Goal: Task Accomplishment & Management: Manage account settings

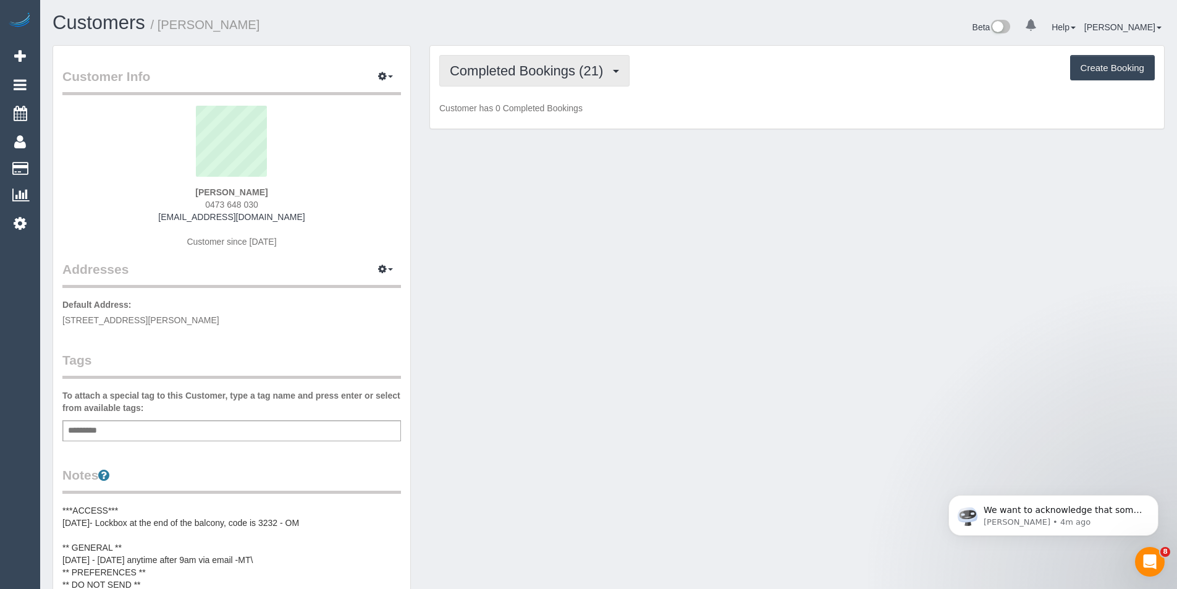
click at [566, 74] on span "Completed Bookings (21)" at bounding box center [529, 70] width 159 height 15
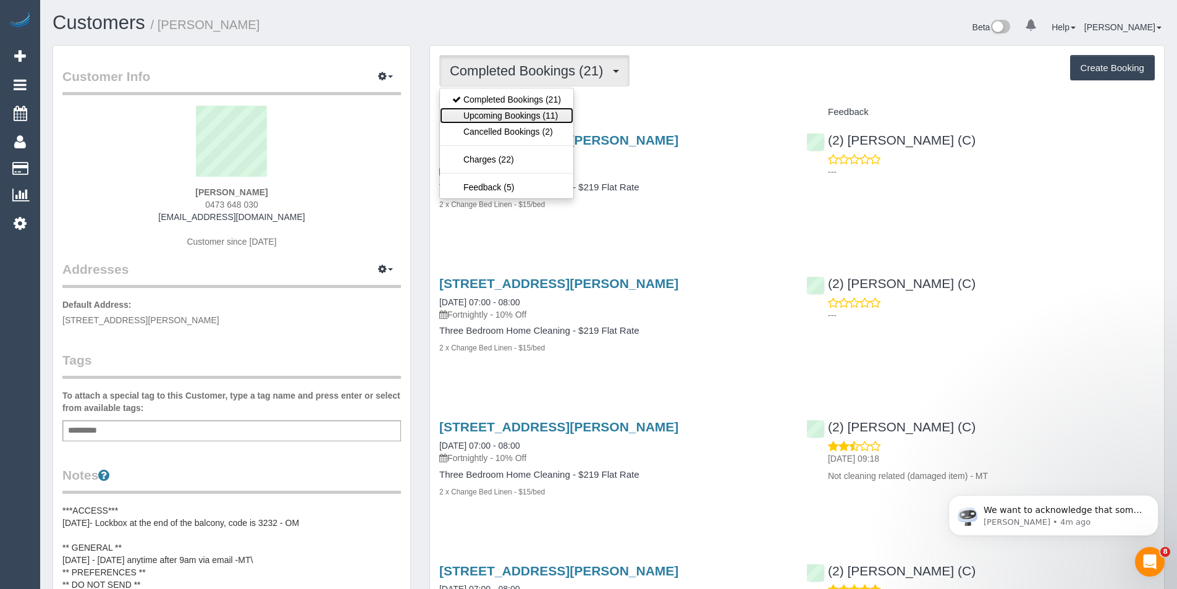
click at [540, 116] on link "Upcoming Bookings (11)" at bounding box center [506, 115] width 133 height 16
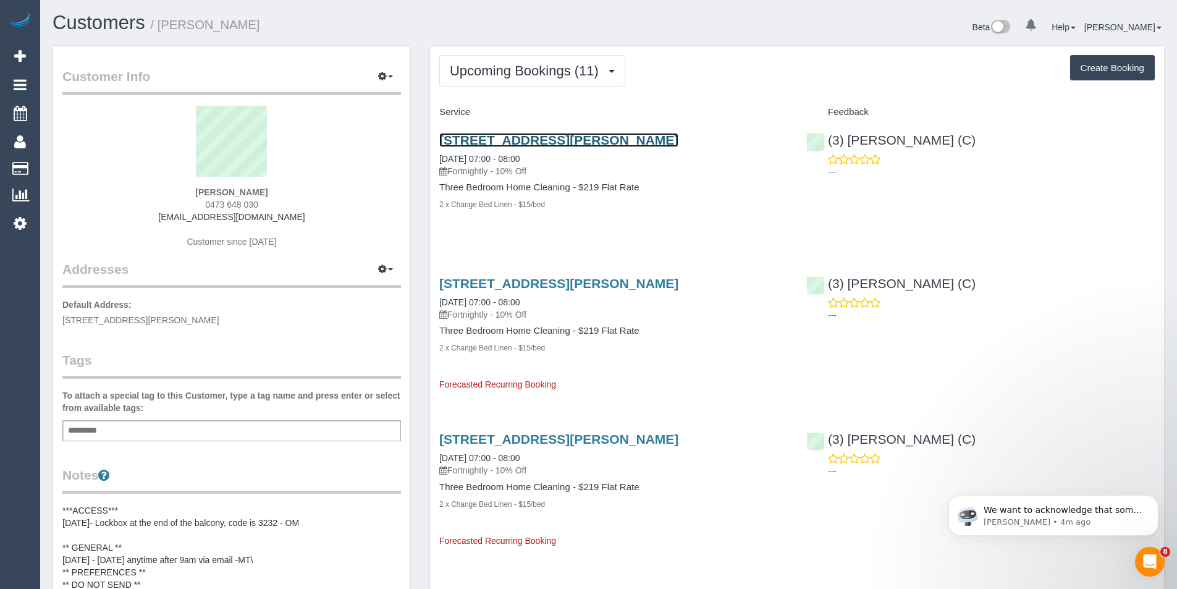
click at [603, 144] on link "[STREET_ADDRESS][PERSON_NAME]" at bounding box center [558, 140] width 239 height 14
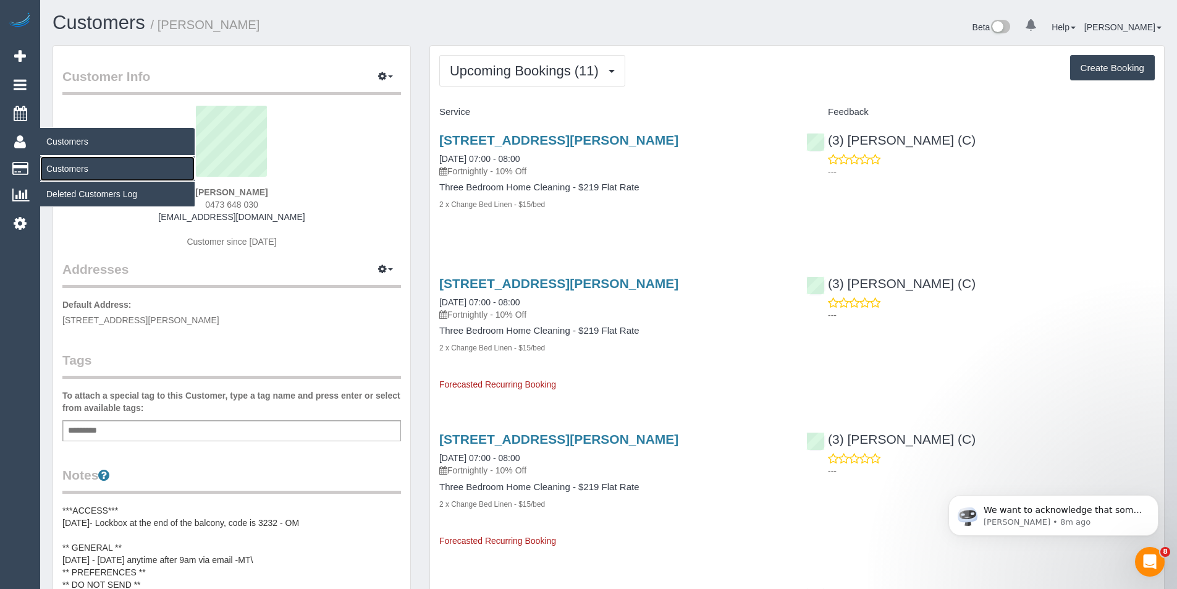
click at [54, 162] on link "Customers" at bounding box center [117, 168] width 154 height 25
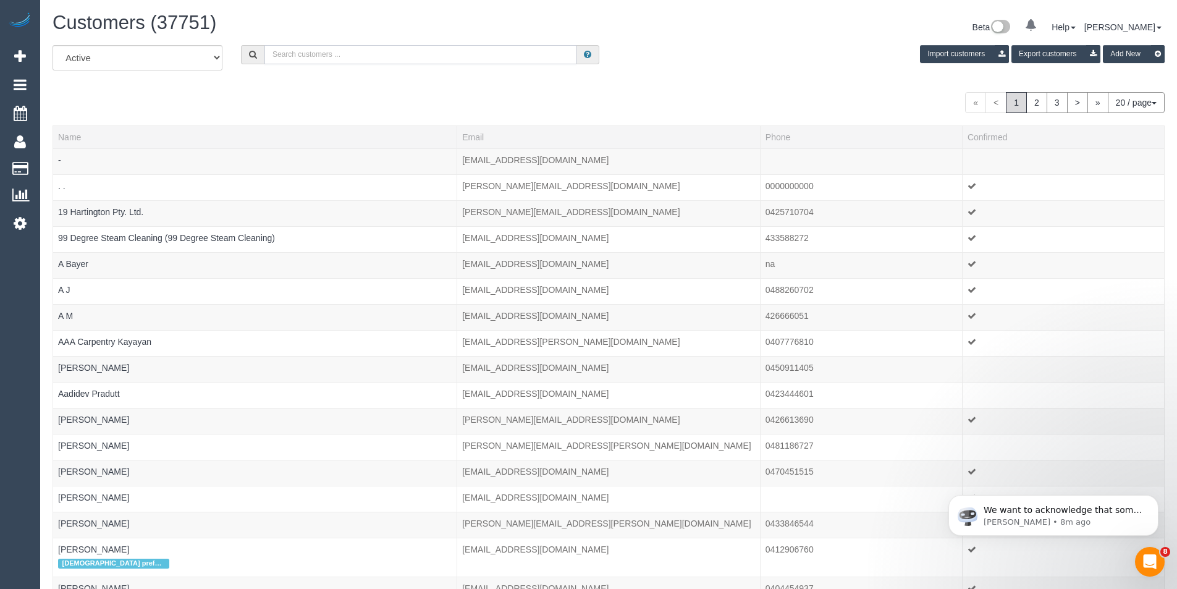
click at [289, 51] on input "text" at bounding box center [420, 54] width 312 height 19
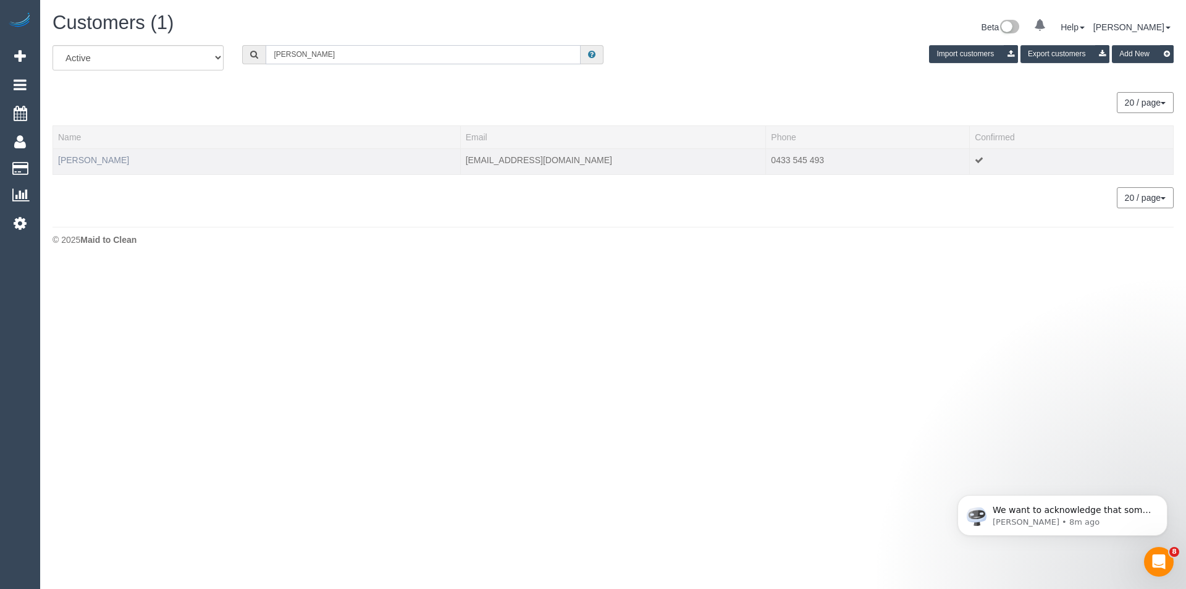
type input "scott pra"
click at [76, 159] on link "[PERSON_NAME]" at bounding box center [93, 160] width 71 height 10
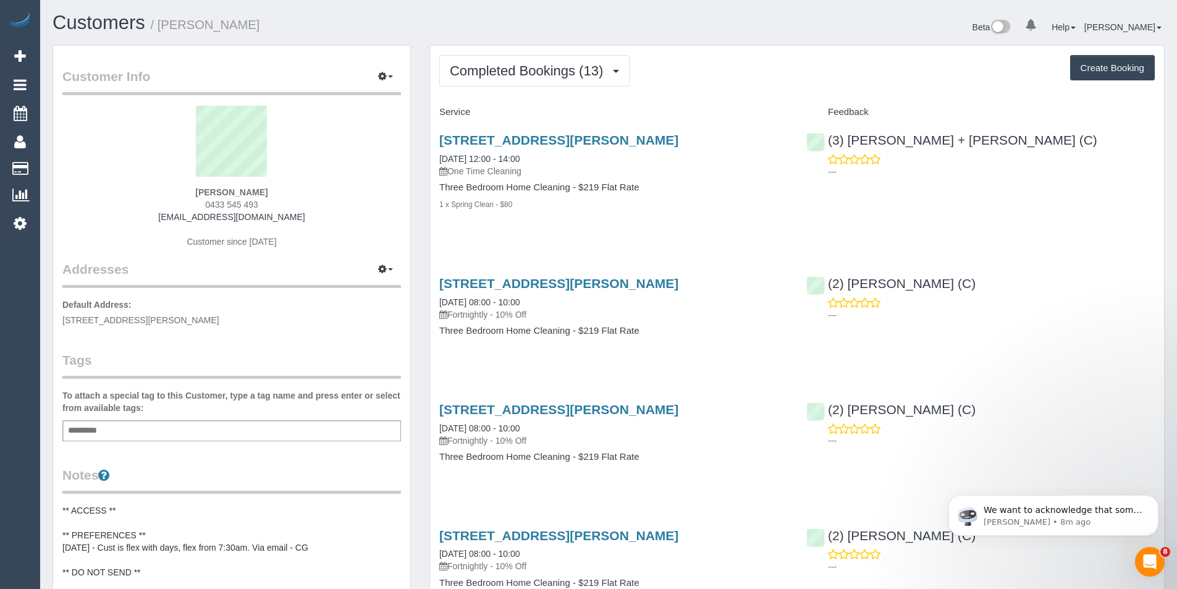
click at [555, 74] on span "Completed Bookings (13)" at bounding box center [529, 70] width 159 height 15
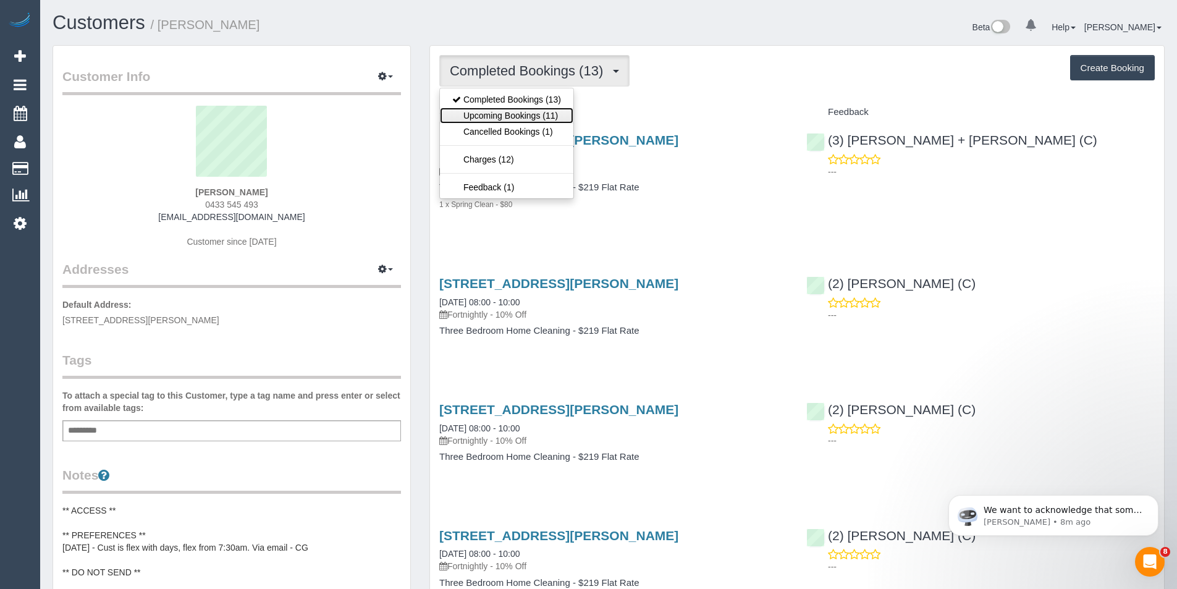
click at [513, 113] on link "Upcoming Bookings (11)" at bounding box center [506, 115] width 133 height 16
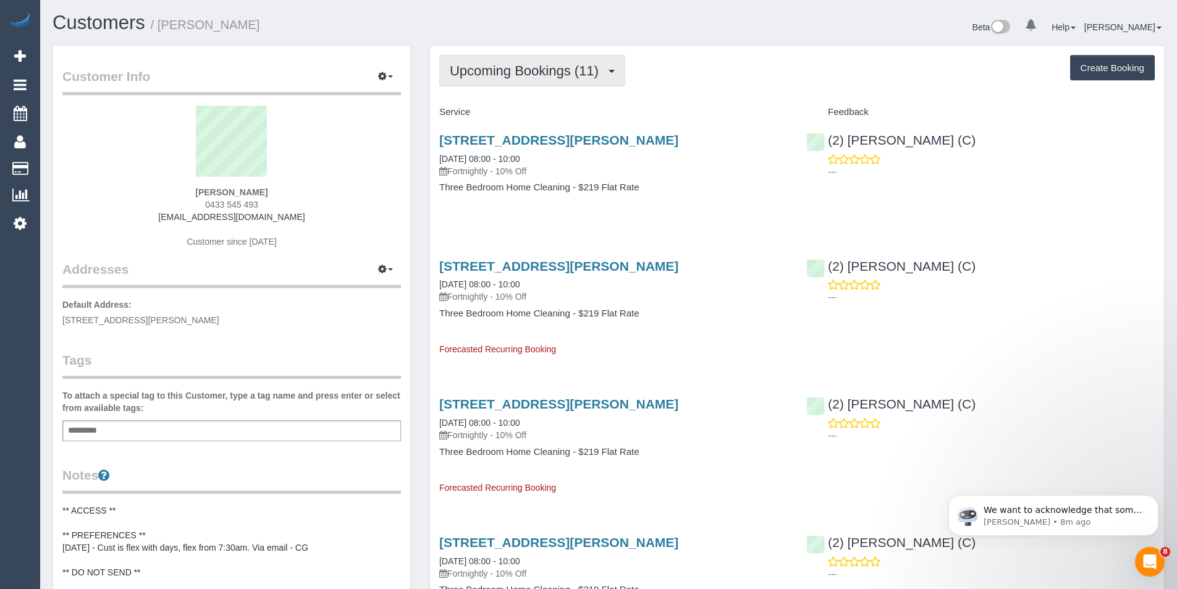
click at [573, 80] on button "Upcoming Bookings (11)" at bounding box center [532, 71] width 186 height 32
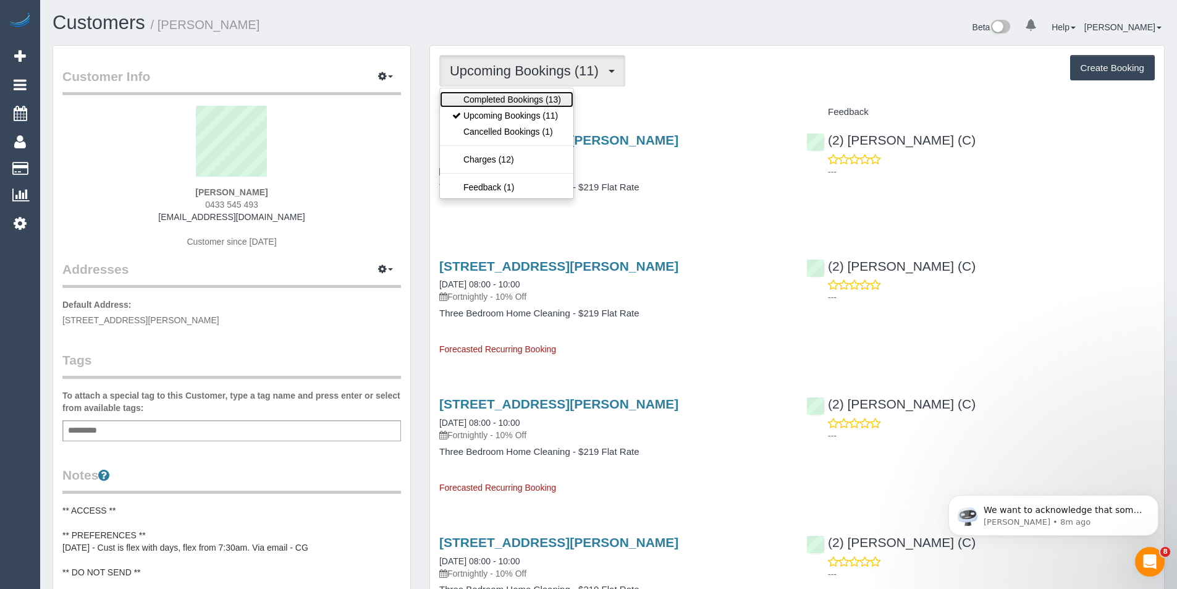
click at [519, 91] on link "Completed Bookings (13)" at bounding box center [506, 99] width 133 height 16
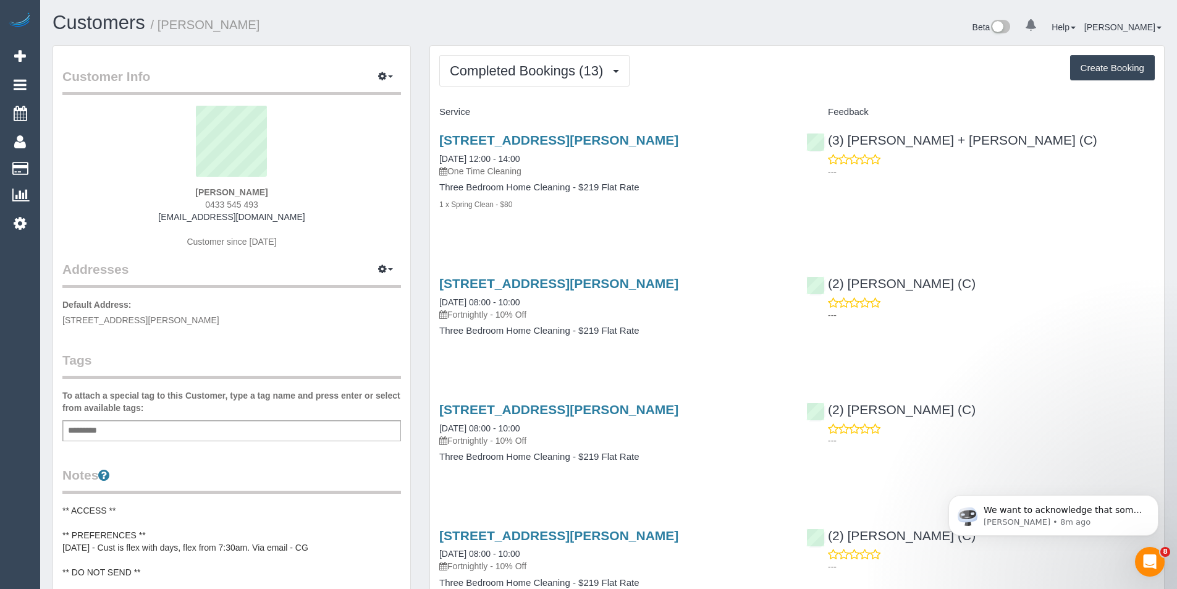
click at [683, 132] on div "1 / 63 Buckley St, Moonee Ponds, VIC 3039 23/09/2025 12:00 - 14:00 One Time Cle…" at bounding box center [613, 178] width 367 height 112
click at [678, 139] on link "1 / 63 Buckley St, Moonee Ponds, VIC 3039" at bounding box center [558, 140] width 239 height 14
click at [377, 74] on button "button" at bounding box center [385, 76] width 31 height 19
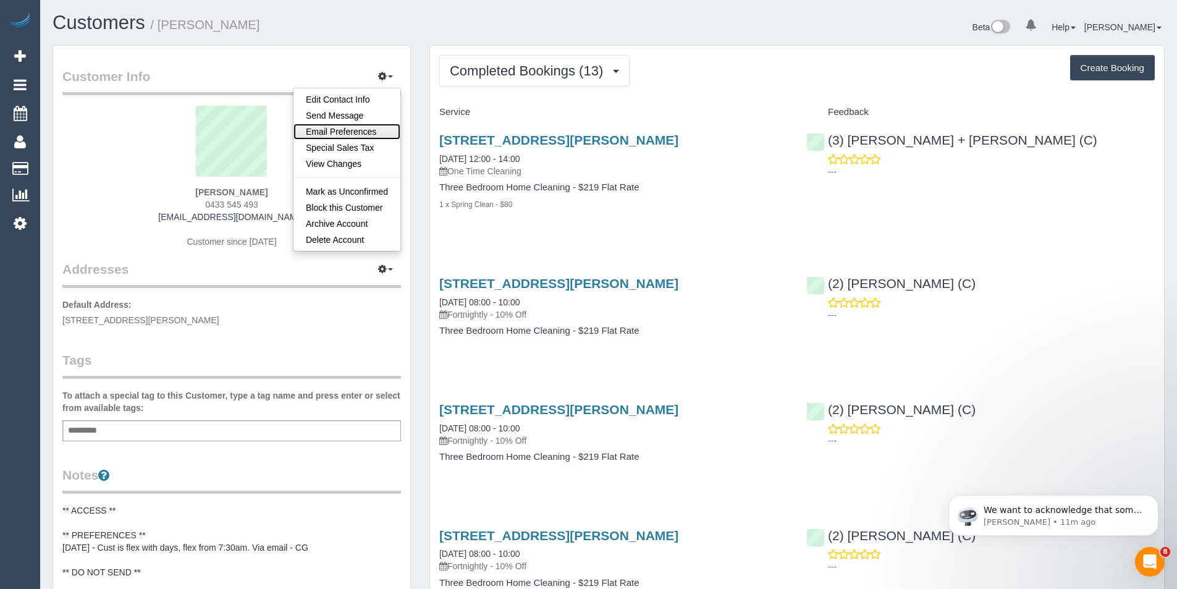
click at [343, 130] on link "Email Preferences" at bounding box center [346, 132] width 107 height 16
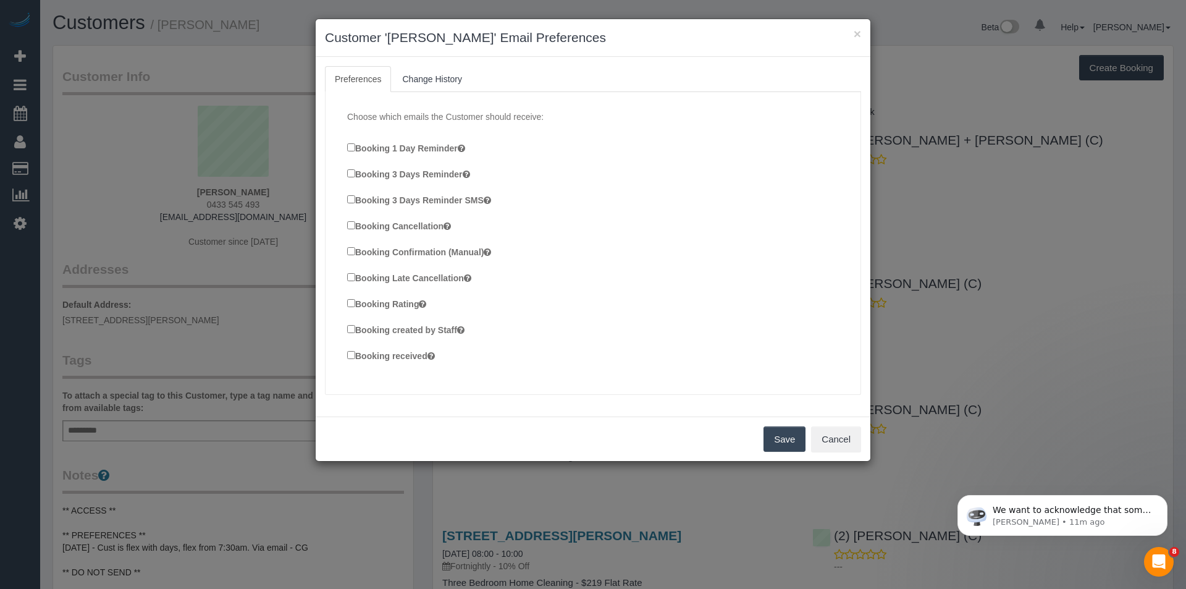
click at [350, 229] on label "Booking Cancellation" at bounding box center [399, 226] width 104 height 14
click at [784, 437] on button "Save" at bounding box center [784, 439] width 42 height 26
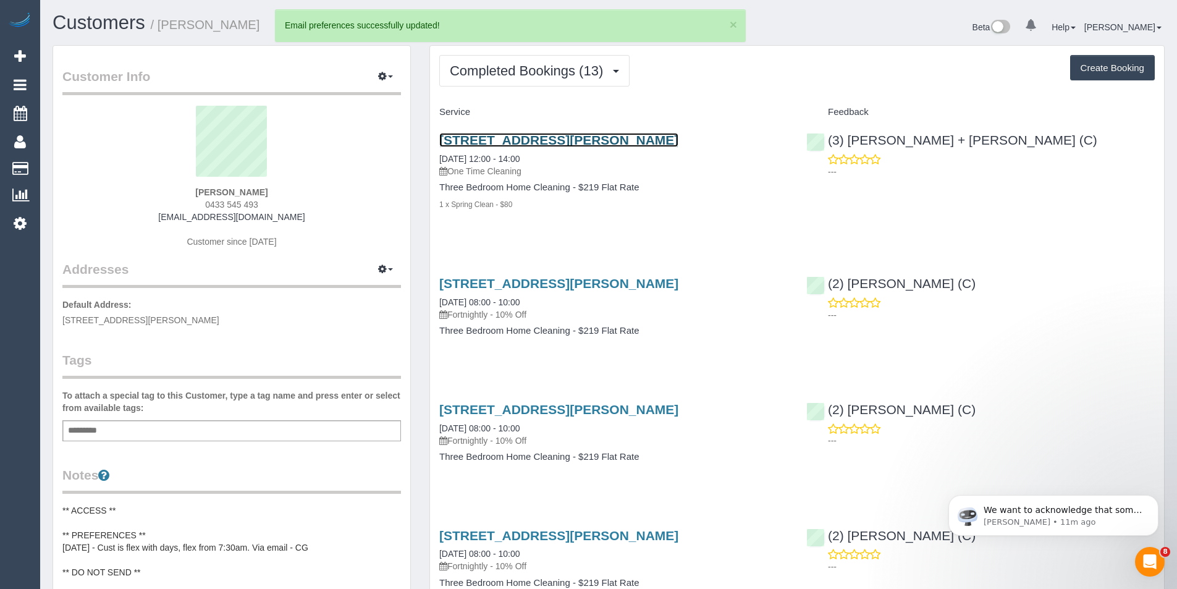
click at [666, 143] on link "[STREET_ADDRESS][PERSON_NAME]" at bounding box center [558, 140] width 239 height 14
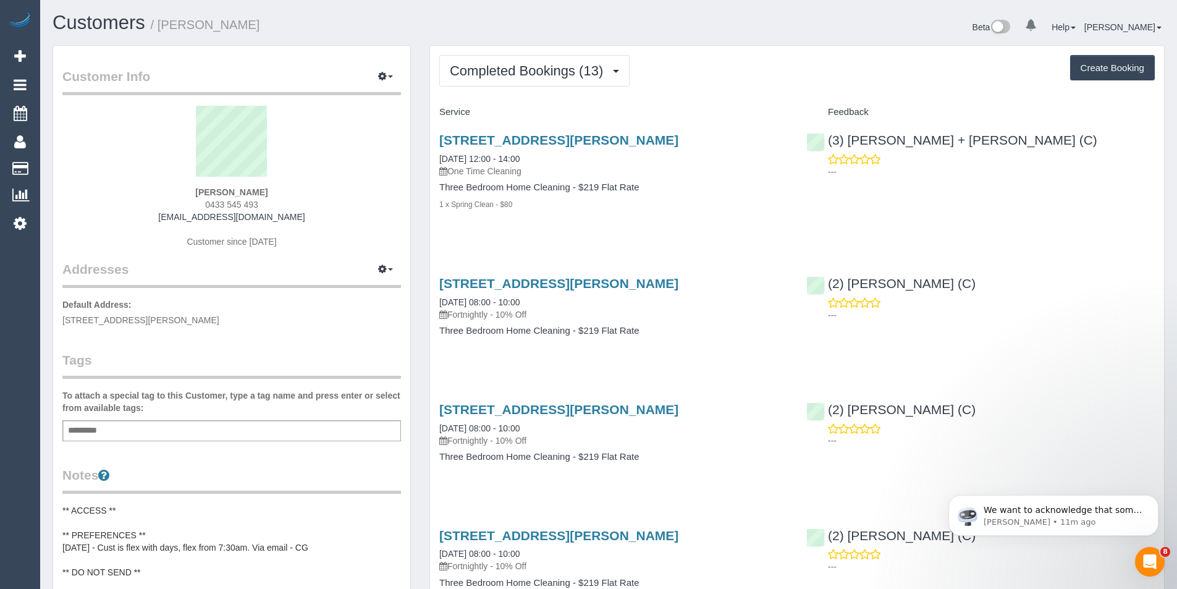
click at [1107, 72] on button "Create Booking" at bounding box center [1112, 68] width 85 height 26
select select "VIC"
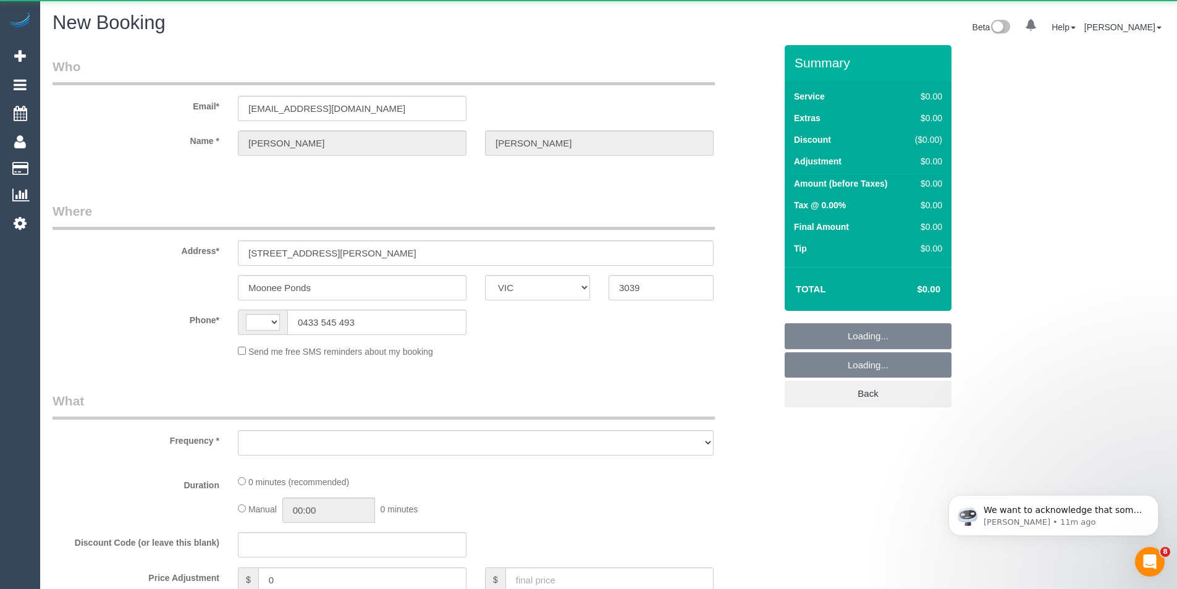
select select "string:AU"
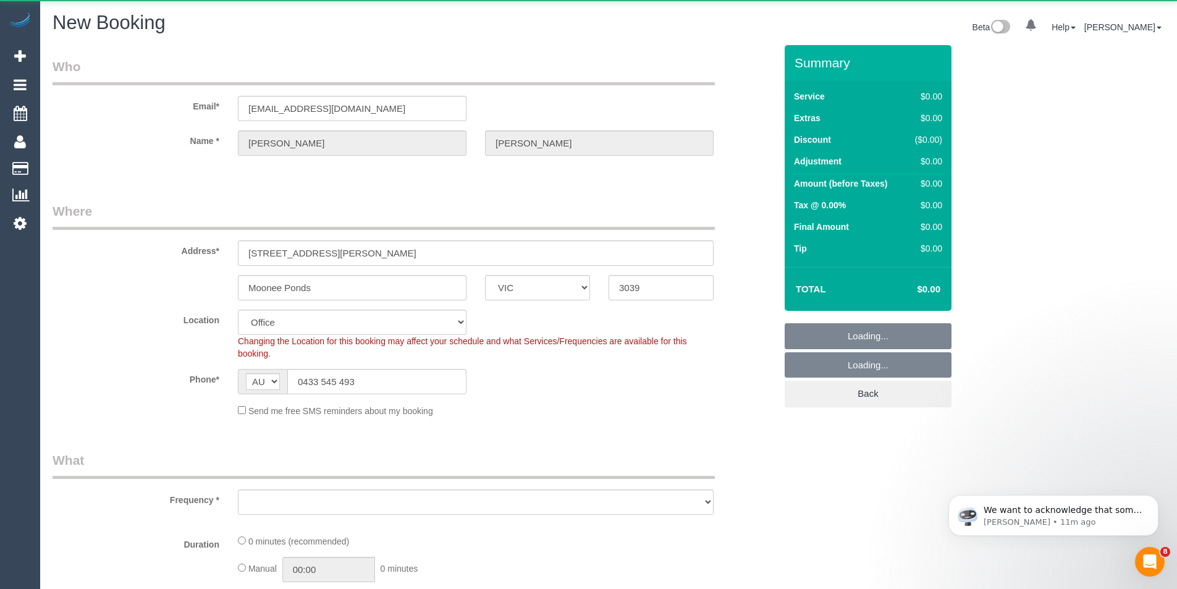
select select "object:4913"
select select "string:stripe-pm_1R7Pq42GScqysDRV2QPdELzX"
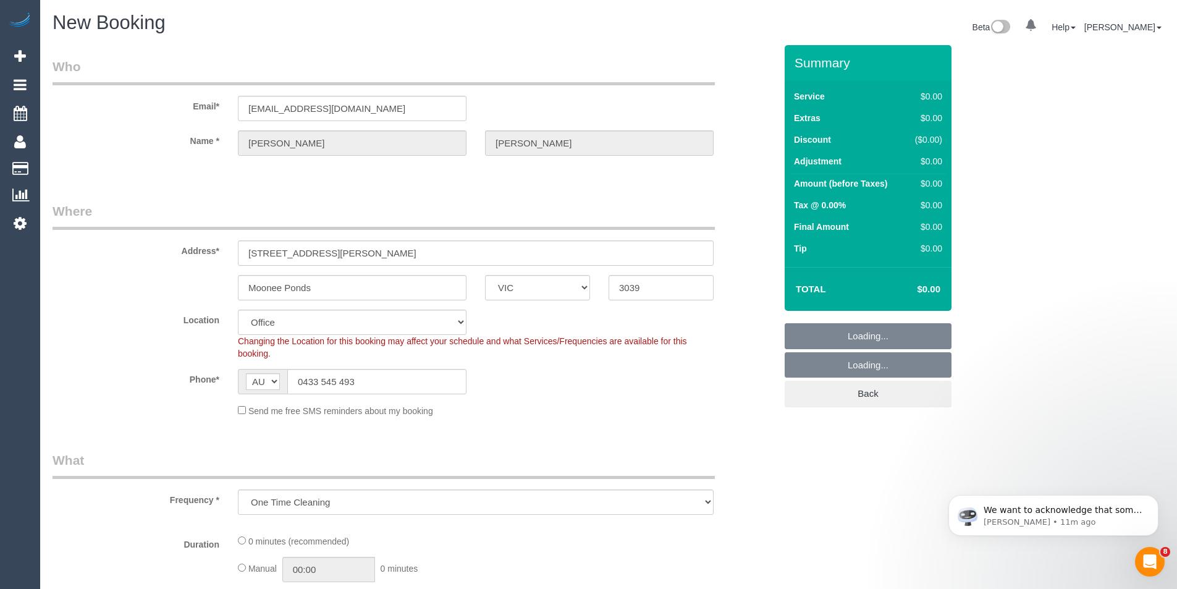
select select "object:5082"
select select "59"
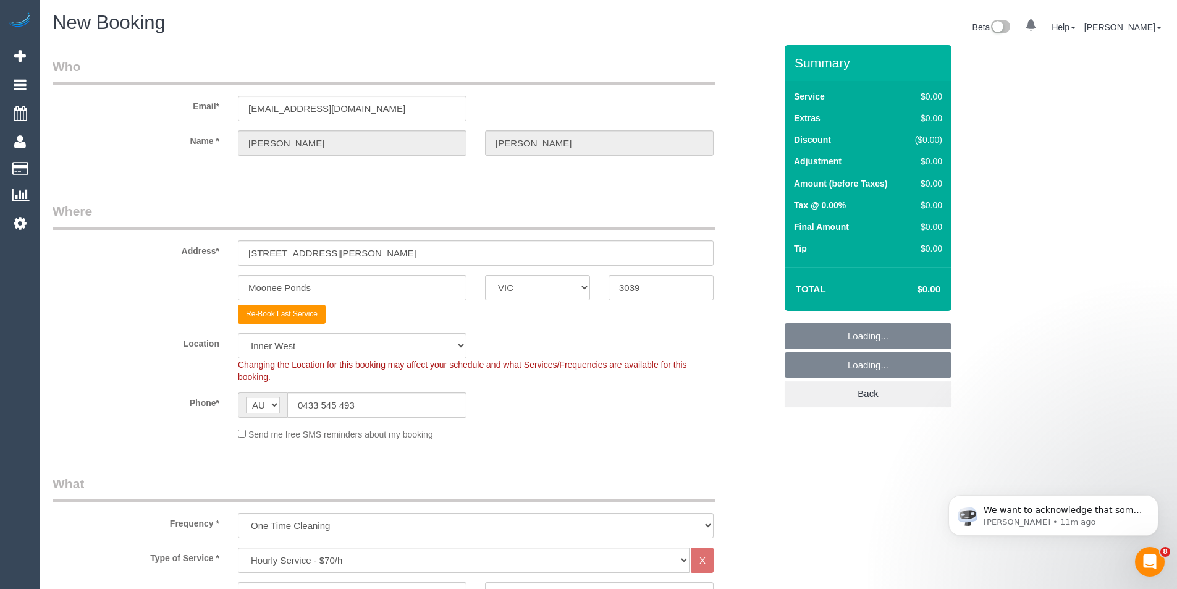
select select "object:6408"
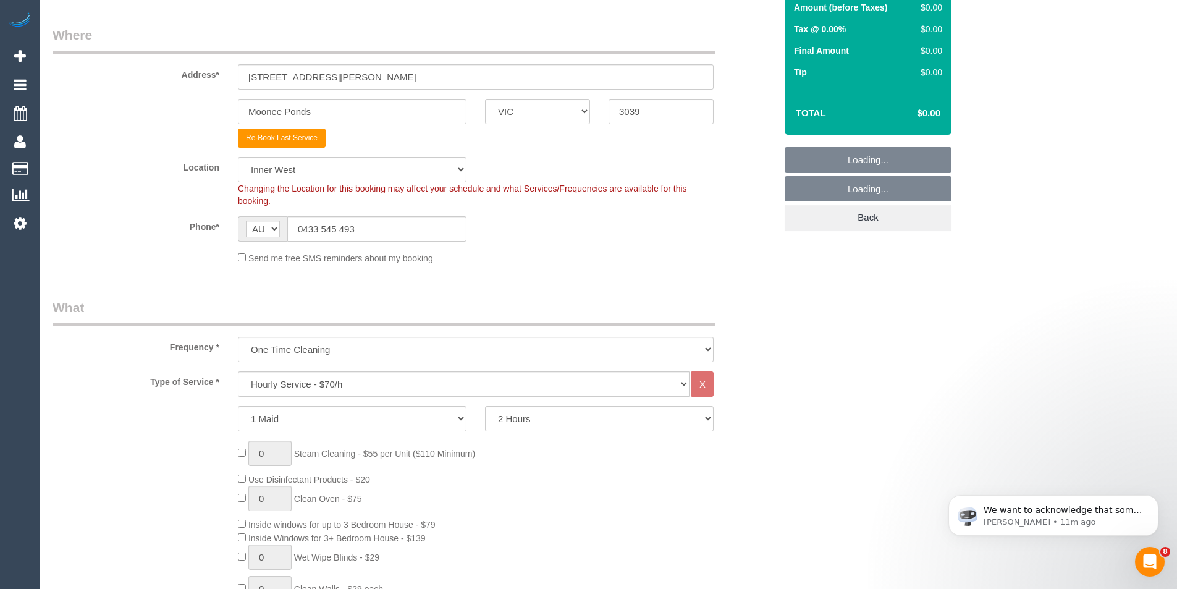
scroll to position [309, 0]
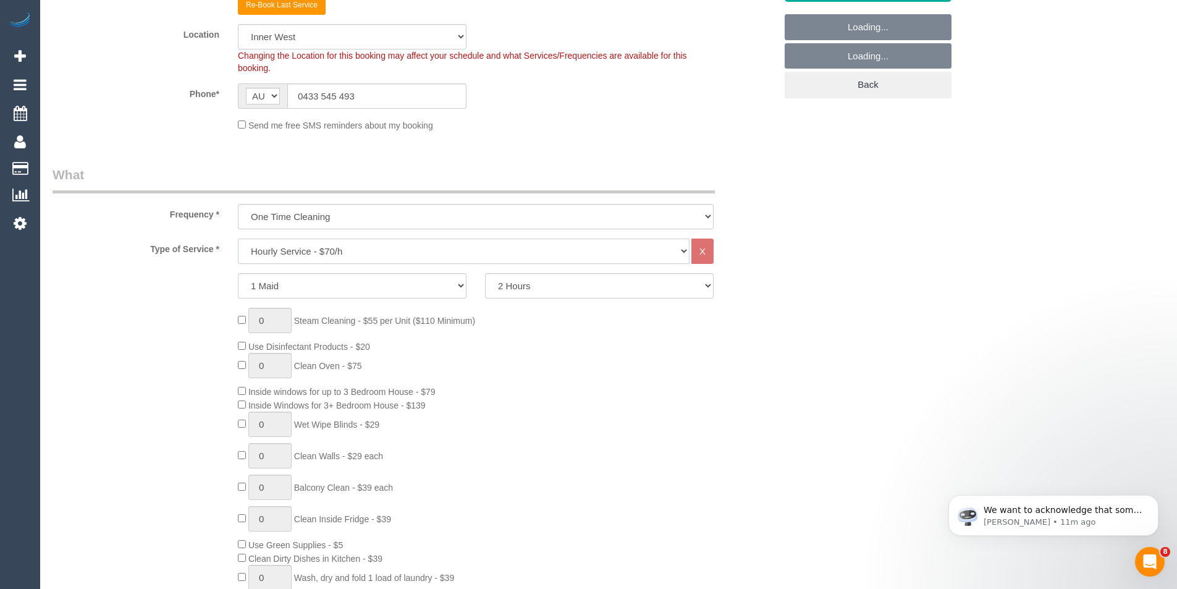
drag, startPoint x: 330, startPoint y: 251, endPoint x: 326, endPoint y: 263, distance: 12.5
click at [330, 251] on select "Hourly Service - $70/h Hourly Service - $65/h Hourly Service - $60/h Hourly Ser…" at bounding box center [464, 250] width 452 height 25
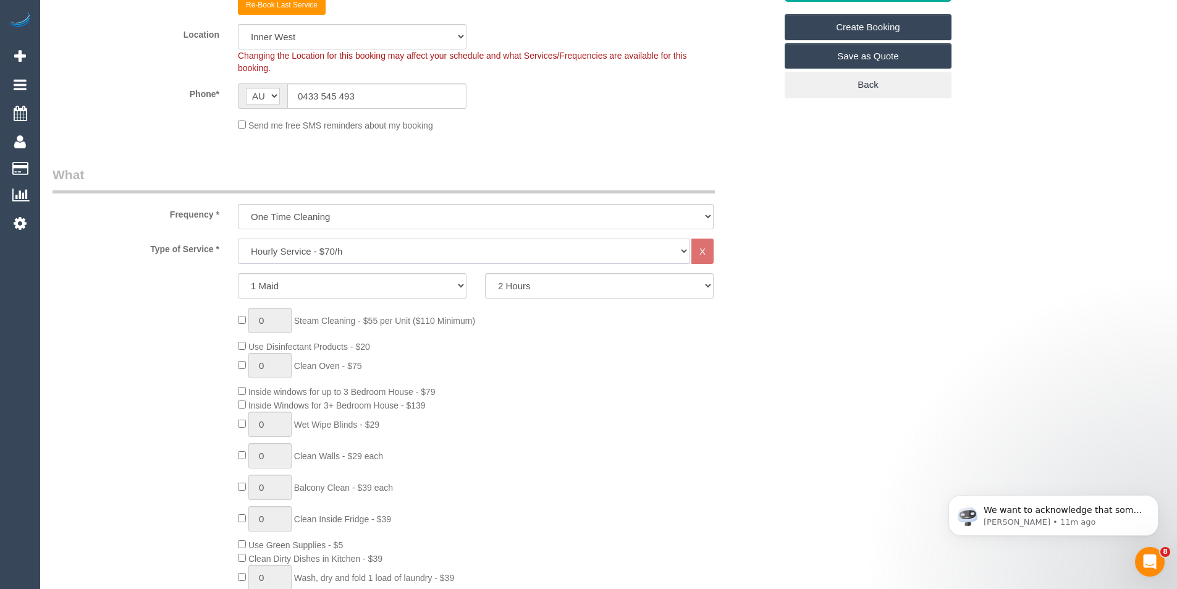
select select "212"
click at [238, 238] on select "Hourly Service - $70/h Hourly Service - $65/h Hourly Service - $60/h Hourly Ser…" at bounding box center [464, 250] width 452 height 25
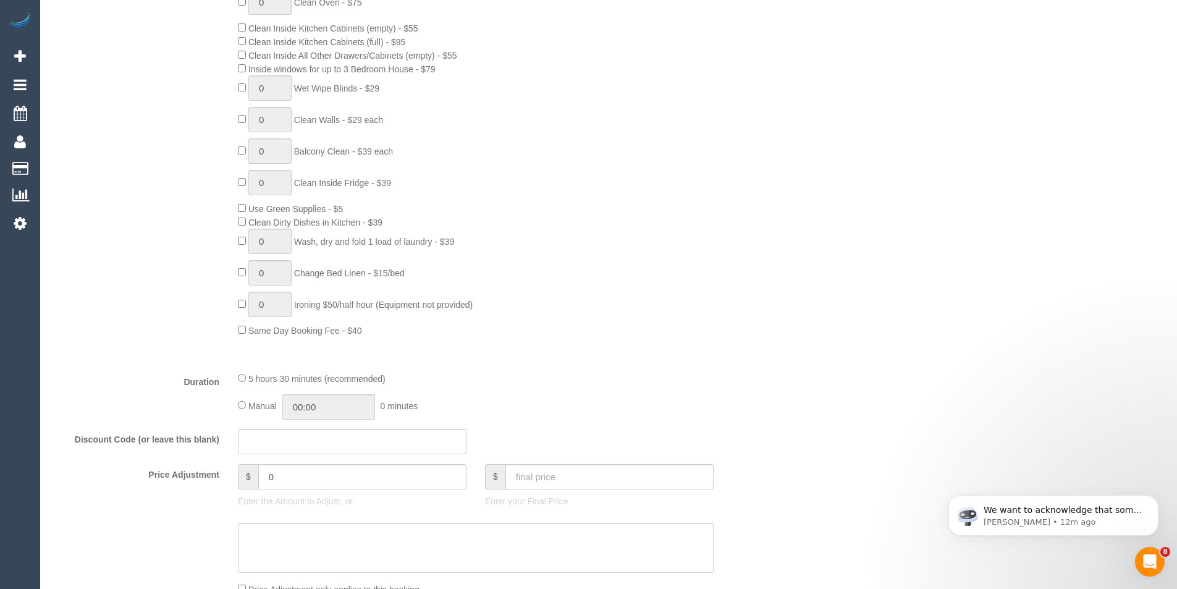
scroll to position [865, 0]
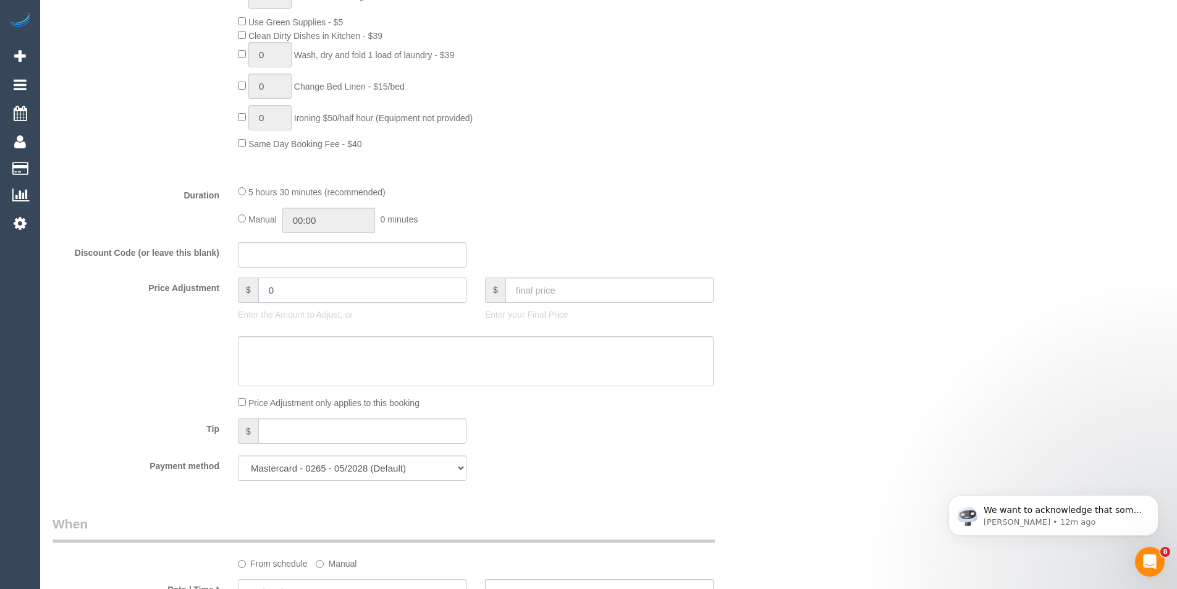
click at [127, 311] on div "Price Adjustment $ 0 Enter the Amount to Adjust, or $ Enter your Final Price" at bounding box center [413, 301] width 741 height 49
type input "-21.9"
click at [287, 358] on textarea at bounding box center [476, 361] width 476 height 51
type textarea "[DATE] - 10% discount - BB"
click at [502, 442] on div "Tip $" at bounding box center [413, 432] width 741 height 28
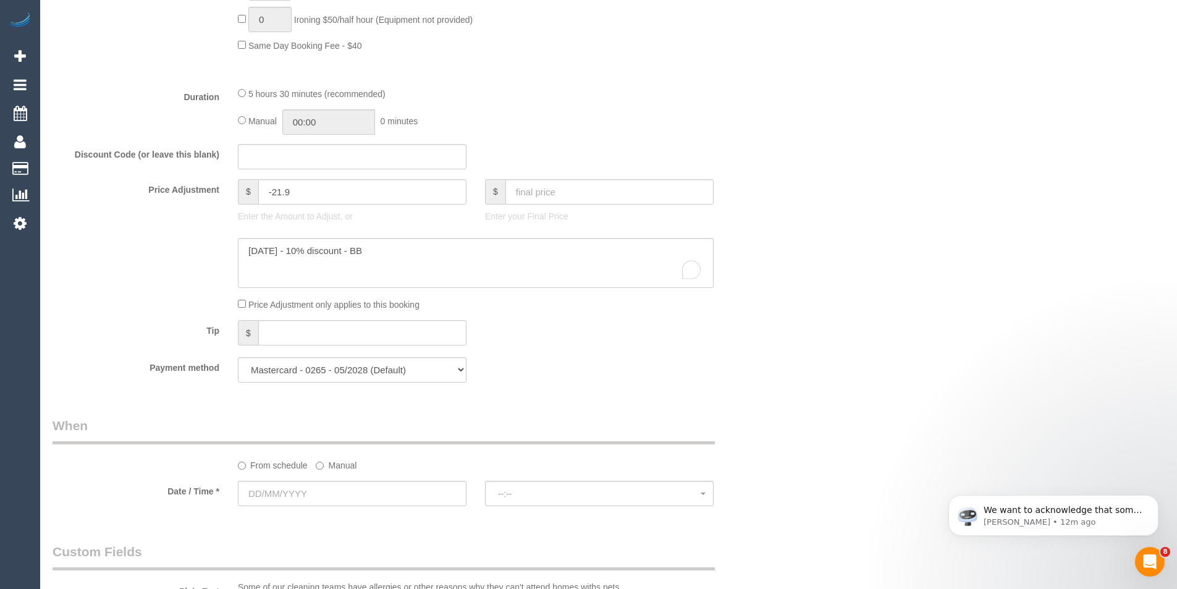
scroll to position [1050, 0]
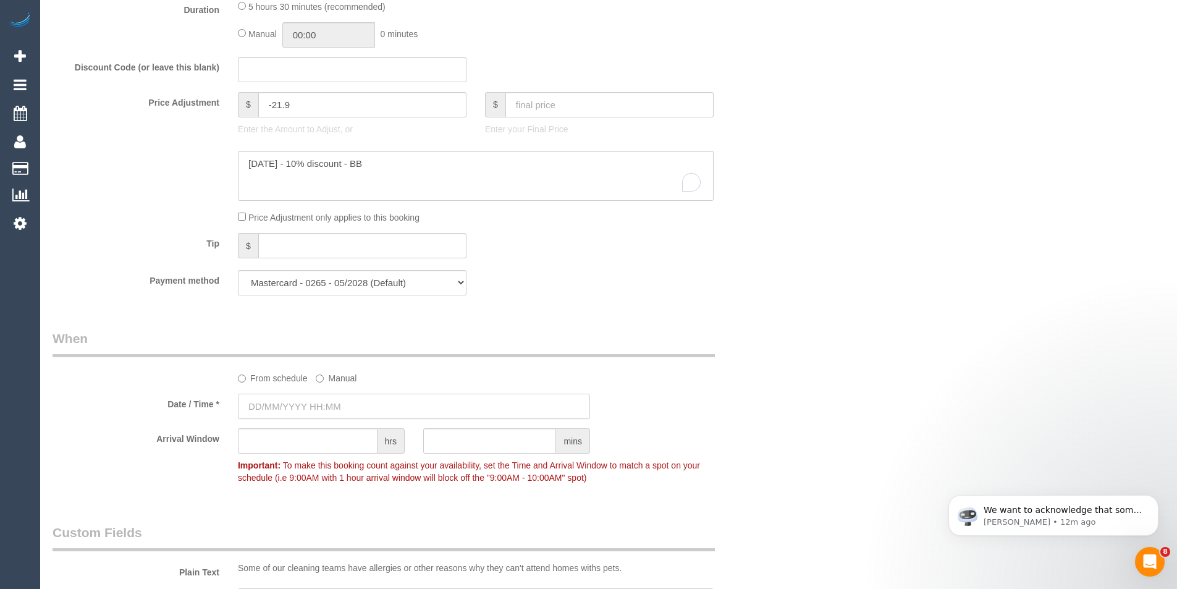
click at [327, 397] on input "text" at bounding box center [414, 405] width 352 height 25
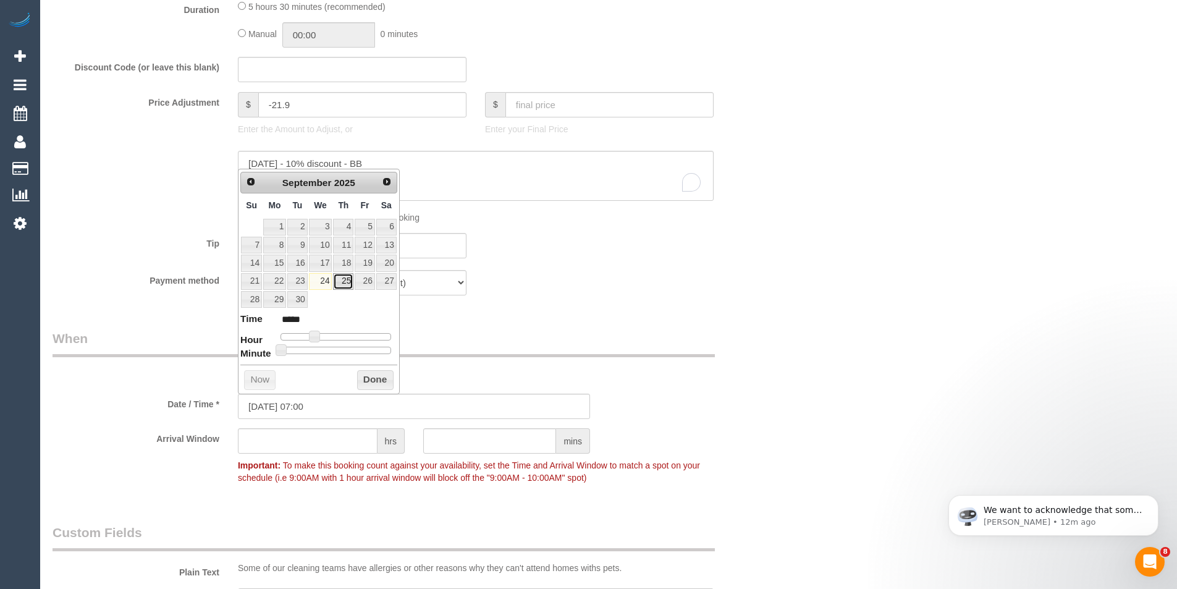
click at [340, 280] on link "25" at bounding box center [343, 281] width 20 height 17
click at [325, 279] on link "24" at bounding box center [320, 281] width 23 height 17
type input "[DATE] 08:00"
type input "*****"
type input "24/09/2025 09:00"
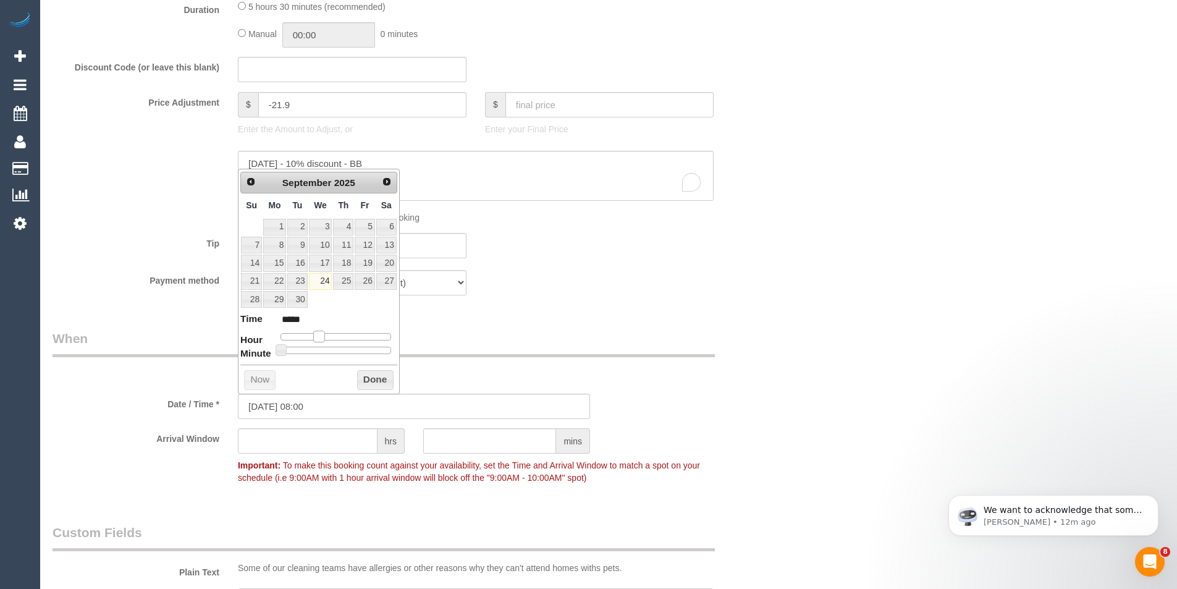
type input "*****"
type input "24/09/2025 12:00"
type input "*****"
drag, startPoint x: 313, startPoint y: 334, endPoint x: 337, endPoint y: 335, distance: 24.1
click at [337, 335] on span at bounding box center [337, 335] width 11 height 11
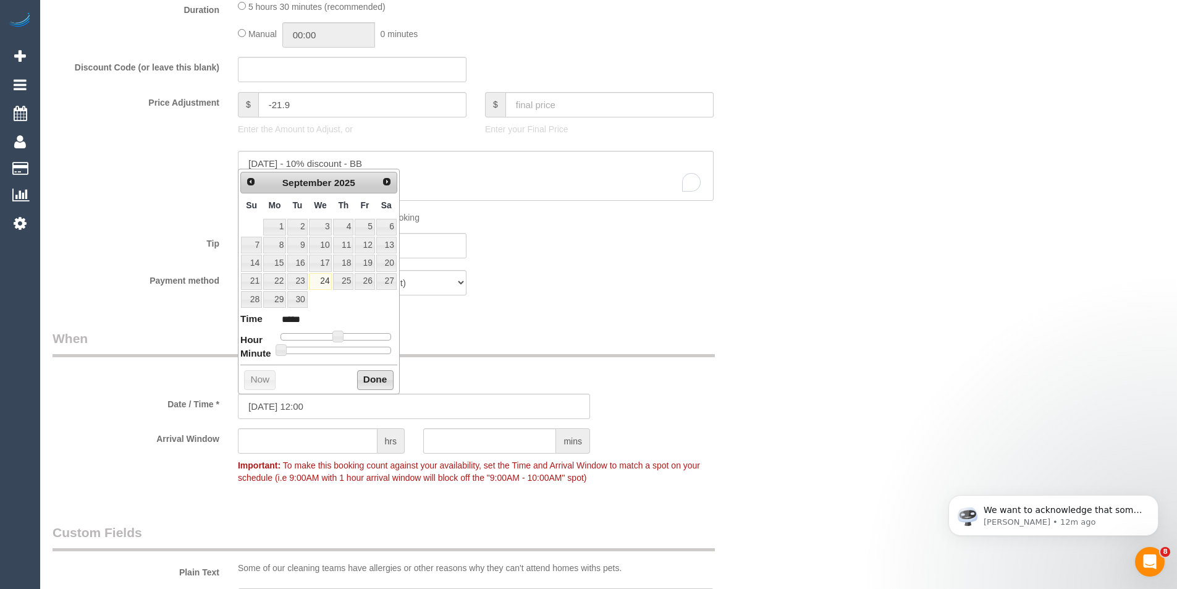
click at [371, 372] on button "Done" at bounding box center [375, 380] width 36 height 20
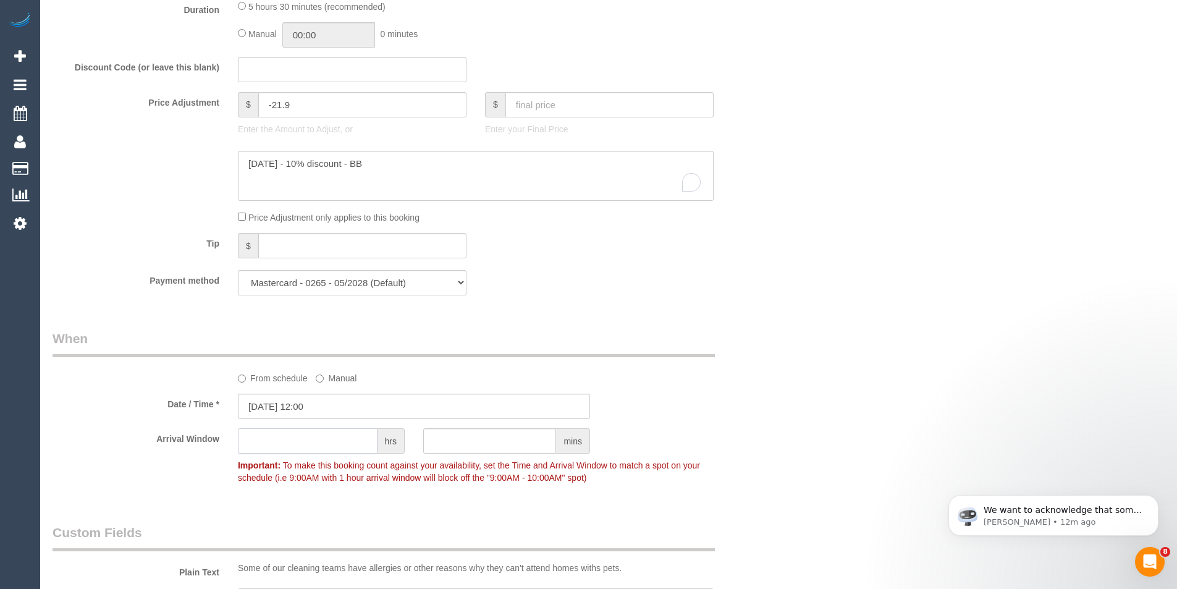
click at [300, 437] on input "text" at bounding box center [308, 440] width 140 height 25
type input "2"
click at [772, 402] on div "Date / Time * 24/09/2025 12:00" at bounding box center [413, 405] width 741 height 25
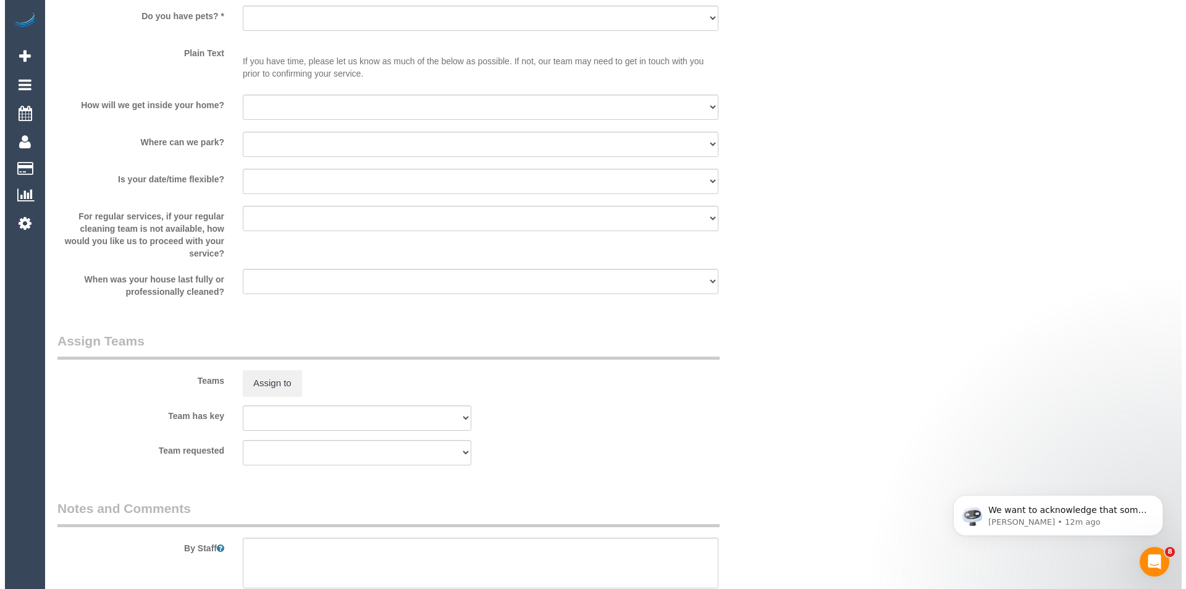
scroll to position [1730, 0]
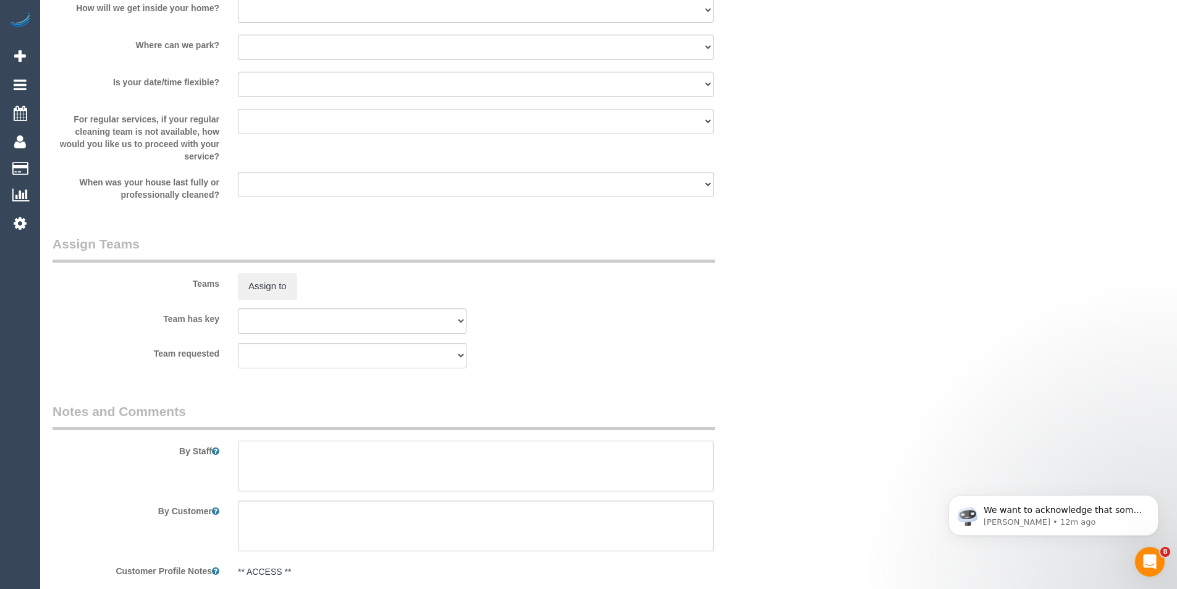
click at [294, 474] on textarea at bounding box center [476, 465] width 476 height 51
type textarea "Est 4 - 5 hours"
click at [252, 284] on button "Assign to" at bounding box center [267, 286] width 59 height 26
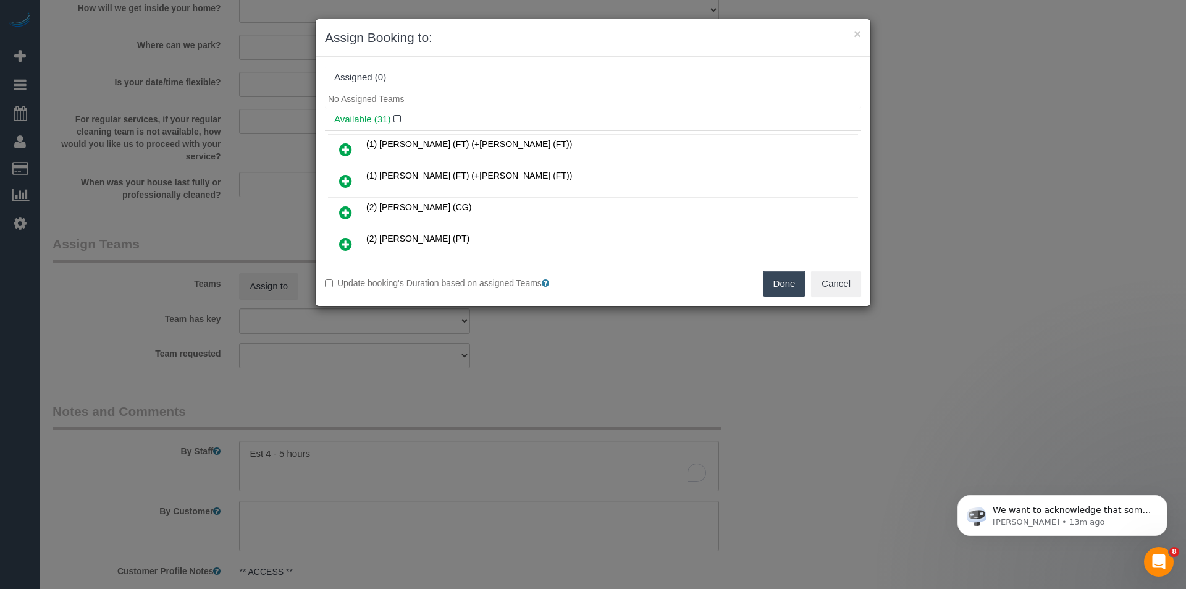
scroll to position [554, 0]
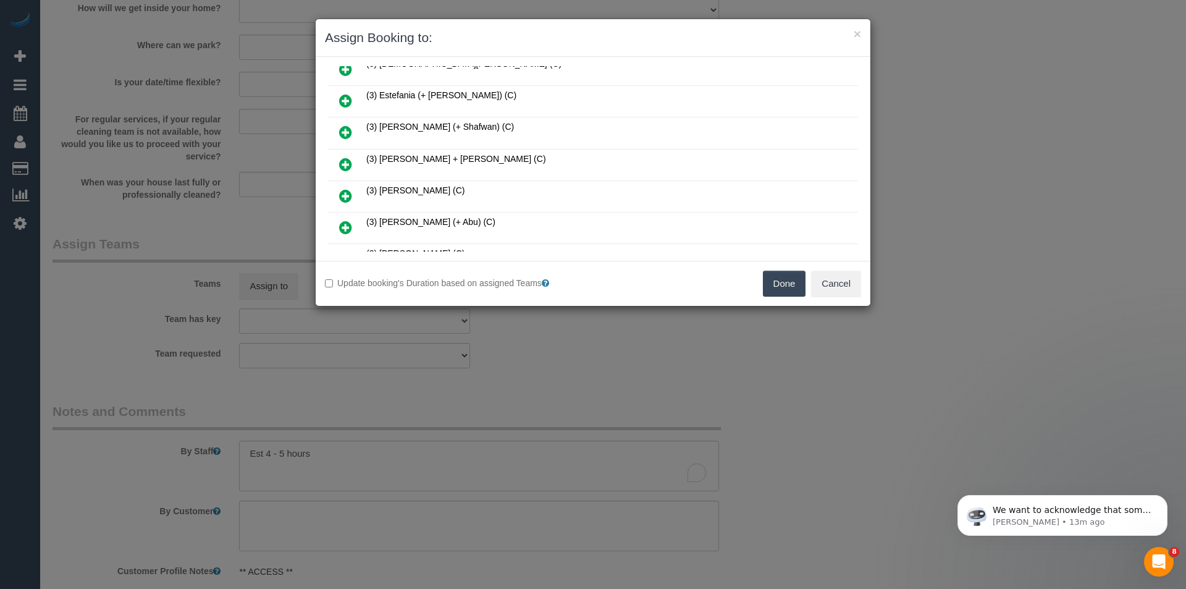
click at [346, 162] on icon at bounding box center [345, 164] width 13 height 15
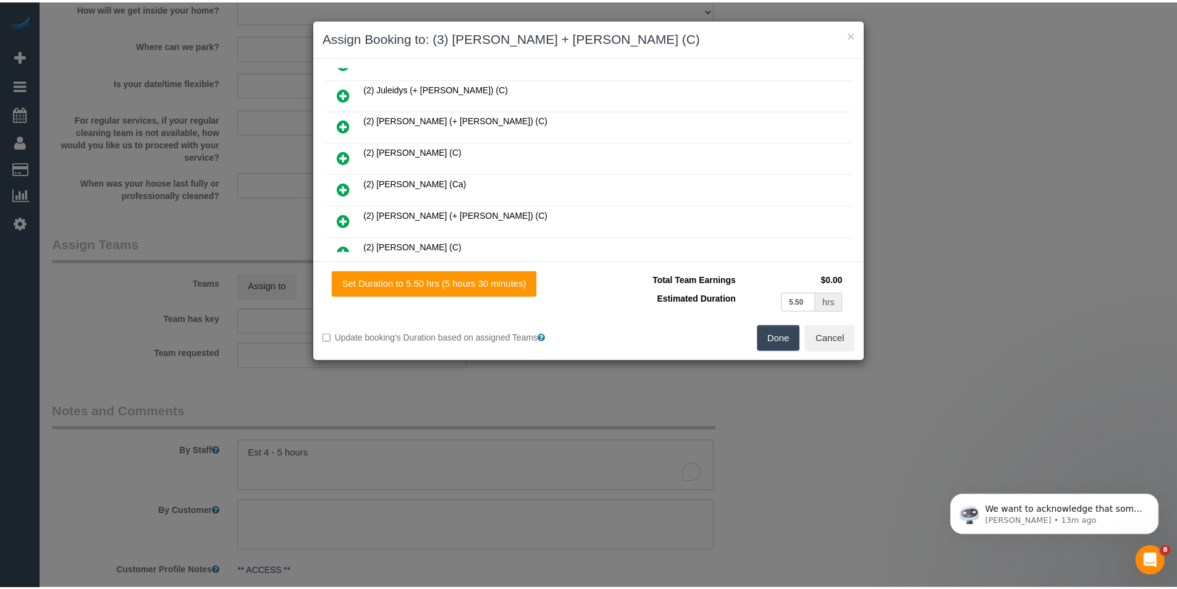
scroll to position [0, 0]
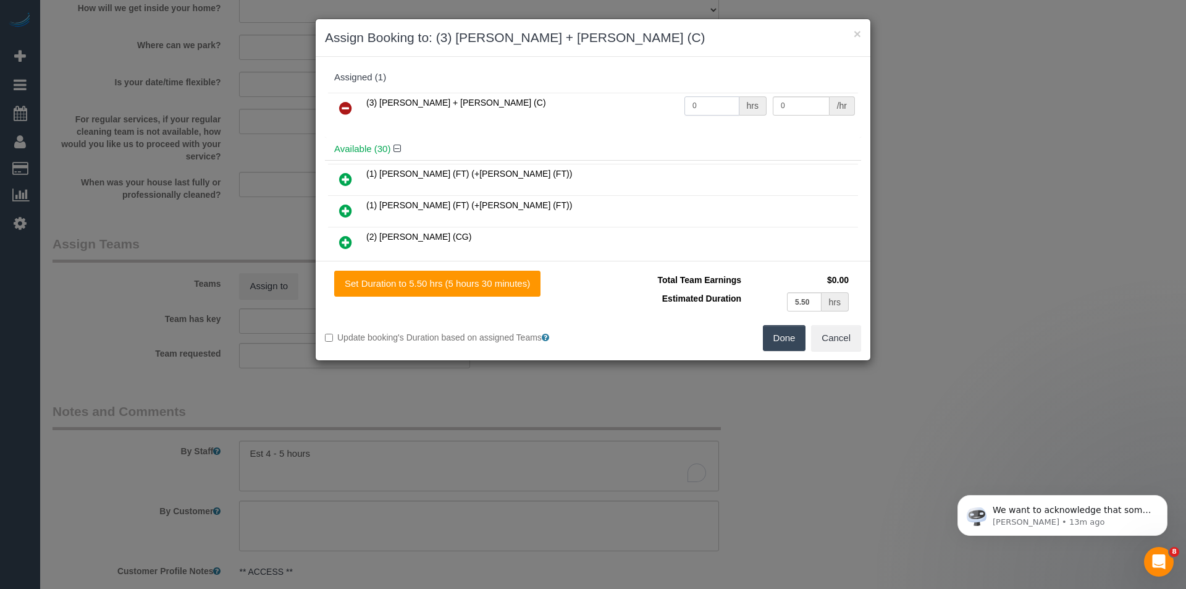
drag, startPoint x: 705, startPoint y: 104, endPoint x: 449, endPoint y: 140, distance: 258.8
click at [465, 141] on div "Assigned (1) (3) Gurdeep + Kamalpreet (C) 0 hrs 0 /hr Available (30) (1) Tina (…" at bounding box center [593, 158] width 536 height 185
type input "1"
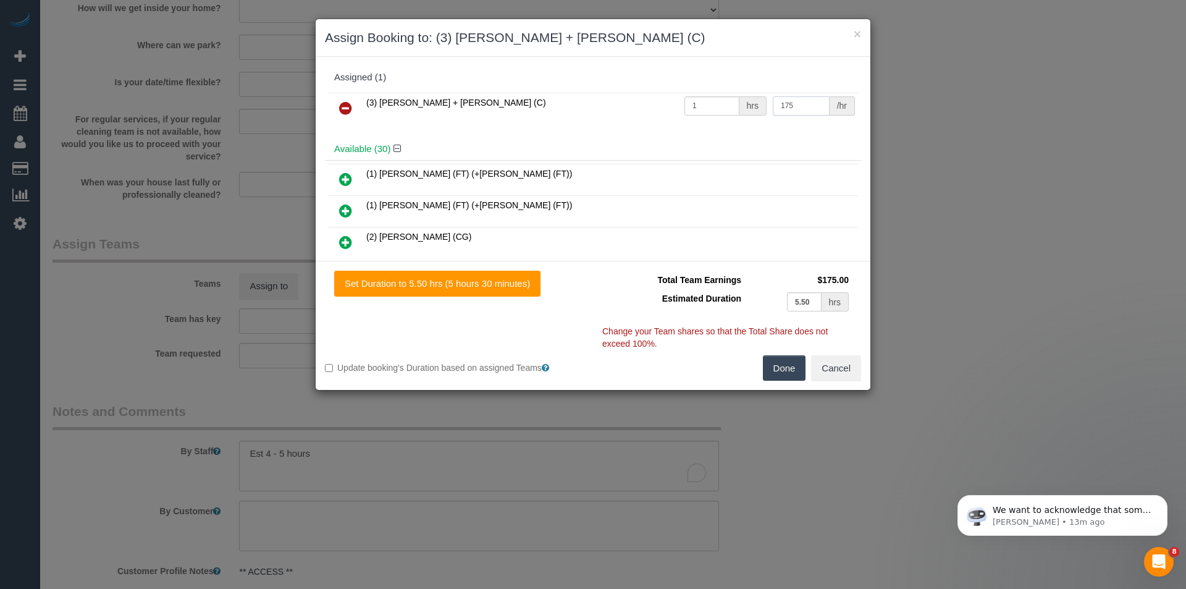
type input "175"
click at [779, 369] on button "Done" at bounding box center [784, 368] width 43 height 26
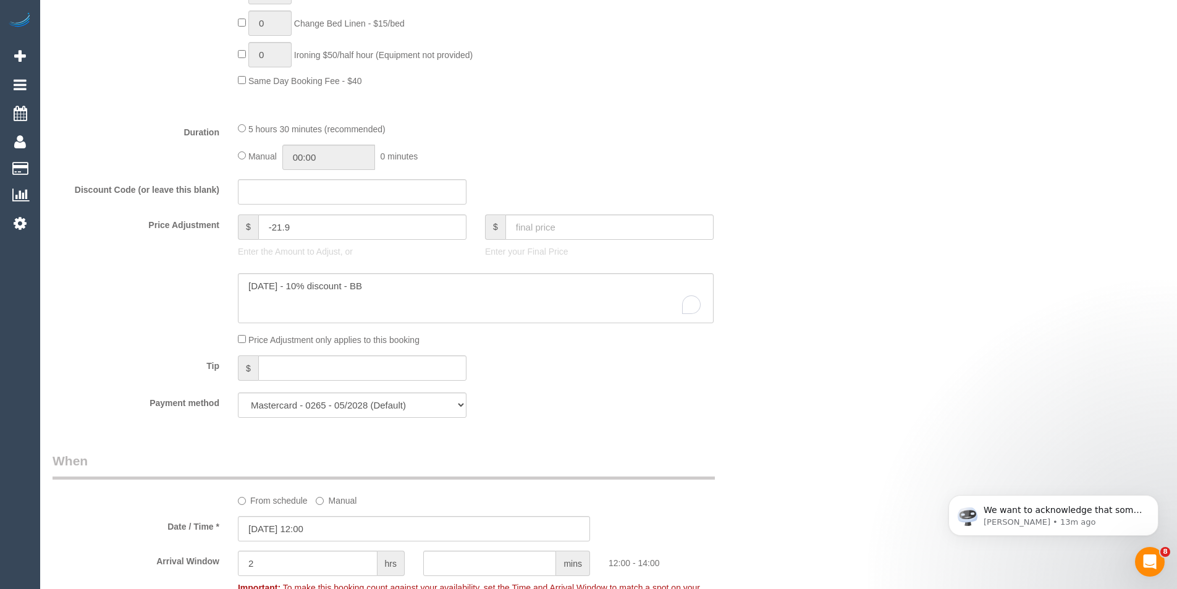
scroll to position [702, 0]
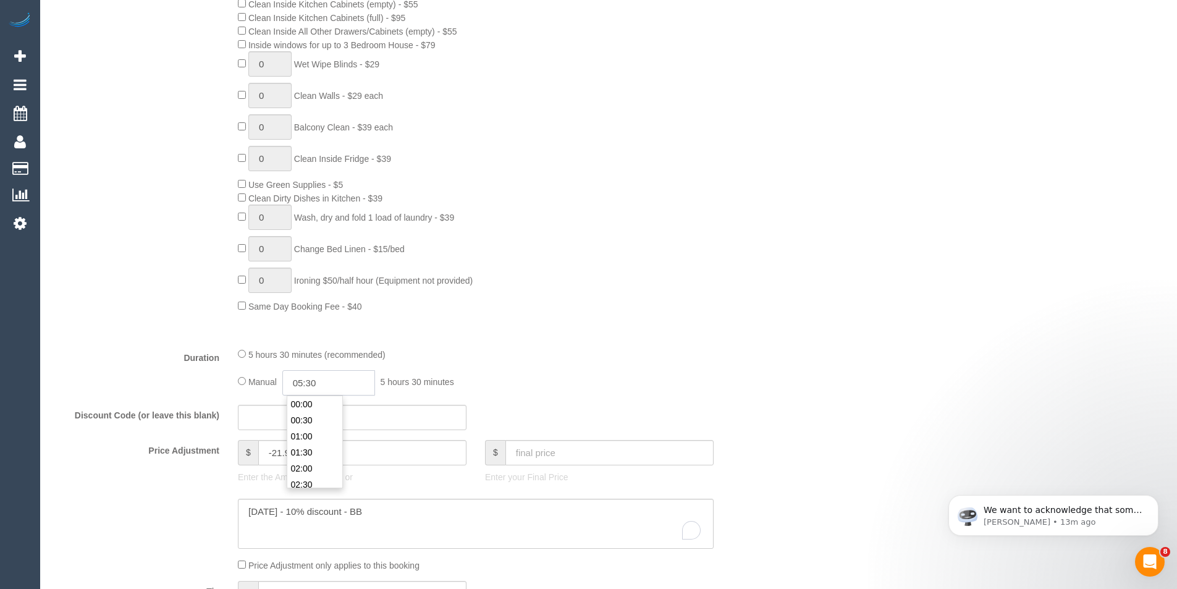
click at [320, 385] on input "05:30" at bounding box center [328, 382] width 93 height 25
type input "02:30"
click at [310, 418] on li "02:30" at bounding box center [314, 422] width 55 height 16
click at [748, 332] on div "Type of Service * Hourly Service - $70/h Hourly Service - $65/h Hourly Service …" at bounding box center [414, 91] width 723 height 492
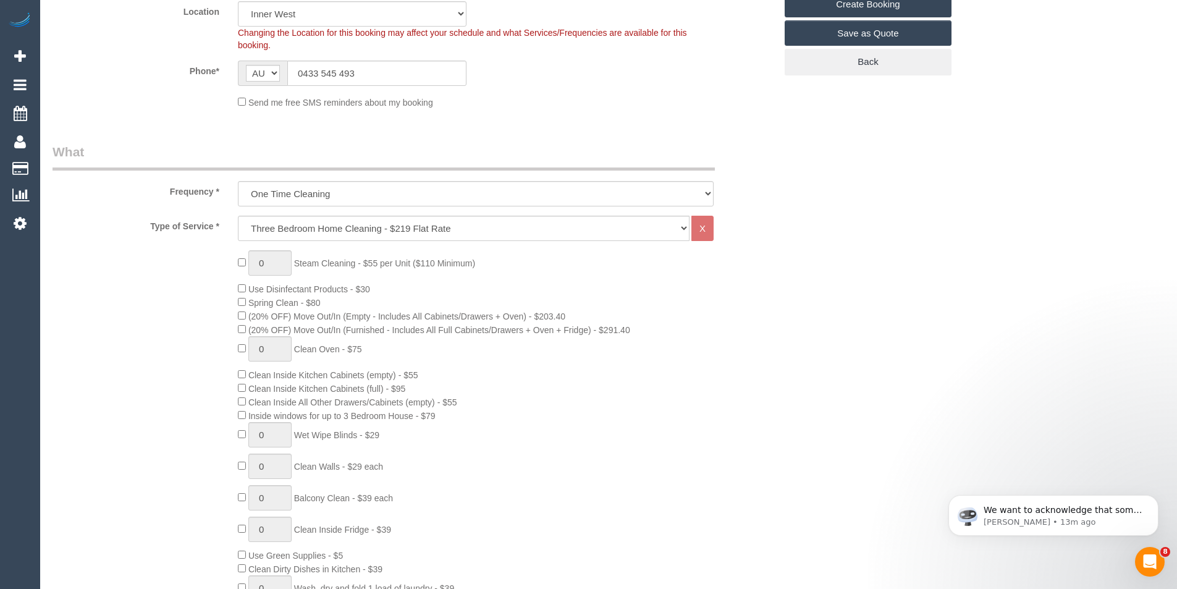
scroll to position [0, 0]
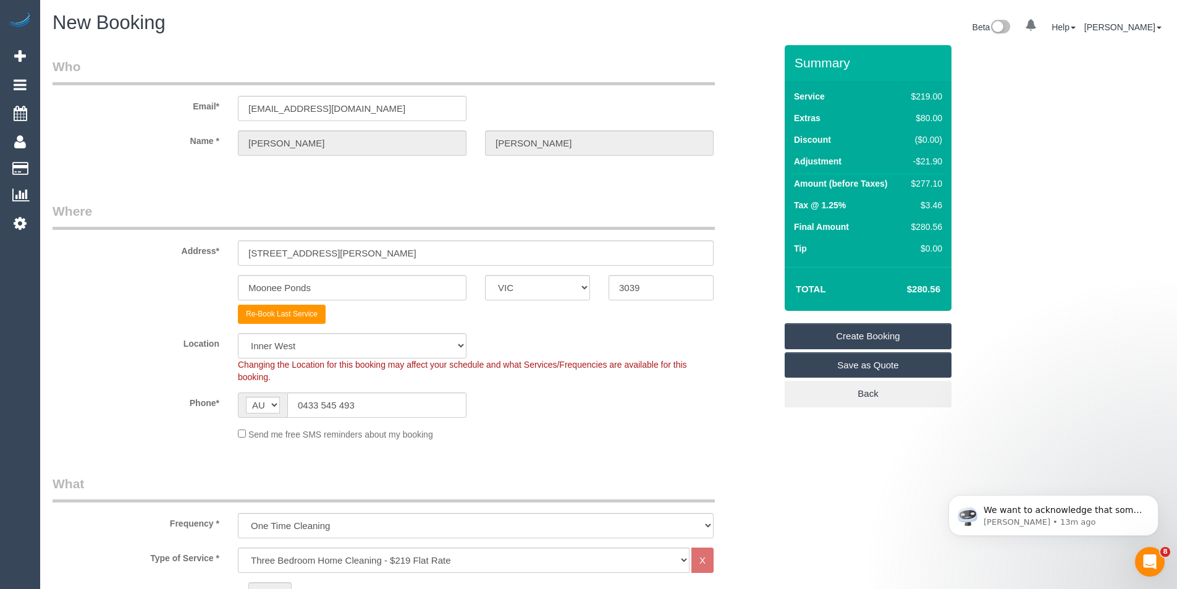
click at [864, 339] on link "Create Booking" at bounding box center [867, 336] width 167 height 26
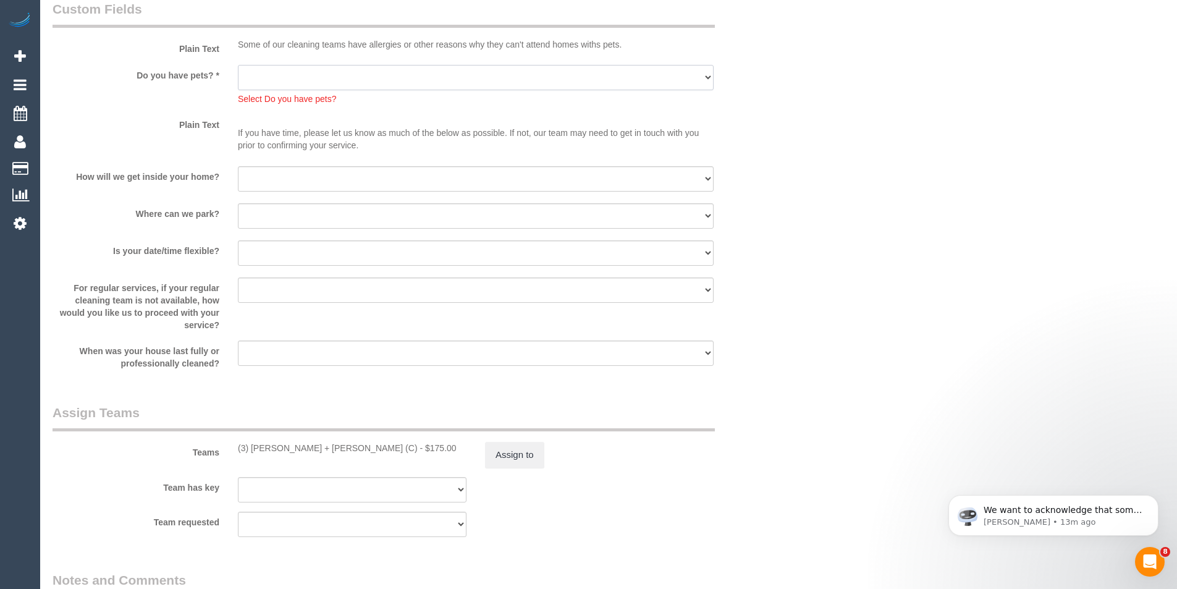
click at [288, 76] on select "Yes - Cats Yes - Dogs No pets Yes - Dogs and Cats Yes - Other" at bounding box center [476, 77] width 476 height 25
select select "number:28"
click at [238, 65] on select "Yes - Cats Yes - Dogs No pets Yes - Dogs and Cats Yes - Other" at bounding box center [476, 77] width 476 height 25
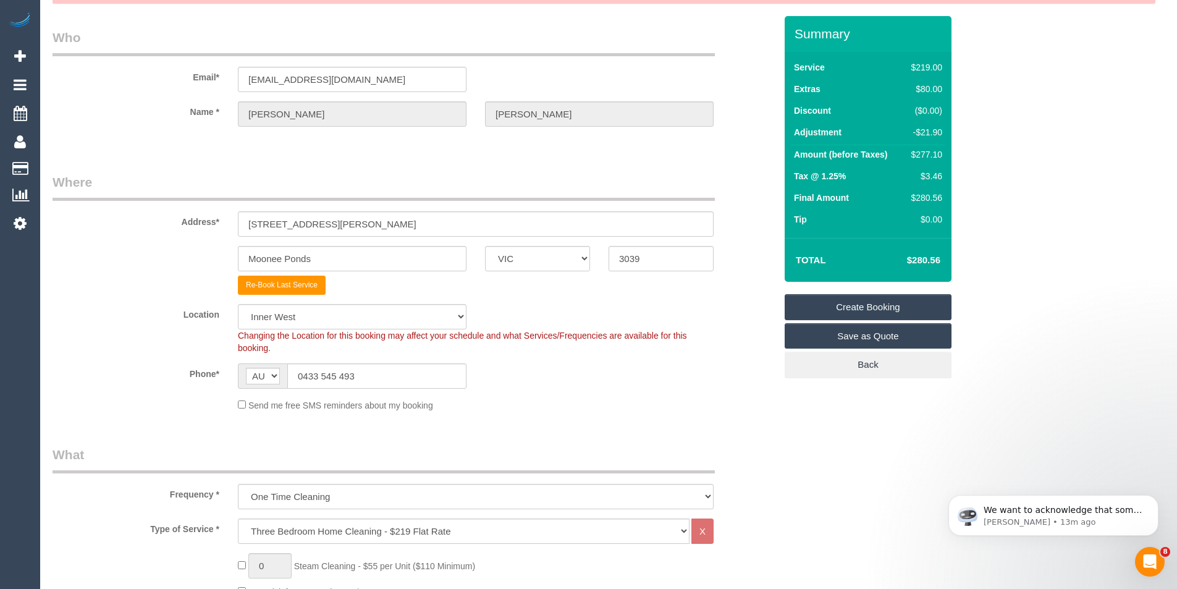
scroll to position [0, 0]
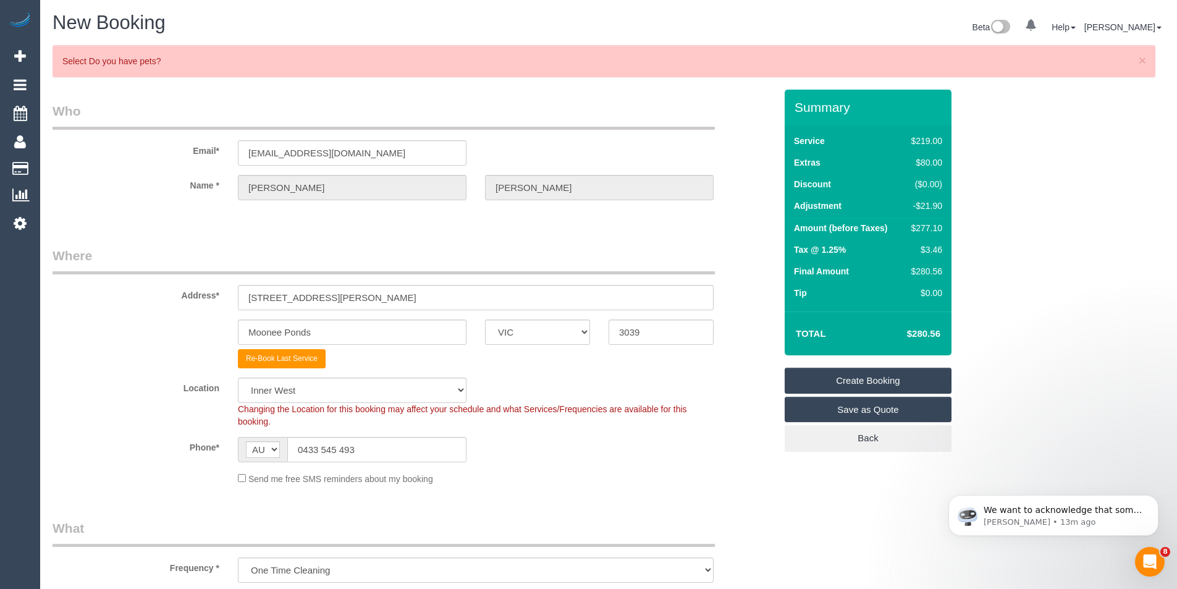
click at [850, 379] on link "Create Booking" at bounding box center [867, 381] width 167 height 26
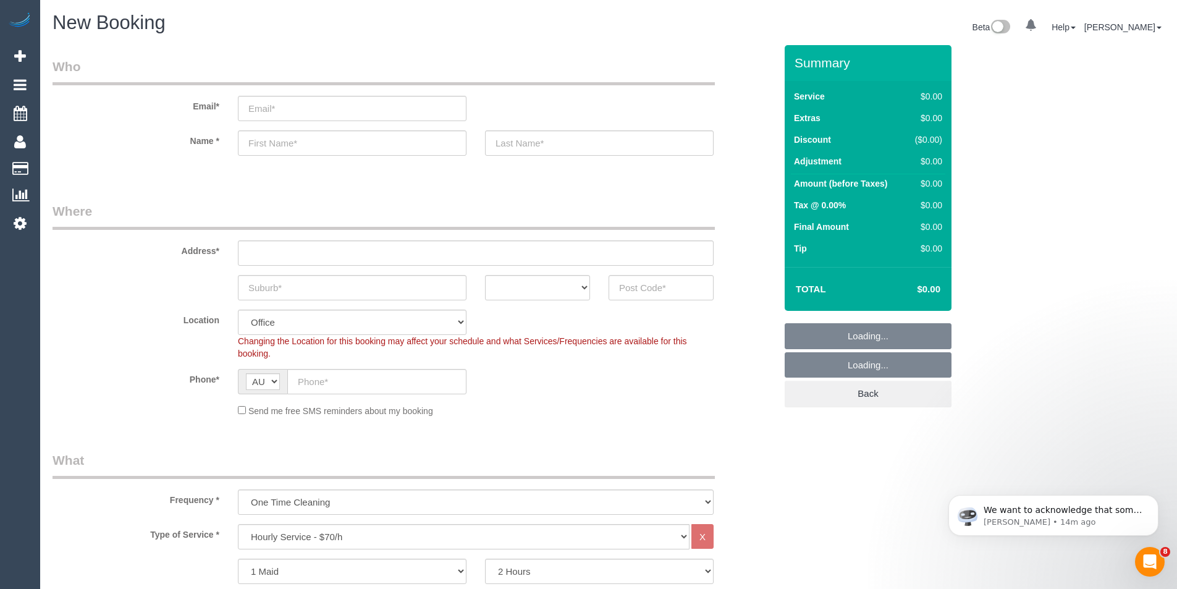
drag, startPoint x: 314, startPoint y: 0, endPoint x: 357, endPoint y: 7, distance: 43.9
click at [200, 60] on legend "Who" at bounding box center [384, 71] width 662 height 28
select select "object:14867"
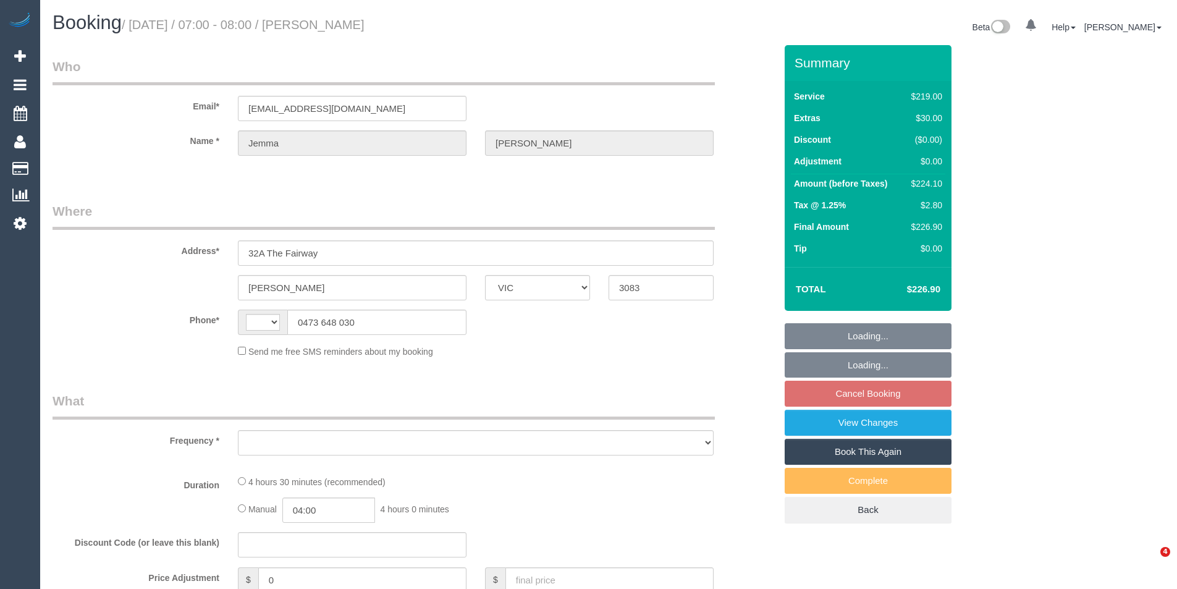
select select "VIC"
select select "string:AU"
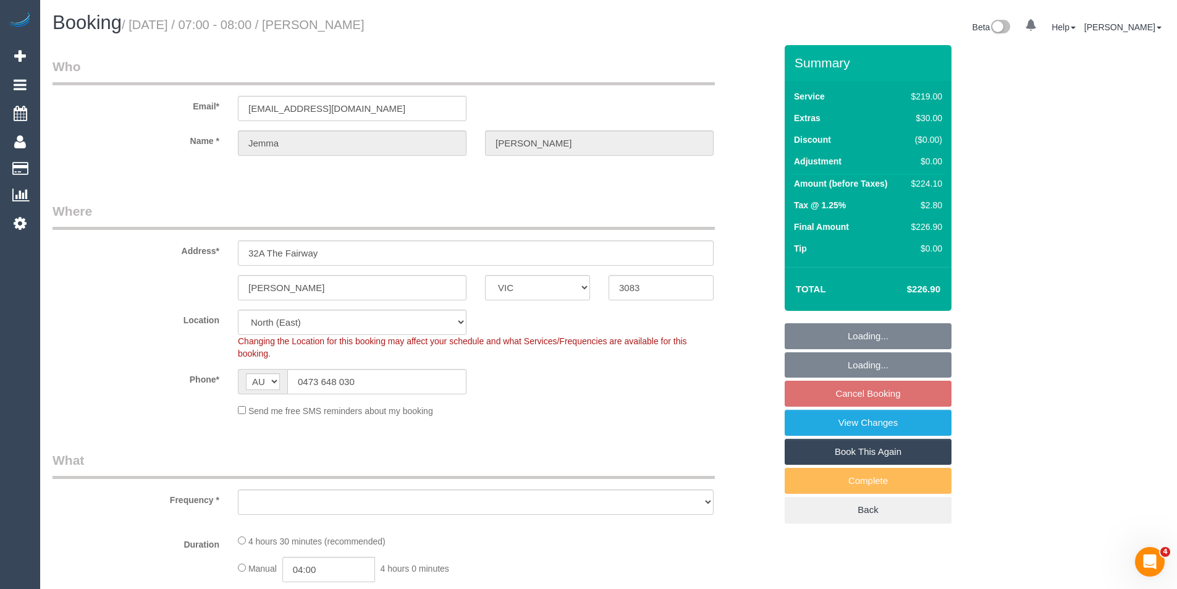
select select "number:27"
select select "number:16"
select select "number:18"
select select "number:22"
select select "number:33"
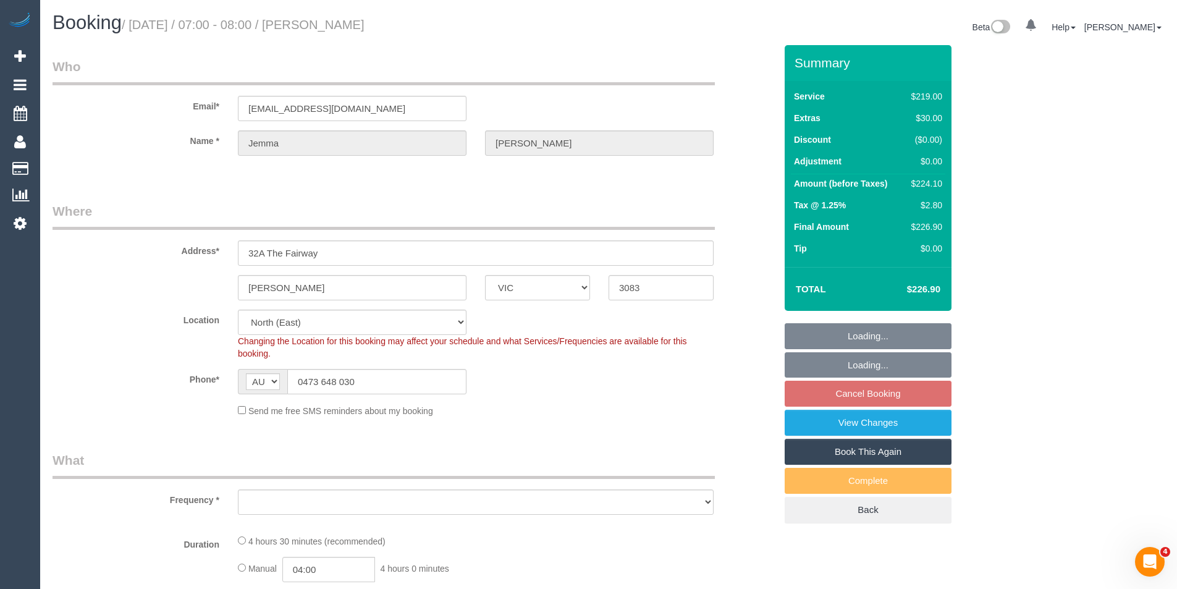
select select "number:12"
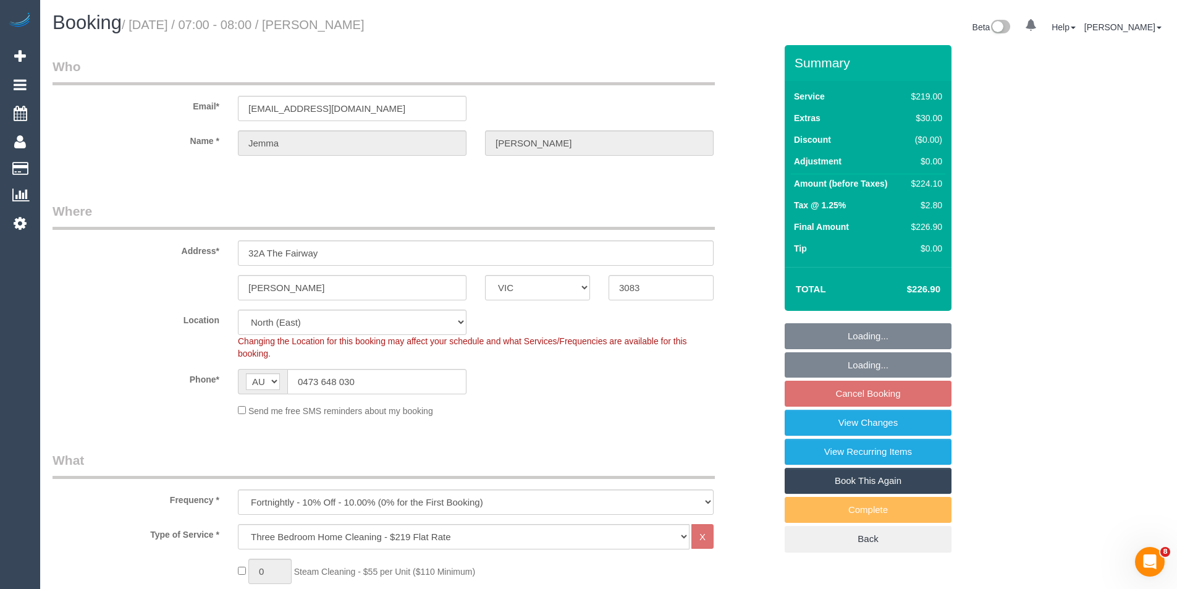
select select "object:1277"
select select "string:stripe-pm_1RLFY02GScqysDRV6vk7KCHr"
select select "spot1"
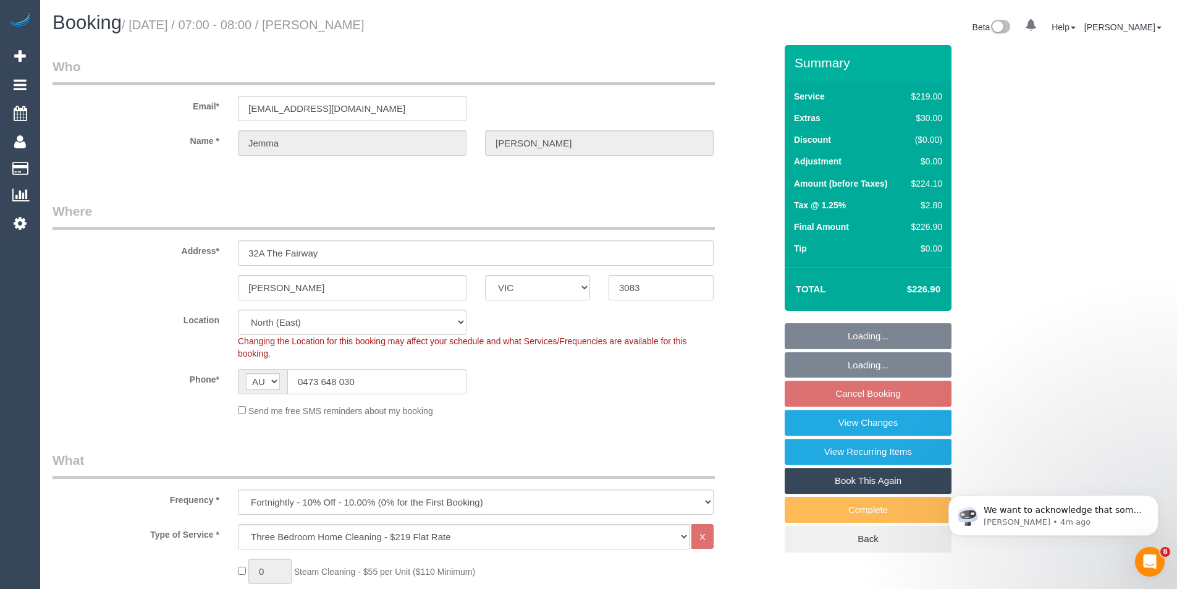
select select "object:1433"
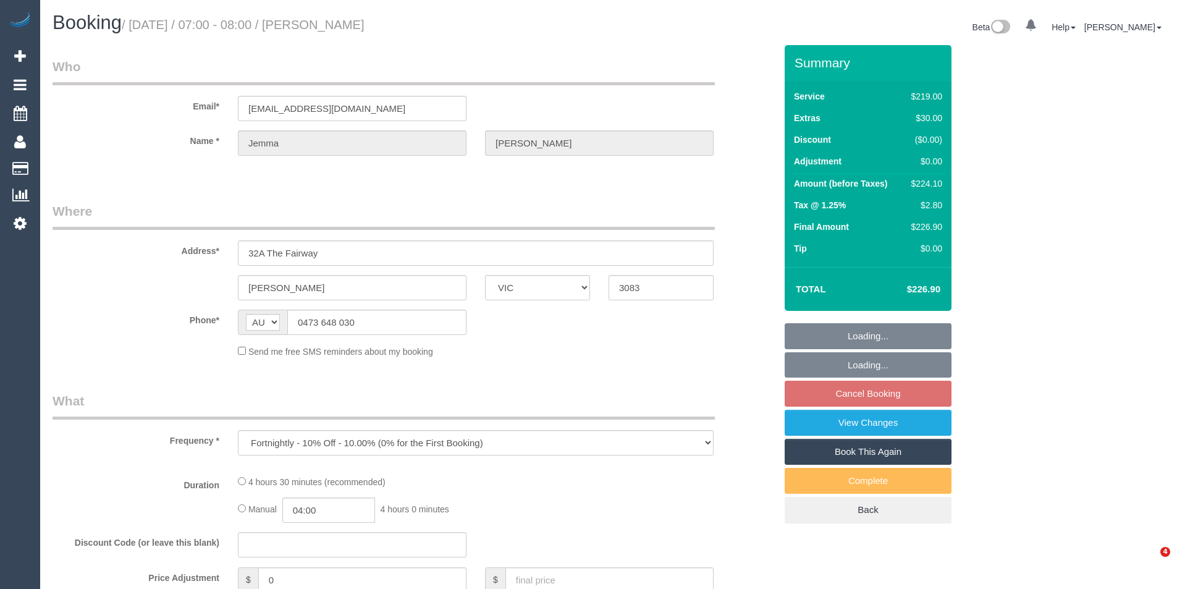
select select "VIC"
select select "string:stripe-pm_1RLFY02GScqysDRV6vk7KCHr"
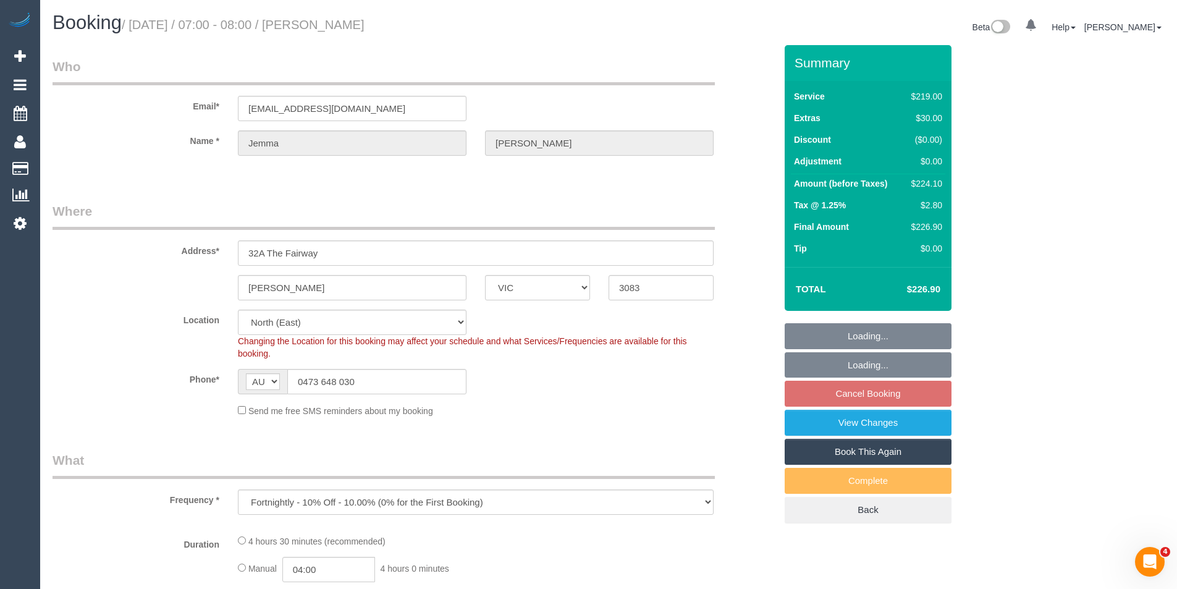
select select "object:800"
select select "number:27"
select select "number:16"
select select "number:18"
select select "number:22"
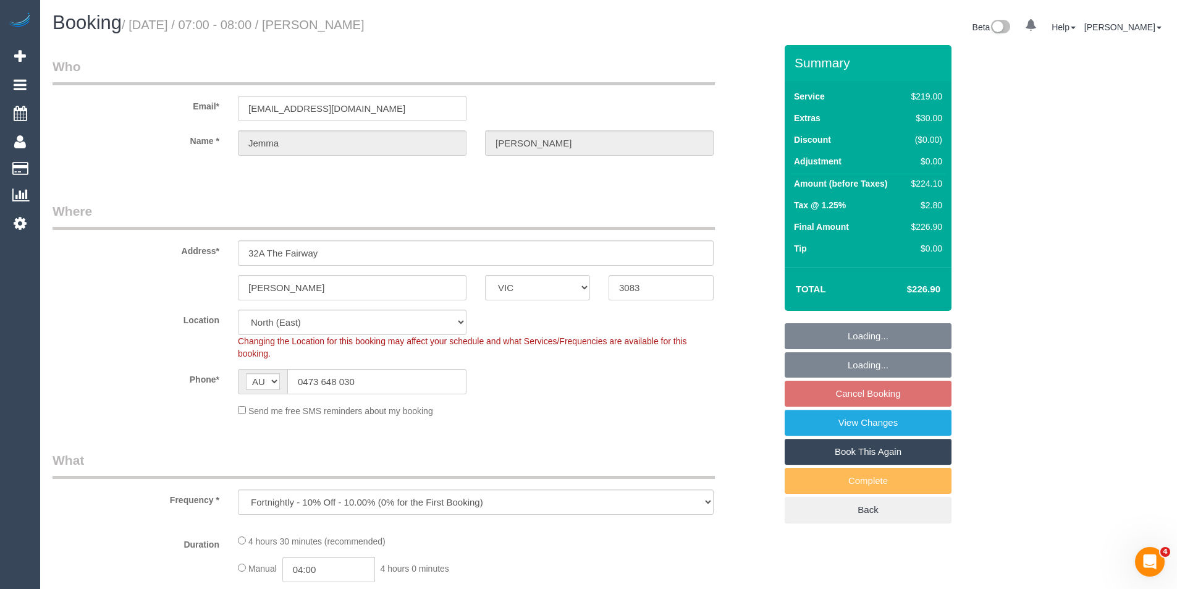
select select "number:33"
select select "number:12"
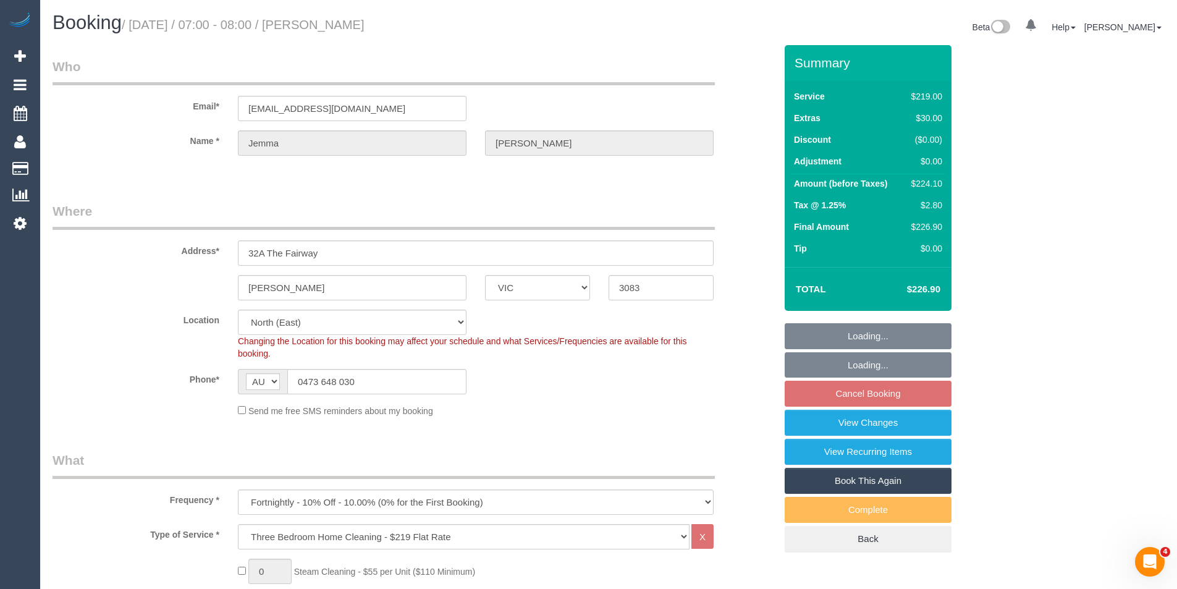
select select "spot1"
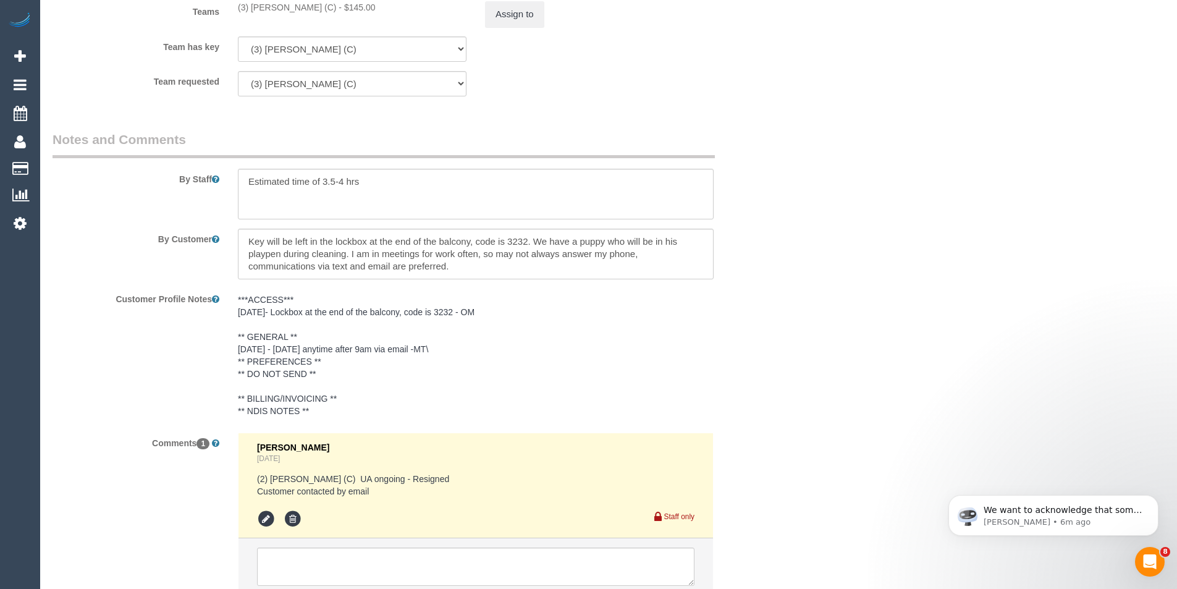
scroll to position [2006, 0]
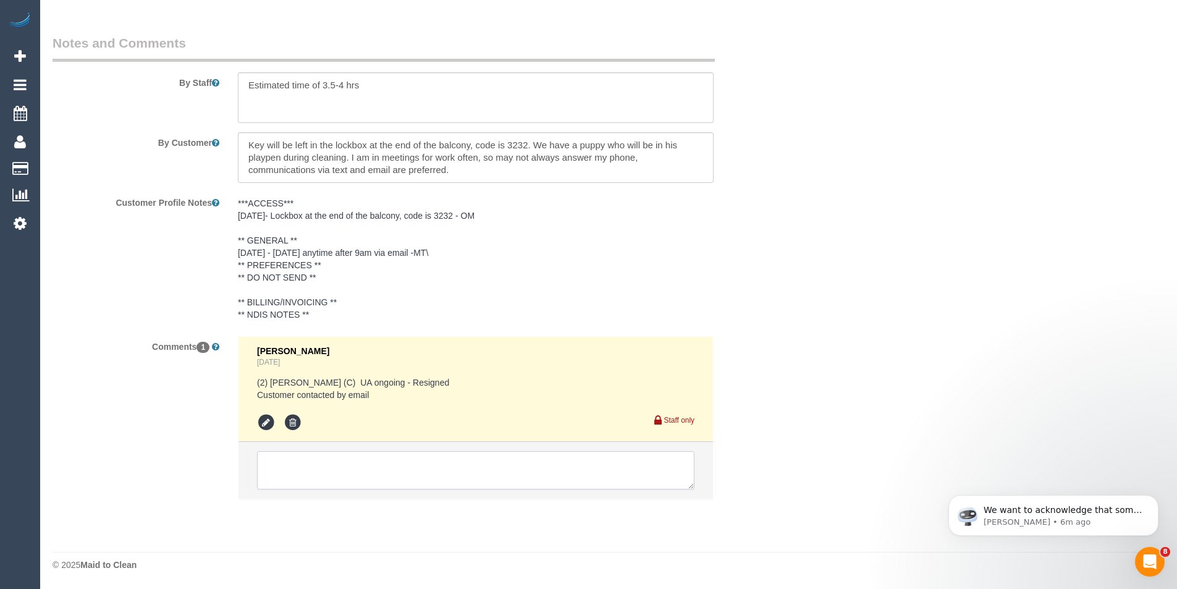
click at [425, 463] on textarea at bounding box center [475, 470] width 437 height 38
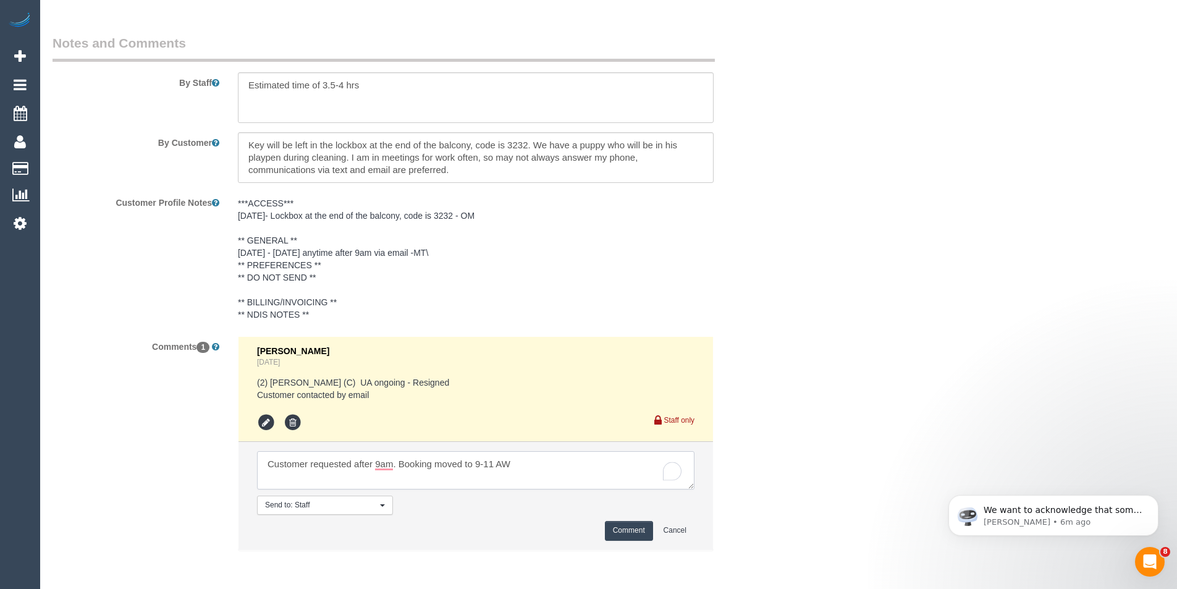
type textarea "Customer requested after 9am. Booking moved to 9-11 AW"
click at [625, 528] on button "Comment" at bounding box center [629, 530] width 48 height 19
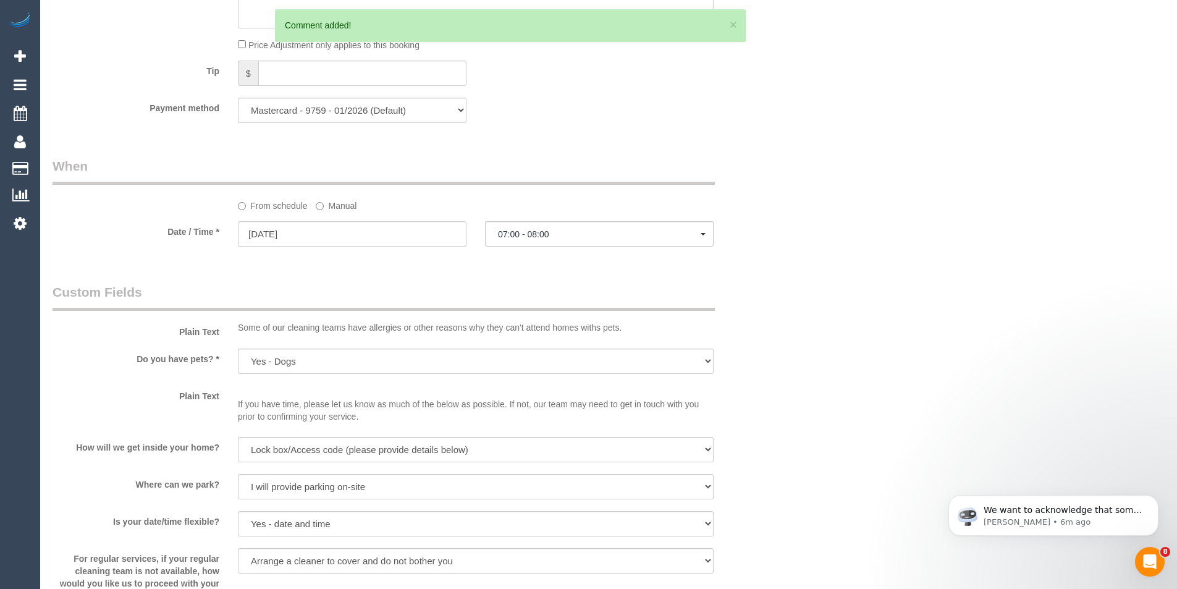
scroll to position [1080, 0]
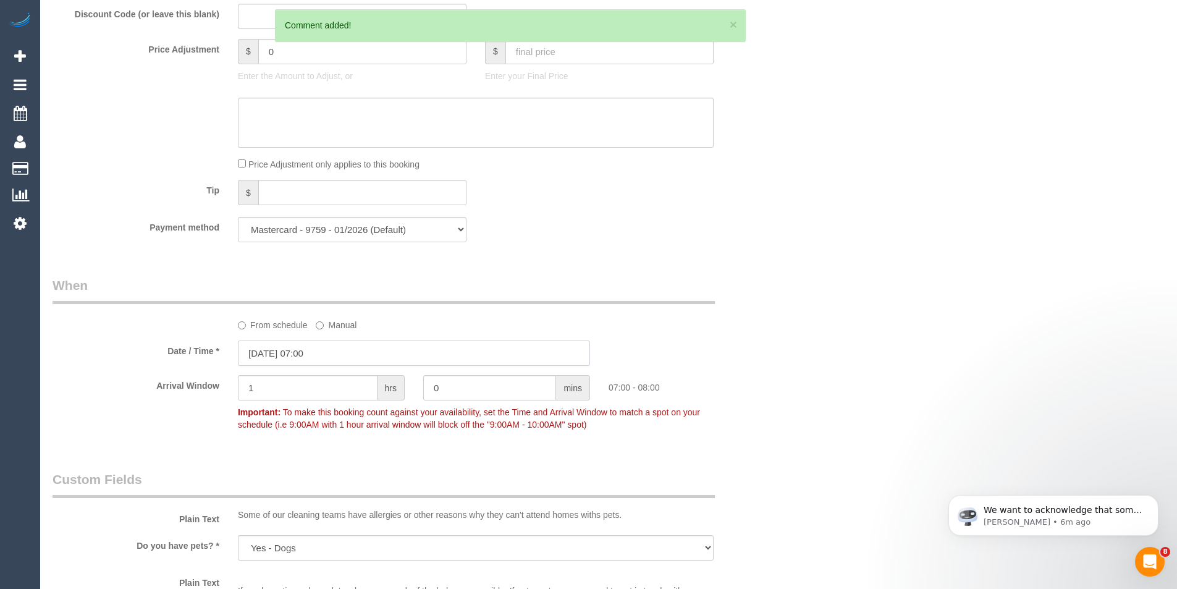
click at [329, 352] on input "01/10/2025 07:00" at bounding box center [414, 352] width 352 height 25
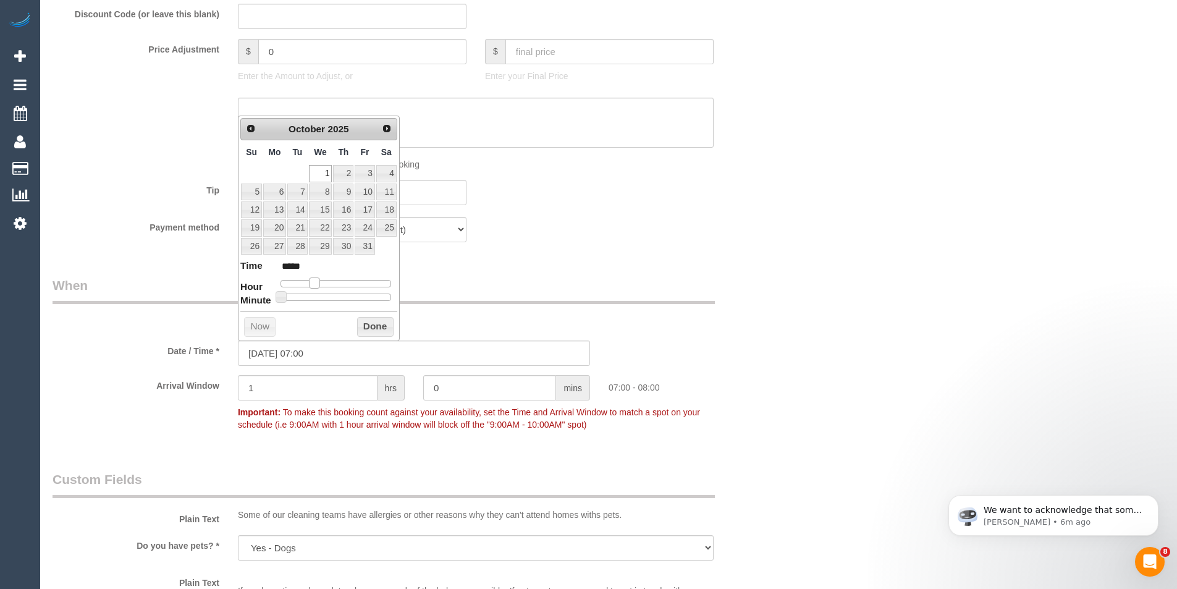
type input "01/10/2025 08:00"
type input "*****"
type input "01/10/2025 09:00"
type input "*****"
drag, startPoint x: 314, startPoint y: 282, endPoint x: 322, endPoint y: 281, distance: 8.1
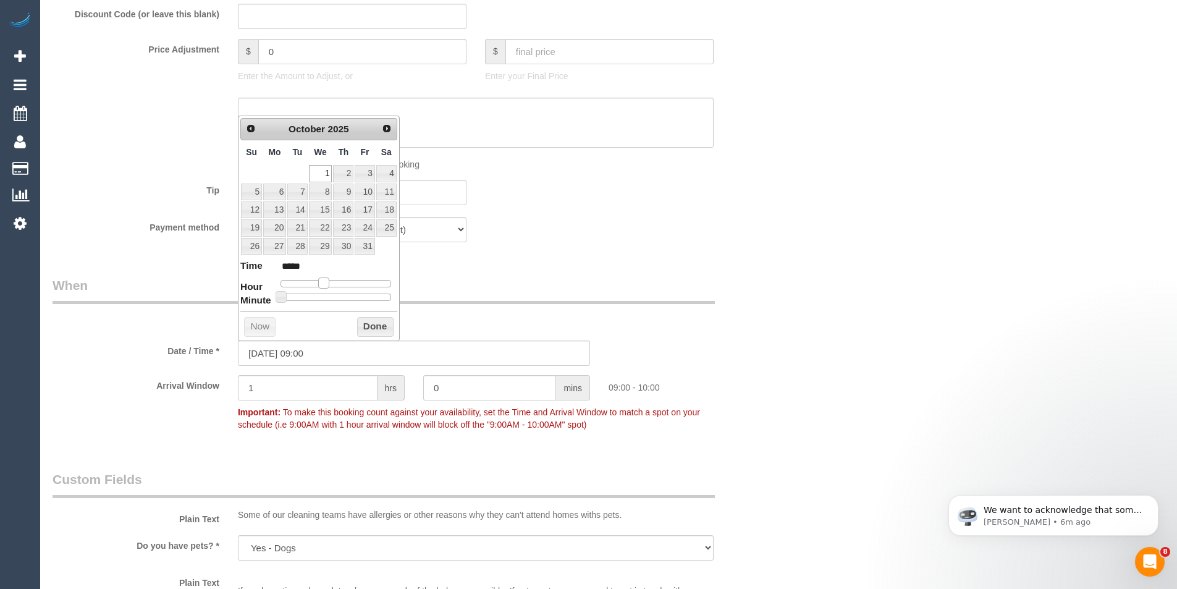
click at [322, 281] on span at bounding box center [323, 282] width 11 height 11
click at [374, 323] on button "Done" at bounding box center [375, 327] width 36 height 20
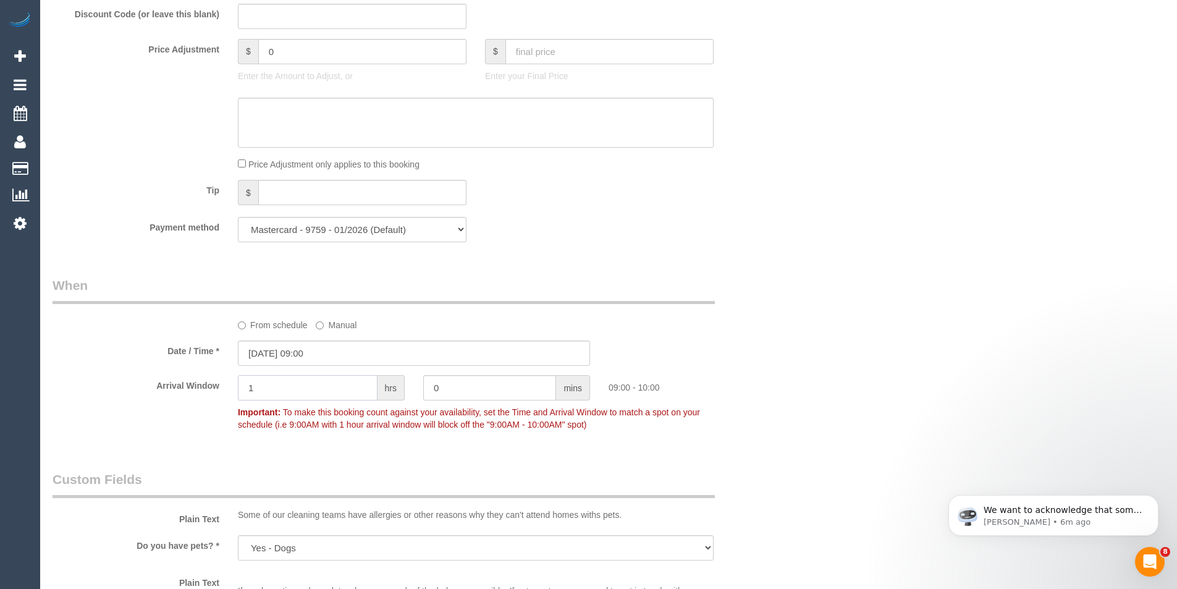
drag, startPoint x: 294, startPoint y: 389, endPoint x: 157, endPoint y: 384, distance: 137.2
click at [183, 397] on div "Arrival Window 1 hrs 0 mins 09:00 - 10:00 Important: To make this booking count…" at bounding box center [413, 405] width 741 height 61
type input "2"
click at [829, 413] on div "Who Email* jemmamathews@gmail.com Name * Jemma Mathews Where Address* 32A The F…" at bounding box center [609, 299] width 1112 height 2668
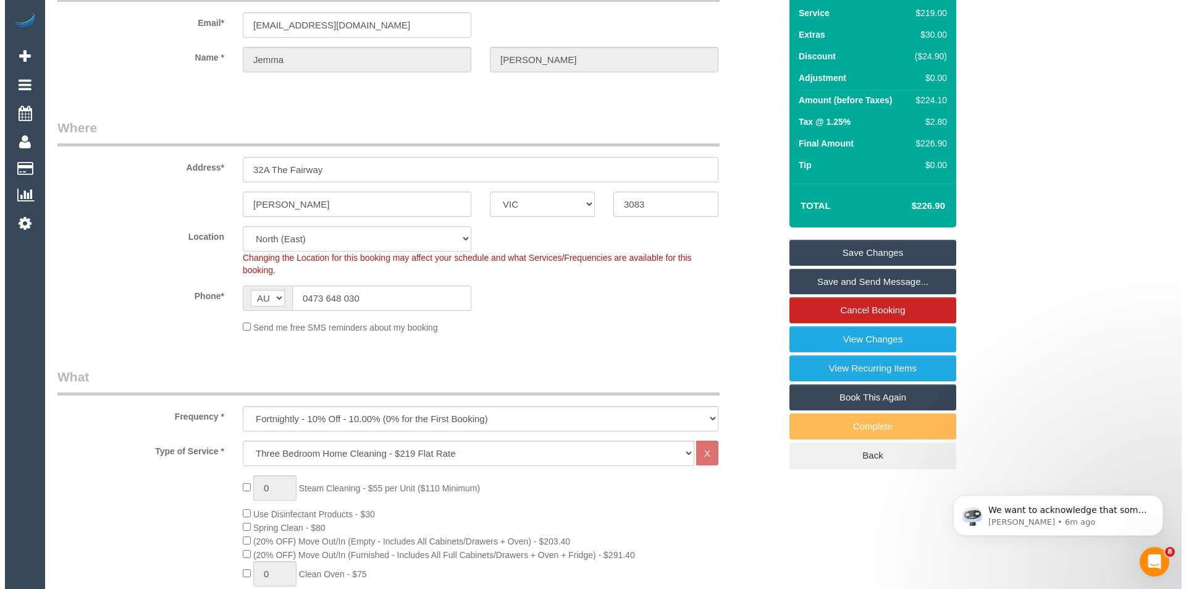
scroll to position [0, 0]
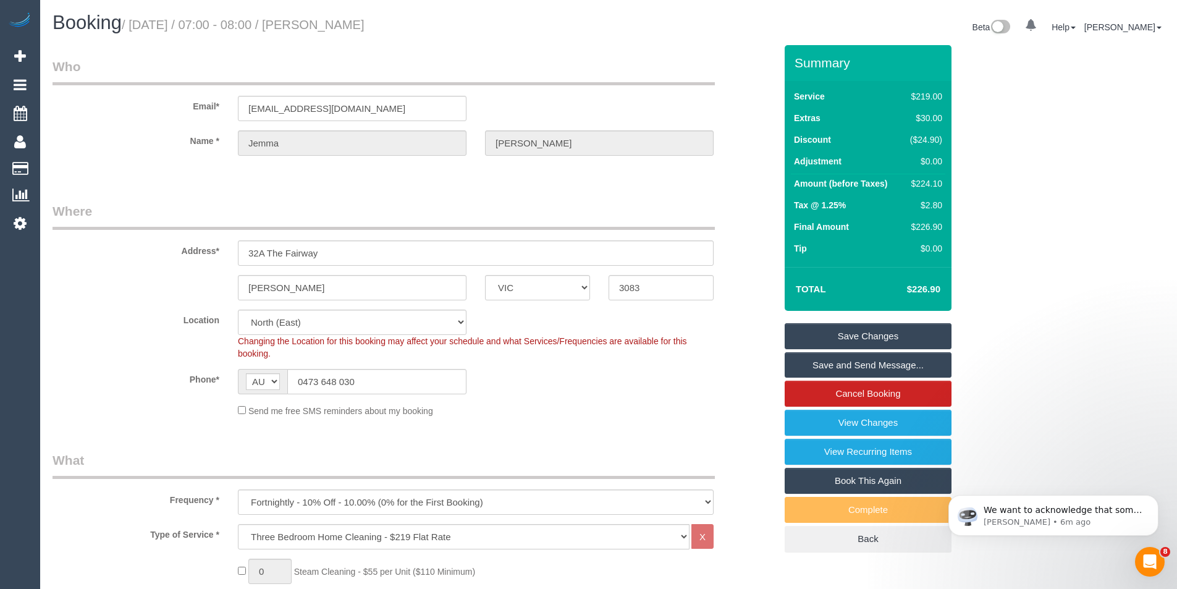
click at [875, 334] on link "Save Changes" at bounding box center [867, 336] width 167 height 26
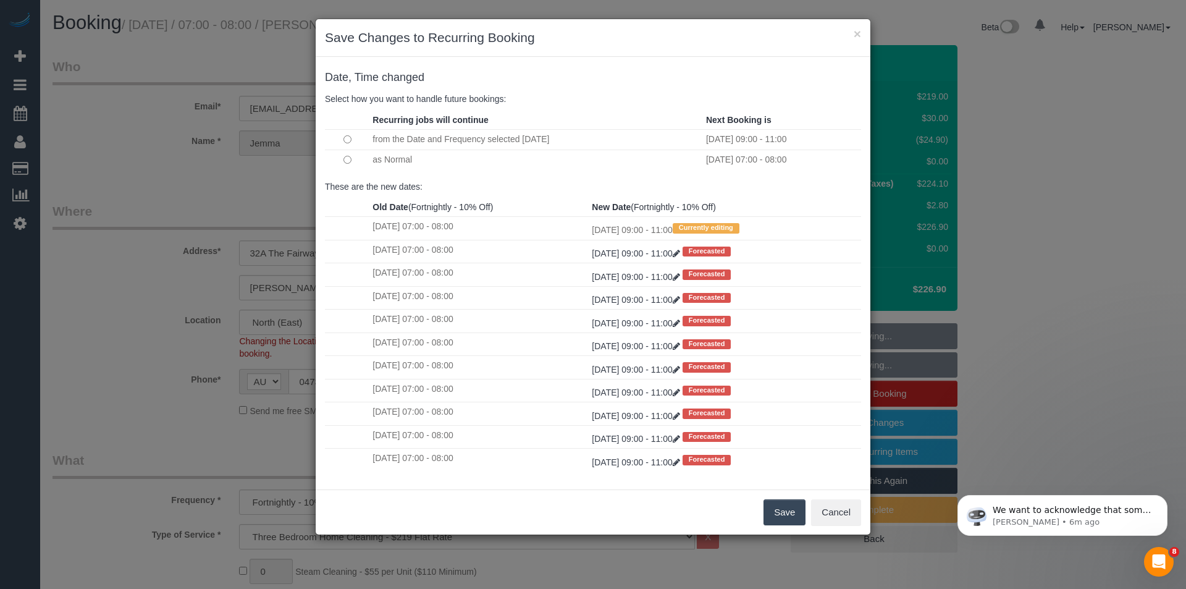
click at [778, 519] on button "Save" at bounding box center [784, 512] width 42 height 26
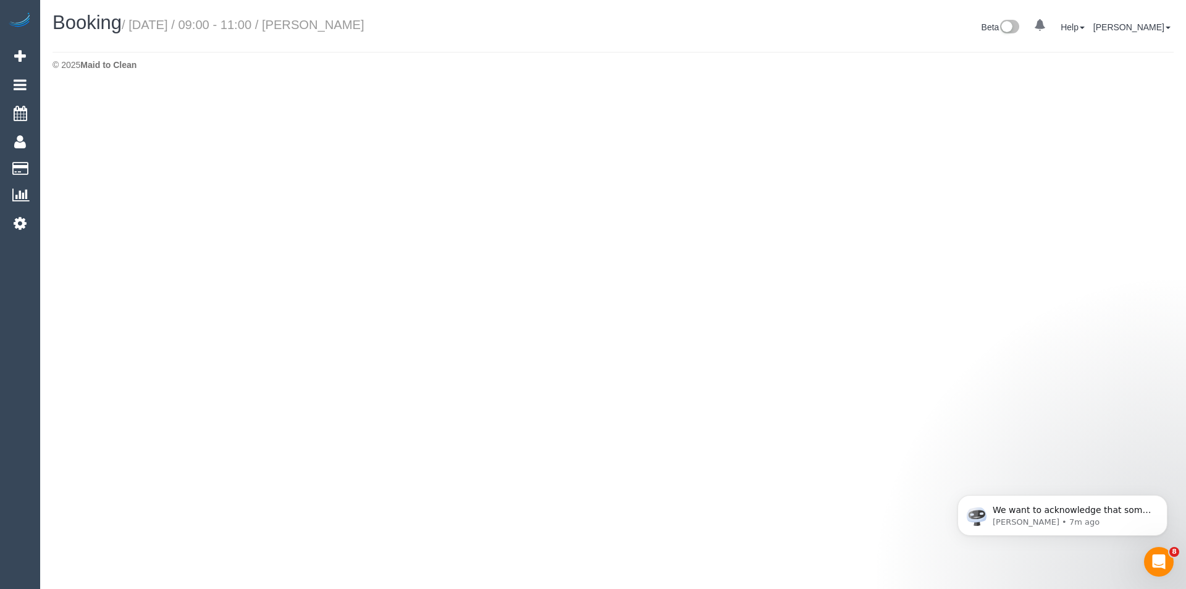
select select "VIC"
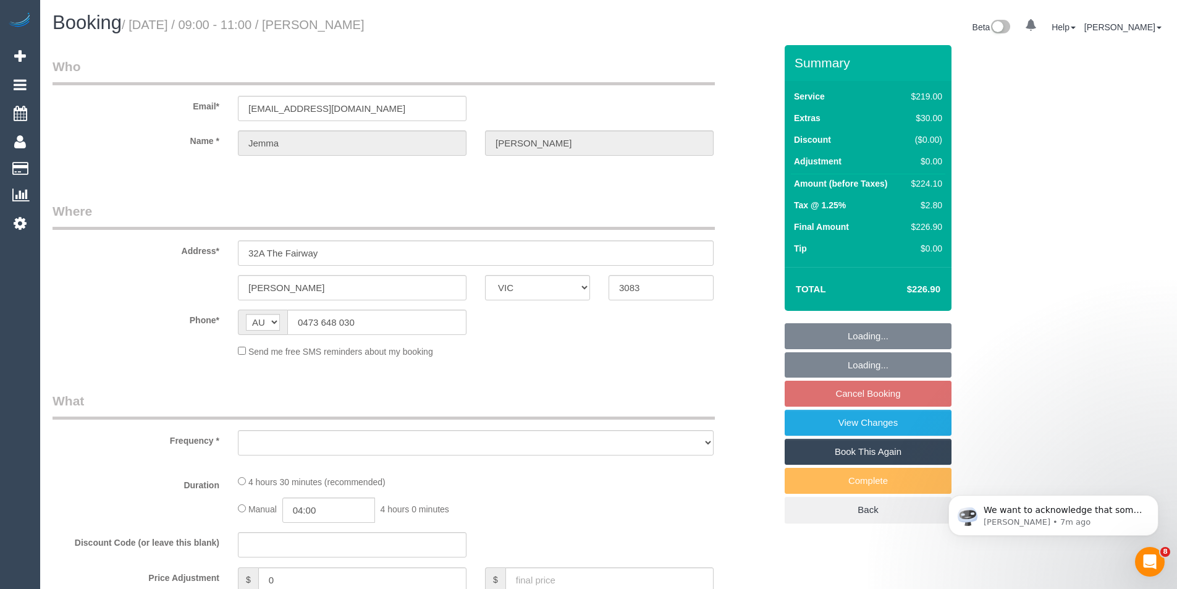
select select "object:5066"
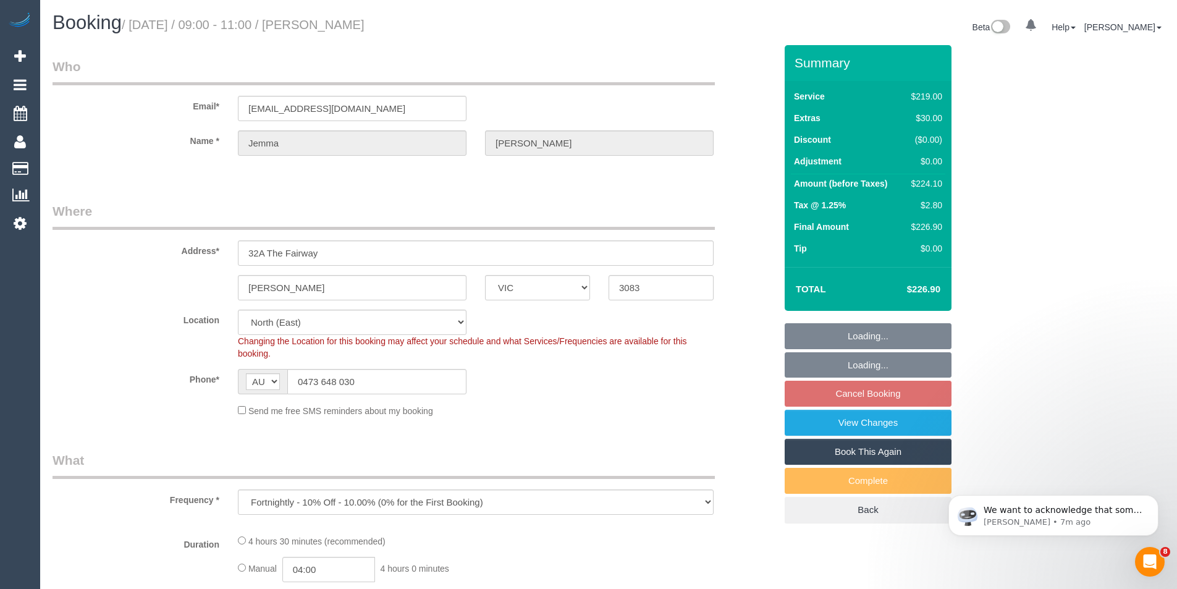
select select "string:stripe-pm_1RLFY02GScqysDRV6vk7KCHr"
select select "number:27"
select select "number:16"
select select "number:18"
select select "number:22"
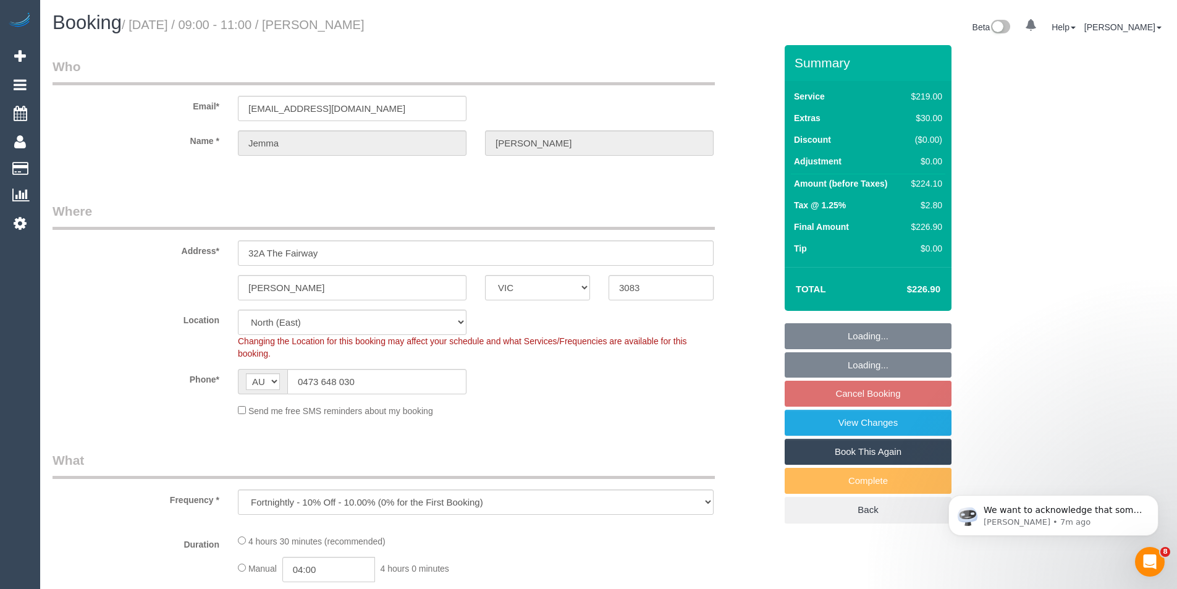
select select "number:33"
select select "number:12"
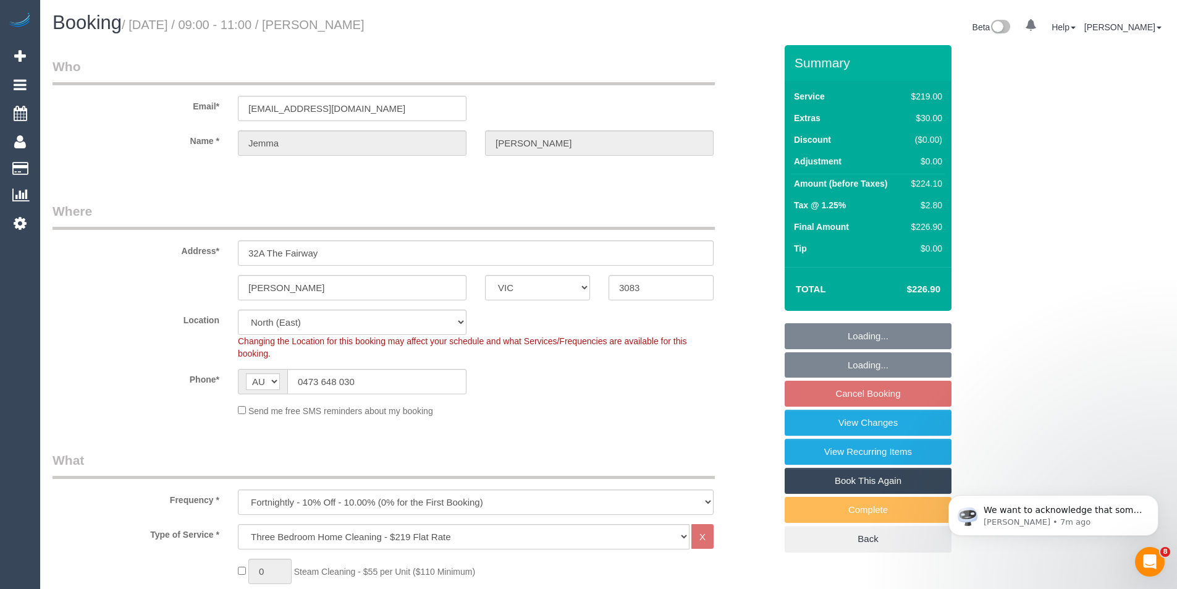
select select "object:5370"
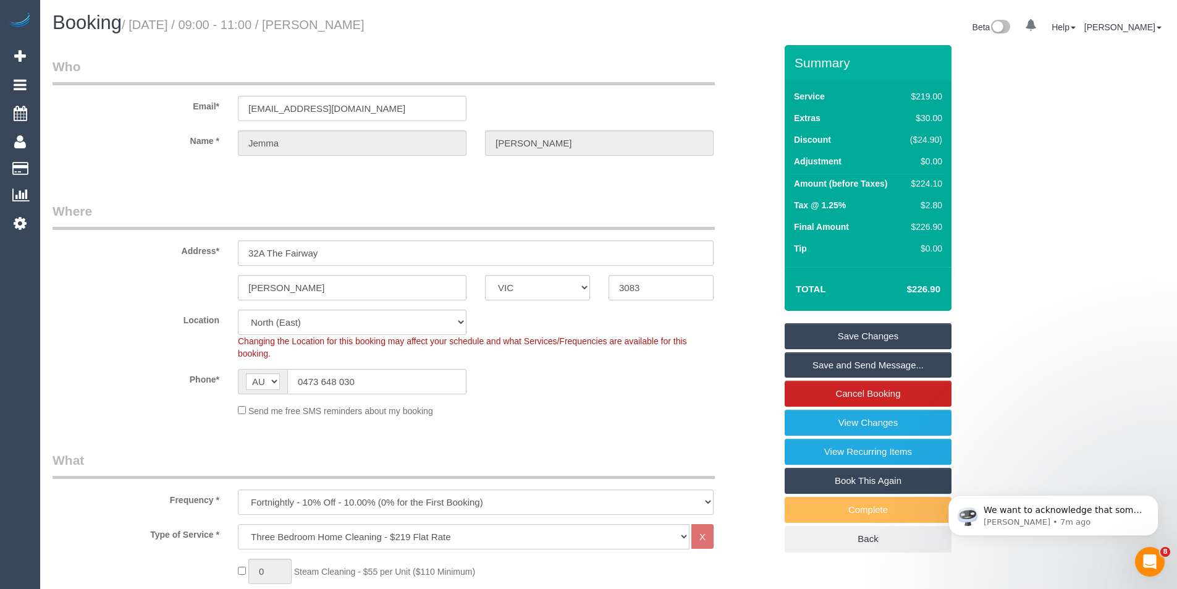
click at [834, 365] on link "Save and Send Message..." at bounding box center [867, 365] width 167 height 26
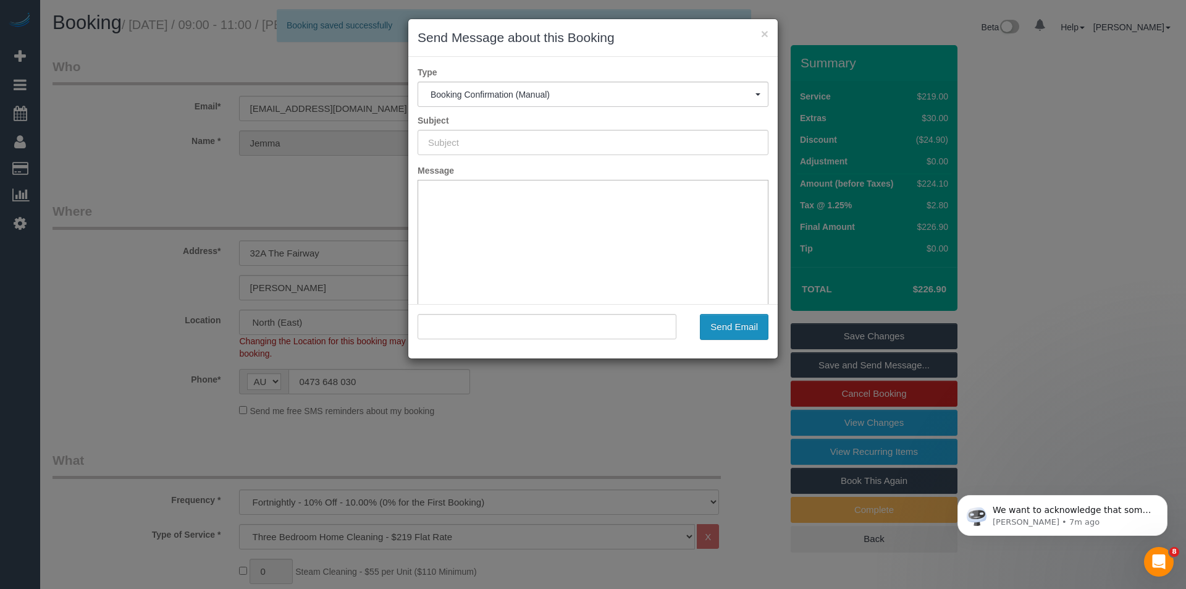
type input "Booking Confirmed"
type input ""Jemma Mathews" <jemmamathews@gmail.com>"
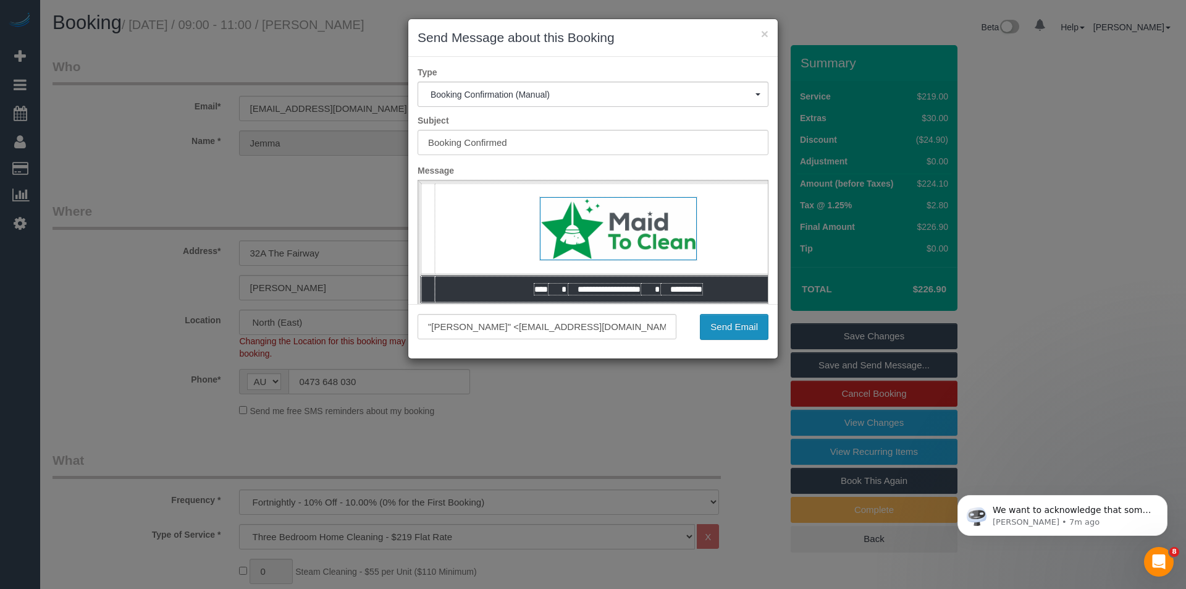
click at [734, 331] on button "Send Email" at bounding box center [734, 327] width 69 height 26
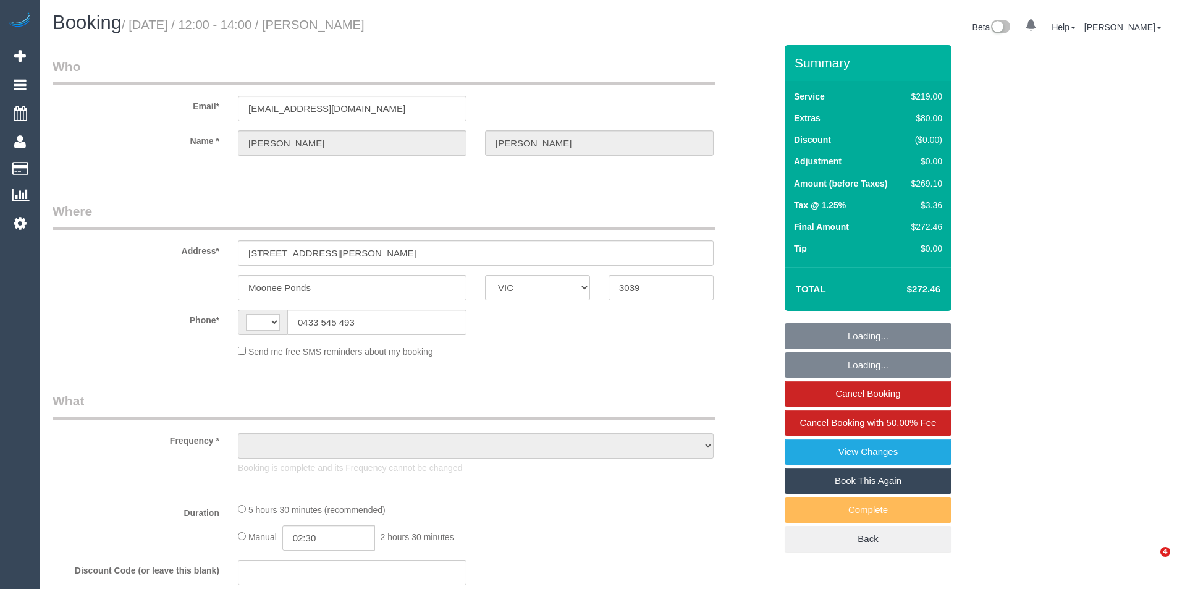
select select "VIC"
select select "string:AU"
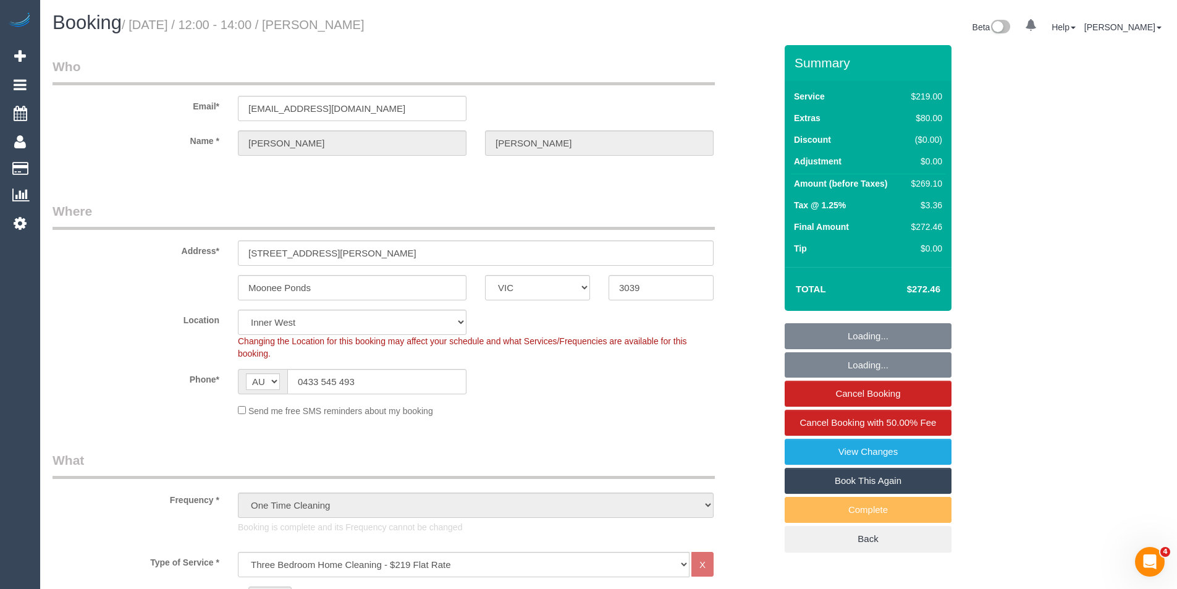
select select "object:661"
select select "string:stripe-pm_1R7Pq42GScqysDRV2QPdELzX"
select select "spot1"
select select "number:28"
select select "number:16"
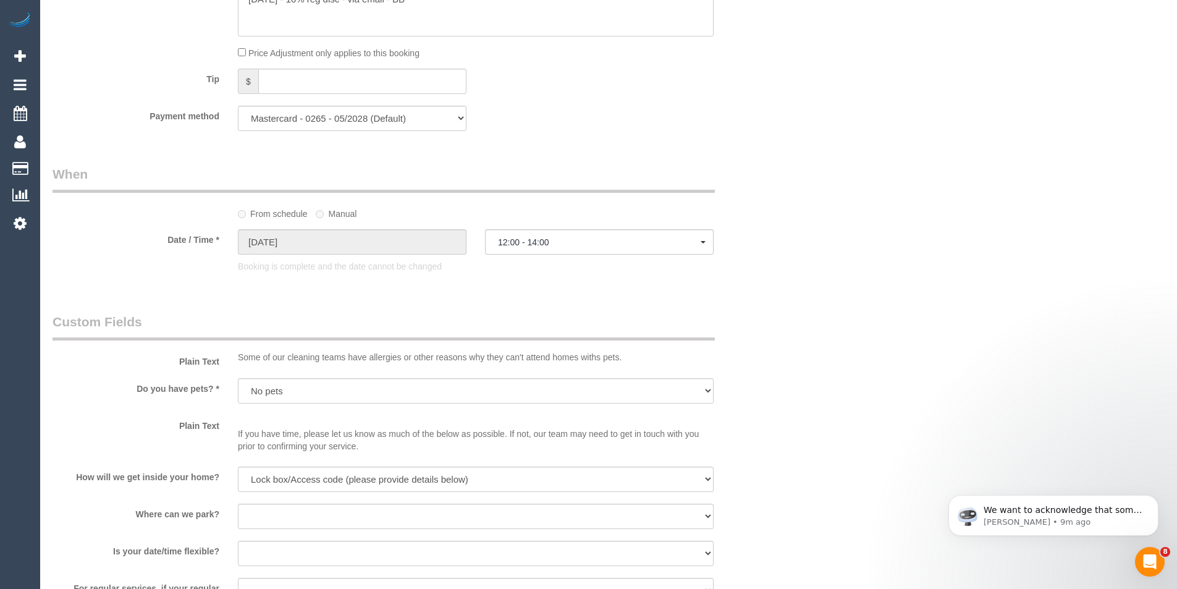
scroll to position [1235, 0]
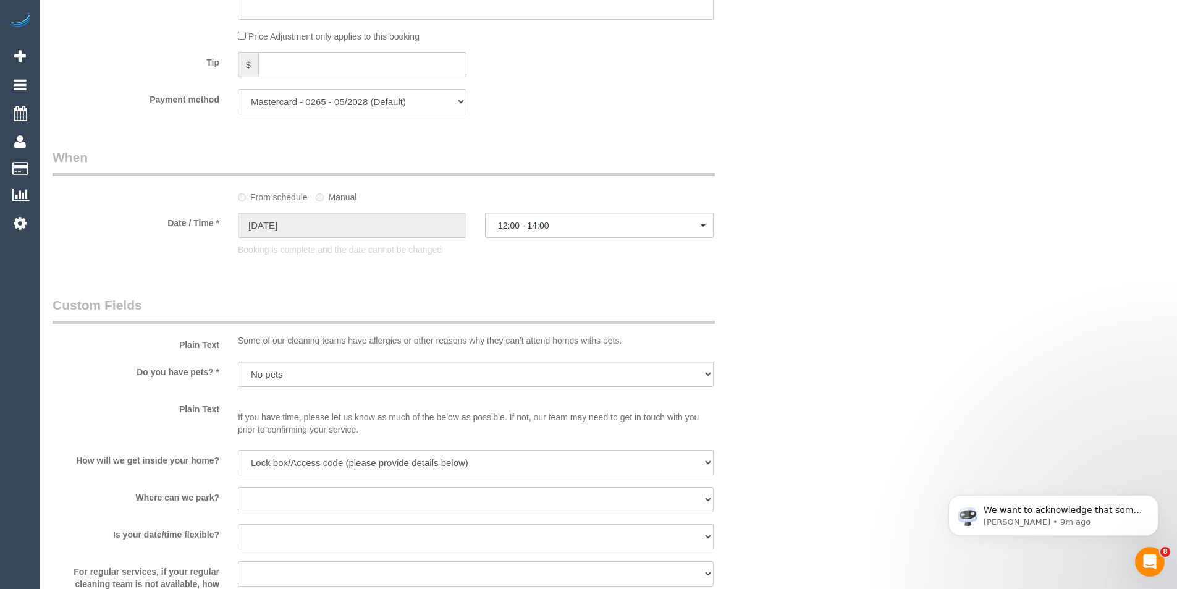
click at [335, 196] on label "Manual" at bounding box center [336, 195] width 41 height 17
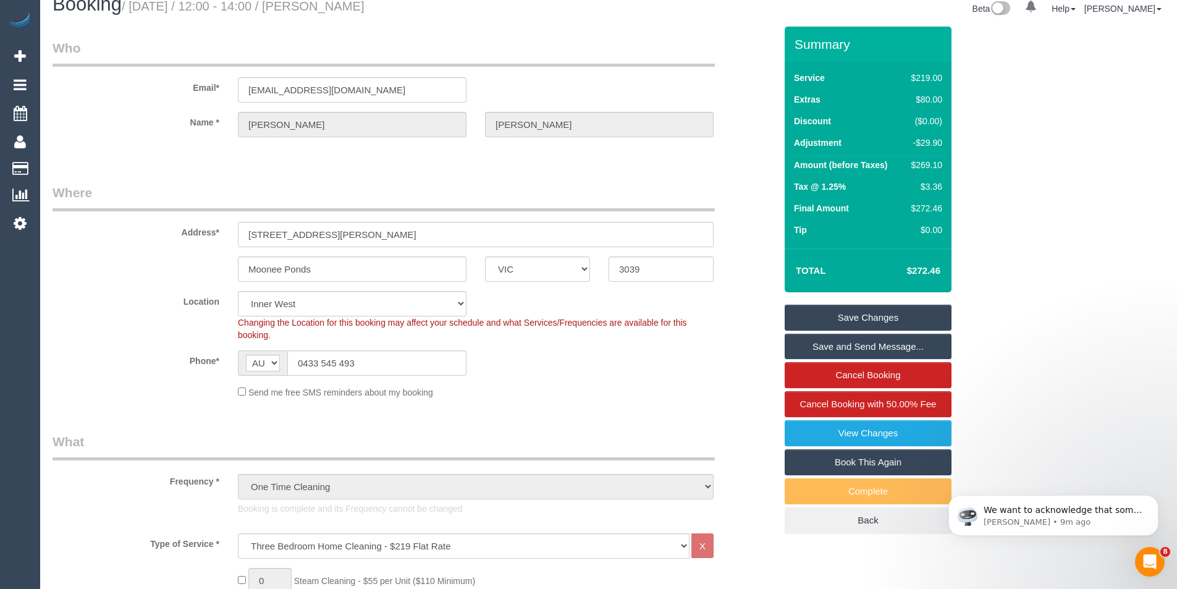
scroll to position [0, 0]
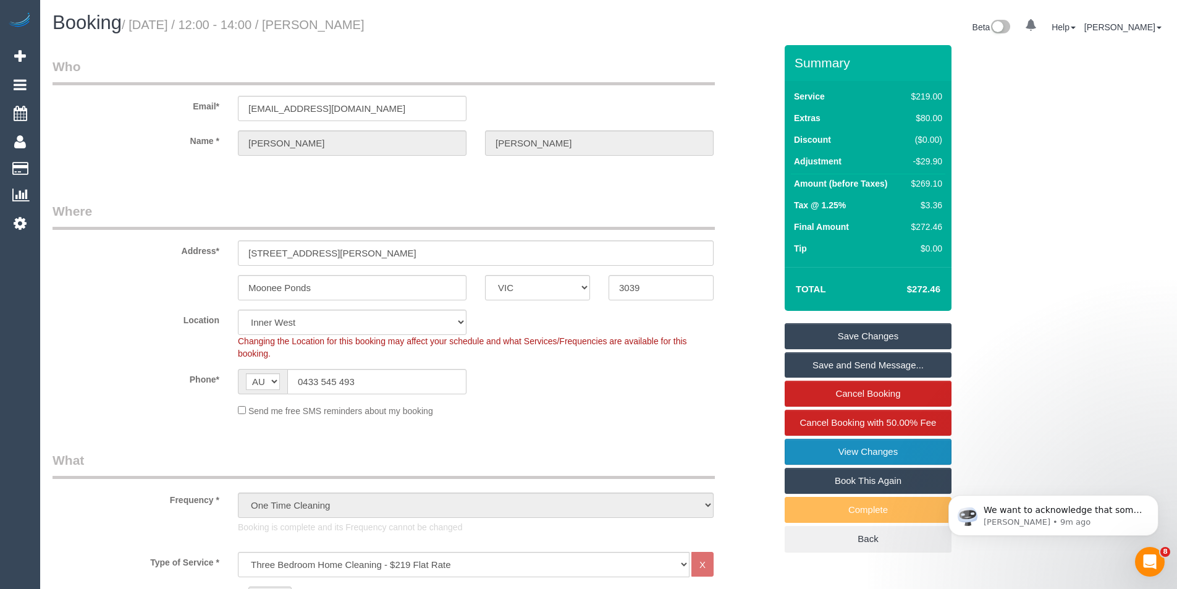
click at [820, 453] on link "View Changes" at bounding box center [867, 452] width 167 height 26
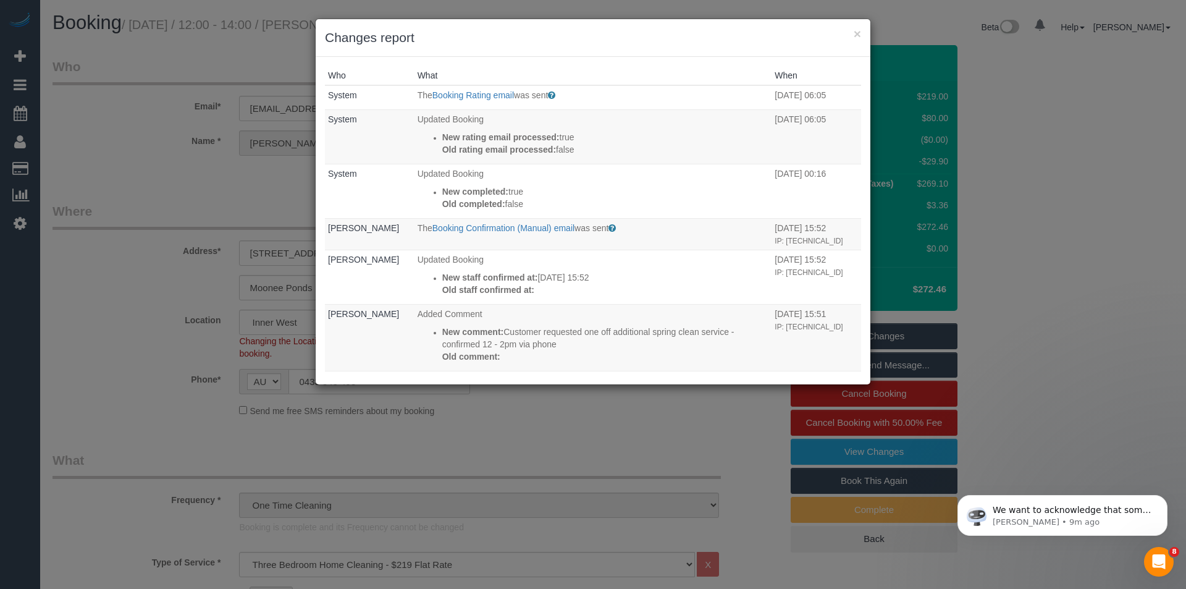
click at [681, 402] on div "× Changes report Who What When System The Booking Rating email was sent Sent to…" at bounding box center [593, 294] width 1186 height 589
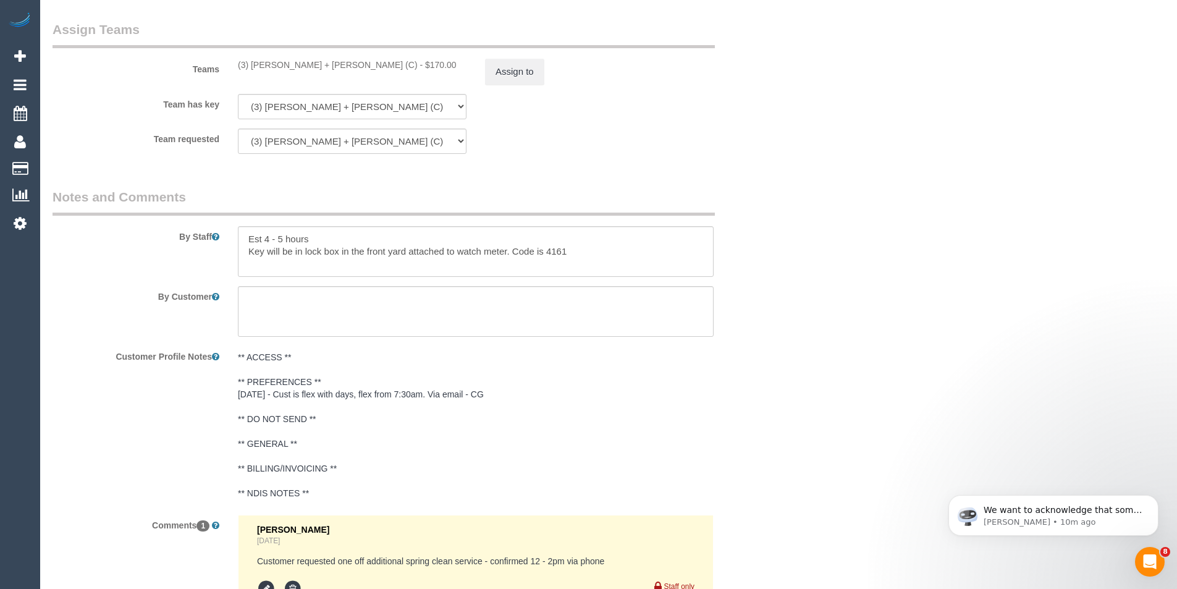
scroll to position [1791, 0]
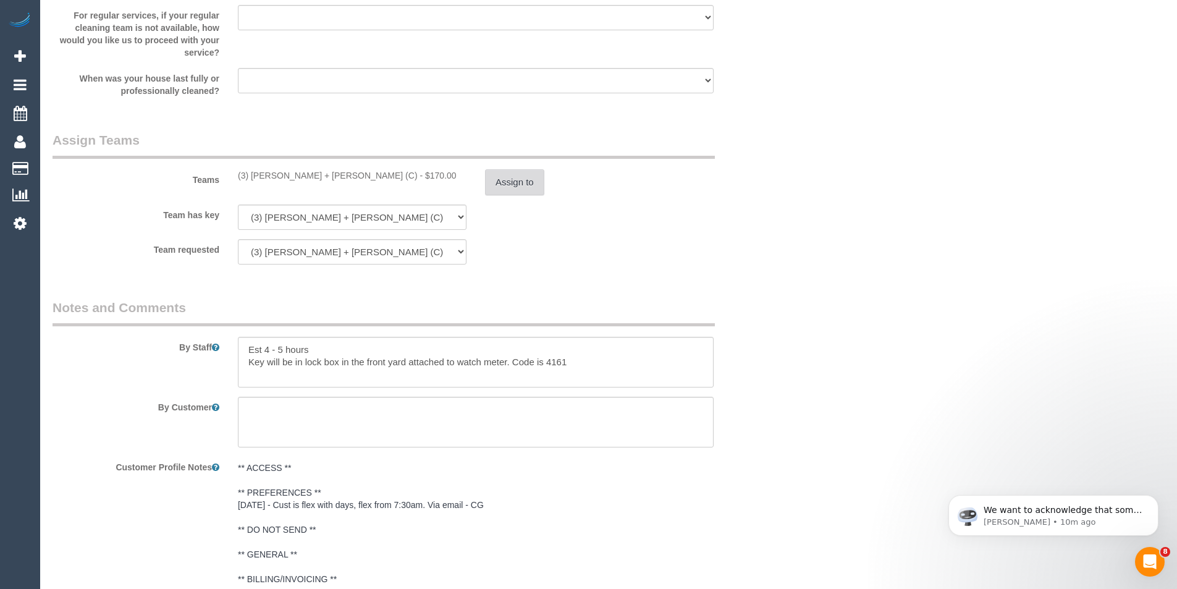
click at [510, 191] on button "Assign to" at bounding box center [514, 182] width 59 height 26
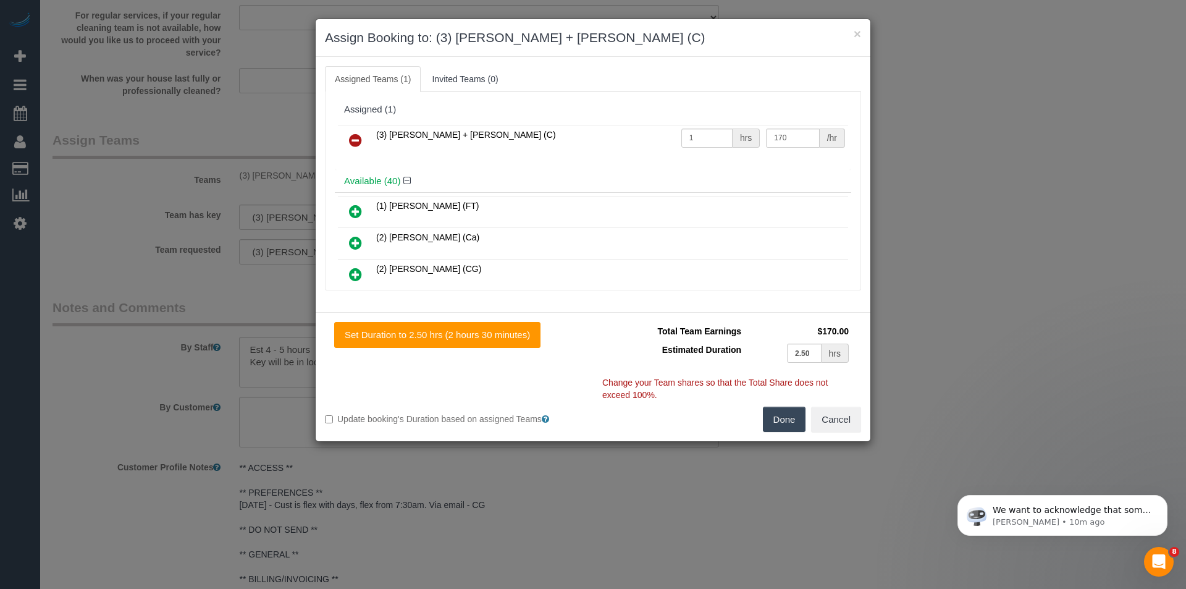
click at [347, 144] on link at bounding box center [355, 140] width 29 height 25
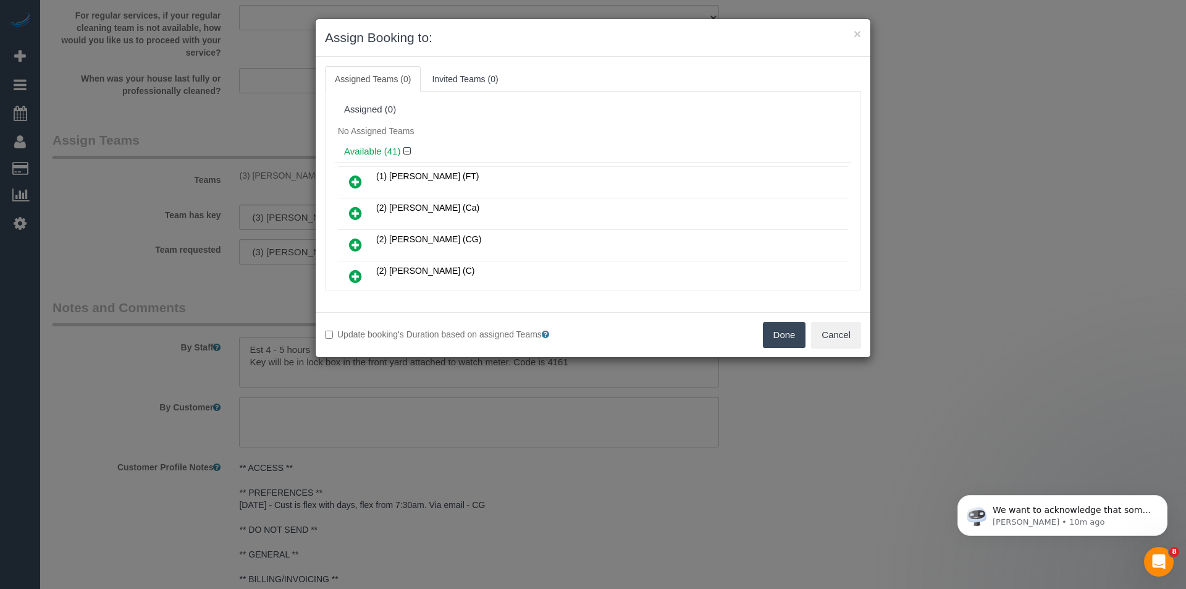
click at [624, 461] on div "× Assign Booking to: Assigned Teams (0) Invited Teams (0) Assigned (0) No Assig…" at bounding box center [593, 294] width 1186 height 589
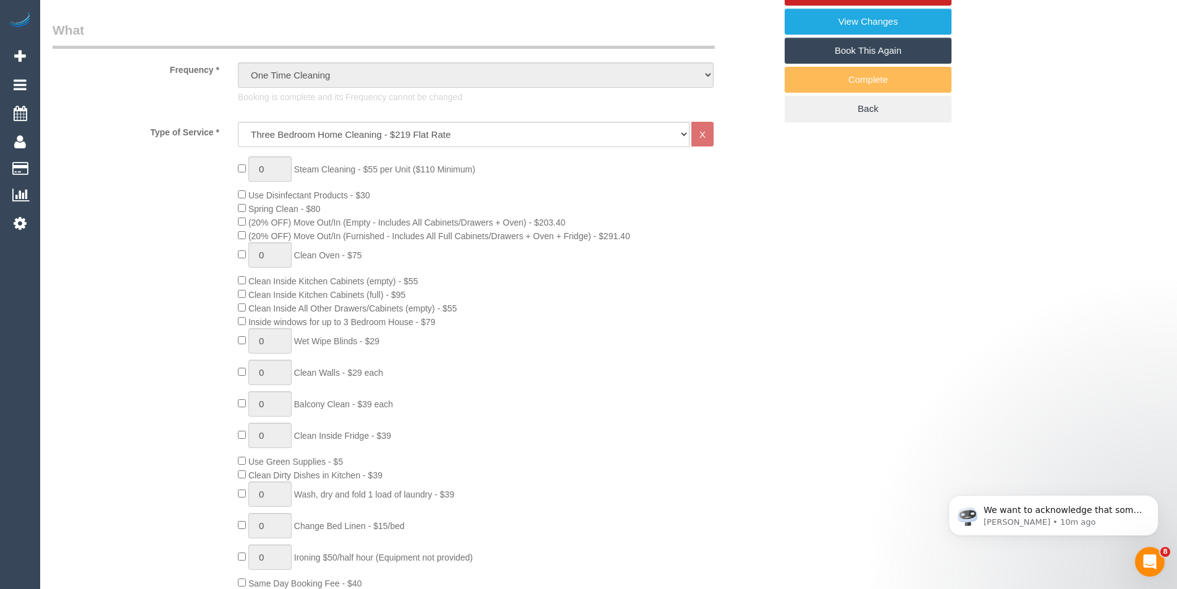
scroll to position [0, 0]
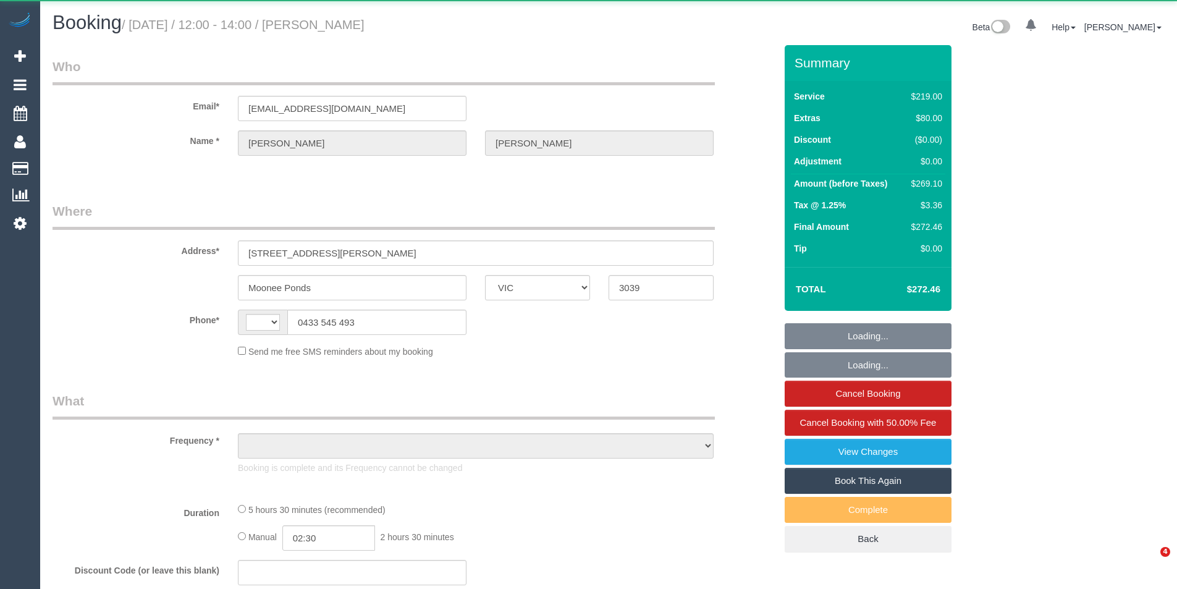
select select "VIC"
select select "string:AU"
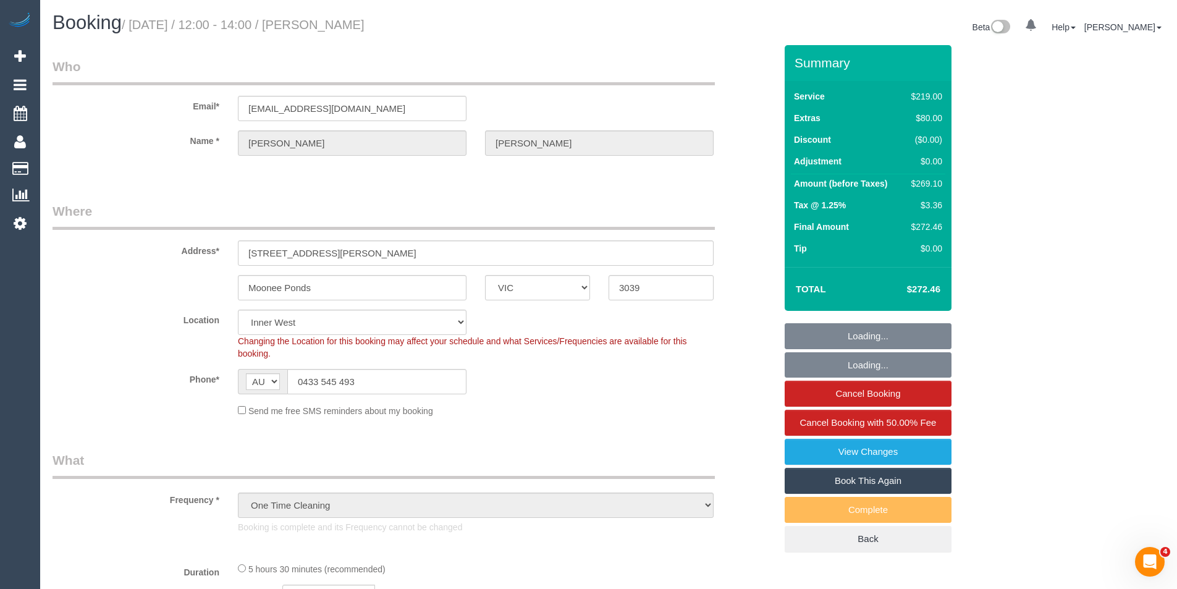
select select "object:572"
select select "string:stripe-pm_1R7Pq42GScqysDRV2QPdELzX"
select select "spot1"
select select "number:28"
select select "number:16"
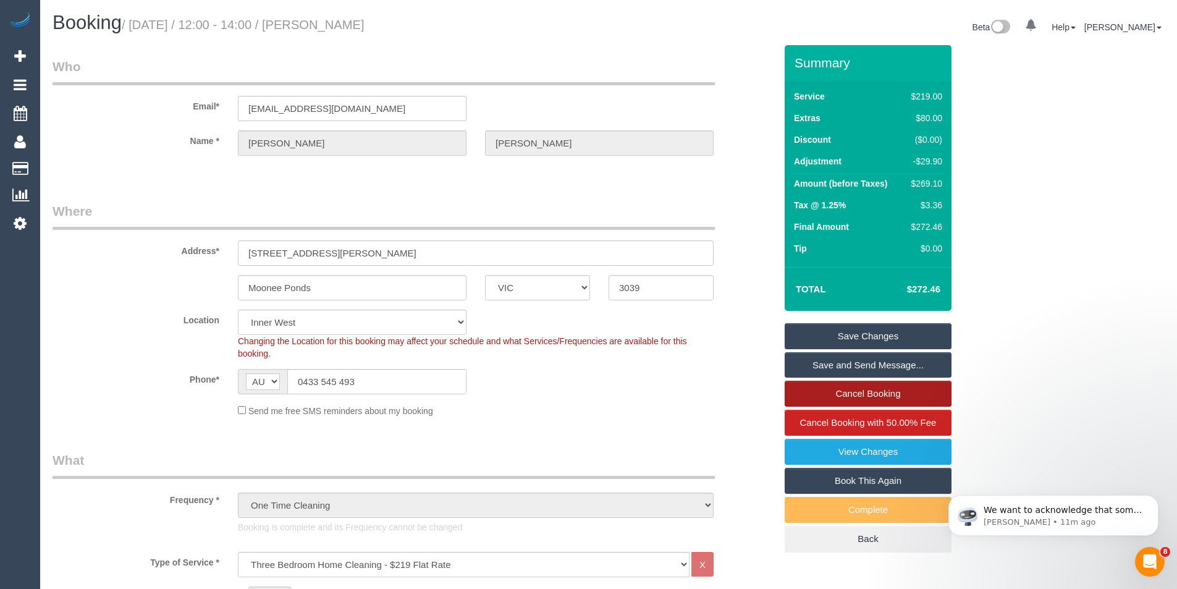
click at [834, 389] on link "Cancel Booking" at bounding box center [867, 394] width 167 height 26
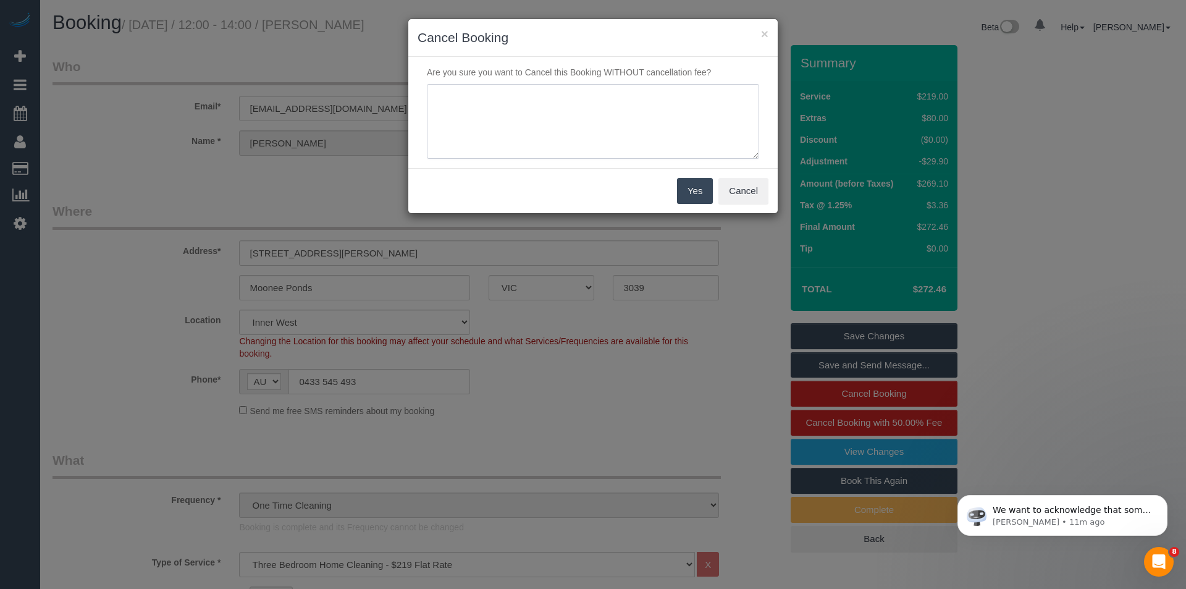
click at [588, 122] on textarea at bounding box center [593, 121] width 332 height 75
type textarea "W"
type textarea "Booked incorrectly - BB"
click at [698, 201] on button "Yes" at bounding box center [695, 191] width 36 height 26
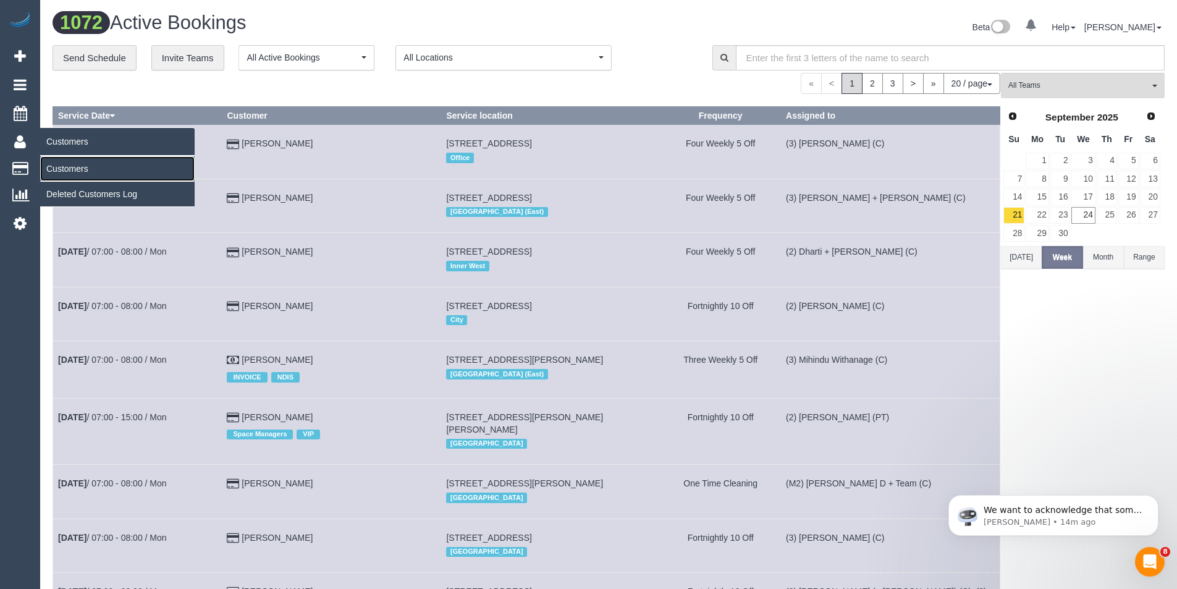
click at [85, 169] on link "Customers" at bounding box center [117, 168] width 154 height 25
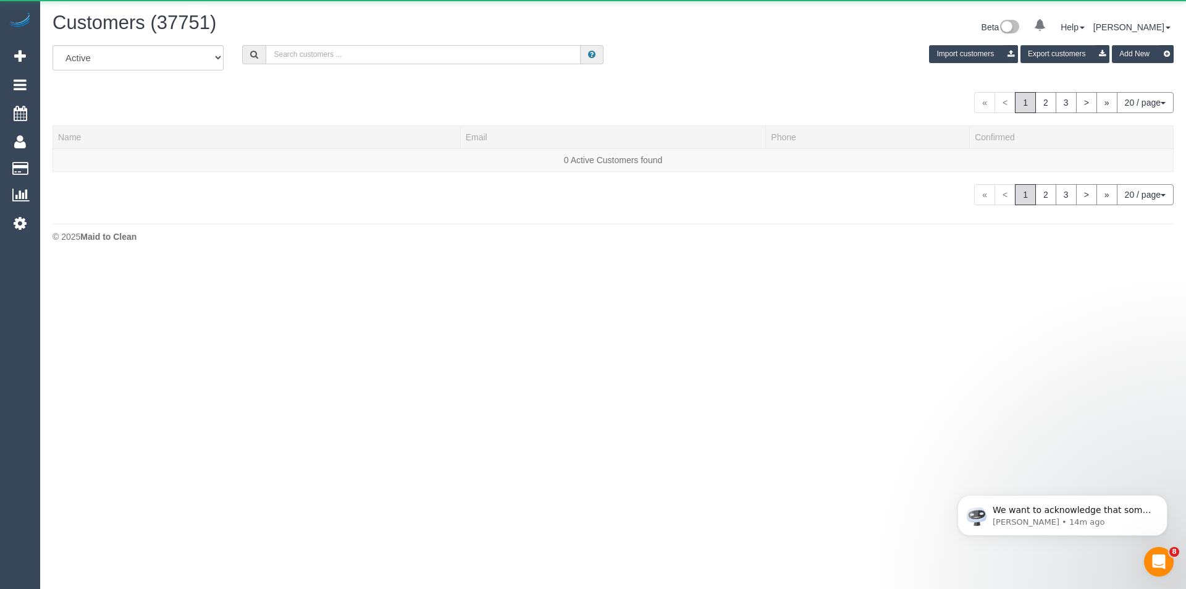
click at [411, 61] on input "text" at bounding box center [423, 54] width 315 height 19
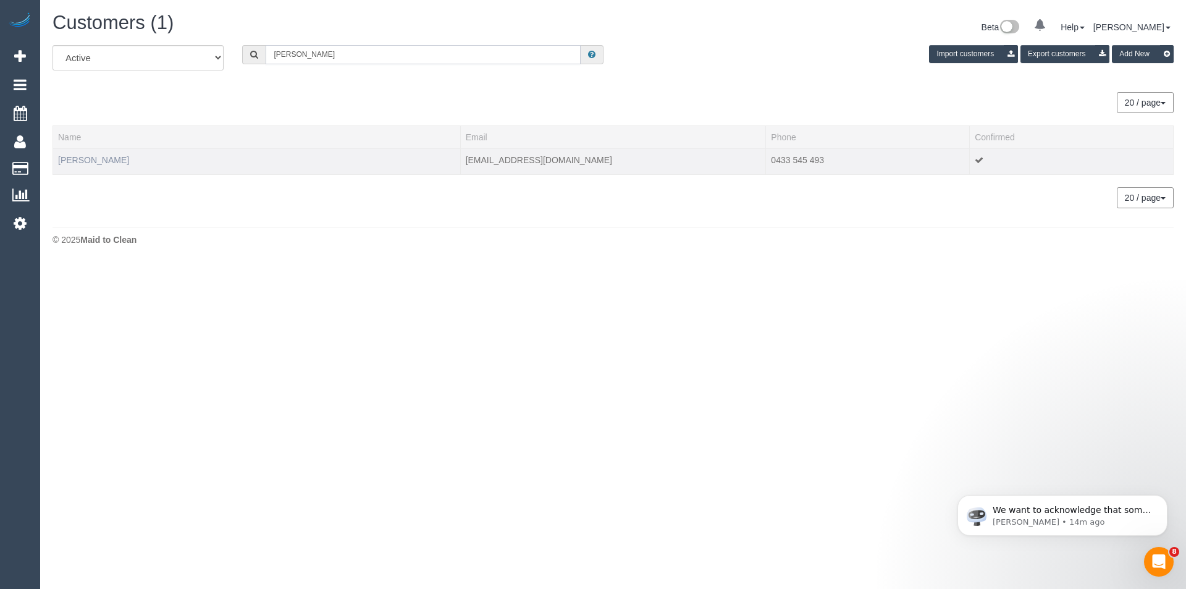
type input "Scott pratt"
click at [90, 158] on link "[PERSON_NAME]" at bounding box center [93, 160] width 71 height 10
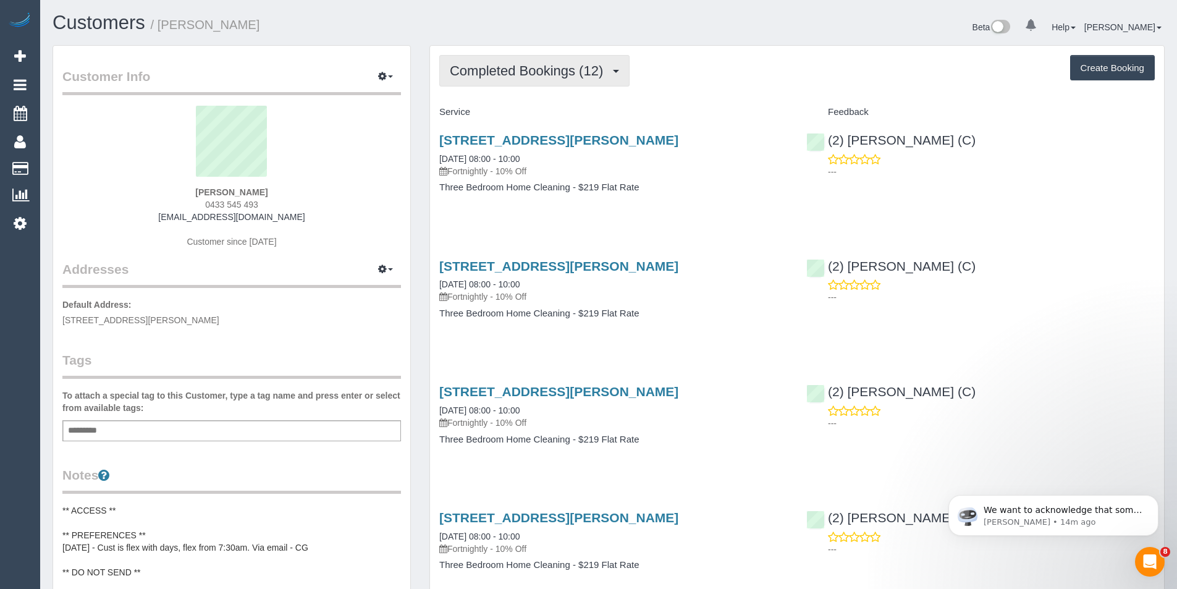
click at [542, 83] on button "Completed Bookings (12)" at bounding box center [534, 71] width 190 height 32
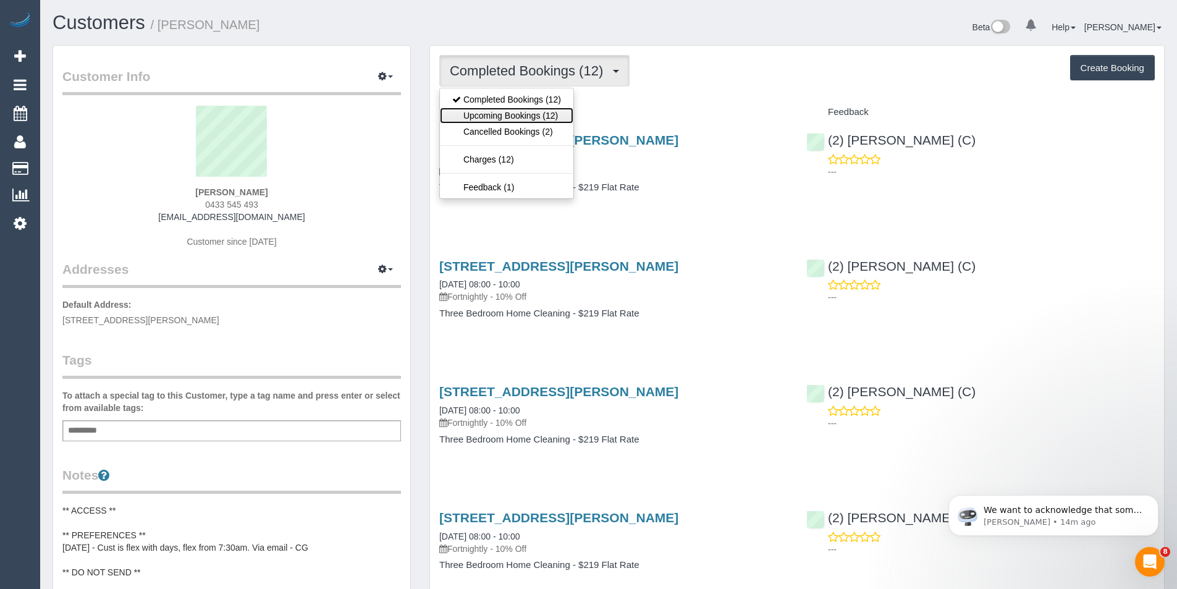
click at [531, 122] on link "Upcoming Bookings (12)" at bounding box center [506, 115] width 133 height 16
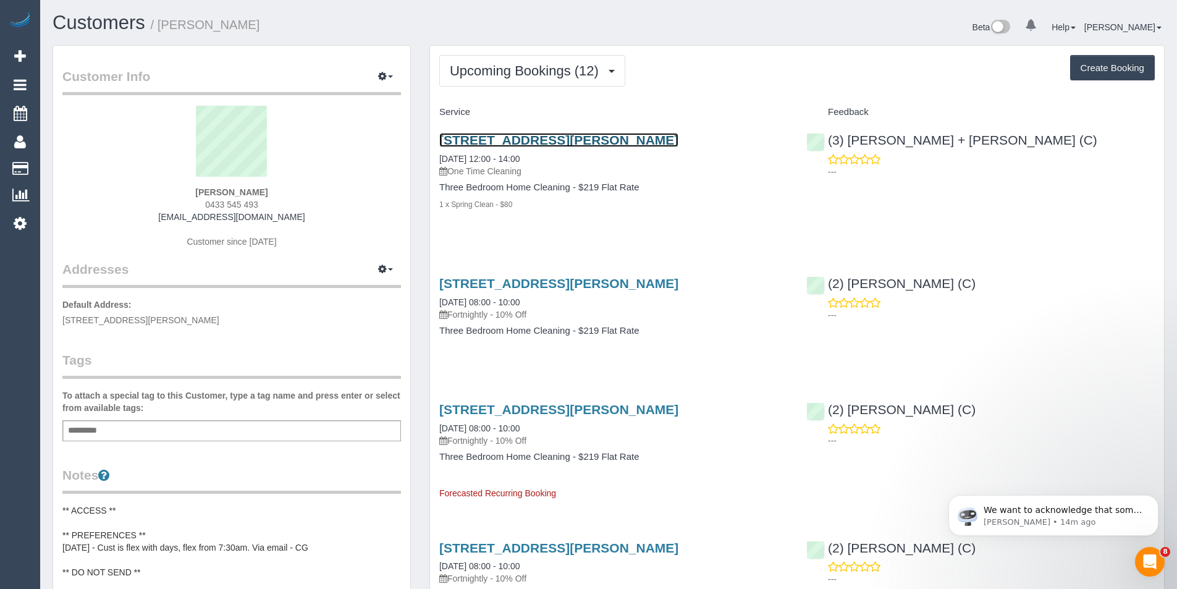
click at [625, 145] on link "[STREET_ADDRESS][PERSON_NAME]" at bounding box center [558, 140] width 239 height 14
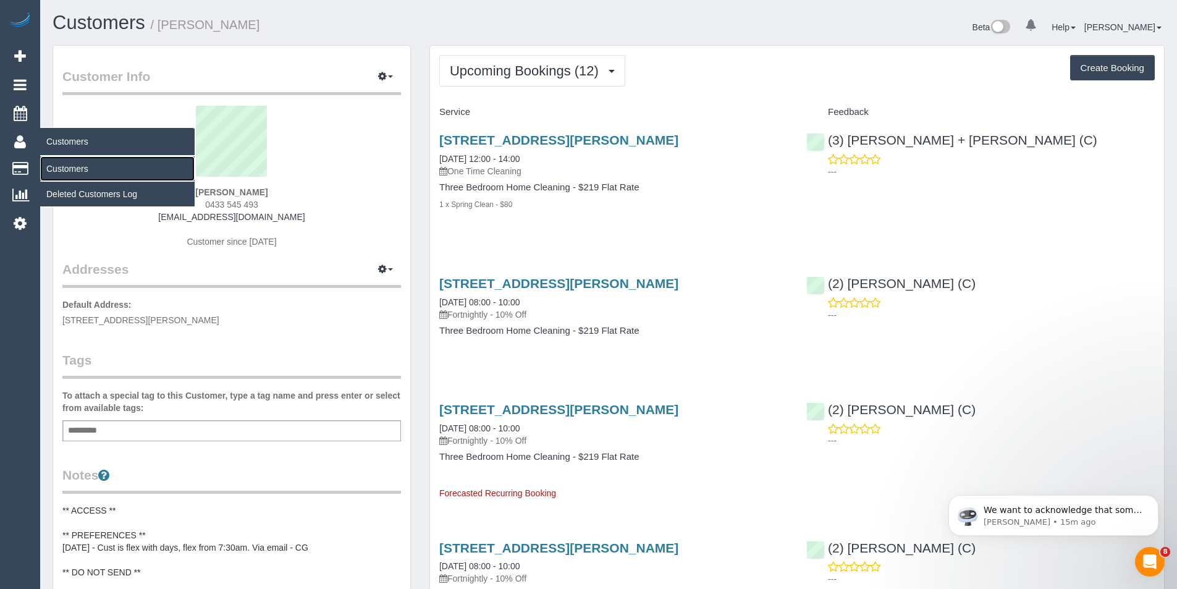
click at [56, 171] on link "Customers" at bounding box center [117, 168] width 154 height 25
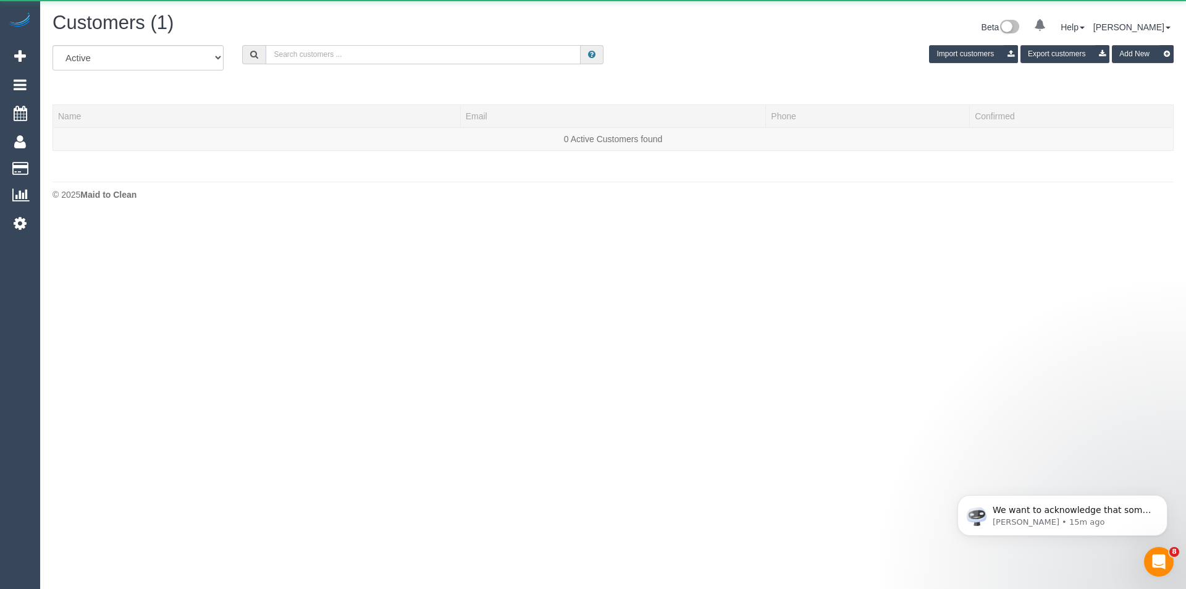
click at [307, 59] on input "text" at bounding box center [423, 54] width 315 height 19
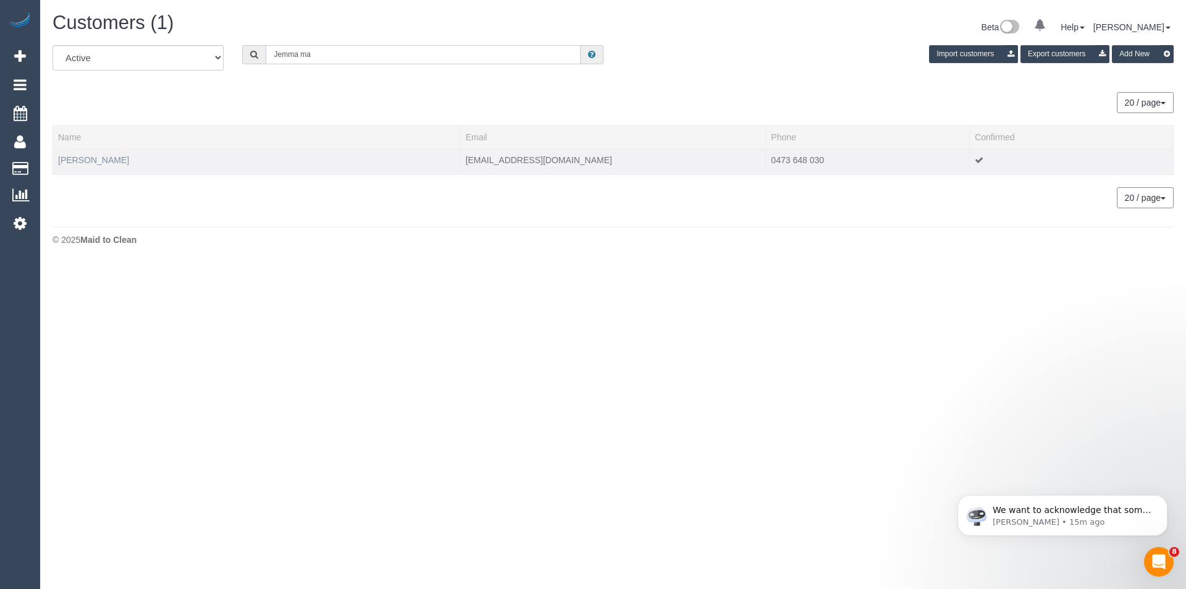
type input "Jemma ma"
click at [104, 160] on link "Jemma Mathews" at bounding box center [93, 160] width 71 height 10
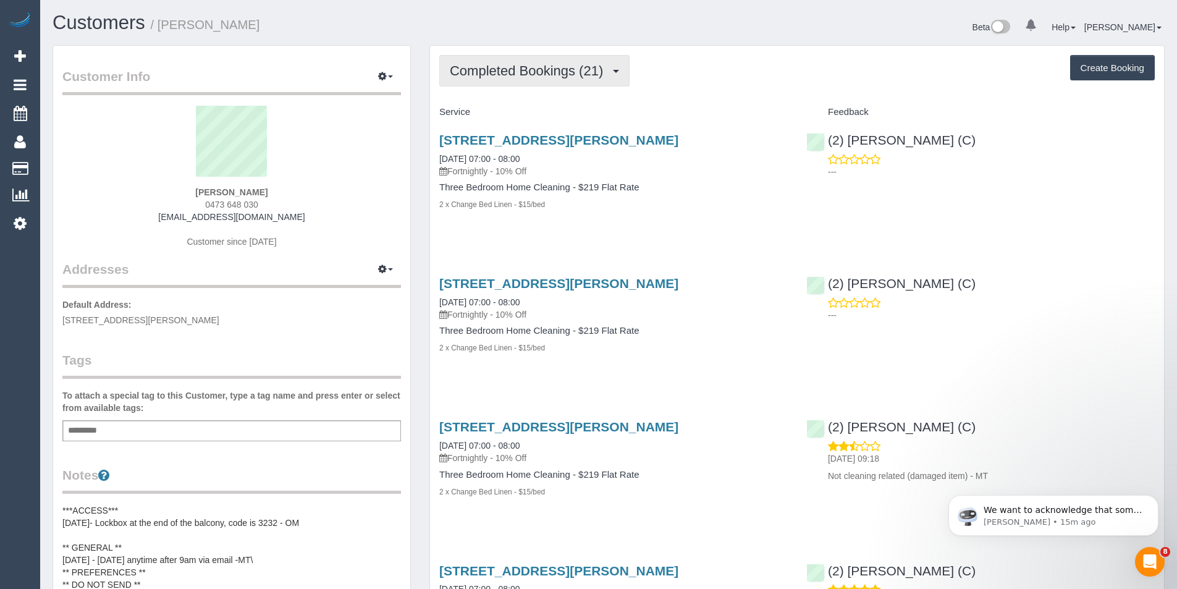
click at [563, 70] on span "Completed Bookings (21)" at bounding box center [529, 70] width 159 height 15
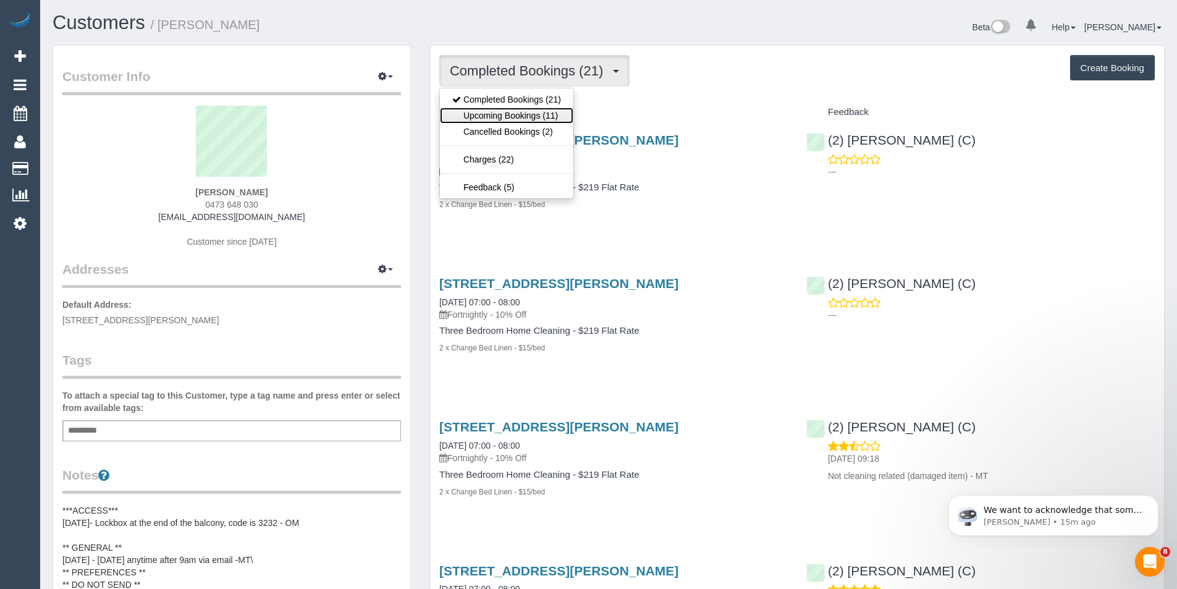
click at [529, 119] on link "Upcoming Bookings (11)" at bounding box center [506, 115] width 133 height 16
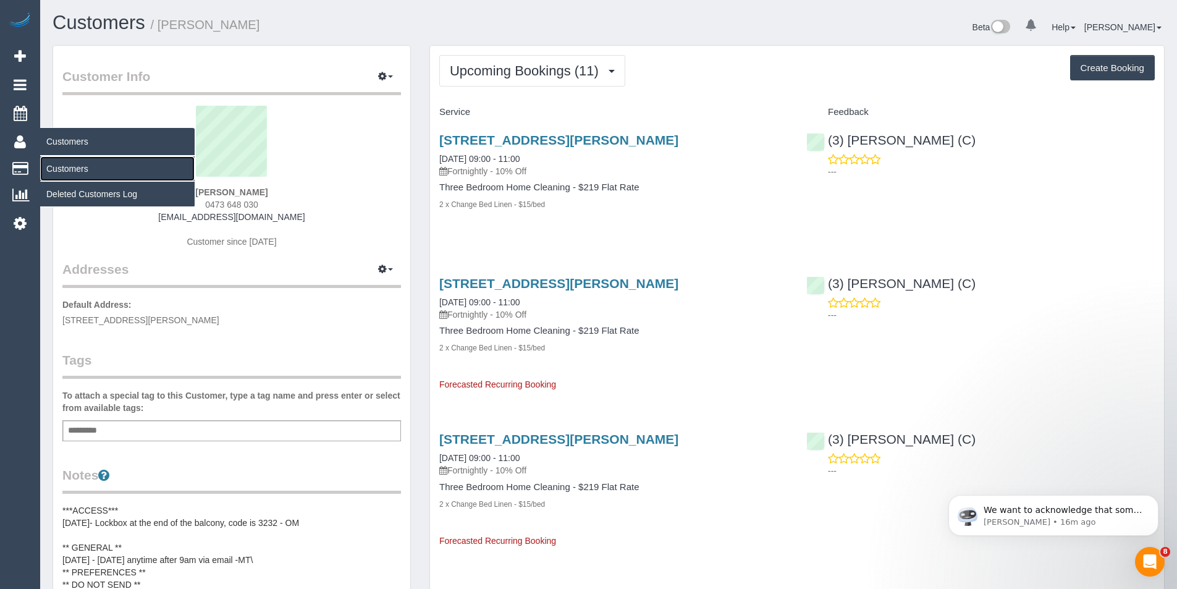
drag, startPoint x: 85, startPoint y: 170, endPoint x: 114, endPoint y: 160, distance: 31.3
click at [85, 170] on link "Customers" at bounding box center [117, 168] width 154 height 25
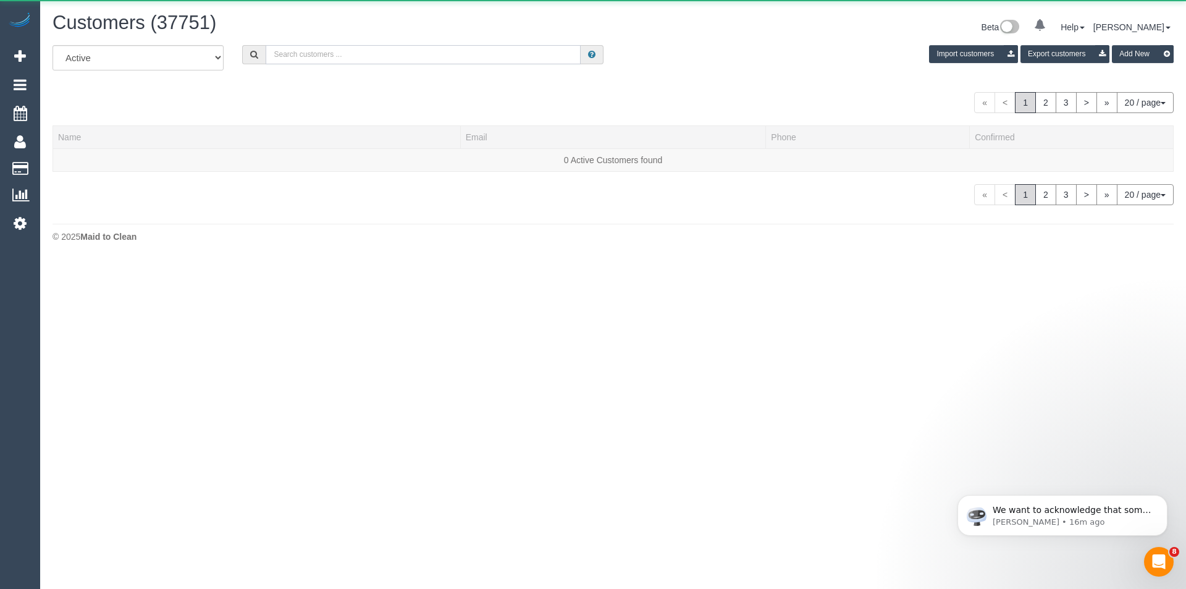
click at [330, 50] on input "text" at bounding box center [423, 54] width 315 height 19
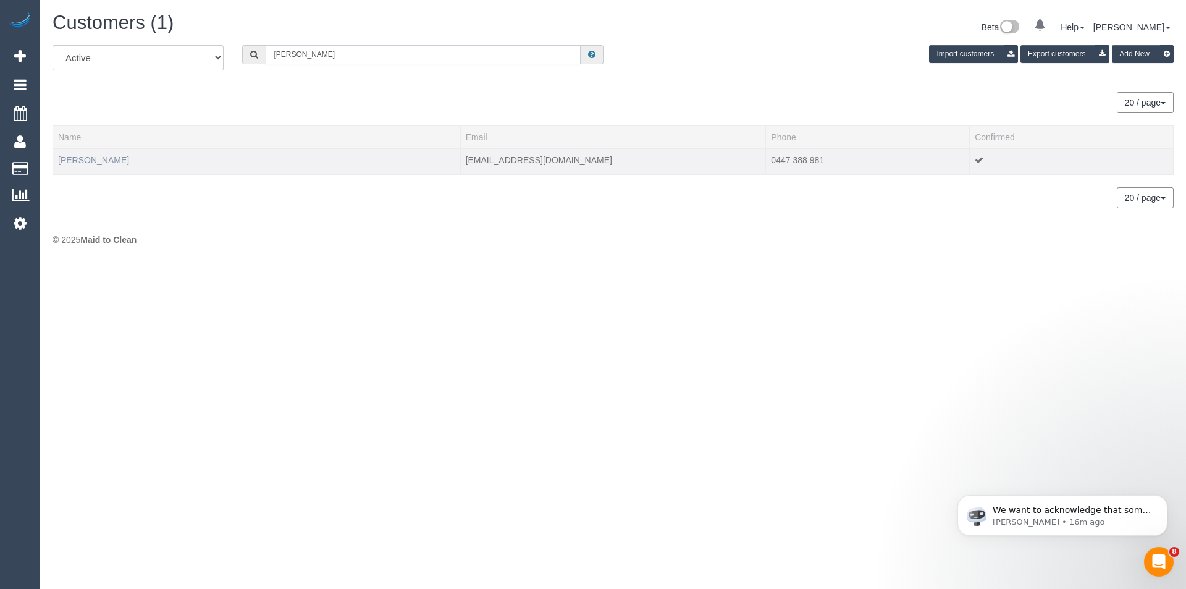
type input "Miranda O'Brien"
click at [106, 161] on link "Miranda O'Brien" at bounding box center [93, 160] width 71 height 10
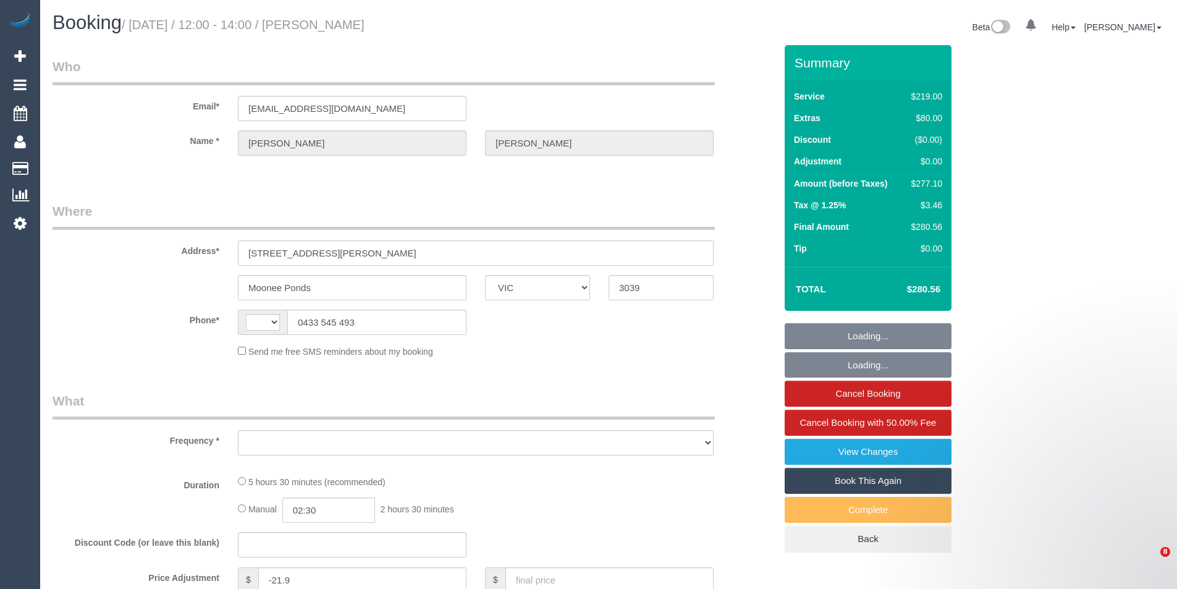
select select "VIC"
select select "string:AU"
select select "string:stripe-pm_1R7Pq42GScqysDRV2QPdELzX"
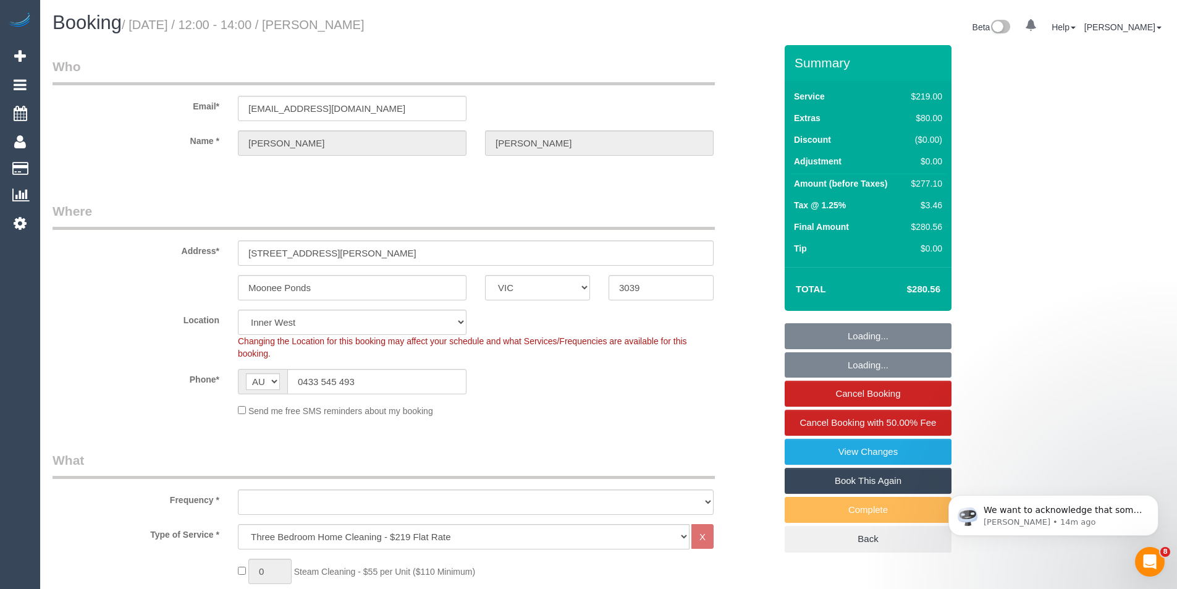
select select "object:630"
select select "number:28"
select select "object:1323"
select select "spot1"
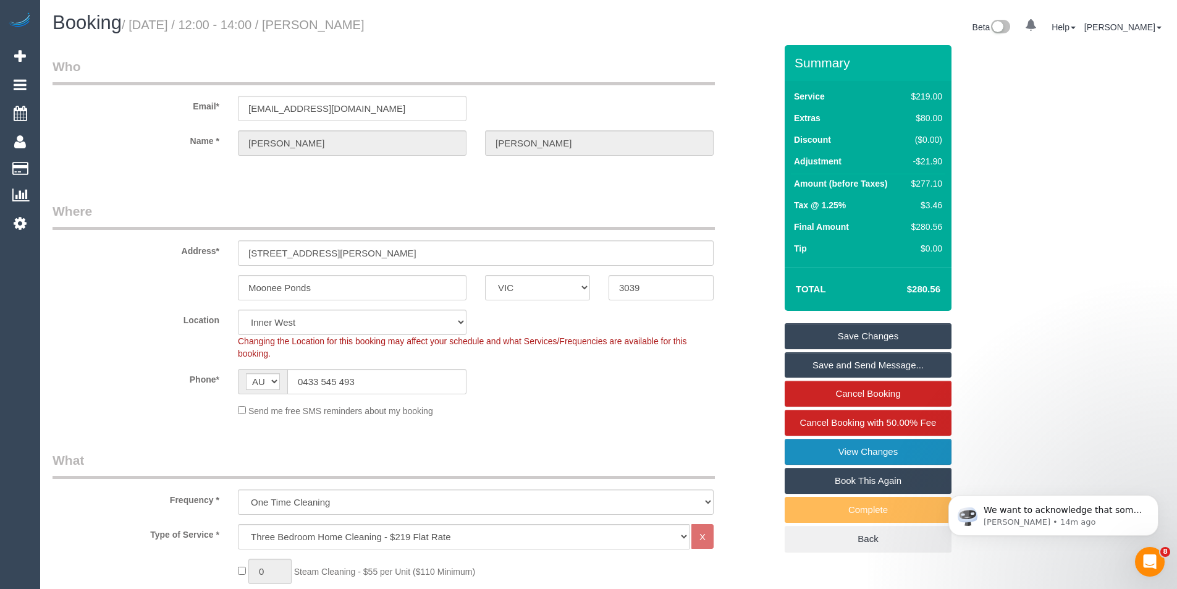
click at [870, 446] on link "View Changes" at bounding box center [867, 452] width 167 height 26
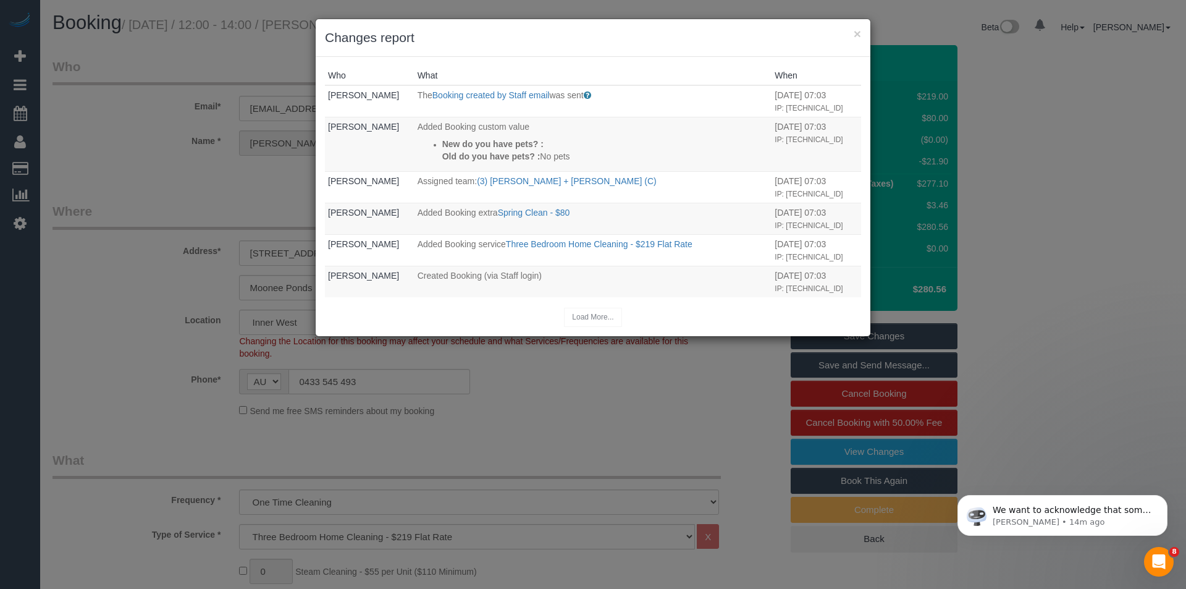
click at [629, 421] on div "× Changes report Who What When [PERSON_NAME] The Booking created by Staff email…" at bounding box center [593, 294] width 1186 height 589
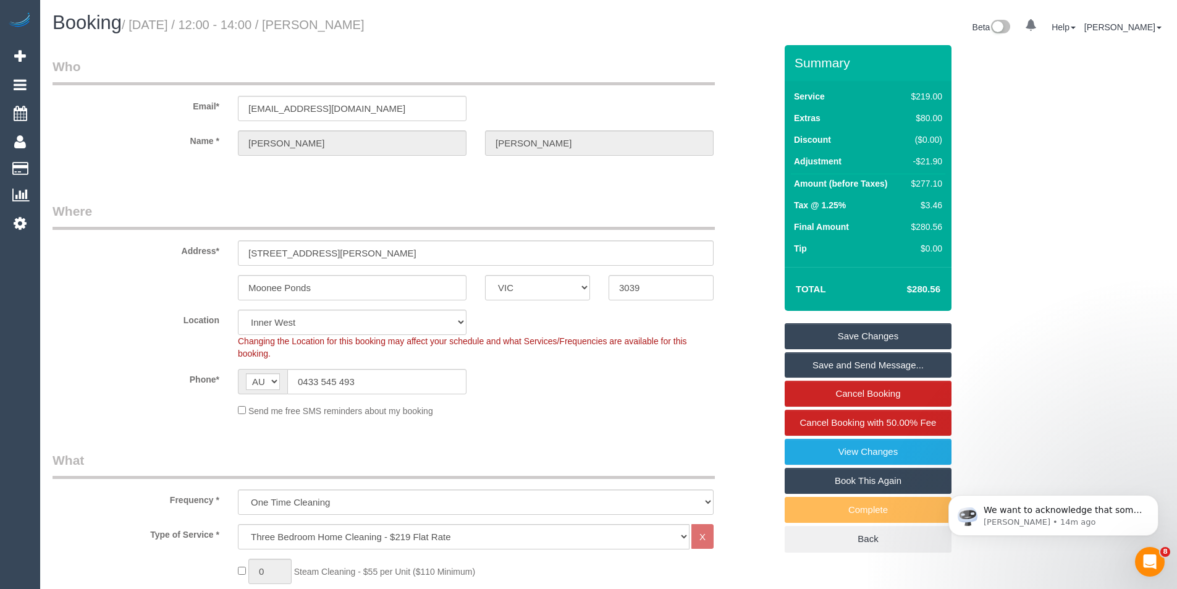
click at [825, 364] on link "Save and Send Message..." at bounding box center [867, 365] width 167 height 26
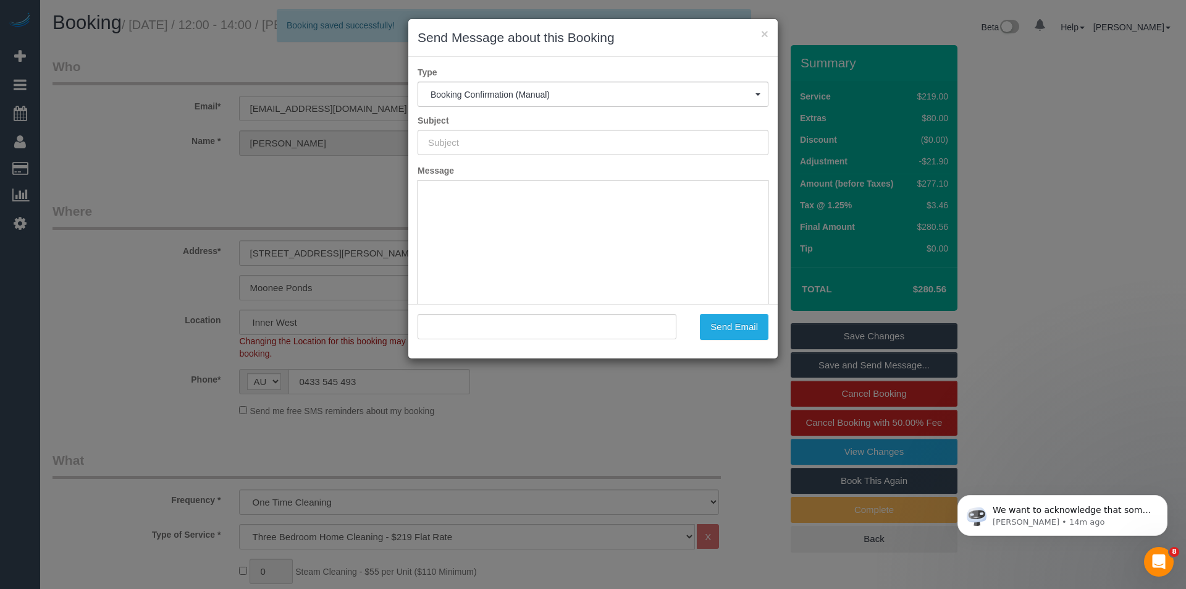
type input "Booking Confirmed"
type input ""[PERSON_NAME]" <[EMAIL_ADDRESS][DOMAIN_NAME]>"
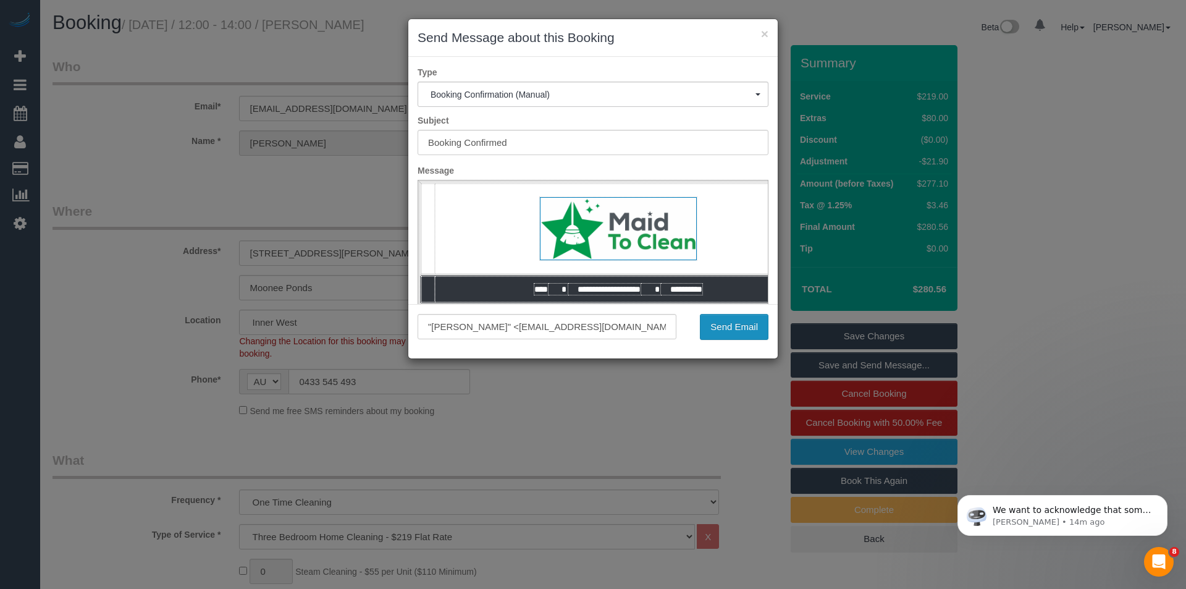
click at [726, 330] on button "Send Email" at bounding box center [734, 327] width 69 height 26
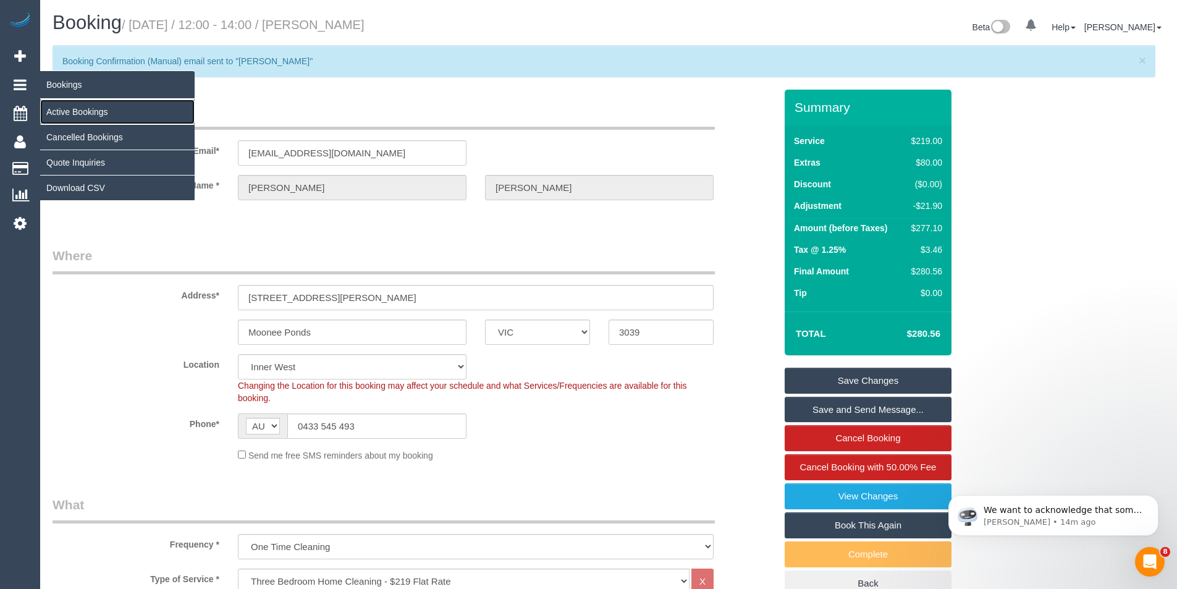
click at [85, 112] on link "Active Bookings" at bounding box center [117, 111] width 154 height 25
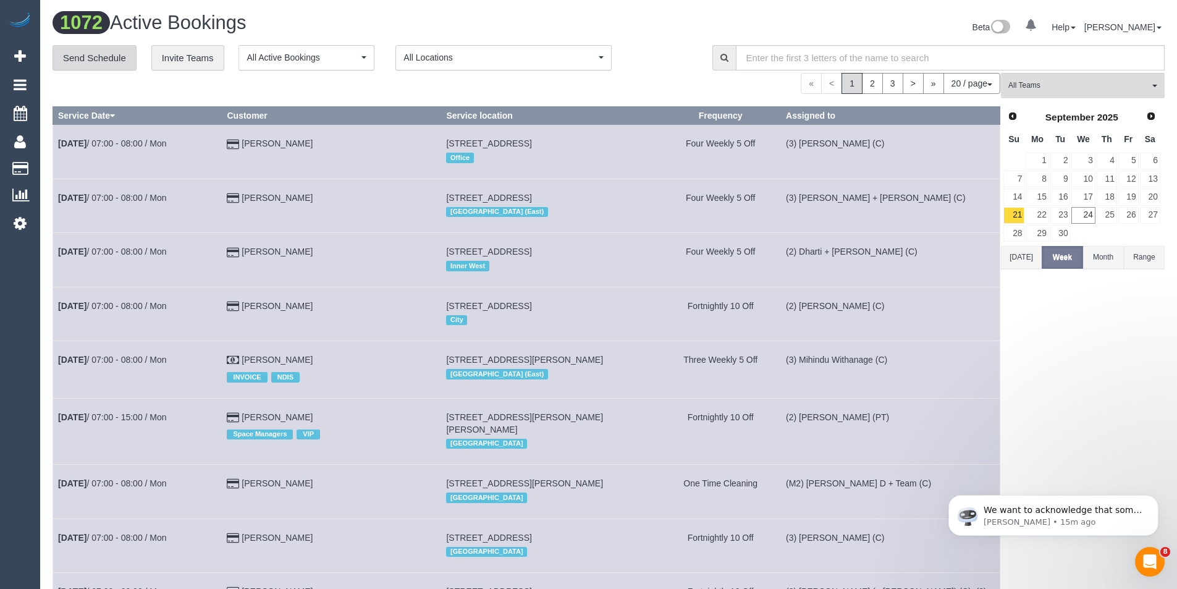
click at [104, 63] on link "Send Schedule" at bounding box center [95, 58] width 84 height 26
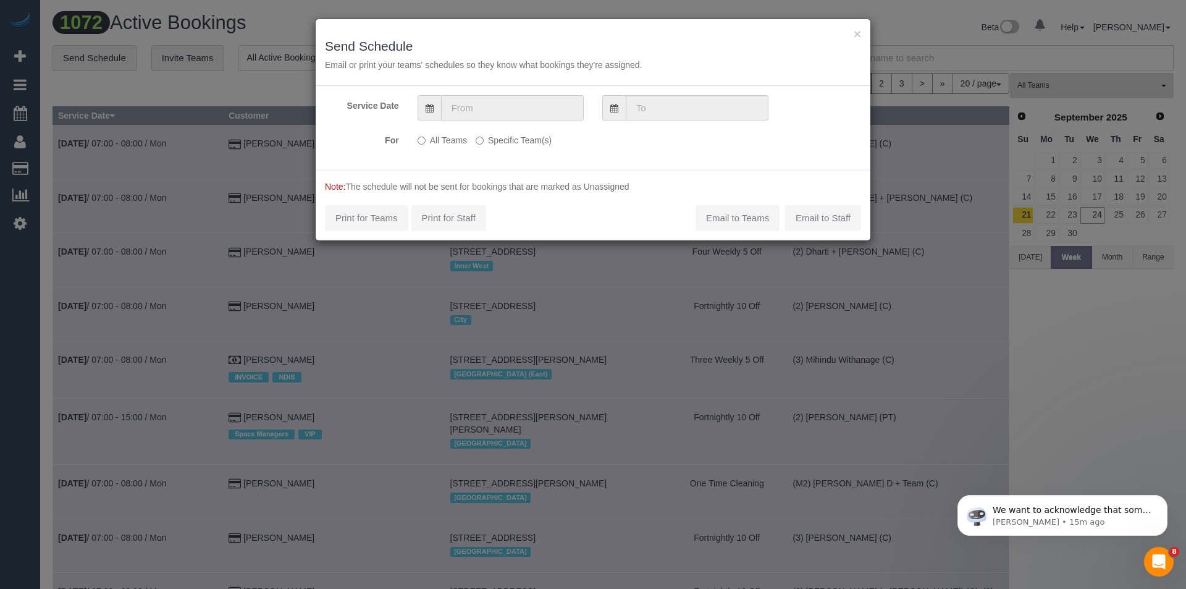
click at [482, 106] on input "text" at bounding box center [512, 107] width 143 height 25
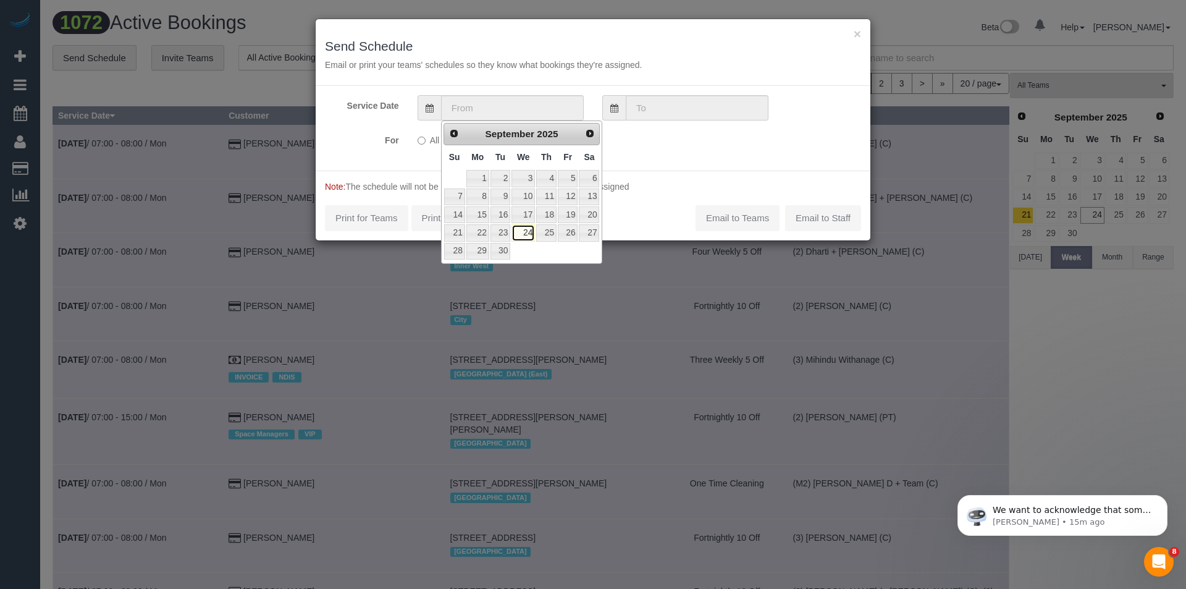
click at [530, 232] on link "24" at bounding box center [522, 232] width 23 height 17
type input "[DATE]"
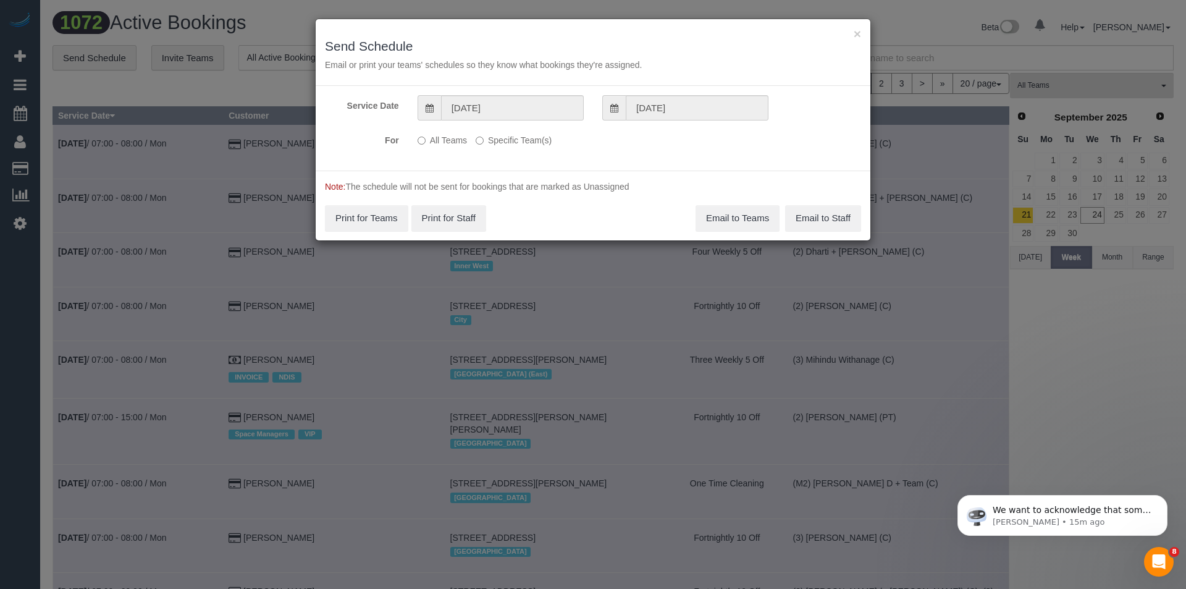
click at [518, 130] on label "Specific Team(s)" at bounding box center [514, 138] width 76 height 17
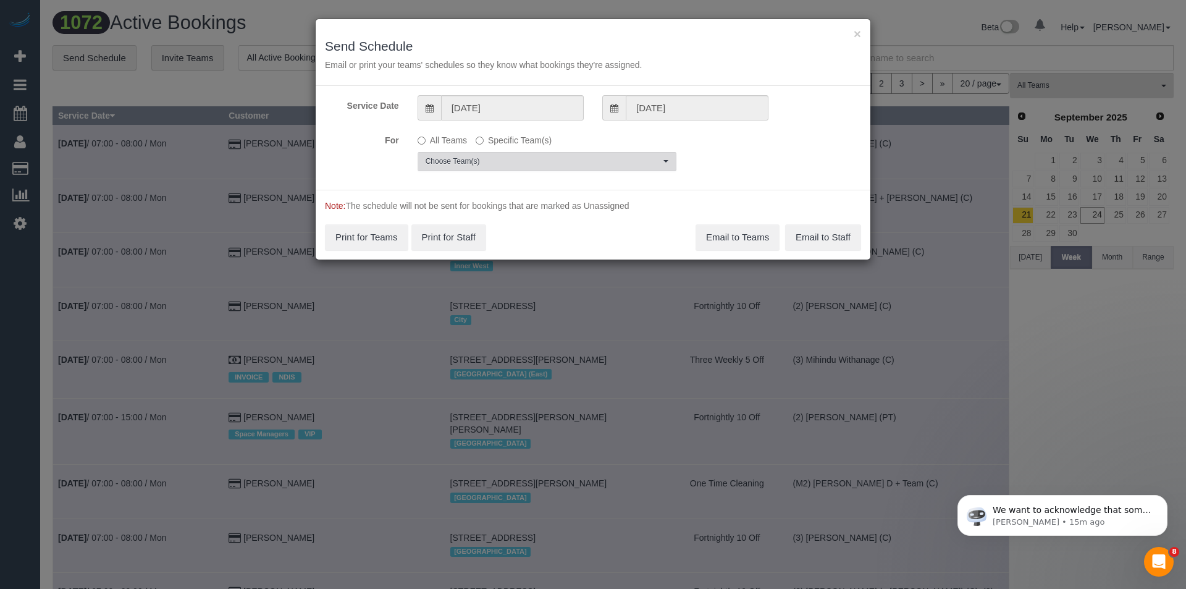
click at [477, 157] on span "Choose Team(s)" at bounding box center [543, 161] width 235 height 11
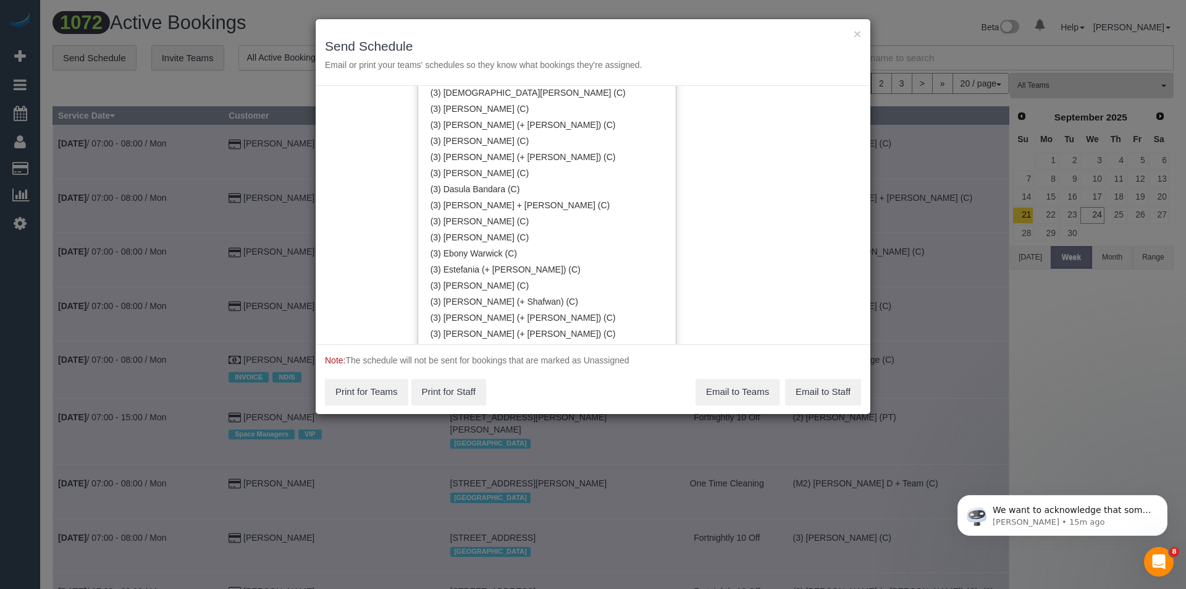
scroll to position [1917, 0]
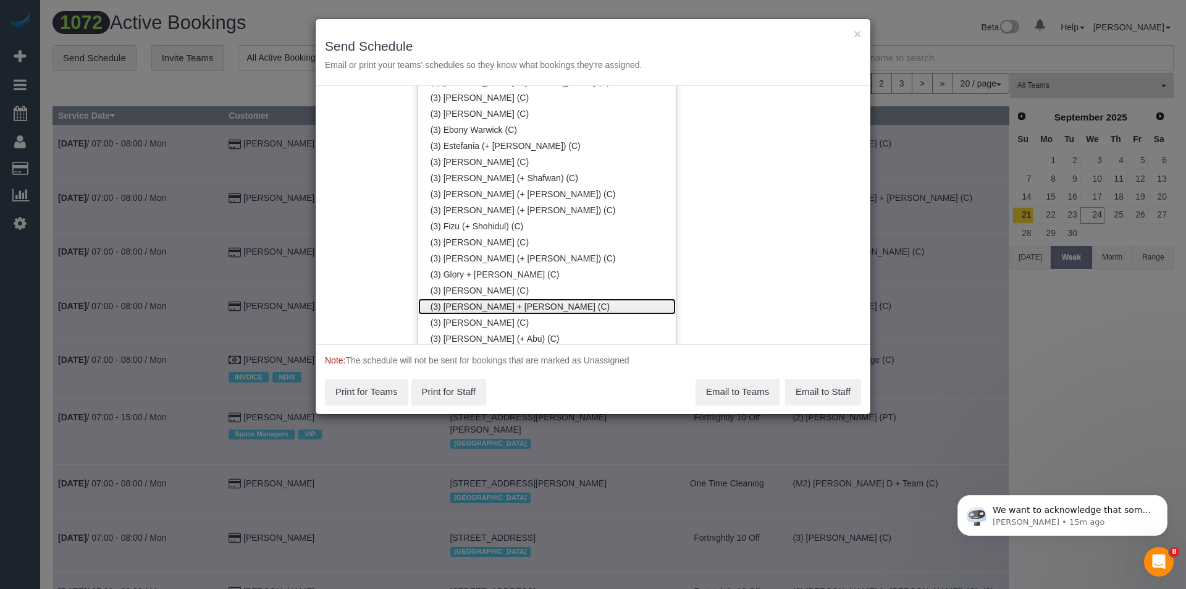
click at [483, 299] on link "(3) [PERSON_NAME] + [PERSON_NAME] (C)" at bounding box center [547, 306] width 258 height 16
click at [730, 267] on div "Service Date 24/09/2025 24/09/2025 For All Teams Specific Team(s) (3) Gurdeep +…" at bounding box center [593, 215] width 555 height 258
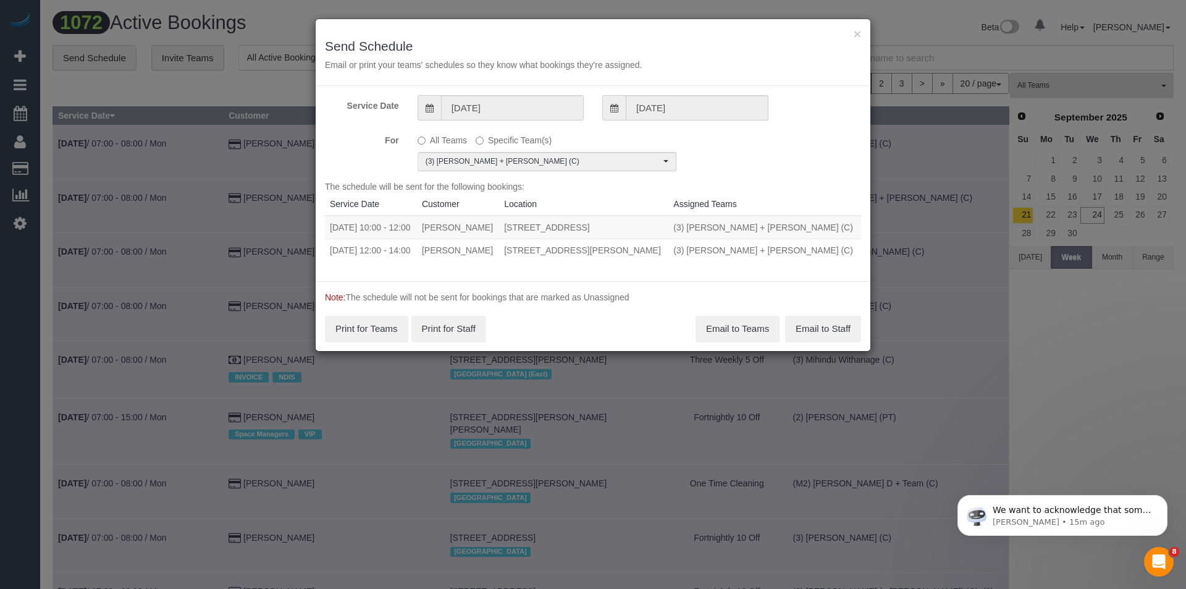
scroll to position [0, 0]
click at [723, 333] on button "Email to Teams" at bounding box center [738, 329] width 84 height 26
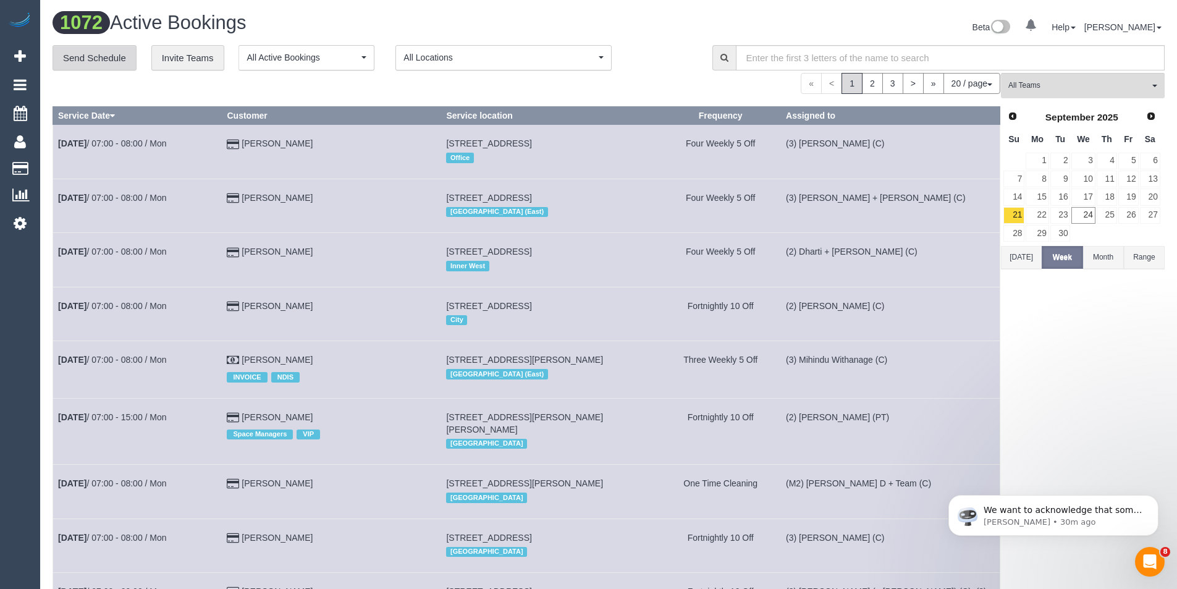
click at [104, 62] on link "Send Schedule" at bounding box center [95, 58] width 84 height 26
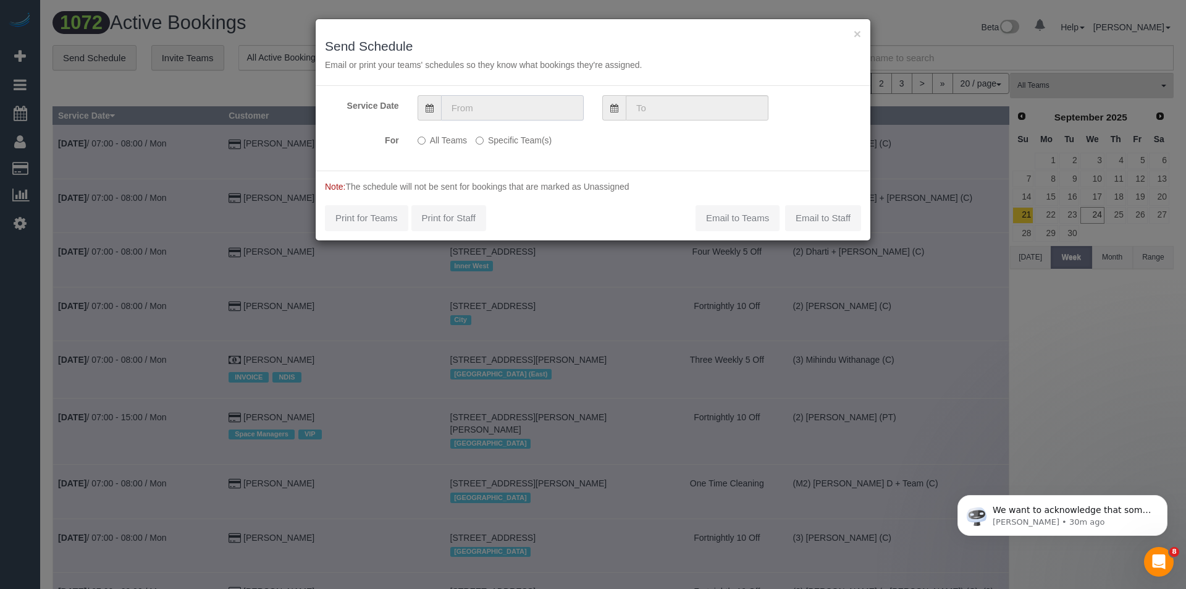
click at [474, 112] on input "text" at bounding box center [512, 107] width 143 height 25
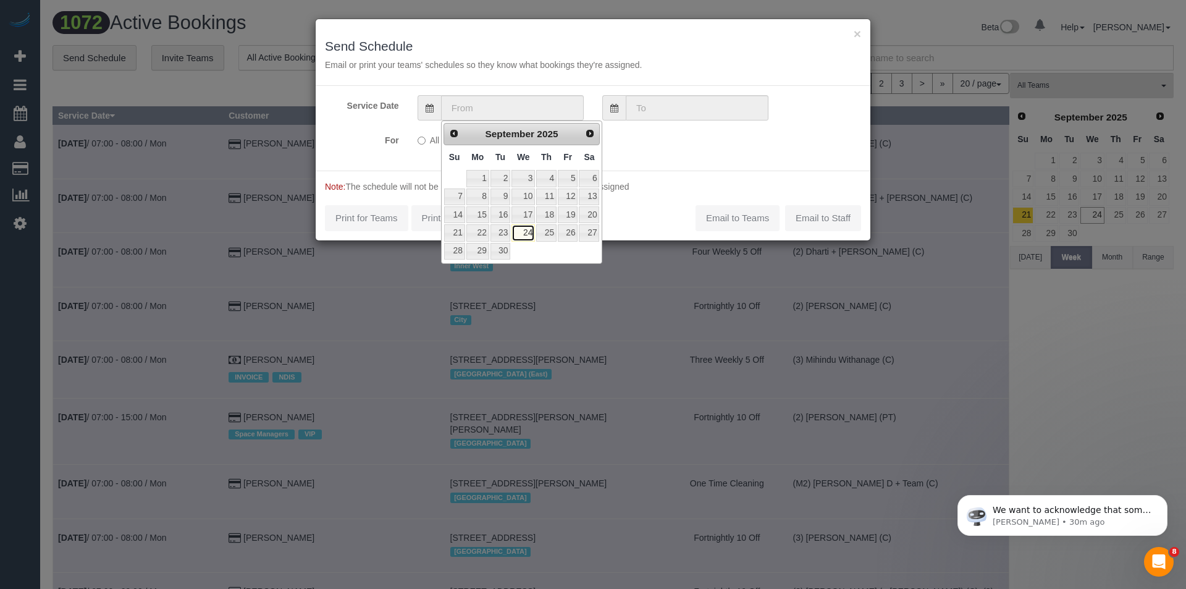
click at [529, 235] on link "24" at bounding box center [522, 232] width 23 height 17
type input "24/09/2025"
type input "[DATE]"
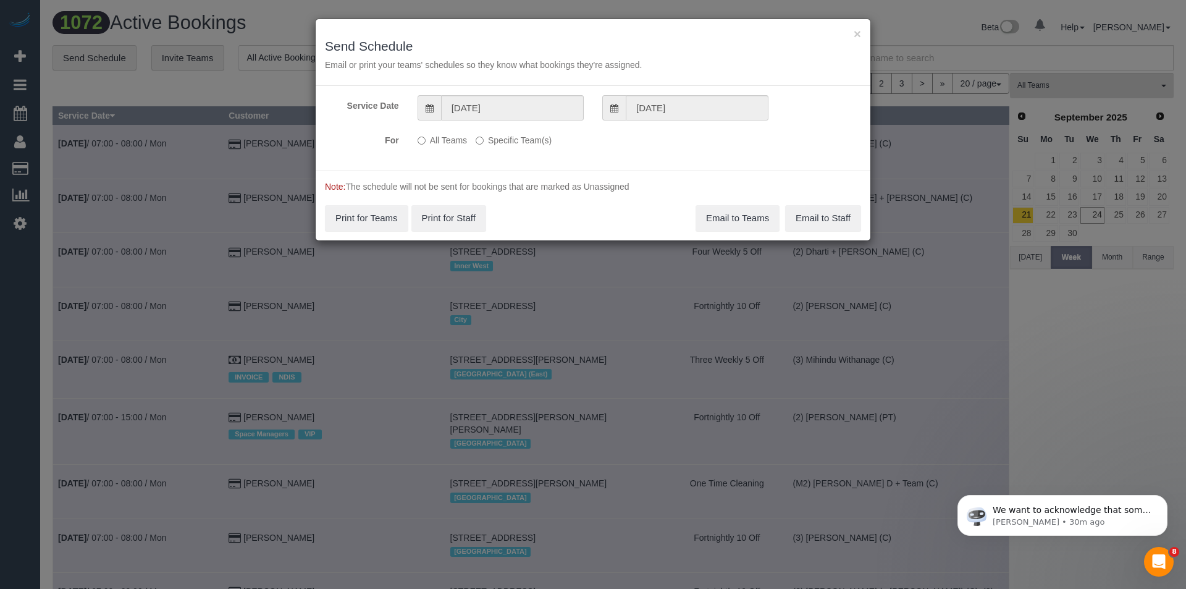
click at [514, 135] on label "Specific Team(s)" at bounding box center [514, 138] width 76 height 17
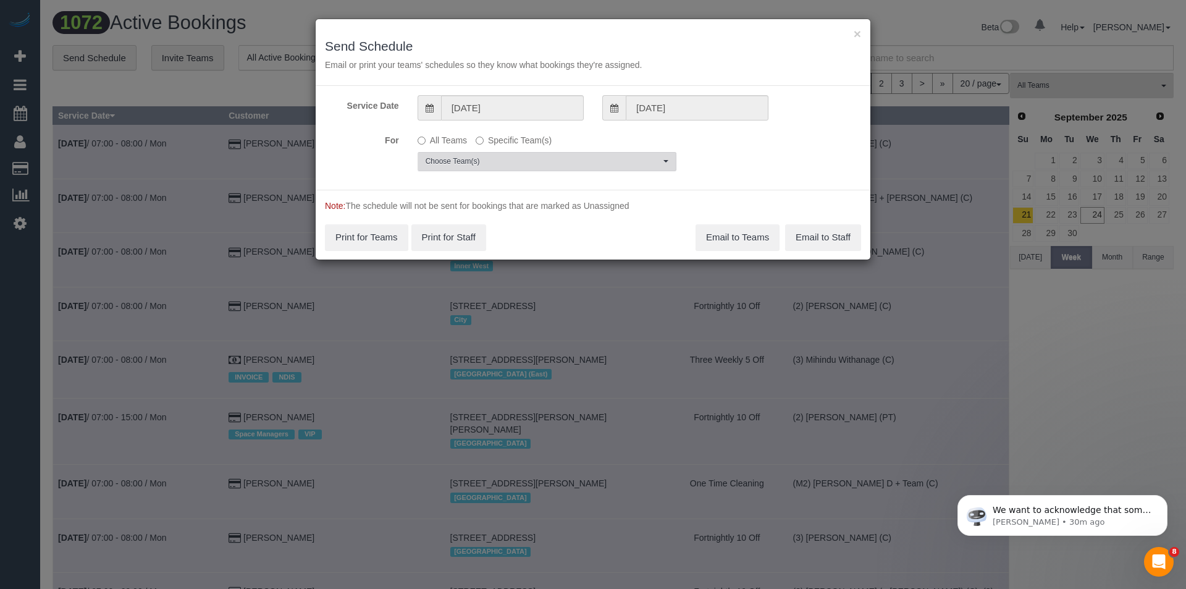
click at [489, 159] on span "Choose Team(s)" at bounding box center [543, 161] width 235 height 11
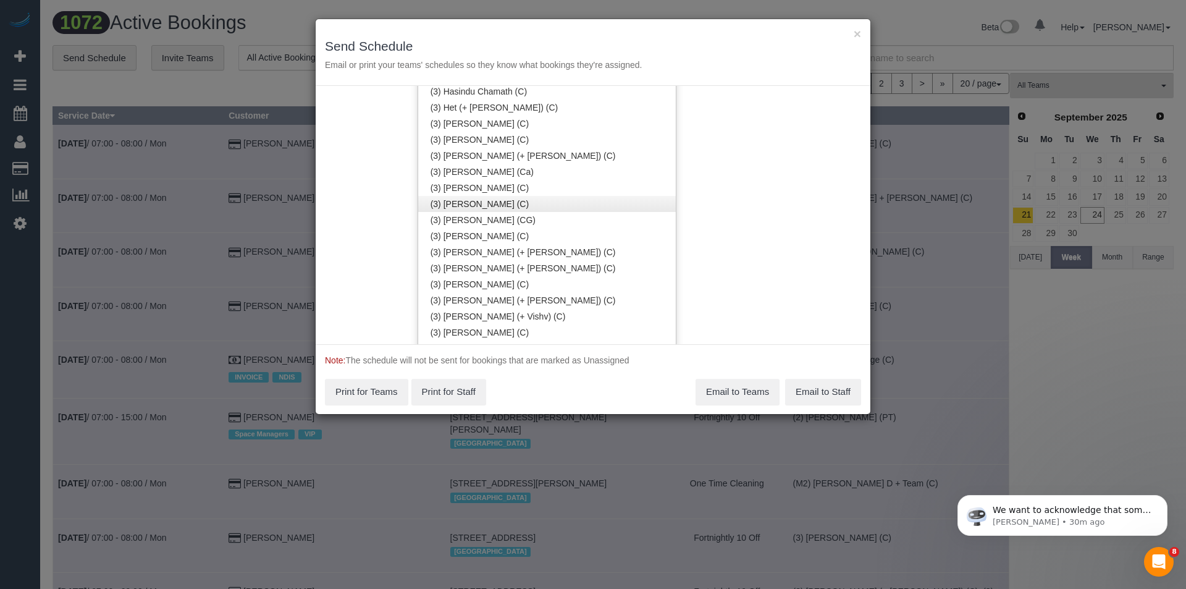
scroll to position [2226, 0]
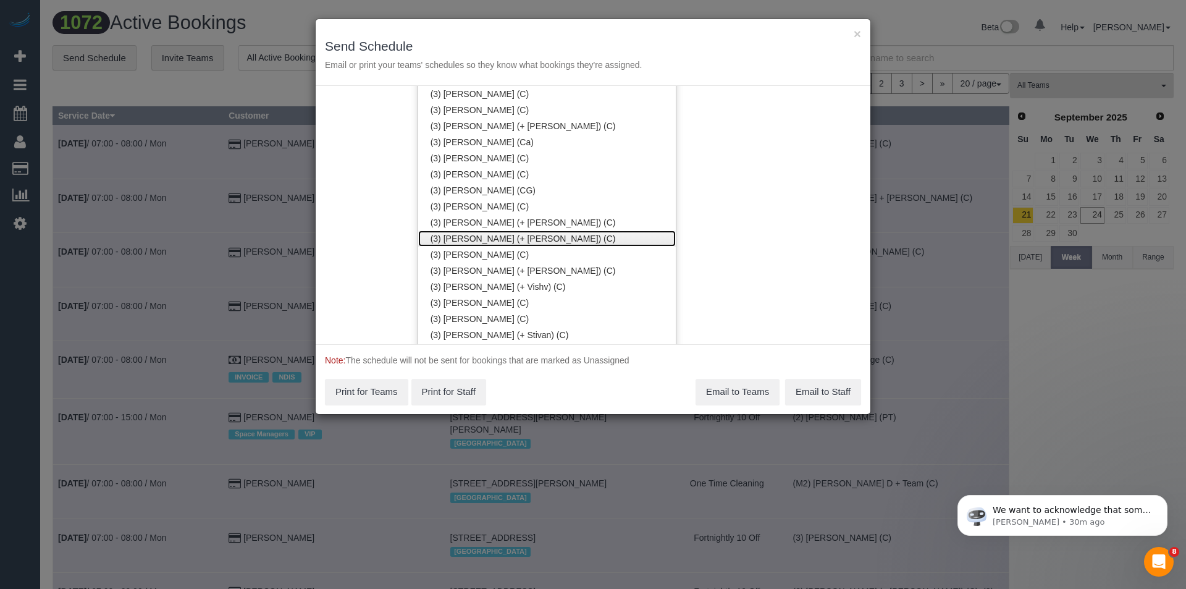
click at [474, 237] on link "(3) [PERSON_NAME] (+ [PERSON_NAME]) (C)" at bounding box center [547, 238] width 258 height 16
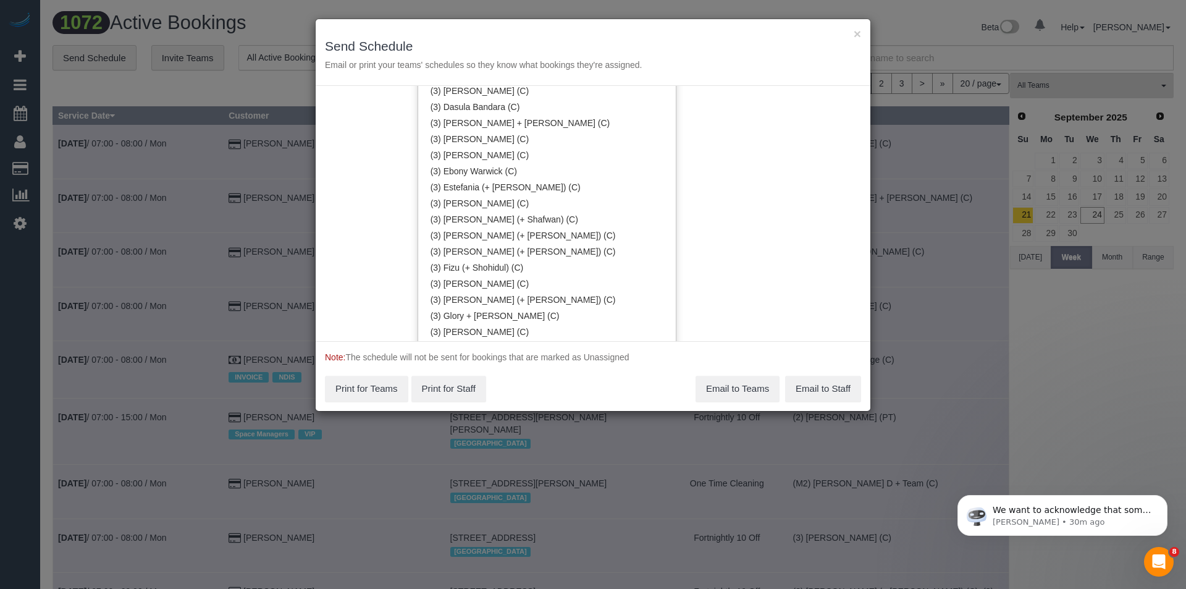
scroll to position [1856, 0]
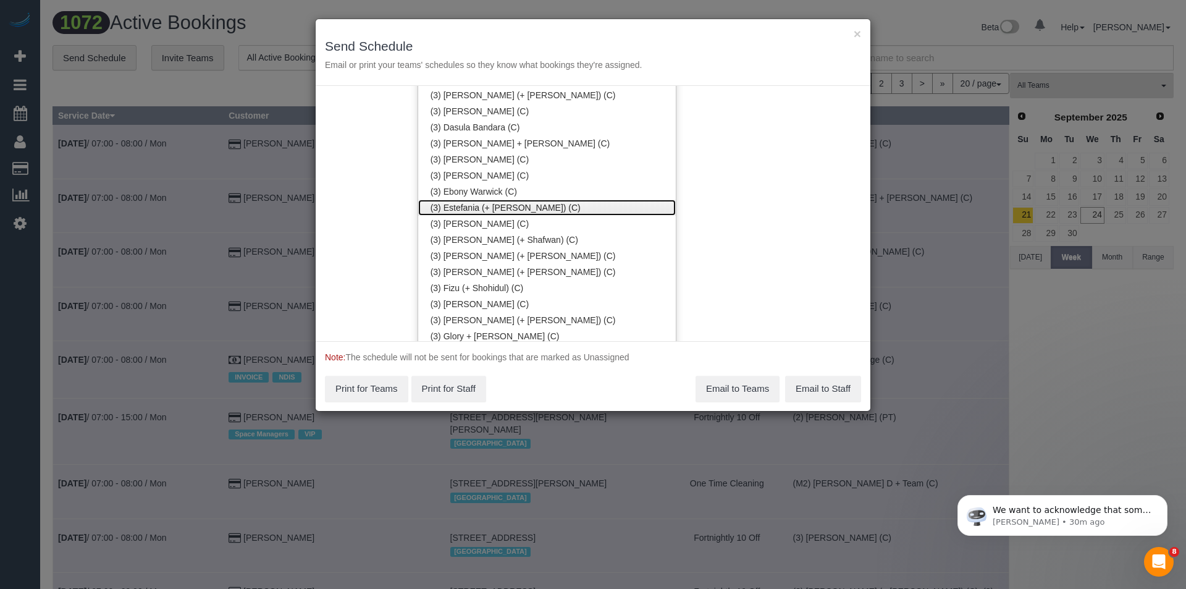
click at [490, 210] on link "(3) Estefania (+ [PERSON_NAME]) (C)" at bounding box center [547, 208] width 258 height 16
click at [786, 206] on div "Service Date 24/09/2025 24/09/2025 For All Teams Specific Team(s) (3) Estefania…" at bounding box center [593, 213] width 555 height 255
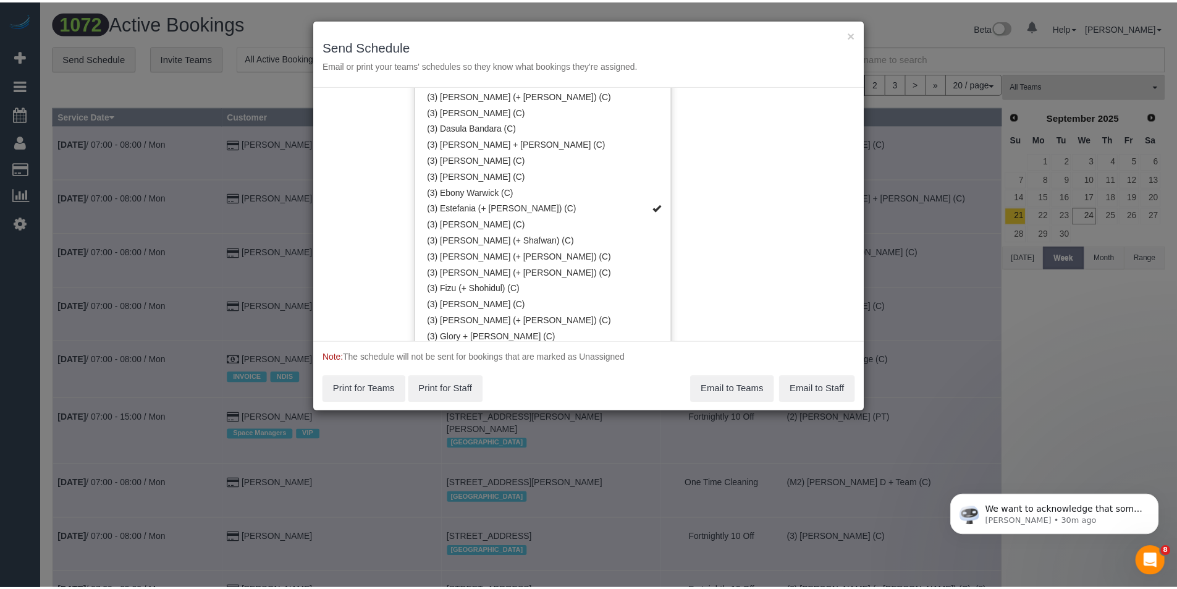
scroll to position [0, 0]
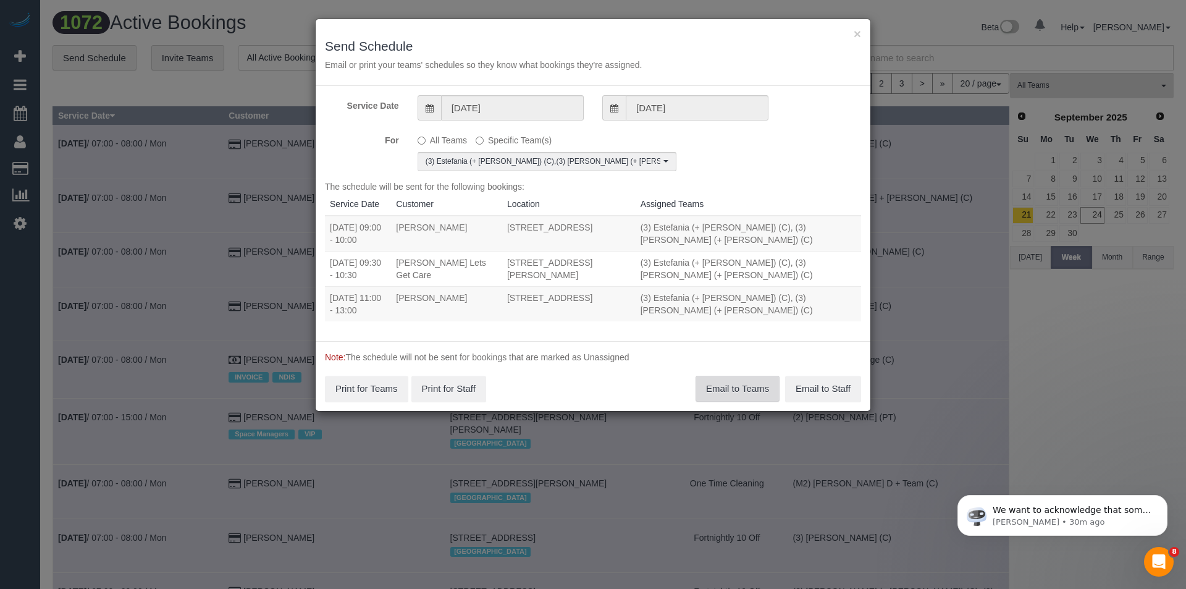
click at [736, 387] on button "Email to Teams" at bounding box center [738, 389] width 84 height 26
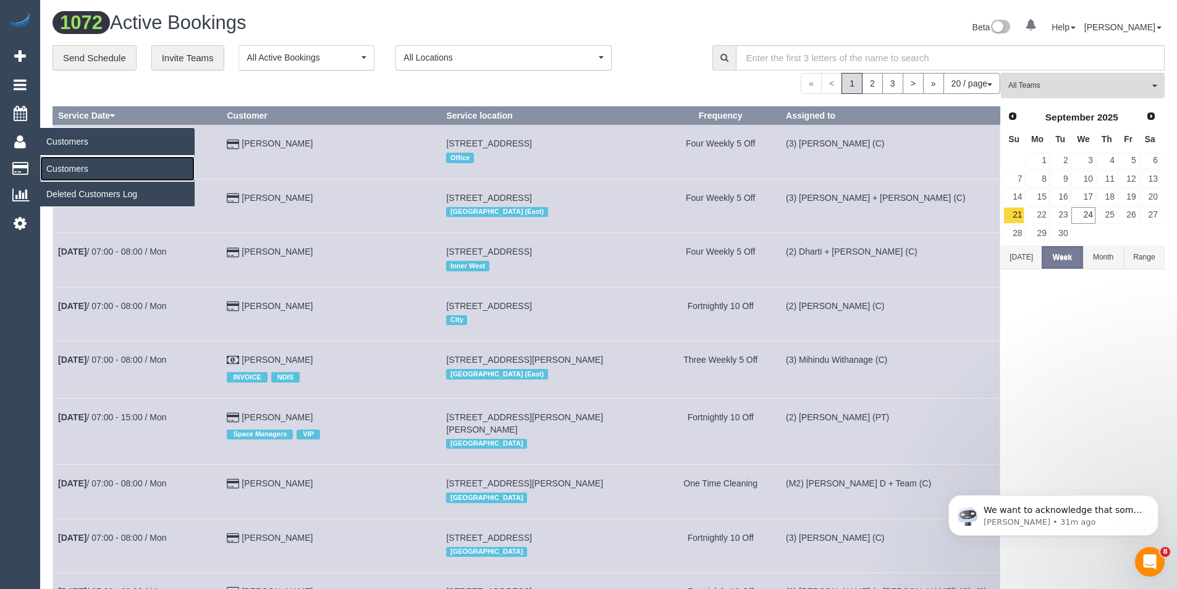
click at [65, 172] on link "Customers" at bounding box center [117, 168] width 154 height 25
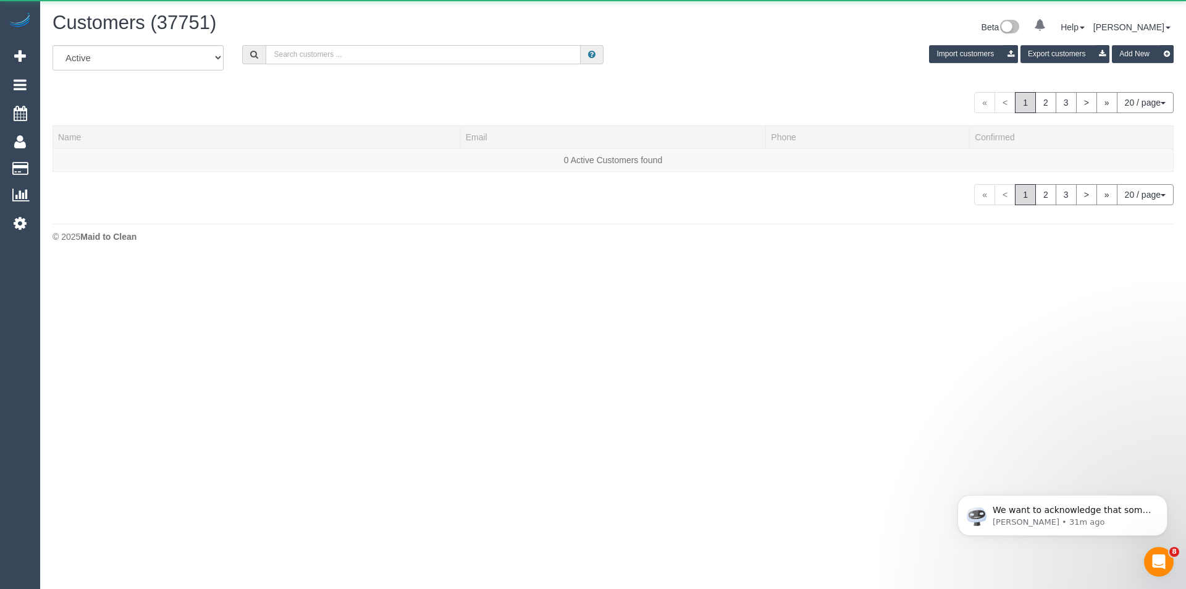
click at [343, 59] on input "text" at bounding box center [423, 54] width 315 height 19
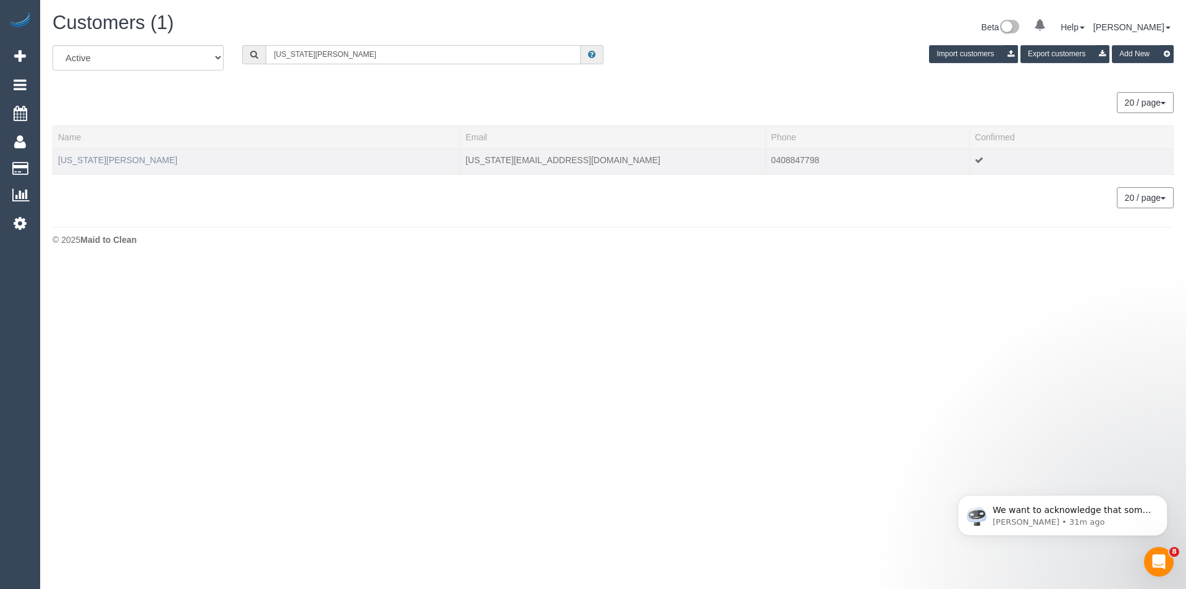
type input "Georgia gan"
click at [102, 162] on link "Georgia Ganly" at bounding box center [117, 160] width 119 height 10
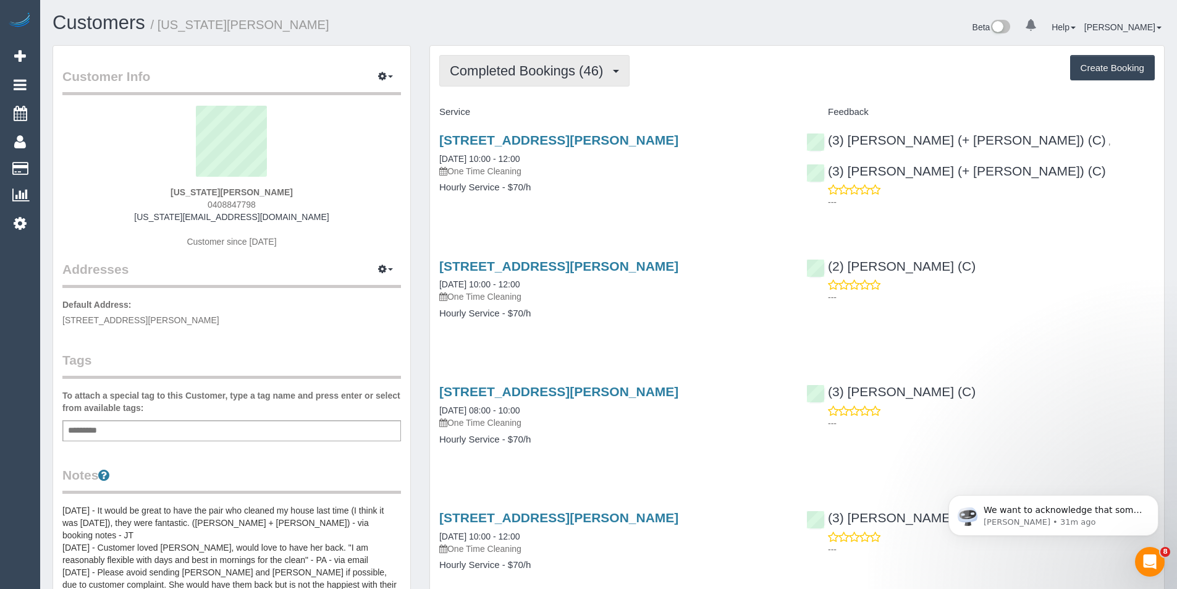
click at [541, 64] on span "Completed Bookings (46)" at bounding box center [529, 70] width 159 height 15
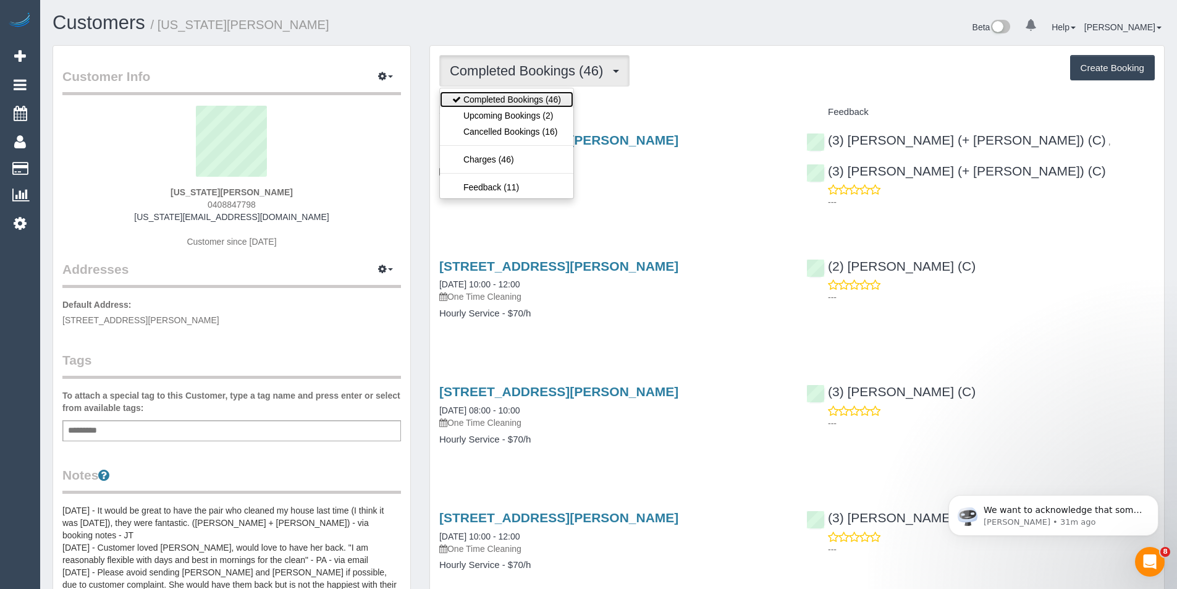
click at [535, 106] on link "Completed Bookings (46)" at bounding box center [506, 99] width 133 height 16
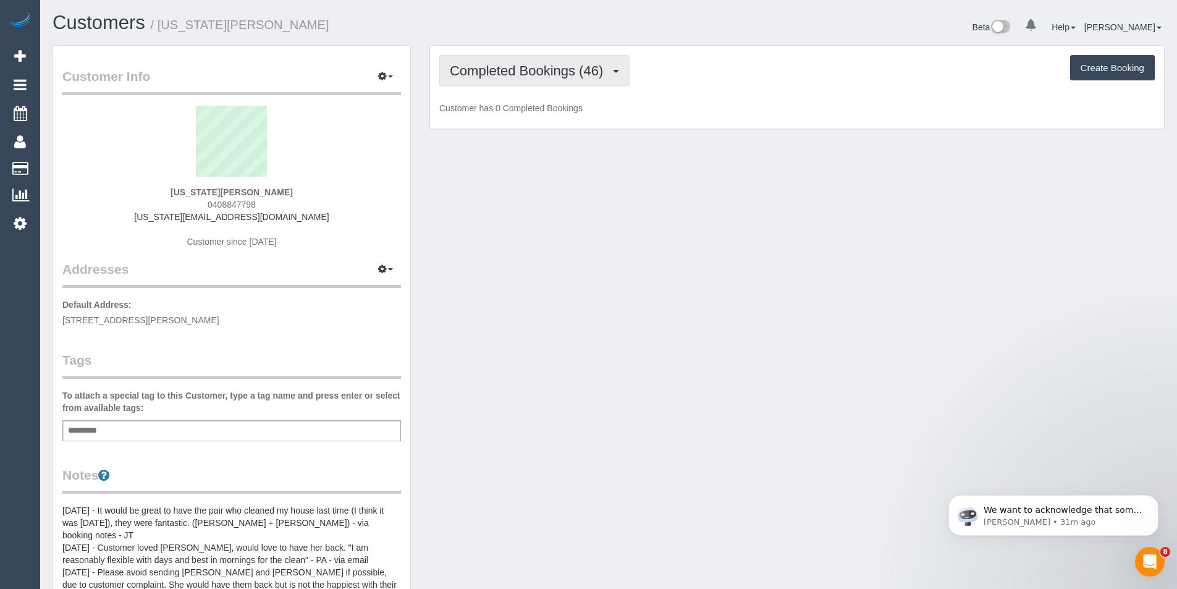
click at [537, 80] on button "Completed Bookings (46)" at bounding box center [534, 71] width 190 height 32
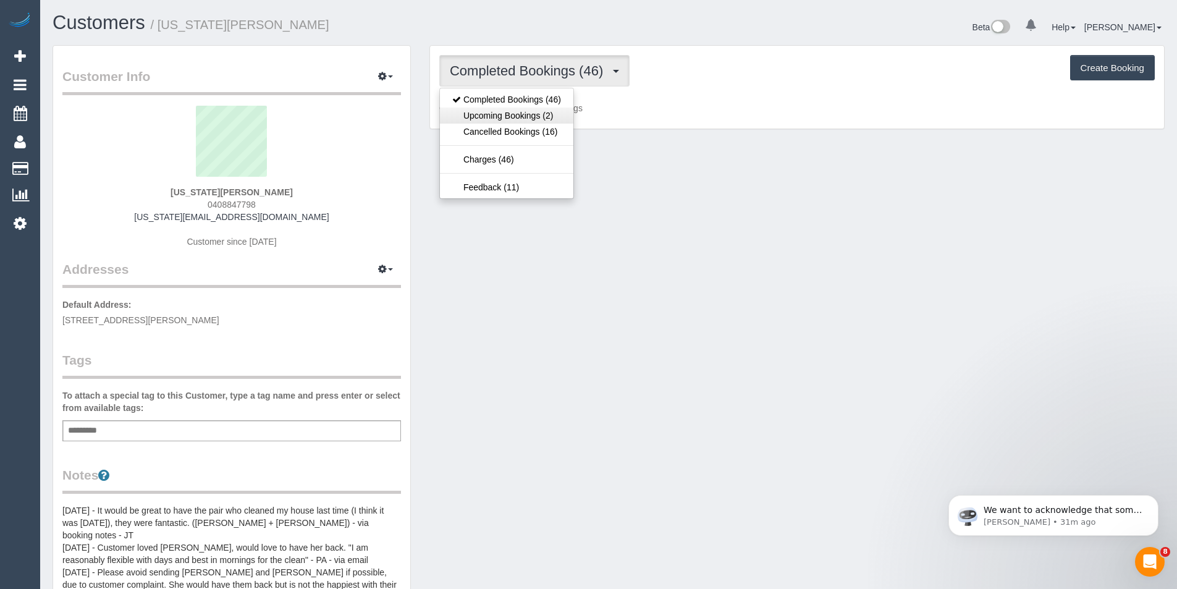
click at [533, 113] on link "Upcoming Bookings (2)" at bounding box center [506, 115] width 133 height 16
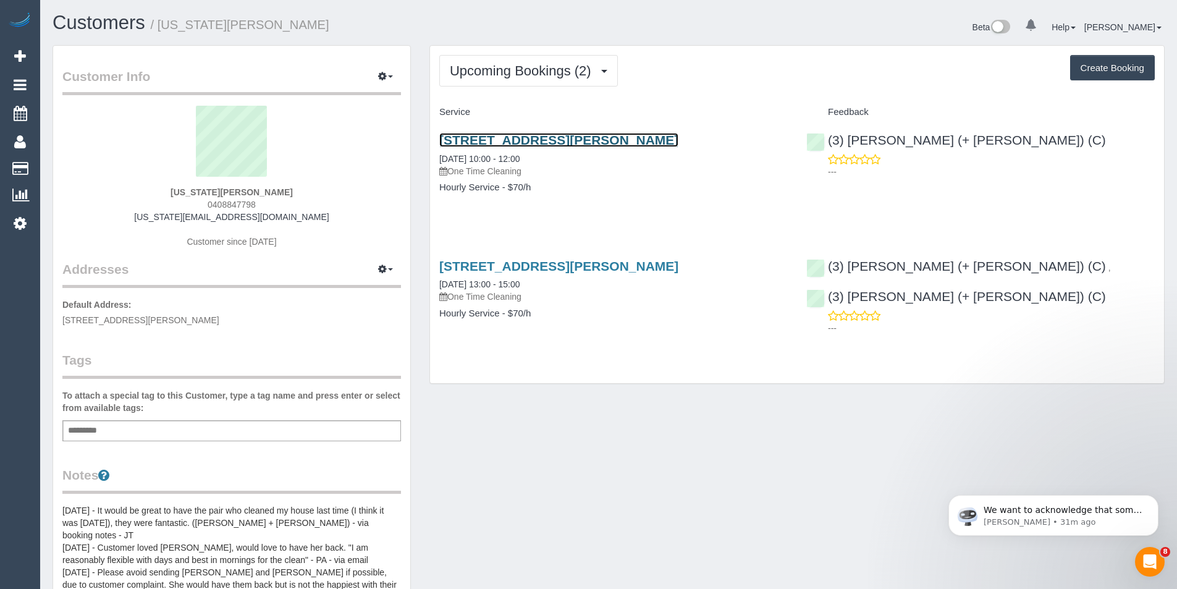
click at [578, 142] on link "10 Horace Street, Malvern, VIC 3144" at bounding box center [558, 140] width 239 height 14
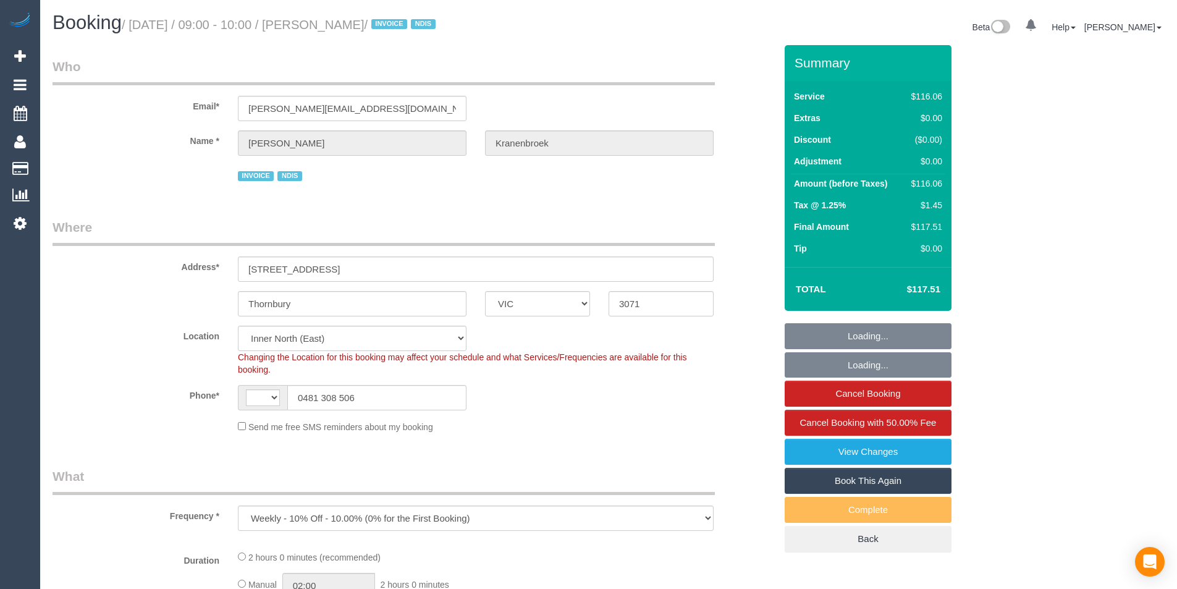
select select "VIC"
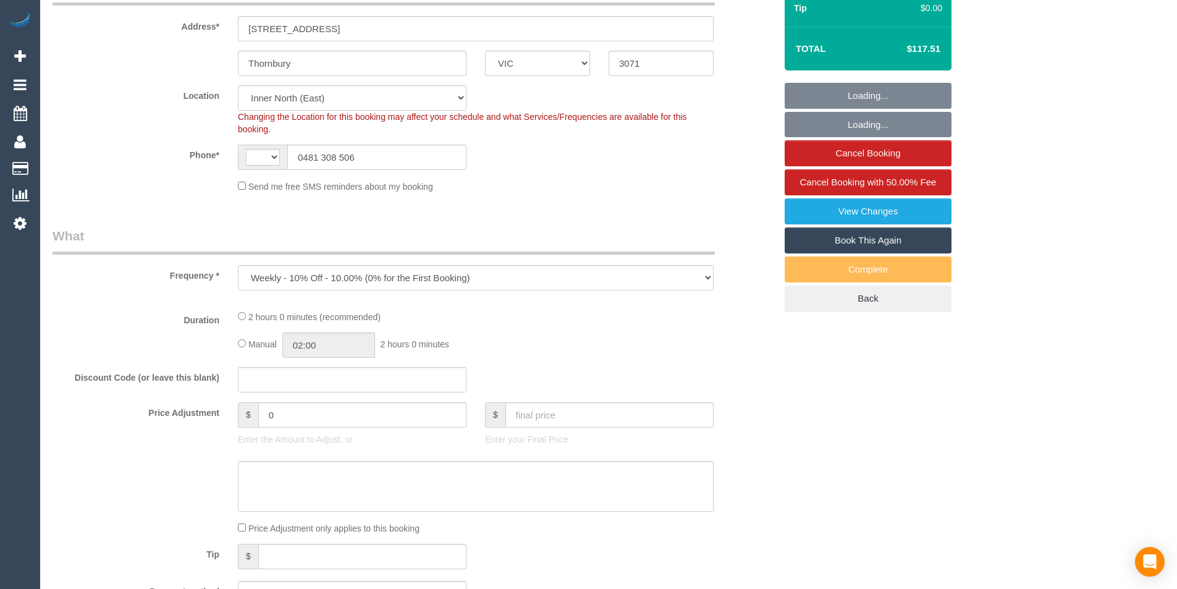
select select "number:29"
select select "number:14"
select select "number:19"
select select "number:23"
select select "number:34"
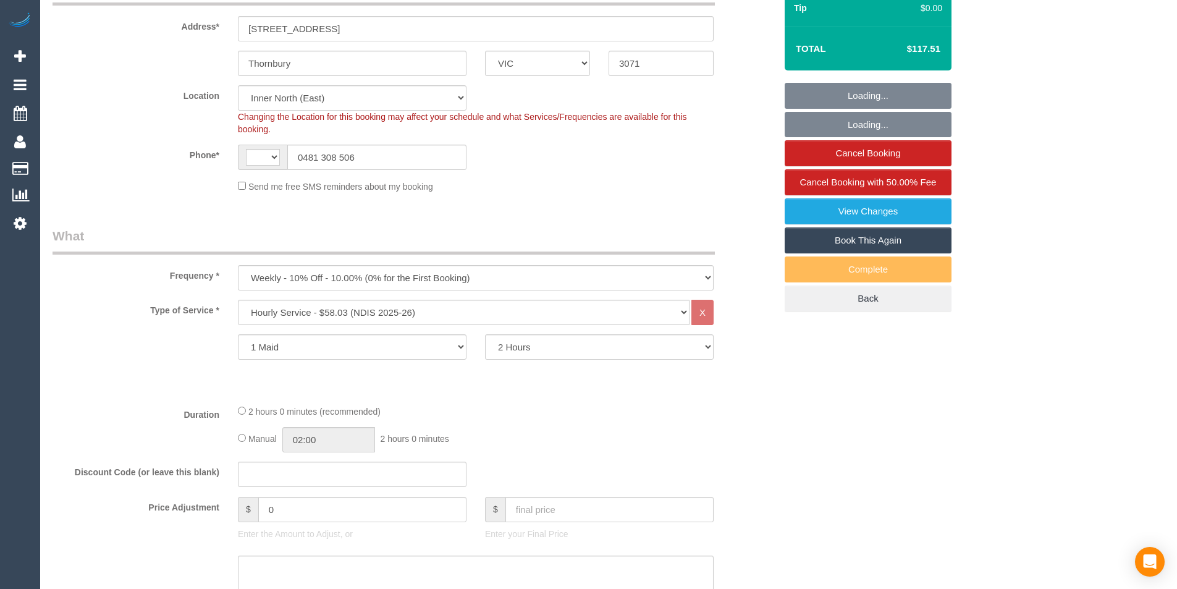
select select "object:563"
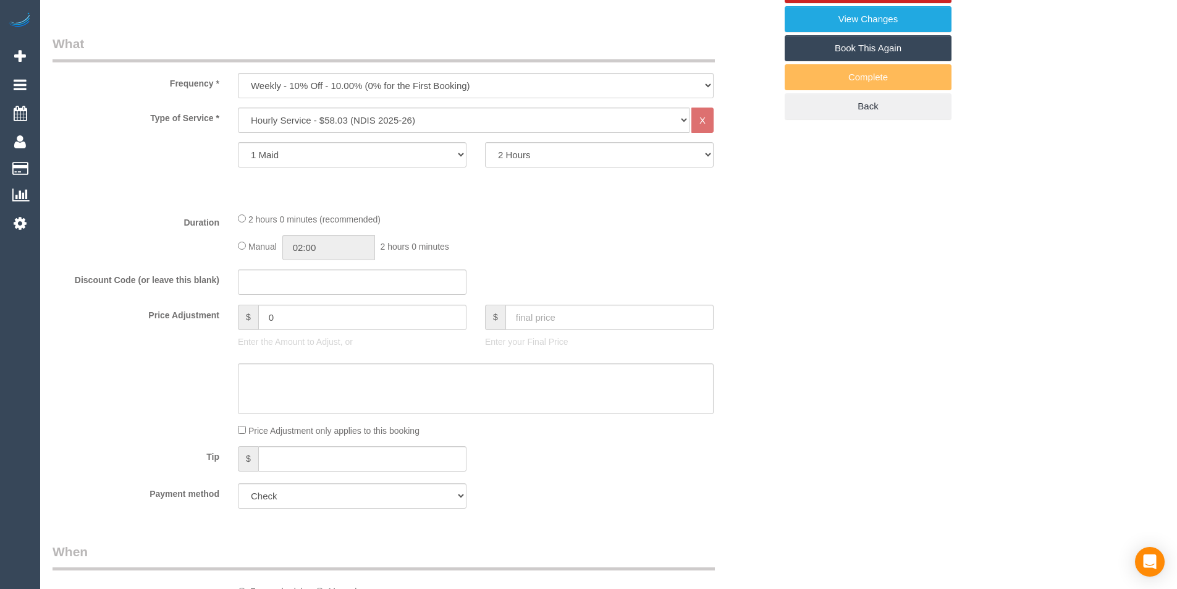
select select "string:AU"
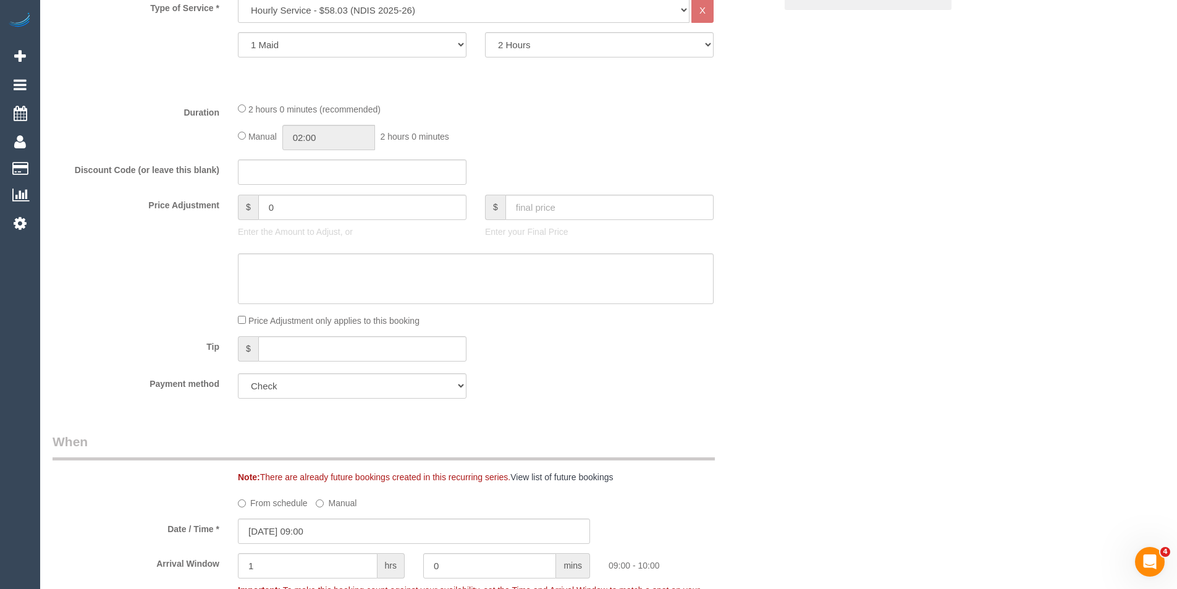
scroll to position [432, 0]
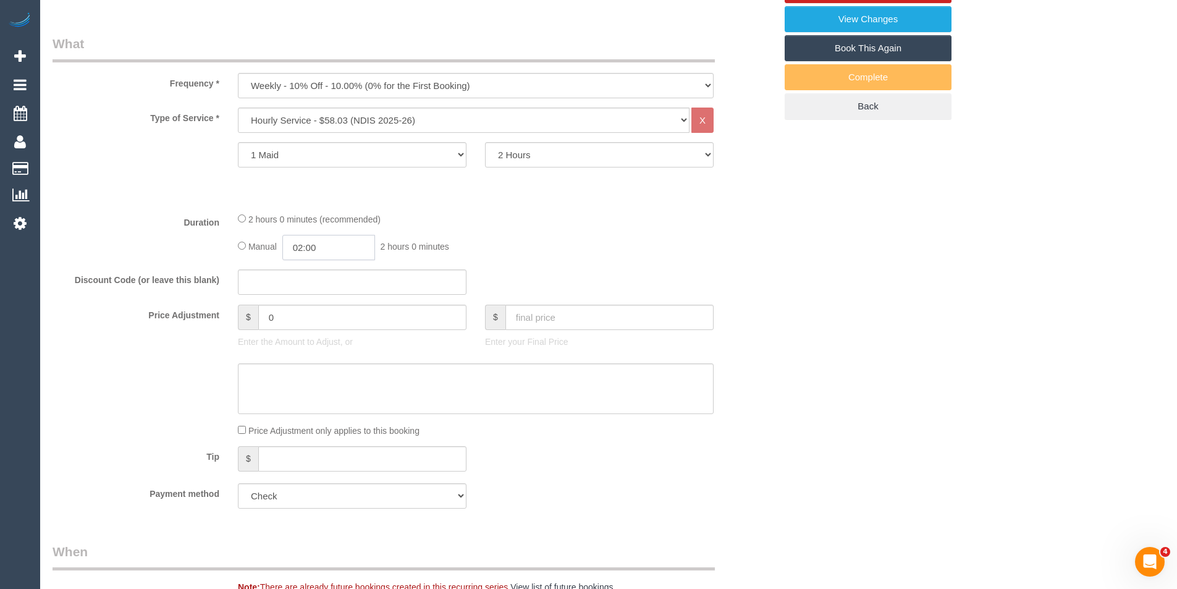
click at [359, 248] on input "02:00" at bounding box center [328, 247] width 93 height 25
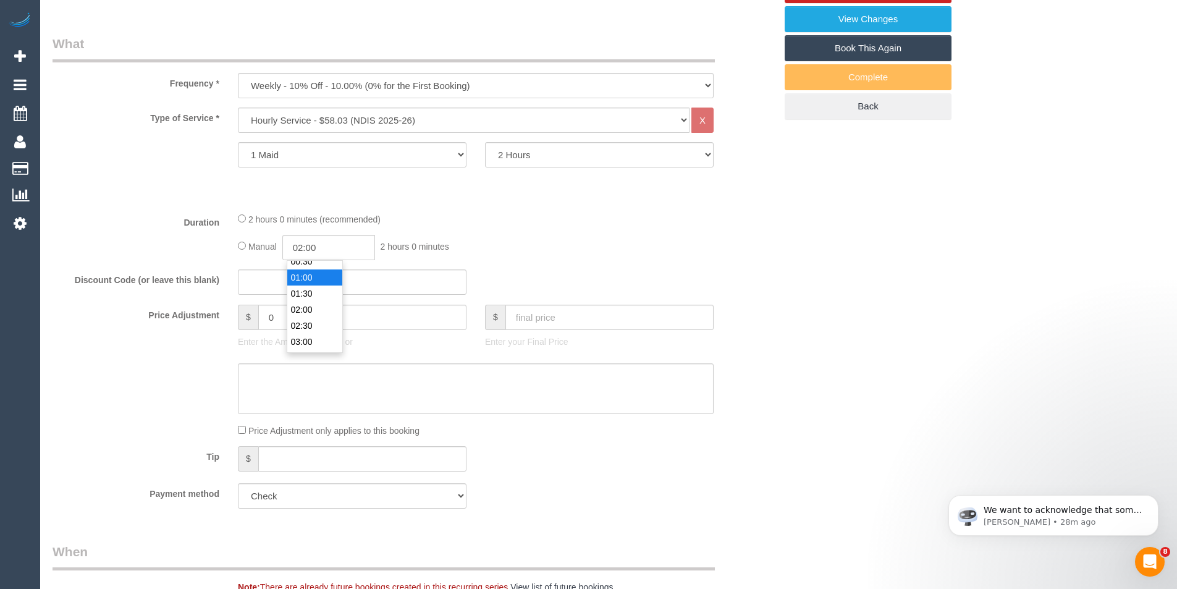
scroll to position [0, 0]
type input "01:00"
click at [332, 269] on li "01:00" at bounding box center [314, 277] width 55 height 16
click at [565, 177] on div at bounding box center [507, 177] width 556 height 1
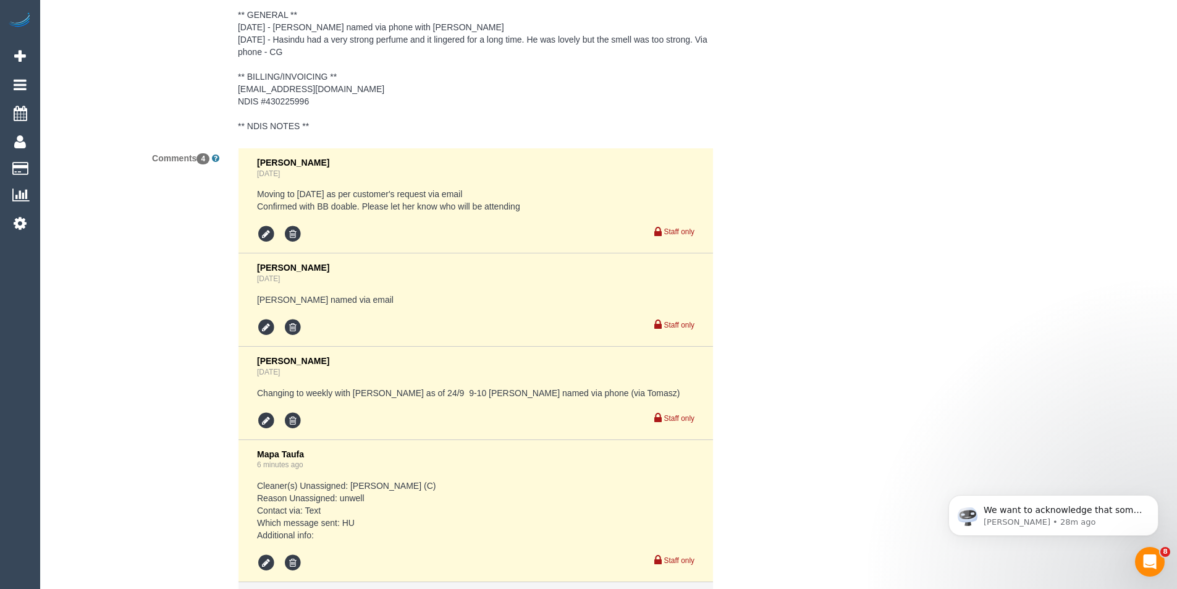
scroll to position [2129, 0]
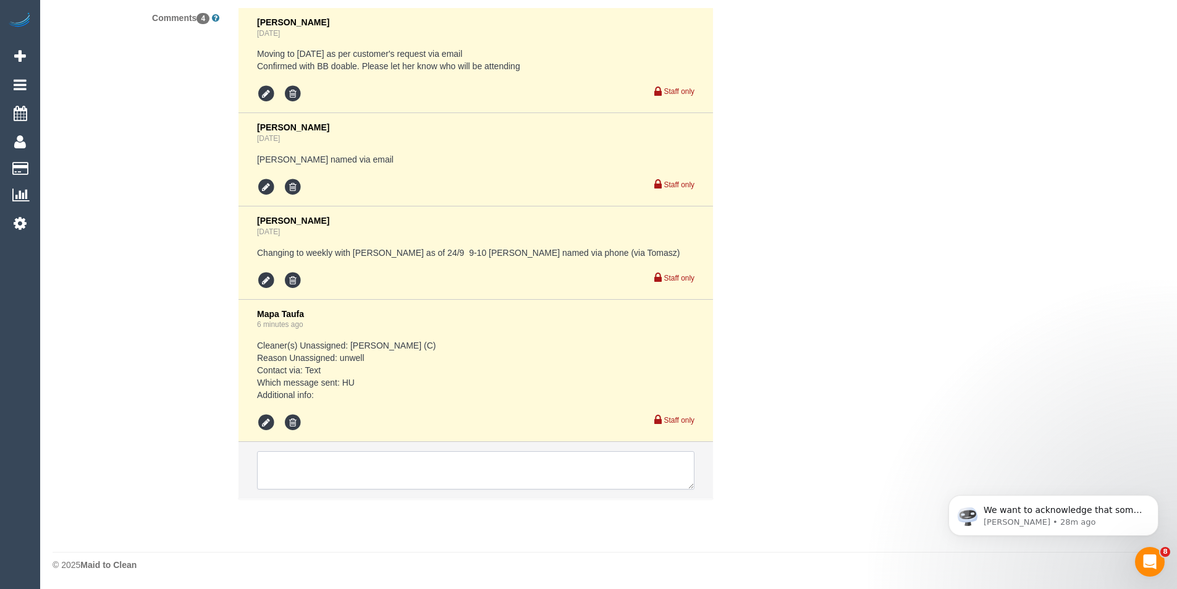
click at [310, 463] on textarea at bounding box center [475, 470] width 437 height 38
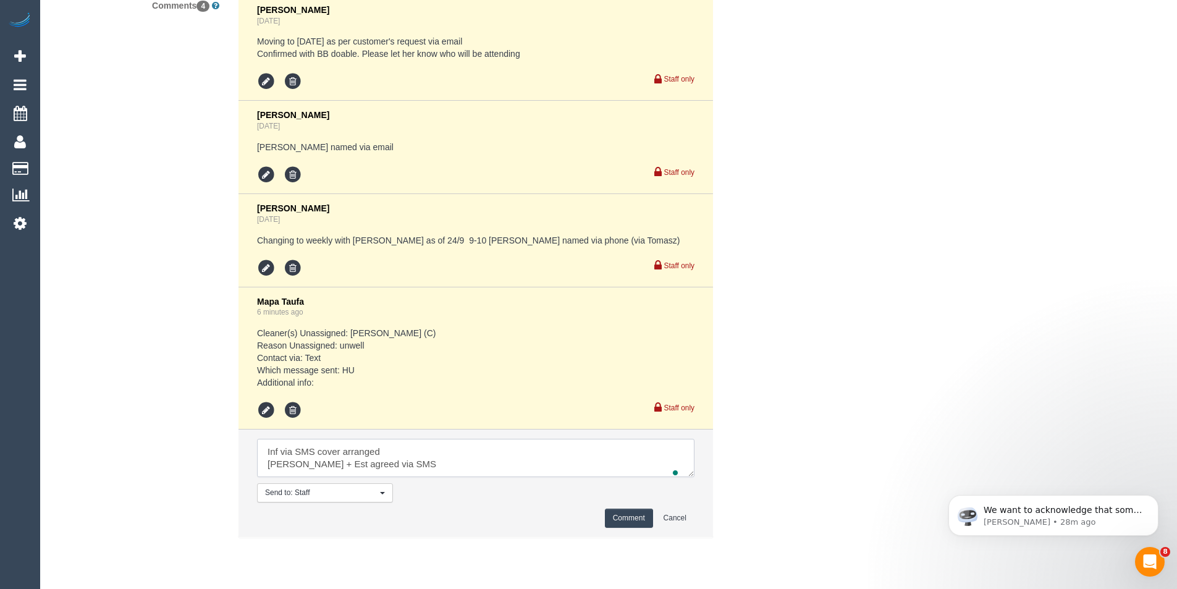
type textarea "Inf via SMS cover arranged [PERSON_NAME] + Est agreed via SMS"
click at [633, 526] on button "Comment" at bounding box center [629, 517] width 48 height 19
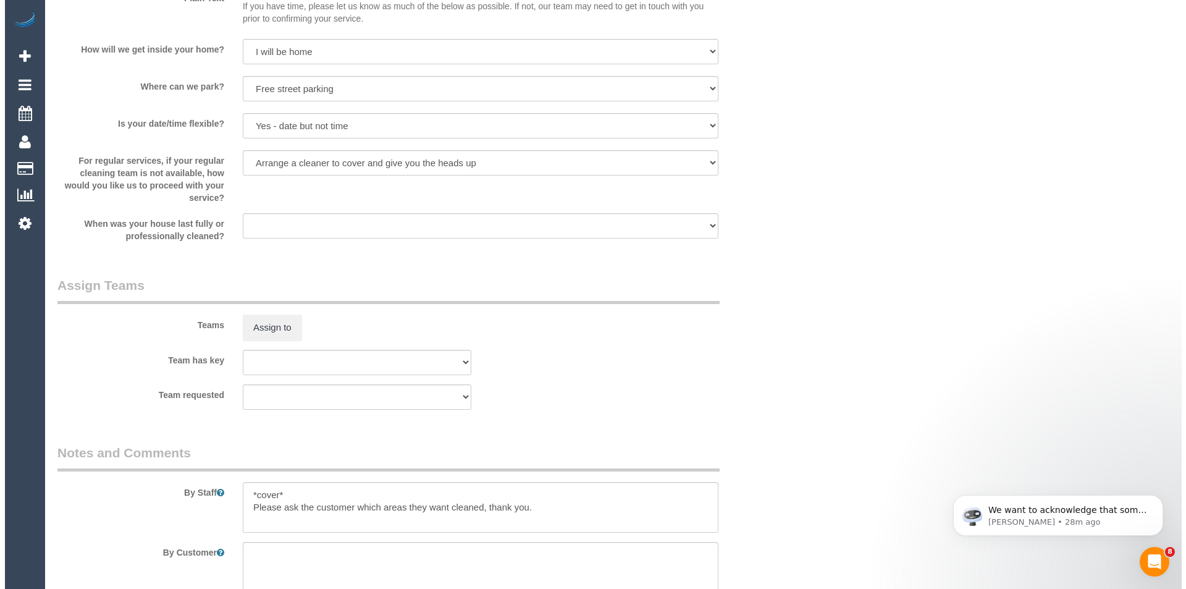
scroll to position [1326, 0]
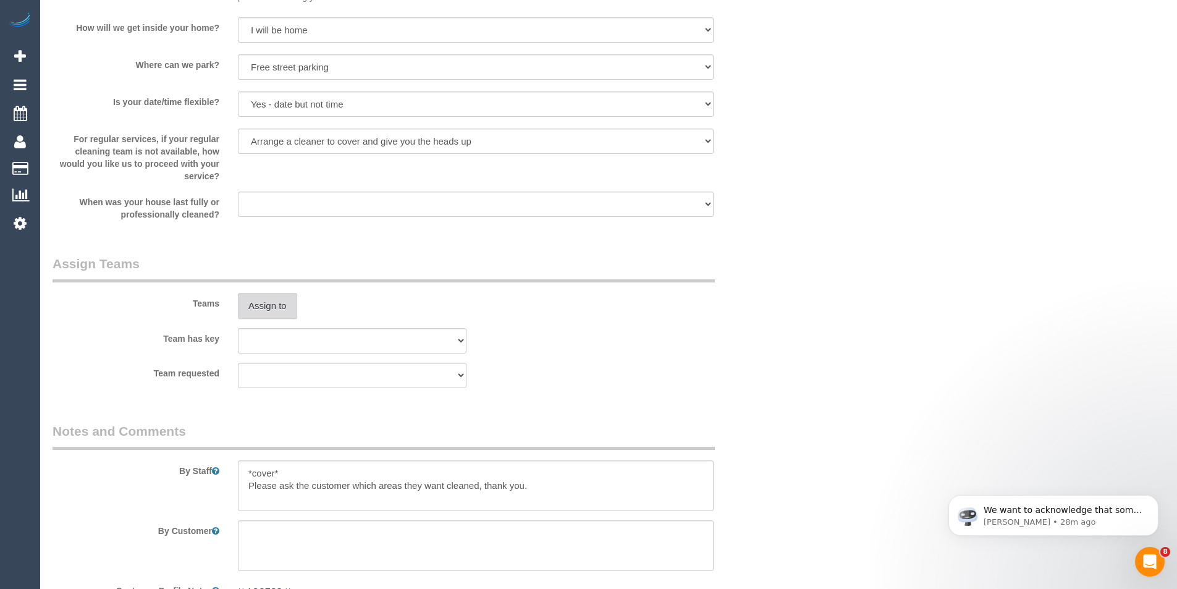
click at [282, 301] on button "Assign to" at bounding box center [267, 306] width 59 height 26
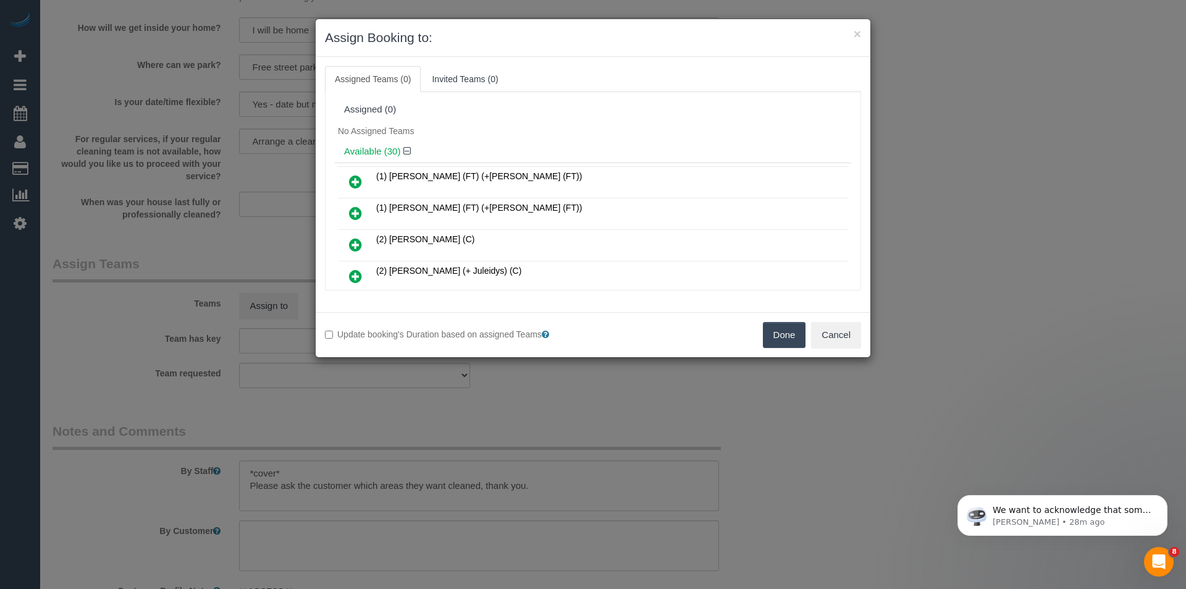
scroll to position [333, 0]
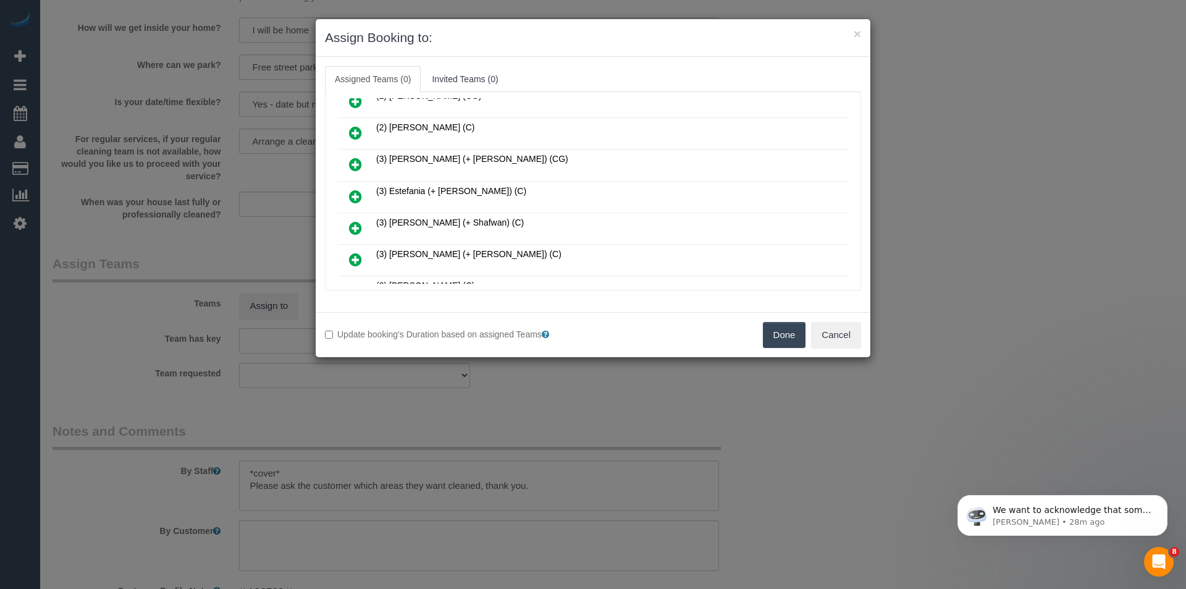
click at [355, 191] on icon at bounding box center [355, 196] width 13 height 15
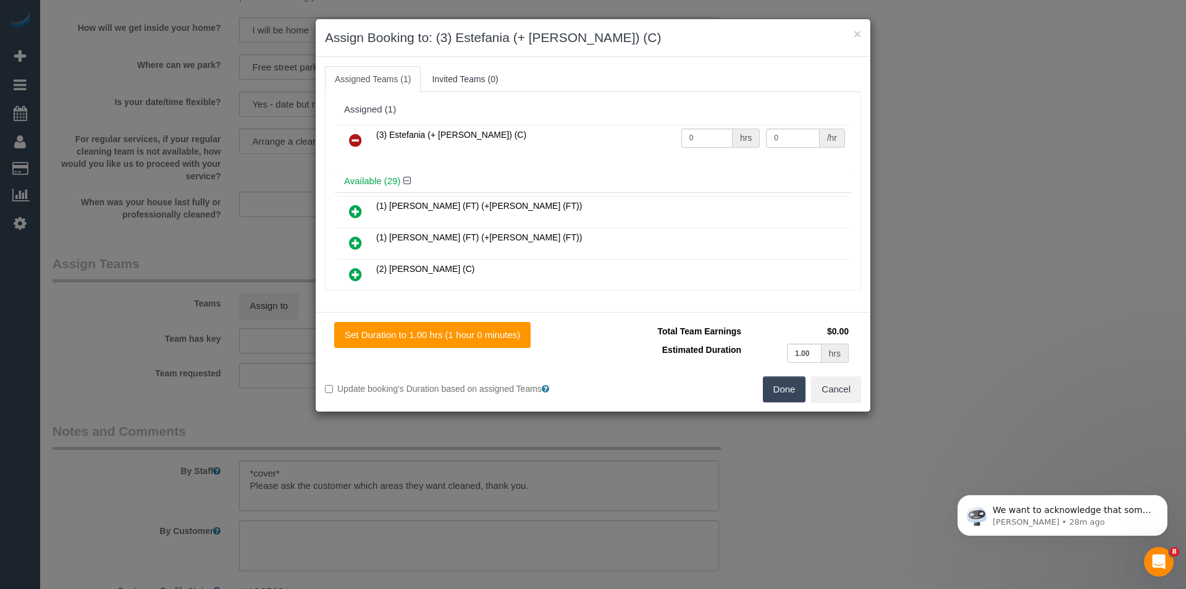
scroll to position [458, 0]
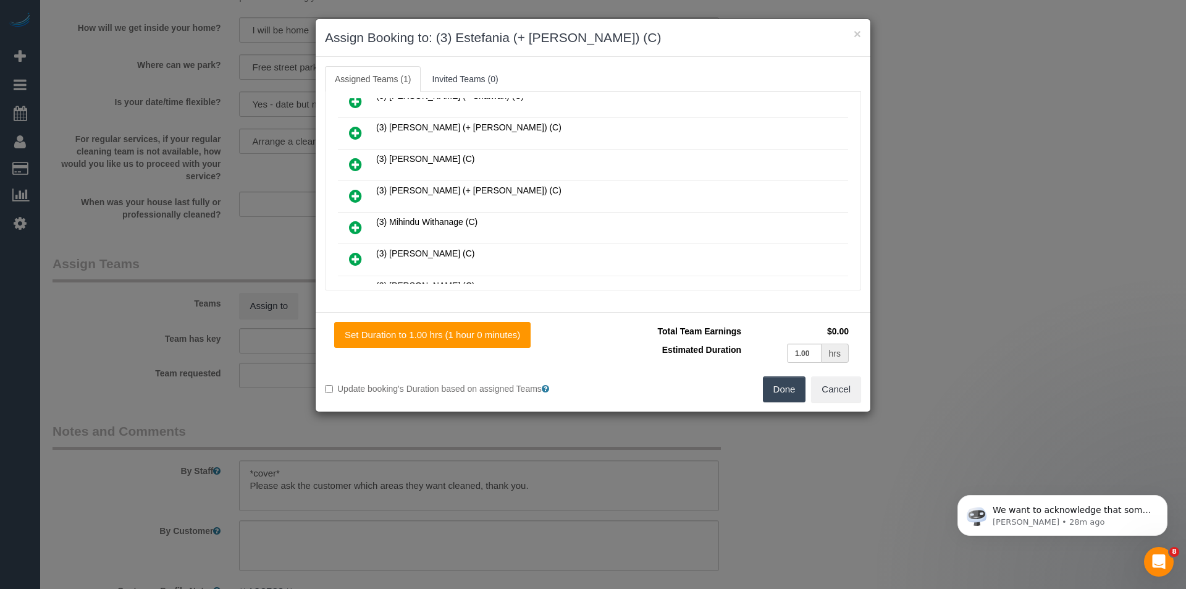
click at [360, 197] on icon at bounding box center [355, 195] width 13 height 15
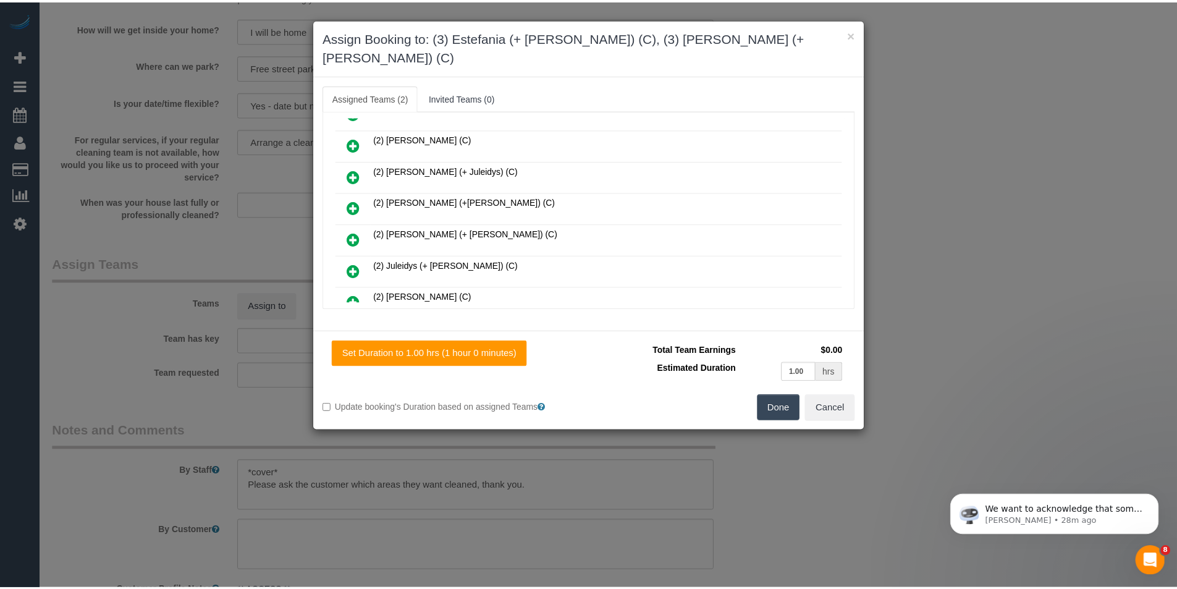
scroll to position [0, 0]
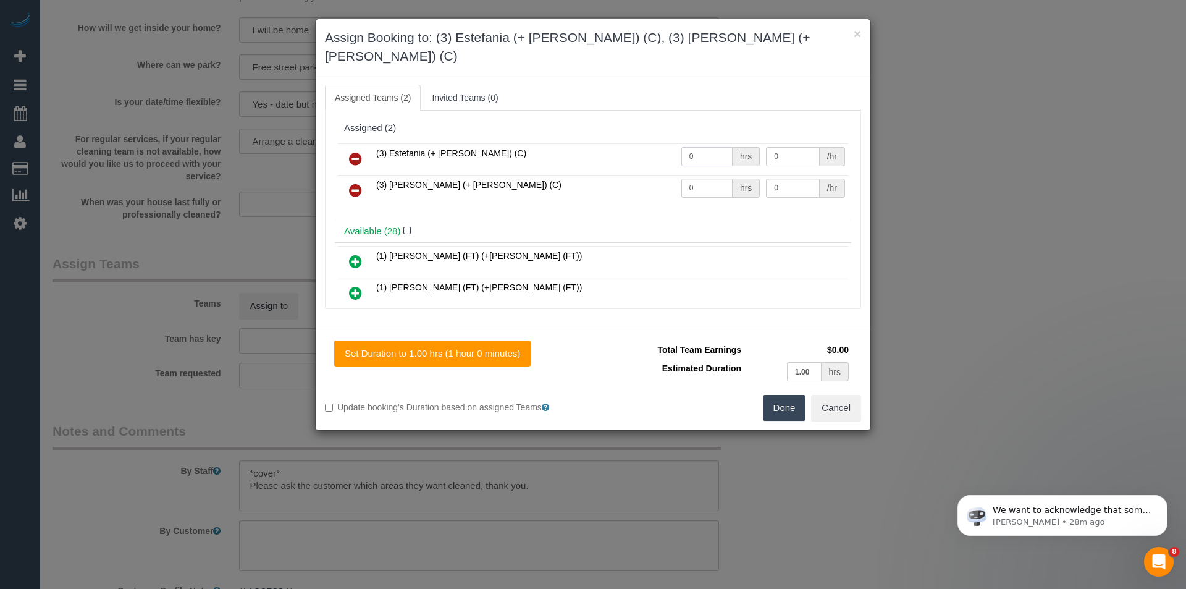
drag, startPoint x: 700, startPoint y: 137, endPoint x: 589, endPoint y: 151, distance: 112.1
click at [591, 151] on tr "(3) Estefania (+ [PERSON_NAME]) (C) 0 hrs 0 /hr" at bounding box center [593, 159] width 510 height 32
type input "1"
type input "35"
drag, startPoint x: 715, startPoint y: 161, endPoint x: 573, endPoint y: 172, distance: 143.1
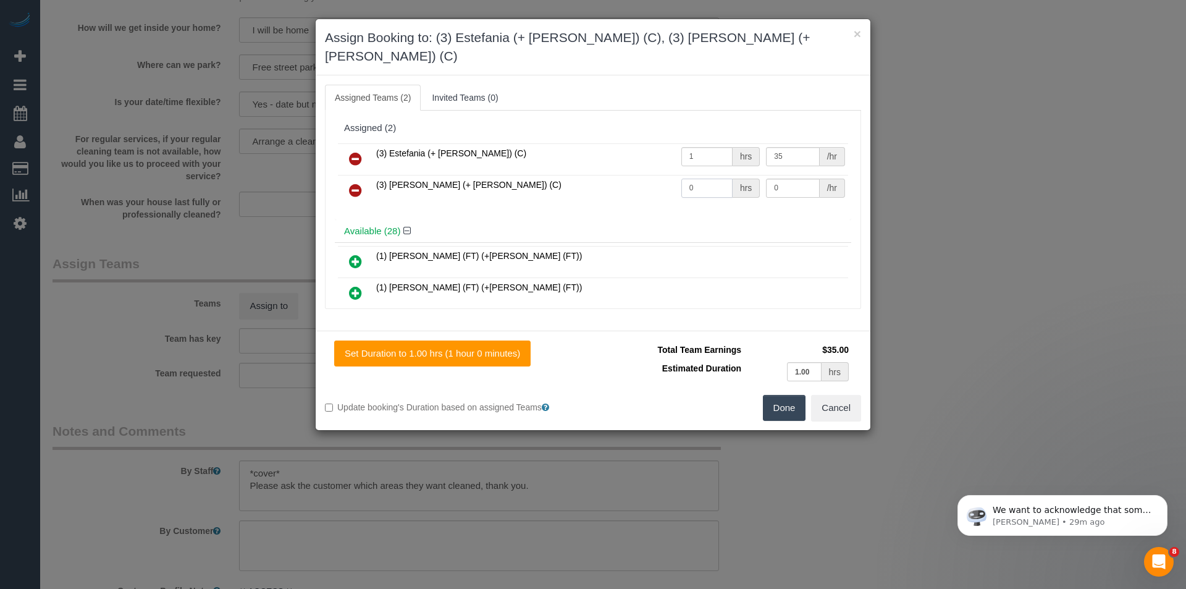
click at [581, 175] on tr "(3) [PERSON_NAME] (+ [PERSON_NAME]) (C) 0 hrs 0 /hr" at bounding box center [593, 191] width 510 height 32
type input "1"
type input "35"
click at [786, 395] on button "Done" at bounding box center [784, 408] width 43 height 26
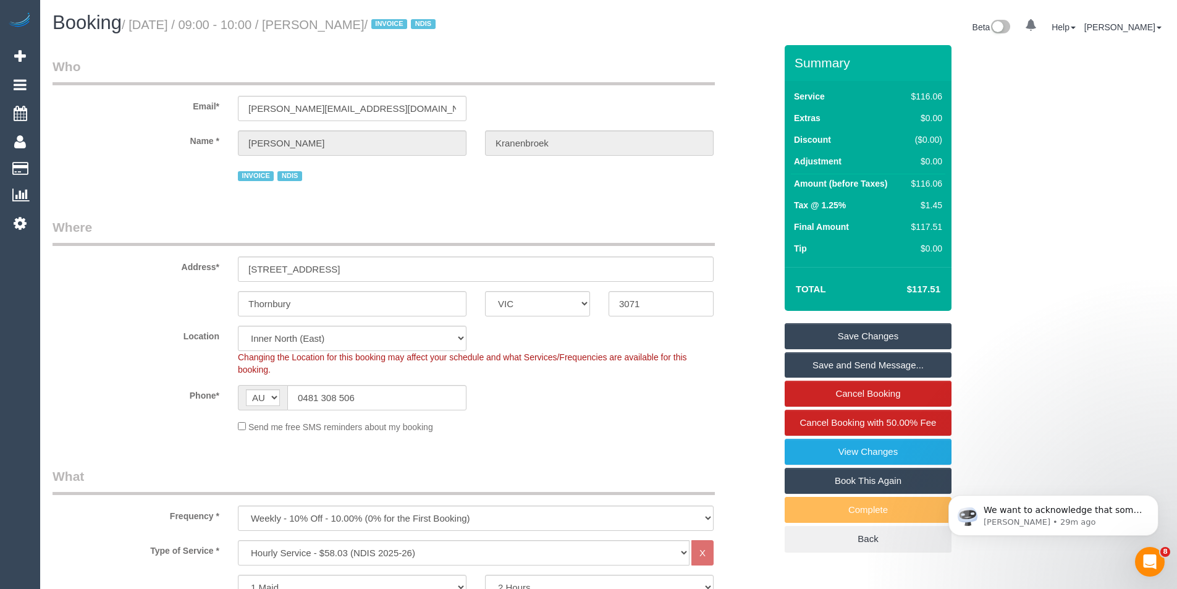
click at [823, 341] on link "Save Changes" at bounding box center [867, 336] width 167 height 26
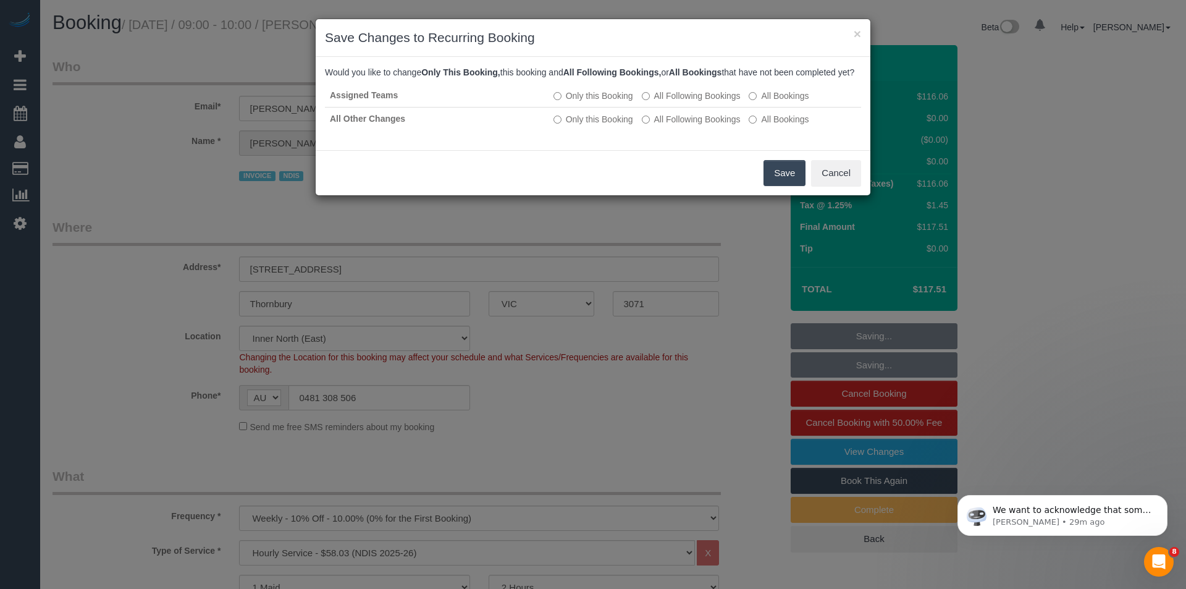
click at [785, 186] on button "Save" at bounding box center [784, 173] width 42 height 26
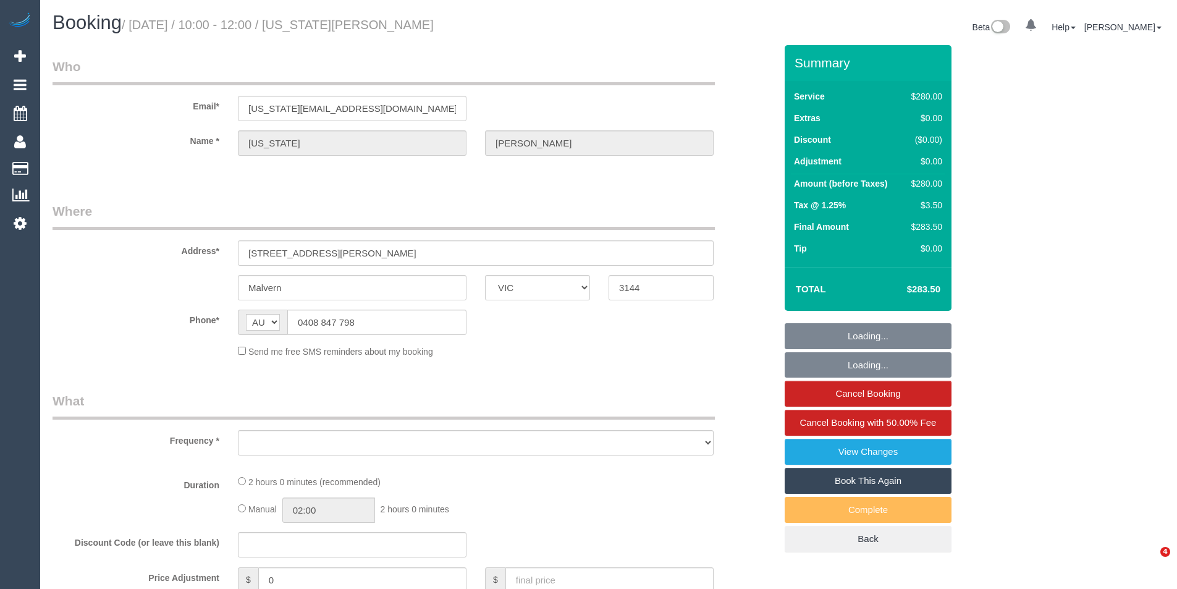
select select "VIC"
select select "2"
select select "number:28"
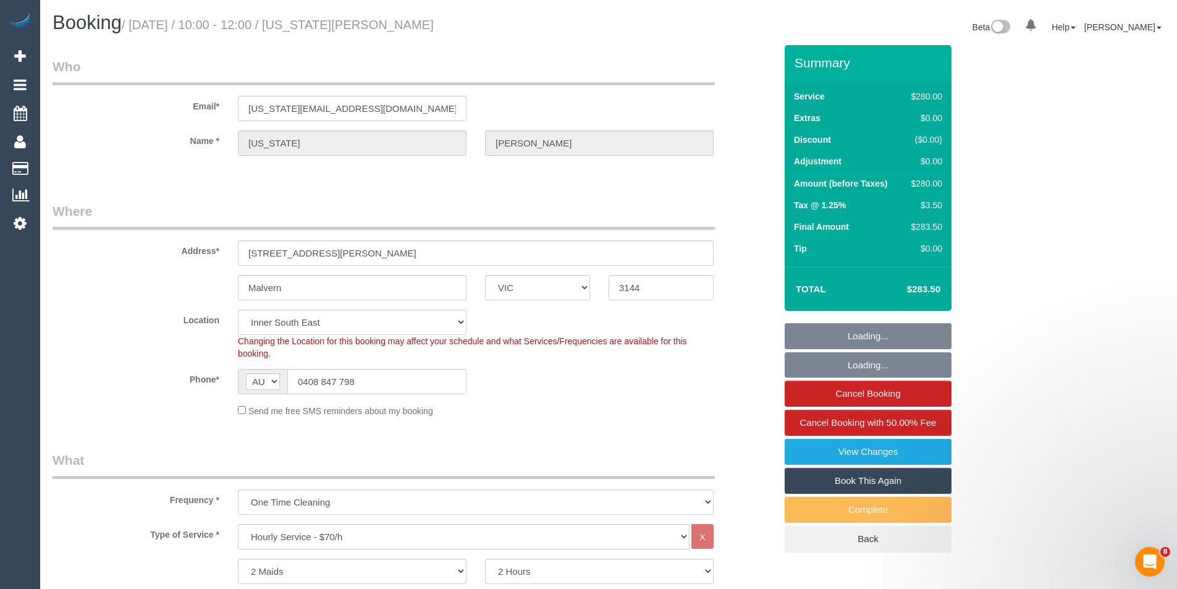
select select "object:1447"
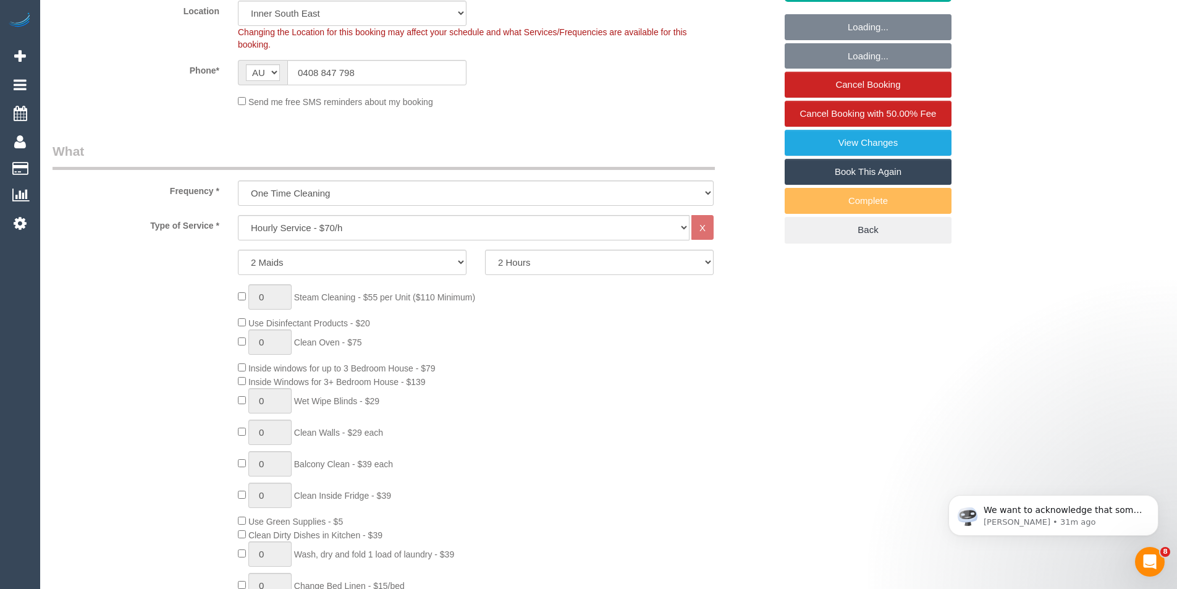
select select "spot1"
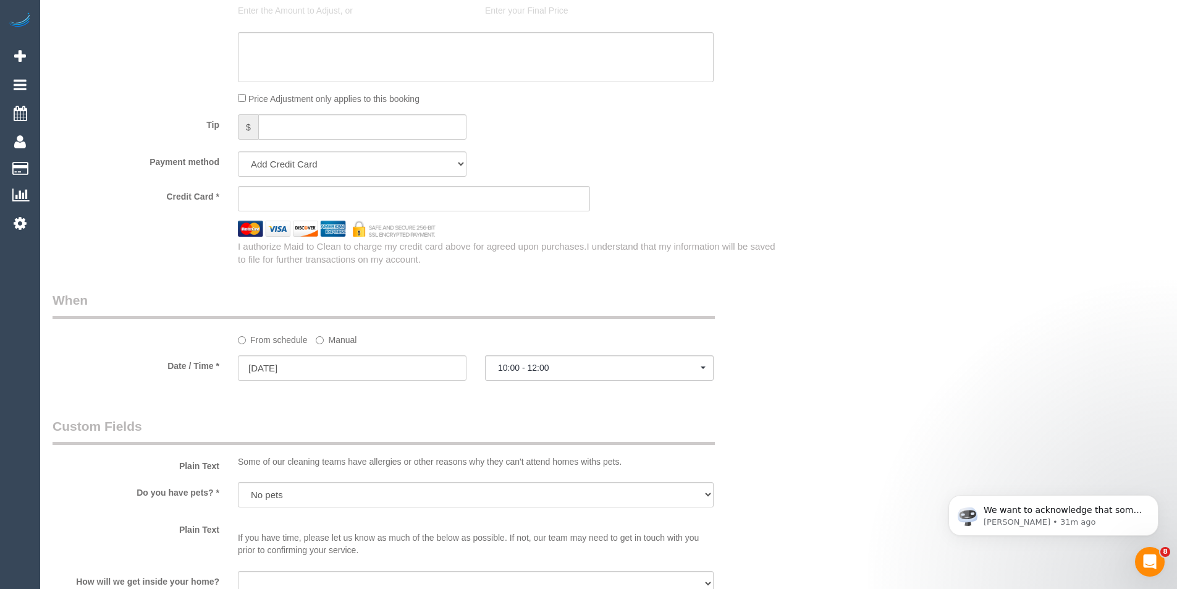
select select "string:stripe-pm_1S7Ndl2GScqysDRVkyS4PwtZ"
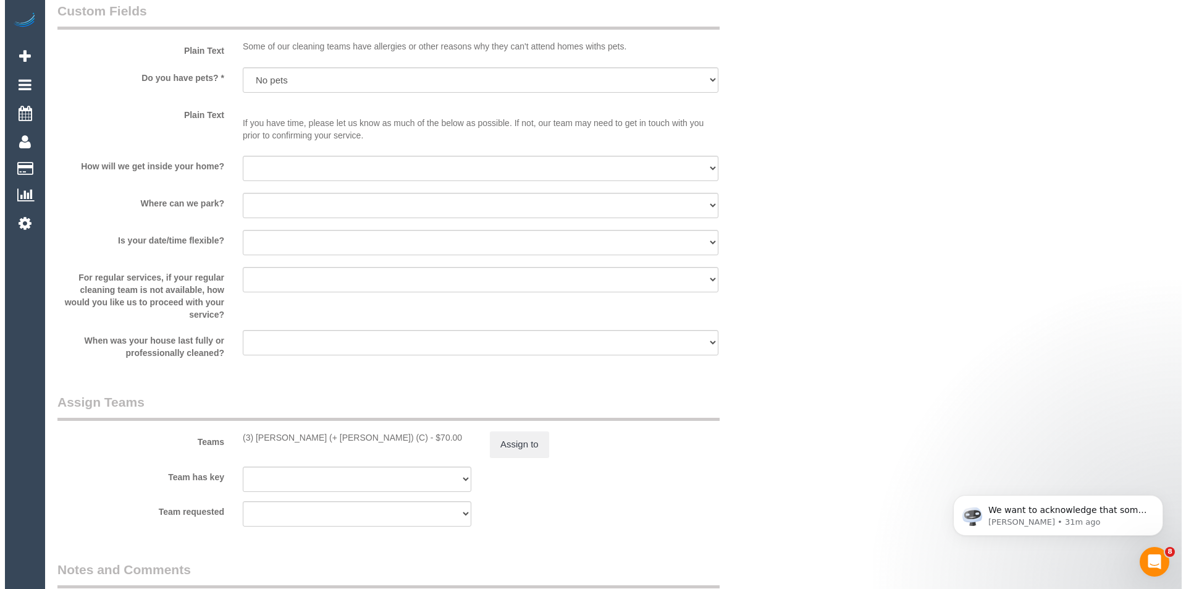
scroll to position [1482, 0]
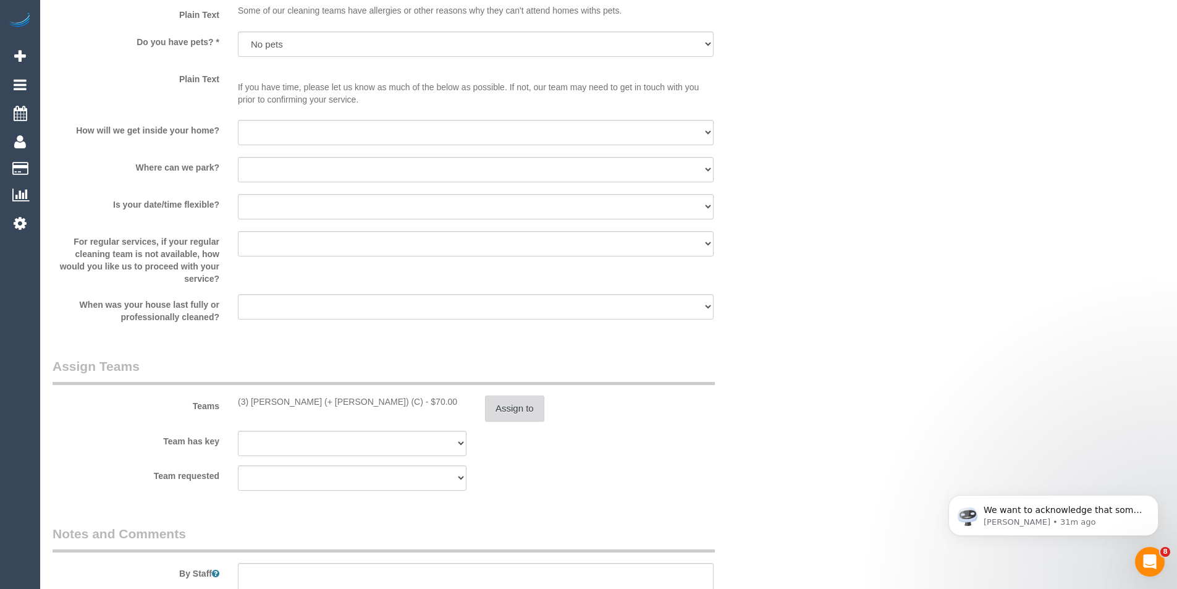
click at [510, 413] on button "Assign to" at bounding box center [514, 408] width 59 height 26
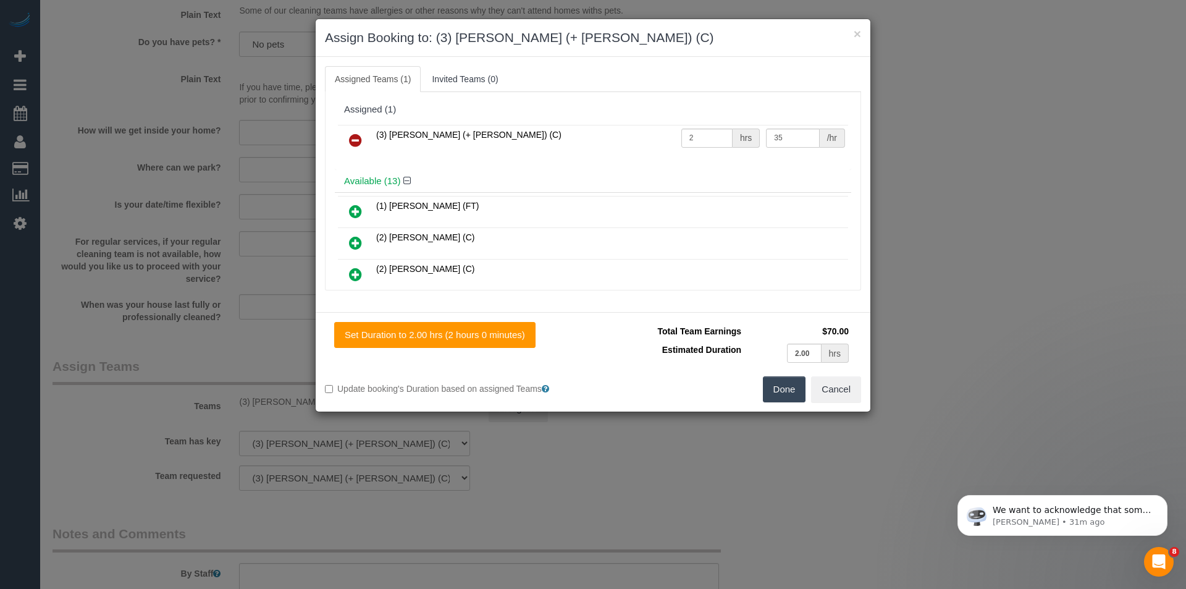
scroll to position [363, 0]
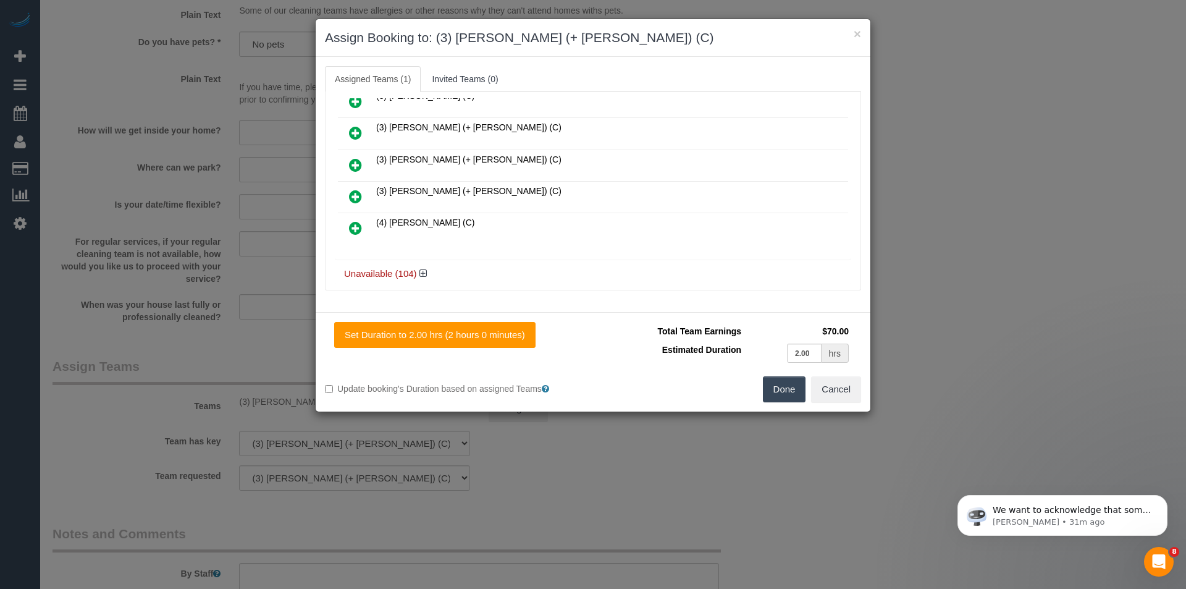
click at [356, 198] on icon at bounding box center [355, 196] width 13 height 15
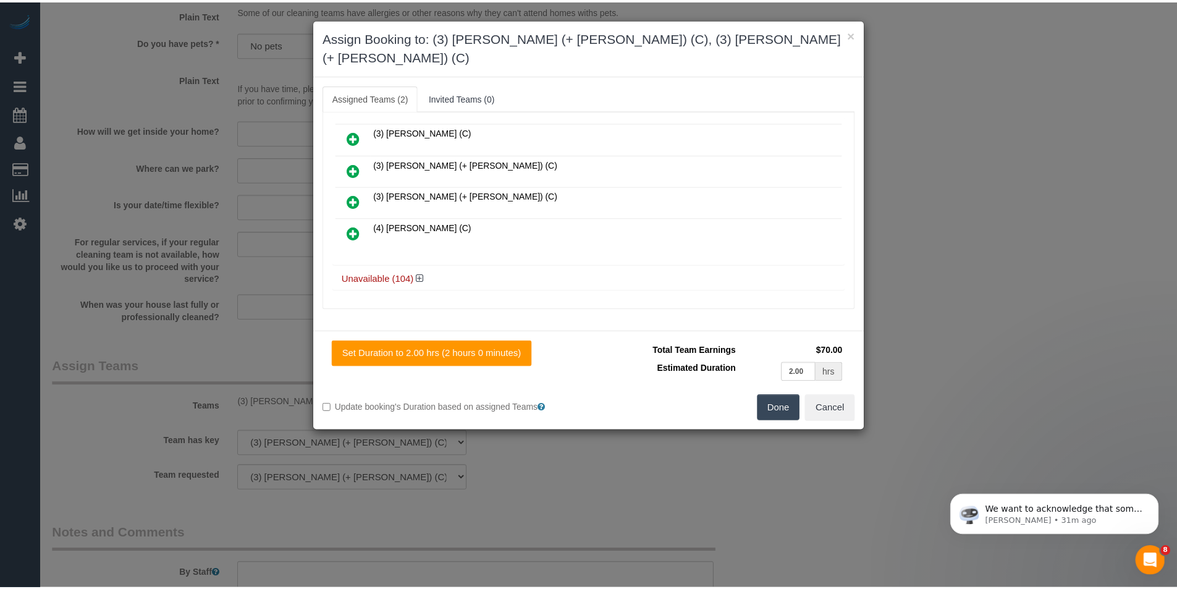
scroll to position [0, 0]
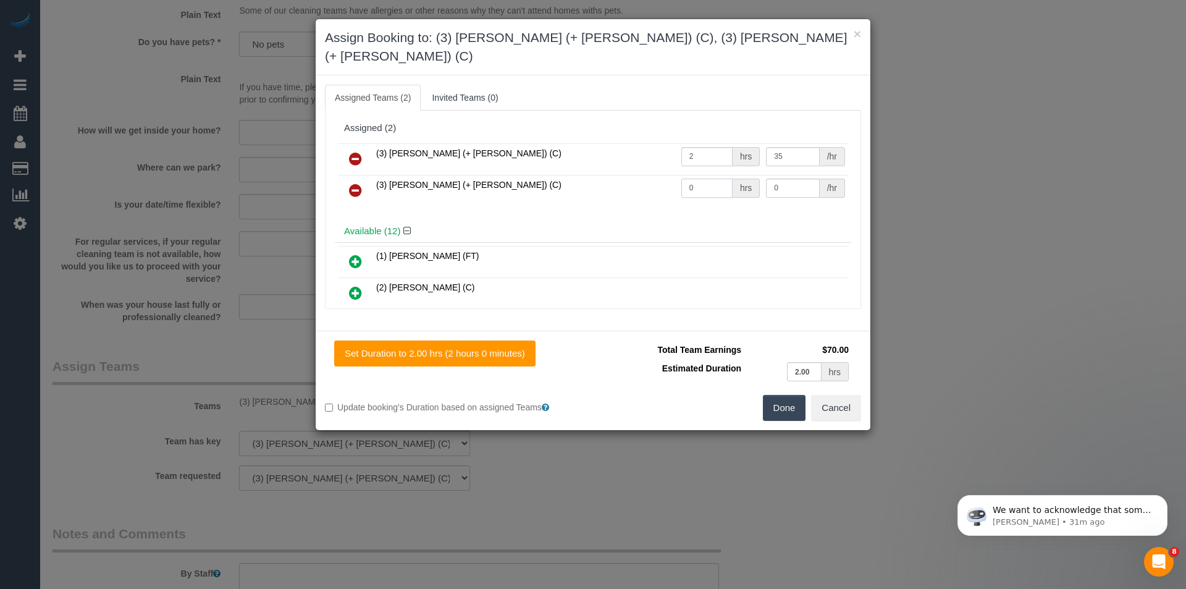
drag, startPoint x: 615, startPoint y: 177, endPoint x: 594, endPoint y: 178, distance: 21.6
click at [600, 178] on tr "(3) Shahida (+ Rayhan) (C) 0 hrs 0 /hr" at bounding box center [593, 191] width 510 height 32
type input "2"
type input "35"
click at [793, 395] on button "Done" at bounding box center [784, 408] width 43 height 26
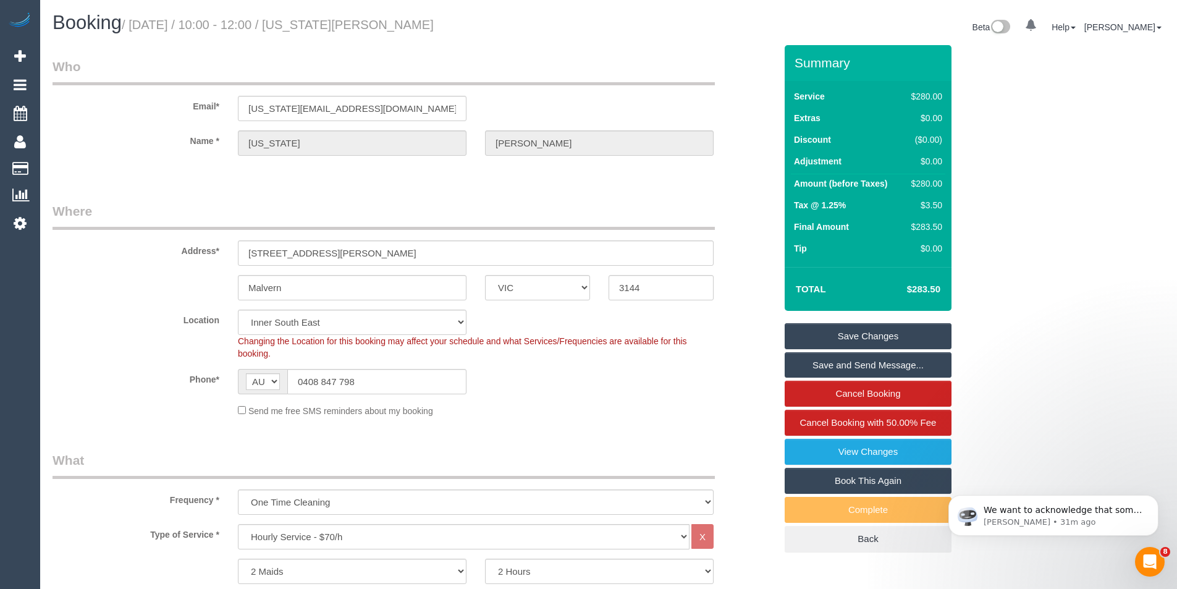
click at [826, 368] on link "Save and Send Message..." at bounding box center [867, 365] width 167 height 26
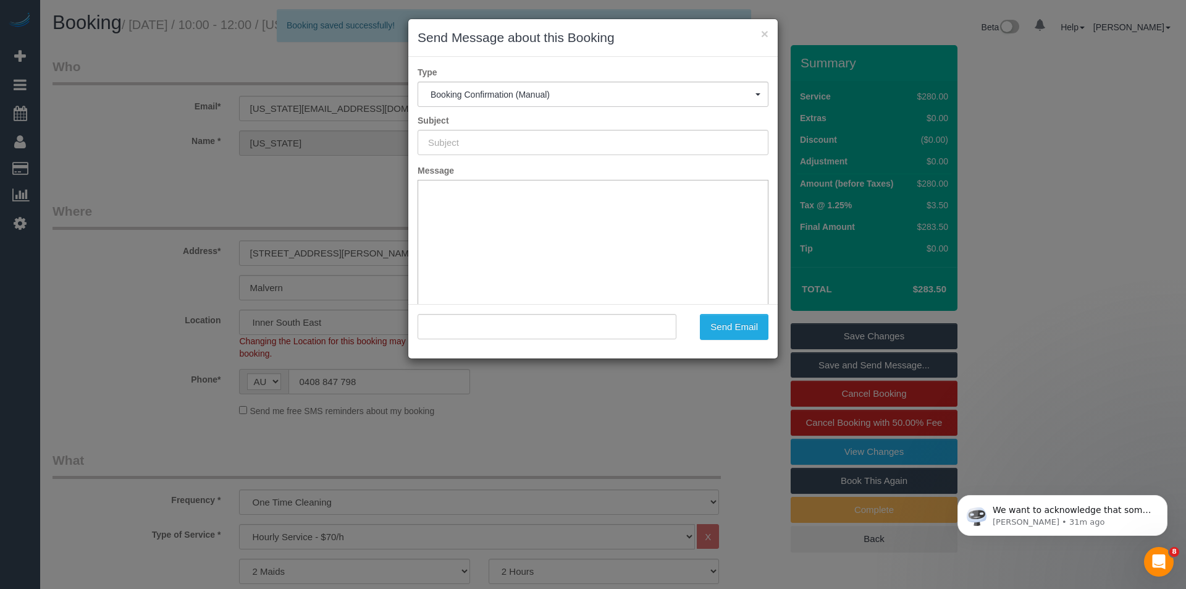
type input "Booking Confirmed"
type input ""Georgia Ganly" <georgia_ganly@hotmail.com>"
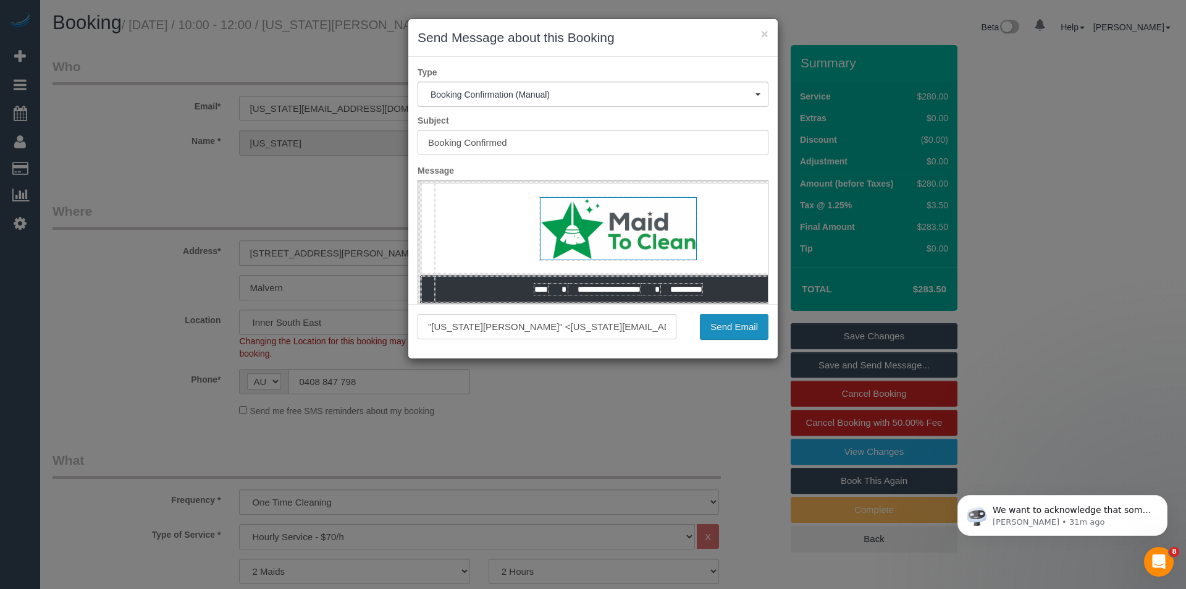
click at [741, 324] on button "Send Email" at bounding box center [734, 327] width 69 height 26
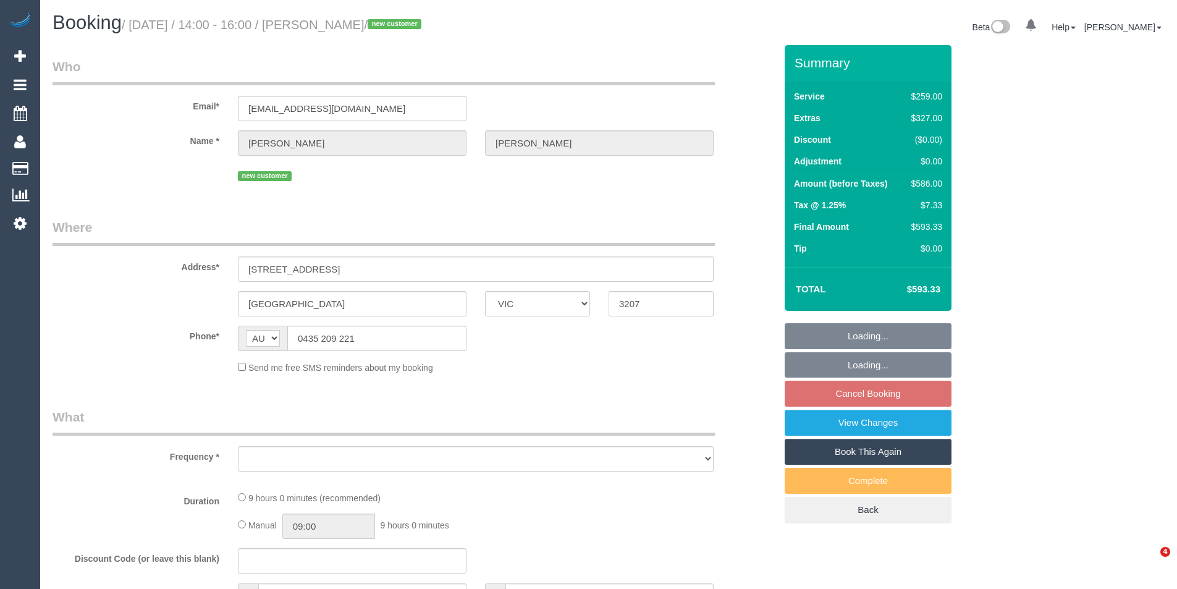
select select "VIC"
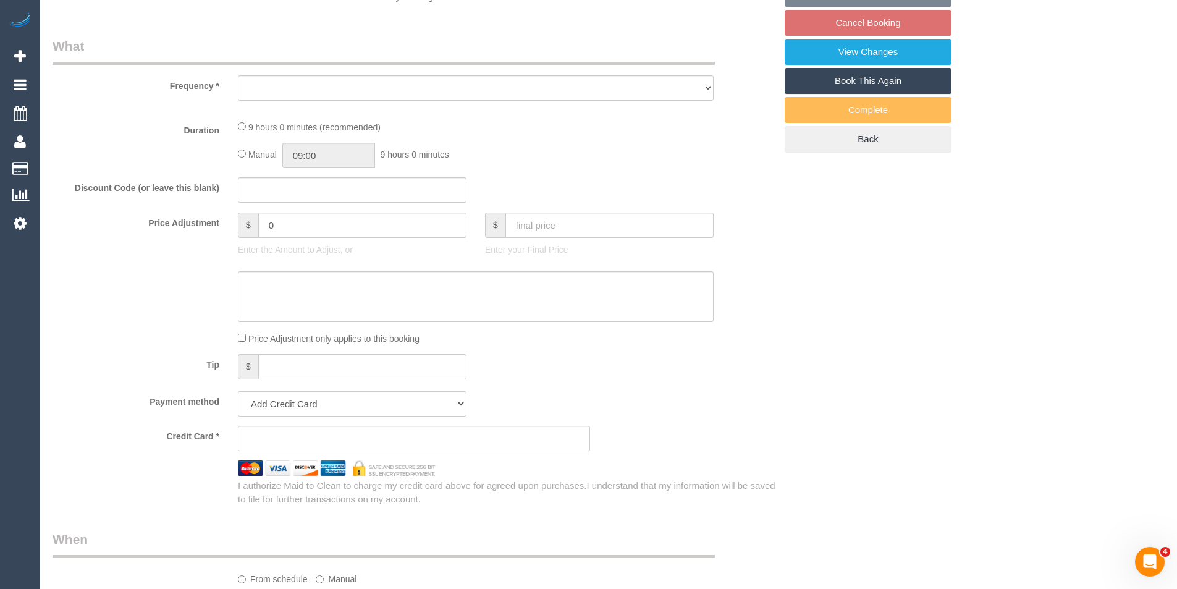
select select "string:stripe-pm_1S7A982GScqysDRVX36nG5tO"
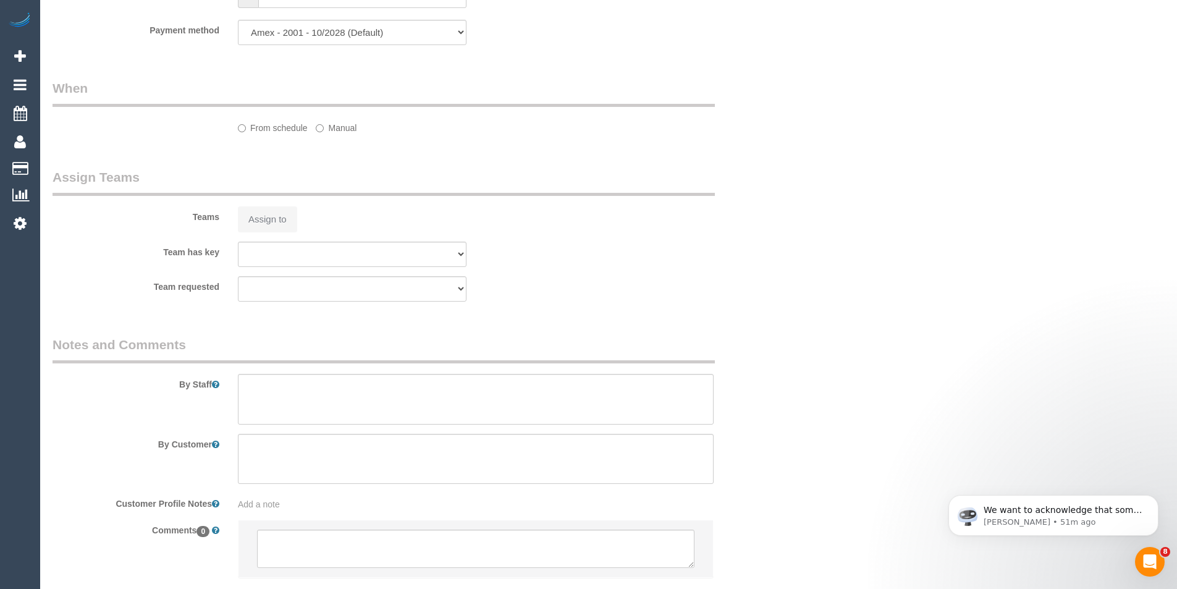
scroll to position [1372, 0]
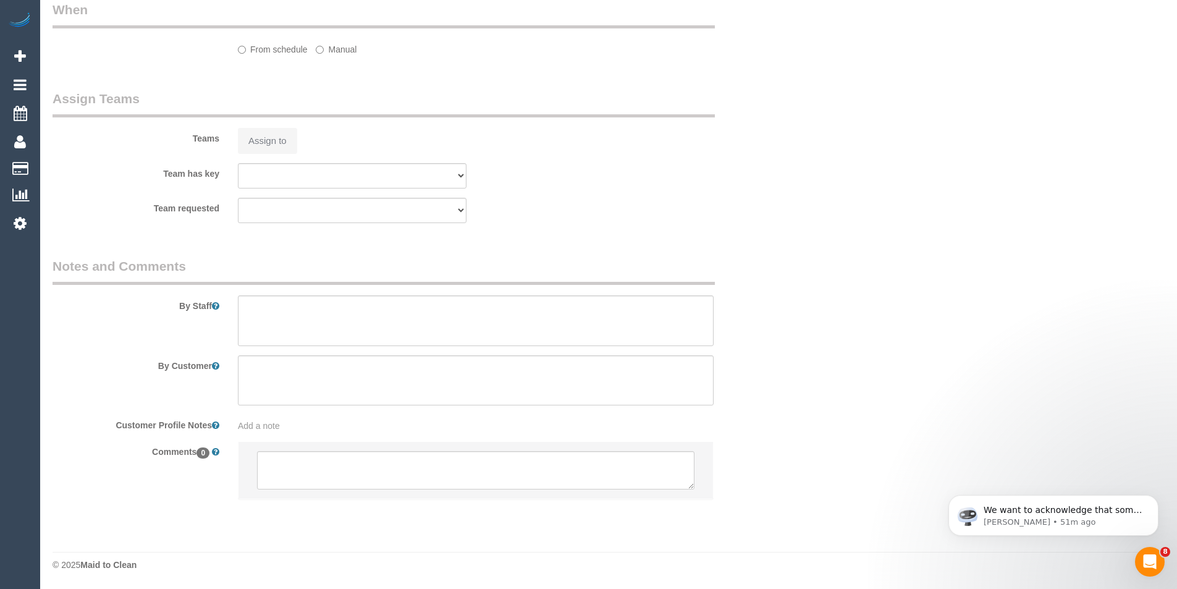
select select "object:629"
select select "number:28"
select select "number:14"
select select "number:19"
select select "number:24"
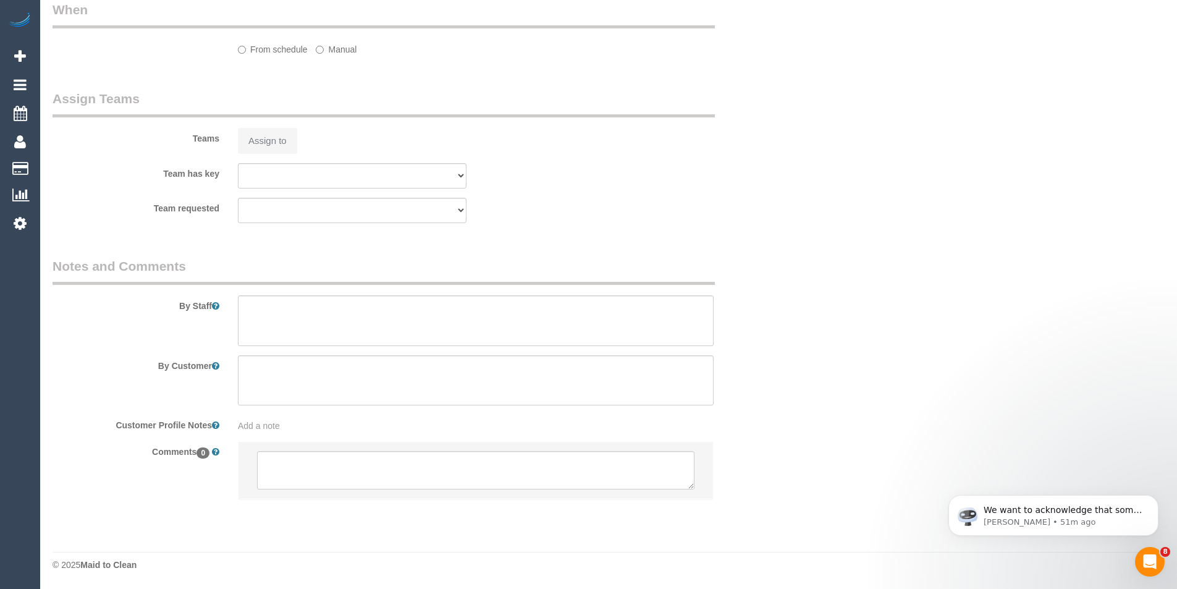
select select "number:26"
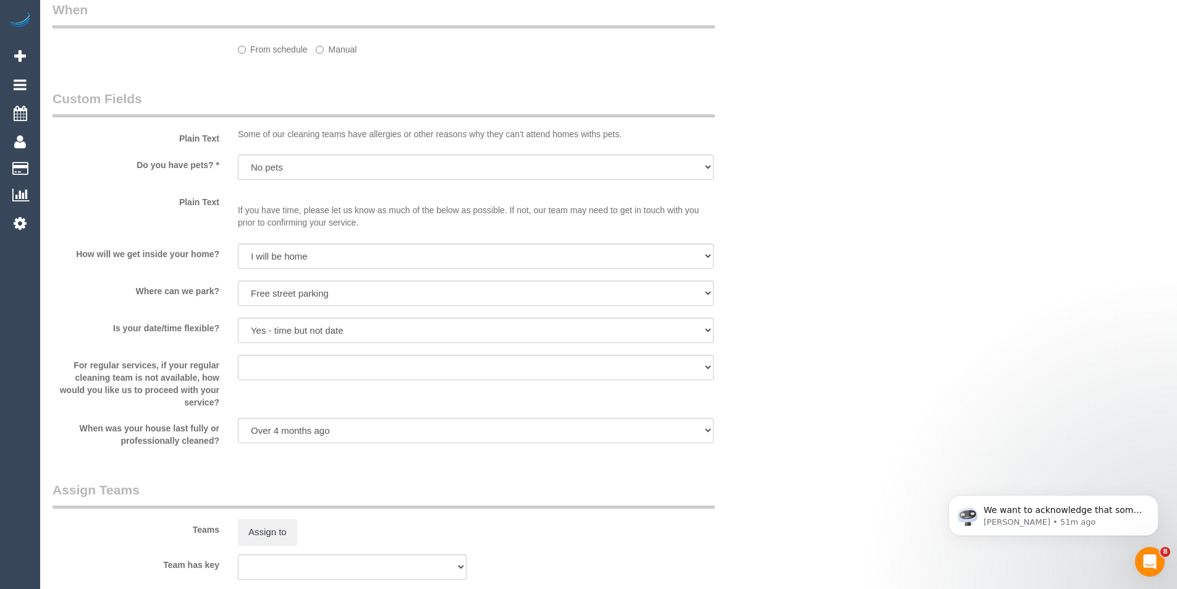
select select "object:1181"
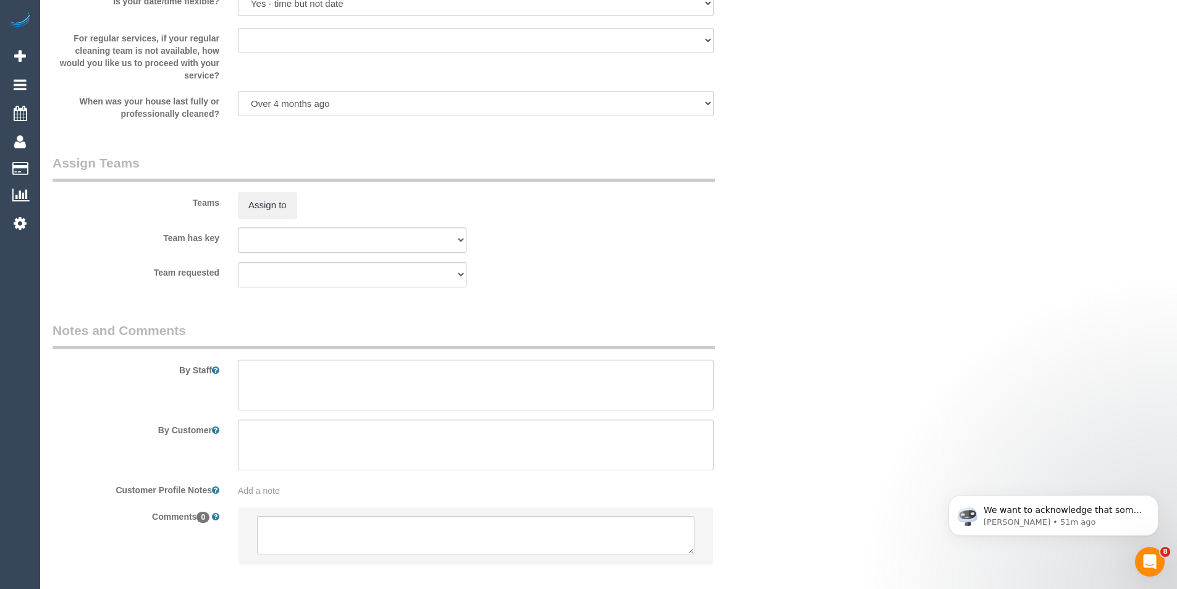
scroll to position [1868, 0]
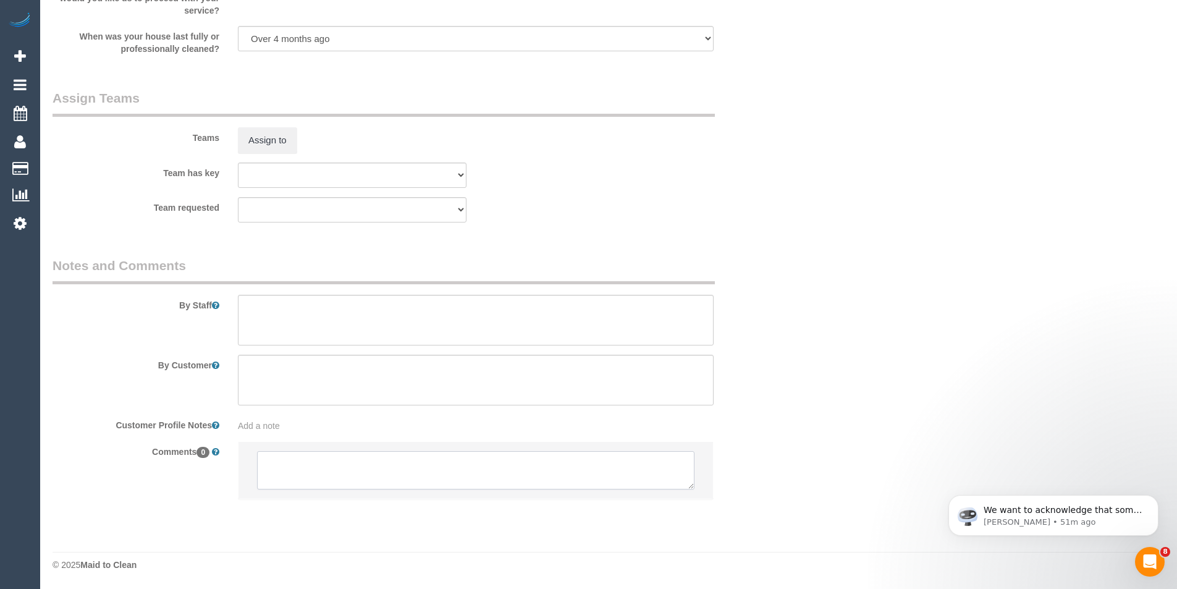
click at [339, 477] on textarea at bounding box center [475, 470] width 437 height 38
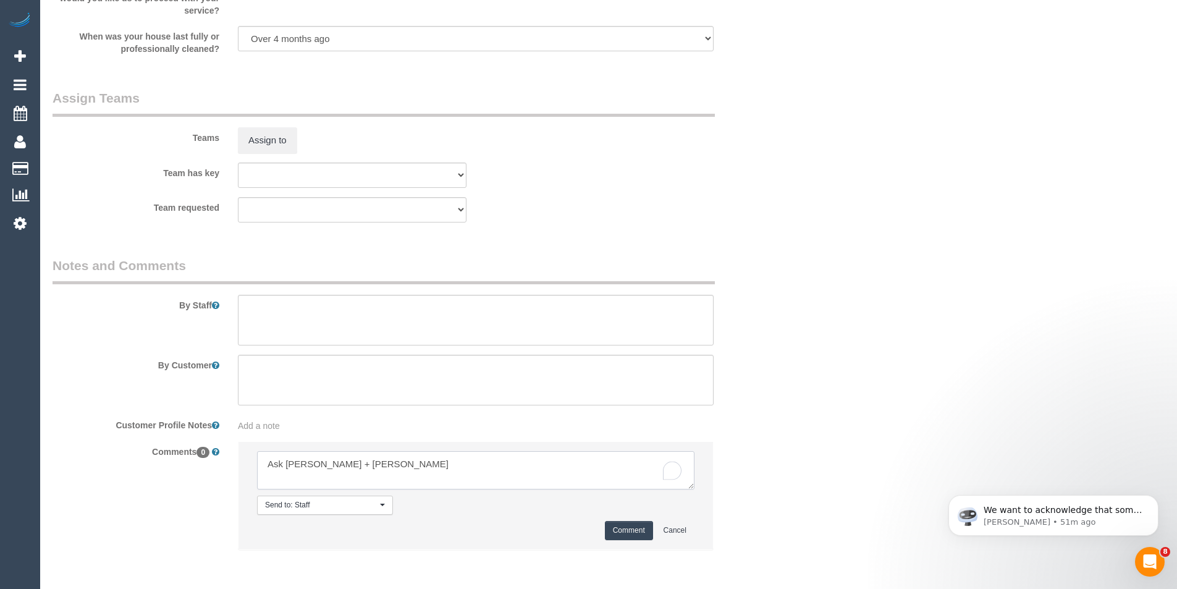
type textarea "Ask [PERSON_NAME] + [PERSON_NAME]"
click at [628, 532] on button "Comment" at bounding box center [629, 530] width 48 height 19
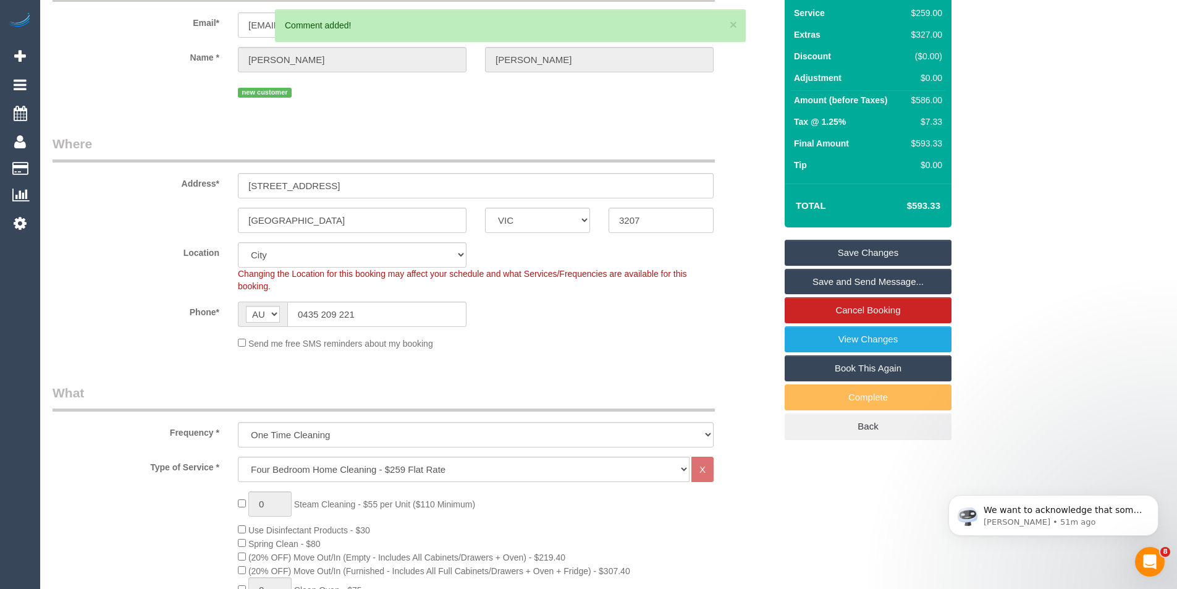
scroll to position [0, 0]
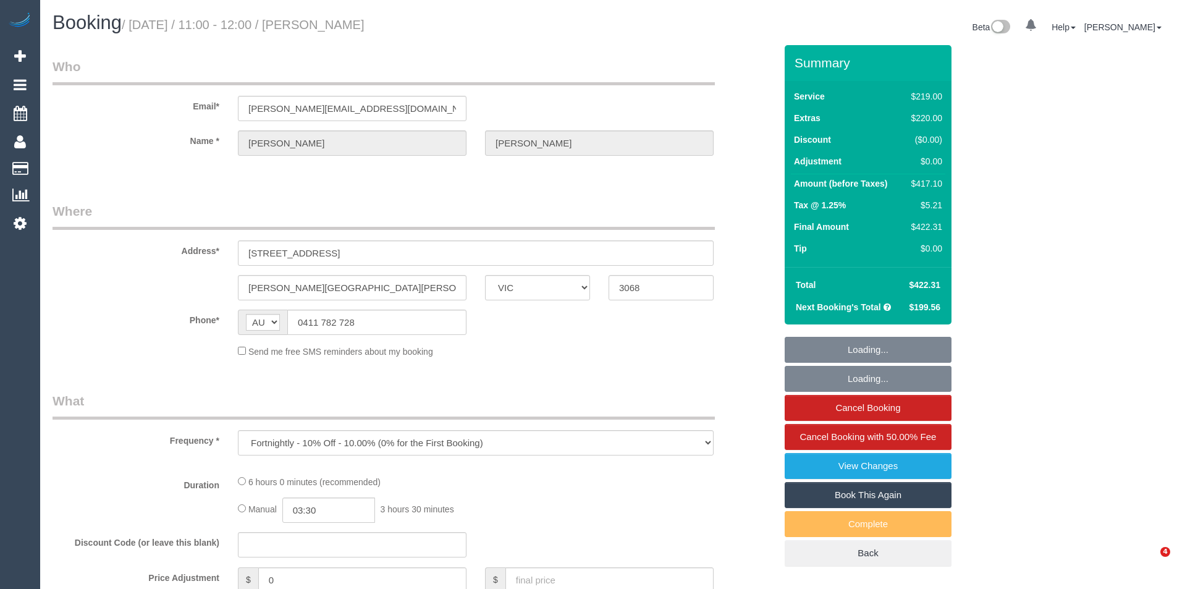
select select "VIC"
select select "string:stripe-pm_1LKh1b2GScqysDRVSoi3JO5m"
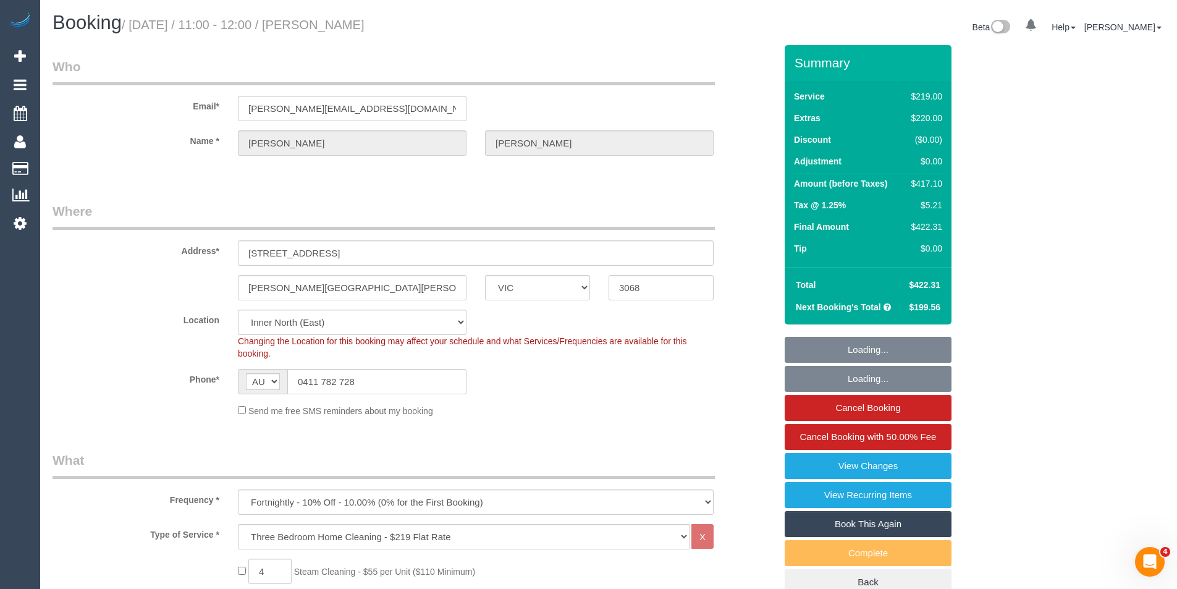
select select "object:749"
select select "number:28"
select select "number:14"
select select "number:19"
select select "number:22"
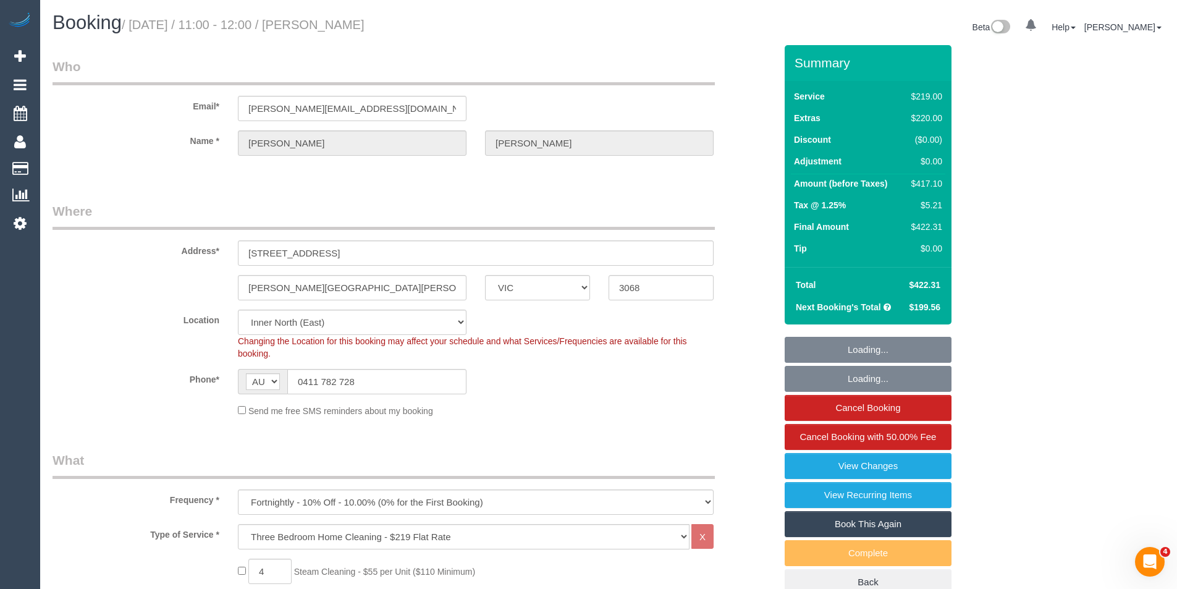
select select "number:34"
select select "number:12"
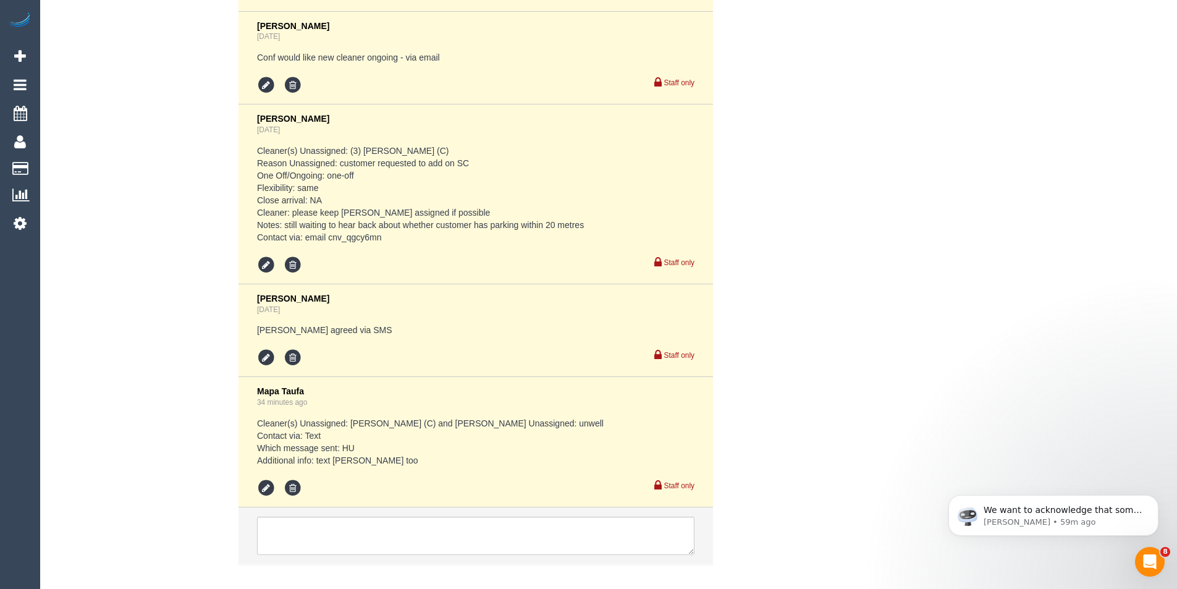
scroll to position [2845, 0]
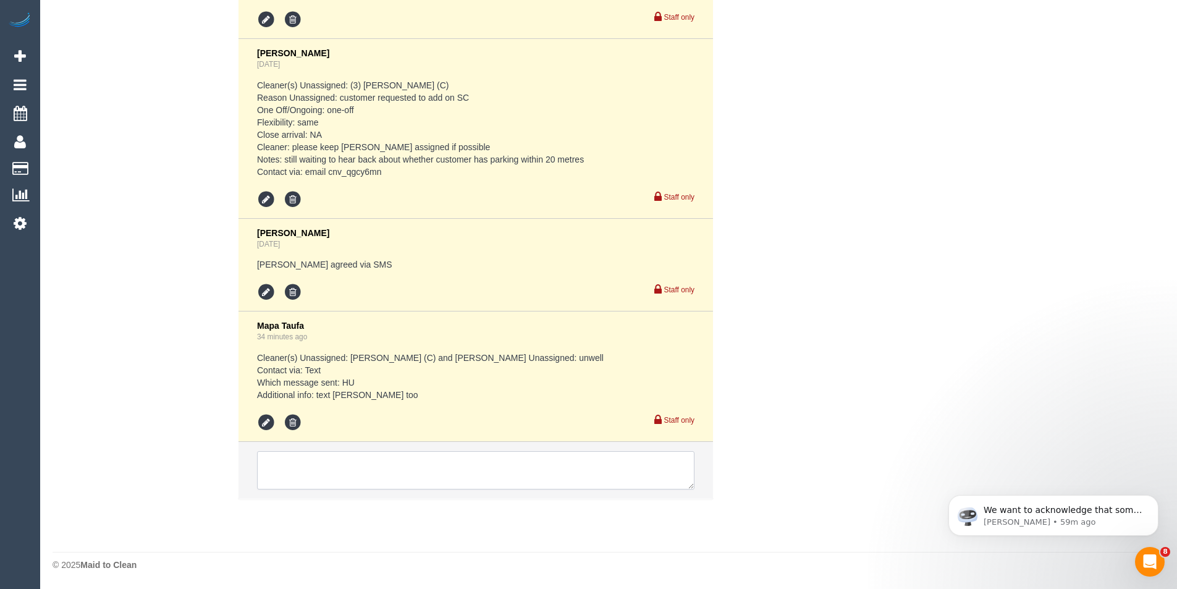
click at [375, 482] on textarea at bounding box center [475, 470] width 437 height 38
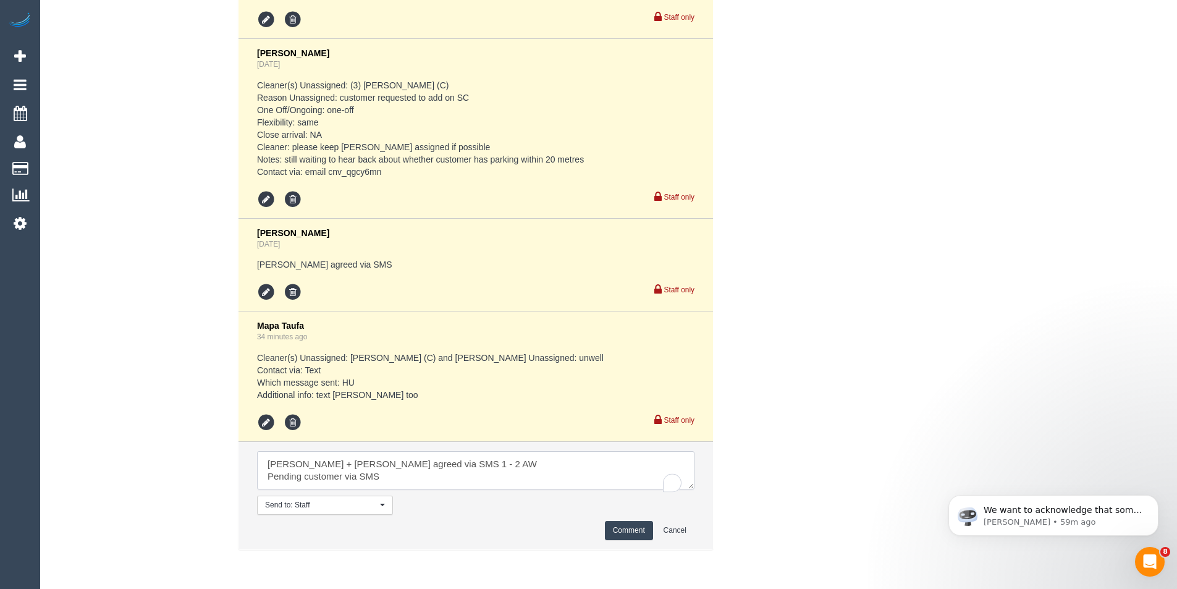
type textarea "[PERSON_NAME] + [PERSON_NAME] agreed via SMS 1 - 2 AW Pending customer via SMS"
click at [638, 536] on button "Comment" at bounding box center [629, 530] width 48 height 19
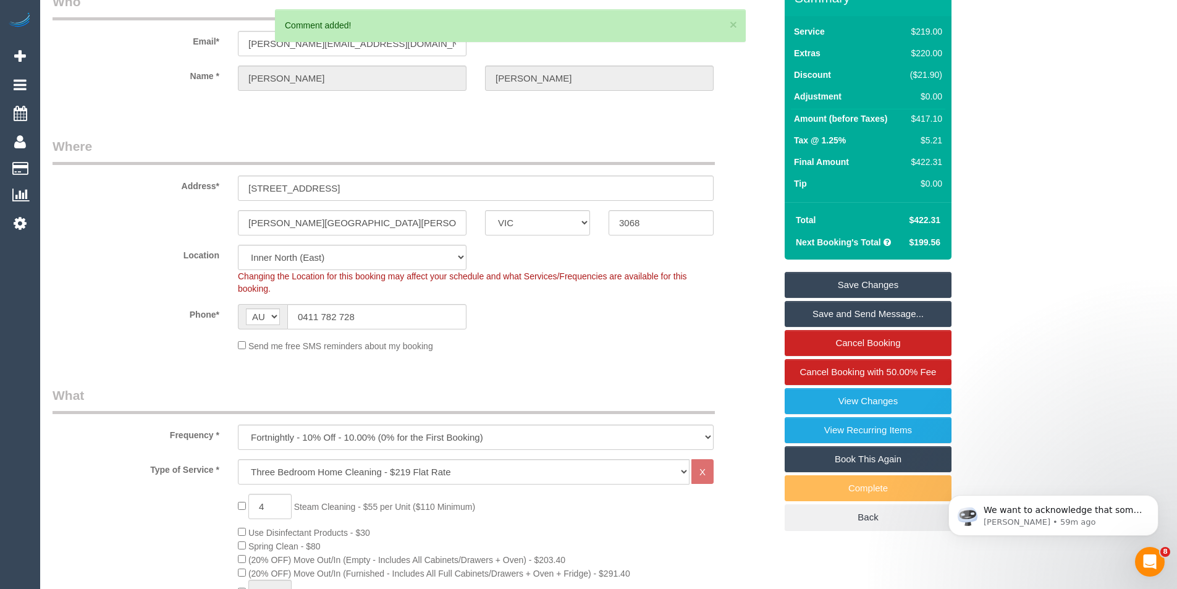
scroll to position [0, 0]
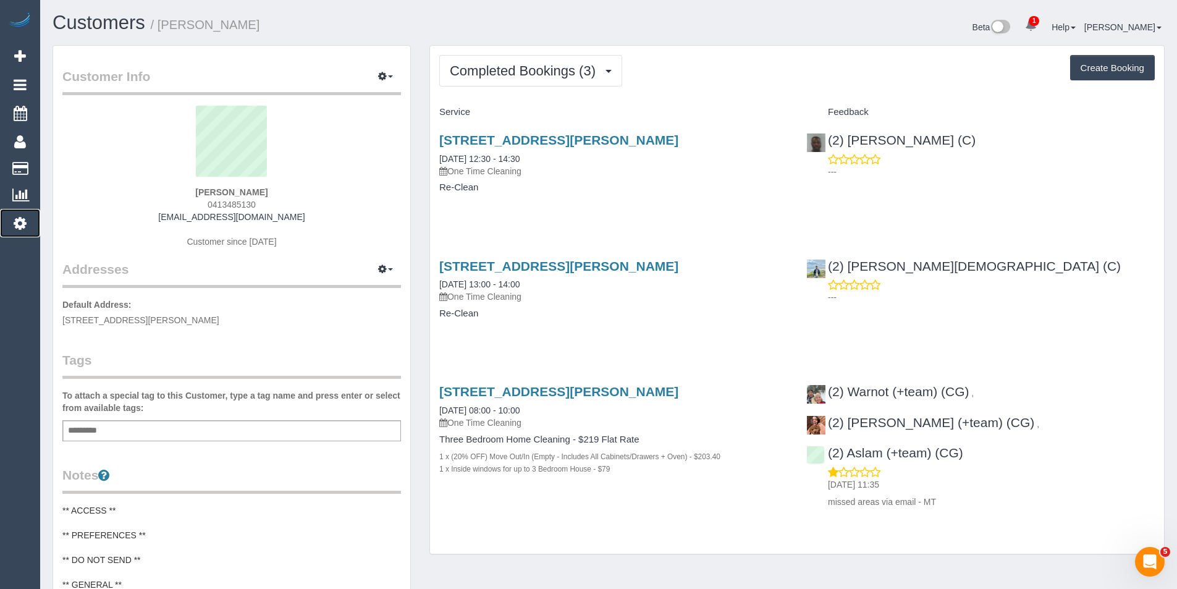
click at [27, 221] on link "Settings" at bounding box center [20, 223] width 40 height 28
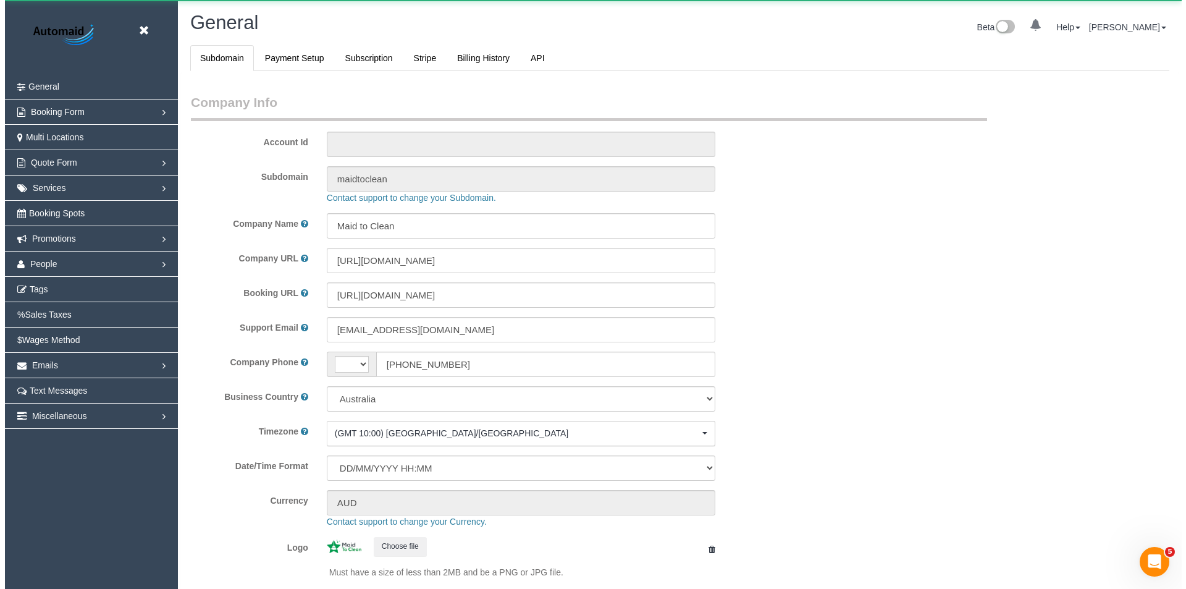
scroll to position [2799, 1177]
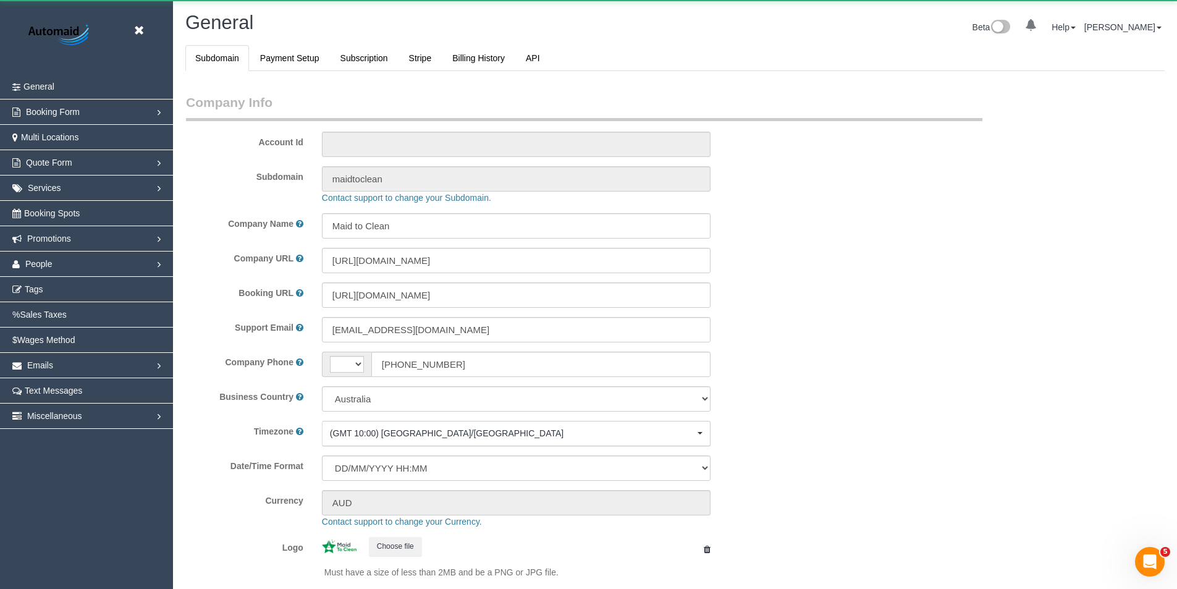
select select "string:AU"
select select "1"
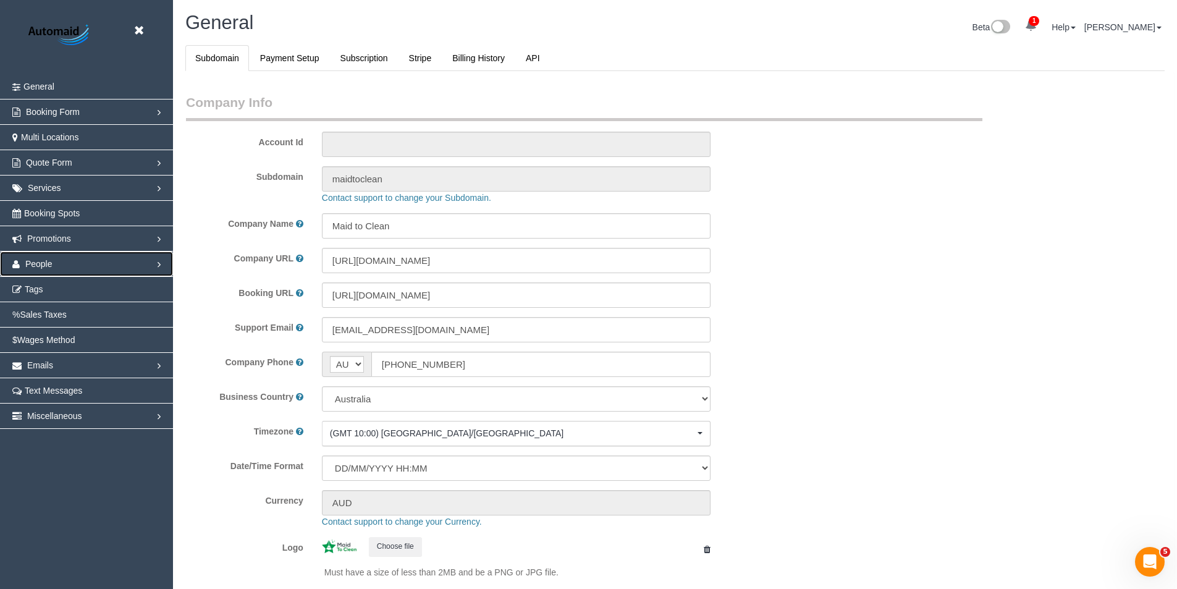
click at [72, 259] on link "People" at bounding box center [86, 263] width 173 height 25
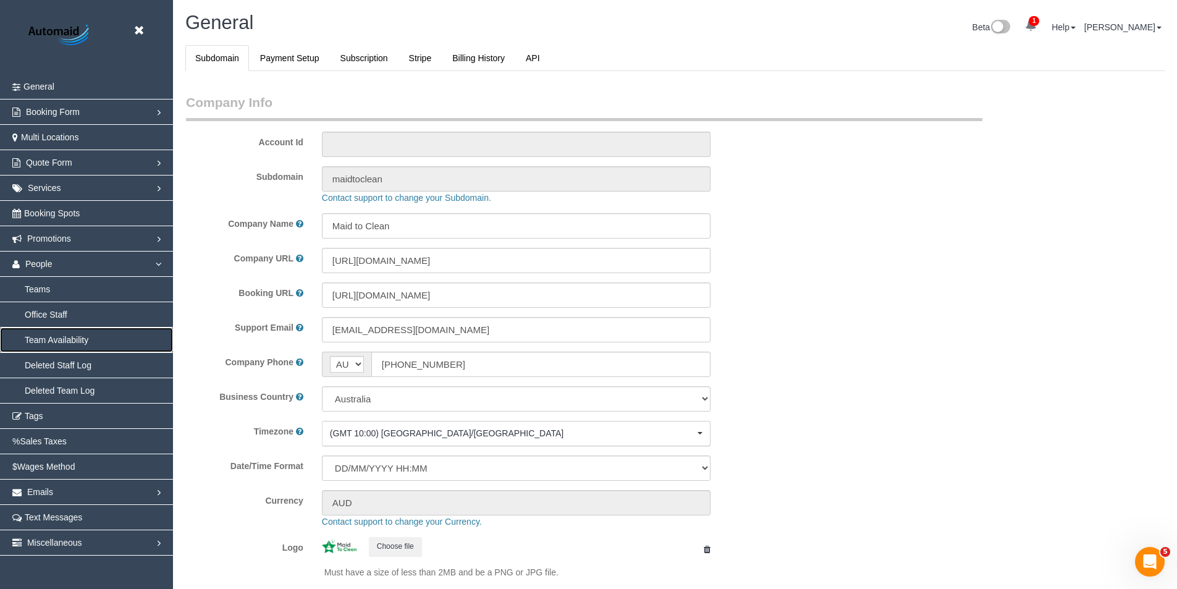
click at [61, 331] on link "Team Availability" at bounding box center [86, 339] width 173 height 25
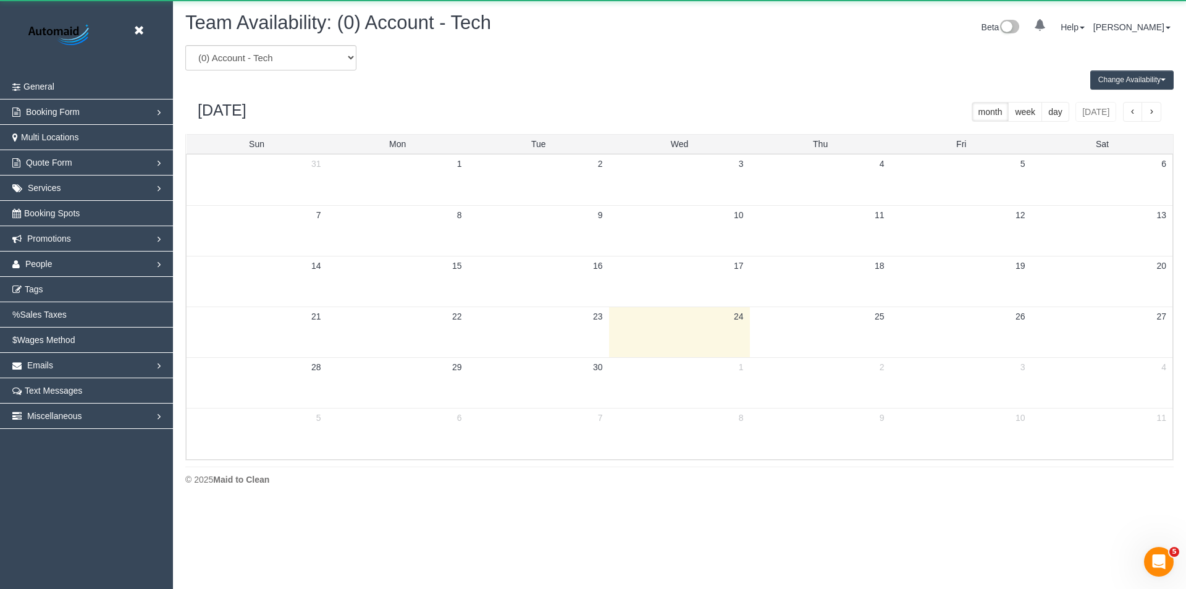
scroll to position [503, 1186]
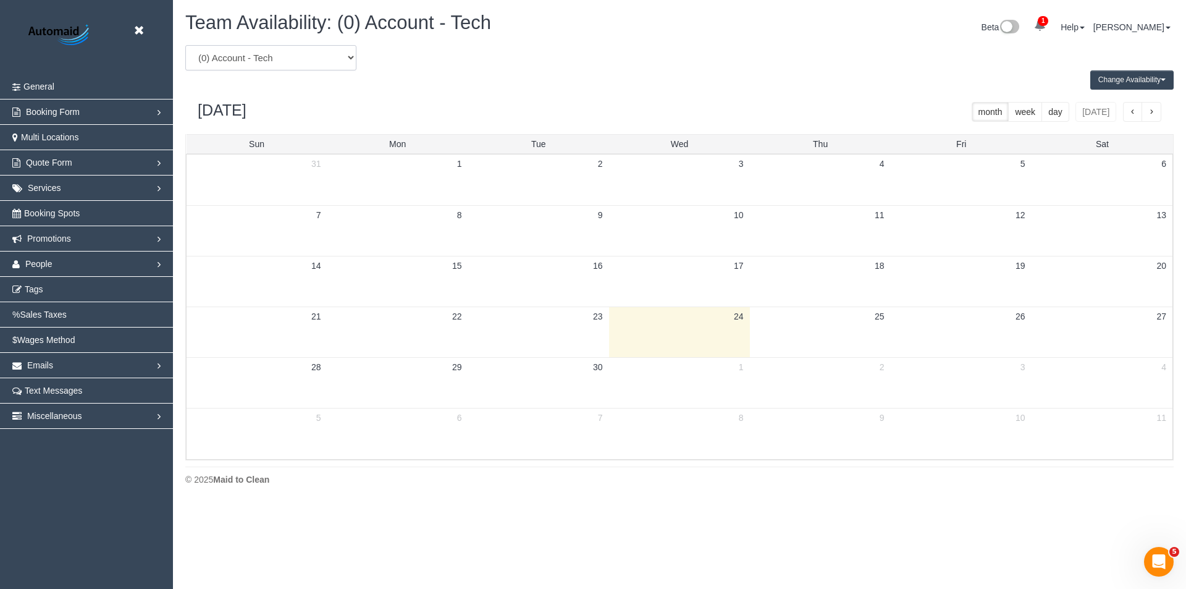
click at [277, 61] on select "(0) Account - Tech (0) Office (0) Raunak Test Account (1) Debbie Brodjanac (FT)…" at bounding box center [270, 57] width 171 height 25
select select "number:87425"
click at [185, 45] on select "(0) Account - Tech (0) Office (0) Raunak Test Account (1) Debbie Brodjanac (FT)…" at bounding box center [270, 57] width 171 height 25
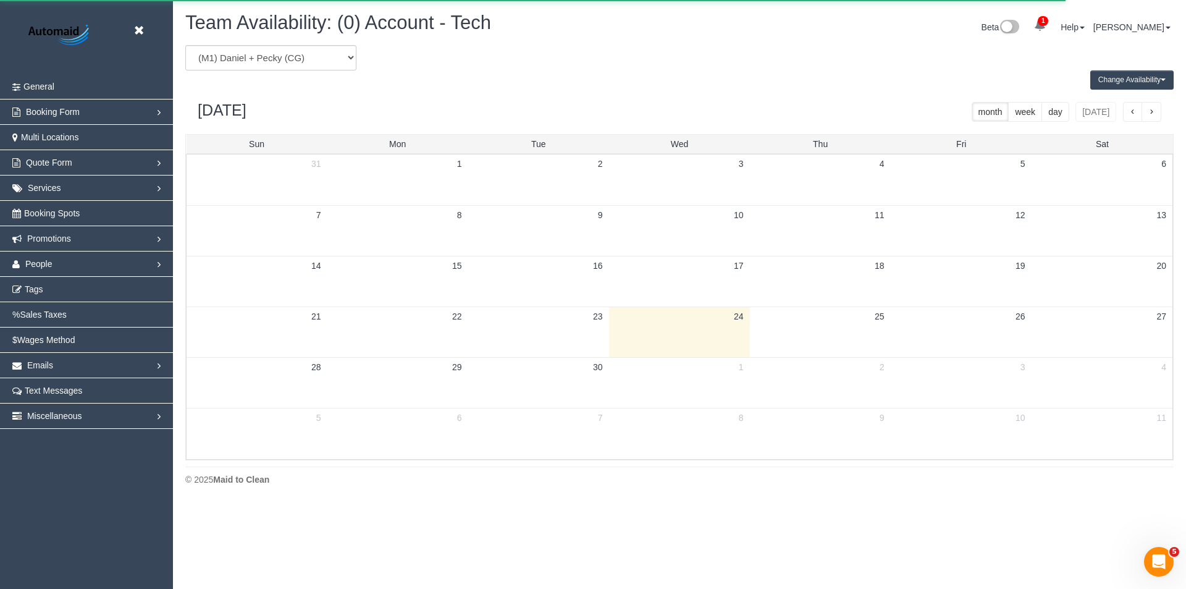
scroll to position [61267, 60584]
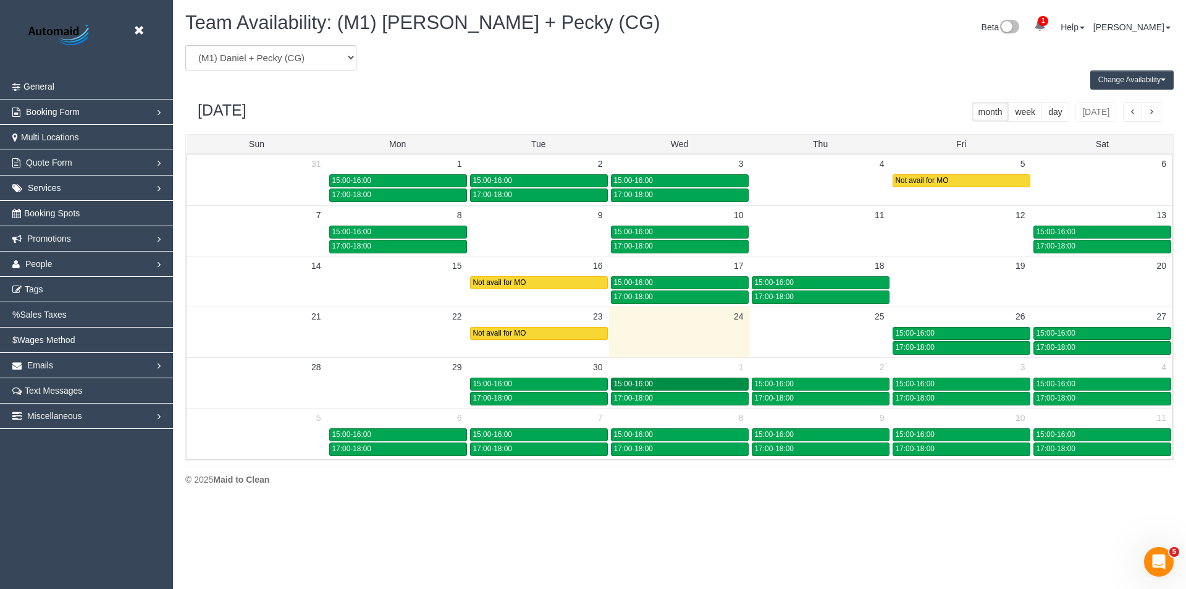
click at [663, 380] on div "15:00-16:00" at bounding box center [680, 383] width 132 height 9
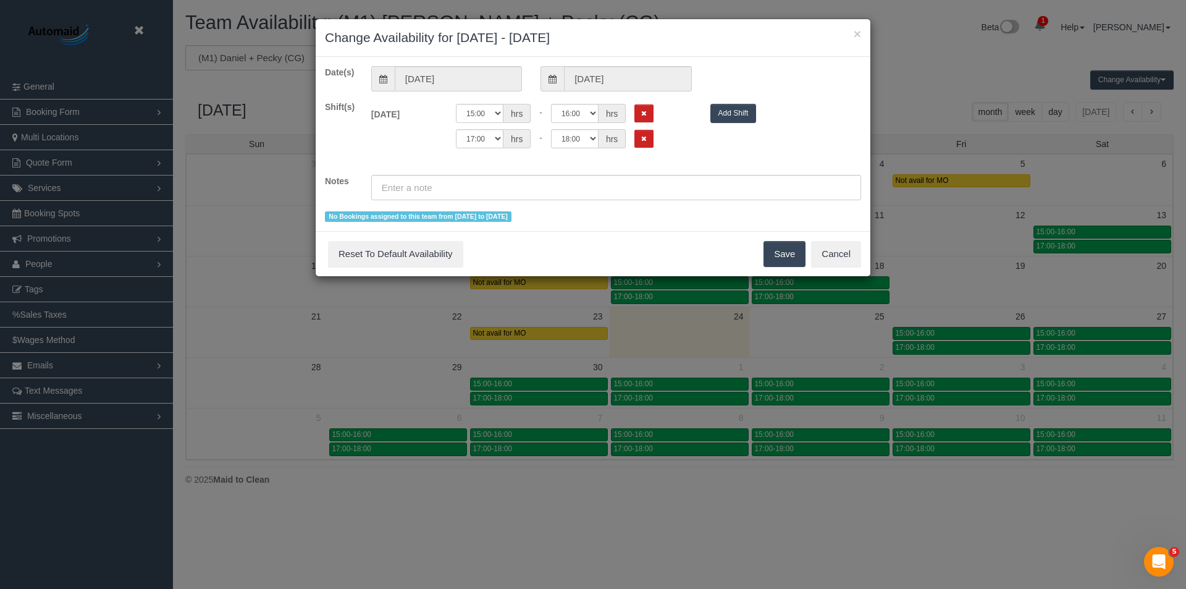
click at [641, 104] on div "00:00 00:05 00:10 00:15 00:20 00:25 00:30 00:35 00:40 00:45 00:50 00:55 01:00 0…" at bounding box center [574, 113] width 236 height 19
click at [647, 114] on button "Remove Shift" at bounding box center [643, 113] width 19 height 18
click at [643, 119] on button "Remove Shift" at bounding box center [643, 113] width 19 height 18
click at [798, 254] on button "Save" at bounding box center [784, 254] width 42 height 26
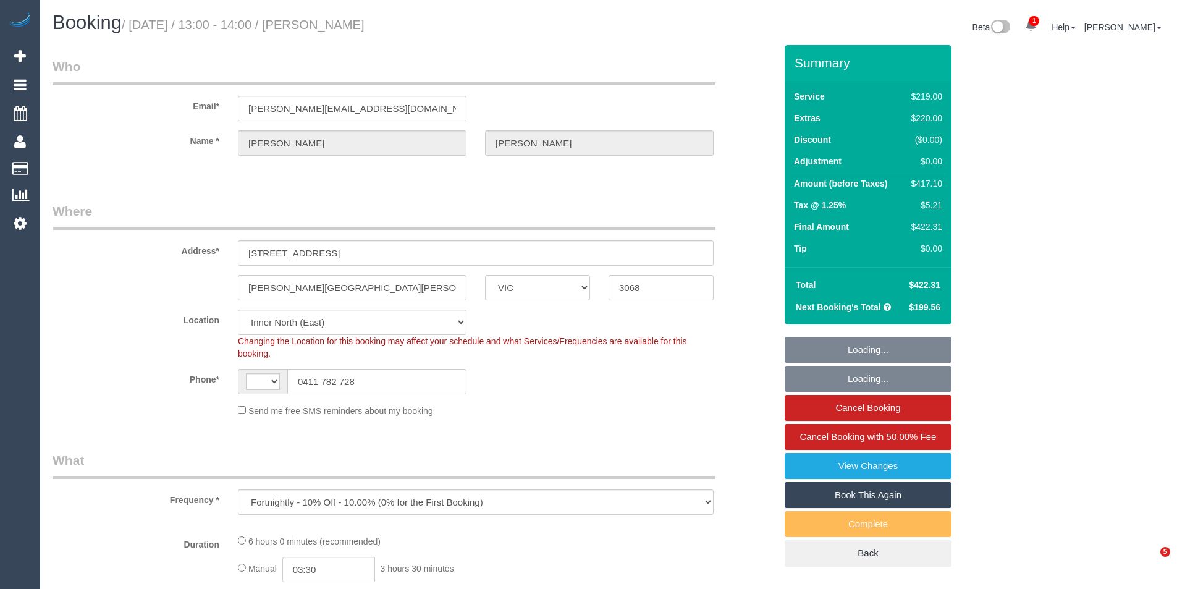
select select "VIC"
select select "object:796"
select select "string:AU"
select select "string:stripe-pm_1LKh1b2GScqysDRVSoi3JO5m"
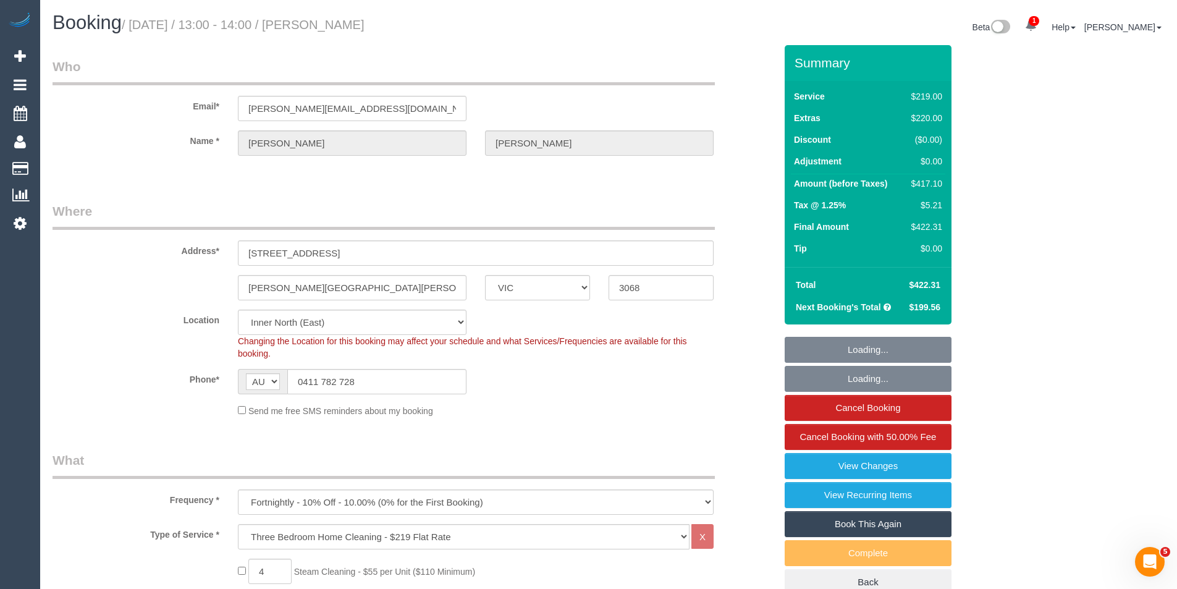
select select "number:28"
select select "number:14"
select select "number:19"
select select "number:22"
select select "number:34"
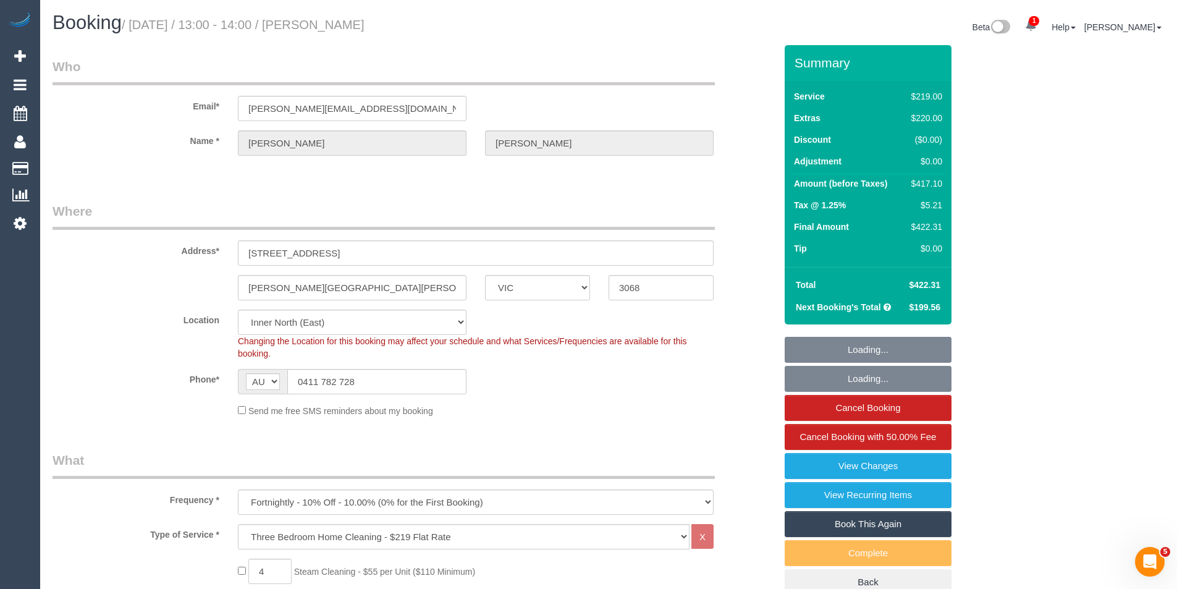
select select "number:12"
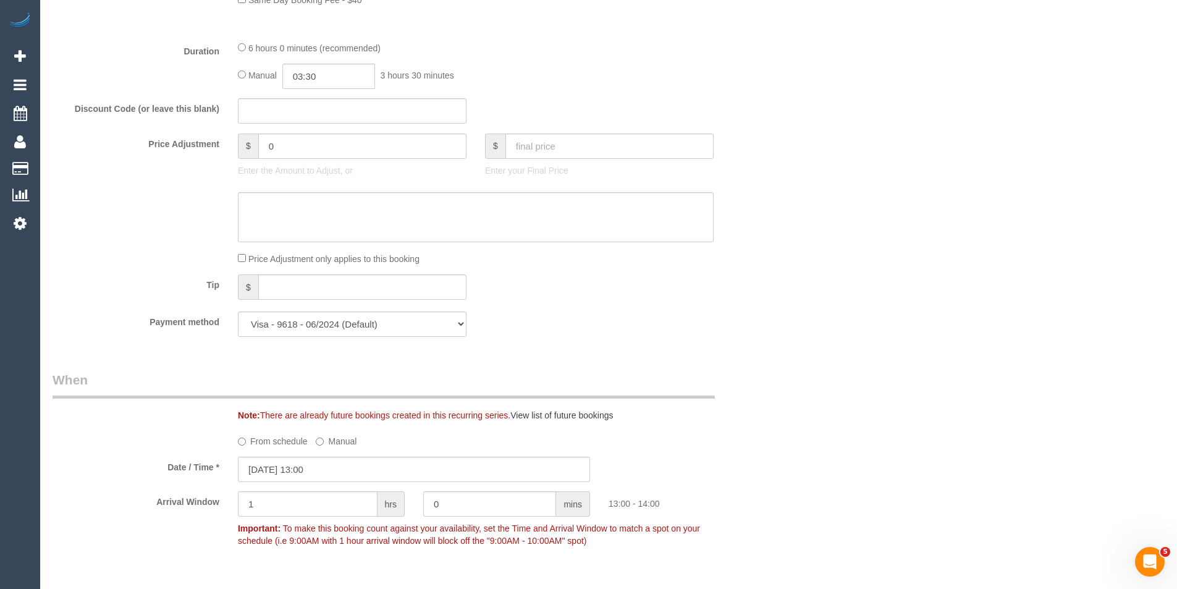
scroll to position [865, 0]
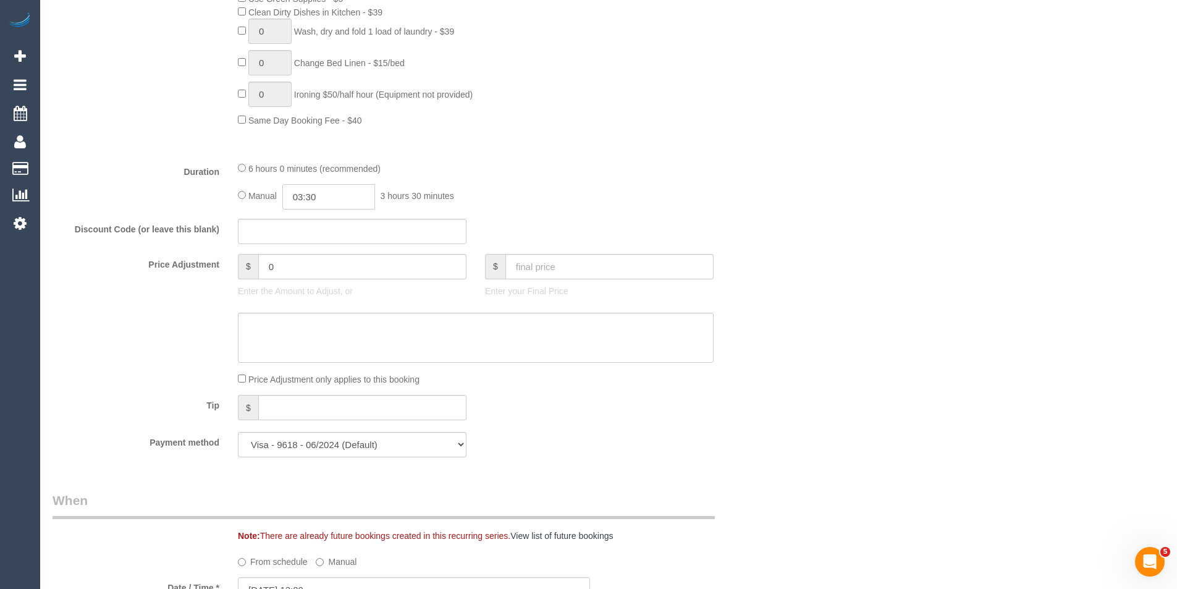
click at [340, 190] on input "03:30" at bounding box center [328, 196] width 93 height 25
click at [324, 236] on li "01:30" at bounding box center [314, 244] width 55 height 16
click at [342, 189] on input "01:30" at bounding box center [328, 196] width 93 height 25
type input "01:45"
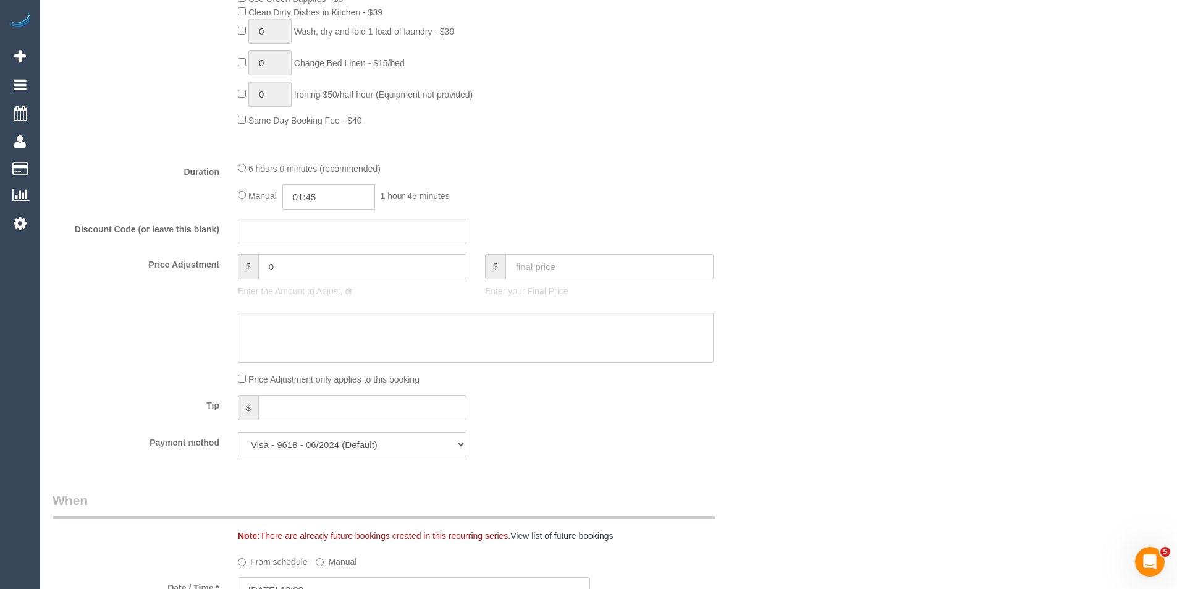
click at [518, 174] on div "6 hours 0 minutes (recommended)" at bounding box center [476, 168] width 476 height 14
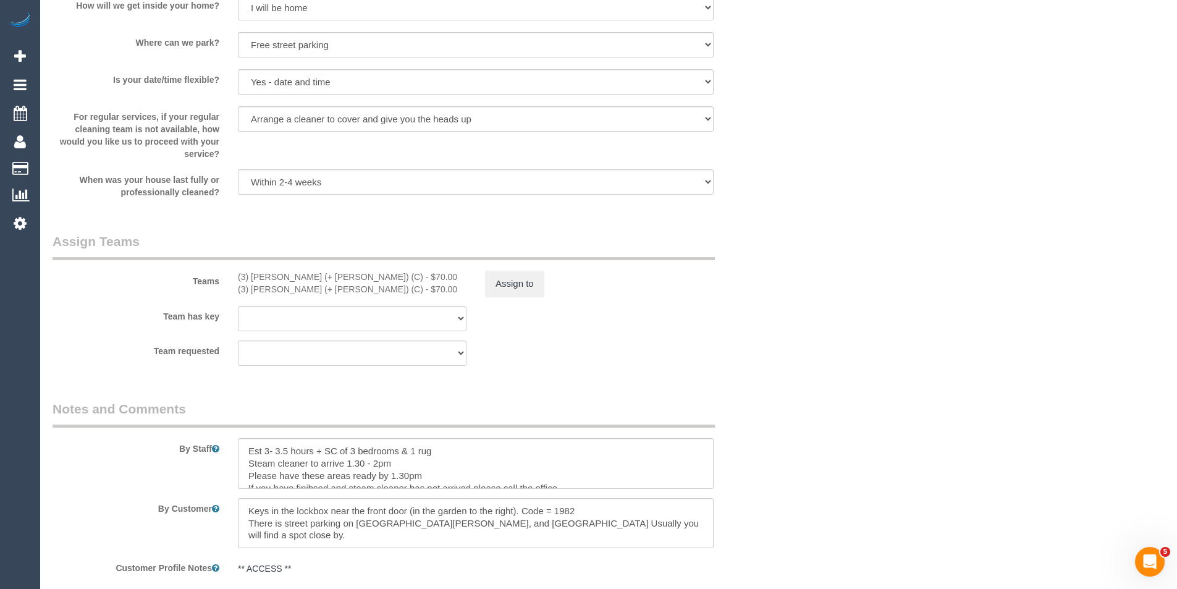
scroll to position [1730, 0]
click at [408, 459] on textarea at bounding box center [476, 464] width 476 height 51
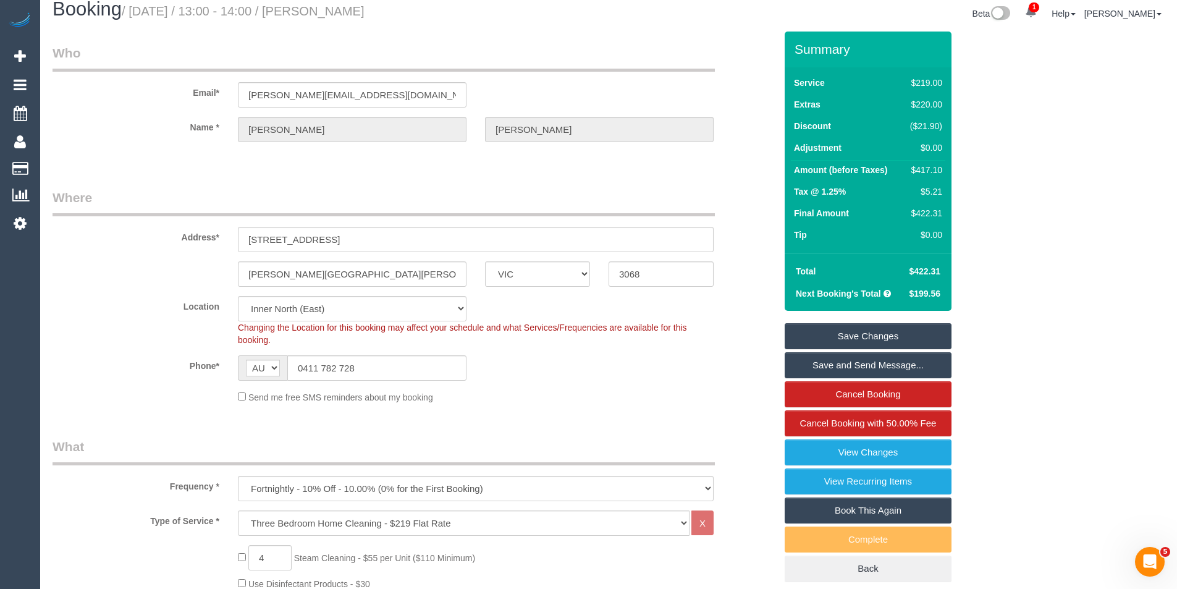
scroll to position [0, 0]
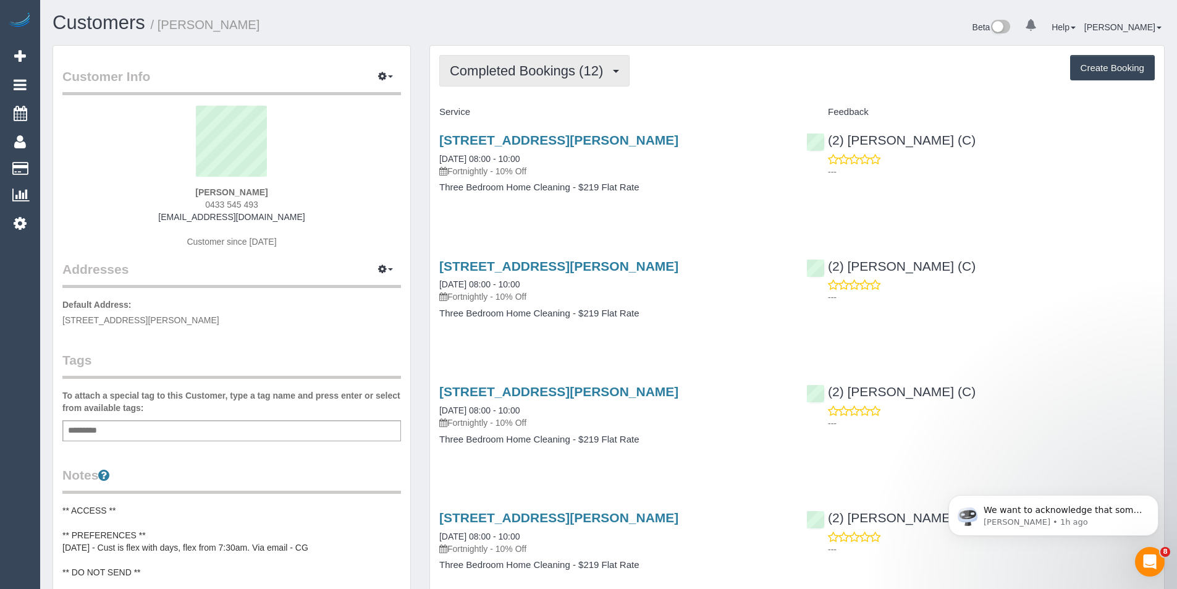
click at [603, 67] on span "Completed Bookings (12)" at bounding box center [529, 70] width 159 height 15
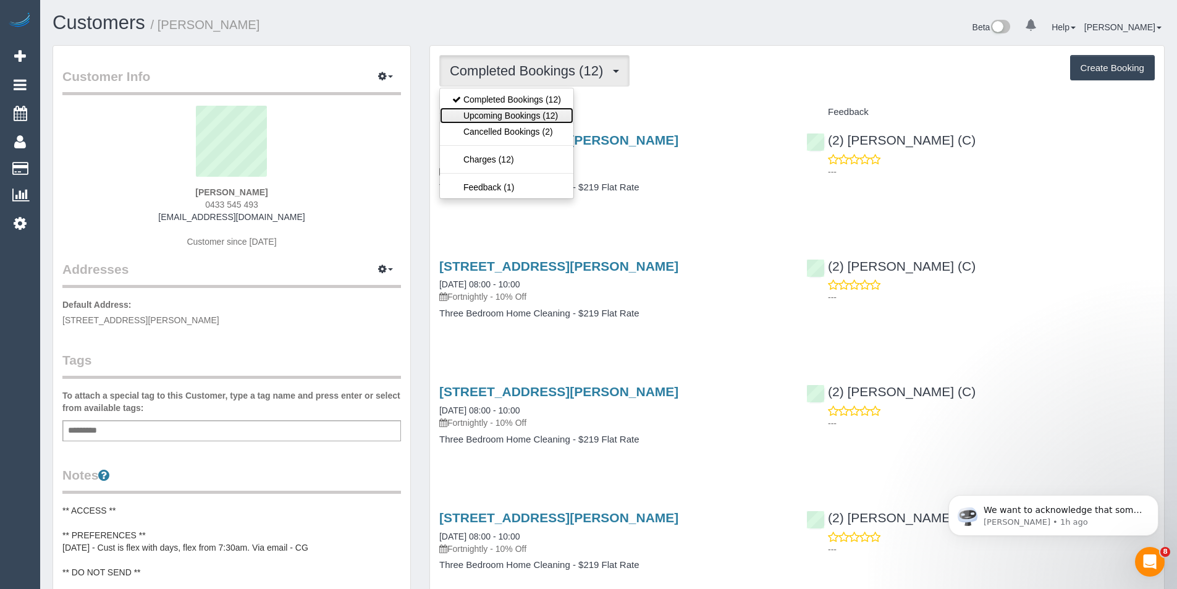
click at [549, 112] on link "Upcoming Bookings (12)" at bounding box center [506, 115] width 133 height 16
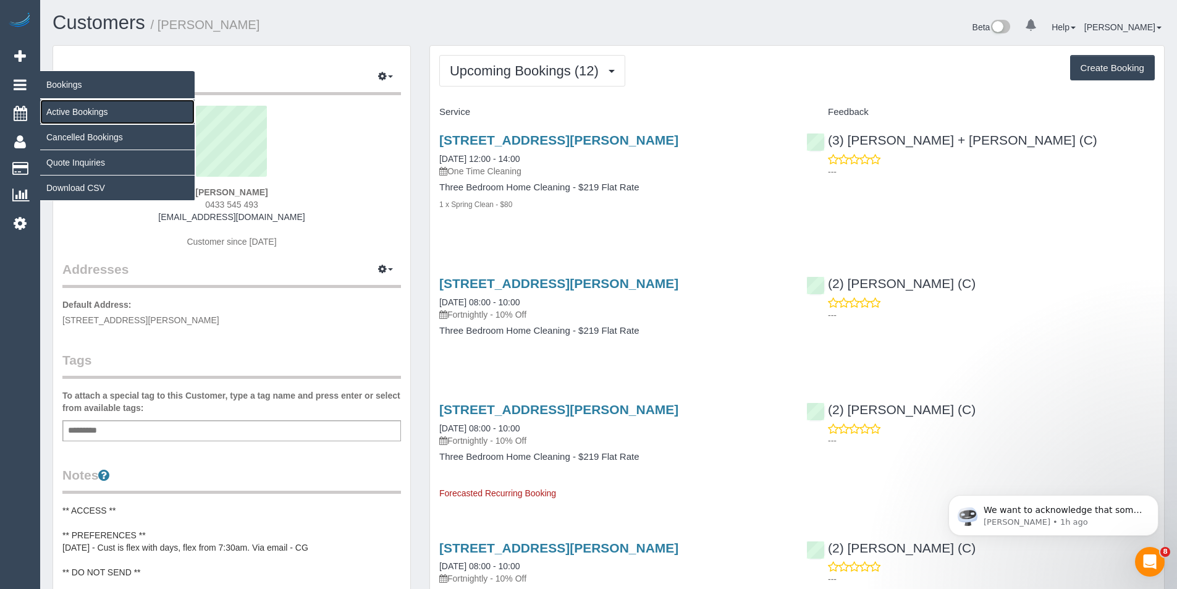
click at [68, 109] on link "Active Bookings" at bounding box center [117, 111] width 154 height 25
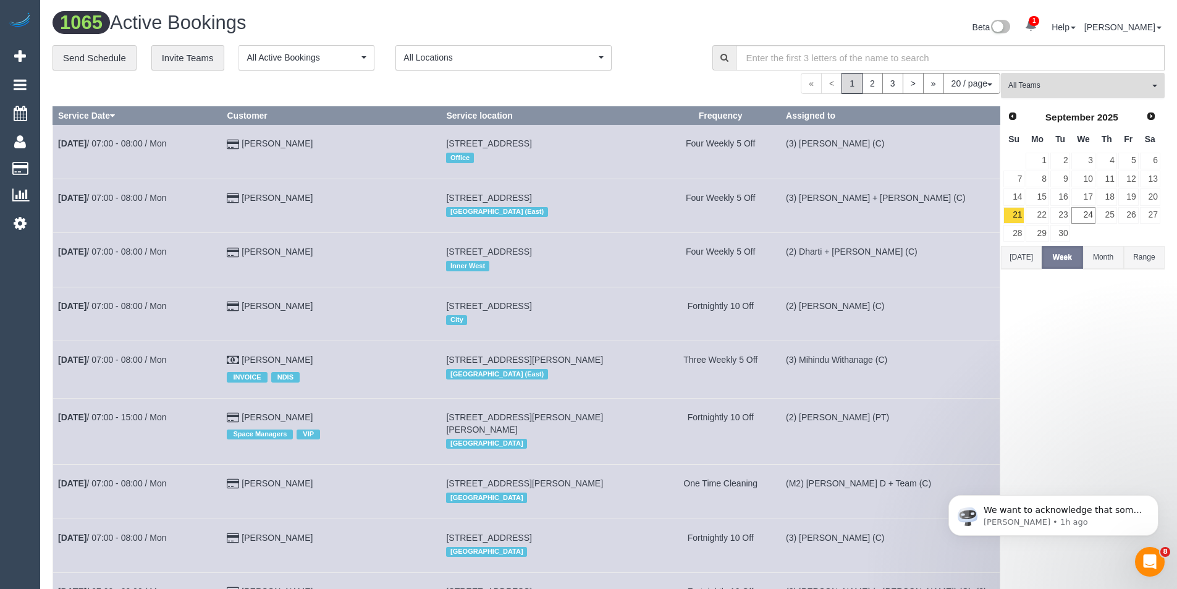
click at [1028, 89] on span "All Teams" at bounding box center [1078, 85] width 141 height 11
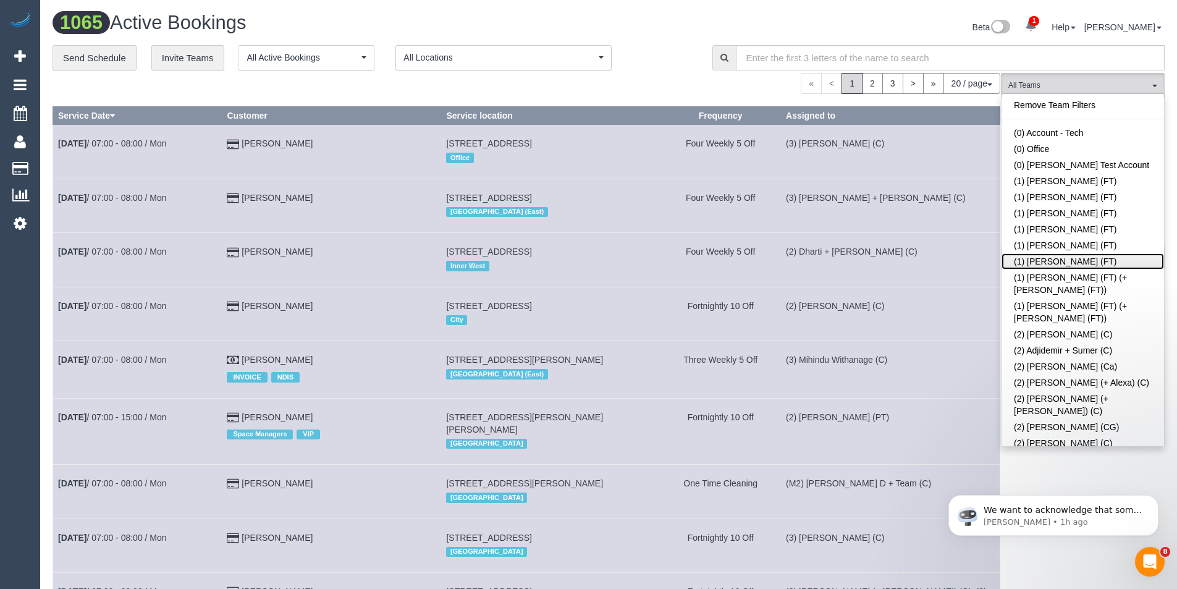
click at [1042, 261] on link "(1) [PERSON_NAME] (FT)" at bounding box center [1082, 261] width 162 height 16
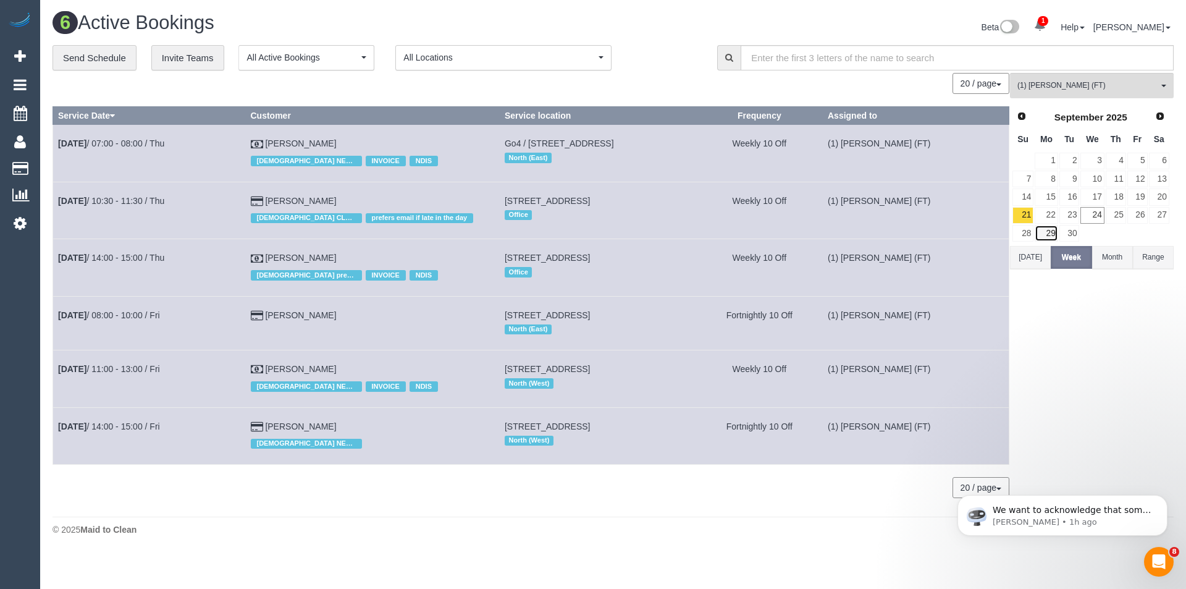
click at [1043, 232] on link "29" at bounding box center [1046, 233] width 23 height 17
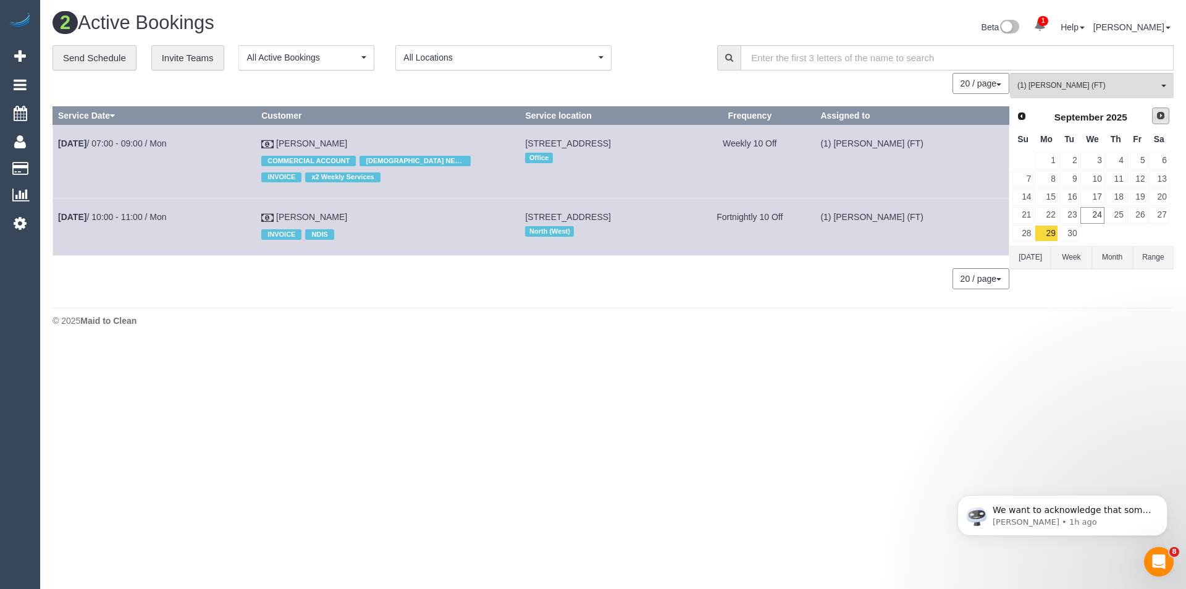
click at [1159, 120] on span "Next" at bounding box center [1161, 116] width 10 height 10
click at [1056, 177] on link "6" at bounding box center [1046, 178] width 23 height 17
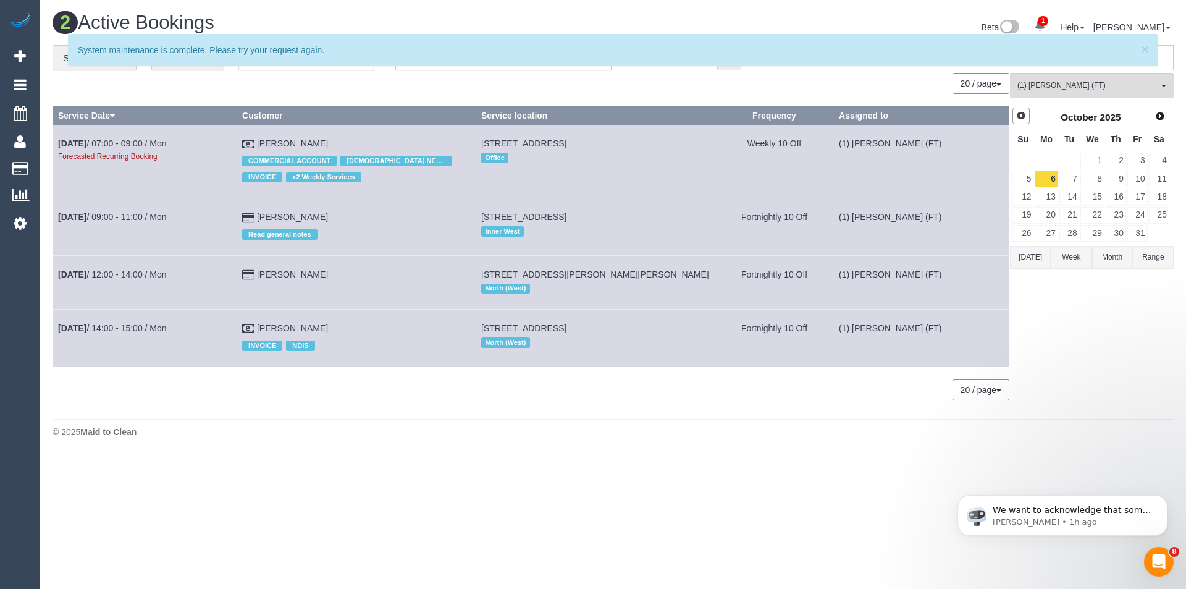
click at [1022, 118] on span "Prev" at bounding box center [1021, 116] width 10 height 10
click at [1048, 231] on link "29" at bounding box center [1046, 233] width 23 height 17
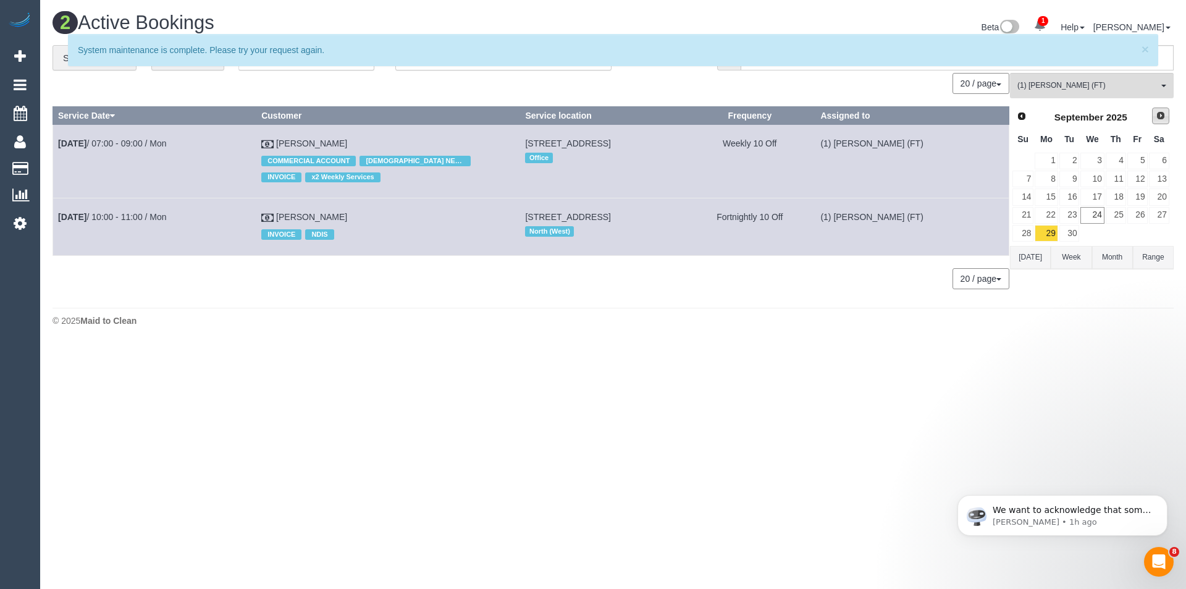
click at [1153, 116] on link "Next" at bounding box center [1160, 115] width 17 height 17
click at [1052, 178] on link "6" at bounding box center [1046, 178] width 23 height 17
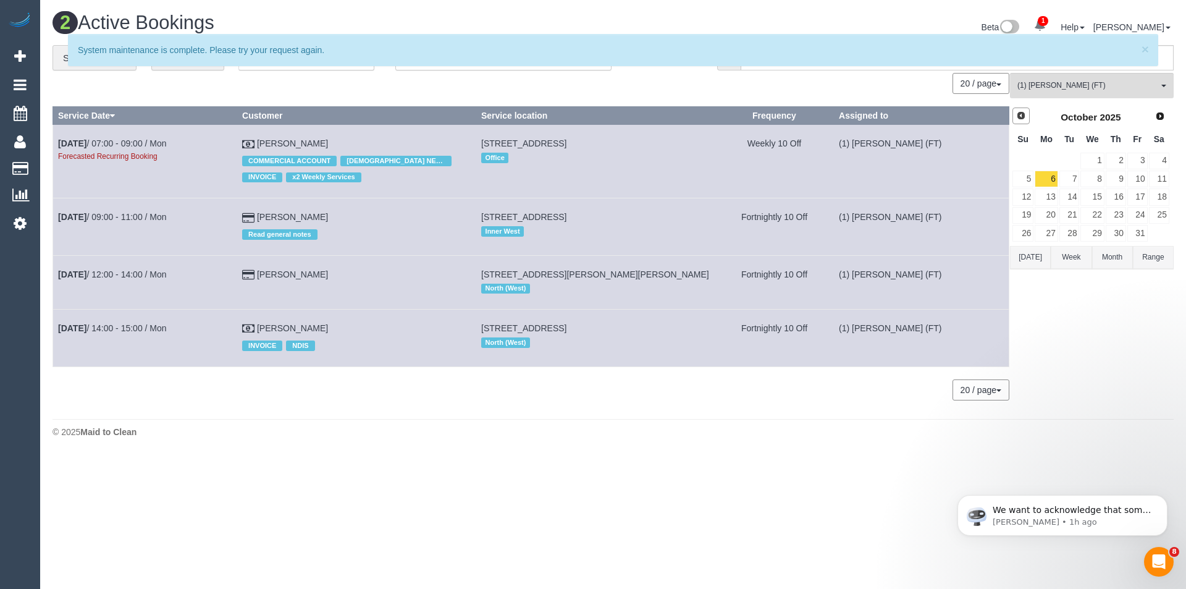
click at [1022, 117] on span "Prev" at bounding box center [1021, 116] width 10 height 10
click at [1049, 234] on link "29" at bounding box center [1046, 233] width 23 height 17
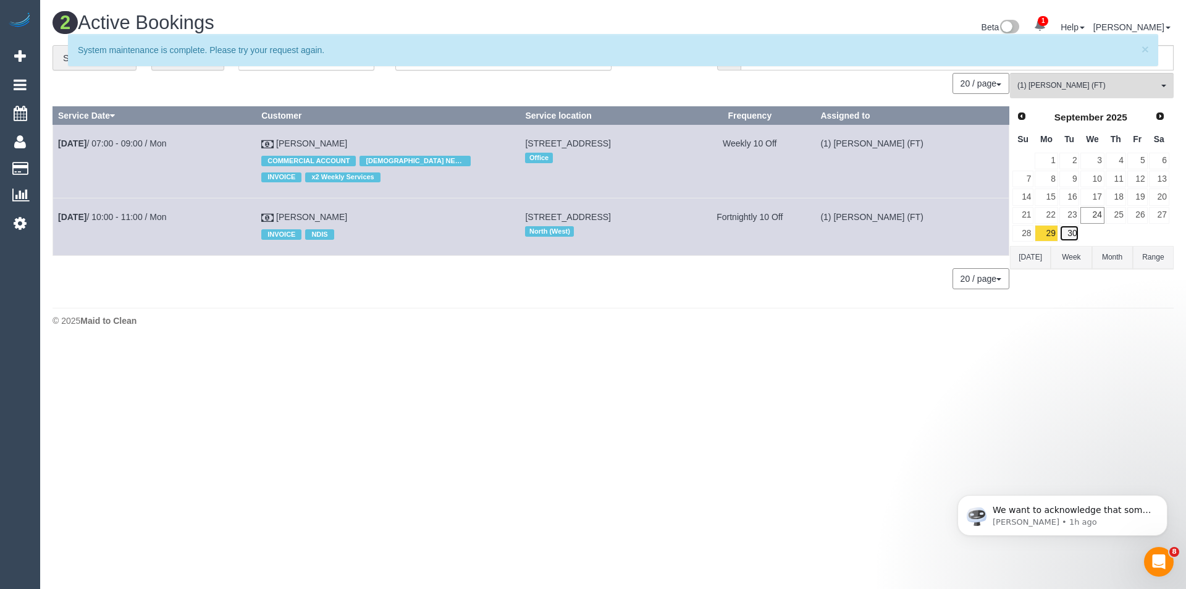
click at [1069, 238] on link "30" at bounding box center [1069, 233] width 20 height 17
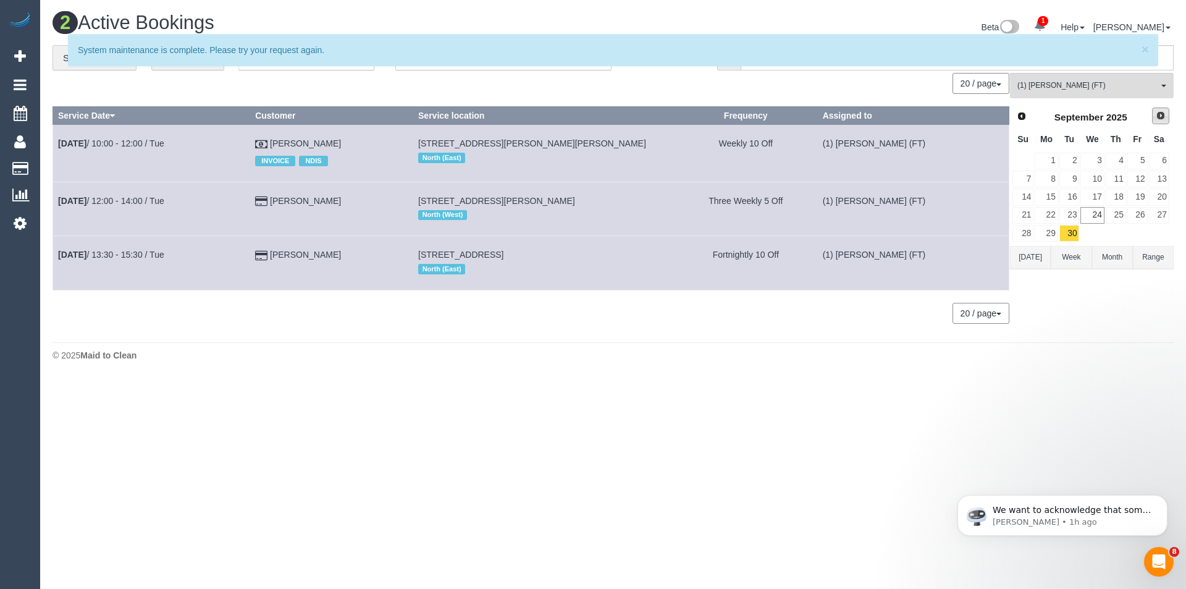
click at [1164, 114] on span "Next" at bounding box center [1161, 116] width 10 height 10
click at [1097, 157] on link "1" at bounding box center [1091, 161] width 23 height 17
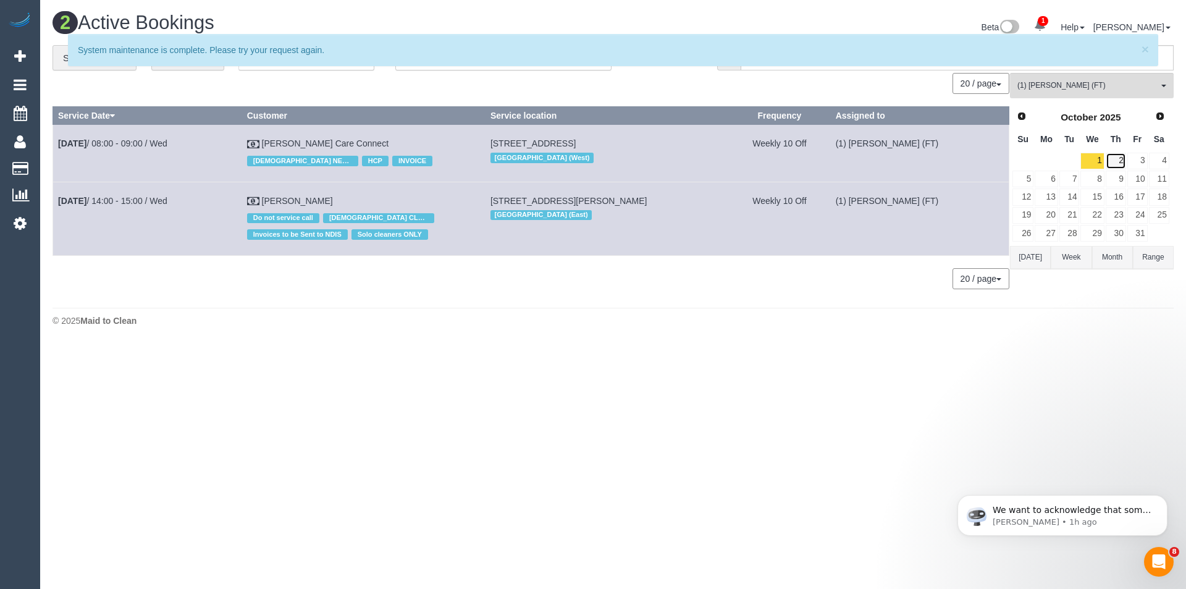
click at [1117, 159] on link "2" at bounding box center [1116, 161] width 20 height 17
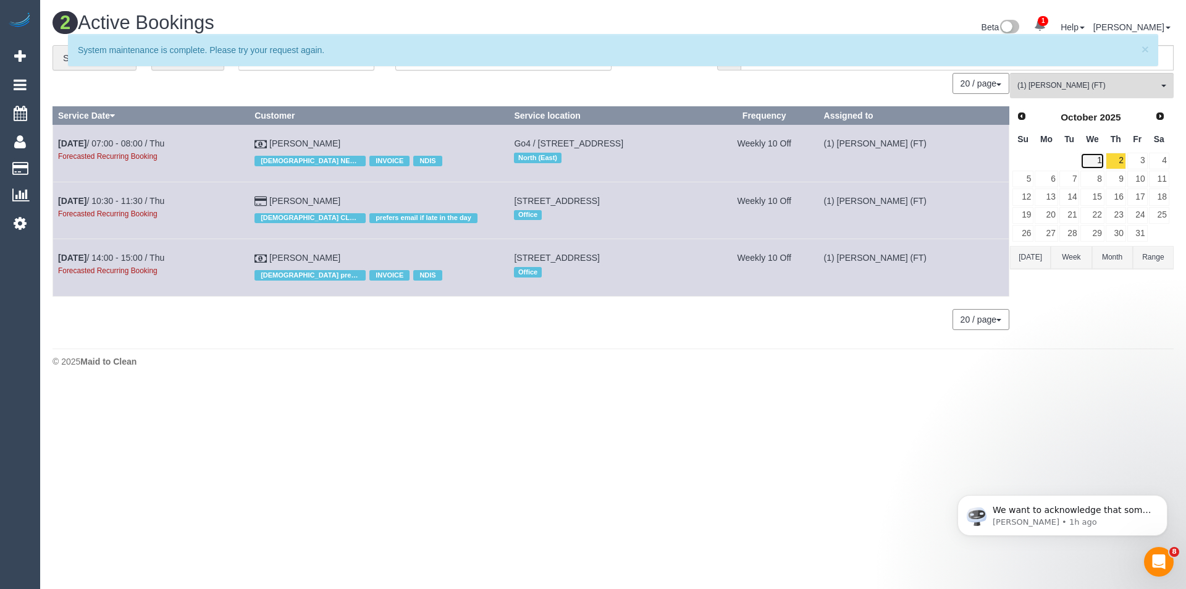
click at [1100, 161] on link "1" at bounding box center [1091, 161] width 23 height 17
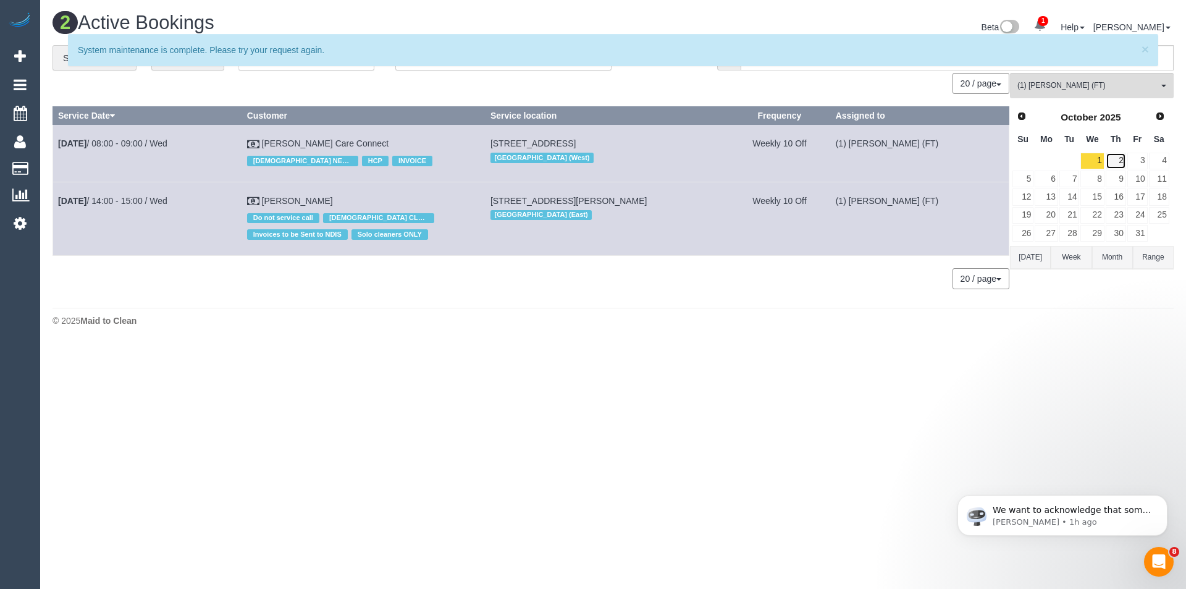
click at [1117, 159] on link "2" at bounding box center [1116, 161] width 20 height 17
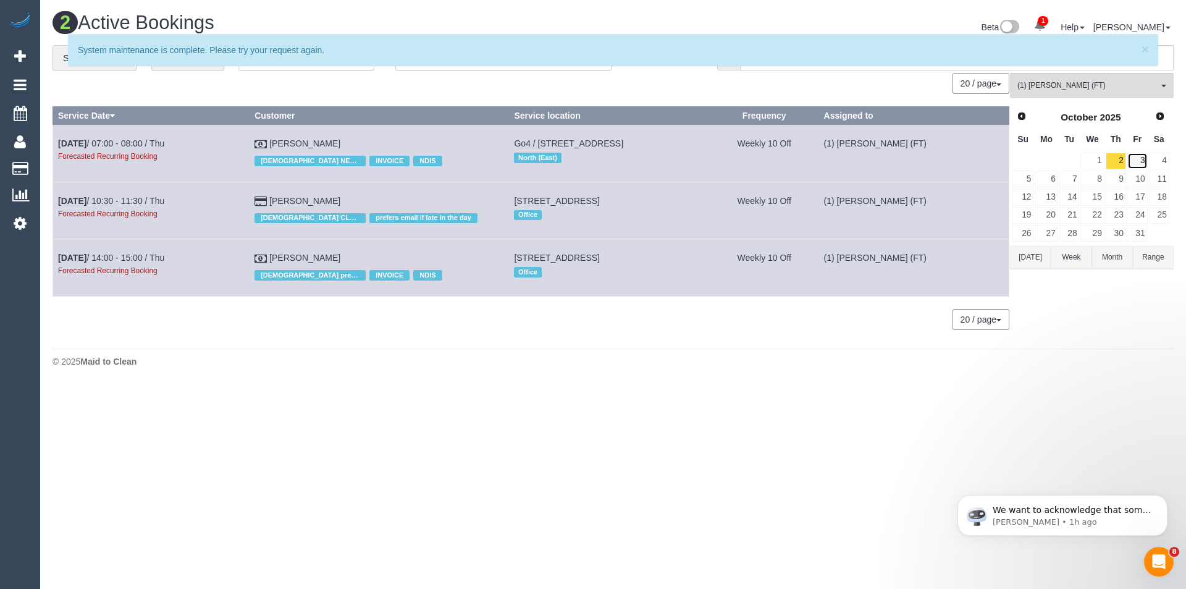
click at [1142, 162] on link "3" at bounding box center [1137, 161] width 20 height 17
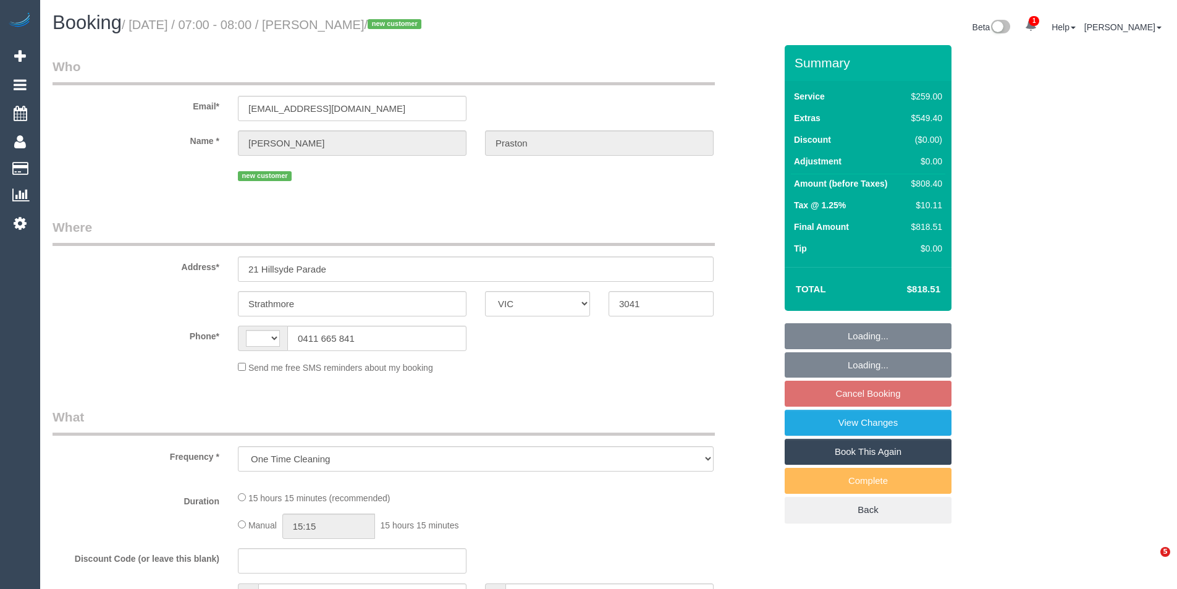
select select "VIC"
select select "string:AU"
select select "string:stripe-pm_1SAKDd2GScqysDRVTPnxtT8u"
select select "number:28"
select select "number:14"
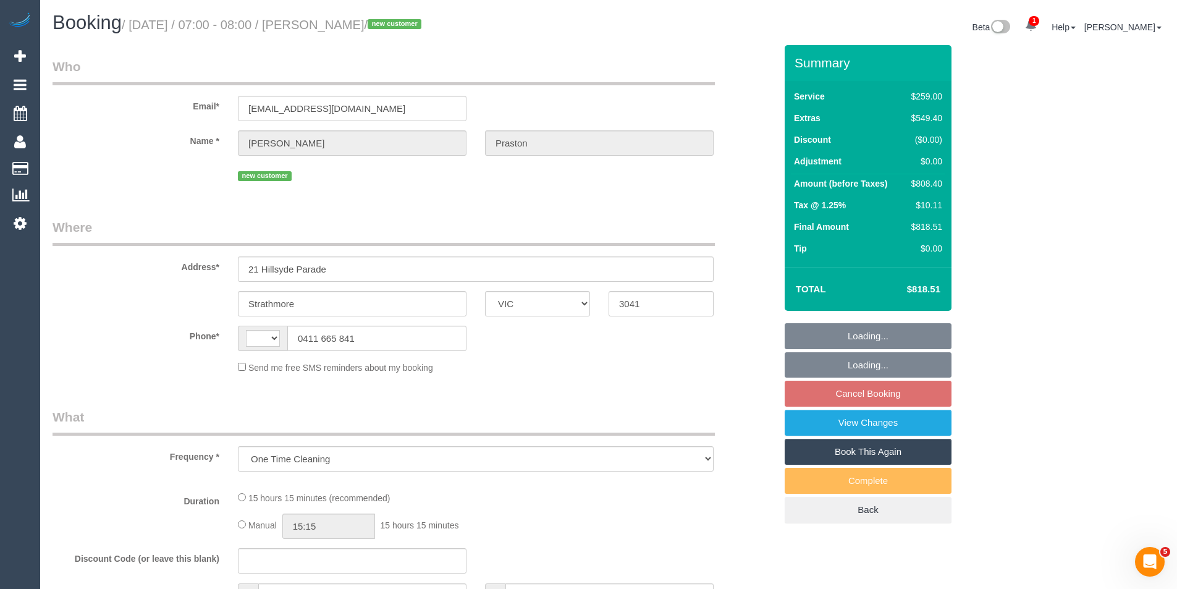
select select "number:18"
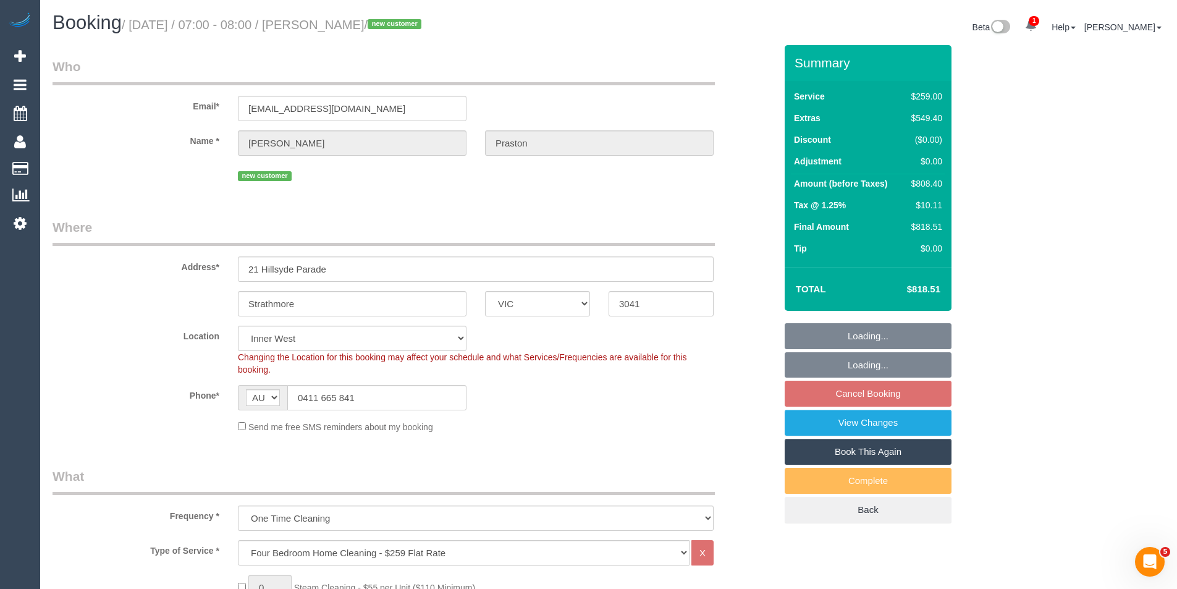
select select "object:1496"
select select "spot1"
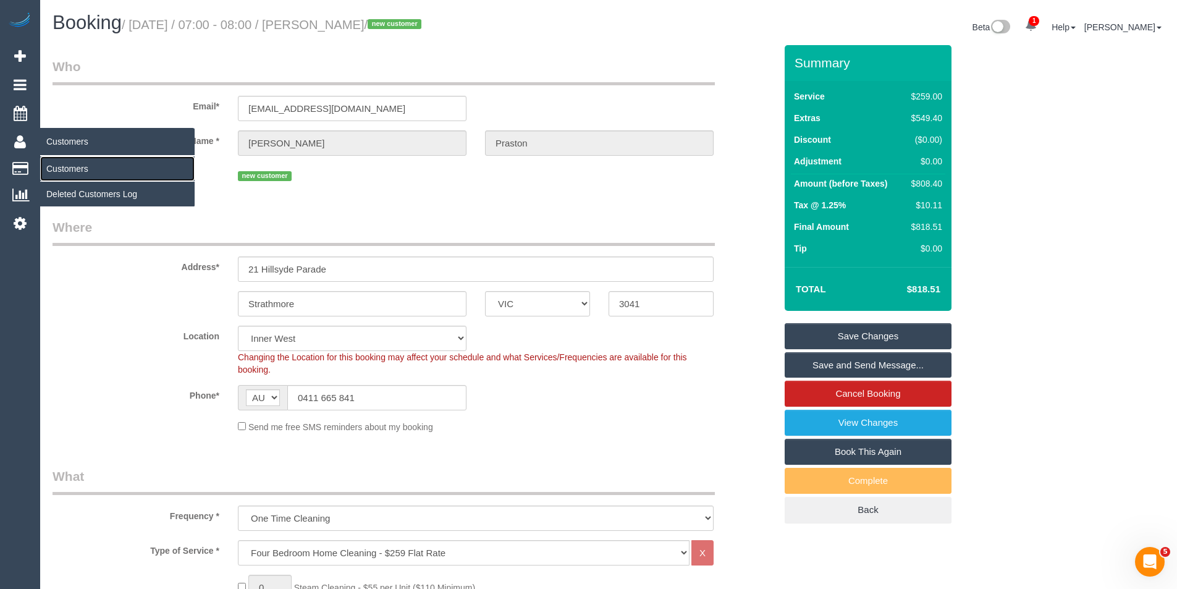
drag, startPoint x: 70, startPoint y: 166, endPoint x: 96, endPoint y: 167, distance: 26.6
click at [70, 166] on link "Customers" at bounding box center [117, 168] width 154 height 25
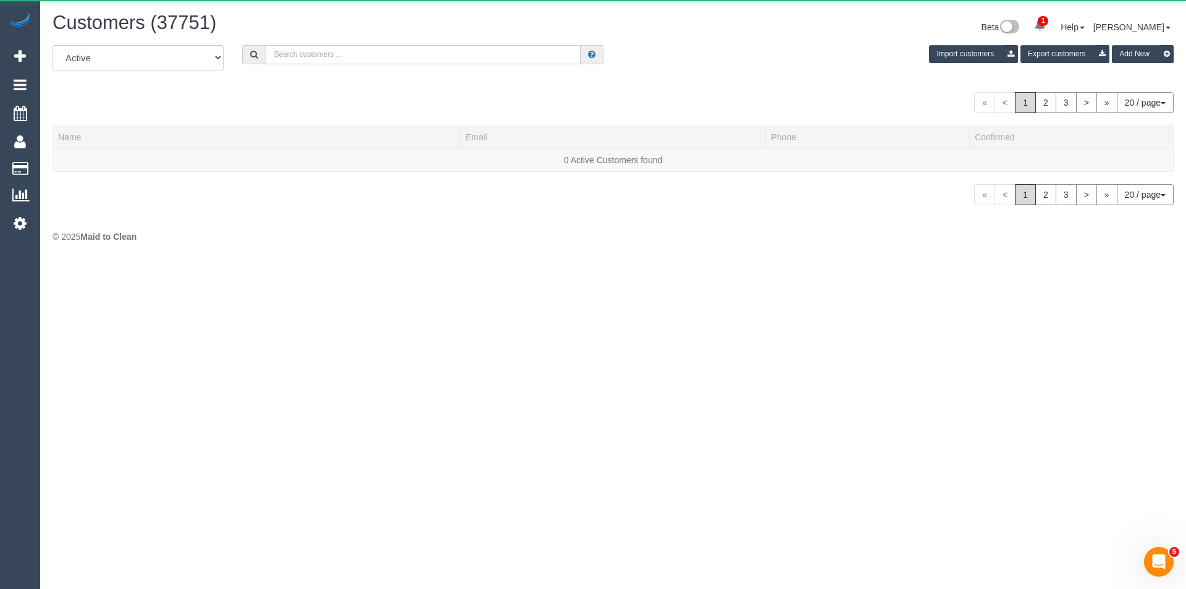
click at [352, 56] on input "text" at bounding box center [423, 54] width 315 height 19
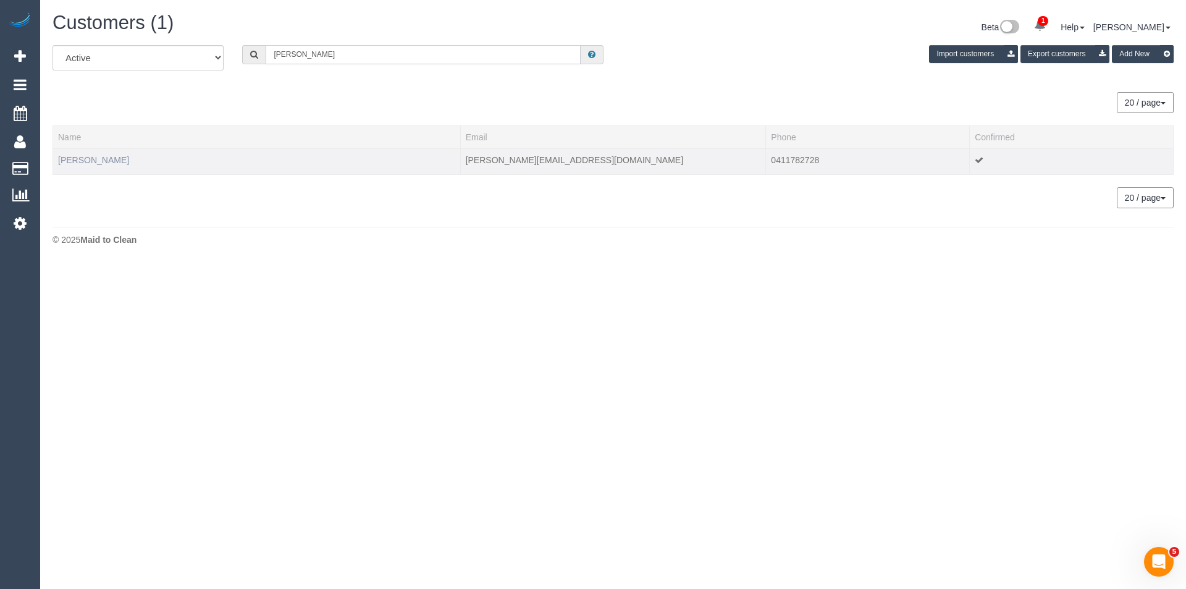
type input "anna fer"
click at [87, 158] on link "Anna Ferris" at bounding box center [93, 160] width 71 height 10
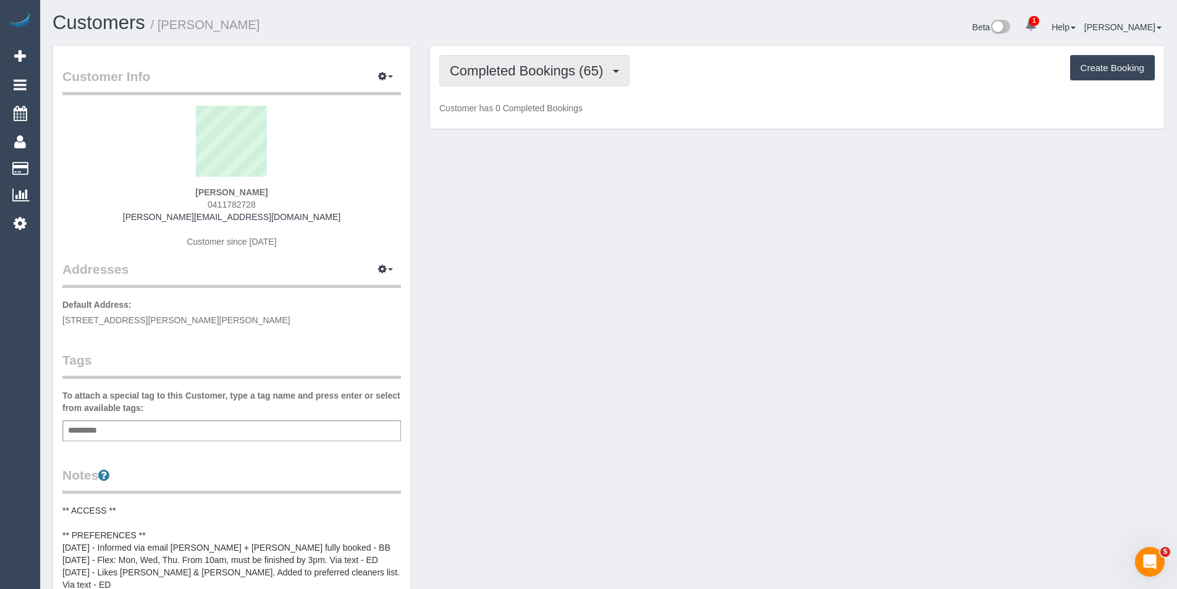
click at [588, 78] on button "Completed Bookings (65)" at bounding box center [534, 71] width 190 height 32
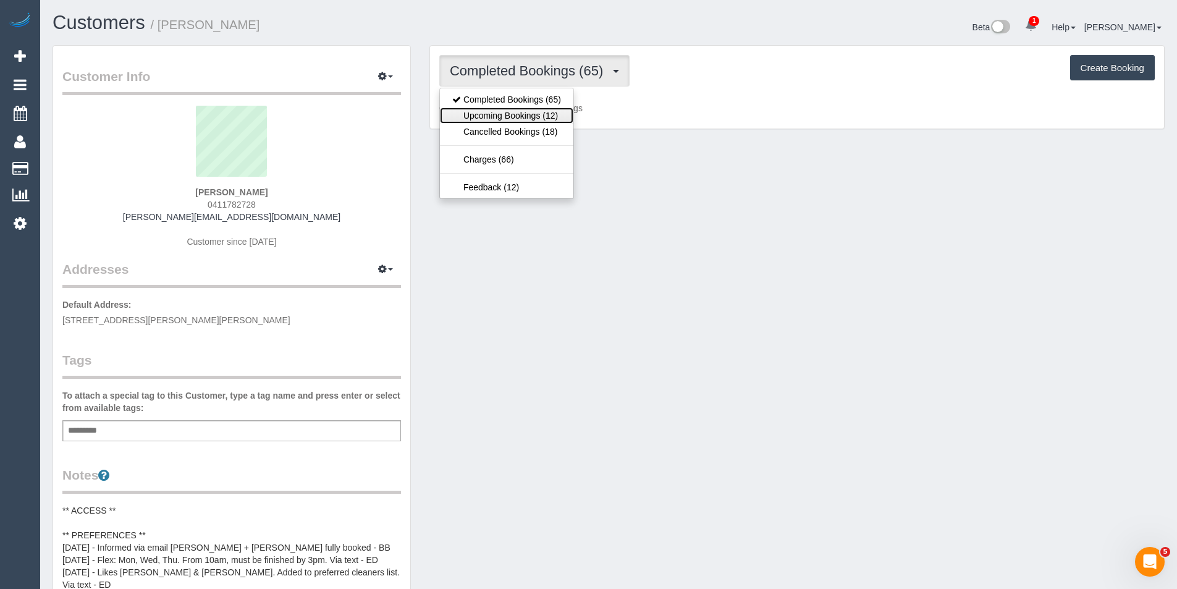
click at [558, 112] on link "Upcoming Bookings (12)" at bounding box center [506, 115] width 133 height 16
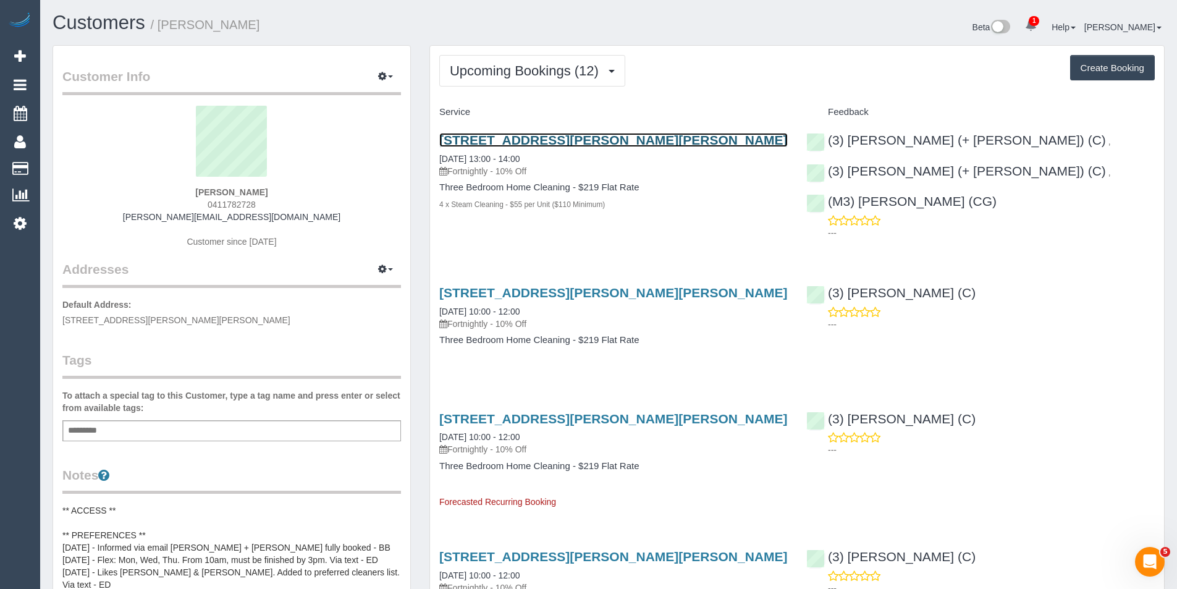
click at [642, 143] on link "61 Field Street, Clifton Hill, VIC 3068" at bounding box center [613, 140] width 348 height 14
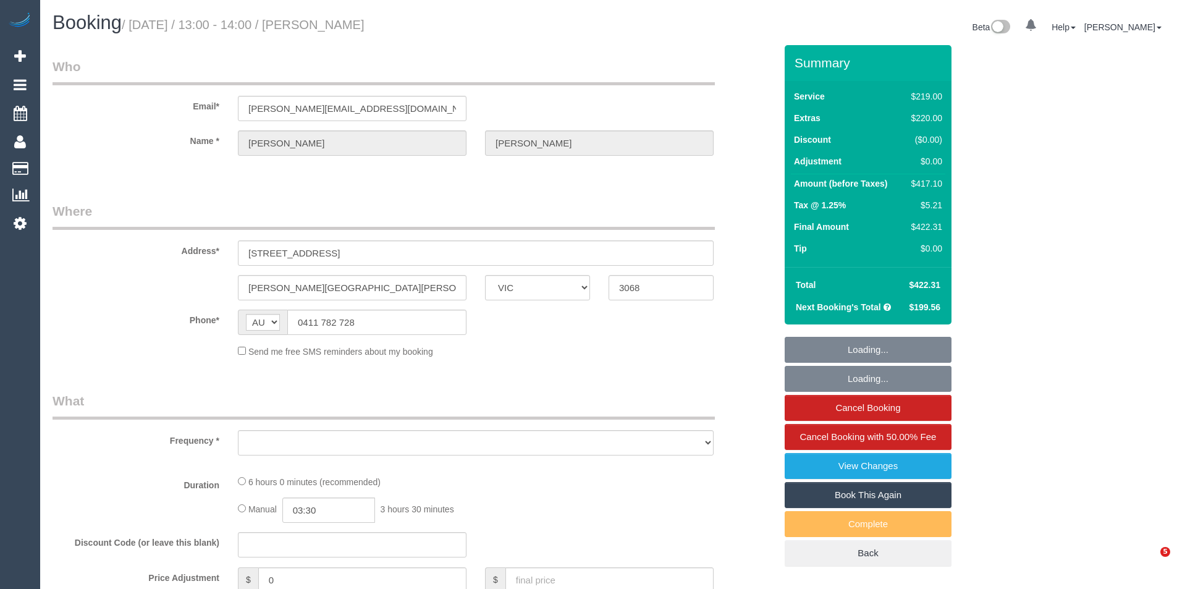
select select "VIC"
select select "object:701"
select select "number:28"
select select "number:14"
select select "number:19"
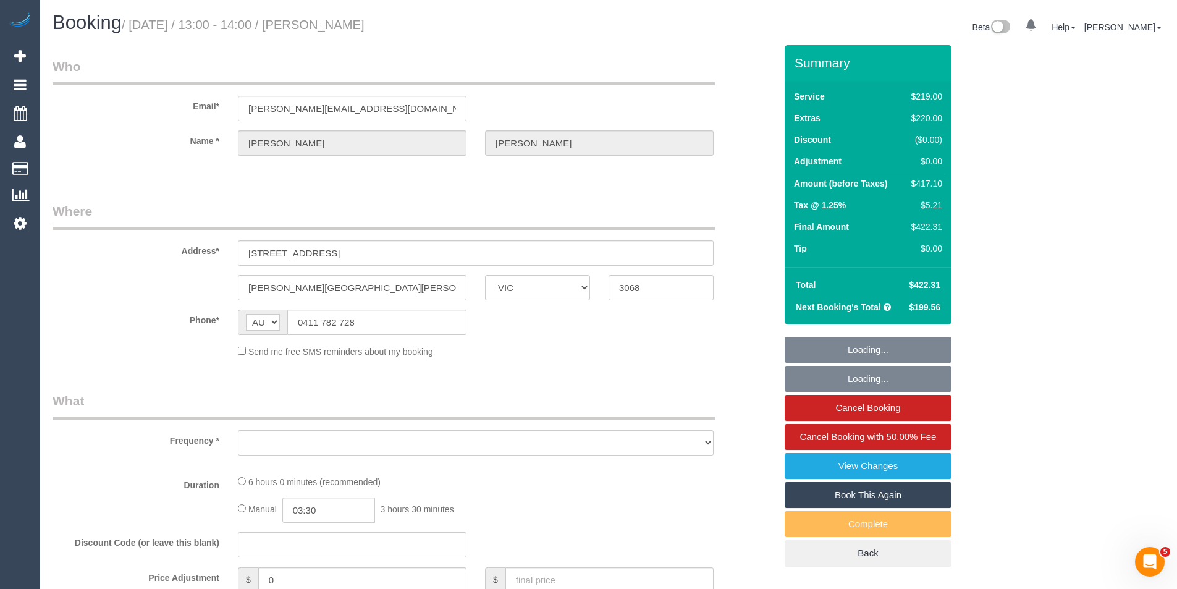
select select "number:22"
select select "number:34"
select select "number:12"
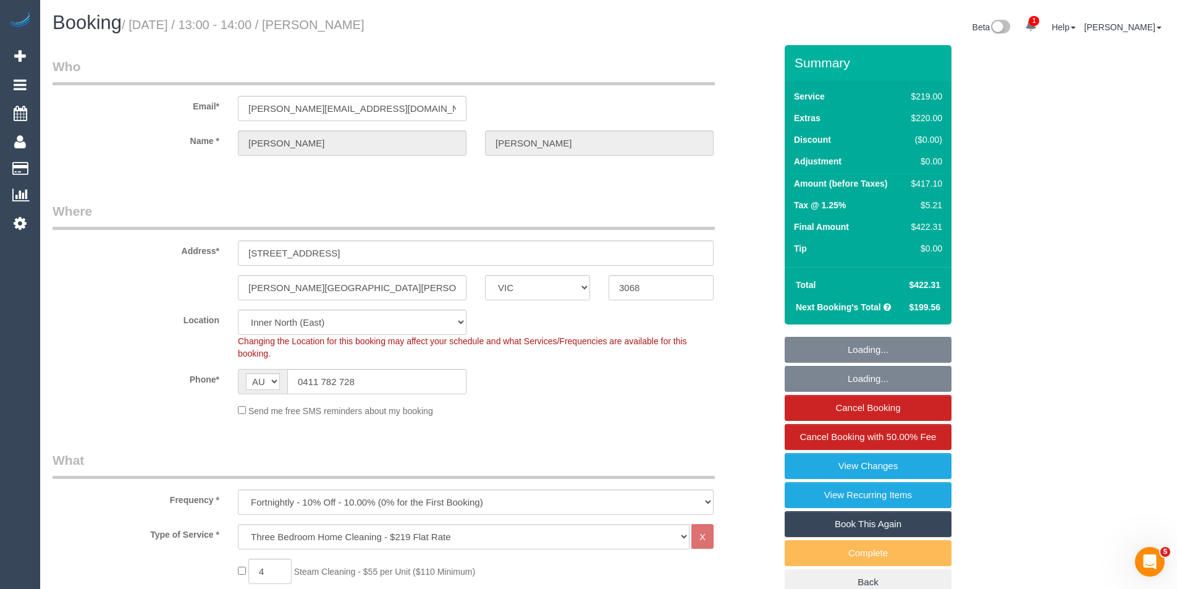
select select "string:stripe-pm_1LKh1b2GScqysDRVSoi3JO5m"
select select "object:964"
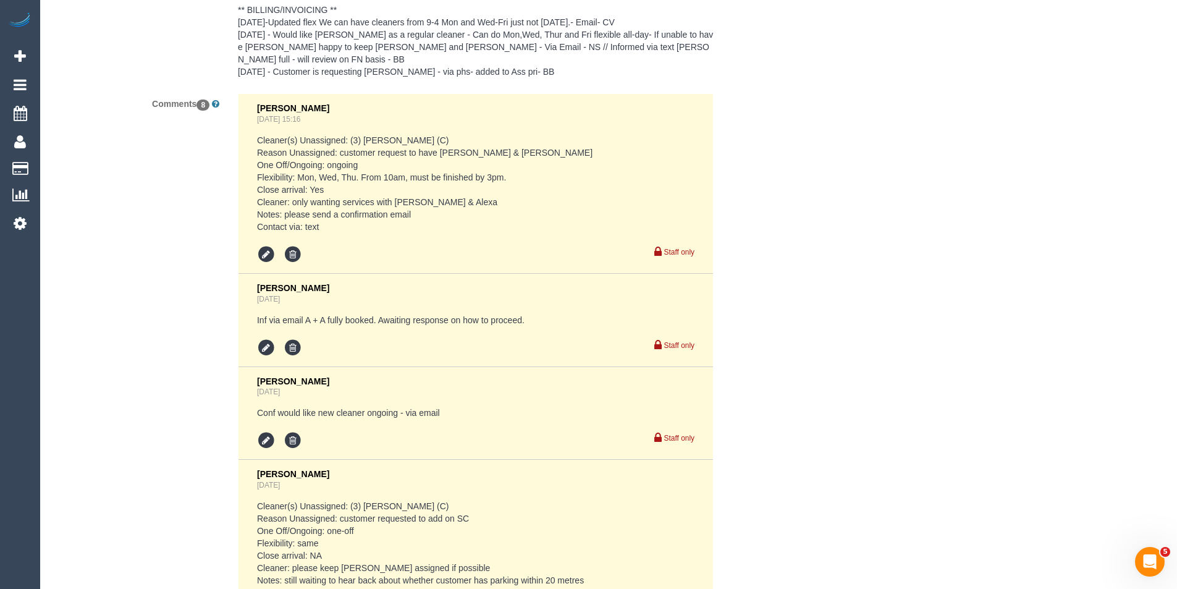
scroll to position [2285, 0]
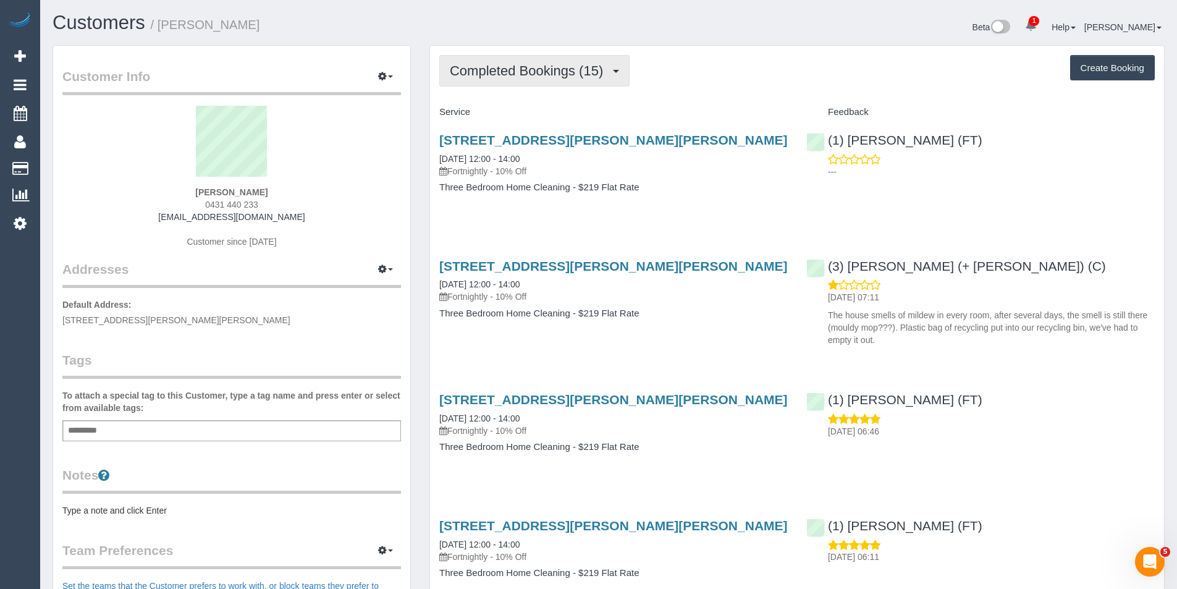
click at [570, 69] on span "Completed Bookings (15)" at bounding box center [529, 70] width 159 height 15
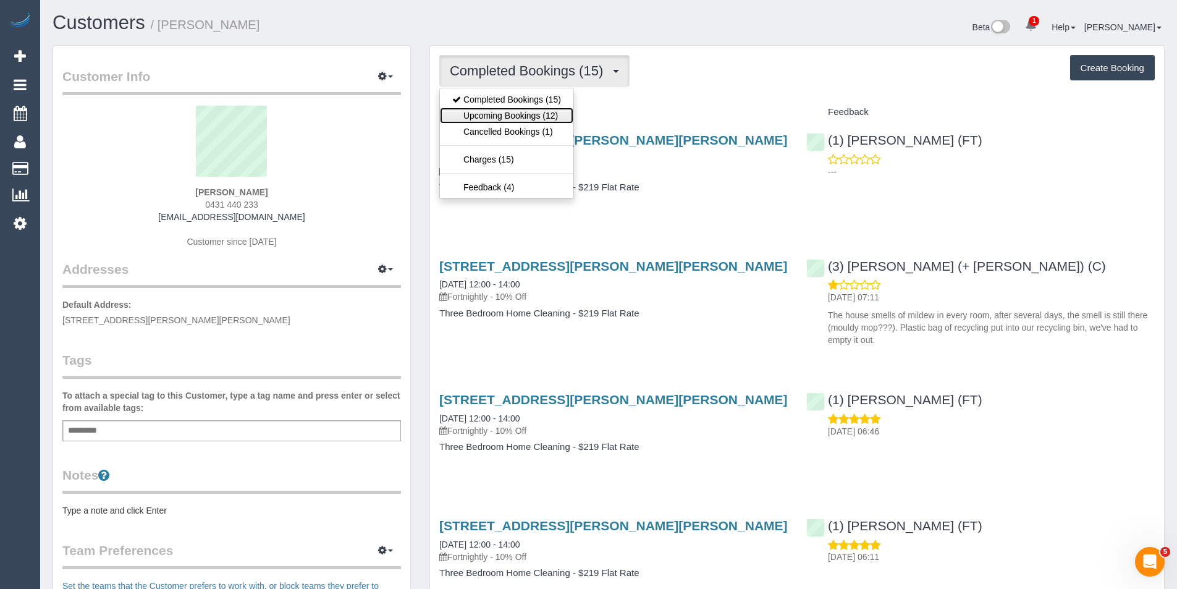
click at [561, 116] on link "Upcoming Bookings (12)" at bounding box center [506, 115] width 133 height 16
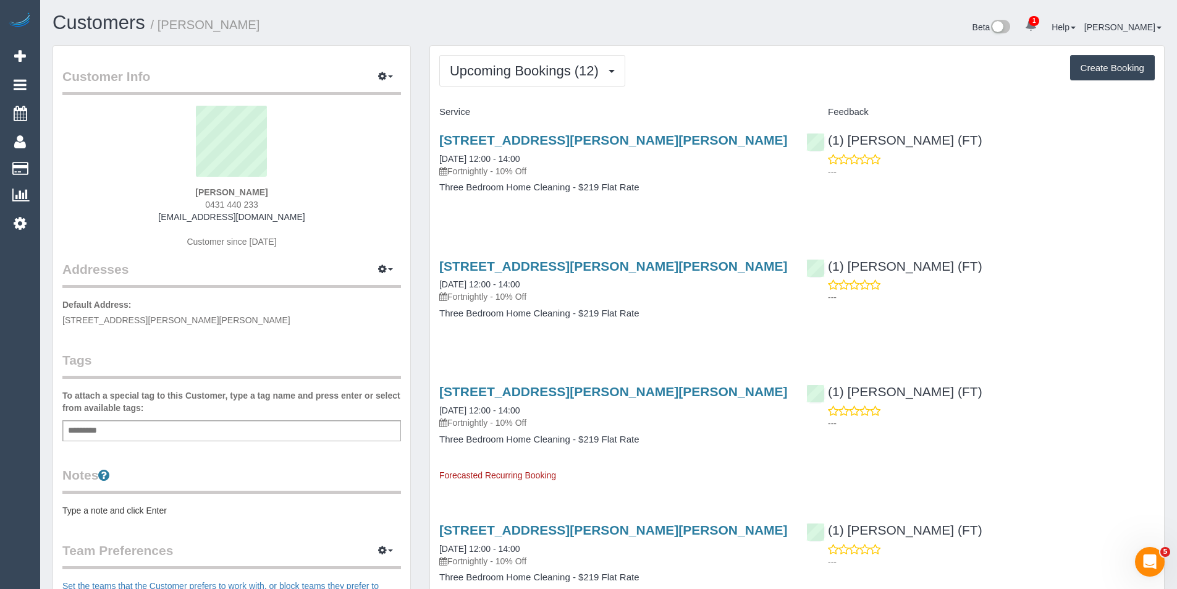
drag, startPoint x: 292, startPoint y: 216, endPoint x: 205, endPoint y: 213, distance: 87.2
click at [180, 213] on div "[PERSON_NAME] 0431 440 233 [EMAIL_ADDRESS][DOMAIN_NAME] Customer since [DATE]" at bounding box center [231, 183] width 339 height 154
copy link "tkbailey86@gmail.com"
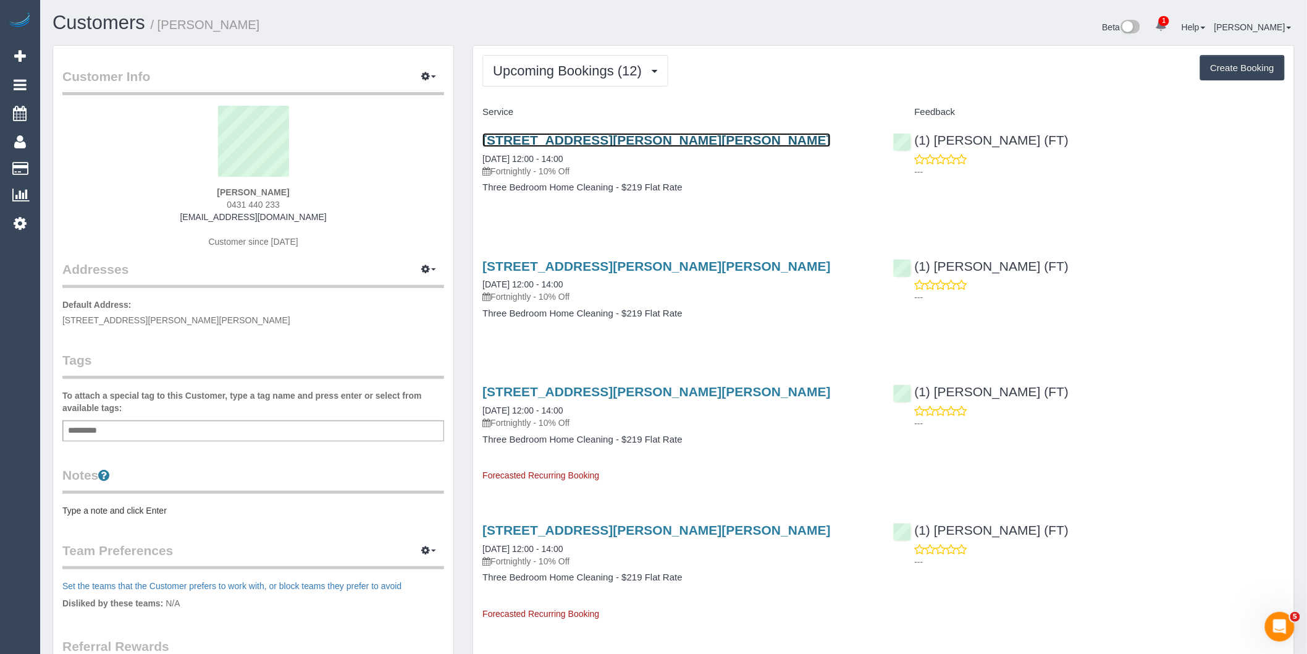
click at [618, 137] on link "262 Gaffney St, Pascoe Vale, VIC 3044" at bounding box center [656, 140] width 348 height 14
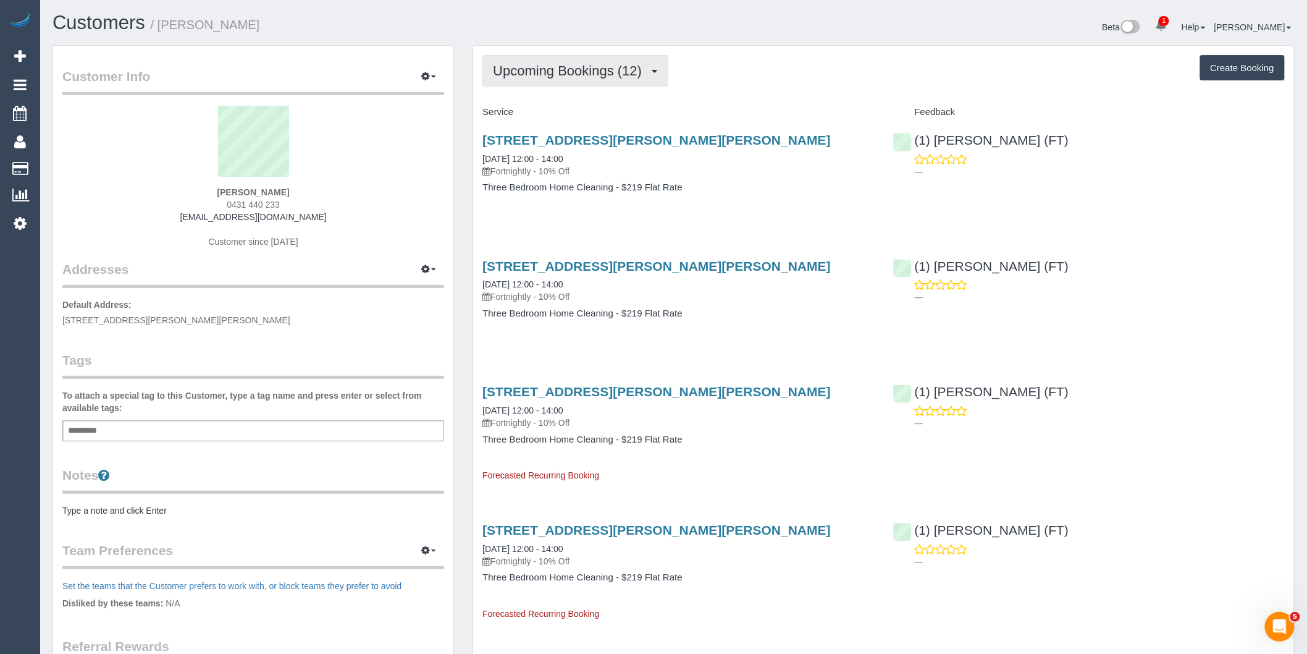
click at [641, 59] on button "Upcoming Bookings (12)" at bounding box center [575, 71] width 186 height 32
click at [594, 116] on link "Upcoming Bookings (12)" at bounding box center [549, 115] width 133 height 16
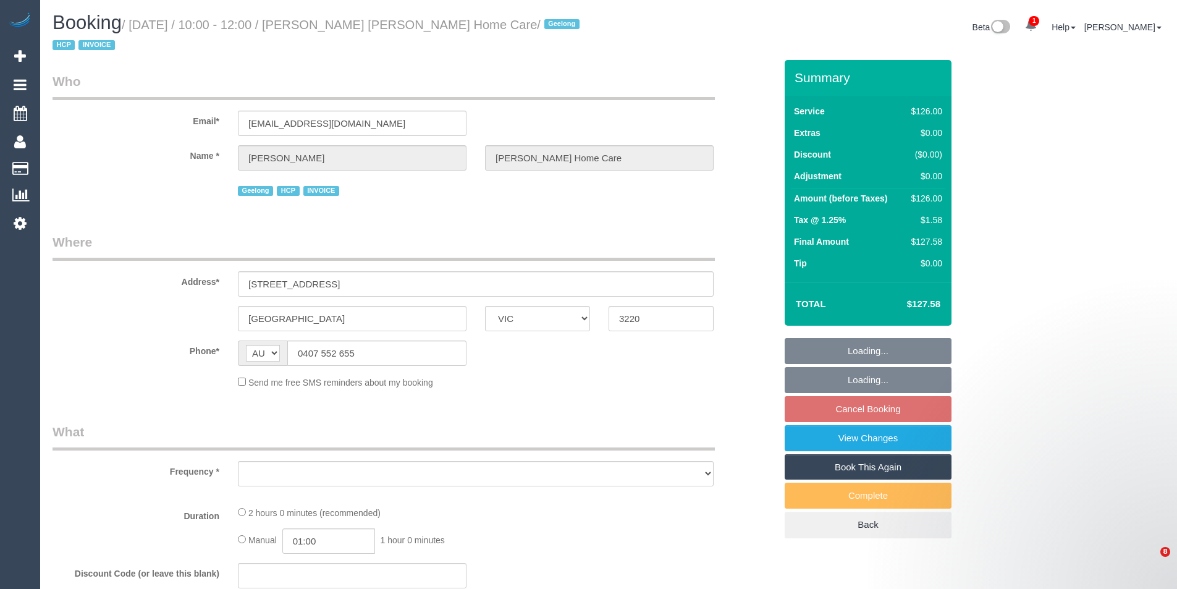
select select "VIC"
select select "object:6262"
select select "120"
select select "number:28"
select select "number:14"
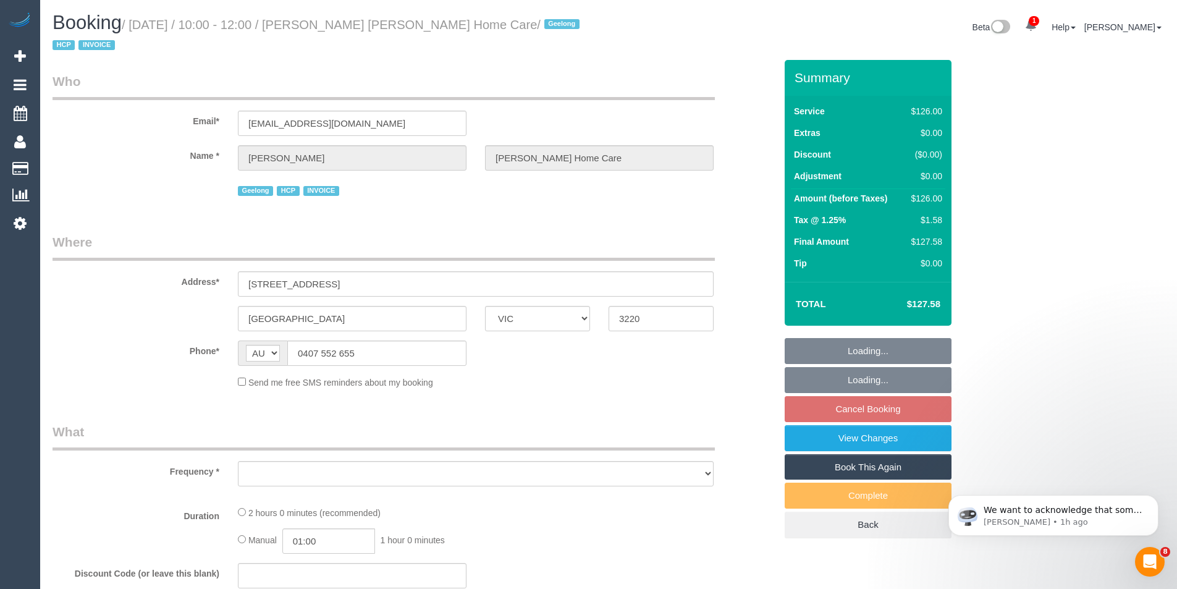
select select "number:19"
select select "number:24"
select select "number:34"
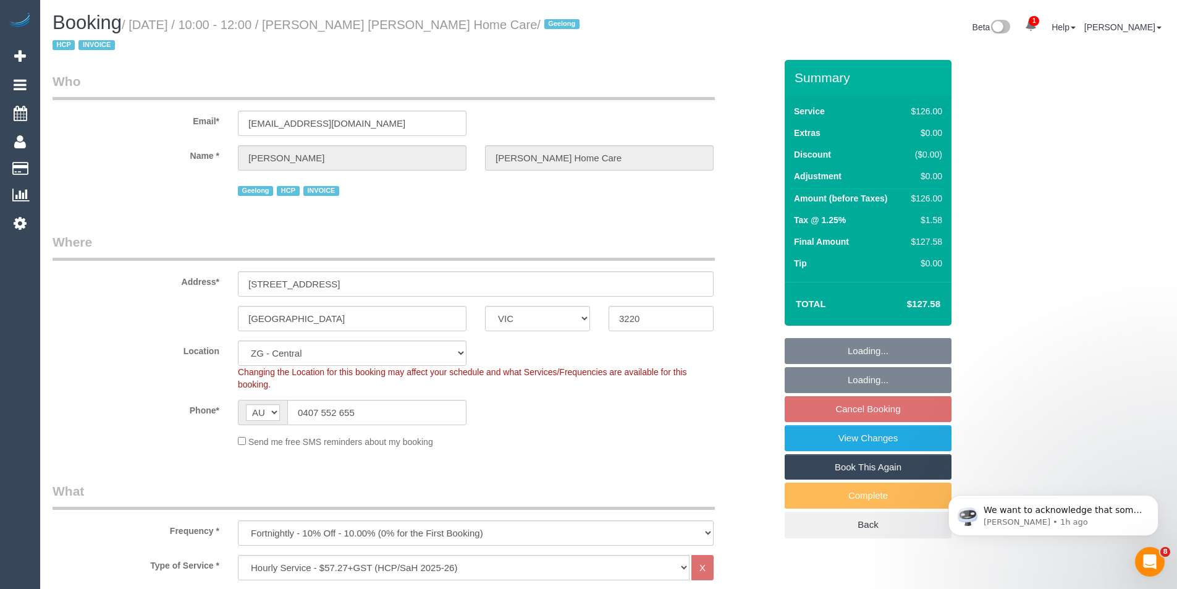
select select "object:6409"
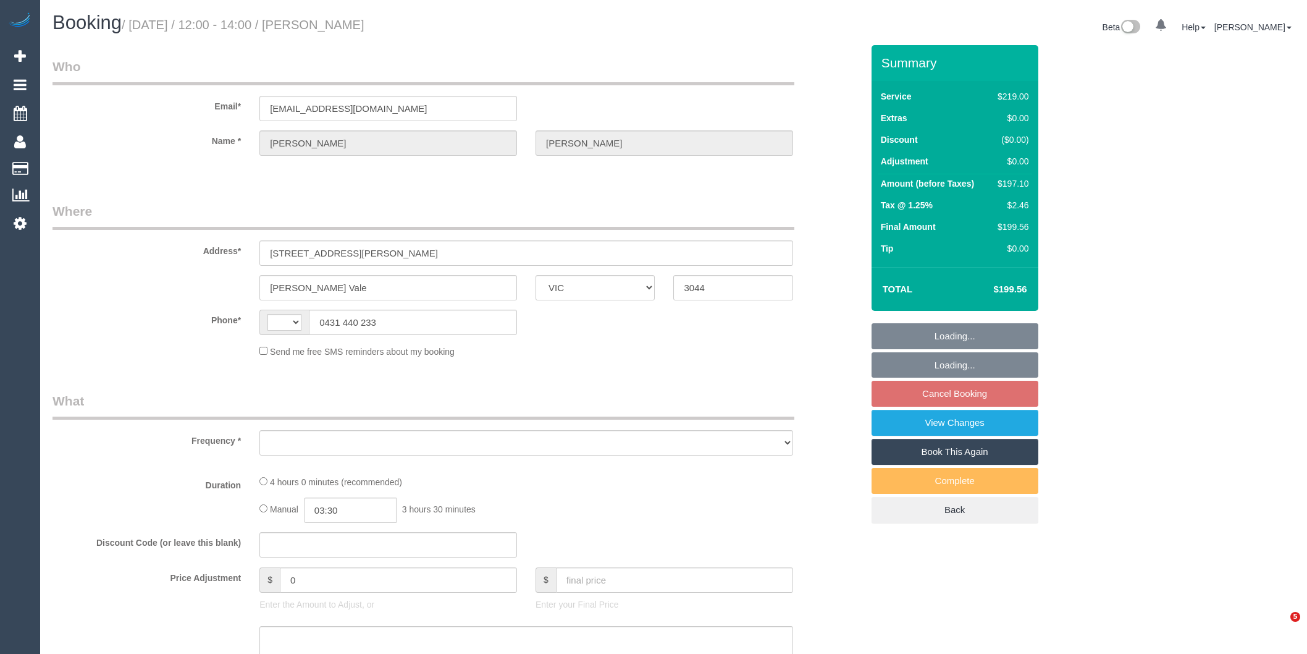
select select "VIC"
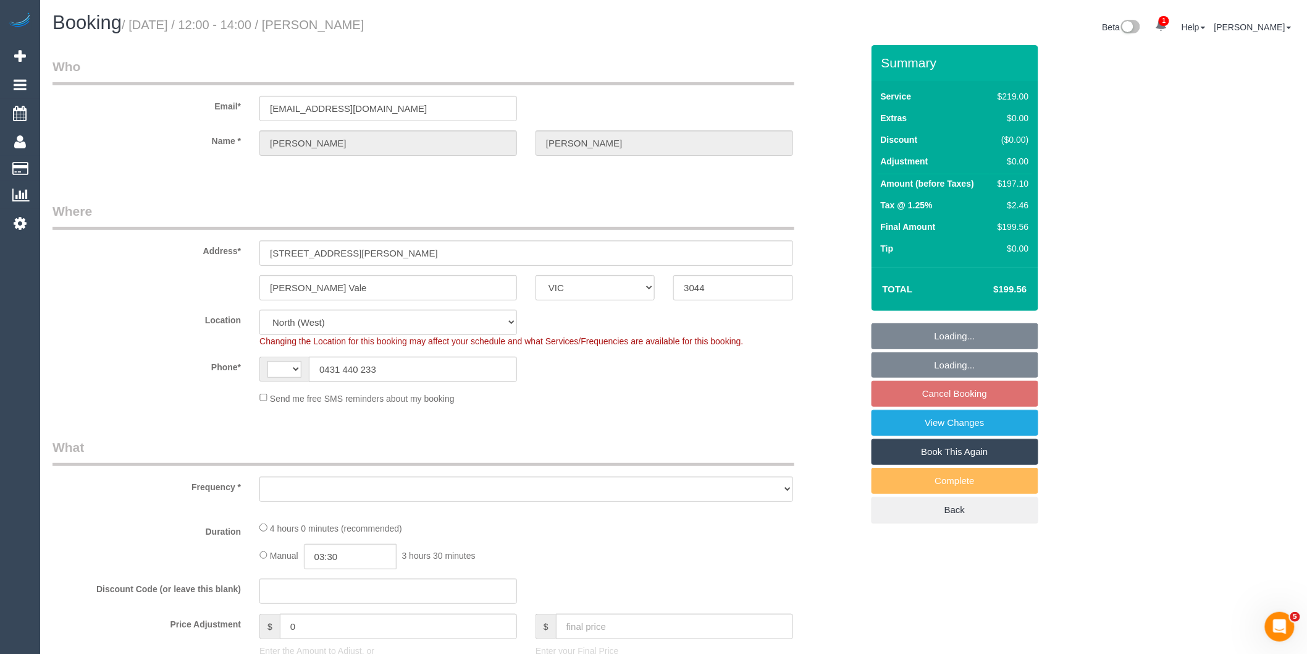
select select "string:AU"
select select "number:27"
select select "number:14"
select select "number:19"
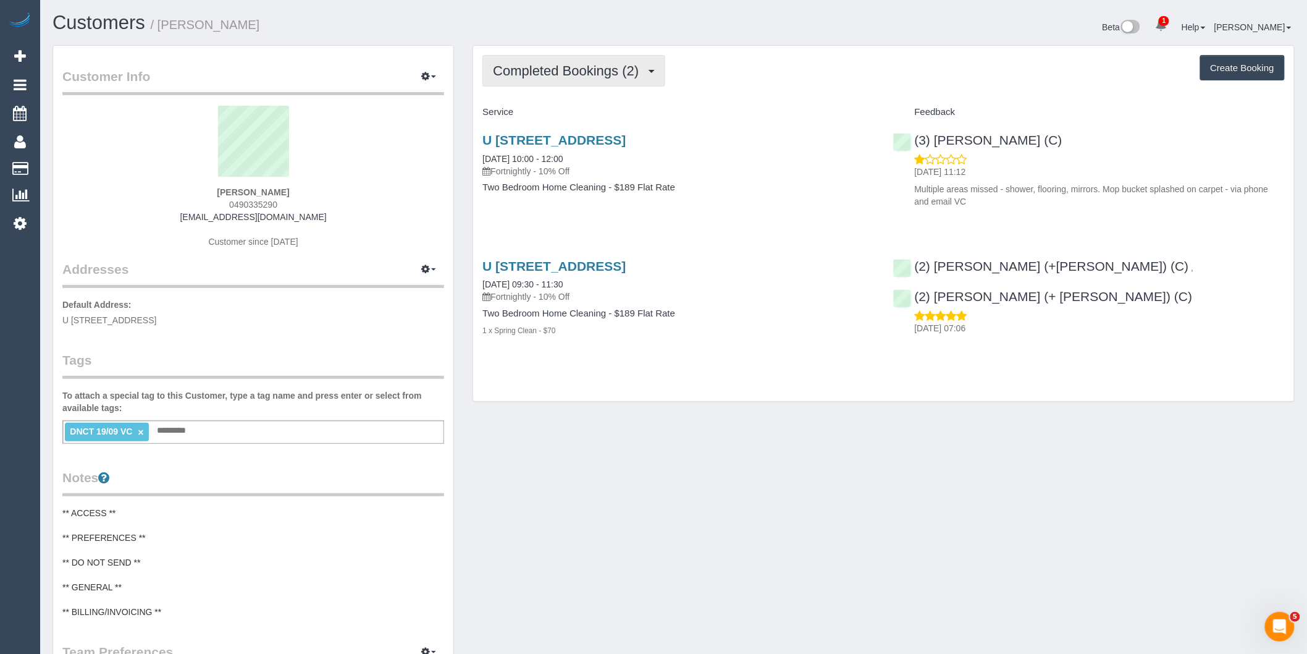
click at [563, 75] on span "Completed Bookings (2)" at bounding box center [569, 70] width 152 height 15
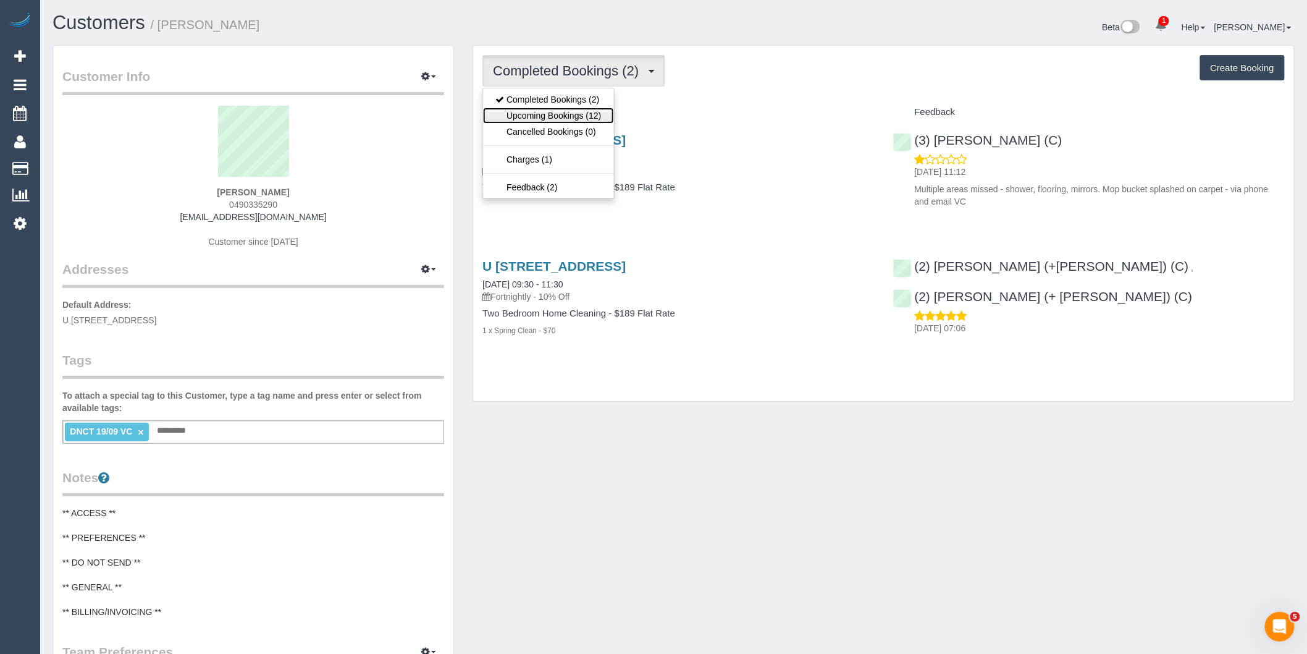
click at [569, 116] on link "Upcoming Bookings (12)" at bounding box center [548, 115] width 130 height 16
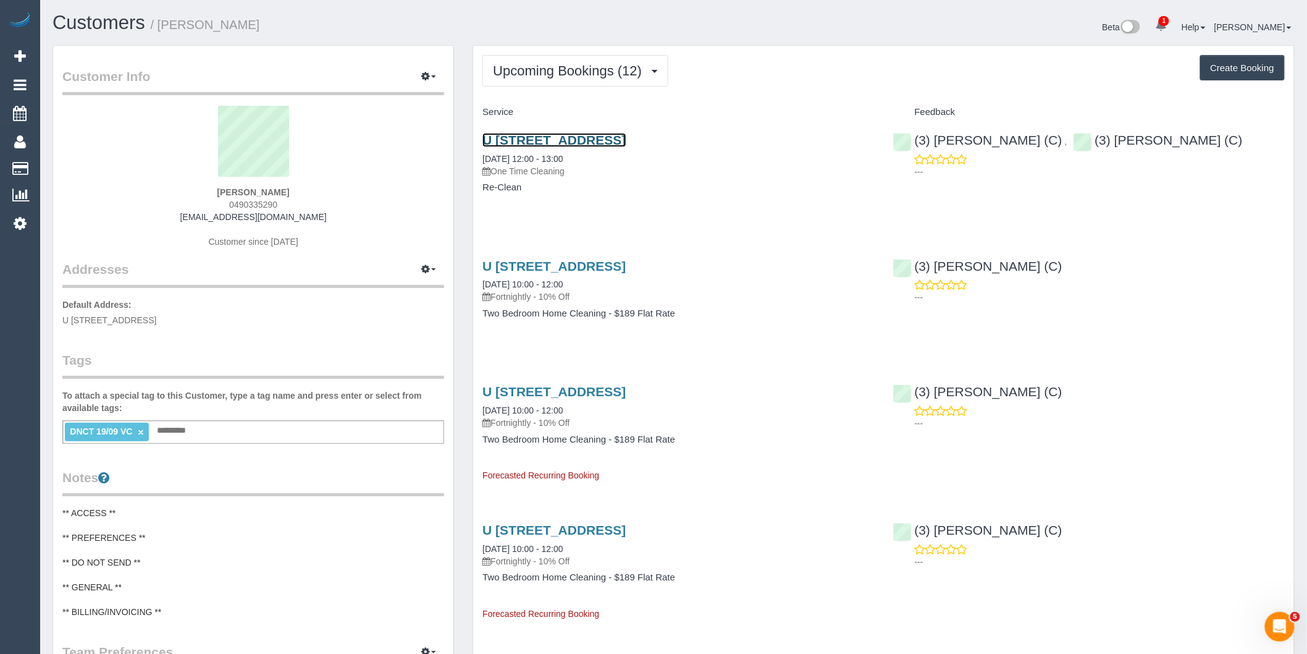
click at [626, 142] on link "U [STREET_ADDRESS]" at bounding box center [553, 140] width 143 height 14
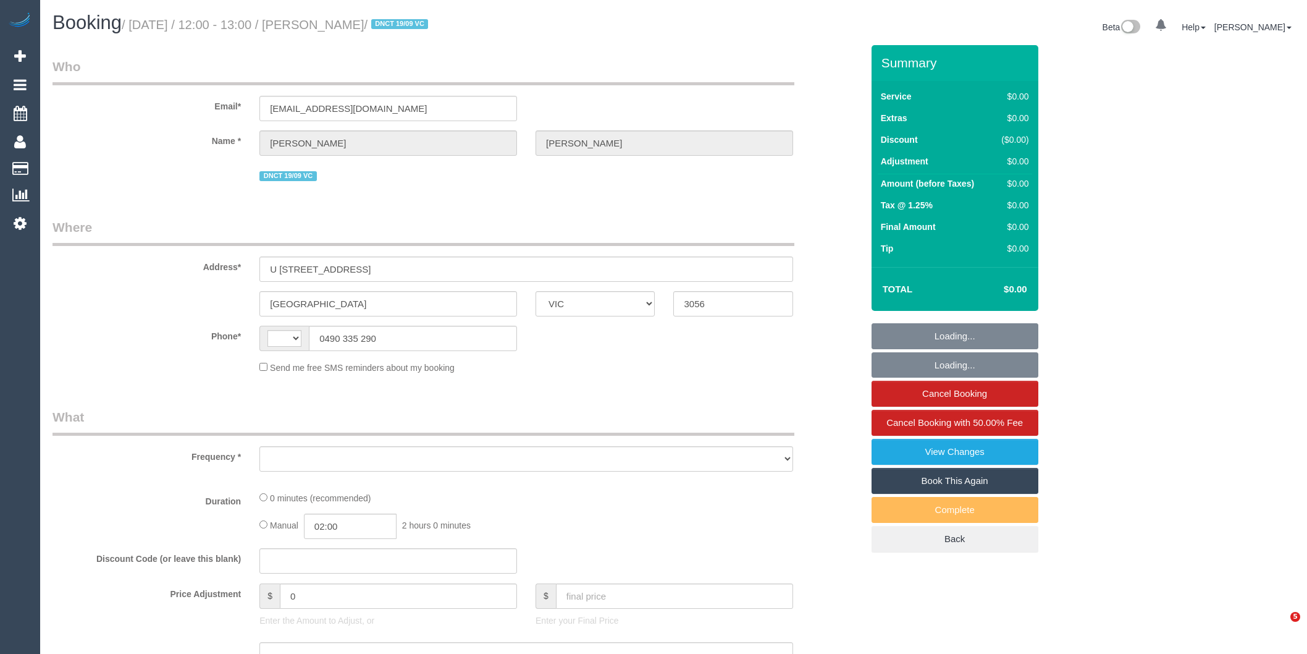
select select "VIC"
select select "string:AU"
select select "object:307"
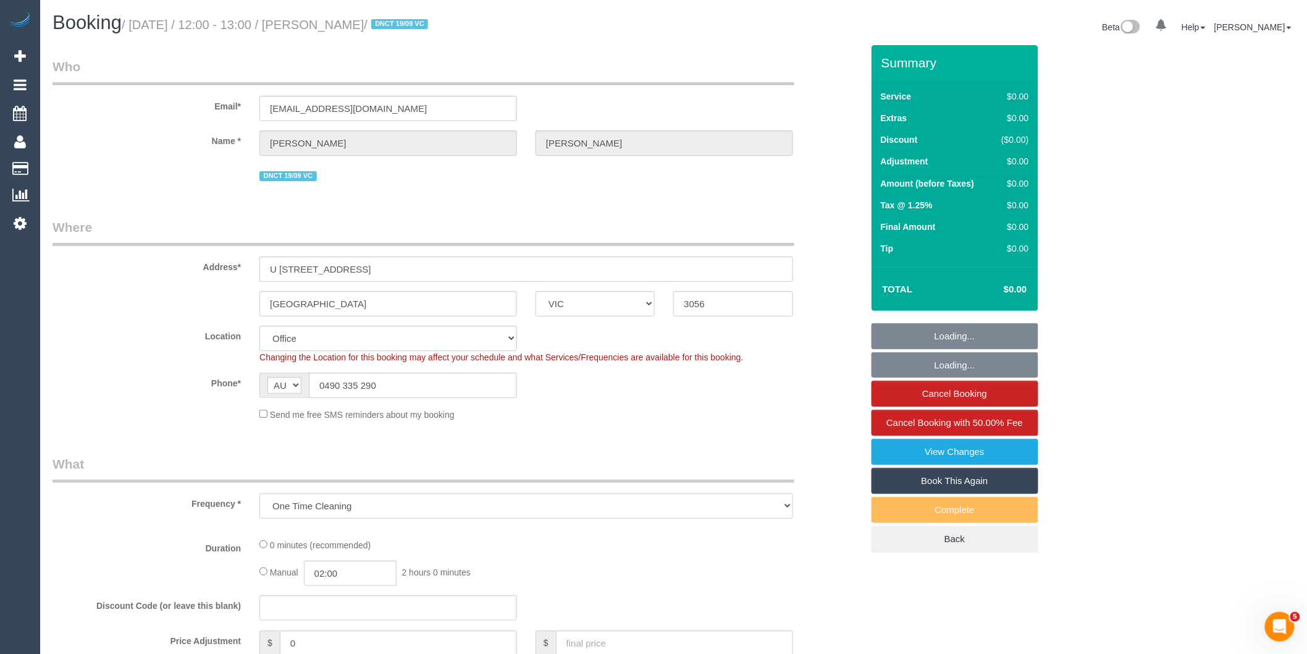
select select "string:stripe-pm_1S3ECS2GScqysDRV7Y3VaEz3"
select select "number:29"
select select "number:14"
select select "number:19"
select select "number:24"
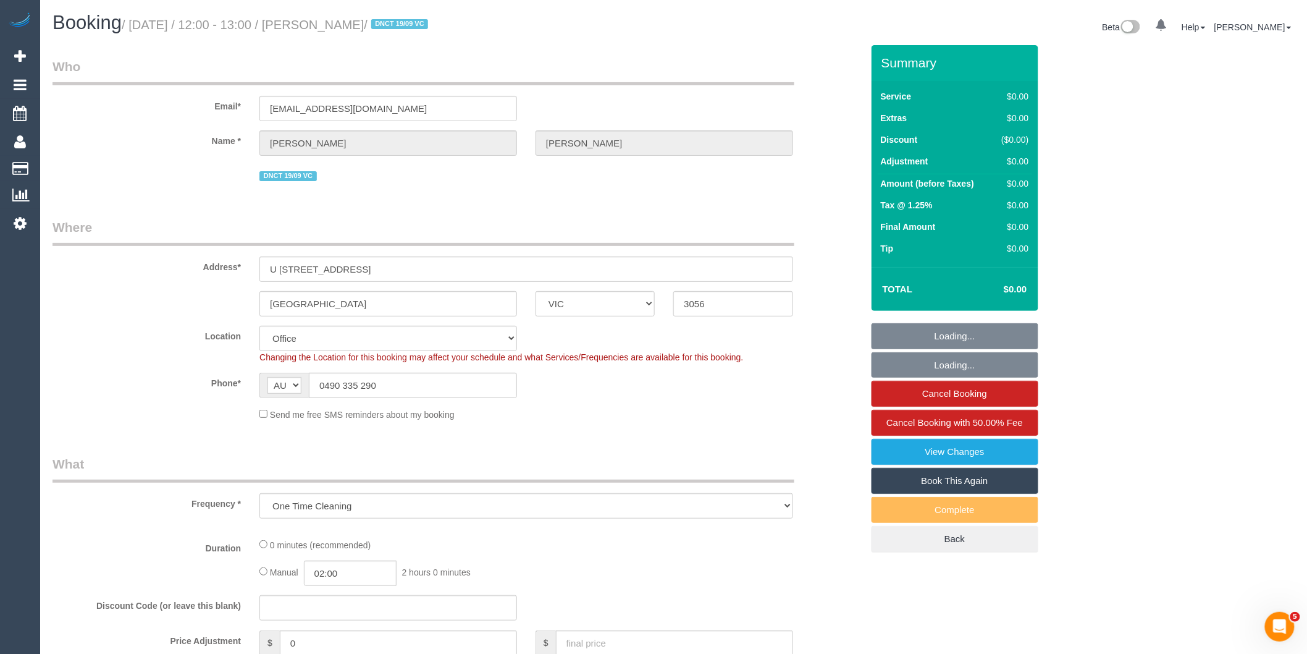
select select "number:33"
select select "number:26"
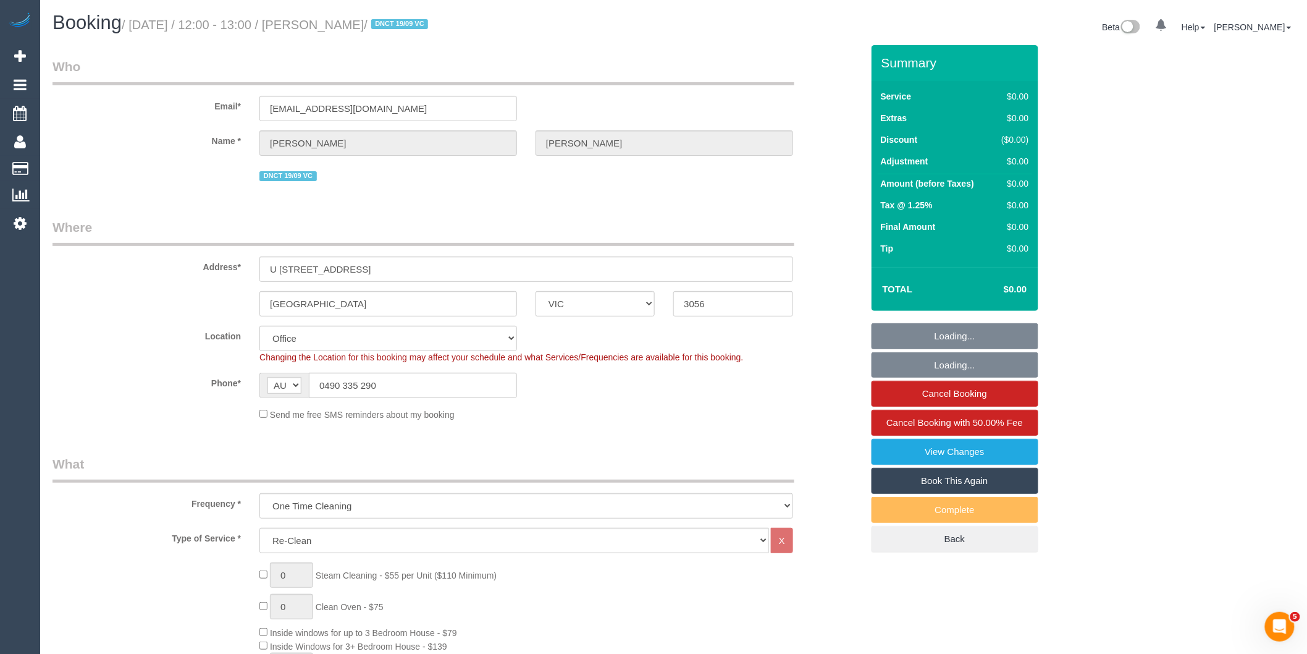
select select "object:2119"
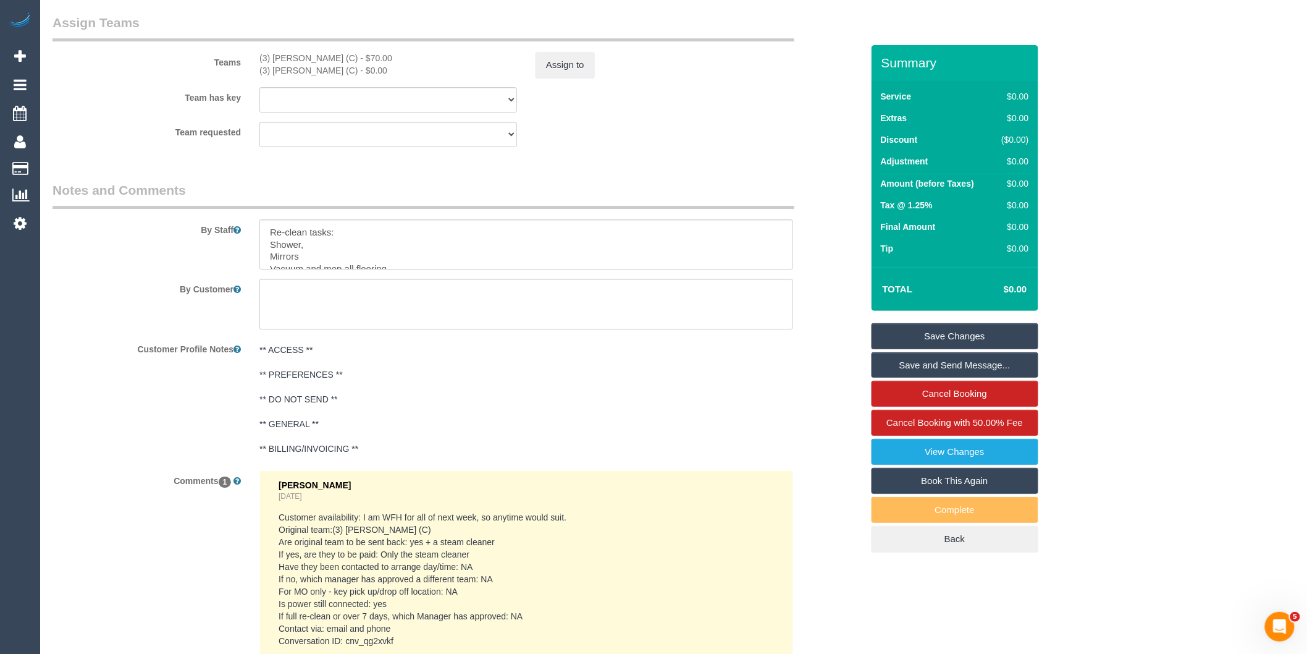
scroll to position [69, 0]
click at [356, 250] on textarea at bounding box center [526, 244] width 534 height 51
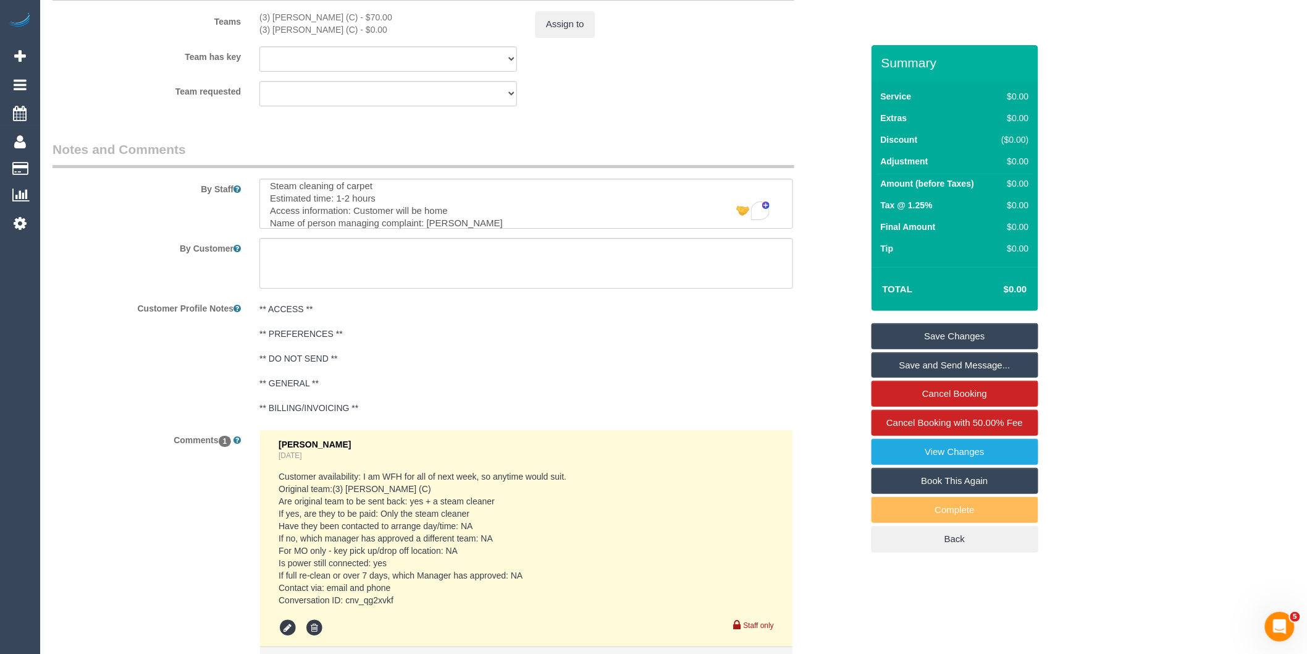
scroll to position [1901, 0]
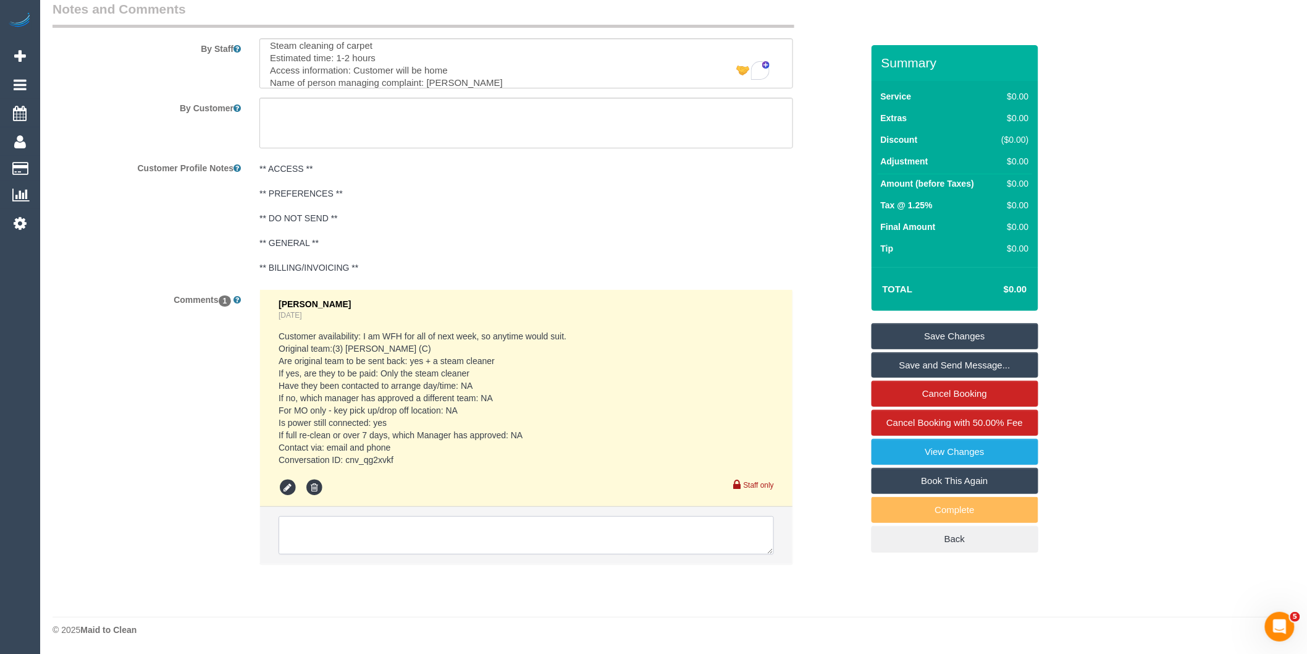
click at [434, 537] on textarea at bounding box center [526, 535] width 495 height 38
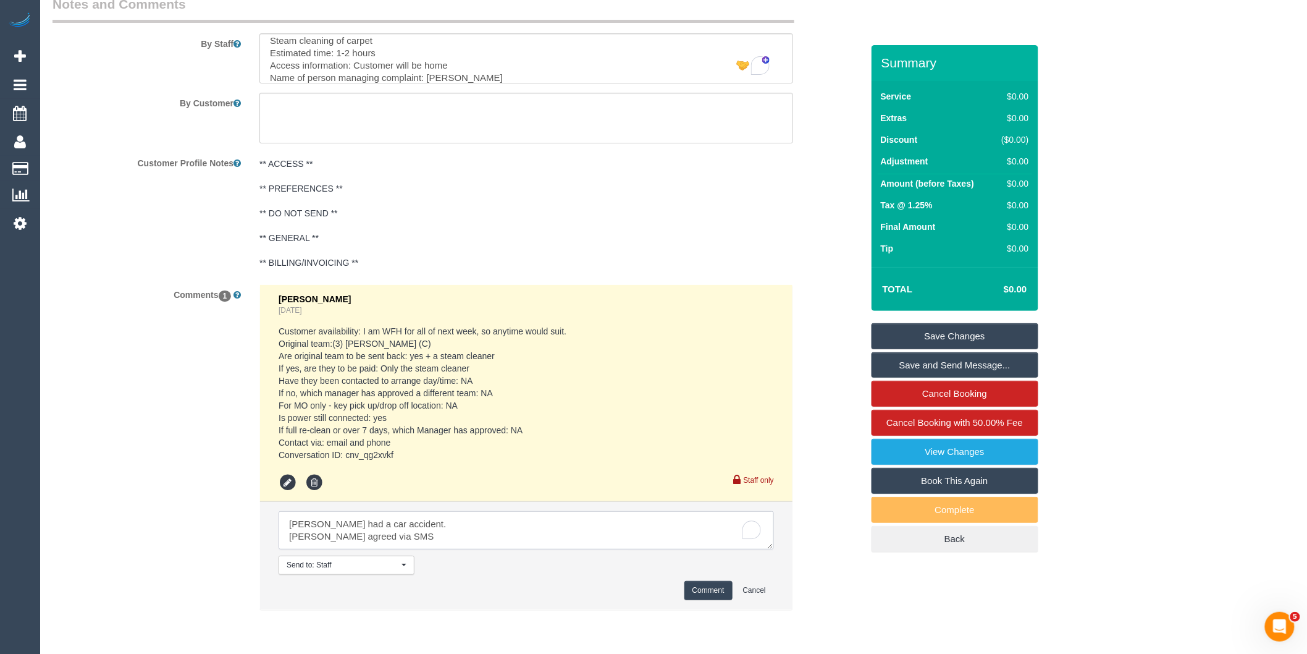
type textarea "Murat had a car accident. Adnan agreed via SMS"
click at [713, 600] on button "Comment" at bounding box center [708, 590] width 48 height 19
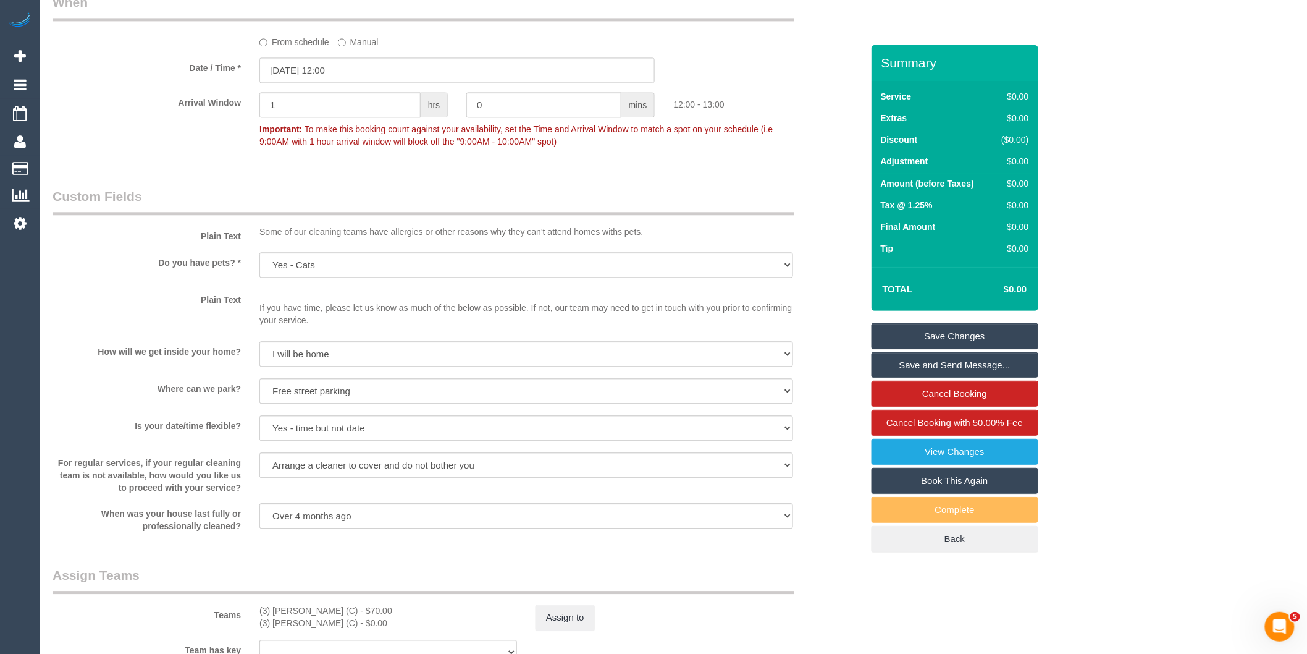
scroll to position [1284, 0]
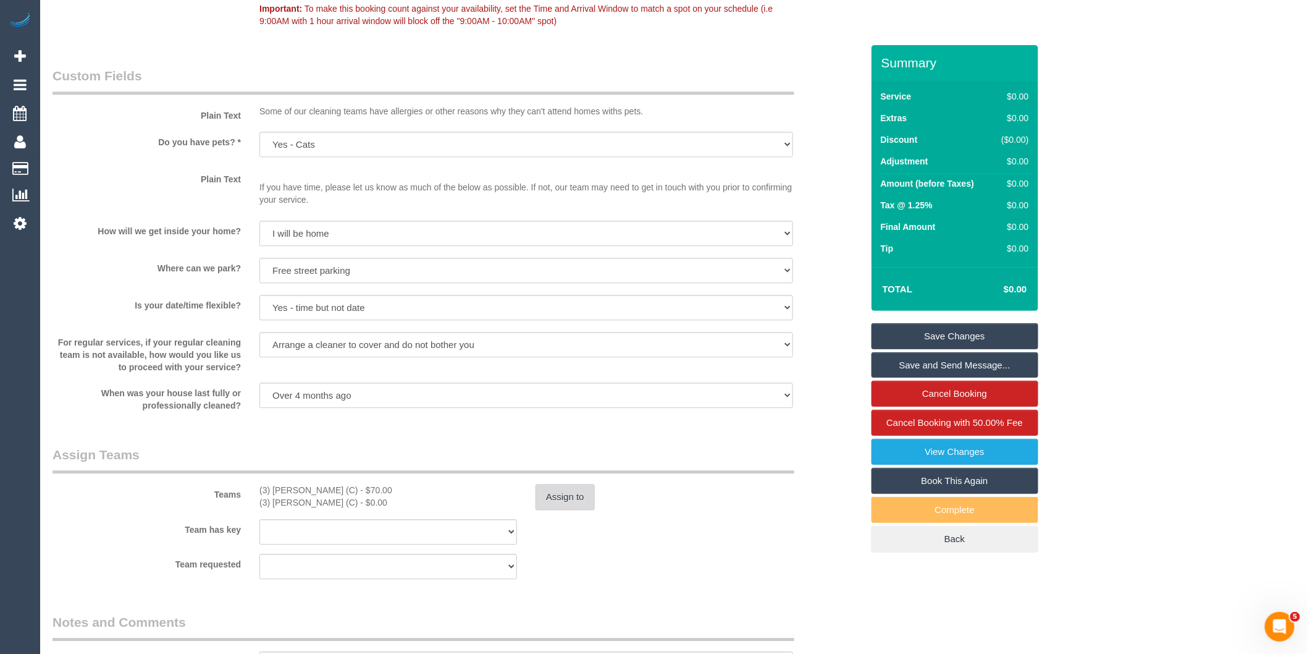
click at [593, 502] on button "Assign to" at bounding box center [565, 497] width 59 height 26
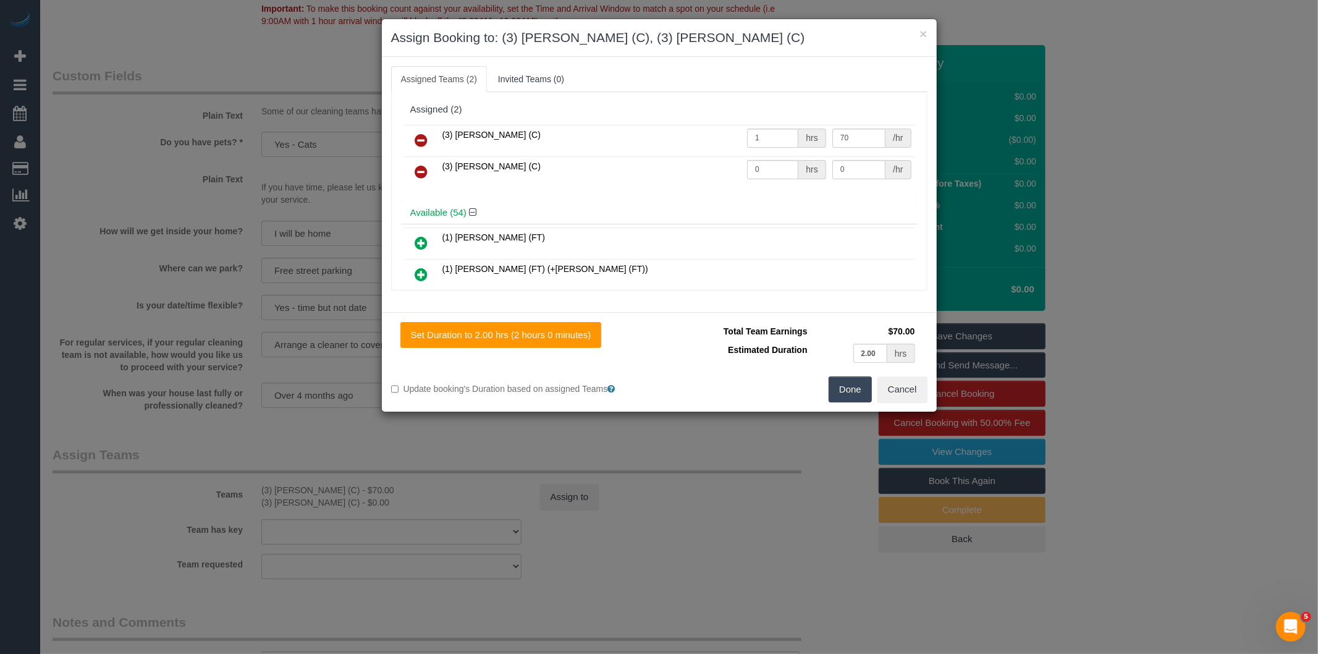
click at [423, 139] on icon at bounding box center [421, 140] width 13 height 15
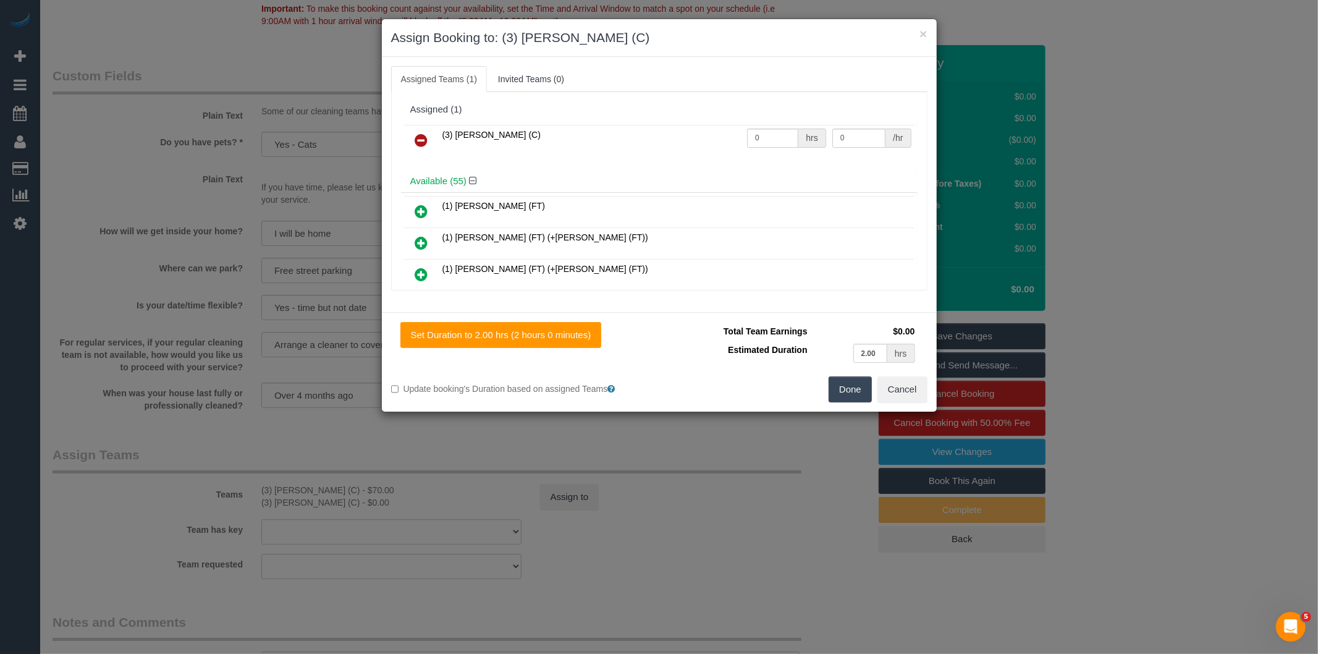
click at [799, 256] on td "(1) [PERSON_NAME] (FT) (+[PERSON_NAME] (FT))" at bounding box center [676, 244] width 475 height 32
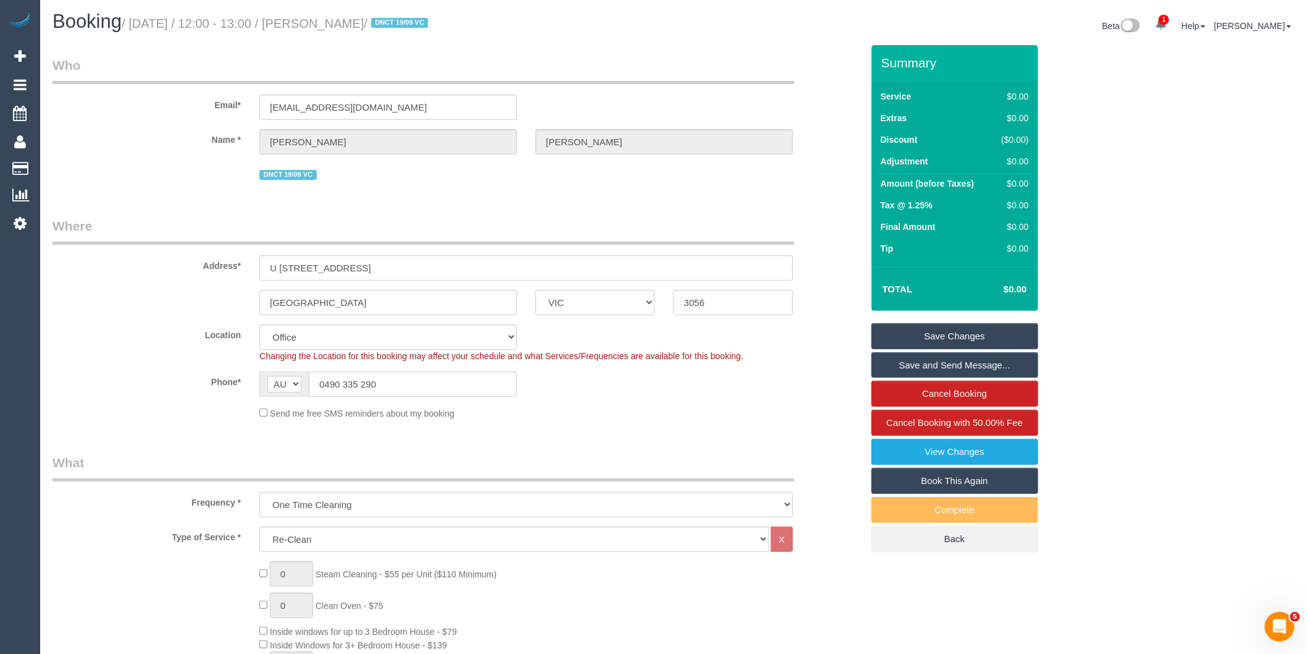
scroll to position [0, 0]
click at [334, 349] on select "Office City East (North) East (South) Inner East Inner North (East) Inner North…" at bounding box center [388, 338] width 258 height 25
click at [259, 327] on select "Office City East (North) East (South) Inner East Inner North (East) Inner North…" at bounding box center [388, 338] width 258 height 25
click at [603, 421] on div "Send me free SMS reminders about my booking" at bounding box center [526, 414] width 552 height 14
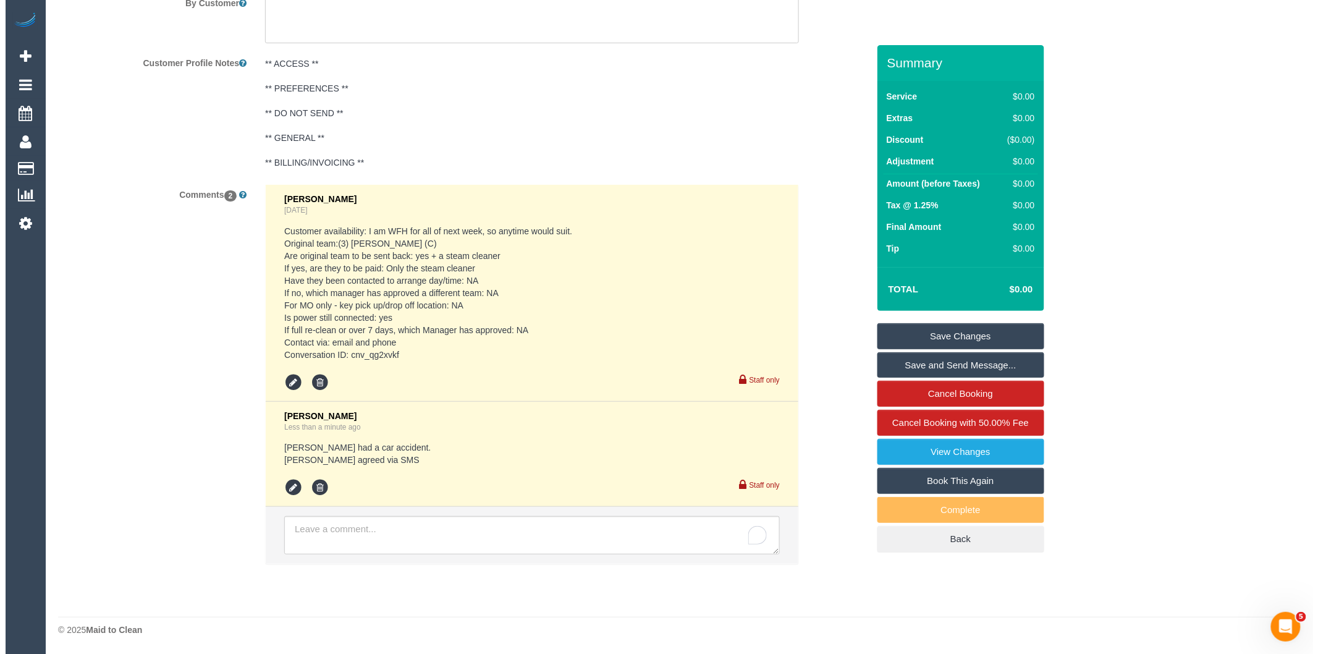
scroll to position [1594, 0]
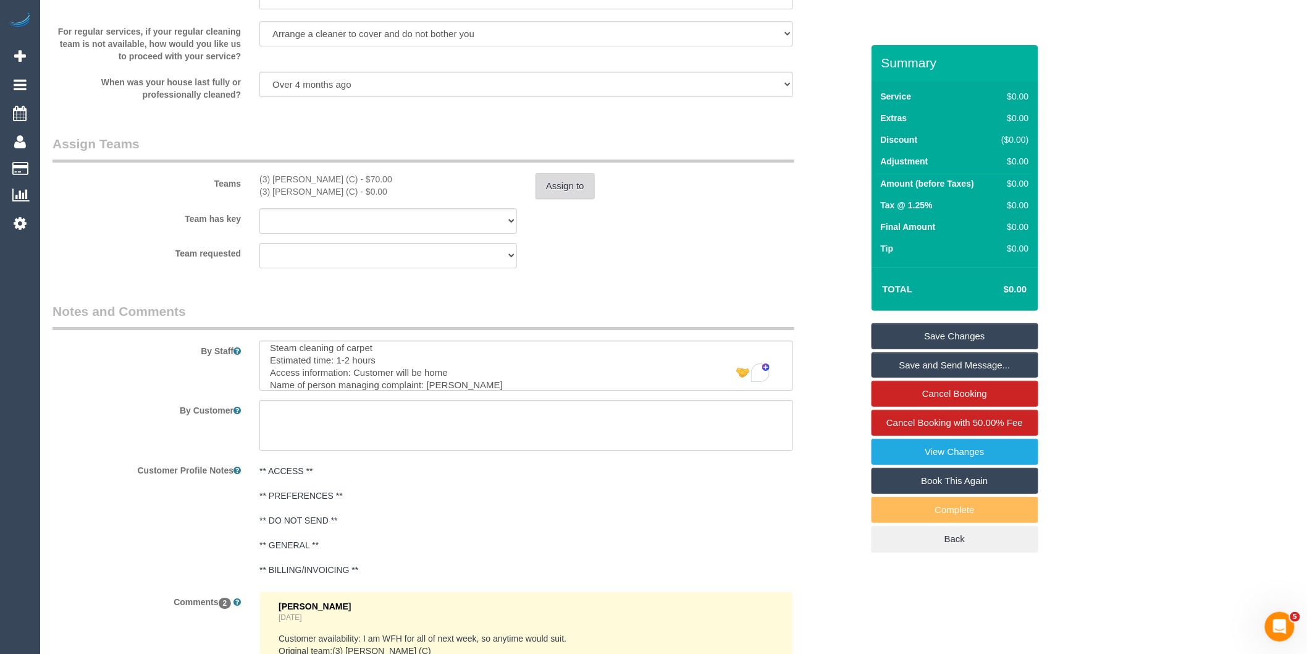
click at [553, 190] on button "Assign to" at bounding box center [565, 186] width 59 height 26
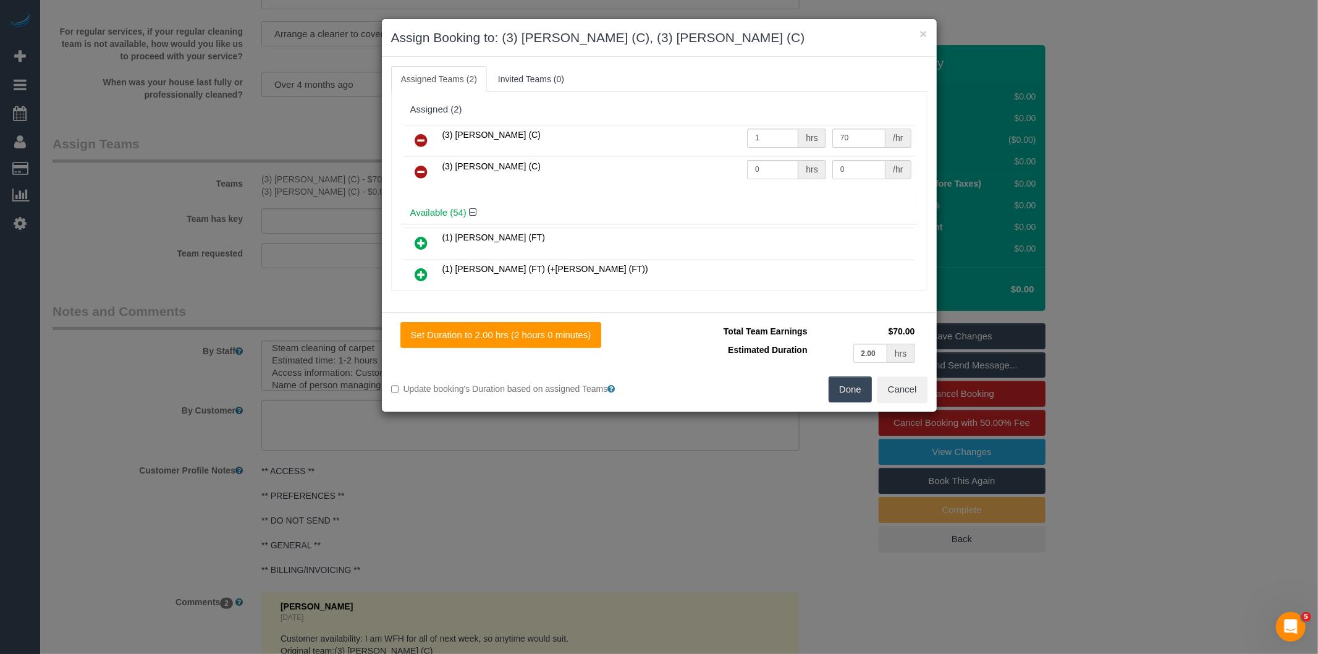
click at [415, 138] on icon at bounding box center [421, 140] width 13 height 15
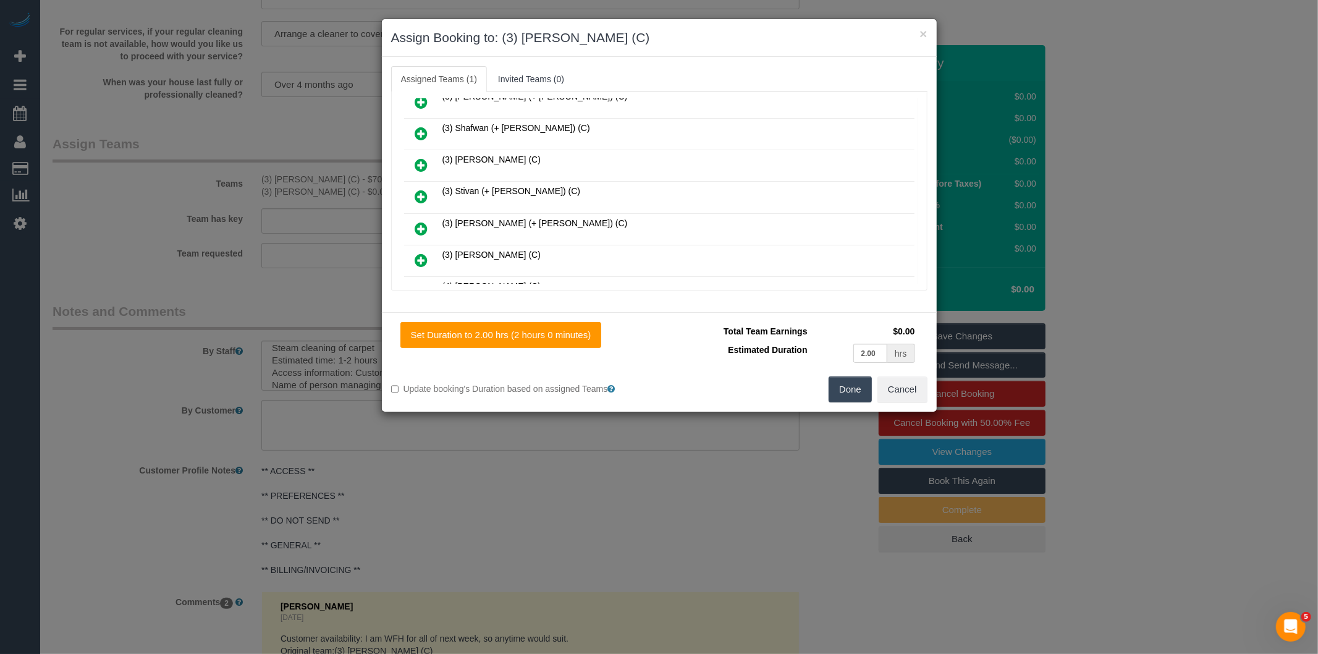
scroll to position [1671, 0]
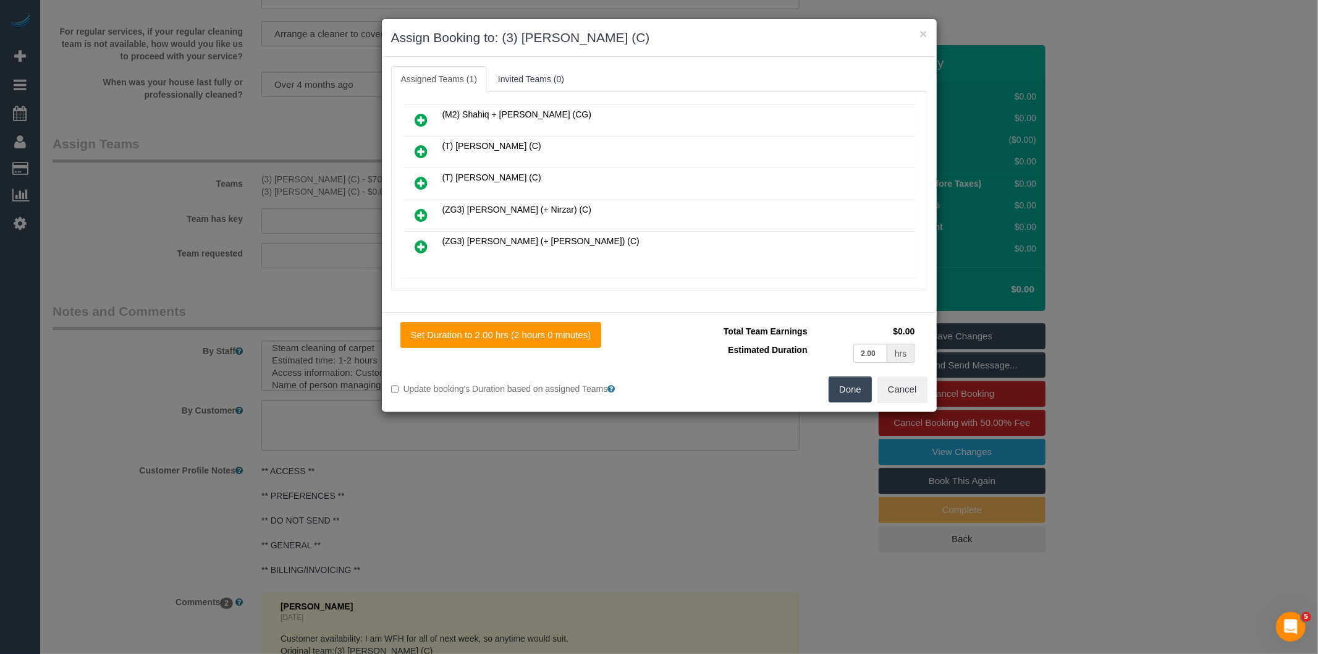
click at [488, 287] on icon at bounding box center [488, 291] width 7 height 9
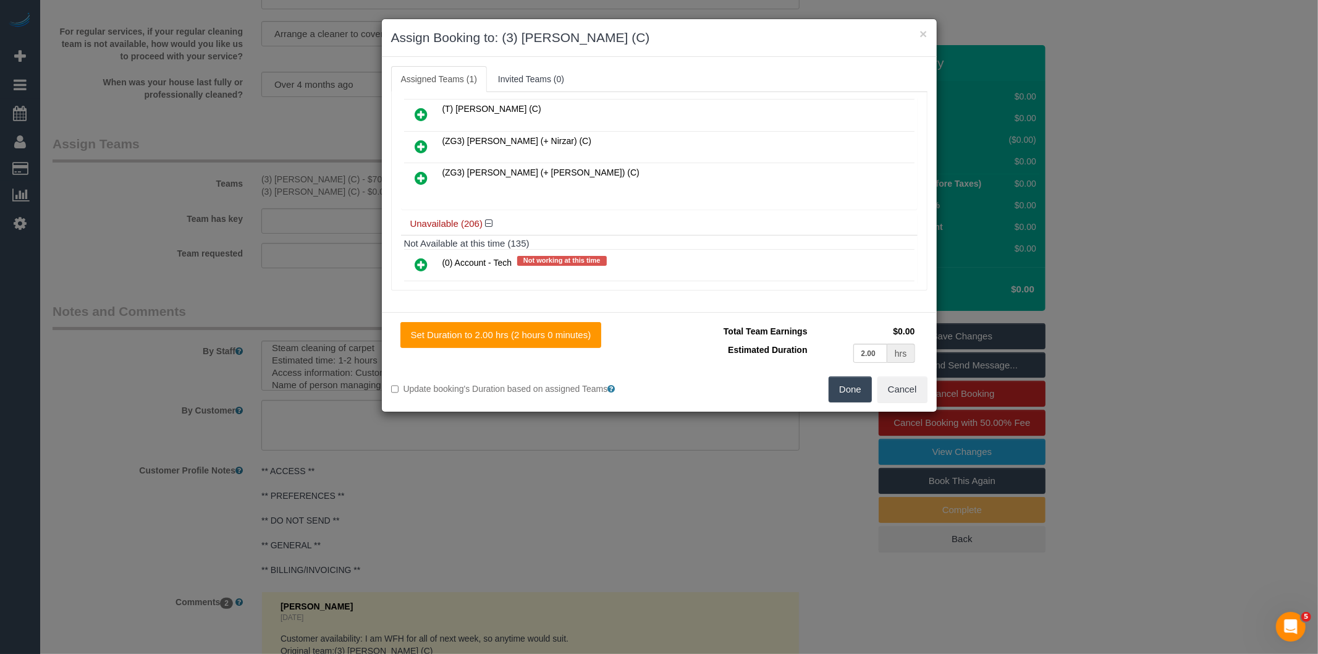
scroll to position [5627, 0]
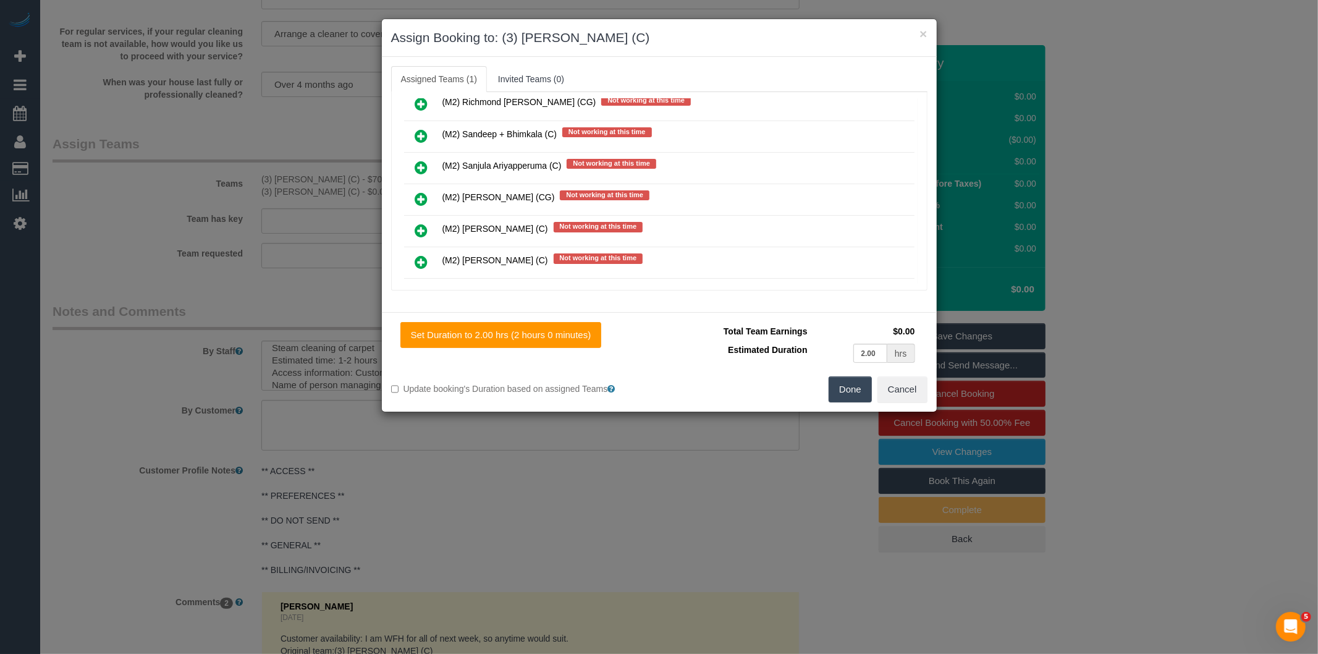
click at [413, 282] on link at bounding box center [421, 294] width 29 height 25
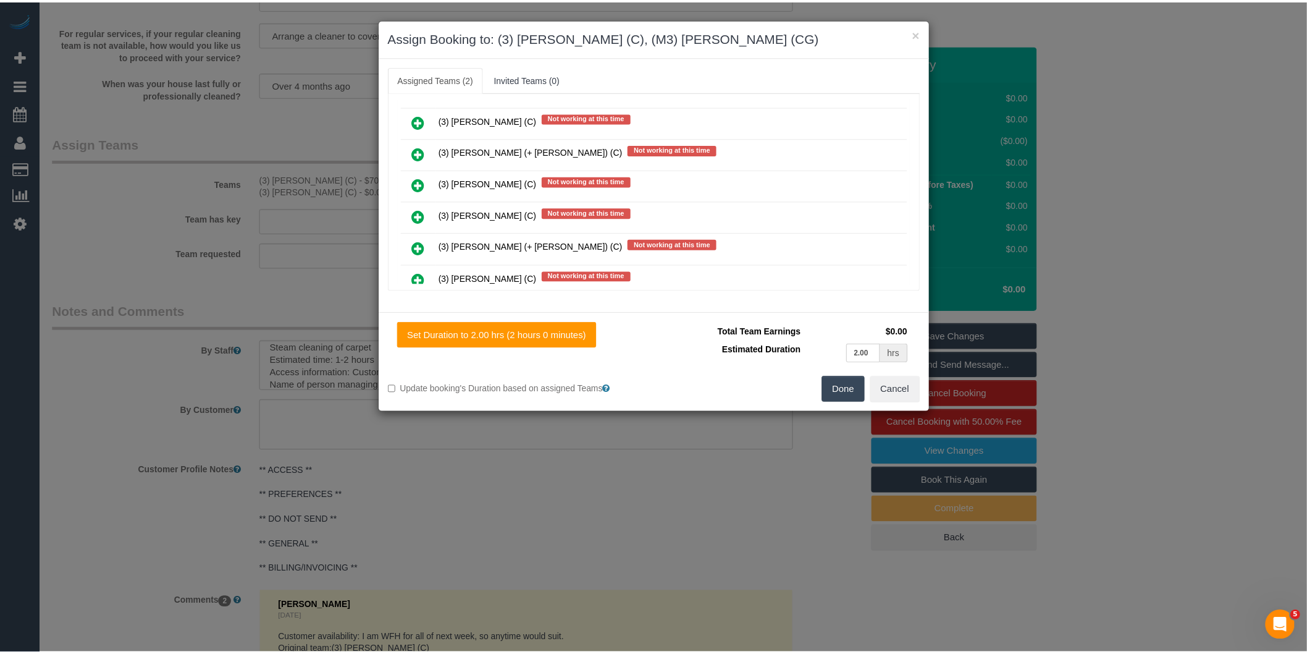
scroll to position [0, 0]
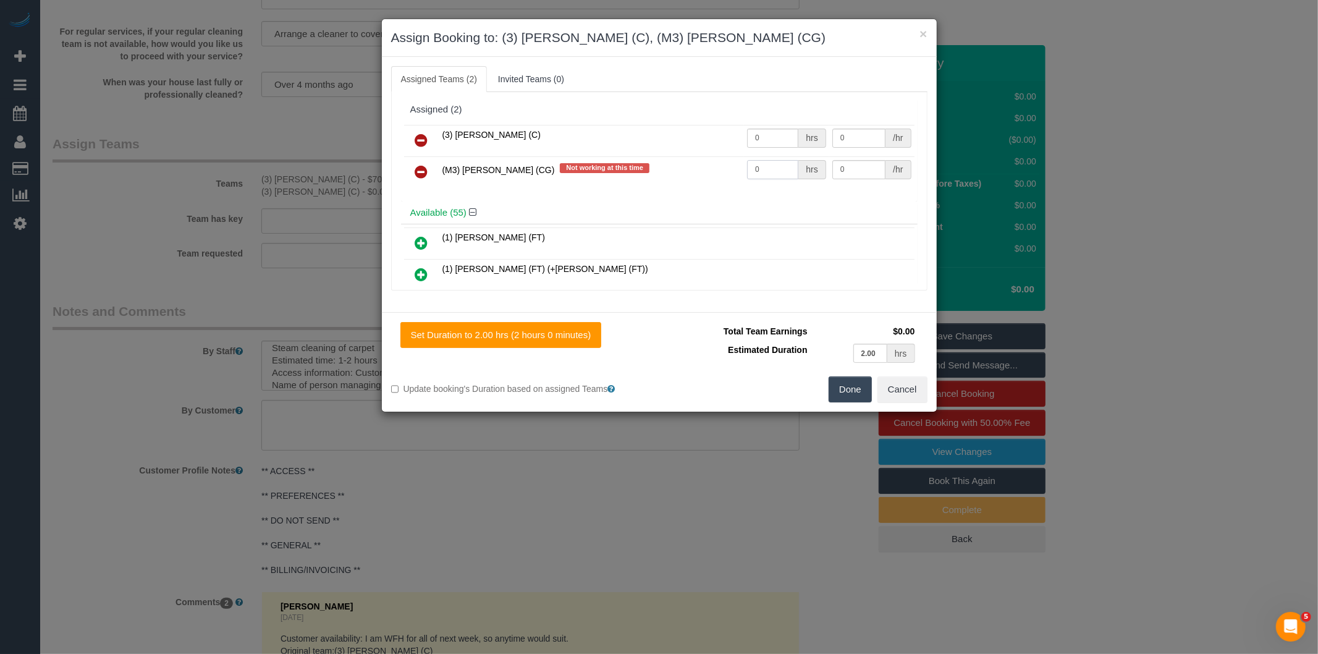
drag, startPoint x: 768, startPoint y: 159, endPoint x: 721, endPoint y: 165, distance: 47.9
click at [721, 165] on tr "(M3) Adnan (CG) Not working at this time 0 hrs 0 /hr" at bounding box center [659, 172] width 510 height 32
type input "1"
type input "85"
click at [851, 398] on button "Done" at bounding box center [849, 389] width 43 height 26
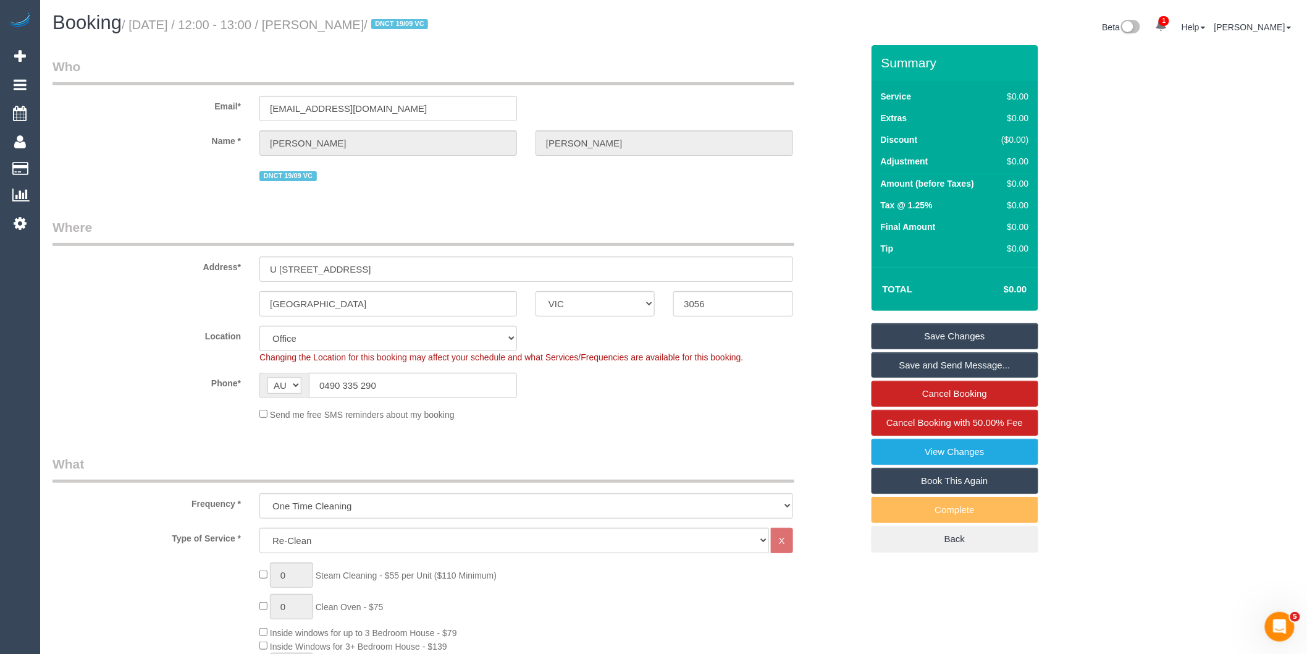
click at [928, 340] on link "Save Changes" at bounding box center [955, 336] width 167 height 26
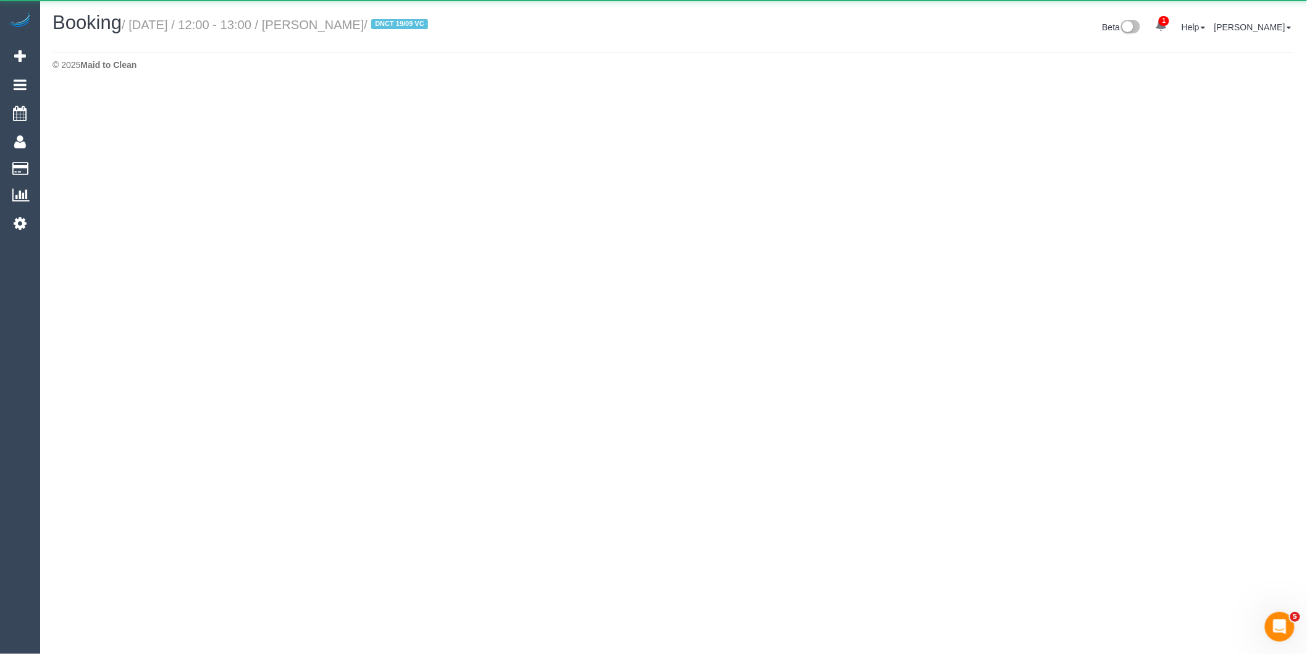
select select "VIC"
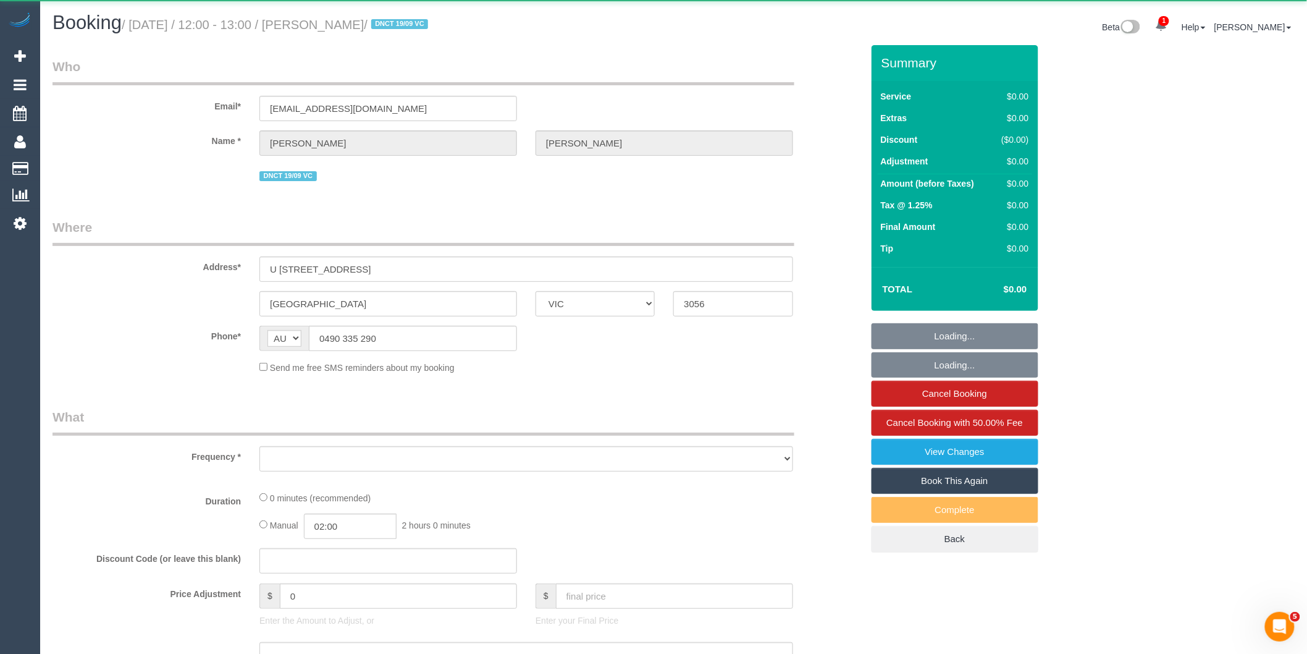
select select "object:11970"
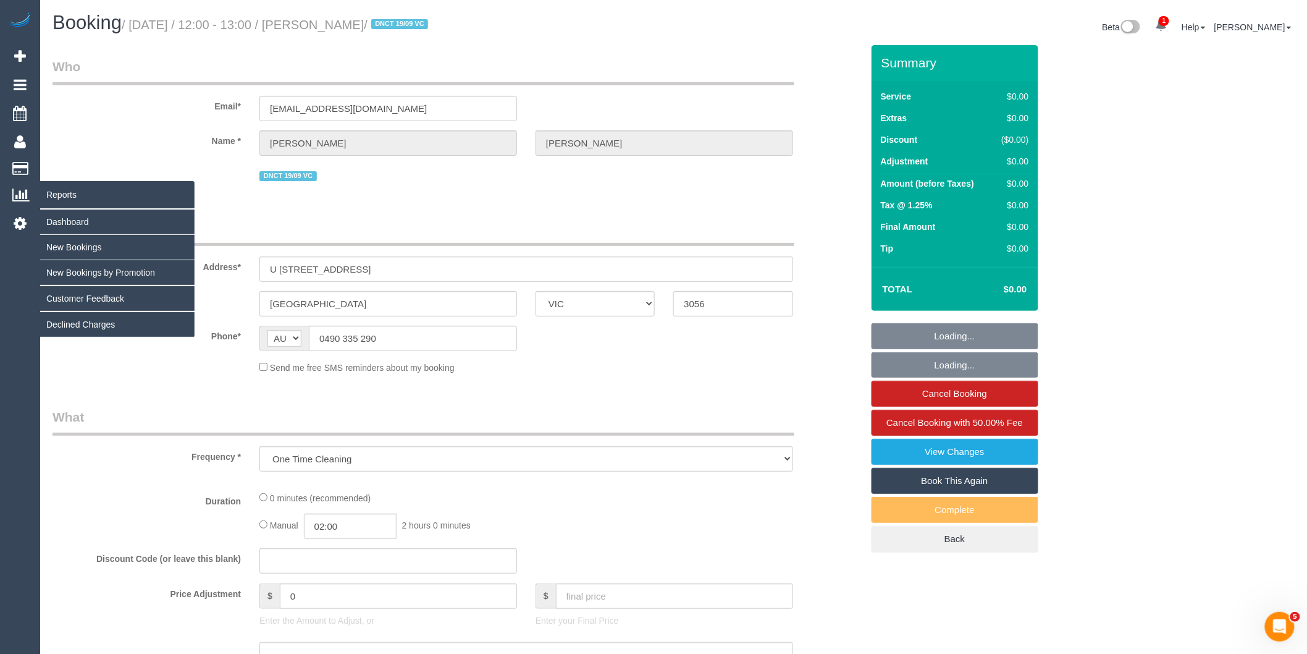
select select "string:stripe-pm_1S3ECS2GScqysDRV7Y3VaEz3"
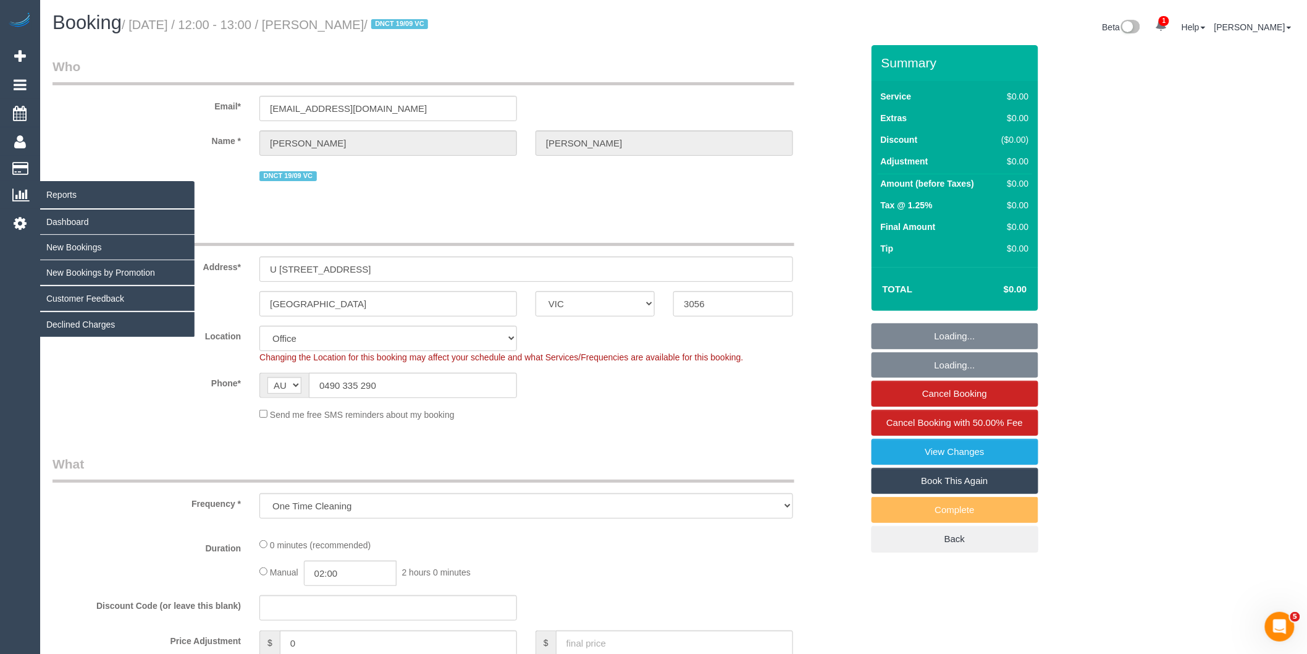
select select "number:29"
select select "number:14"
select select "number:19"
select select "number:24"
select select "number:33"
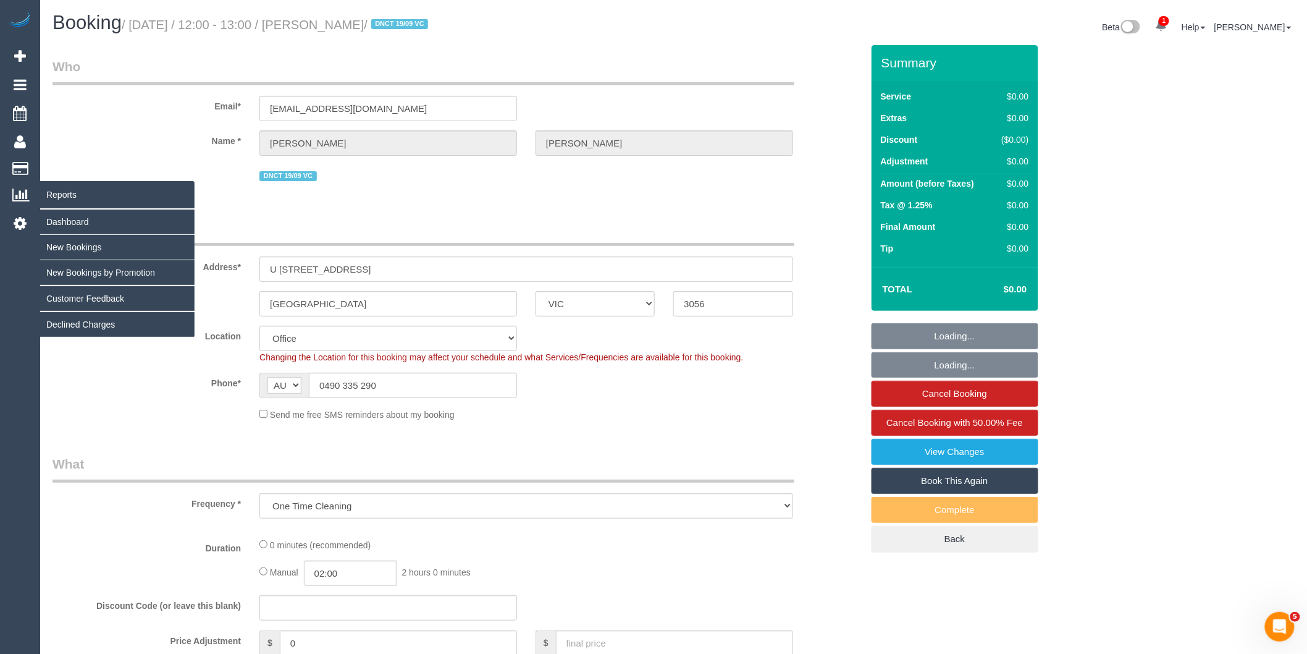
select select "number:26"
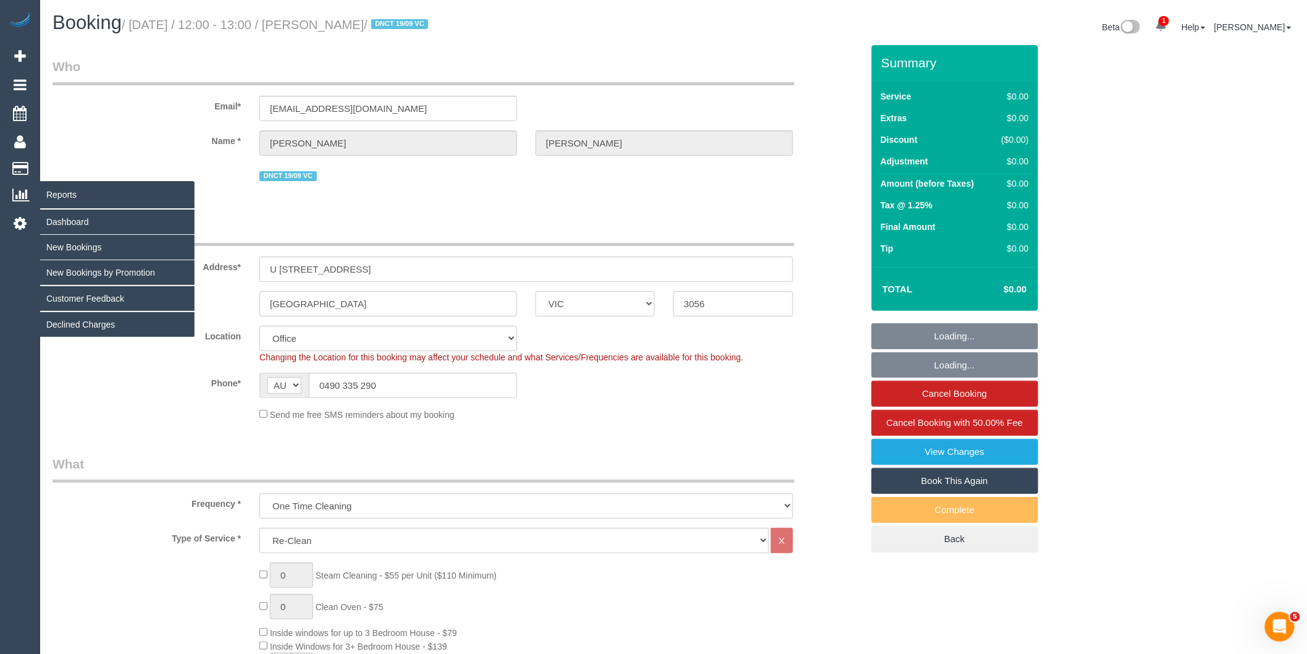
select select "object:13539"
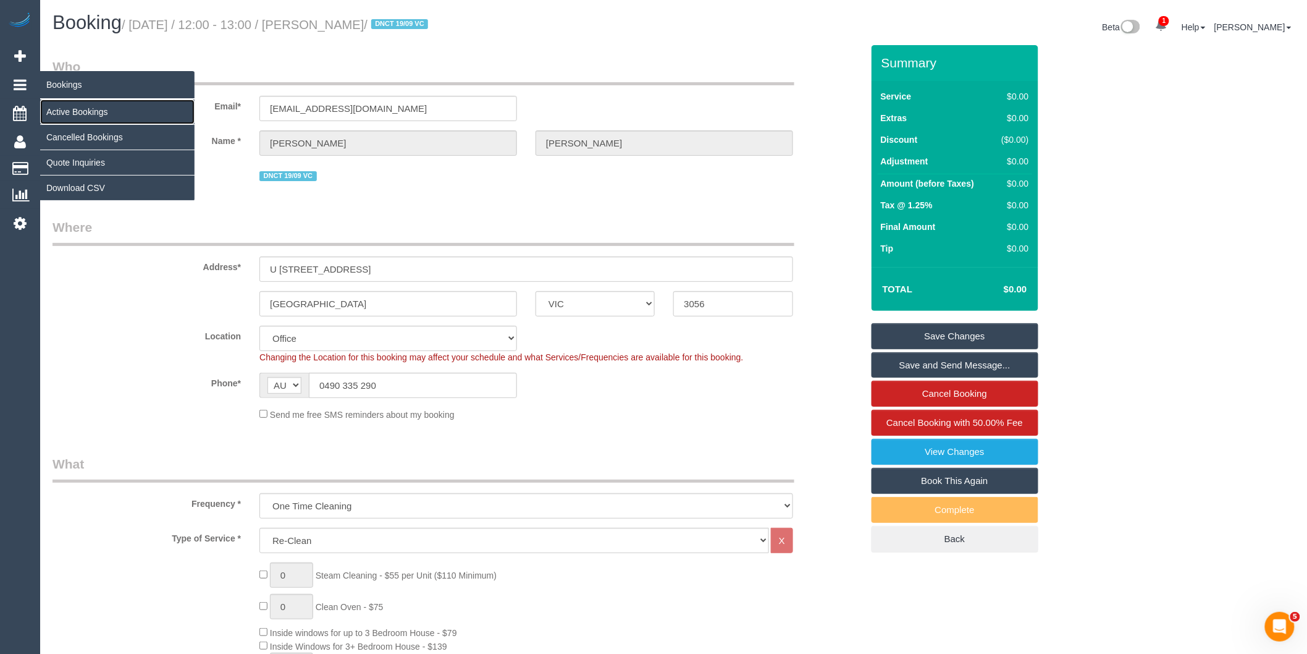
drag, startPoint x: 81, startPoint y: 107, endPoint x: 65, endPoint y: 112, distance: 16.6
click at [81, 107] on link "Active Bookings" at bounding box center [117, 111] width 154 height 25
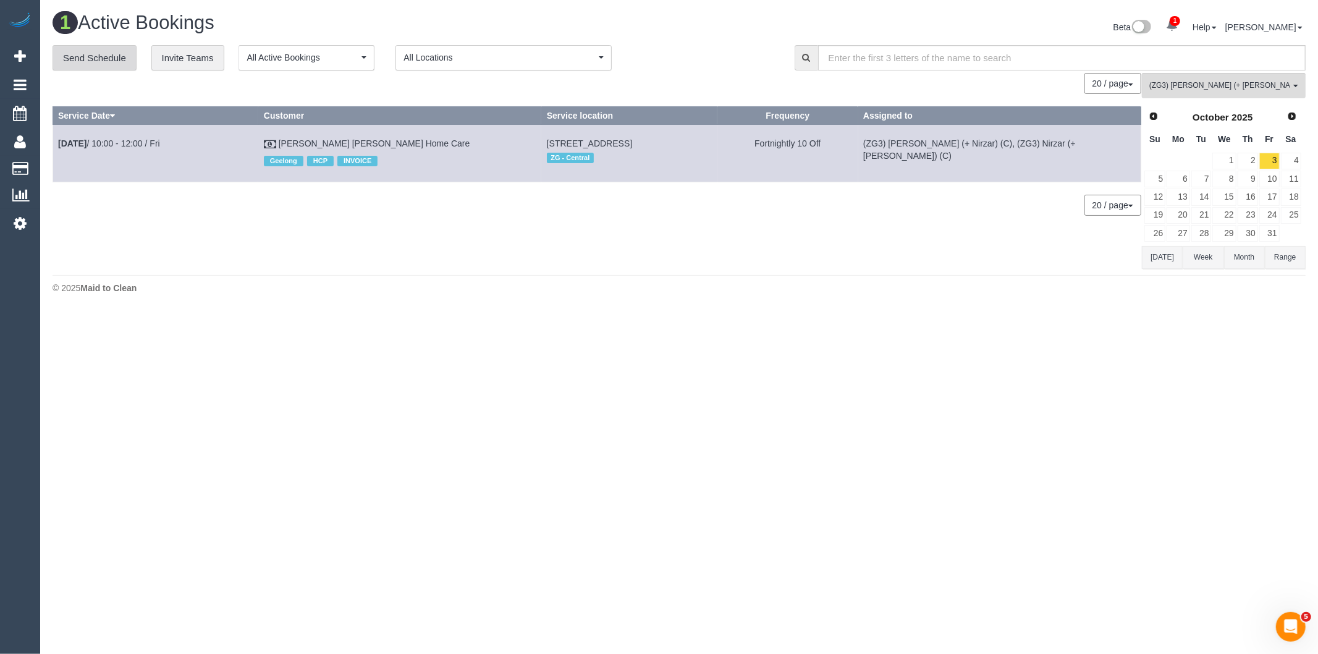
click at [101, 61] on link "Send Schedule" at bounding box center [95, 58] width 84 height 26
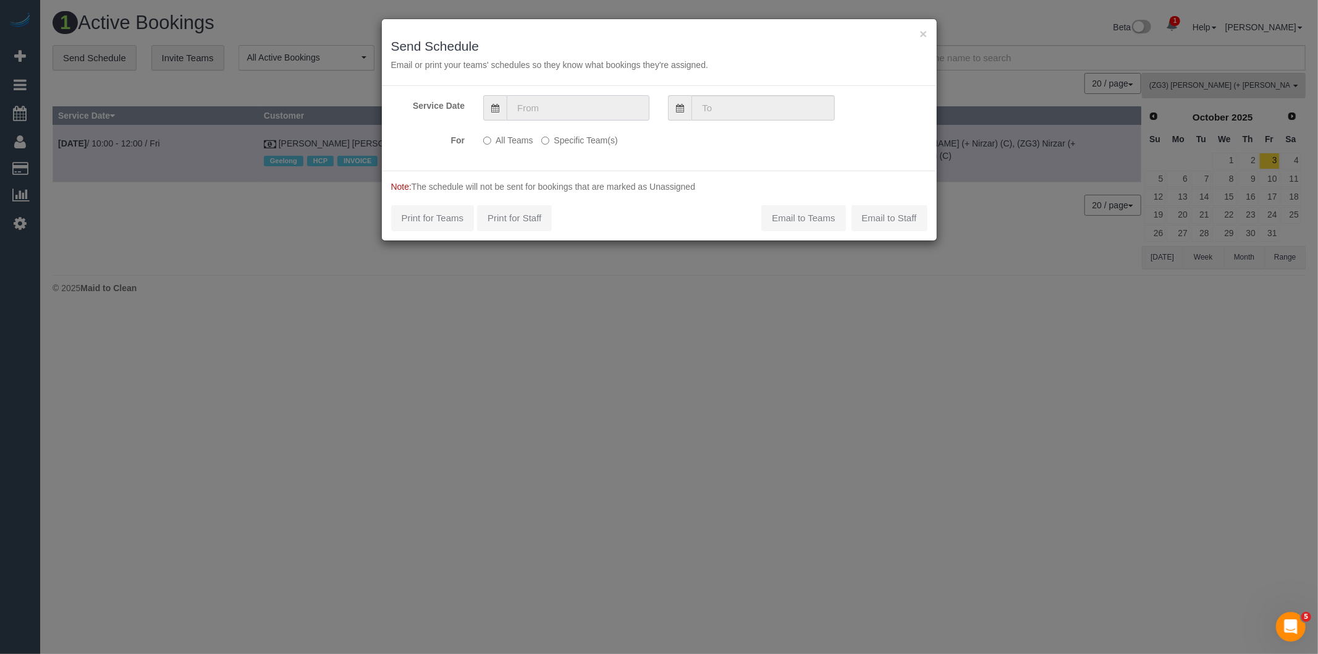
click at [564, 100] on input "text" at bounding box center [578, 107] width 143 height 25
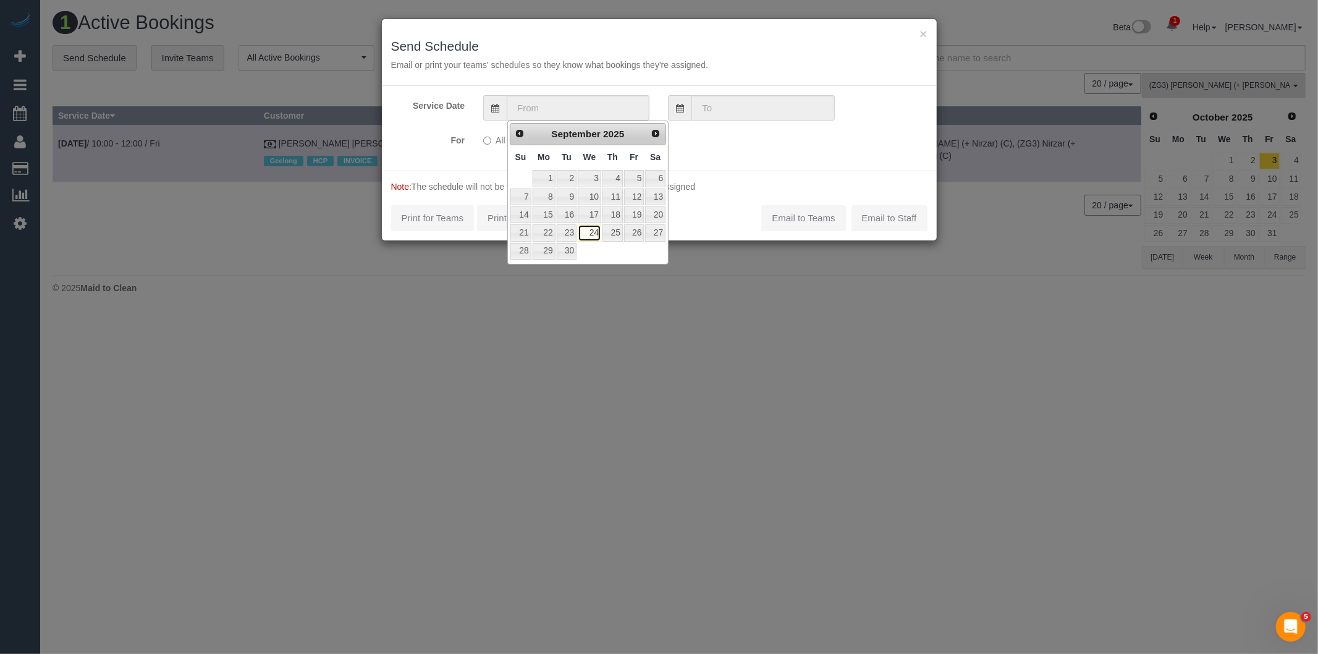
click at [593, 232] on link "24" at bounding box center [589, 232] width 23 height 17
type input "24/09/2025"
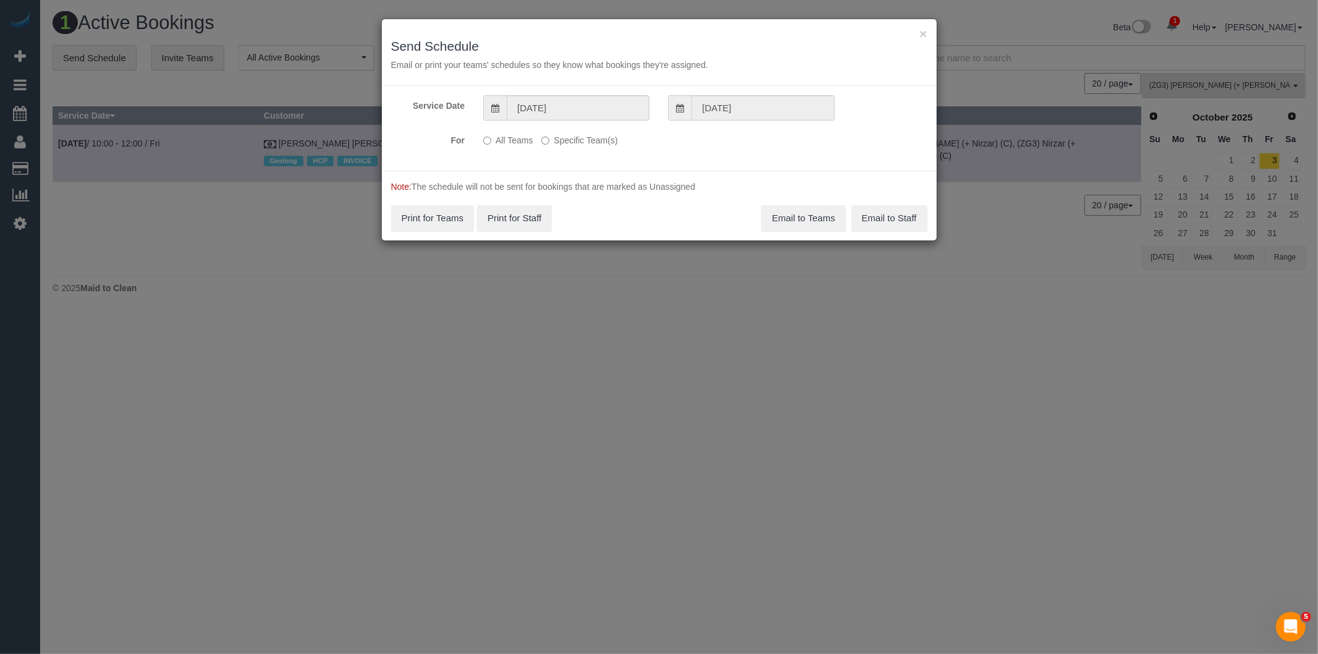
click at [571, 132] on label "Specific Team(s)" at bounding box center [579, 138] width 76 height 17
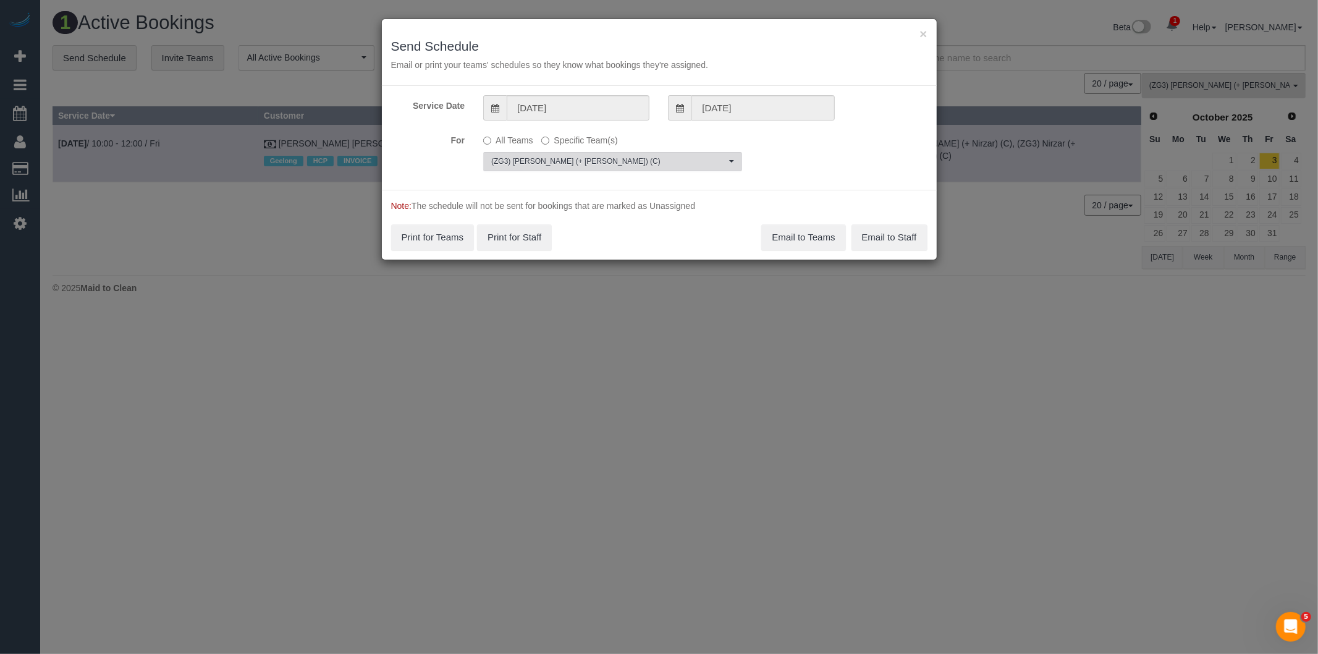
click at [546, 153] on button "(ZG3) Nirzar (+ Mansi) (C) Choose Team(s)" at bounding box center [612, 161] width 259 height 19
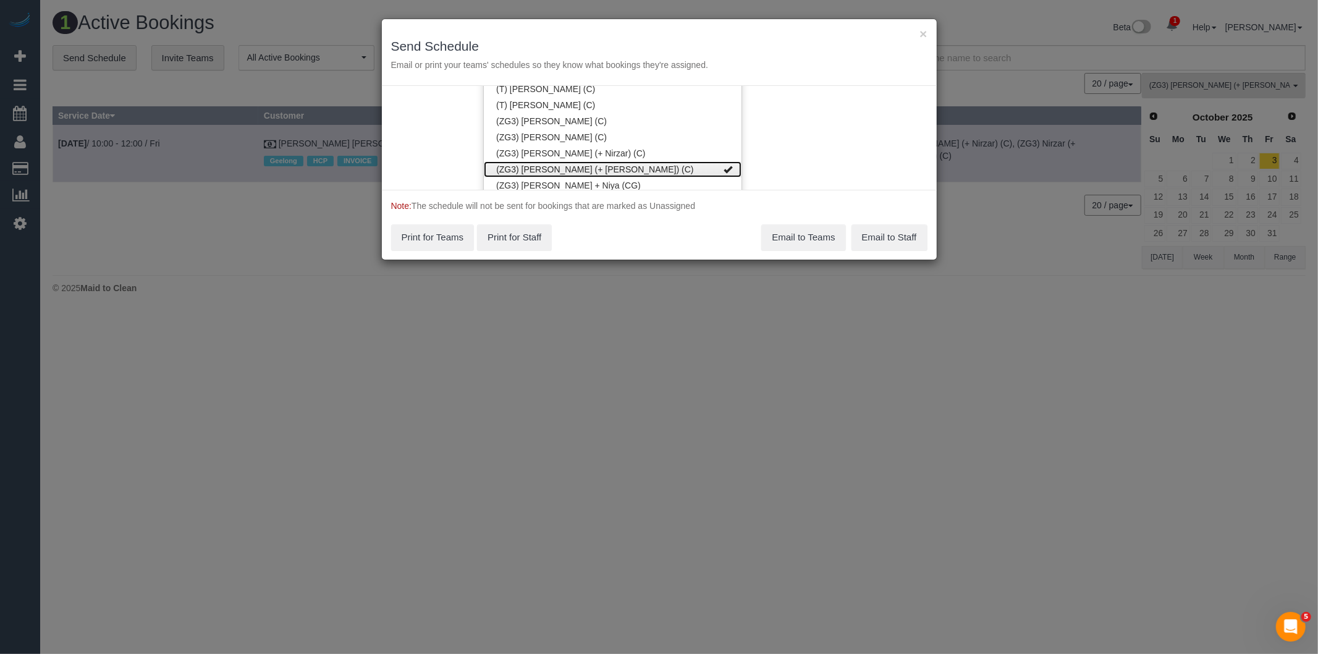
click at [542, 161] on link "(ZG3) [PERSON_NAME] (+ [PERSON_NAME]) (C)" at bounding box center [613, 169] width 258 height 16
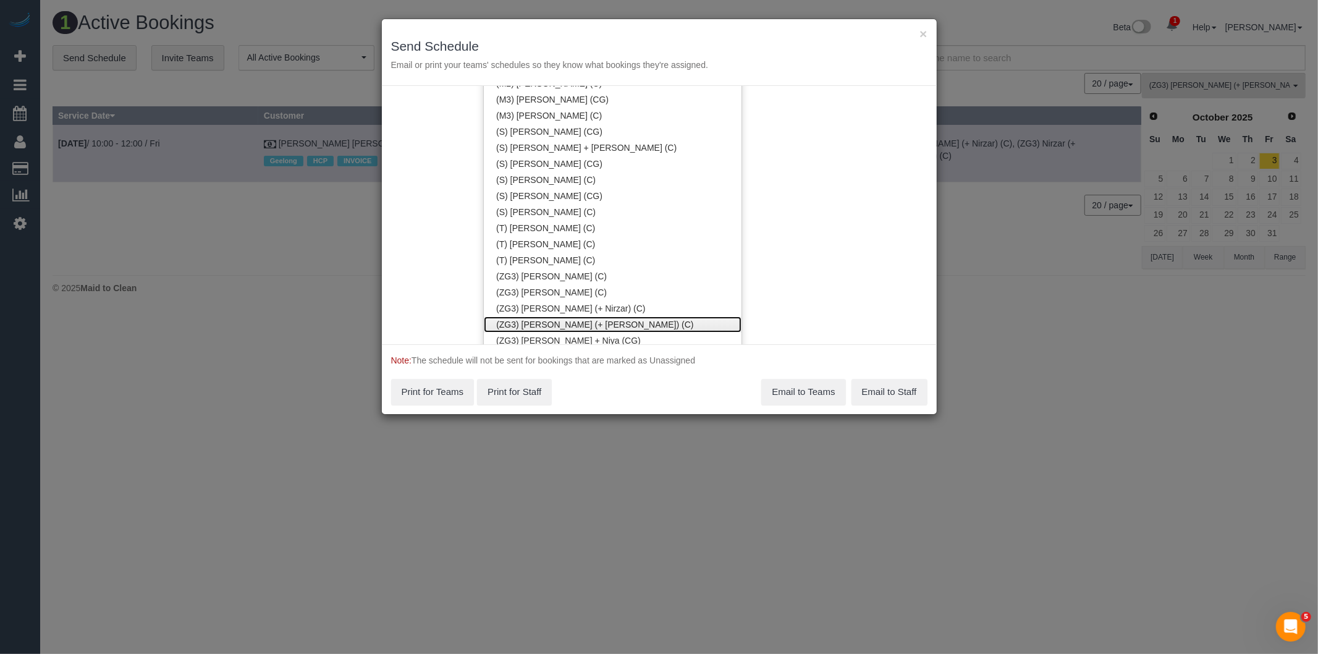
scroll to position [3968, 0]
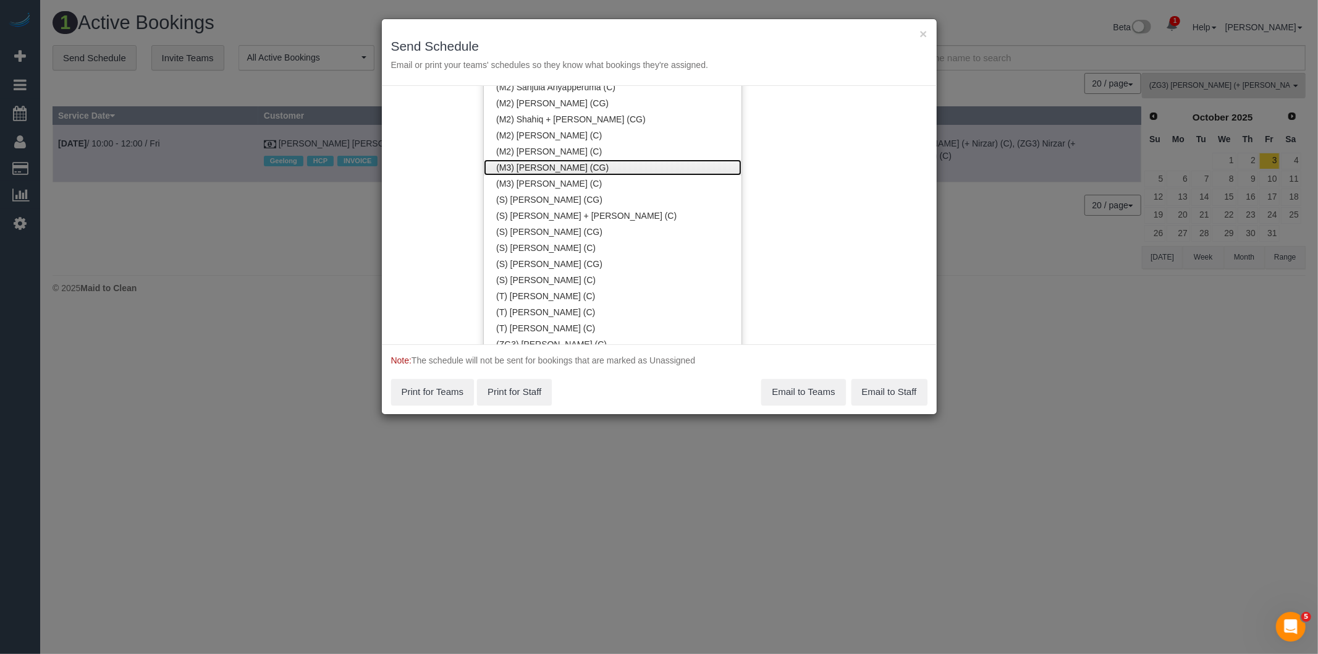
click at [545, 167] on link "(M3) [PERSON_NAME] (CG)" at bounding box center [613, 167] width 258 height 16
click at [854, 219] on div "Service Date 24/09/2025 24/09/2025 For All Teams Specific Team(s) (M3) Adnan (C…" at bounding box center [659, 215] width 555 height 258
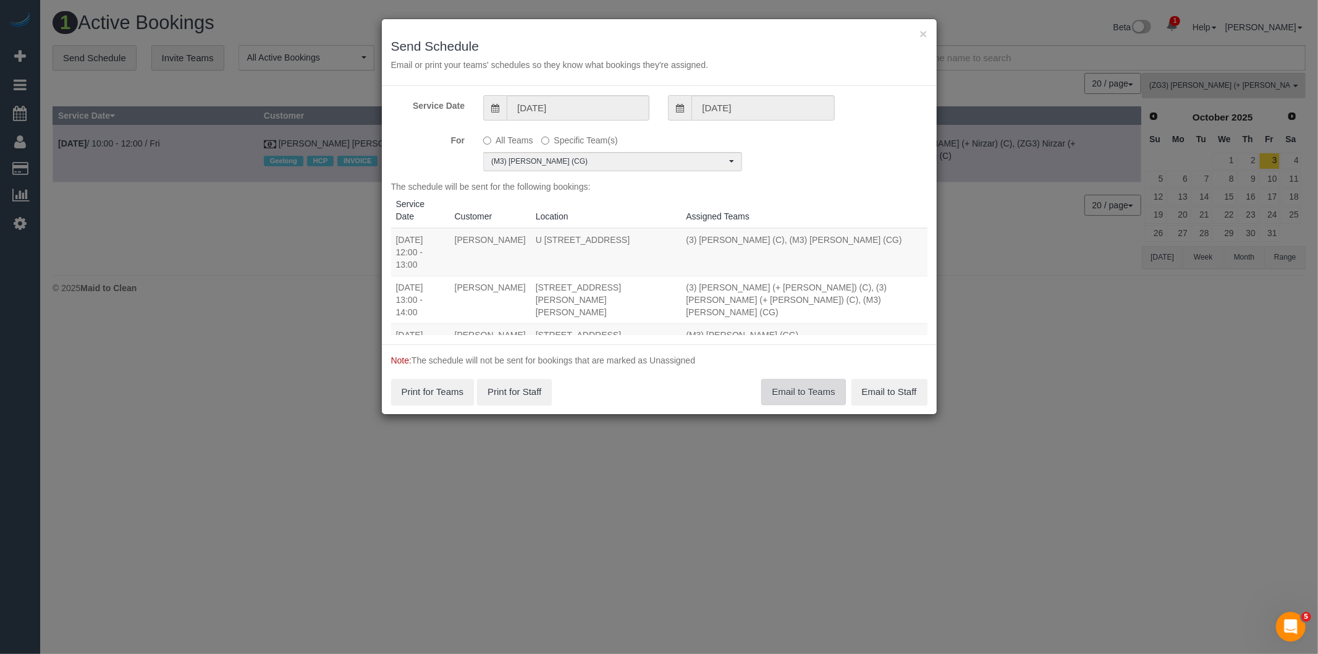
click at [804, 385] on button "Email to Teams" at bounding box center [803, 392] width 84 height 26
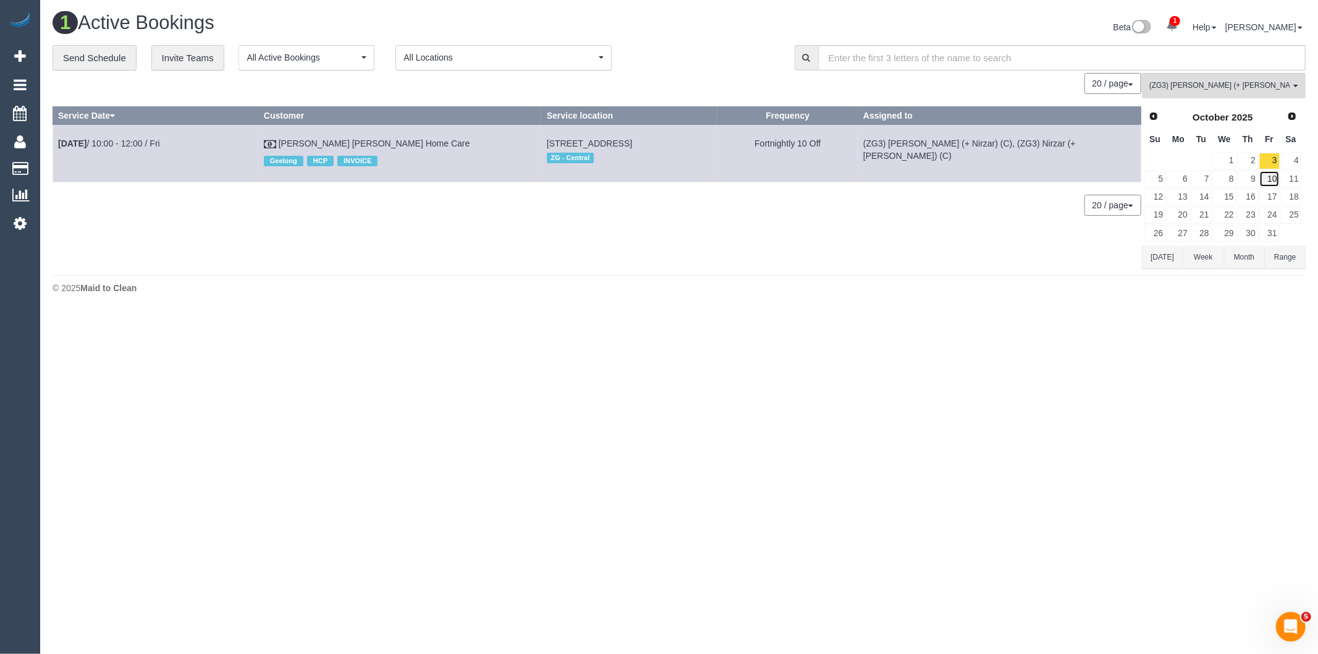
click at [1270, 177] on link "10" at bounding box center [1269, 178] width 20 height 17
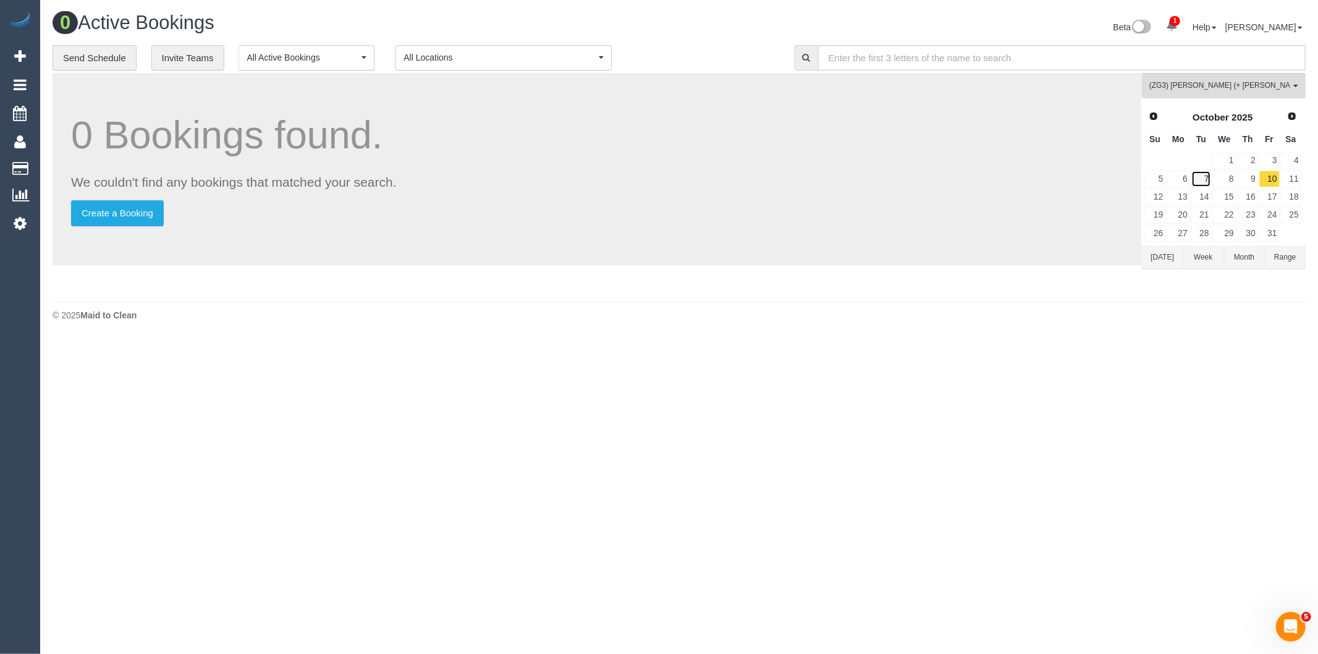
click at [1196, 183] on link "7" at bounding box center [1201, 178] width 20 height 17
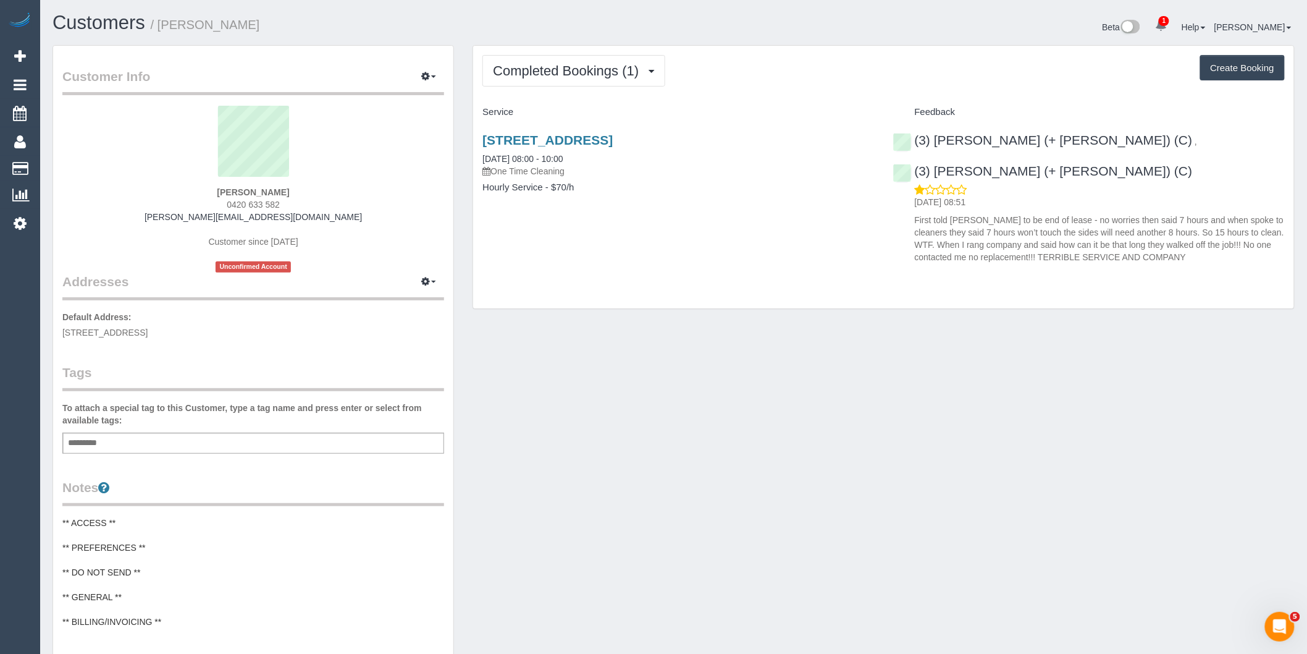
drag, startPoint x: 282, startPoint y: 201, endPoint x: 232, endPoint y: 200, distance: 50.7
click at [232, 200] on div "[PERSON_NAME] 0420 633 582 [PERSON_NAME][EMAIL_ADDRESS][DOMAIN_NAME] Customer s…" at bounding box center [253, 189] width 382 height 167
copy span "420 633 582"
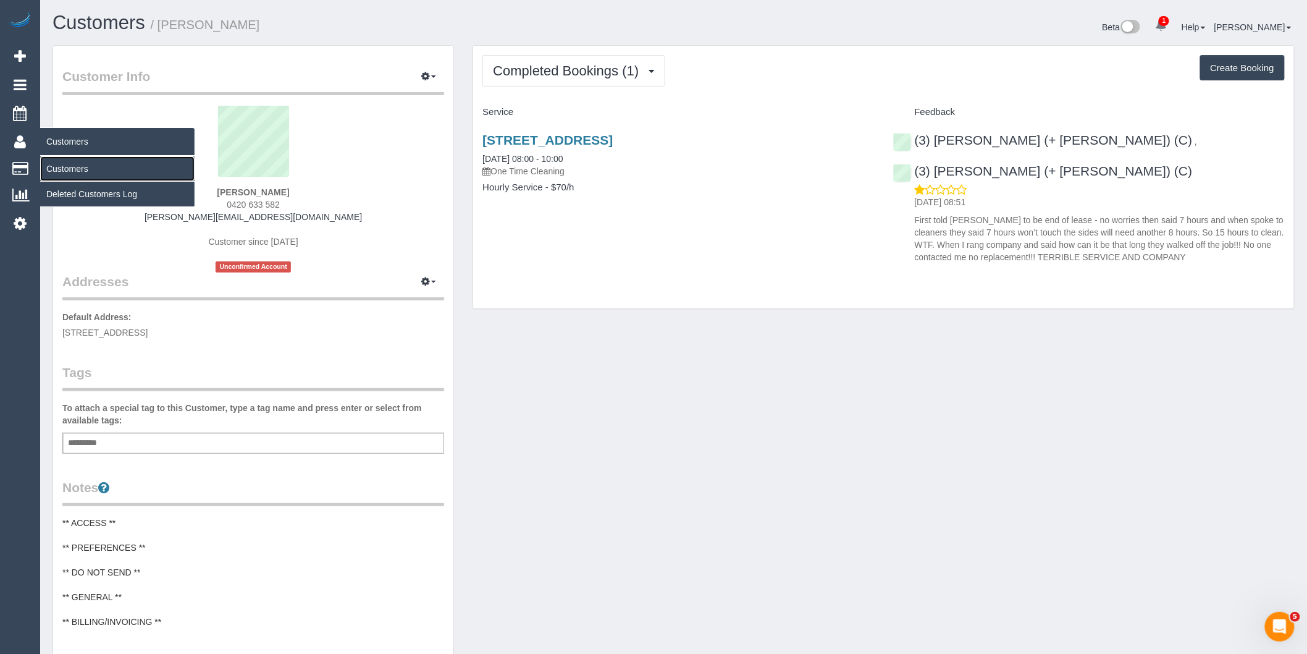
click at [69, 167] on link "Customers" at bounding box center [117, 168] width 154 height 25
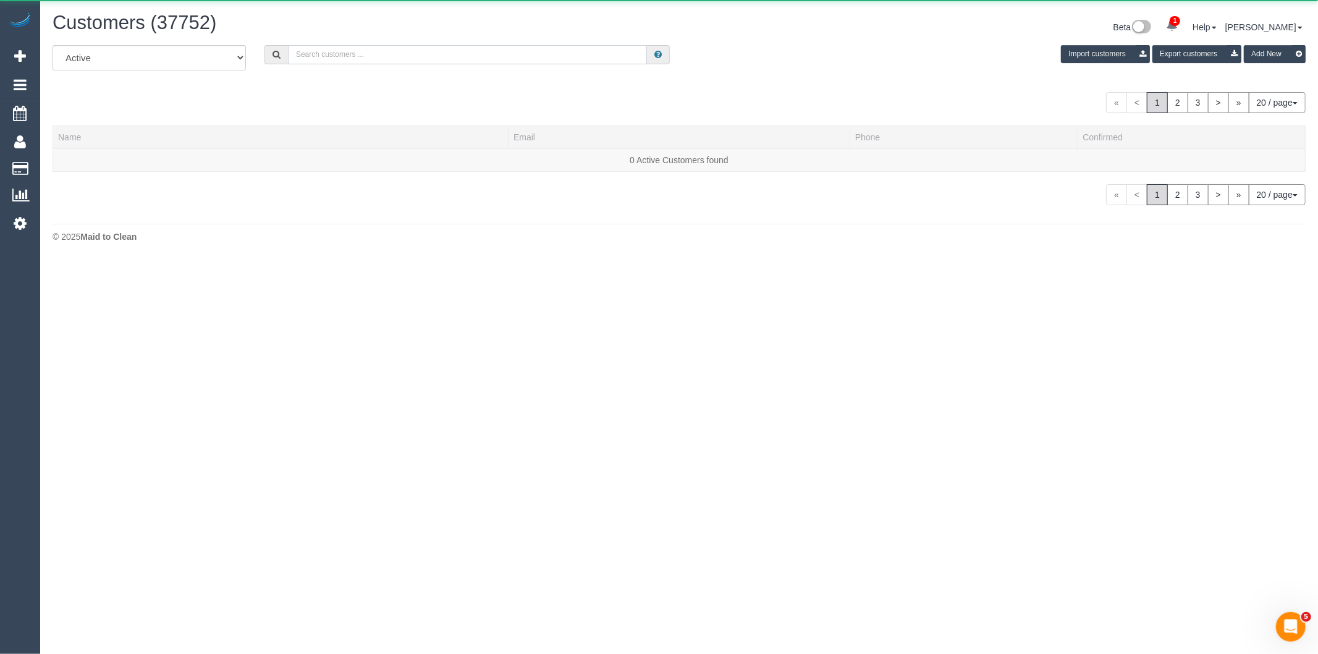
click at [516, 59] on input "text" at bounding box center [467, 54] width 359 height 19
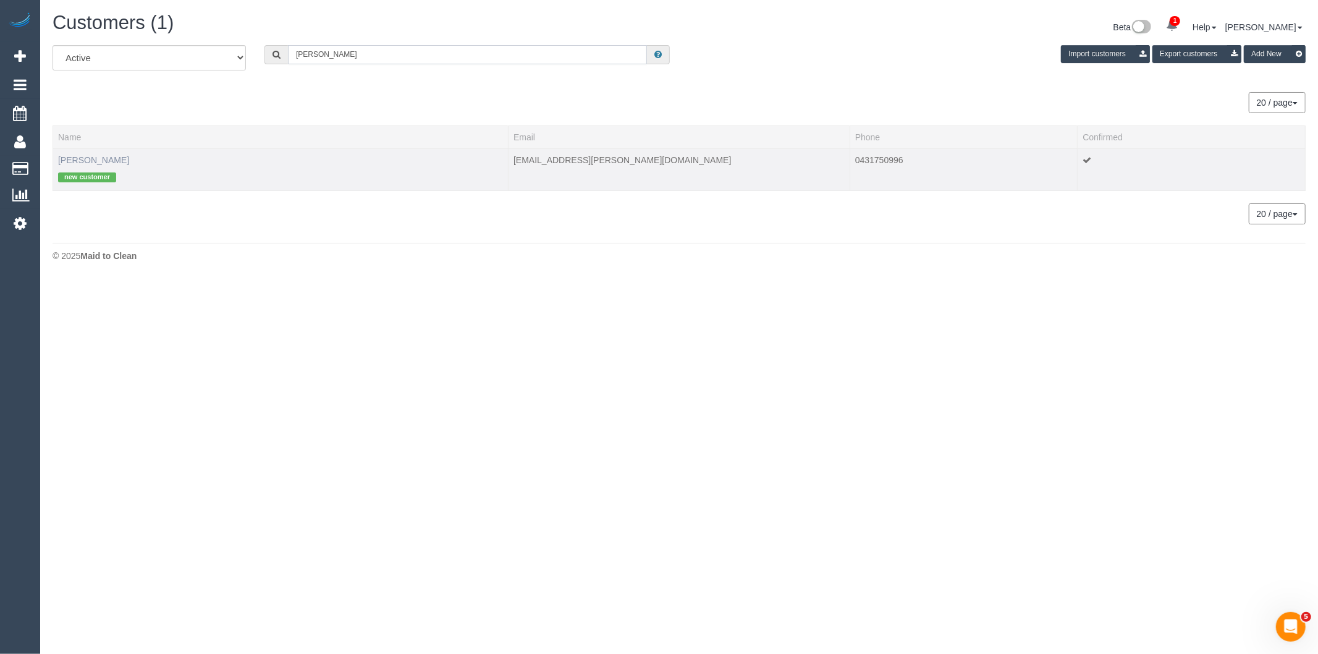
type input "[PERSON_NAME]"
click at [83, 158] on link "[PERSON_NAME]" at bounding box center [93, 160] width 71 height 10
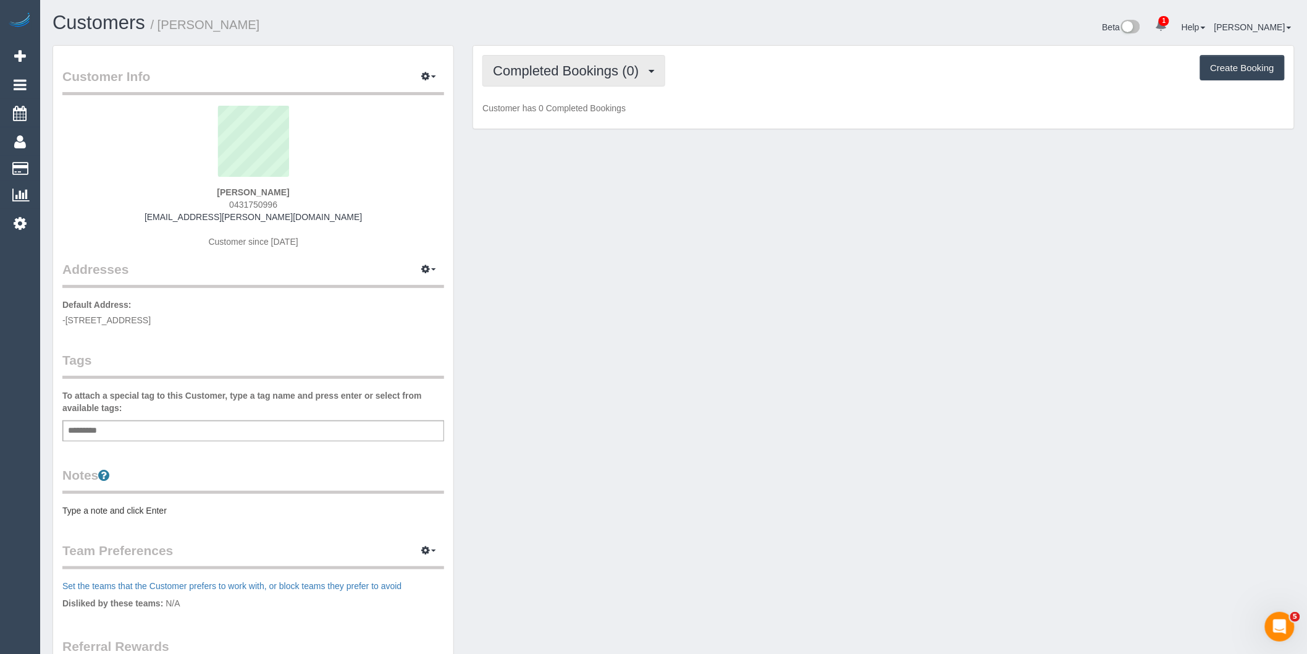
click at [610, 82] on button "Completed Bookings (0)" at bounding box center [573, 71] width 183 height 32
click at [597, 112] on link "Upcoming Bookings (1)" at bounding box center [547, 115] width 128 height 16
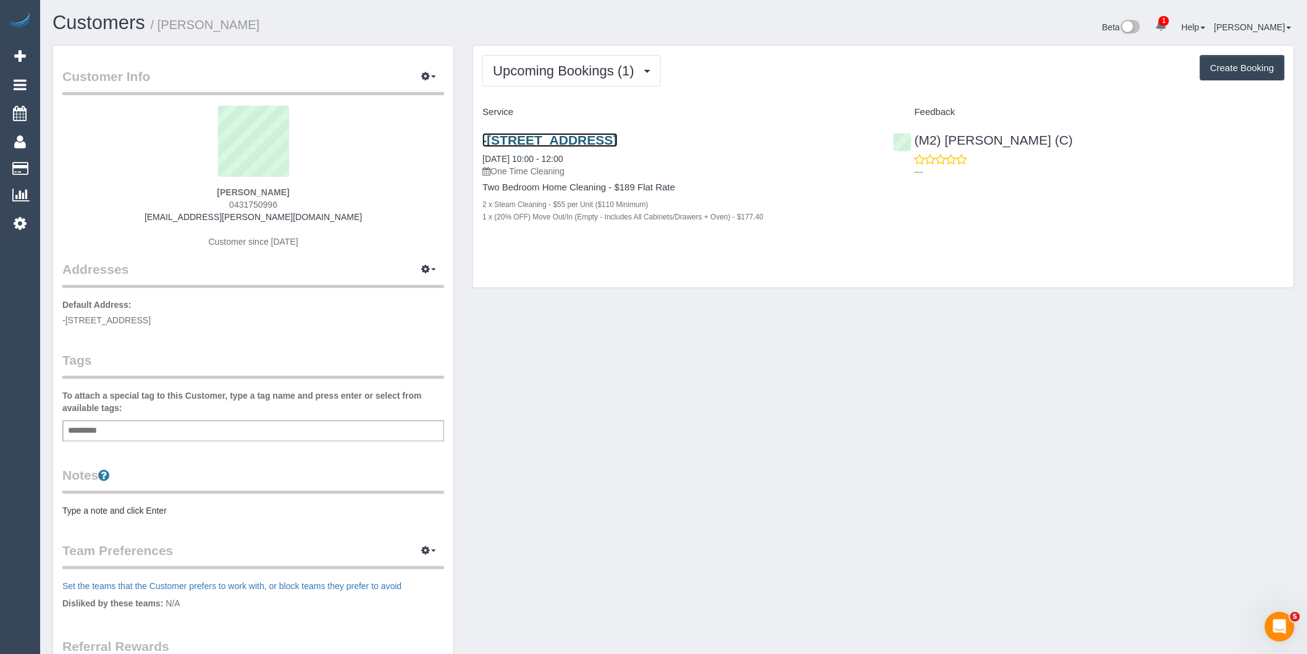
click at [617, 140] on link "-2/59 Normanby Avenue, 2, Thornbury, VIC 3071" at bounding box center [549, 140] width 135 height 14
click at [28, 221] on link "Settings" at bounding box center [20, 223] width 40 height 28
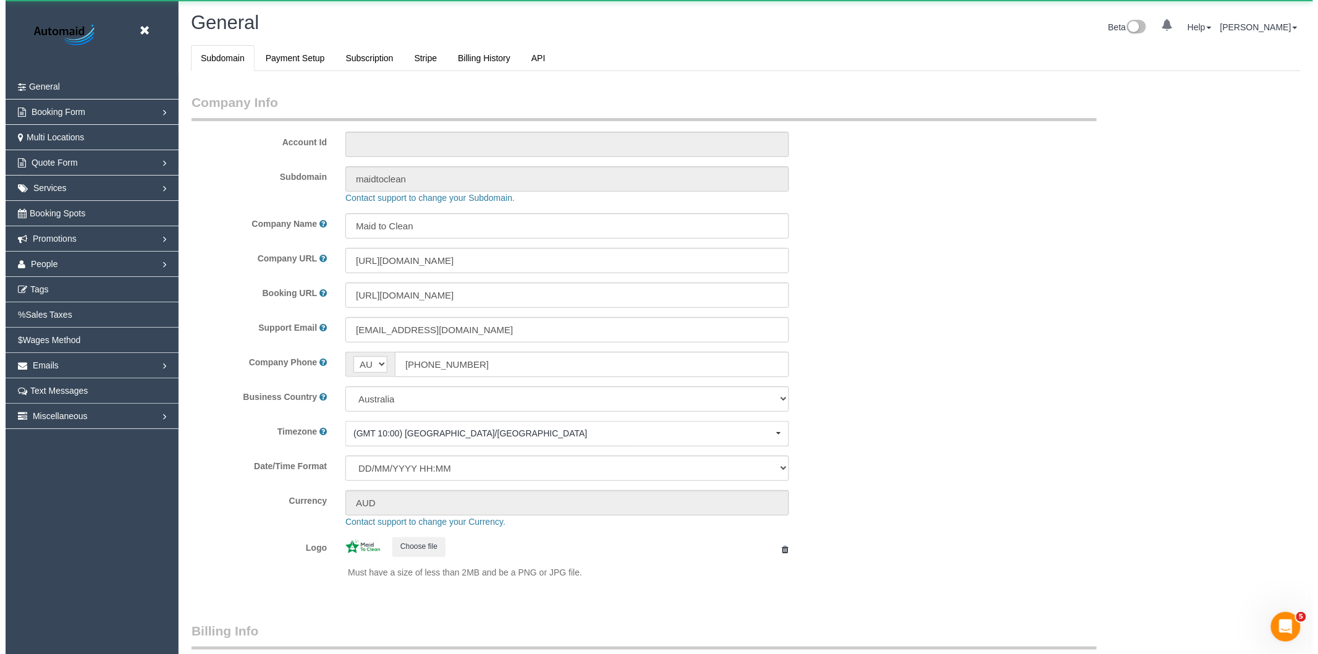
scroll to position [2782, 1307]
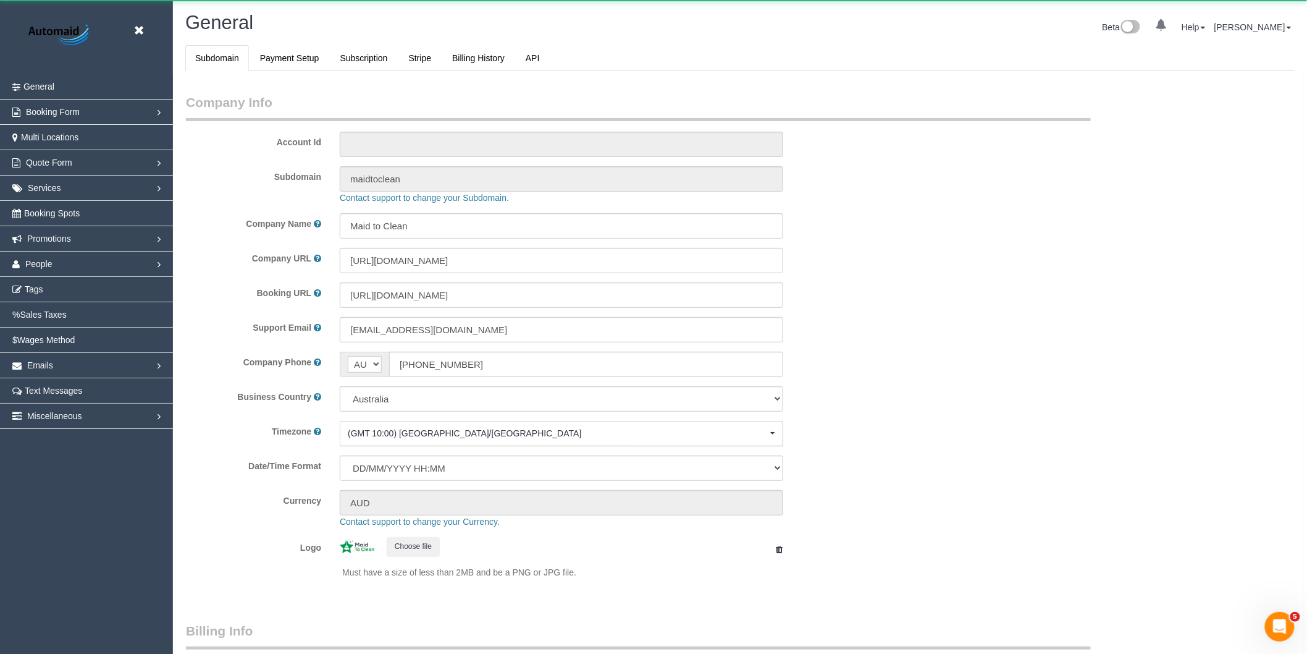
select select "1"
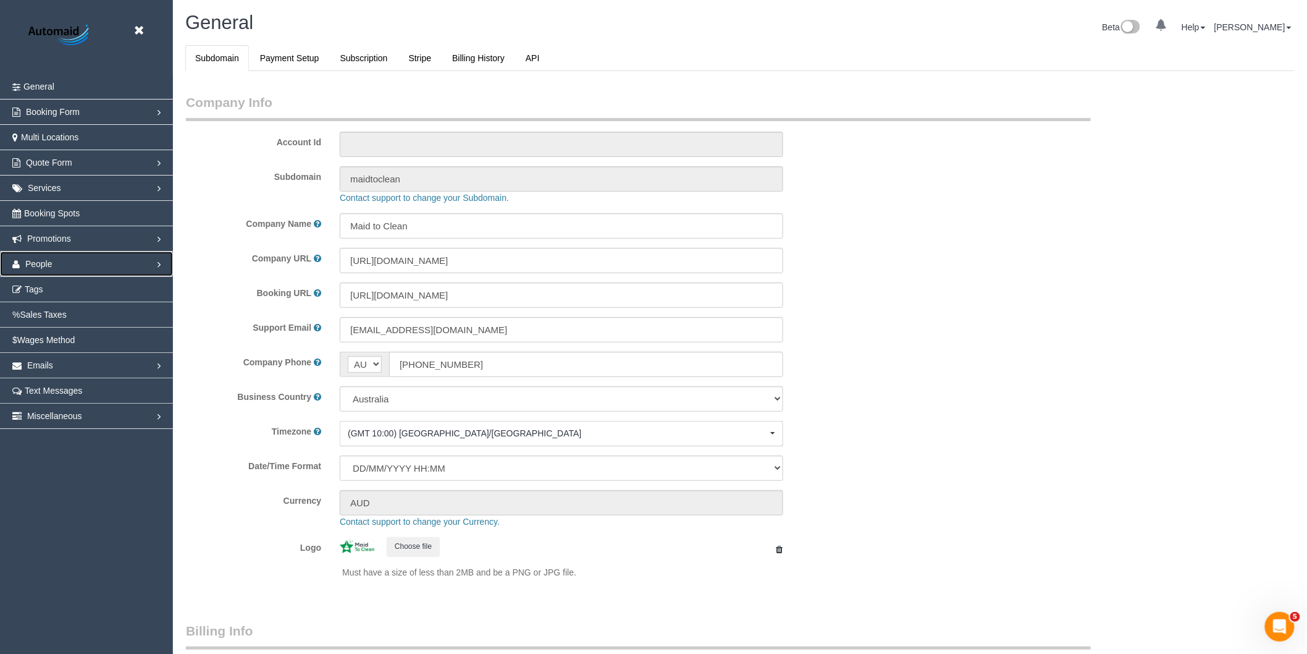
click at [38, 258] on link "People" at bounding box center [86, 263] width 173 height 25
click at [37, 285] on link "Teams" at bounding box center [86, 289] width 173 height 25
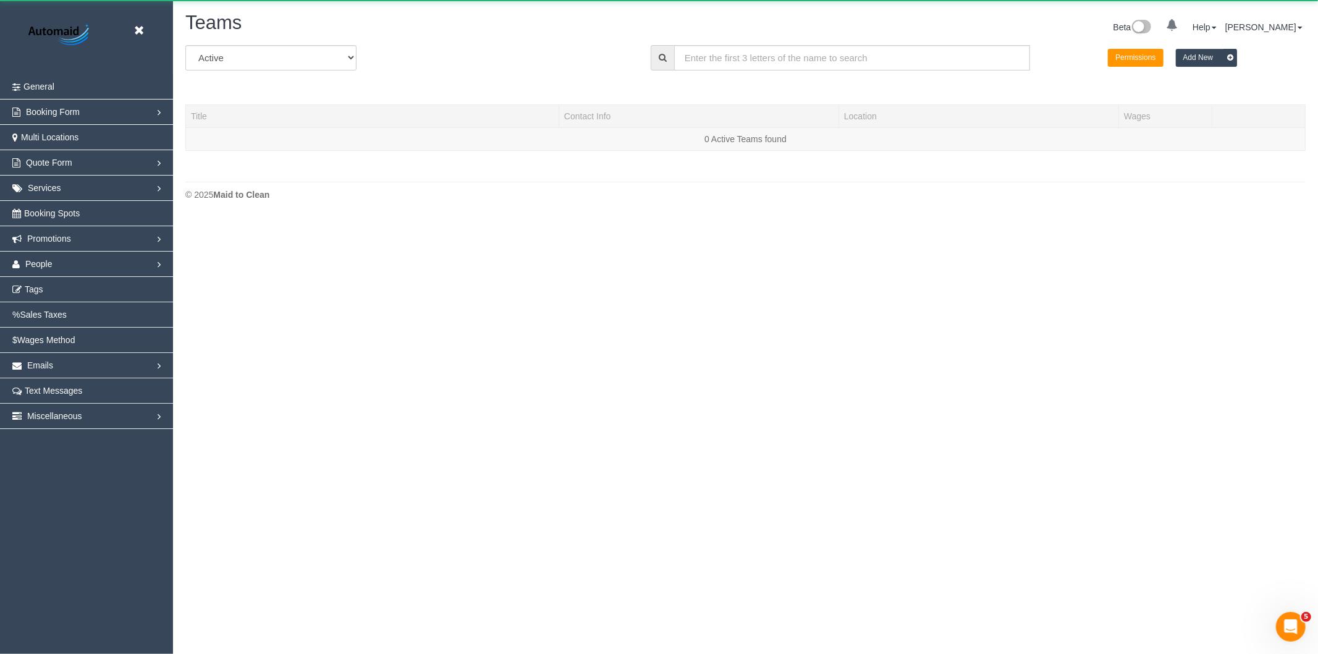
scroll to position [219, 1318]
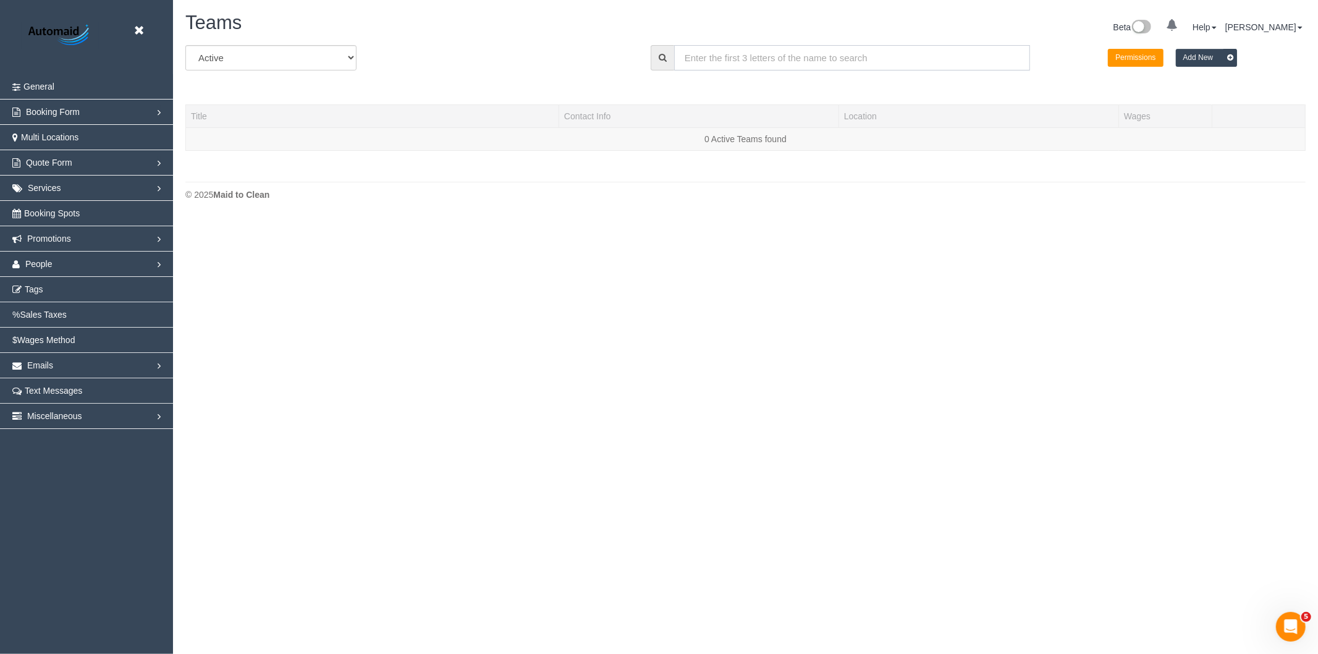
click at [702, 53] on input "text" at bounding box center [852, 57] width 356 height 25
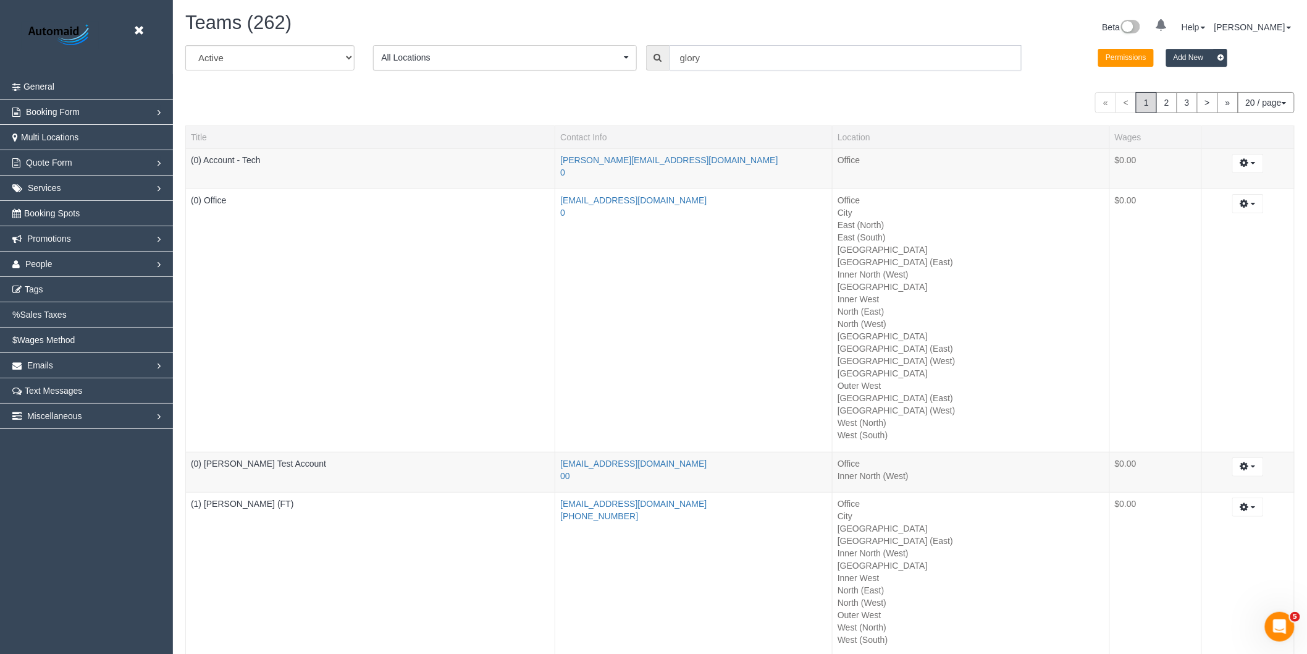
scroll to position [61441, 60452]
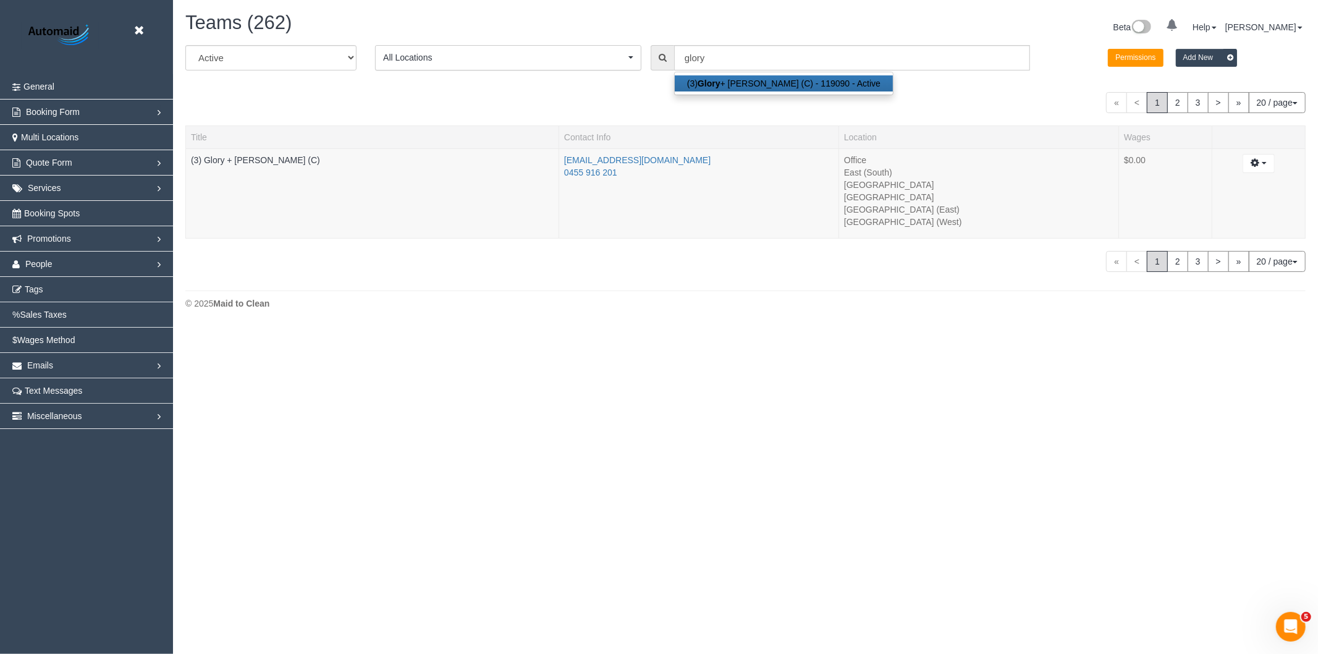
click at [701, 79] on strong "Glory" at bounding box center [708, 83] width 23 height 10
type input "(3) Glory + Mary (C)"
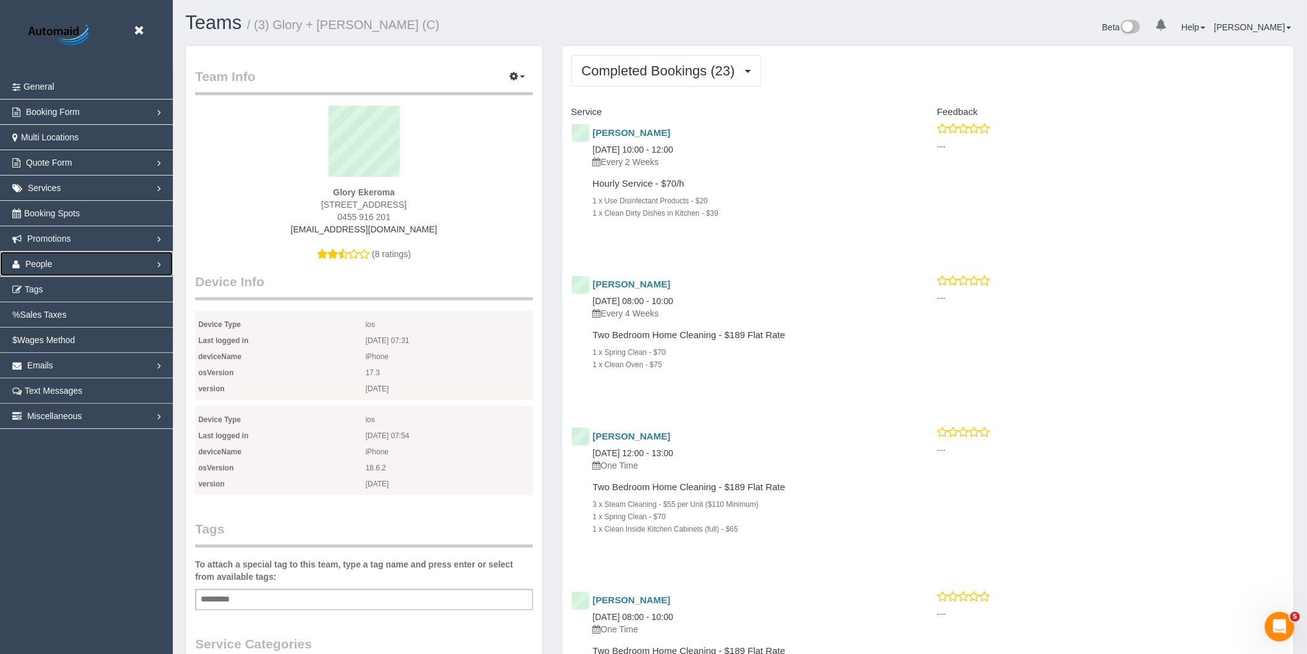
click at [41, 255] on link "People" at bounding box center [86, 263] width 173 height 25
click at [47, 295] on link "Teams" at bounding box center [86, 289] width 173 height 25
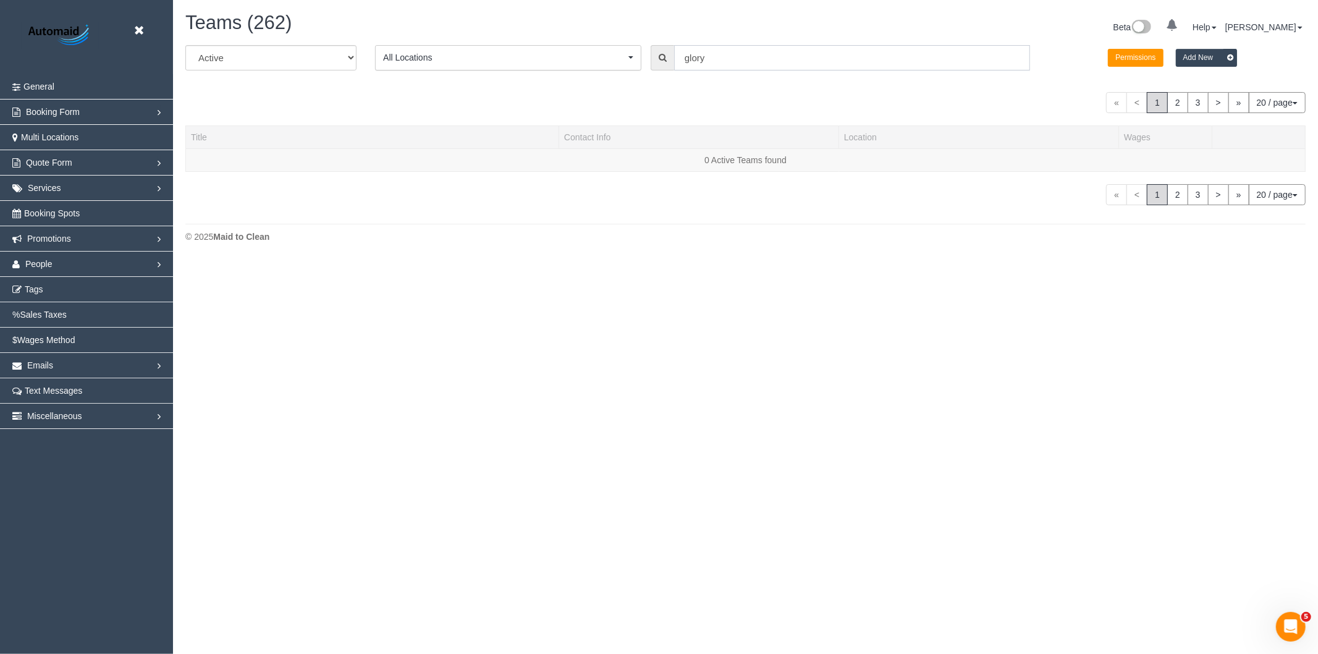
scroll to position [329, 1318]
drag, startPoint x: 715, startPoint y: 65, endPoint x: 513, endPoint y: 57, distance: 202.1
click at [516, 61] on div "All Active Archived All Locations All Locations Active Locations Office [defaul…" at bounding box center [745, 62] width 1138 height 35
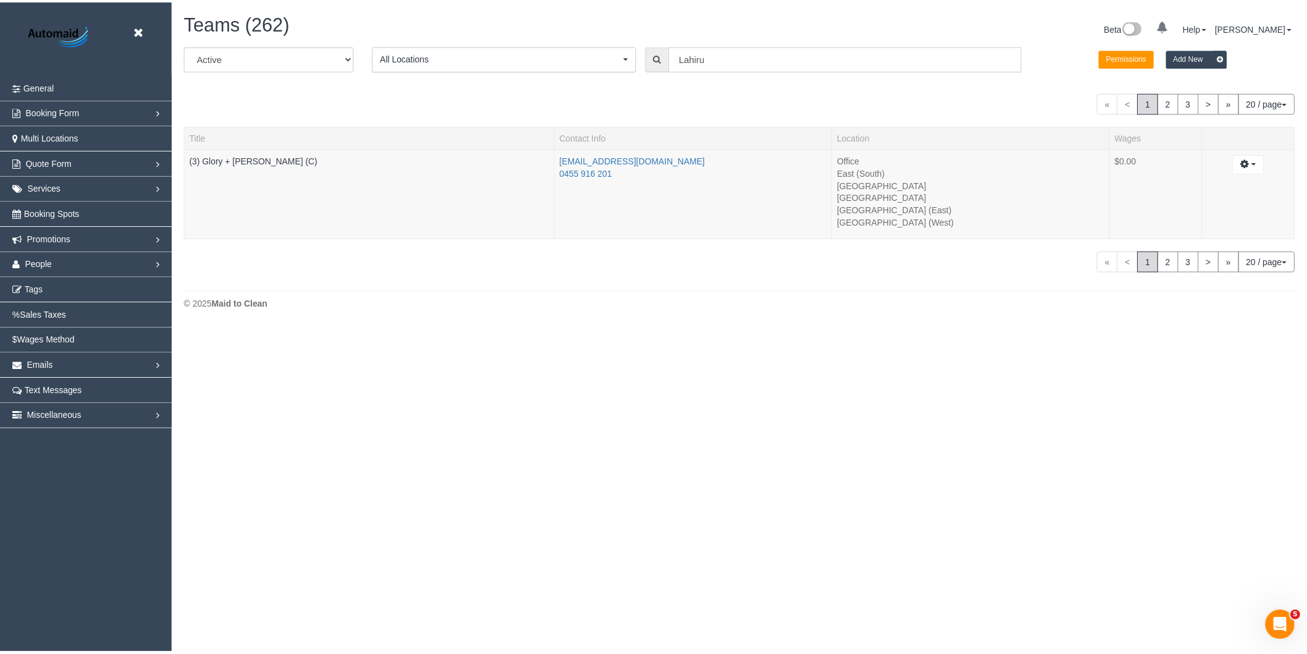
scroll to position [553, 1318]
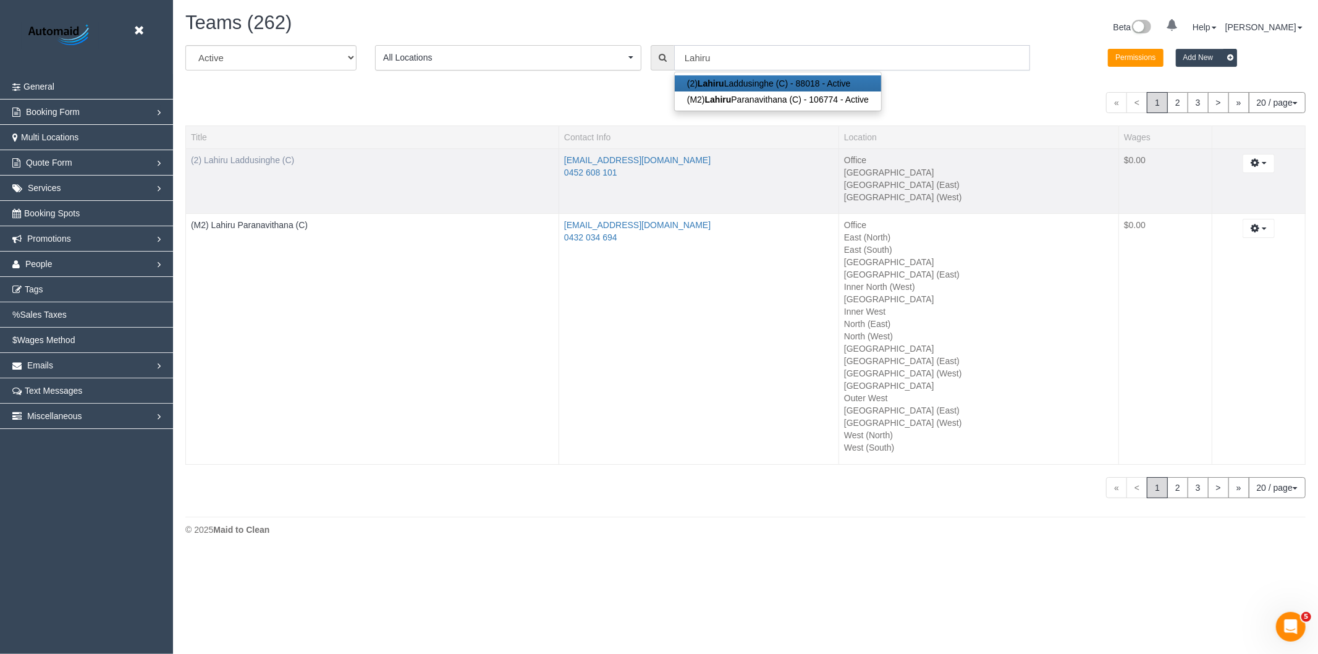
type input "Lahiru"
click at [272, 158] on link "(2) Lahiru Laddusinghe (C)" at bounding box center [242, 160] width 103 height 10
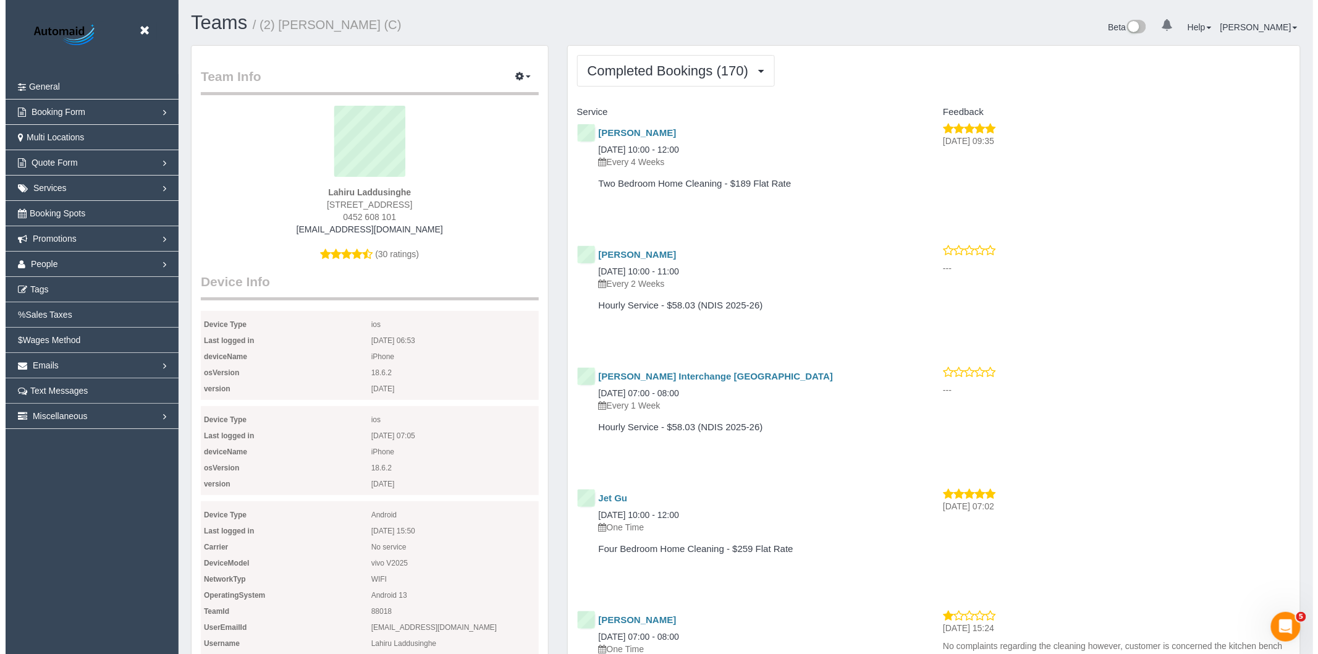
scroll to position [3247, 1307]
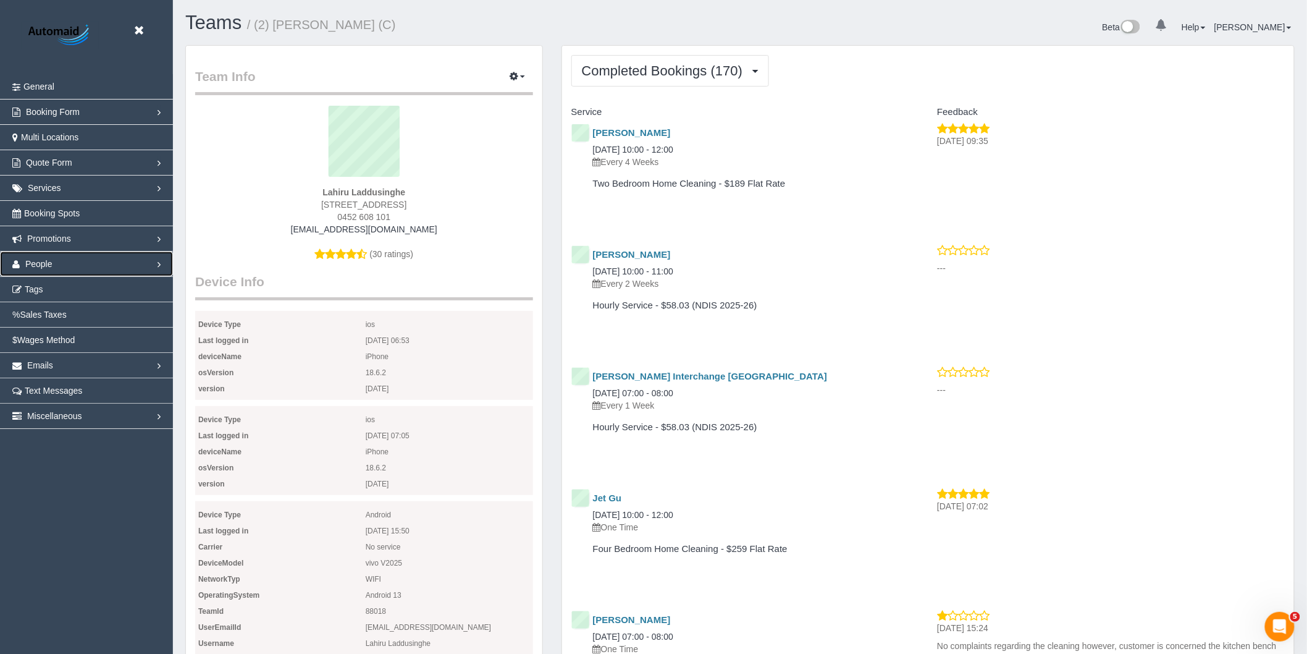
click at [53, 264] on link "People" at bounding box center [86, 263] width 173 height 25
click at [48, 285] on link "Teams" at bounding box center [86, 289] width 173 height 25
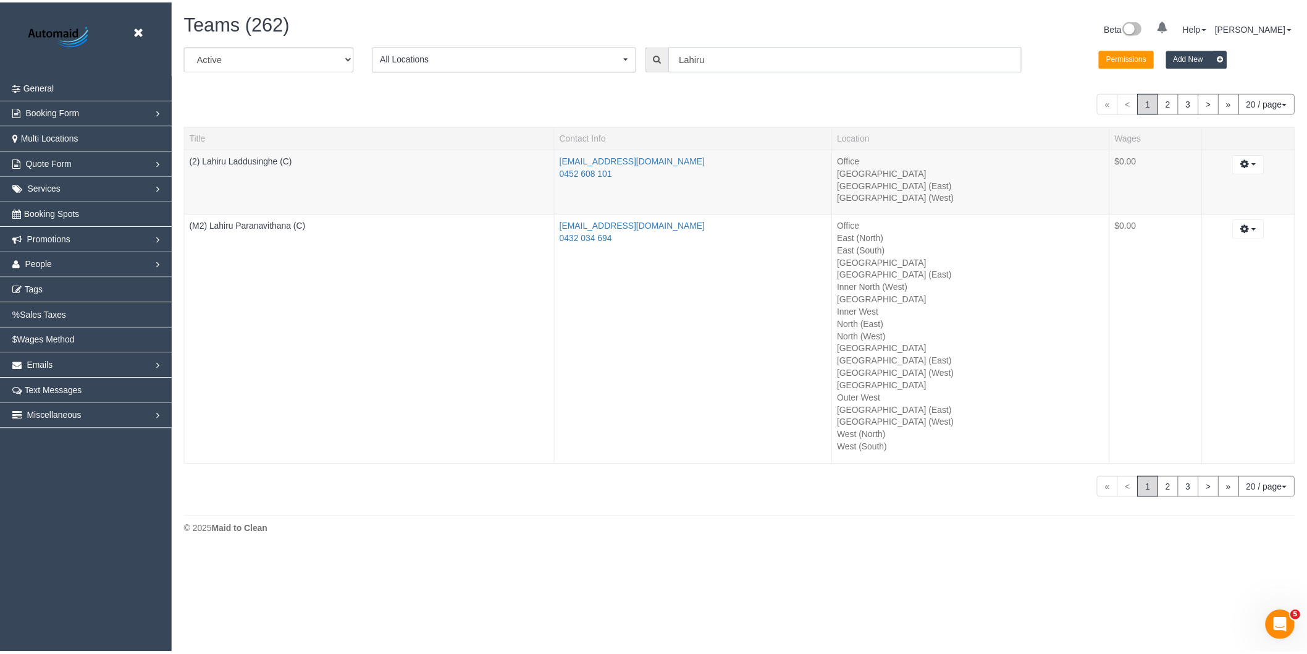
scroll to position [553, 1318]
drag, startPoint x: 725, startPoint y: 53, endPoint x: 549, endPoint y: 57, distance: 176.7
click at [549, 57] on div "All Active Archived All Locations All Locations Active Locations Office [defaul…" at bounding box center [745, 62] width 1138 height 35
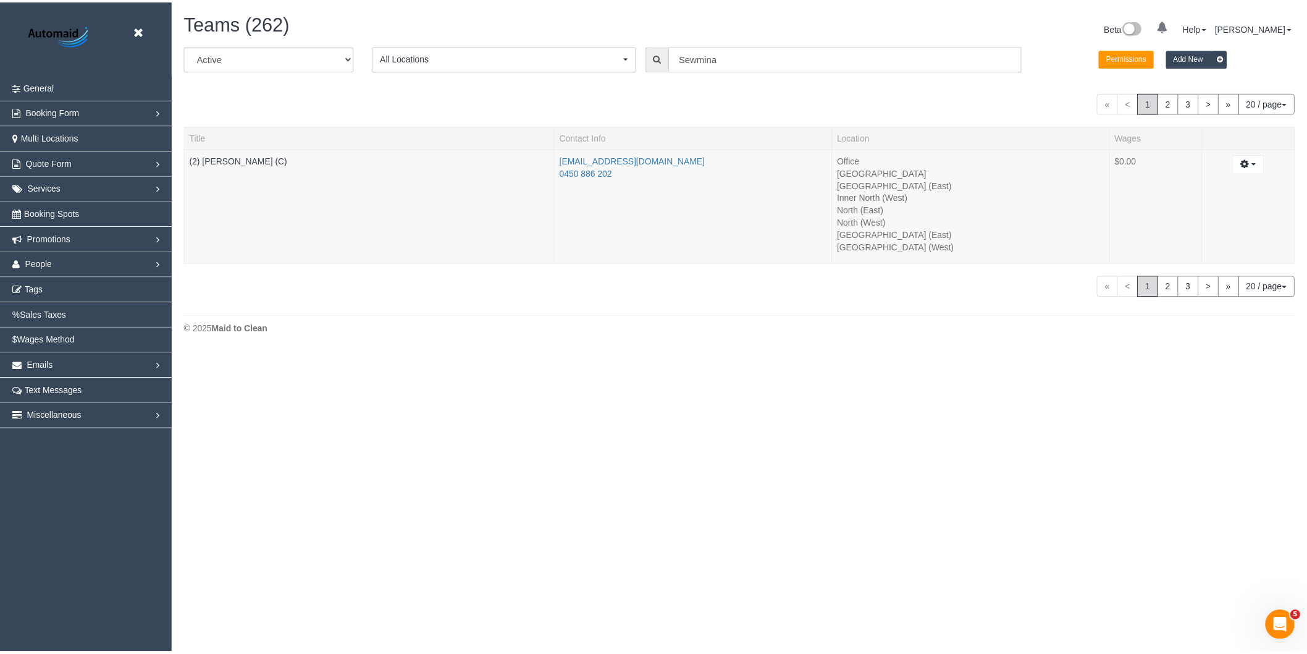
scroll to position [61416, 60452]
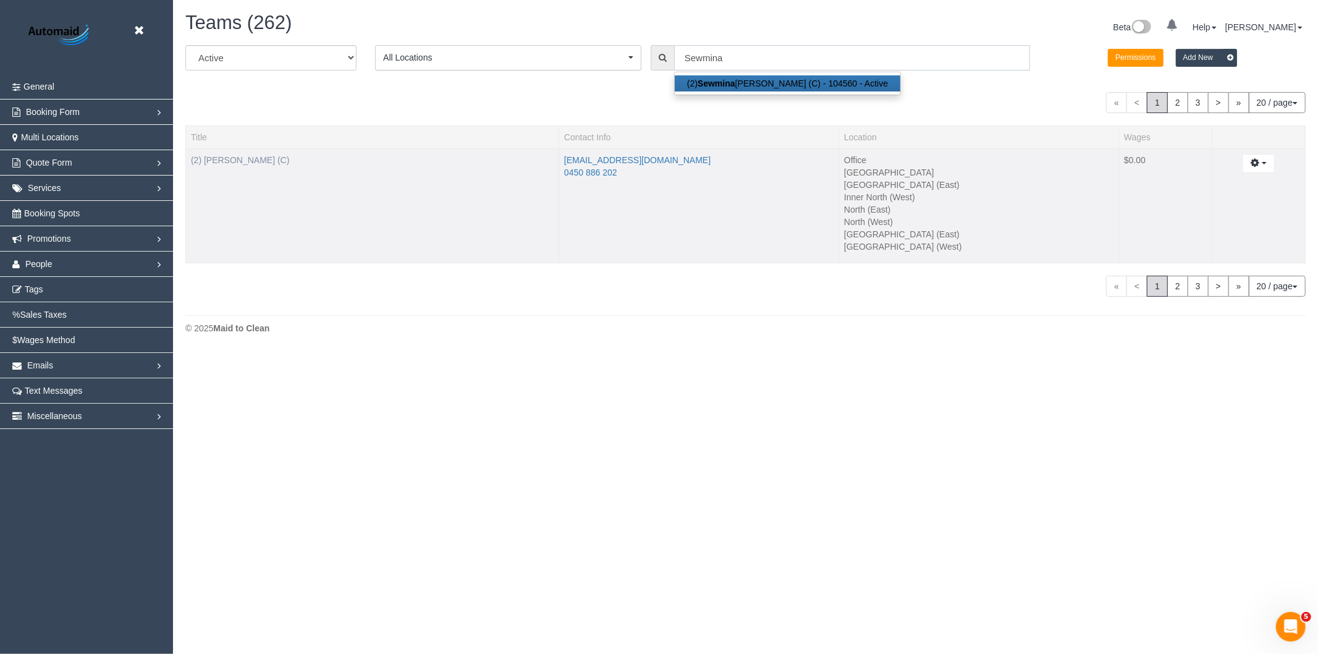
type input "Sewmina"
click at [264, 157] on link "(2) [PERSON_NAME] (C)" at bounding box center [240, 160] width 98 height 10
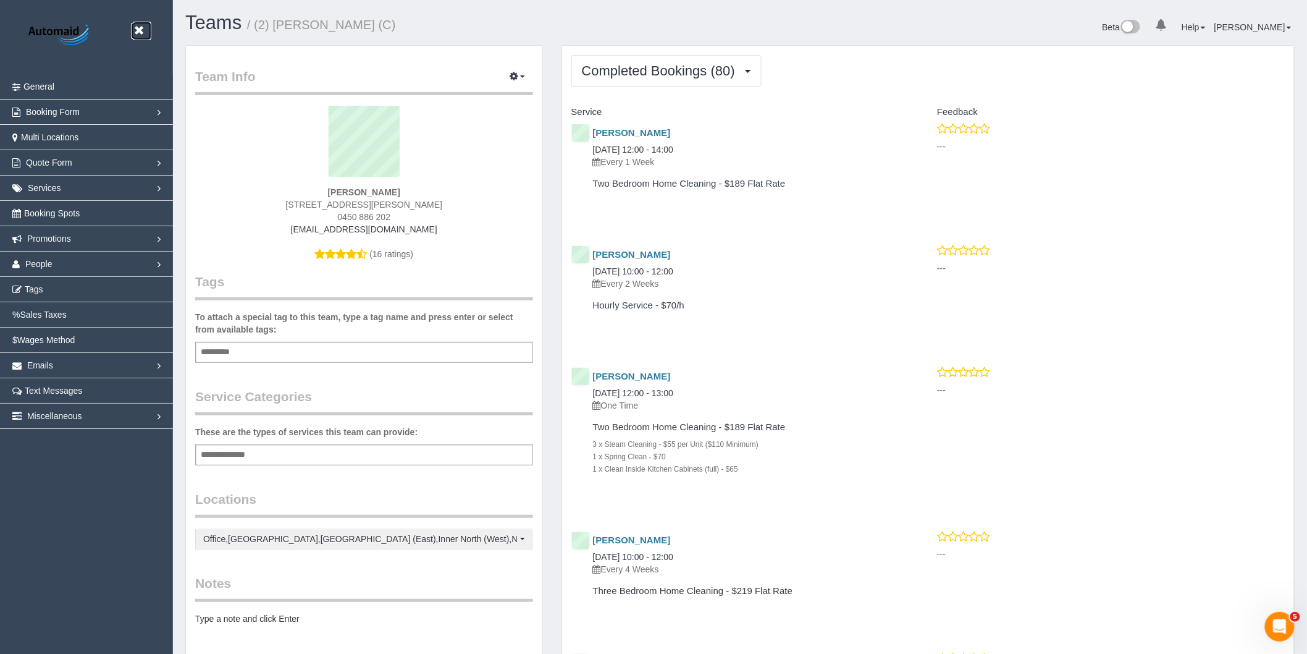
click at [135, 32] on icon at bounding box center [138, 30] width 15 height 15
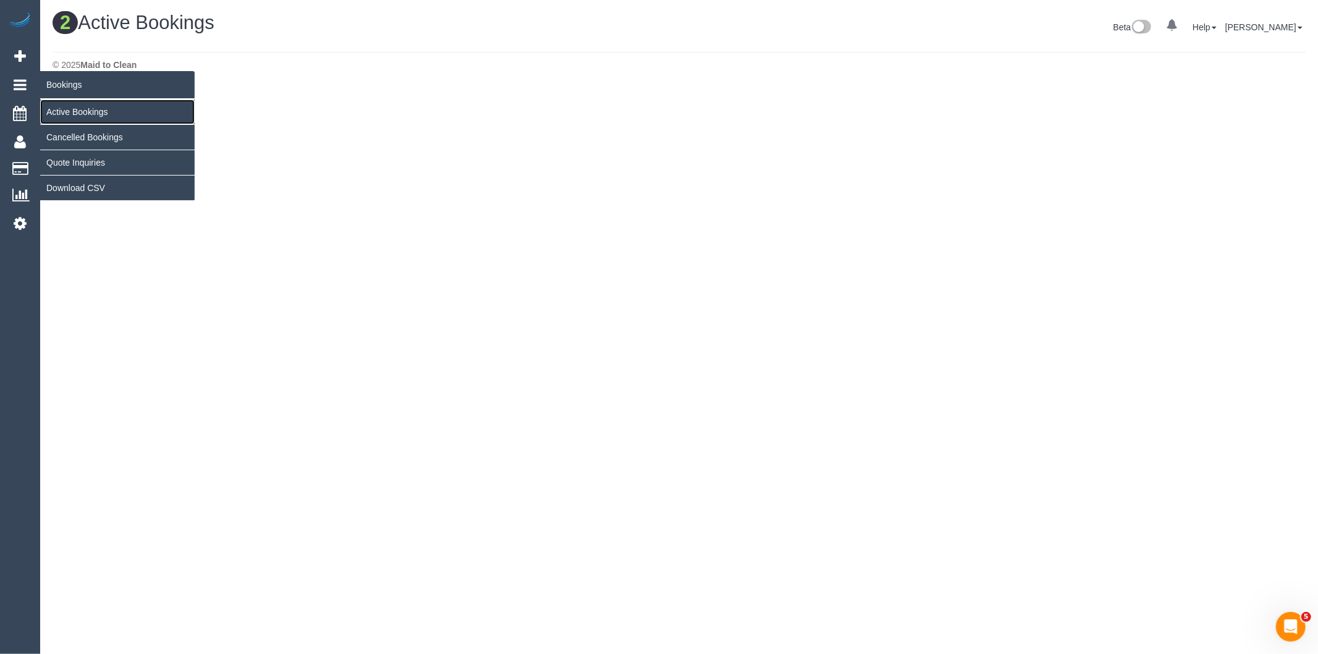
click at [76, 107] on link "Active Bookings" at bounding box center [117, 111] width 154 height 25
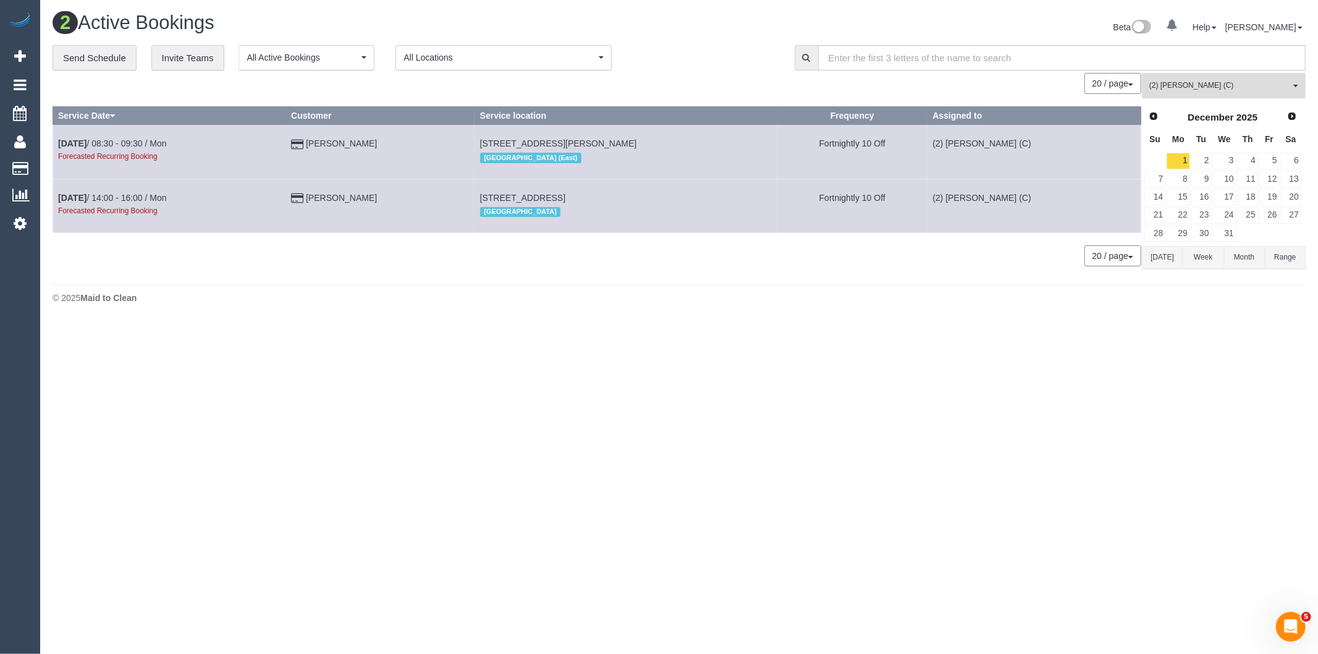
click at [1181, 78] on button "(2) Sewmina De Silva (C) All Teams" at bounding box center [1224, 85] width 164 height 25
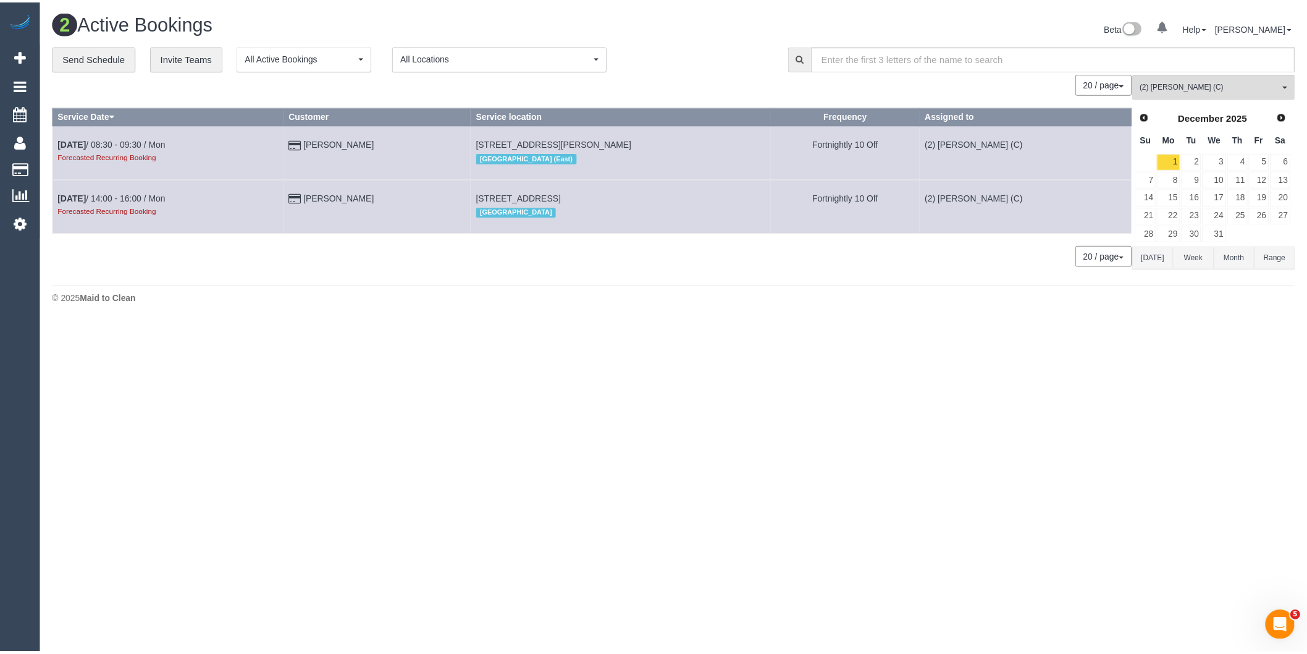
scroll to position [998, 0]
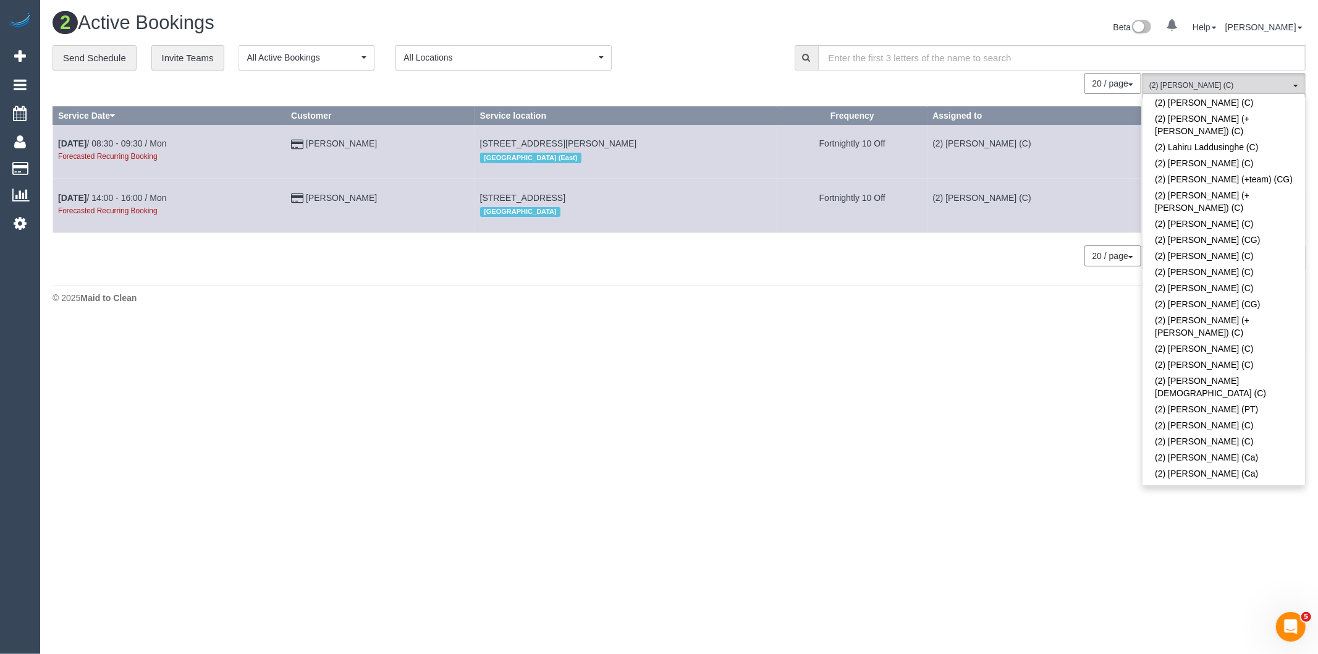
click at [948, 366] on body "0 Beta Your Notifications You have 0 alerts Add Booking Bookings Active Booking…" at bounding box center [659, 327] width 1318 height 654
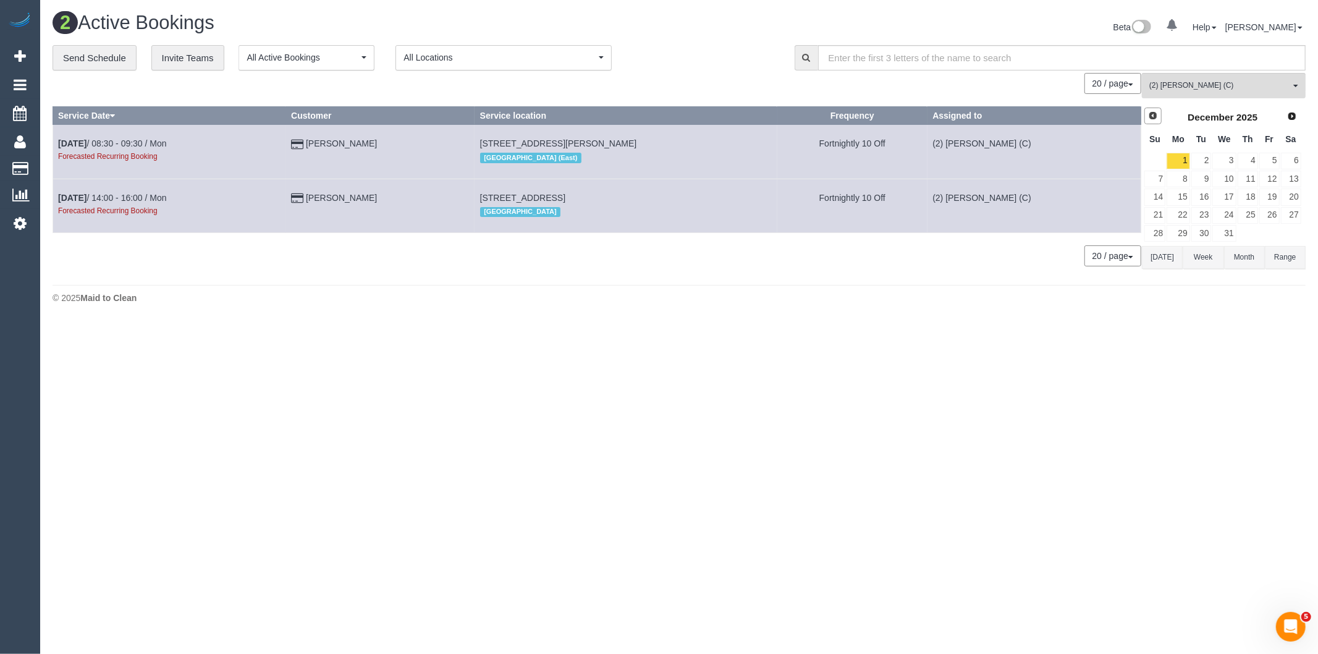
click at [1153, 120] on span "Prev" at bounding box center [1153, 116] width 10 height 10
click at [1180, 184] on link "6" at bounding box center [1177, 178] width 23 height 17
click at [1177, 218] on link "20" at bounding box center [1177, 215] width 23 height 17
click at [19, 229] on icon at bounding box center [20, 223] width 13 height 15
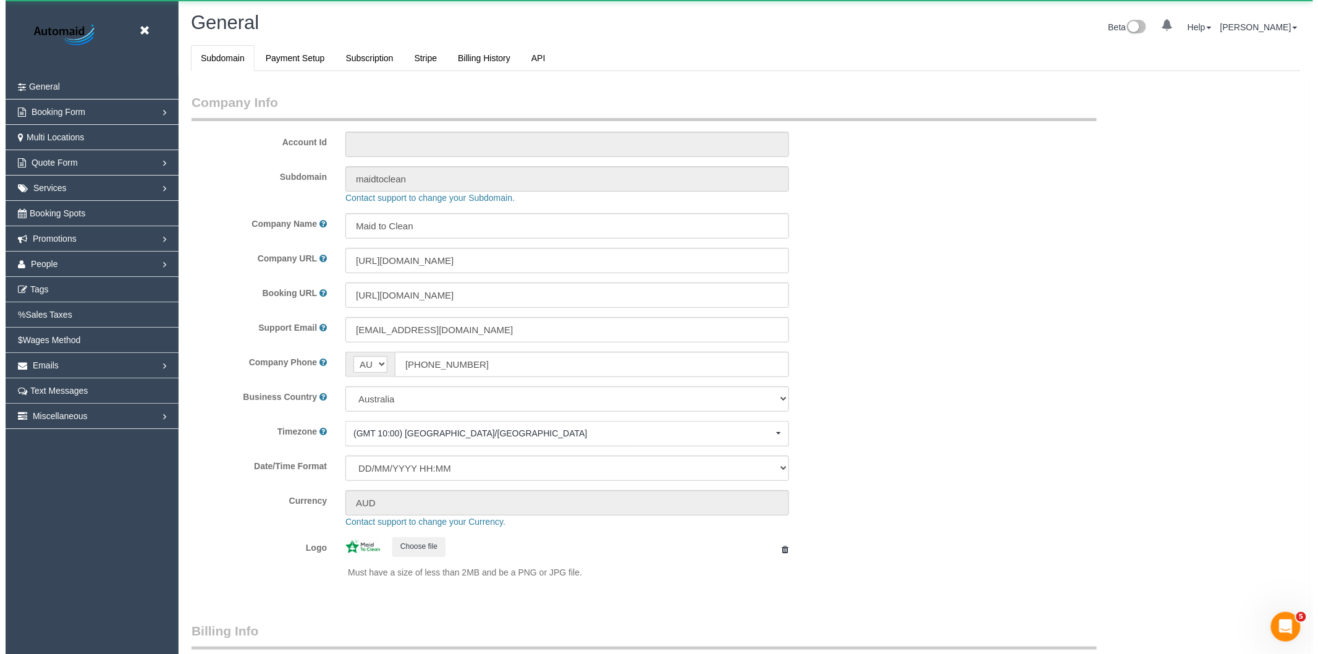
scroll to position [2782, 1307]
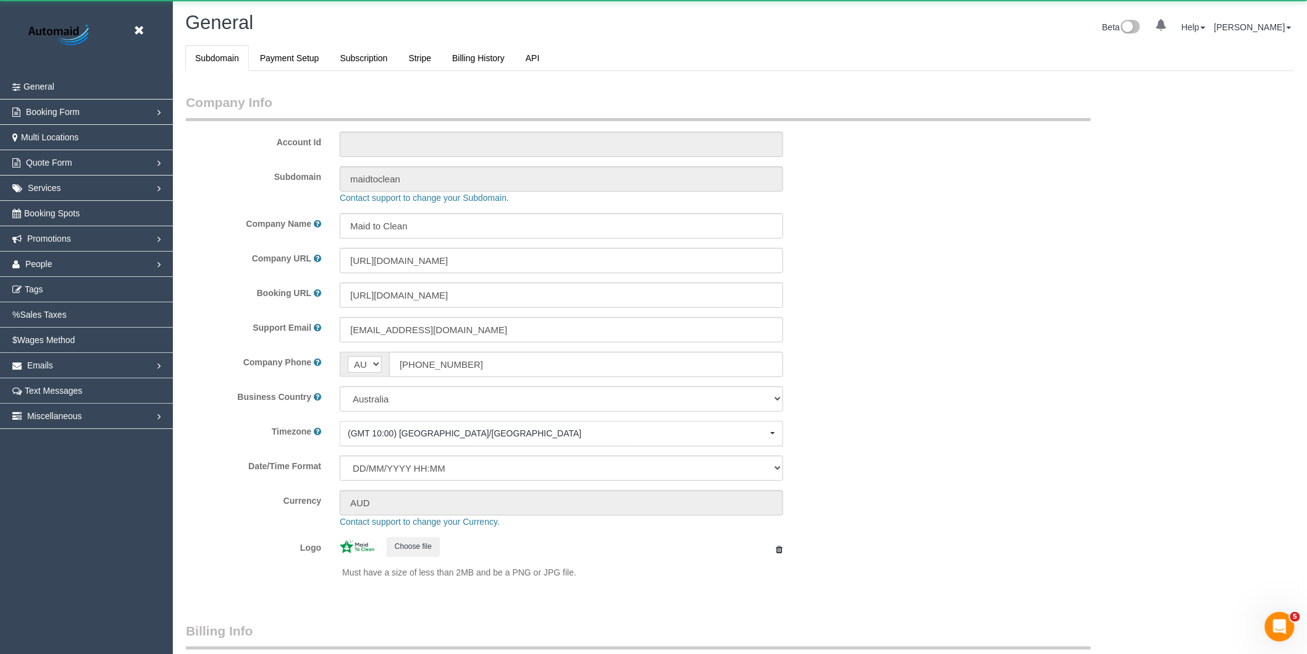
select select "1"
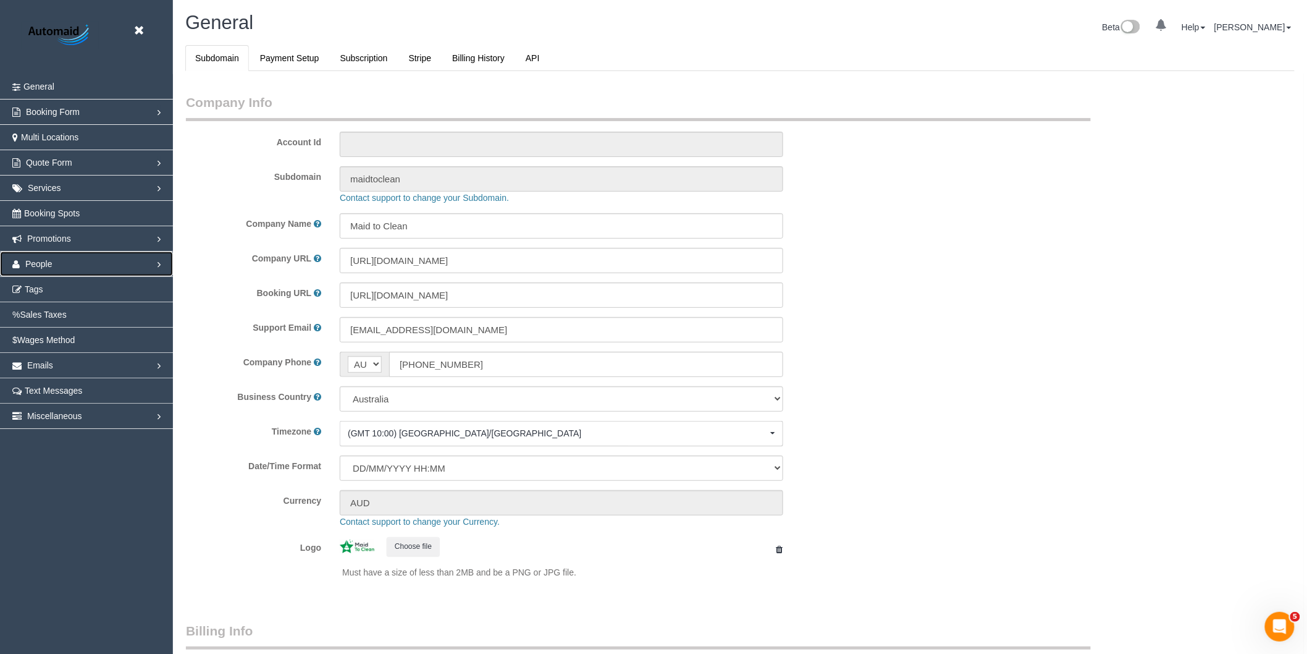
click at [40, 264] on span "People" at bounding box center [38, 264] width 27 height 10
click at [46, 295] on link "Teams" at bounding box center [86, 289] width 173 height 25
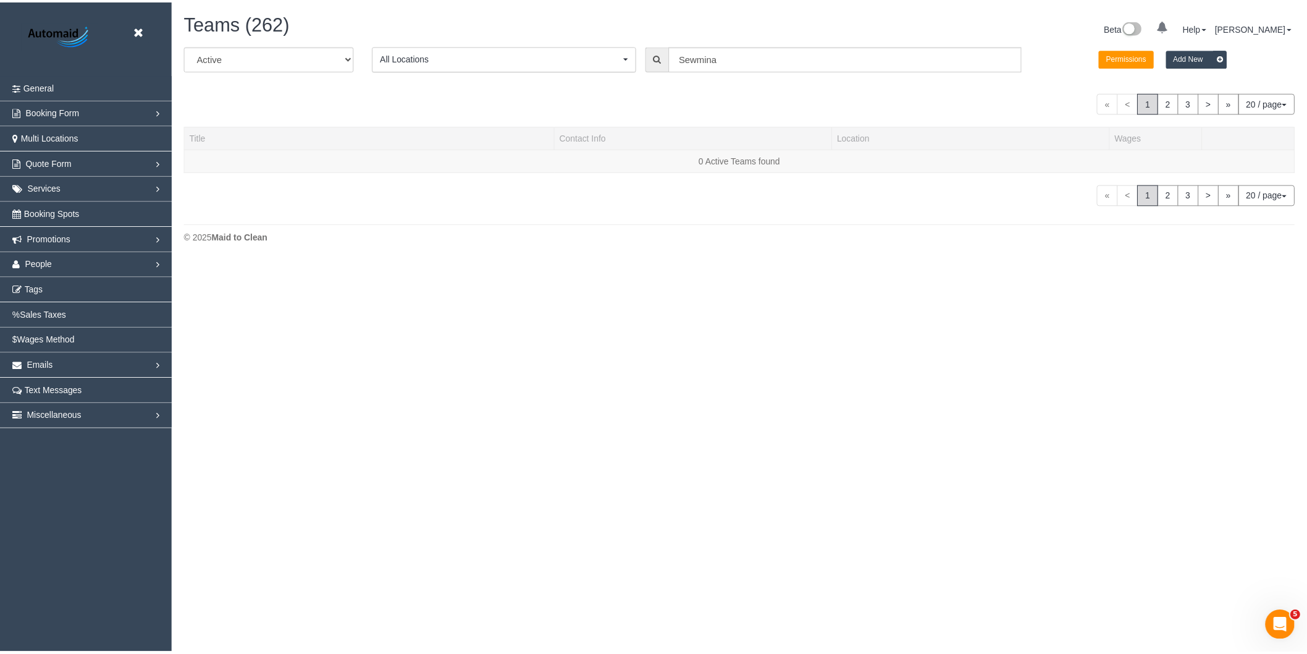
scroll to position [353, 1318]
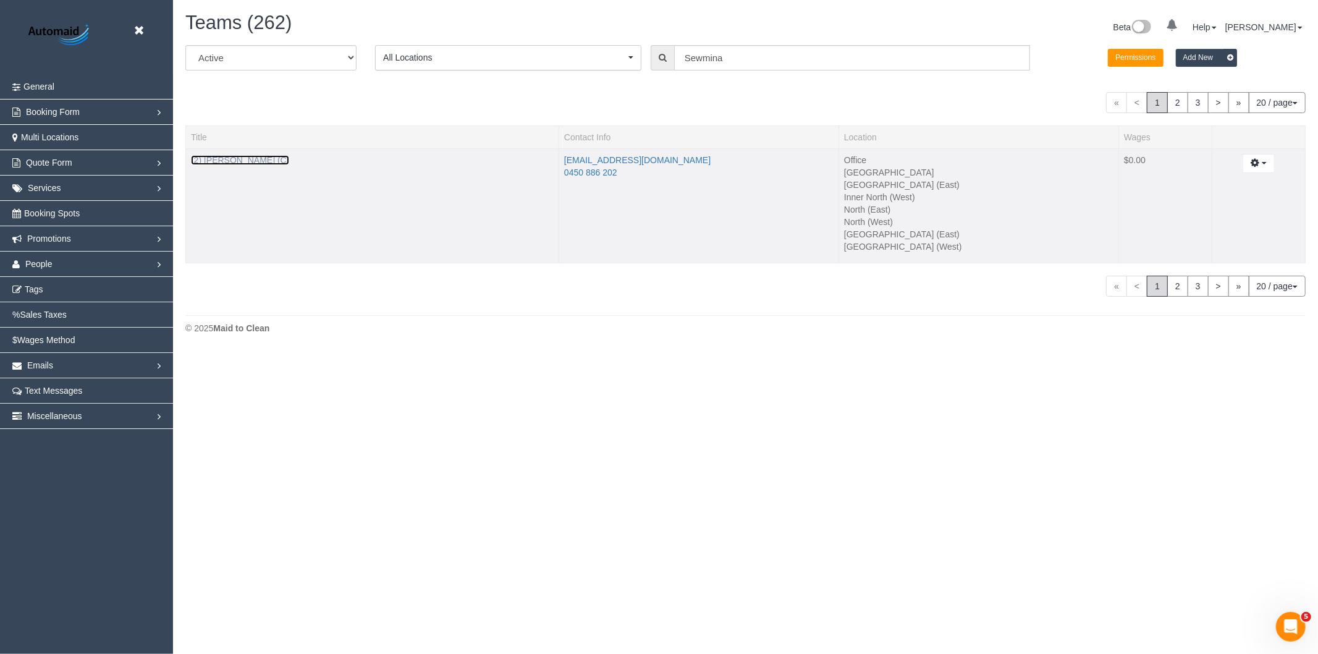
click at [232, 158] on link "(2) [PERSON_NAME] (C)" at bounding box center [240, 160] width 98 height 10
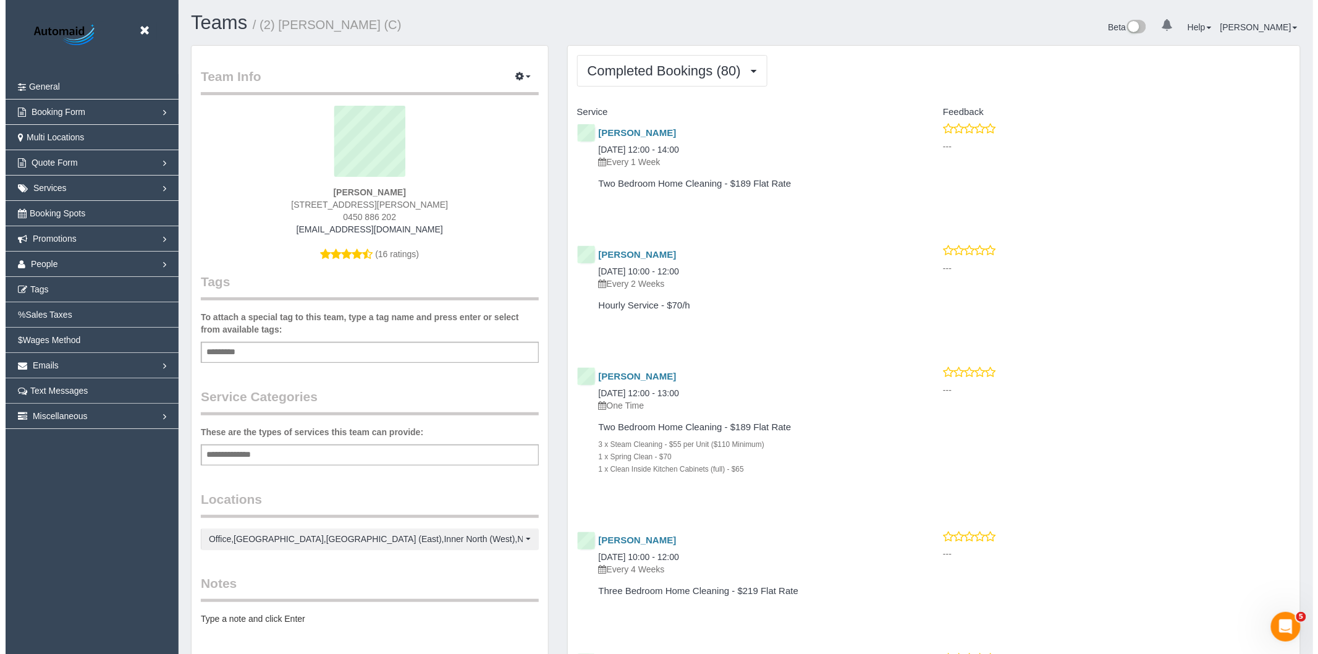
scroll to position [3423, 1307]
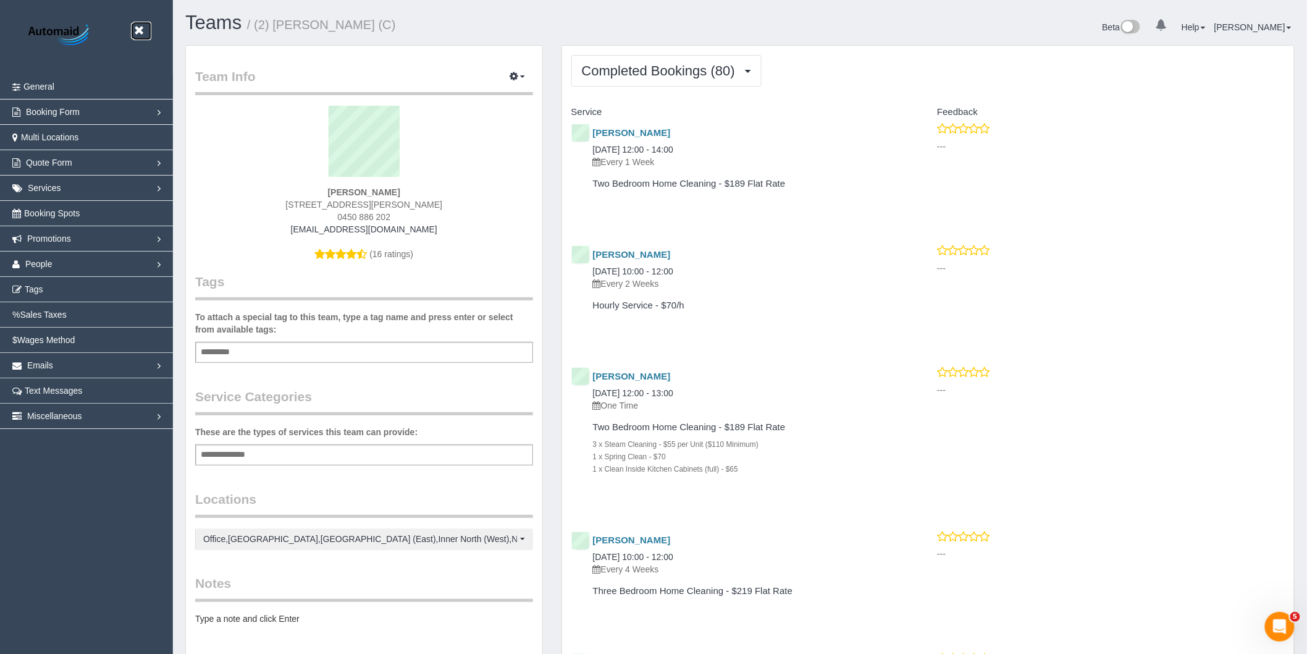
drag, startPoint x: 136, startPoint y: 32, endPoint x: 169, endPoint y: 15, distance: 37.3
click at [136, 32] on icon at bounding box center [138, 30] width 15 height 15
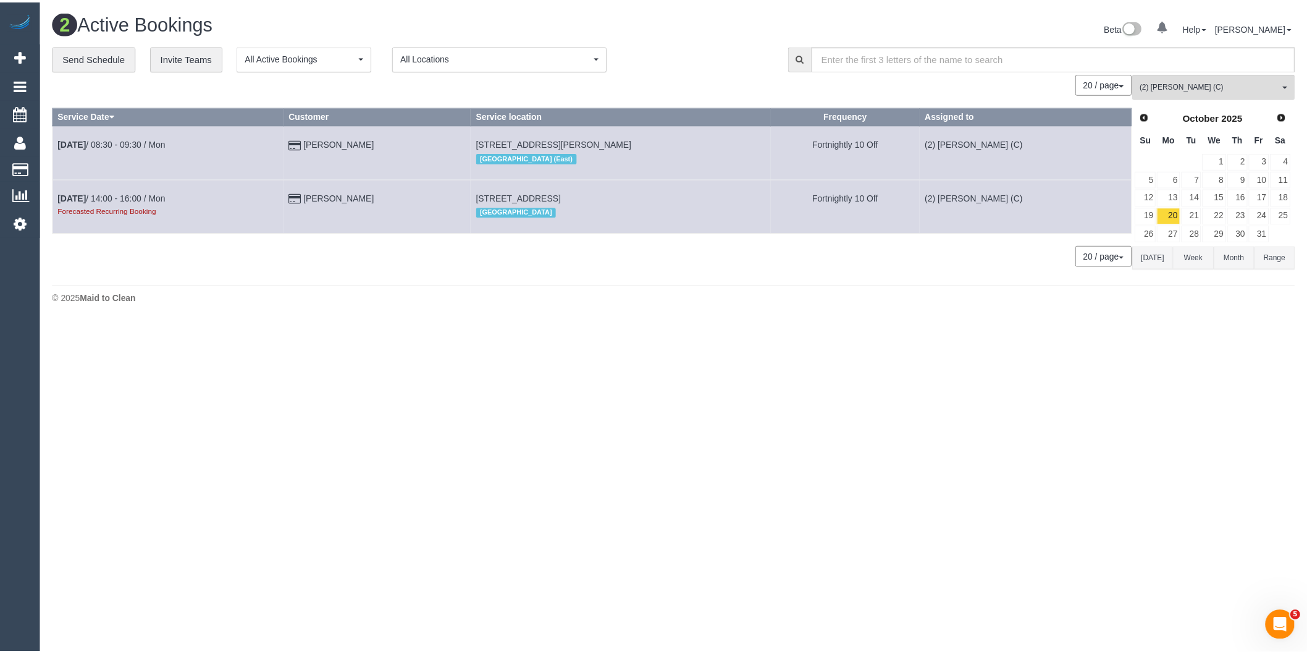
scroll to position [325, 1318]
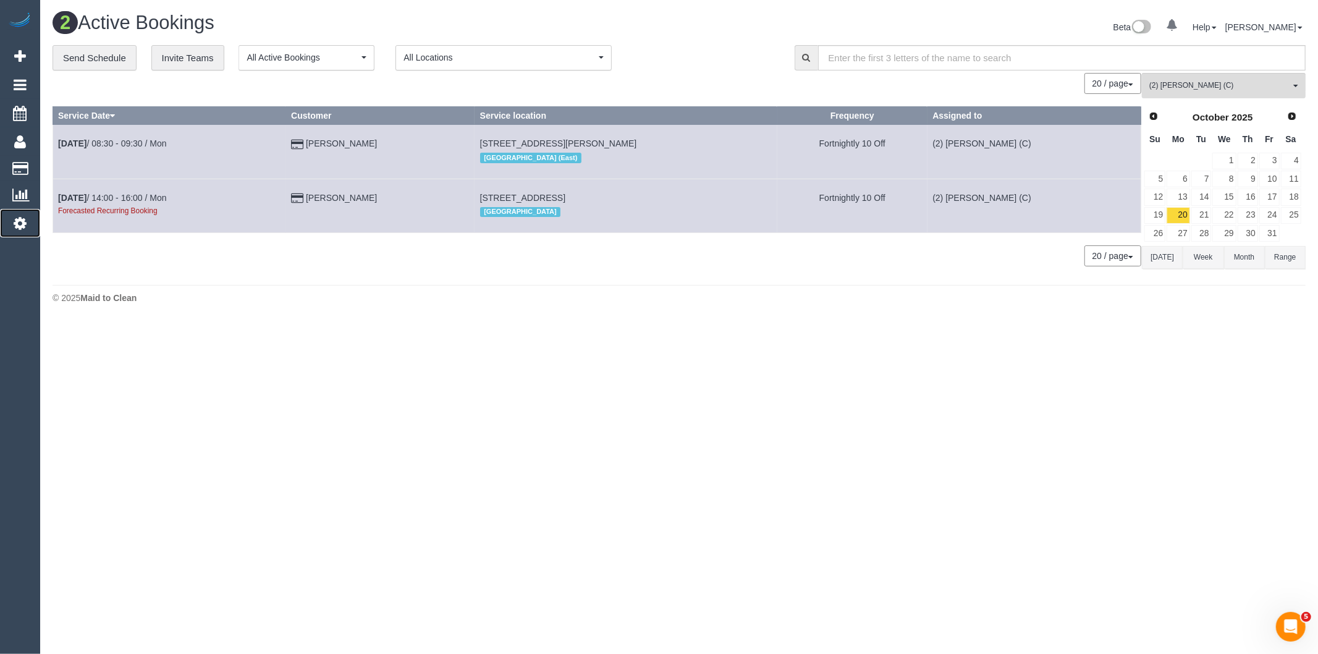
click at [19, 224] on icon at bounding box center [20, 223] width 13 height 15
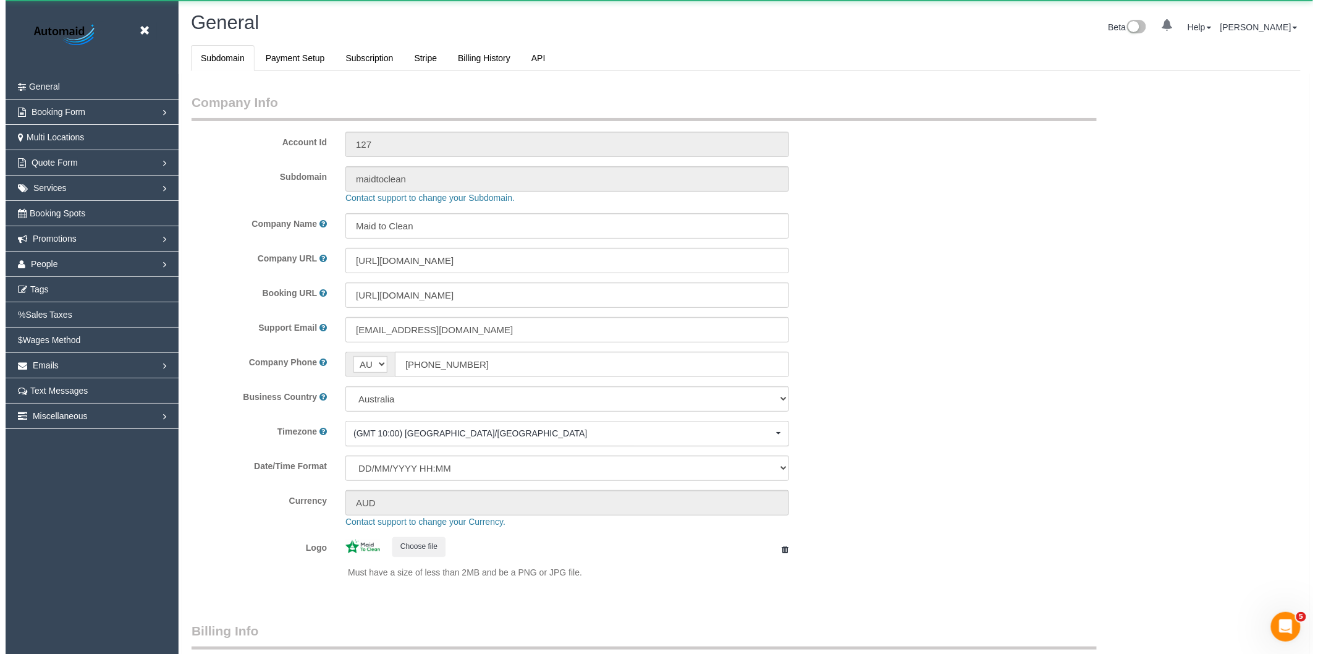
scroll to position [2782, 1307]
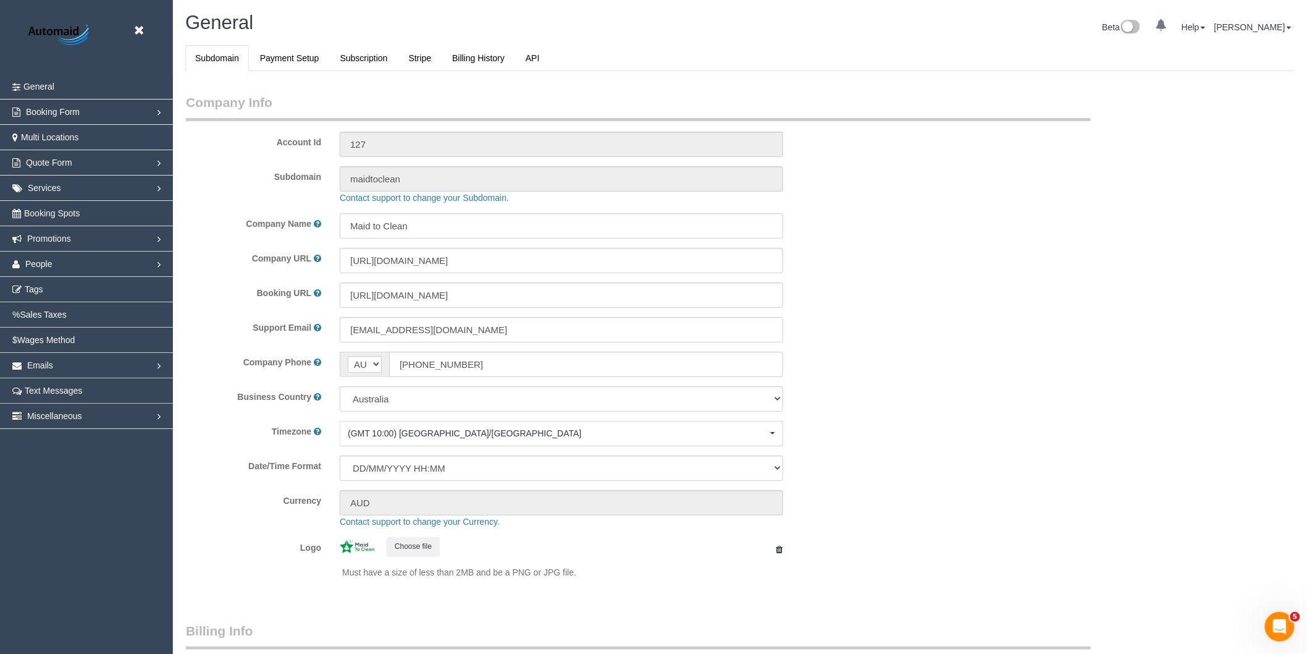
select select "1"
click at [41, 264] on span "People" at bounding box center [38, 264] width 27 height 10
click at [48, 289] on link "Teams" at bounding box center [86, 289] width 173 height 25
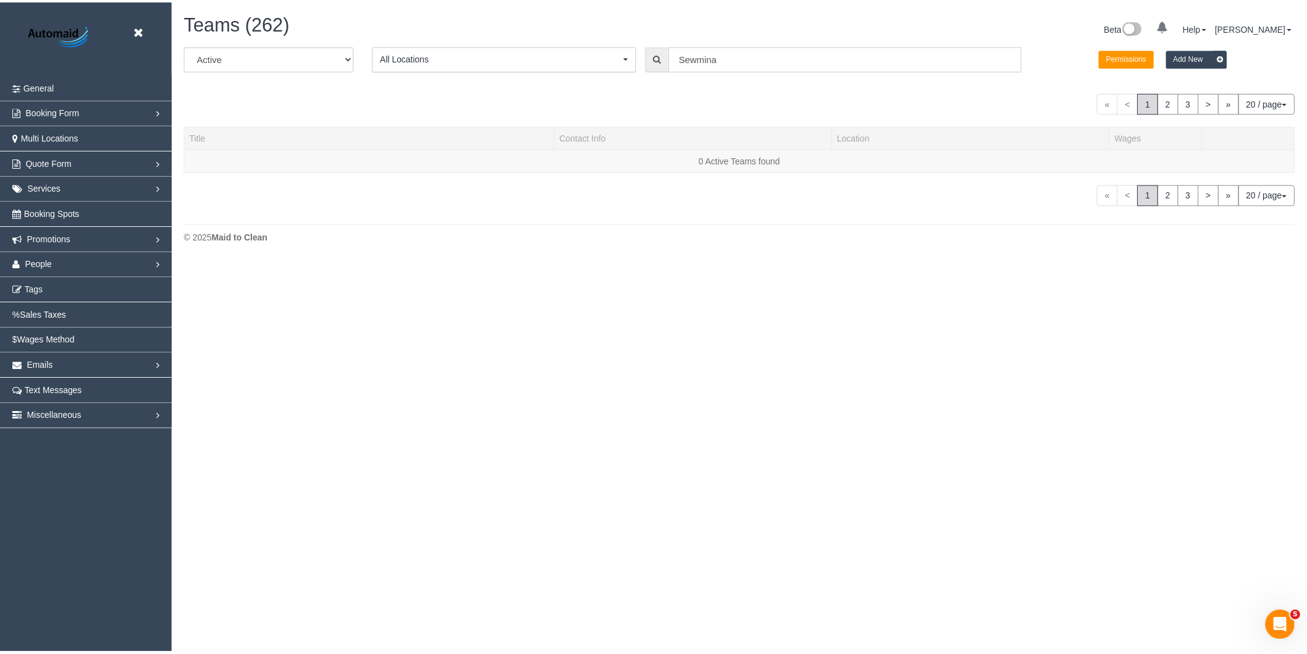
scroll to position [353, 1318]
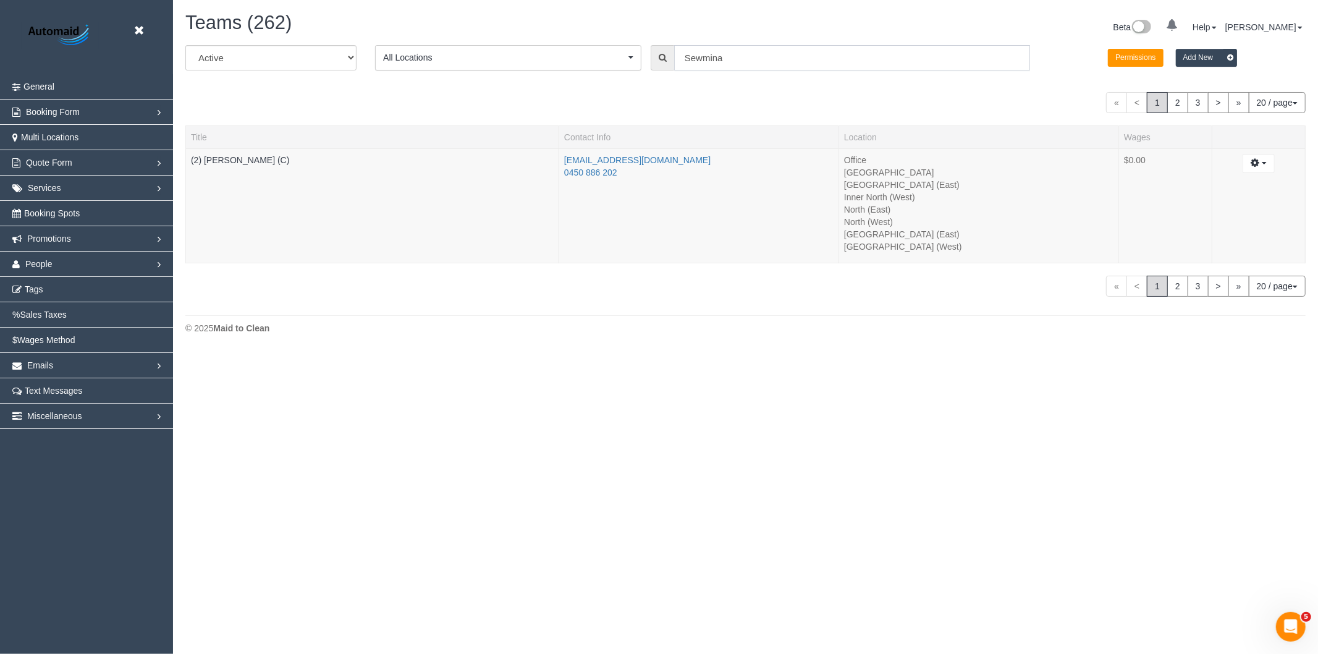
drag, startPoint x: 752, startPoint y: 67, endPoint x: 584, endPoint y: 93, distance: 169.5
click at [584, 93] on div "All Active Archived All Locations All Locations Active Locations Office [defaul…" at bounding box center [745, 171] width 1120 height 252
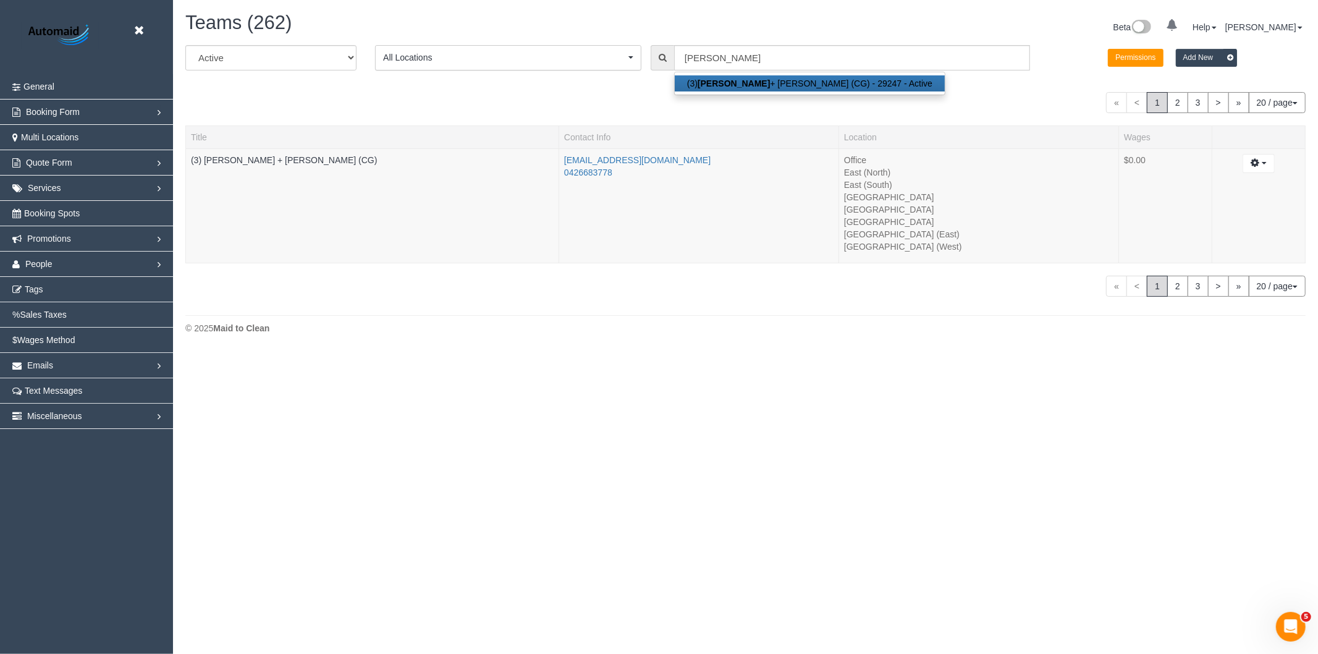
click at [733, 82] on link "(3) Bansari + Bhavesh (CG) - 29247 - Active" at bounding box center [810, 83] width 270 height 16
type input "(3) Bansari + Bhavesh (CG)"
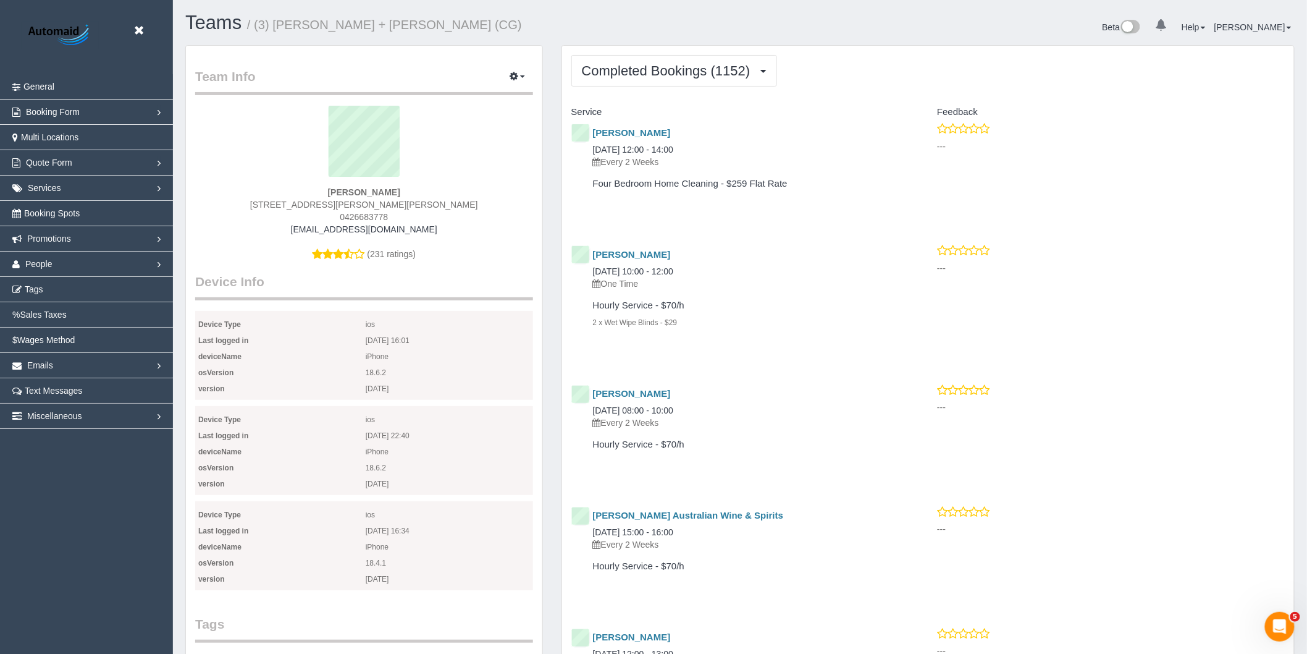
scroll to position [3415, 1307]
click at [723, 63] on button "Completed Bookings (1152)" at bounding box center [674, 71] width 206 height 32
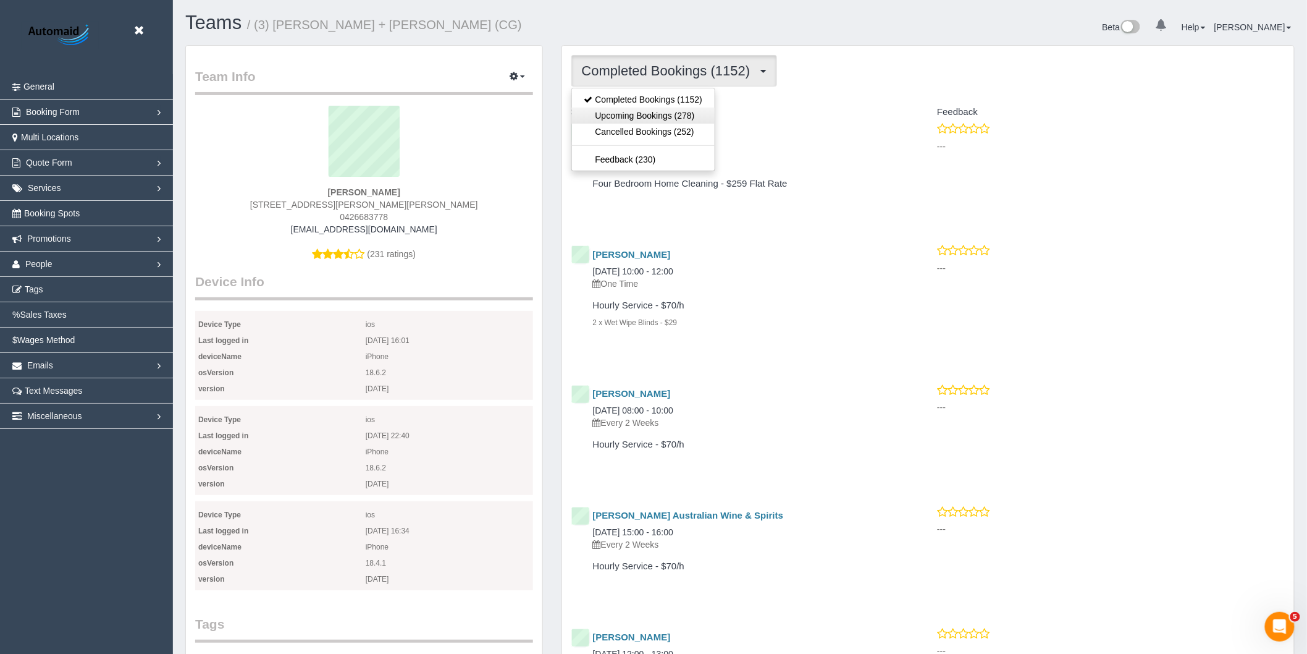
click at [665, 115] on link "Upcoming Bookings (278)" at bounding box center [643, 115] width 143 height 16
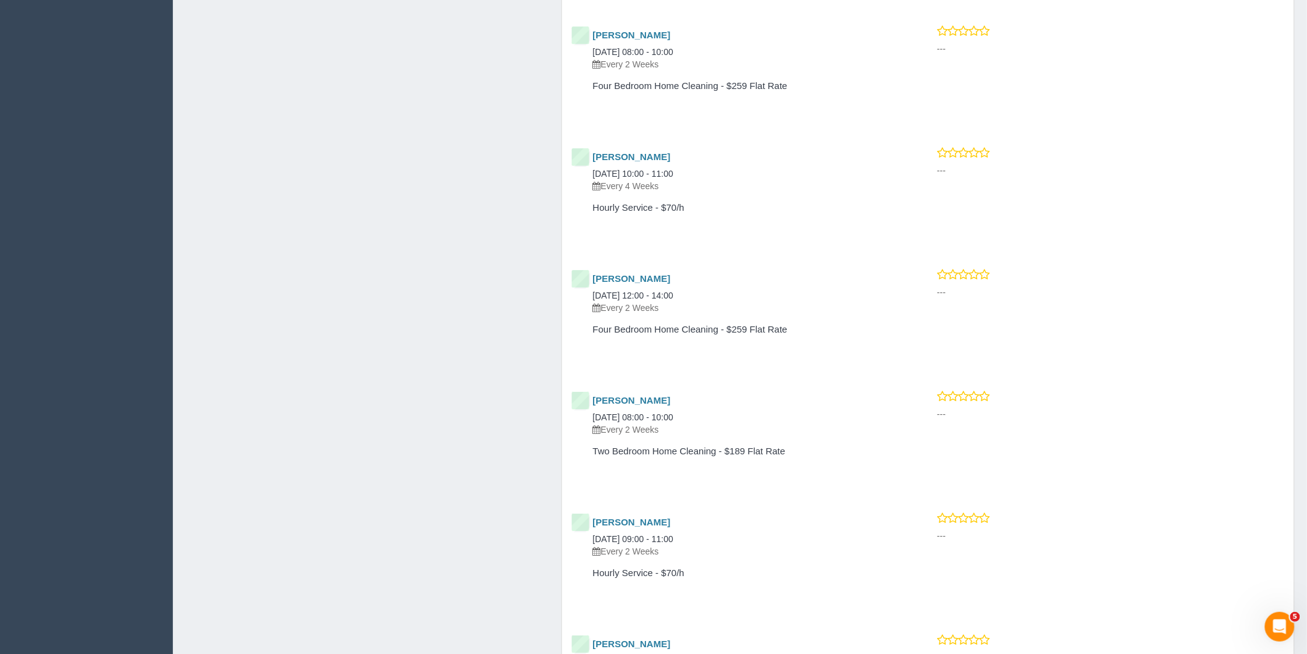
scroll to position [1441, 0]
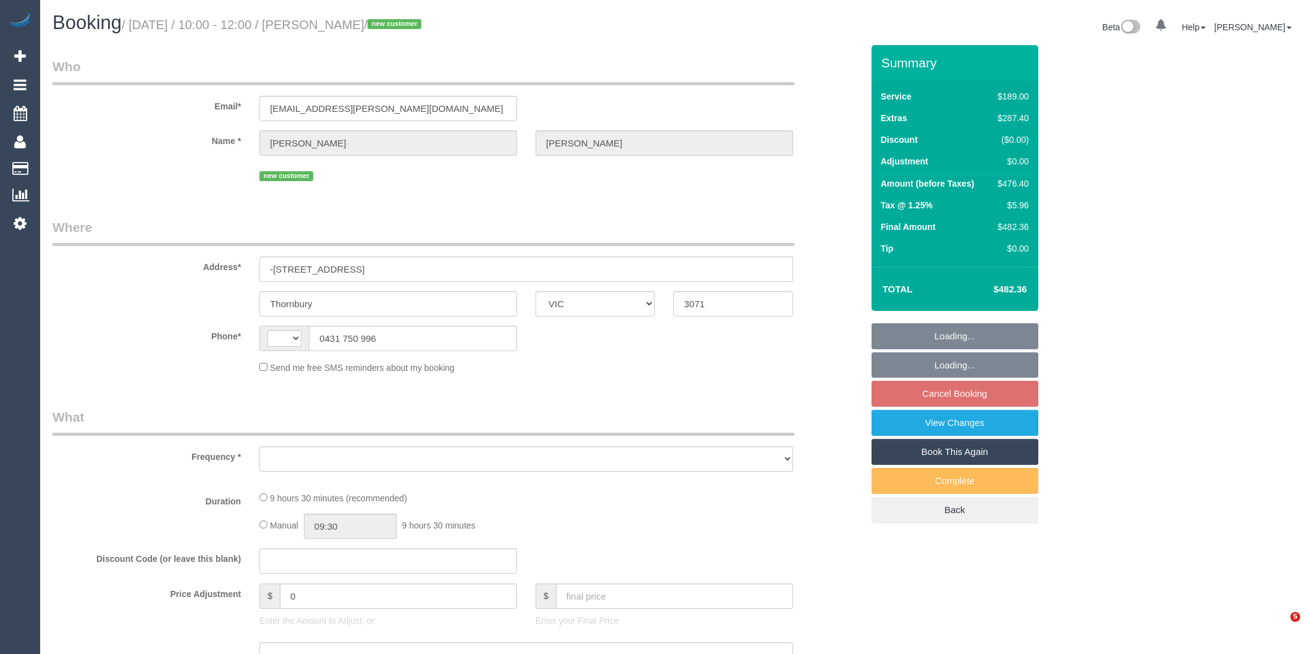
select select "VIC"
select select "string:AU"
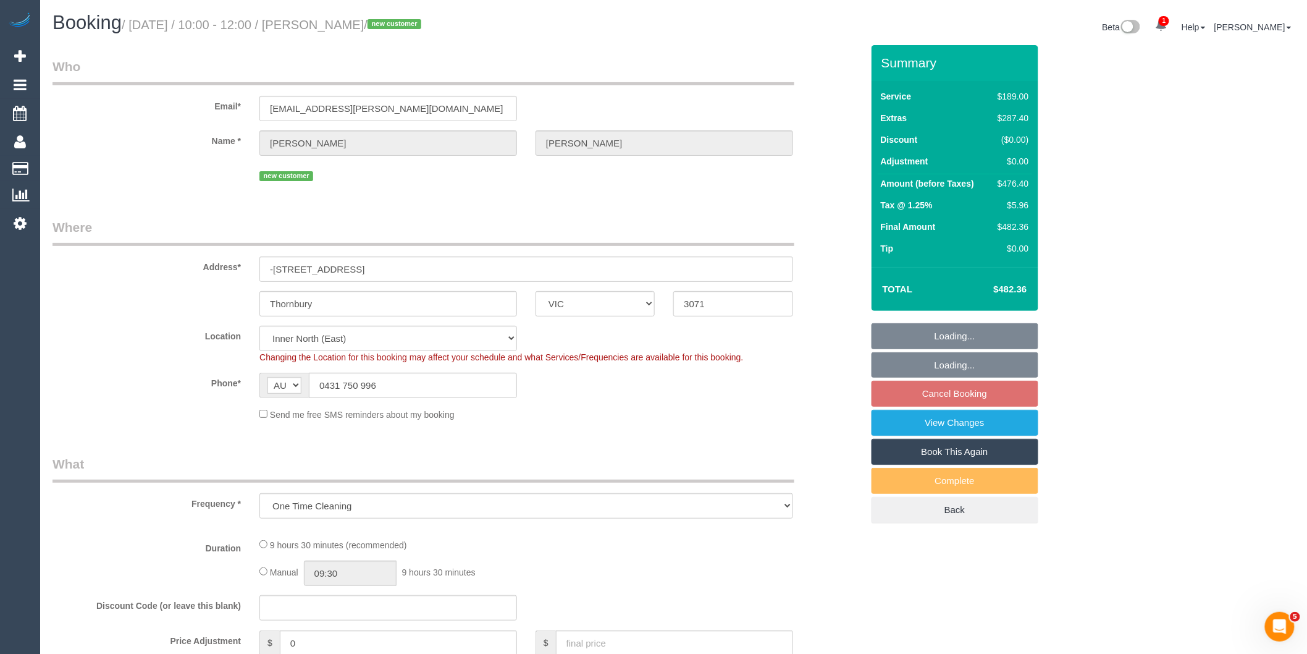
select select "object:723"
select select "number:29"
select select "number:15"
select select "number:19"
select select "number:24"
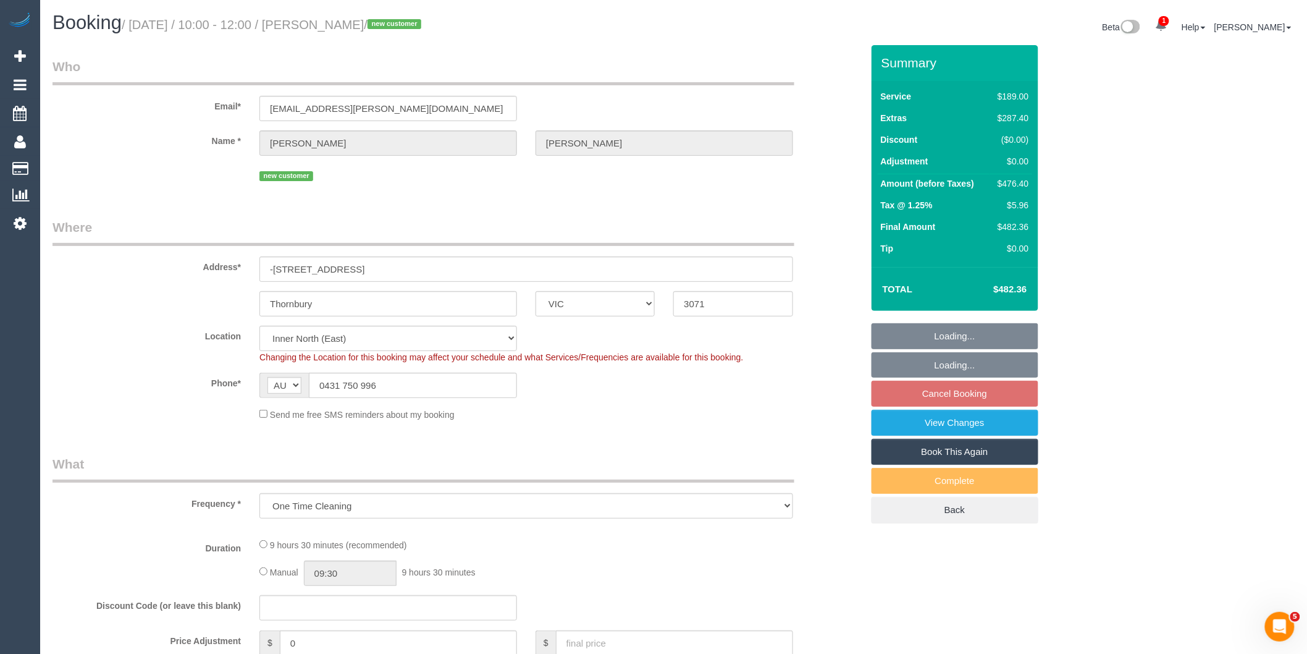
select select "number:26"
select select "string:stripe-pm_1S8EpK2GScqysDRVJRd1mpl4"
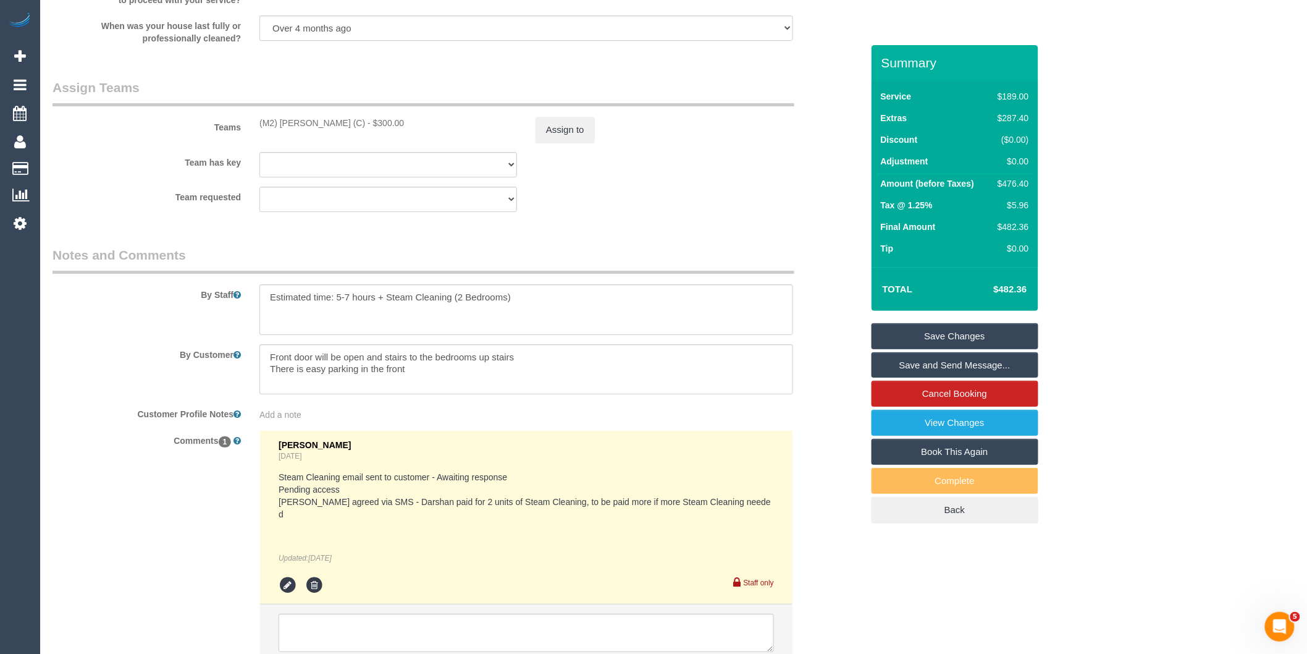
scroll to position [1784, 0]
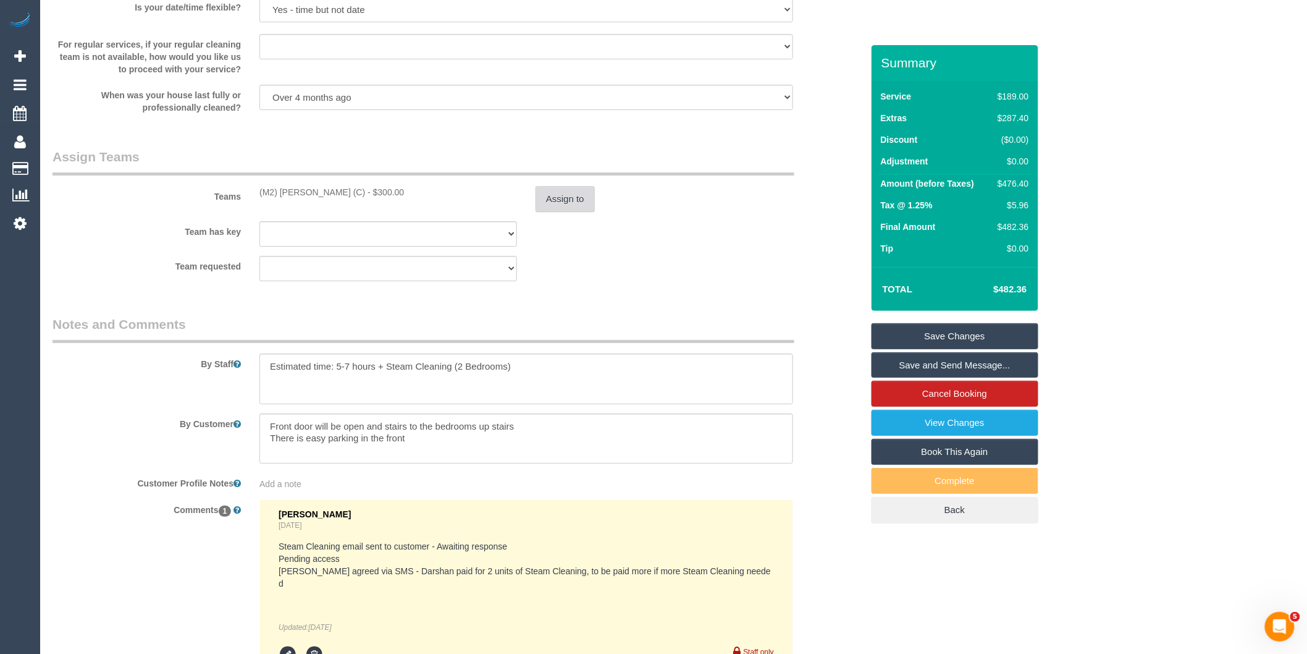
click at [573, 212] on button "Assign to" at bounding box center [565, 199] width 59 height 26
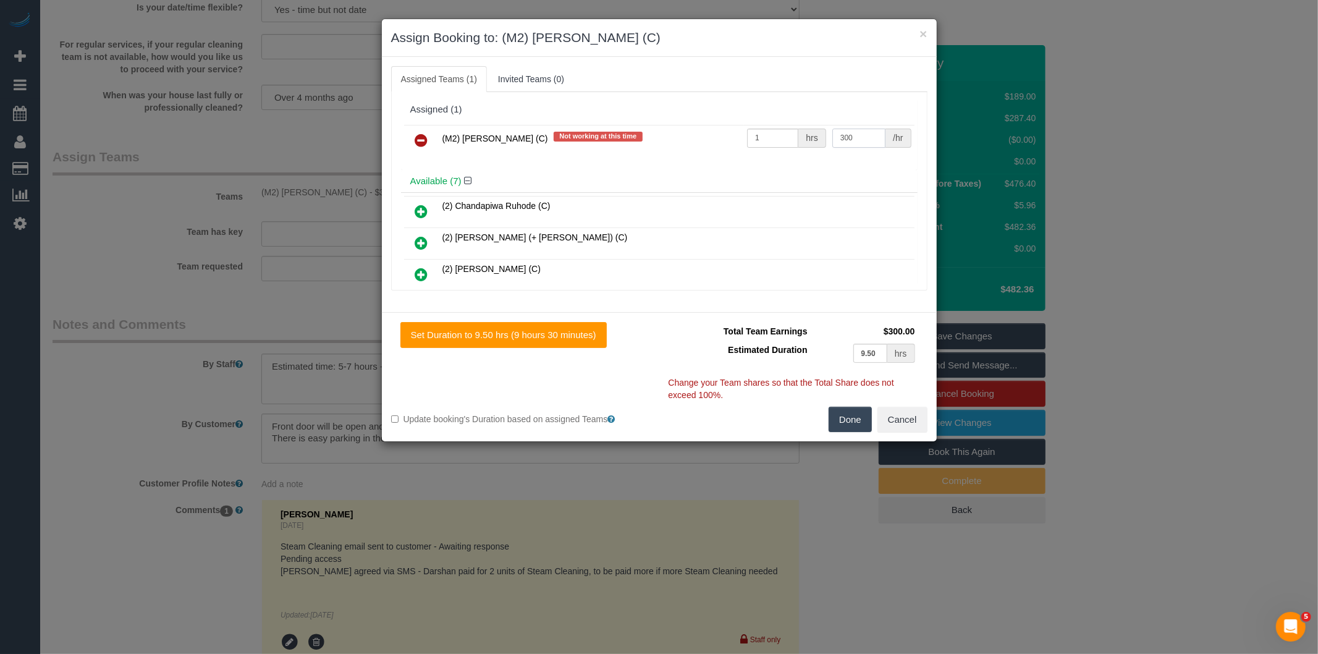
click at [739, 136] on tr "(M2) [PERSON_NAME] (C) Not working at this time 1 hrs 300 /hr" at bounding box center [659, 141] width 510 height 32
type input "305"
click at [857, 420] on button "Done" at bounding box center [849, 419] width 43 height 26
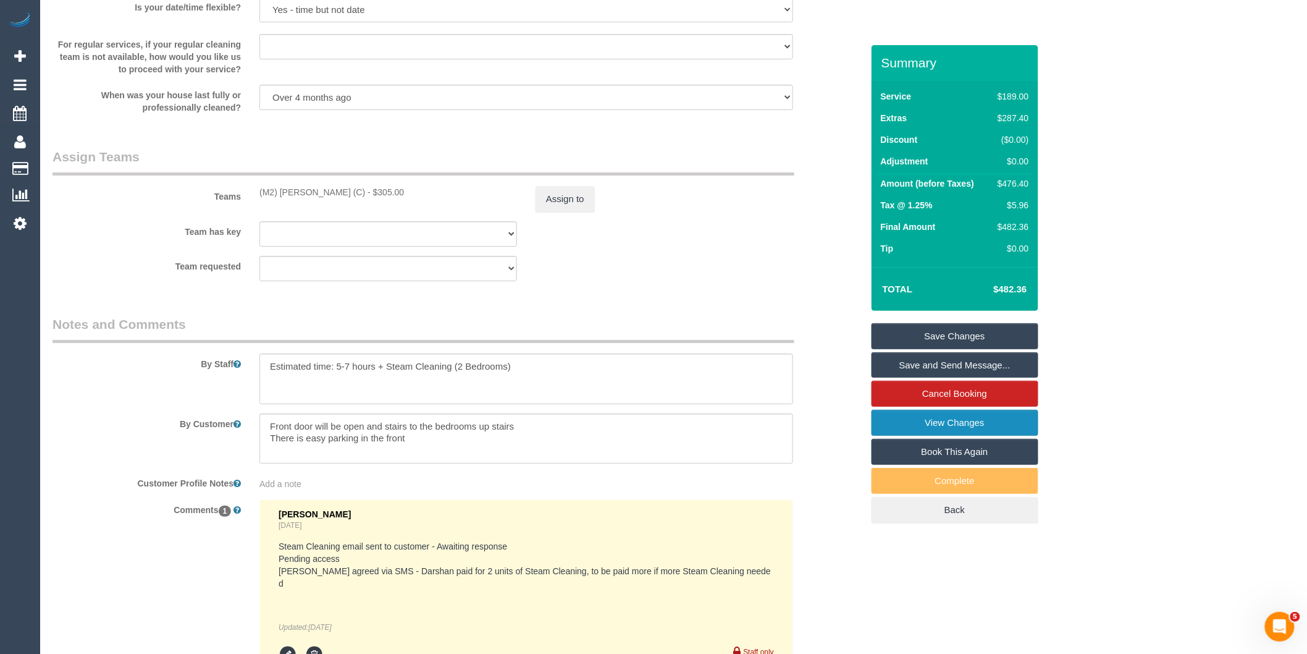
click at [985, 427] on link "View Changes" at bounding box center [955, 423] width 167 height 26
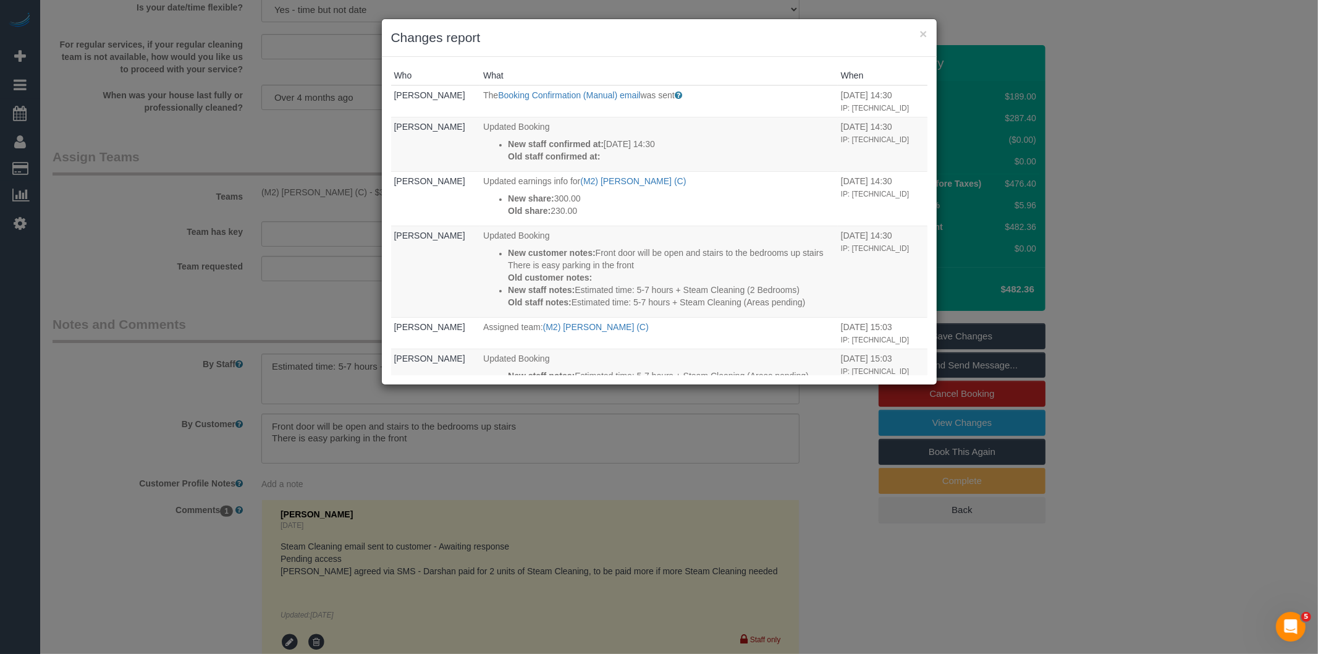
click at [671, 408] on div "× Changes report Who What When [PERSON_NAME] The Booking Confirmation (Manual) …" at bounding box center [659, 327] width 1318 height 654
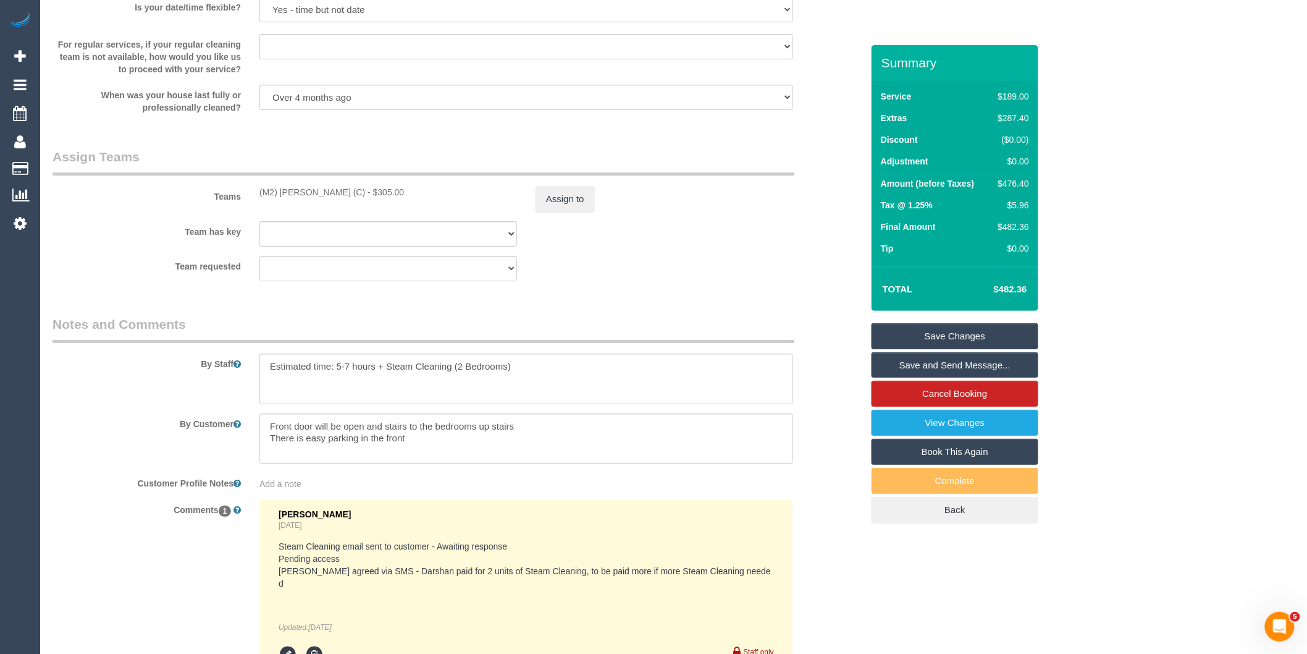
click at [931, 335] on link "Save Changes" at bounding box center [955, 336] width 167 height 26
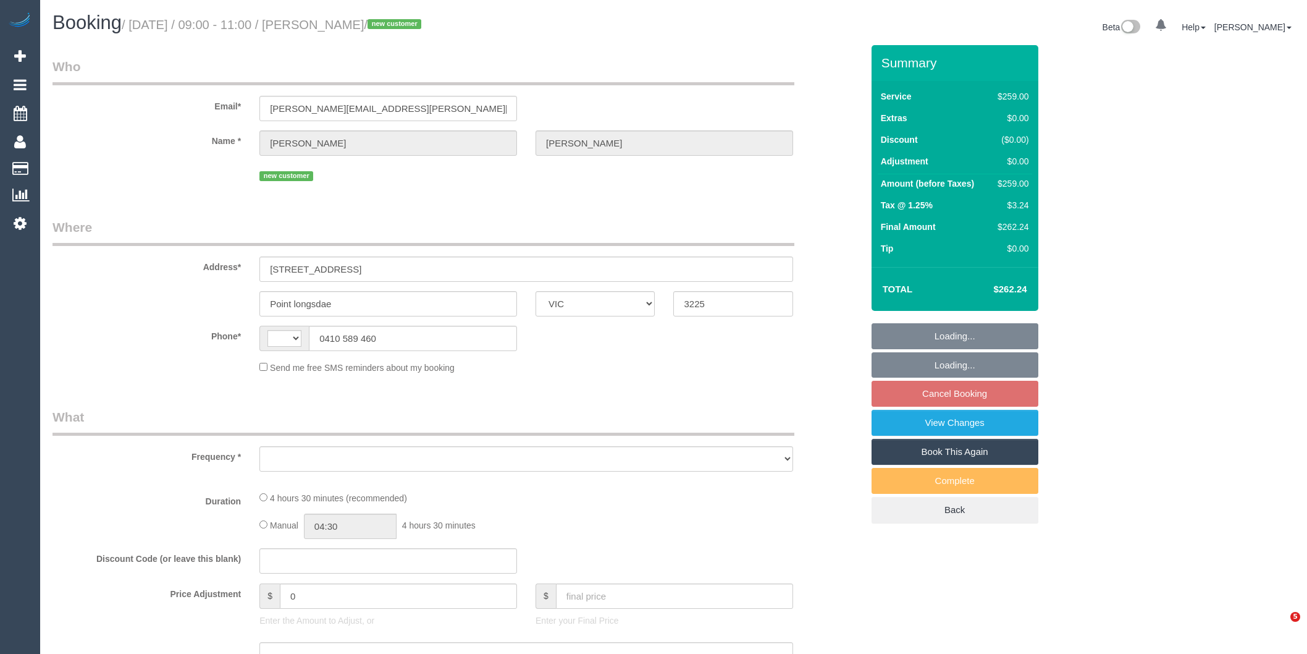
select select "VIC"
select select "string:AU"
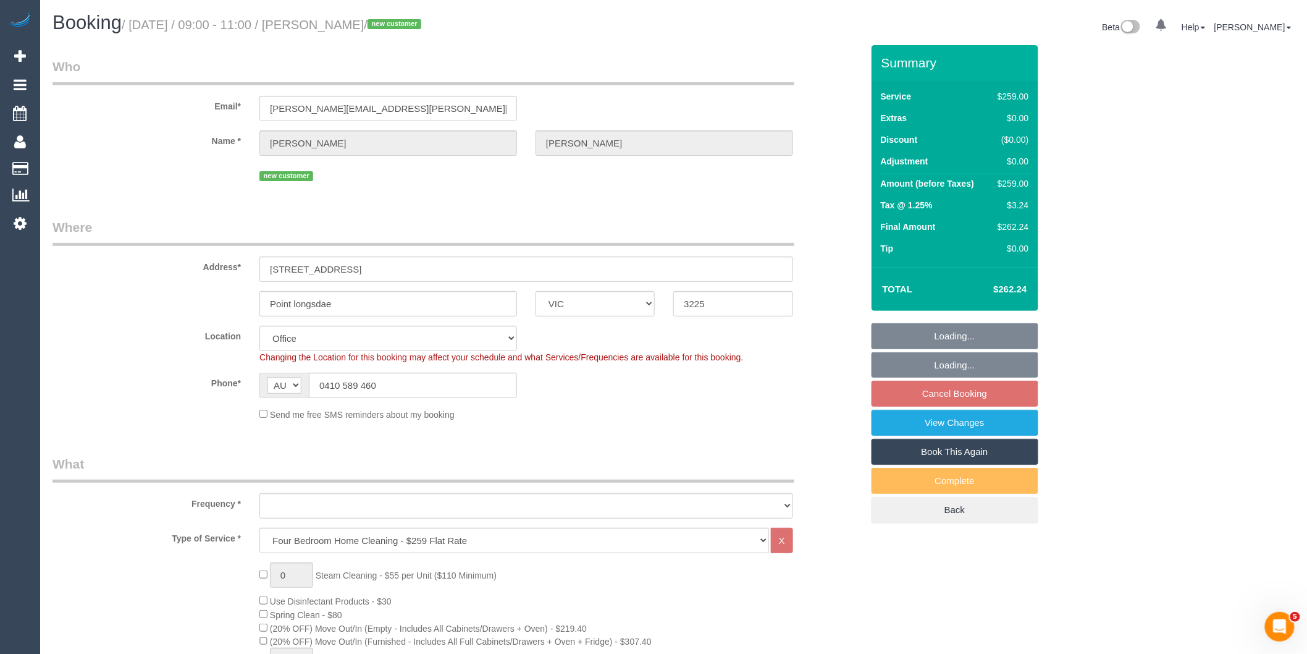
select select "string:stripe-pm_1SAfip2GScqysDRV71EYJVTX"
select select "object:653"
select select "number:28"
select select "number:14"
select select "number:19"
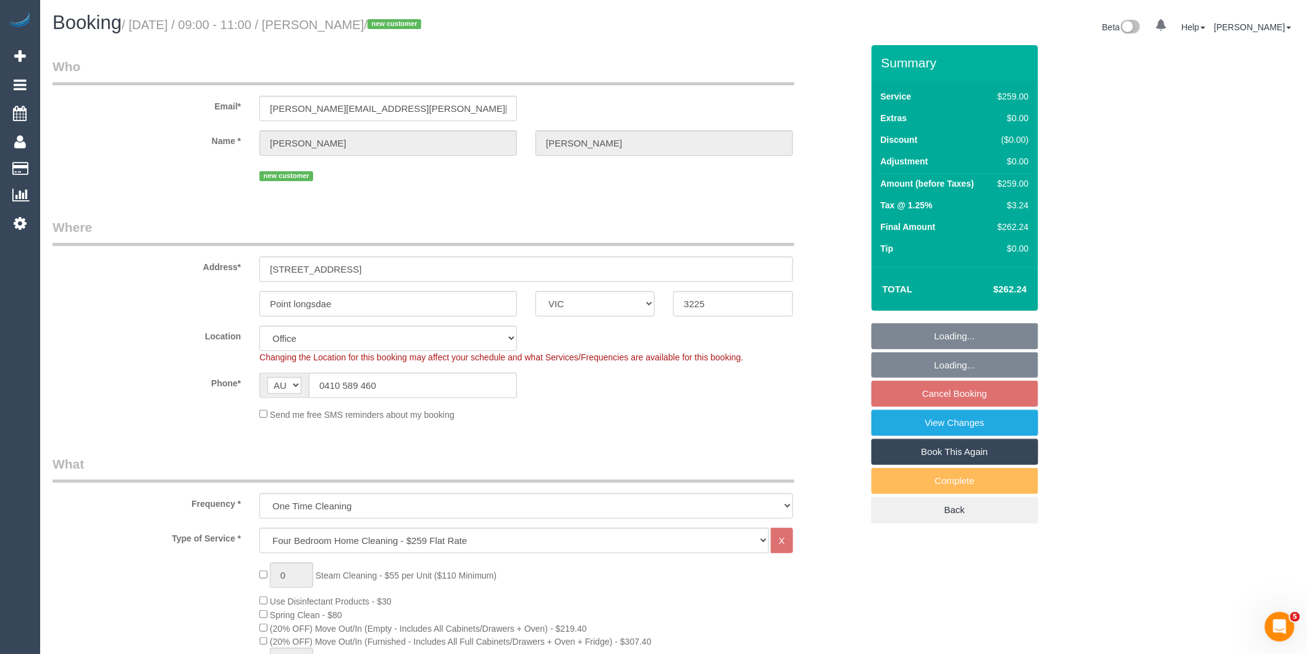
select select "object:2120"
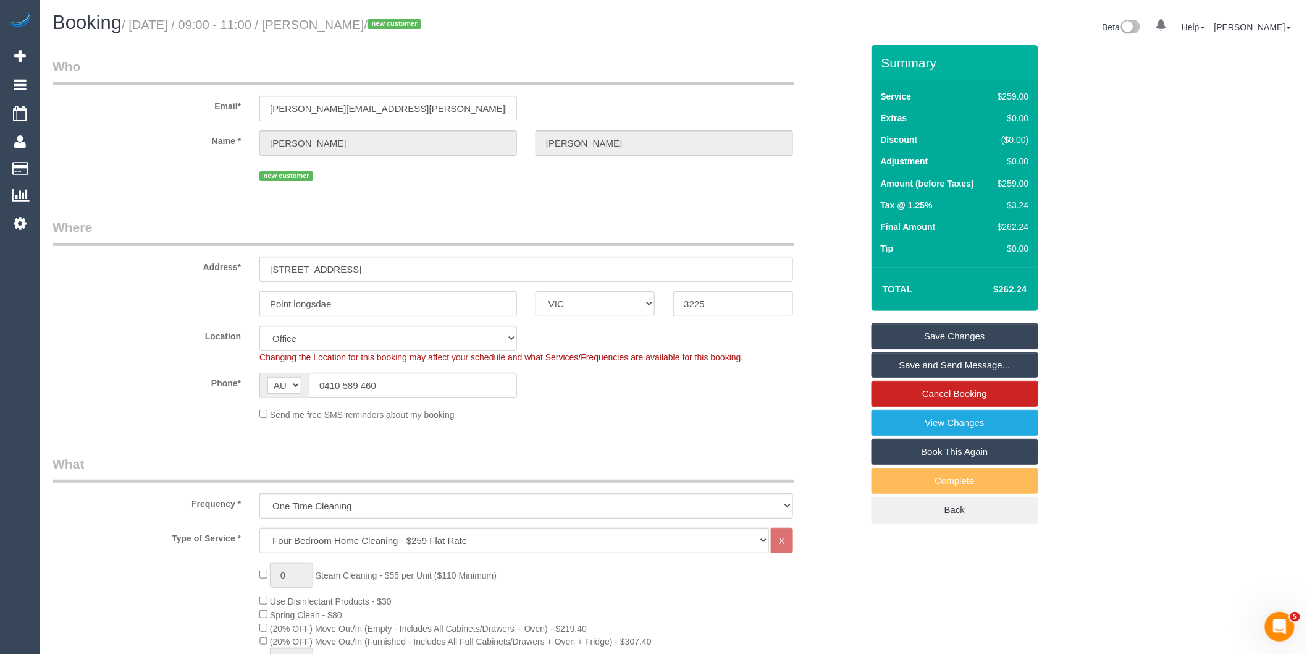
click at [344, 305] on input "Point longsdae" at bounding box center [388, 303] width 258 height 25
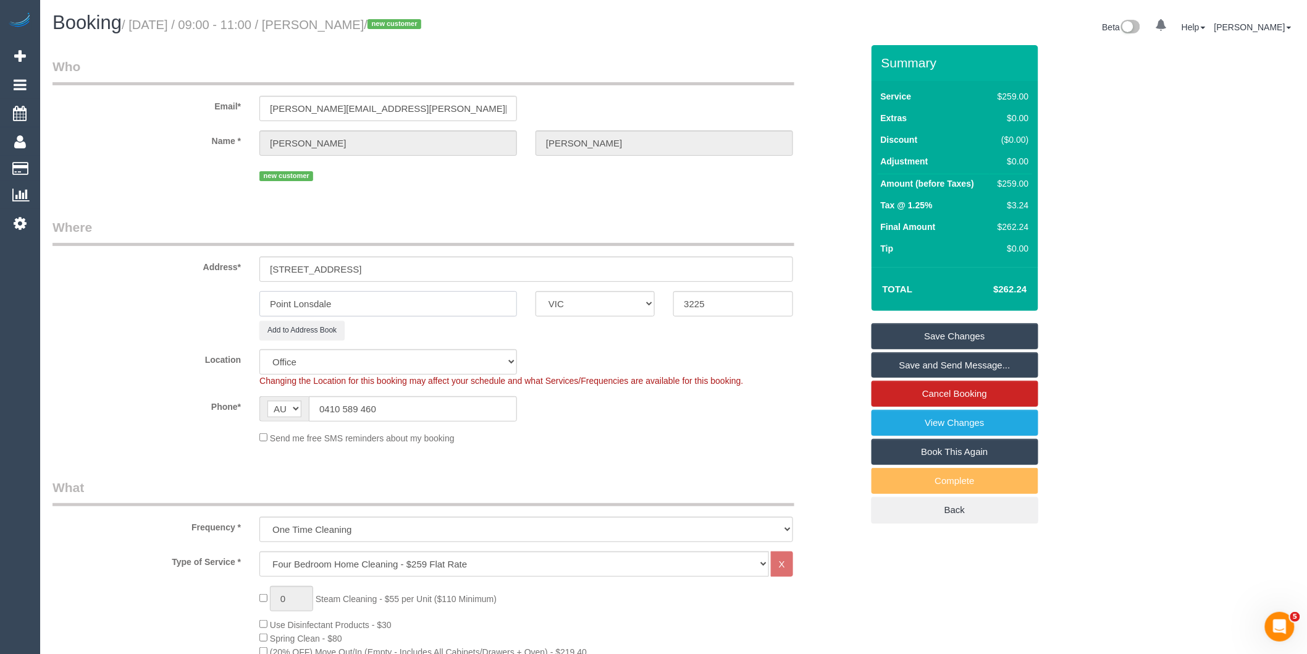
type input "Point Lonsdale"
click at [388, 319] on sui-booking-address "Address* [STREET_ADDRESS] [GEOGRAPHIC_DATA] ACT [GEOGRAPHIC_DATA] NT [GEOGRAPHI…" at bounding box center [458, 279] width 810 height 122
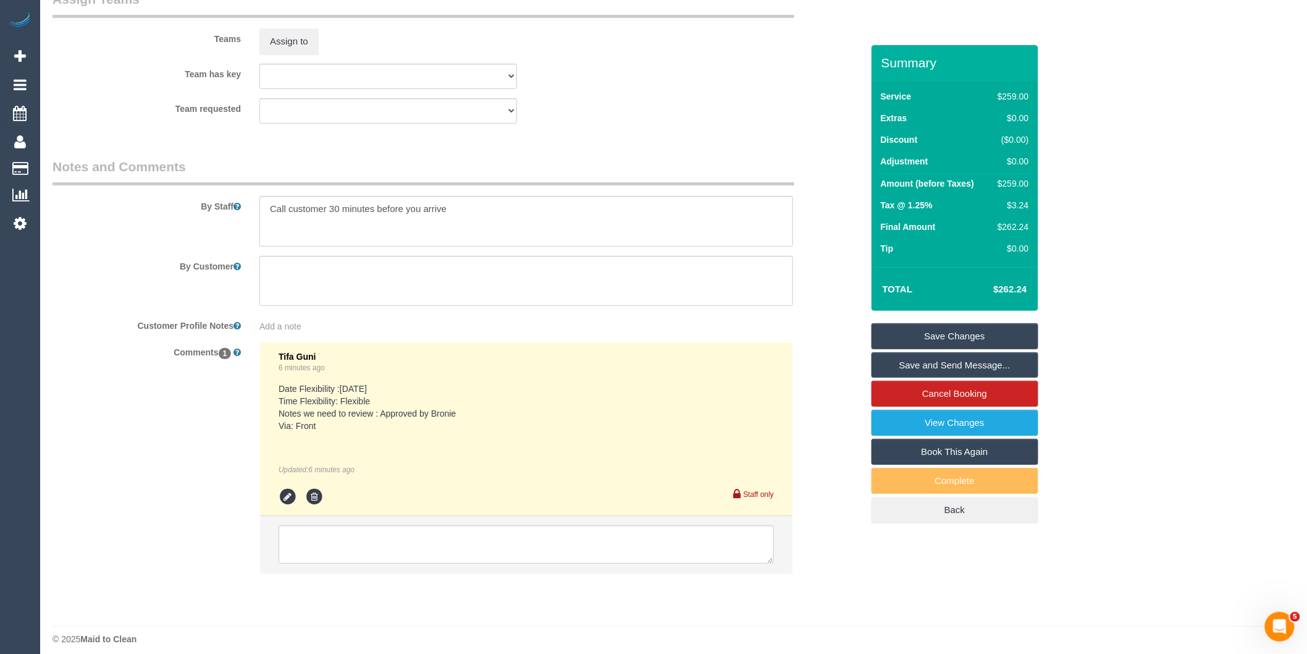
scroll to position [1988, 0]
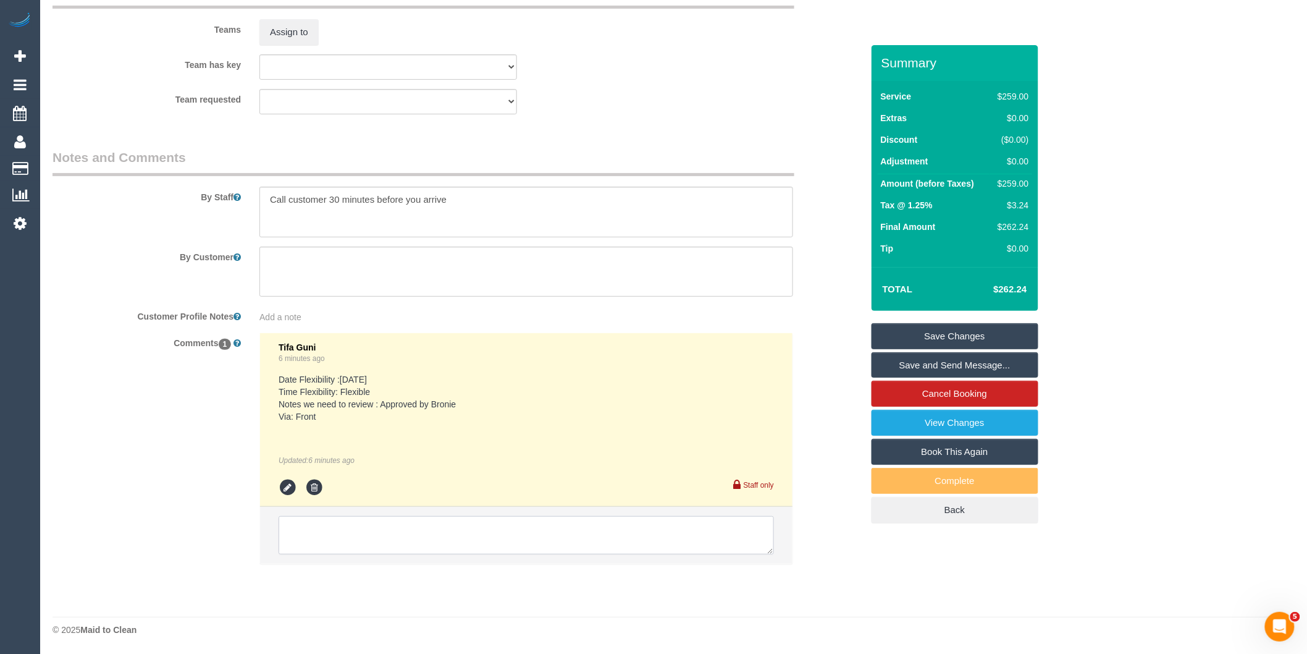
click at [481, 553] on textarea at bounding box center [526, 535] width 495 height 38
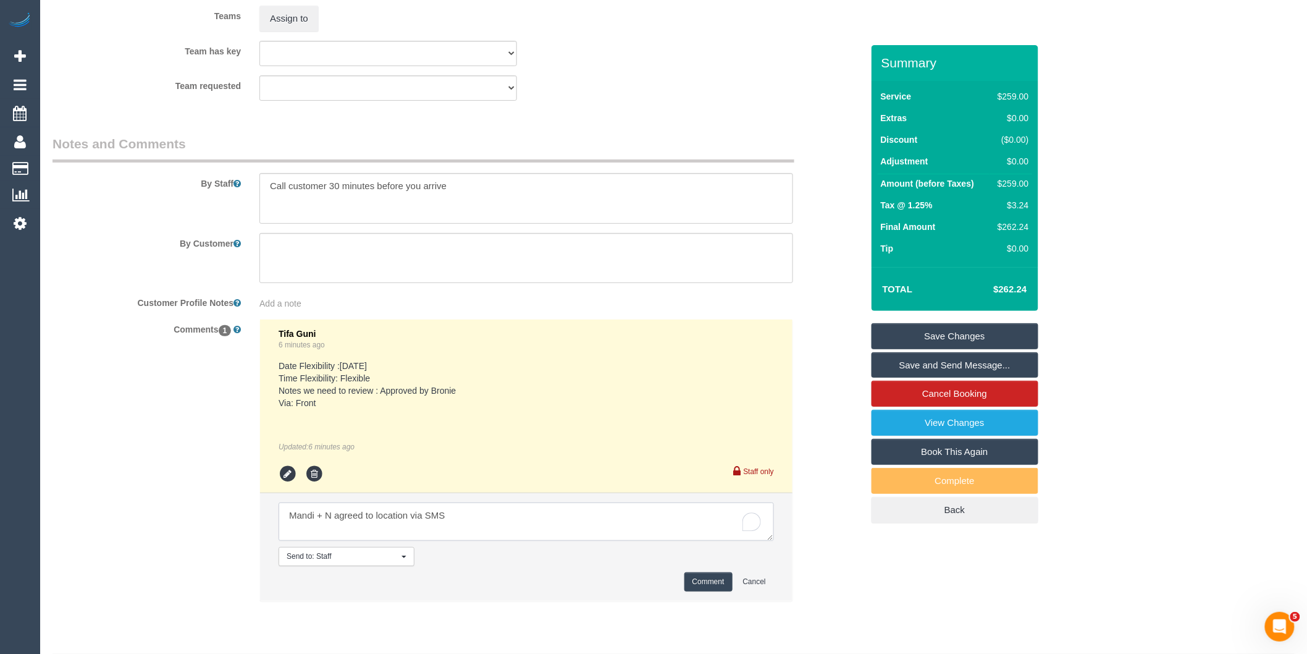
type textarea "Mandi + N agreed to location via SMS"
click at [706, 591] on button "Comment" at bounding box center [708, 581] width 48 height 19
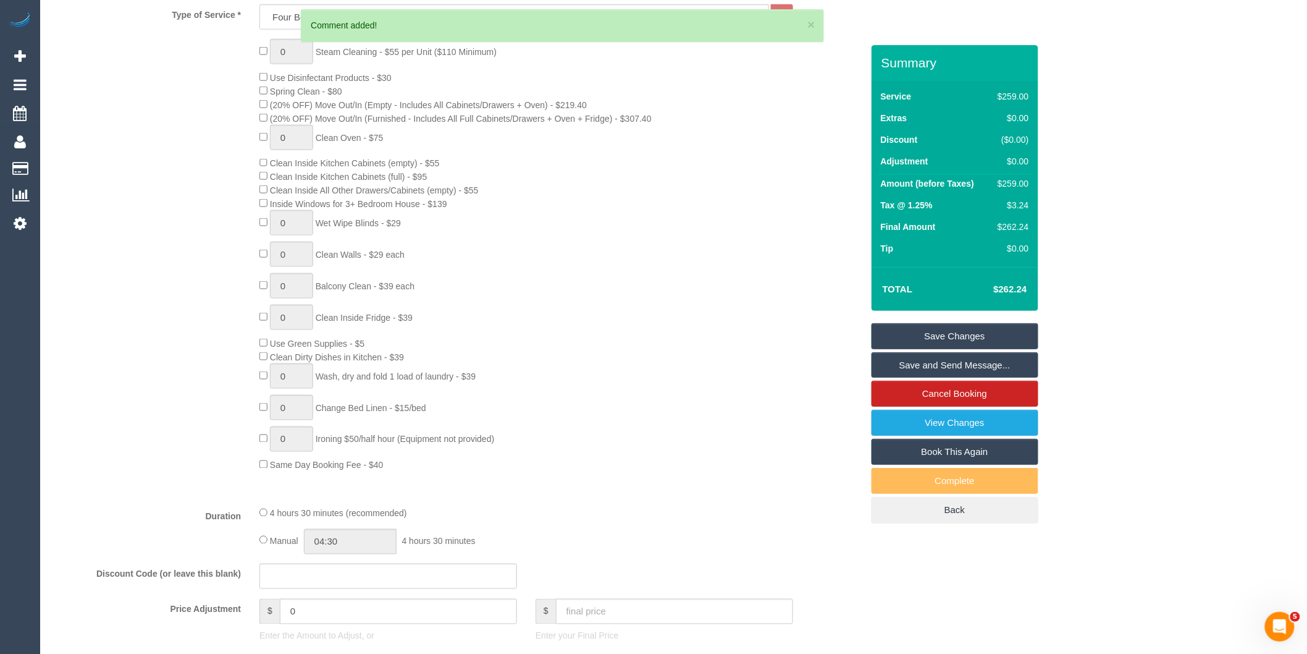
scroll to position [204, 0]
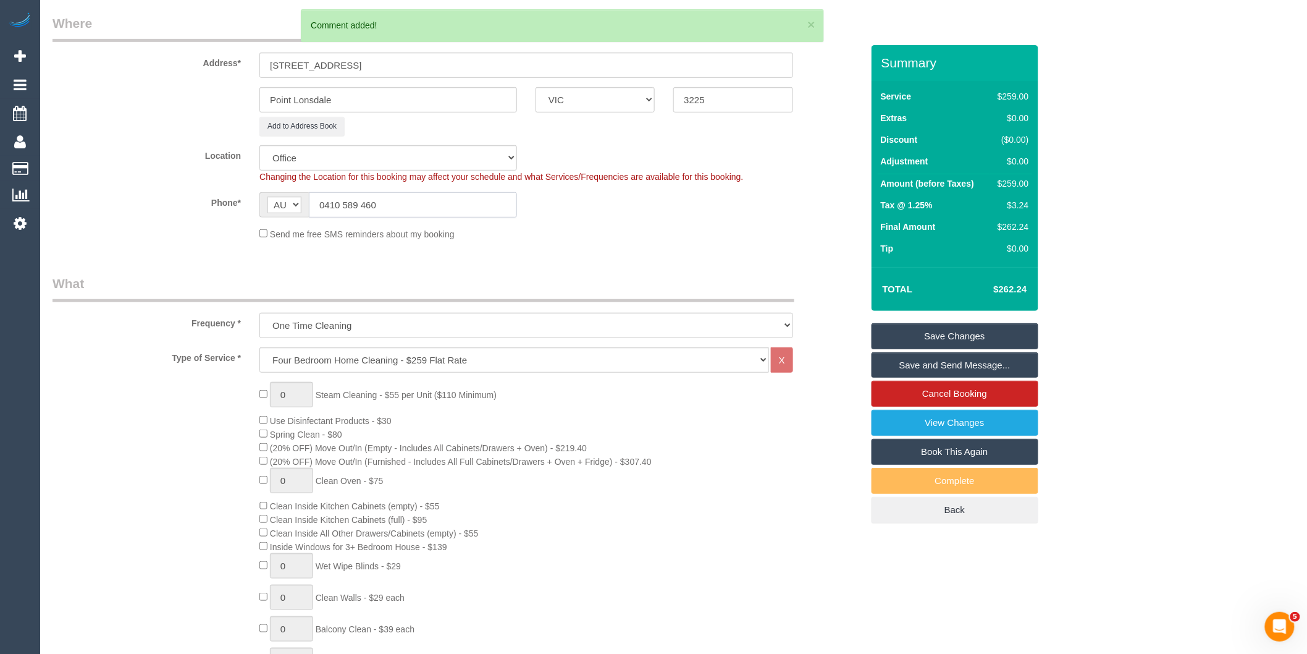
drag, startPoint x: 387, startPoint y: 201, endPoint x: 272, endPoint y: 204, distance: 114.9
click at [272, 204] on div "AF AL DZ AD AO AI AQ AG AR AM AW AU AT AZ BS BH BD BB BY BE BZ BJ BM BT BO BA B…" at bounding box center [388, 204] width 258 height 25
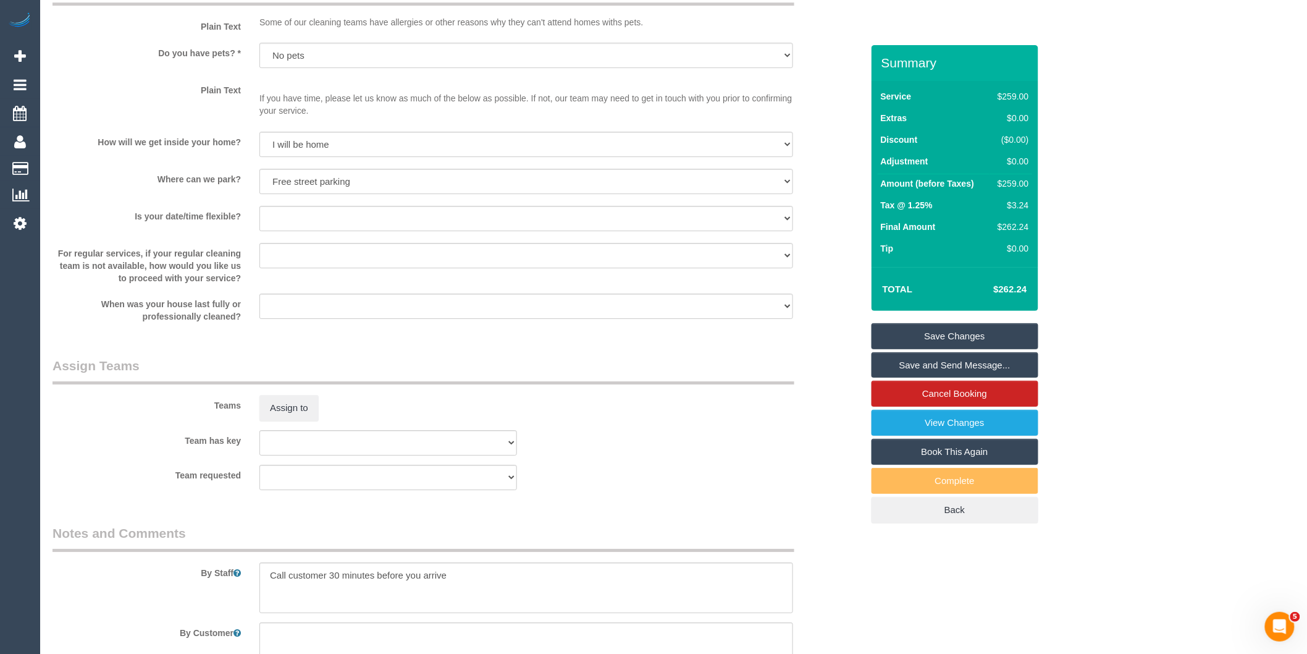
scroll to position [1782, 0]
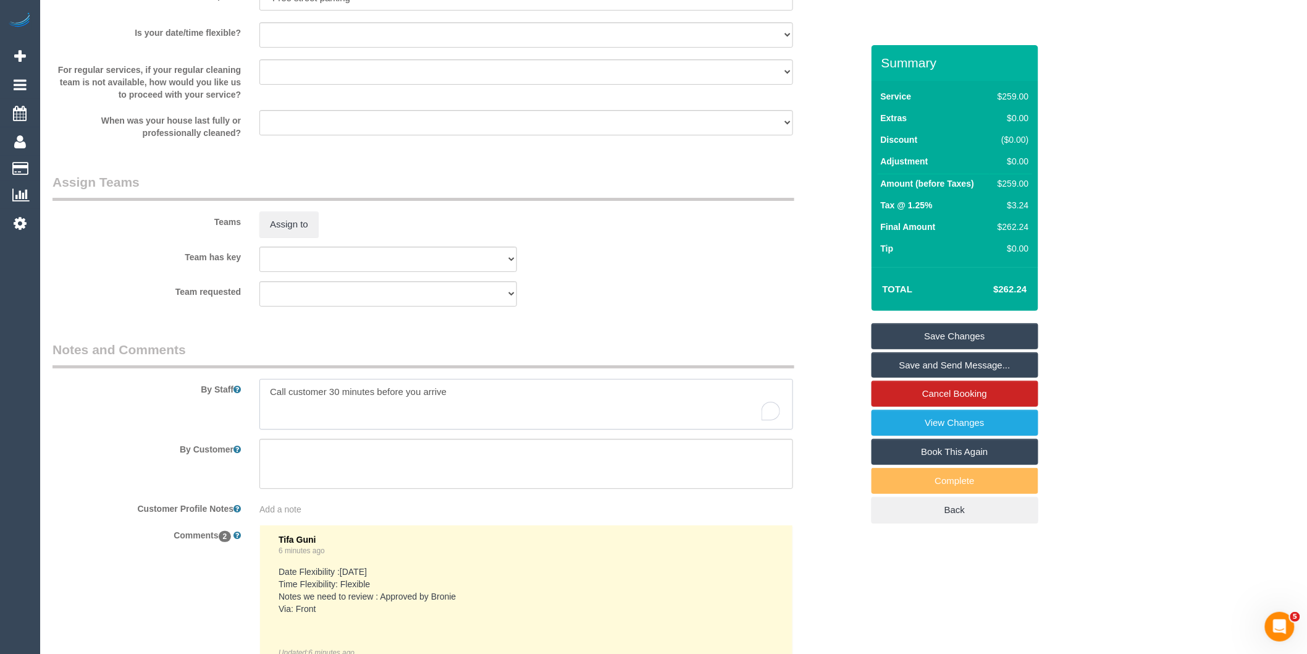
click at [484, 418] on textarea "To enrich screen reader interactions, please activate Accessibility in Grammarl…" at bounding box center [526, 404] width 534 height 51
paste textarea "0410 589 460"
click at [443, 403] on textarea "To enrich screen reader interactions, please activate Accessibility in Grammarl…" at bounding box center [526, 404] width 534 height 51
click at [545, 408] on textarea "To enrich screen reader interactions, please activate Accessibility in Grammarl…" at bounding box center [526, 404] width 534 height 51
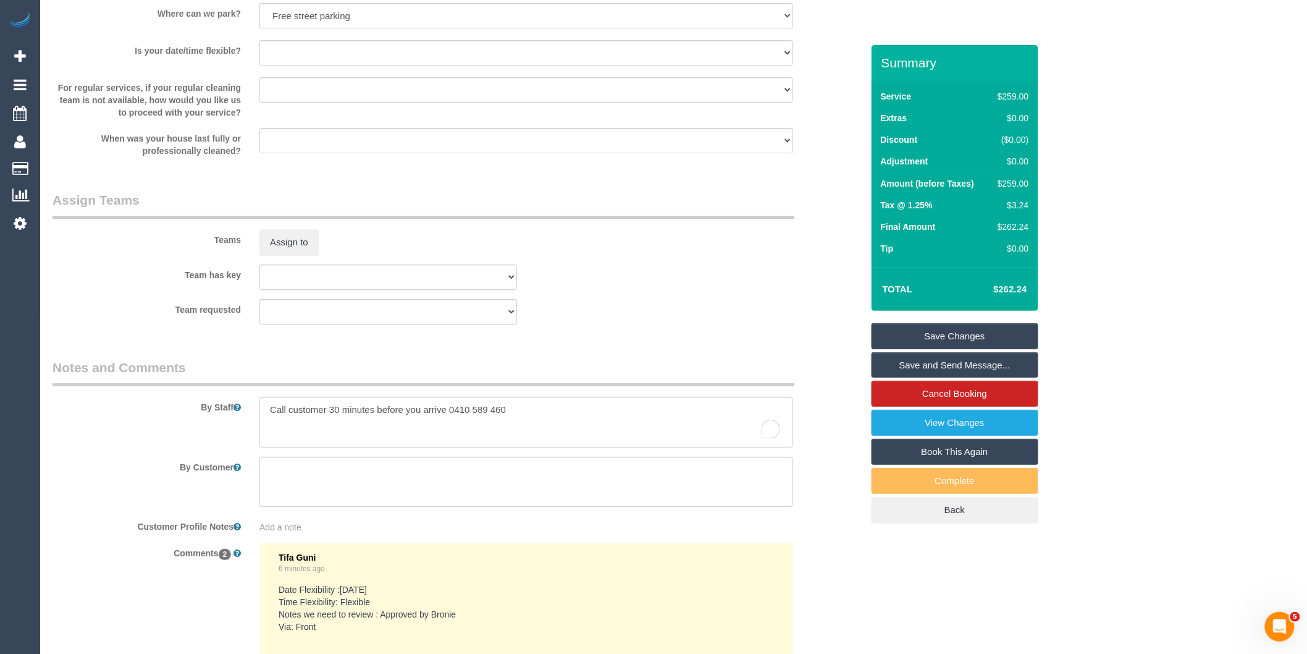
scroll to position [1738, 0]
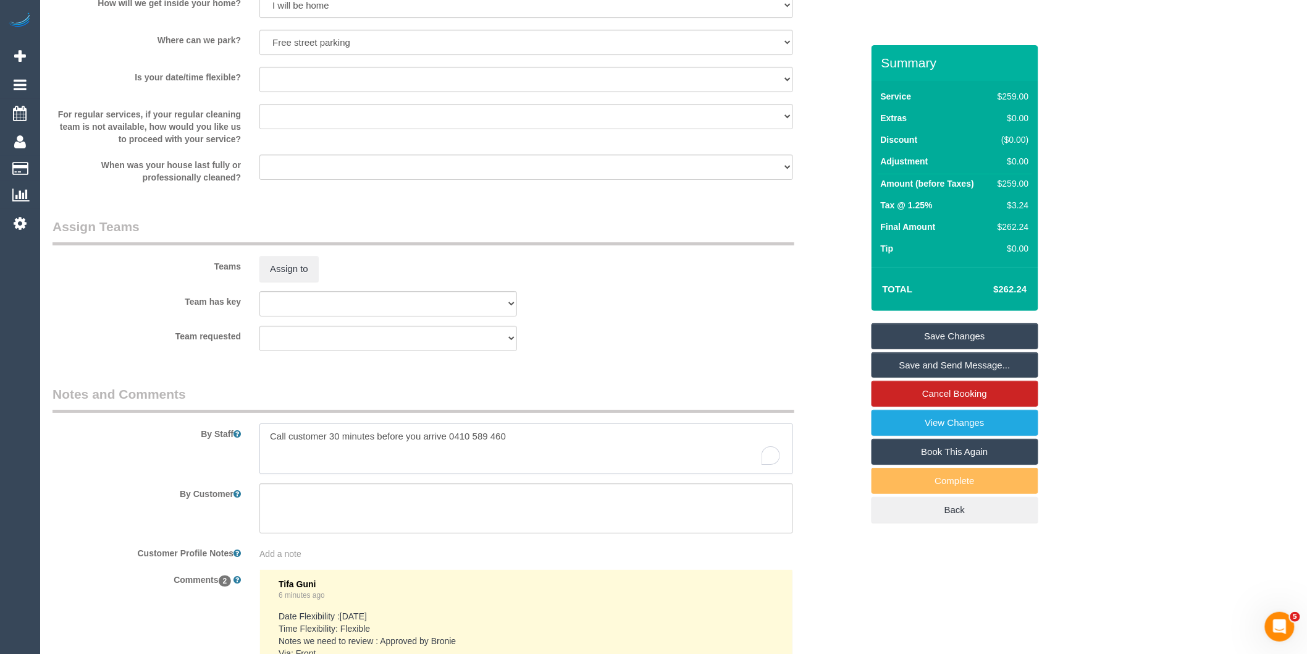
click at [263, 447] on textarea "To enrich screen reader interactions, please activate Accessibility in Grammarl…" at bounding box center [526, 448] width 534 height 51
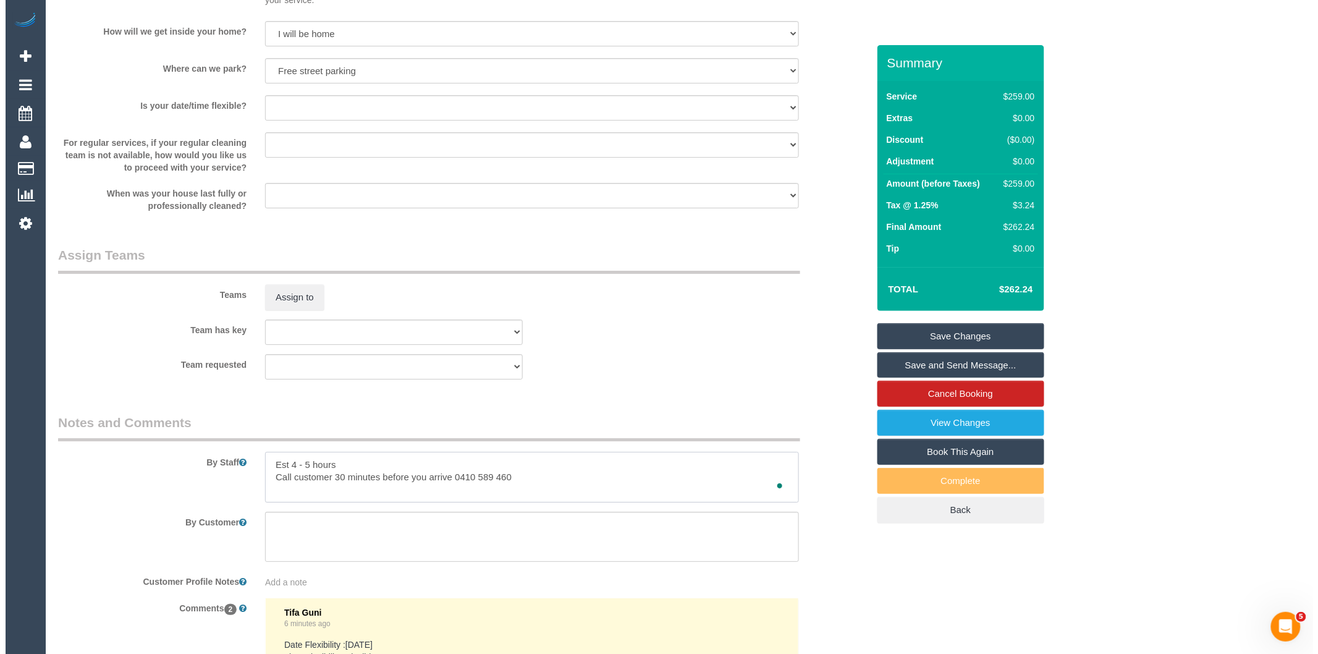
scroll to position [1669, 0]
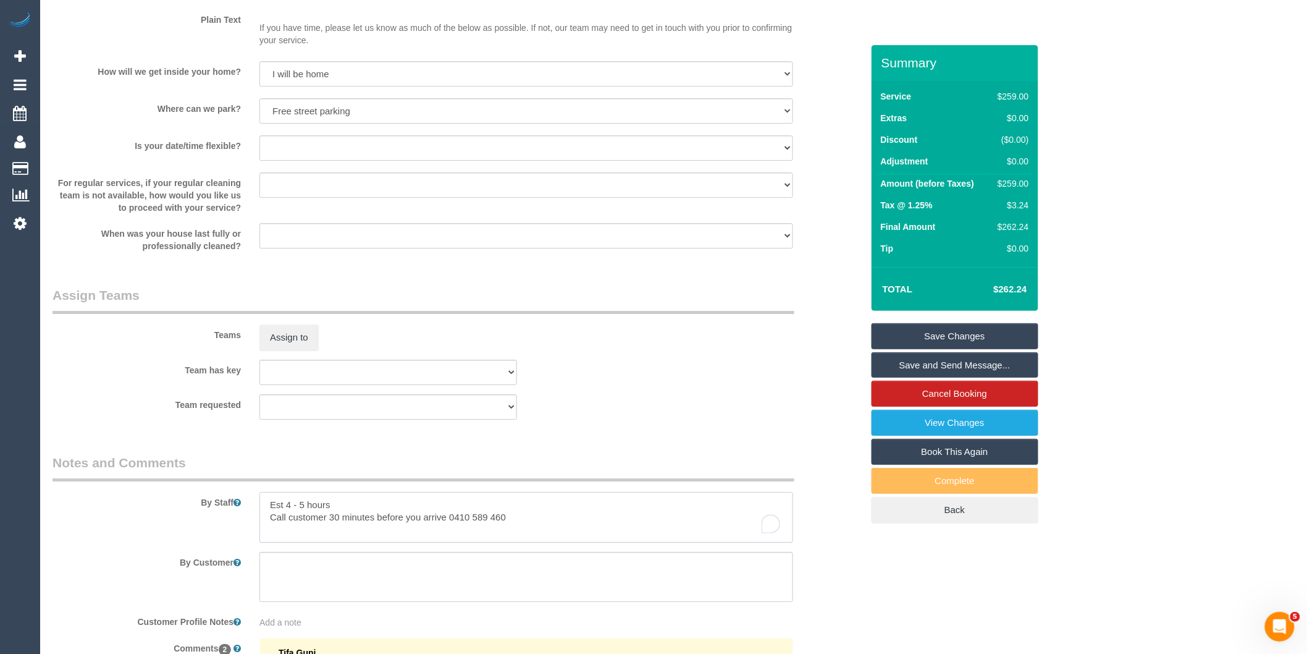
type textarea "Est 4 - 5 hours Call customer 30 minutes before you arrive 0410 589 460"
click at [301, 366] on sui-booking-teams "Teams Assign to Team has key (0) Account - Tech (0) Office (0) [PERSON_NAME] Te…" at bounding box center [458, 352] width 810 height 133
click at [301, 350] on button "Assign to" at bounding box center [288, 337] width 59 height 26
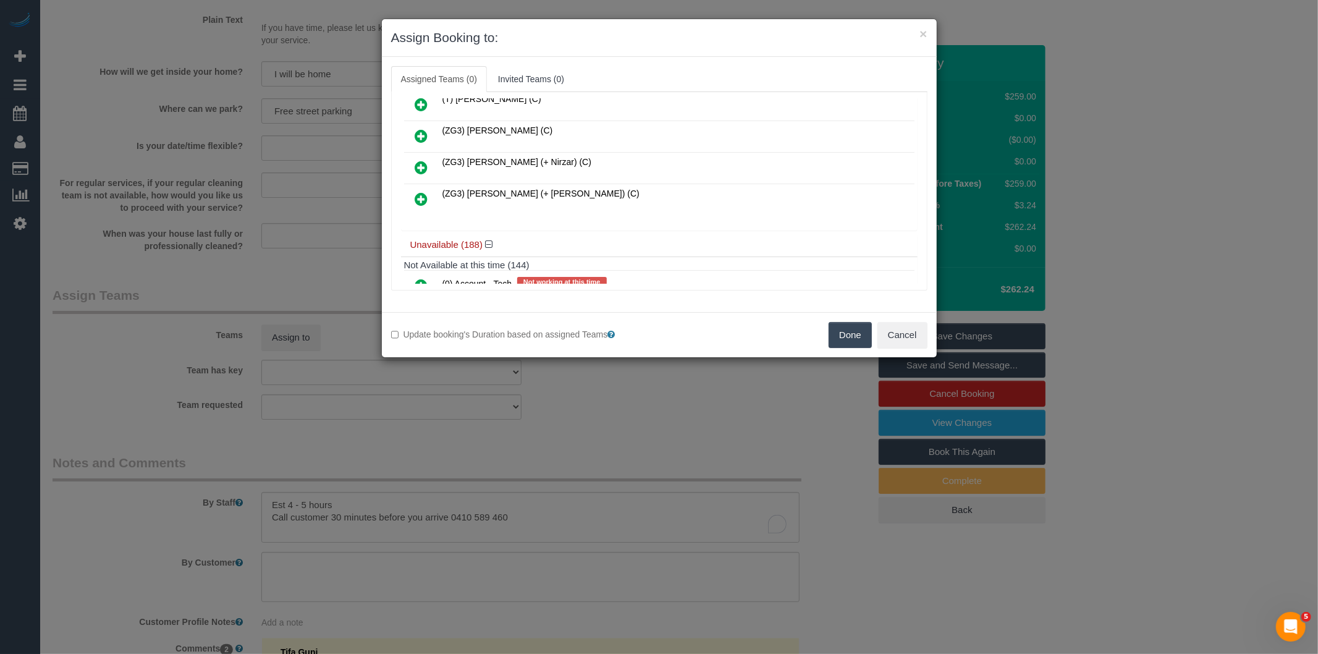
scroll to position [2264, 0]
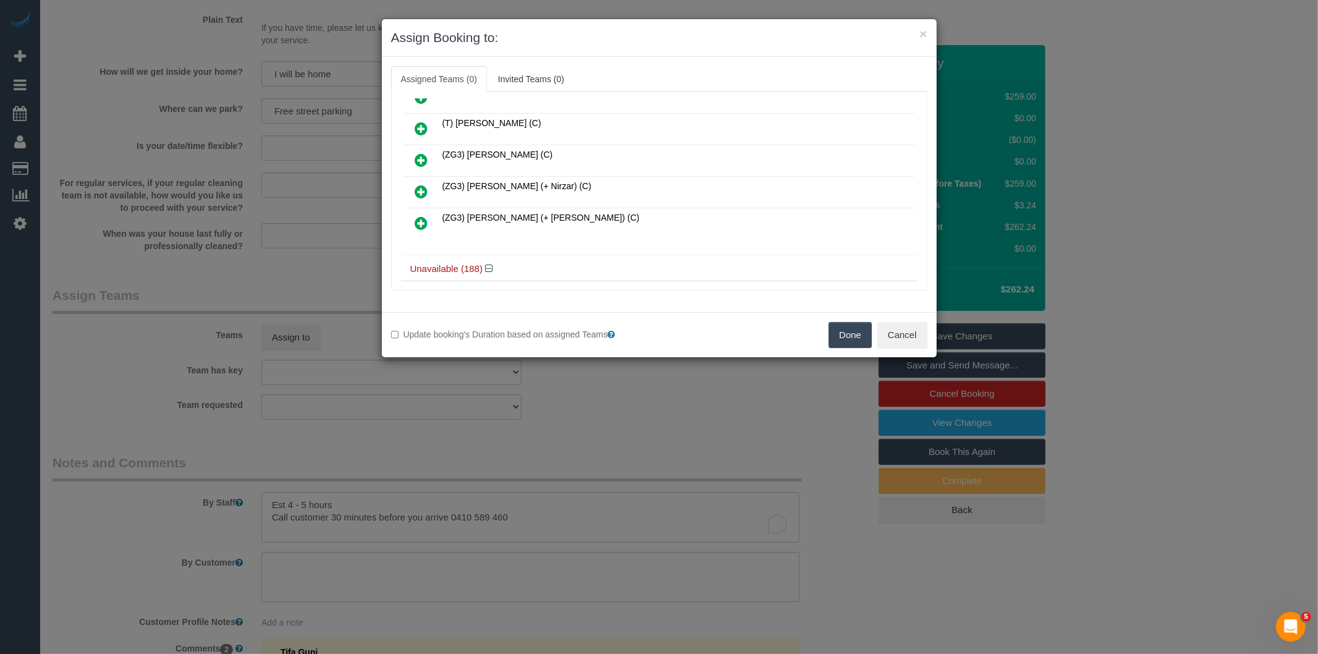
click at [419, 184] on icon at bounding box center [421, 191] width 13 height 15
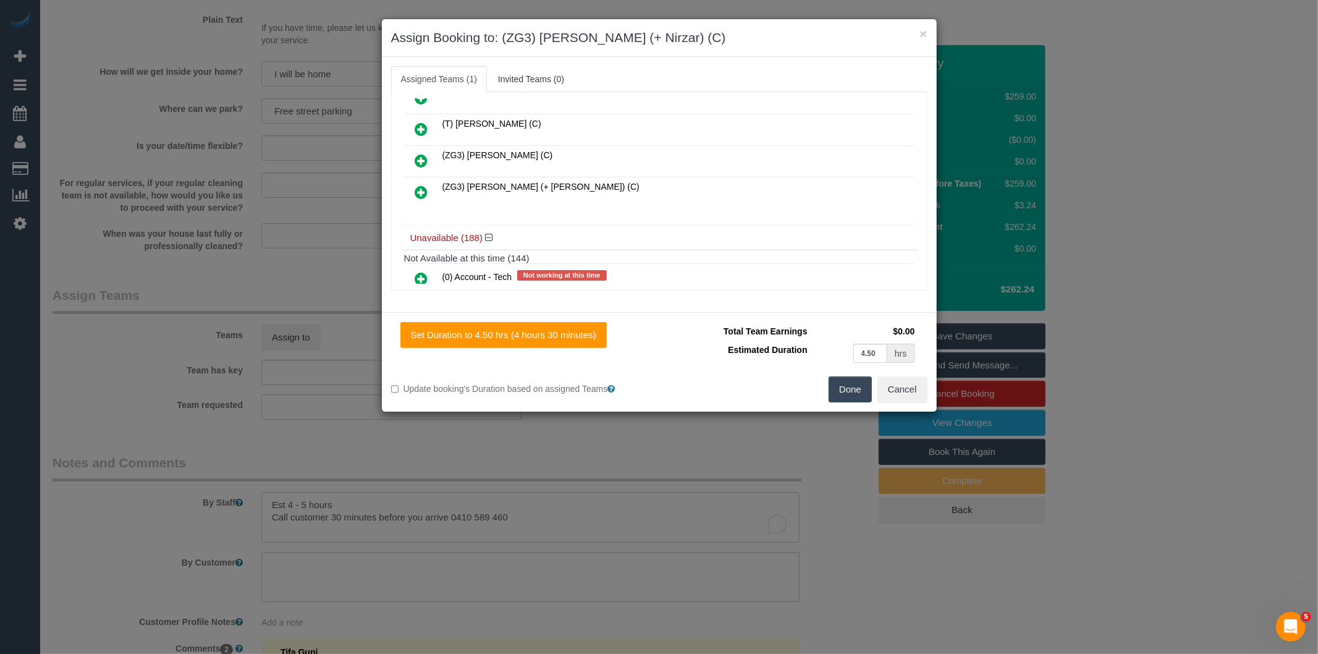
click at [419, 185] on icon at bounding box center [421, 192] width 13 height 15
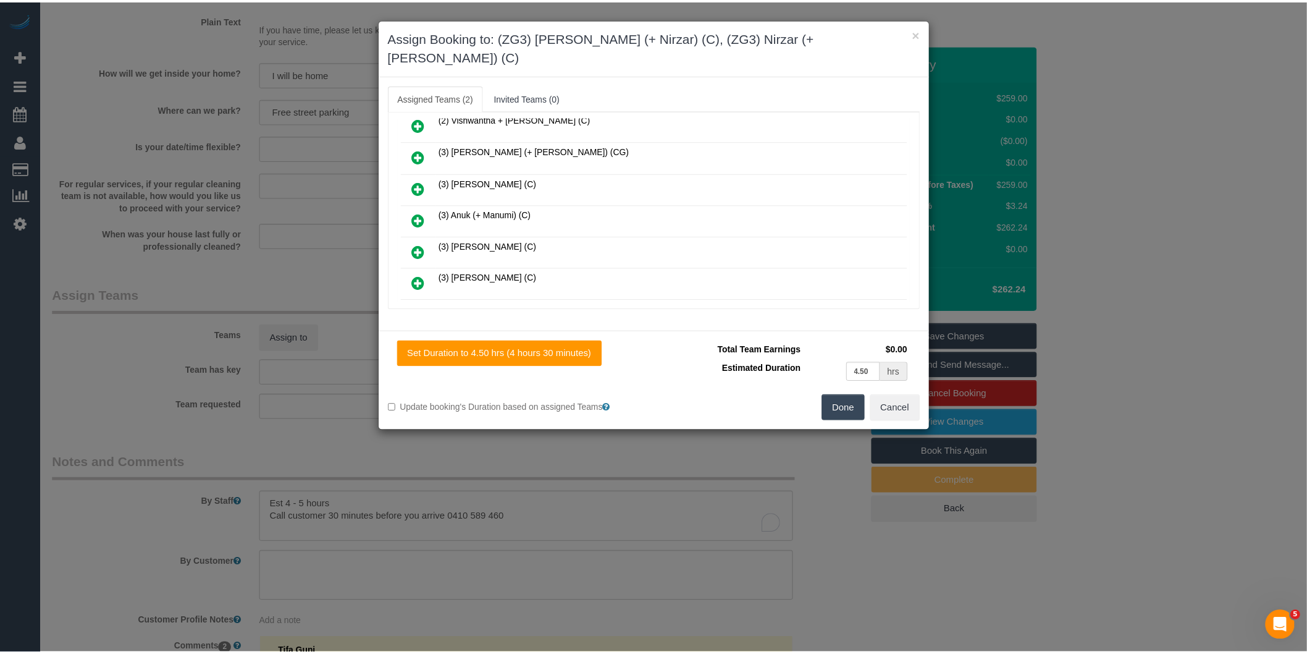
scroll to position [0, 0]
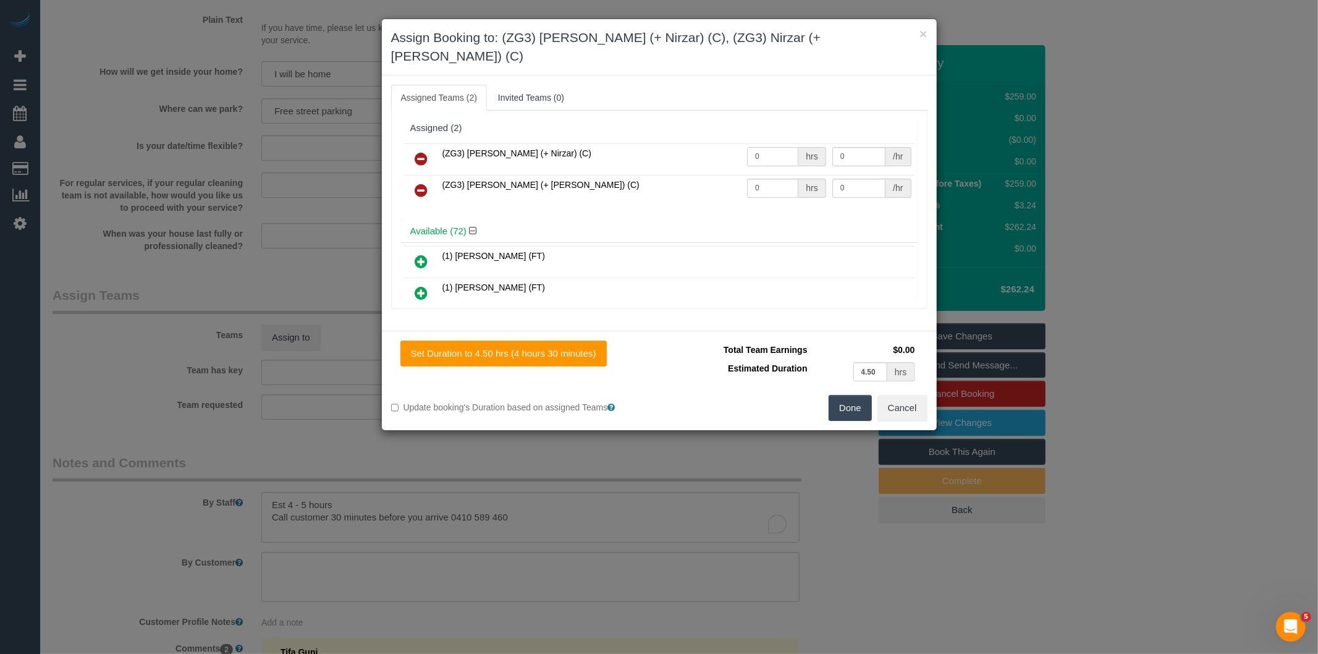
drag, startPoint x: 760, startPoint y: 137, endPoint x: 618, endPoint y: 149, distance: 142.0
click at [618, 149] on tr "(ZG3) [PERSON_NAME] (+ Nirzar) (C) 0 hrs 0 /hr" at bounding box center [659, 159] width 510 height 32
type input "1"
type input "82.5"
drag, startPoint x: 760, startPoint y: 173, endPoint x: 591, endPoint y: 181, distance: 169.4
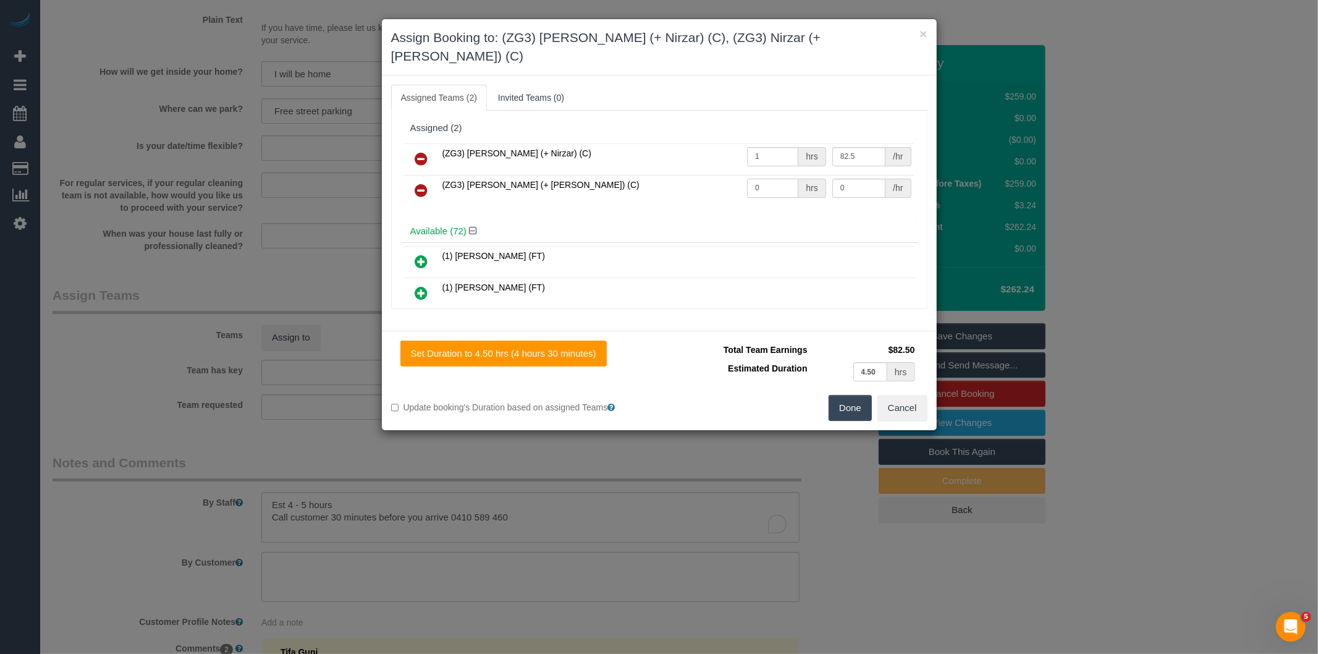
click at [591, 181] on tr "(ZG3) [PERSON_NAME] (+ [PERSON_NAME]) (C) 0 hrs 0 /hr" at bounding box center [659, 191] width 510 height 32
type input "1"
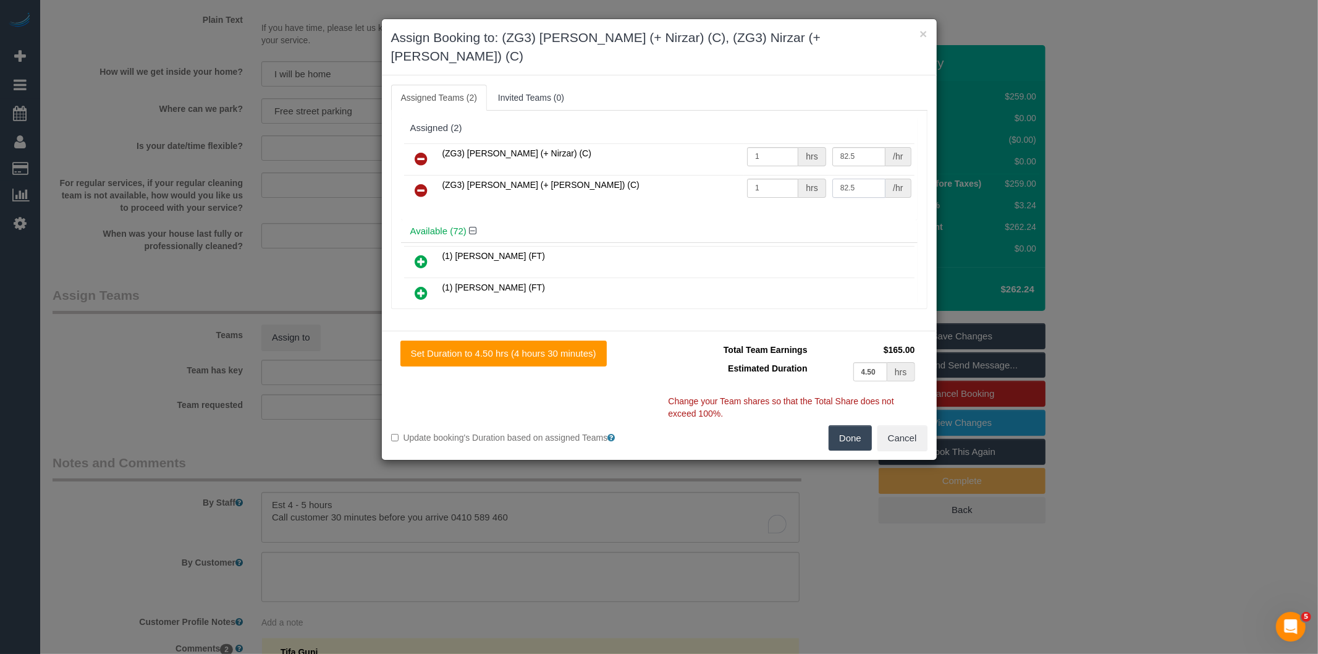
type input "82.5"
click at [853, 425] on button "Done" at bounding box center [849, 438] width 43 height 26
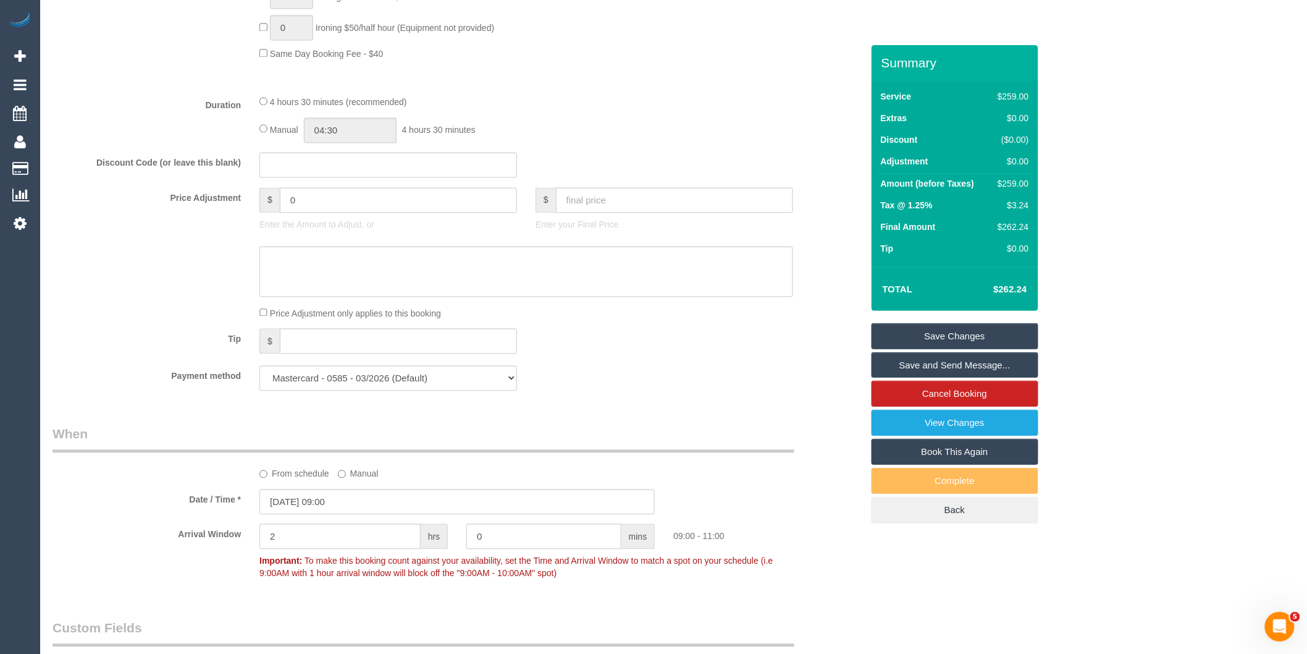
scroll to position [708, 0]
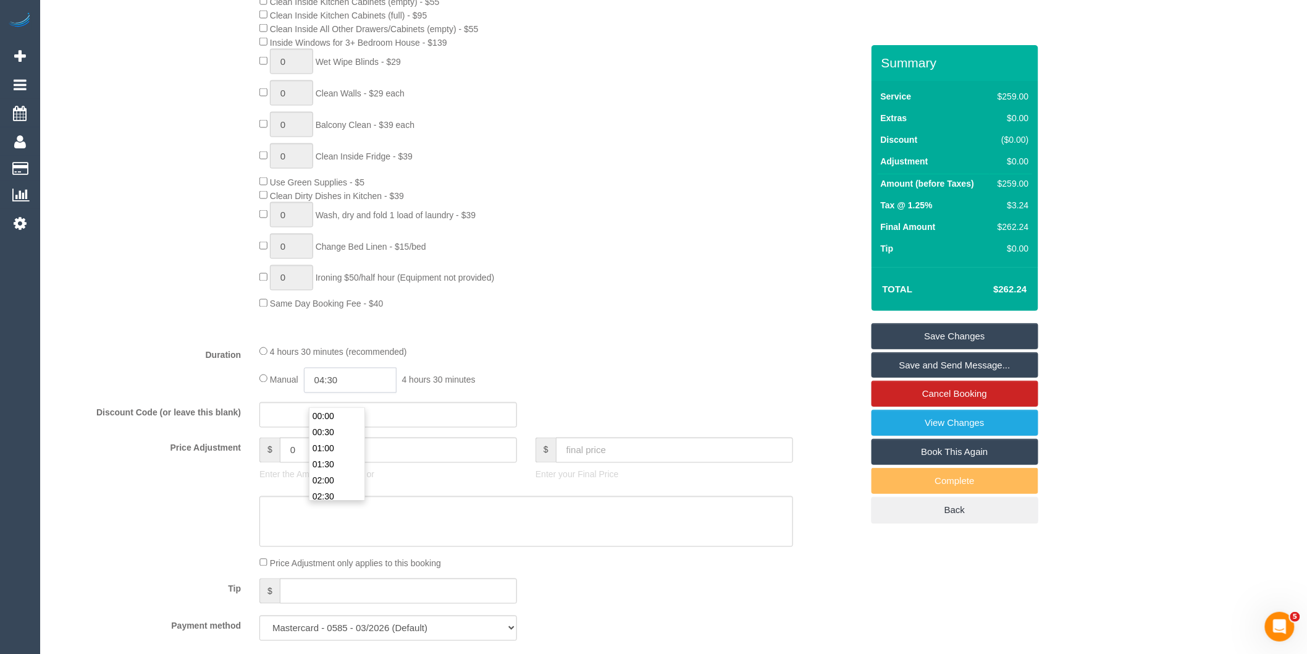
click at [367, 393] on input "04:30" at bounding box center [350, 380] width 93 height 25
click at [367, 416] on fieldset "What Frequency * One Time Cleaning Weekly - 10% Off - 10.00% (0% for the First …" at bounding box center [458, 210] width 810 height 880
click at [350, 393] on input "04:30" at bounding box center [350, 380] width 93 height 25
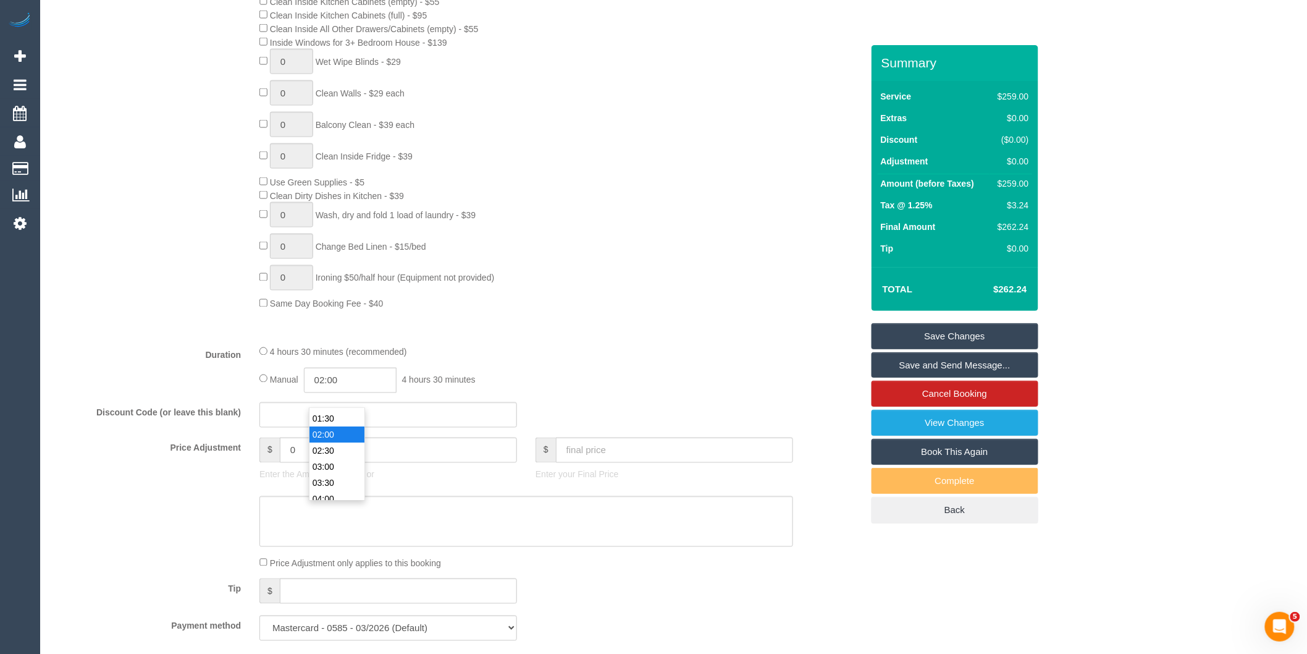
click at [346, 441] on li "02:00" at bounding box center [336, 435] width 55 height 16
click at [369, 393] on input "02:00" at bounding box center [350, 380] width 93 height 25
type input "02:30"
click at [341, 452] on li "02:30" at bounding box center [336, 449] width 55 height 16
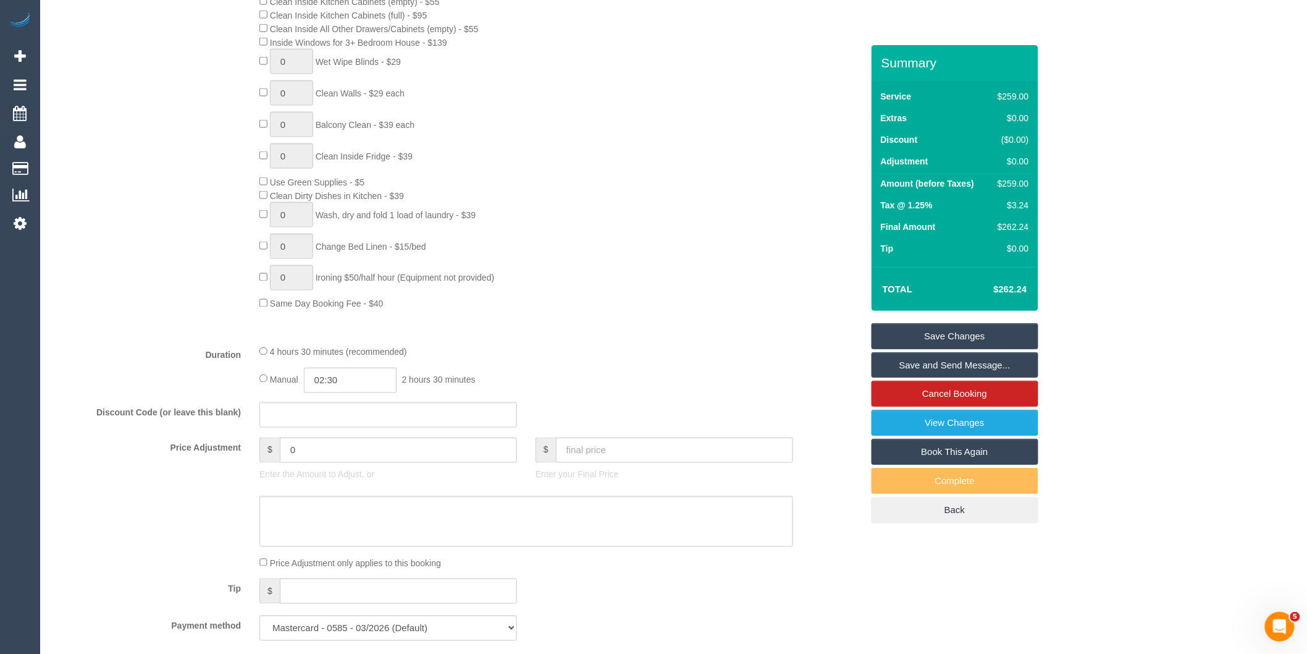
click at [529, 375] on div "4 hours 30 minutes (recommended) Manual 02:30 2 hours 30 minutes" at bounding box center [526, 369] width 552 height 48
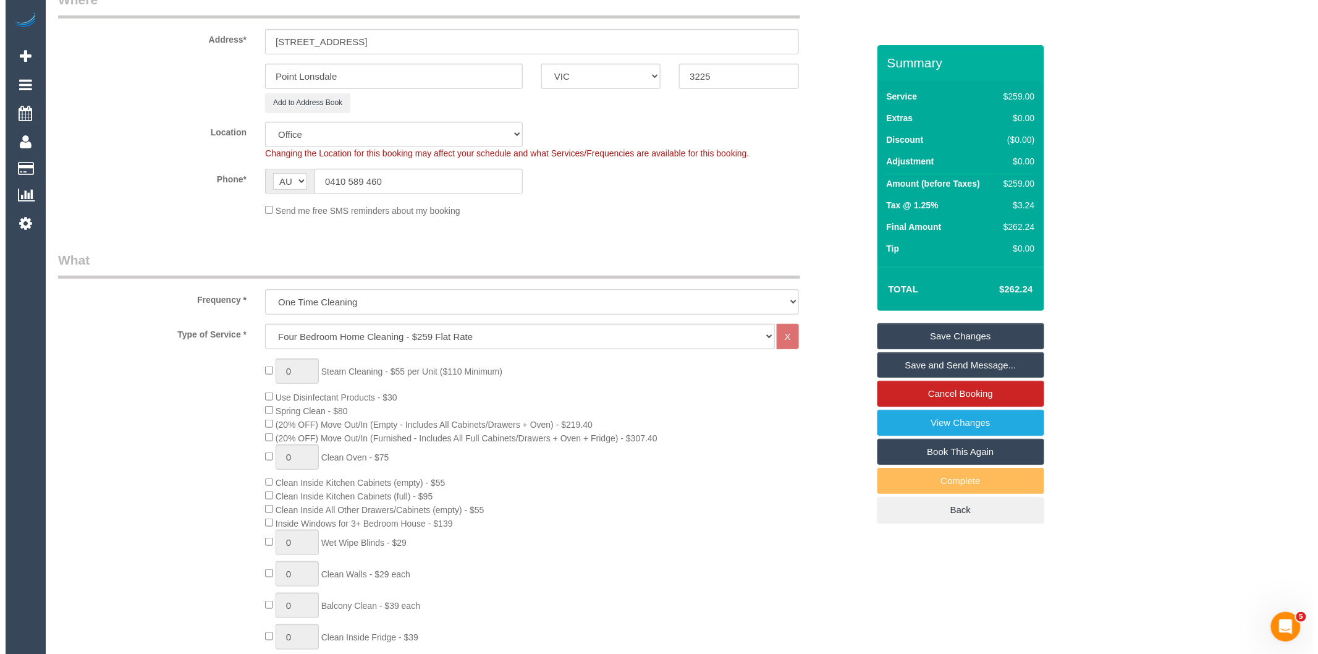
scroll to position [0, 0]
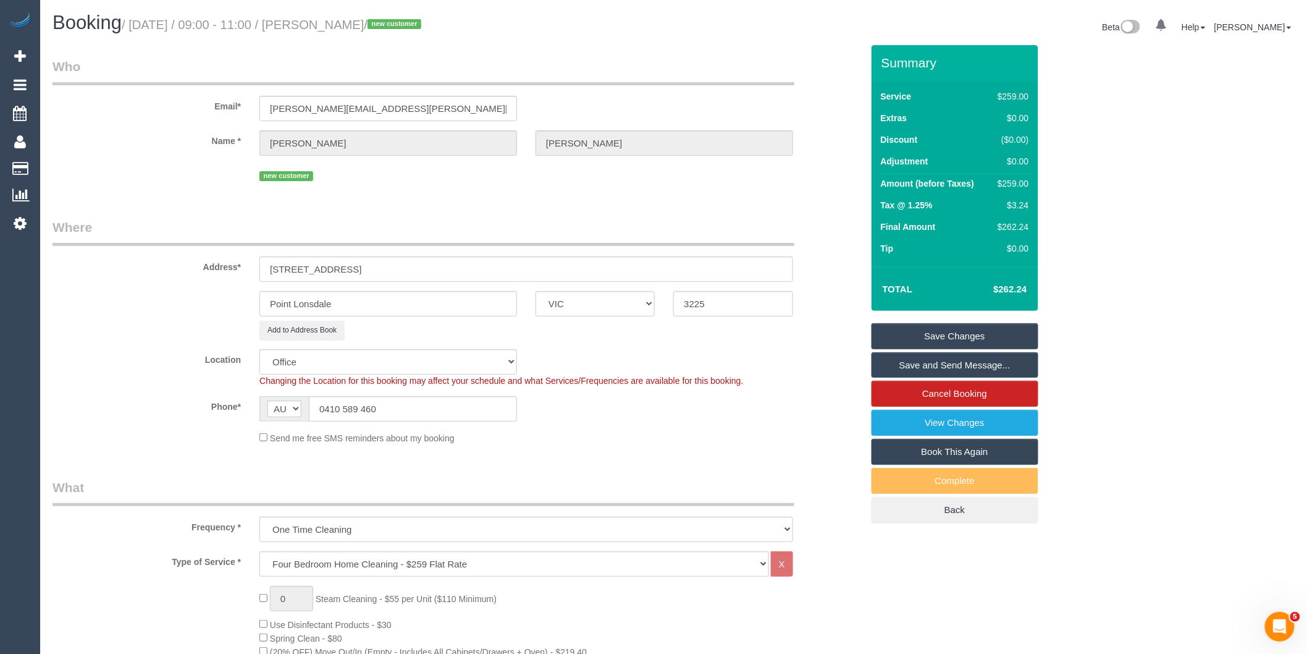
click at [910, 369] on link "Save and Send Message..." at bounding box center [955, 365] width 167 height 26
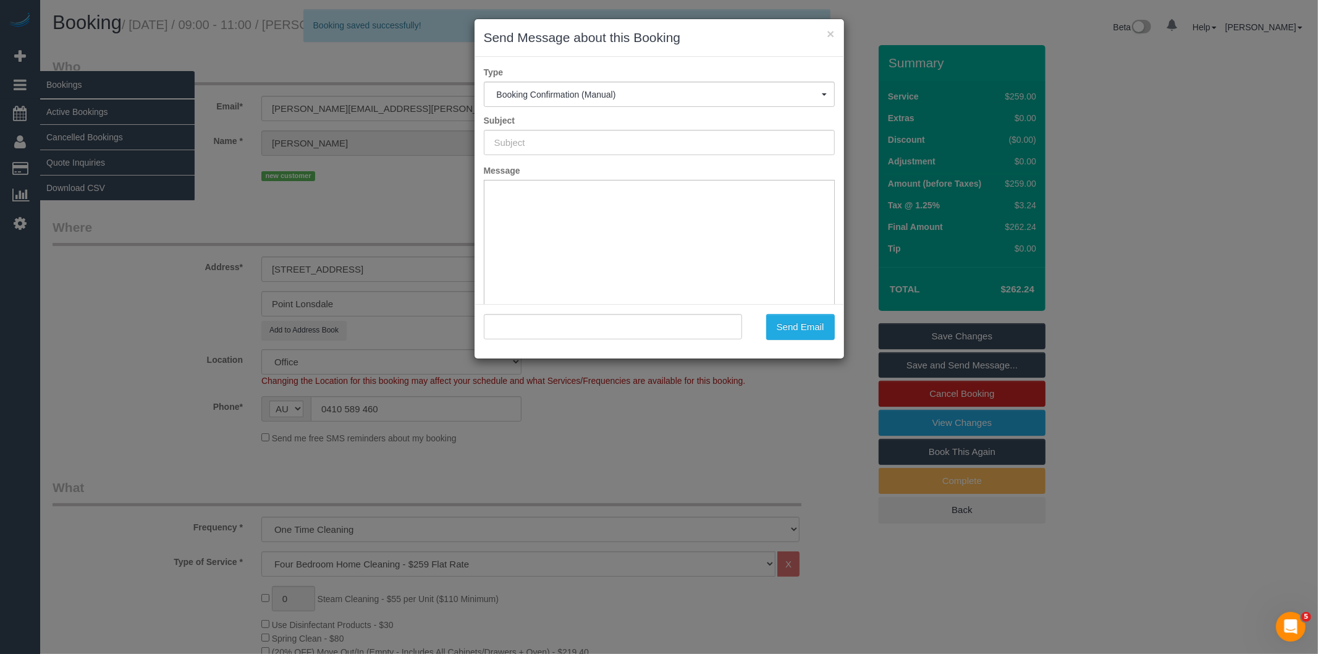
type input "Booking Confirmed"
type input ""Rebecca Kierce" <rebecca@kierce.com>"
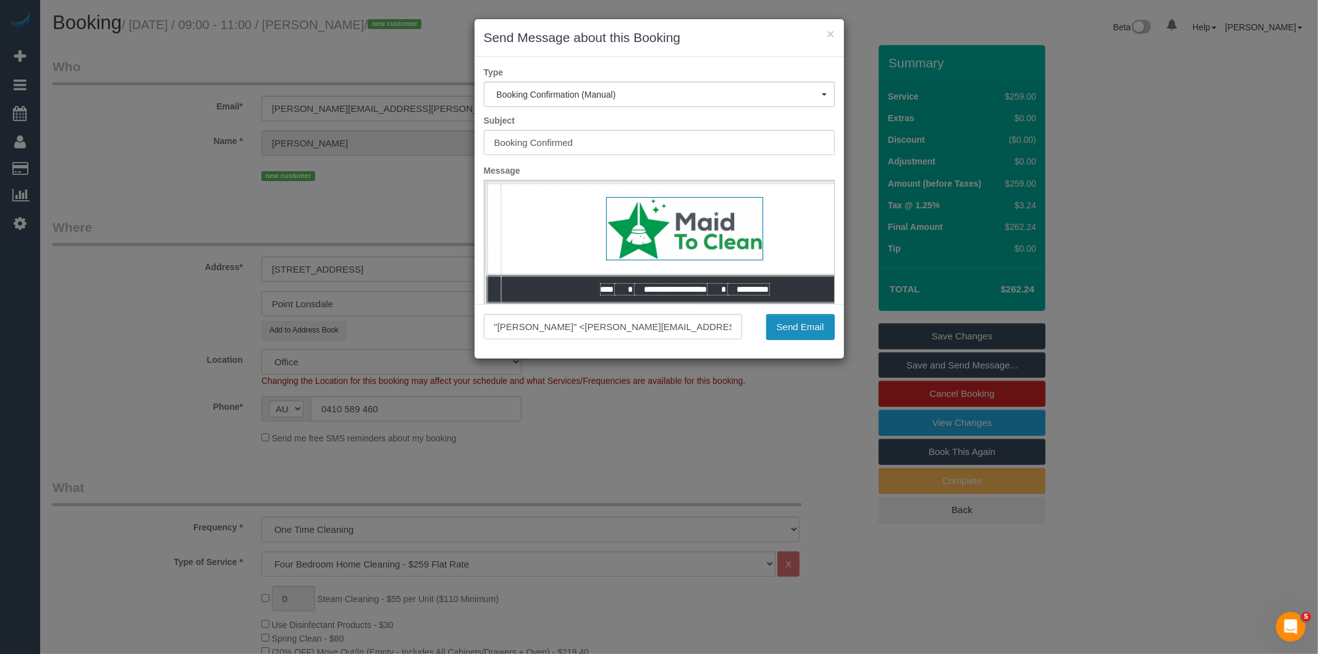
drag, startPoint x: 776, startPoint y: 329, endPoint x: 769, endPoint y: 322, distance: 10.1
click at [776, 329] on button "Send Email" at bounding box center [800, 327] width 69 height 26
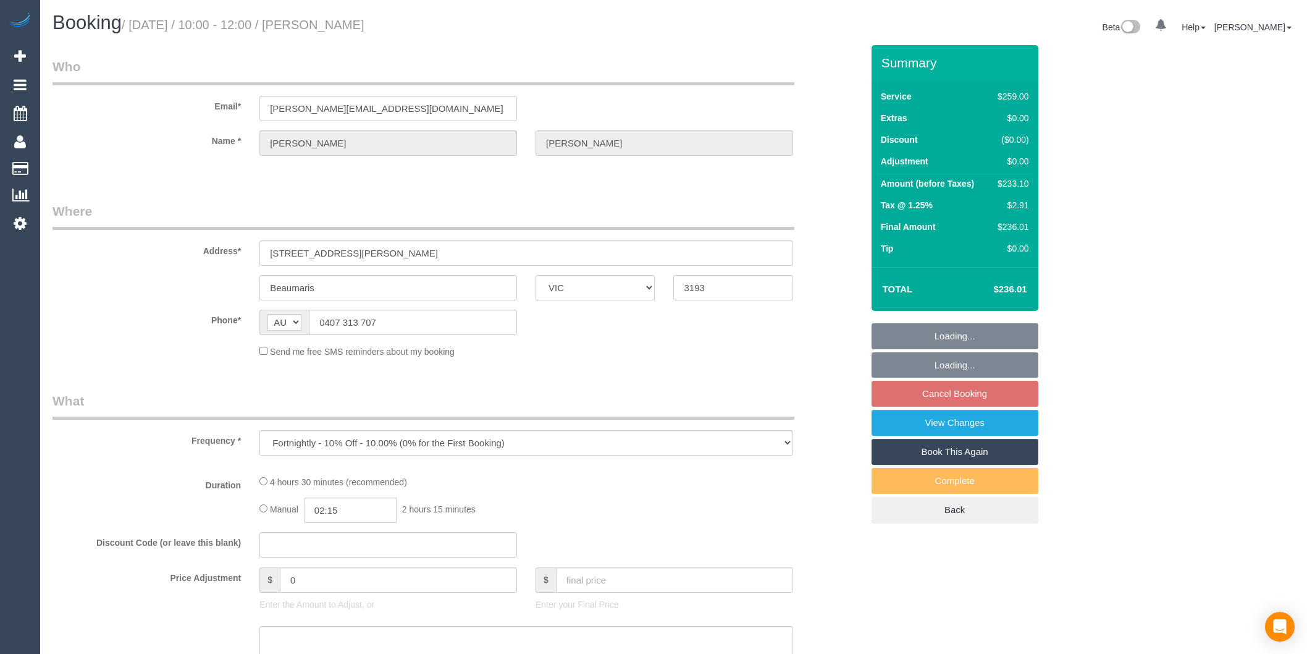
select select "VIC"
select select "number:27"
select select "number:14"
select select "number:19"
select select "number:22"
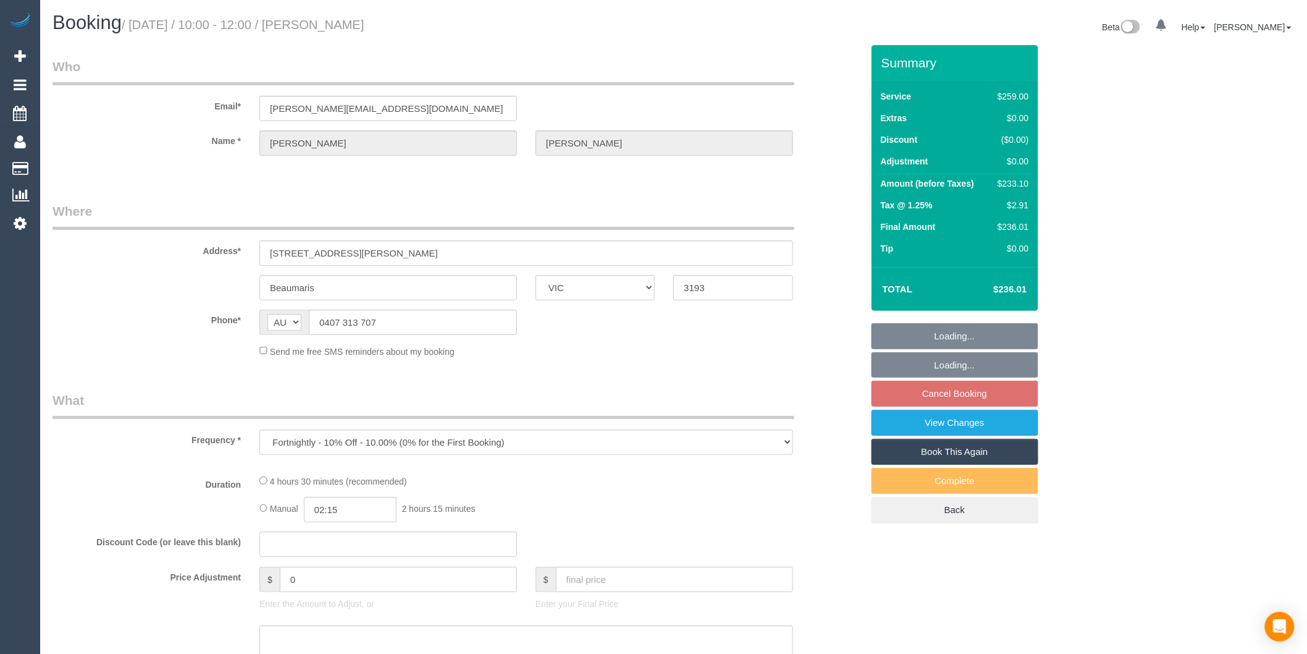
select select "number:35"
select select "number:11"
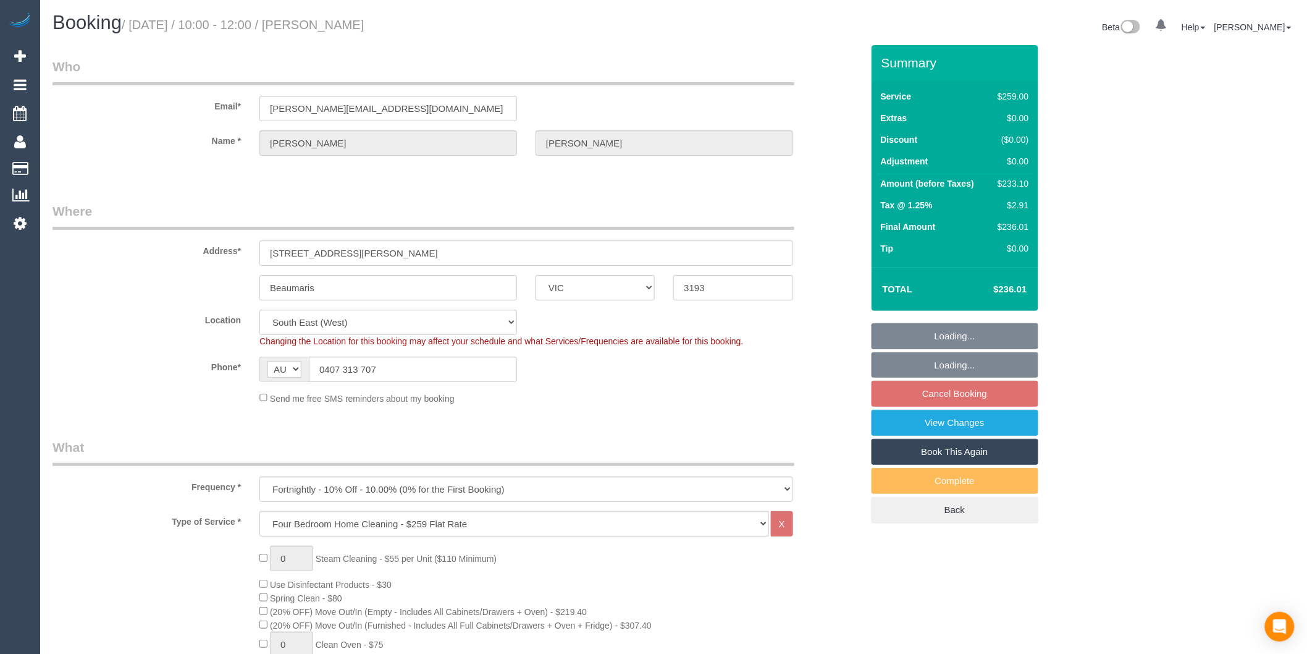
select select "string:stripe-pm_1P3ppP2GScqysDRV5IZYnecD"
select select "object:1318"
select select "spot3"
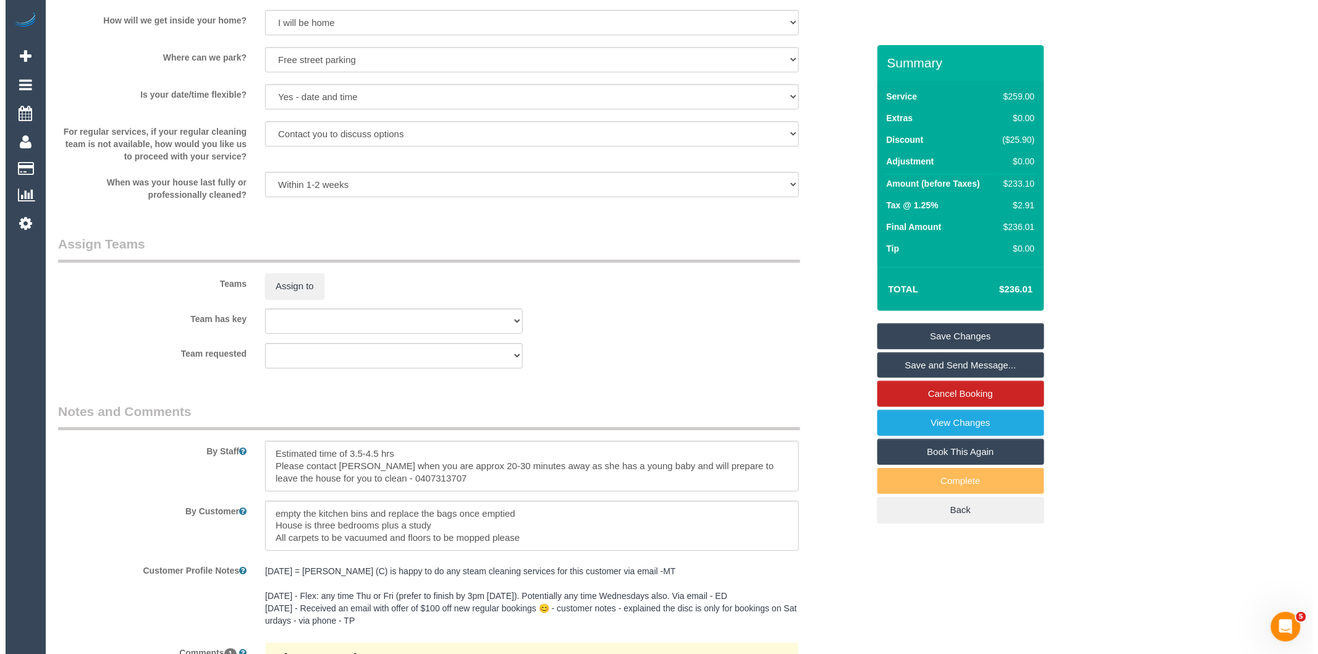
scroll to position [1592, 0]
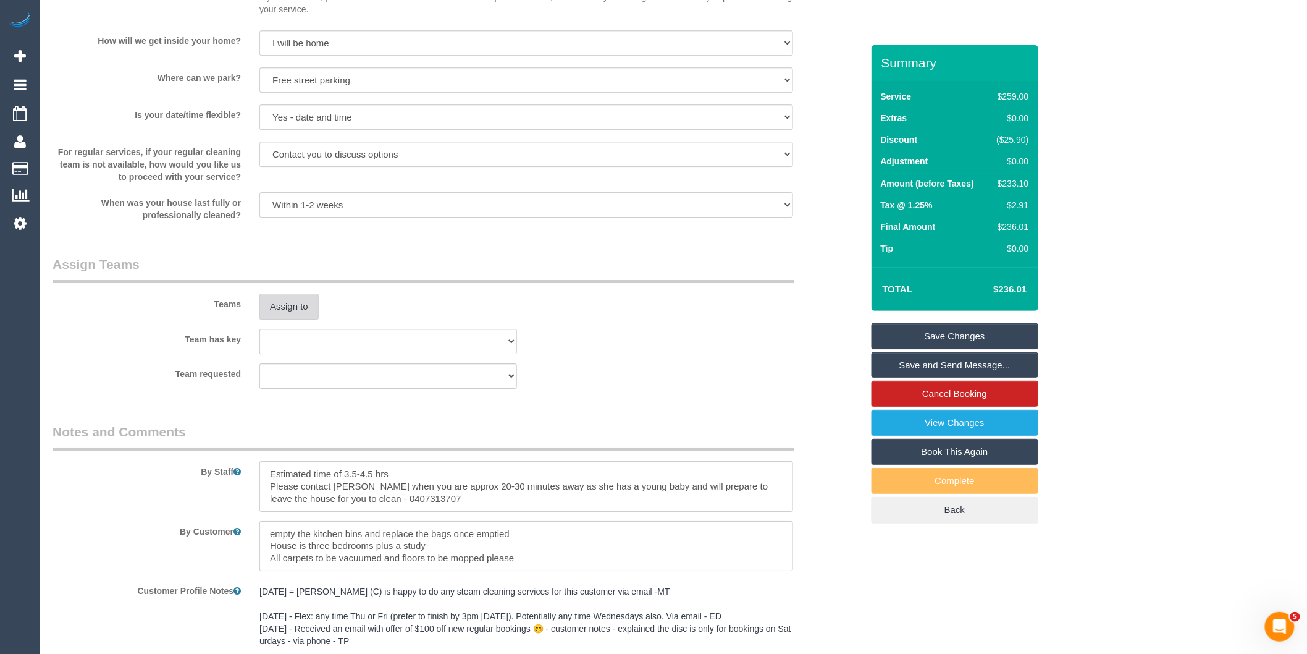
click at [287, 319] on button "Assign to" at bounding box center [288, 306] width 59 height 26
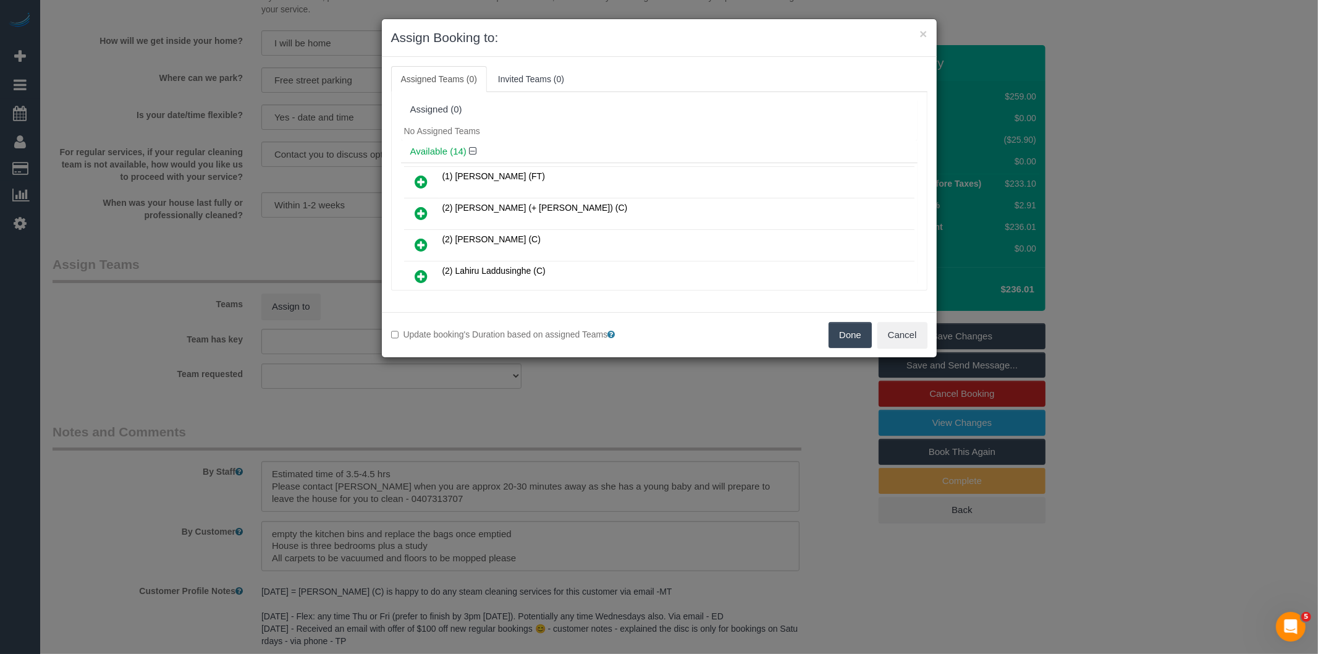
scroll to position [170, 0]
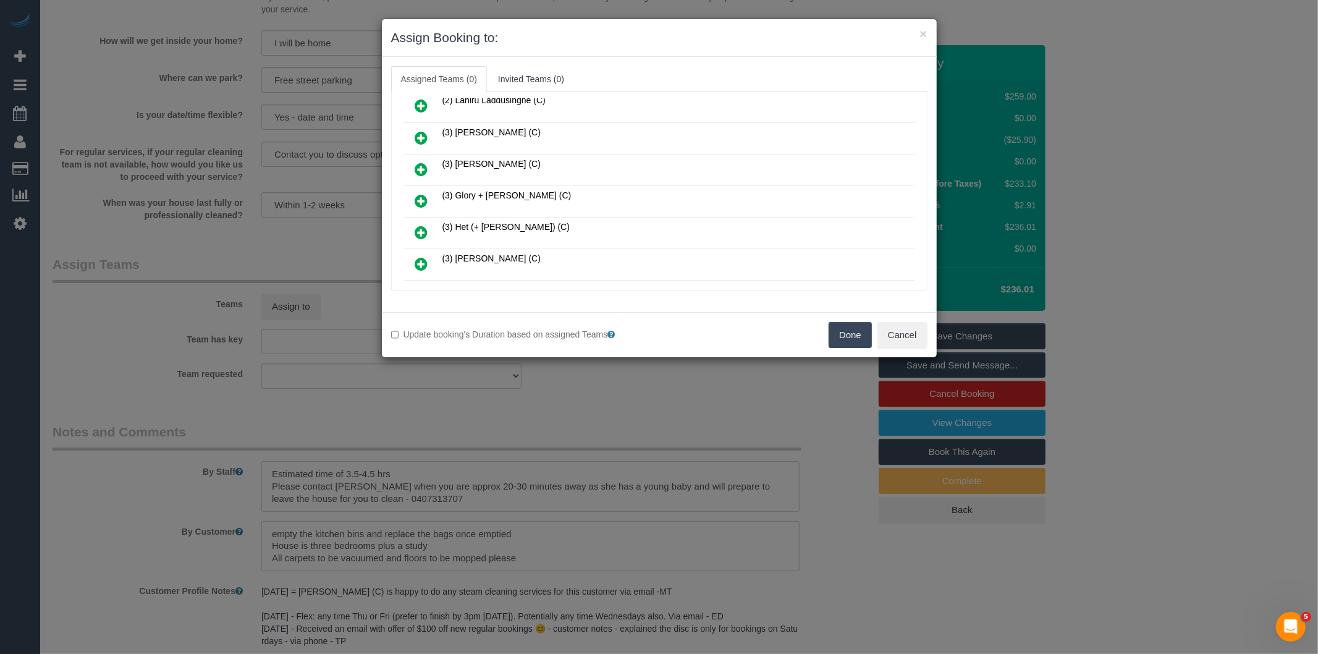
click at [420, 198] on icon at bounding box center [421, 200] width 13 height 15
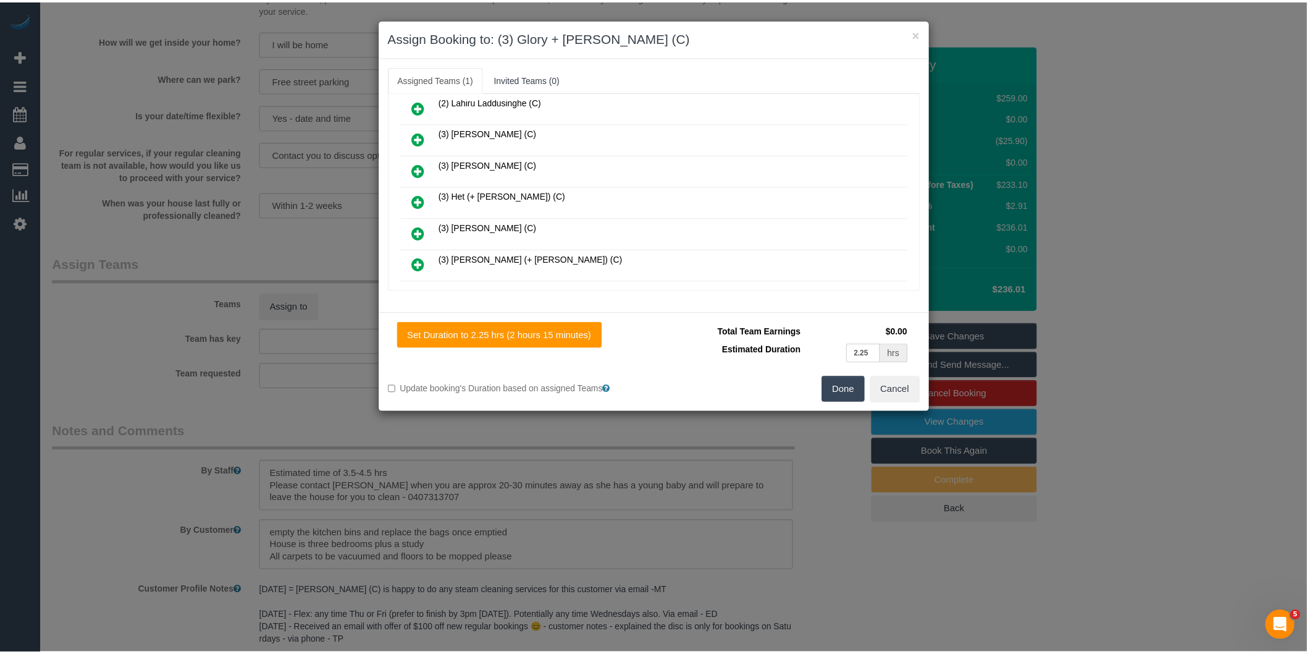
scroll to position [0, 0]
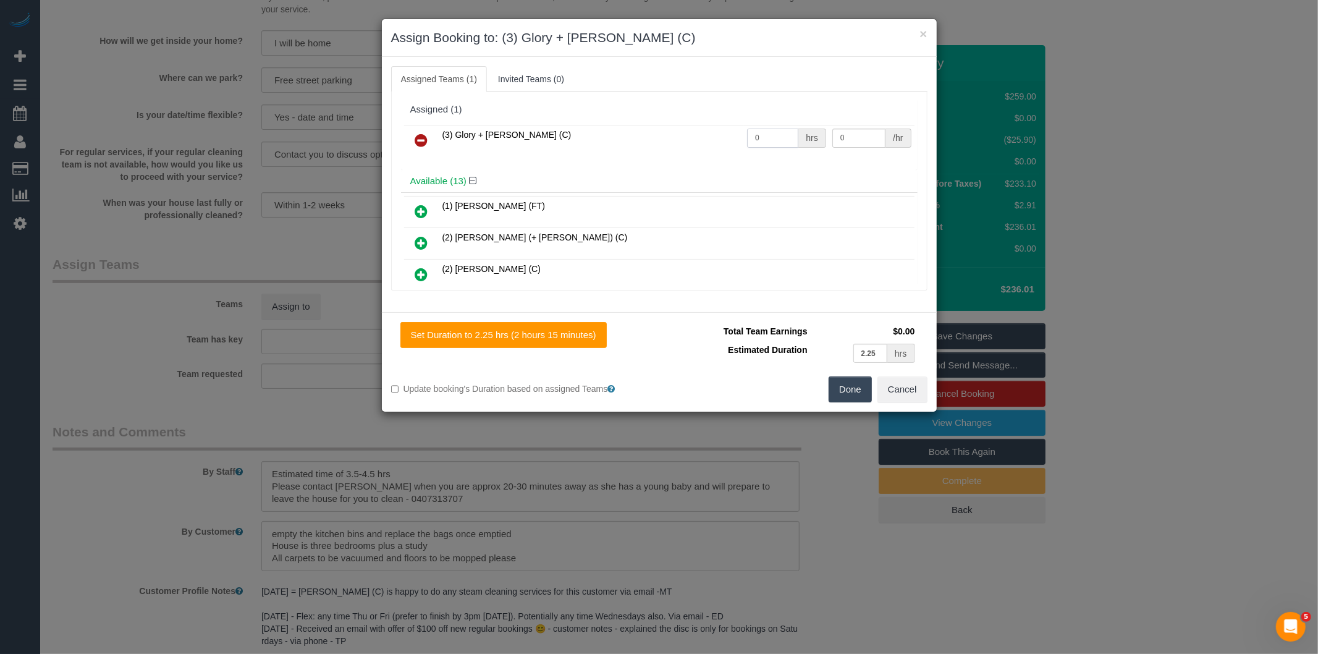
drag, startPoint x: 761, startPoint y: 138, endPoint x: 681, endPoint y: 148, distance: 80.4
click at [681, 148] on tr "(3) Glory + Mary (C) 0 hrs 0 /hr" at bounding box center [659, 141] width 510 height 32
type input "1"
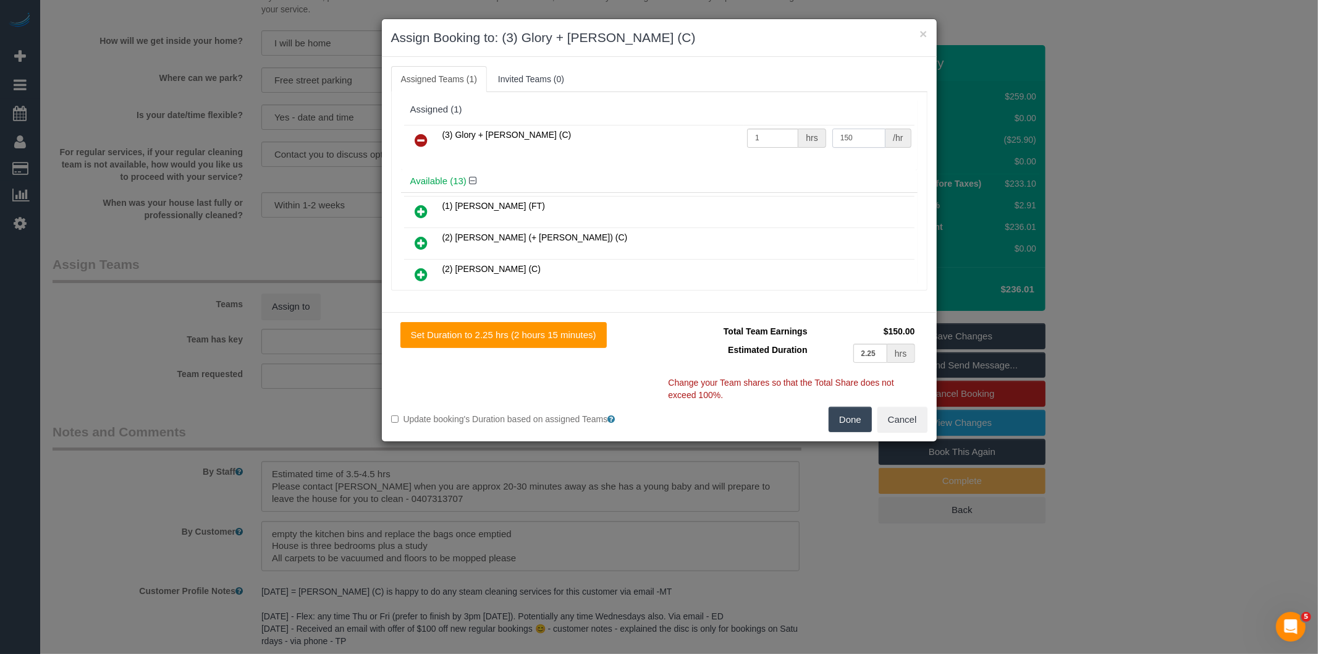
type input "150"
click at [844, 413] on button "Done" at bounding box center [849, 419] width 43 height 26
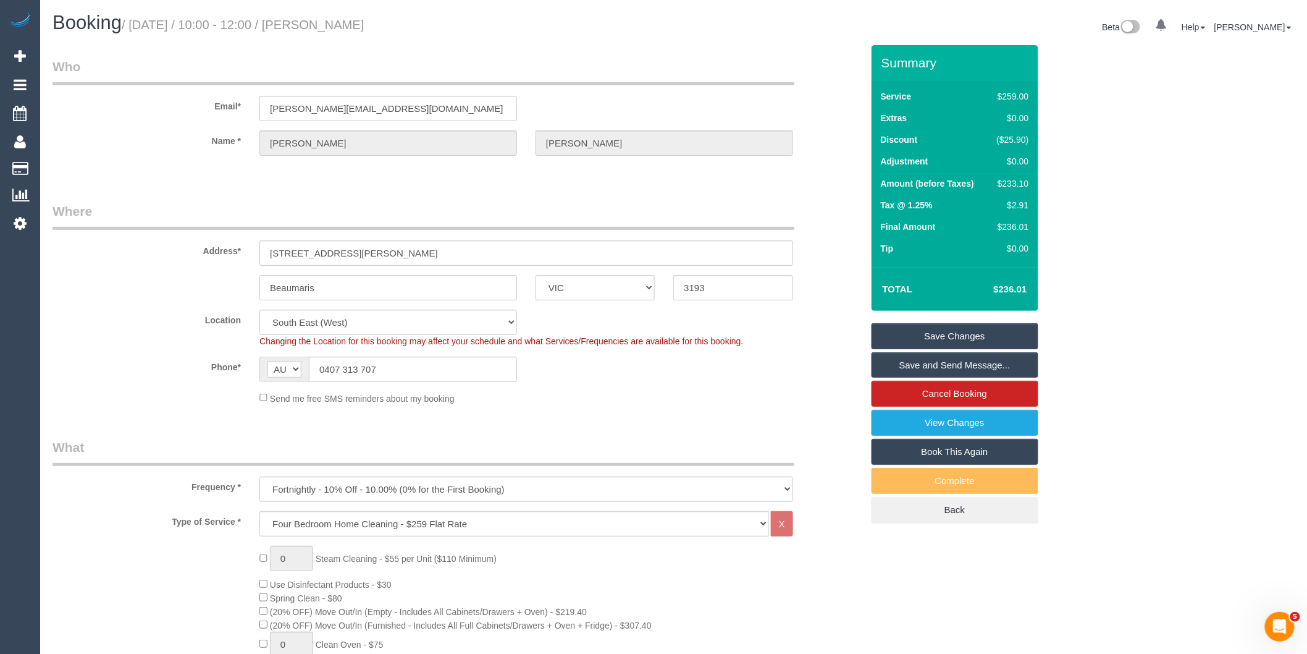
click at [899, 364] on link "Save and Send Message..." at bounding box center [955, 365] width 167 height 26
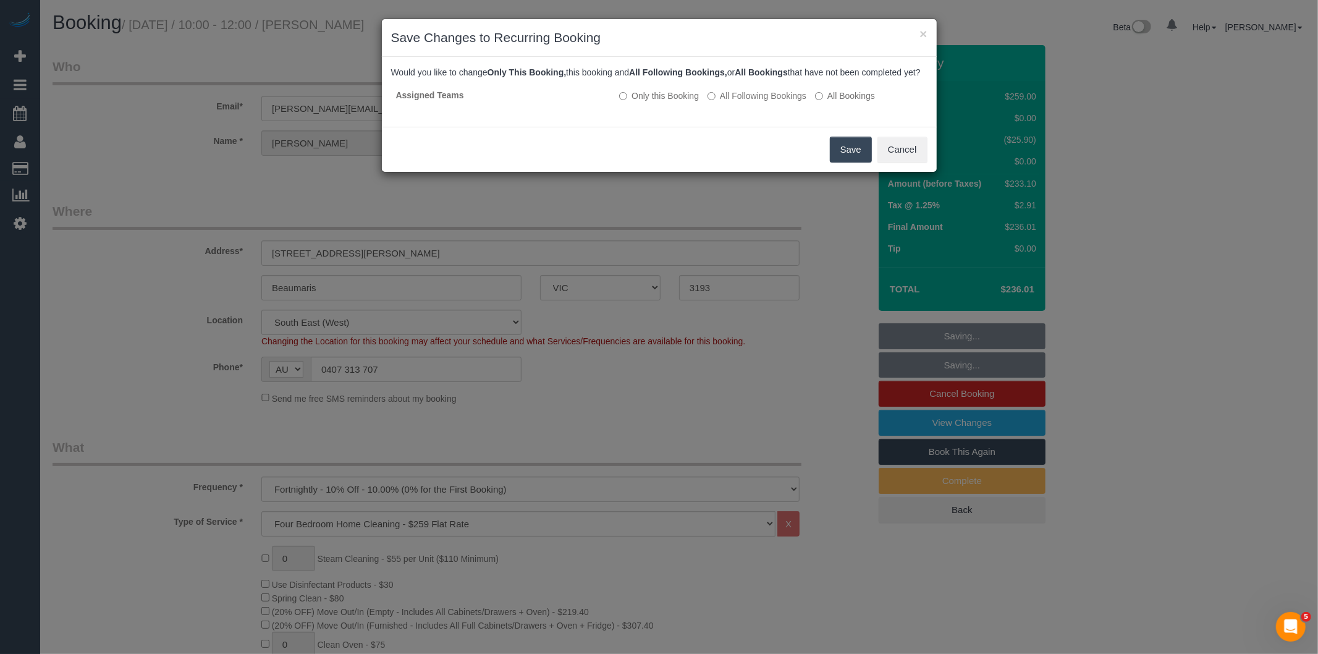
click at [857, 162] on button "Save" at bounding box center [851, 150] width 42 height 26
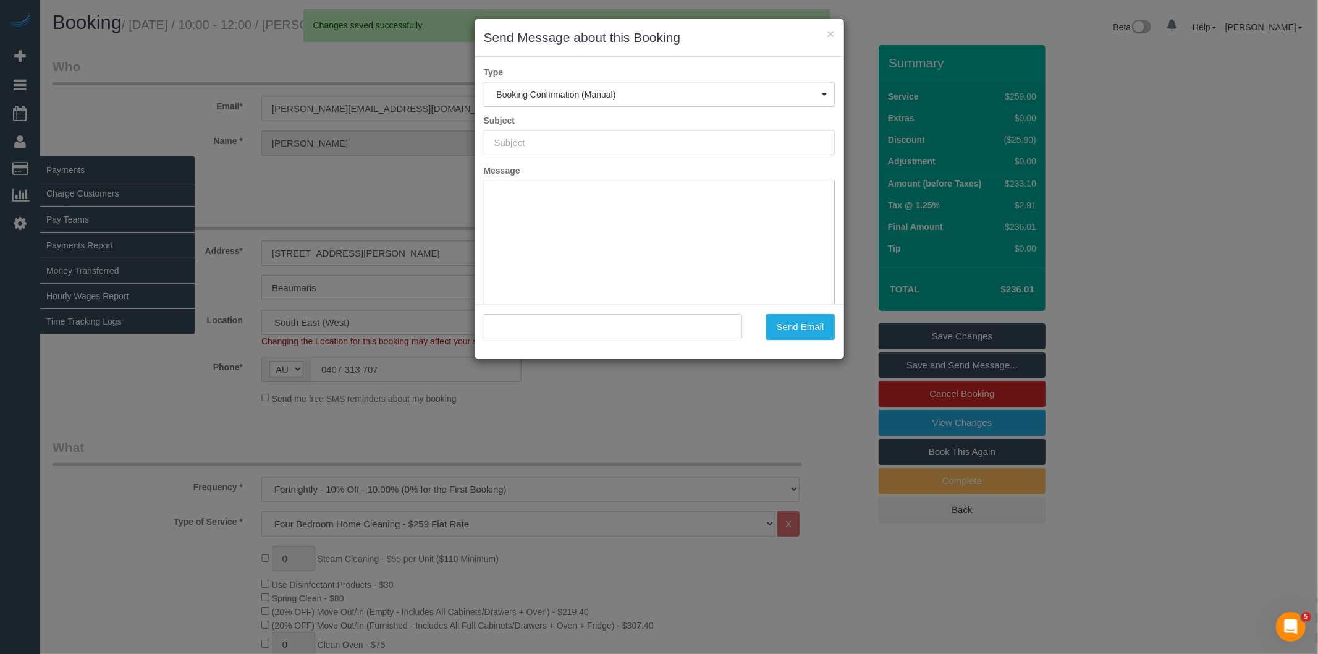
type input "Booking Confirmed"
type input ""Jenna Szymanski" <jenna.szy@gmail.com>"
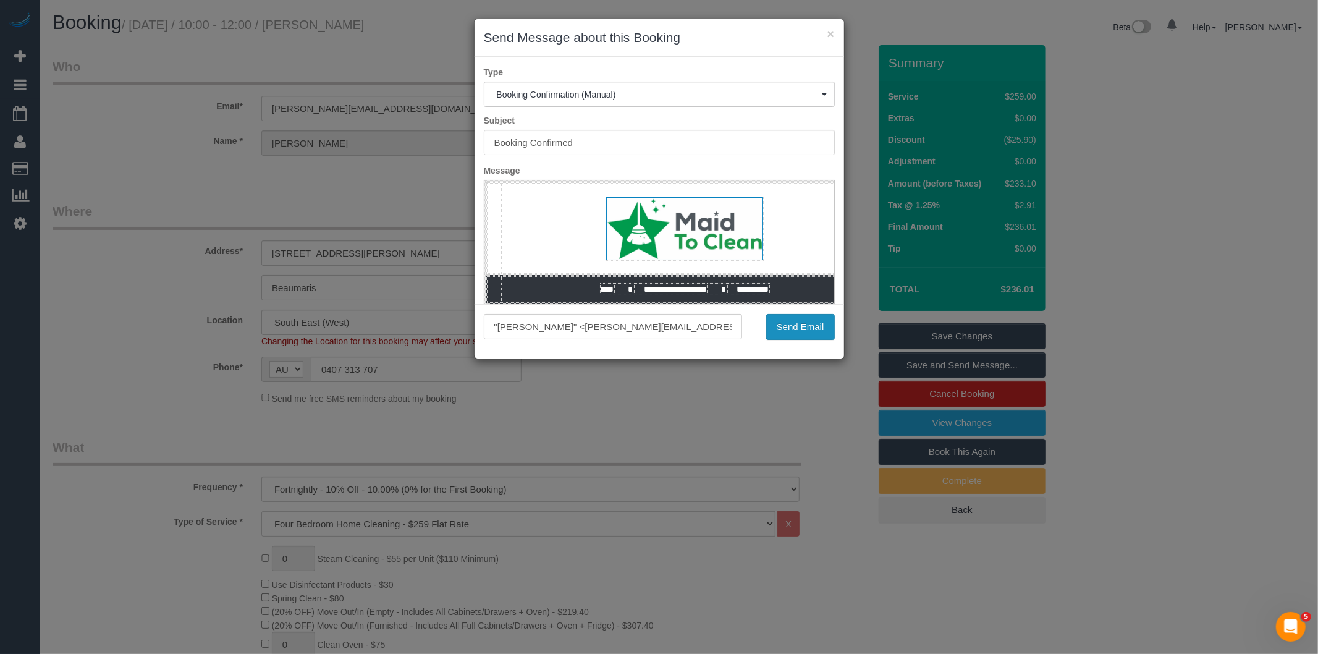
click at [785, 326] on button "Send Email" at bounding box center [800, 327] width 69 height 26
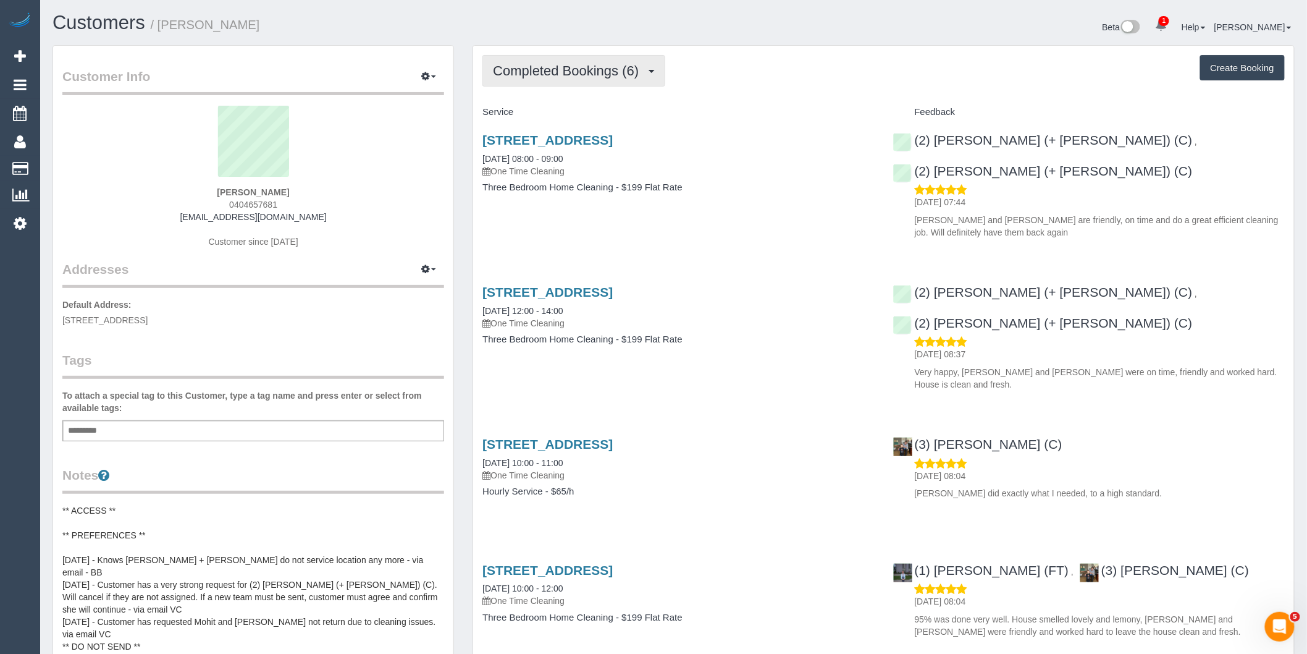
click at [608, 69] on span "Completed Bookings (6)" at bounding box center [569, 70] width 152 height 15
click at [602, 221] on div "Service Feedback [STREET_ADDRESS] [DATE] 08:00 - 09:00 One Time Cleaning Three …" at bounding box center [883, 523] width 802 height 843
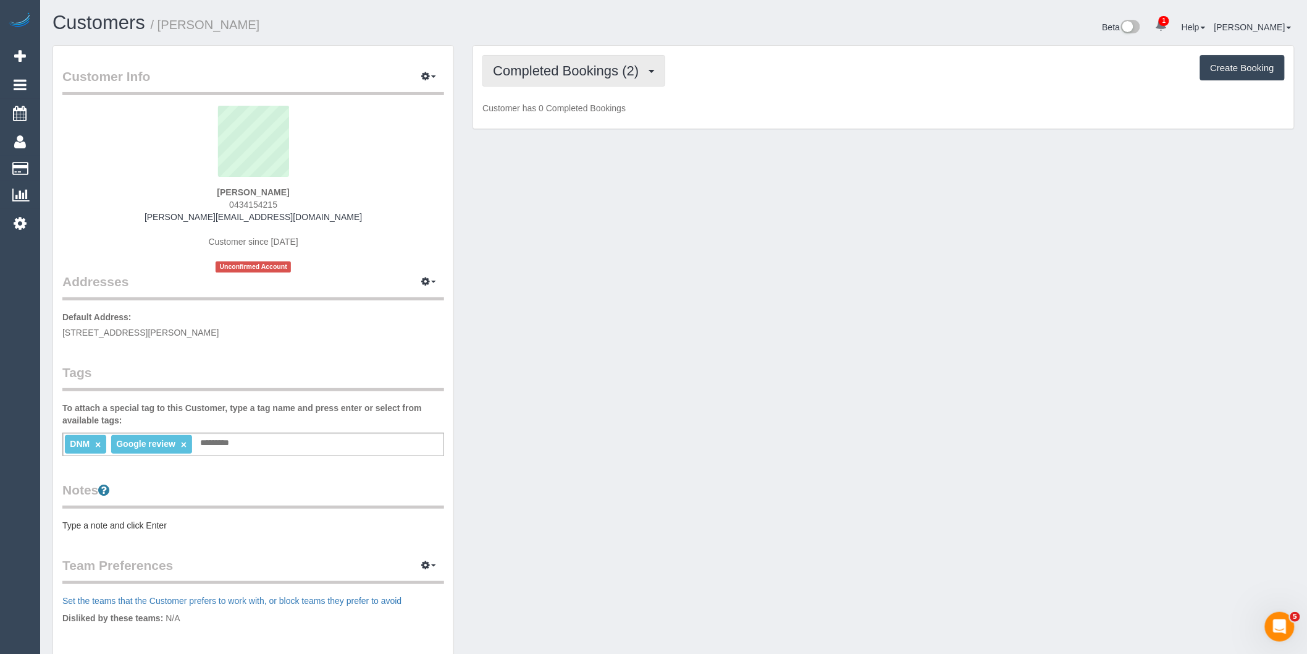
click at [594, 67] on span "Completed Bookings (2)" at bounding box center [569, 70] width 152 height 15
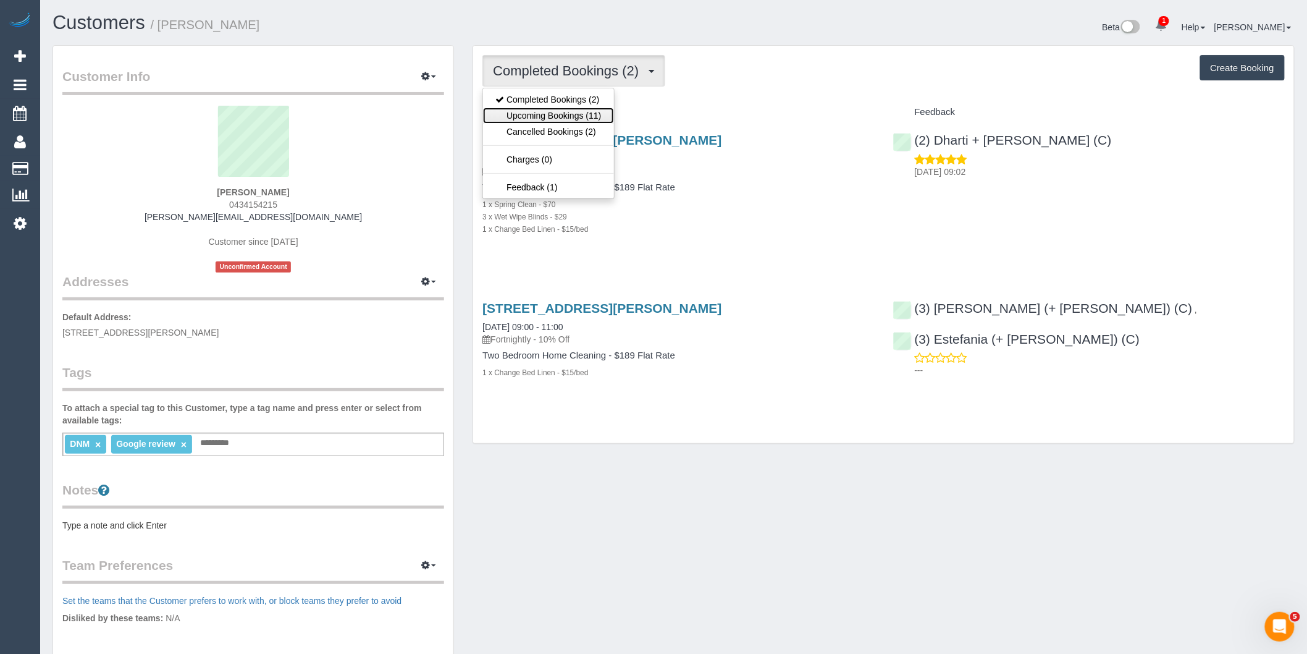
click at [591, 116] on link "Upcoming Bookings (11)" at bounding box center [548, 115] width 130 height 16
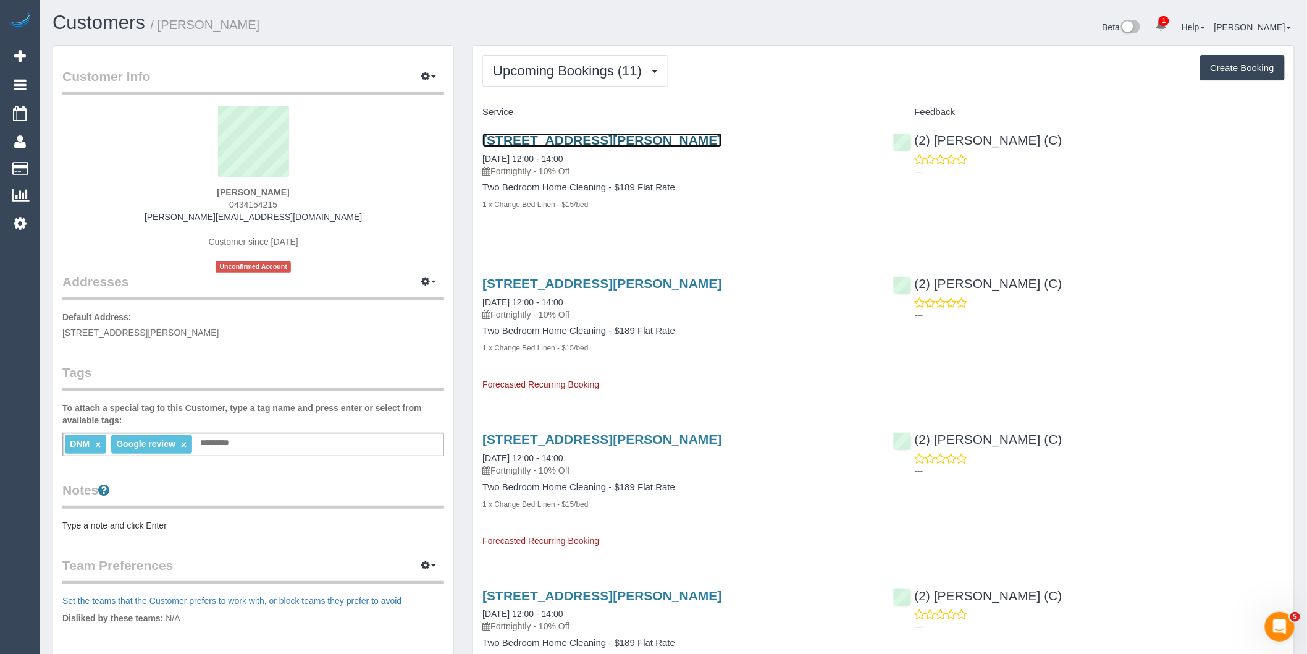
click at [574, 140] on link "2/58 Davis St, Kew, VIC 3101" at bounding box center [601, 140] width 239 height 14
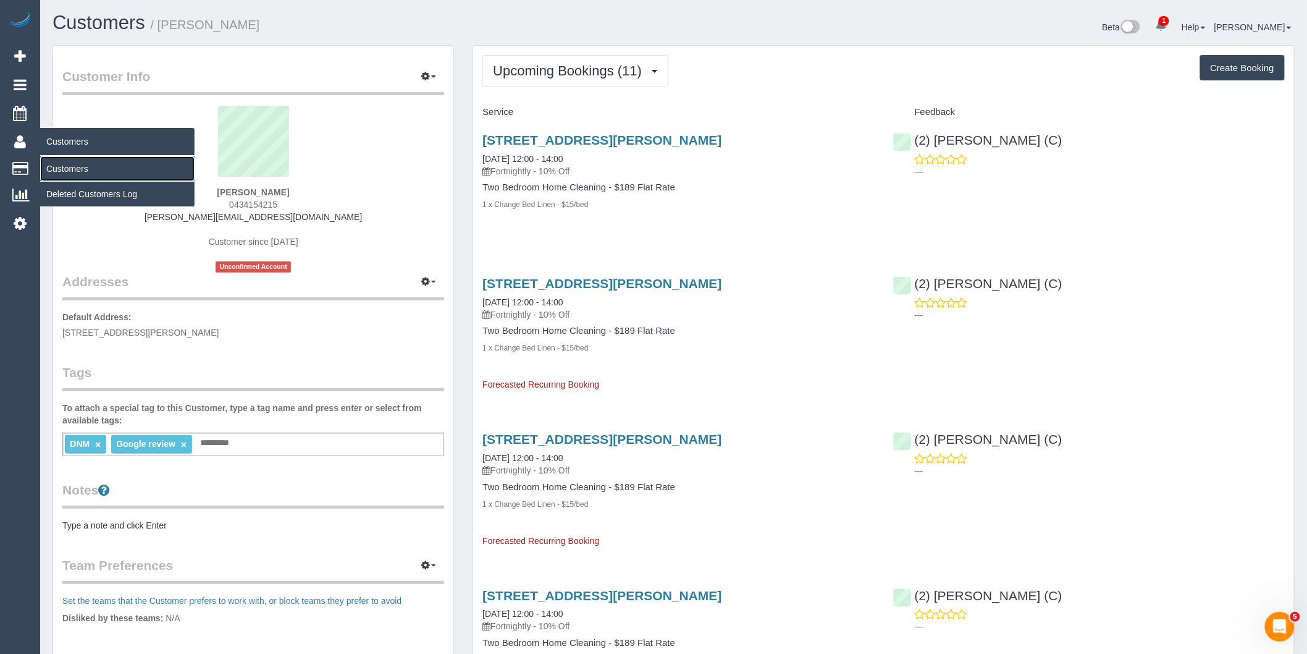
click at [82, 168] on link "Customers" at bounding box center [117, 168] width 154 height 25
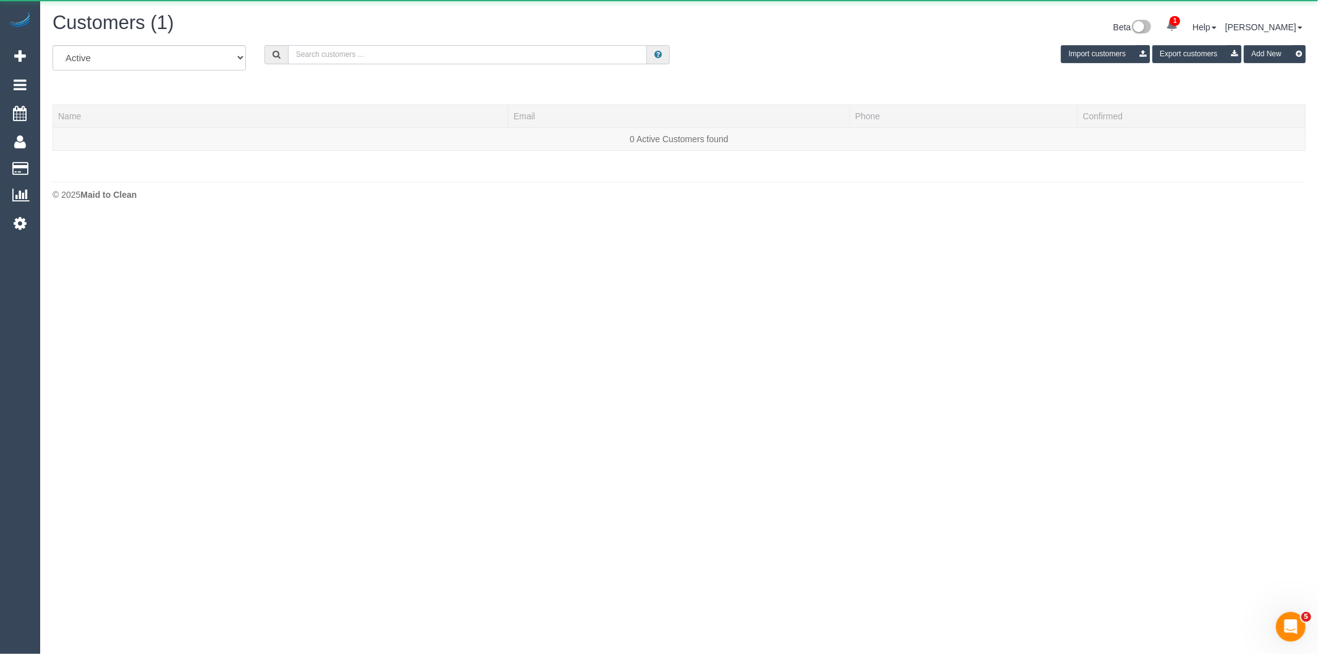
drag, startPoint x: 468, startPoint y: 59, endPoint x: 457, endPoint y: 50, distance: 13.6
click at [468, 59] on input "text" at bounding box center [467, 54] width 359 height 19
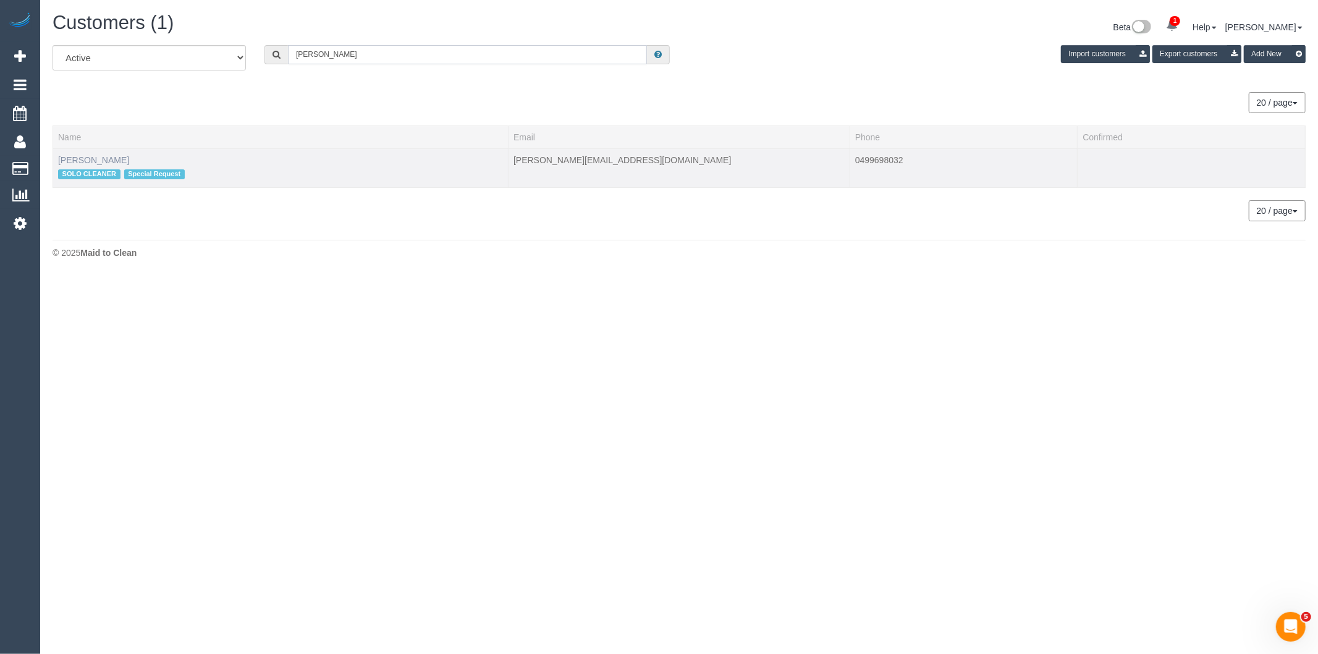
type input "Andrea pak"
click at [75, 159] on link "Andrea Pakis" at bounding box center [93, 160] width 71 height 10
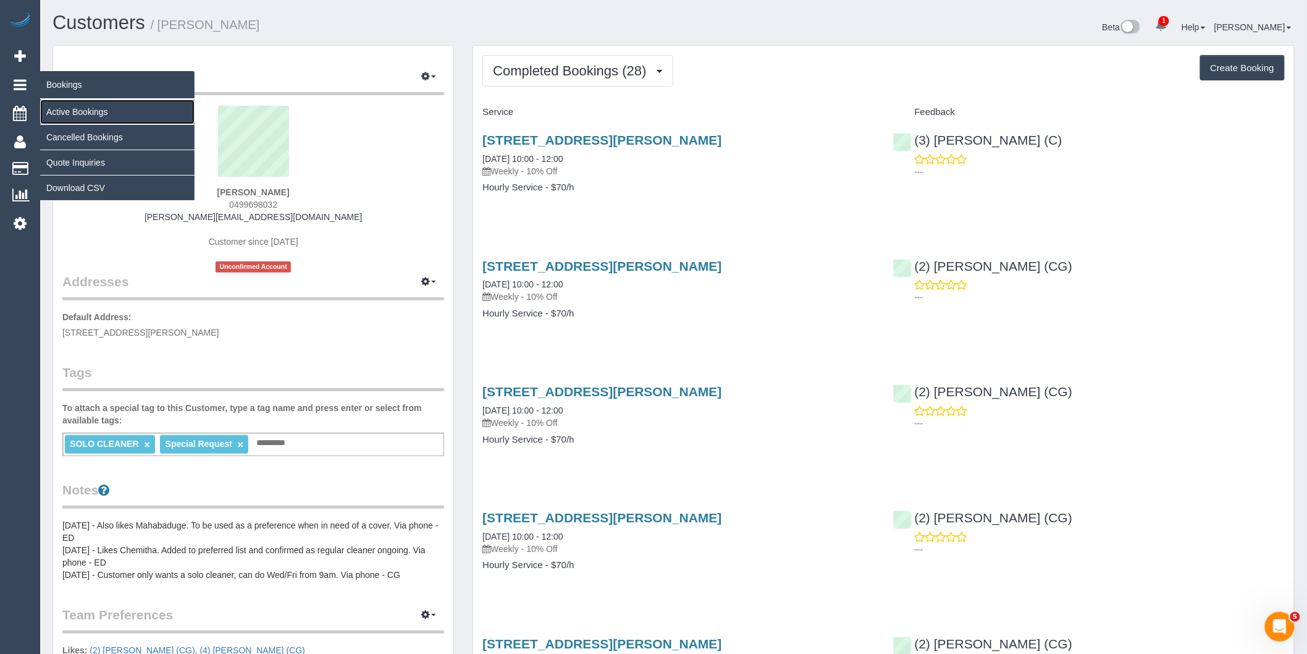
click at [101, 116] on link "Active Bookings" at bounding box center [117, 111] width 154 height 25
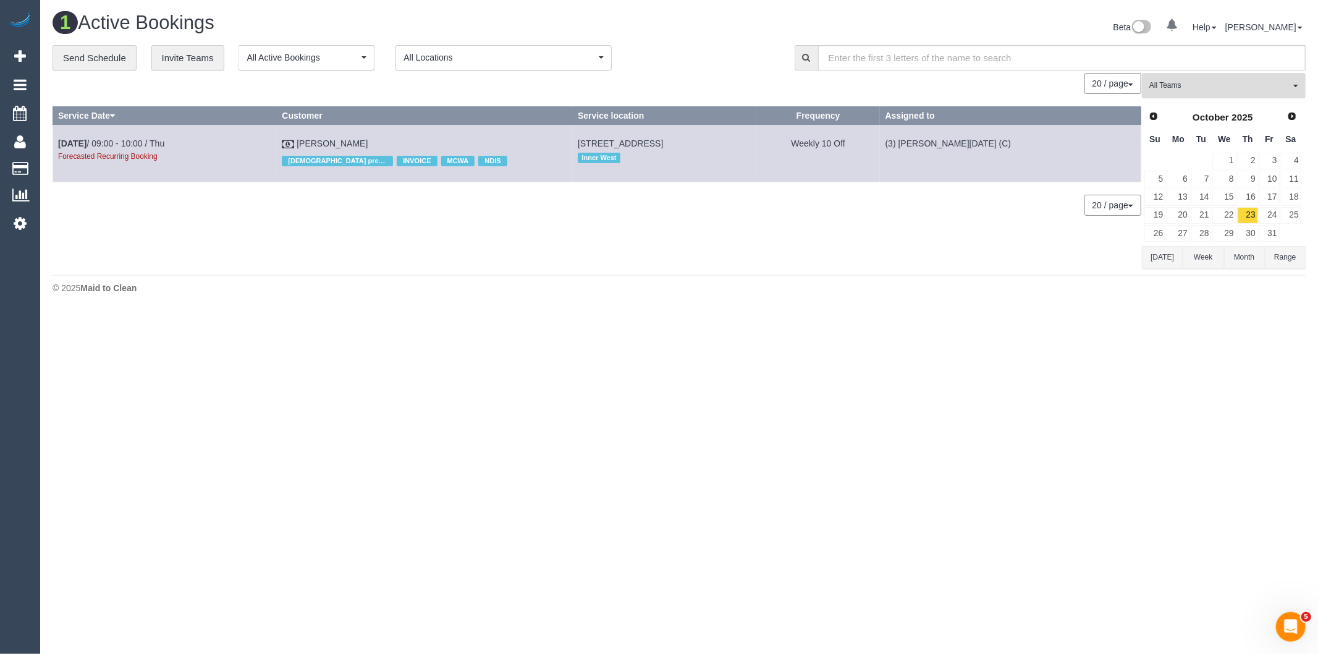
click at [1196, 98] on button "All Teams" at bounding box center [1224, 85] width 164 height 25
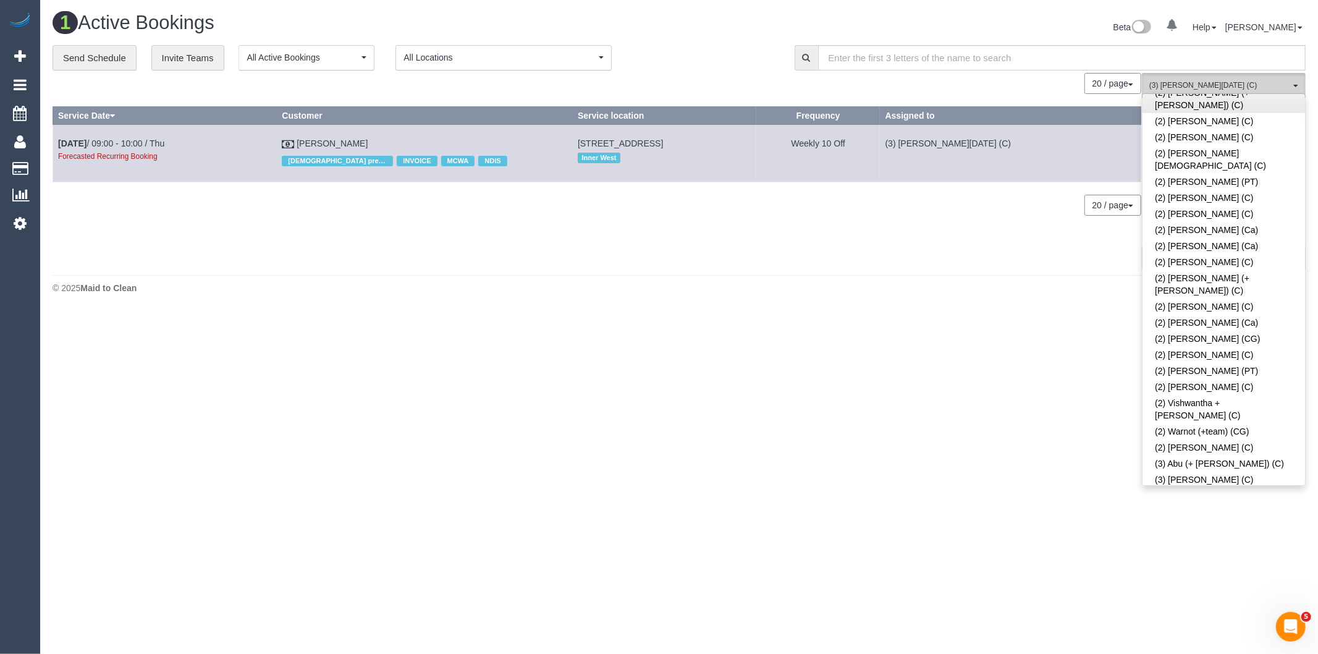
scroll to position [1441, 0]
click at [1209, 489] on link "(3) [PERSON_NAME][DATE] (C)" at bounding box center [1223, 497] width 162 height 16
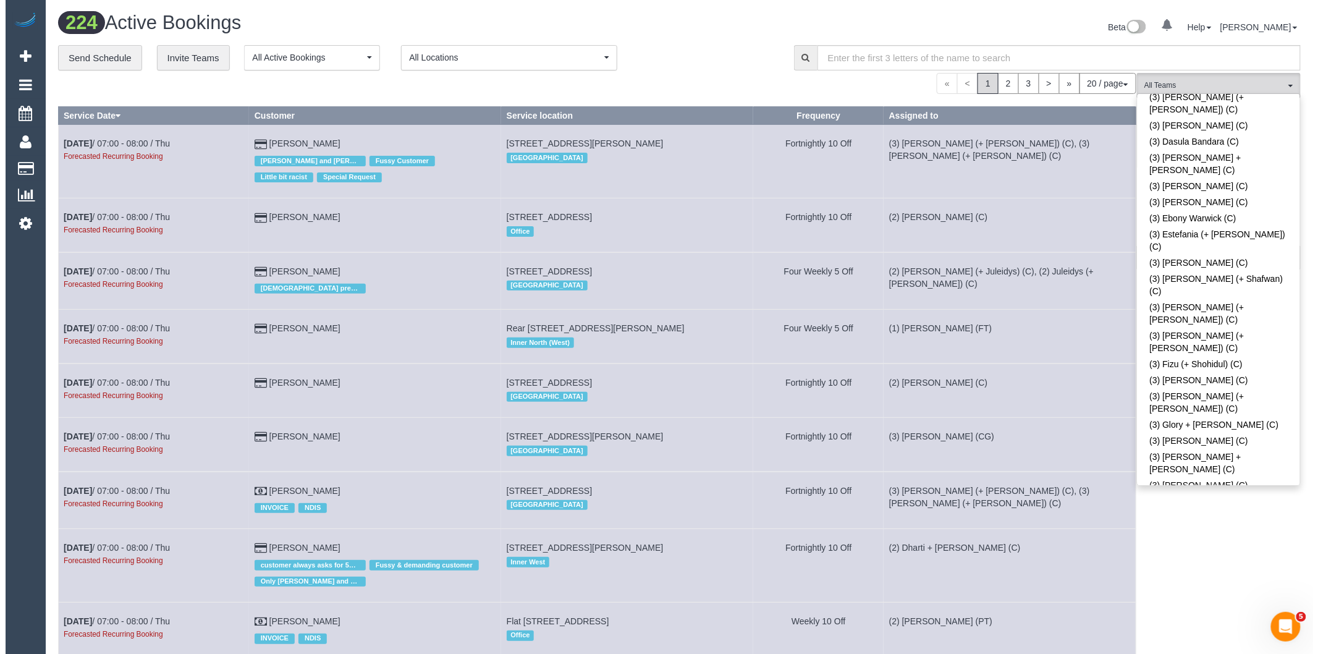
scroll to position [2127, 0]
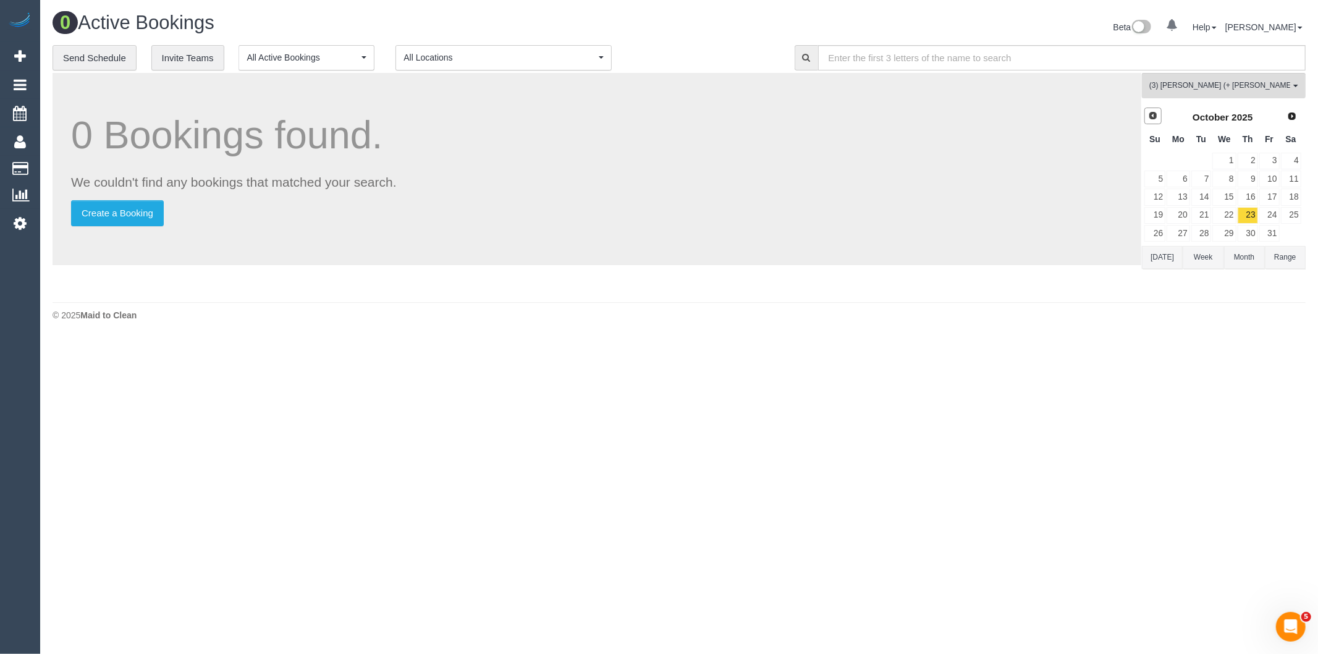
click at [1158, 116] on link "Prev" at bounding box center [1152, 115] width 17 height 17
click at [1226, 214] on link "24" at bounding box center [1223, 215] width 23 height 17
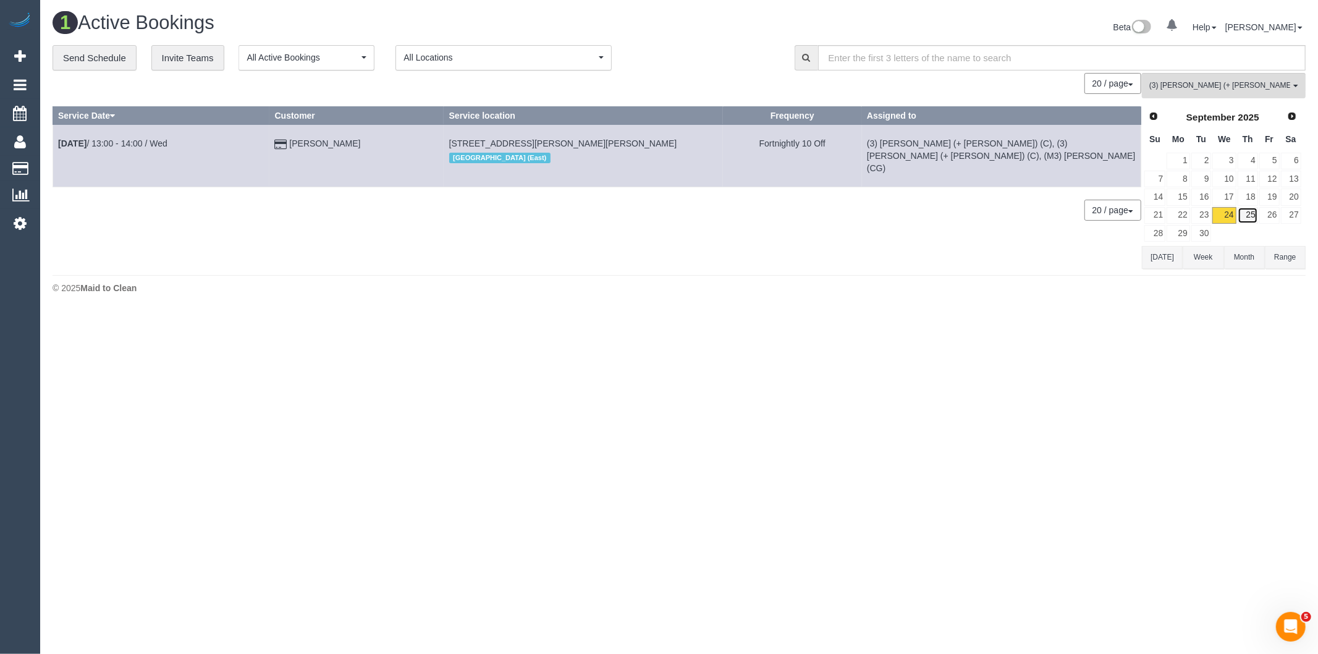
click at [1245, 215] on link "25" at bounding box center [1247, 215] width 20 height 17
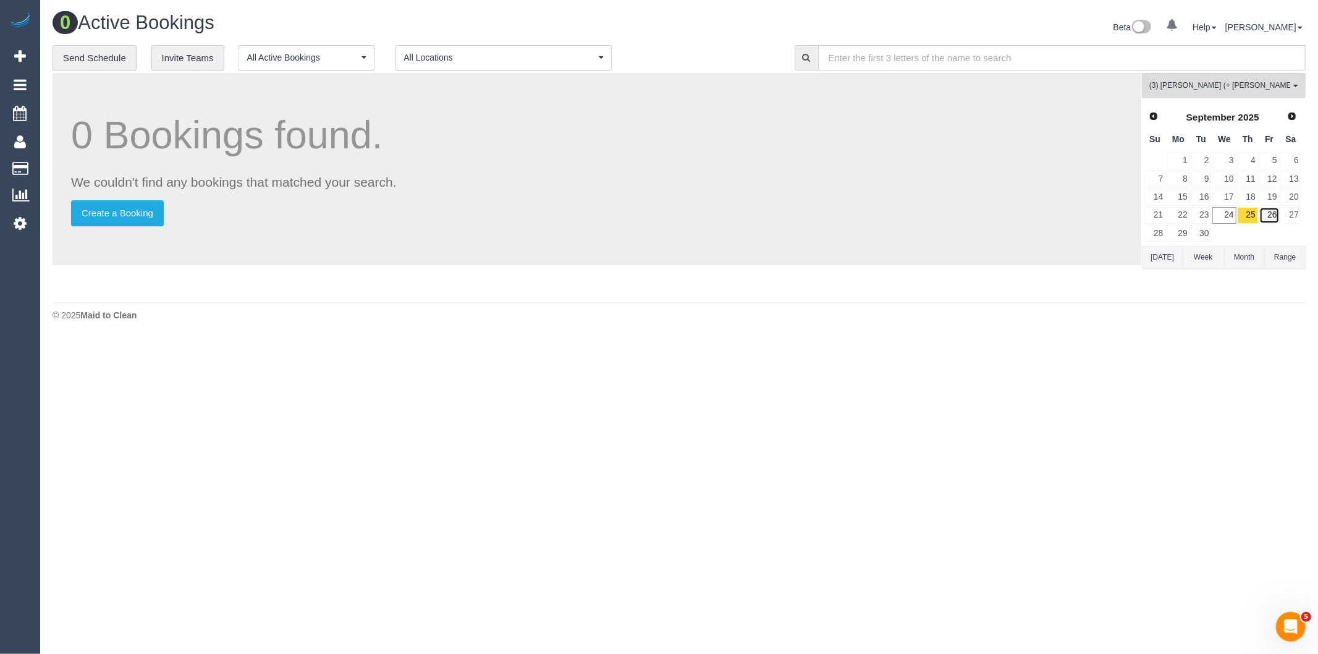
click at [1268, 211] on link "26" at bounding box center [1269, 215] width 20 height 17
click at [1274, 214] on link "26" at bounding box center [1269, 215] width 20 height 17
click at [1292, 216] on link "27" at bounding box center [1290, 215] width 20 height 17
click at [1247, 216] on link "25" at bounding box center [1247, 215] width 20 height 17
click at [1228, 217] on link "24" at bounding box center [1223, 215] width 23 height 17
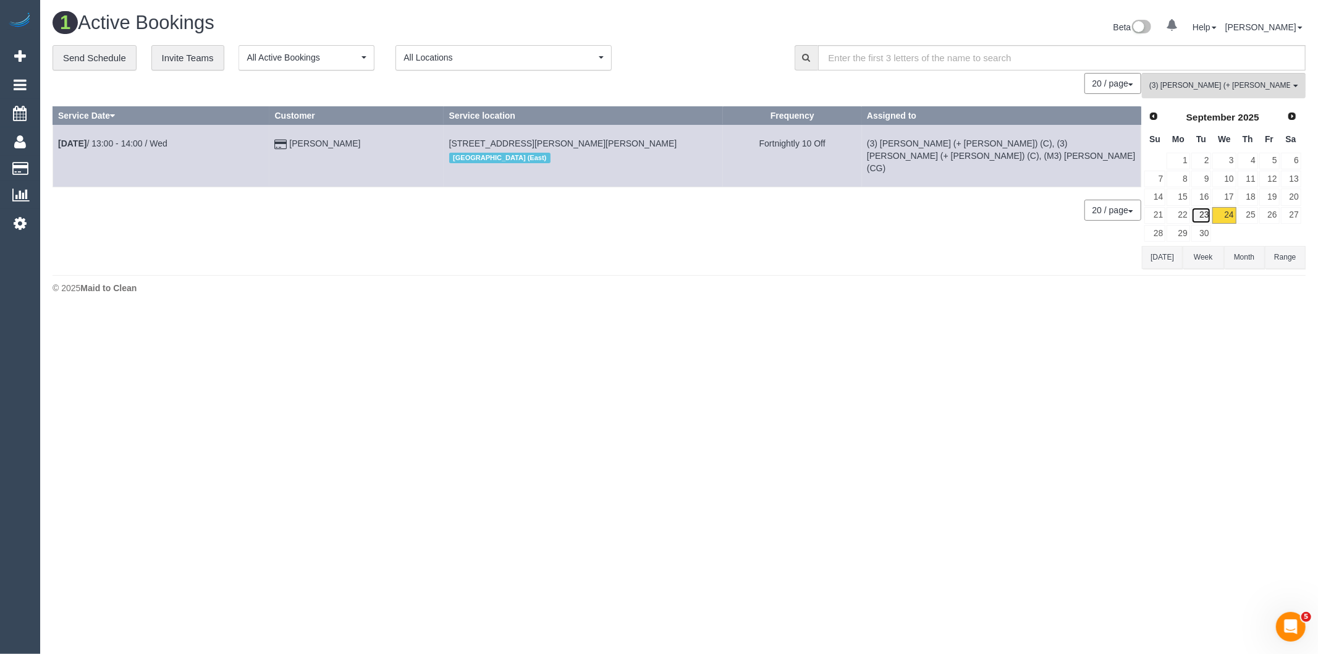
click at [1206, 213] on link "23" at bounding box center [1201, 215] width 20 height 17
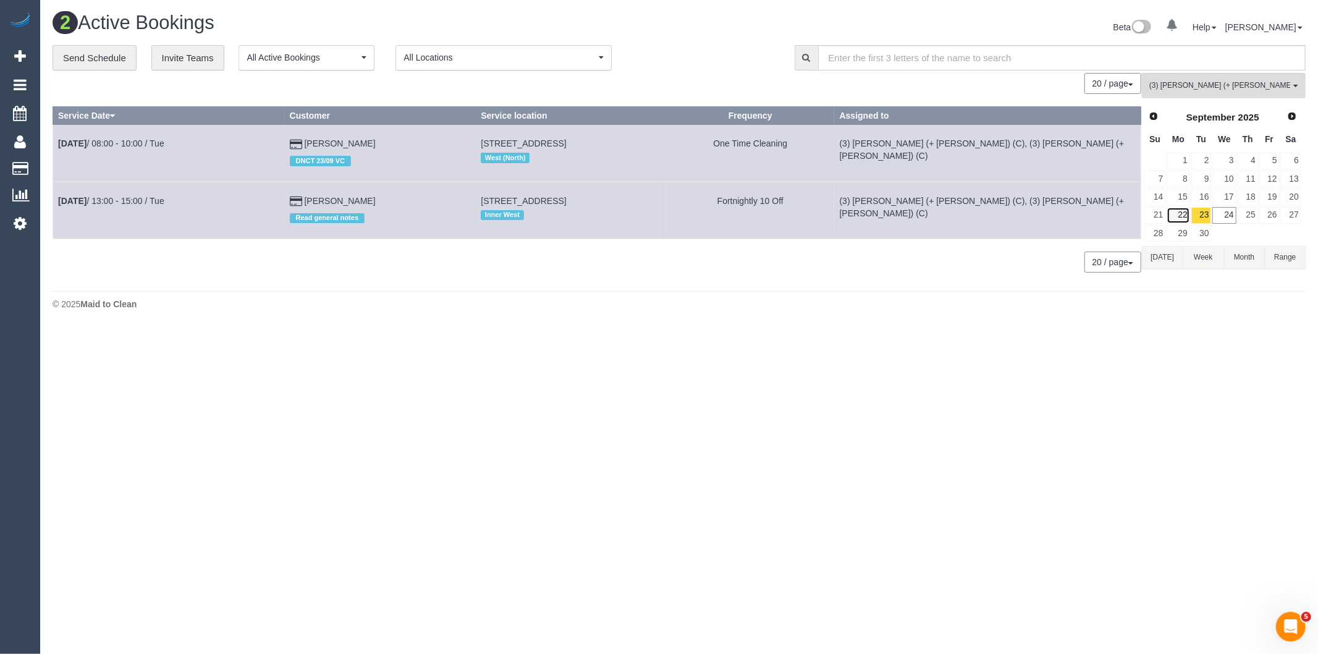
click at [1179, 219] on link "22" at bounding box center [1177, 215] width 23 height 17
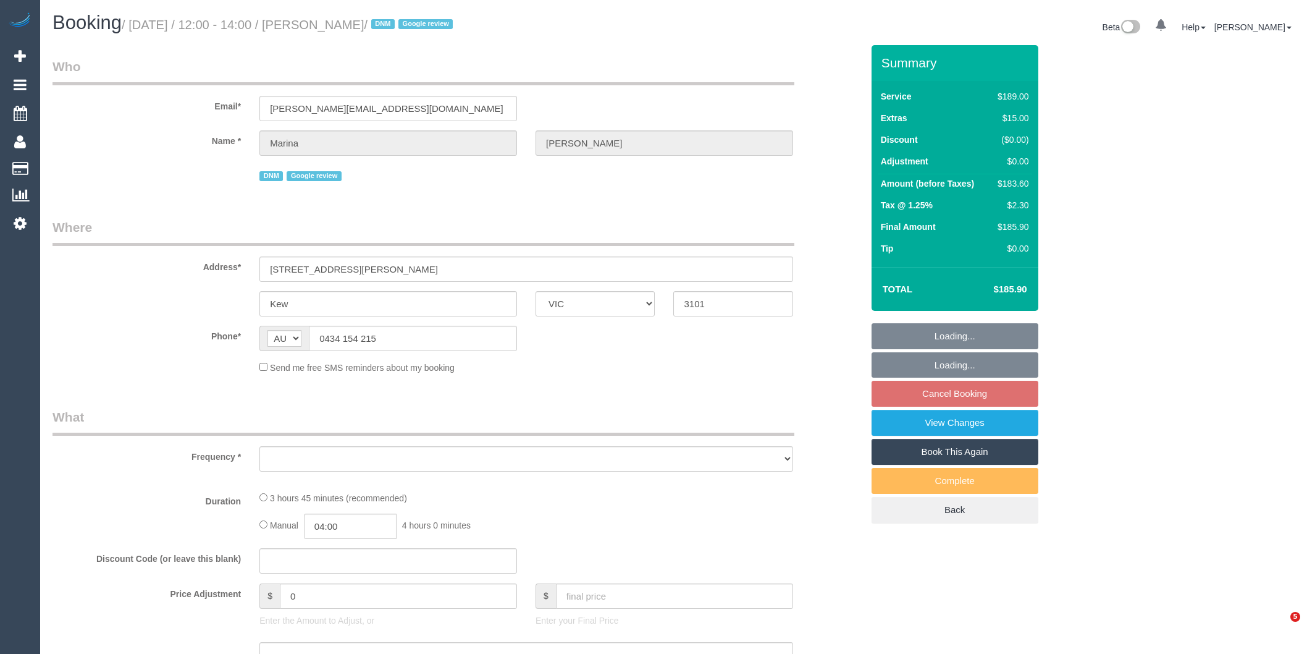
select select "VIC"
select select "number:27"
select select "number:14"
select select "number:19"
select select "number:24"
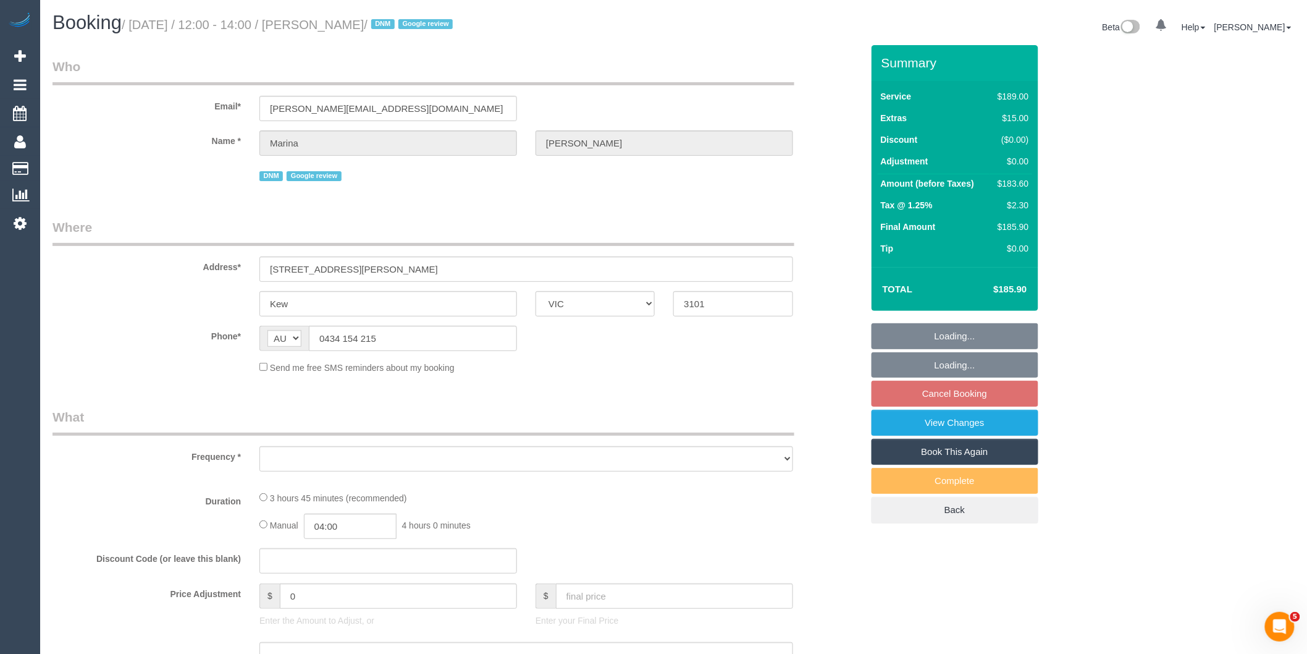
select select "number:33"
select select "number:11"
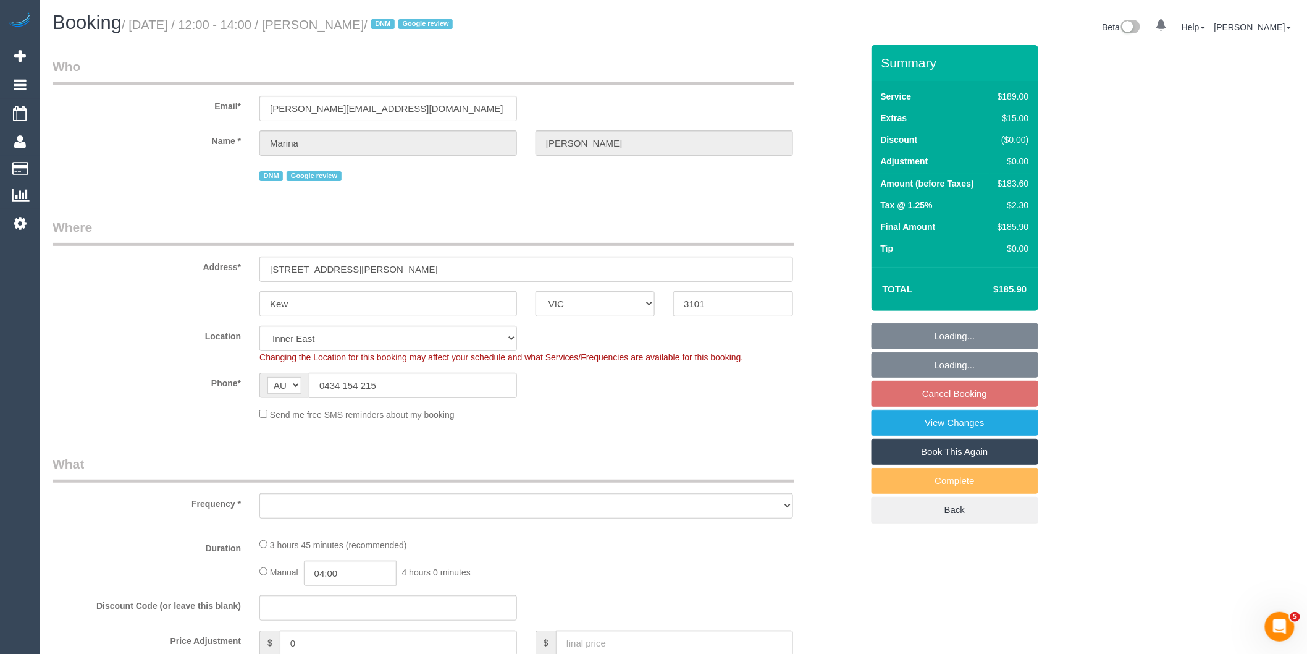
select select "object:792"
select select "spot4"
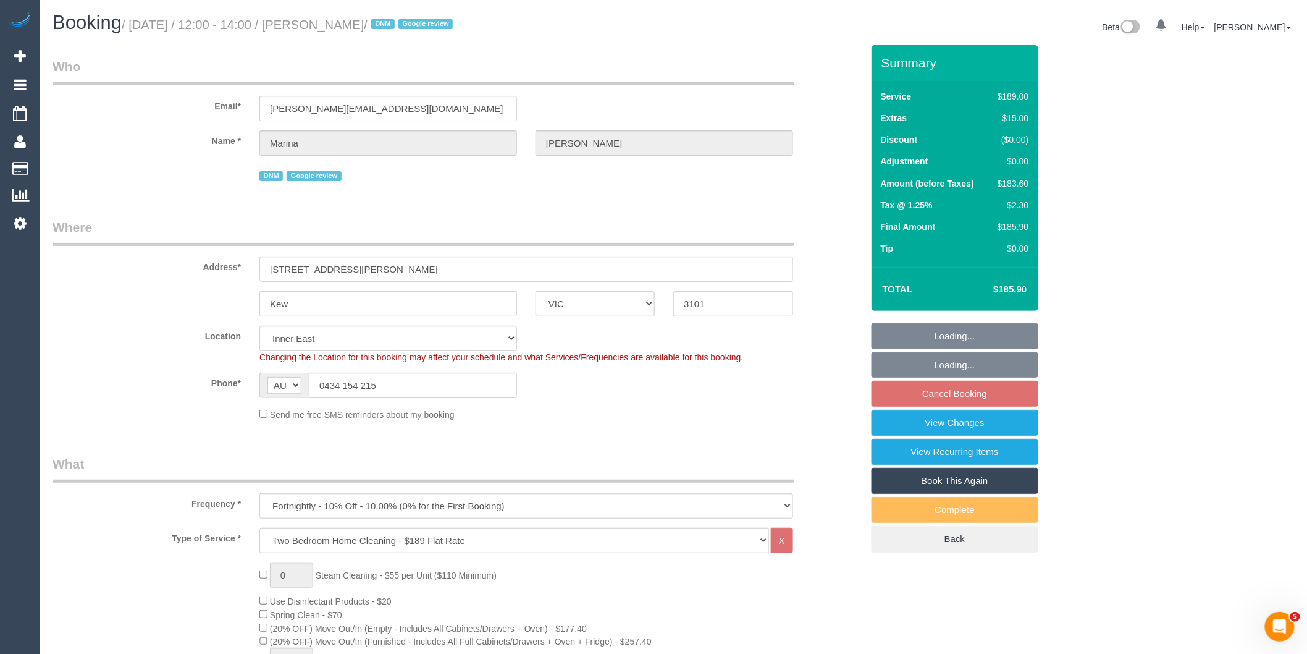
select select "string:stripe-pm_1Rx5eZ2GScqysDRVMWhcIDB8"
select select "object:1435"
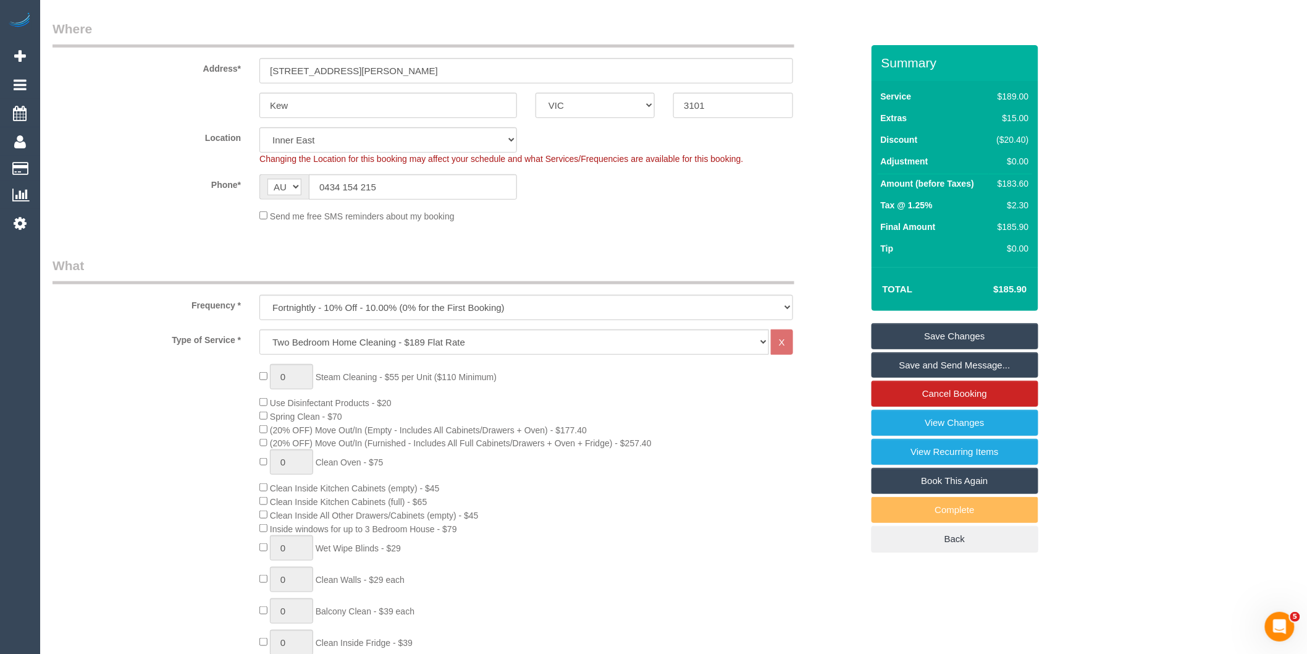
scroll to position [411, 0]
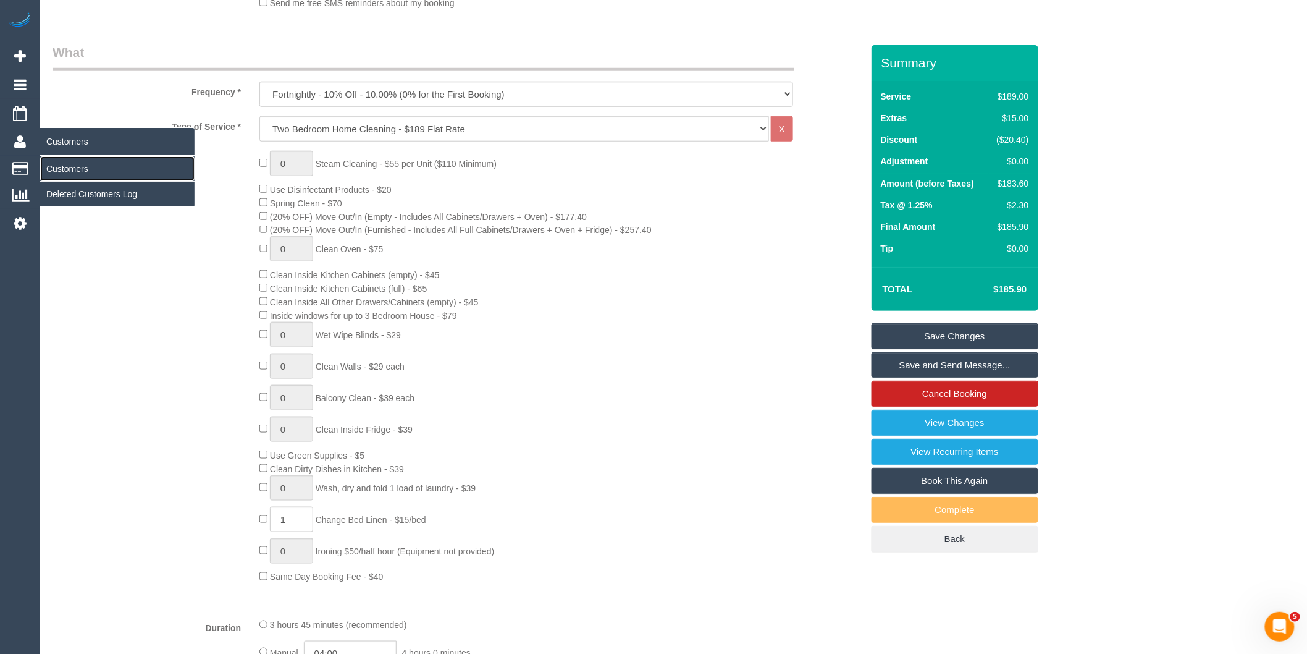
click at [77, 174] on link "Customers" at bounding box center [117, 168] width 154 height 25
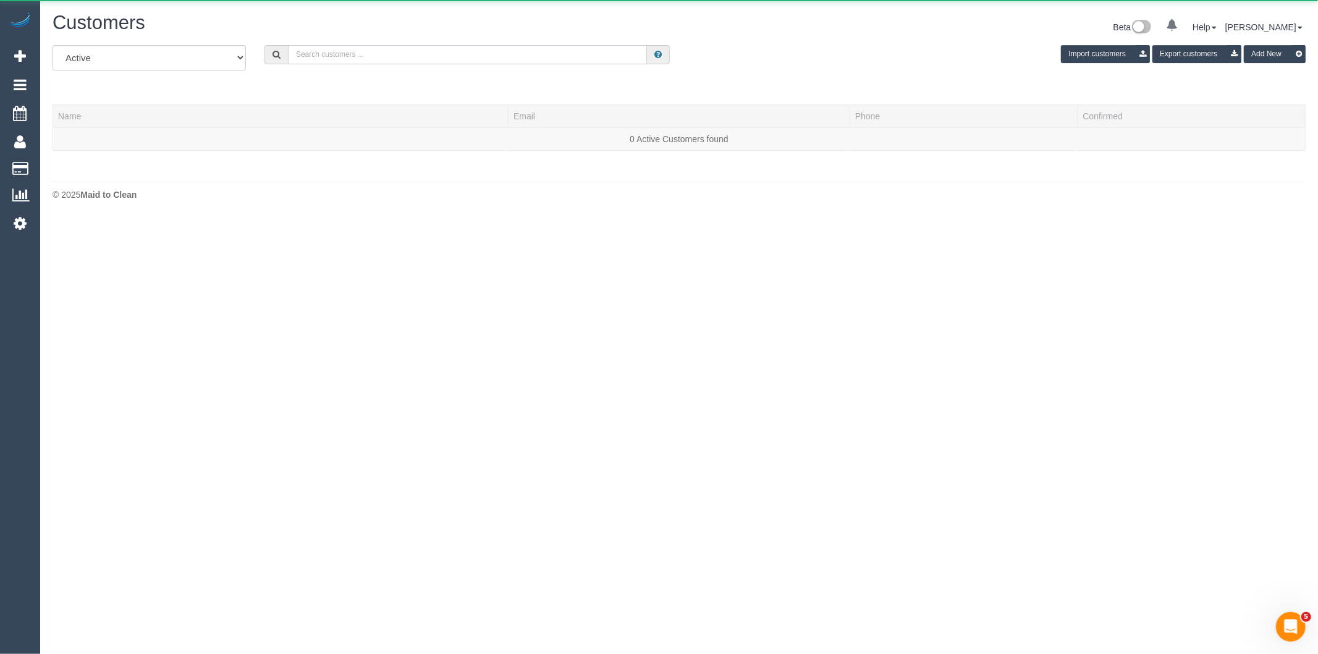
click at [332, 63] on input "text" at bounding box center [467, 54] width 359 height 19
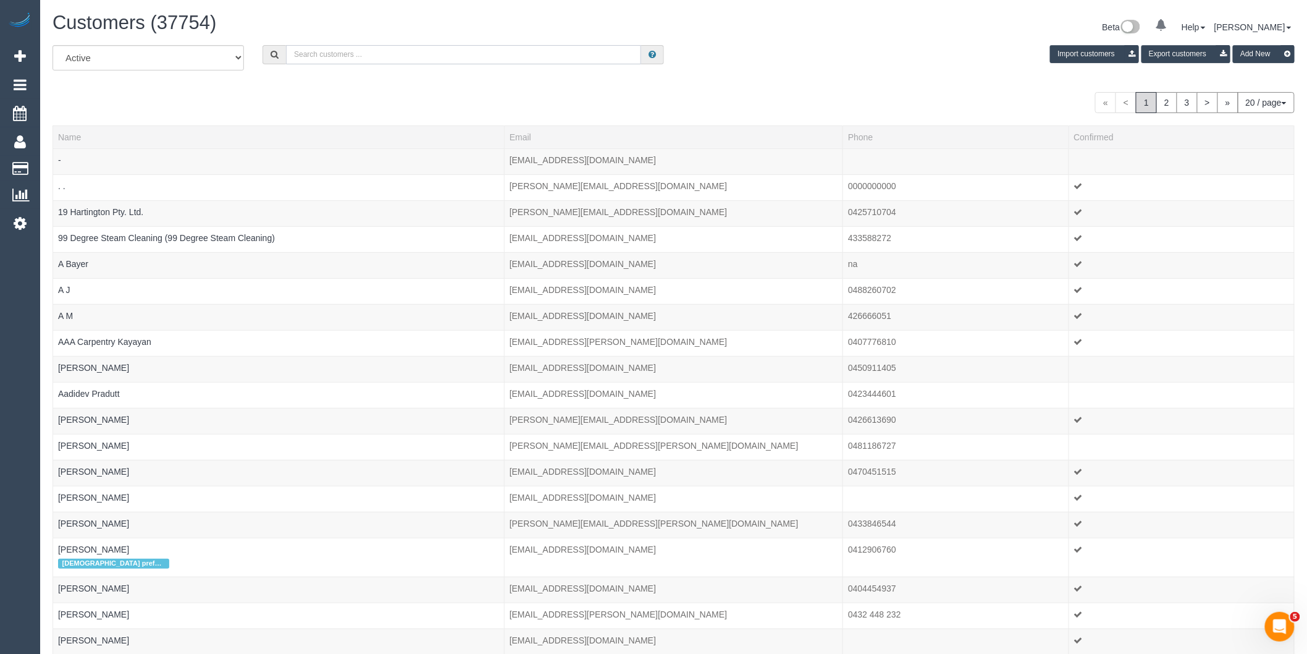
paste input "[URL][DOMAIN_NAME]"
type input "[URL][DOMAIN_NAME]"
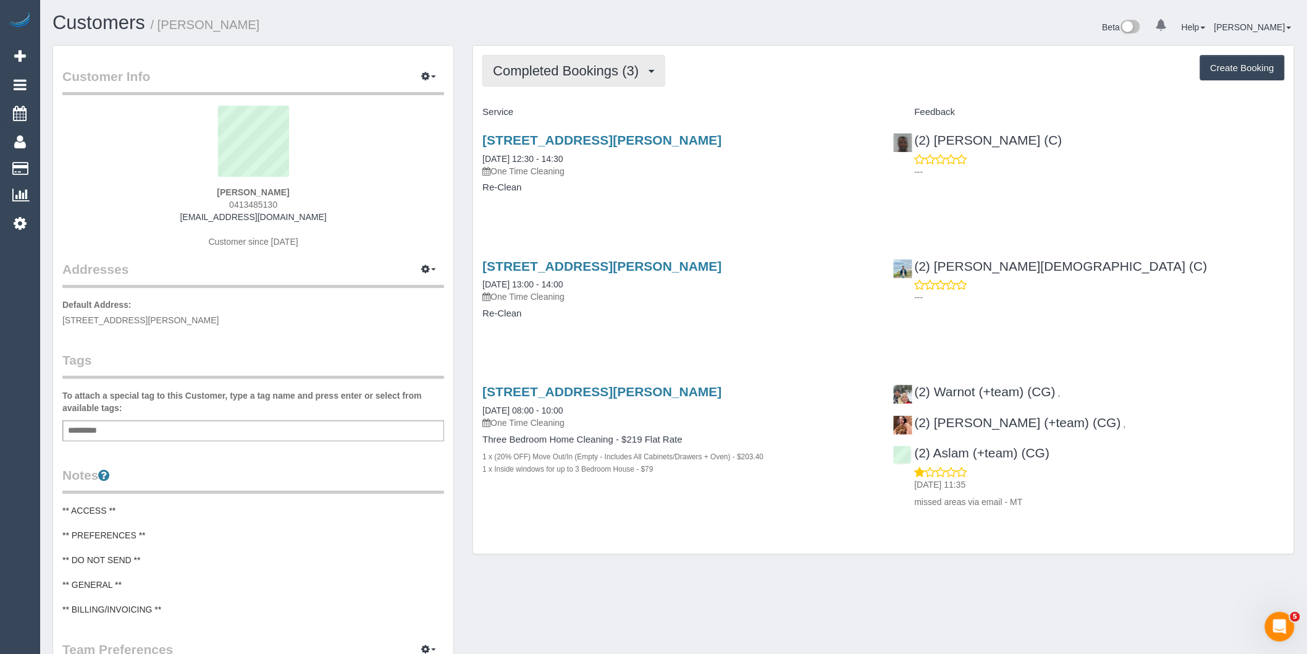
click at [605, 86] on button "Completed Bookings (3)" at bounding box center [573, 71] width 183 height 32
click at [643, 220] on div "Service Feedback [STREET_ADDRESS][PERSON_NAME] [DATE] 12:30 - 14:30 One Time Cl…" at bounding box center [883, 307] width 802 height 411
drag, startPoint x: 12, startPoint y: 229, endPoint x: 19, endPoint y: 227, distance: 6.9
click at [12, 229] on link "Settings" at bounding box center [20, 223] width 40 height 28
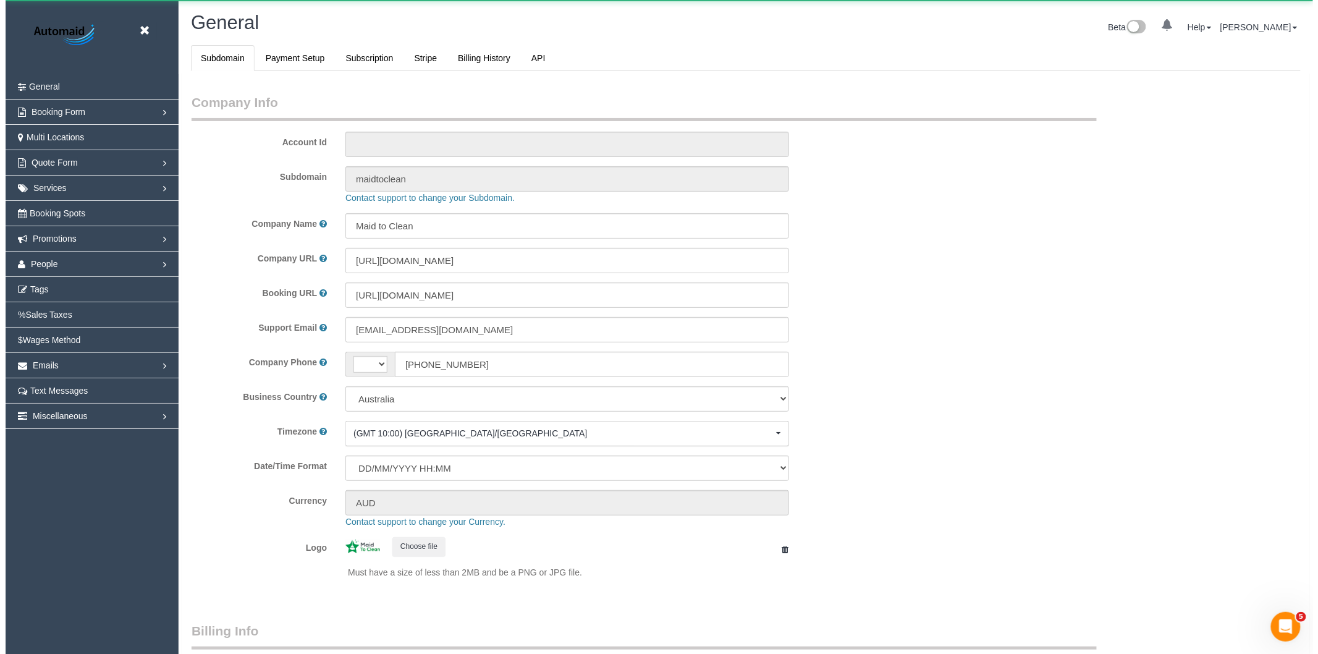
scroll to position [2782, 1307]
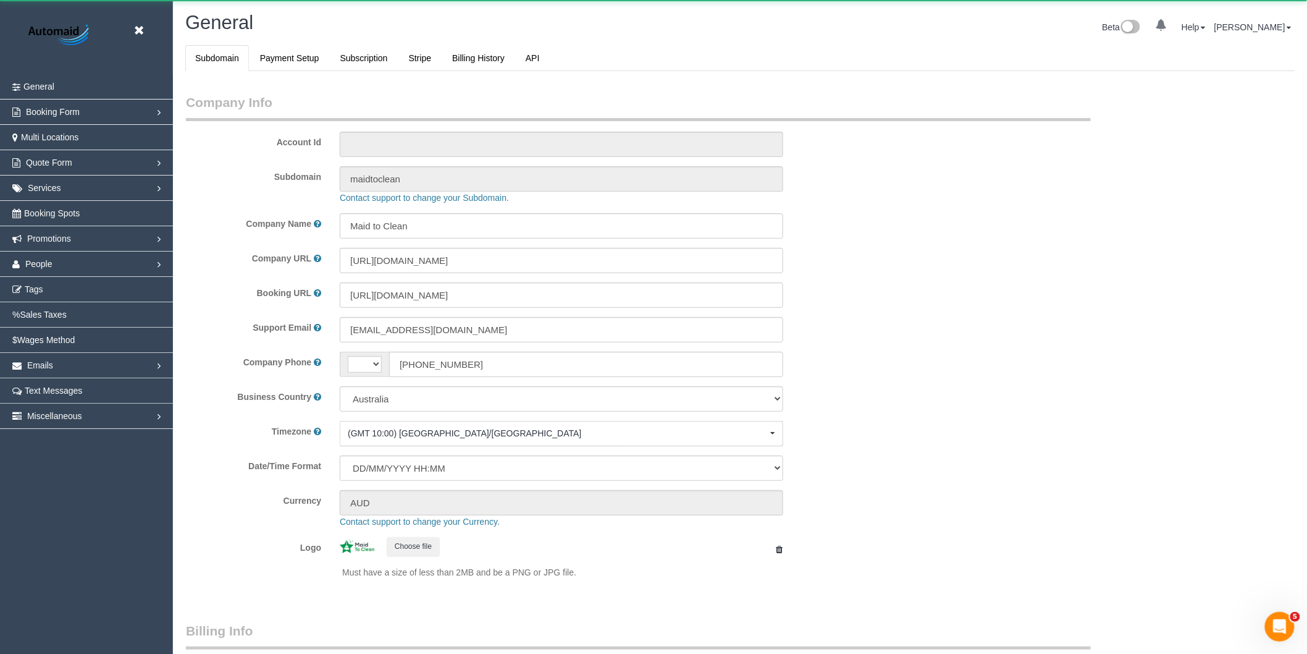
select select "string:AU"
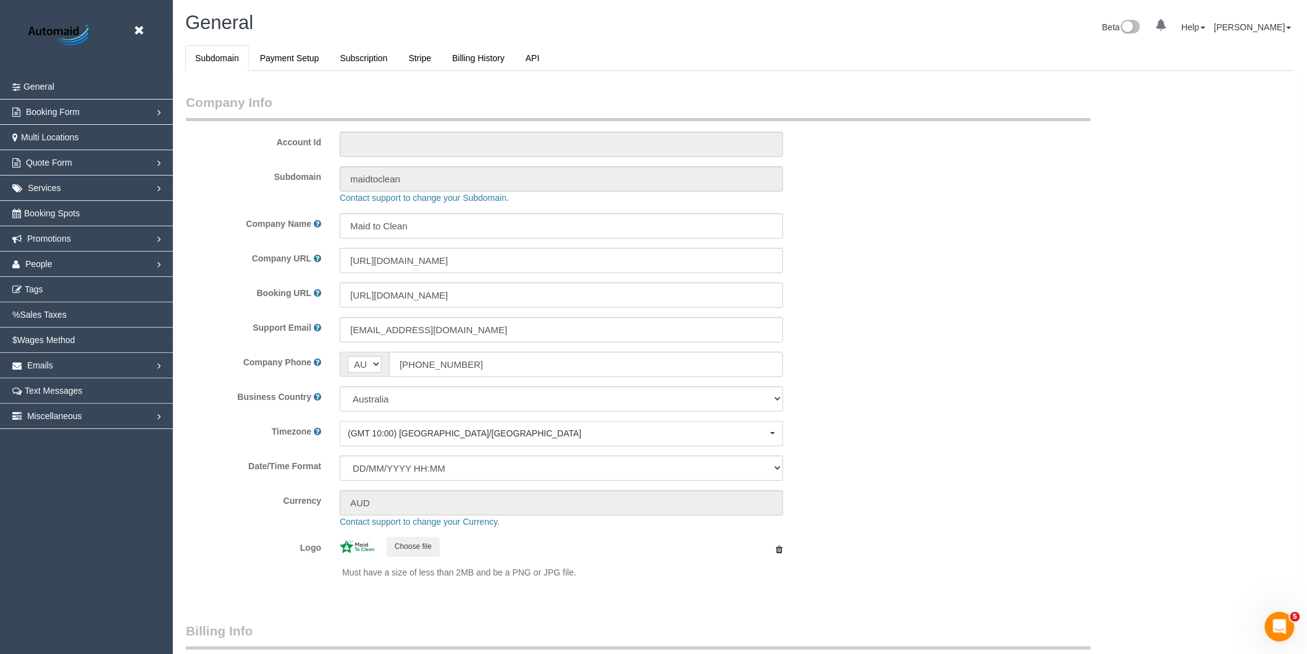
select select "1"
click at [44, 268] on span "People" at bounding box center [38, 264] width 27 height 10
click at [56, 342] on link "Team Availability" at bounding box center [86, 339] width 173 height 25
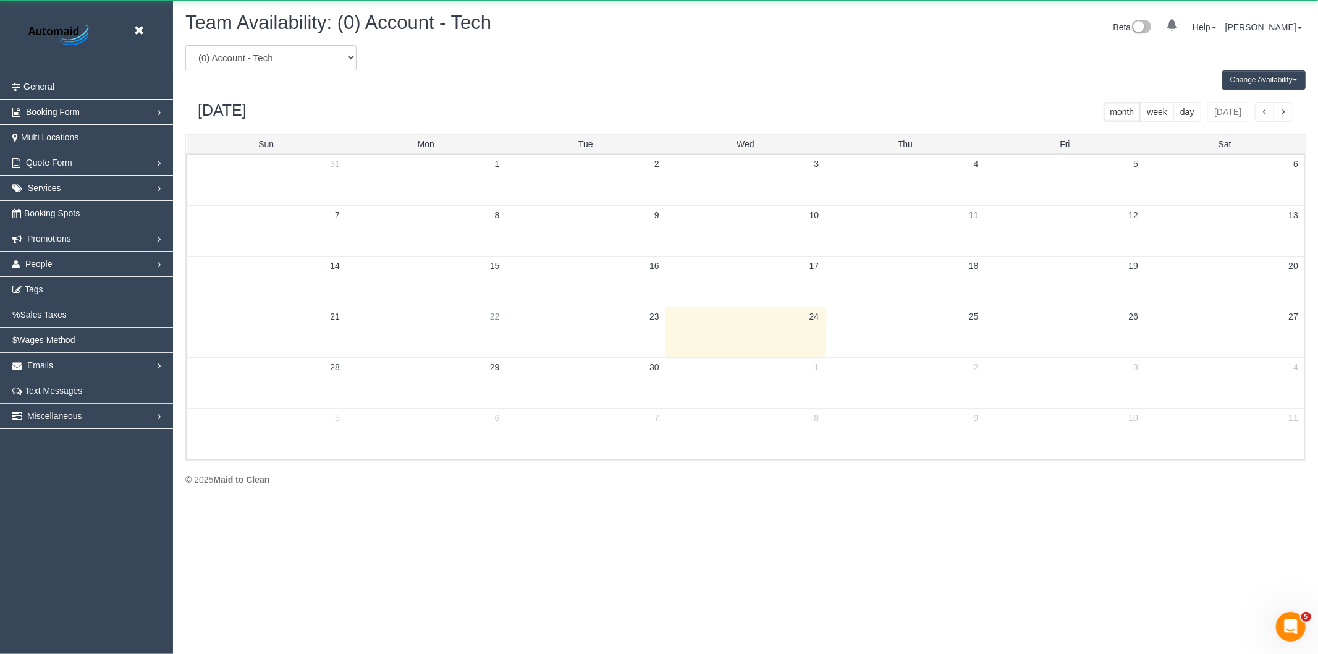
scroll to position [505, 1318]
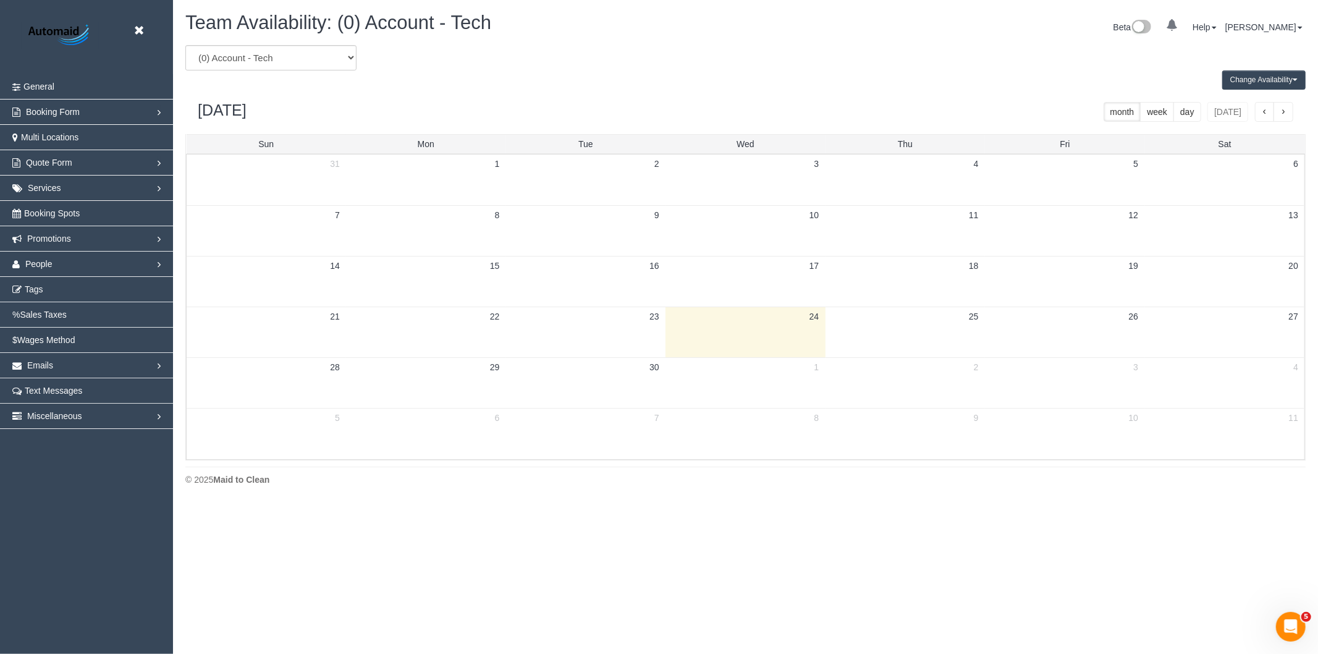
click at [261, 77] on div "Change Availability Default Availability Specific Date Request Time Off Exclude…" at bounding box center [745, 79] width 1138 height 19
click at [258, 65] on select "(0) Account - Tech (0) Office (0) Raunak Test Account (1) Debbie Brodjanac (FT)…" at bounding box center [270, 57] width 171 height 25
select select "number:29591"
click at [185, 46] on select "(0) Account - Tech (0) Office (0) Raunak Test Account (1) Debbie Brodjanac (FT)…" at bounding box center [270, 57] width 171 height 25
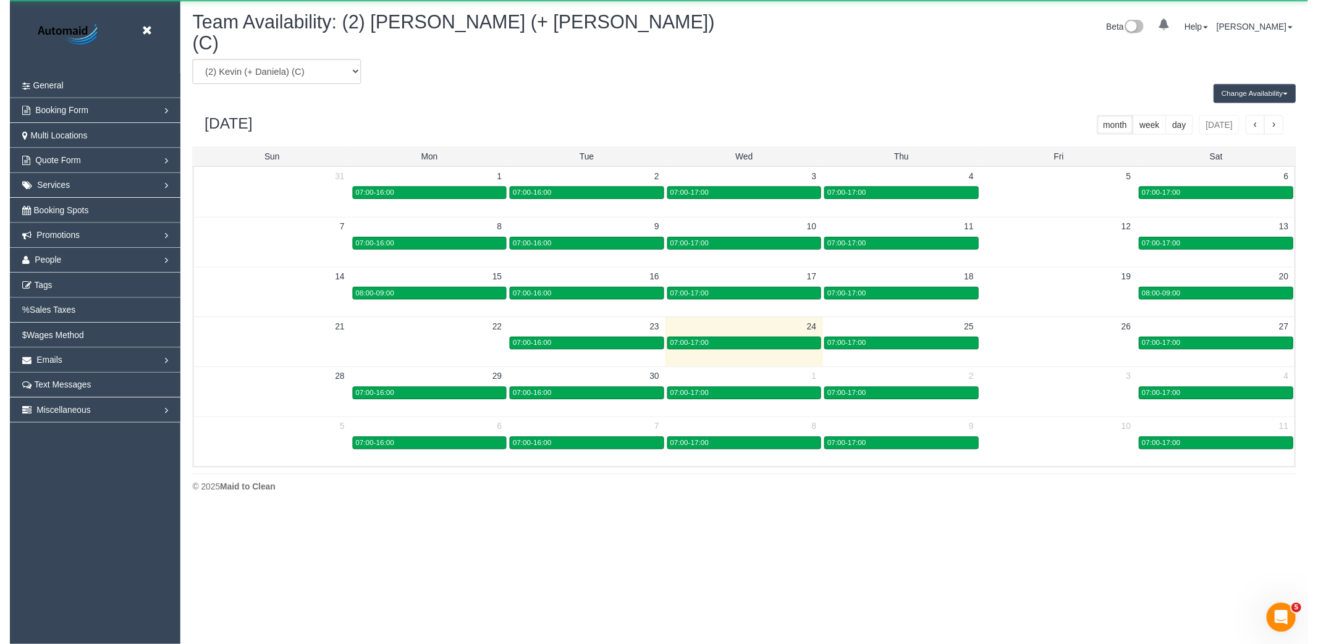
scroll to position [61266, 60452]
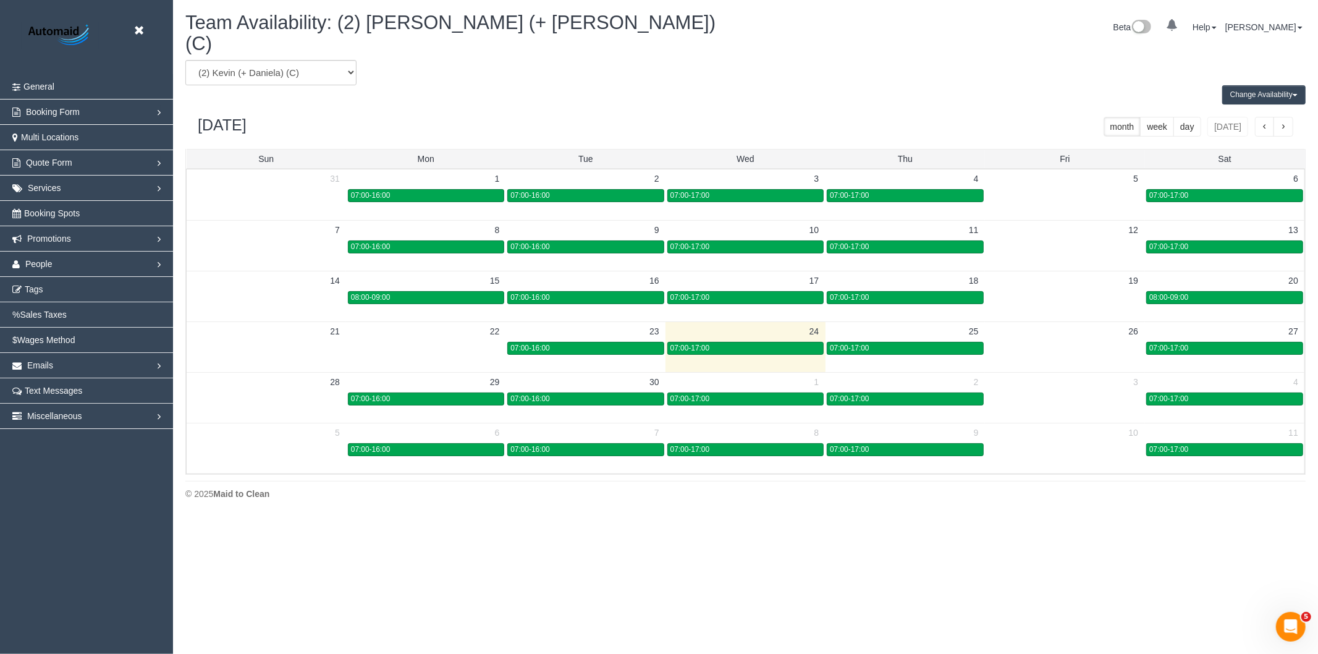
click at [1288, 85] on button "Change Availability" at bounding box center [1263, 94] width 83 height 19
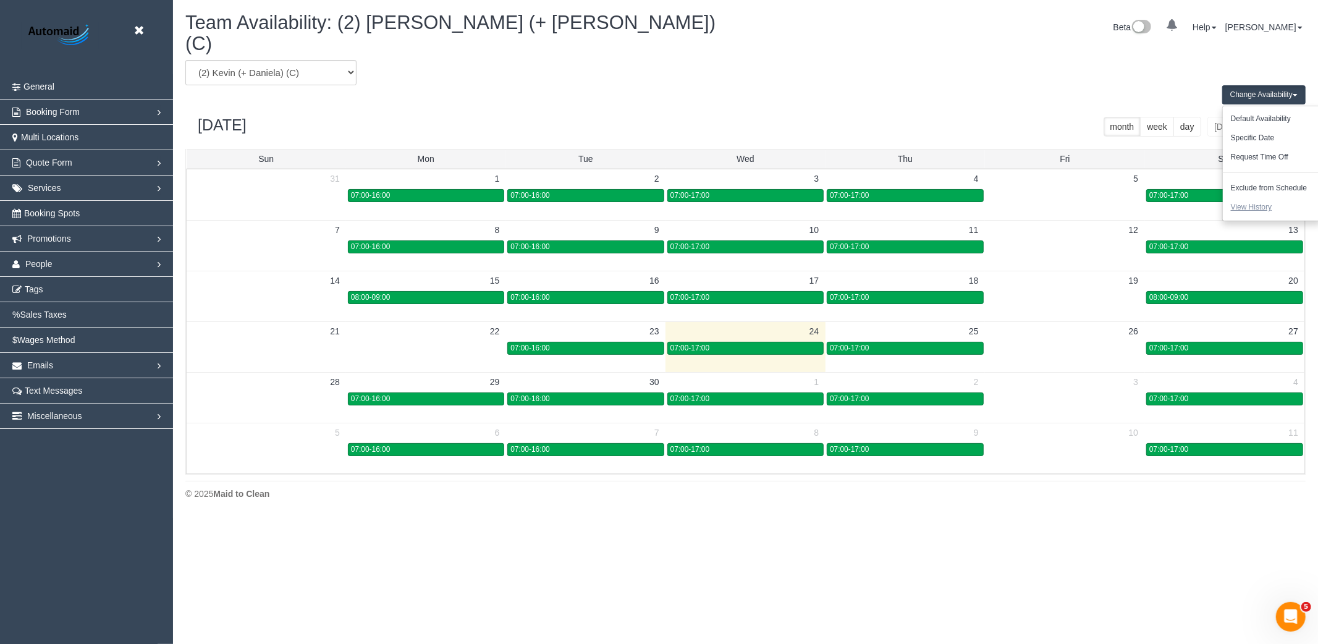
click at [1274, 198] on button "View History" at bounding box center [1250, 207] width 57 height 19
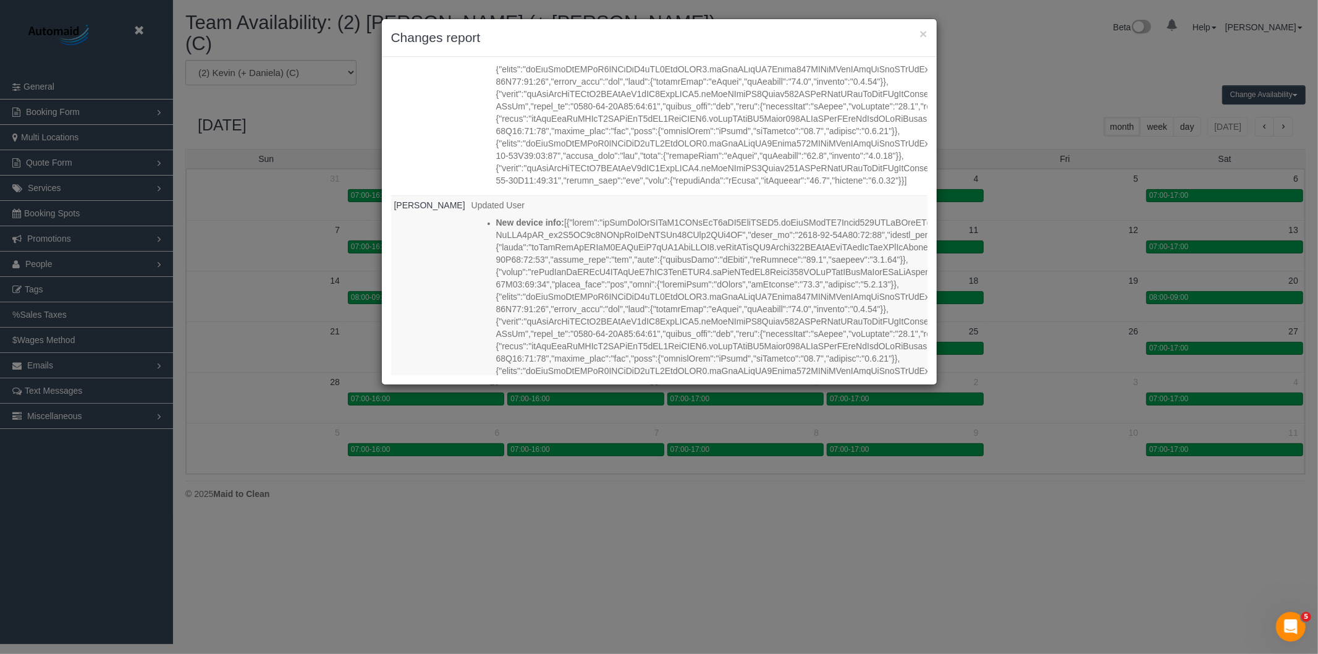
scroll to position [1373, 0]
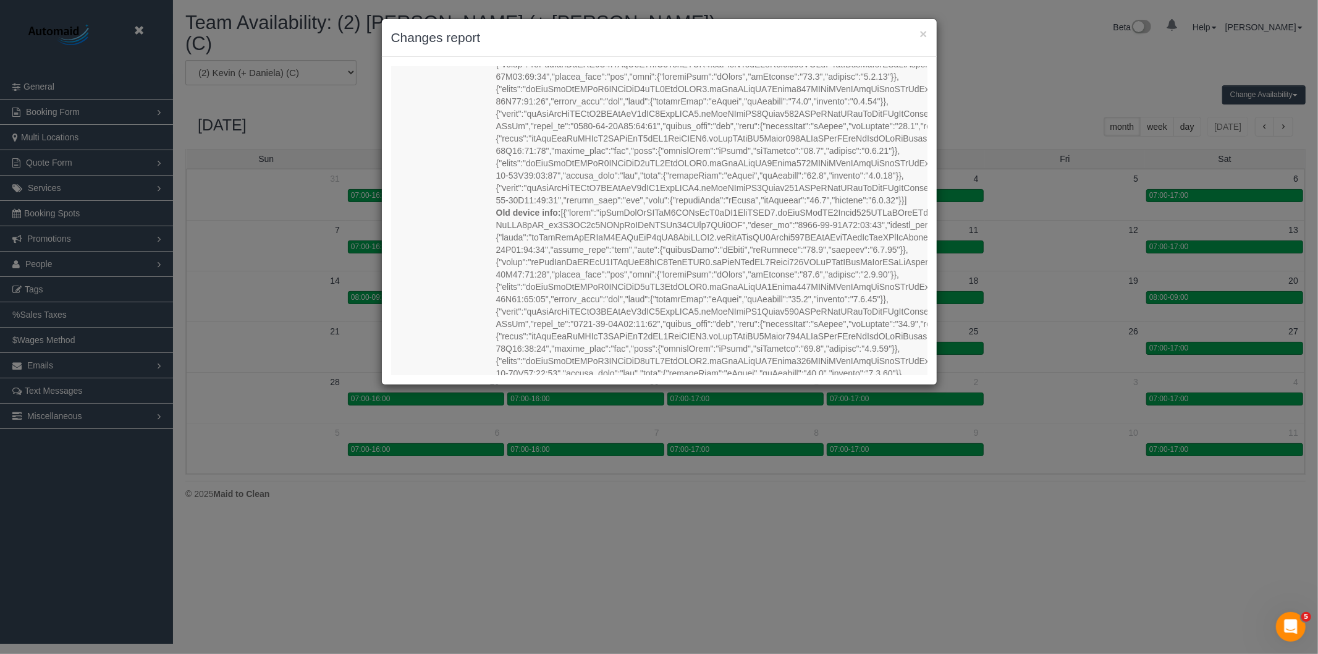
click at [362, 545] on div "× Changes report Who What When Kevin Mauricio Updated User New device info: Old…" at bounding box center [659, 327] width 1318 height 654
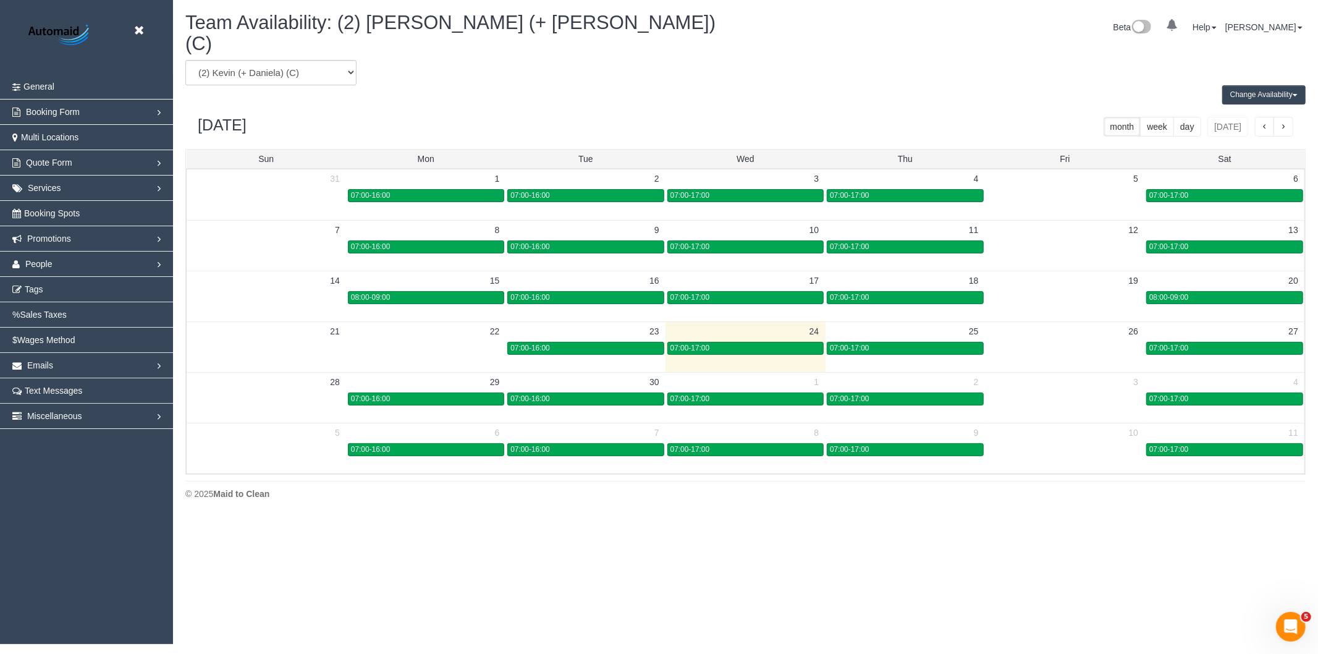
click at [1255, 68] on div "(0) Account - Tech (0) Office (0) Raunak Test Account (1) Debbie Brodjanac (FT)…" at bounding box center [745, 72] width 1138 height 25
click at [1255, 86] on button "Change Availability" at bounding box center [1263, 94] width 83 height 19
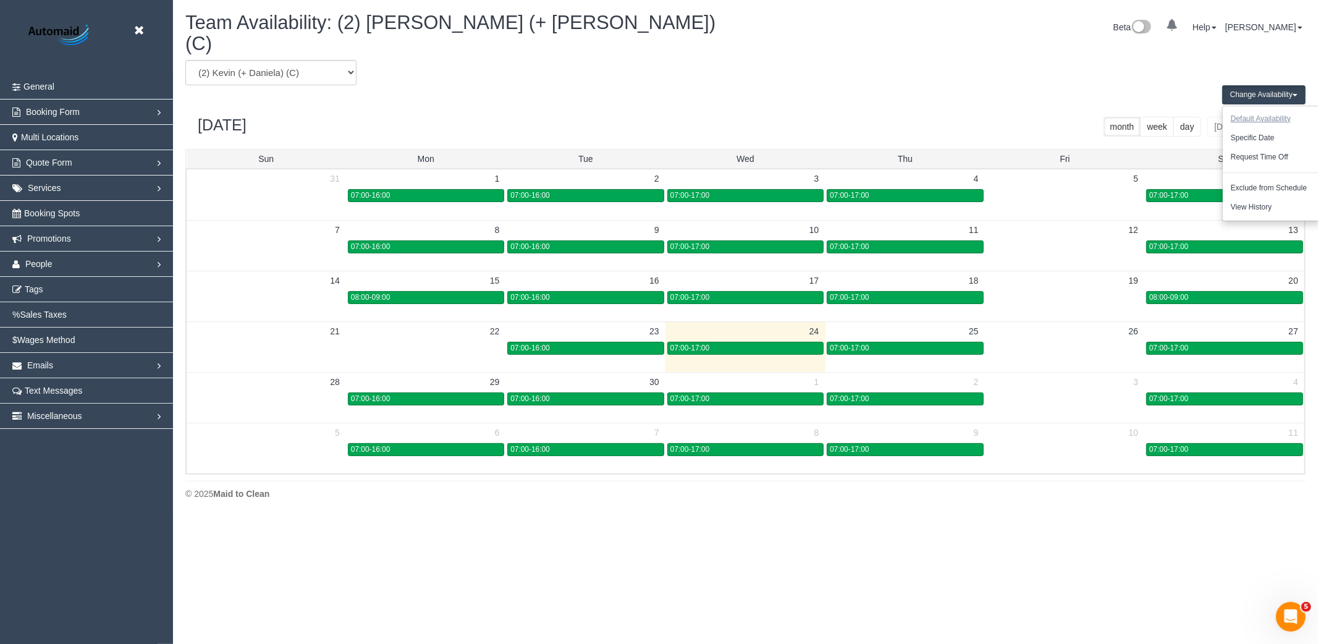
click at [1251, 109] on button "Default Availability" at bounding box center [1260, 118] width 76 height 19
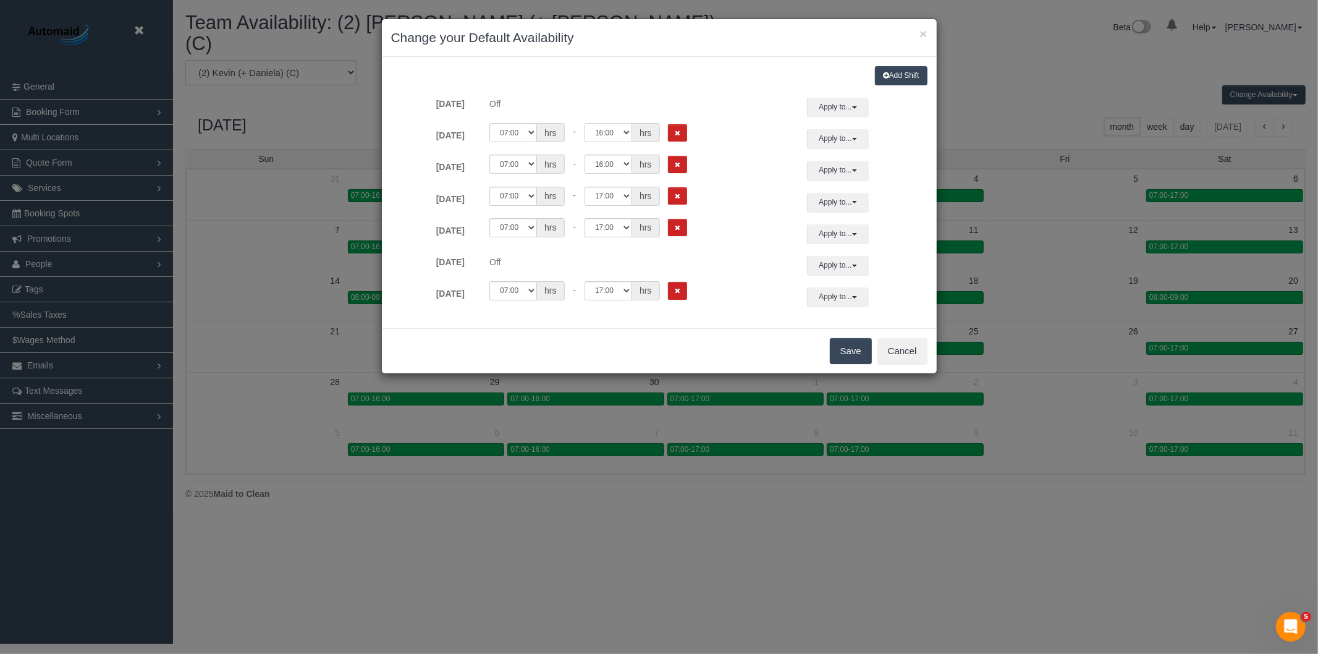
click at [618, 130] on select "00:00 00:05 00:10 00:15 00:20 00:25 00:30 00:35 00:40 00:45 00:50 00:55 01:00 0…" at bounding box center [608, 132] width 48 height 19
click at [746, 311] on div "Add Shift Sunday Off Apply to... All Sunday Monday Tuesday Wednesday Thursday F…" at bounding box center [659, 192] width 555 height 271
click at [614, 130] on select "00:00 00:05 00:10 00:15 00:20 00:25 00:30 00:35 00:40 00:45 00:50 00:55 01:00 0…" at bounding box center [608, 132] width 48 height 19
select select "string:17:00"
click at [584, 123] on select "00:00 00:05 00:10 00:15 00:20 00:25 00:30 00:35 00:40 00:45 00:50 00:55 01:00 0…" at bounding box center [608, 132] width 48 height 19
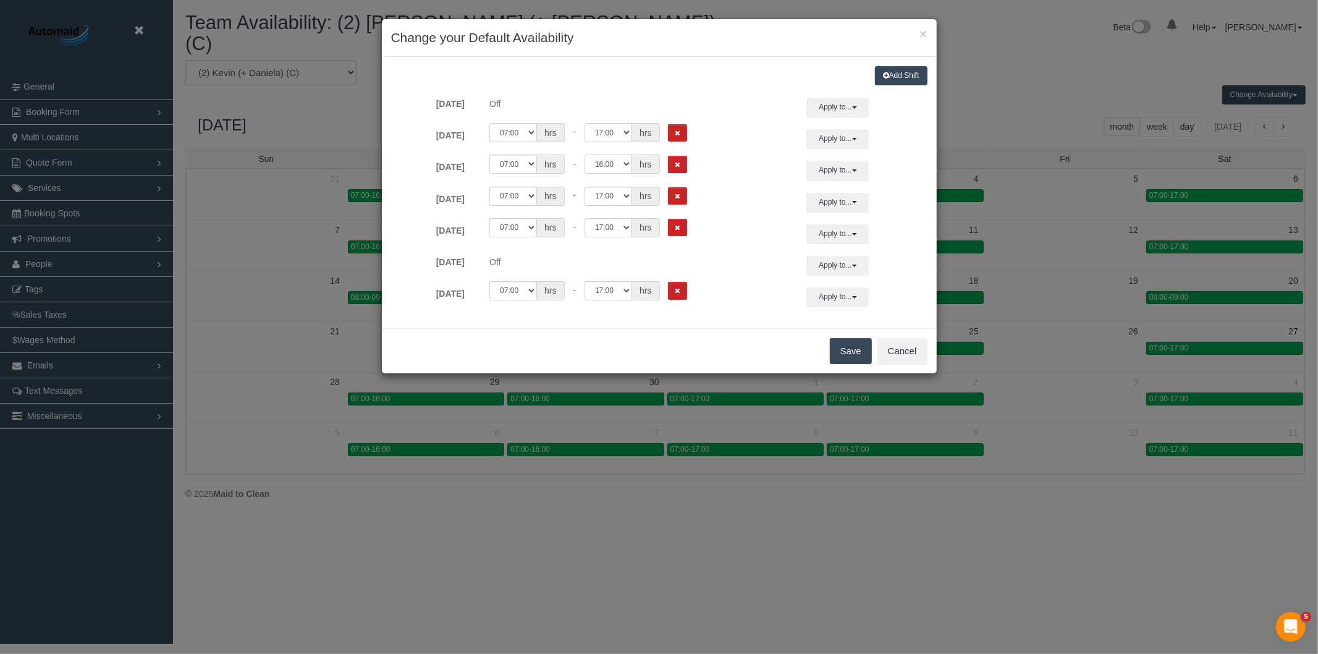
click at [616, 165] on select "00:00 00:05 00:10 00:15 00:20 00:25 00:30 00:35 00:40 00:45 00:50 00:55 01:00 0…" at bounding box center [608, 163] width 48 height 19
select select "string:17:00"
click at [584, 155] on select "00:00 00:05 00:10 00:15 00:20 00:25 00:30 00:35 00:40 00:45 00:50 00:55 01:00 0…" at bounding box center [608, 163] width 48 height 19
click at [844, 345] on button "Save" at bounding box center [851, 351] width 42 height 26
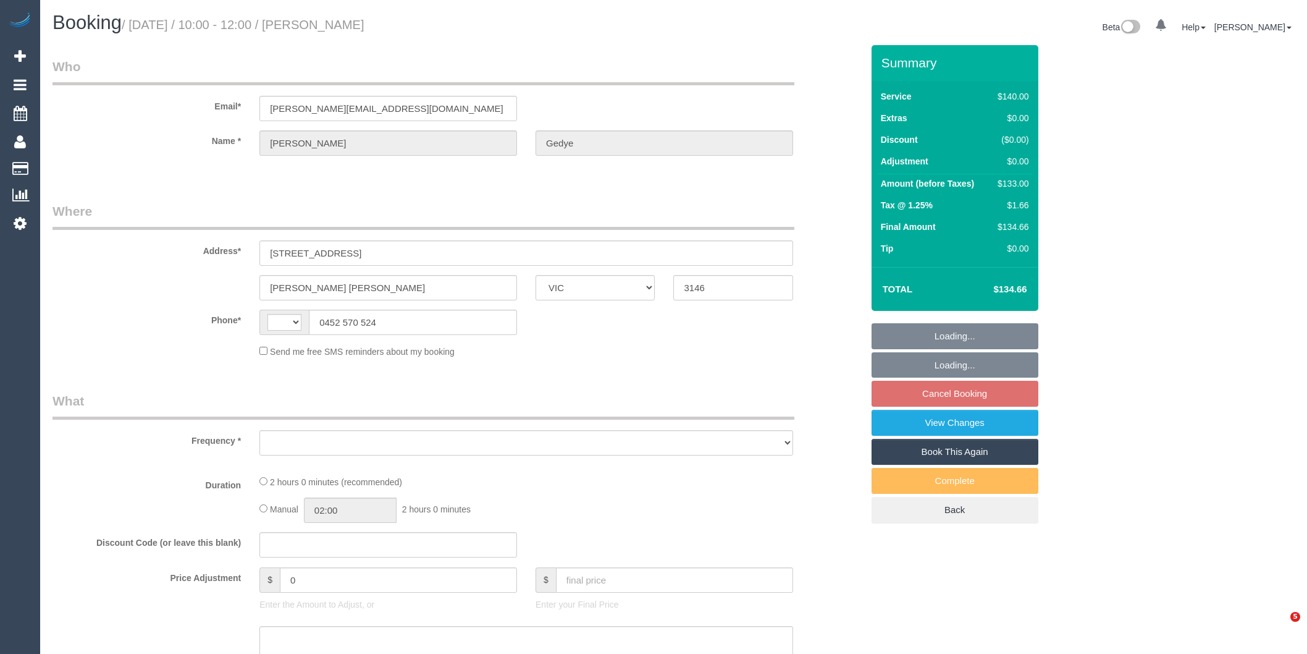
select select "VIC"
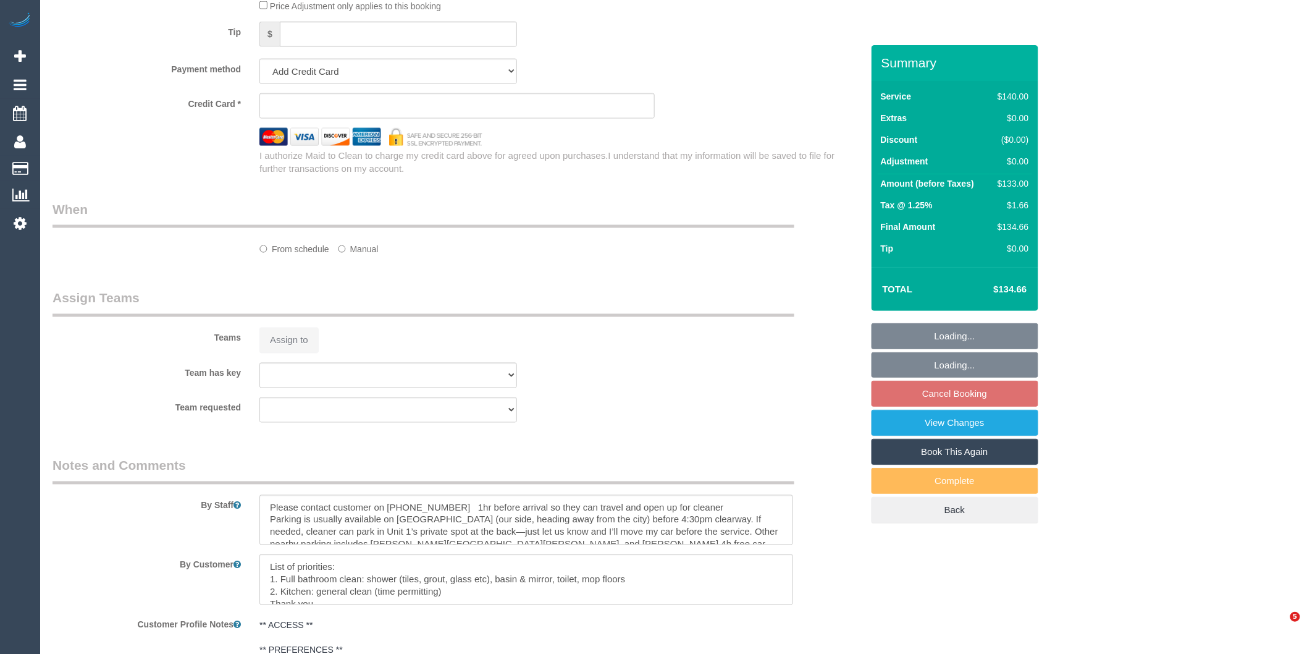
select select "string:AU"
select select "number:28"
select select "number:14"
select select "number:19"
select select "number:23"
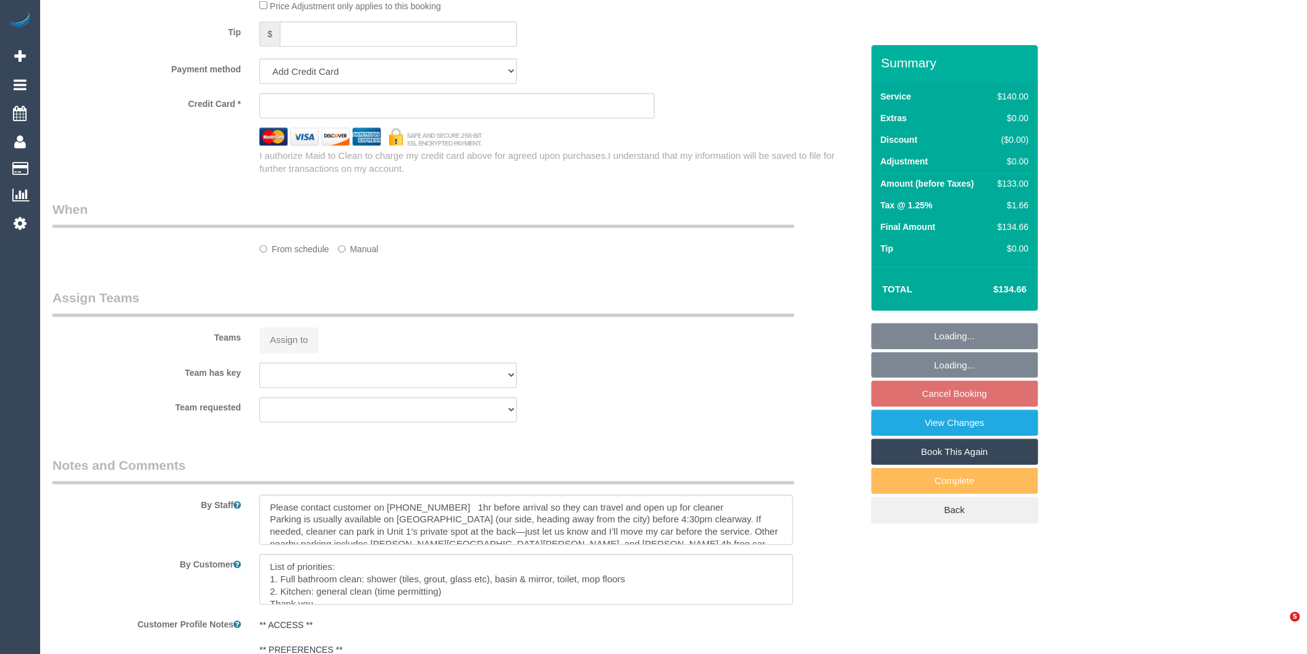
select select "number:34"
select select "number:12"
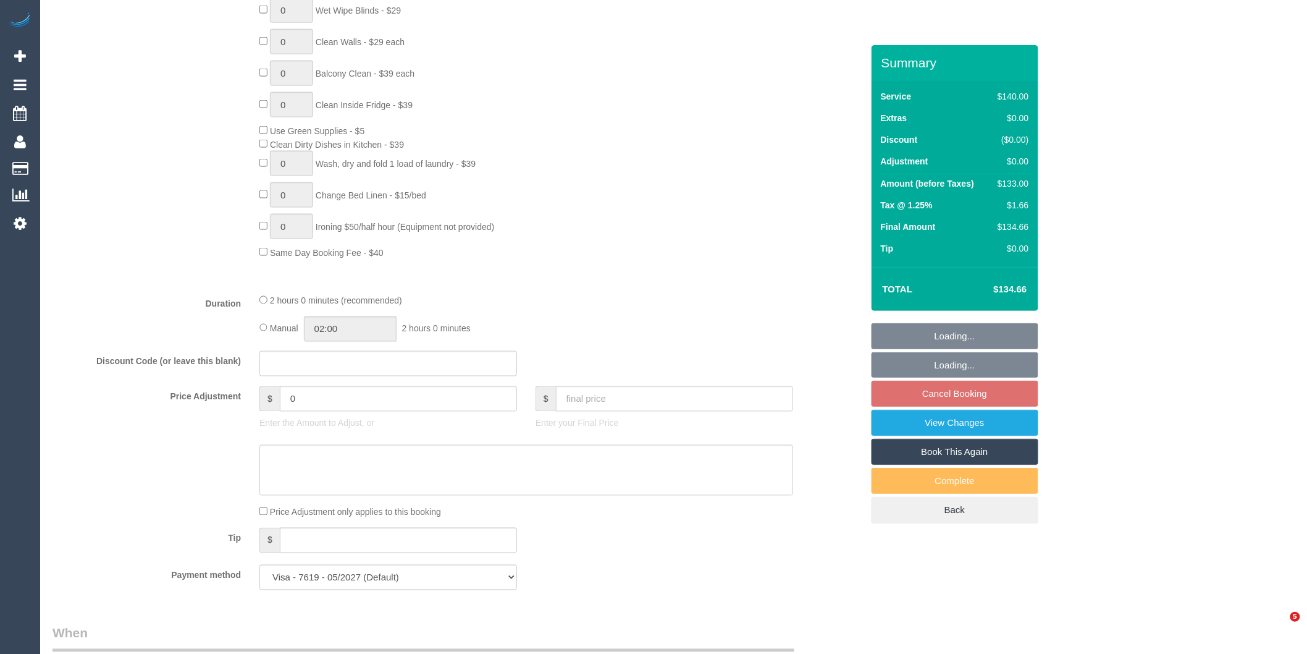
select select "object:1341"
select select "string:stripe-pm_1RSvI42GScqysDRV0R0IlUrP"
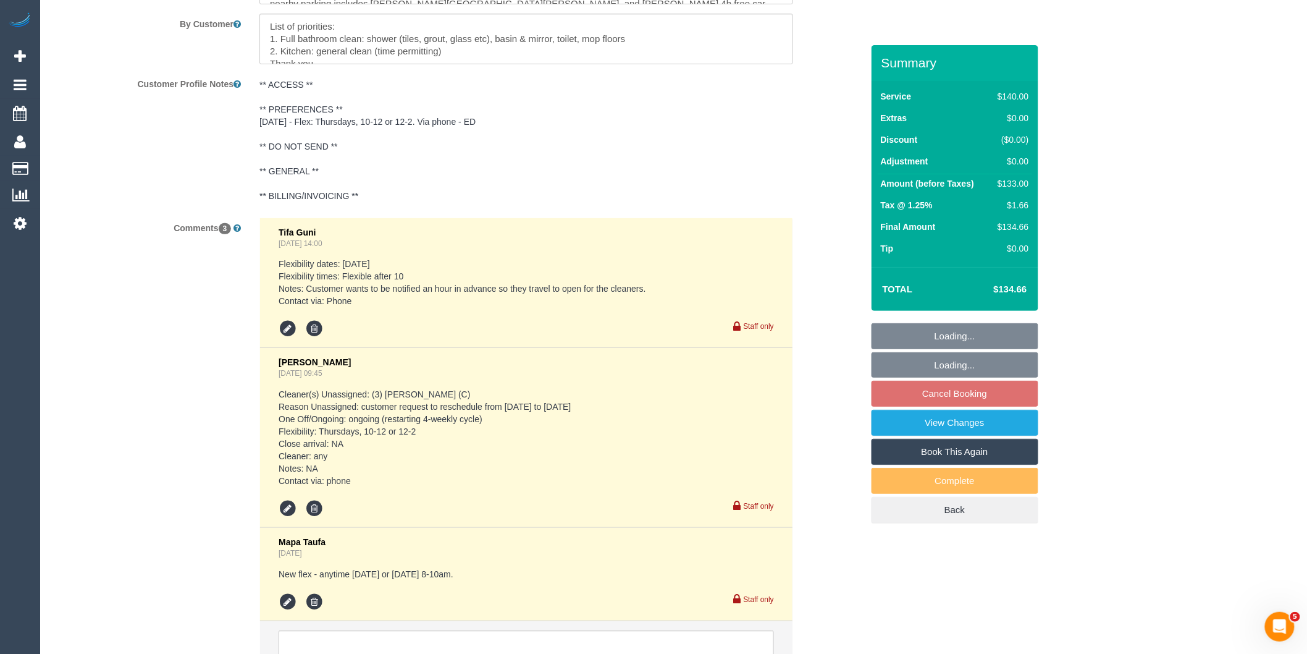
select select "object:1492"
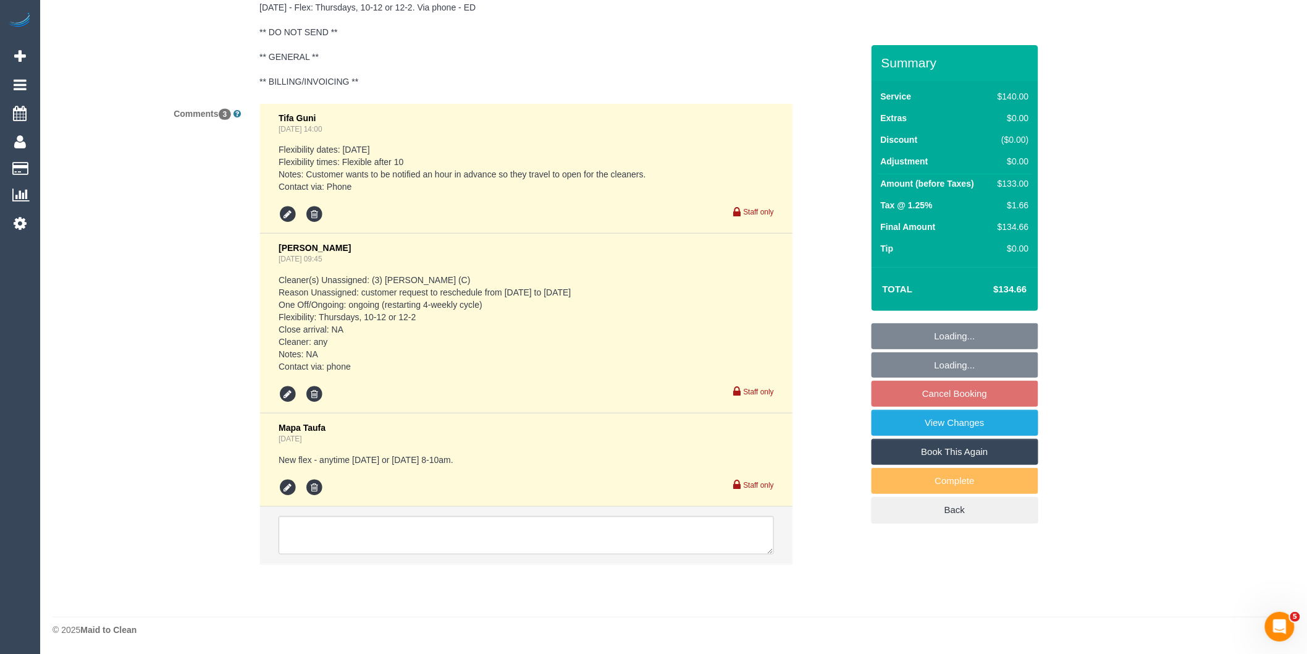
scroll to position [2187, 0]
select select "spot3"
click at [419, 533] on textarea at bounding box center [526, 535] width 495 height 38
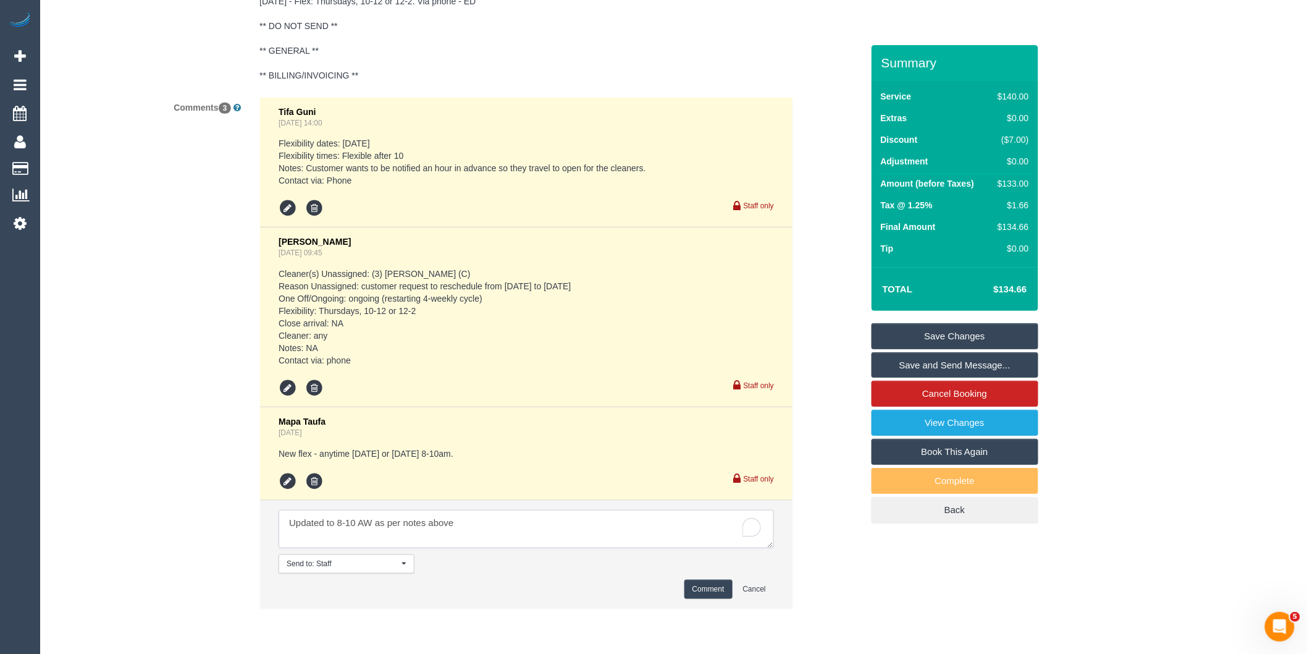
type textarea "Updated to 8-10 AW as per notes above"
click at [709, 599] on button "Comment" at bounding box center [708, 588] width 48 height 19
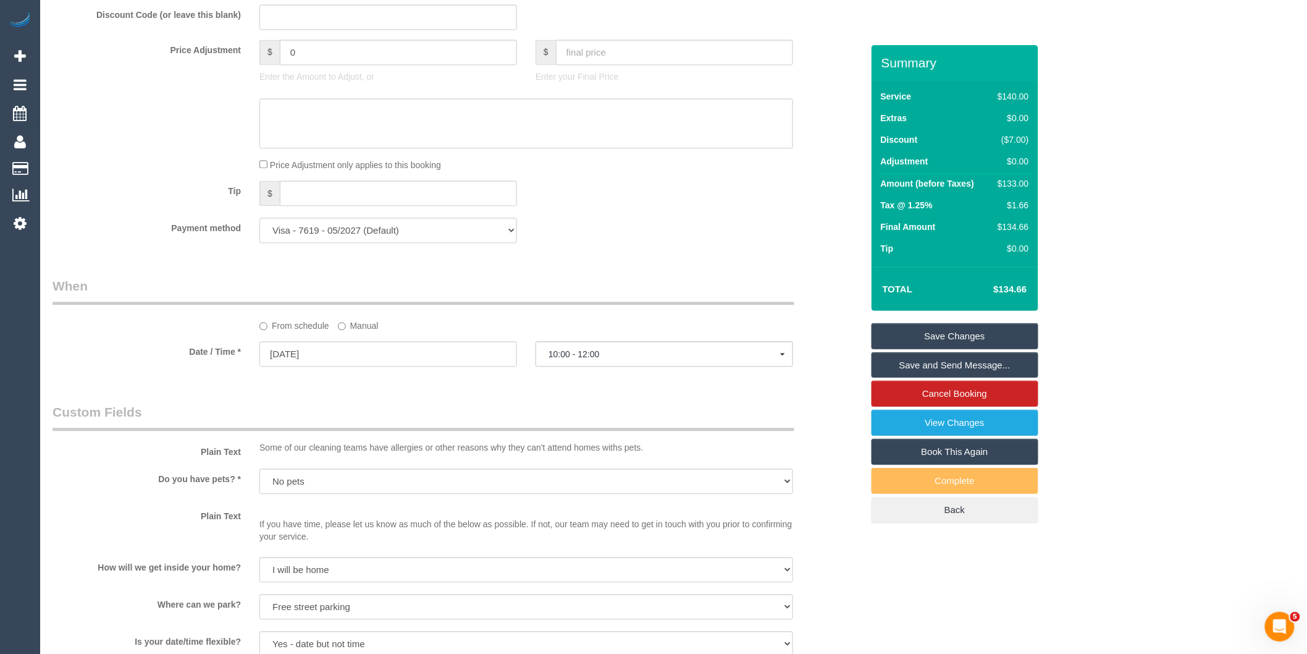
scroll to position [951, 0]
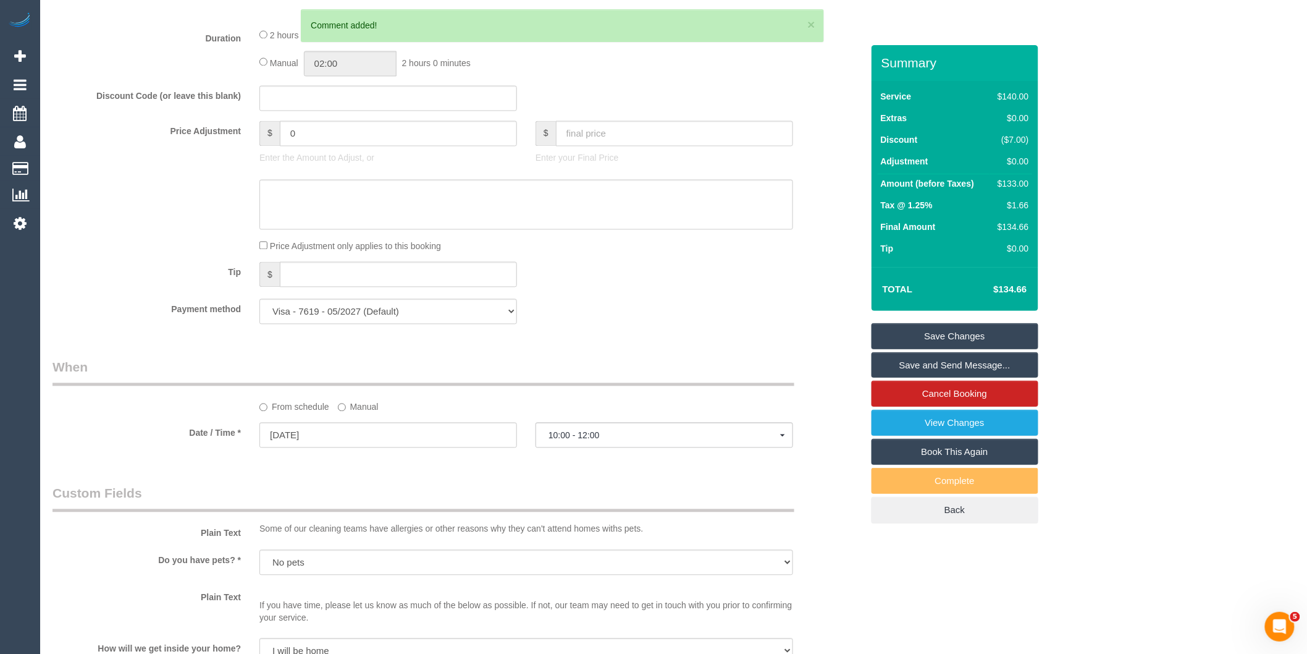
click at [334, 413] on div "From schedule Manual" at bounding box center [526, 405] width 552 height 17
click at [347, 413] on label "Manual" at bounding box center [358, 405] width 41 height 17
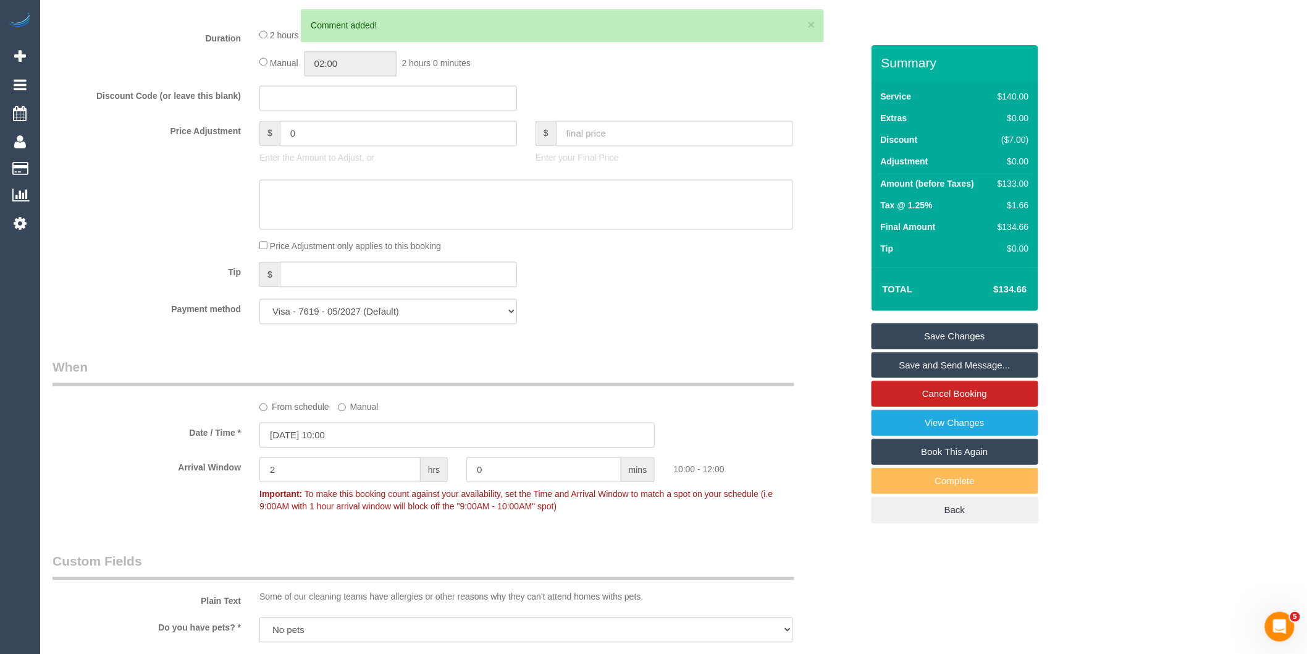
click at [349, 441] on input "[DATE] 10:00" at bounding box center [456, 435] width 395 height 25
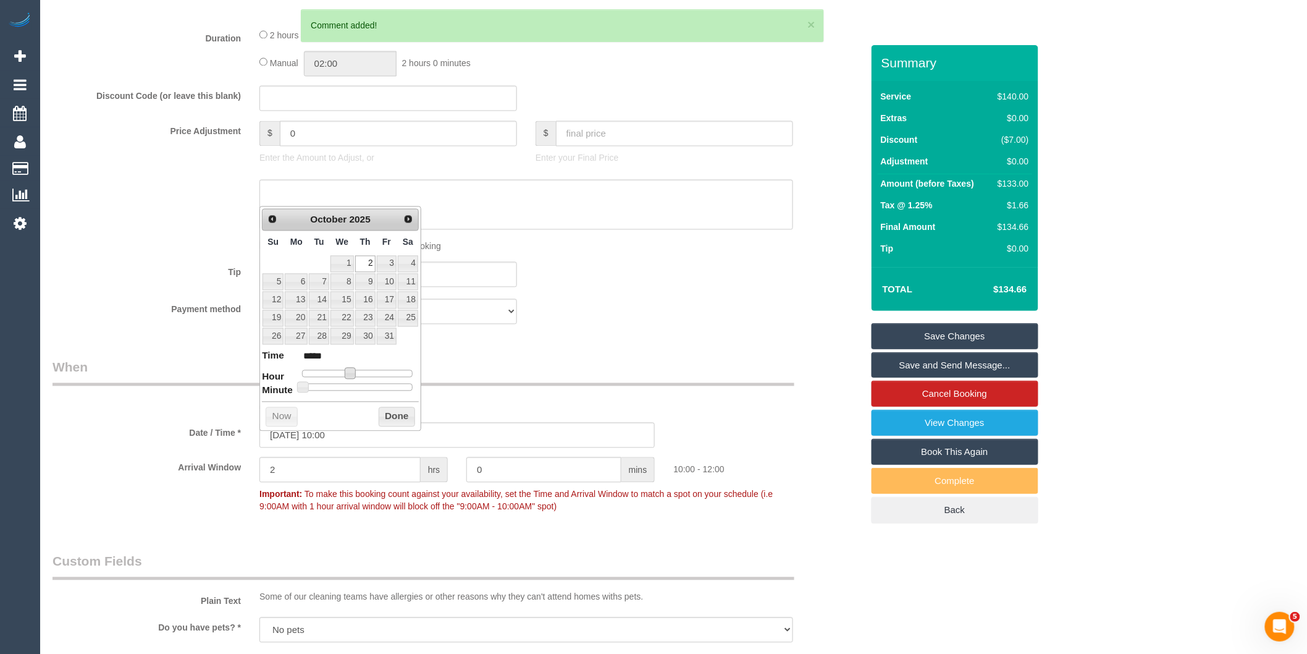
type input "[DATE] 09:00"
type input "*****"
type input "[DATE] 08:00"
type input "*****"
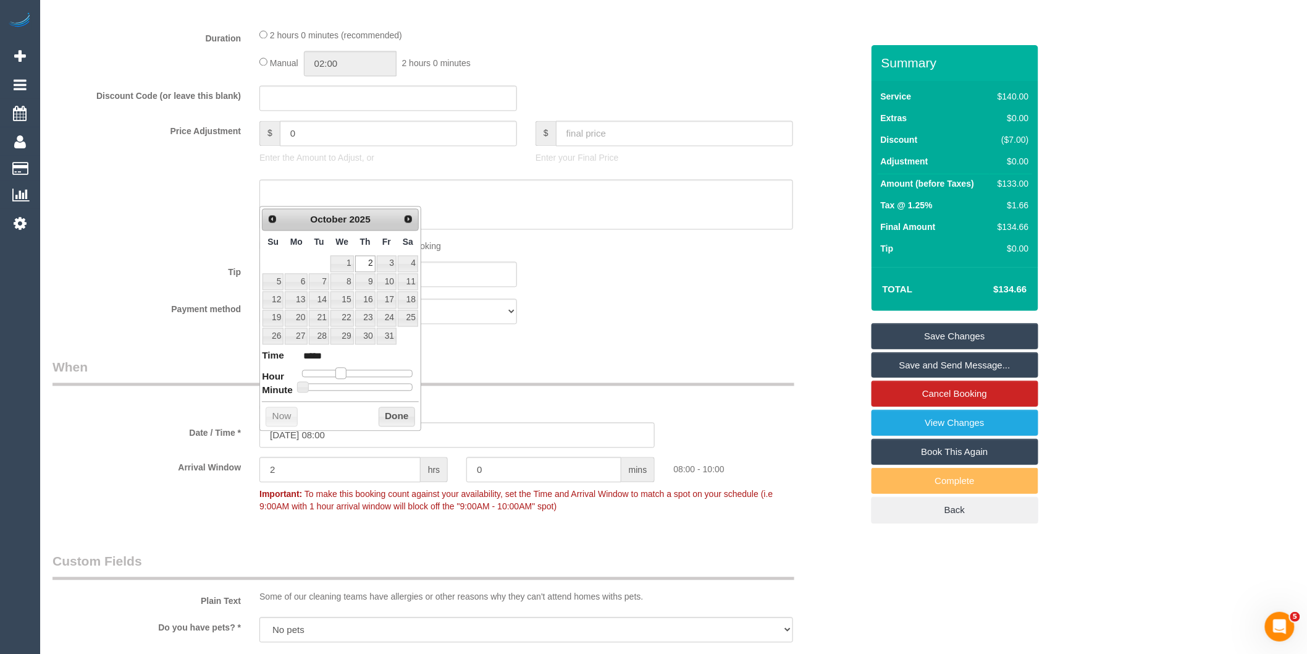
drag, startPoint x: 350, startPoint y: 374, endPoint x: 341, endPoint y: 375, distance: 9.3
click at [341, 375] on span at bounding box center [340, 373] width 11 height 11
click at [403, 413] on button "Done" at bounding box center [397, 417] width 36 height 20
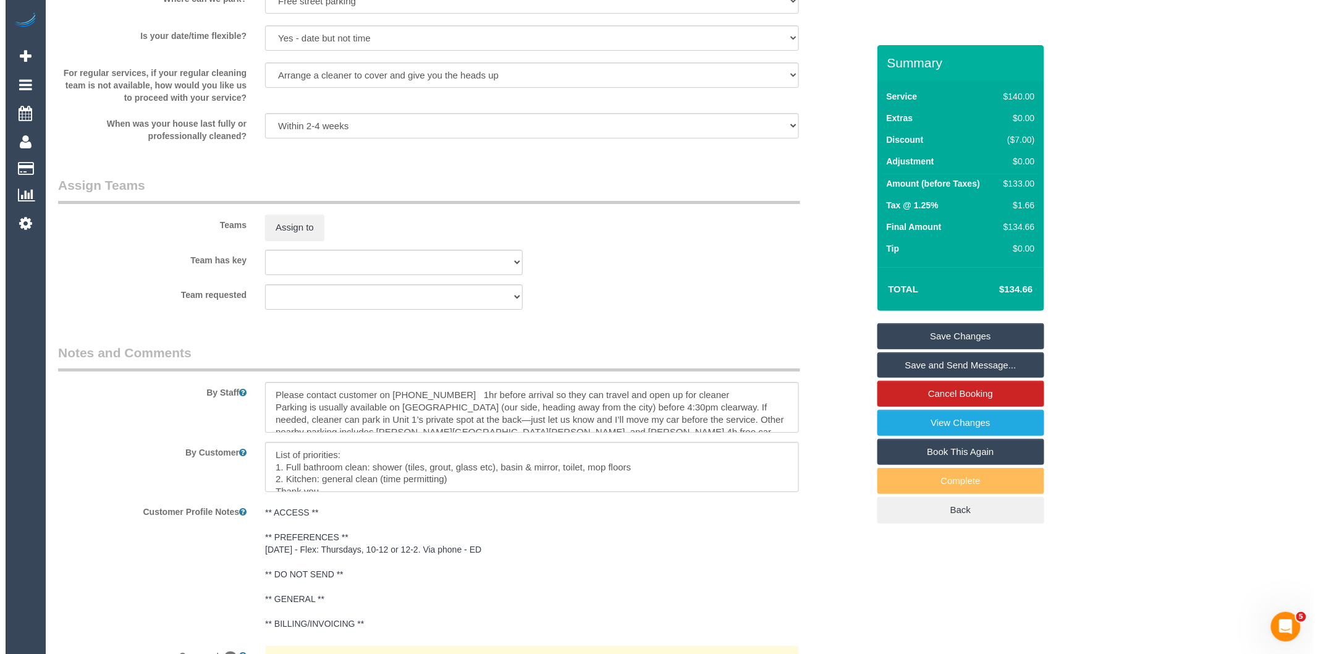
scroll to position [1638, 0]
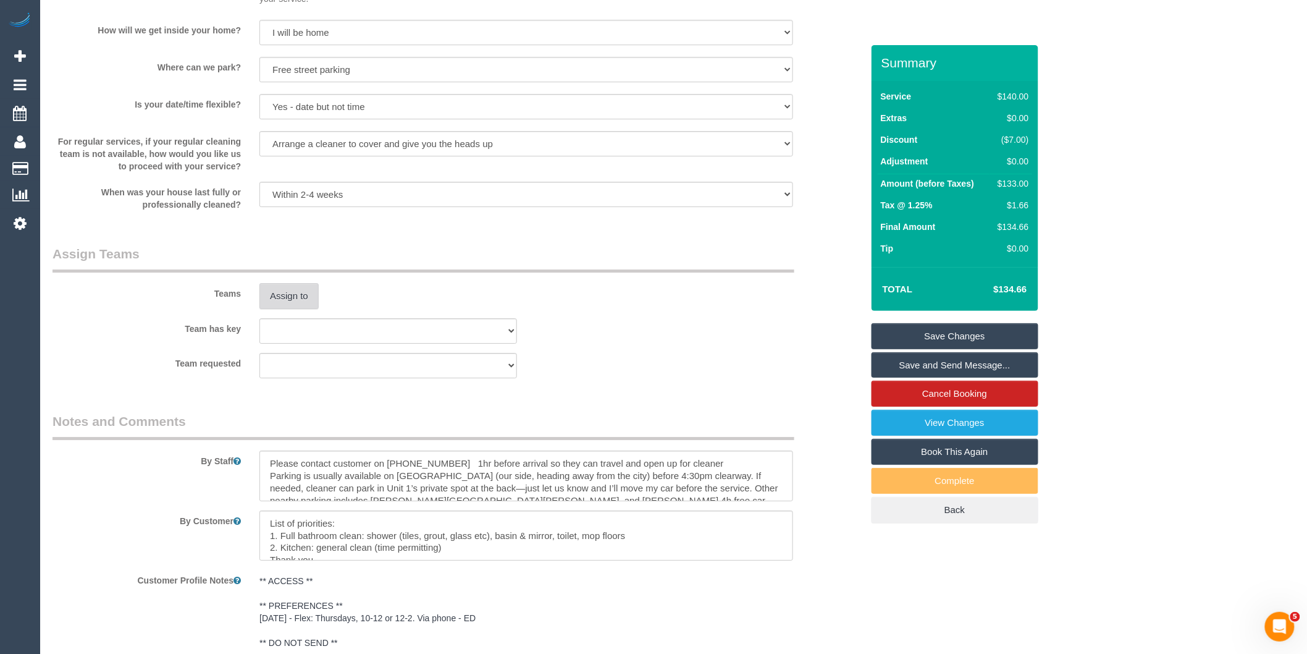
click at [295, 306] on button "Assign to" at bounding box center [288, 296] width 59 height 26
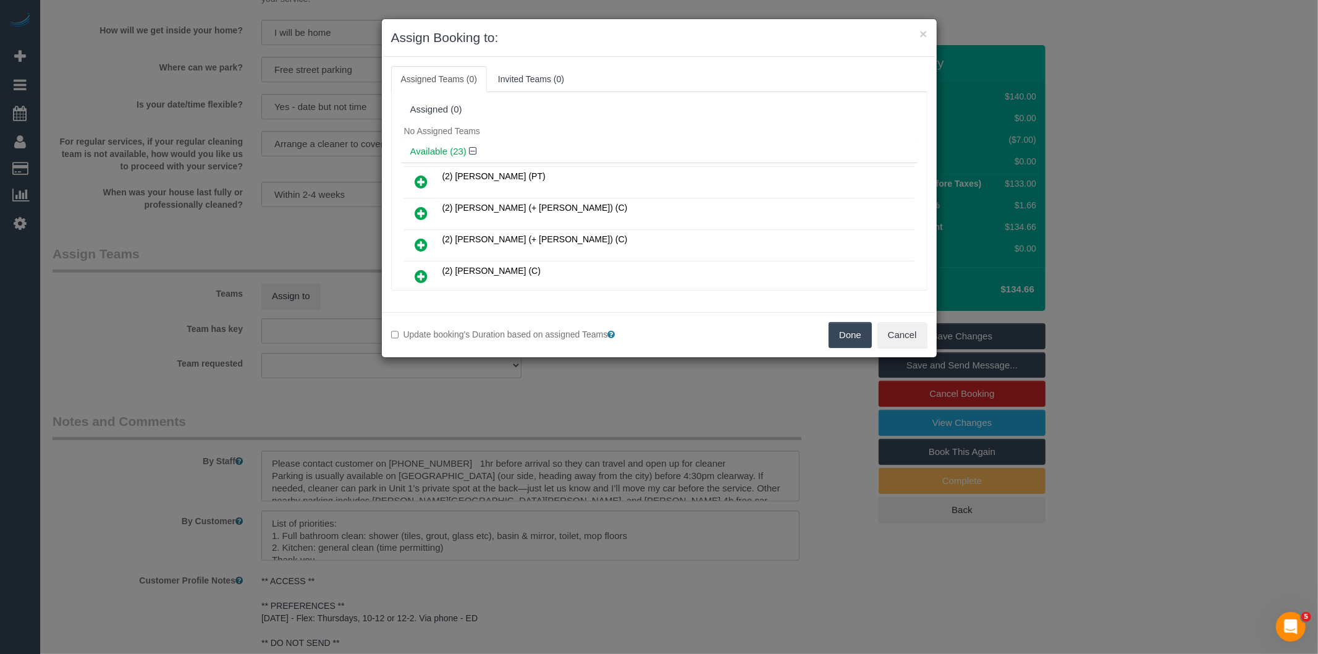
scroll to position [232, 0]
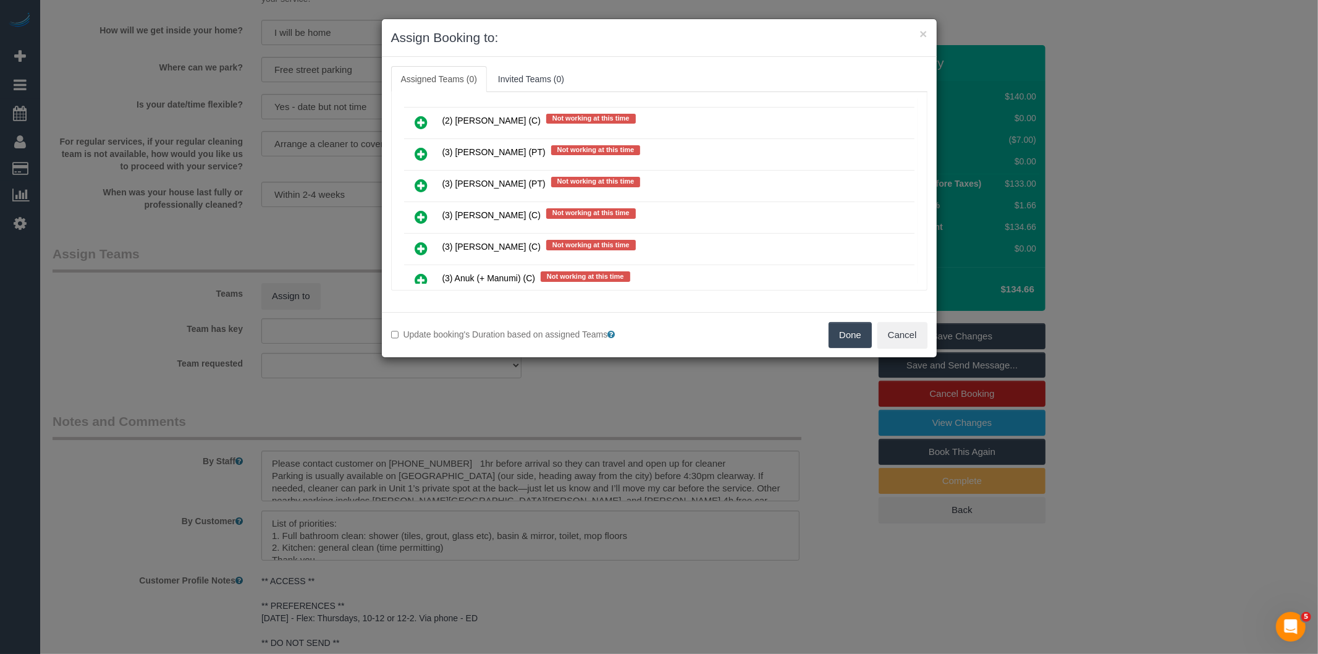
click at [429, 205] on link at bounding box center [421, 217] width 29 height 25
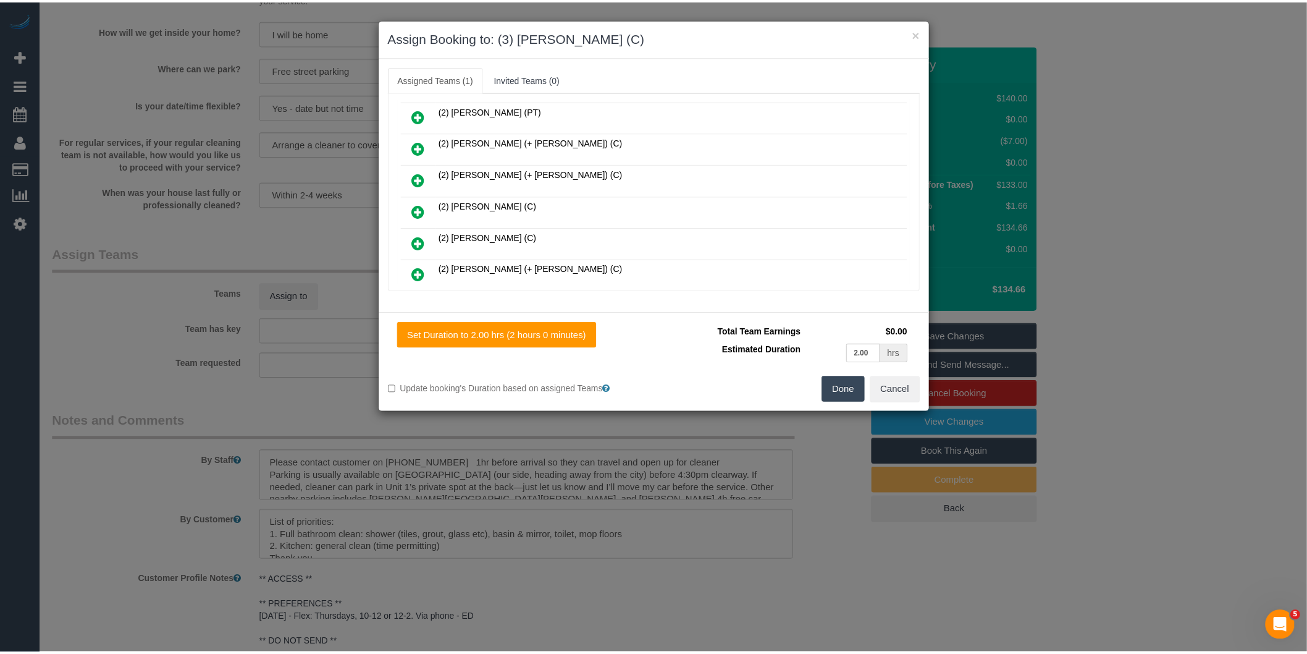
scroll to position [0, 0]
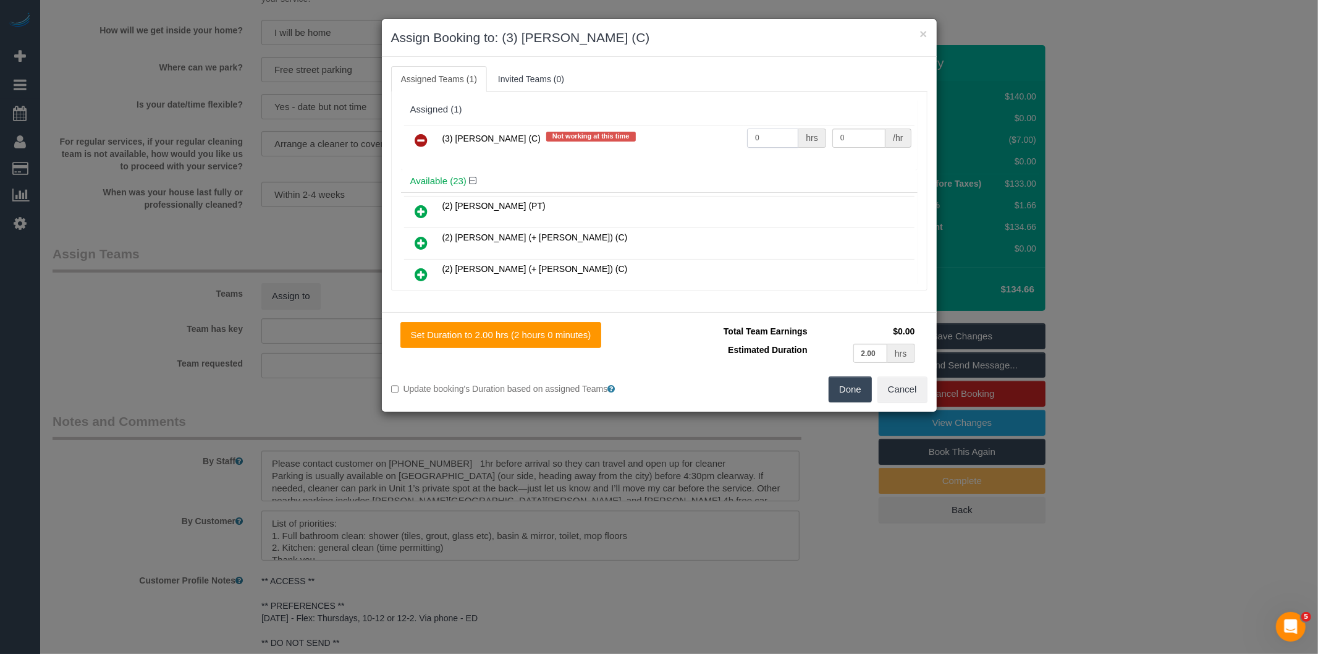
drag, startPoint x: 779, startPoint y: 138, endPoint x: 585, endPoint y: 134, distance: 194.0
click at [603, 137] on tr "(3) [PERSON_NAME] (C) Not working at this time 0 hrs 0 /hr" at bounding box center [659, 141] width 510 height 32
type input "2"
type input "35"
click at [844, 388] on button "Done" at bounding box center [849, 389] width 43 height 26
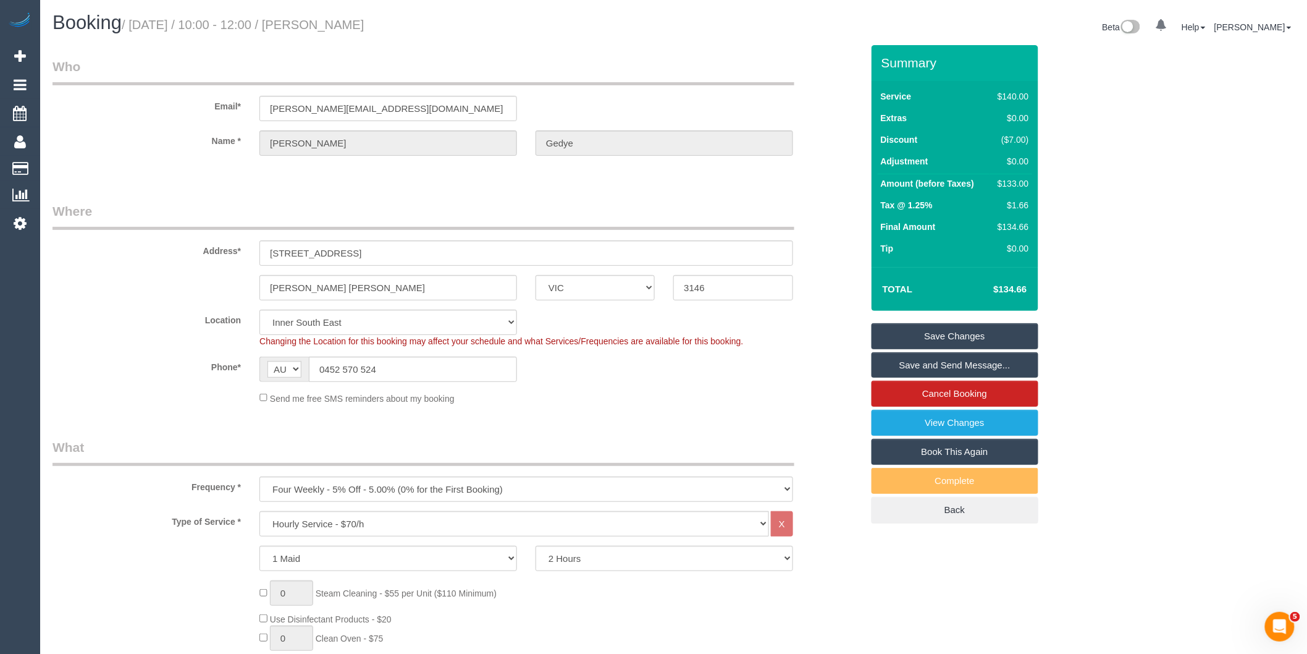
click at [911, 363] on link "Save and Send Message..." at bounding box center [955, 365] width 167 height 26
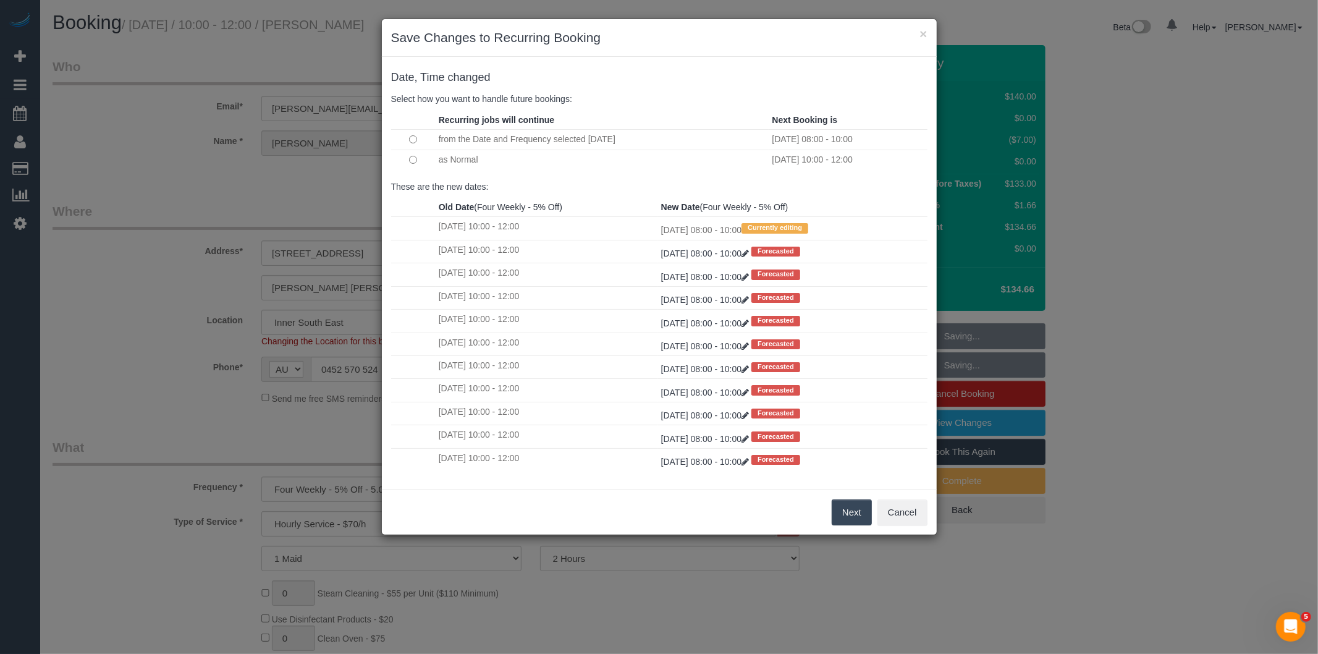
click at [404, 163] on td at bounding box center [413, 159] width 44 height 20
click at [841, 511] on button "Next" at bounding box center [851, 512] width 40 height 26
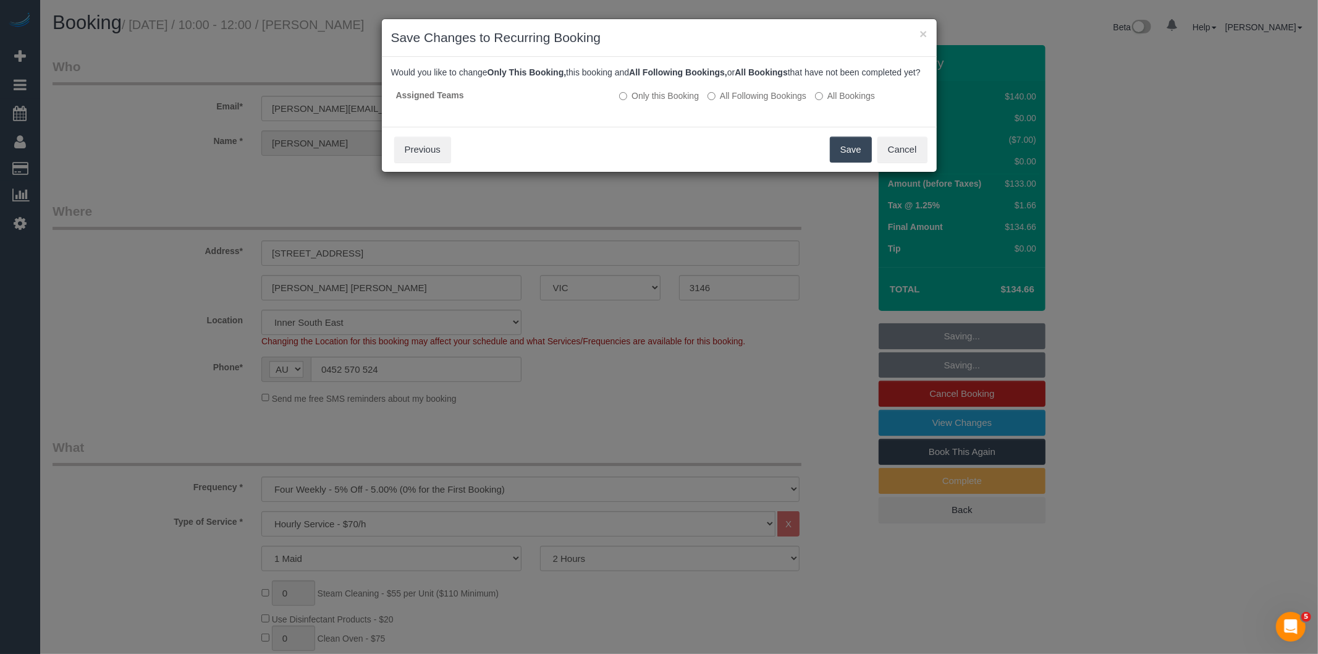
click at [851, 157] on button "Save" at bounding box center [851, 150] width 42 height 26
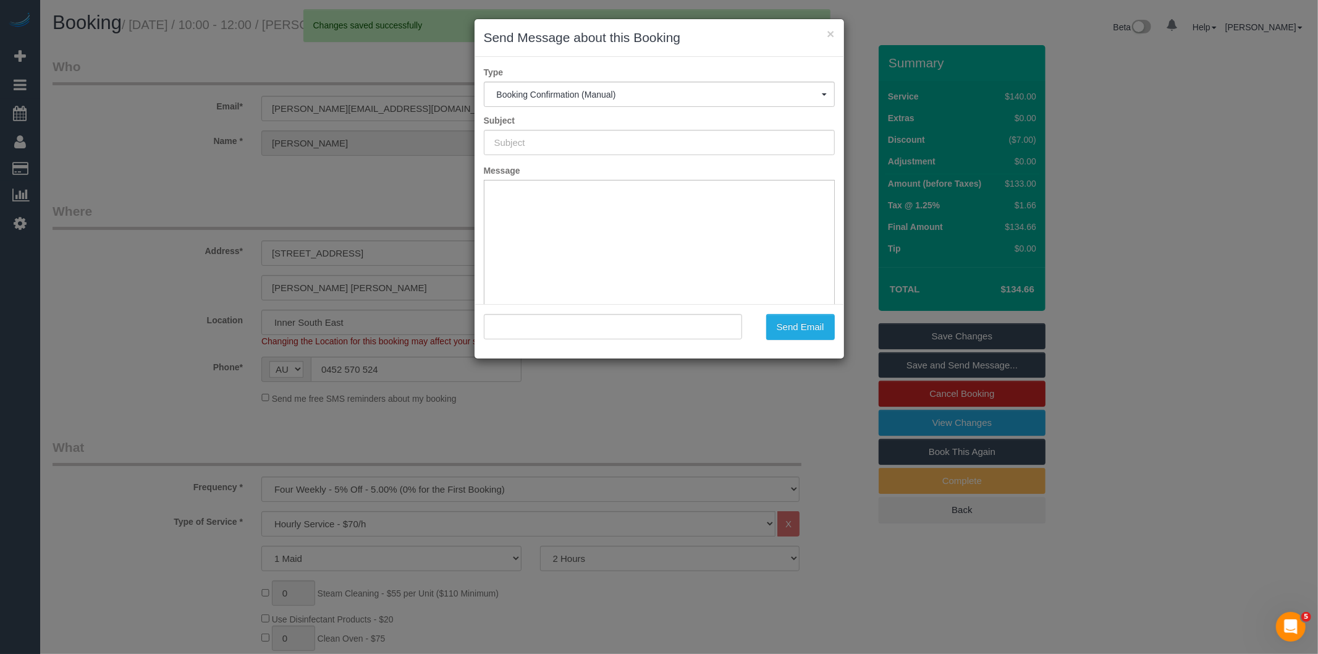
type input "Booking Confirmed"
type input ""[PERSON_NAME]" <[PERSON_NAME][EMAIL_ADDRESS][DOMAIN_NAME]>"
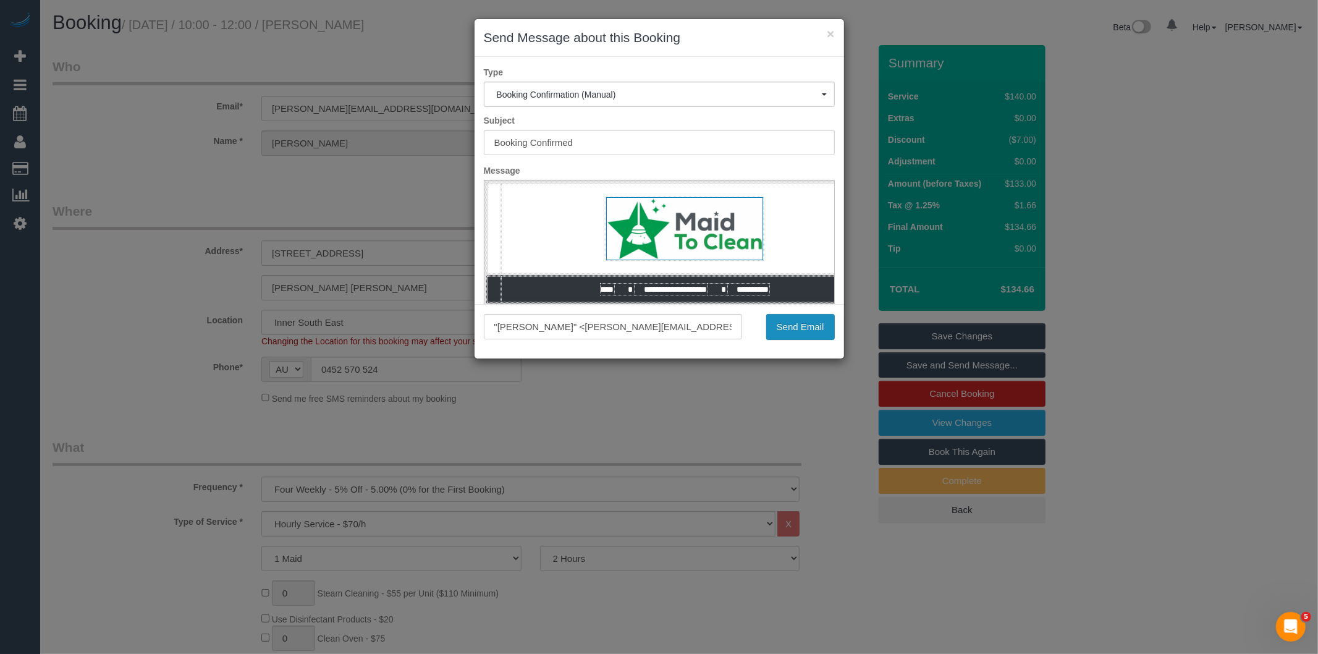
click at [807, 332] on button "Send Email" at bounding box center [800, 327] width 69 height 26
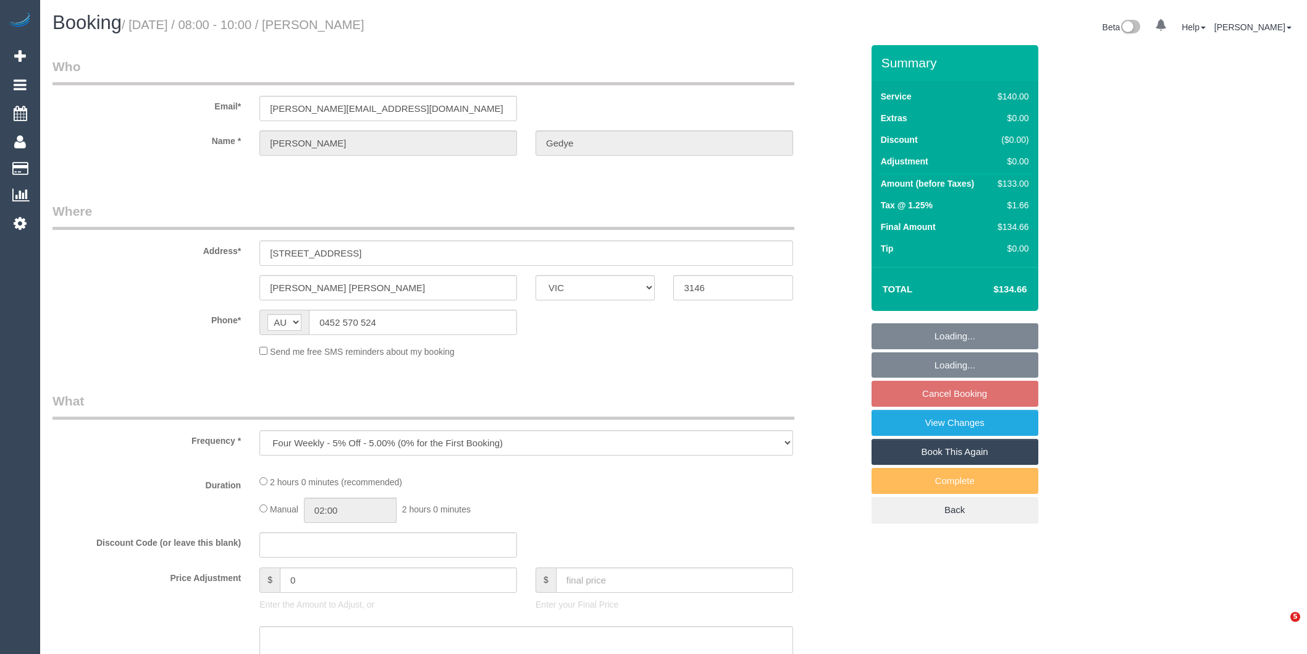
select select "VIC"
select select "string:stripe-pm_1RSvI42GScqysDRV0R0IlUrP"
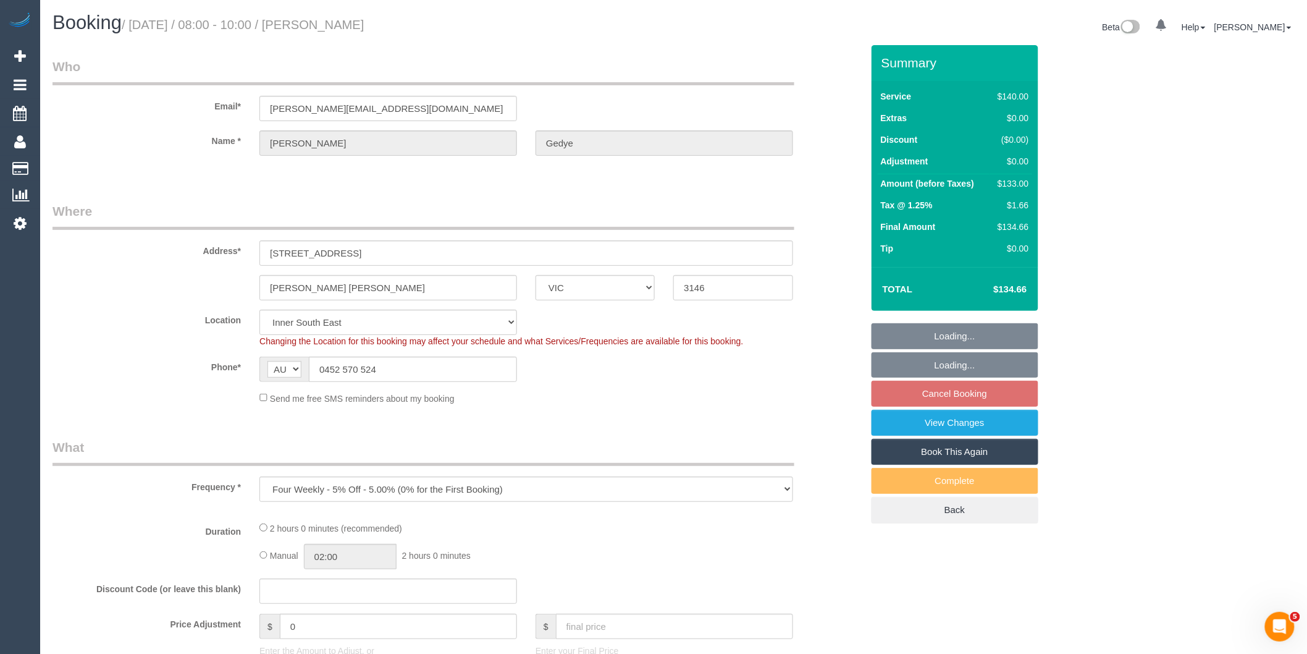
select select "number:28"
select select "number:14"
select select "number:19"
select select "number:23"
select select "number:34"
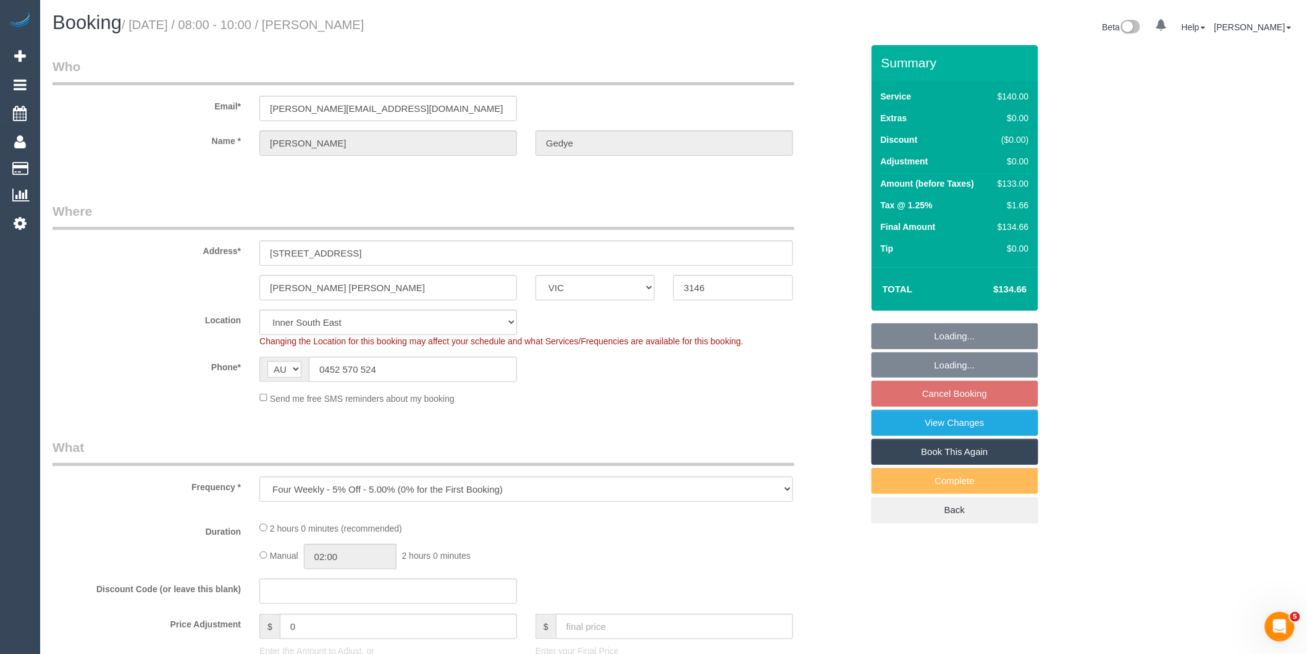
select select "number:12"
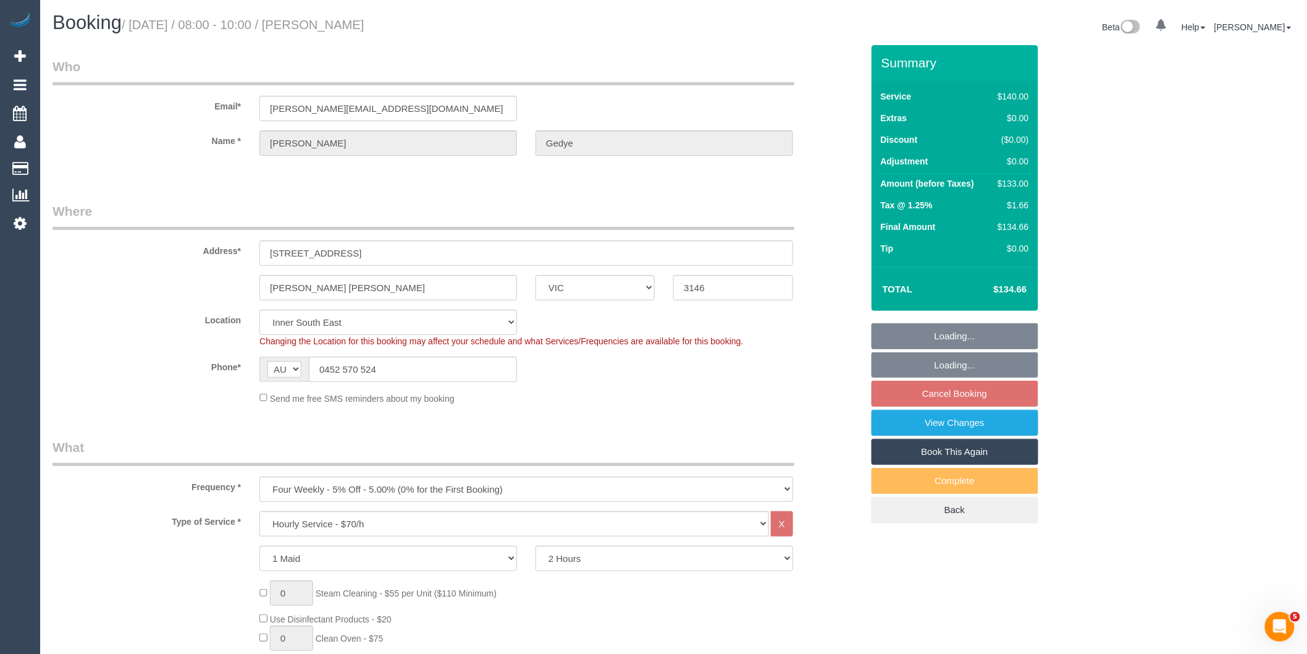
select select "object:920"
select select "spot2"
click at [940, 429] on link "View Changes" at bounding box center [955, 423] width 167 height 26
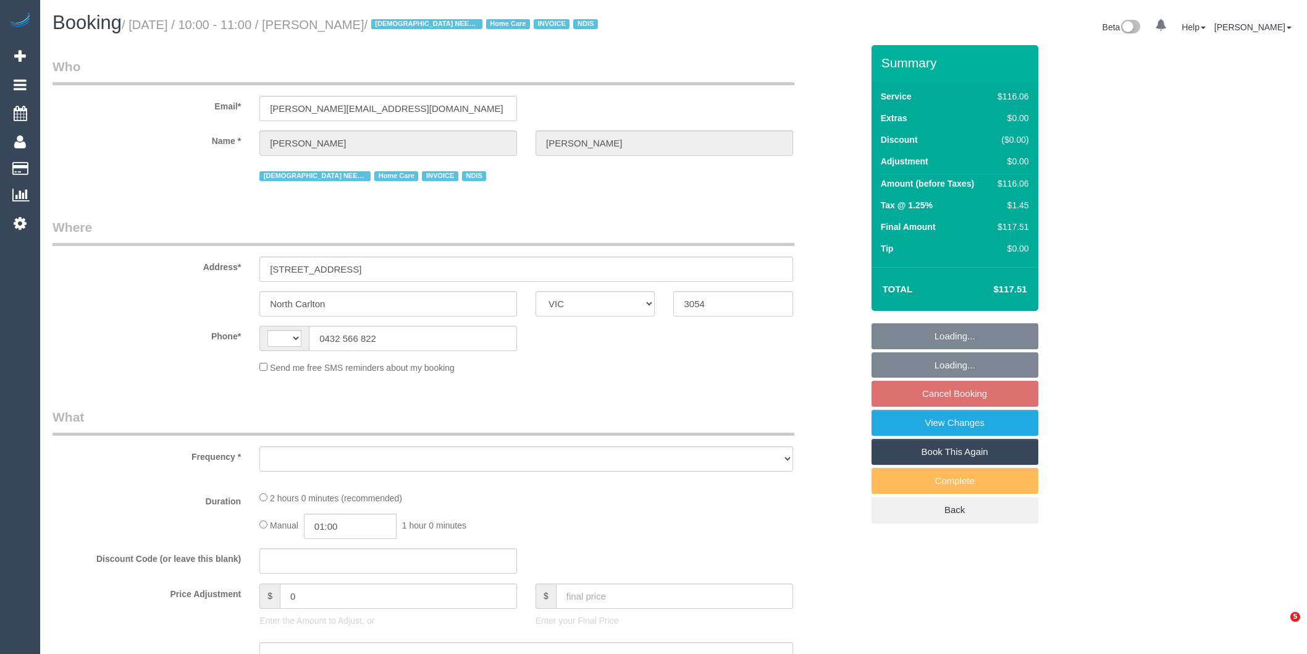
select select "VIC"
select select "object:301"
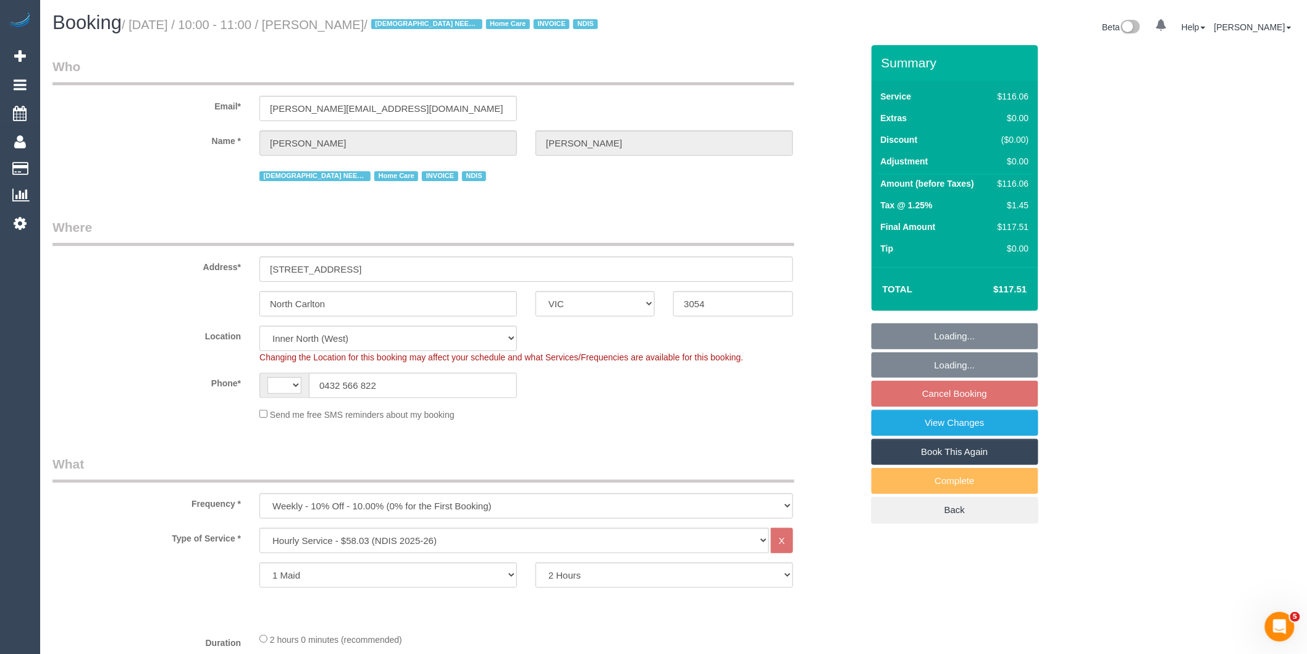
select select "string:AU"
select select "number:27"
select select "number:14"
select select "number:19"
select select "number:36"
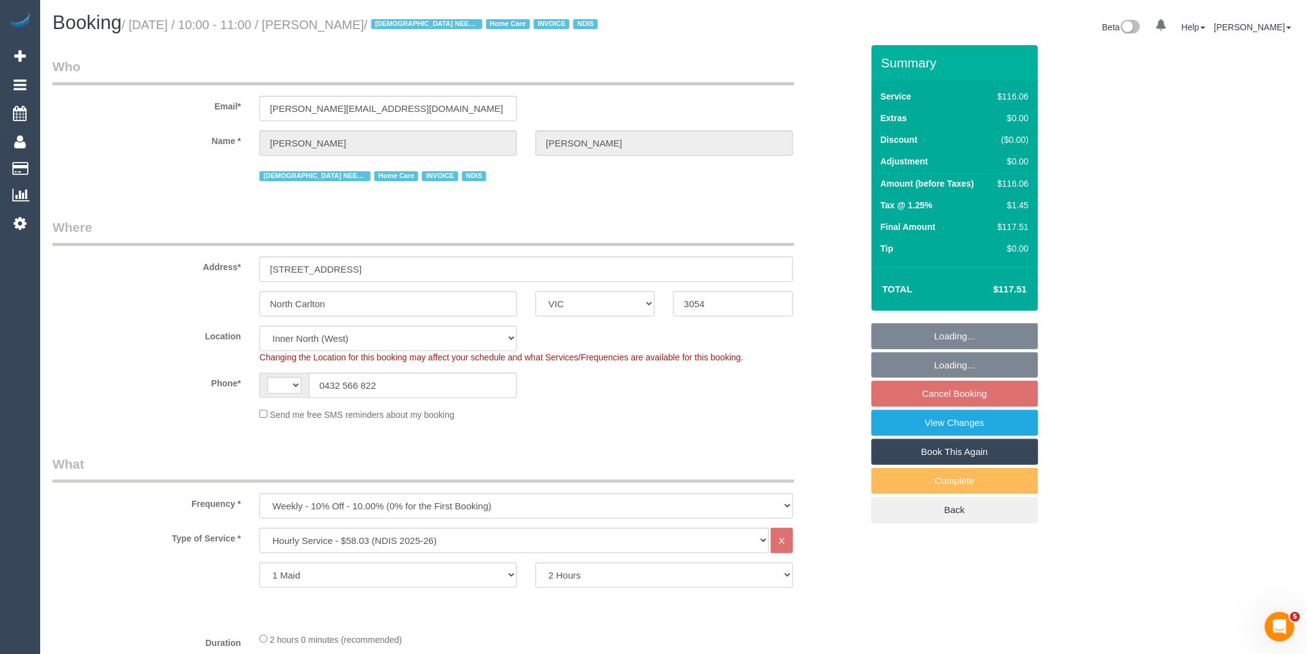
select select "number:35"
select select "number:26"
select select "object:777"
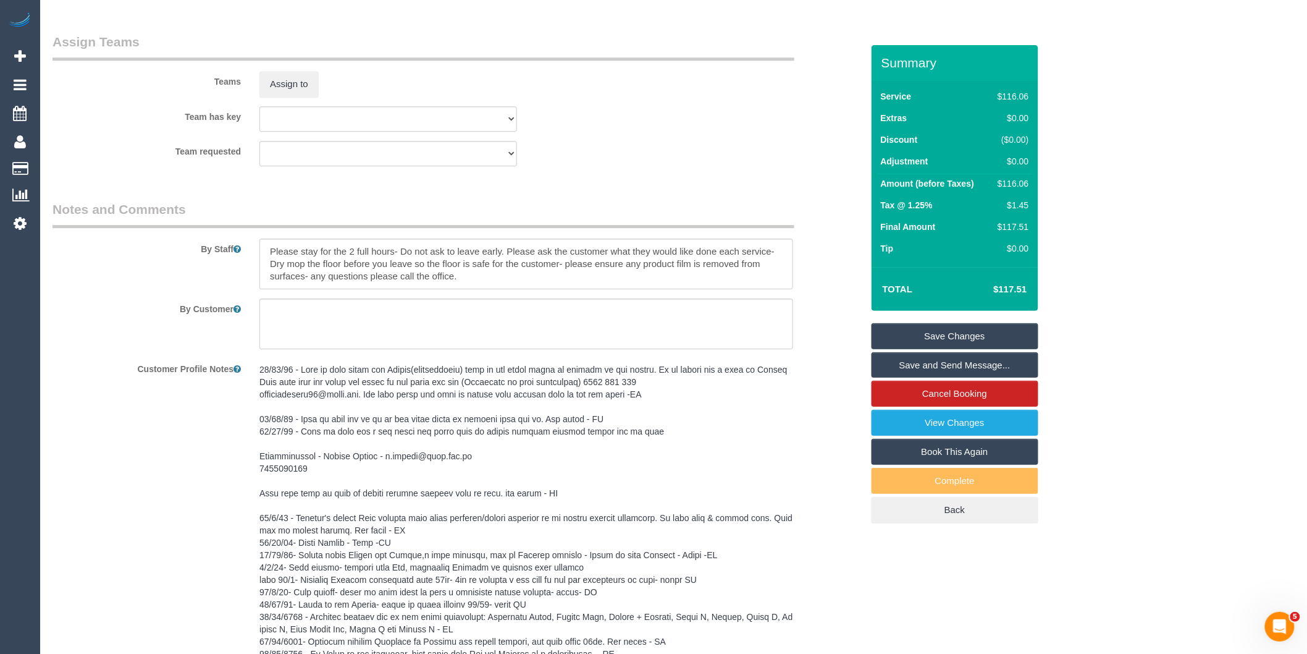
scroll to position [1510, 0]
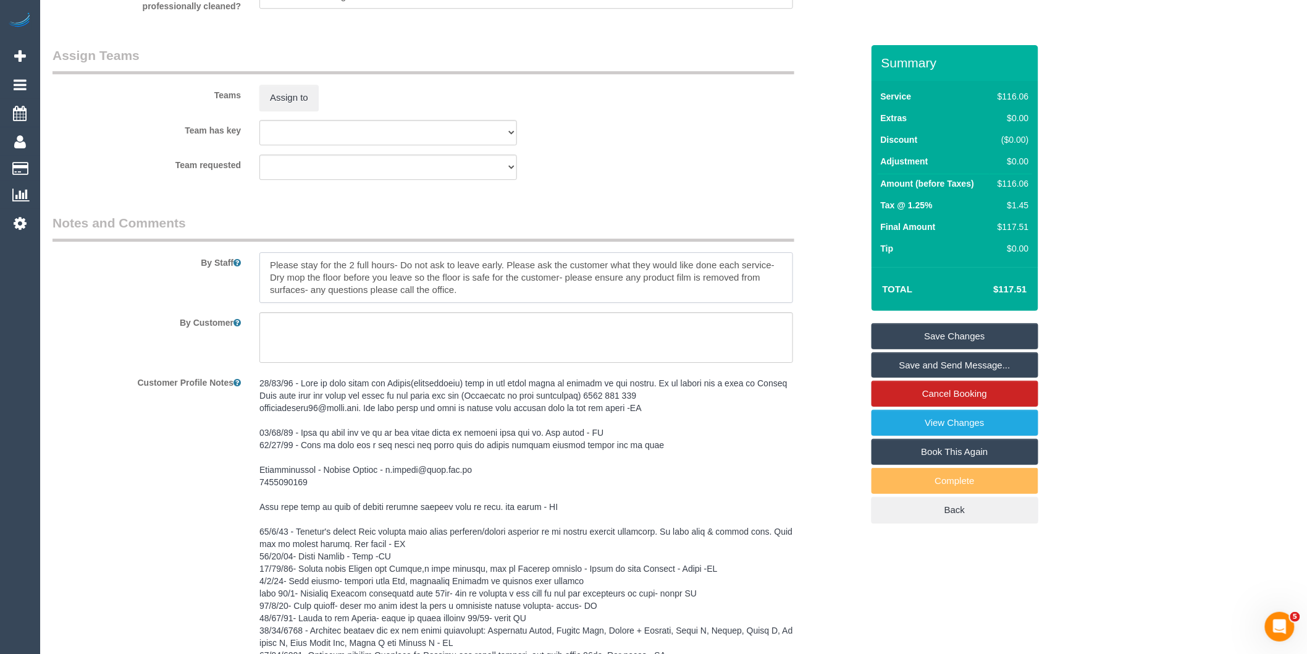
click at [269, 262] on textarea at bounding box center [526, 277] width 534 height 51
click at [269, 262] on textarea "To enrich screen reader interactions, please activate Accessibility in Grammarl…" at bounding box center [526, 277] width 534 height 51
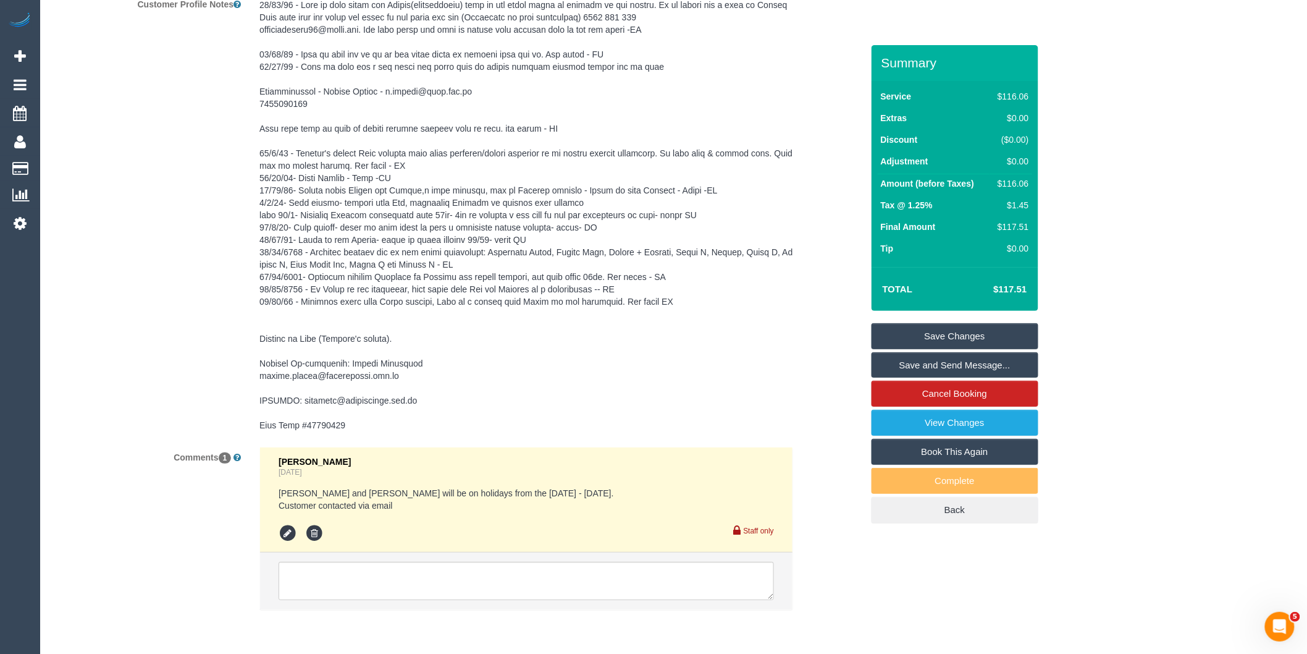
scroll to position [1935, 0]
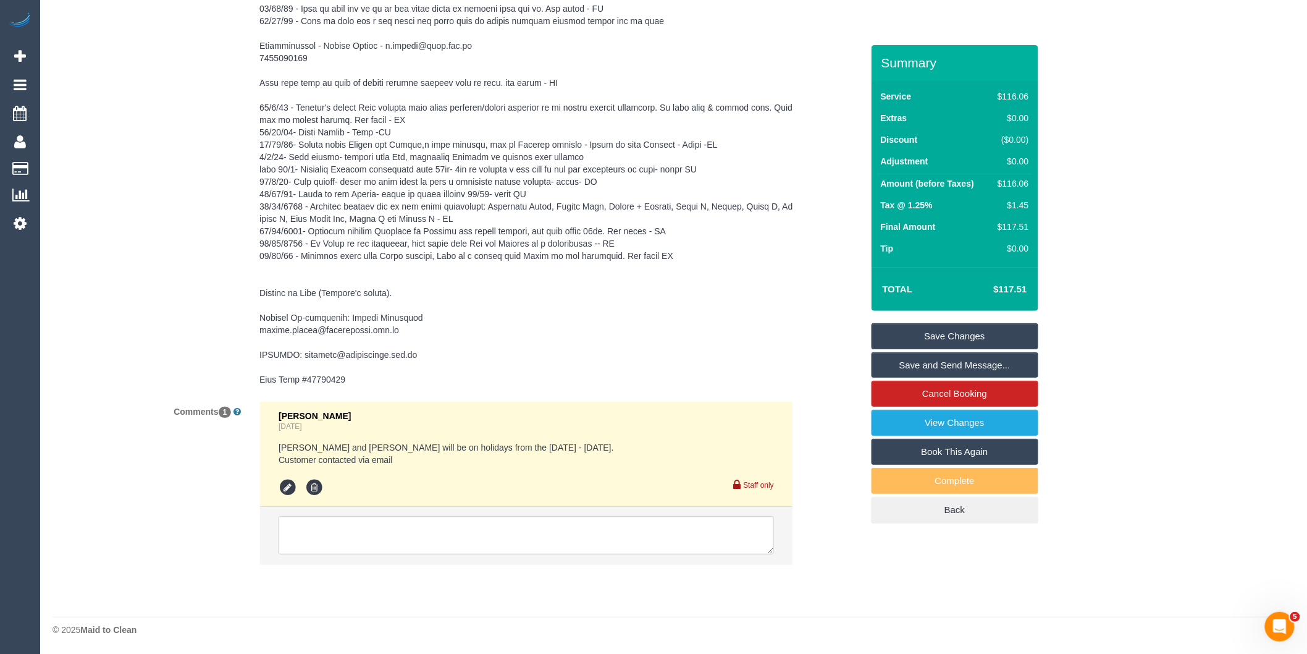
type textarea "*cover* Please stay for the 2 full hours- Do not ask to leave early. Please ask…"
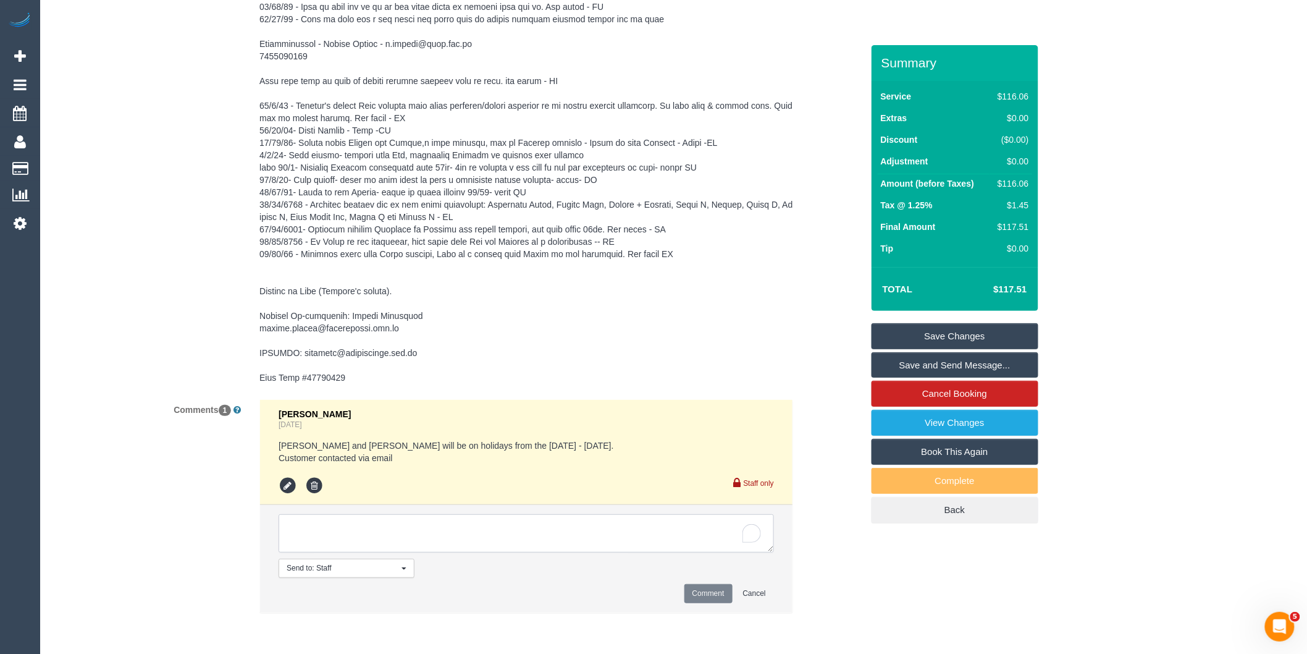
click at [412, 534] on textarea "To enrich screen reader interactions, please activate Accessibility in Grammarl…" at bounding box center [526, 533] width 495 height 38
type textarea "Checking if customer is ok with solo [DEMOGRAPHIC_DATA] - awaiting response"
click at [700, 595] on button "Comment" at bounding box center [708, 593] width 48 height 19
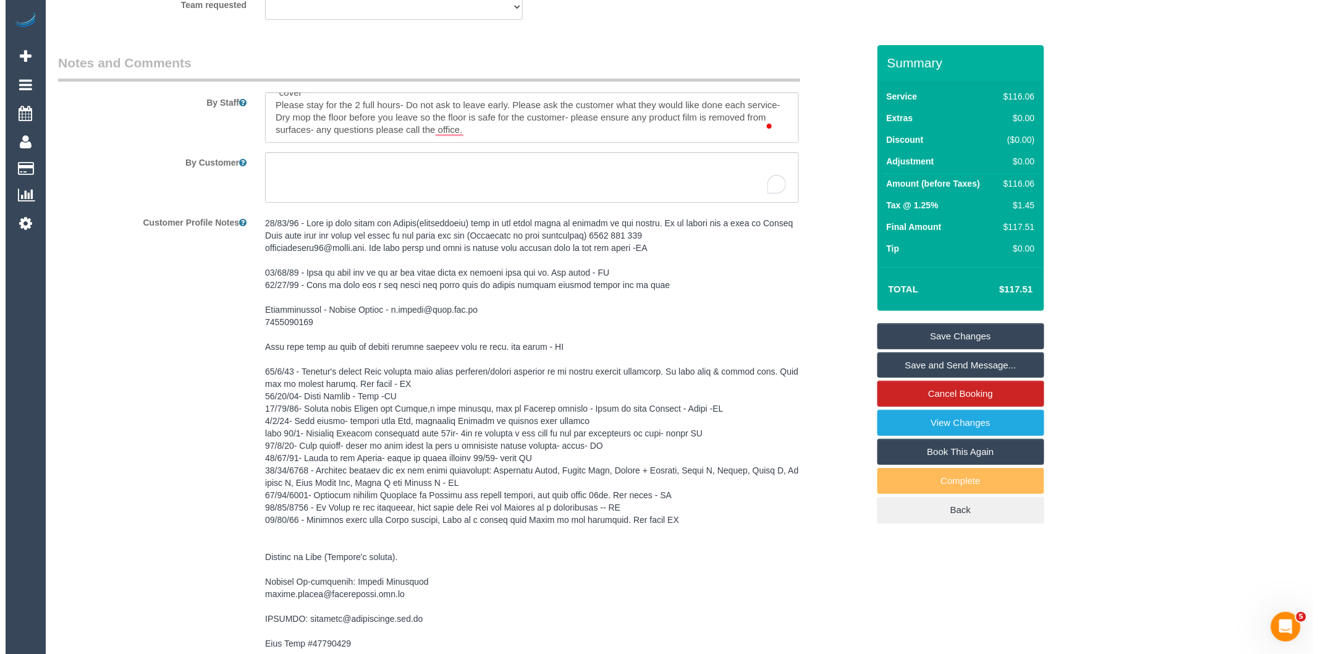
scroll to position [1523, 0]
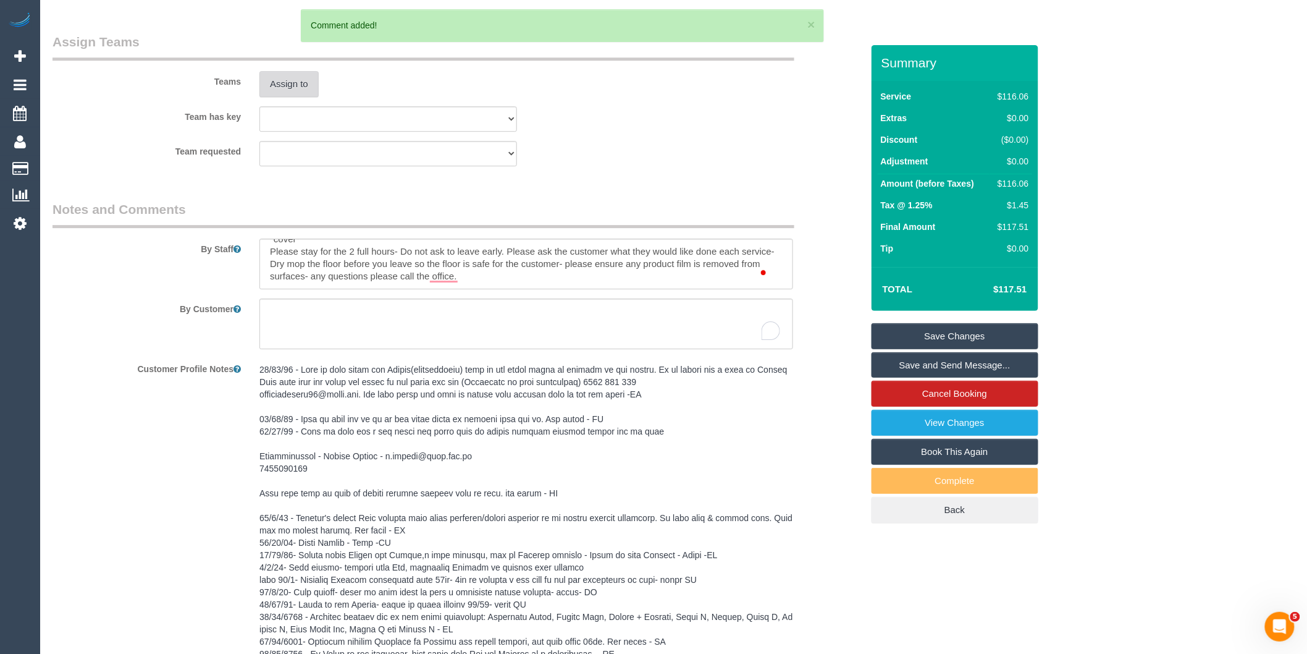
click at [285, 89] on button "Assign to" at bounding box center [288, 84] width 59 height 26
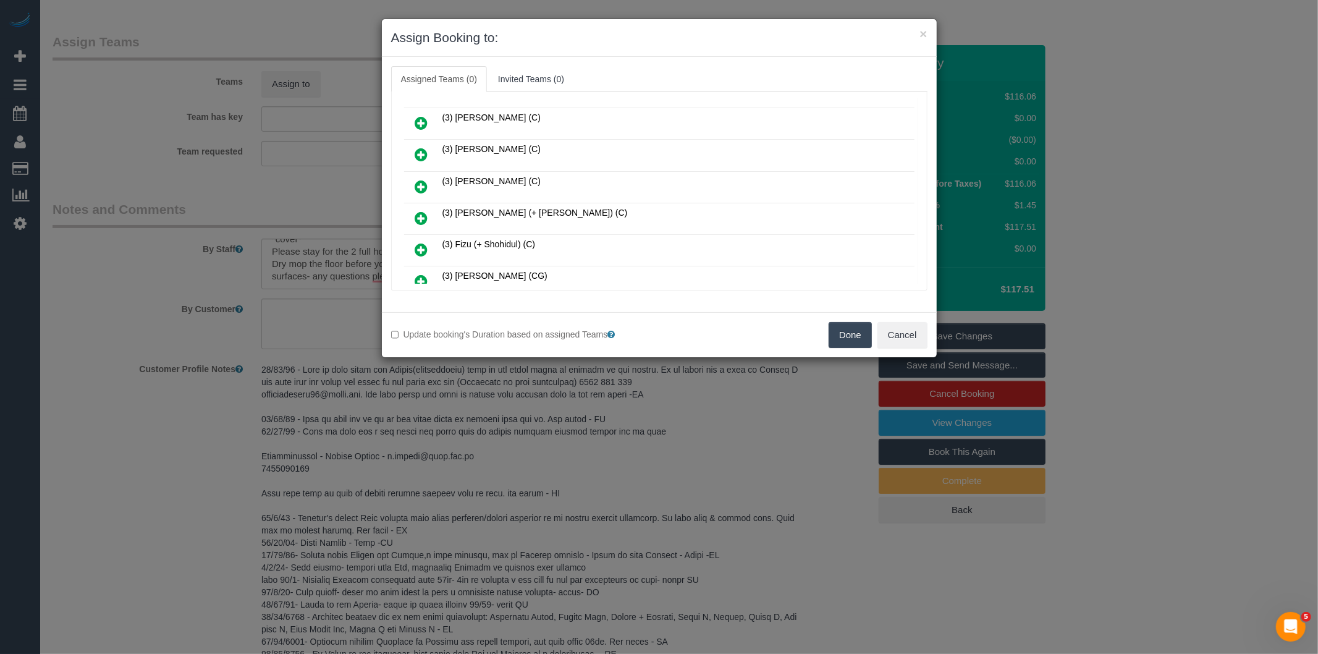
click at [419, 119] on icon at bounding box center [421, 123] width 13 height 15
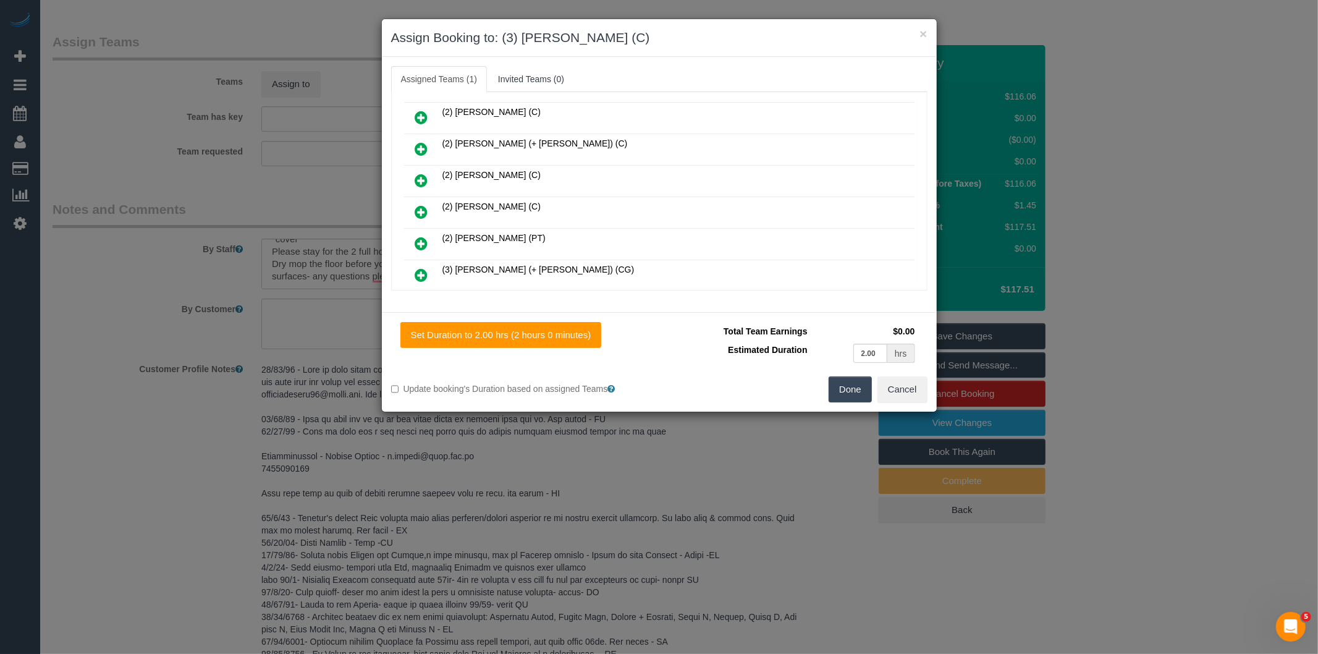
scroll to position [0, 0]
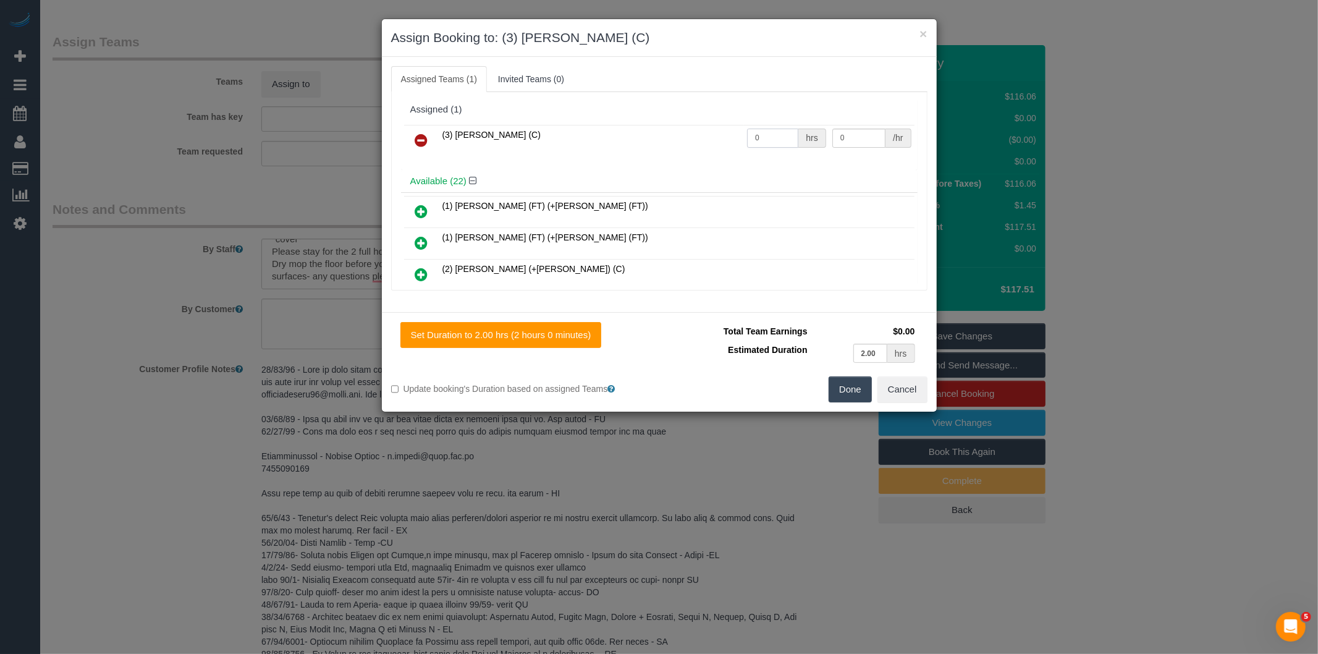
drag, startPoint x: 765, startPoint y: 138, endPoint x: 630, endPoint y: 150, distance: 135.2
click at [636, 150] on tr "(3) [PERSON_NAME] (C) 0 hrs 0 /hr" at bounding box center [659, 141] width 510 height 32
type input "2"
type input "35"
click at [854, 385] on button "Done" at bounding box center [849, 389] width 43 height 26
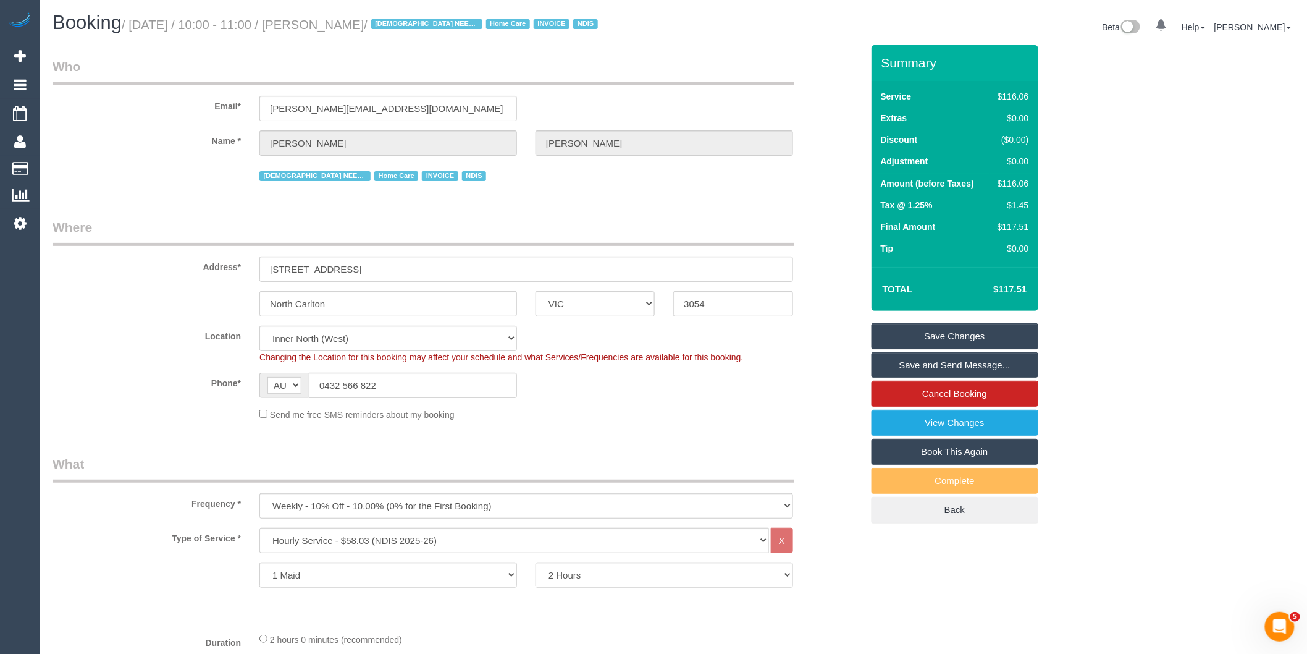
click at [918, 330] on link "Save Changes" at bounding box center [955, 336] width 167 height 26
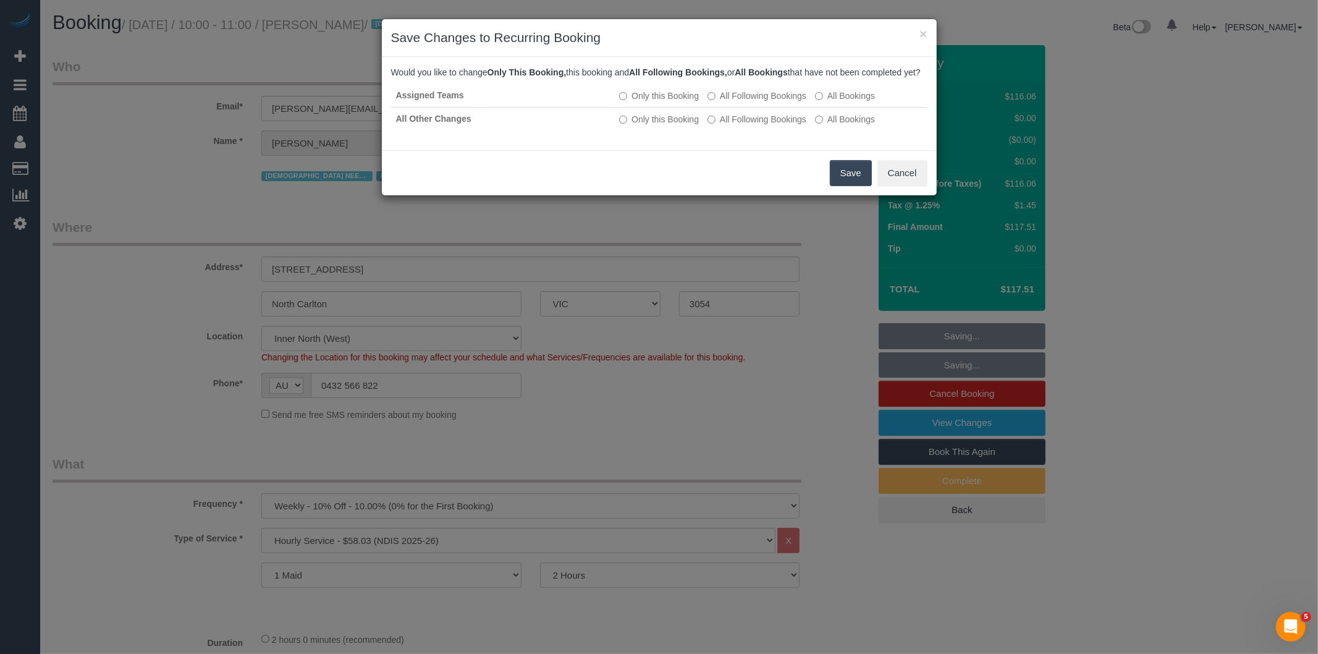
click at [849, 182] on button "Save" at bounding box center [851, 173] width 42 height 26
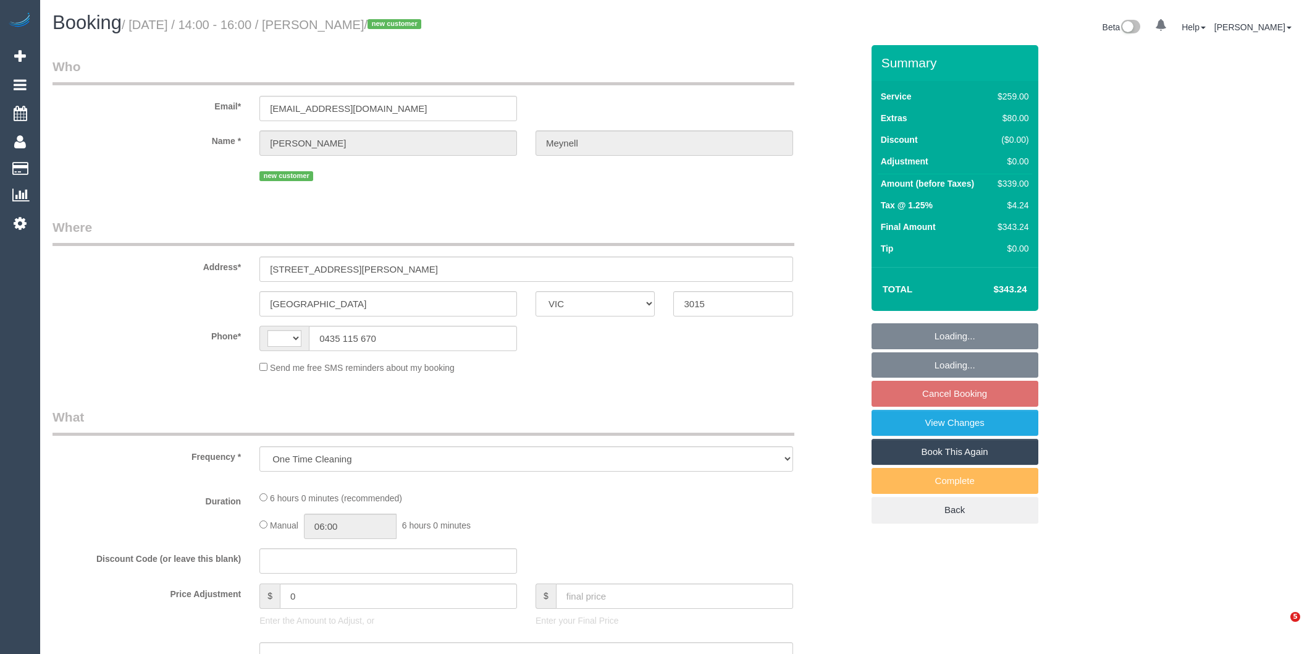
select select "VIC"
select select "string:AU"
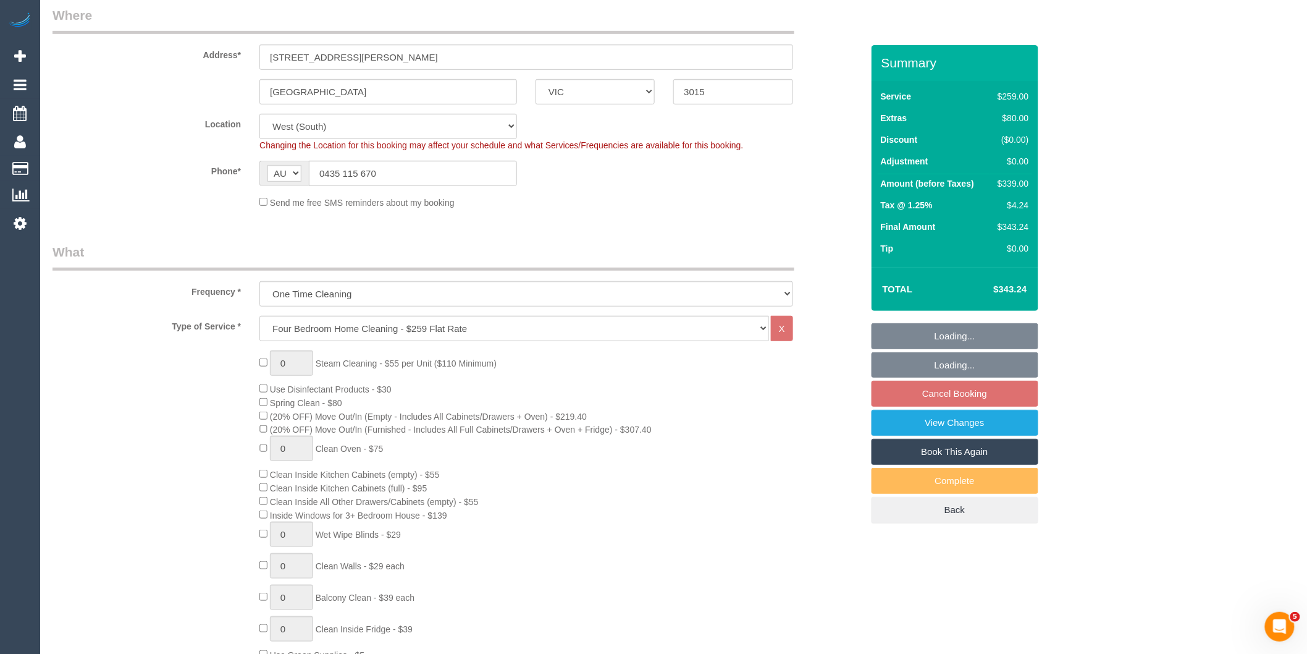
select select "string:stripe-pm_1SATzU2GScqysDRVU3ya5xmF"
select select "number:28"
select select "number:14"
select select "number:18"
select select "number:24"
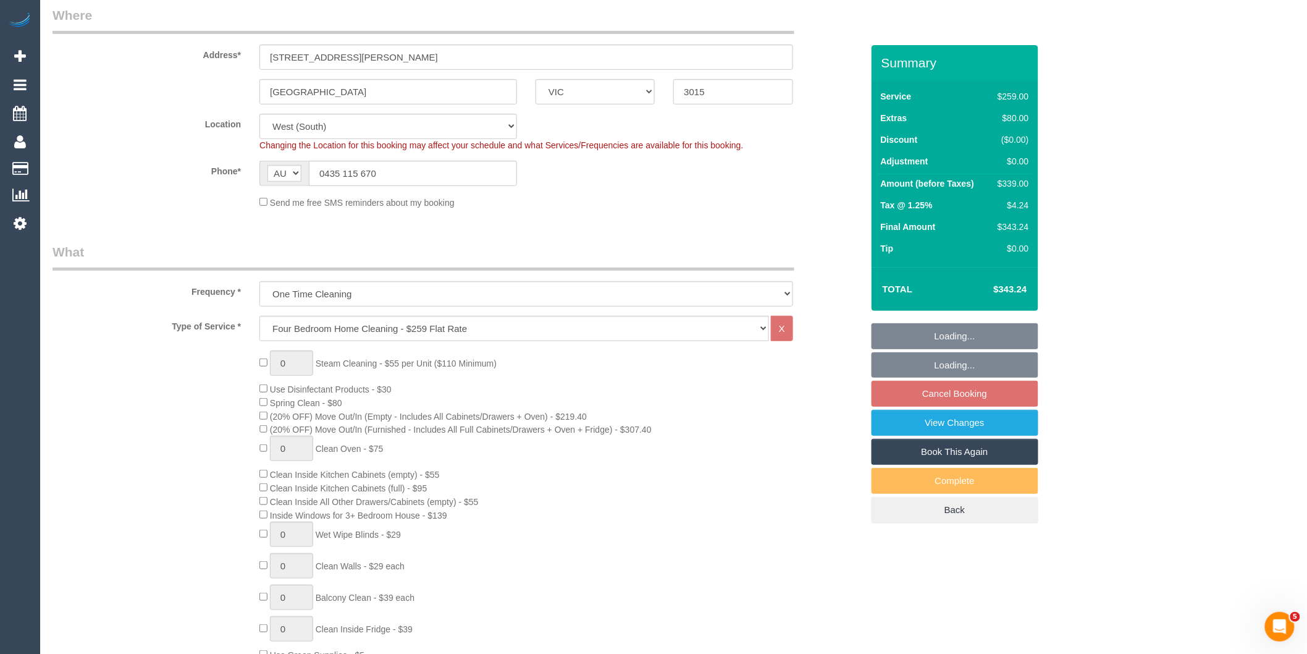
select select "number:26"
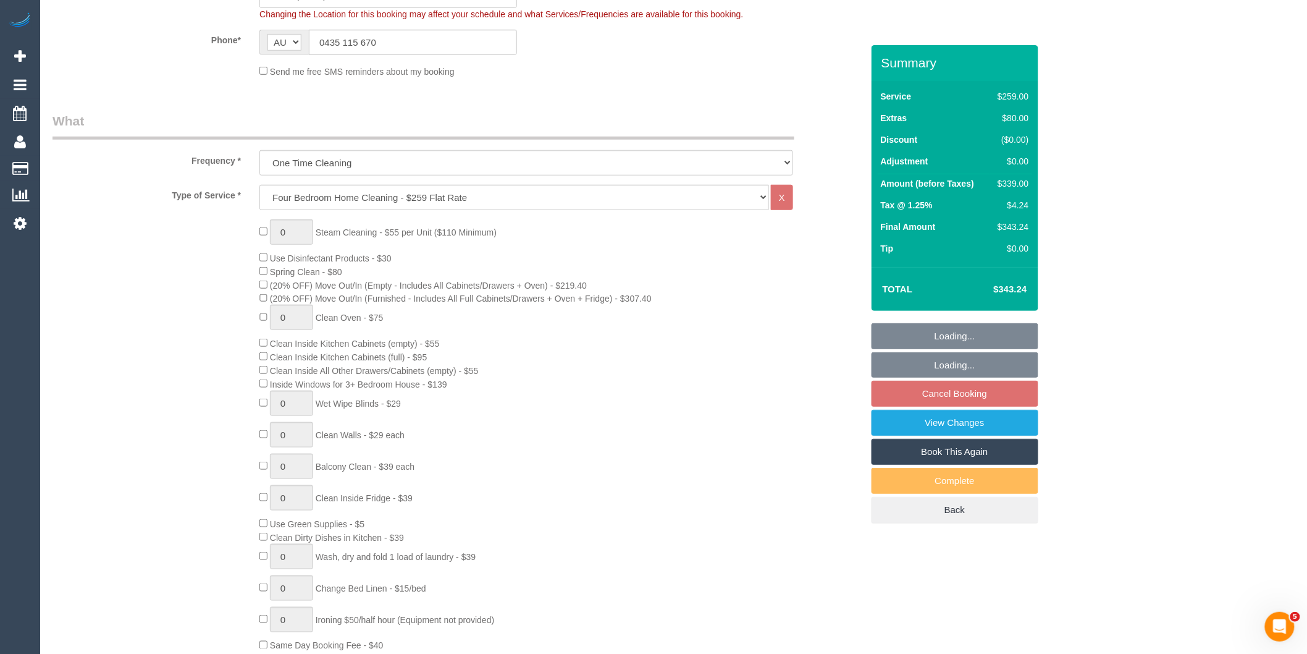
select select "object:780"
select select "spot5"
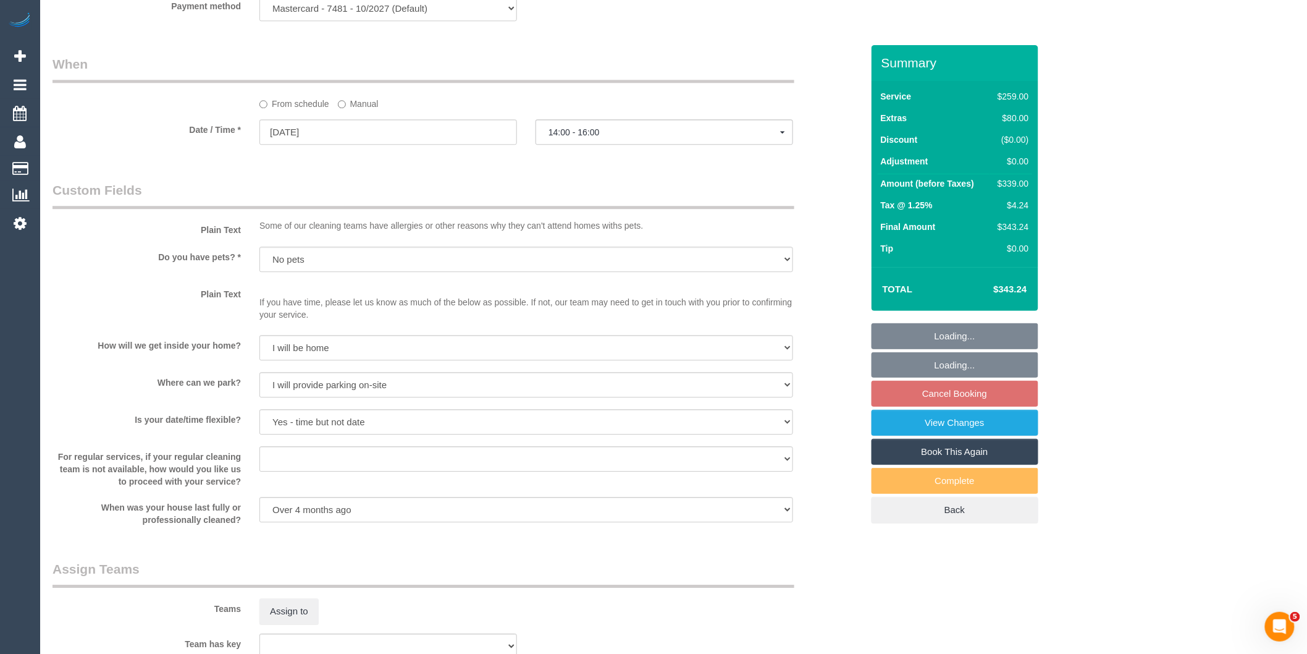
scroll to position [1724, 0]
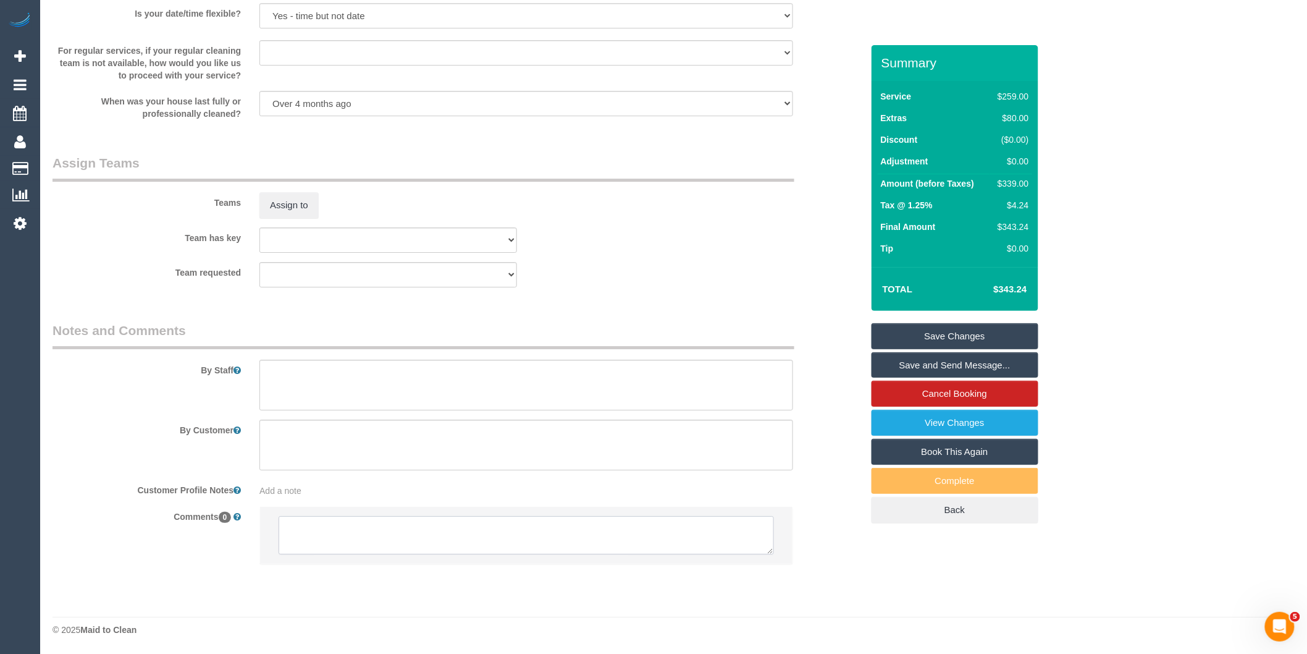
click at [392, 534] on textarea at bounding box center [526, 535] width 495 height 38
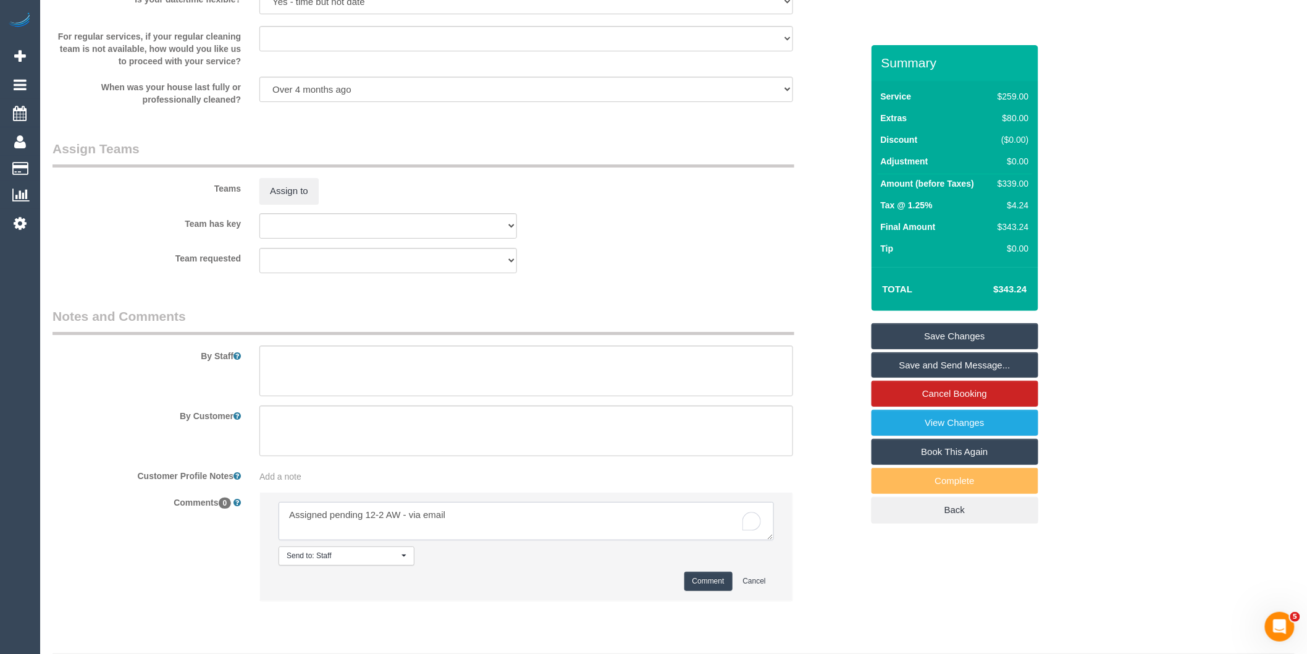
type textarea "Assigned pending 12-2 AW - via email"
click at [694, 591] on button "Comment" at bounding box center [708, 580] width 48 height 19
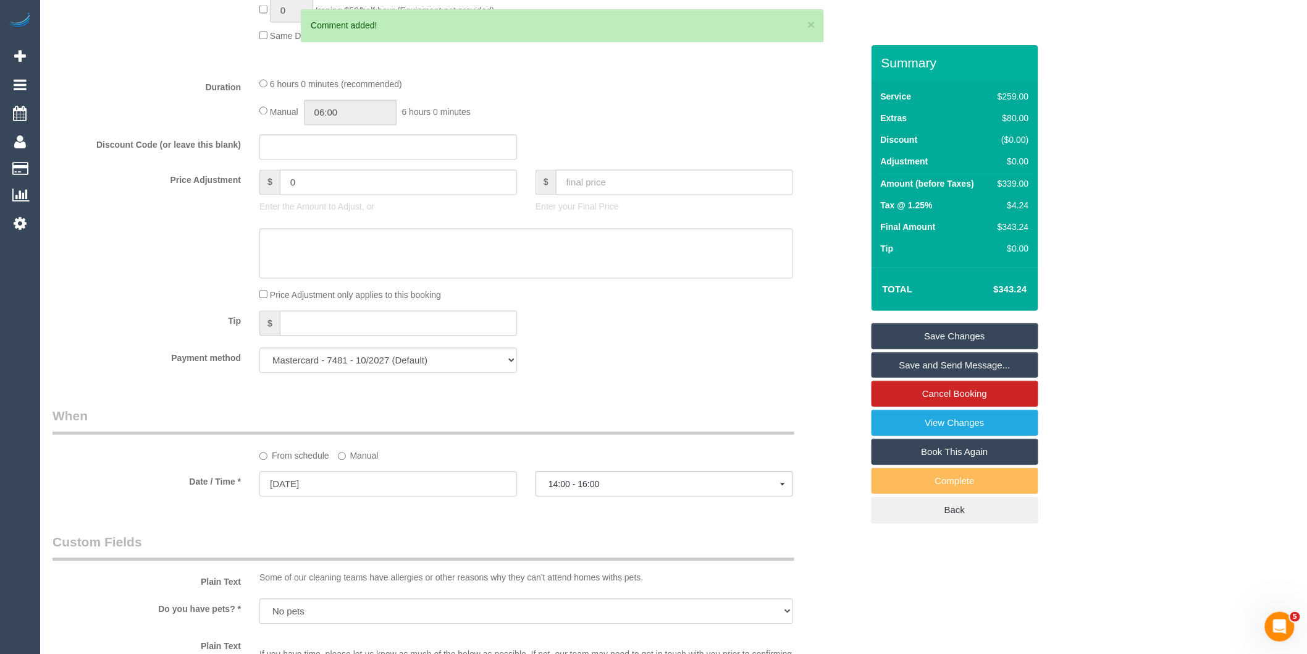
scroll to position [1029, 0]
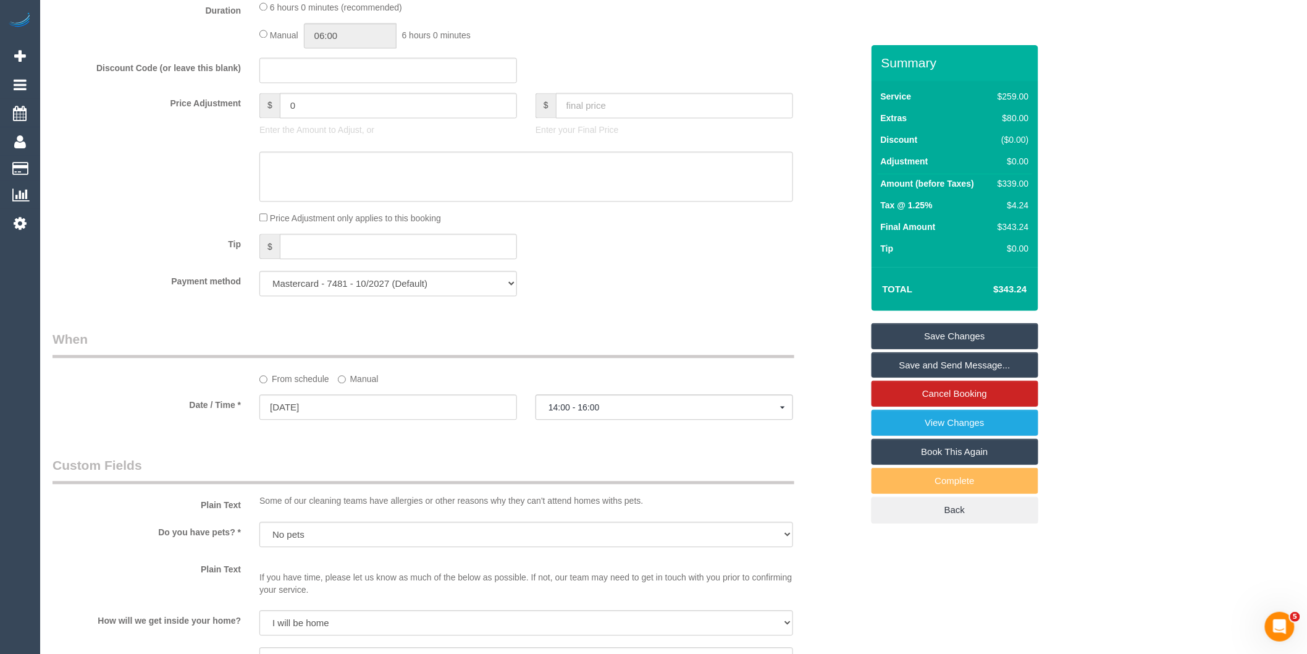
click at [337, 385] on div "From schedule Manual" at bounding box center [526, 376] width 552 height 17
click at [342, 385] on label "Manual" at bounding box center [358, 376] width 41 height 17
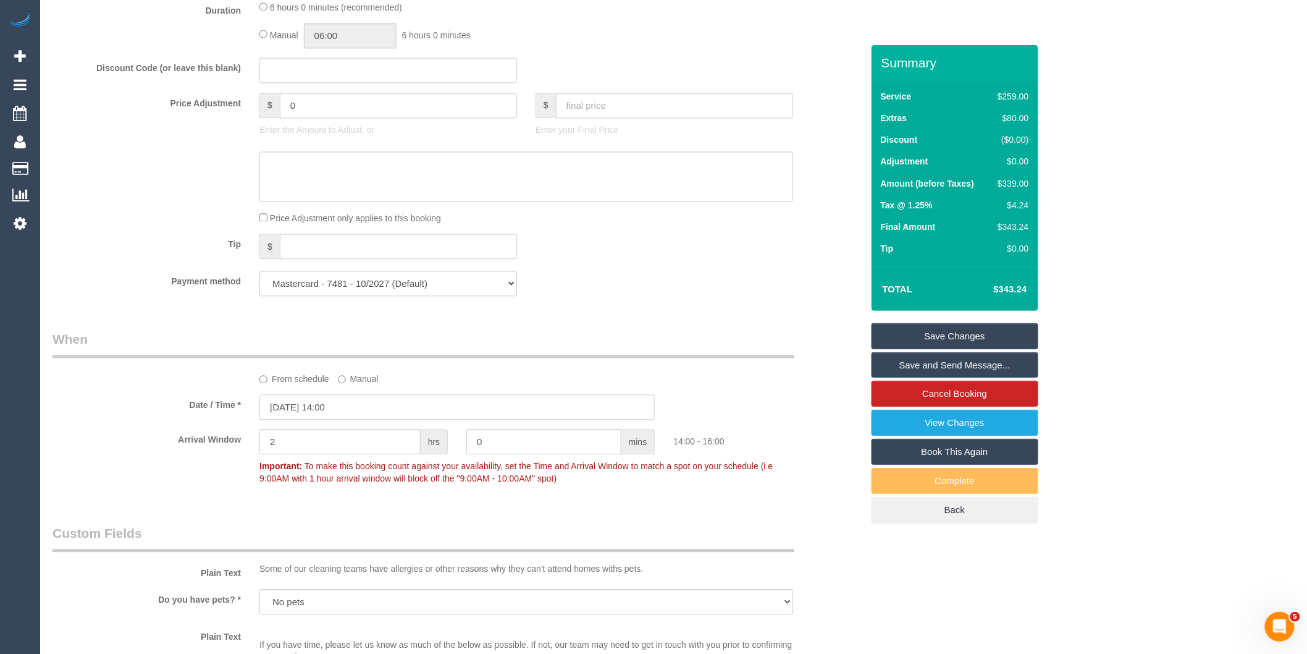
click at [352, 417] on input "[DATE] 14:00" at bounding box center [456, 406] width 395 height 25
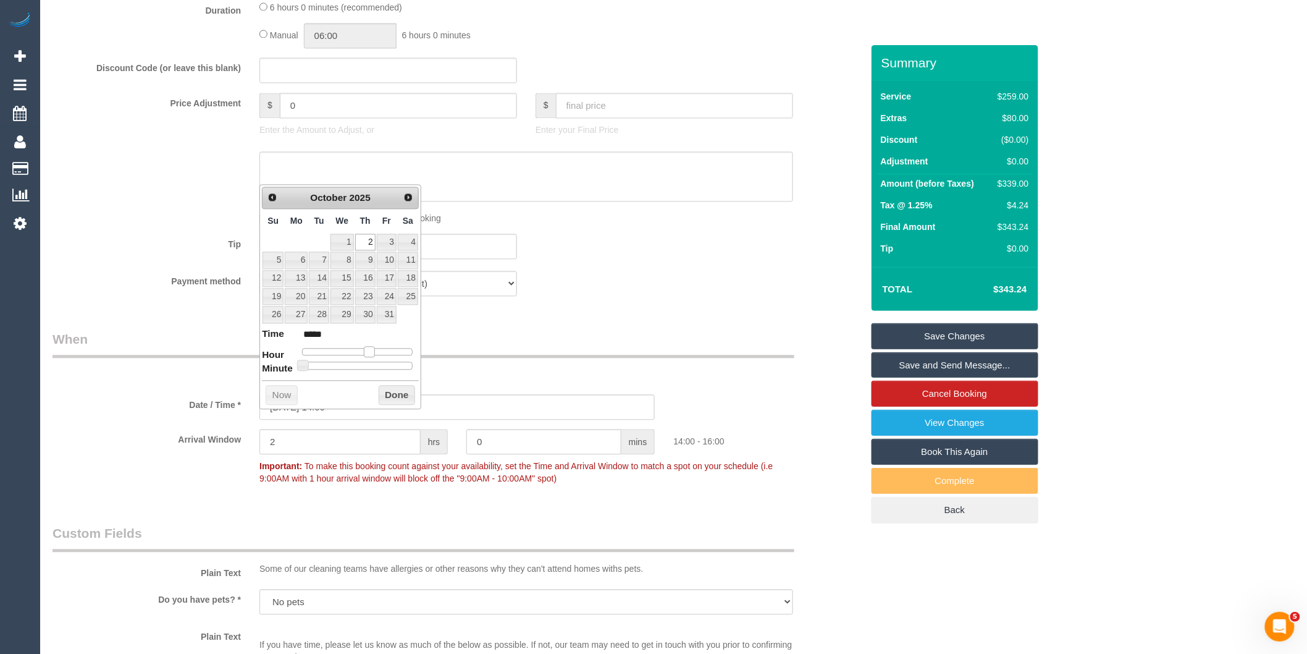
type input "[DATE] 13:00"
type input "*****"
type input "[DATE] 12:00"
type input "*****"
drag, startPoint x: 369, startPoint y: 350, endPoint x: 360, endPoint y: 350, distance: 9.3
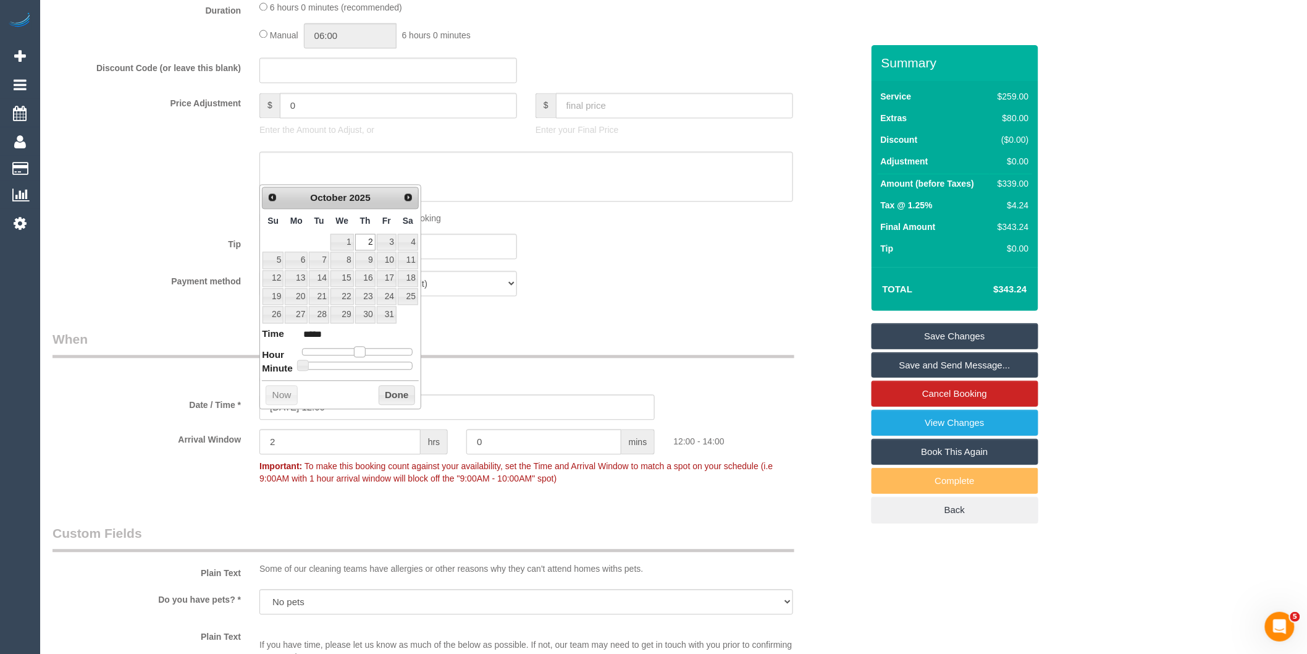
click at [360, 350] on span at bounding box center [359, 351] width 11 height 11
click at [400, 395] on button "Done" at bounding box center [397, 395] width 36 height 20
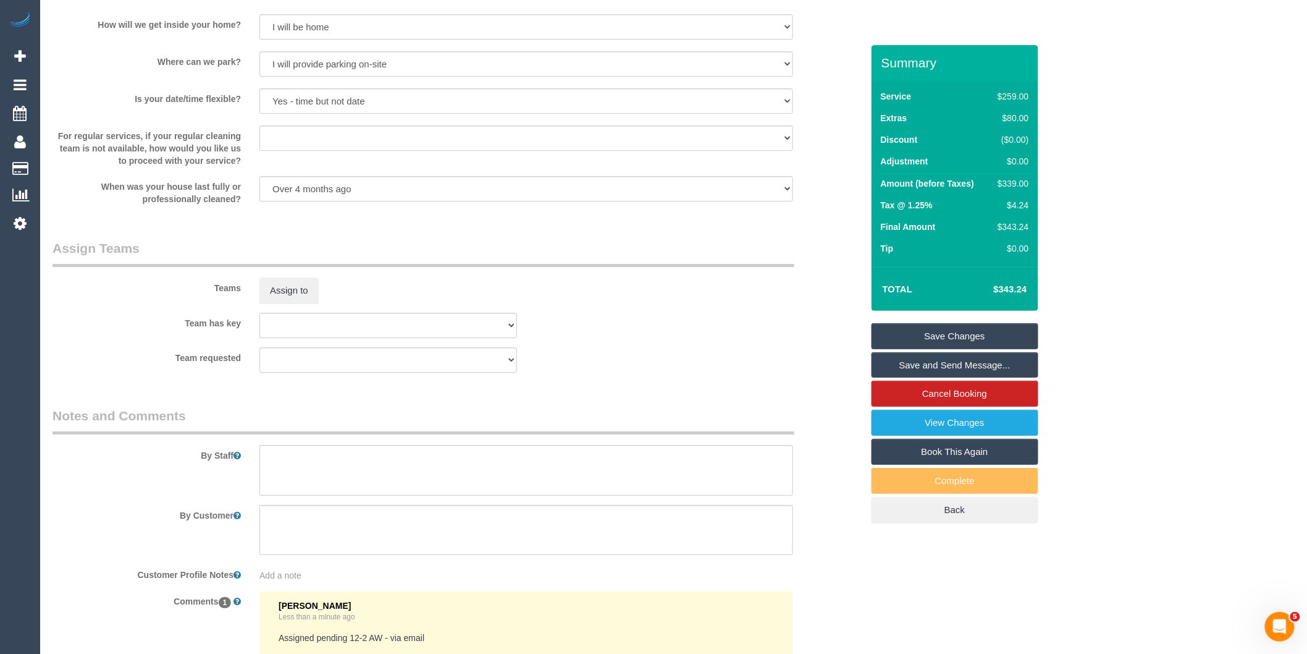
scroll to position [1885, 0]
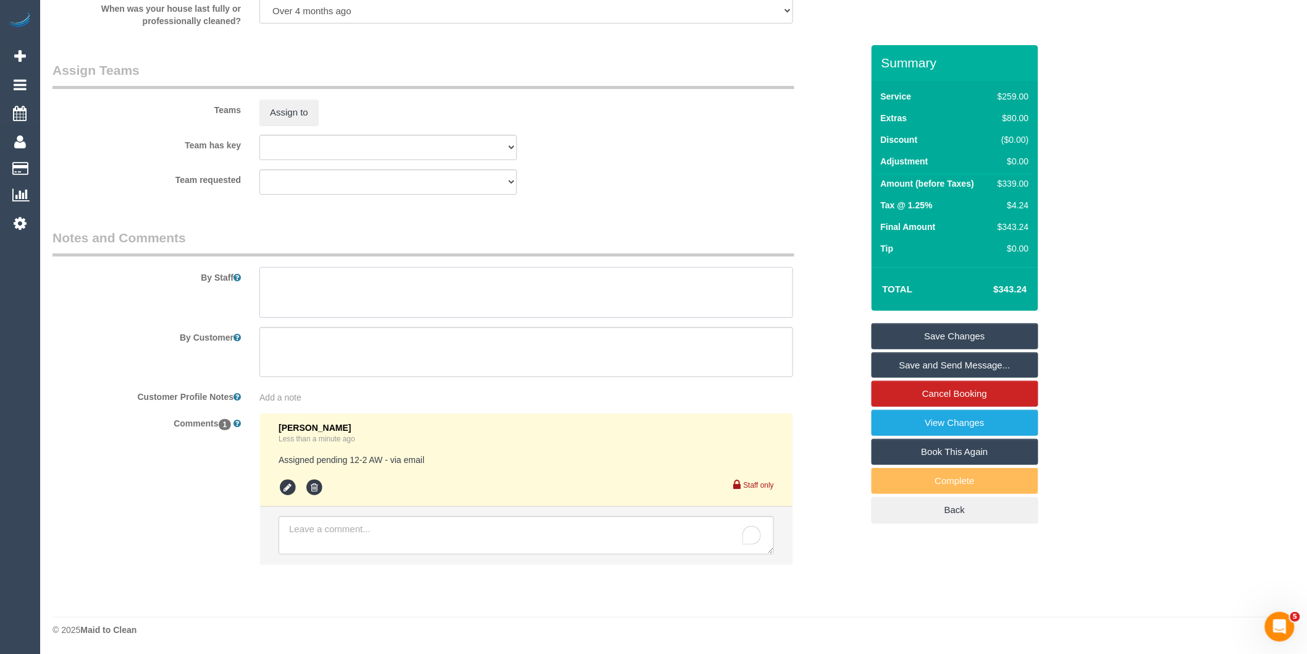
click at [325, 288] on textarea at bounding box center [526, 292] width 534 height 51
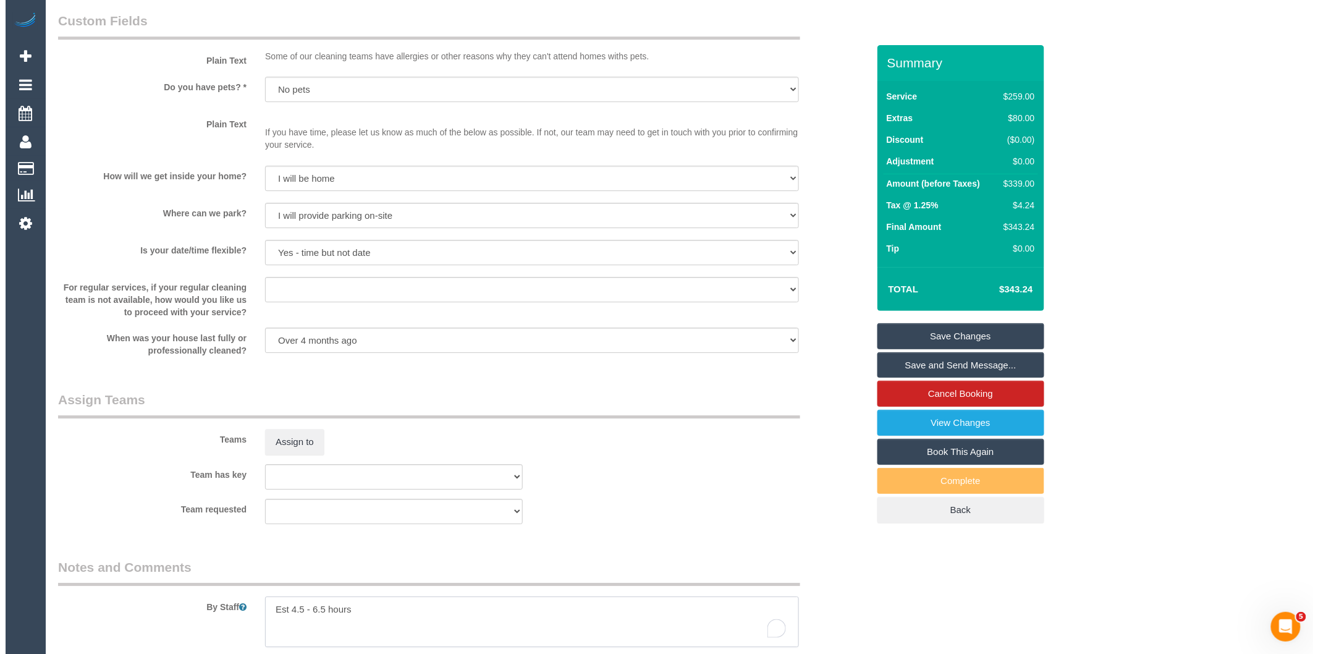
scroll to position [1610, 0]
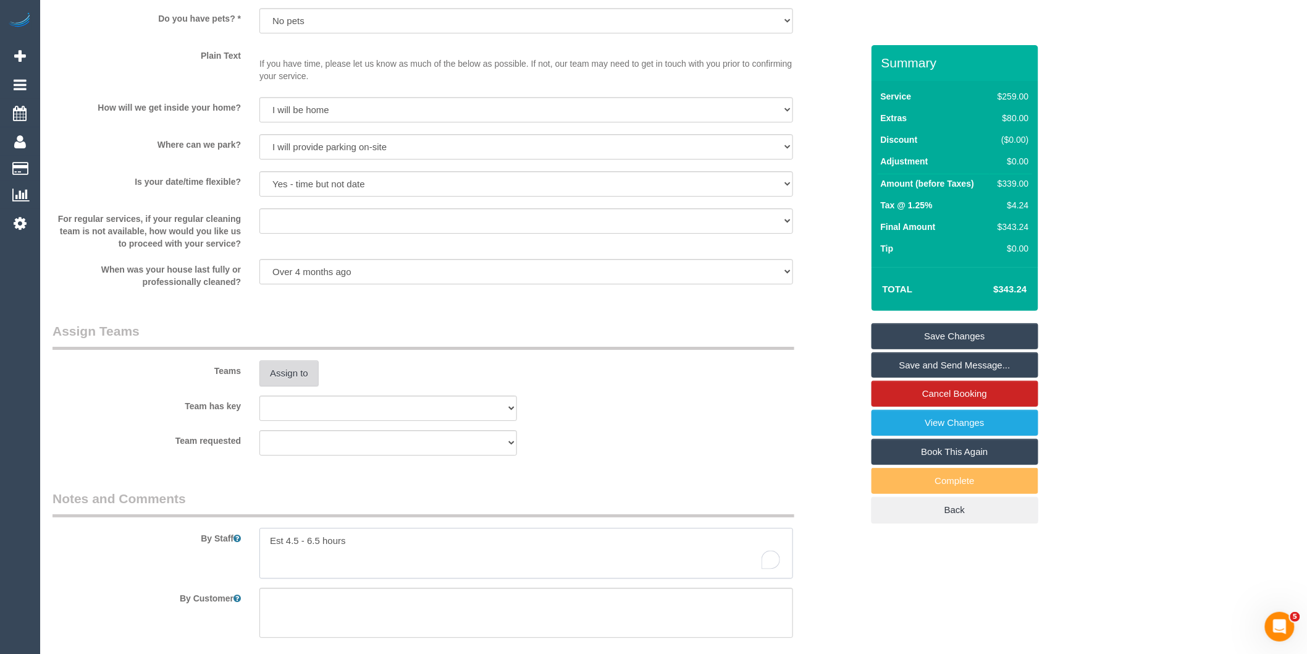
type textarea "Est 4.5 - 6.5 hours"
click at [305, 386] on button "Assign to" at bounding box center [288, 373] width 59 height 26
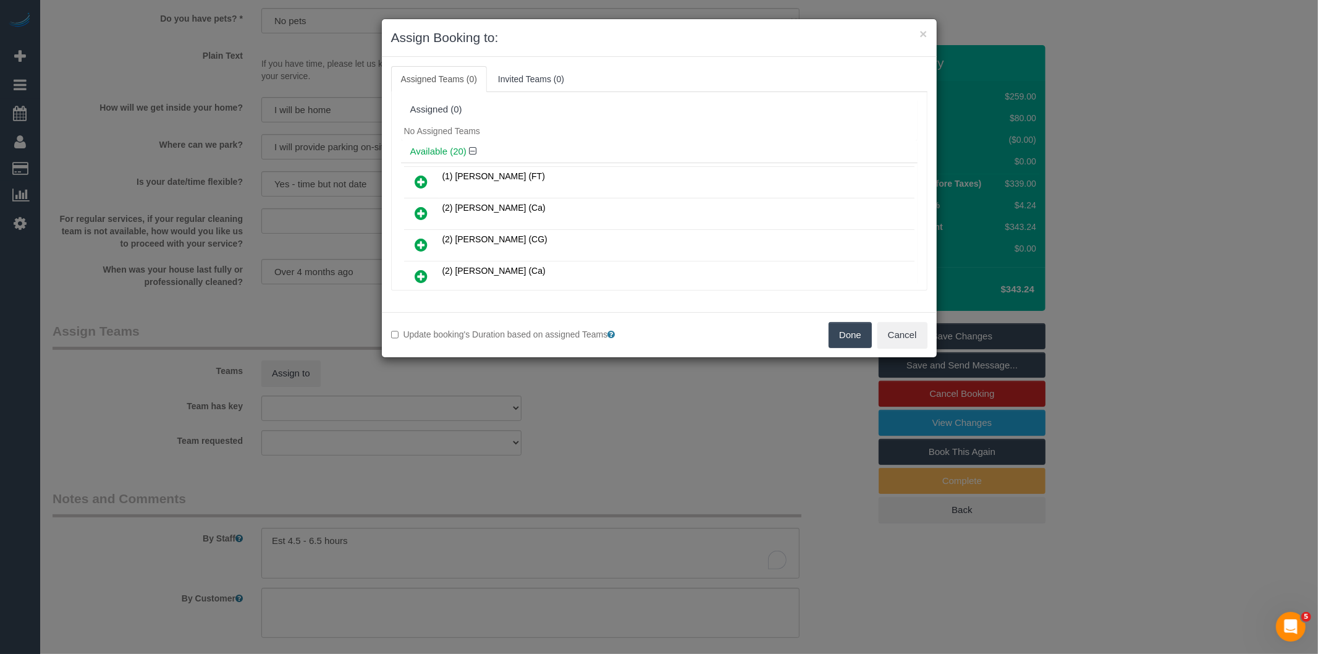
scroll to position [232, 0]
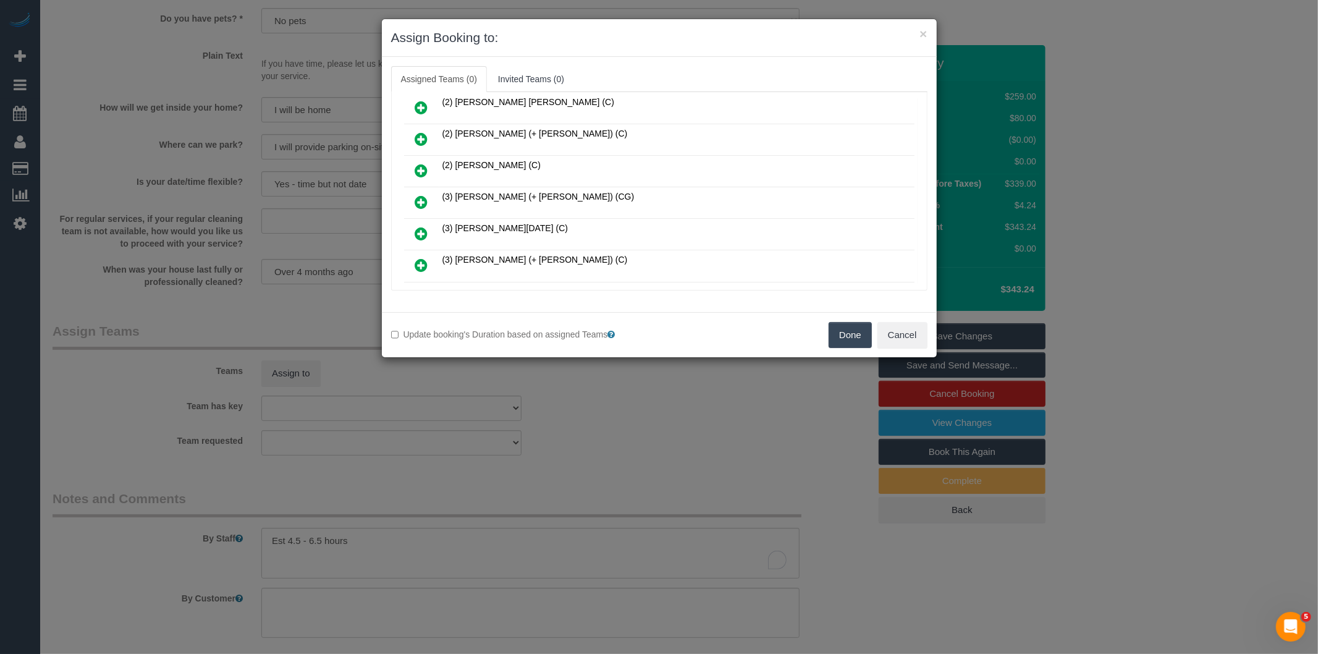
click at [421, 196] on icon at bounding box center [421, 202] width 13 height 15
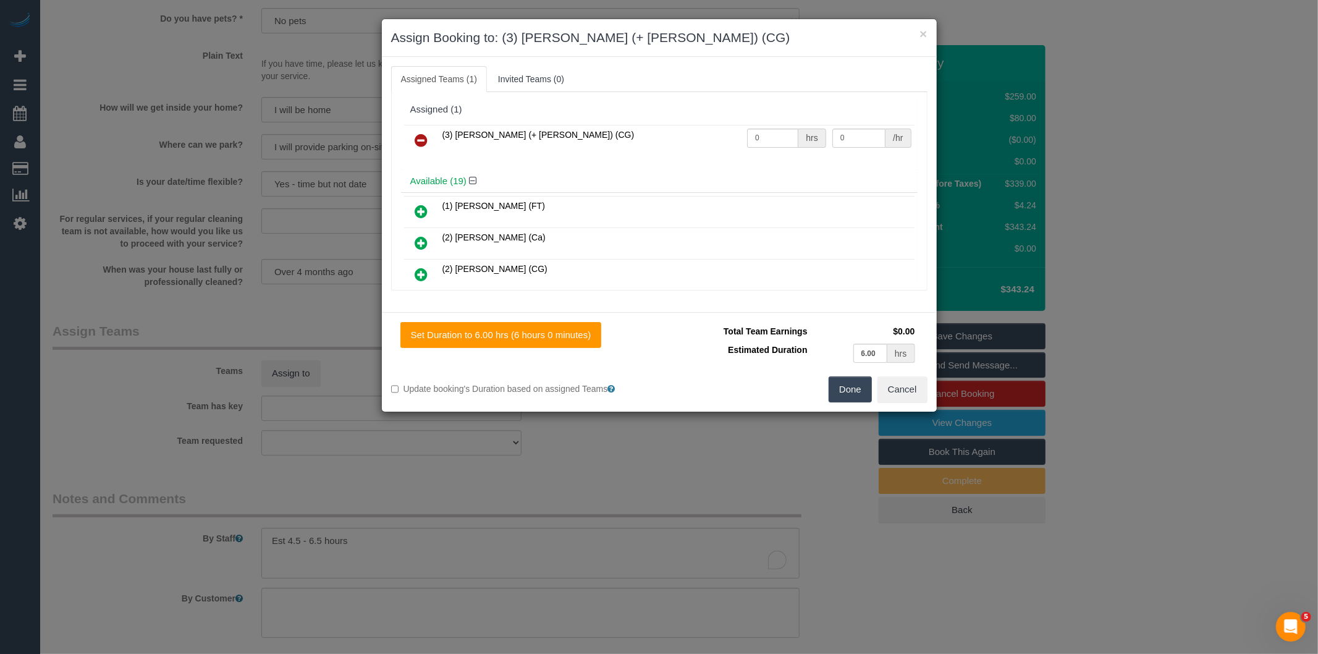
scroll to position [510, 0]
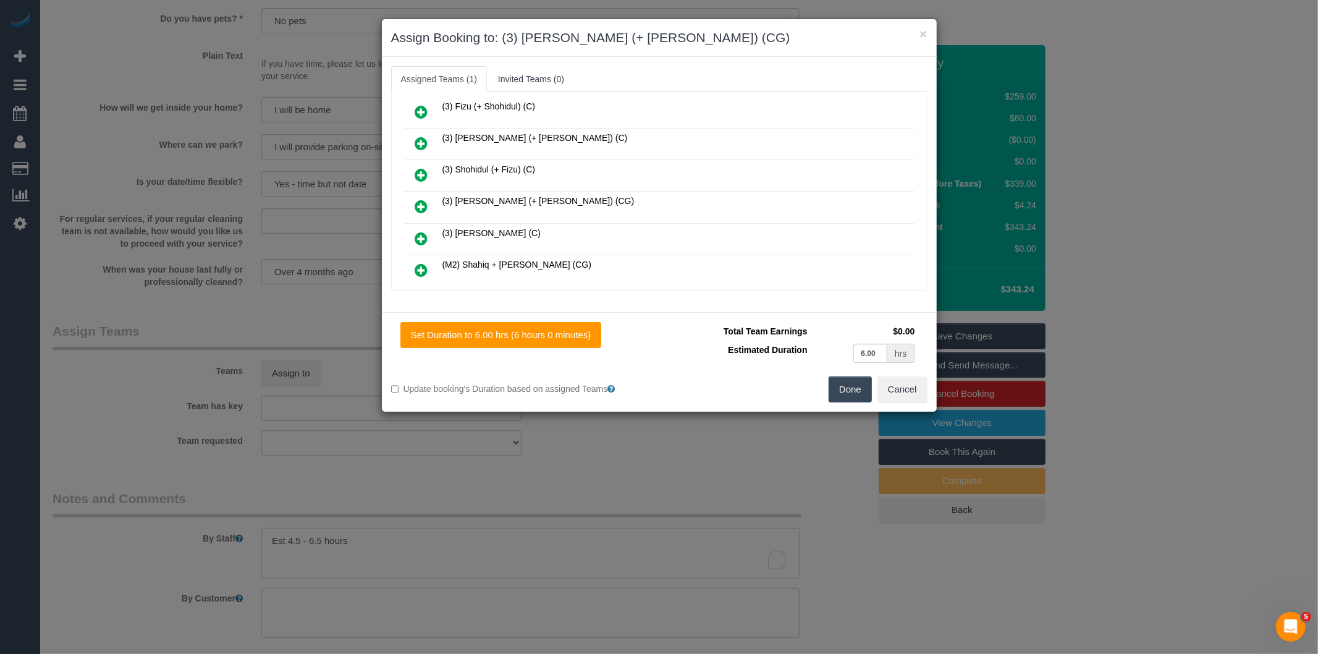
click at [424, 199] on icon at bounding box center [421, 206] width 13 height 15
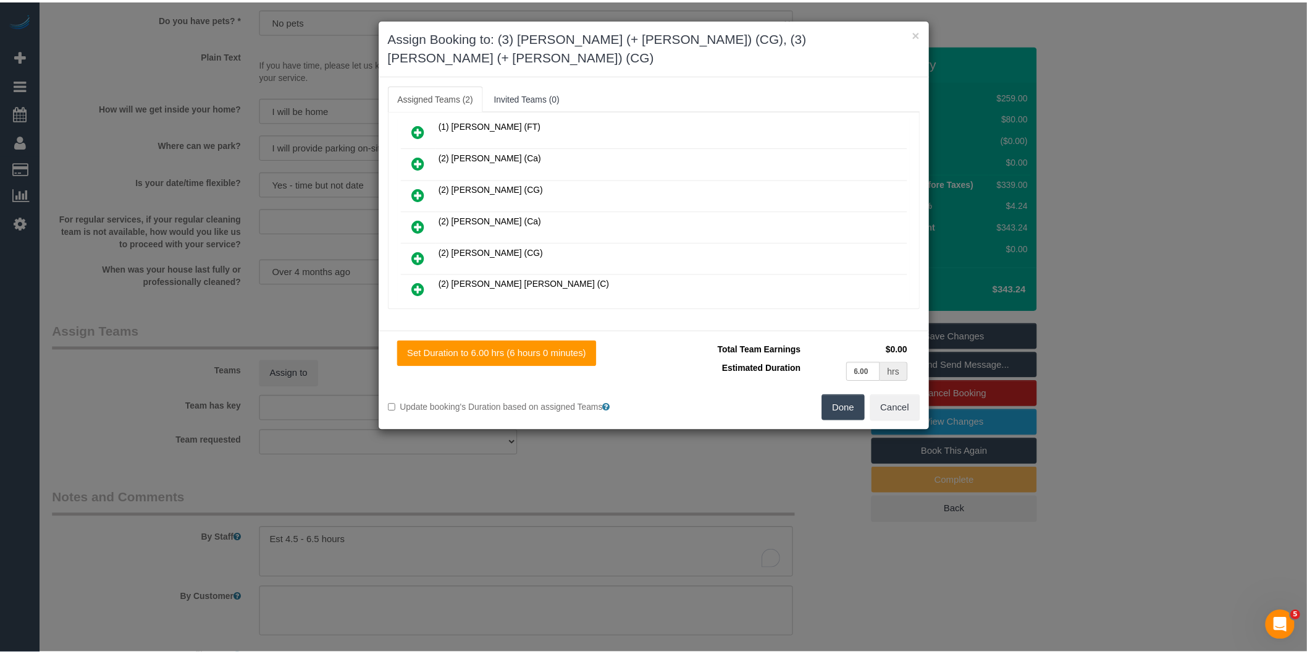
scroll to position [0, 0]
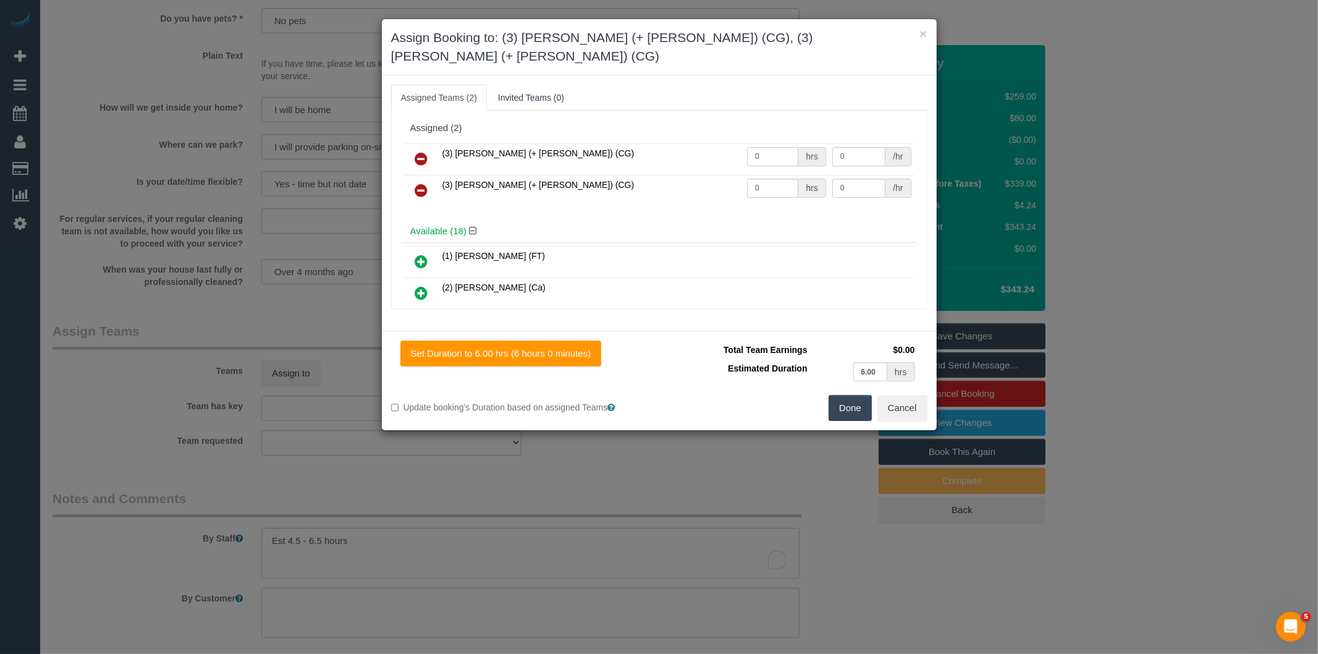
drag, startPoint x: 771, startPoint y: 140, endPoint x: 694, endPoint y: 149, distance: 77.1
click at [696, 149] on tr "(3) [PERSON_NAME] (+ [PERSON_NAME]) (CG) 0 hrs 0 /hr" at bounding box center [659, 159] width 510 height 32
type input "1"
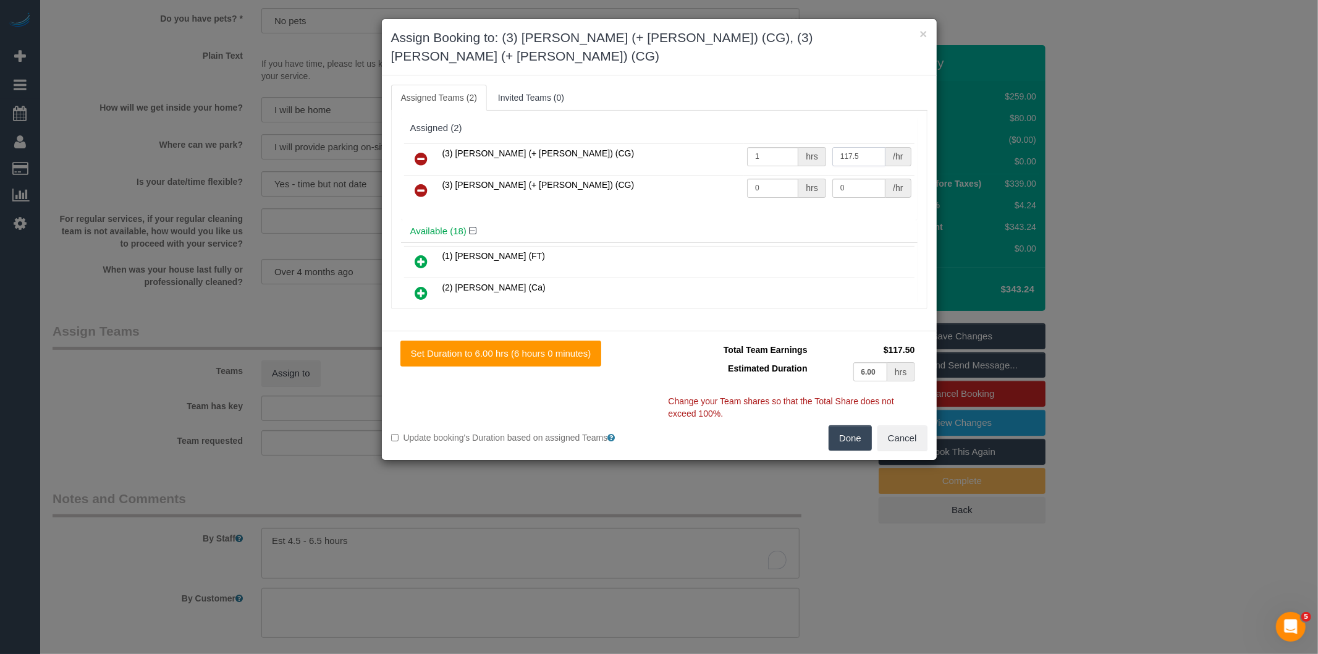
type input "117.5"
drag, startPoint x: 760, startPoint y: 180, endPoint x: 687, endPoint y: 183, distance: 72.9
click at [687, 183] on tr "(3) [PERSON_NAME] (+ [PERSON_NAME]) (CG) 0 hrs 0 /hr" at bounding box center [659, 191] width 510 height 32
drag, startPoint x: 749, startPoint y: 169, endPoint x: 712, endPoint y: 174, distance: 38.1
click at [712, 175] on tr "(3) [PERSON_NAME] (+ [PERSON_NAME]) (CG) 0 hrs 0 /hr" at bounding box center [659, 191] width 510 height 32
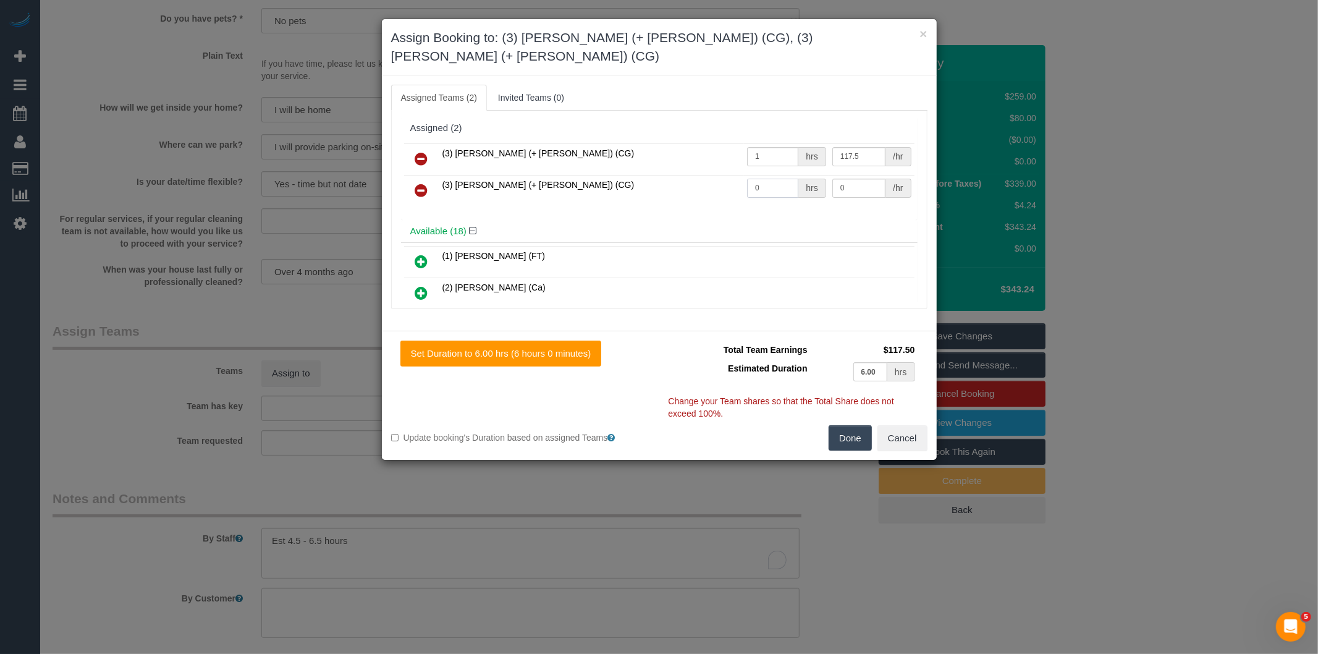
drag, startPoint x: 761, startPoint y: 169, endPoint x: 699, endPoint y: 176, distance: 62.8
click at [699, 176] on tr "(3) [PERSON_NAME] (+ [PERSON_NAME]) (CG) 0 hrs 0 /hr" at bounding box center [659, 191] width 510 height 32
type input "1"
type input "117.5"
click at [841, 425] on button "Done" at bounding box center [849, 438] width 43 height 26
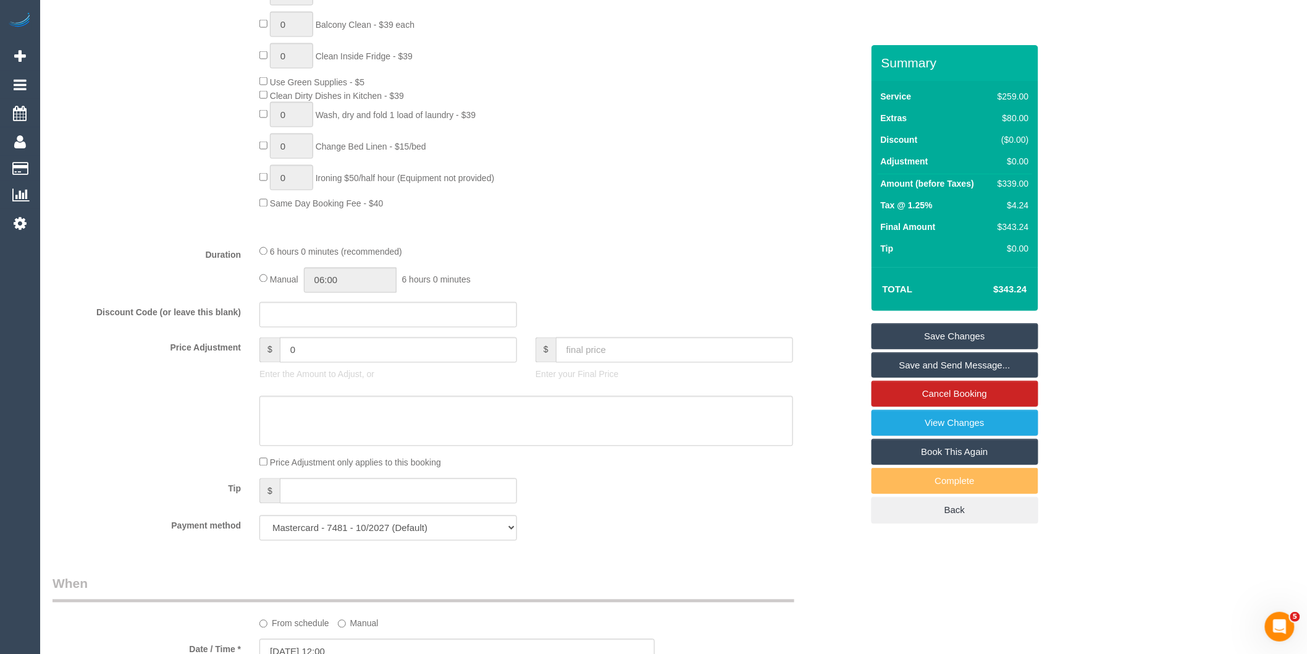
scroll to position [718, 0]
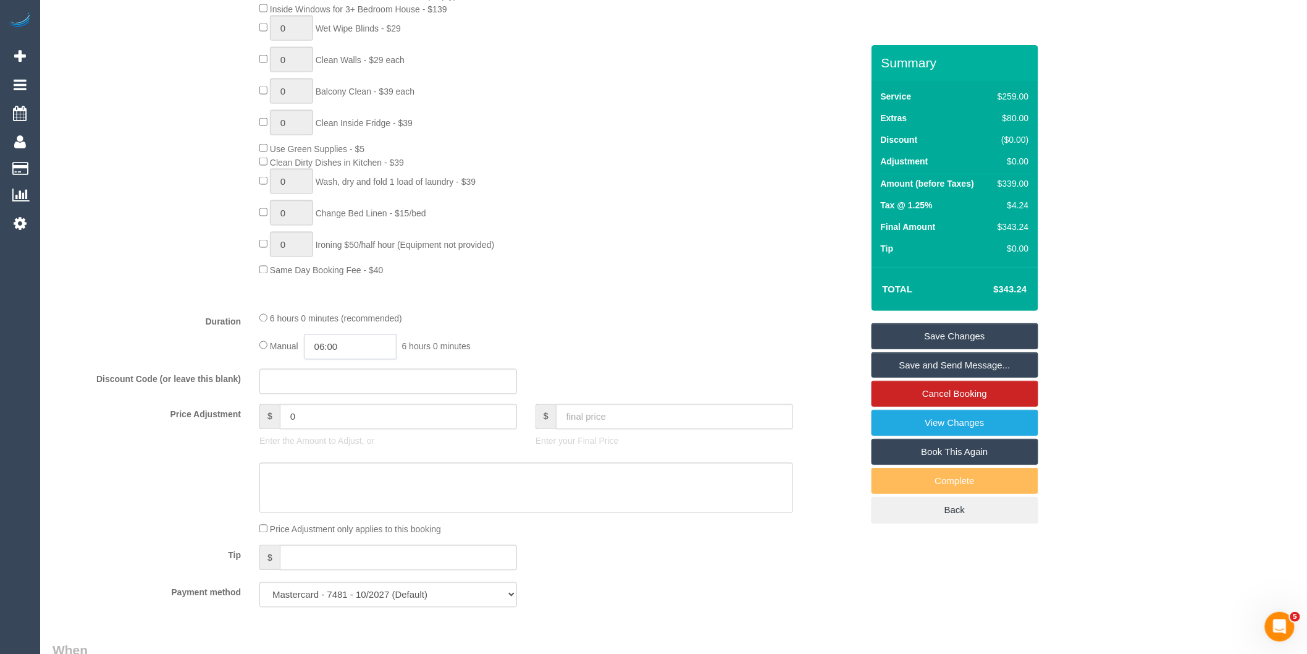
click at [358, 360] on input "06:00" at bounding box center [350, 346] width 93 height 25
click at [340, 421] on li "03:30" at bounding box center [336, 429] width 55 height 16
click at [360, 350] on input "03:30" at bounding box center [350, 346] width 93 height 25
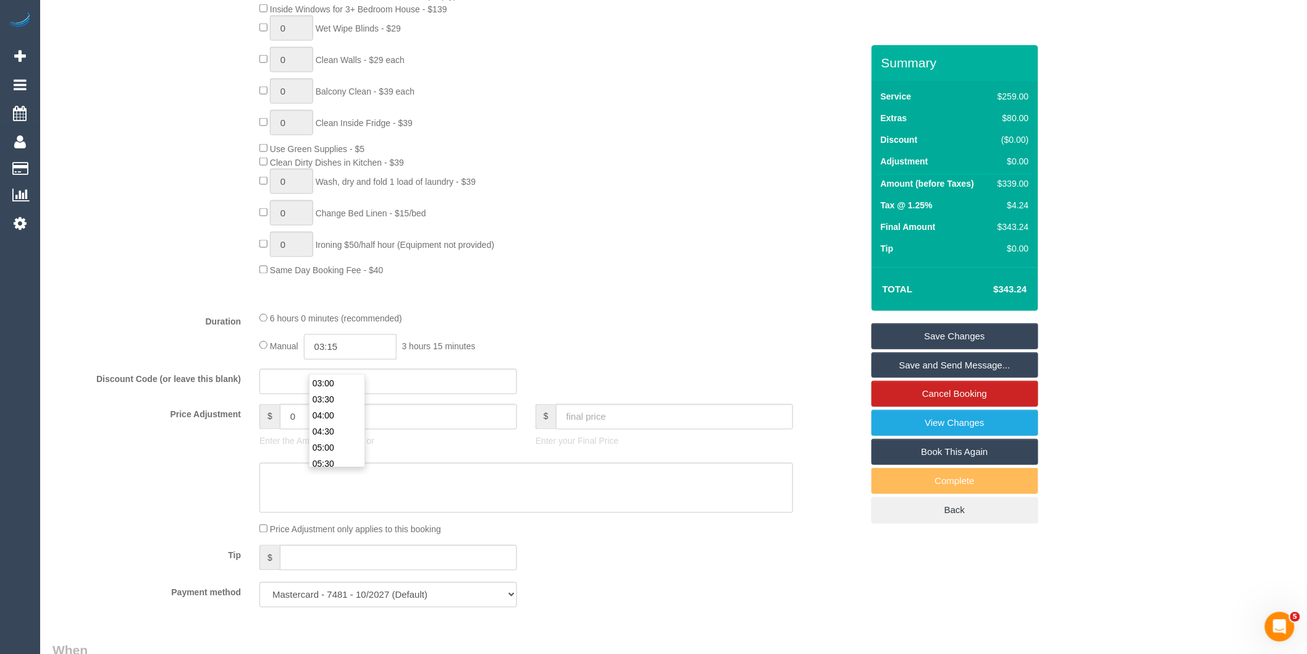
type input "03:15"
click at [555, 301] on div "Type of Service * Hourly Service - $70/h Hourly Service - $65/h Hourly Service …" at bounding box center [458, 56] width 810 height 492
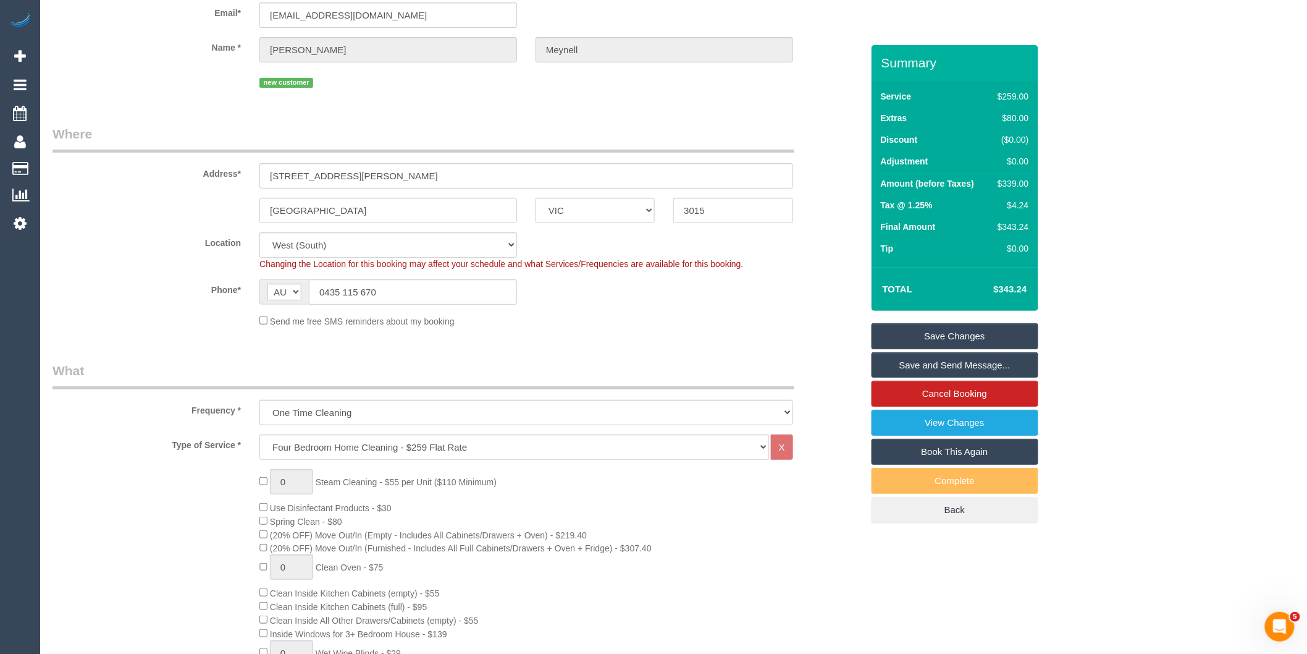
scroll to position [0, 0]
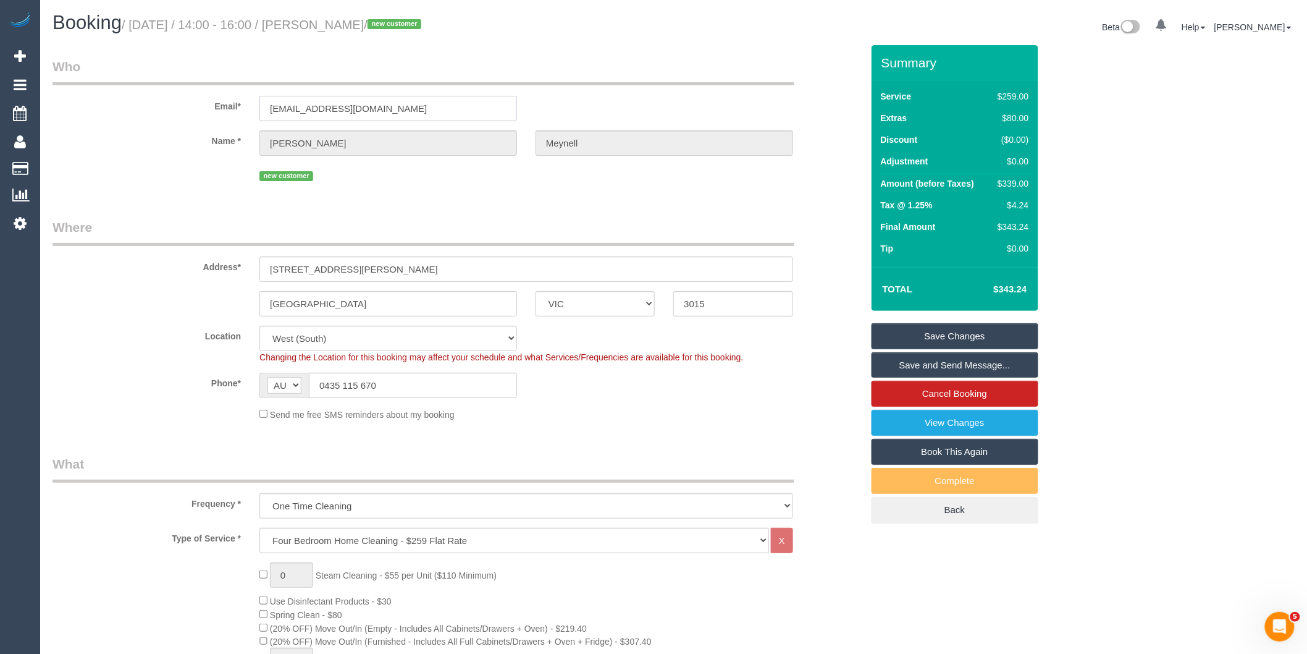
drag, startPoint x: 369, startPoint y: 112, endPoint x: 262, endPoint y: 114, distance: 106.9
click at [262, 114] on input "[EMAIL_ADDRESS][DOMAIN_NAME]" at bounding box center [388, 108] width 258 height 25
click at [941, 342] on link "Save Changes" at bounding box center [955, 336] width 167 height 26
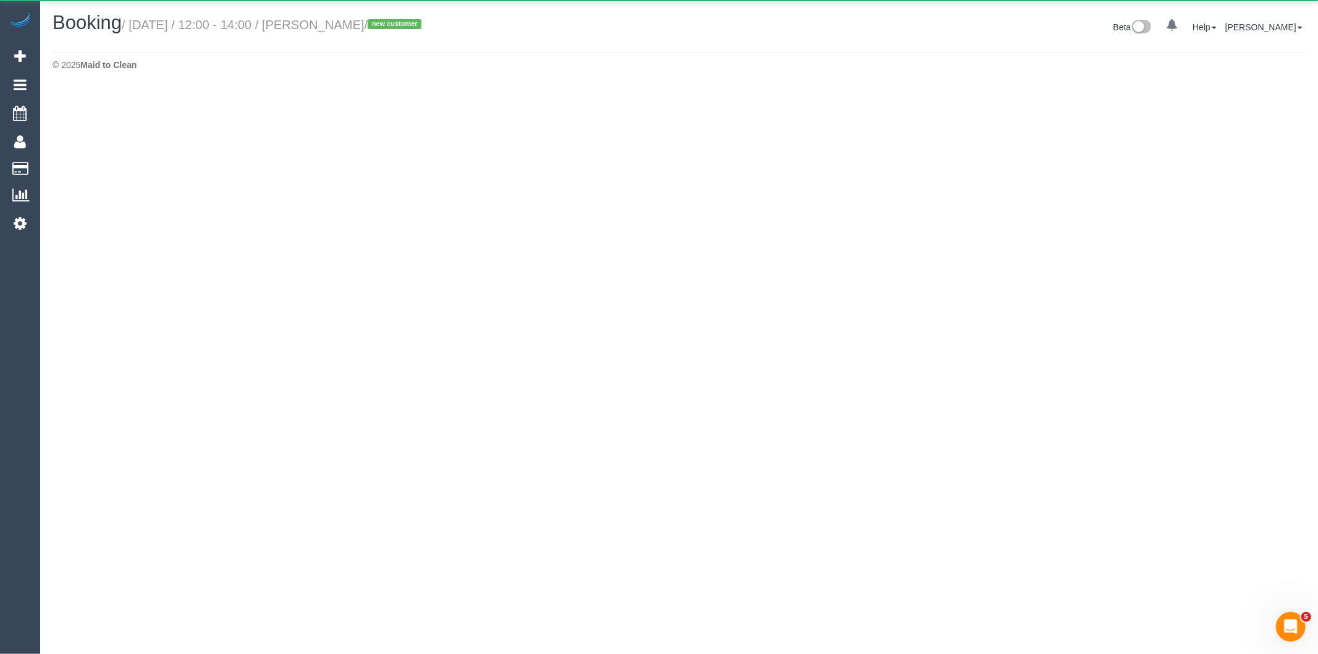
select select "VIC"
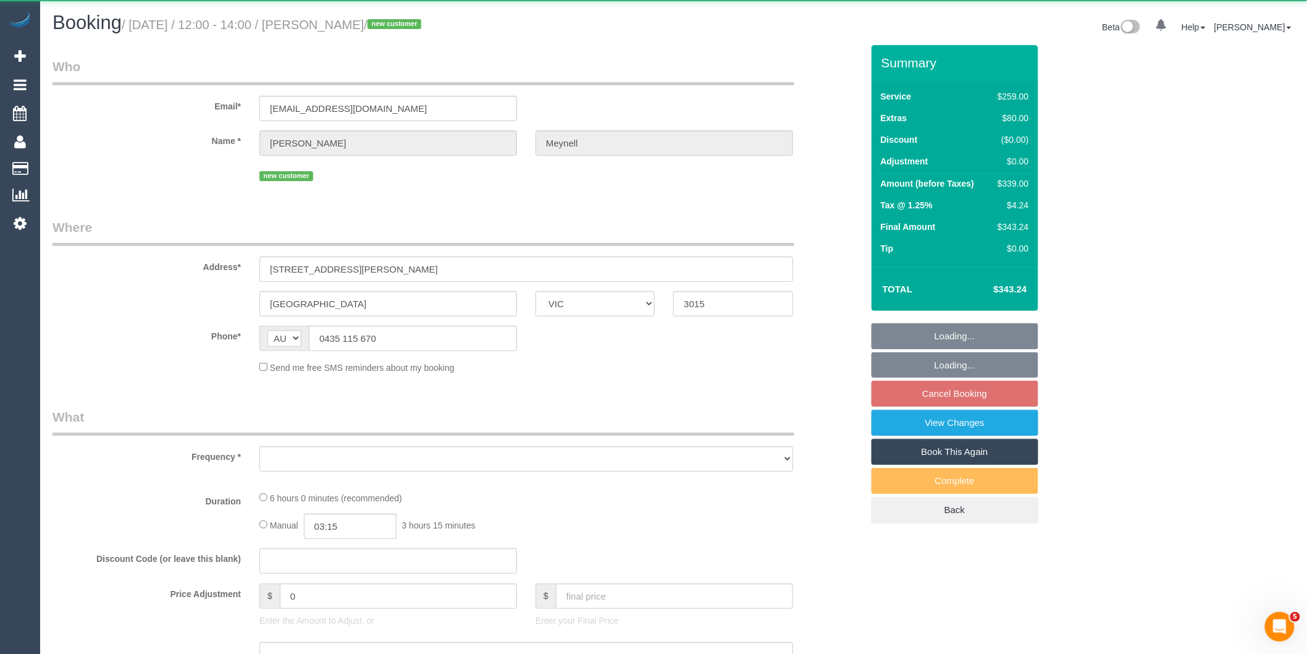
select select "object:5057"
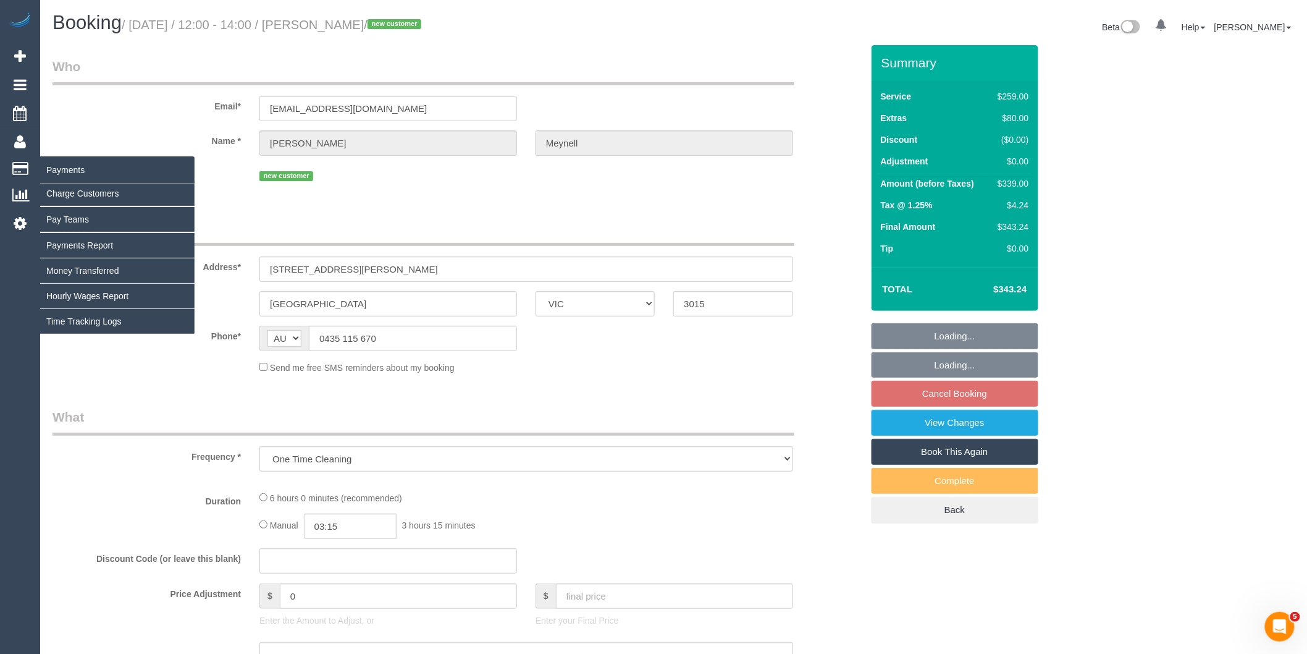
select select "string:stripe-pm_1SATzU2GScqysDRVU3ya5xmF"
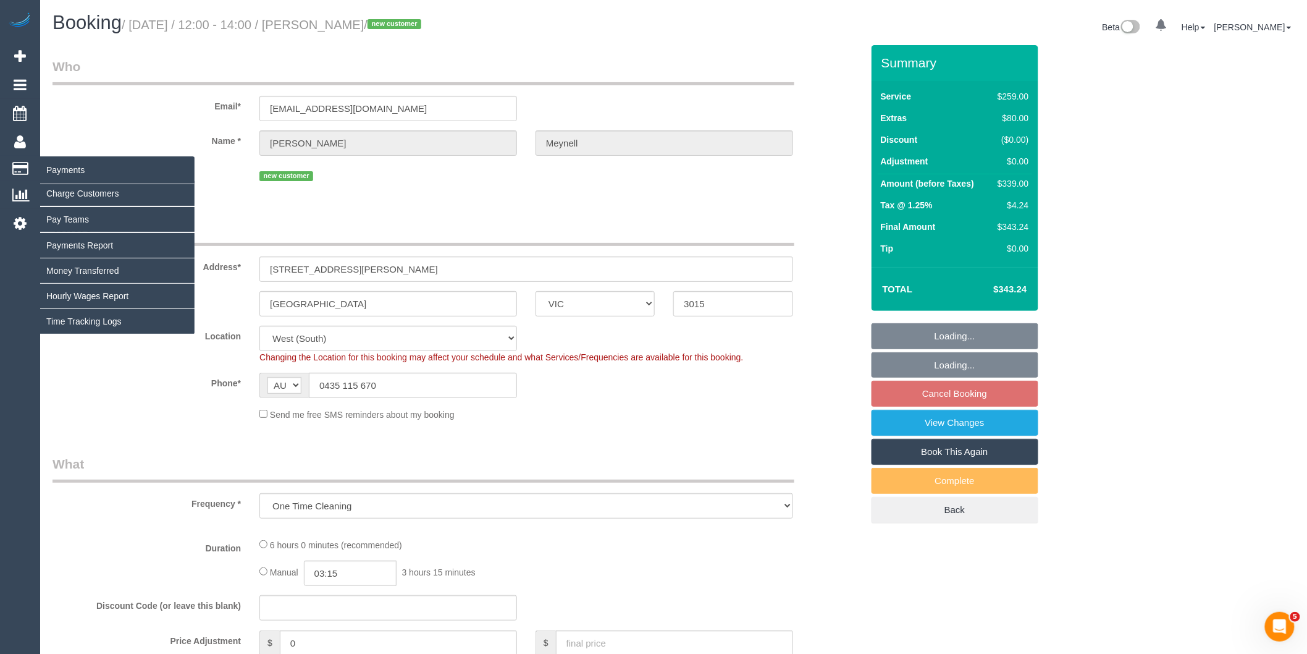
select select "object:5085"
select select "spot21"
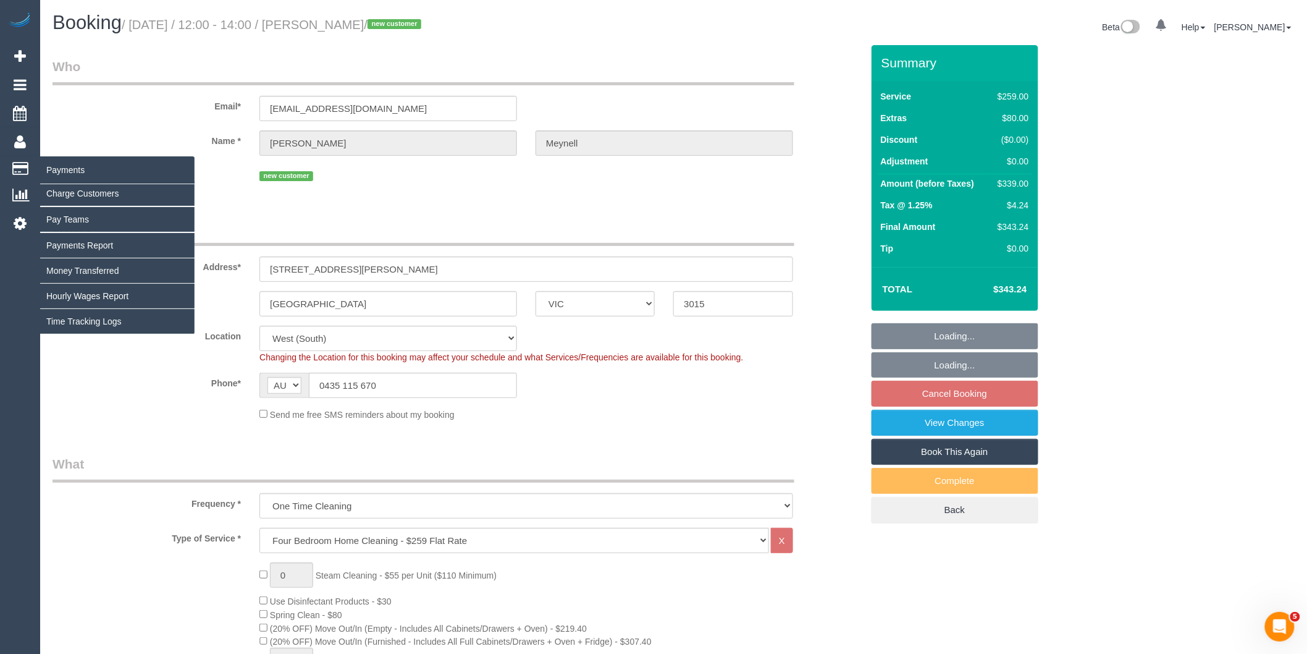
select select "number:28"
select select "number:14"
select select "number:18"
select select "number:24"
select select "number:26"
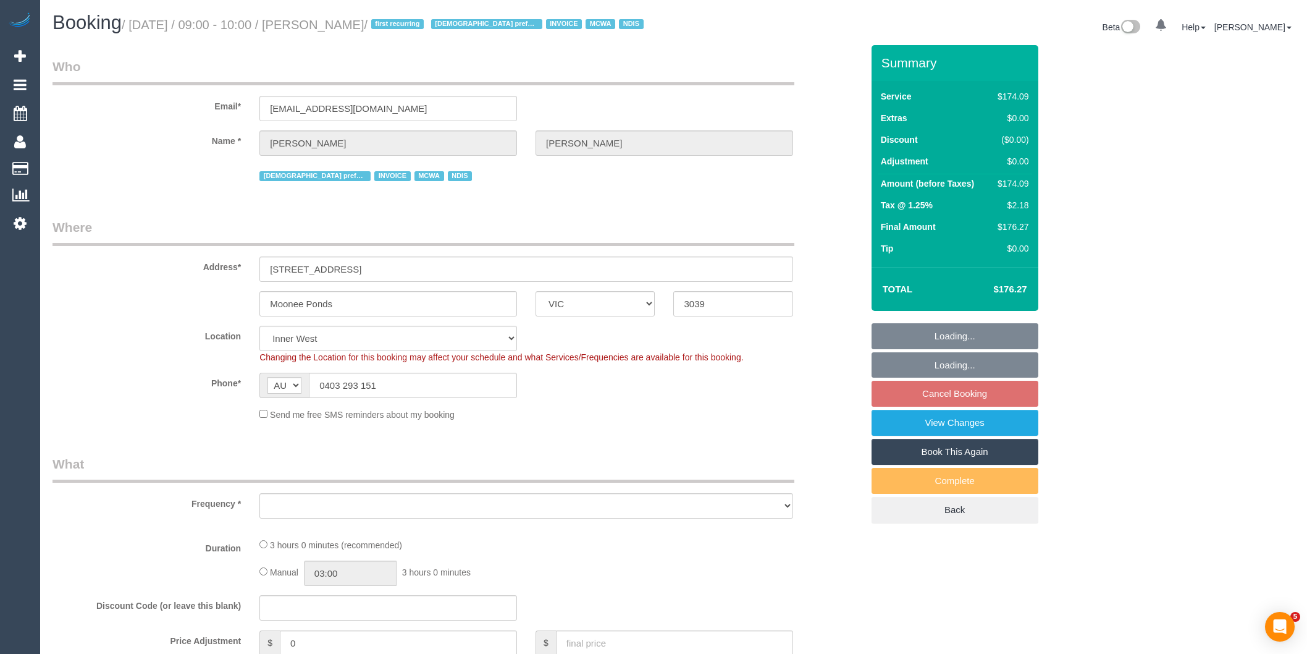
select select "VIC"
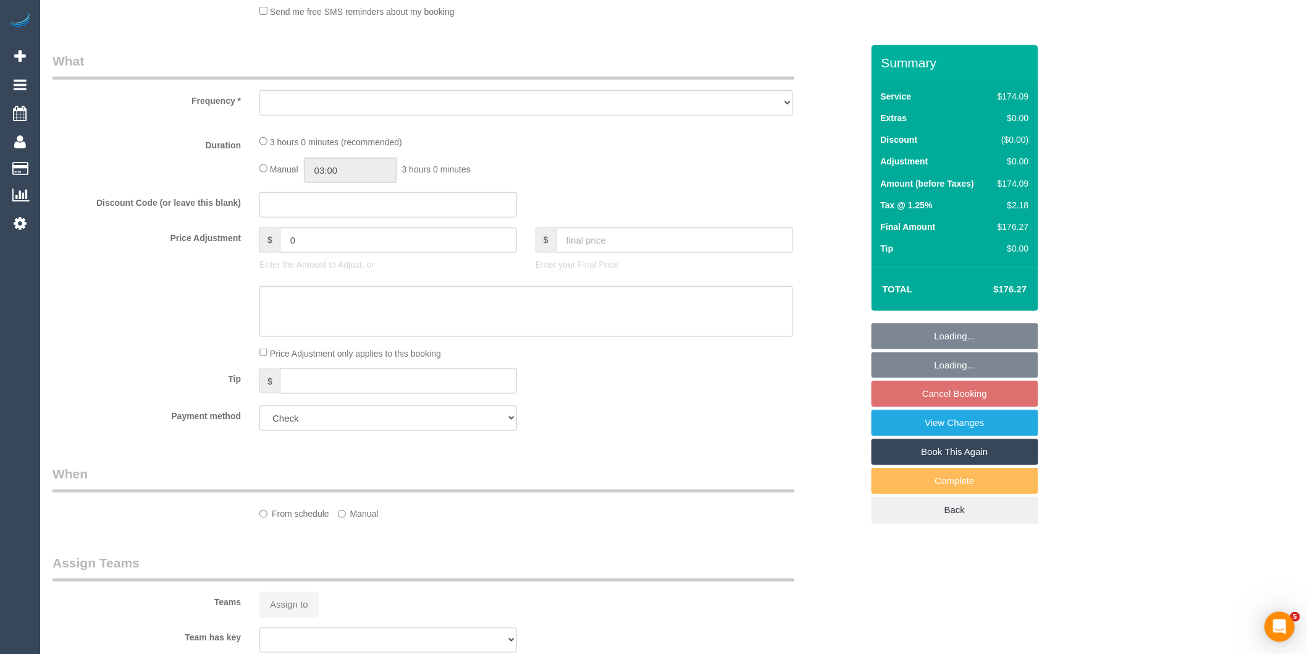
scroll to position [480, 0]
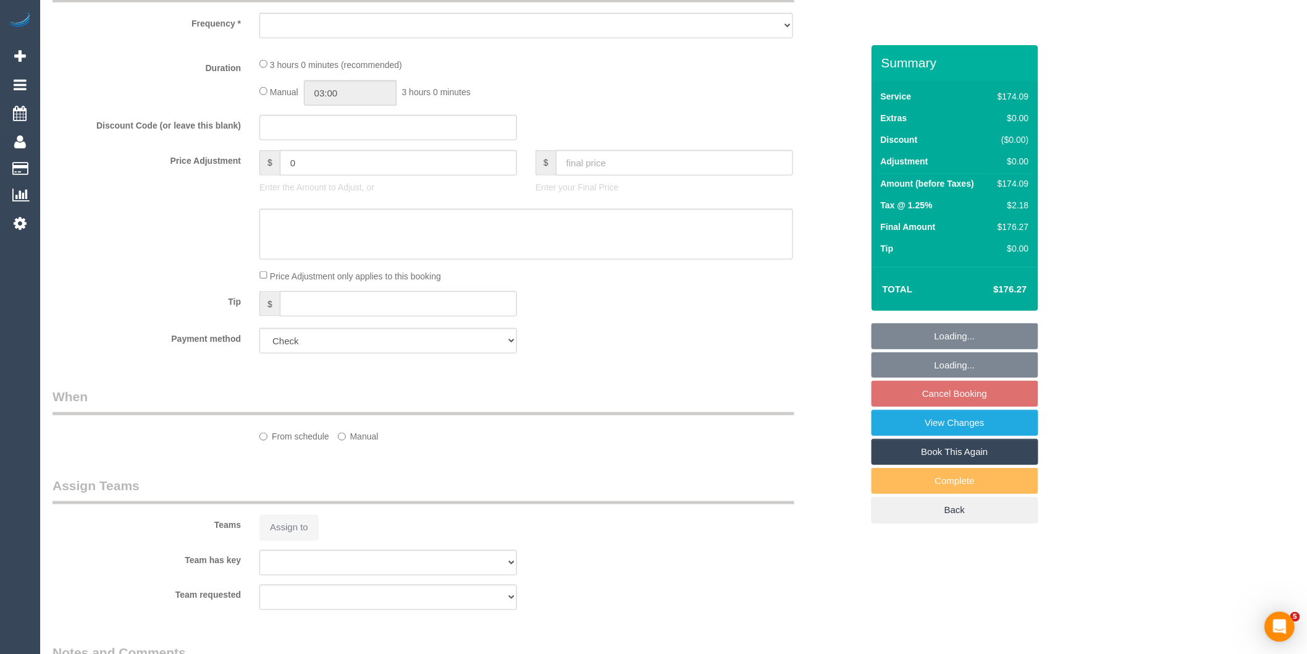
select select "object:531"
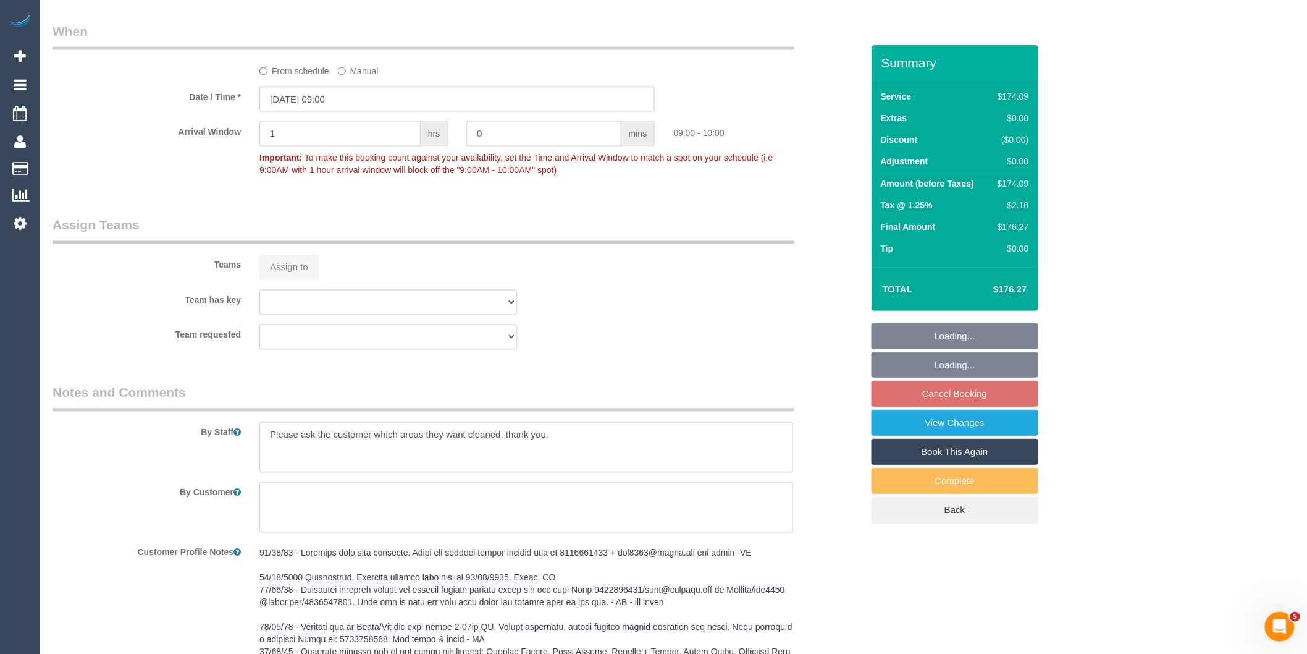
select select "180"
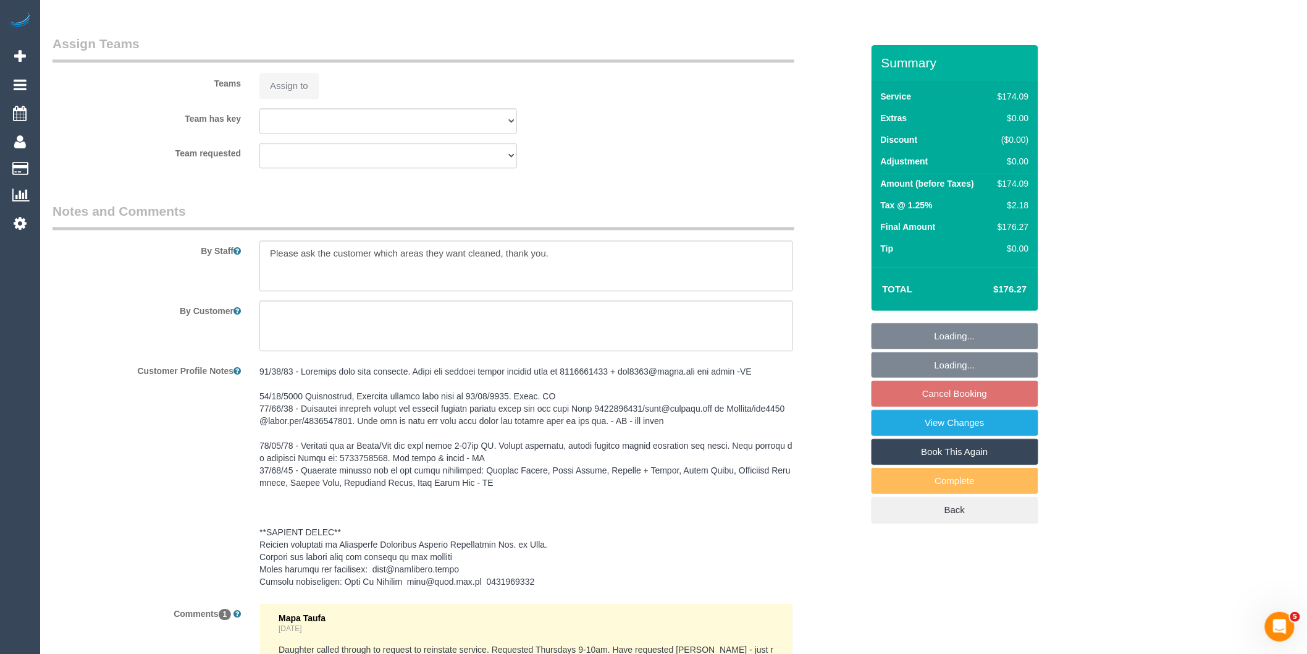
select select "object:776"
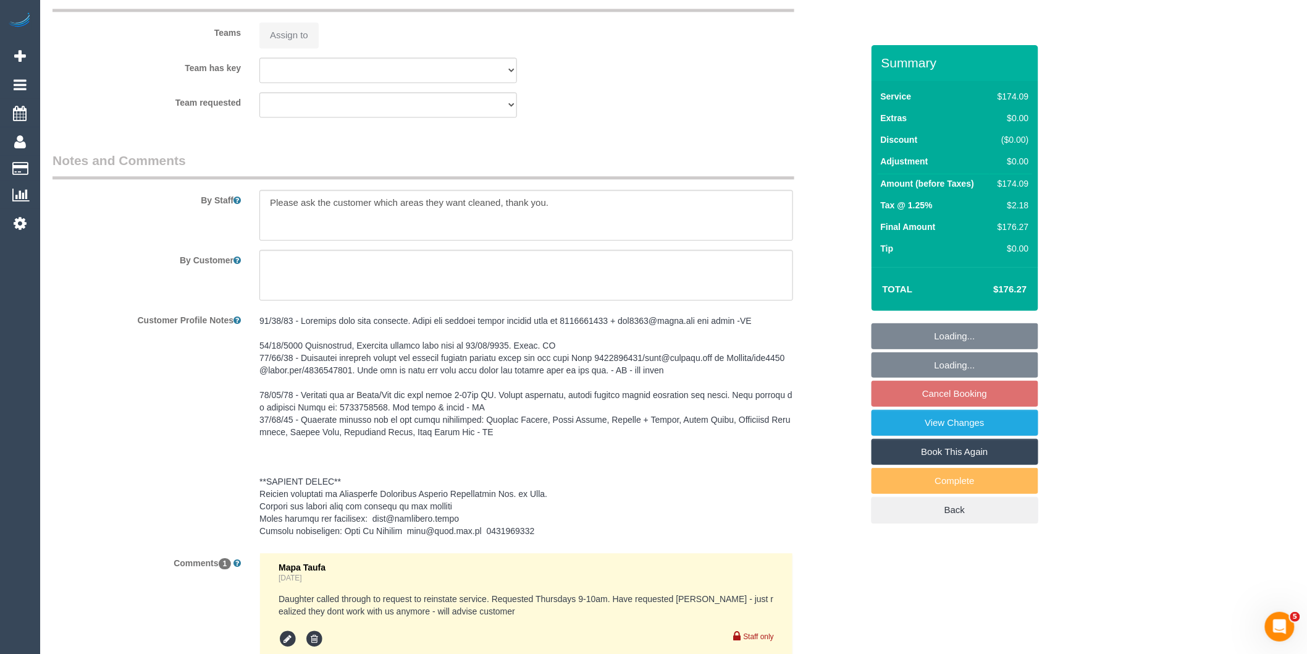
select select "number:28"
select select "number:14"
select select "number:19"
select select "number:36"
select select "number:35"
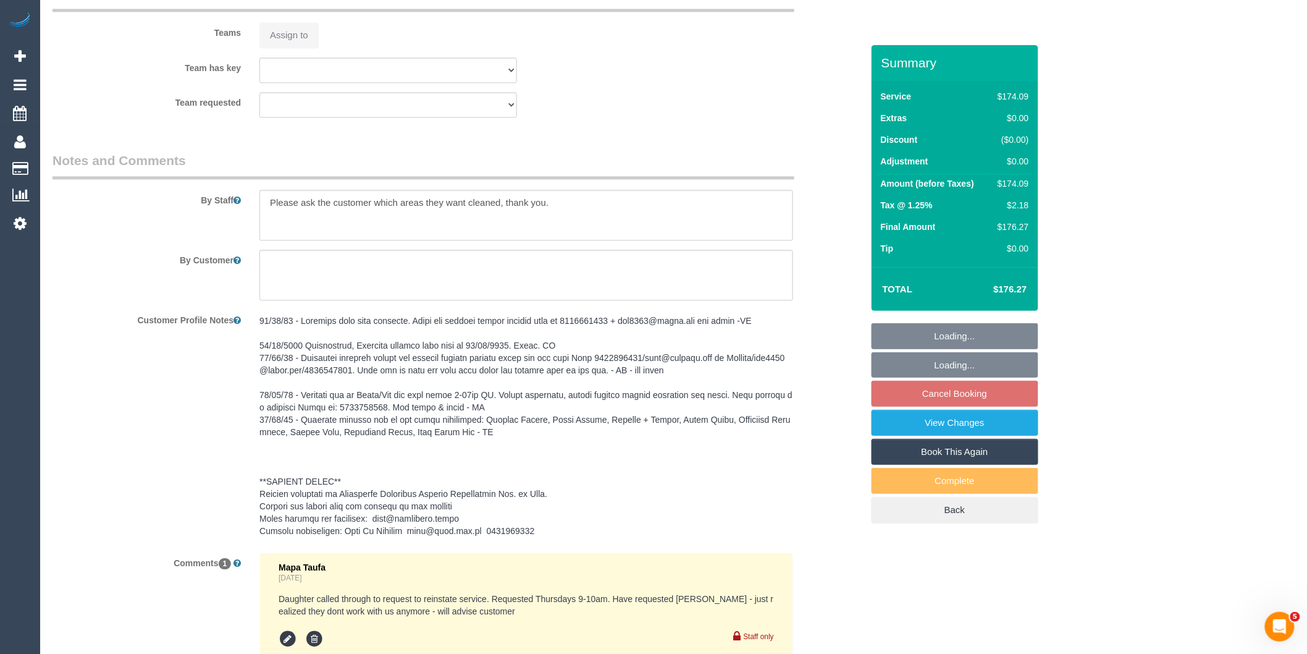
select select "number:11"
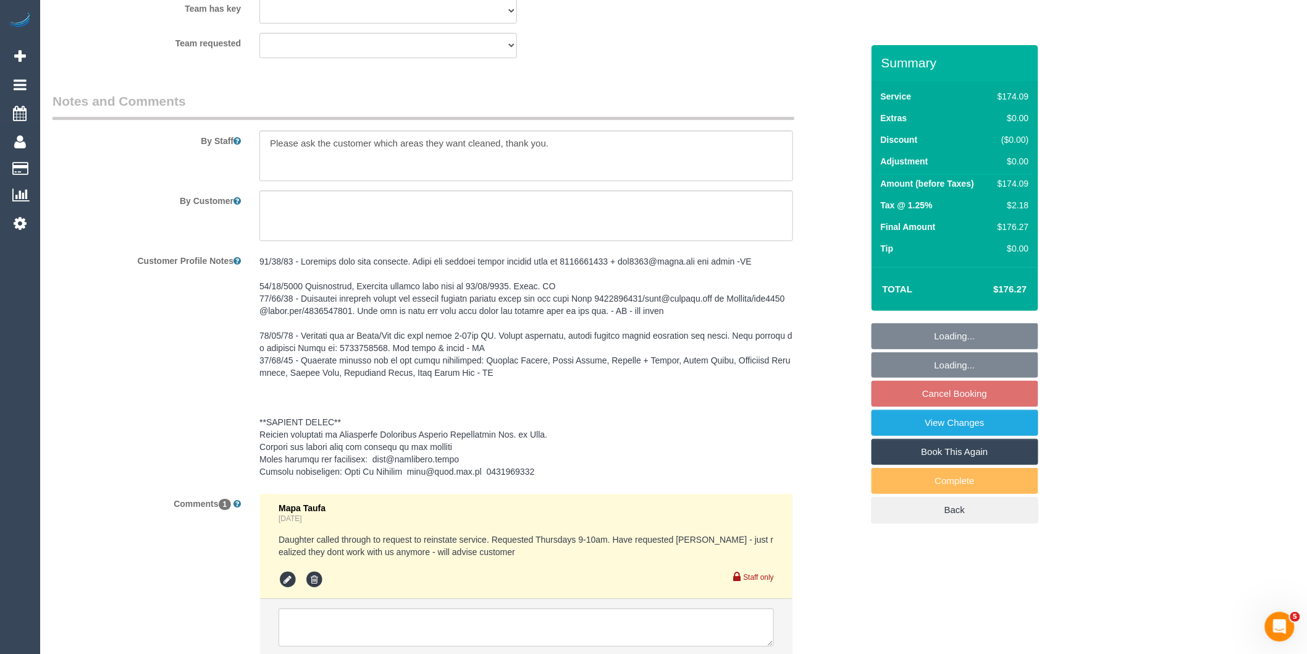
scroll to position [1704, 0]
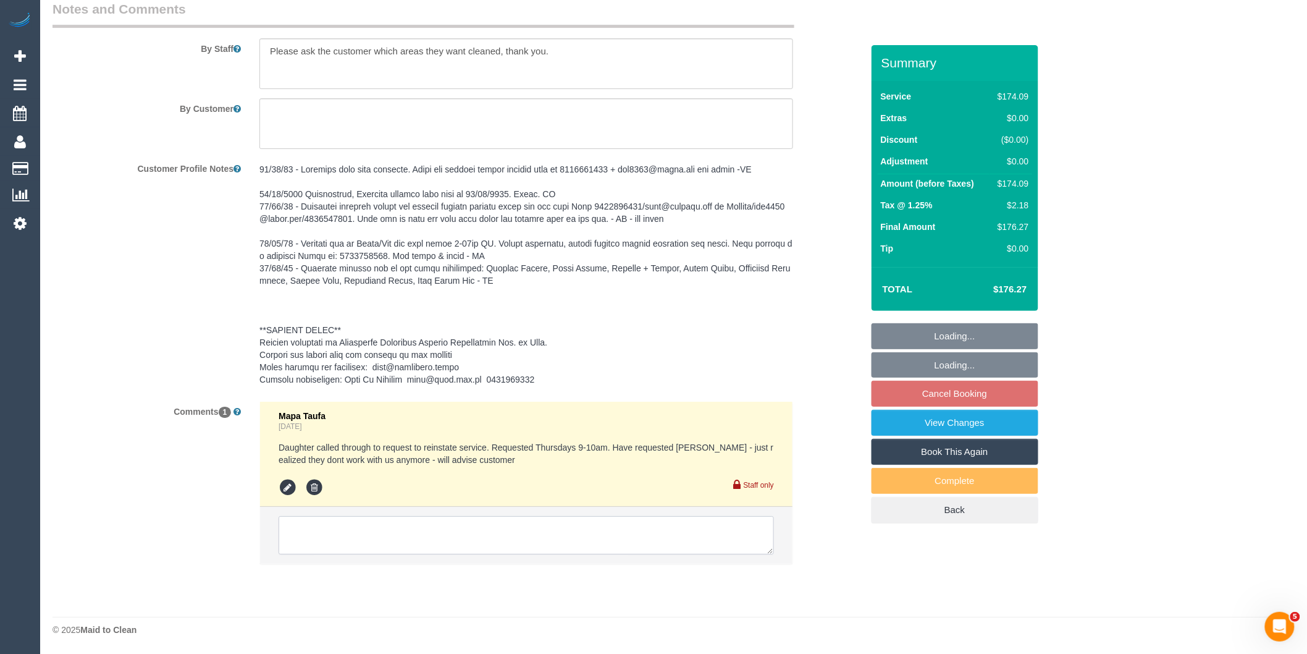
click at [408, 524] on textarea at bounding box center [526, 535] width 495 height 38
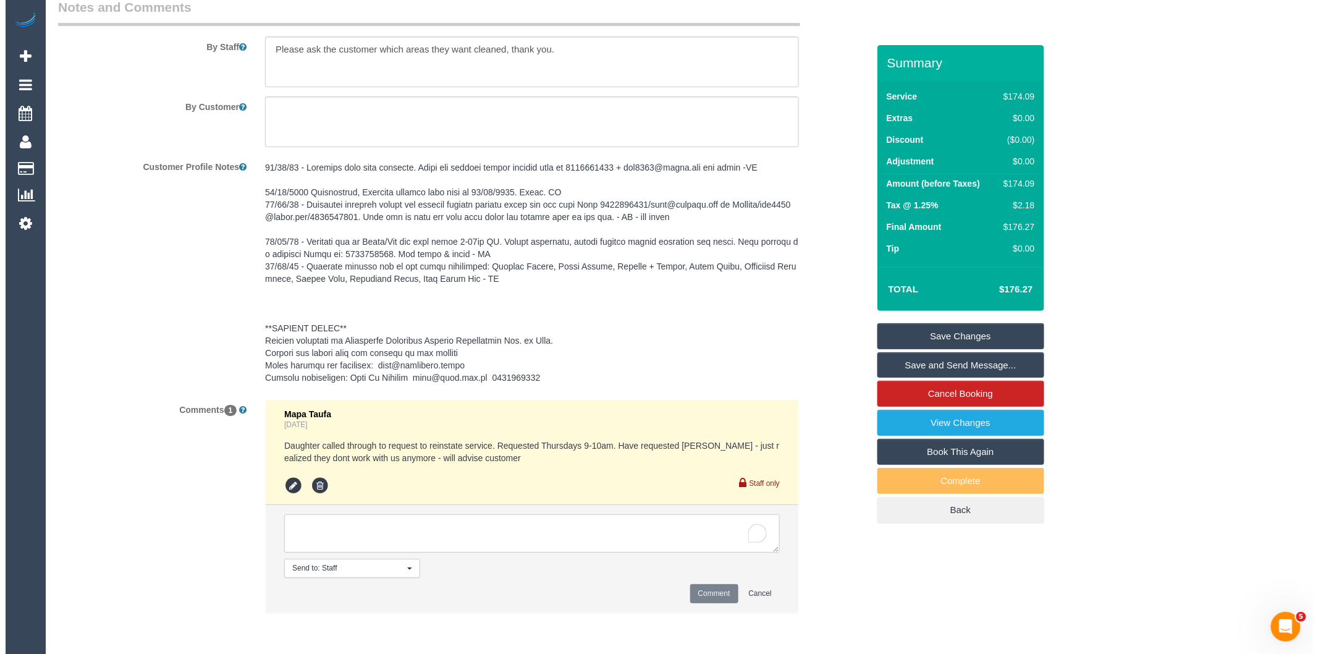
scroll to position [1429, 0]
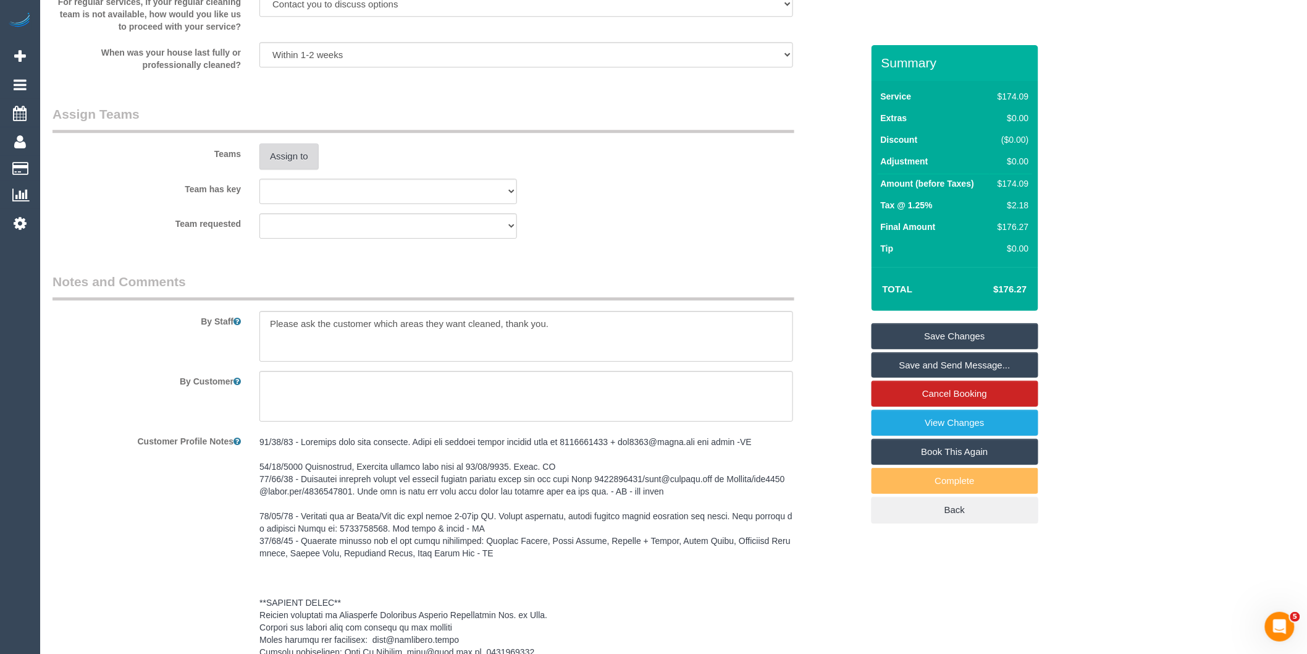
click at [274, 158] on button "Assign to" at bounding box center [288, 156] width 59 height 26
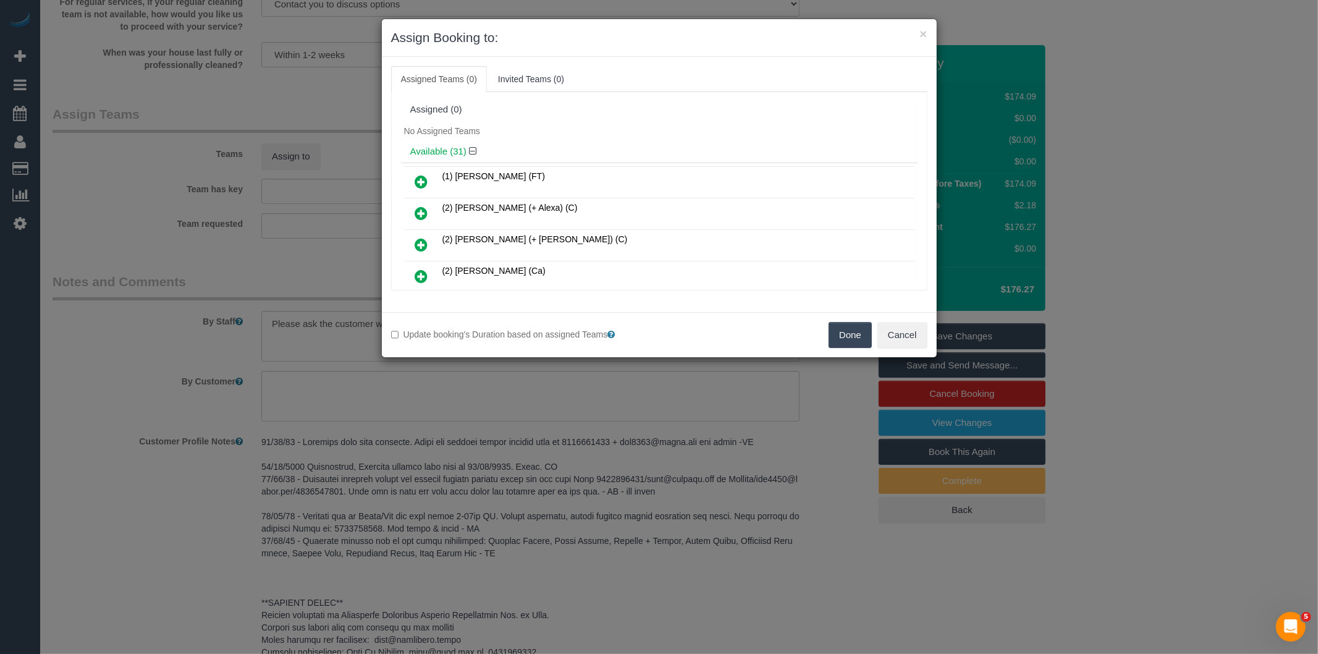
scroll to position [356, 0]
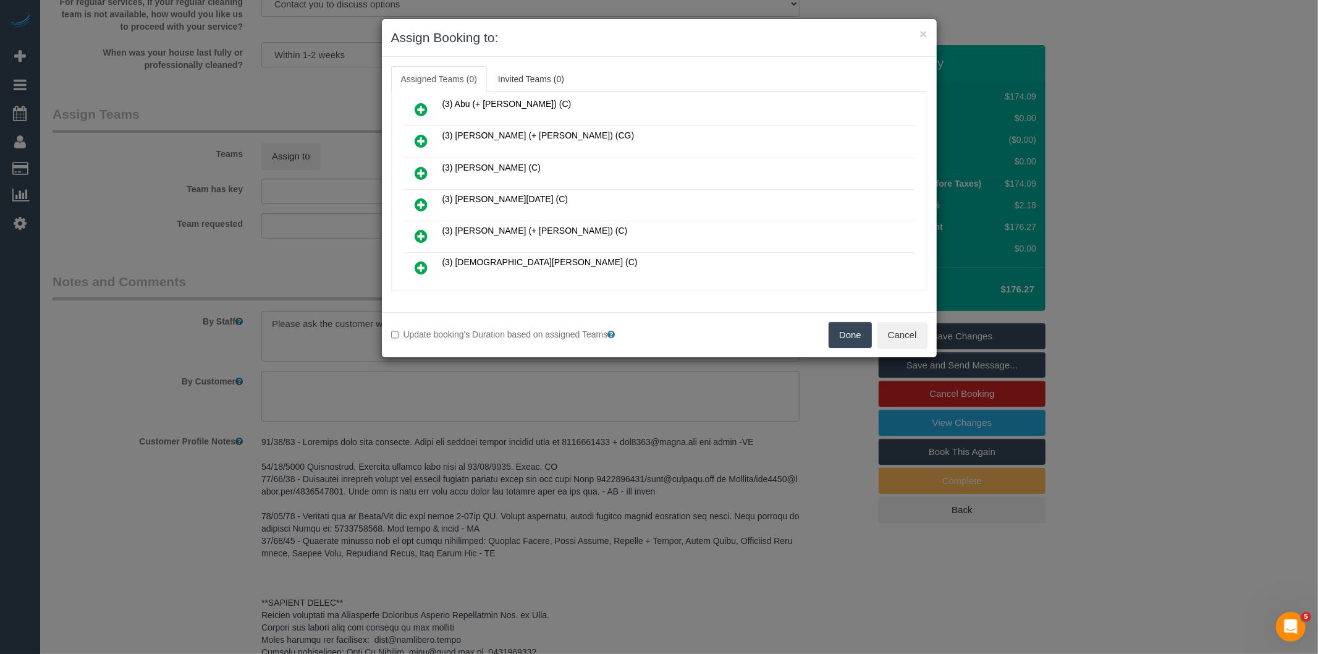
click at [424, 197] on icon at bounding box center [421, 204] width 13 height 15
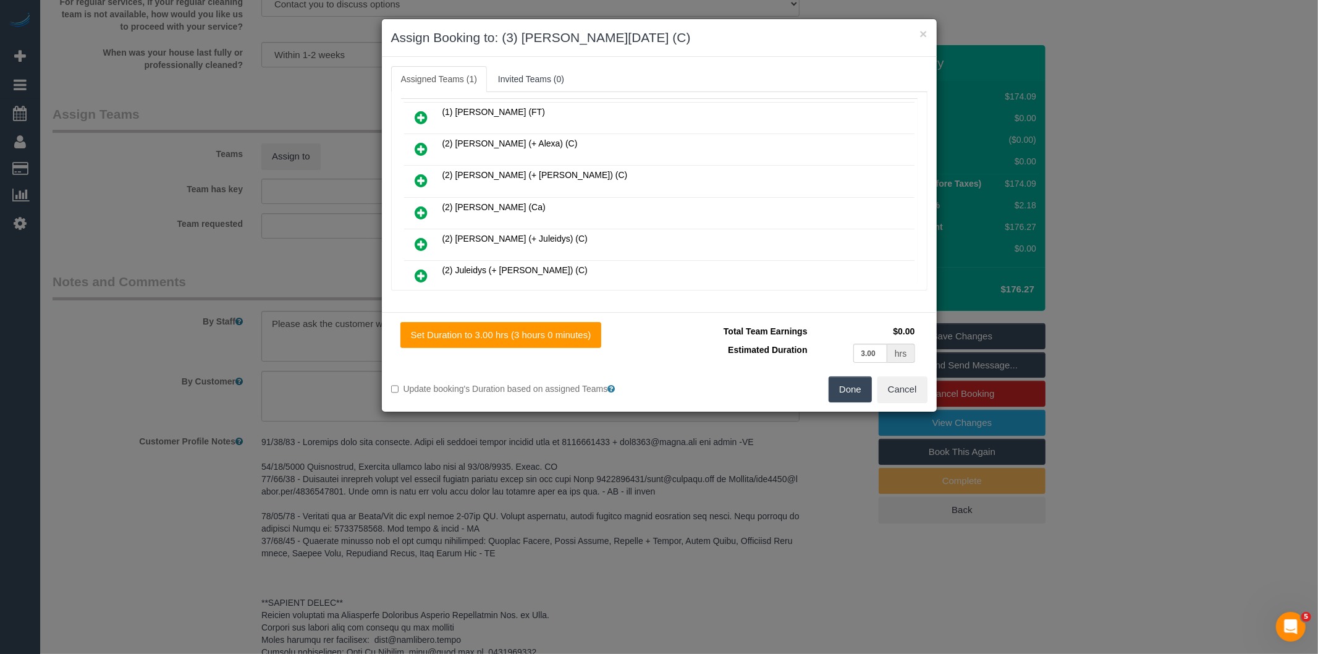
scroll to position [0, 0]
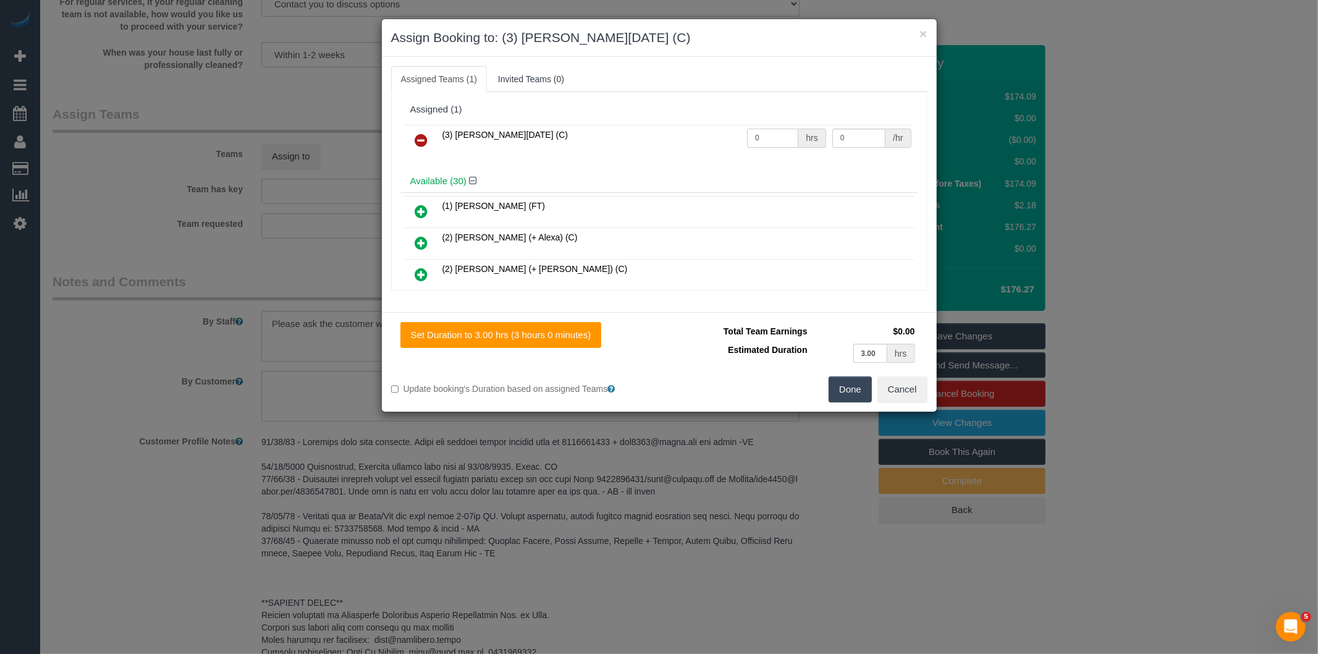
drag, startPoint x: 769, startPoint y: 145, endPoint x: 637, endPoint y: 147, distance: 132.2
click at [649, 148] on tr "(3) [PERSON_NAME][DATE] (C) 0 hrs 0 /hr" at bounding box center [659, 141] width 510 height 32
type input "2"
type input "35"
drag, startPoint x: 775, startPoint y: 132, endPoint x: 659, endPoint y: 159, distance: 118.5
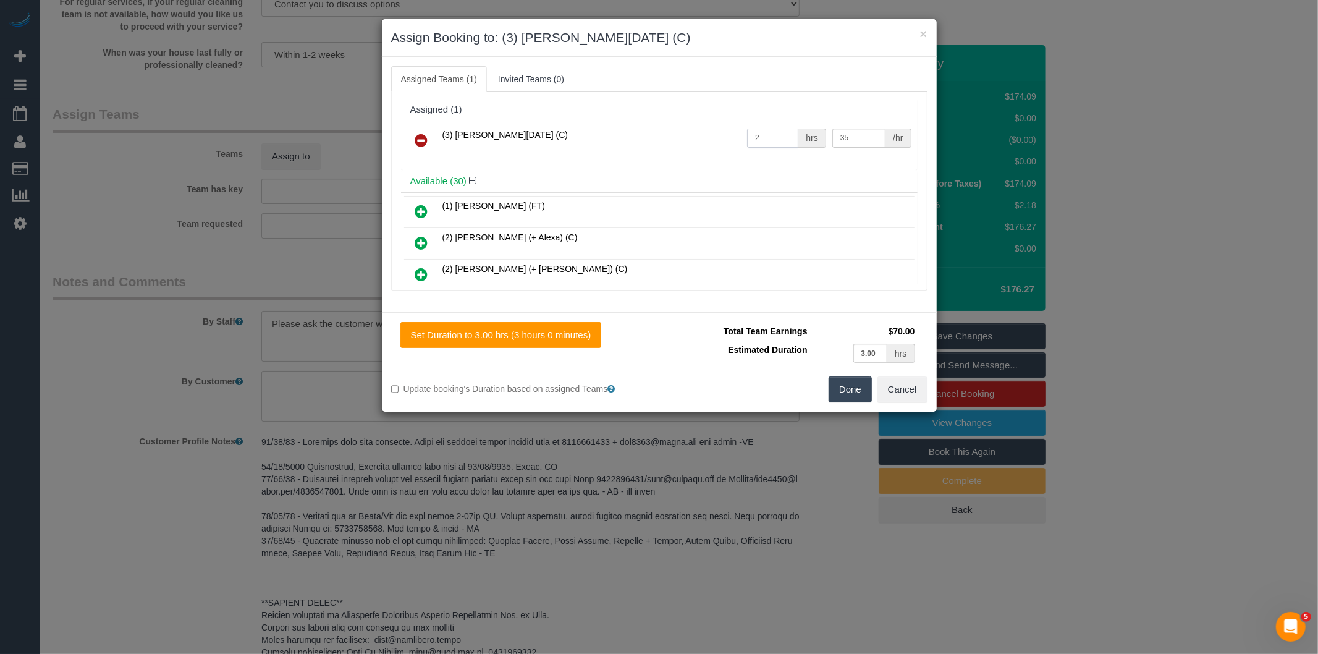
click at [660, 159] on div "(3) [PERSON_NAME][DATE] (C) 2 hrs 35 /hr" at bounding box center [659, 146] width 516 height 48
type input "3"
click at [846, 390] on button "Done" at bounding box center [849, 389] width 43 height 26
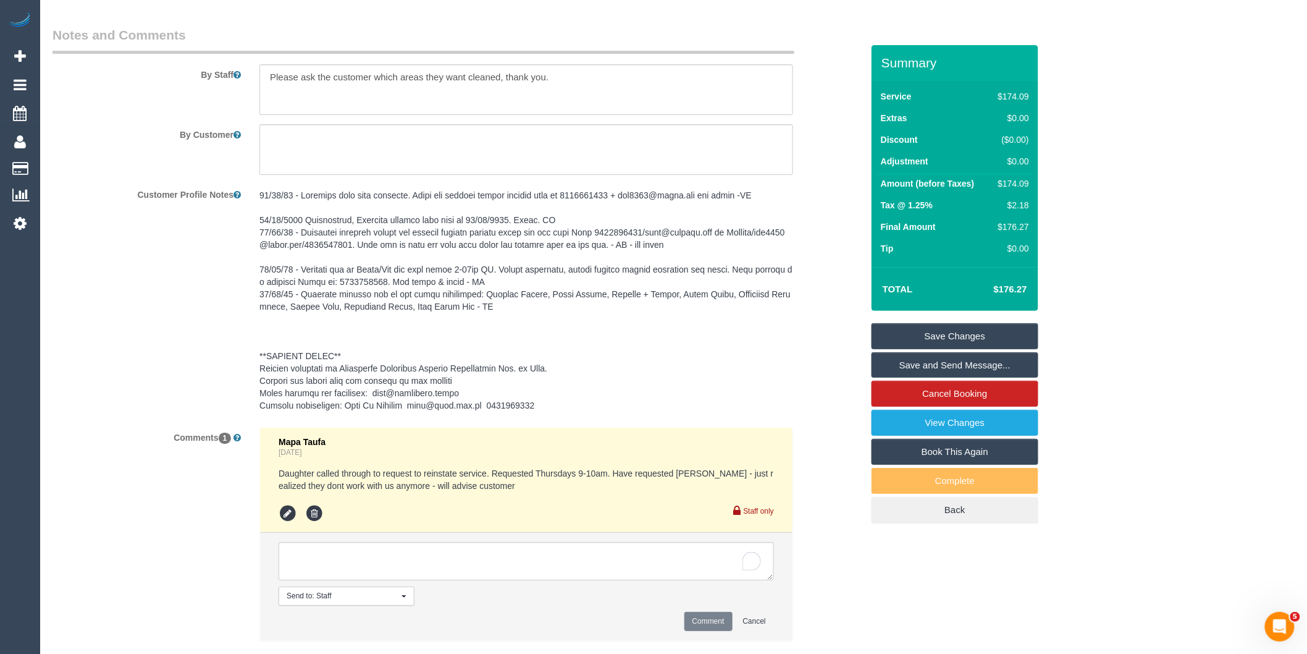
scroll to position [1755, 0]
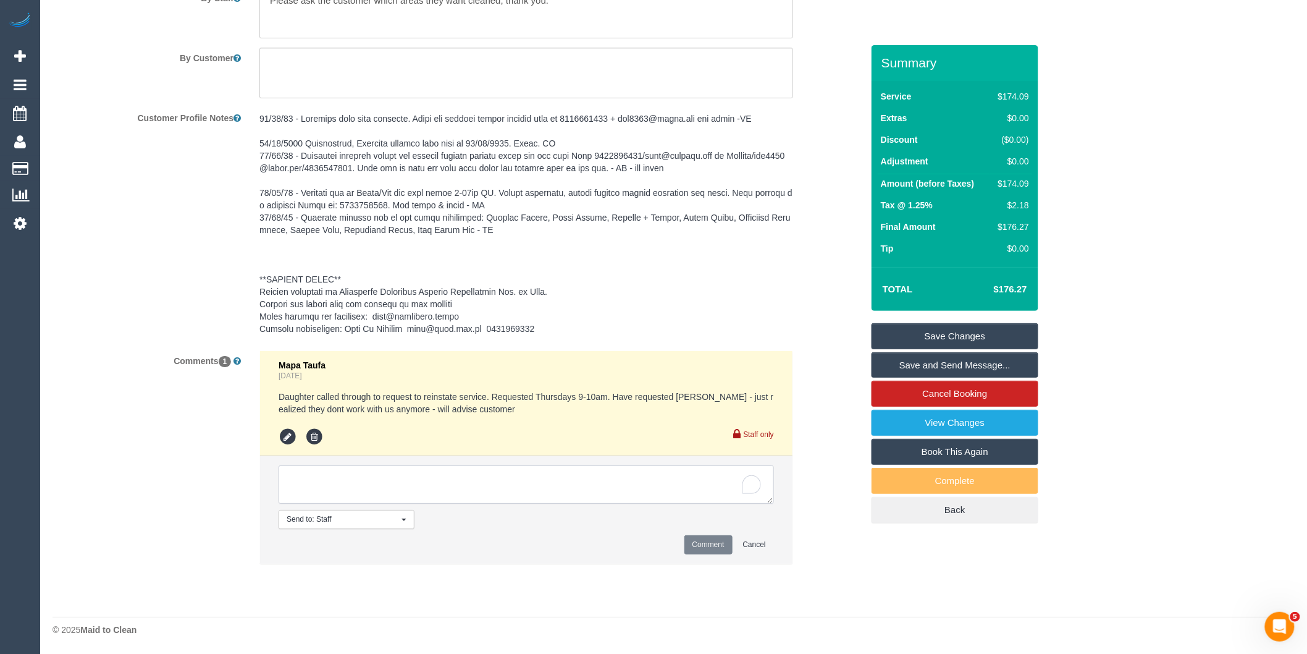
click at [510, 478] on textarea "To enrich screen reader interactions, please activate Accessibility in Grammarl…" at bounding box center [526, 484] width 495 height 38
type textarea "Customer informed via email [DEMOGRAPHIC_DATA] cleaner"
click at [707, 545] on button "Comment" at bounding box center [708, 544] width 48 height 19
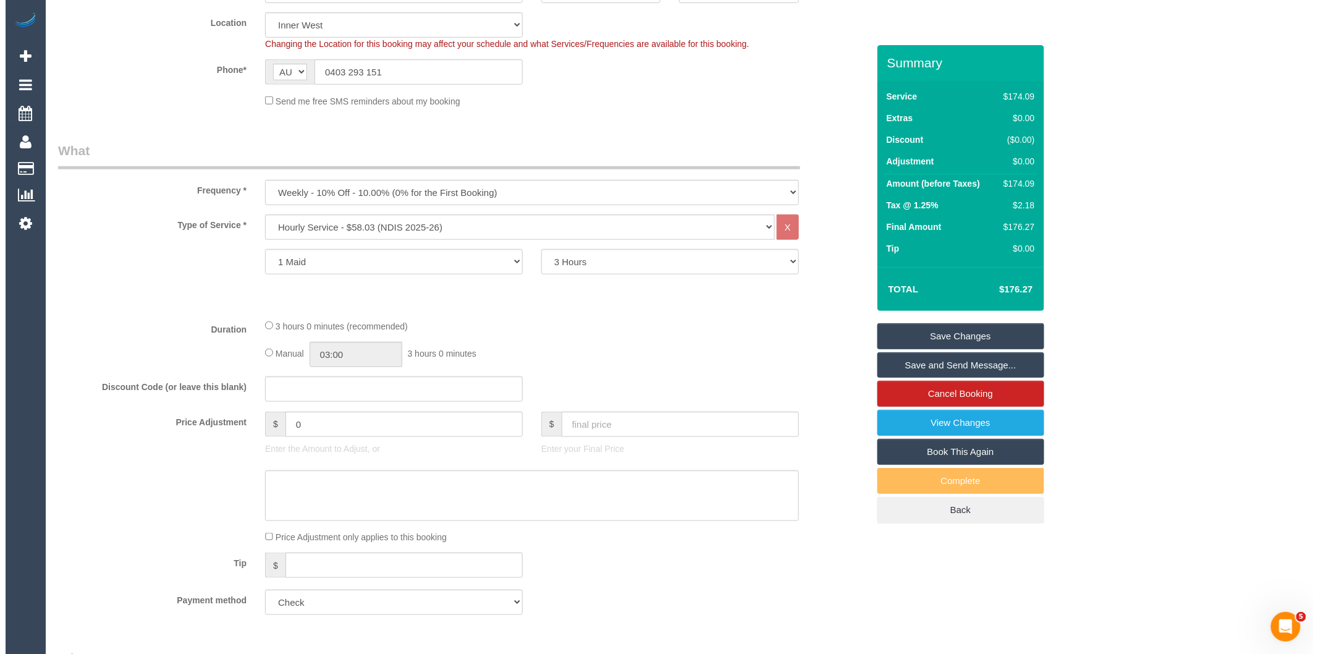
scroll to position [0, 0]
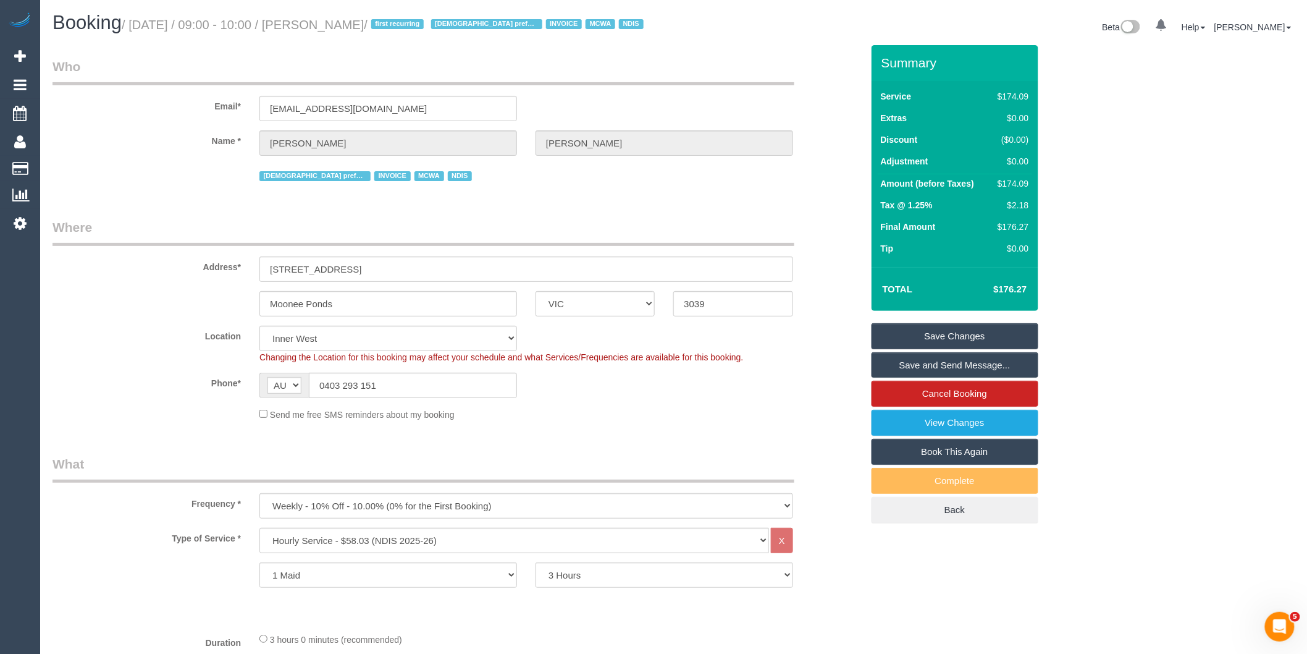
click at [927, 368] on link "Save and Send Message..." at bounding box center [955, 365] width 167 height 26
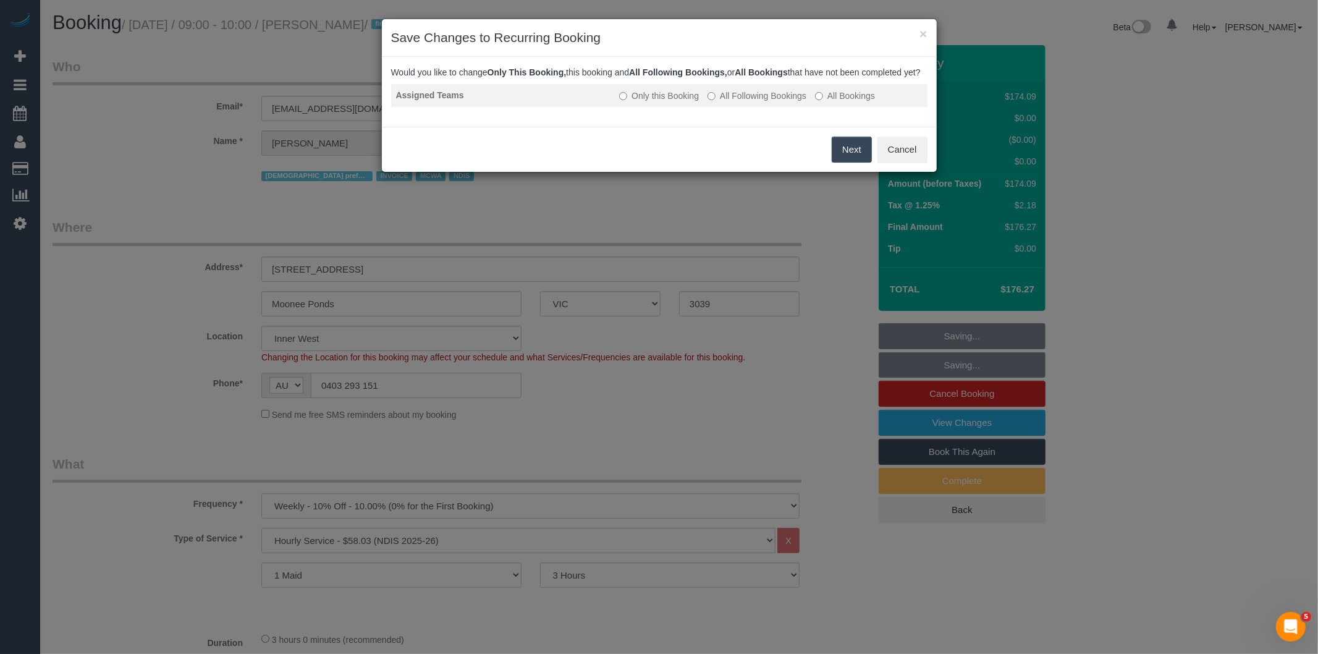
drag, startPoint x: 752, startPoint y: 105, endPoint x: 760, endPoint y: 105, distance: 8.0
click at [752, 102] on label "All Following Bookings" at bounding box center [756, 96] width 99 height 12
click at [843, 161] on button "Save" at bounding box center [851, 150] width 42 height 26
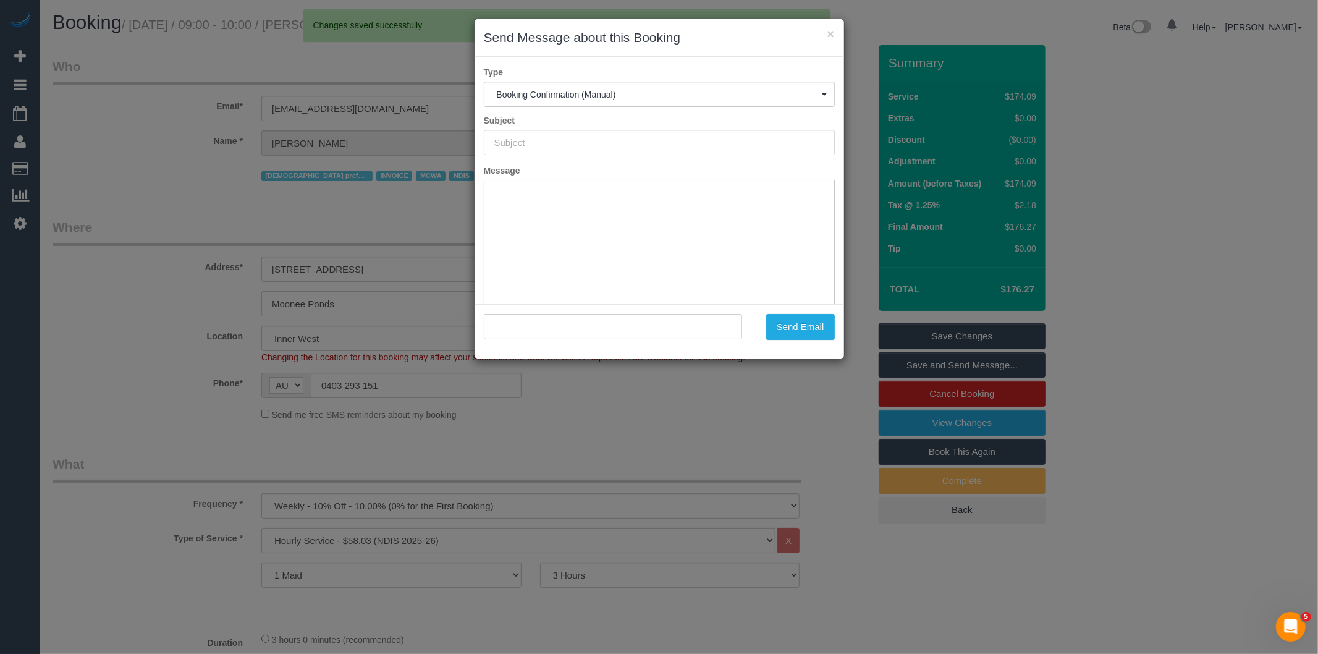
type input "Booking Confirmed"
type input ""[PERSON_NAME]" <[EMAIL_ADDRESS][DOMAIN_NAME]>"
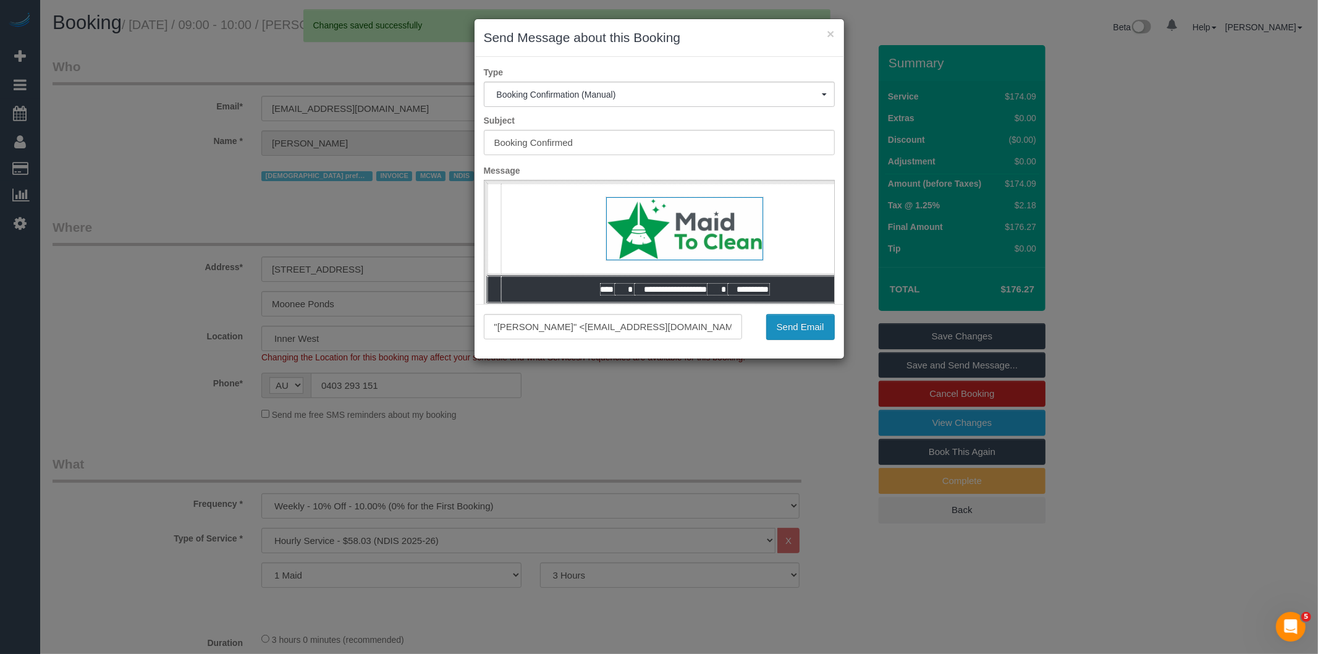
click at [797, 329] on button "Send Email" at bounding box center [800, 327] width 69 height 26
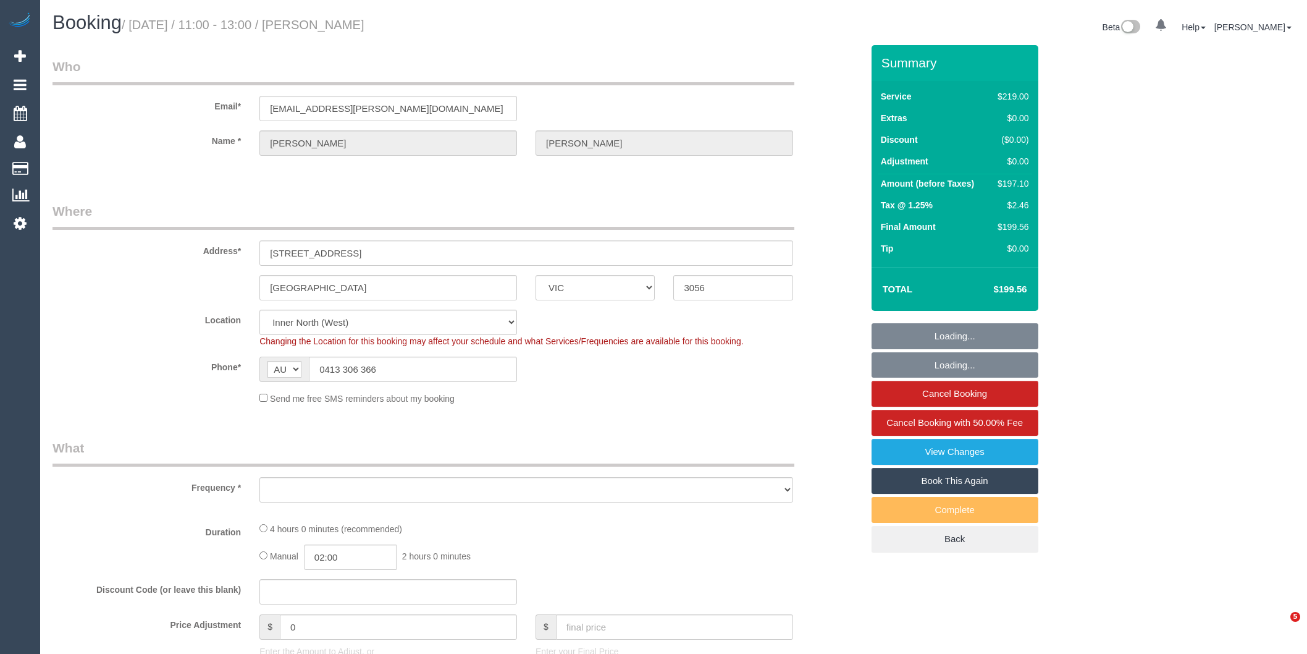
select select "VIC"
select select "number:27"
select select "number:14"
select select "number:19"
select select "number:24"
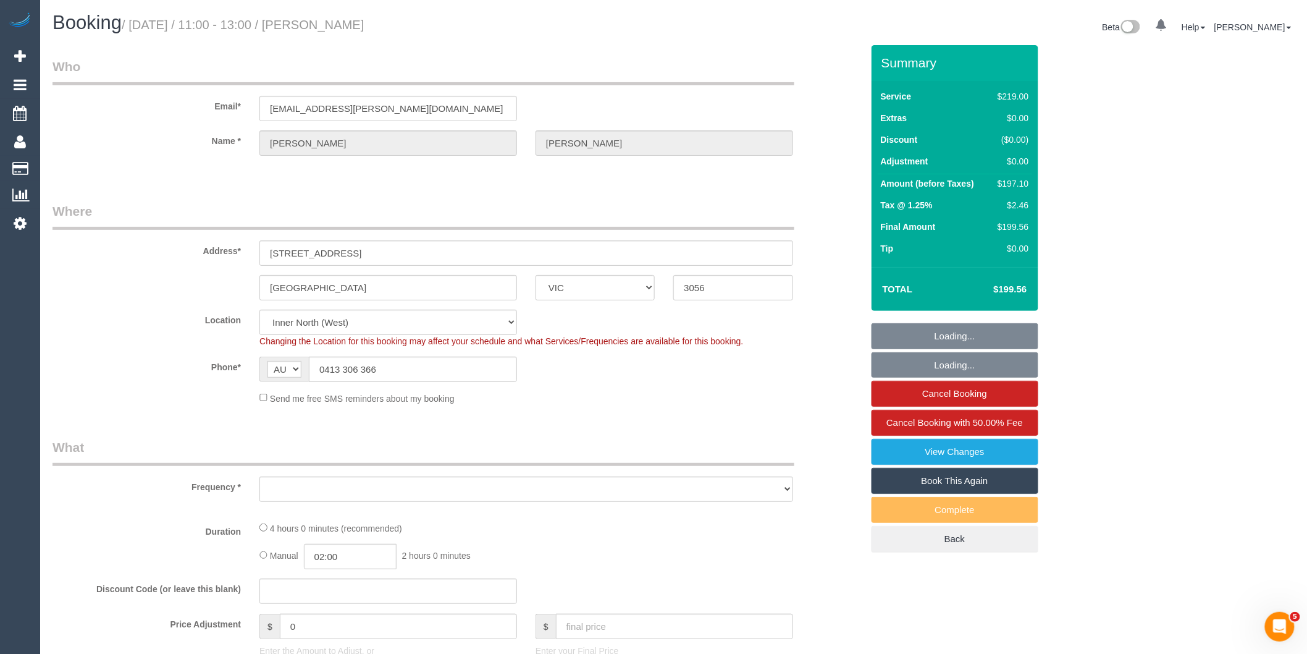
select select "number:11"
select select "object:695"
select select "string:stripe-pm_1GGesc2GScqysDRVJVCOxL56"
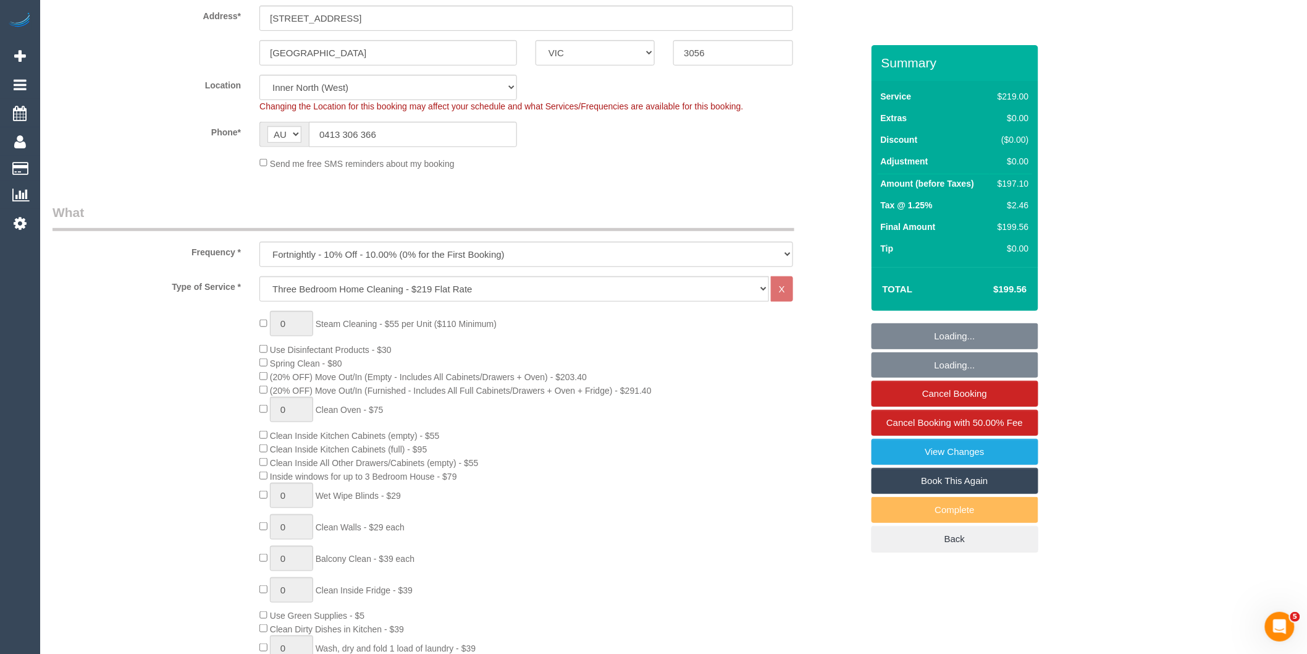
select select "object:1690"
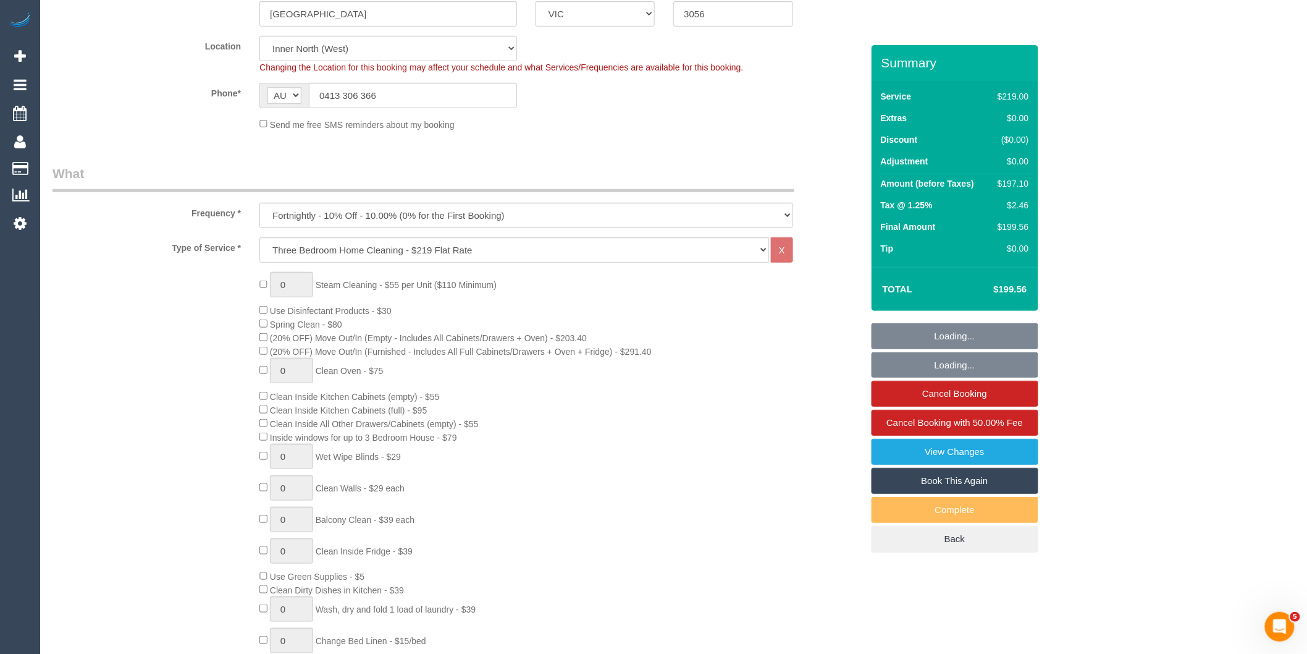
select select "spot1"
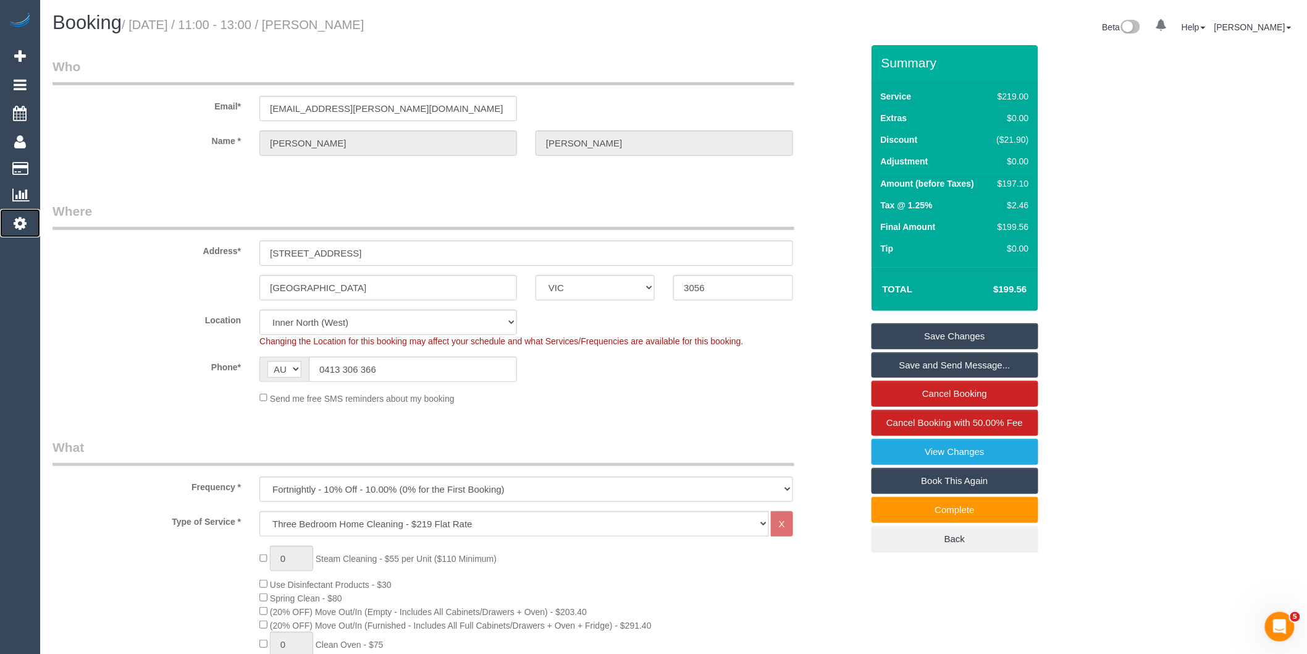
click at [27, 227] on link "Settings" at bounding box center [20, 223] width 40 height 28
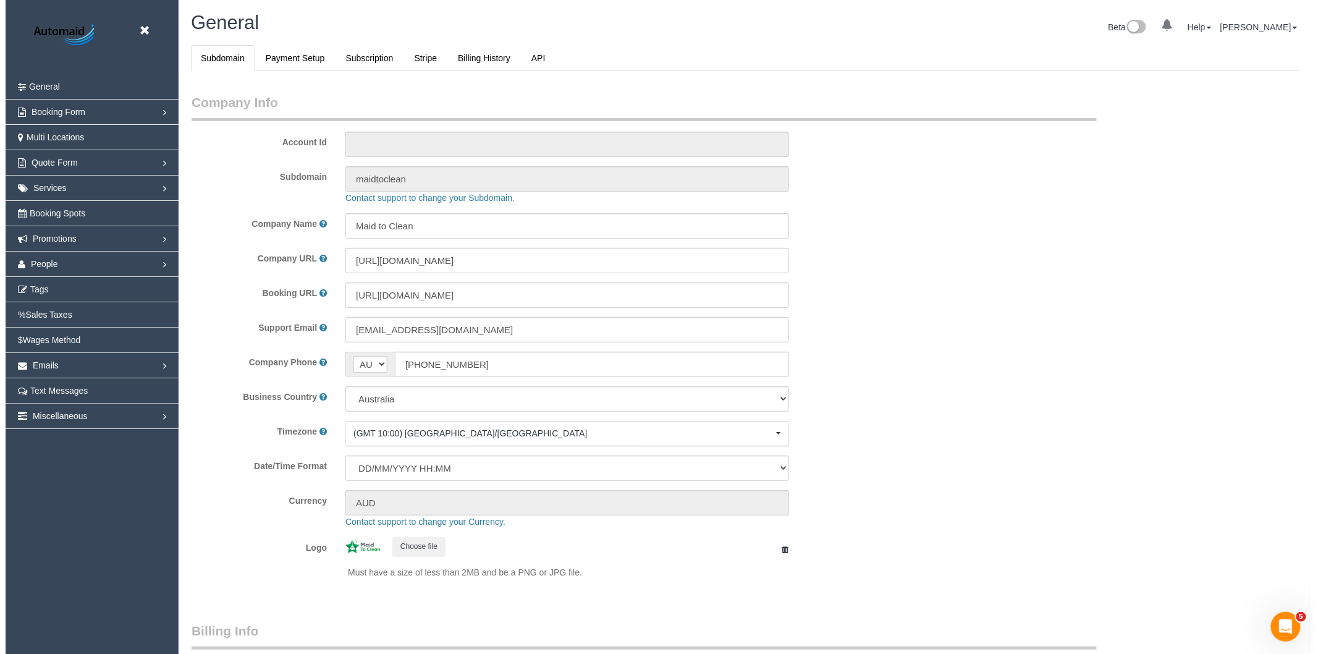
scroll to position [2782, 1307]
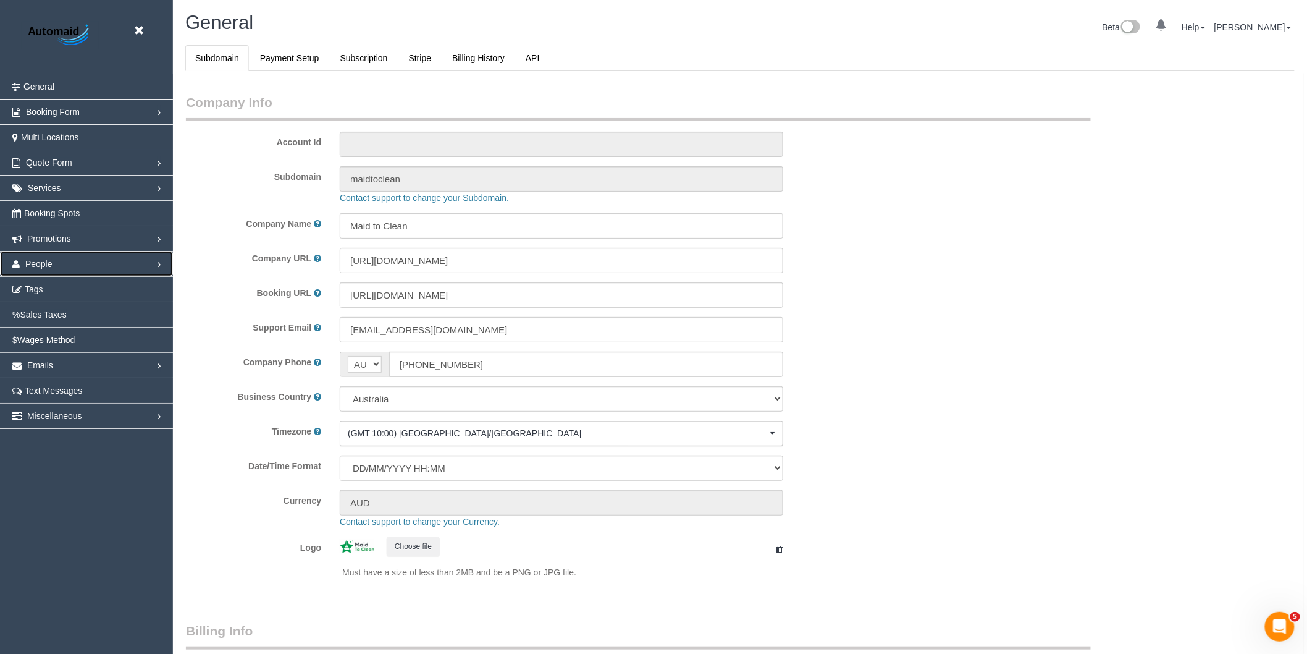
select select "1"
click at [47, 263] on span "People" at bounding box center [38, 264] width 27 height 10
click at [45, 287] on link "Teams" at bounding box center [86, 289] width 173 height 25
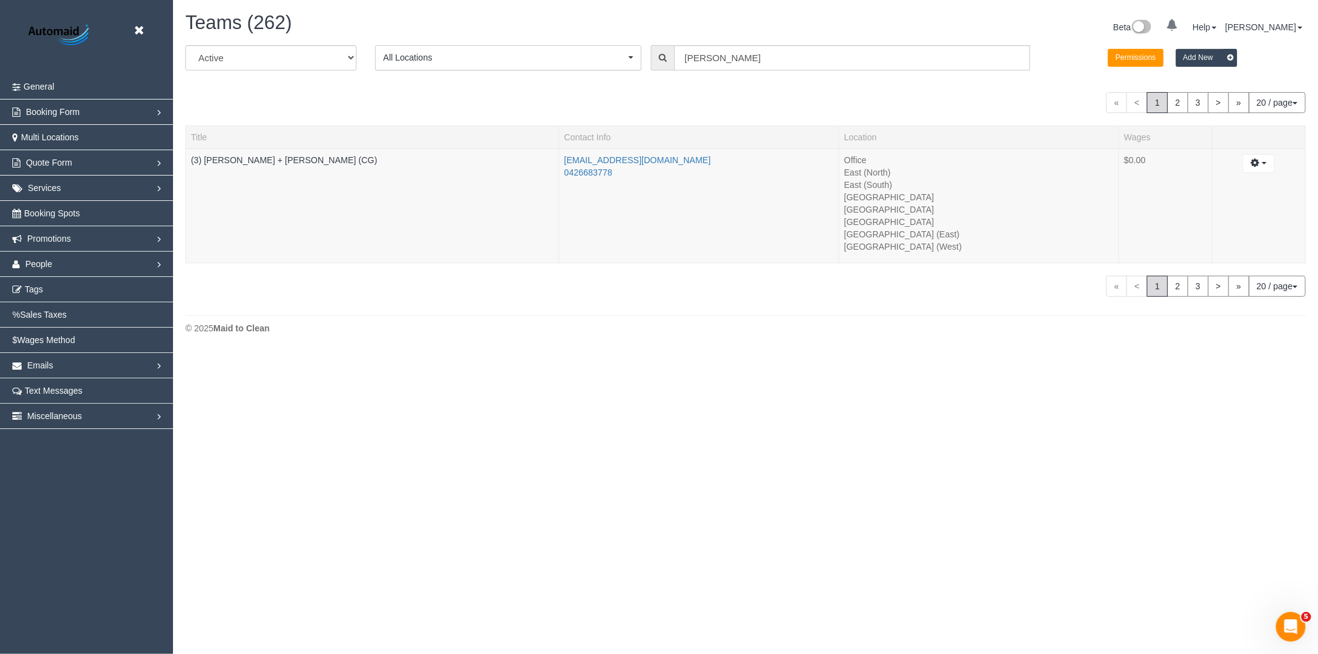
scroll to position [353, 1318]
drag, startPoint x: 671, startPoint y: 62, endPoint x: 608, endPoint y: 72, distance: 64.3
click at [608, 72] on div "All Active Archived All Locations All Locations Active Locations Office [defaul…" at bounding box center [745, 62] width 1138 height 35
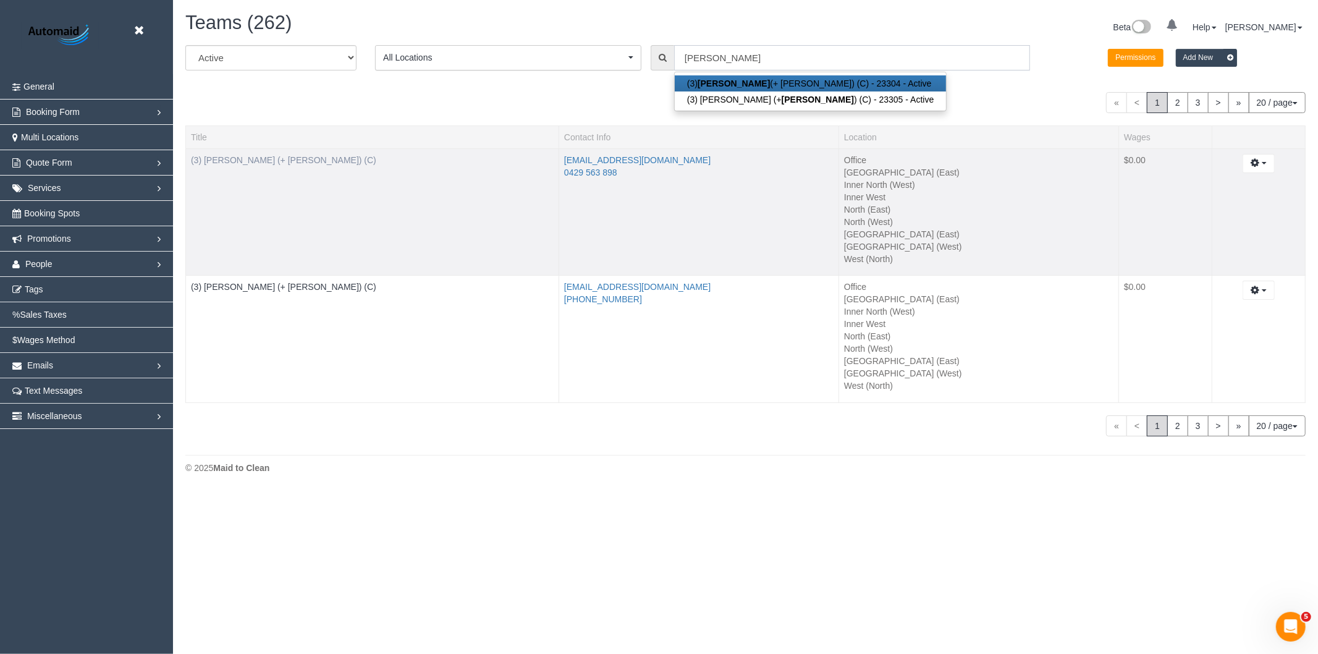
type input "[PERSON_NAME]"
click at [247, 159] on link "(3) [PERSON_NAME] (+ [PERSON_NAME]) (C)" at bounding box center [283, 160] width 185 height 10
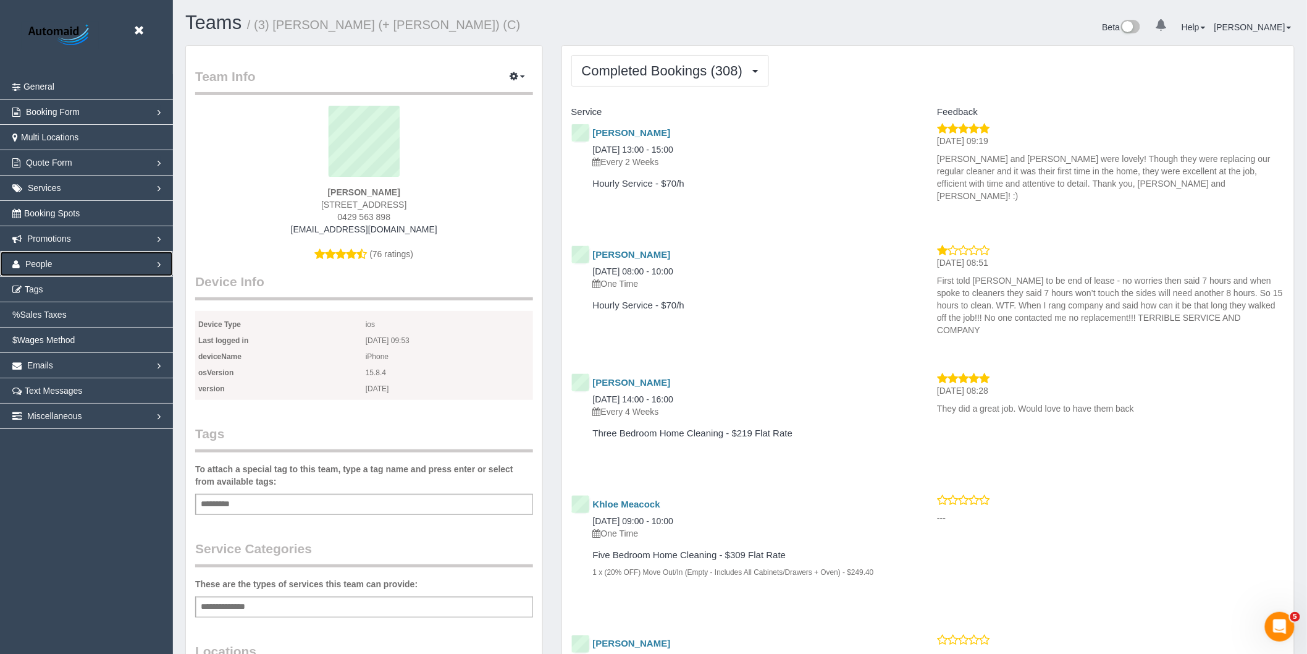
click at [40, 266] on span "People" at bounding box center [38, 264] width 27 height 10
click at [48, 287] on link "Teams" at bounding box center [86, 289] width 173 height 25
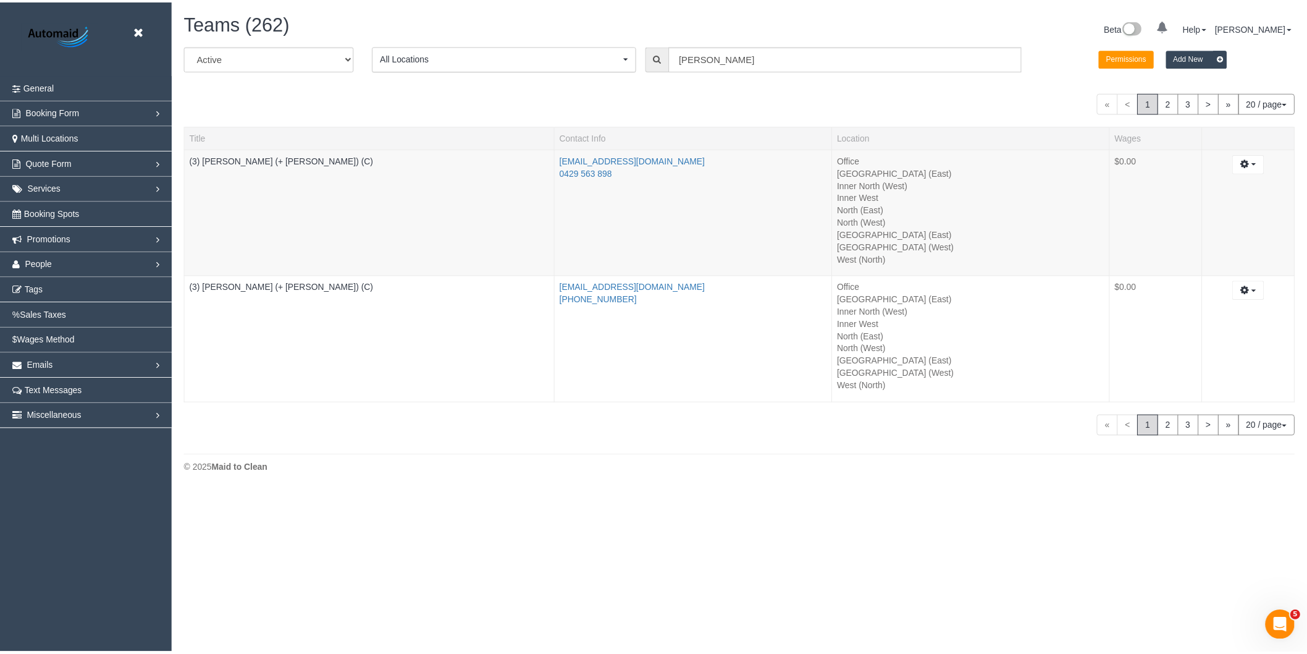
scroll to position [492, 1318]
click at [584, 82] on div "All Active Archived All Locations All Locations Active Locations Office [defaul…" at bounding box center [745, 240] width 1120 height 391
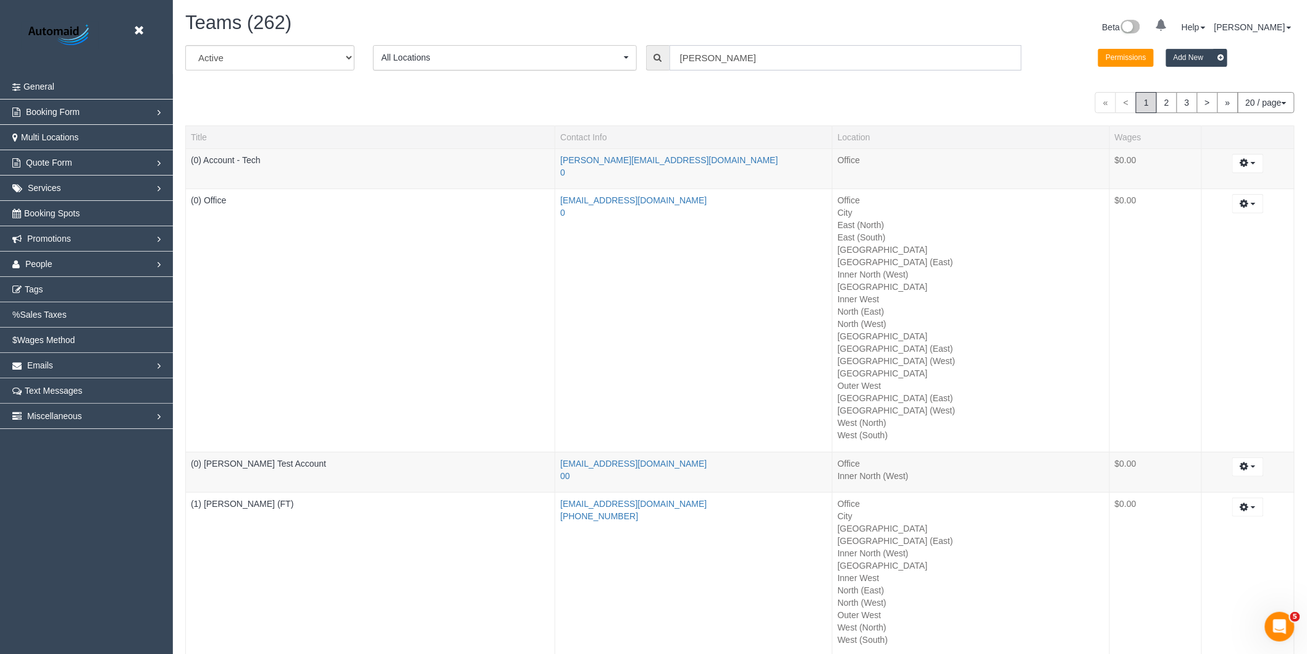
scroll to position [775, 1307]
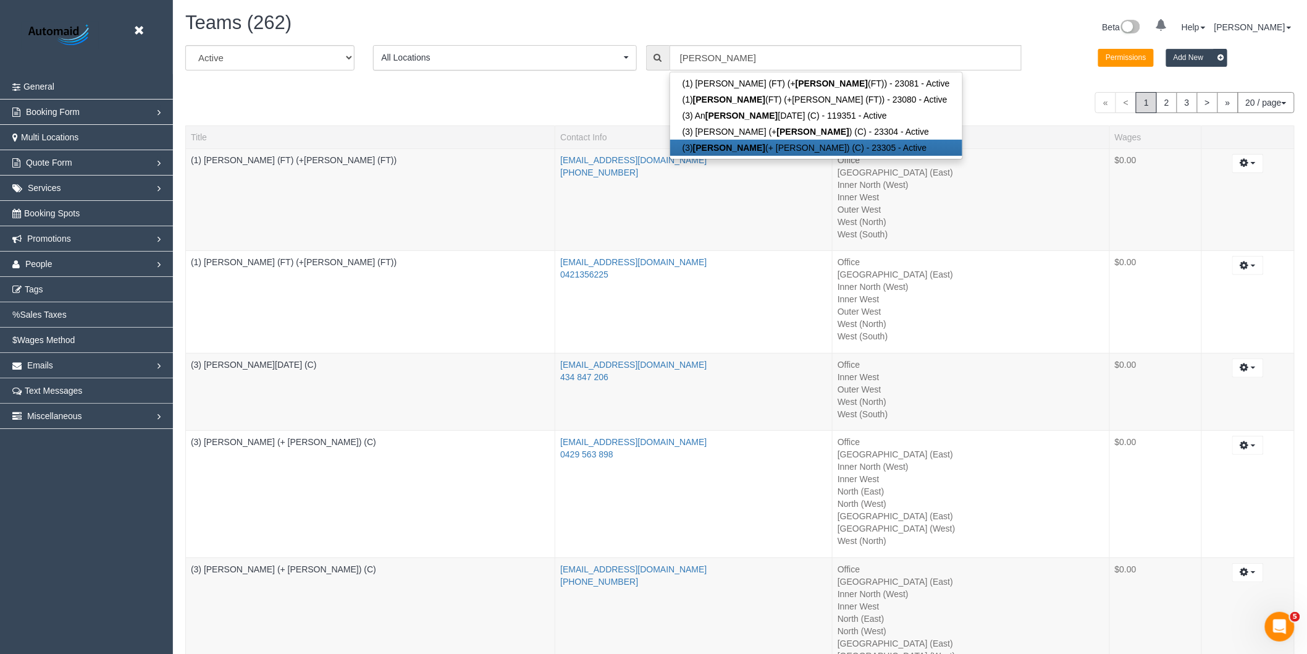
click at [736, 149] on link "(3) [PERSON_NAME] (+ [PERSON_NAME]) (C) - 23305 - Active" at bounding box center [816, 148] width 292 height 16
type input "(3) [PERSON_NAME] (+ [PERSON_NAME]) (C)"
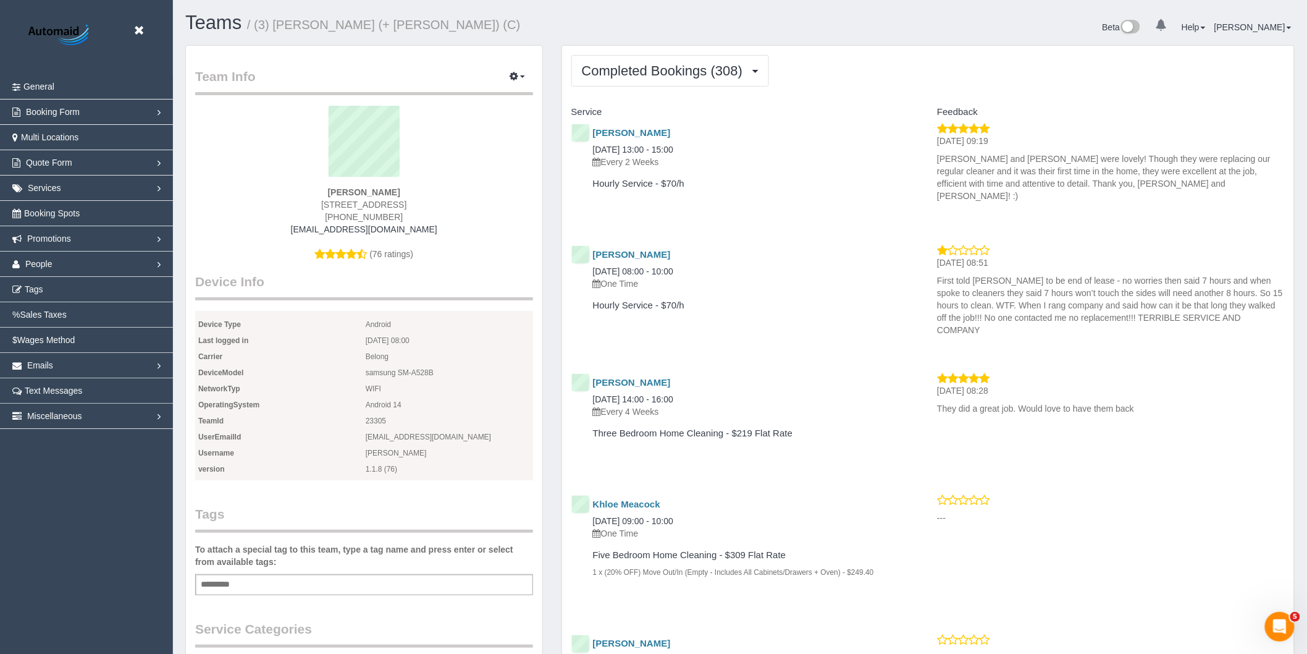
scroll to position [3525, 1307]
drag, startPoint x: 368, startPoint y: 235, endPoint x: 289, endPoint y: 230, distance: 79.2
click at [289, 230] on div "[PERSON_NAME] [STREET_ADDRESS] [PHONE_NUMBER] [EMAIL_ADDRESS][DOMAIN_NAME] (76 …" at bounding box center [364, 189] width 338 height 167
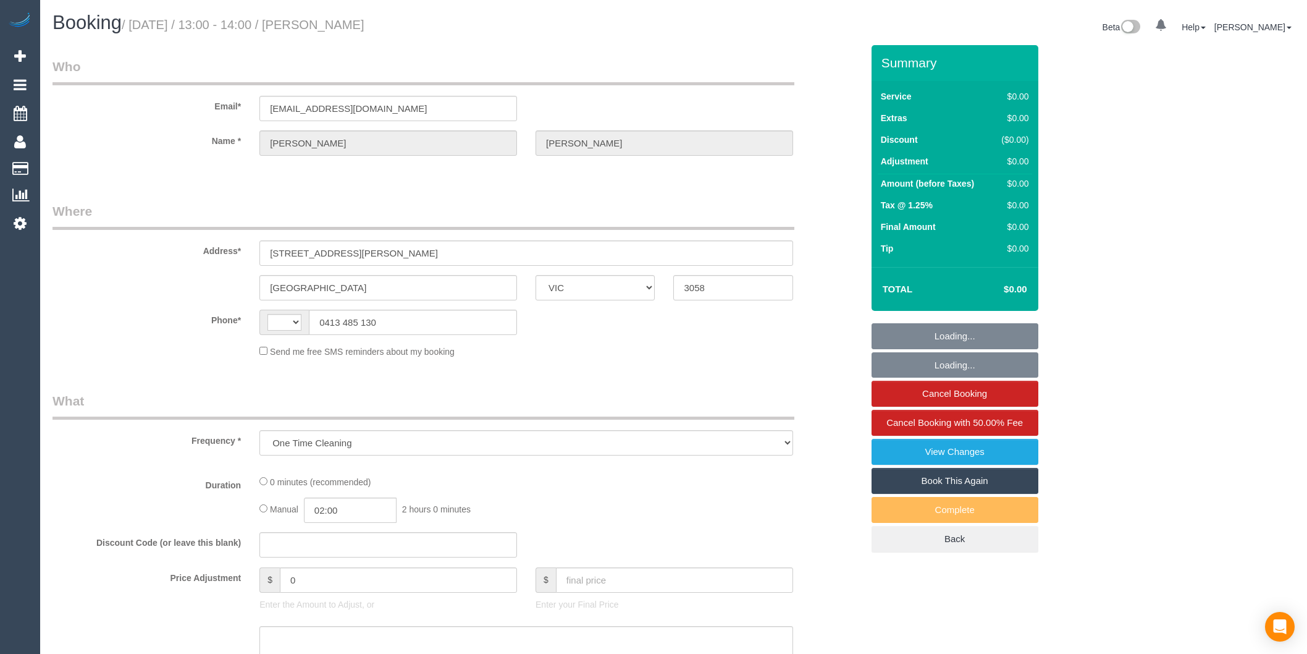
select select "VIC"
select select "string:AU"
select select "string:stripe-pm_1Ry1ER2GScqysDRVt0ZAC5Tt"
select select "number:28"
select select "number:17"
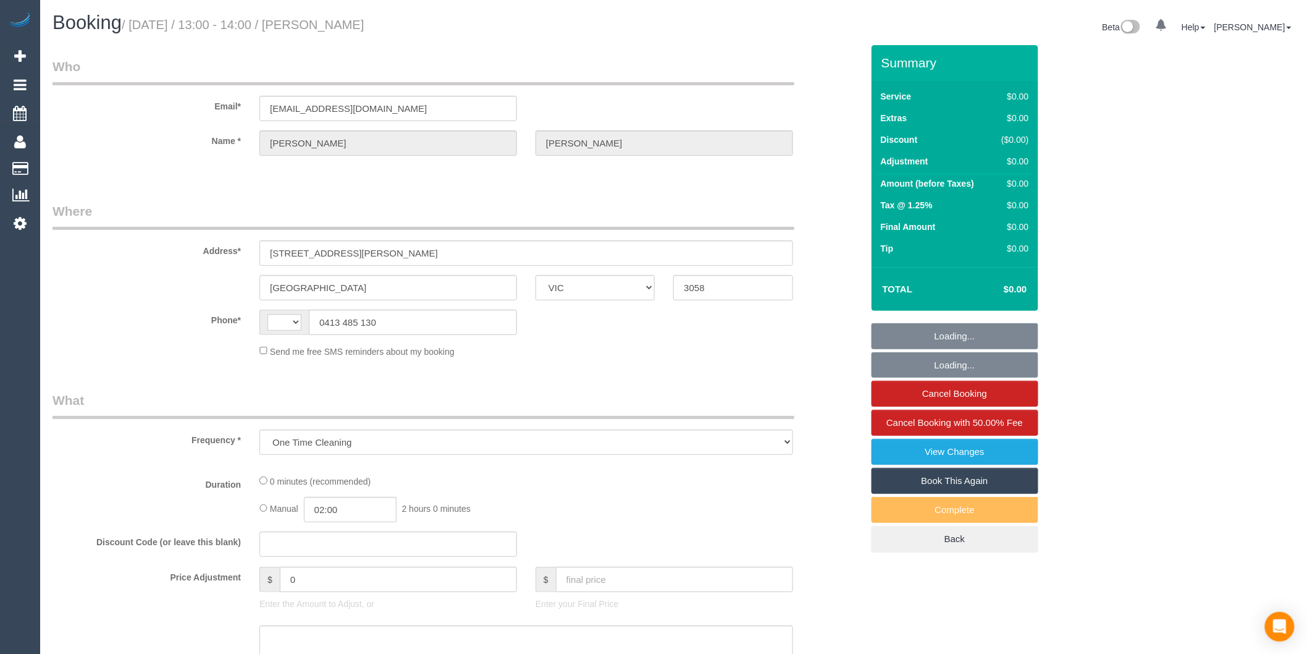
select select "number:18"
select select "number:24"
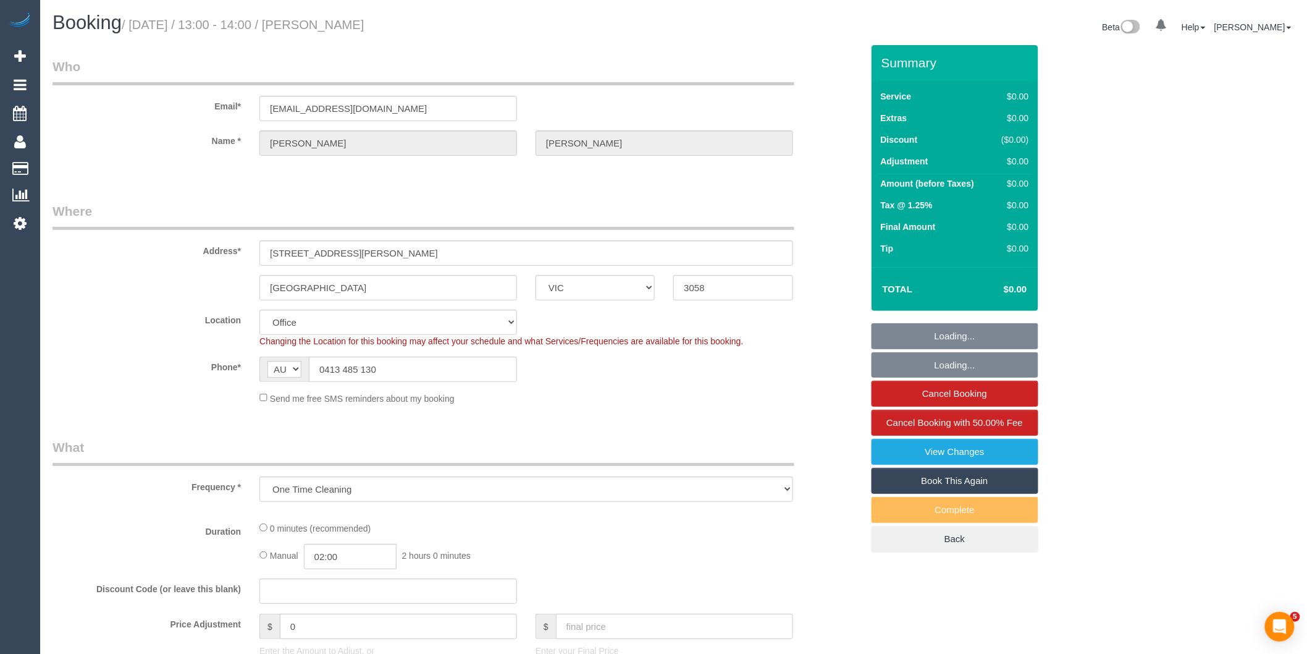
select select "object:714"
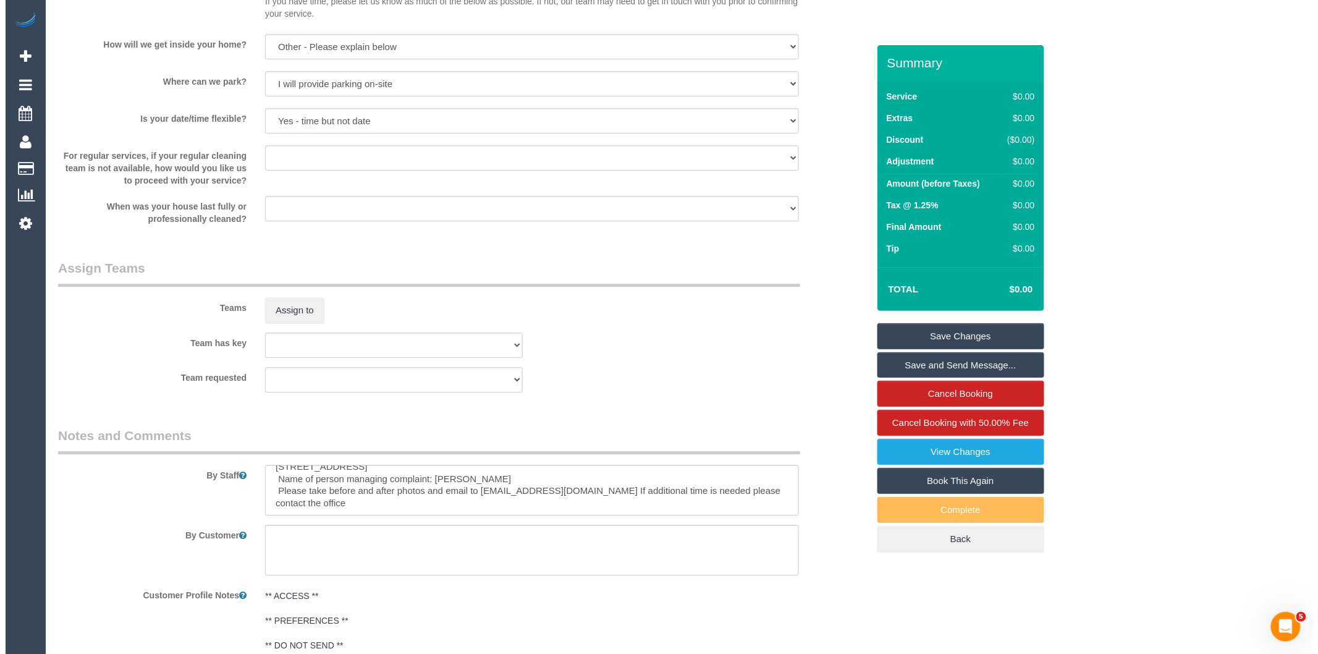
scroll to position [1441, 0]
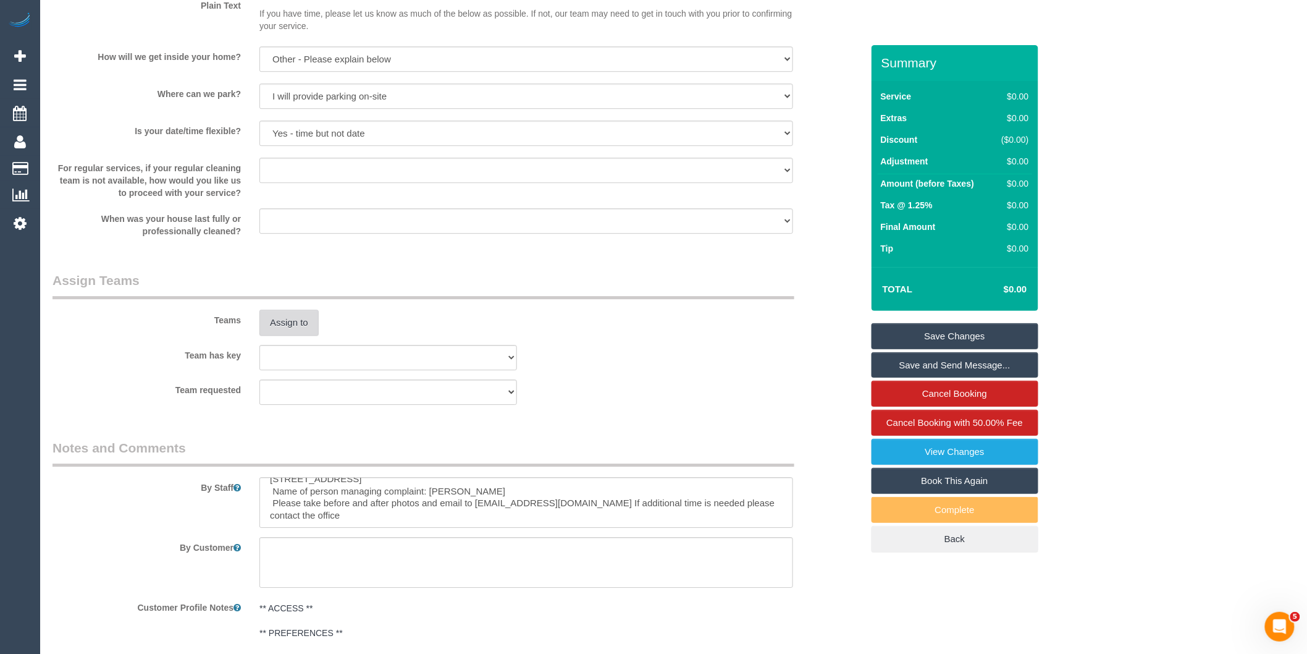
click at [282, 335] on button "Assign to" at bounding box center [288, 322] width 59 height 26
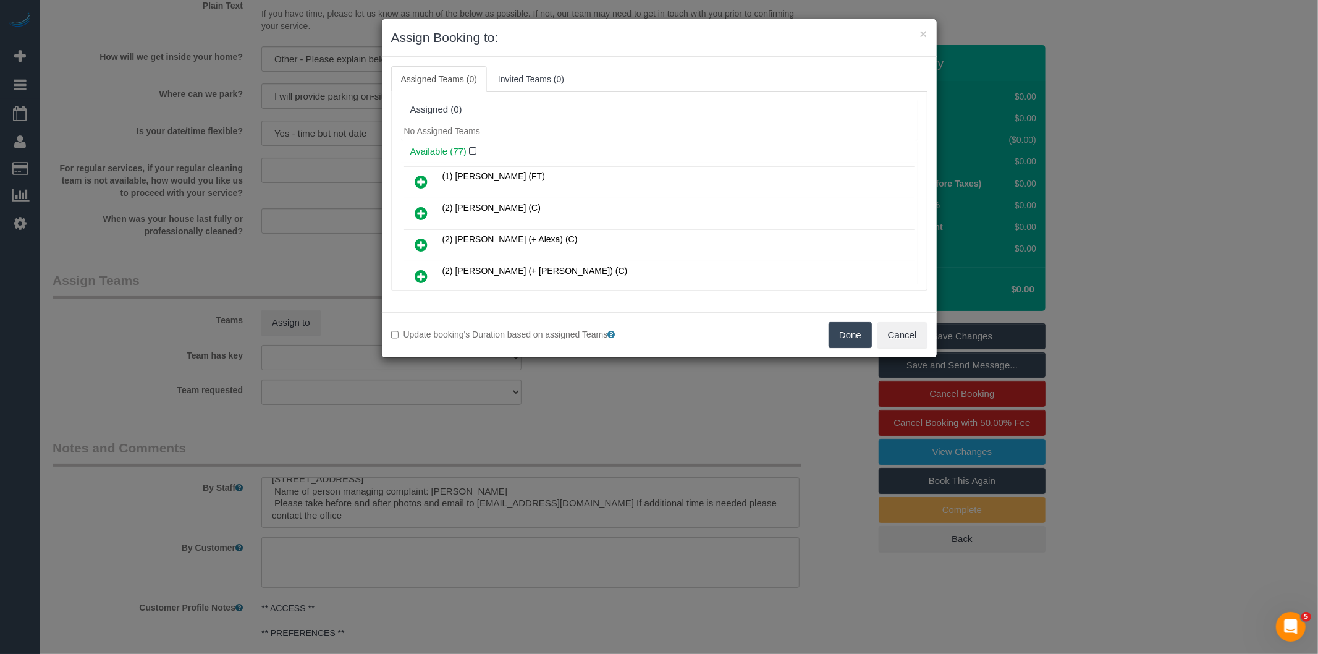
scroll to position [574, 0]
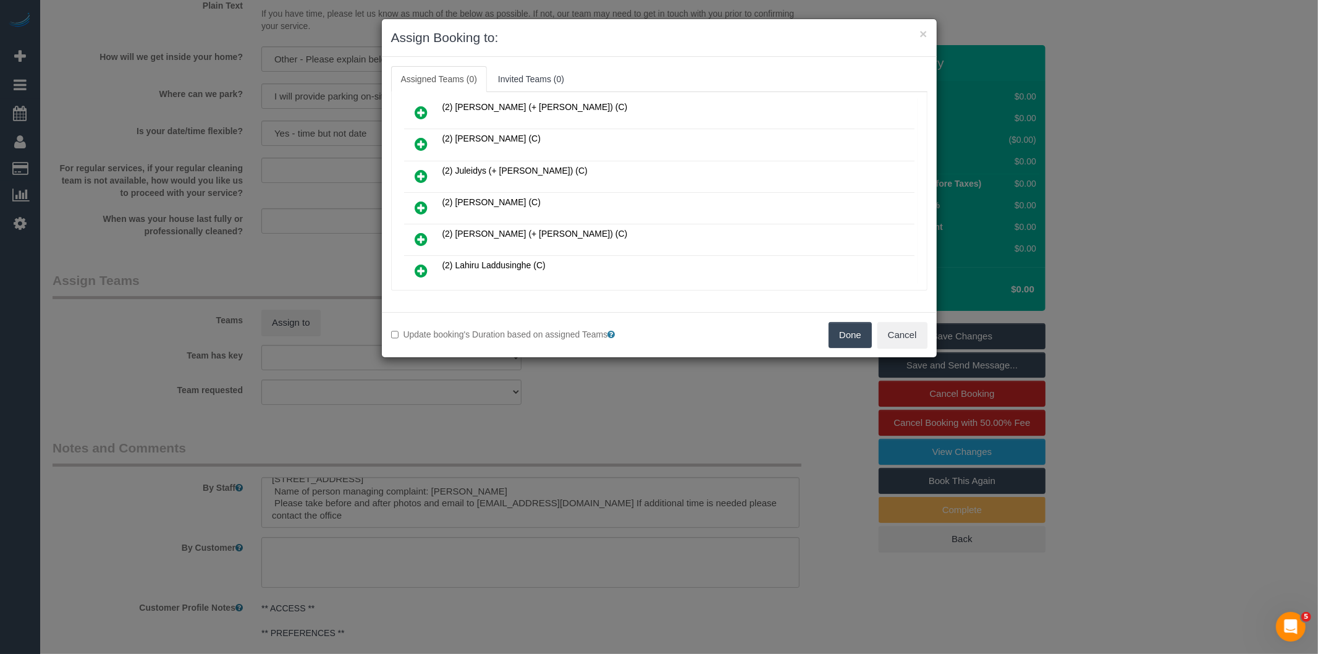
click at [416, 200] on icon at bounding box center [421, 207] width 13 height 15
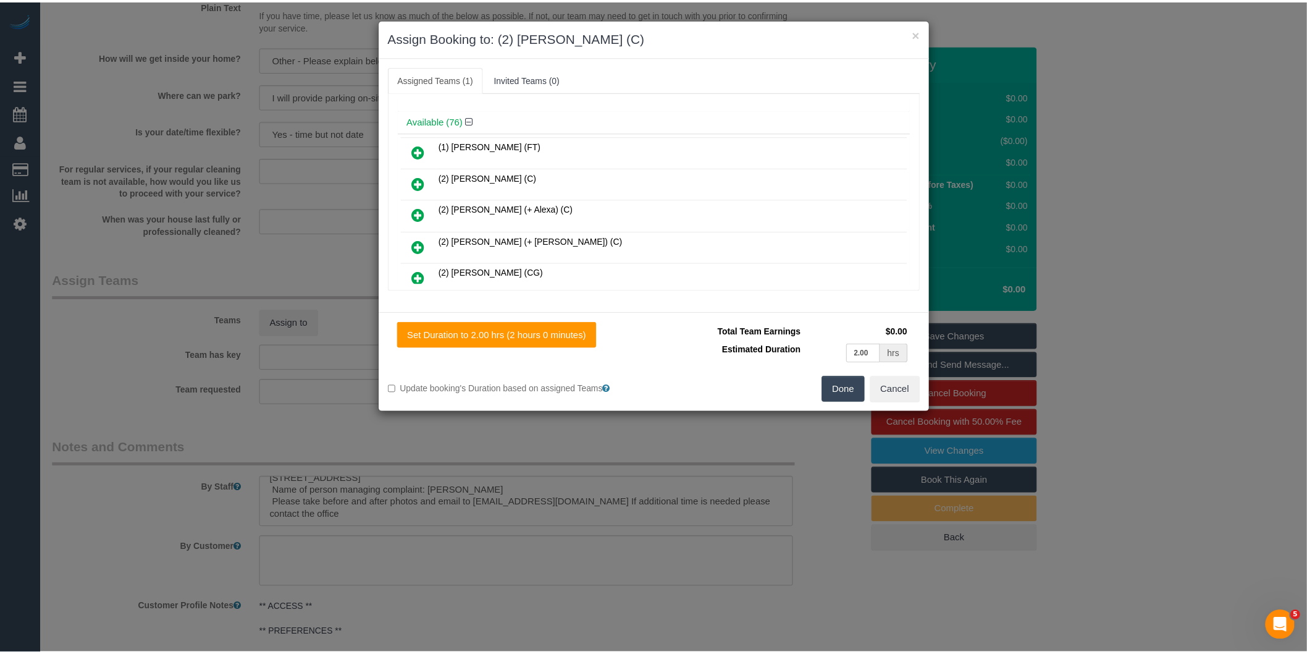
scroll to position [0, 0]
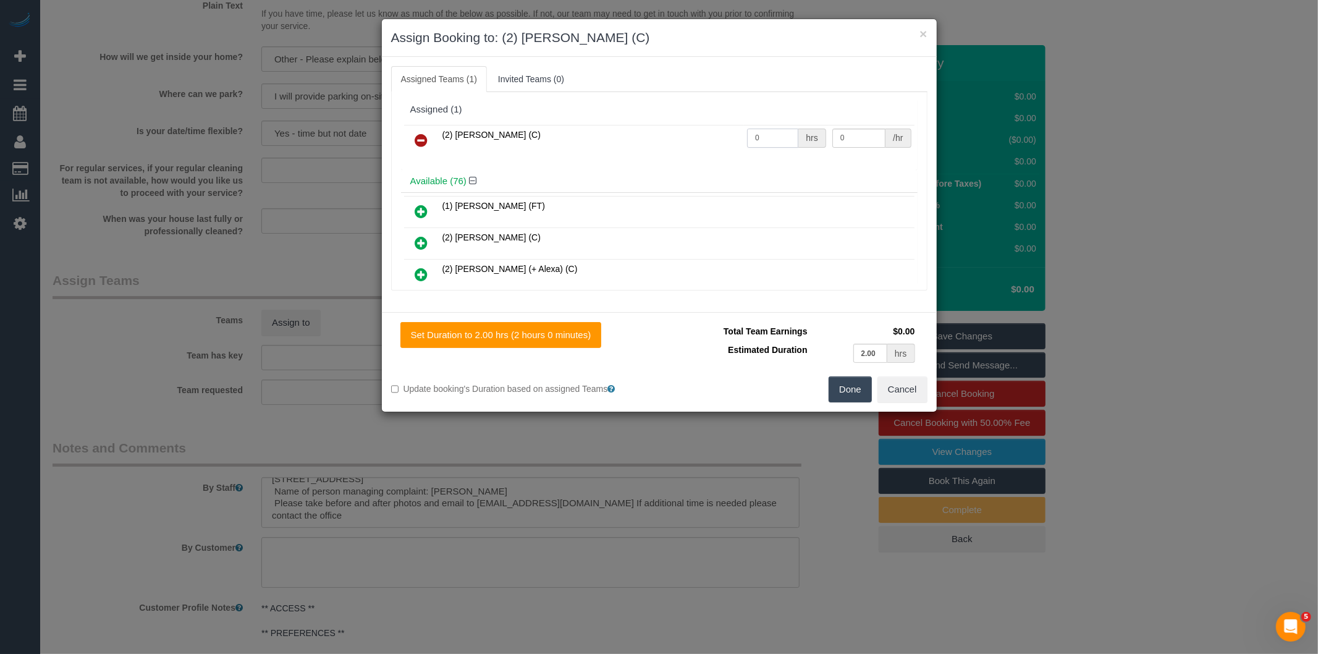
drag, startPoint x: 776, startPoint y: 136, endPoint x: 618, endPoint y: 155, distance: 159.3
click at [662, 149] on tr "(2) [PERSON_NAME] (C) 0 hrs 0 /hr" at bounding box center [659, 141] width 510 height 32
type input "2.5"
type input "40"
click at [847, 392] on button "Done" at bounding box center [849, 389] width 43 height 26
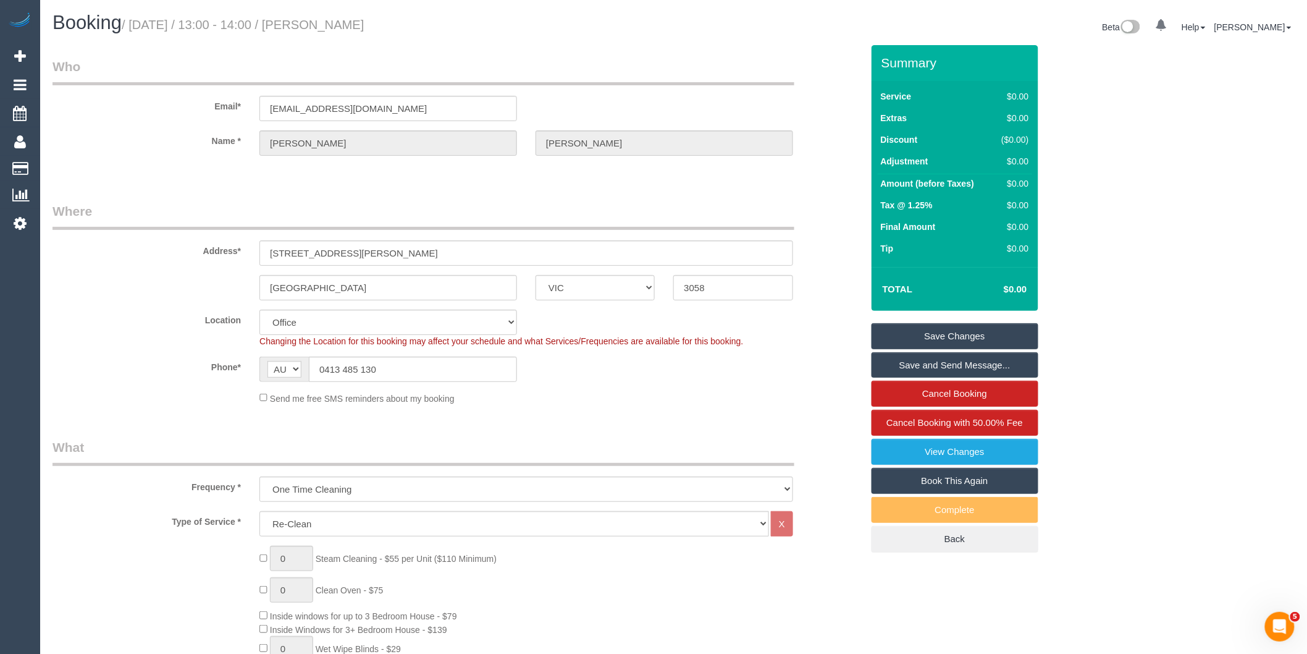
click at [927, 335] on link "Save Changes" at bounding box center [955, 336] width 167 height 26
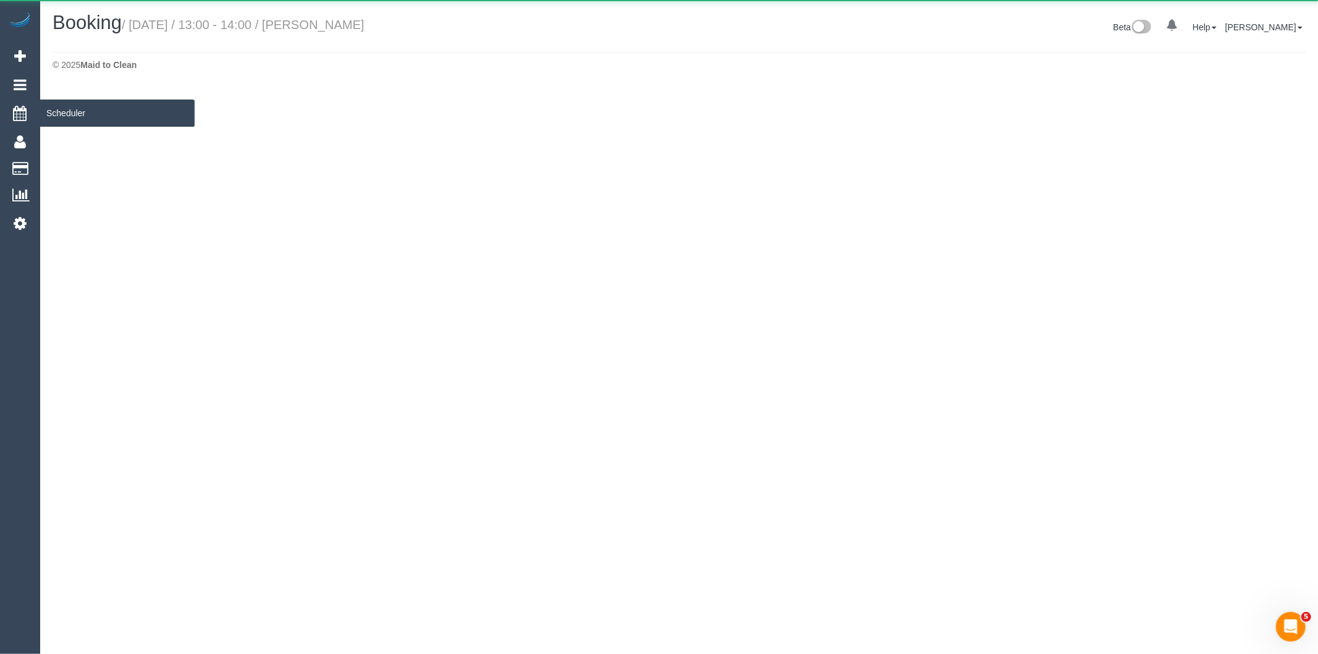
select select "VIC"
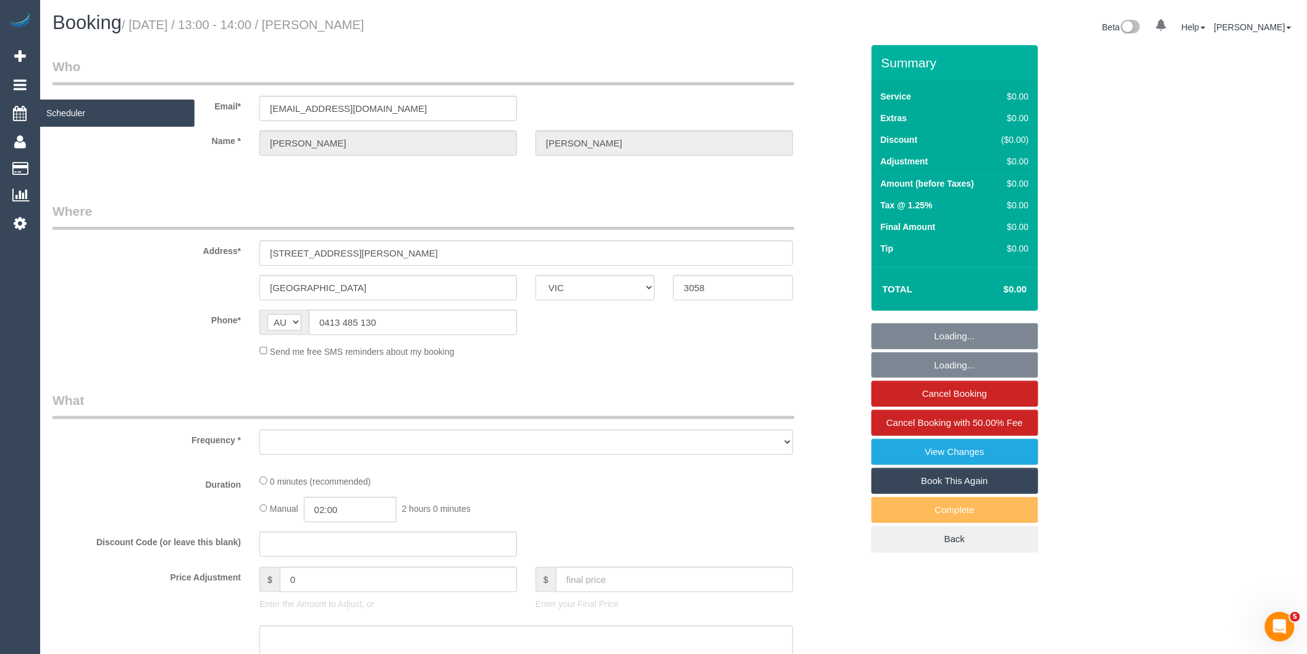
select select "object:7192"
select select "string:stripe-pm_1Ry1ER2GScqysDRVt0ZAC5Tt"
select select "number:28"
select select "number:17"
select select "number:18"
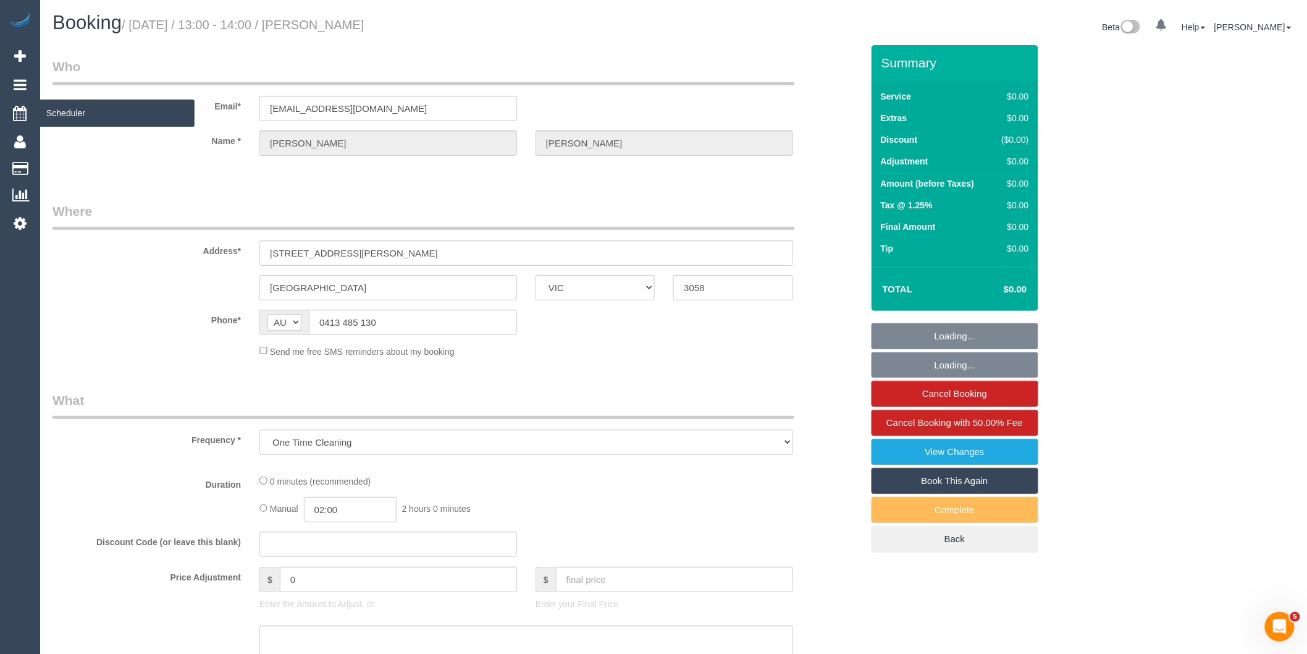
select select "number:24"
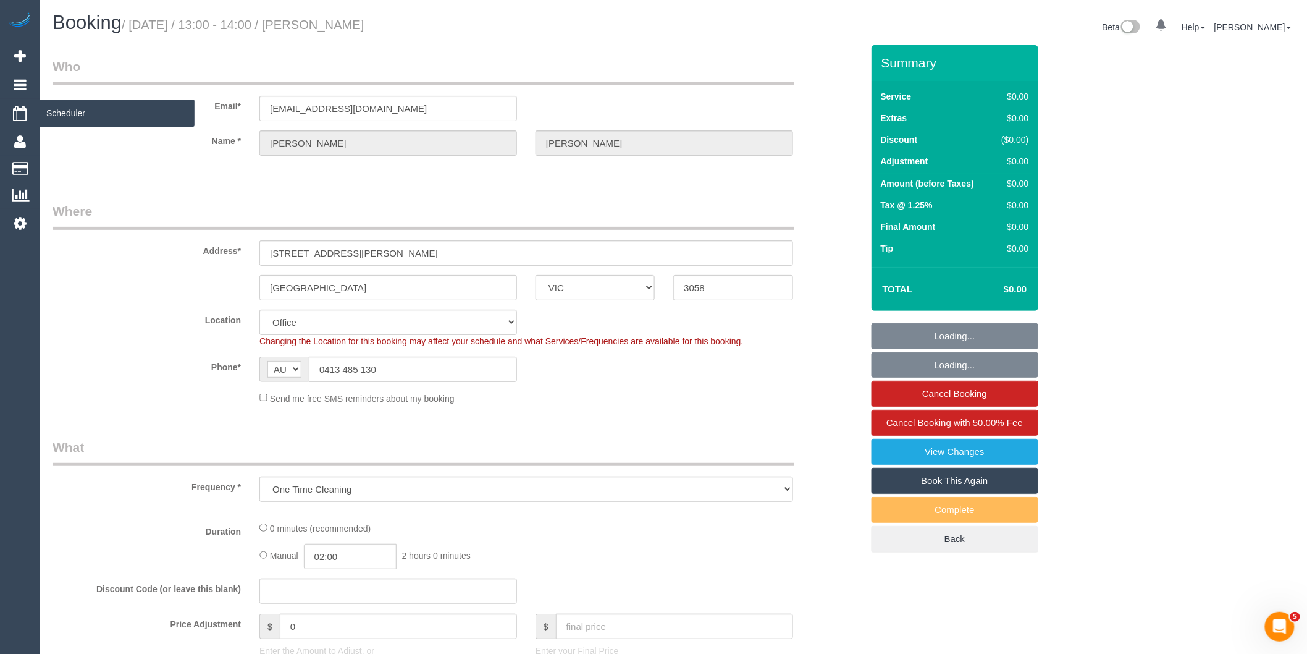
select select "object:7423"
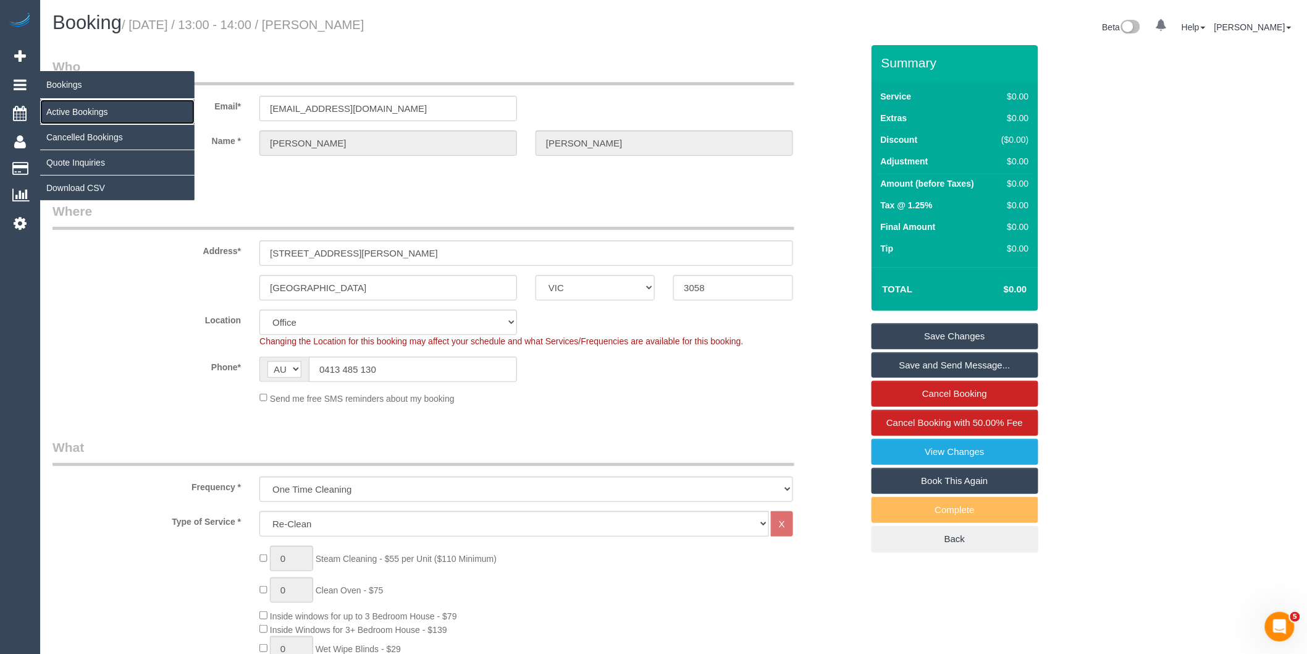
click at [82, 111] on link "Active Bookings" at bounding box center [117, 111] width 154 height 25
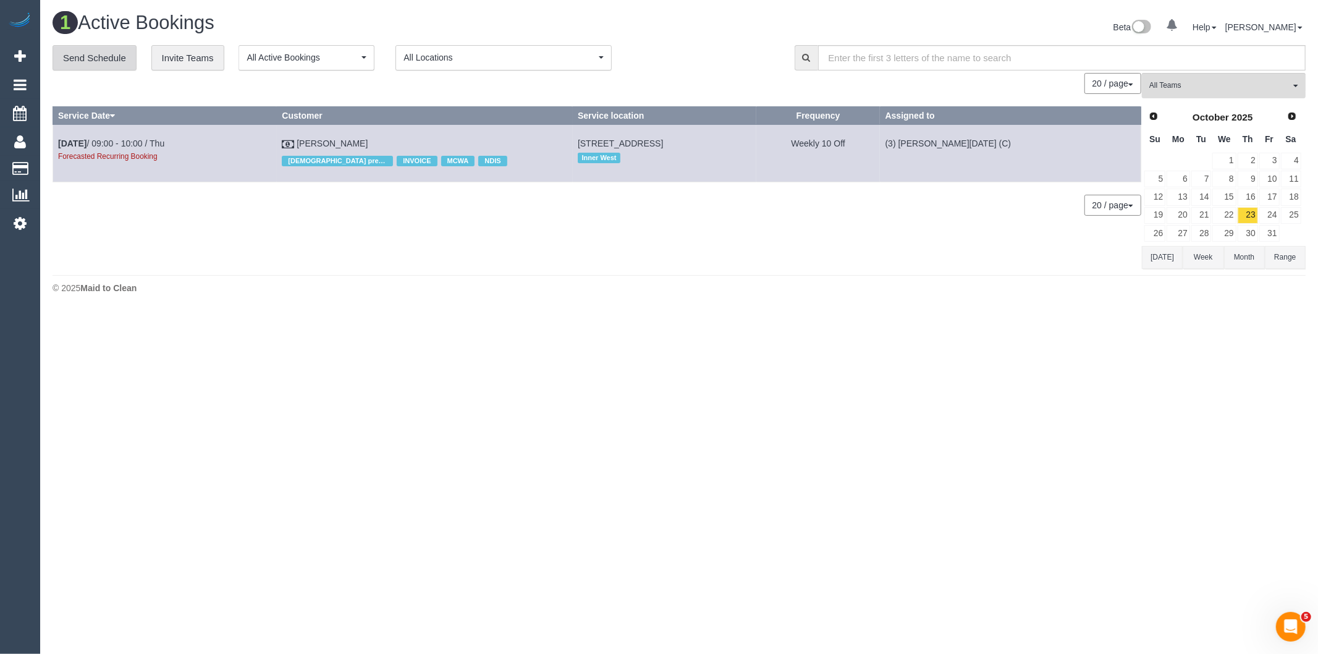
click at [75, 57] on link "Send Schedule" at bounding box center [95, 58] width 84 height 26
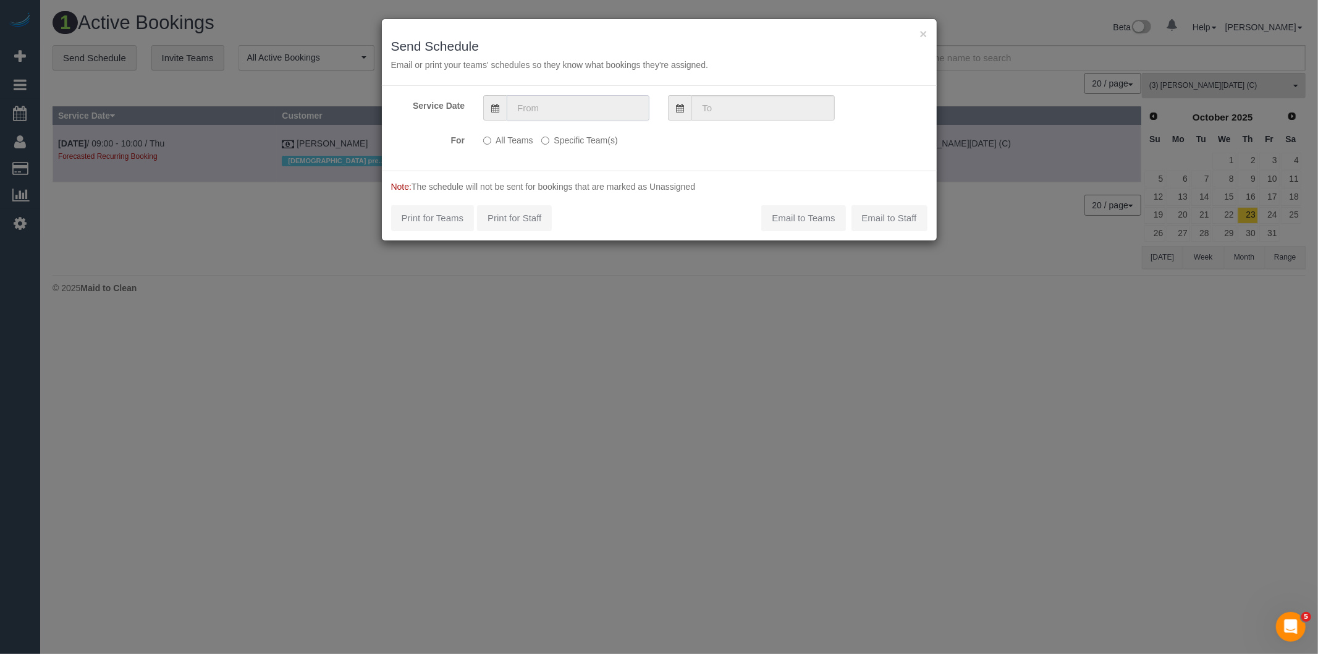
click at [569, 108] on input "text" at bounding box center [578, 107] width 143 height 25
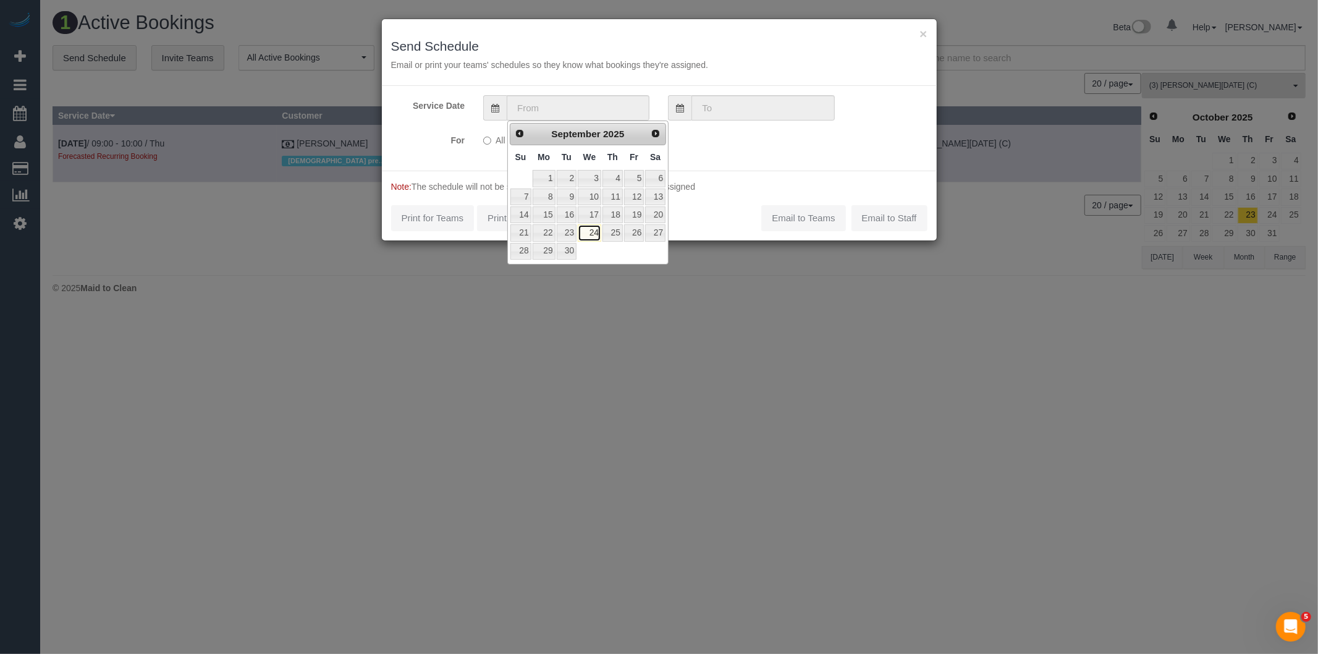
click at [594, 235] on link "24" at bounding box center [589, 232] width 23 height 17
type input "[DATE]"
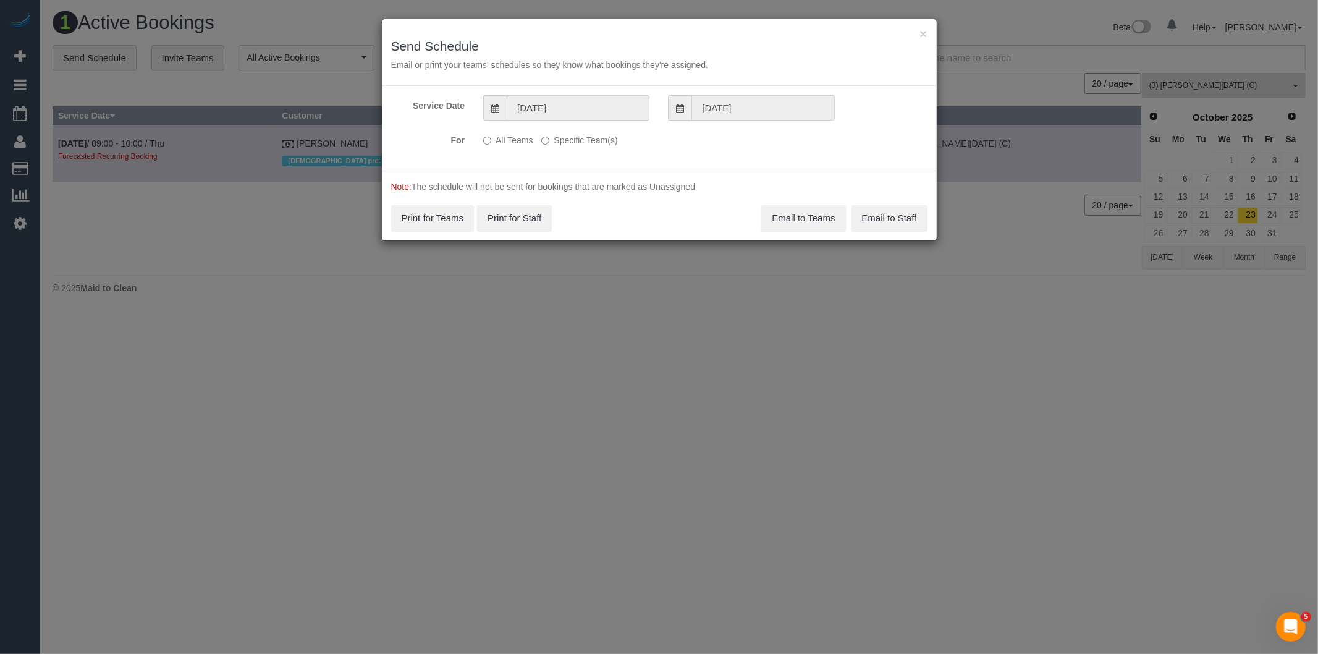
click at [579, 138] on label "Specific Team(s)" at bounding box center [579, 138] width 76 height 17
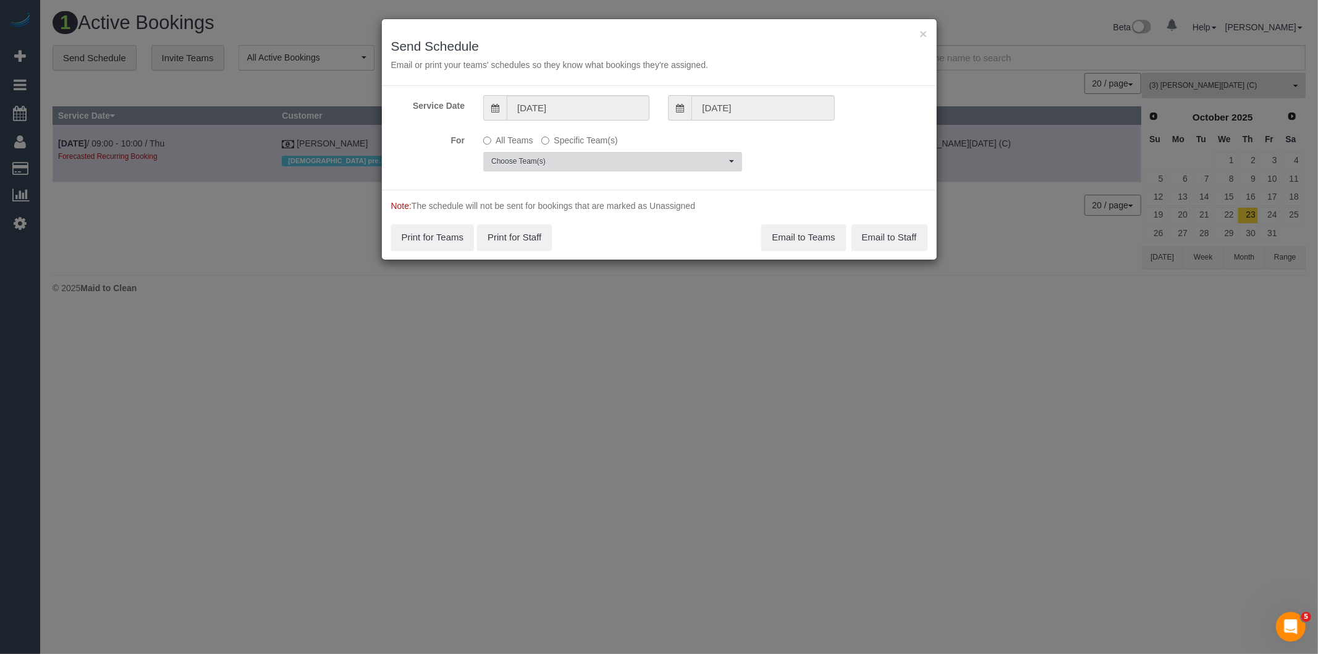
click at [560, 152] on button "Choose Team(s)" at bounding box center [612, 161] width 259 height 19
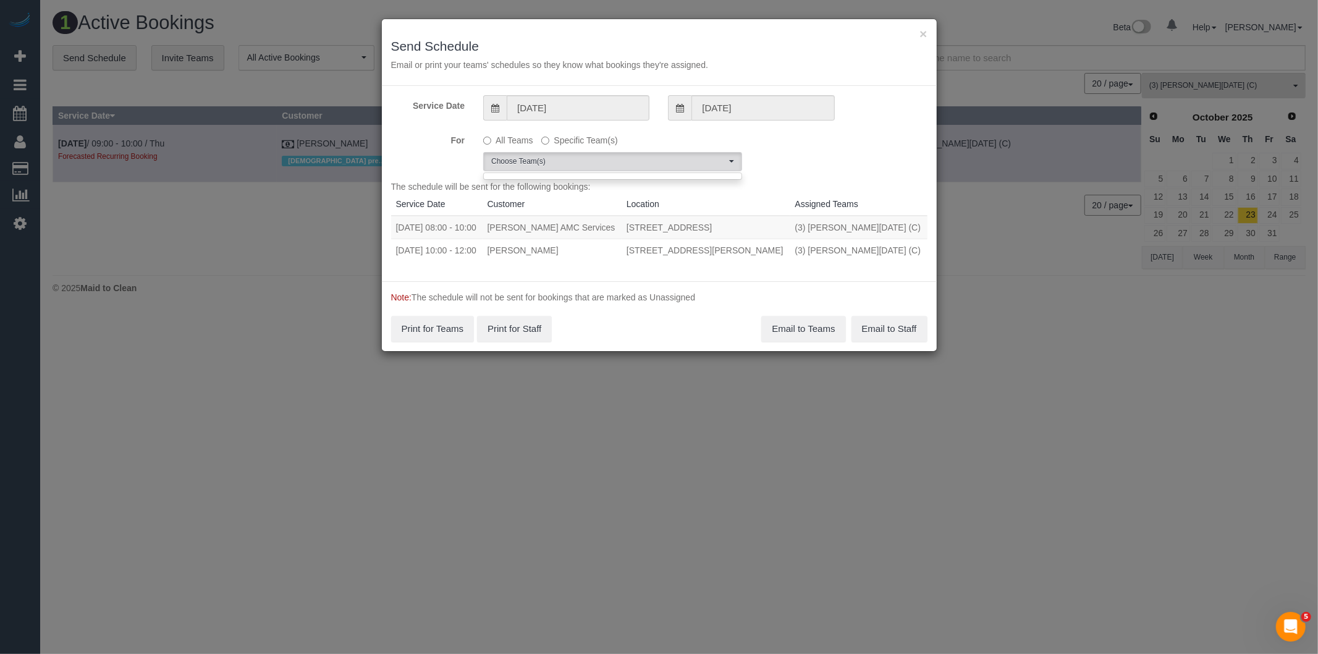
click at [658, 132] on p "All Teams Specific Team(s)" at bounding box center [612, 138] width 259 height 17
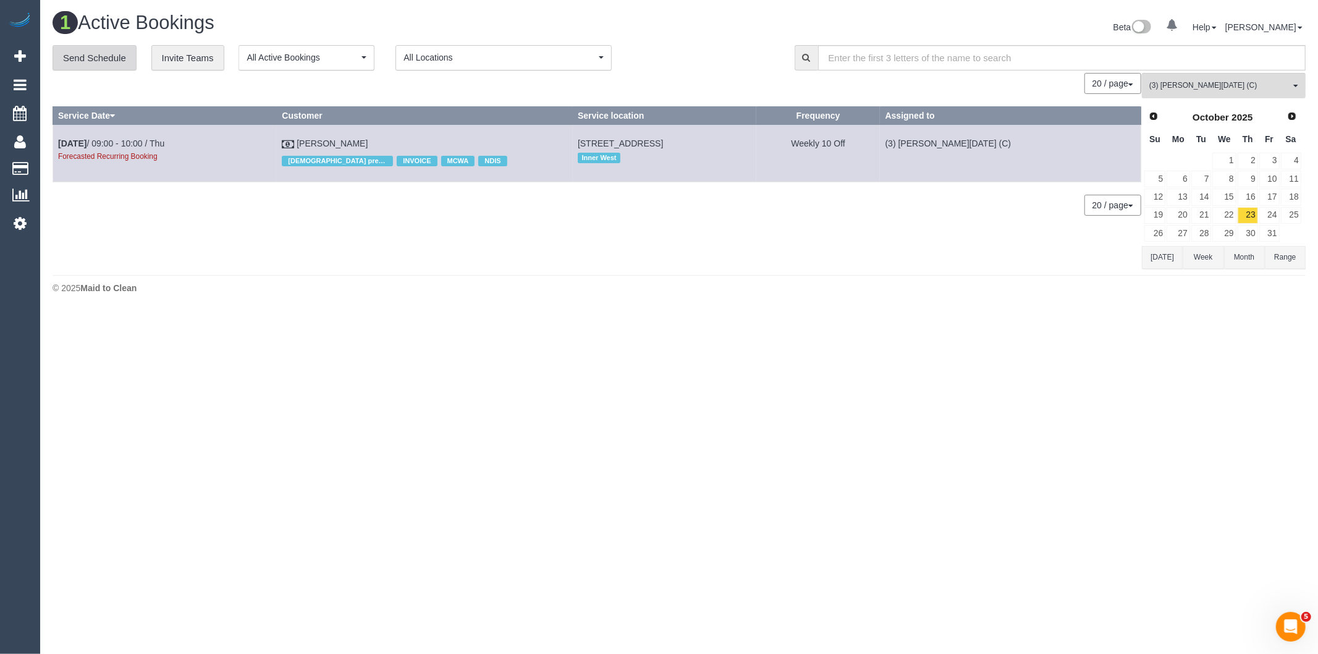
click at [82, 57] on link "Send Schedule" at bounding box center [95, 58] width 84 height 26
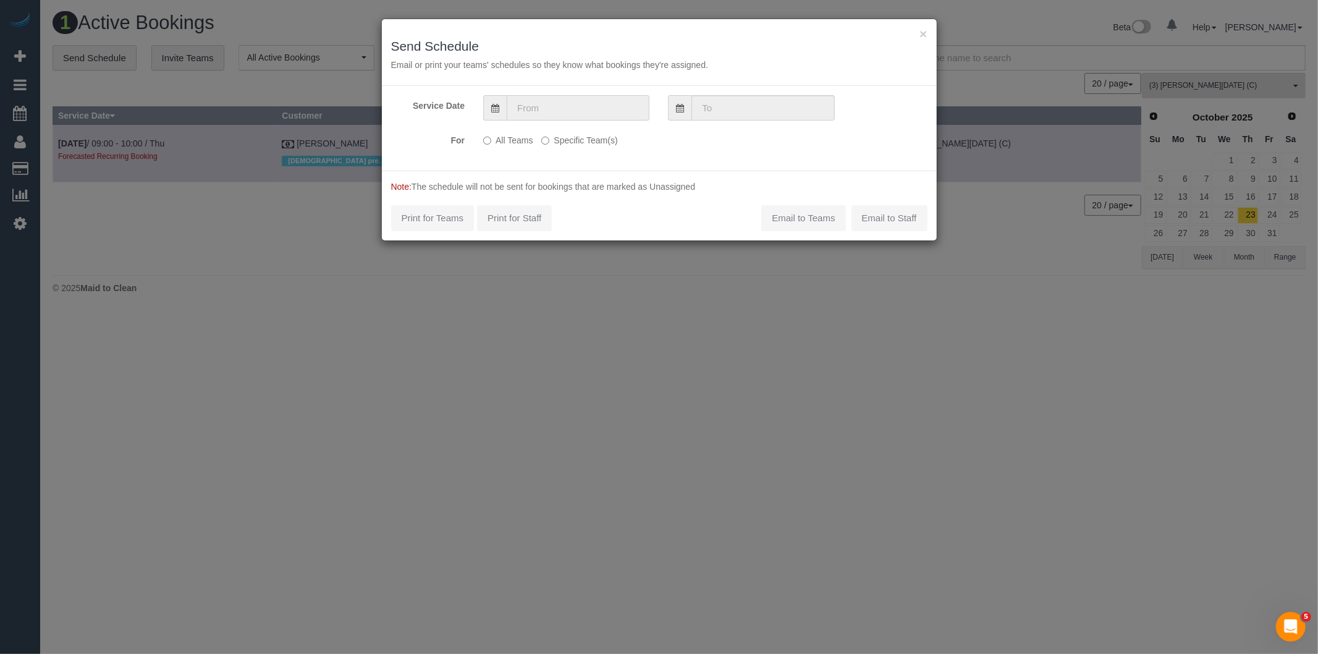
click at [553, 119] on input "text" at bounding box center [578, 107] width 143 height 25
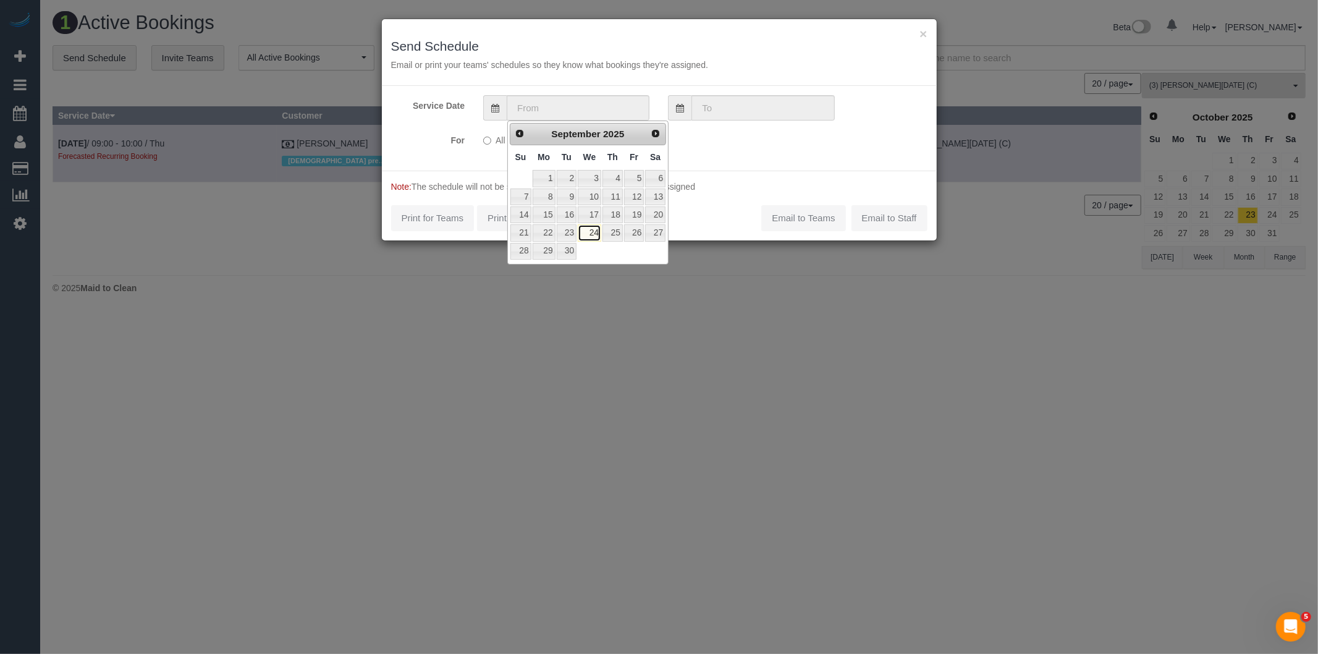
click at [595, 227] on link "24" at bounding box center [589, 232] width 23 height 17
type input "[DATE]"
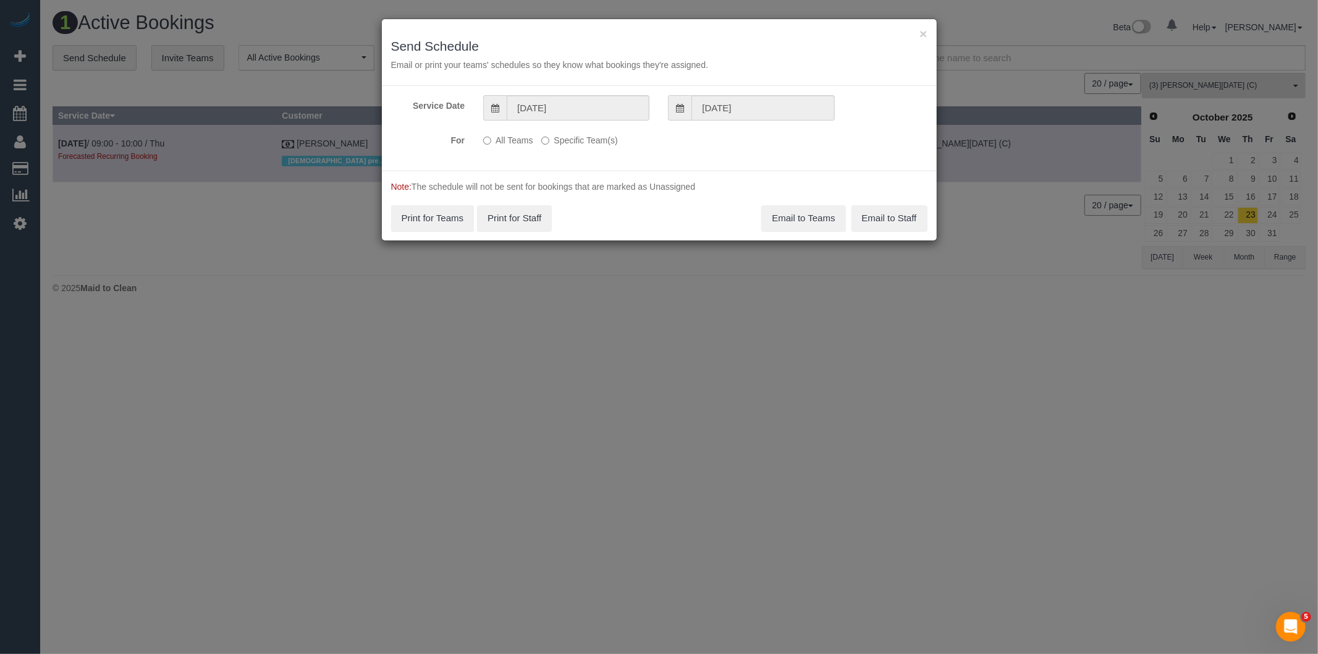
click at [591, 139] on label "Specific Team(s)" at bounding box center [579, 138] width 76 height 17
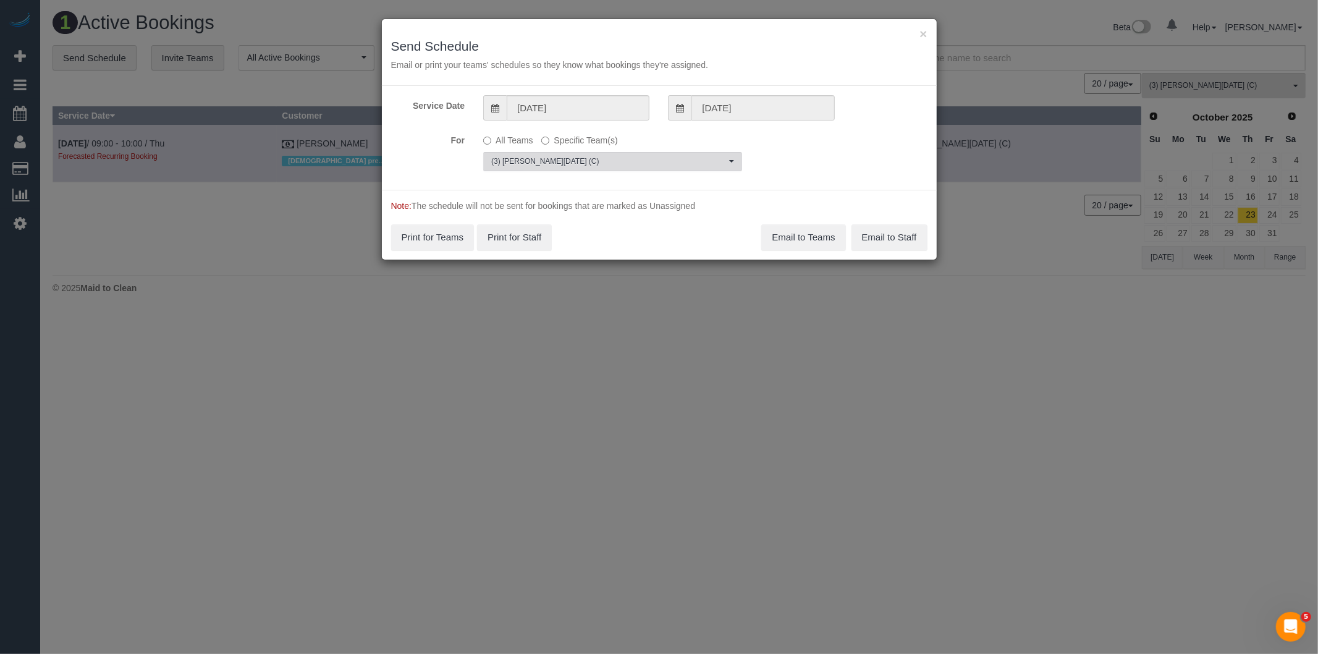
click at [556, 156] on span "(3) [PERSON_NAME][DATE] (C)" at bounding box center [608, 161] width 235 height 11
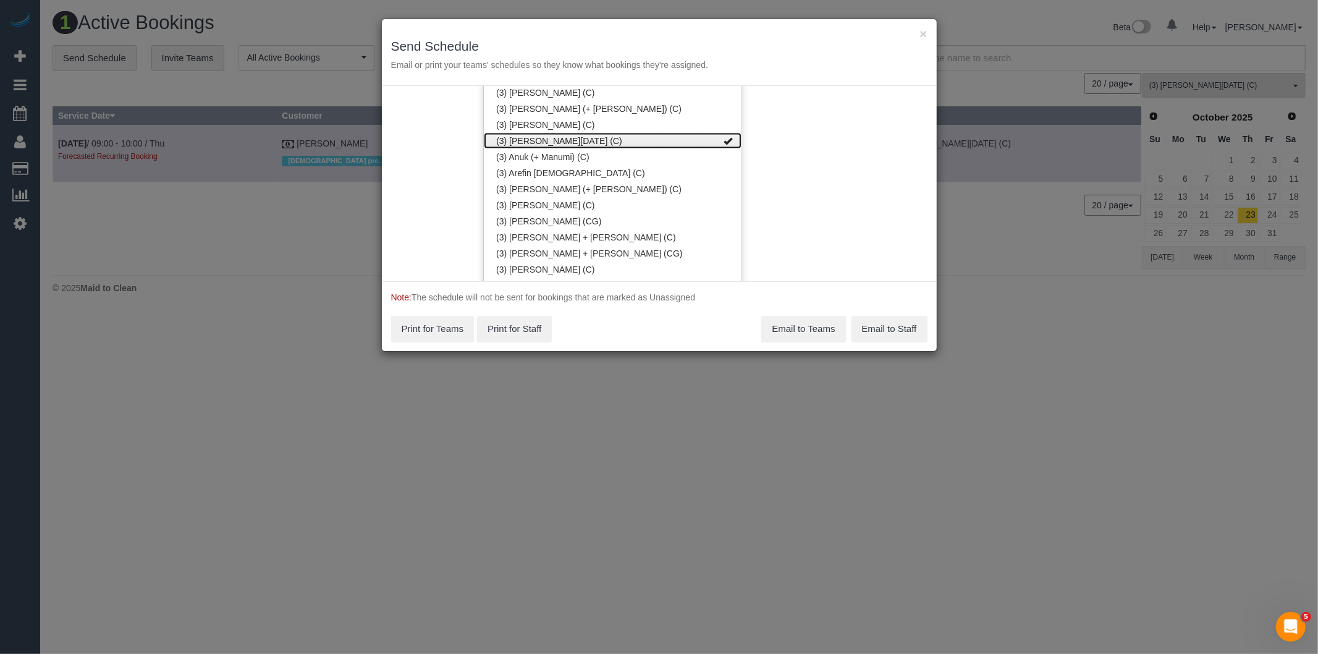
click at [550, 133] on link "(3) [PERSON_NAME][DATE] (C)" at bounding box center [613, 141] width 258 height 16
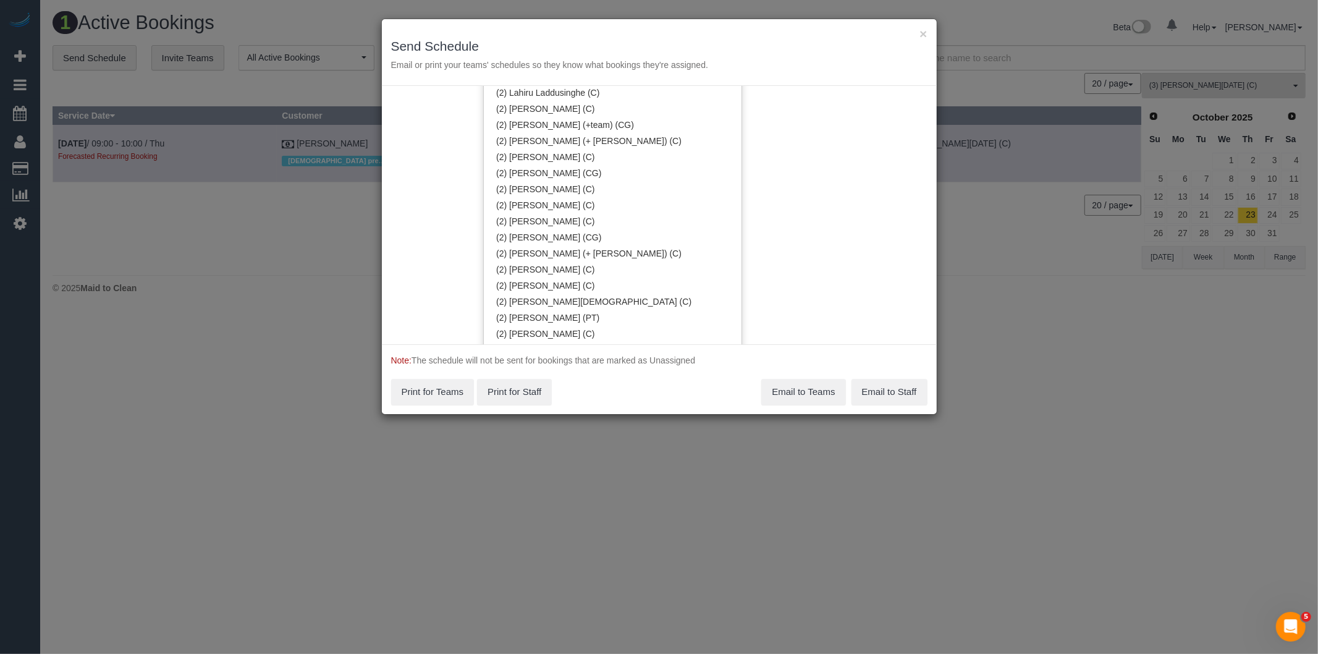
scroll to position [777, 0]
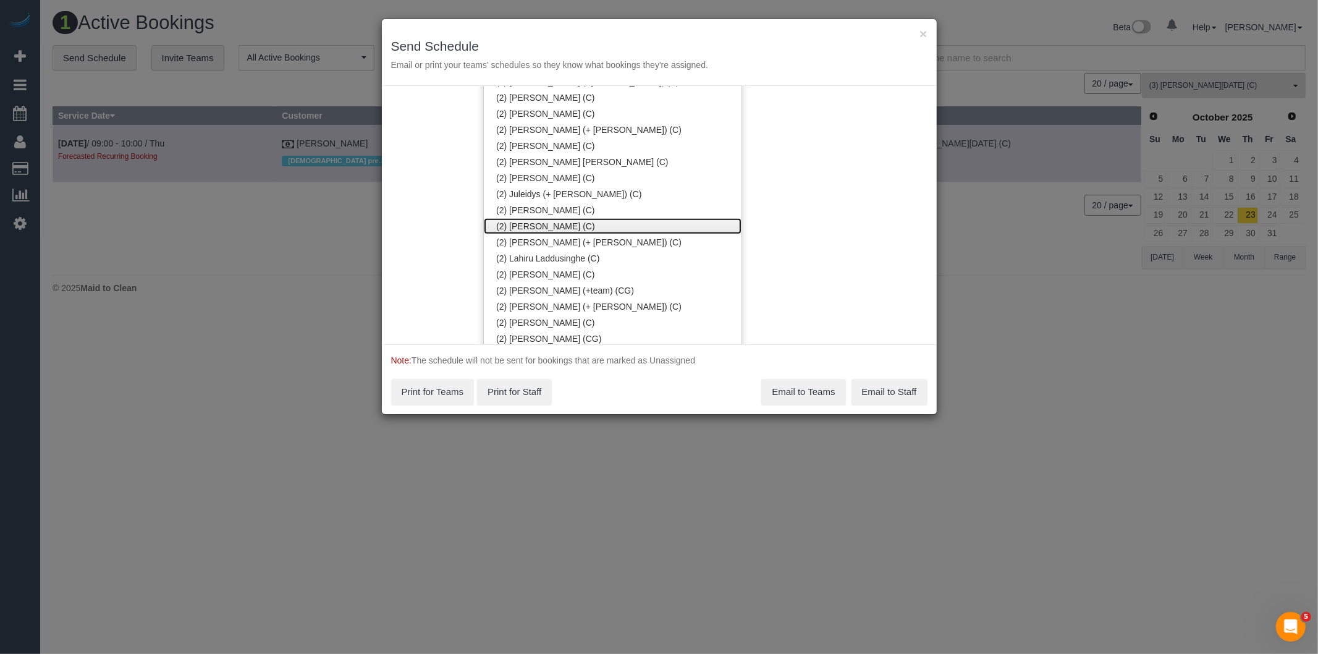
click at [562, 229] on link "(2) [PERSON_NAME] (C)" at bounding box center [613, 226] width 258 height 16
click at [780, 214] on div "Service Date [DATE] [DATE] For All Teams Specific Team(s) (2) [PERSON_NAME] (C)…" at bounding box center [659, 215] width 555 height 258
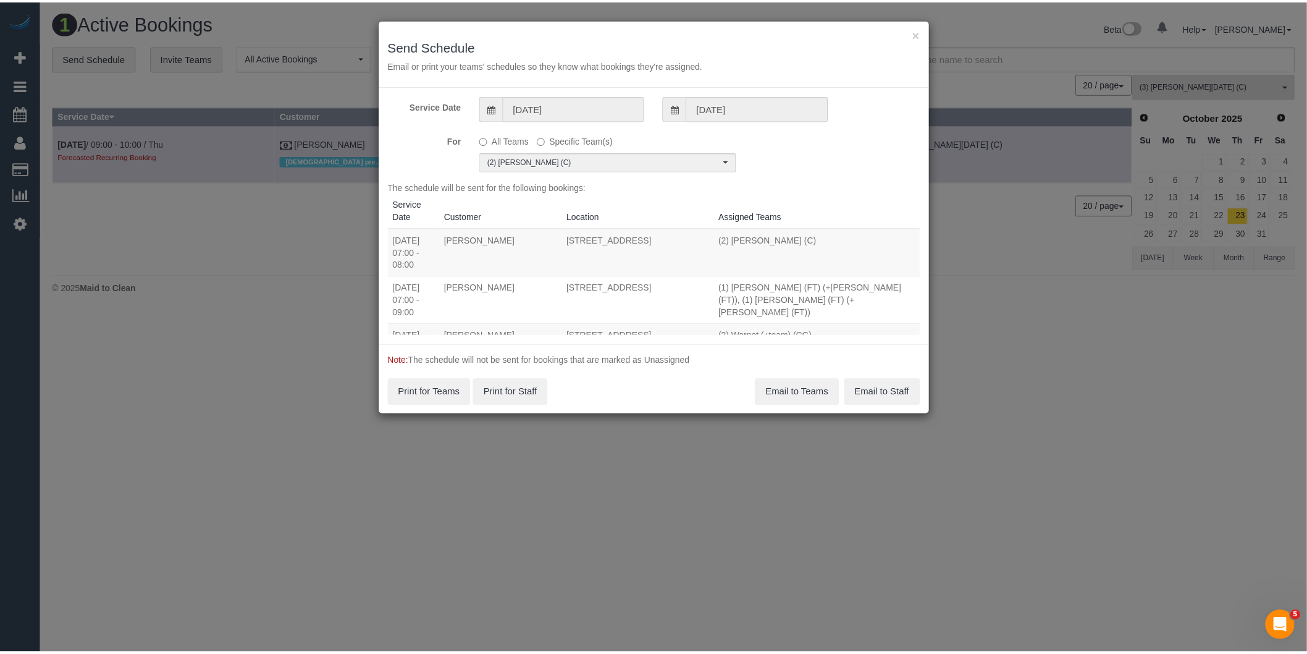
scroll to position [0, 0]
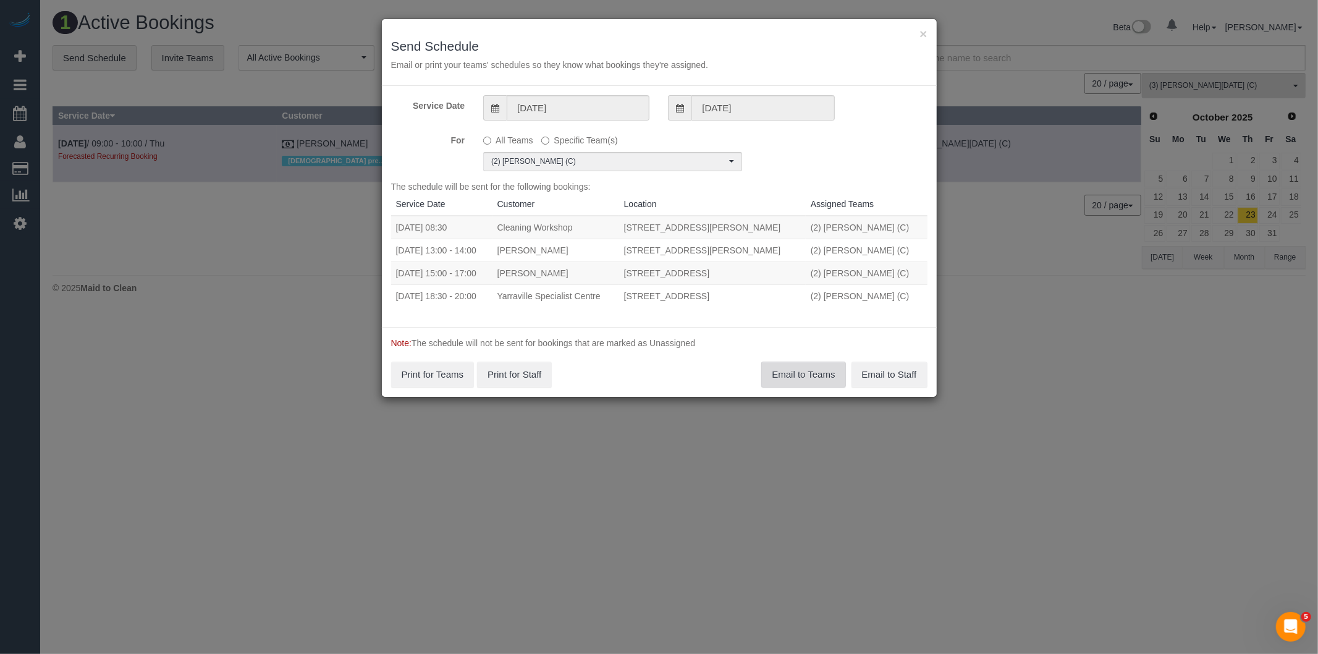
click at [804, 377] on button "Email to Teams" at bounding box center [803, 374] width 84 height 26
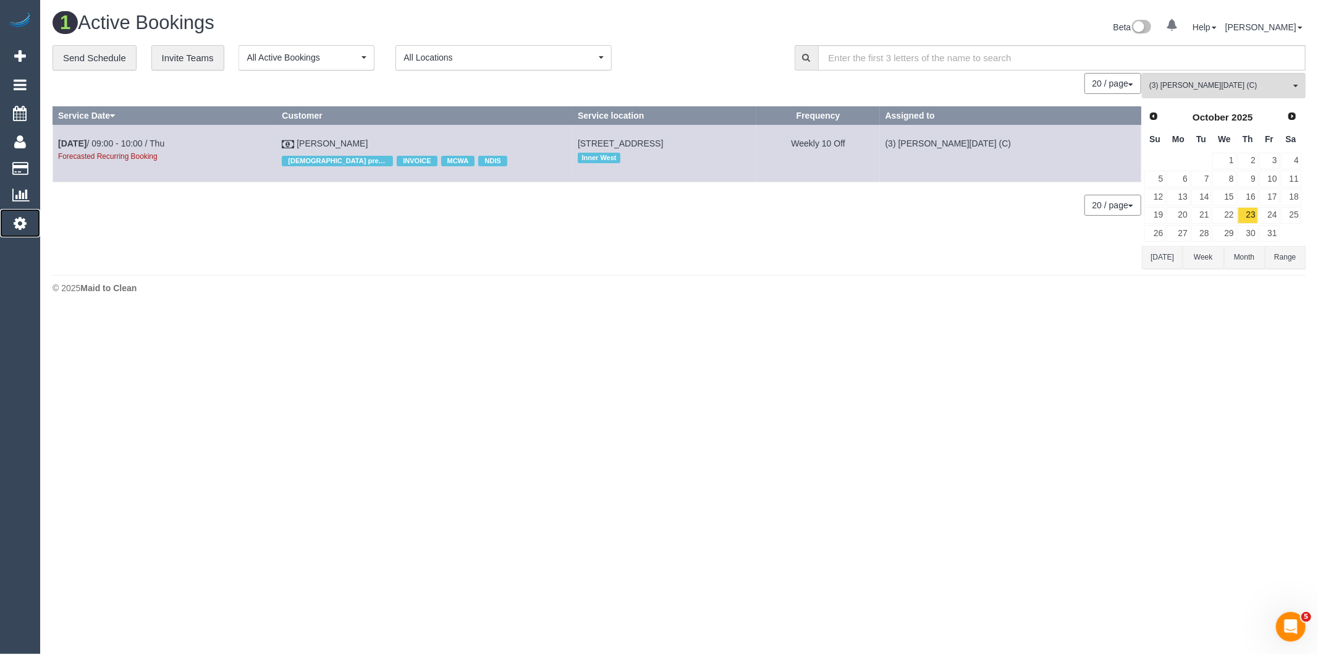
click at [16, 237] on link "Settings" at bounding box center [20, 223] width 40 height 28
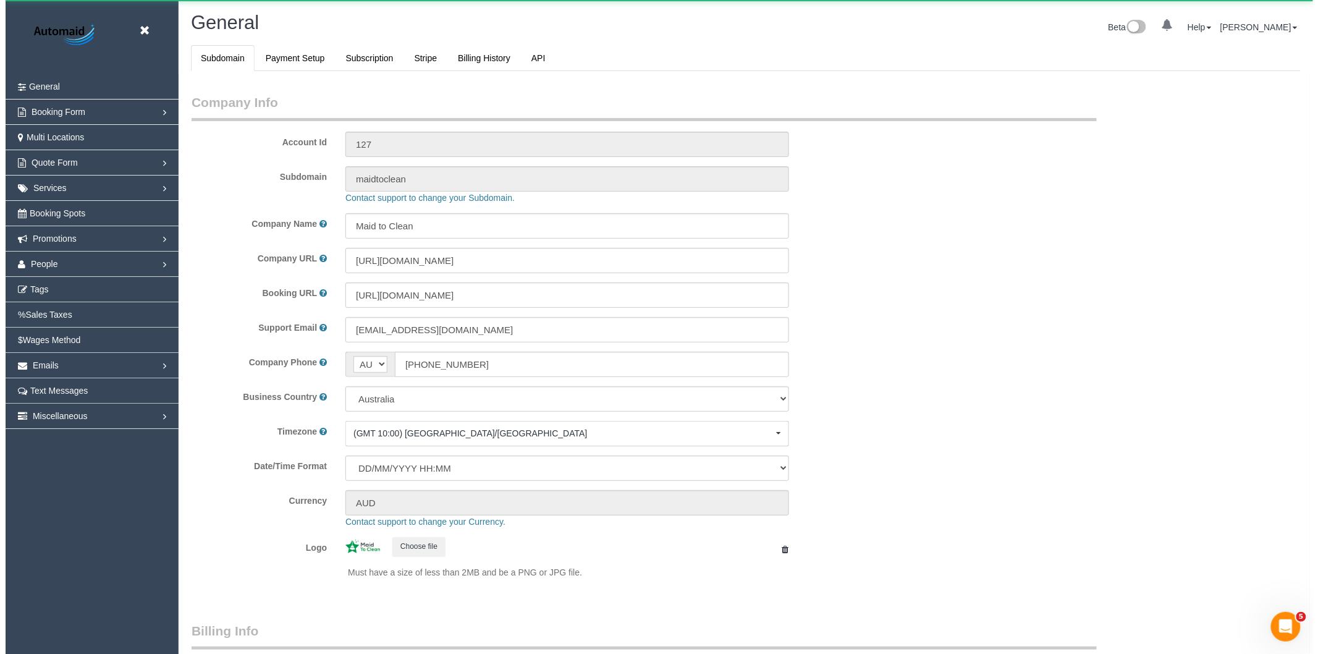
scroll to position [2782, 1307]
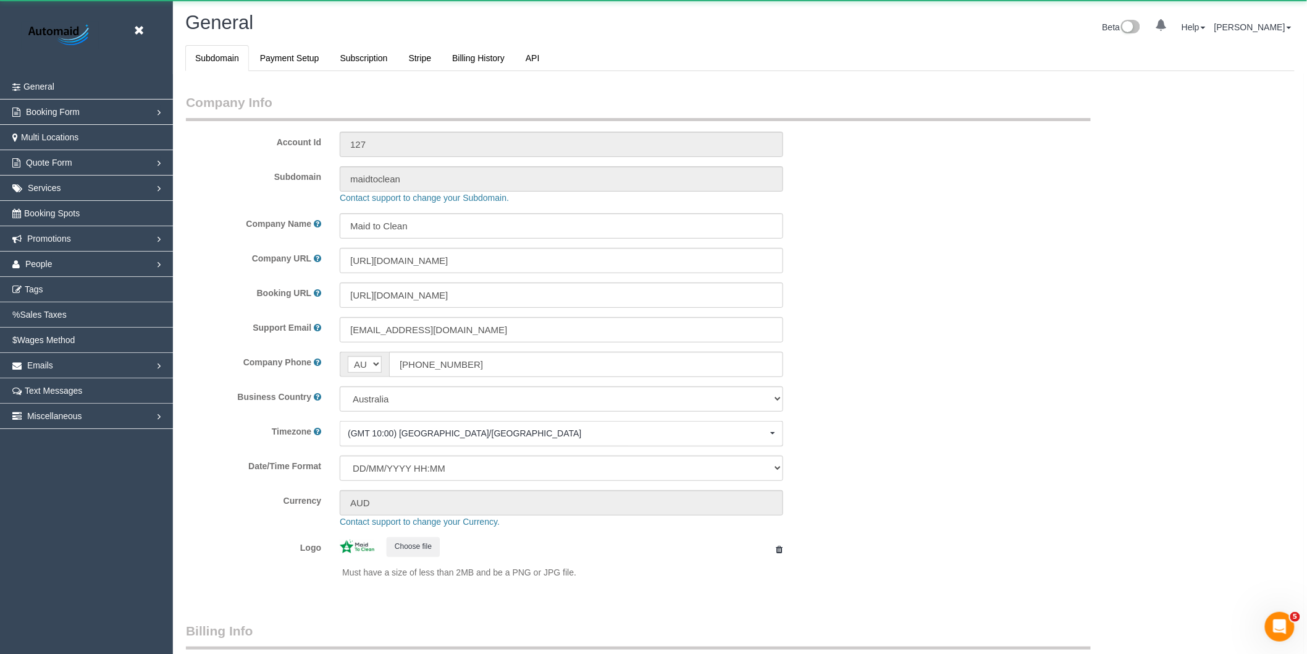
select select "1"
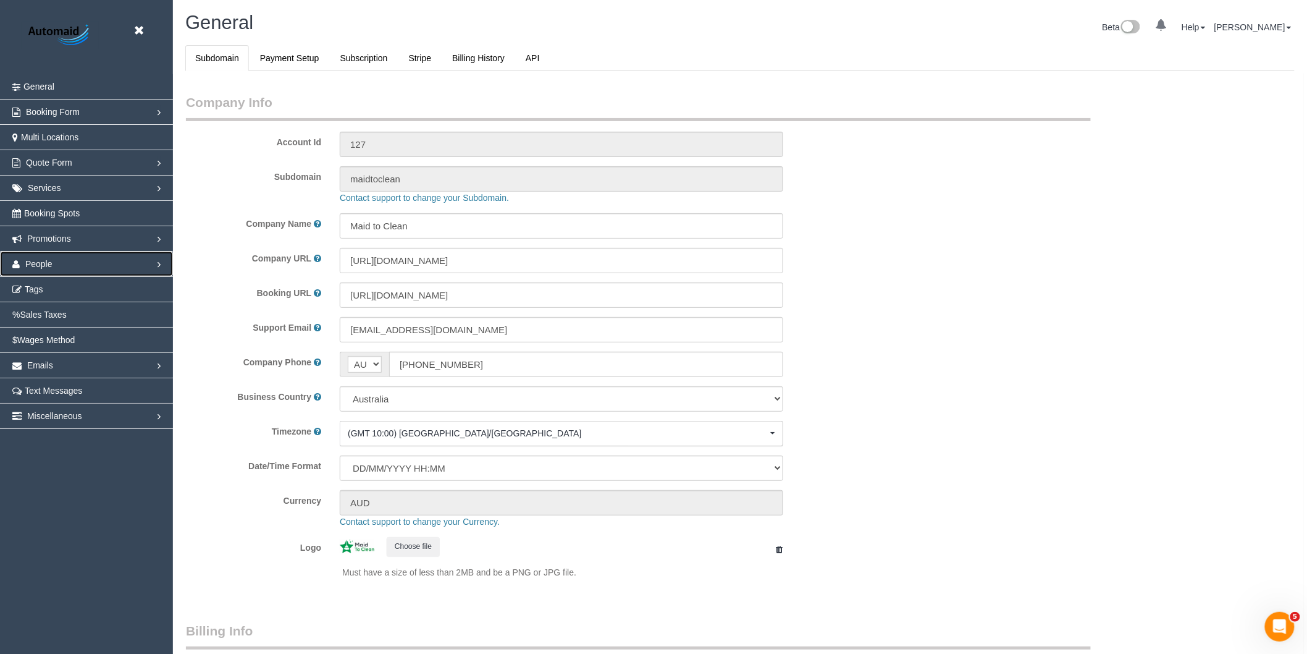
click at [41, 261] on span "People" at bounding box center [38, 264] width 27 height 10
click at [40, 296] on link "Teams" at bounding box center [86, 289] width 173 height 25
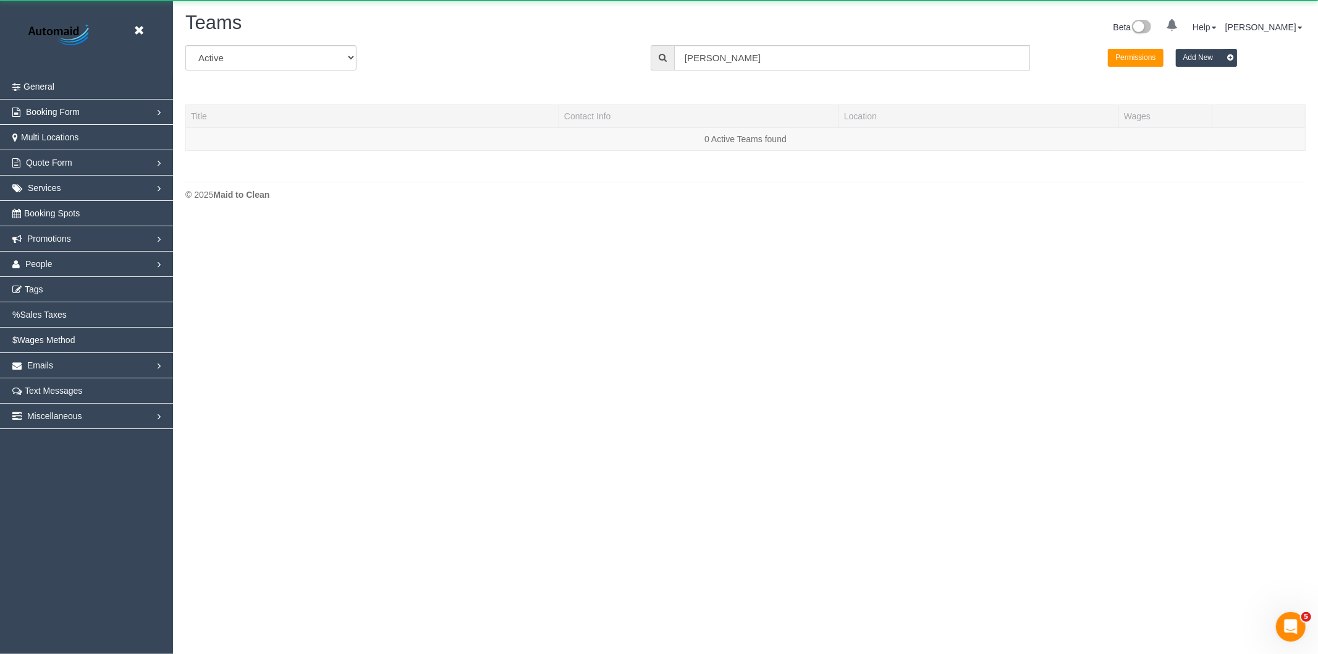
scroll to position [262, 1318]
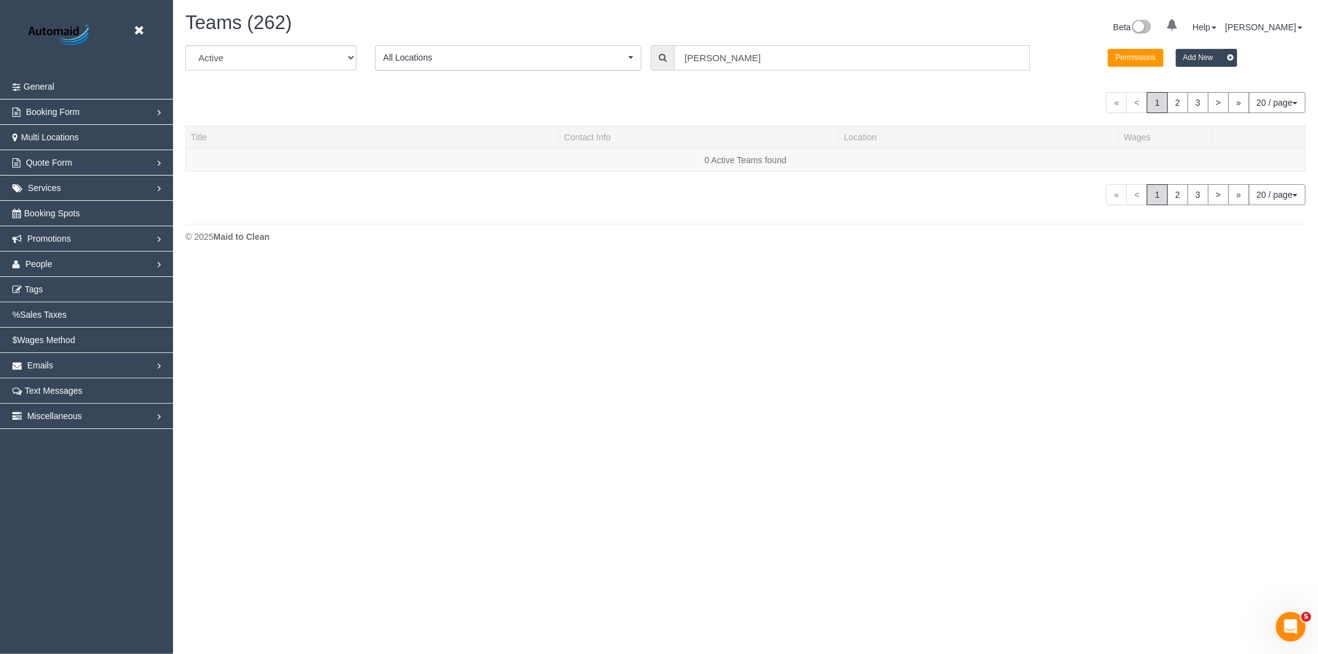
click at [723, 49] on input "[PERSON_NAME]" at bounding box center [852, 57] width 356 height 25
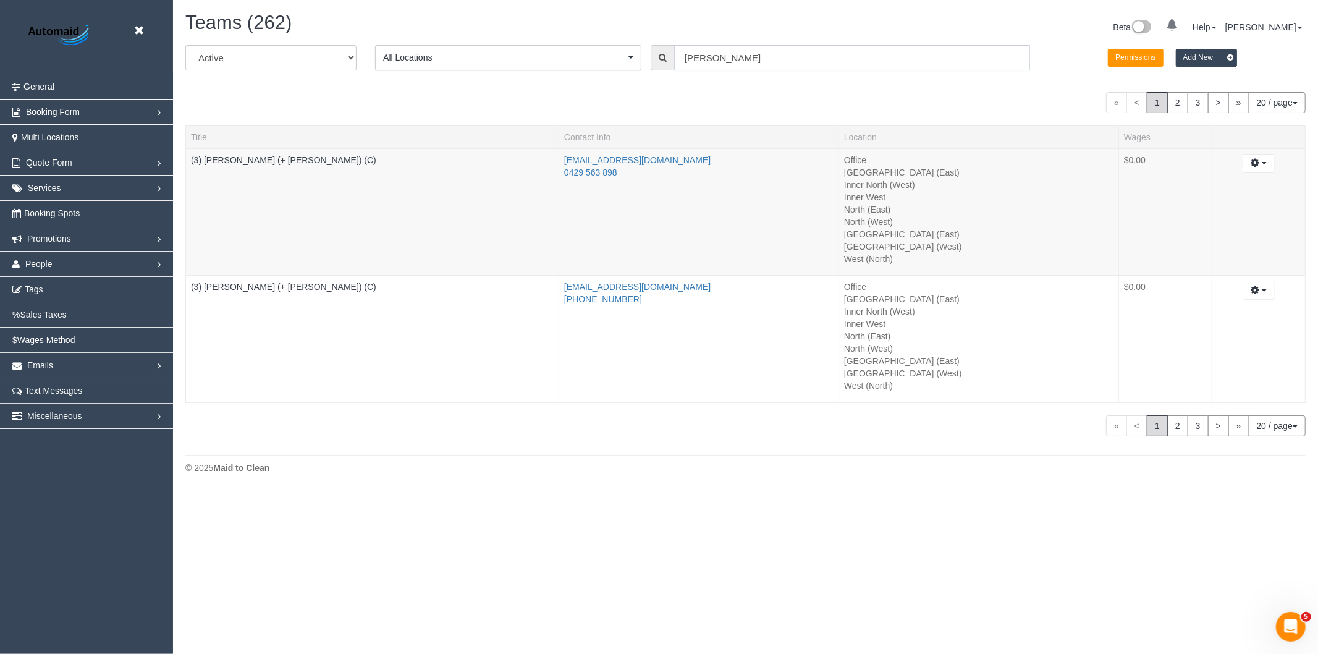
scroll to position [492, 1318]
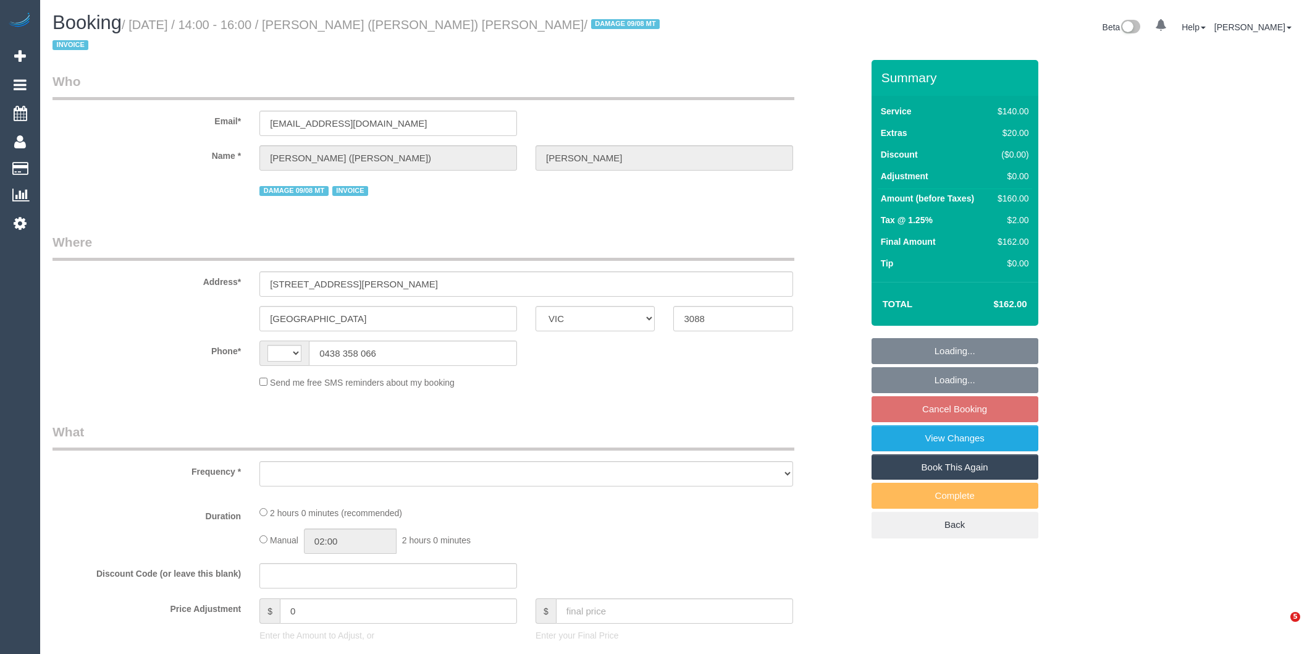
select select "VIC"
select select "string:AU"
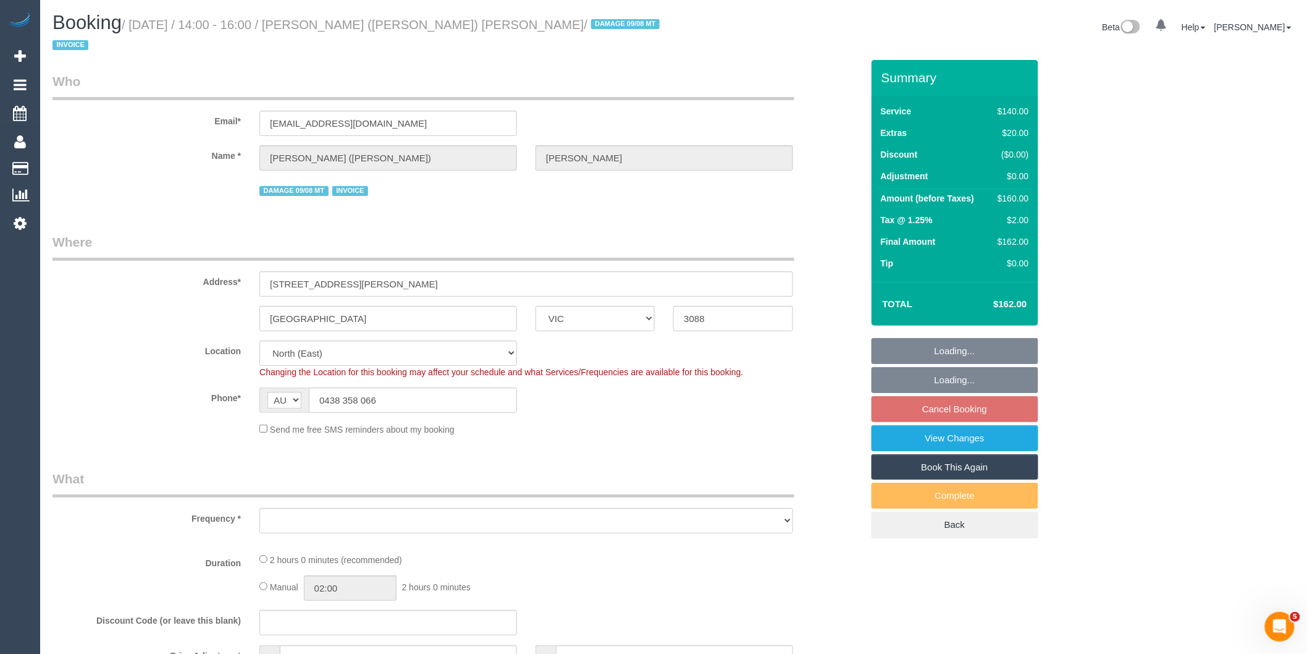
select select "object:683"
select select "string:stripe-pm_1SAhba2GScqysDRV1oODc1v9"
select select "number:30"
select select "number:14"
select select "number:19"
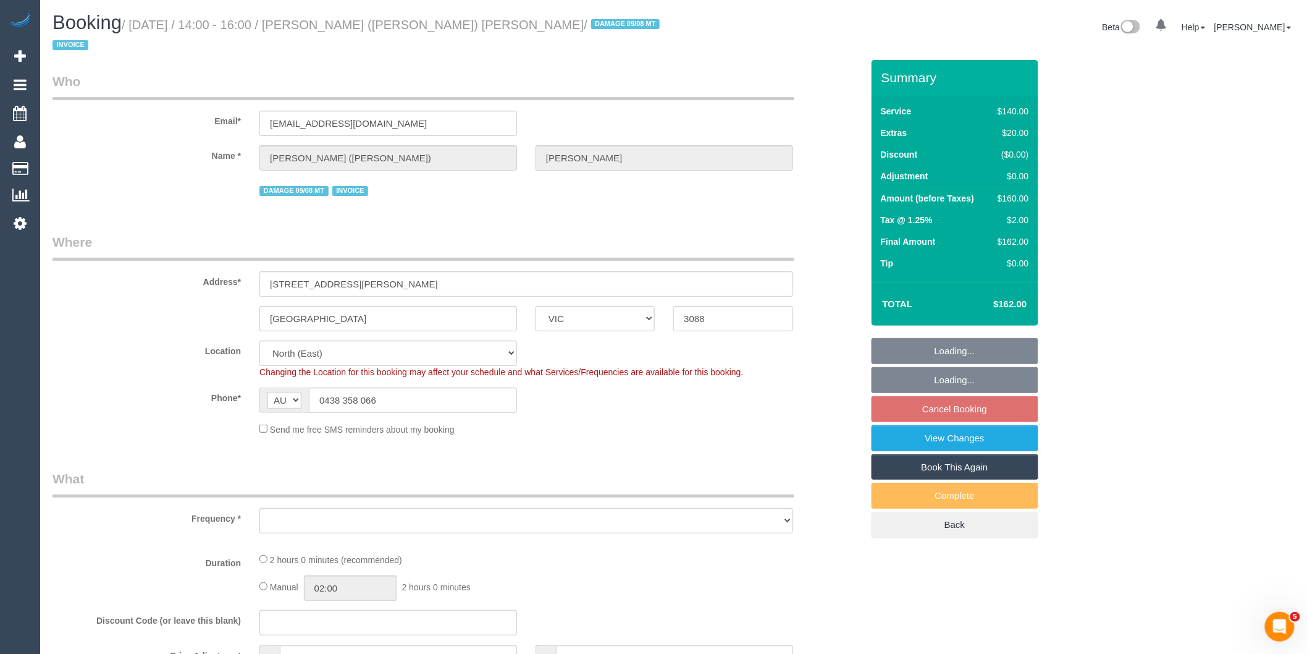
select select "number:23"
select select "number:12"
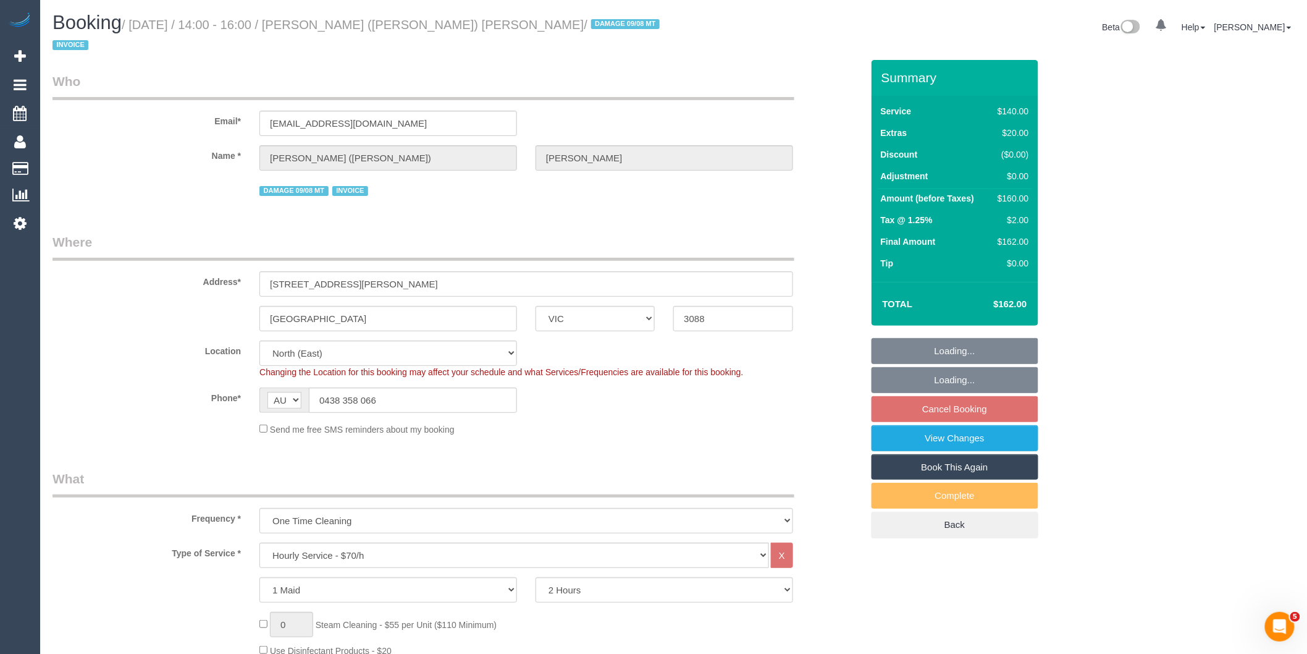
select select "object:1478"
select select "spot5"
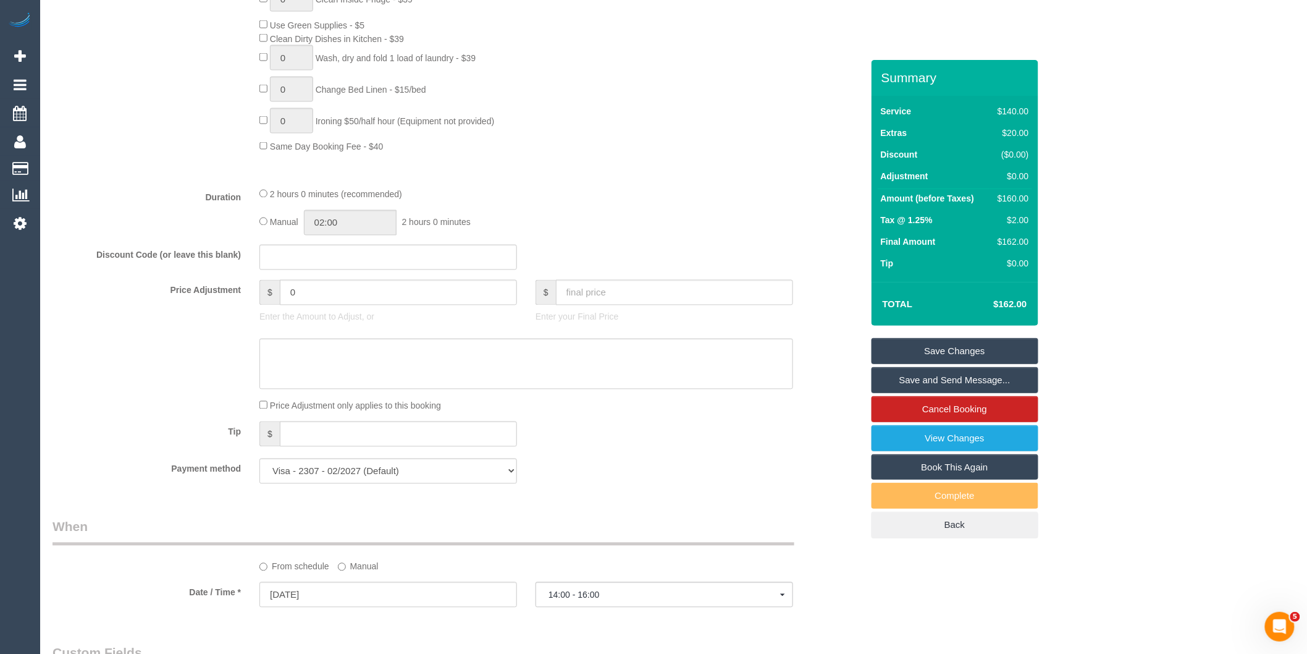
scroll to position [1686, 0]
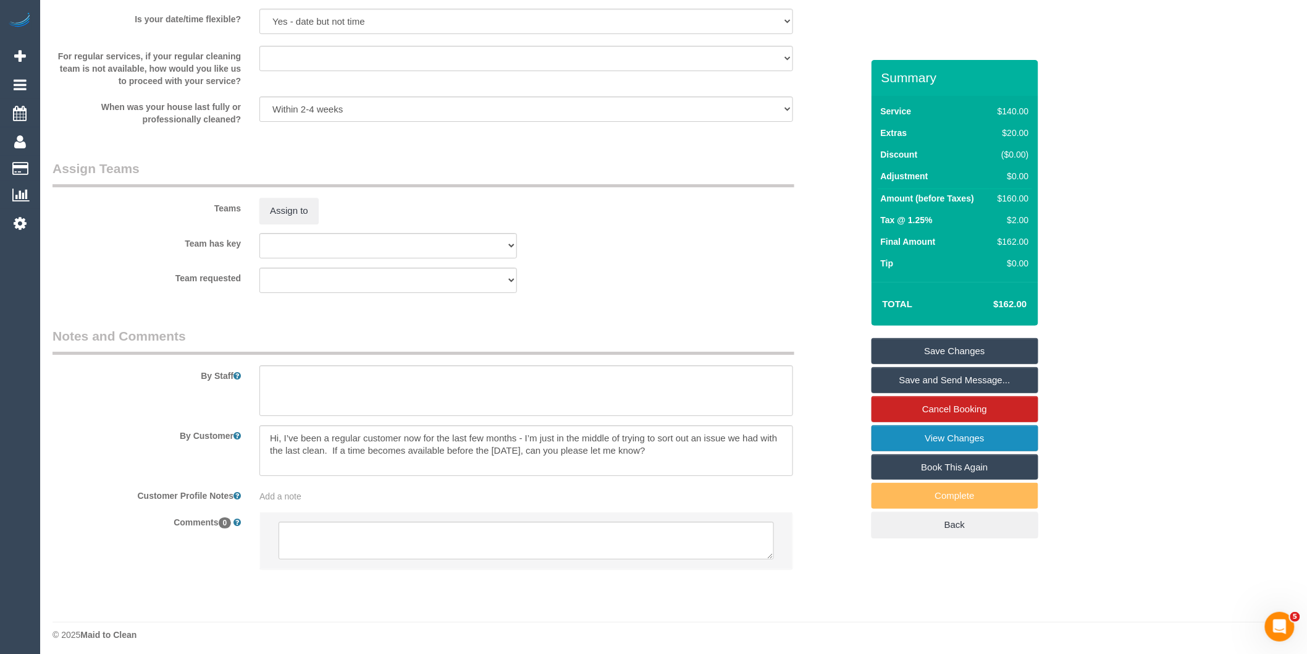
click at [922, 426] on link "View Changes" at bounding box center [955, 438] width 167 height 26
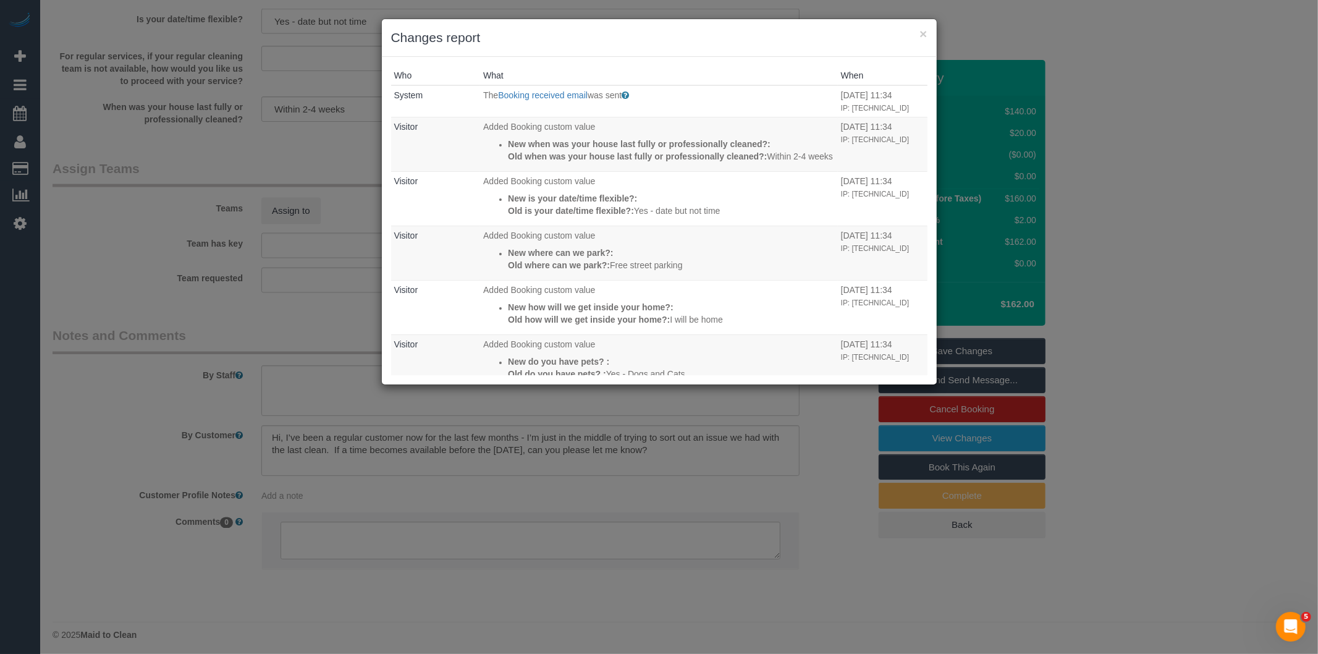
click at [616, 483] on div "× Changes report Who What When System The Booking received email was sent Sent …" at bounding box center [659, 327] width 1318 height 654
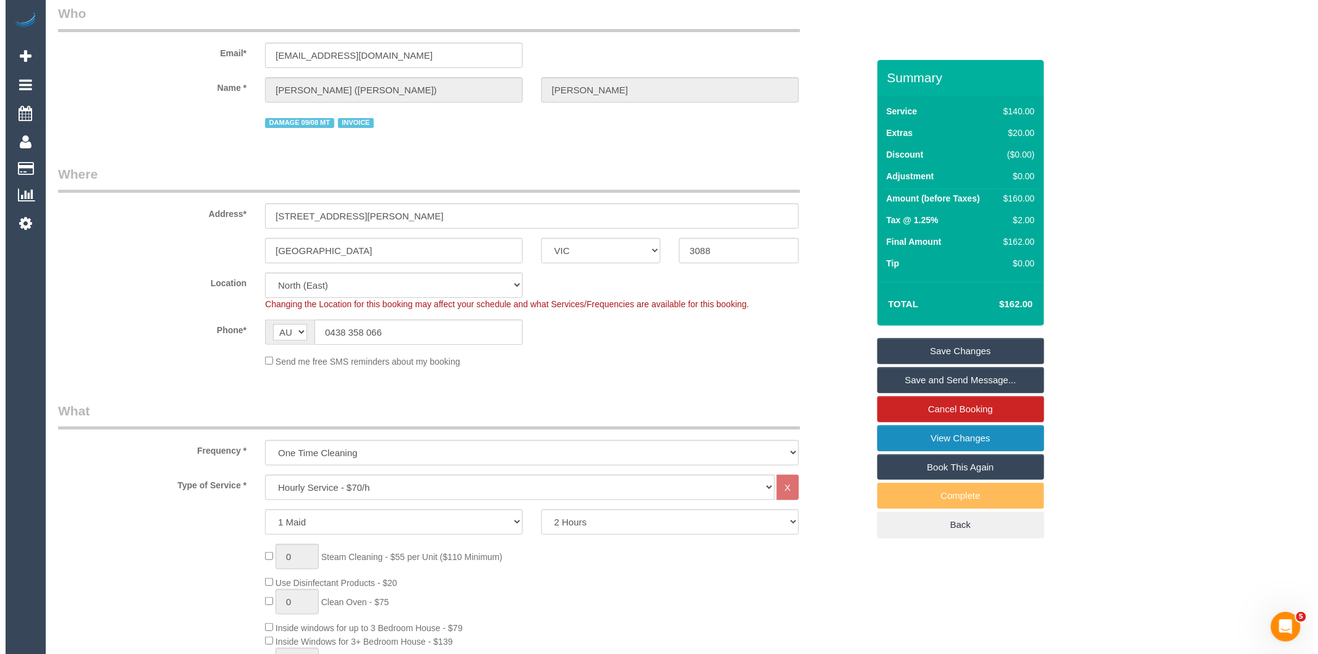
scroll to position [0, 0]
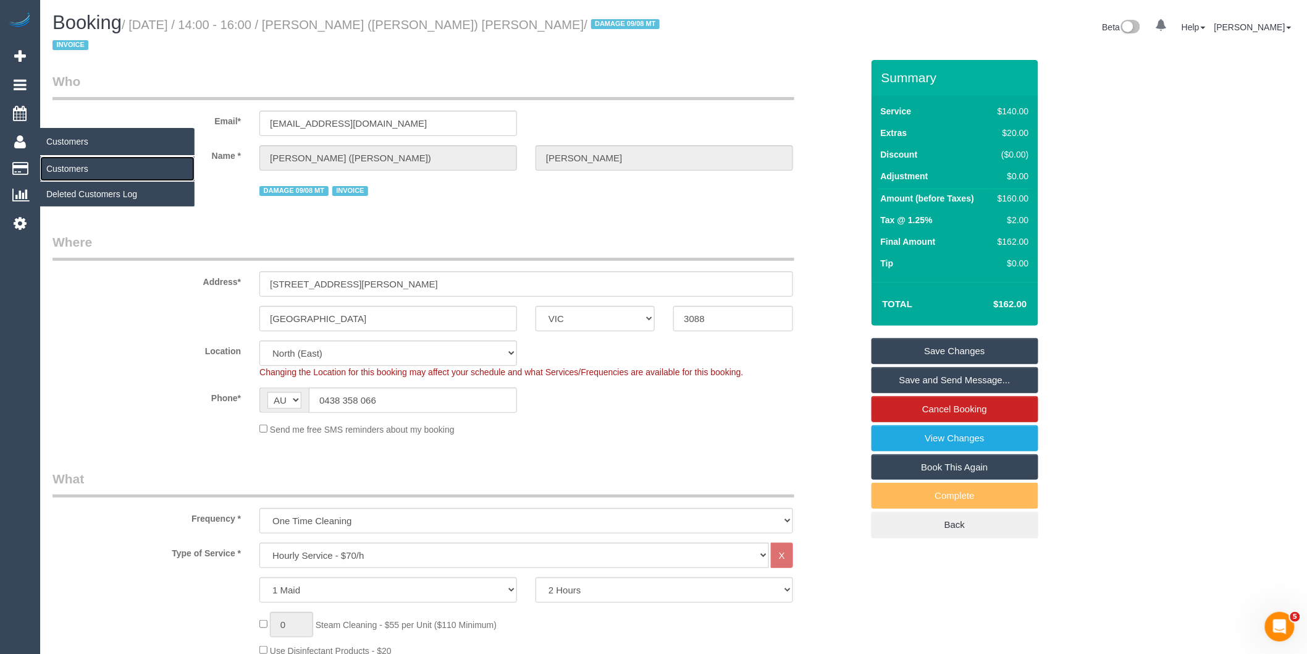
click at [90, 169] on link "Customers" at bounding box center [117, 168] width 154 height 25
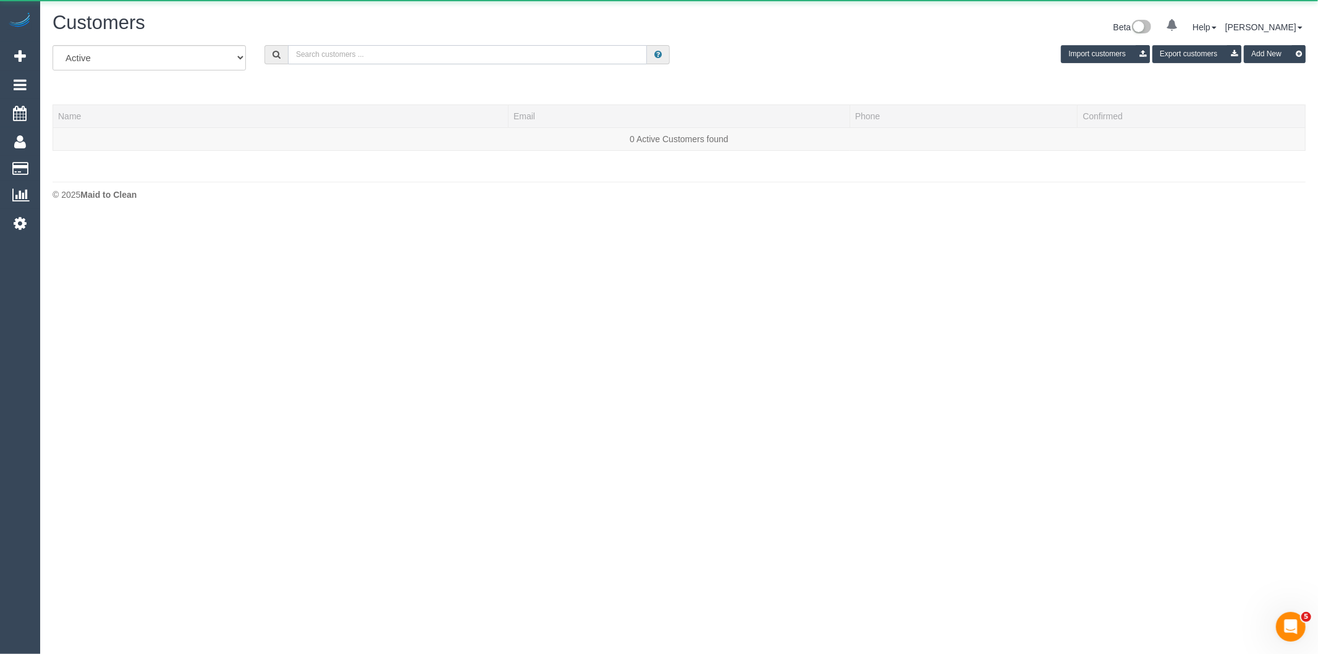
click at [377, 56] on input "text" at bounding box center [467, 54] width 359 height 19
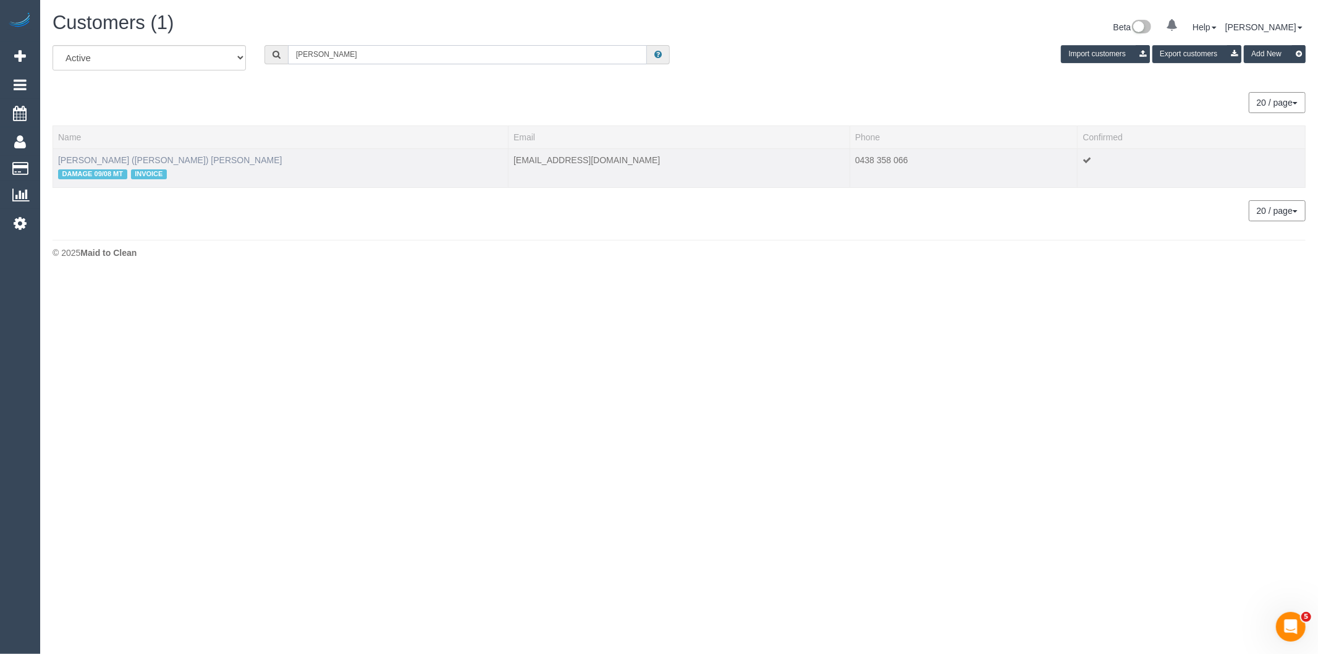
type input "Rashelle"
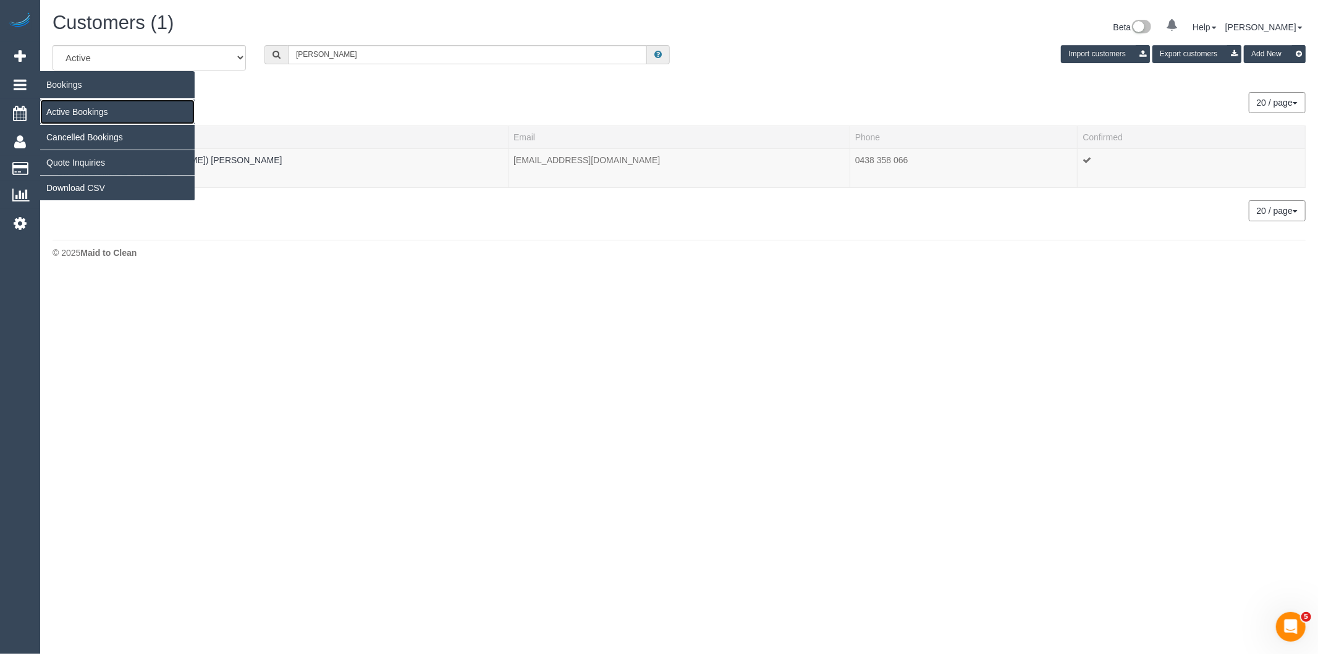
click at [71, 106] on link "Active Bookings" at bounding box center [117, 111] width 154 height 25
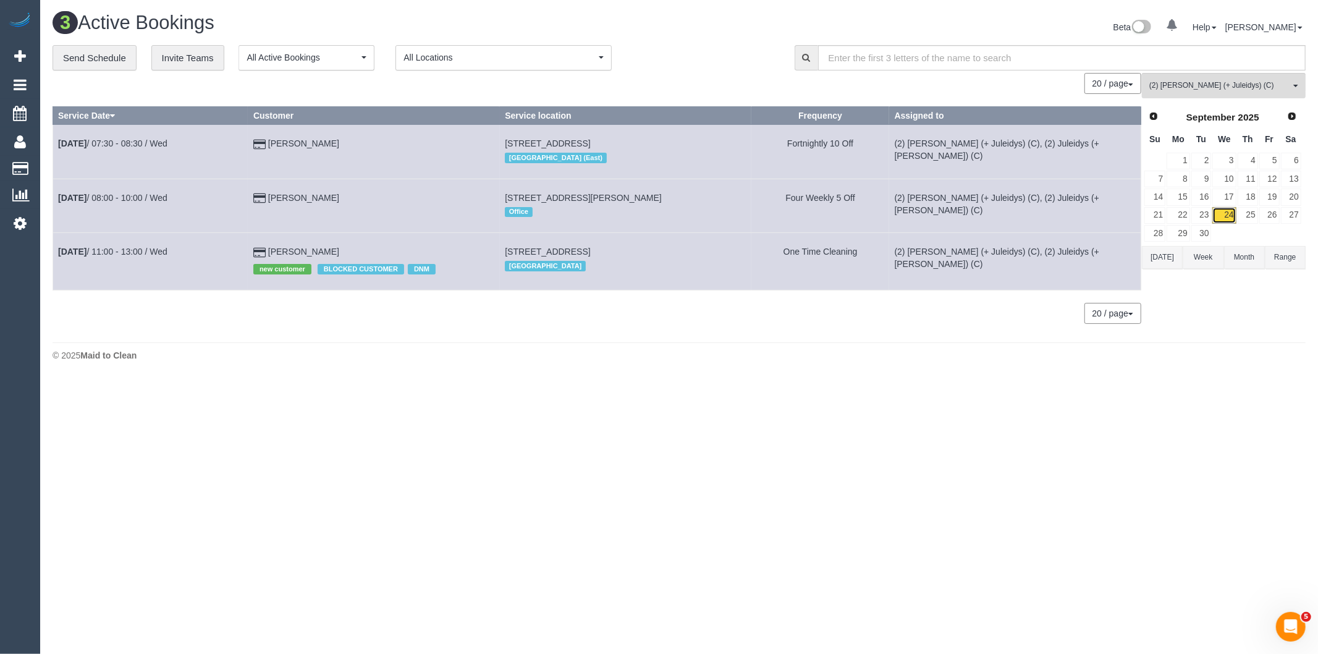
click at [1223, 214] on link "24" at bounding box center [1223, 215] width 23 height 17
click at [1174, 85] on span "(2) [PERSON_NAME] (+ Juleidys) (C)" at bounding box center [1219, 85] width 141 height 11
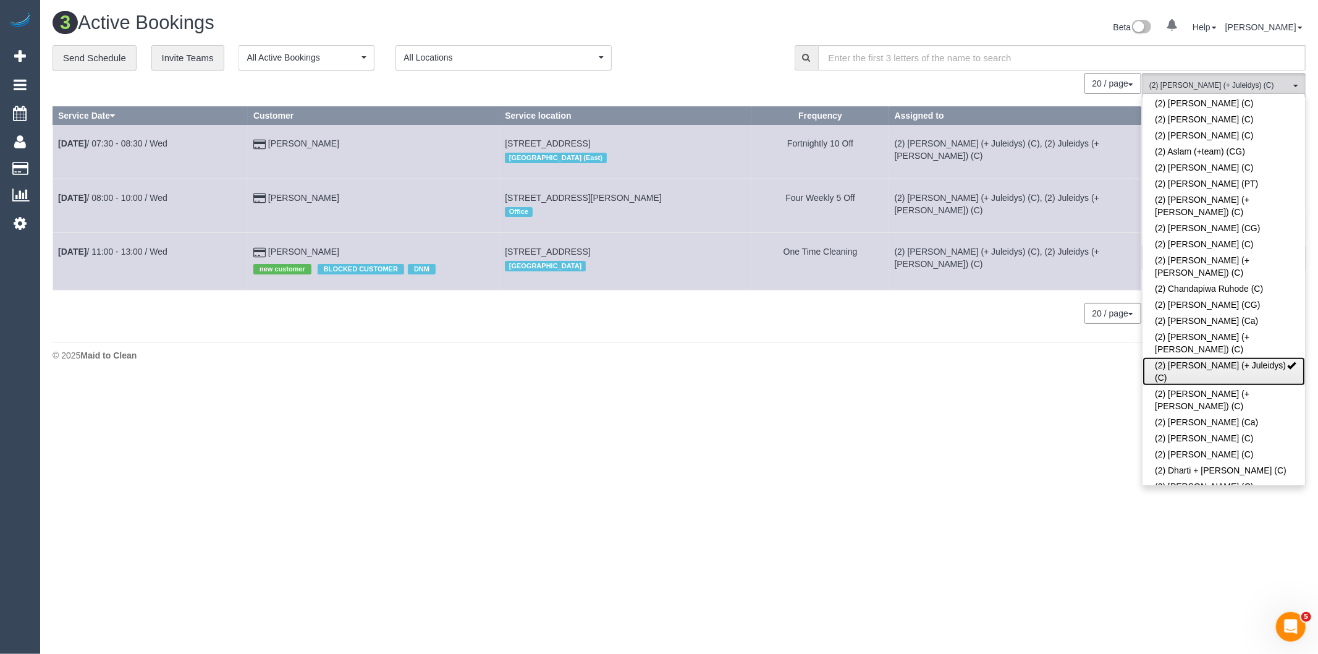
click at [1190, 357] on link "(2) [PERSON_NAME] (+ Juleidys) (C)" at bounding box center [1223, 371] width 162 height 28
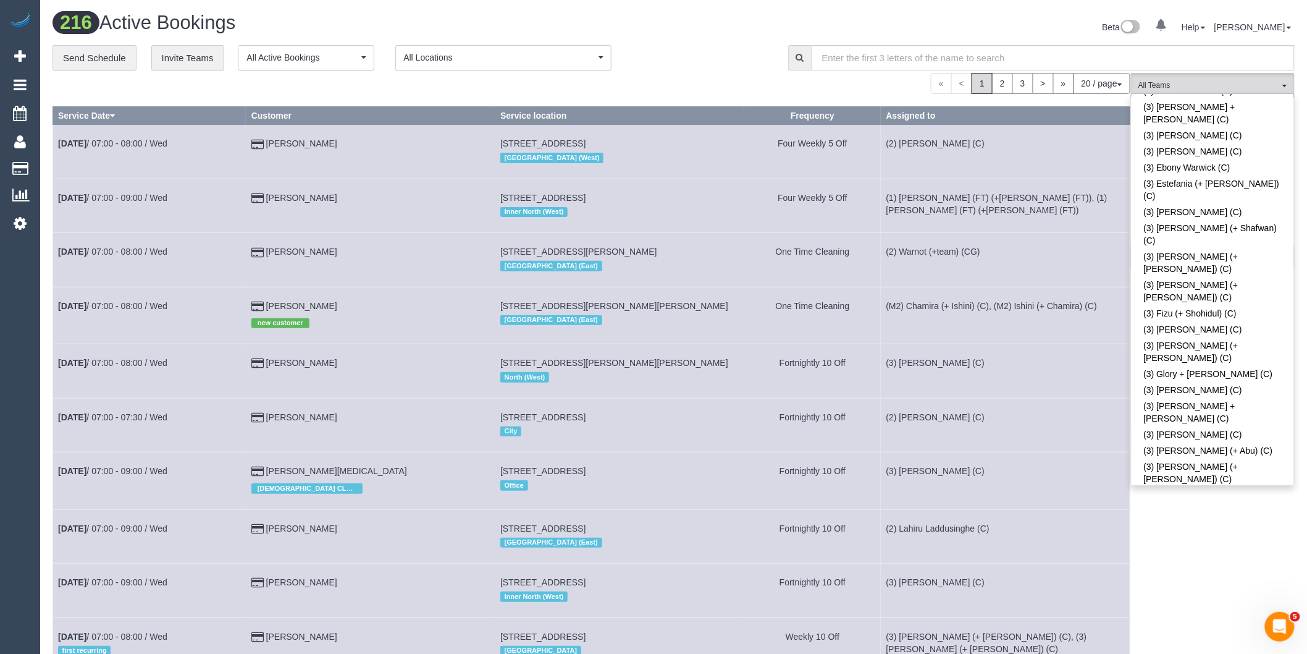
scroll to position [2209, 0]
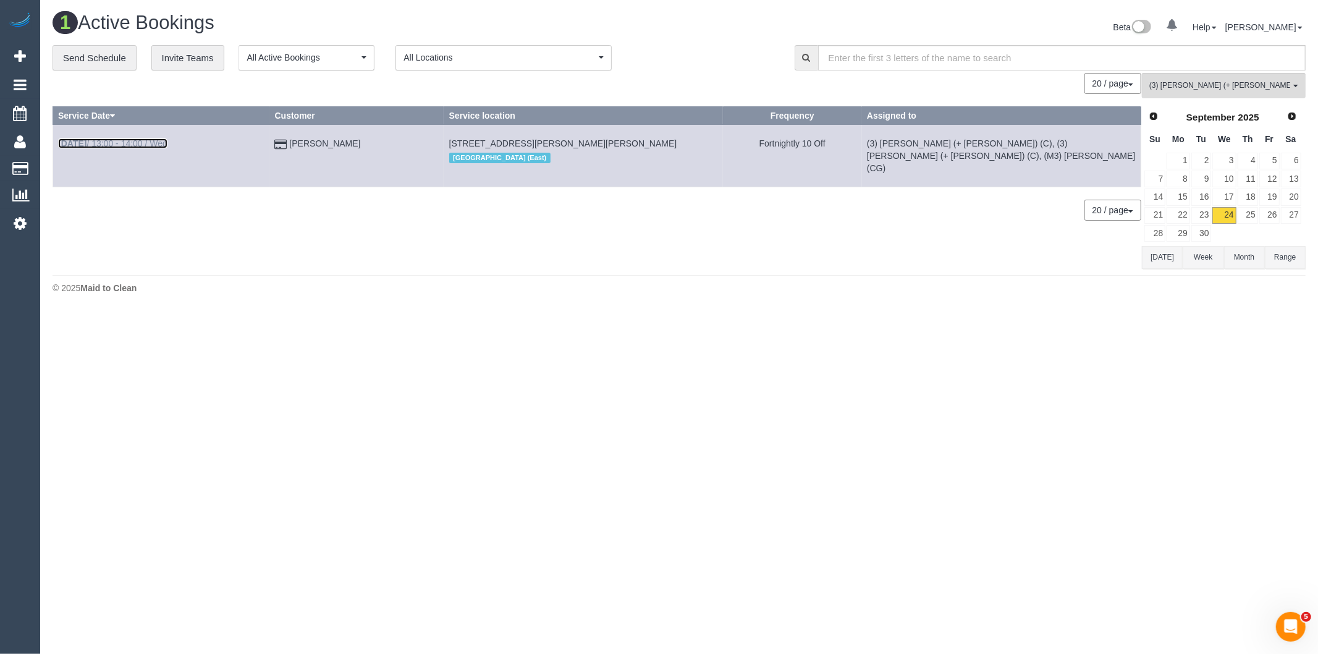
click at [151, 140] on link "Sep 24th / 13:00 - 14:00 / Wed" at bounding box center [112, 143] width 109 height 10
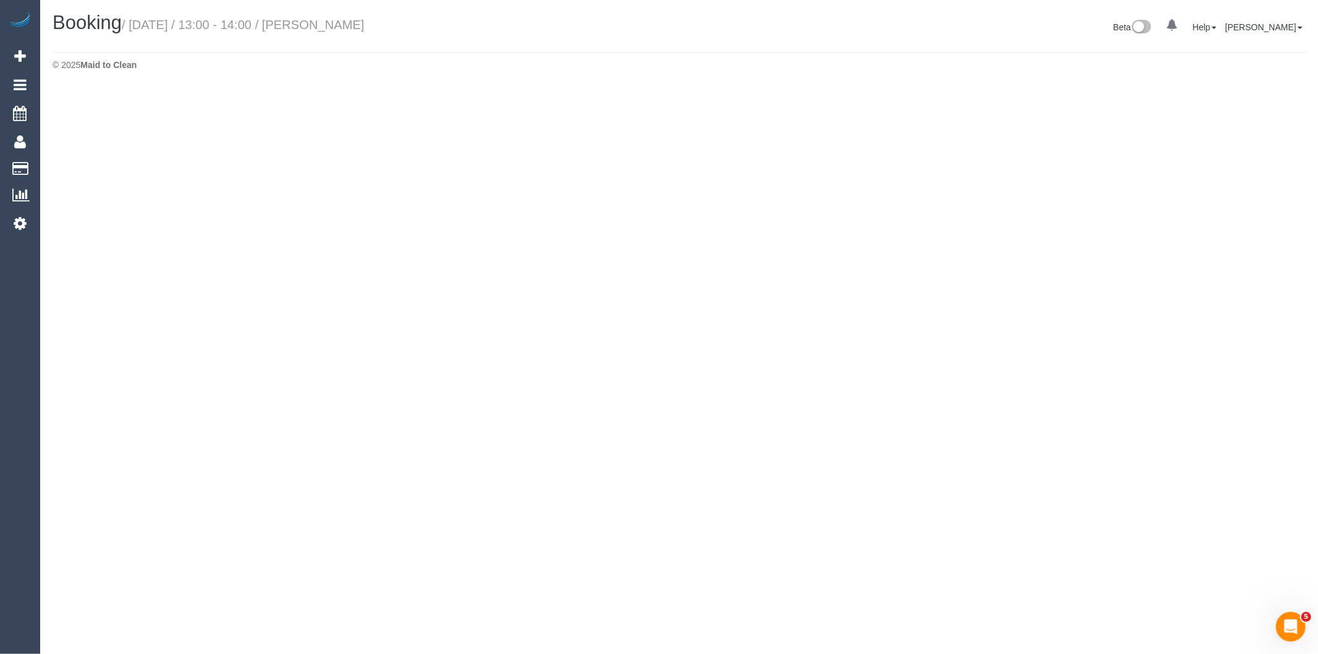
select select "VIC"
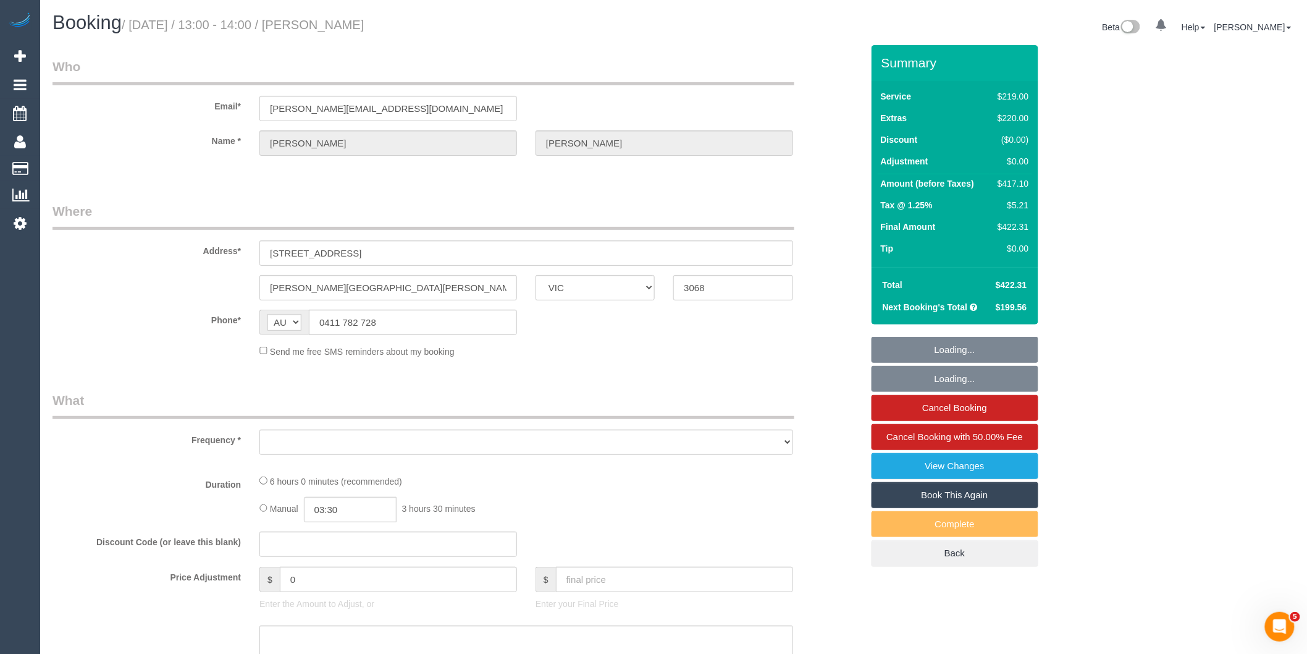
select select "object:3671"
select select "number:28"
select select "number:14"
select select "number:19"
select select "number:22"
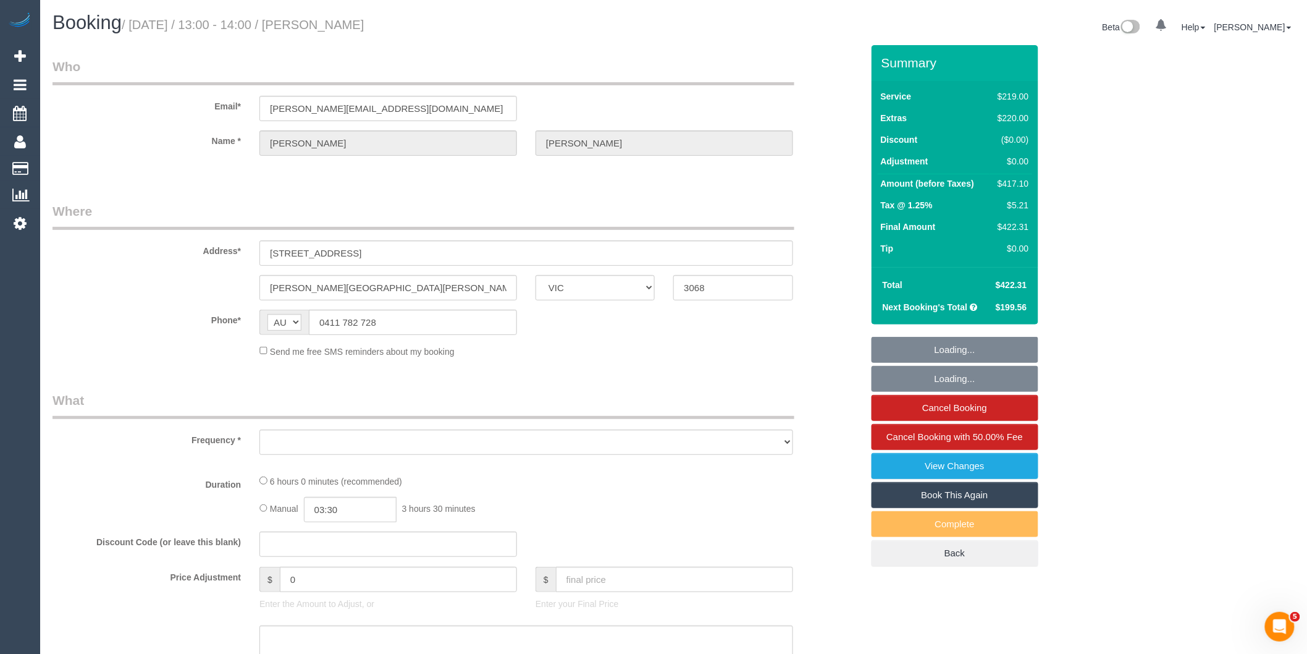
select select "number:34"
select select "number:12"
select select "string:stripe-pm_1LKh1b2GScqysDRVSoi3JO5m"
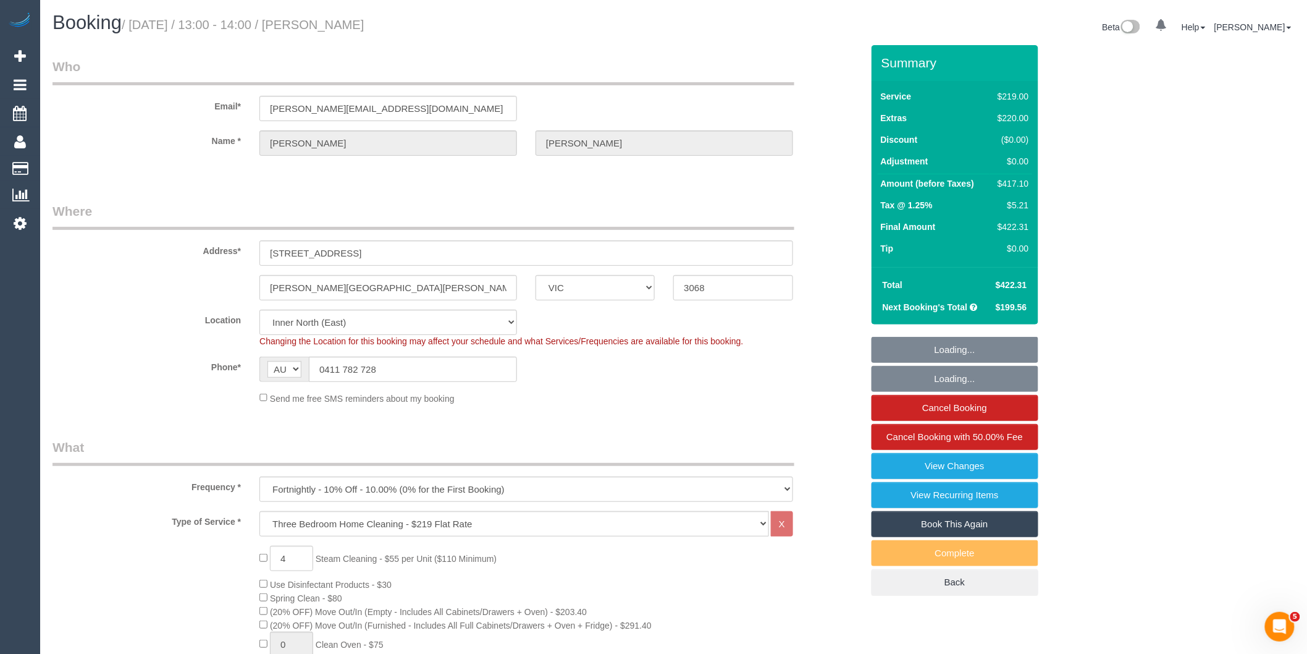
select select "object:4908"
drag, startPoint x: 382, startPoint y: 373, endPoint x: 325, endPoint y: 366, distance: 57.2
click at [325, 366] on input "0411 782 728" at bounding box center [413, 368] width 208 height 25
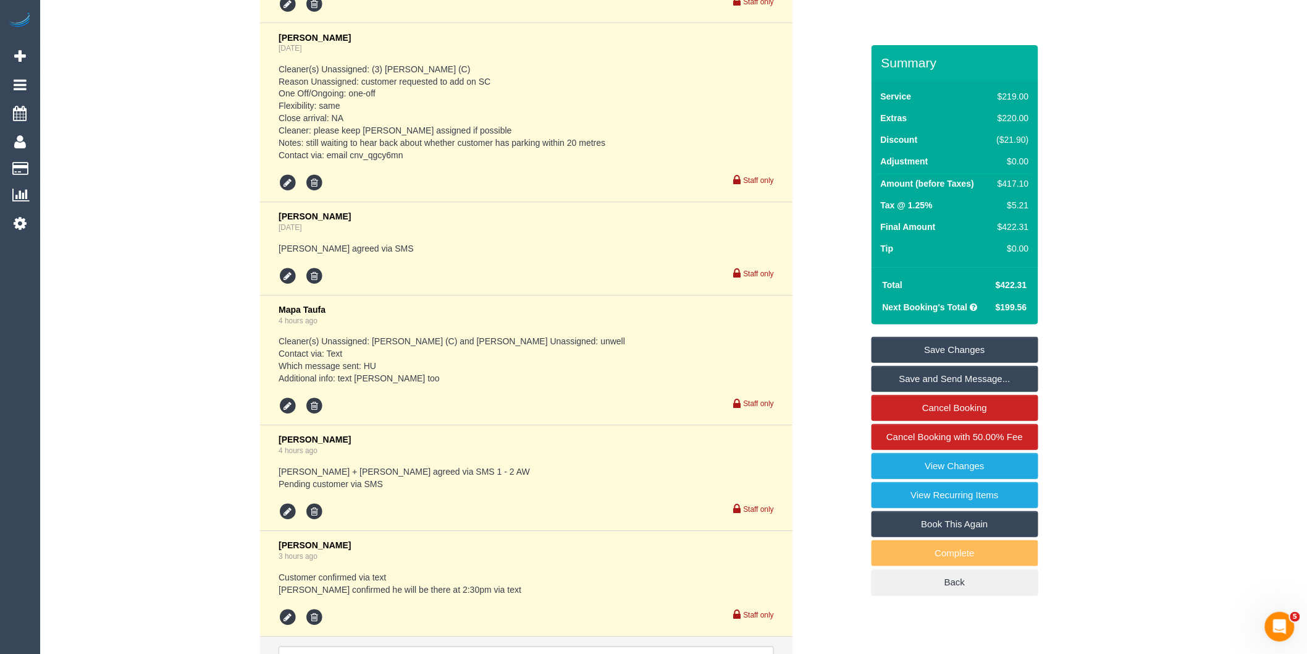
scroll to position [2985, 0]
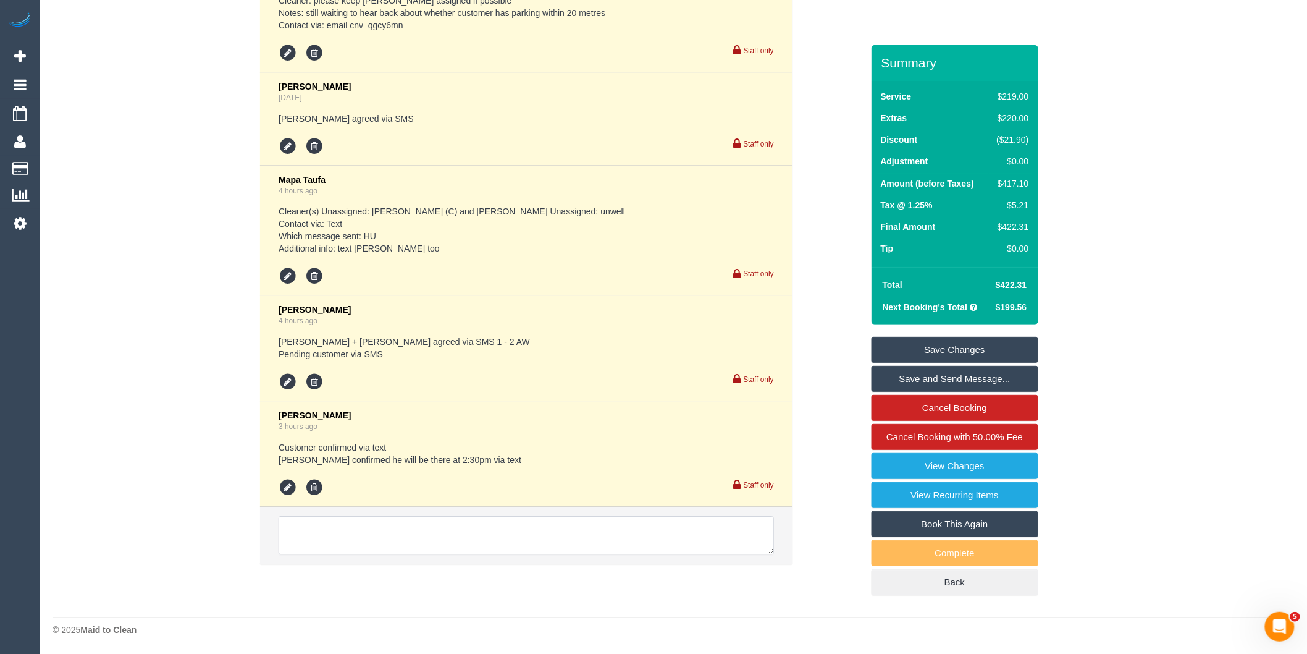
click at [404, 534] on textarea at bounding box center [526, 535] width 495 height 38
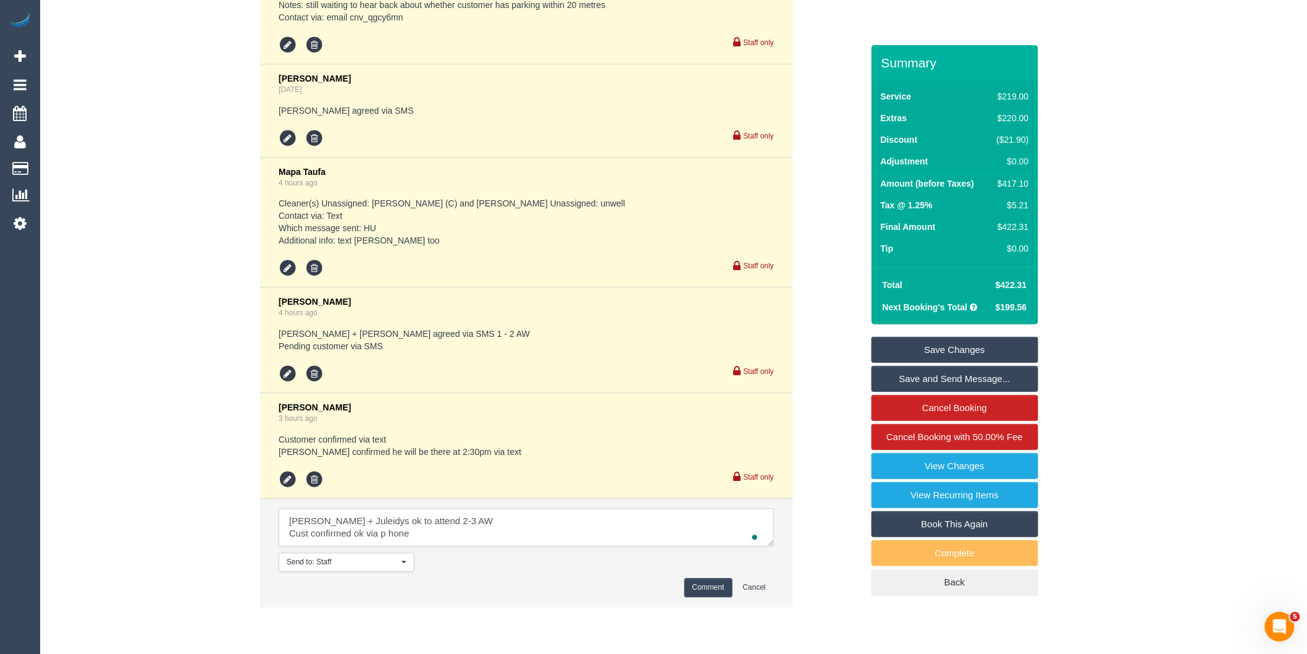
scroll to position [5, 0]
type textarea "Cris + Juleidys ok to attend 2-3 AW Cust confirmed ok via p hone"
click at [694, 597] on button "Comment" at bounding box center [708, 587] width 48 height 19
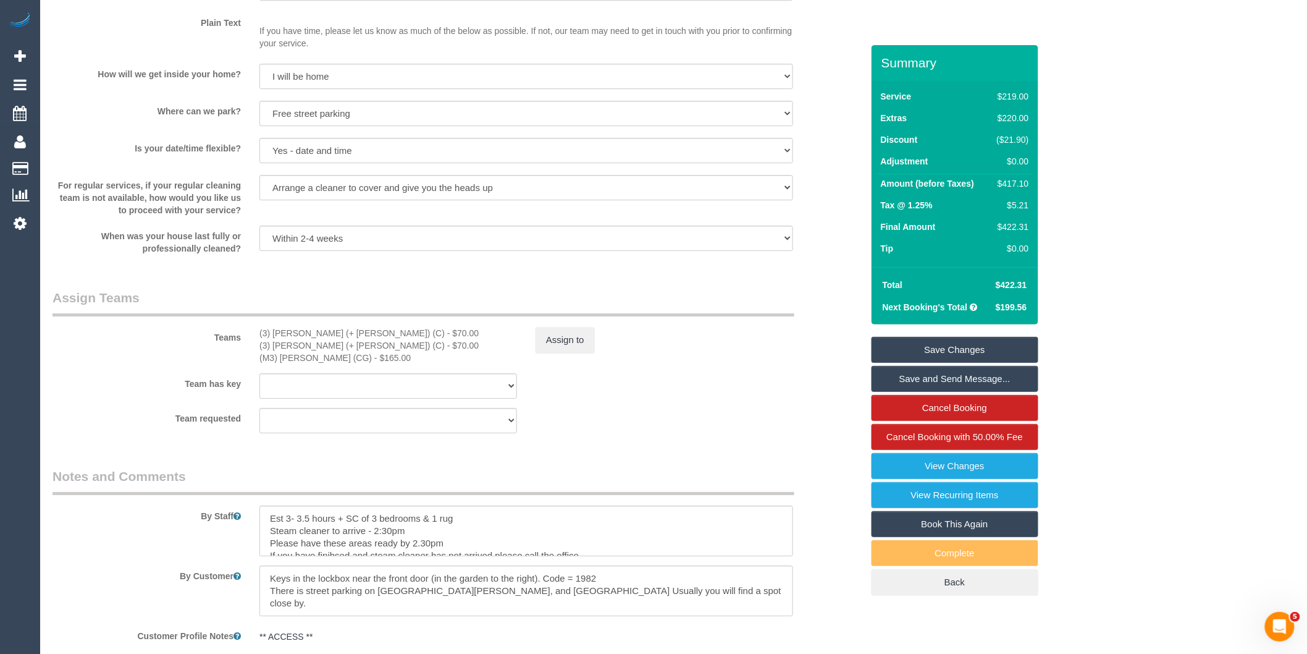
scroll to position [1305, 0]
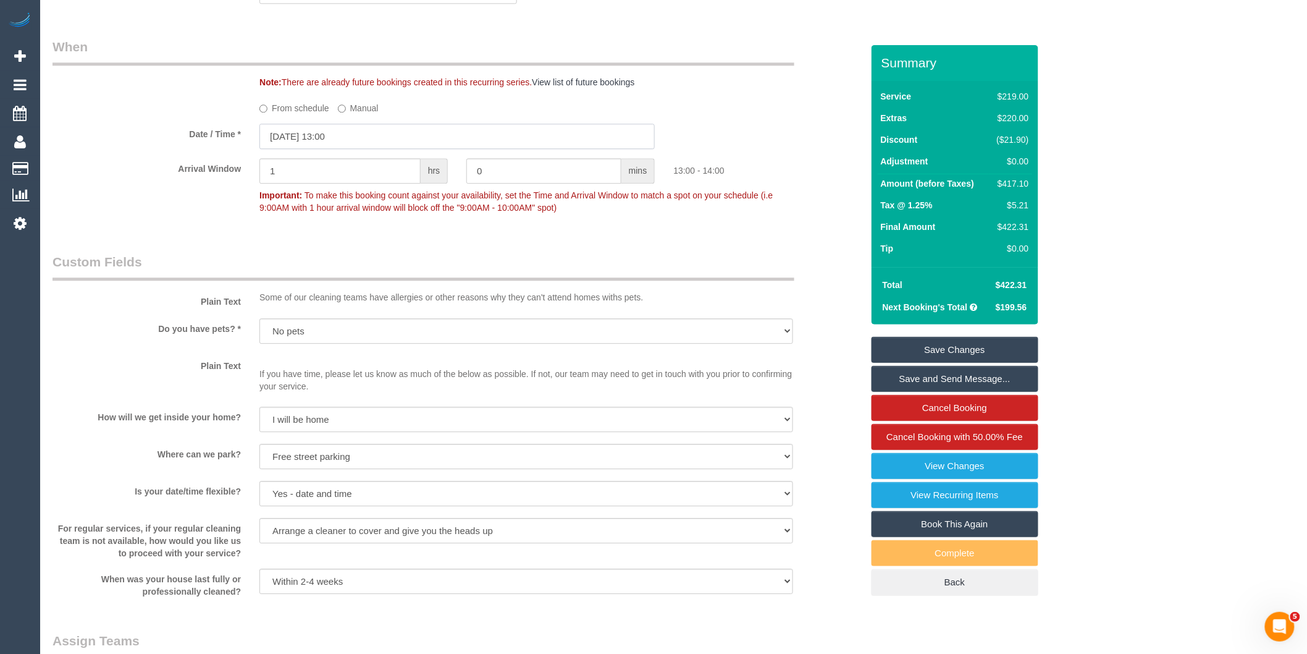
click at [376, 149] on input "24/09/2025 13:00" at bounding box center [456, 136] width 395 height 25
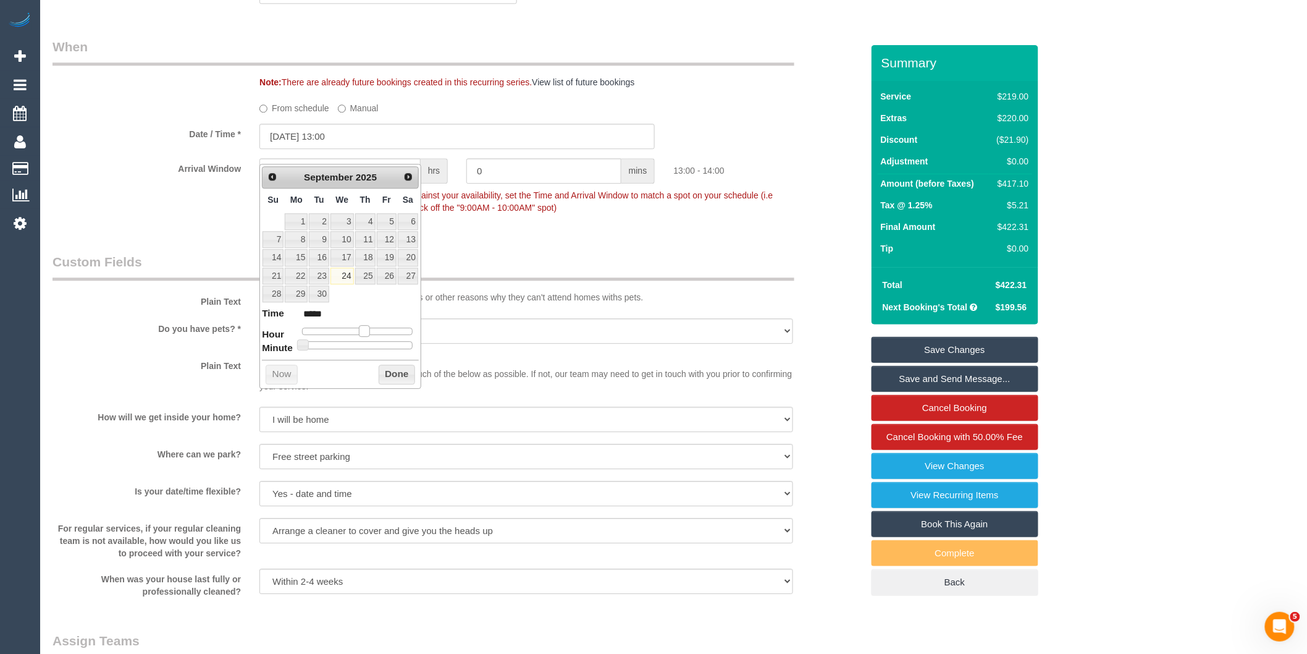
type input "24/09/2025 14:00"
type input "*****"
click at [367, 334] on span at bounding box center [369, 330] width 11 height 11
click at [392, 377] on button "Done" at bounding box center [397, 374] width 36 height 20
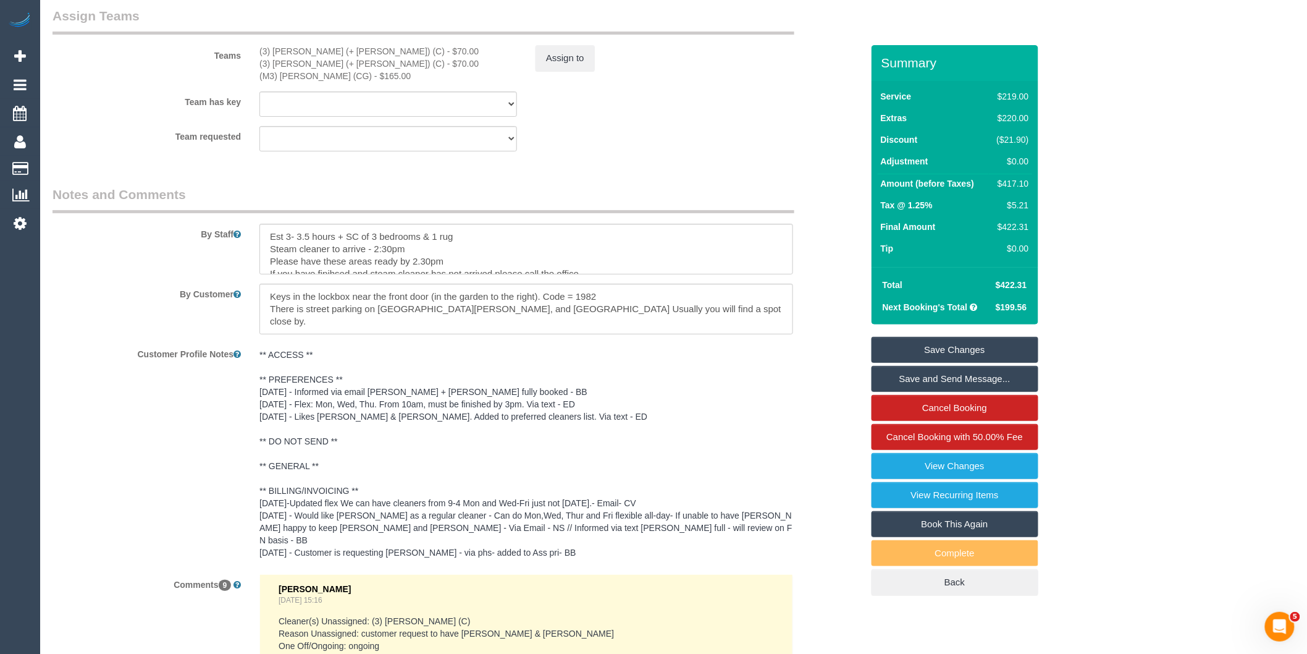
scroll to position [2060, 0]
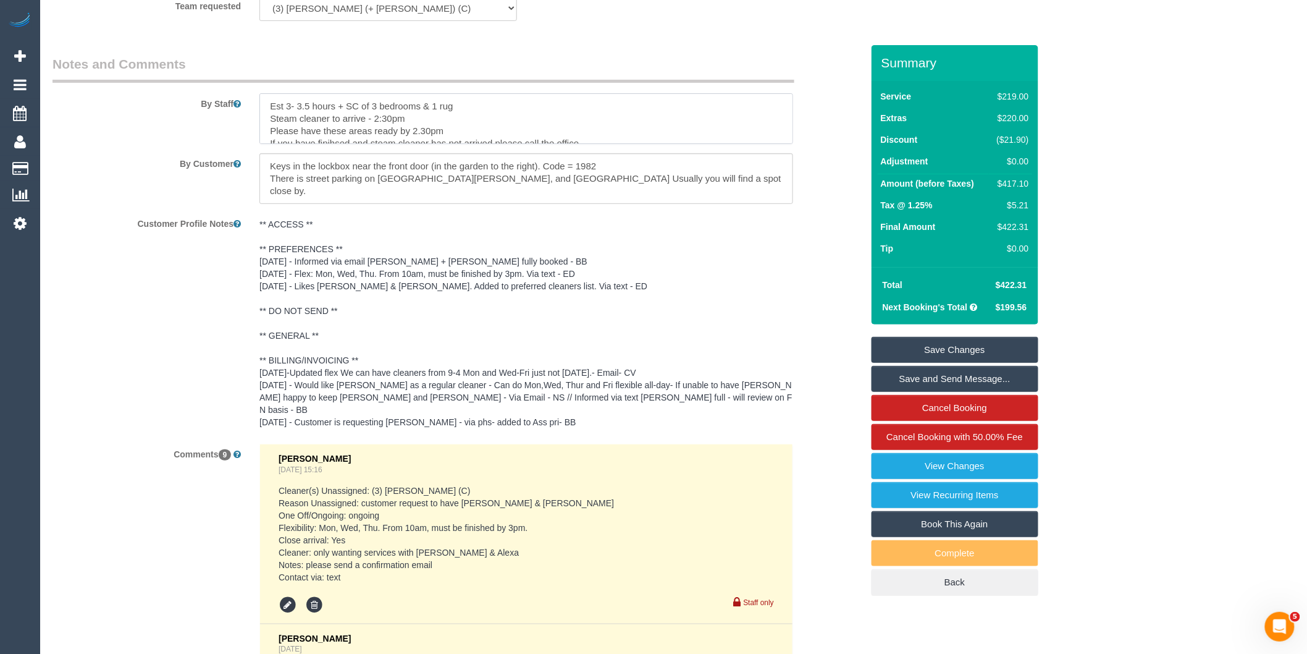
click at [375, 133] on textarea at bounding box center [526, 118] width 534 height 51
click at [415, 141] on textarea "To enrich screen reader interactions, please activate Accessibility in Grammarl…" at bounding box center [526, 118] width 534 height 51
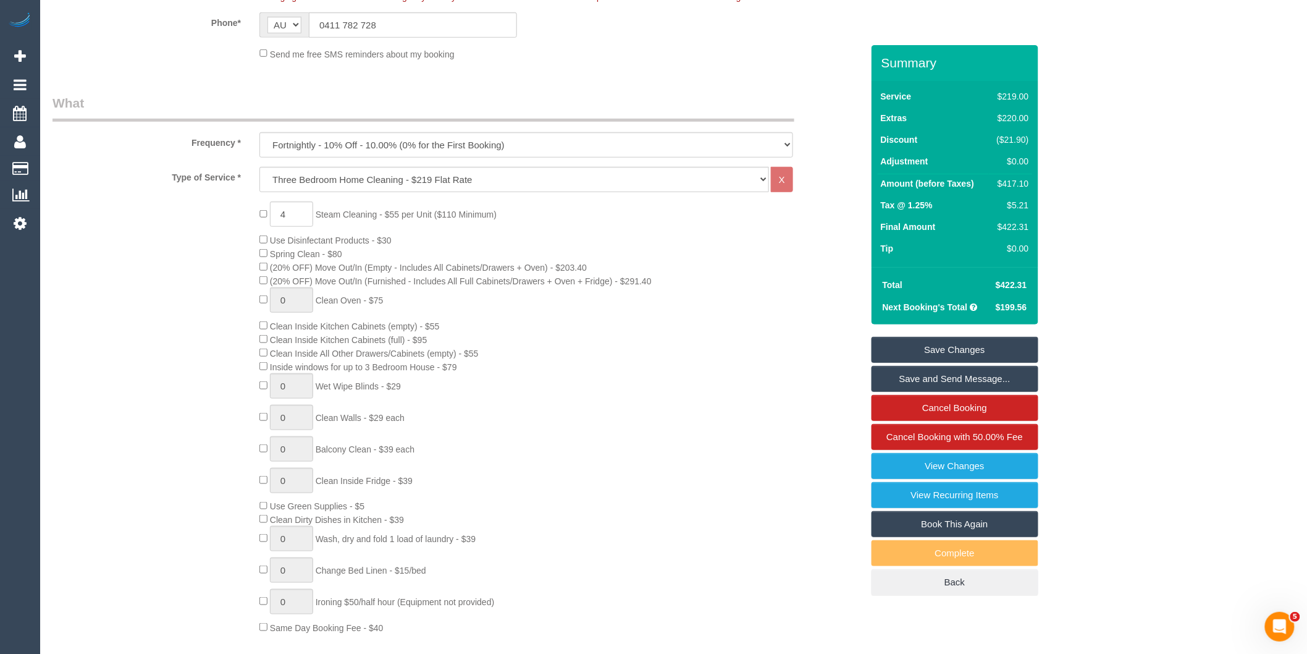
scroll to position [413, 0]
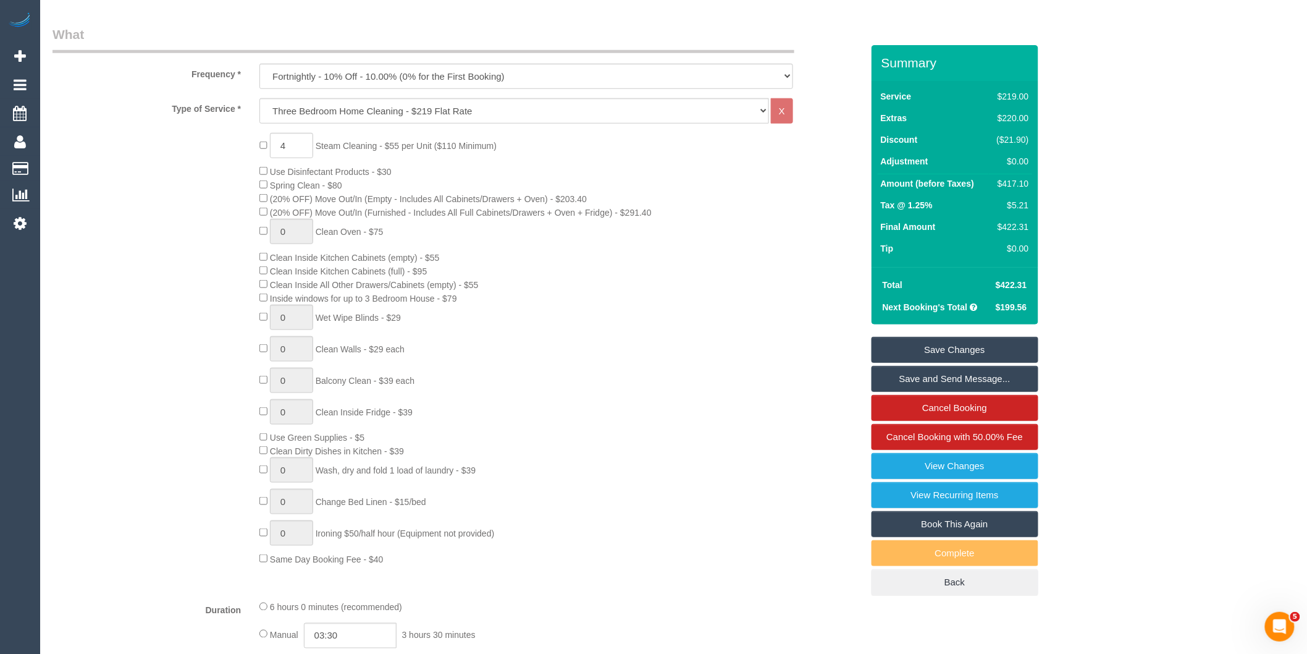
type textarea "Est 3- 3.5 hours + SC of 3 bedrooms & 1 rug Steam cleaner to arrive - 3:30pm Pl…"
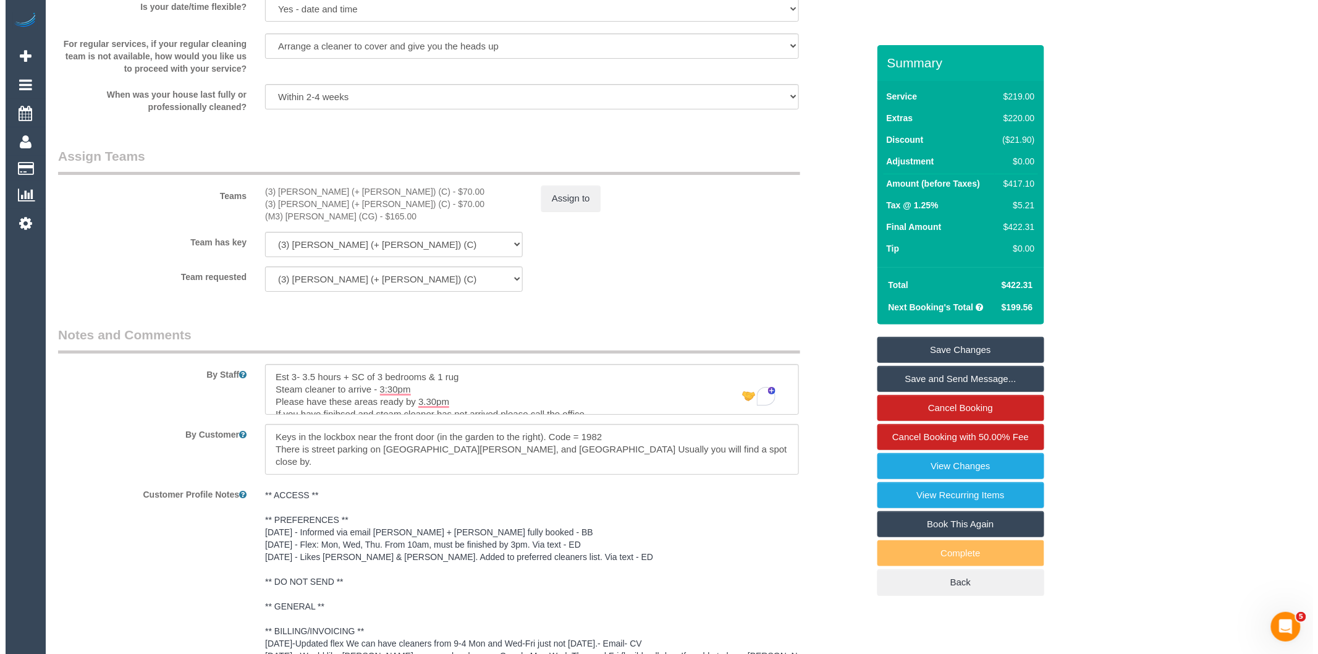
scroll to position [1786, 0]
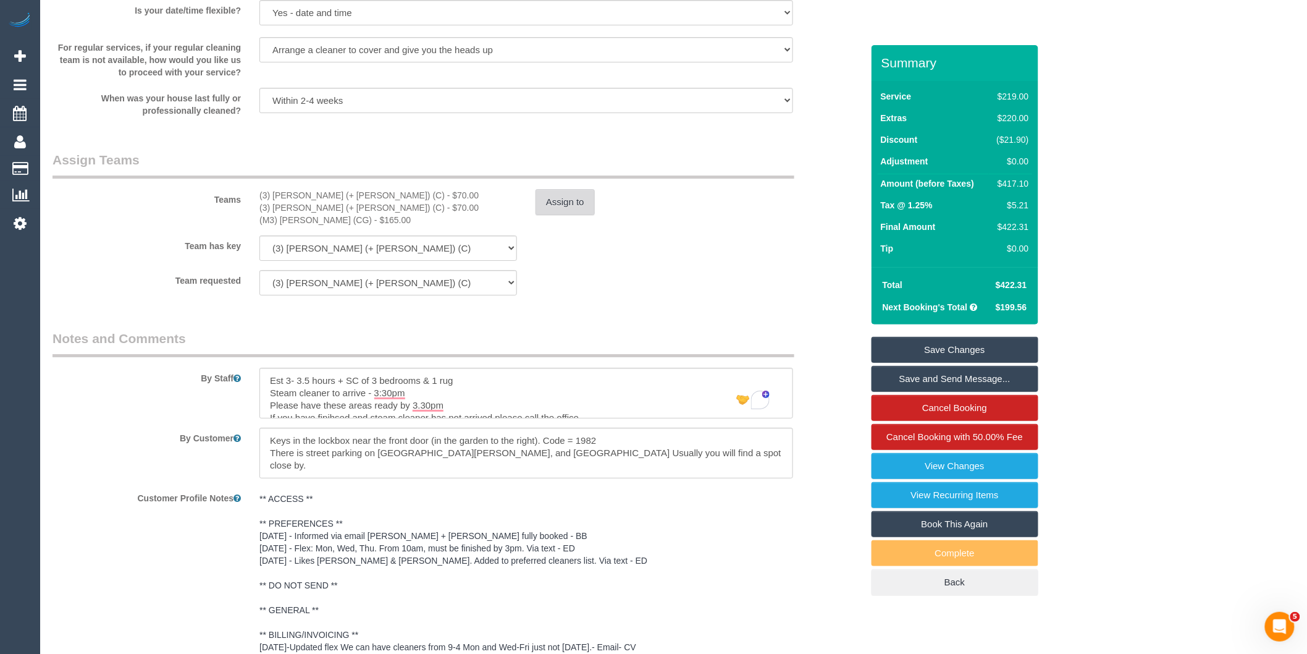
click at [565, 215] on button "Assign to" at bounding box center [565, 202] width 59 height 26
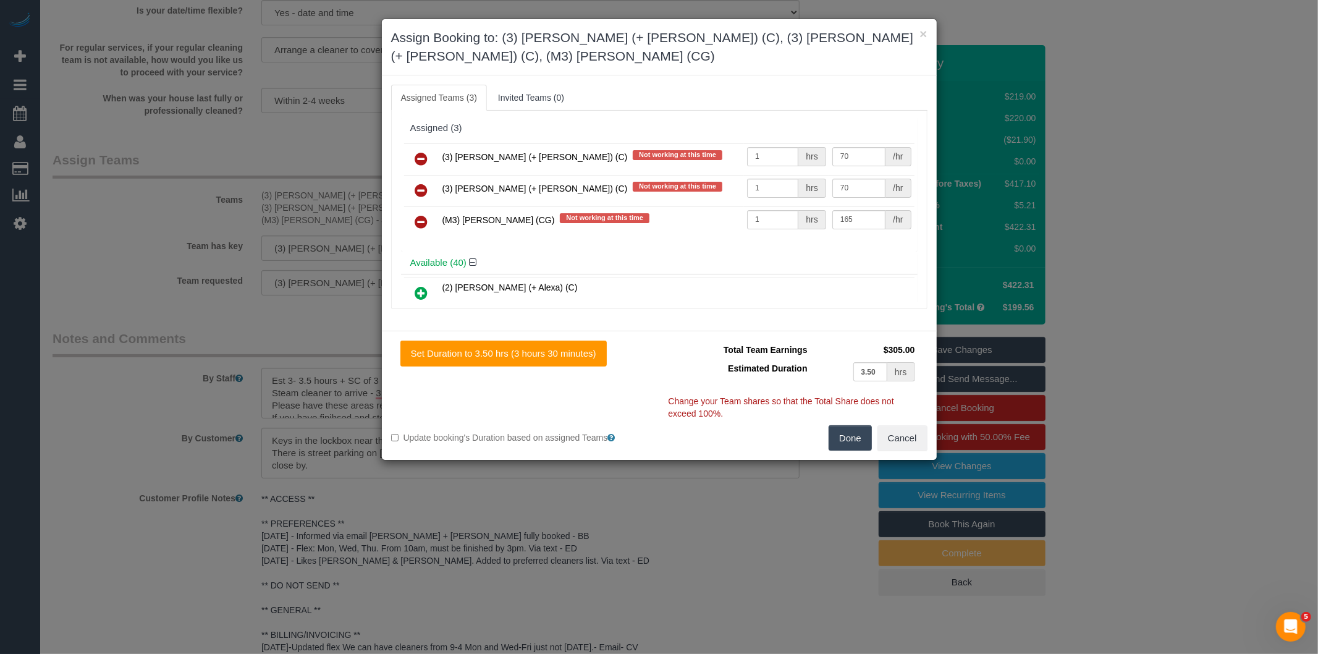
click at [427, 151] on icon at bounding box center [421, 158] width 13 height 15
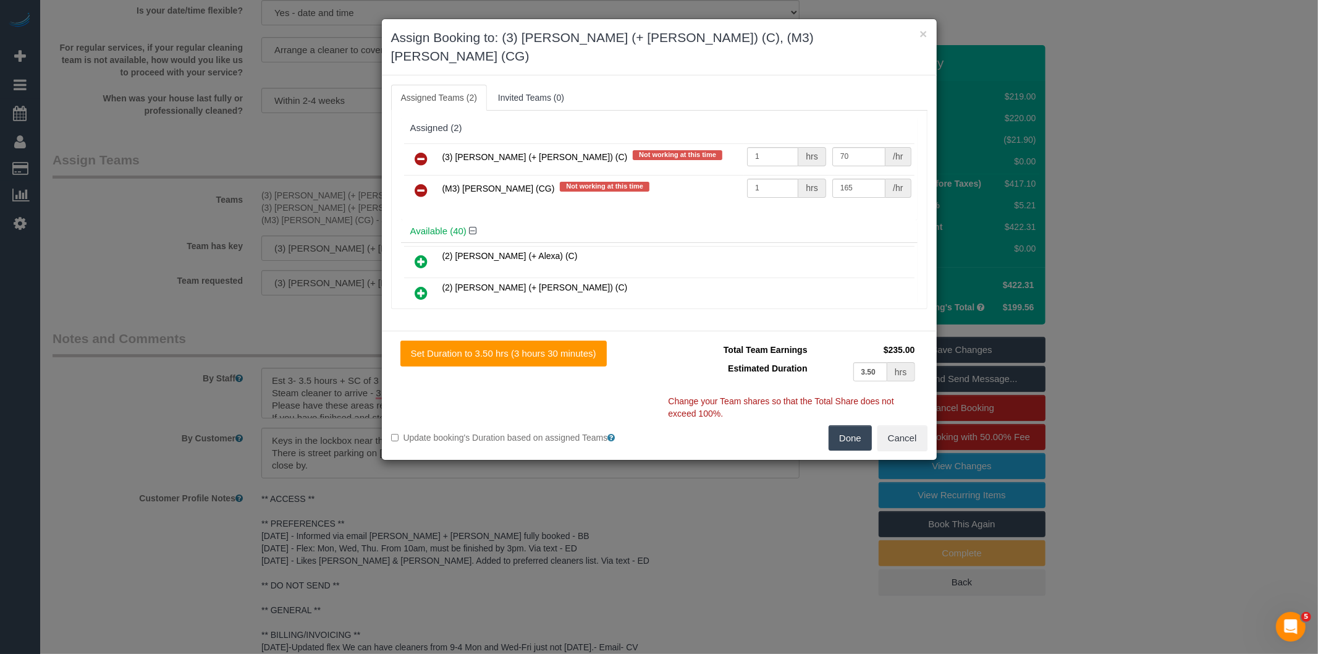
click at [421, 151] on icon at bounding box center [421, 158] width 13 height 15
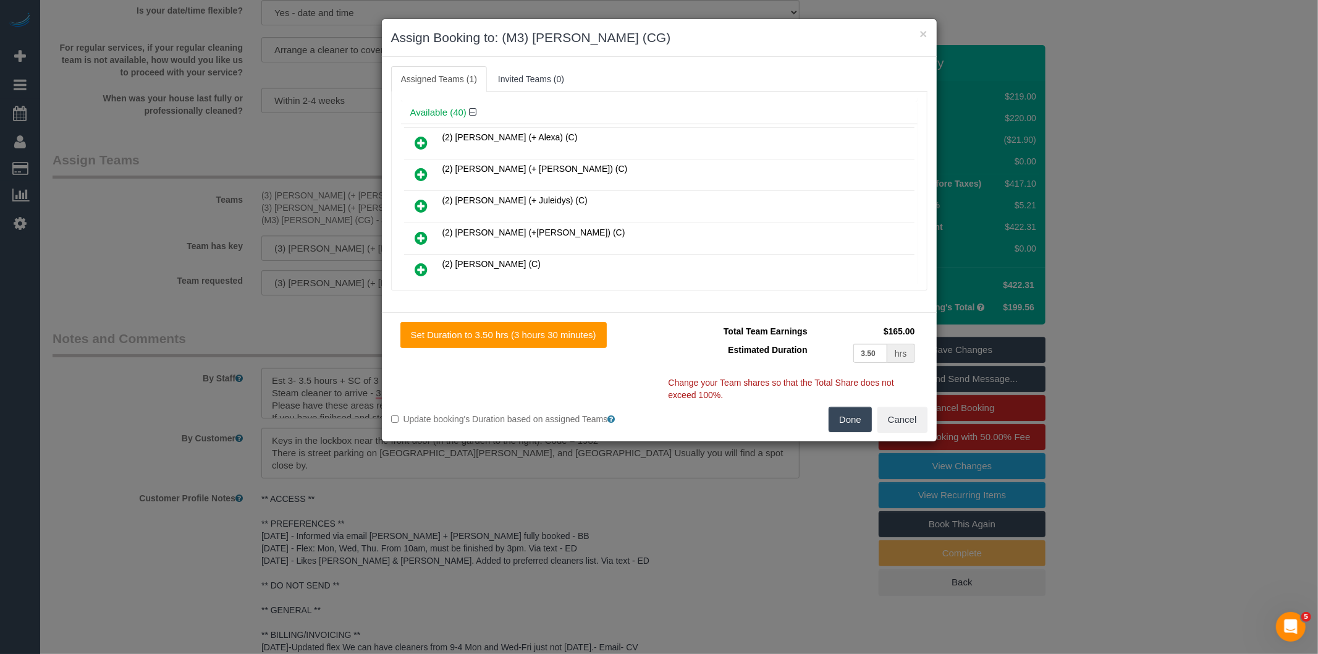
click at [421, 203] on icon at bounding box center [421, 205] width 13 height 15
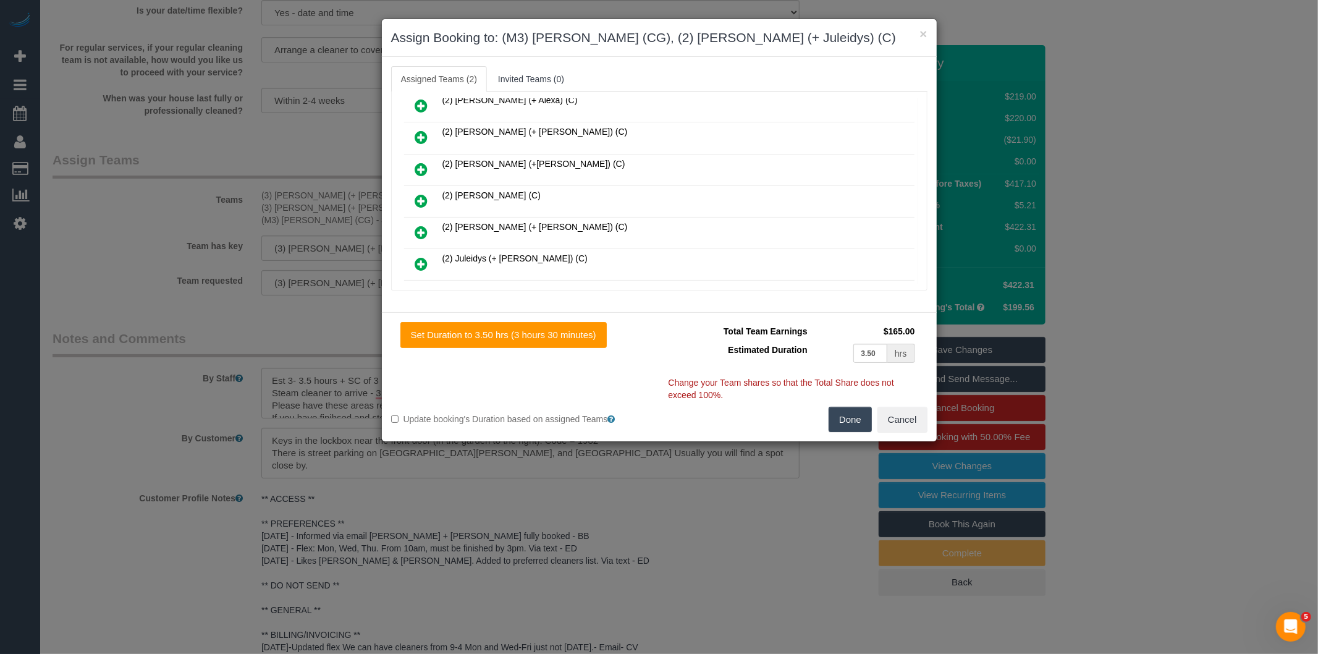
click at [421, 256] on icon at bounding box center [421, 263] width 13 height 15
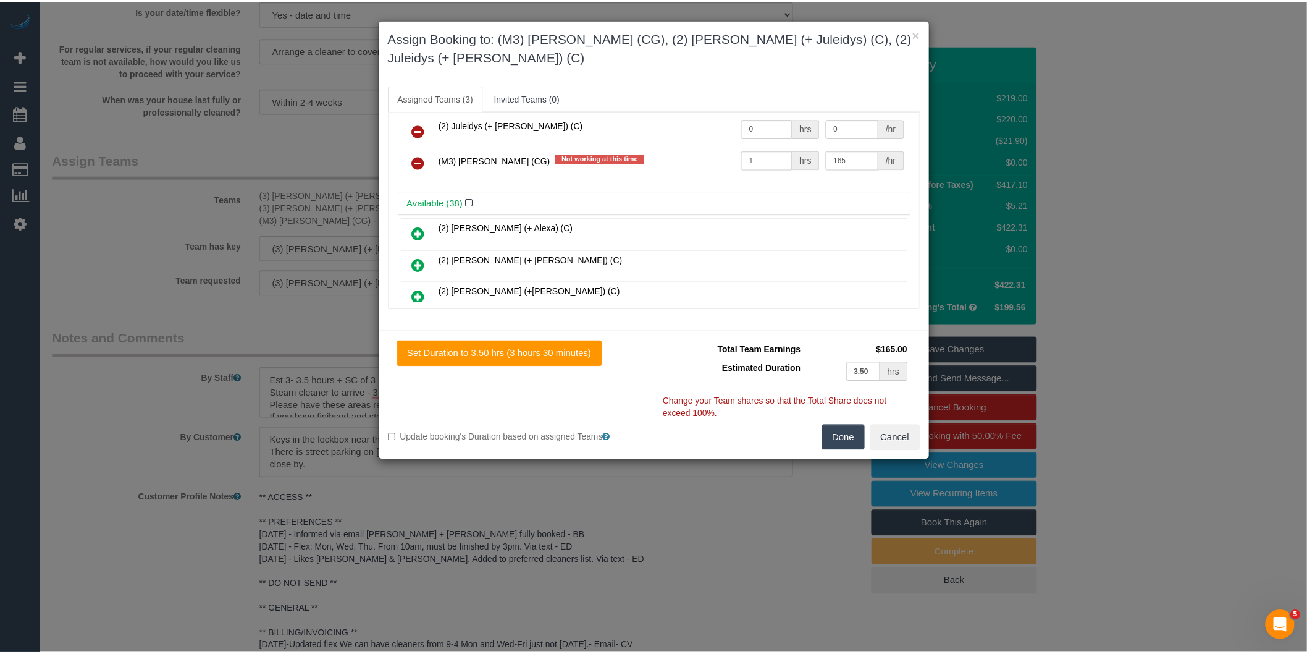
scroll to position [0, 0]
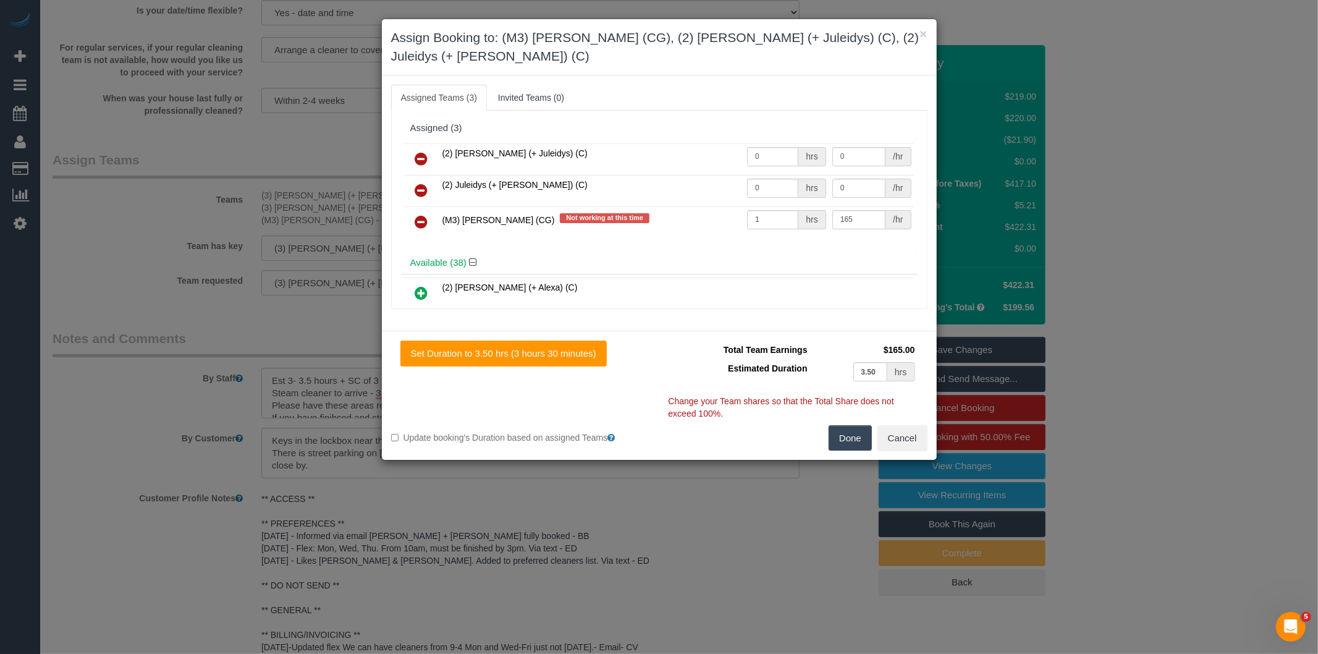
drag, startPoint x: 762, startPoint y: 125, endPoint x: 706, endPoint y: 114, distance: 56.7
click at [709, 117] on div "Assigned (3) (2) Cris (+ Juleidys) (C) 0 hrs 0 /hr (2) Juleidys (+ Cris) (C) 0 …" at bounding box center [659, 184] width 516 height 135
drag, startPoint x: 775, startPoint y: 137, endPoint x: 751, endPoint y: 138, distance: 24.2
click at [773, 147] on input "0" at bounding box center [772, 156] width 51 height 19
drag, startPoint x: 751, startPoint y: 138, endPoint x: 726, endPoint y: 133, distance: 25.3
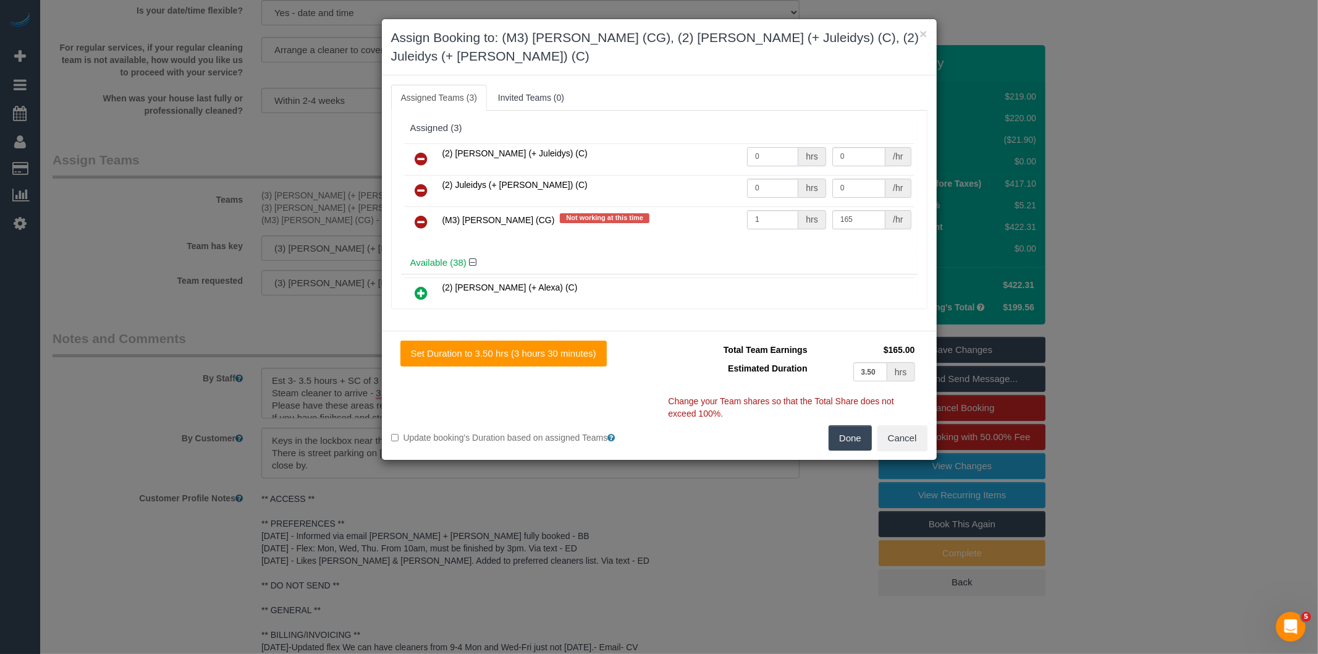
click at [726, 143] on tr "(2) Cris (+ Juleidys) (C) 0 hrs 0 /hr" at bounding box center [659, 159] width 510 height 32
type input "1"
type input "62.5"
drag, startPoint x: 767, startPoint y: 170, endPoint x: 664, endPoint y: 153, distance: 104.5
click at [670, 175] on tr "(2) Juleidys (+ Cris) (C) 0 hrs 0 /hr" at bounding box center [659, 191] width 510 height 32
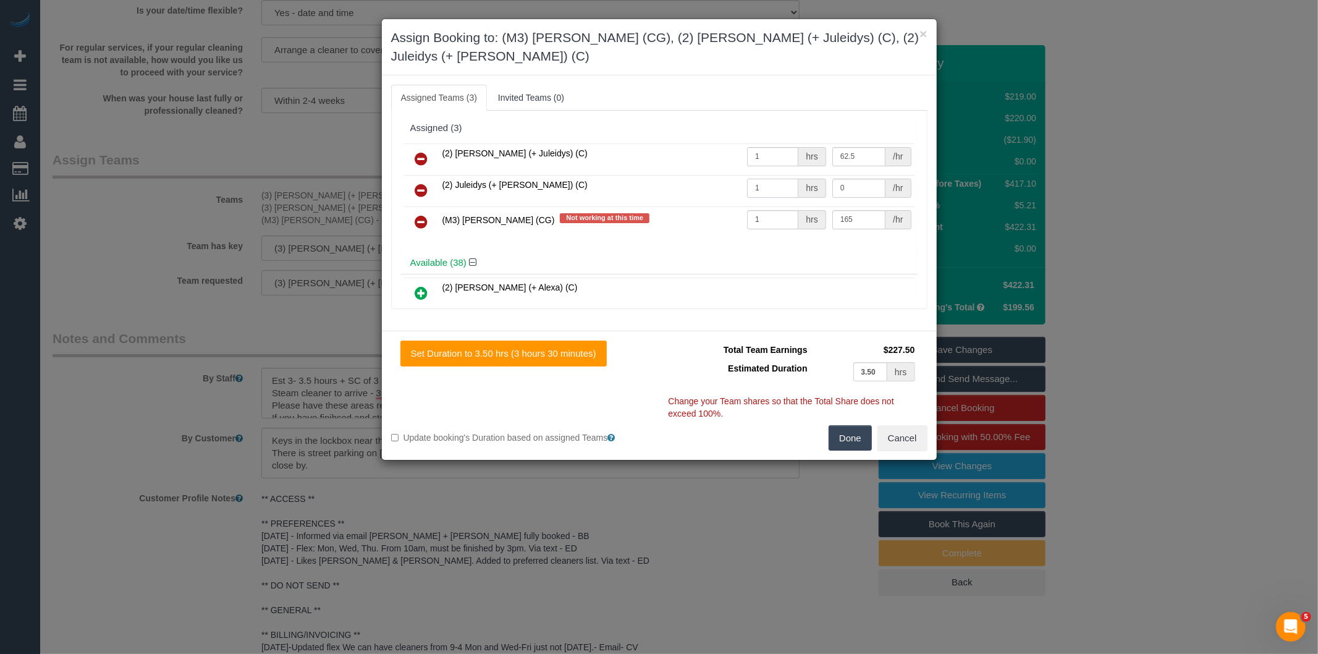
type input "1"
type input "62.5"
click at [845, 425] on button "Done" at bounding box center [849, 438] width 43 height 26
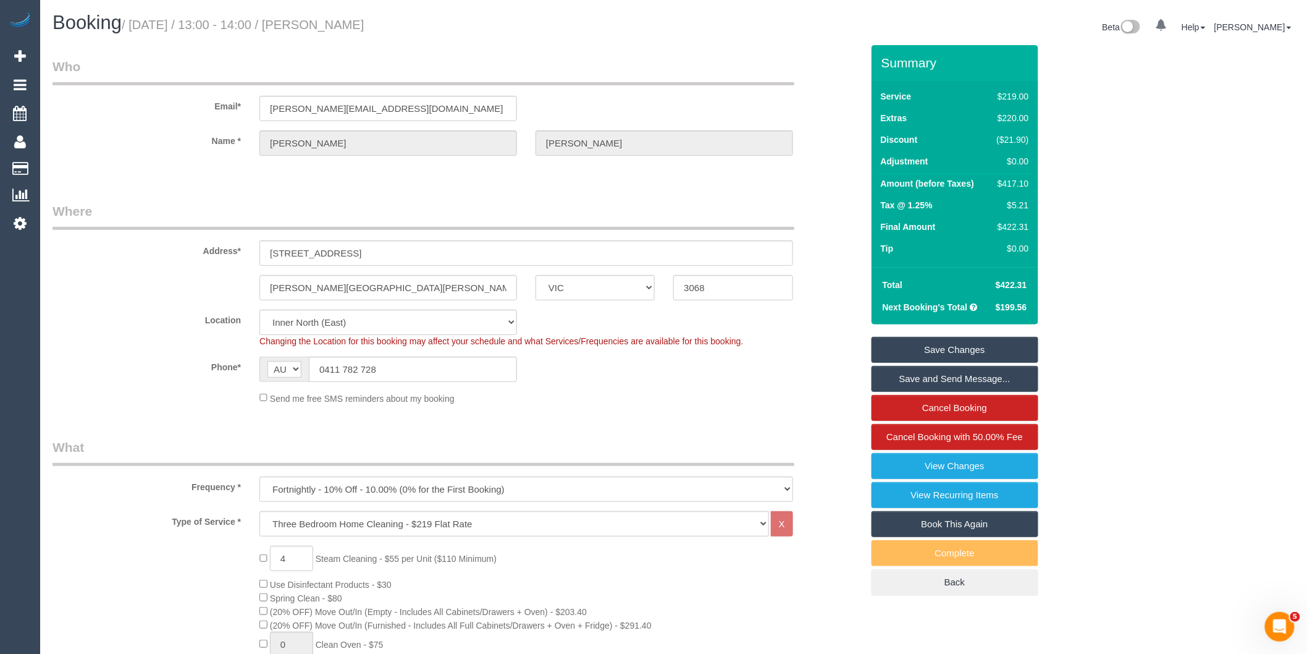
click at [940, 369] on link "Save and Send Message..." at bounding box center [955, 379] width 167 height 26
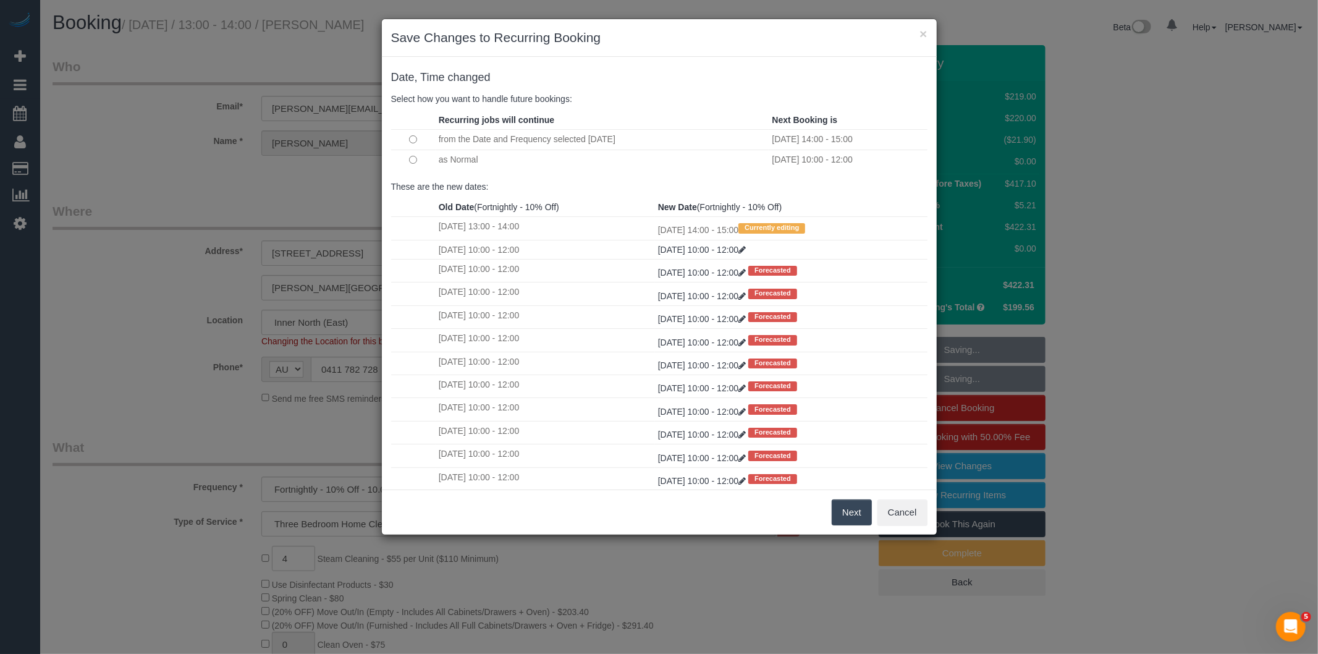
click at [841, 511] on button "Next" at bounding box center [851, 512] width 40 height 26
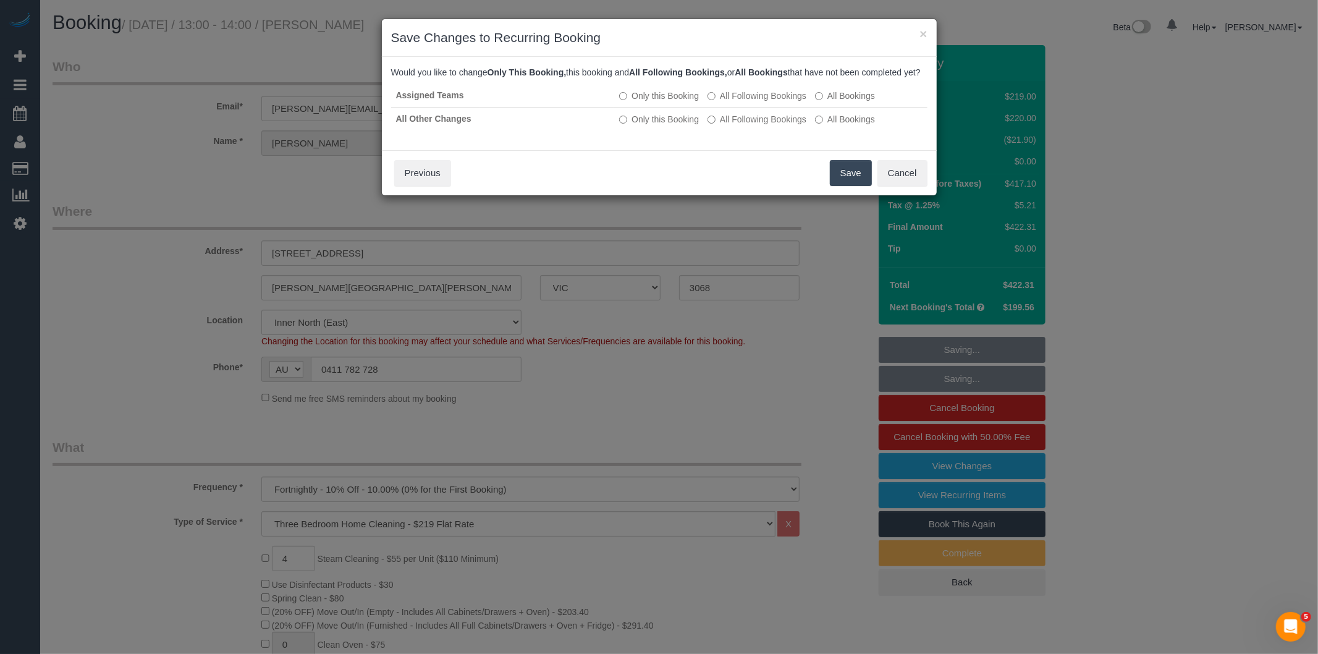
click at [841, 185] on button "Save" at bounding box center [851, 173] width 42 height 26
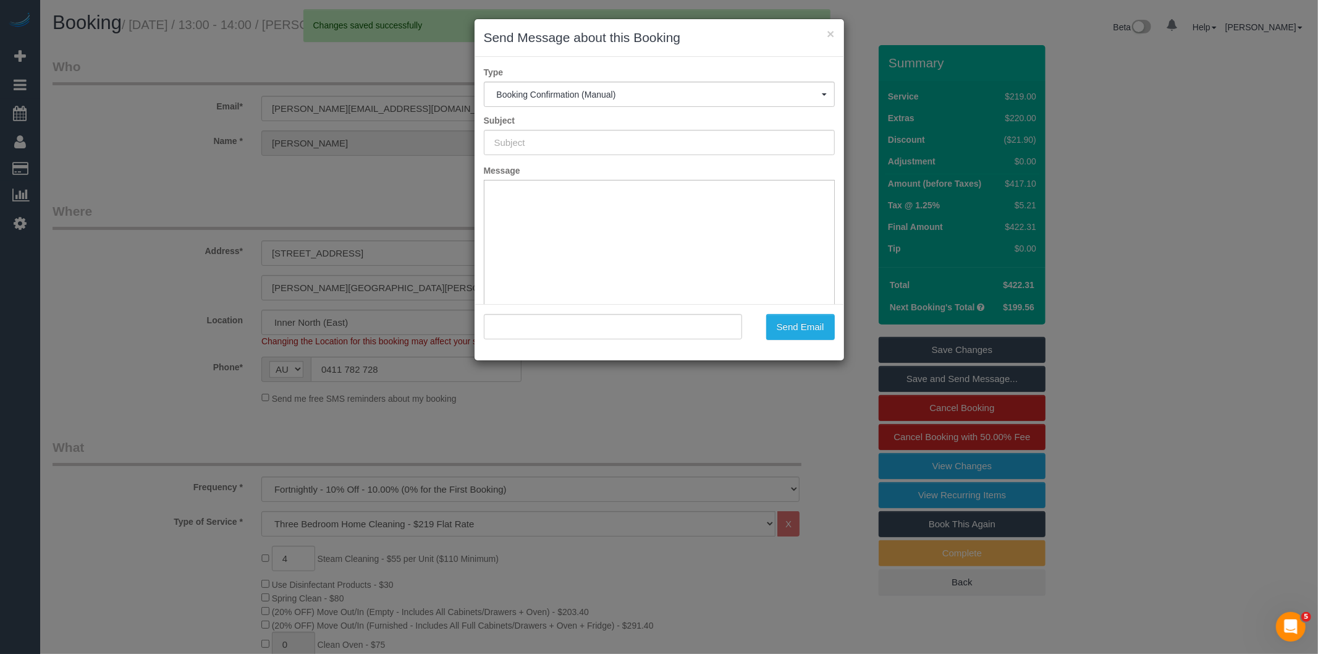
click at [180, 398] on div "× Send Message about this Booking Type Booking Confirmation (Manual) Booking Co…" at bounding box center [659, 327] width 1318 height 654
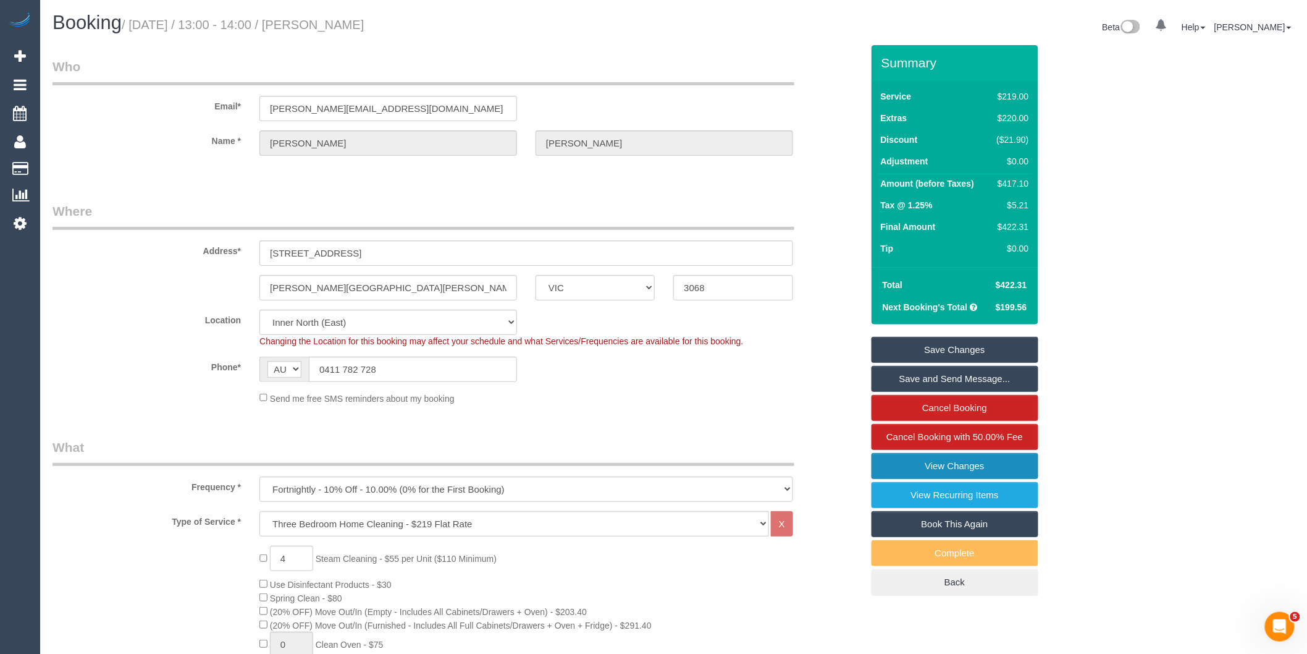
click at [930, 465] on link "View Changes" at bounding box center [955, 466] width 167 height 26
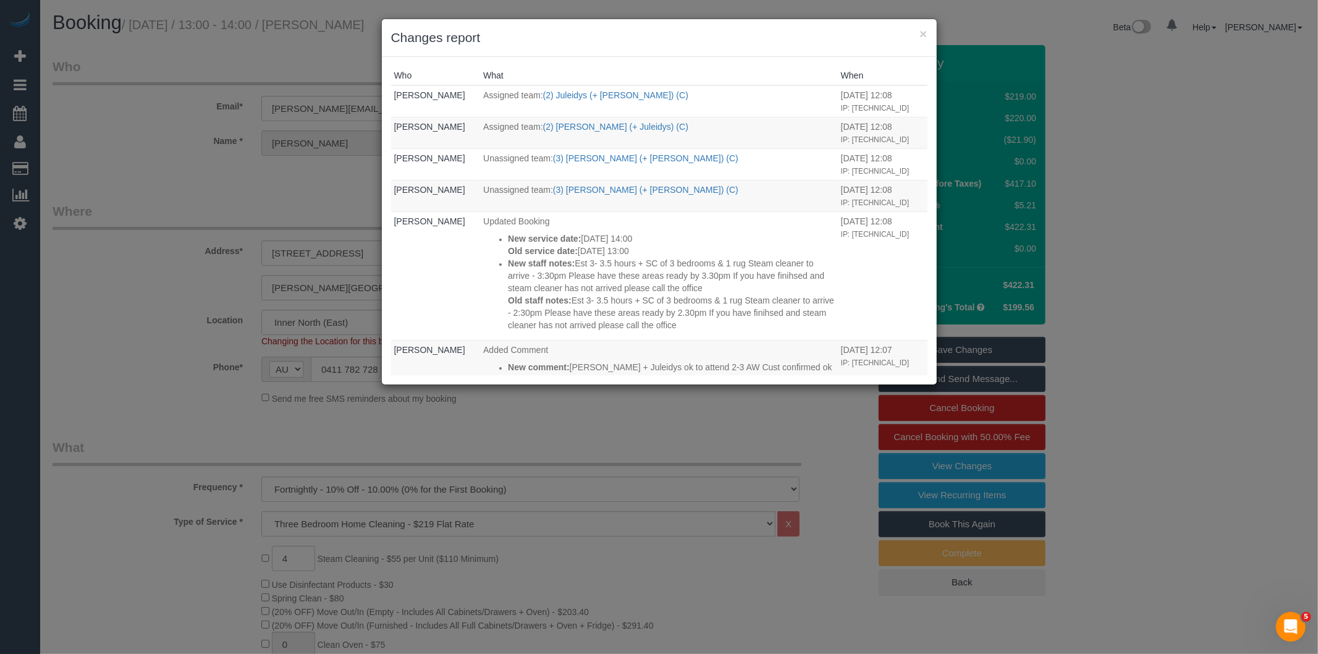
click at [641, 445] on div "× Changes report Who What When Bronie Bryant Assigned team: (2) Juleidys (+ Cri…" at bounding box center [659, 327] width 1318 height 654
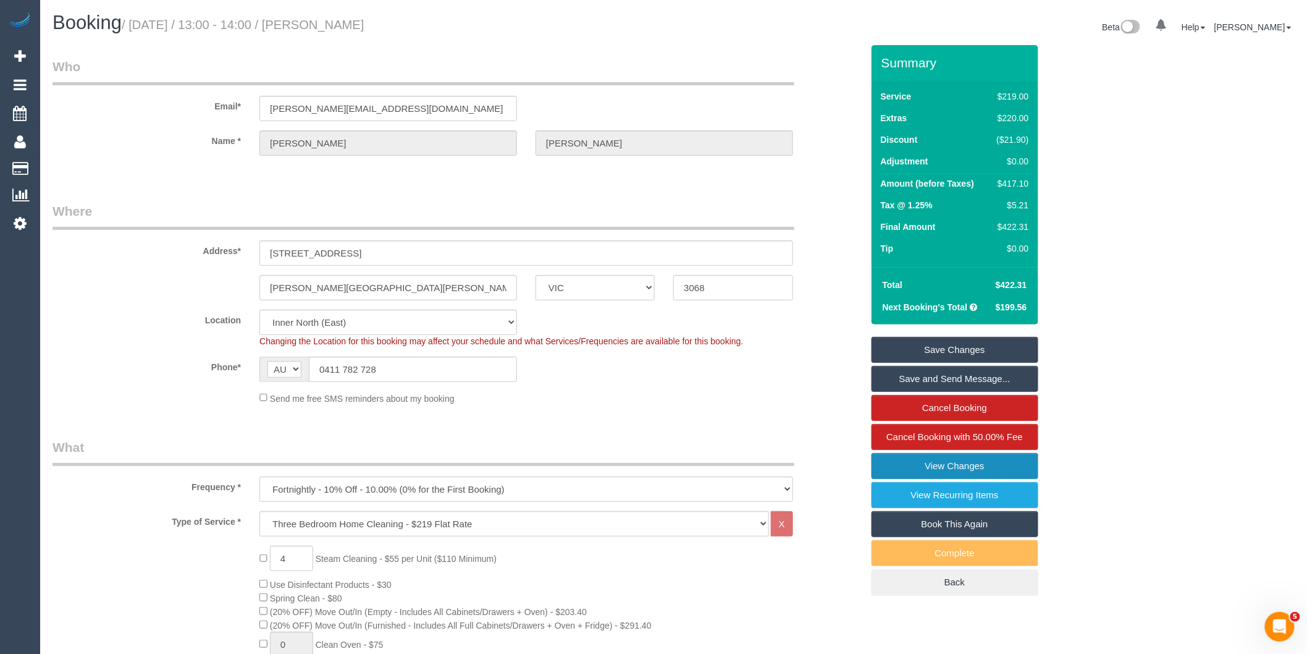
click at [979, 459] on link "View Changes" at bounding box center [955, 466] width 167 height 26
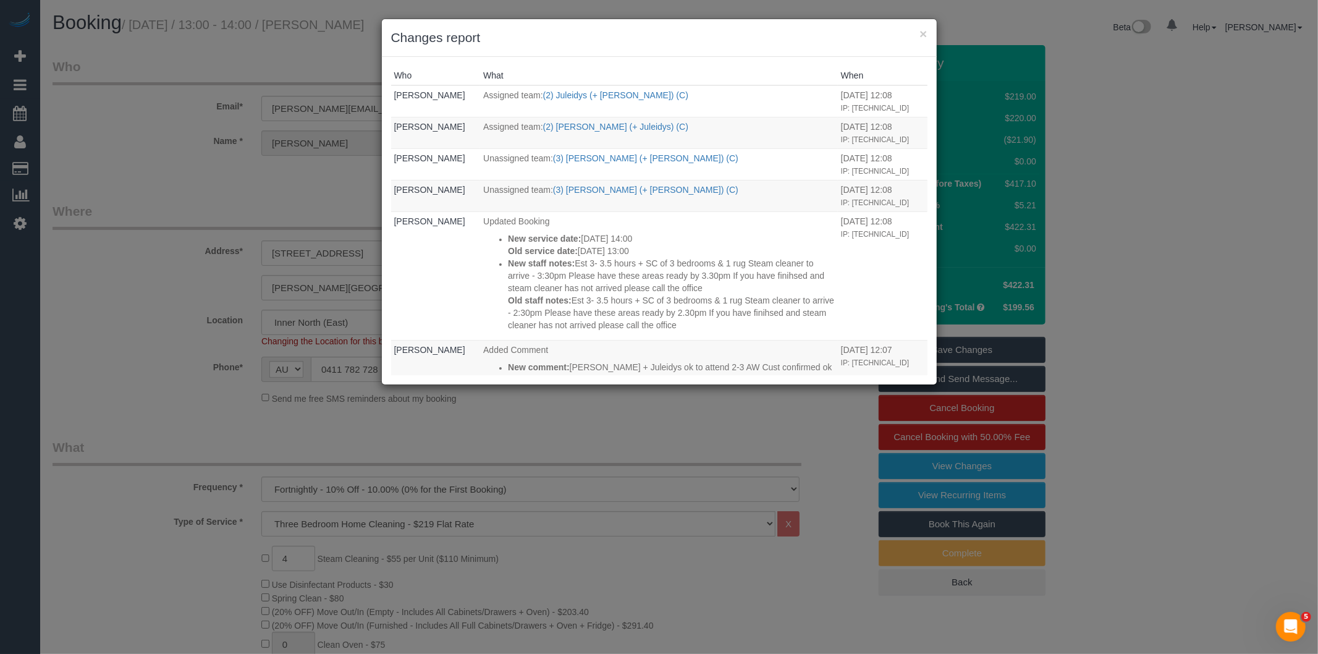
click at [596, 414] on div "× Changes report Who What When Bronie Bryant Assigned team: (2) Juleidys (+ Cri…" at bounding box center [659, 327] width 1318 height 654
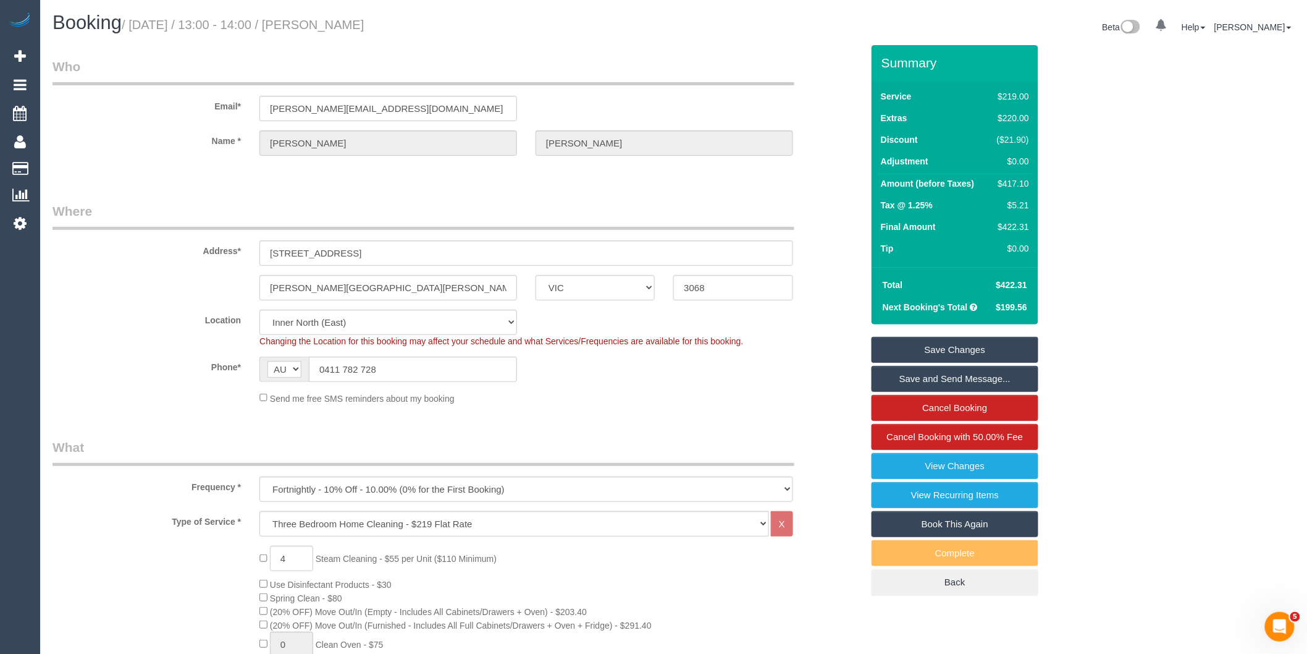
click at [940, 347] on link "Save Changes" at bounding box center [955, 350] width 167 height 26
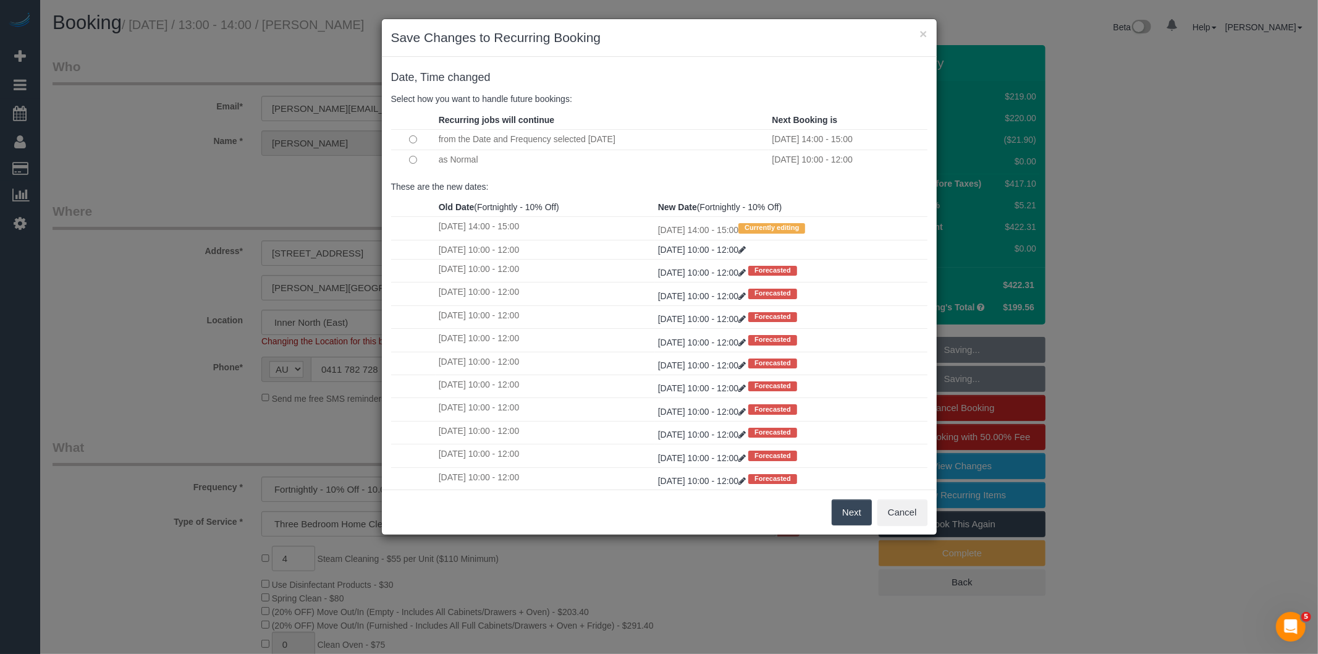
click at [843, 511] on button "Next" at bounding box center [851, 512] width 40 height 26
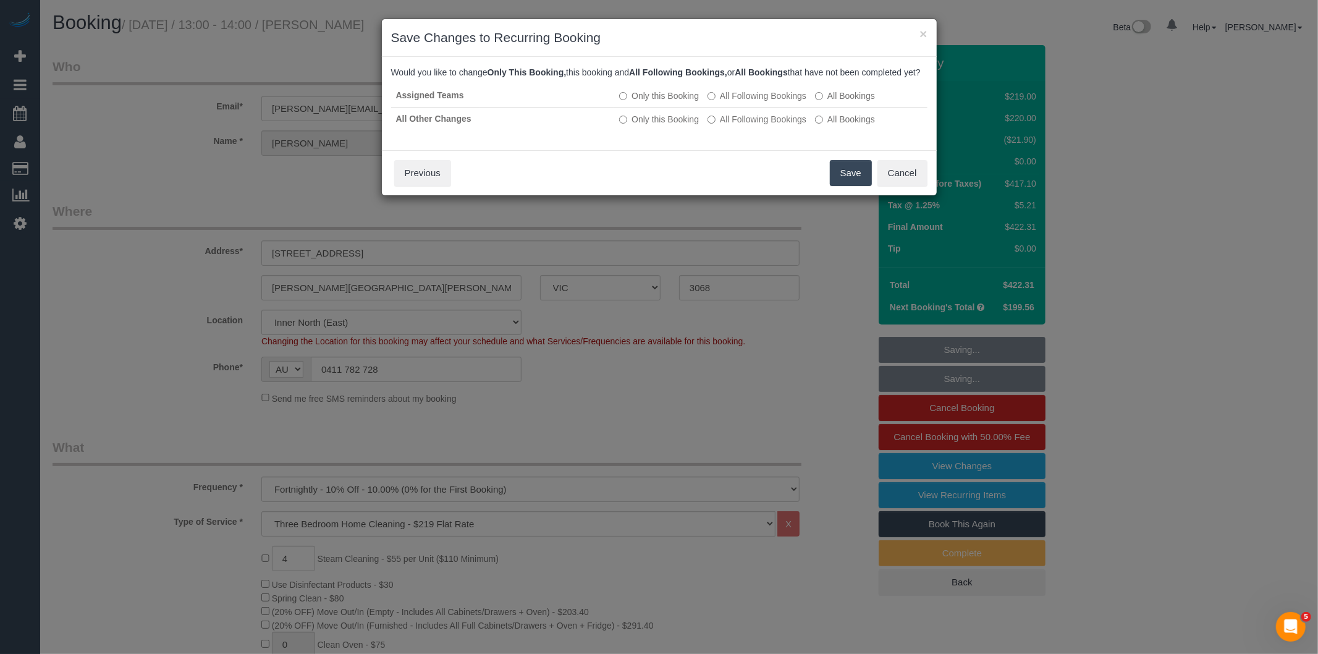
click at [838, 178] on button "Save" at bounding box center [851, 173] width 42 height 26
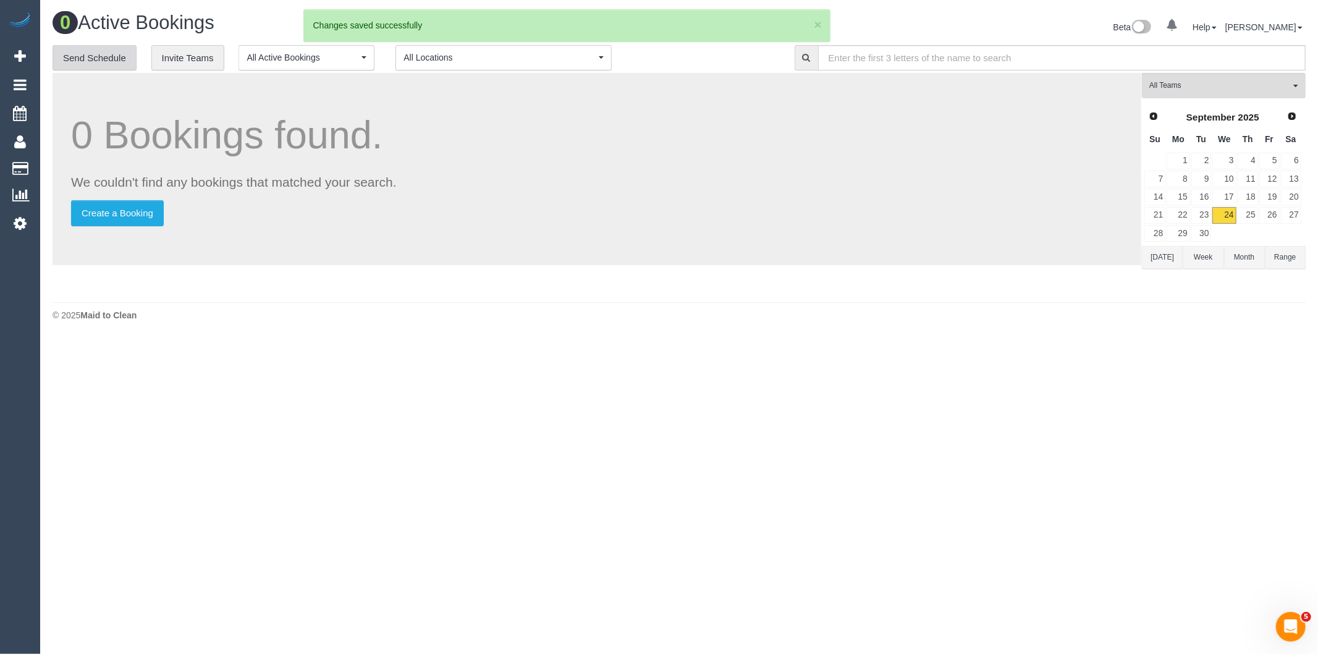
click at [73, 57] on link "Send Schedule" at bounding box center [95, 58] width 84 height 26
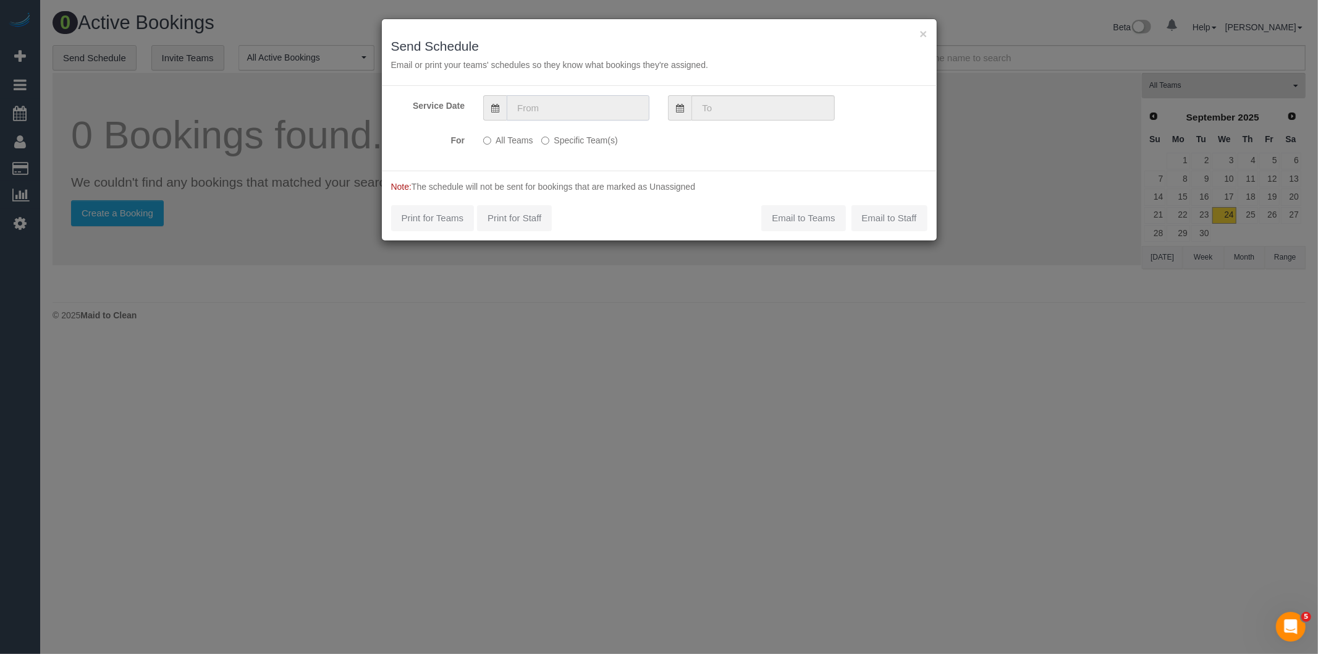
click at [536, 119] on input "text" at bounding box center [578, 107] width 143 height 25
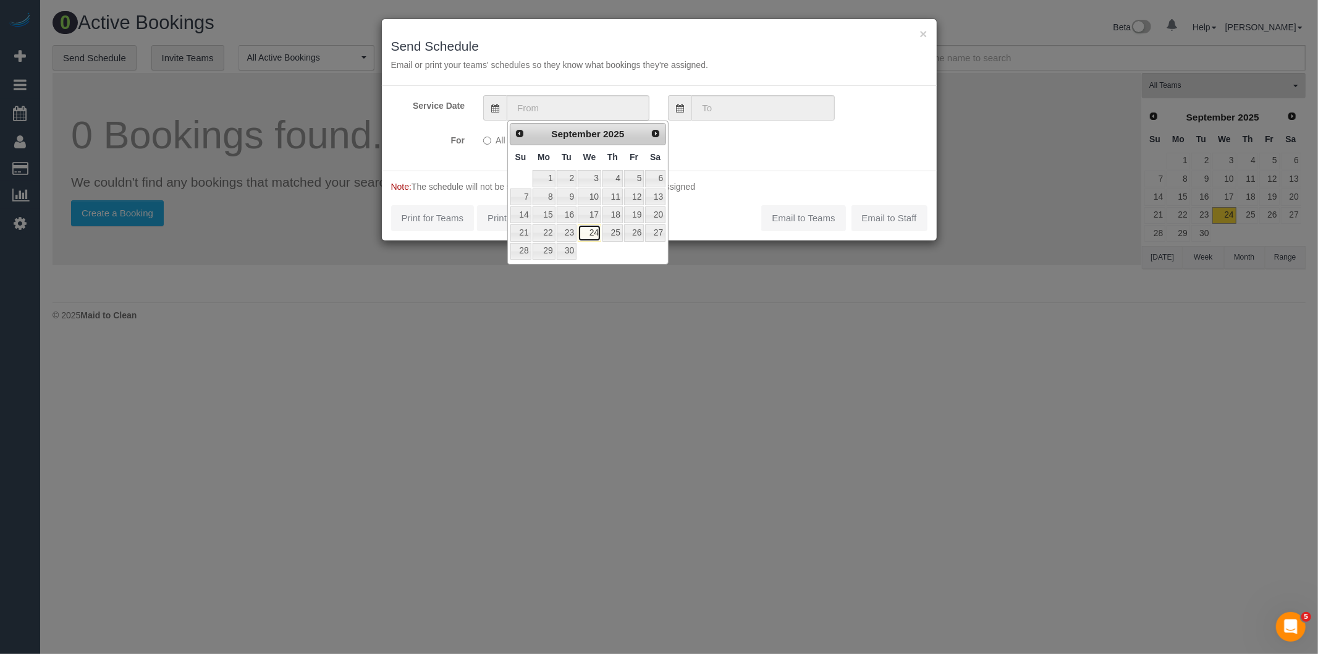
click at [595, 230] on link "24" at bounding box center [589, 232] width 23 height 17
type input "24/09/2025"
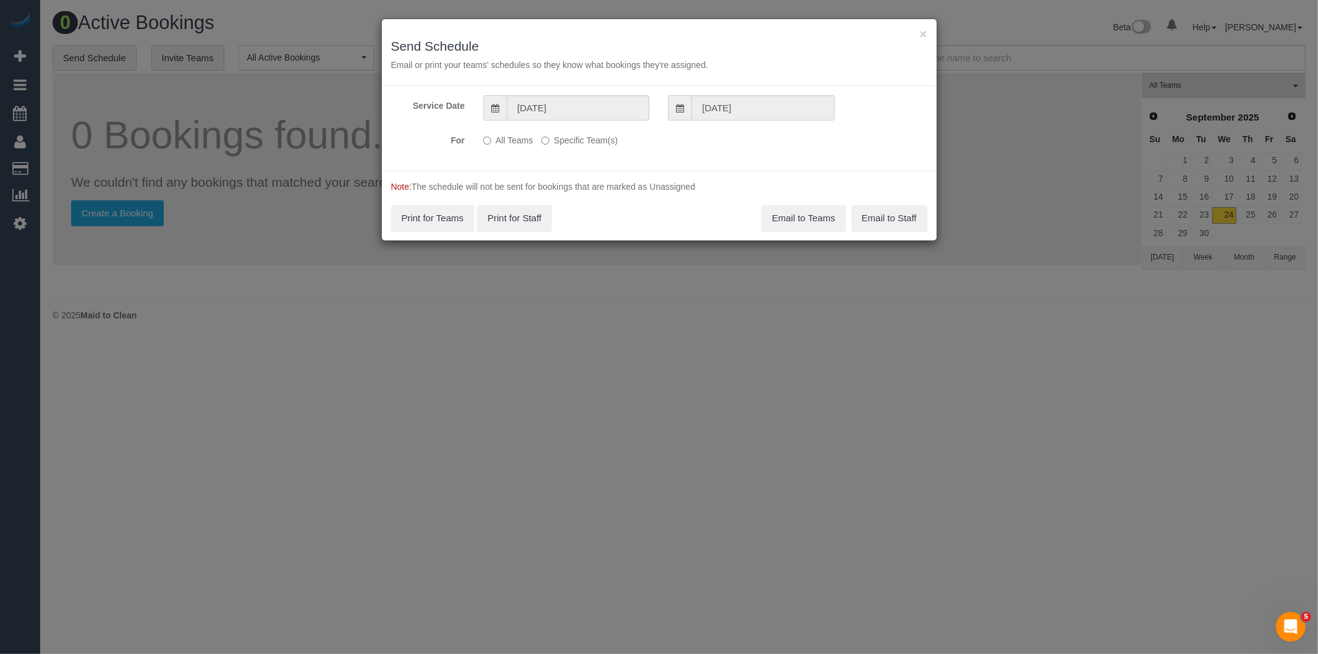
click at [550, 138] on label "Specific Team(s)" at bounding box center [579, 138] width 76 height 17
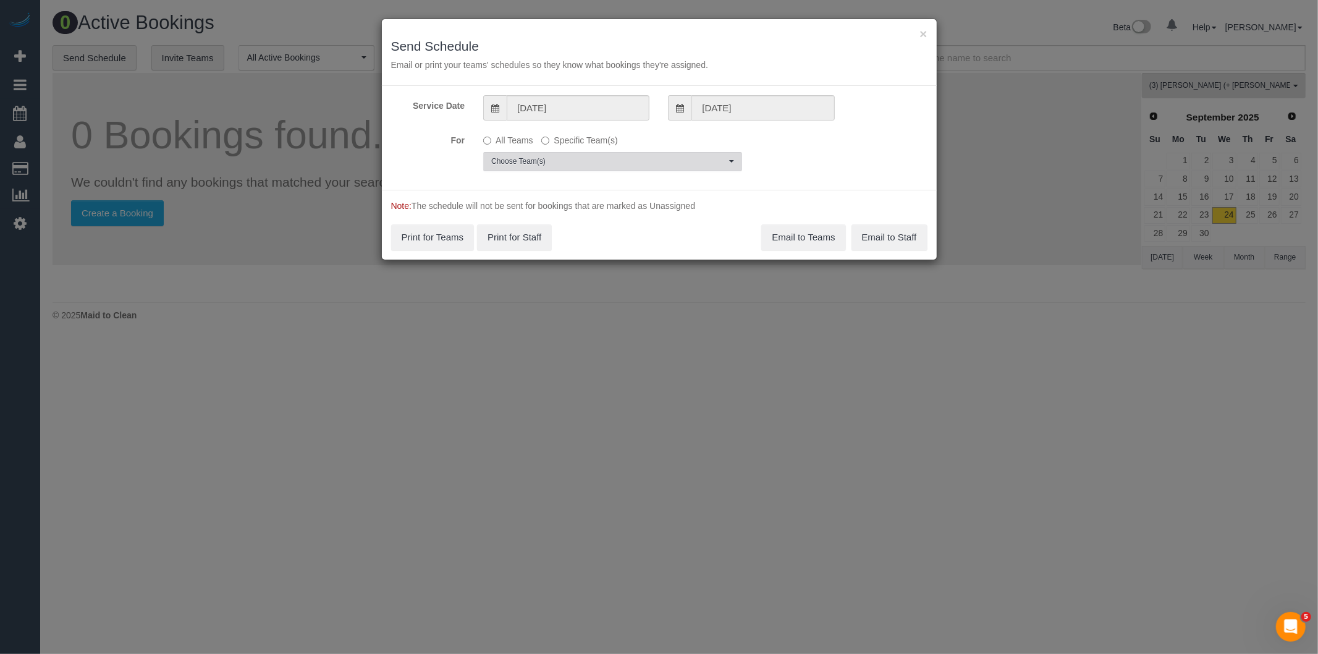
click at [544, 164] on span "Choose Team(s)" at bounding box center [608, 161] width 235 height 11
click at [593, 134] on label "Specific Team(s)" at bounding box center [579, 138] width 76 height 17
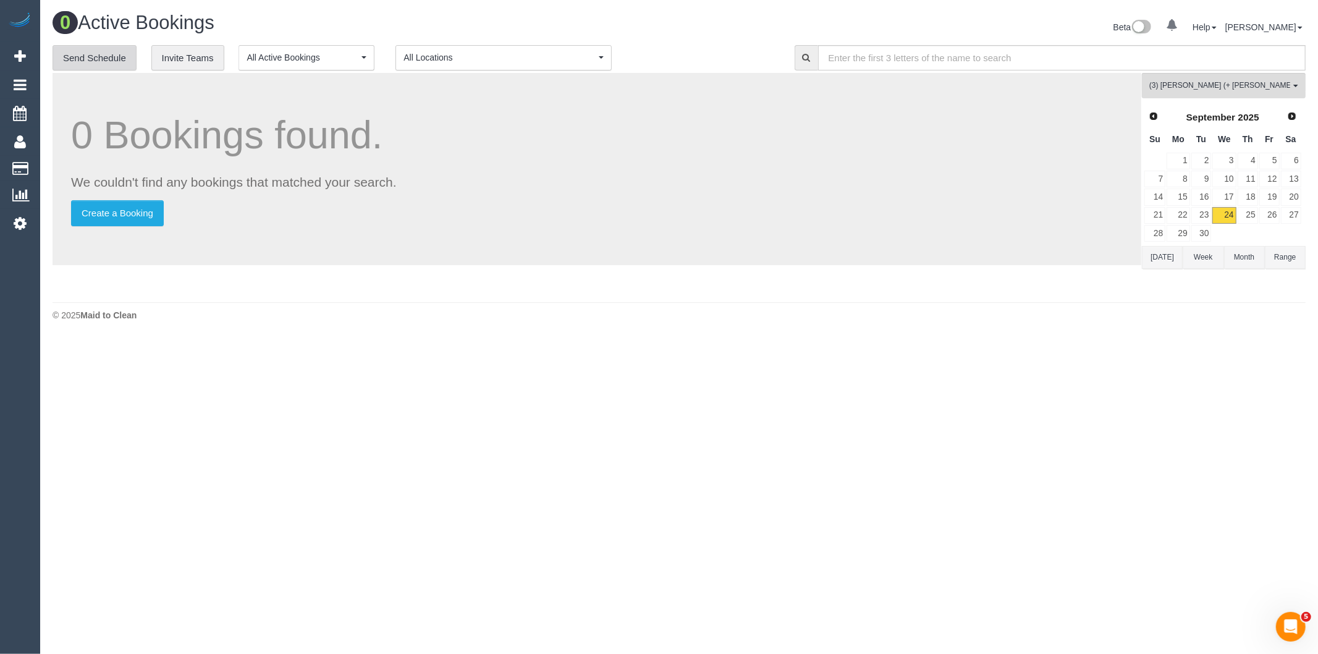
click at [91, 57] on link "Send Schedule" at bounding box center [95, 58] width 84 height 26
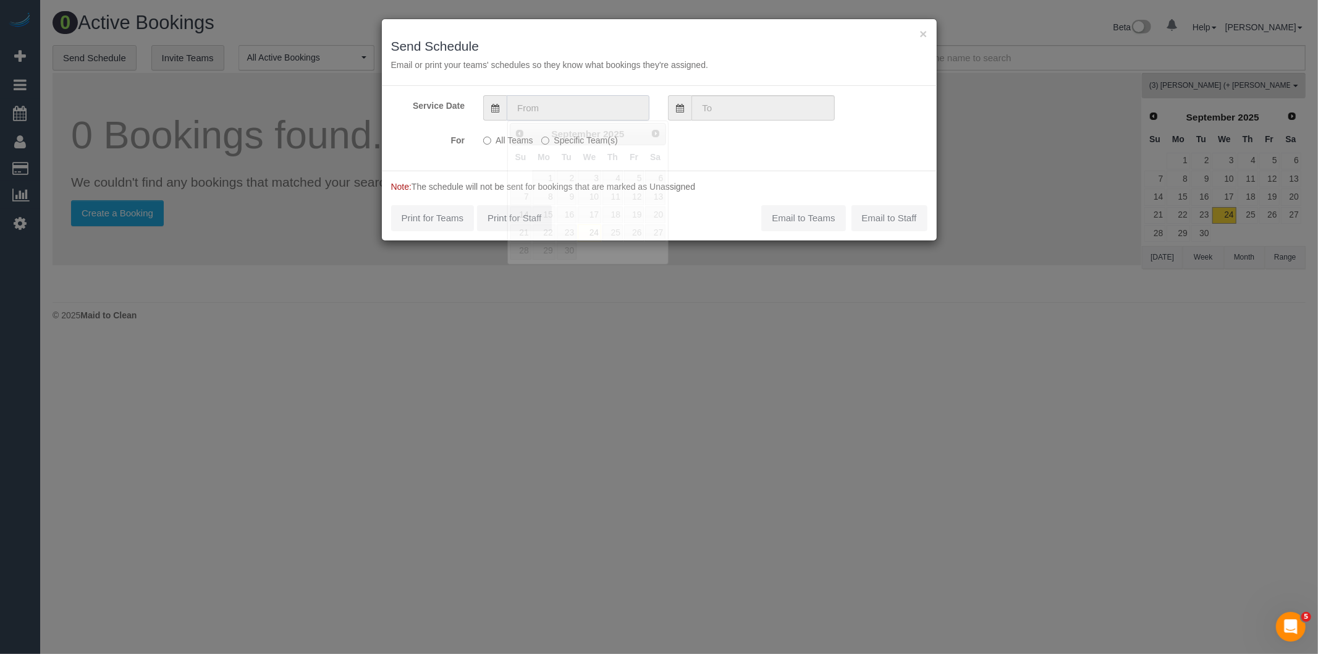
click at [562, 109] on input "text" at bounding box center [578, 107] width 143 height 25
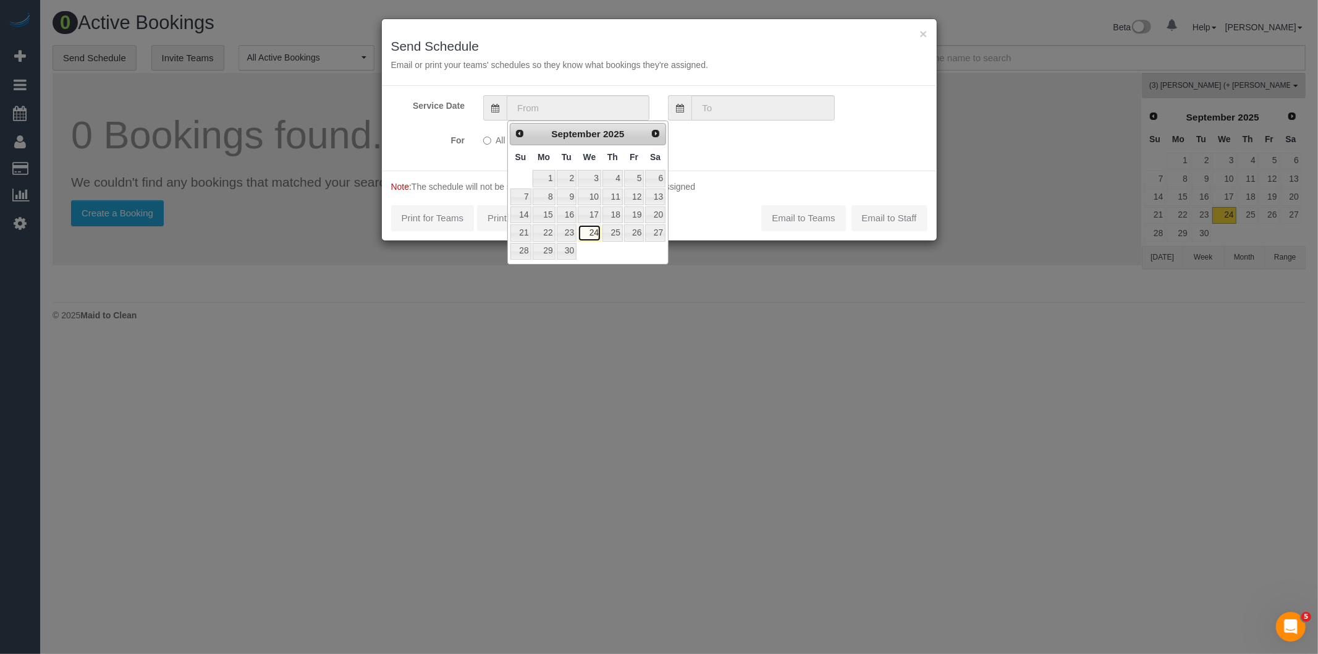
click at [600, 232] on link "24" at bounding box center [589, 232] width 23 height 17
type input "24/09/2025"
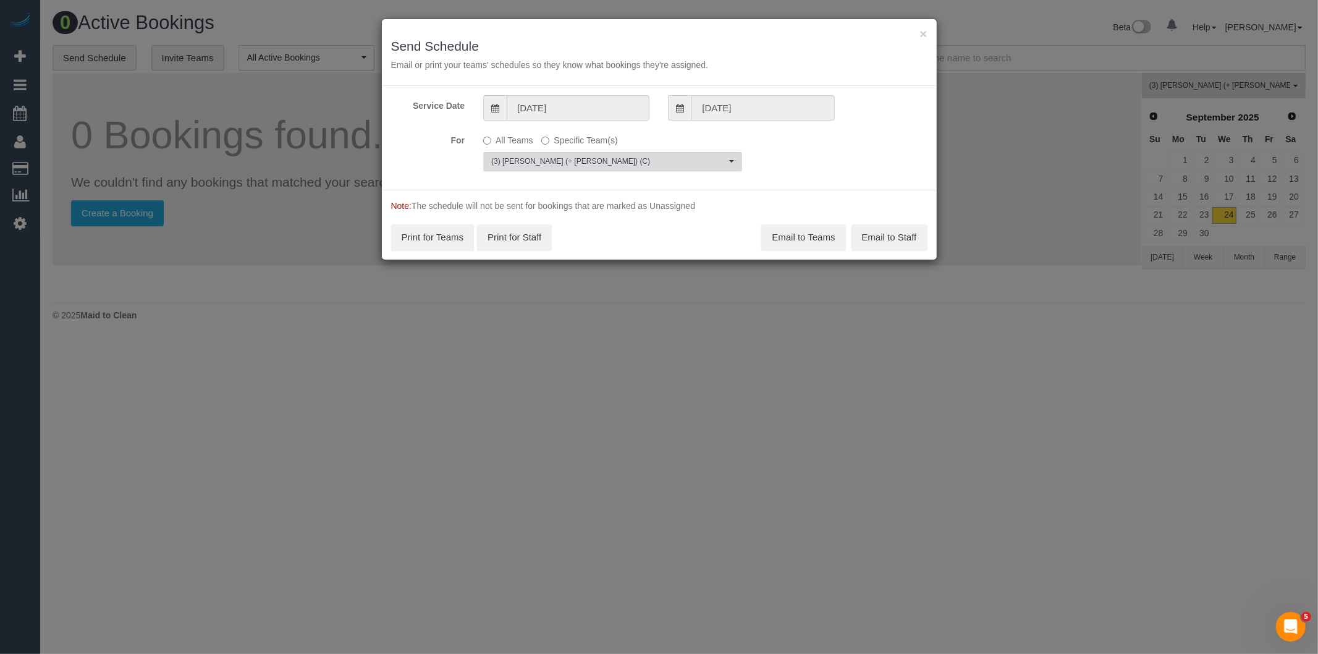
click at [560, 156] on span "(3) Liz (+ Tony) (C)" at bounding box center [608, 161] width 235 height 11
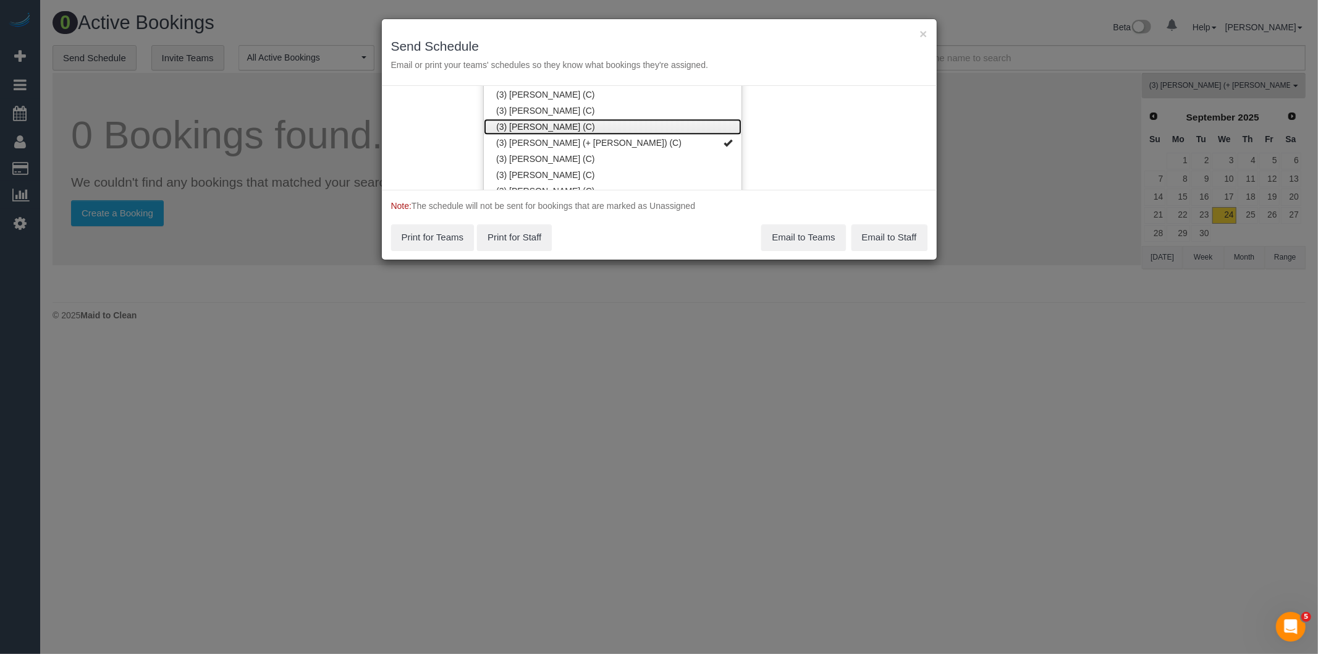
click at [562, 119] on link "(3) Lilian Placido (C)" at bounding box center [613, 127] width 258 height 16
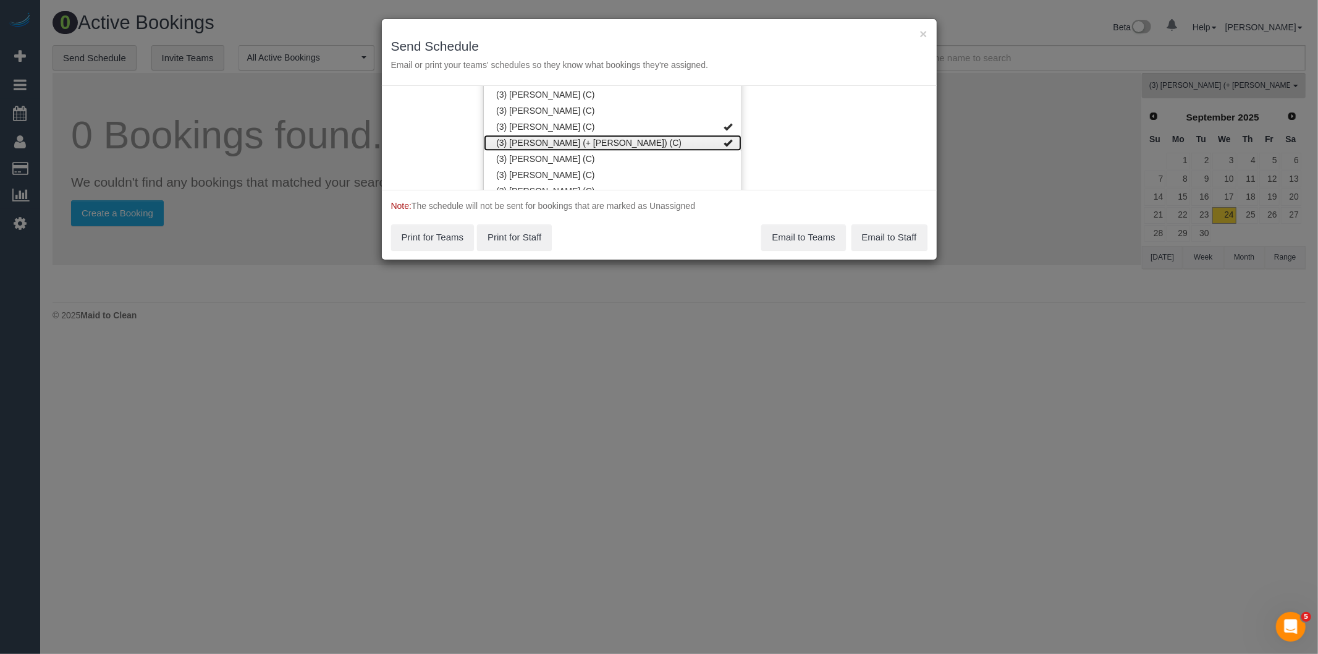
click at [558, 135] on link "(3) Liz (+ Tony) (C)" at bounding box center [613, 143] width 258 height 16
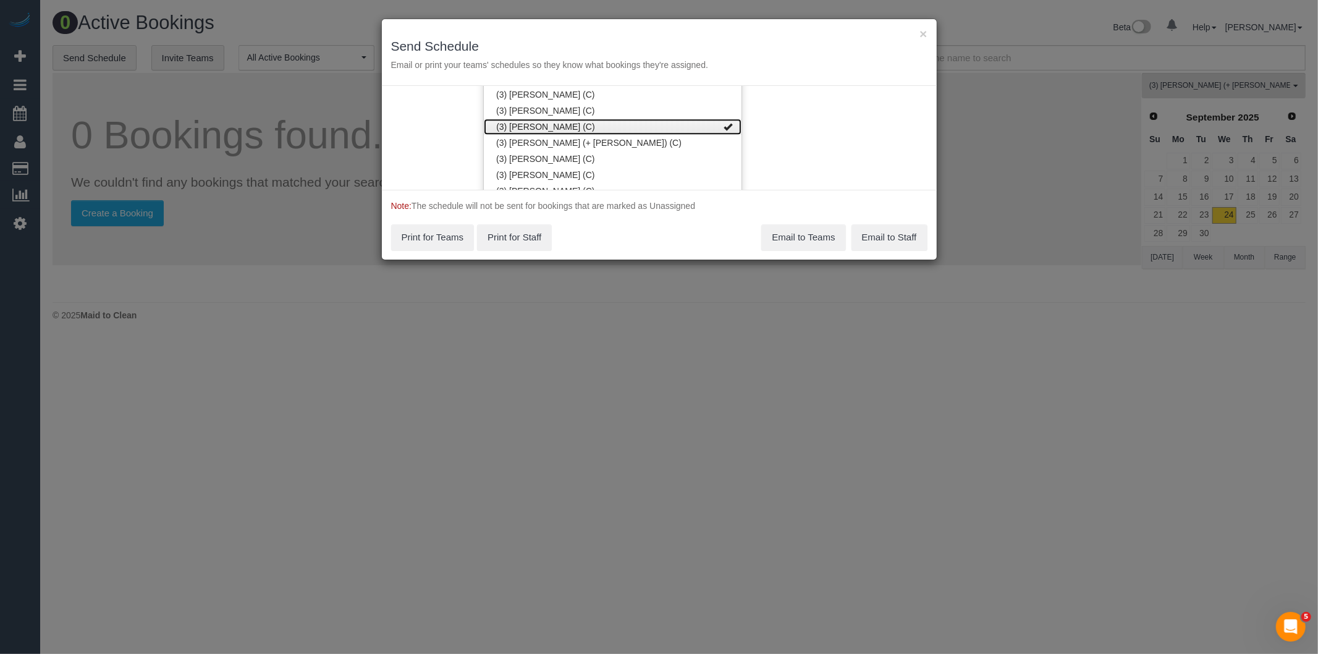
click at [553, 122] on link "(3) Lilian Placido (C)" at bounding box center [613, 127] width 258 height 16
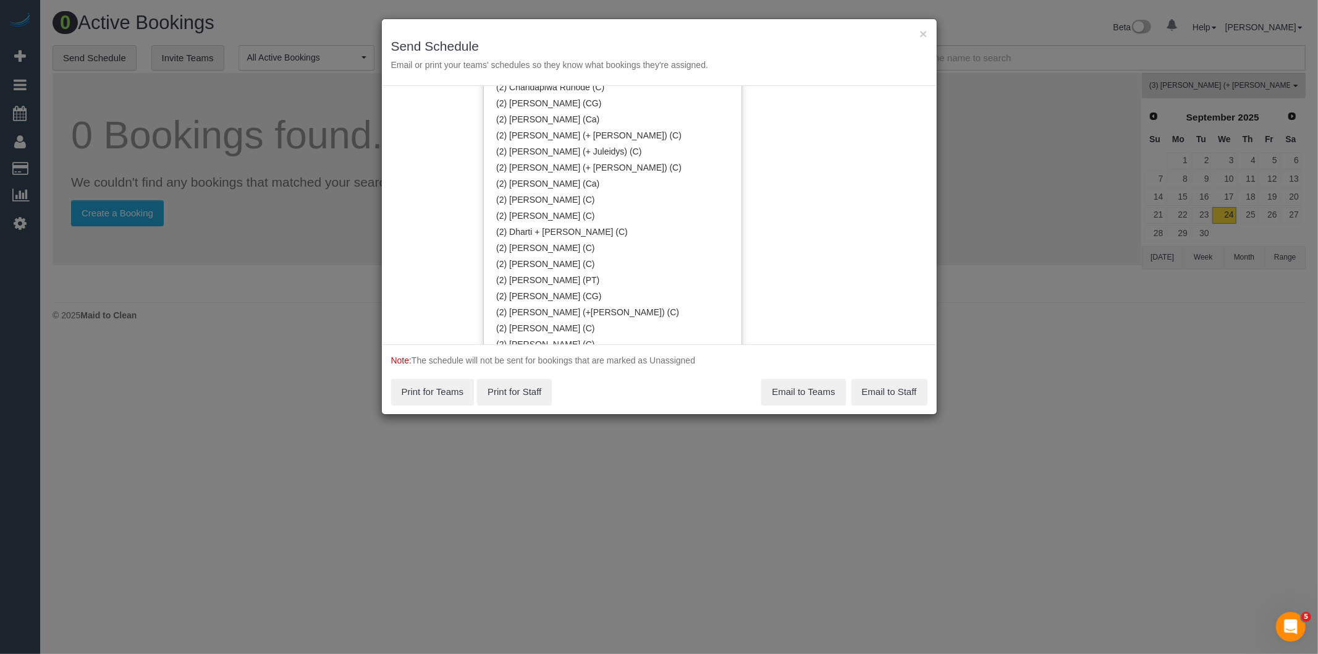
scroll to position [536, 0]
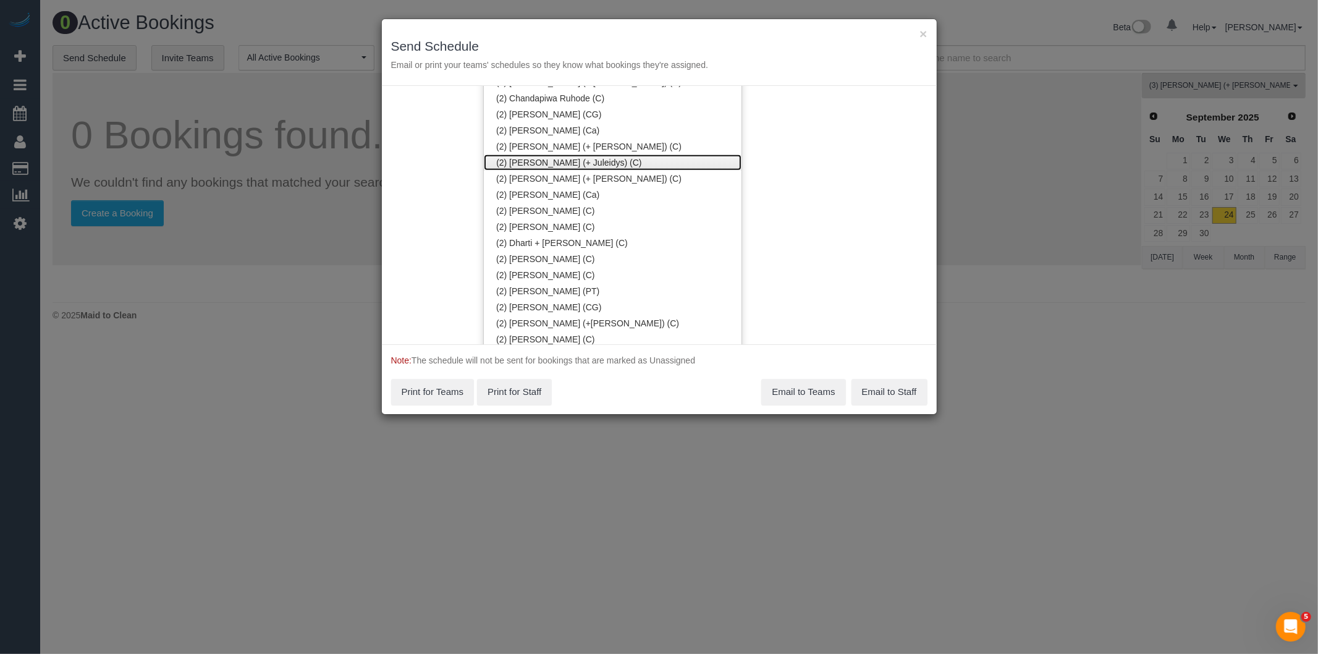
click at [547, 162] on link "(2) [PERSON_NAME] (+ Juleidys) (C)" at bounding box center [613, 162] width 258 height 16
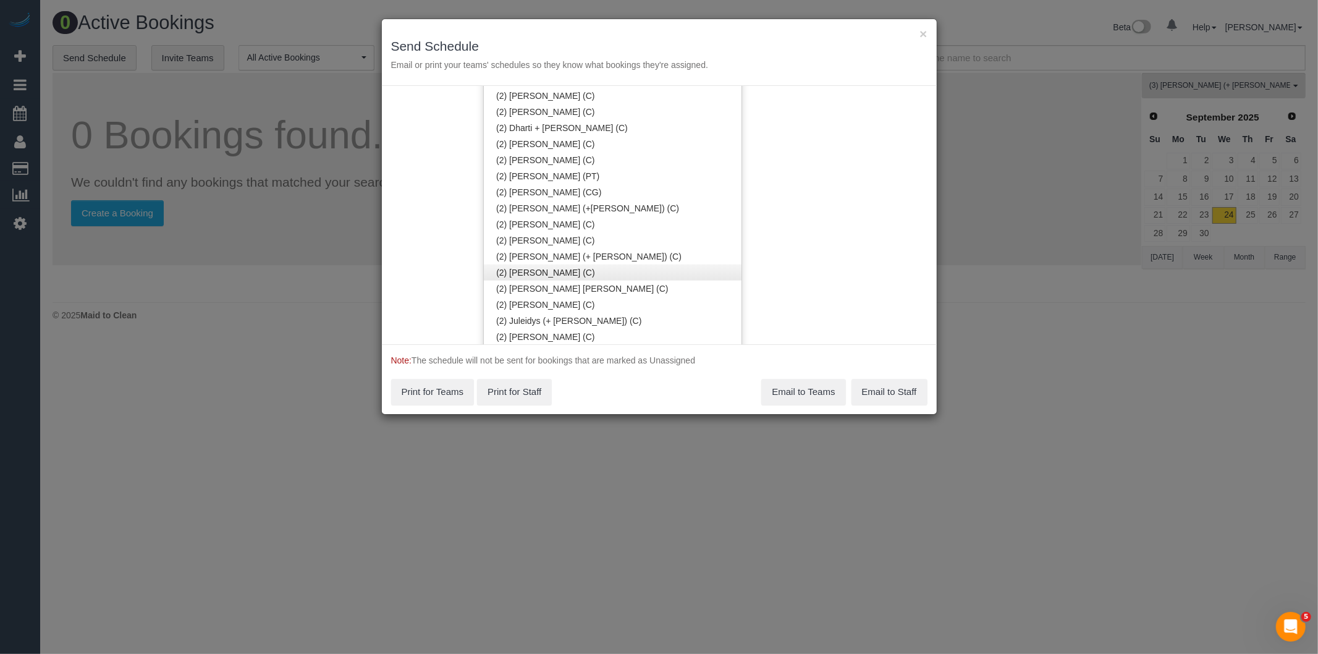
scroll to position [673, 0]
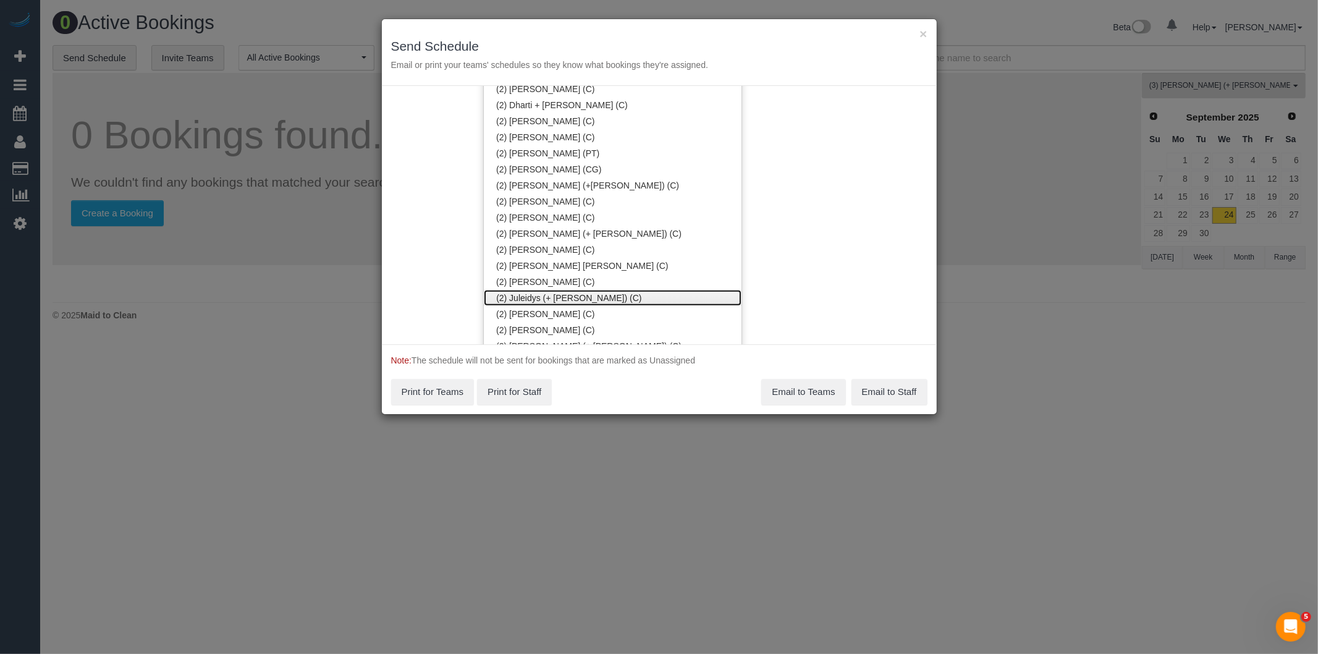
click at [540, 292] on link "(2) Juleidys (+ [PERSON_NAME]) (C)" at bounding box center [613, 298] width 258 height 16
click at [845, 251] on div "Service Date 24/09/2025 24/09/2025 For All Teams Specific Team(s) (2) Cris (+ J…" at bounding box center [659, 215] width 555 height 258
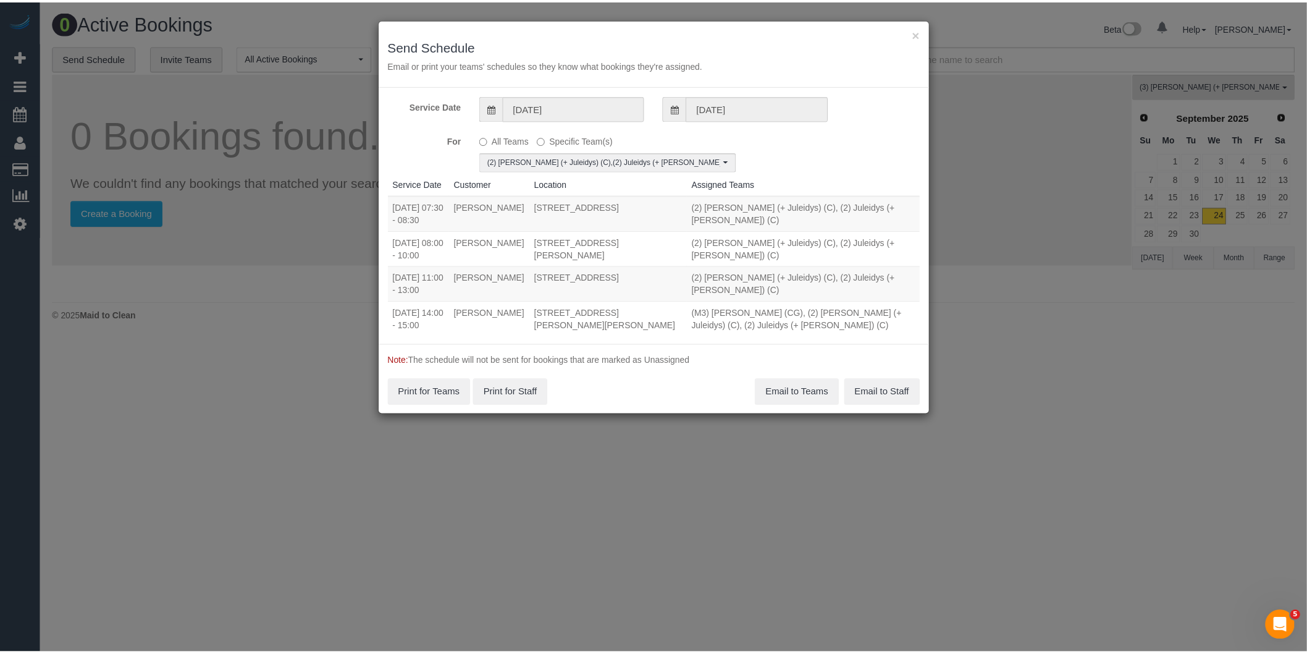
scroll to position [32, 0]
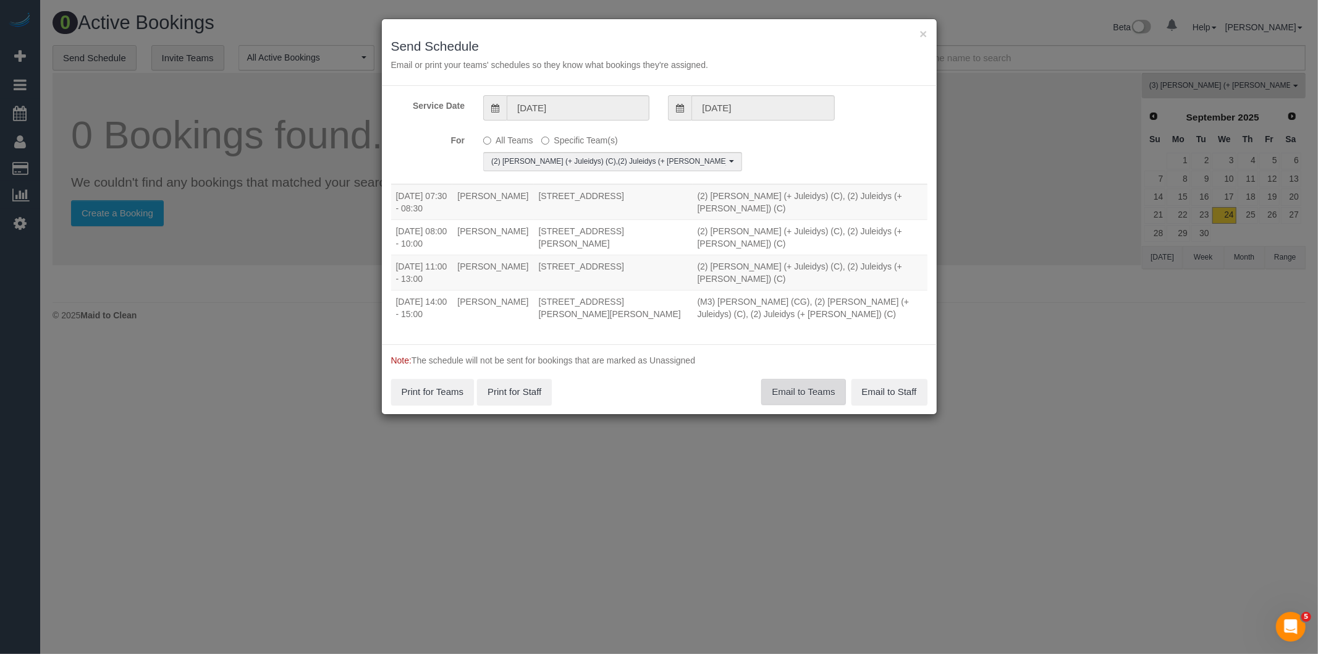
click at [826, 388] on button "Email to Teams" at bounding box center [803, 392] width 84 height 26
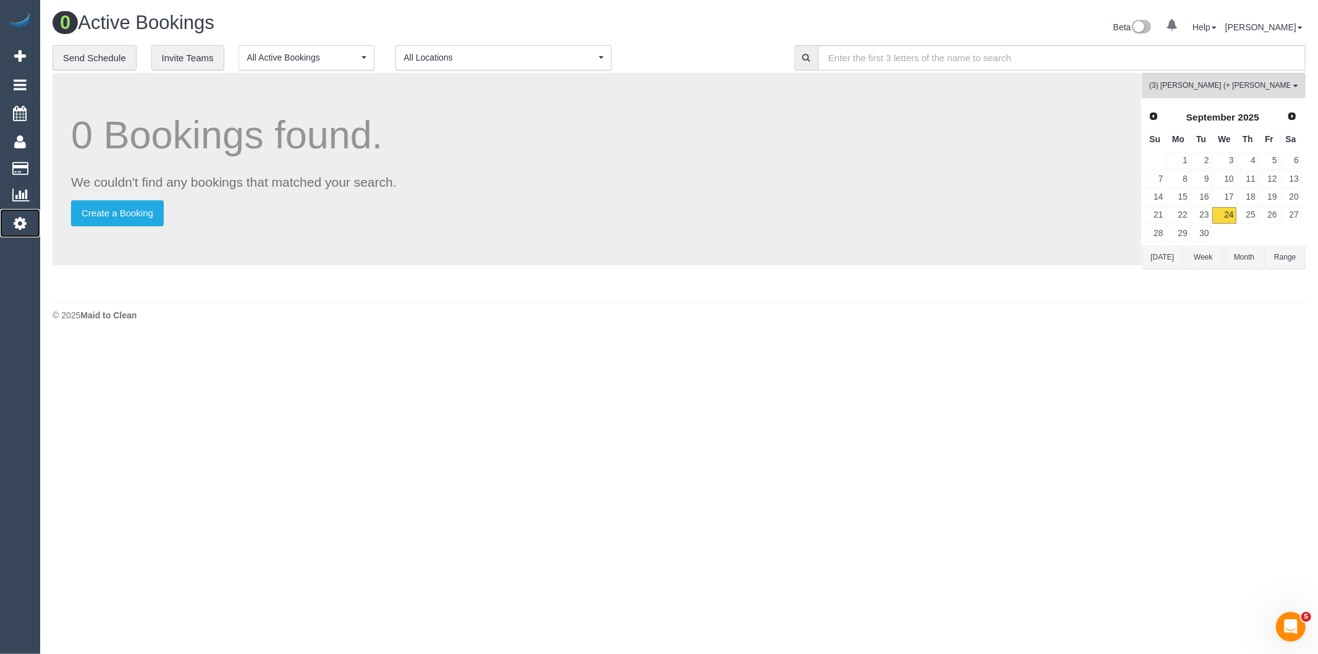
click at [23, 222] on icon at bounding box center [20, 223] width 13 height 15
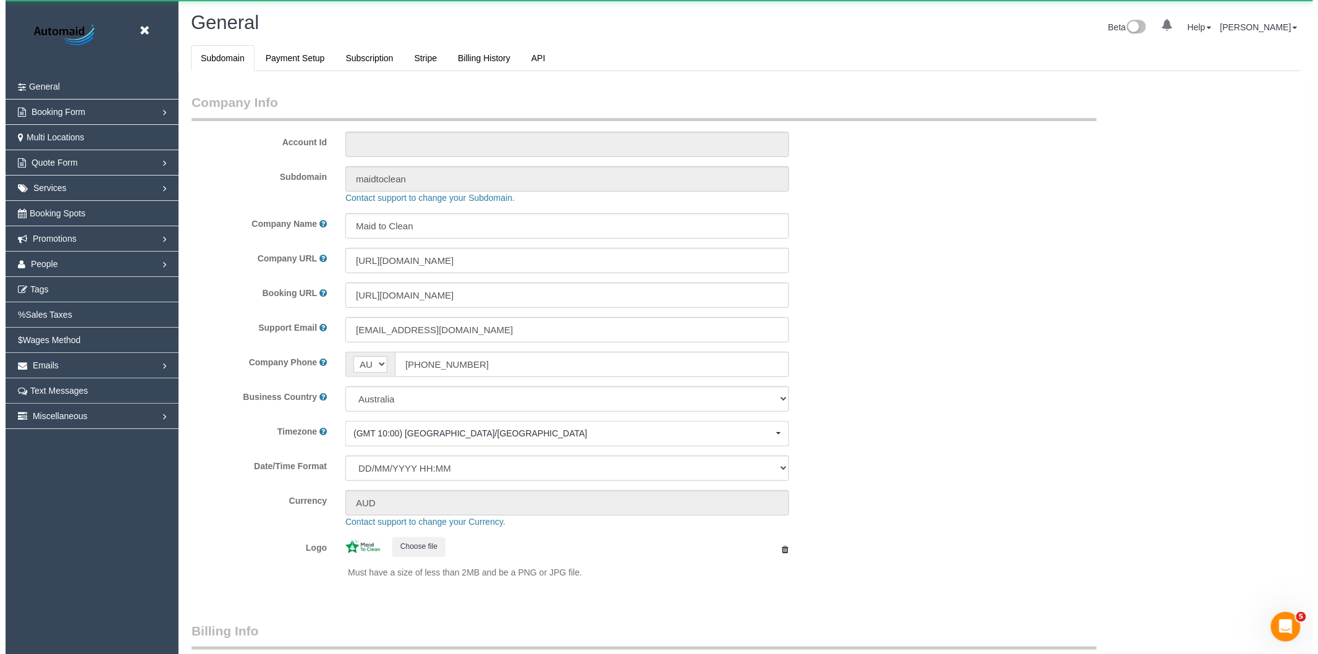
scroll to position [2782, 1307]
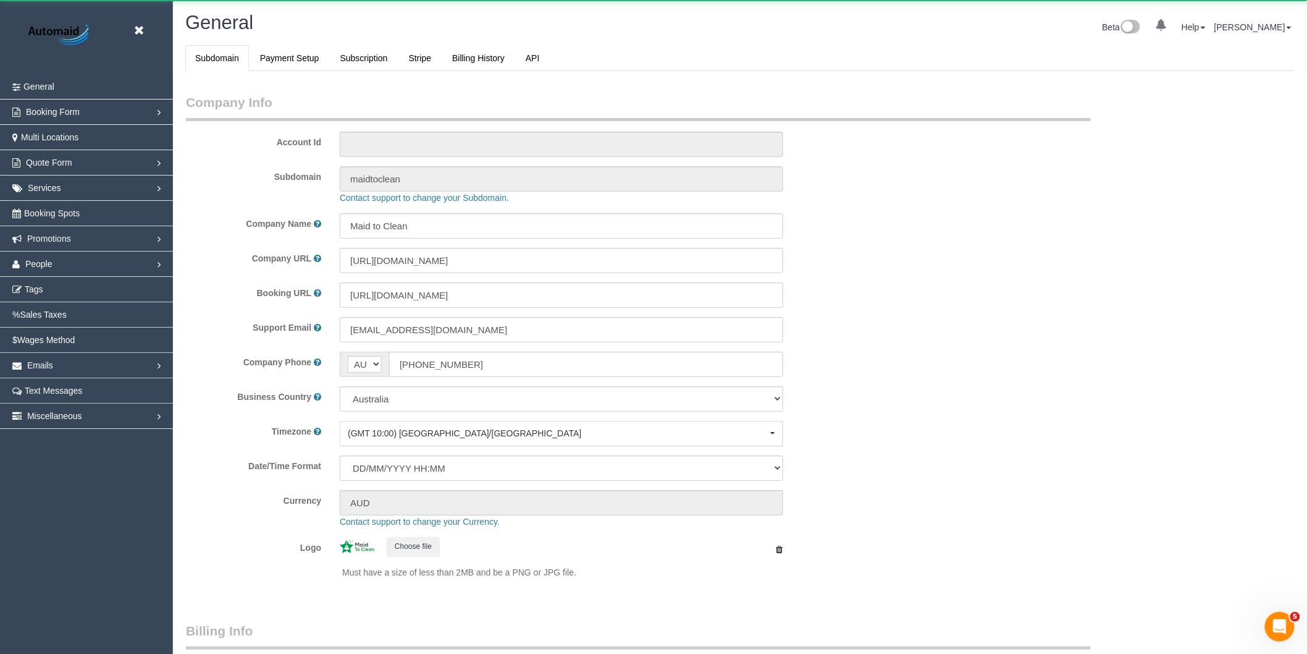
select select "1"
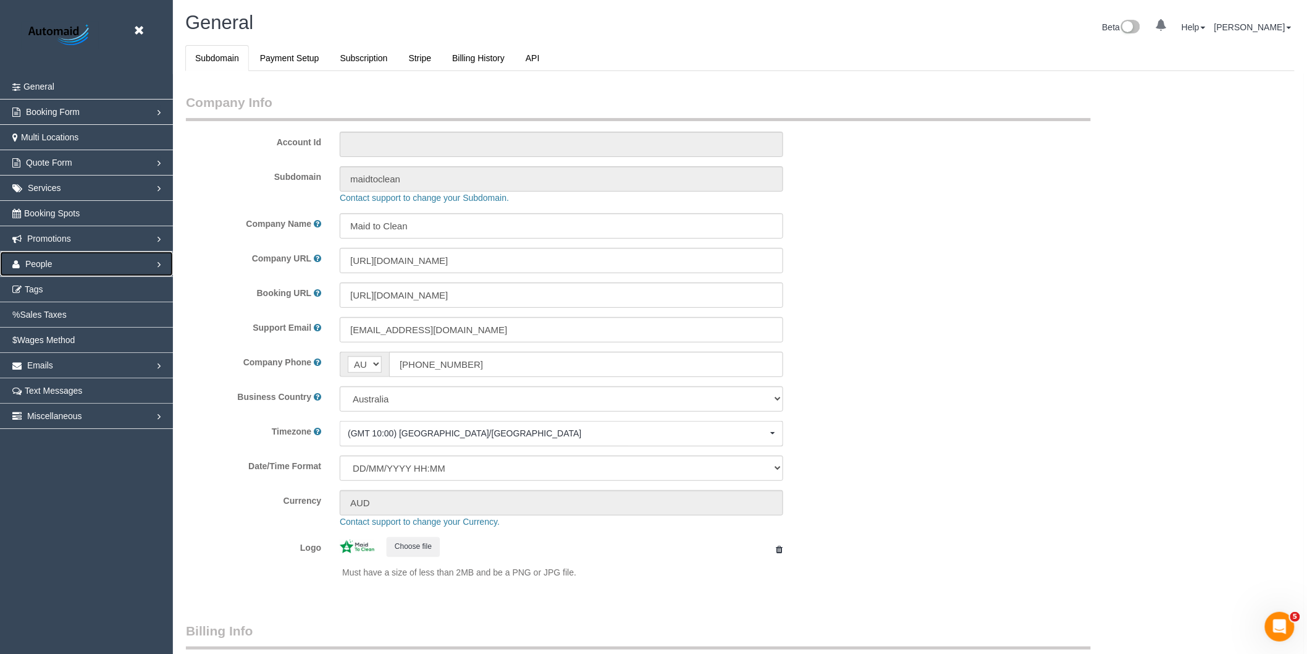
click at [72, 259] on link "People" at bounding box center [86, 263] width 173 height 25
click at [53, 339] on link "Team Availability" at bounding box center [86, 339] width 173 height 25
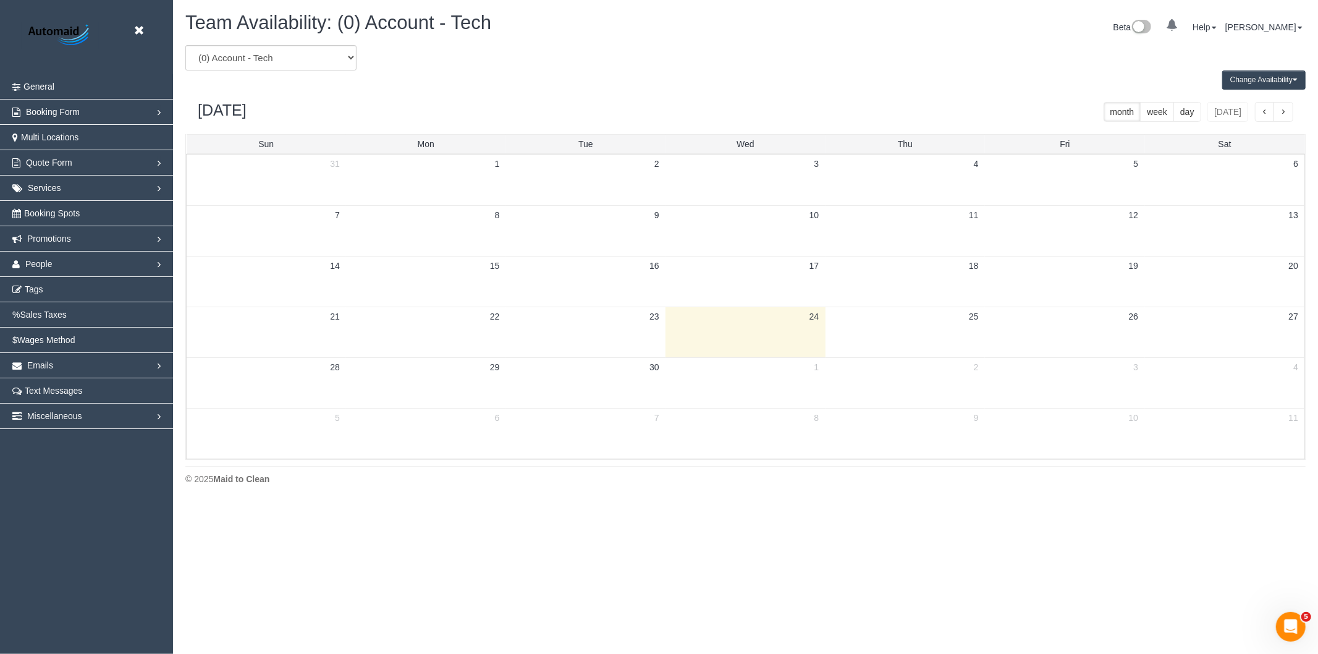
scroll to position [504, 1318]
click at [52, 263] on link "People" at bounding box center [86, 263] width 173 height 25
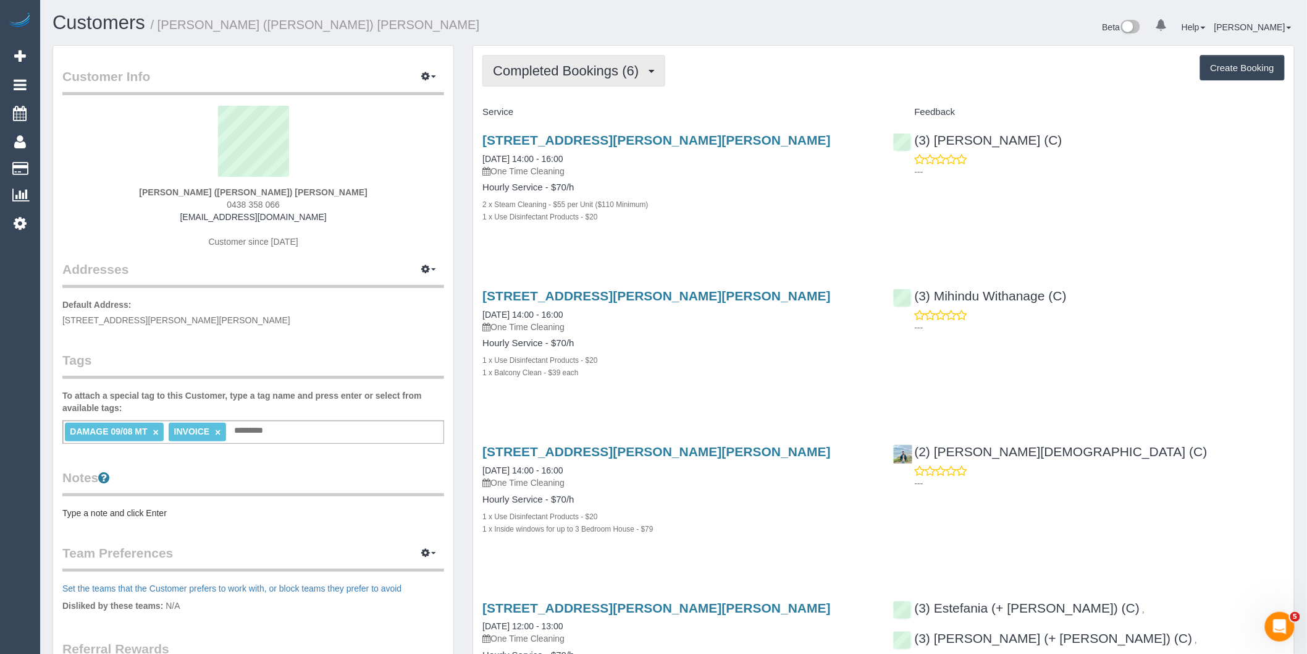
click at [605, 73] on span "Completed Bookings (6)" at bounding box center [569, 70] width 152 height 15
click at [578, 115] on link "Upcoming Bookings (1)" at bounding box center [547, 115] width 128 height 16
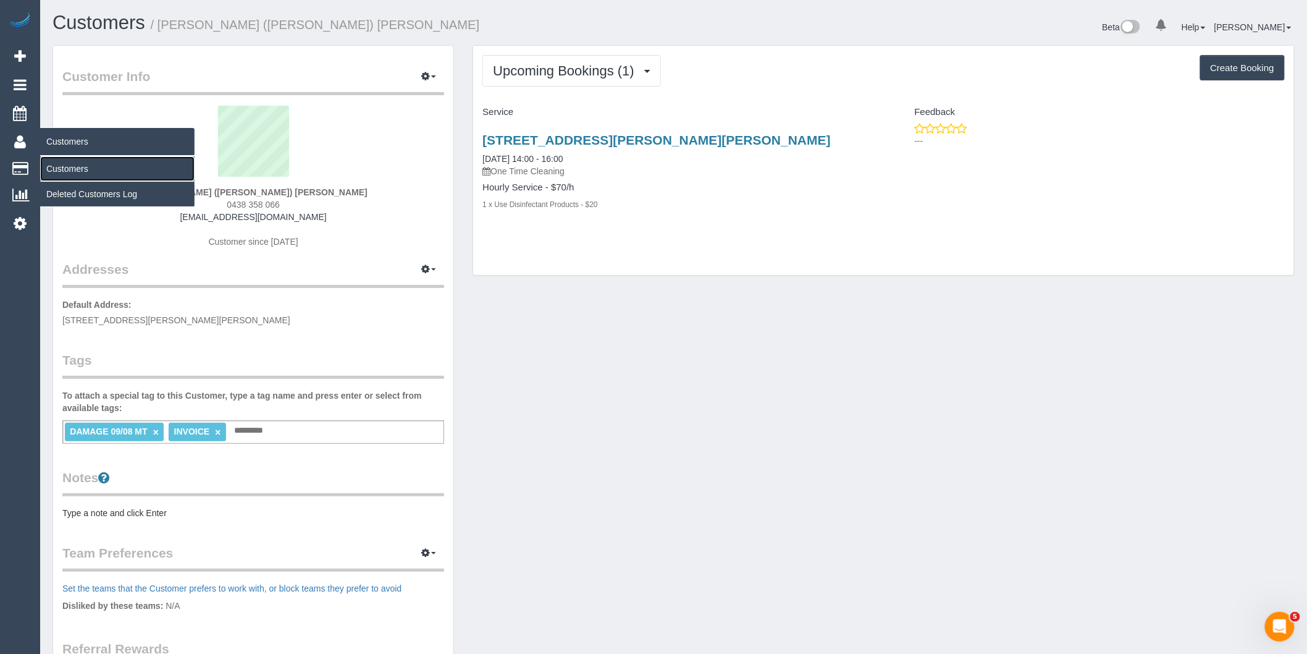
click at [62, 174] on link "Customers" at bounding box center [117, 168] width 154 height 25
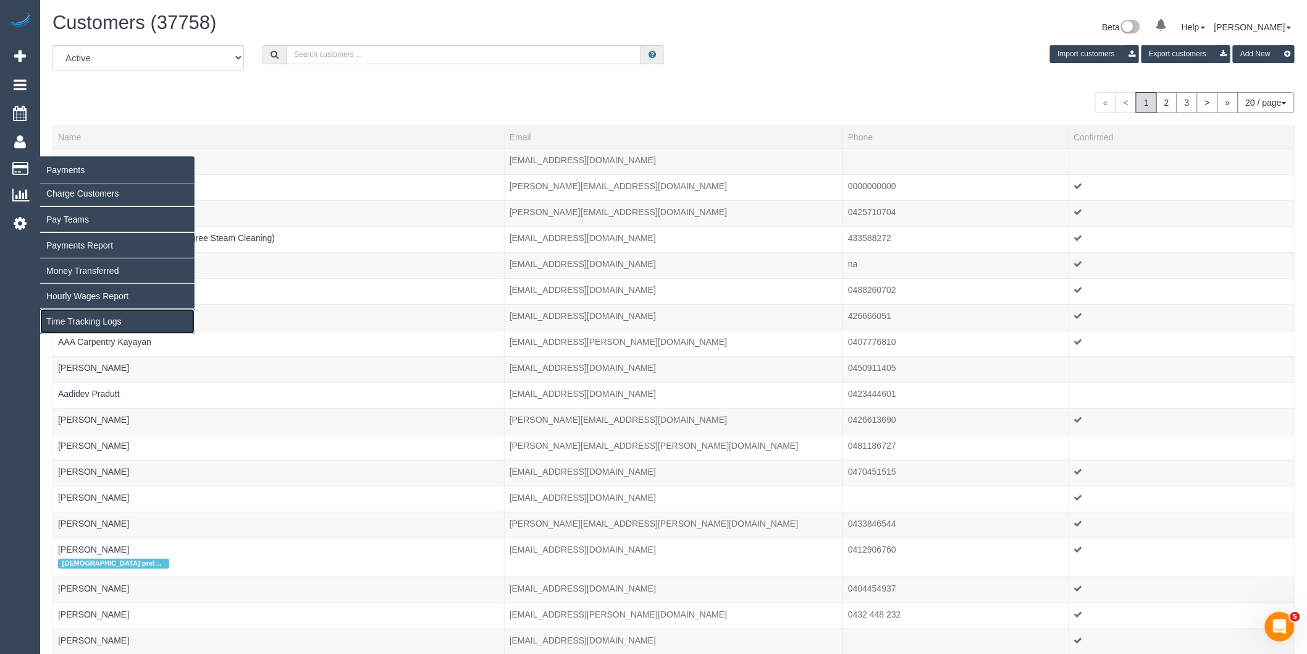
click at [66, 324] on link "Time Tracking Logs" at bounding box center [117, 321] width 154 height 25
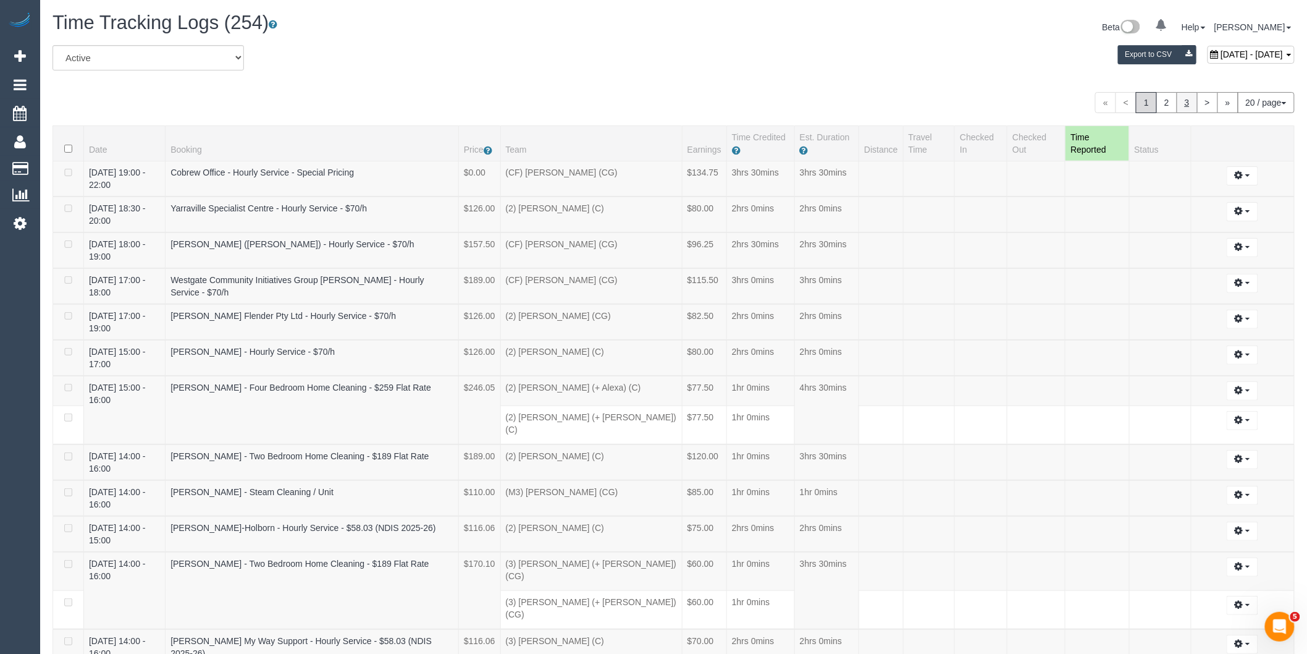
click at [1182, 107] on link "3" at bounding box center [1187, 102] width 21 height 21
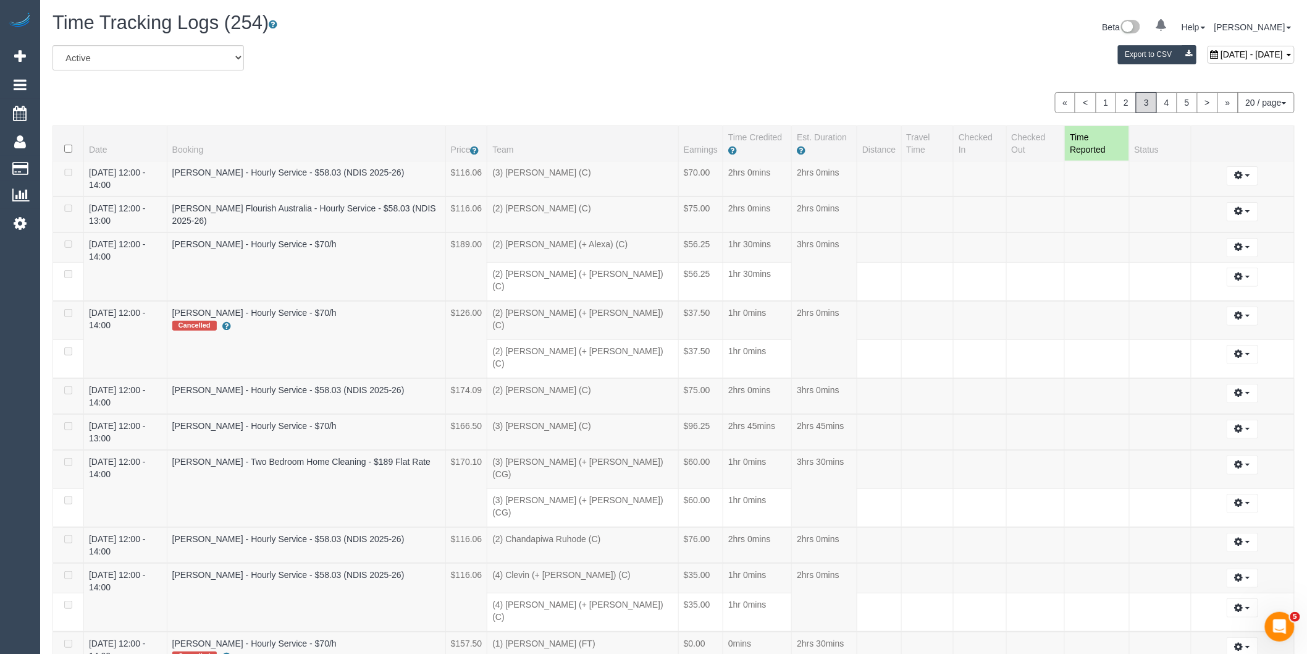
click at [1221, 51] on span "[DATE] - [DATE]" at bounding box center [1252, 54] width 62 height 10
type input "**********"
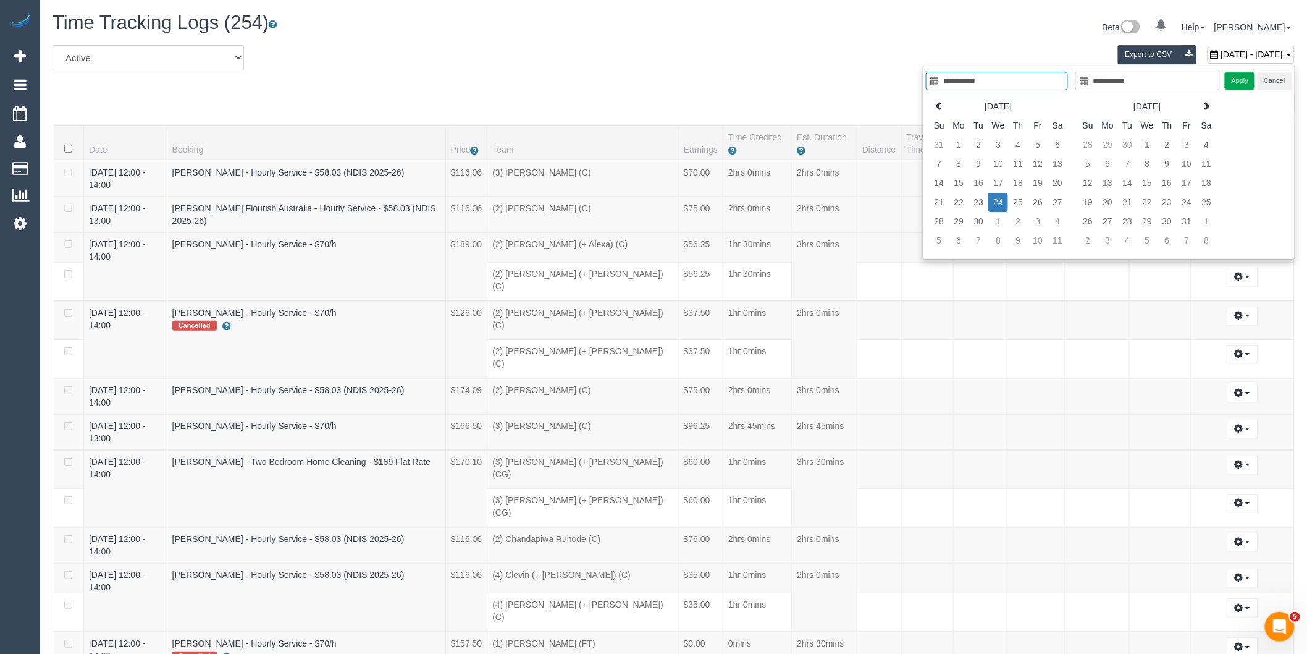
click at [1001, 203] on td "24" at bounding box center [998, 202] width 20 height 19
type input "**********"
click at [1247, 72] on button "Apply" at bounding box center [1240, 81] width 31 height 18
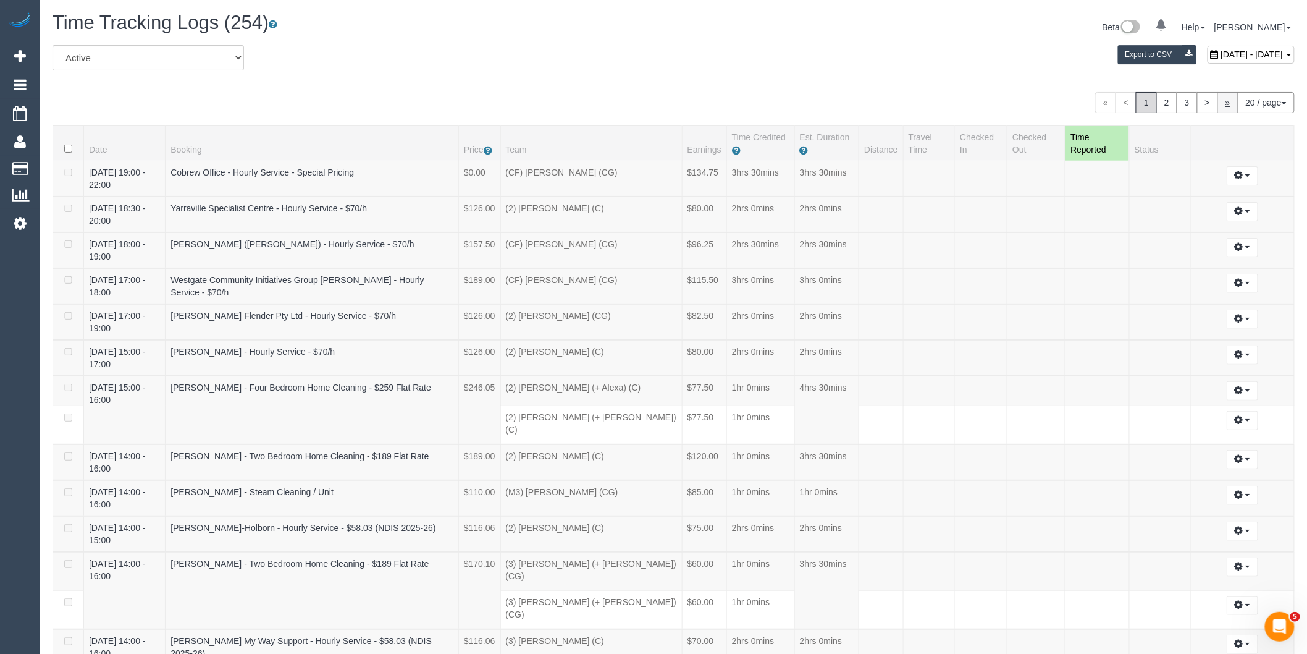
click at [1221, 95] on link "»" at bounding box center [1227, 102] width 21 height 21
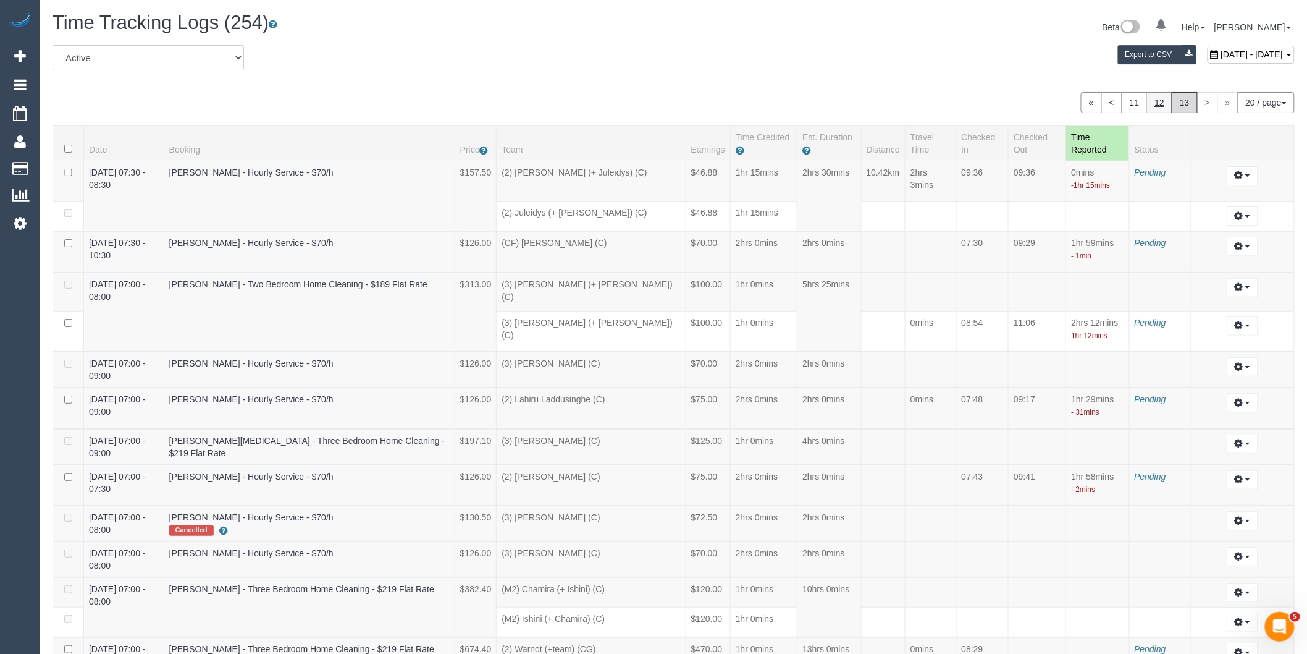
click at [1156, 104] on link "12" at bounding box center [1159, 102] width 26 height 21
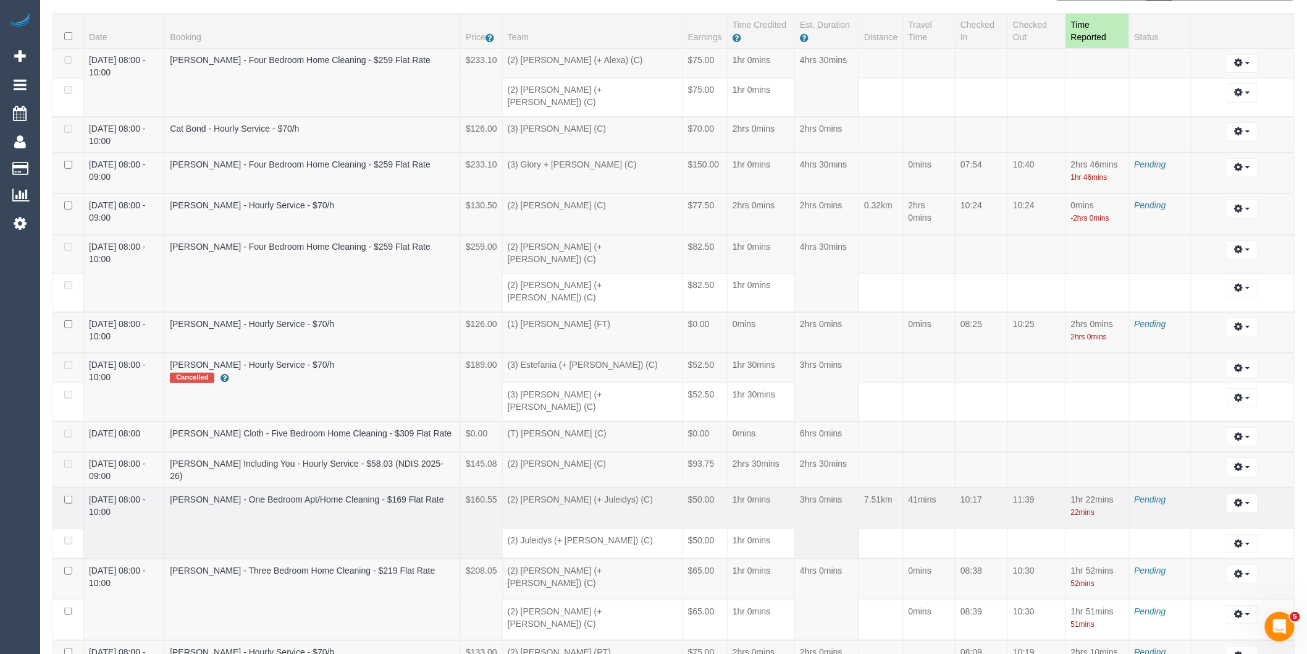
scroll to position [137, 0]
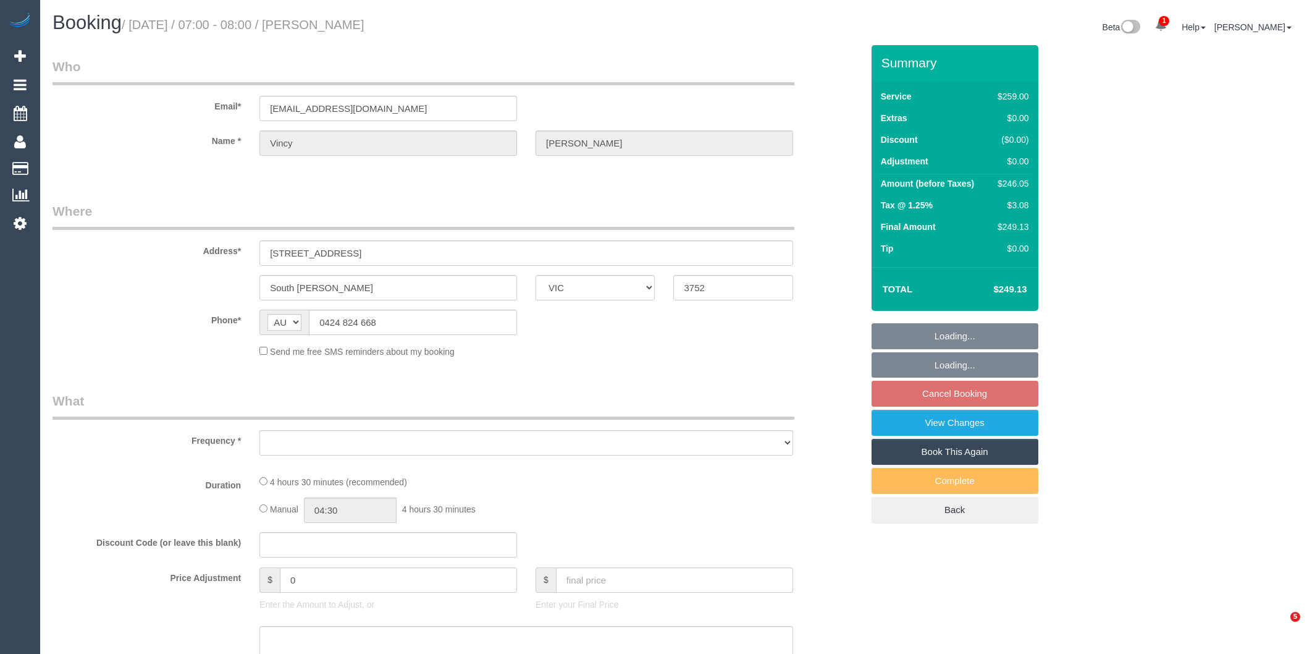
select select "VIC"
select select "object:2394"
select select "string:stripe-pm_1M1N9g2GScqysDRVvY9DsYy8"
select select "number:29"
select select "number:14"
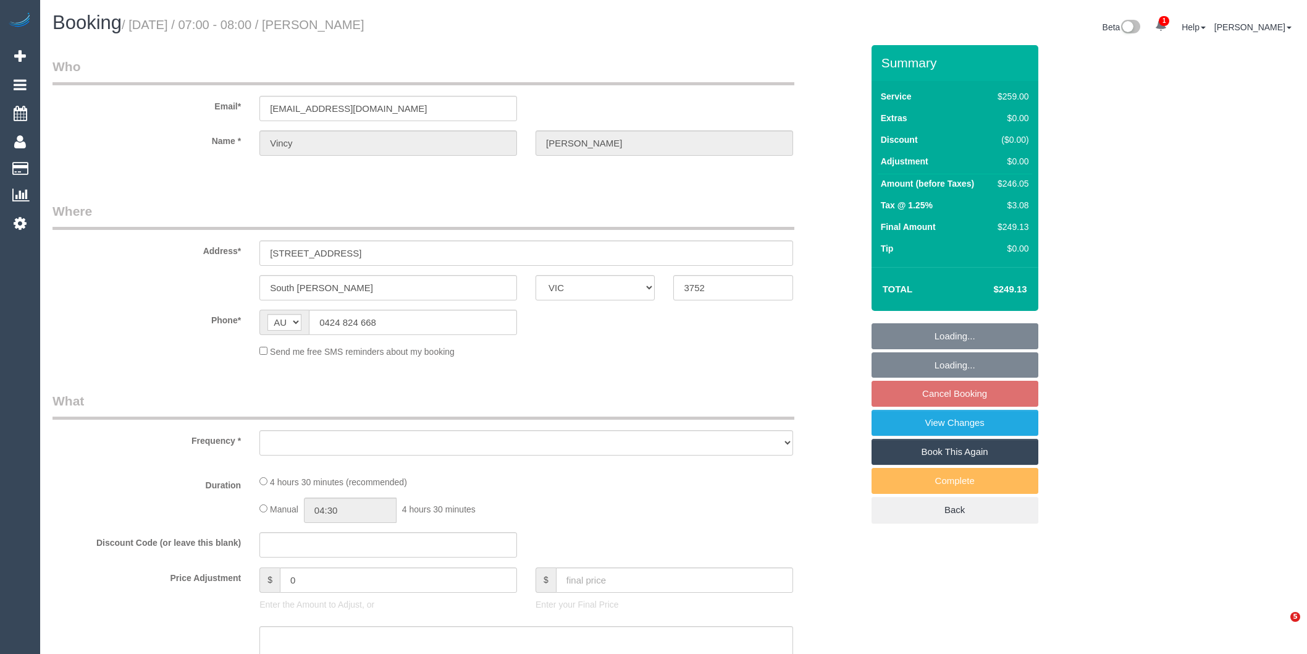
select select "number:19"
select select "number:22"
select select "number:35"
select select "number:13"
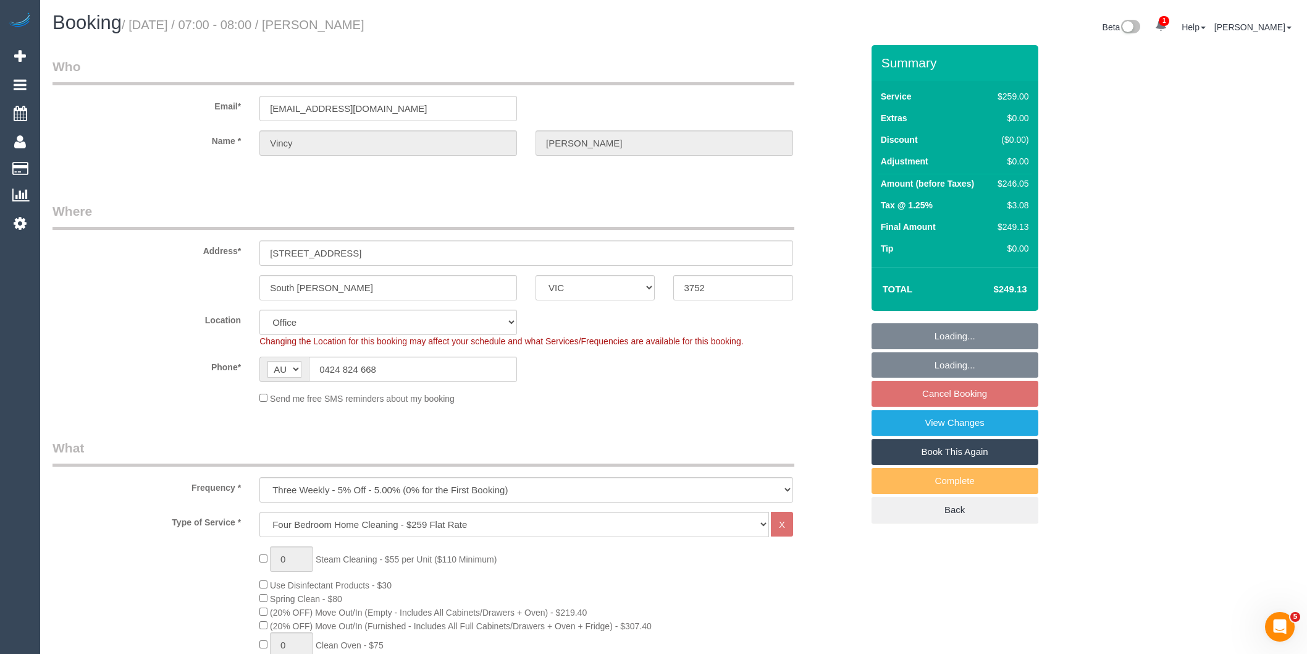
select select "object:3964"
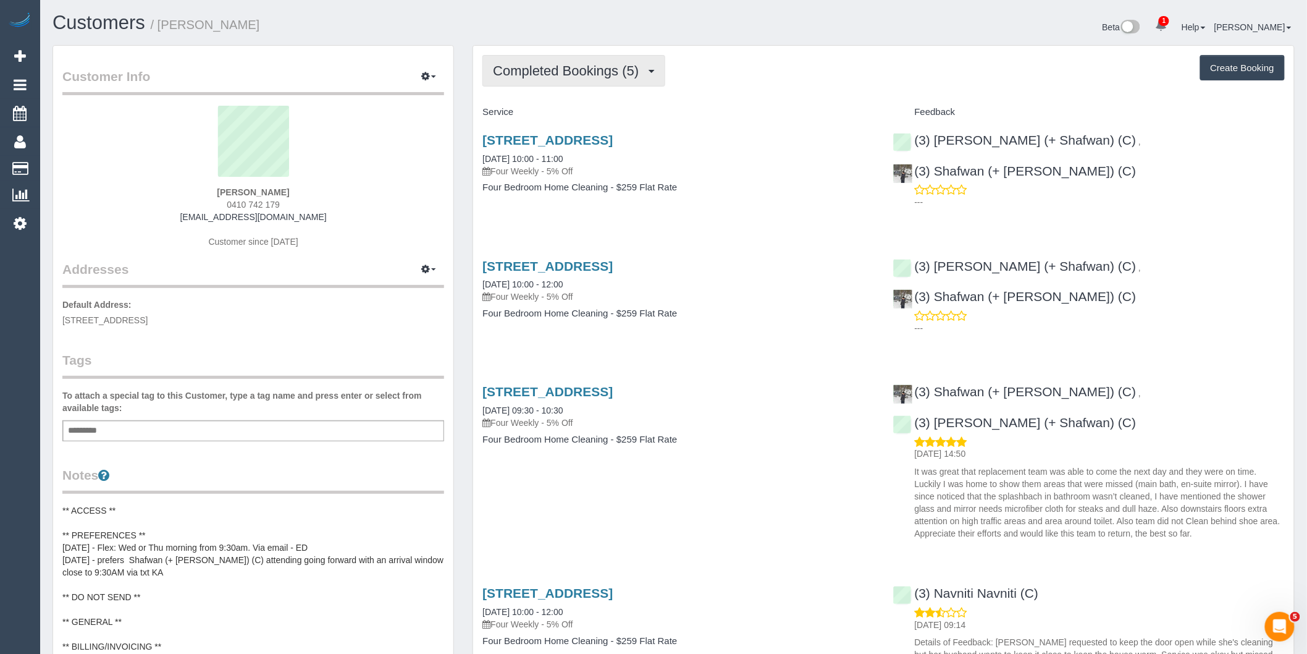
click at [616, 69] on span "Completed Bookings (5)" at bounding box center [569, 70] width 152 height 15
click at [583, 118] on link "Upcoming Bookings (12)" at bounding box center [548, 115] width 130 height 16
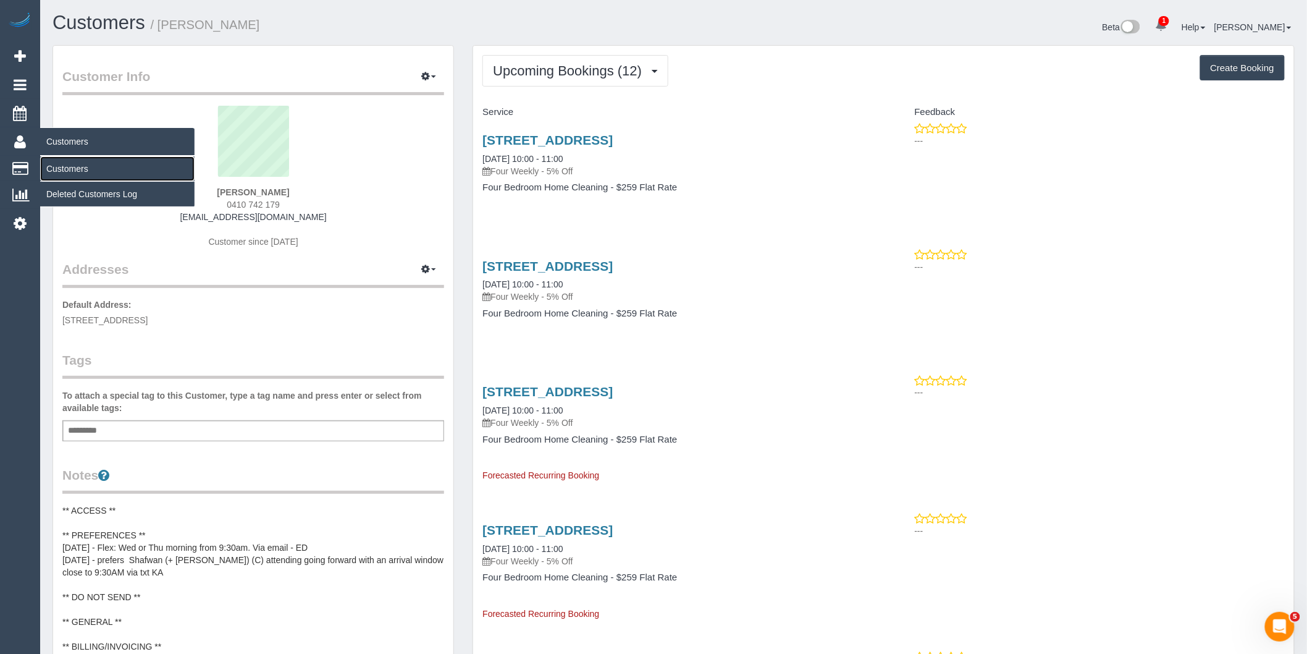
click at [95, 165] on link "Customers" at bounding box center [117, 168] width 154 height 25
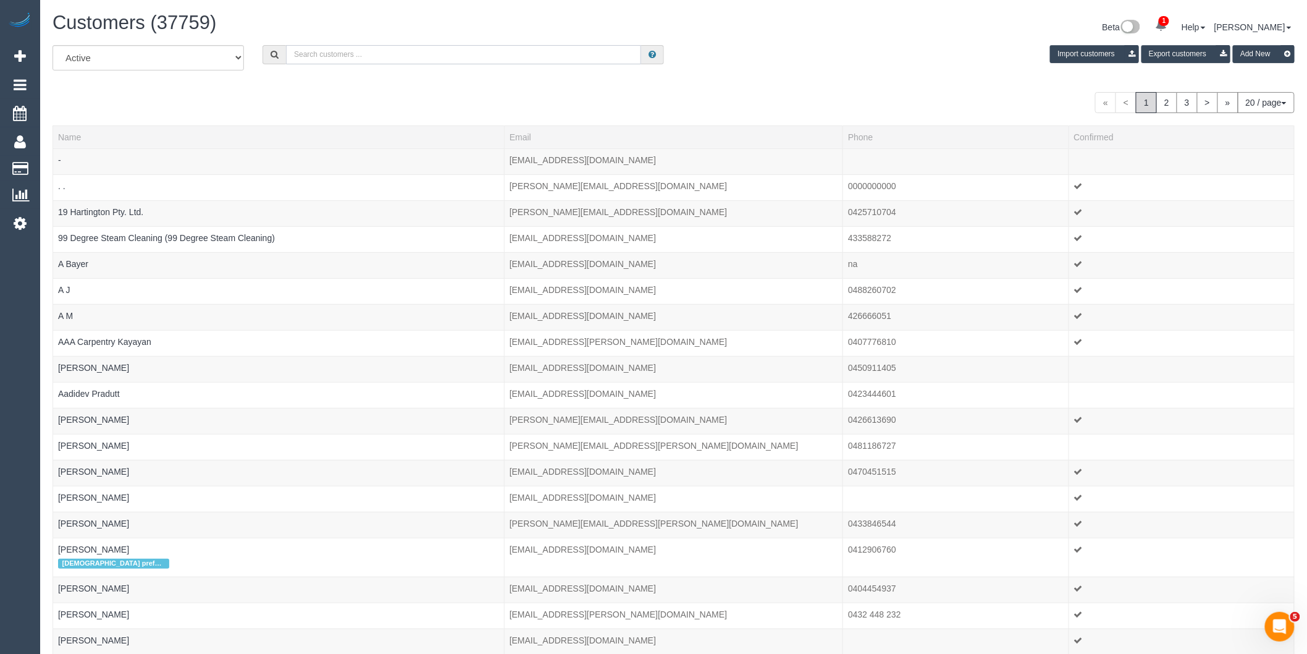
click at [358, 53] on input "text" at bounding box center [463, 54] width 355 height 19
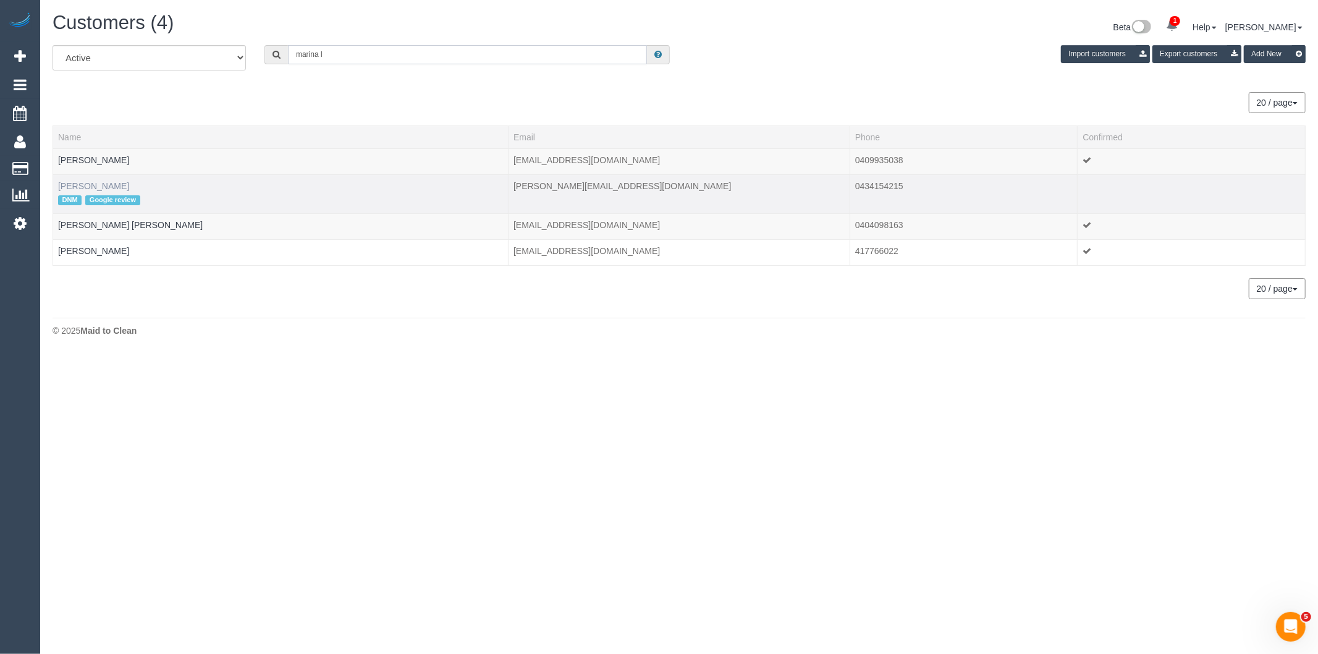
type input "marina l"
click at [102, 188] on link "[PERSON_NAME]" at bounding box center [93, 186] width 71 height 10
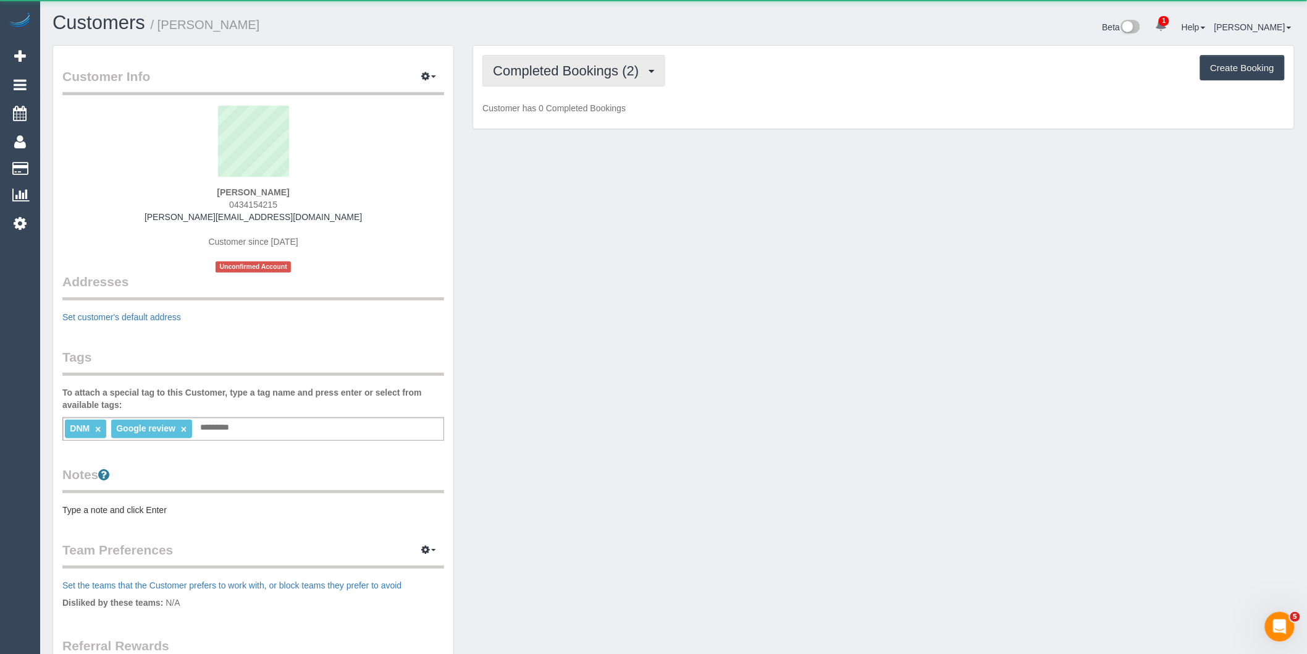
click at [597, 73] on span "Completed Bookings (2)" at bounding box center [569, 70] width 152 height 15
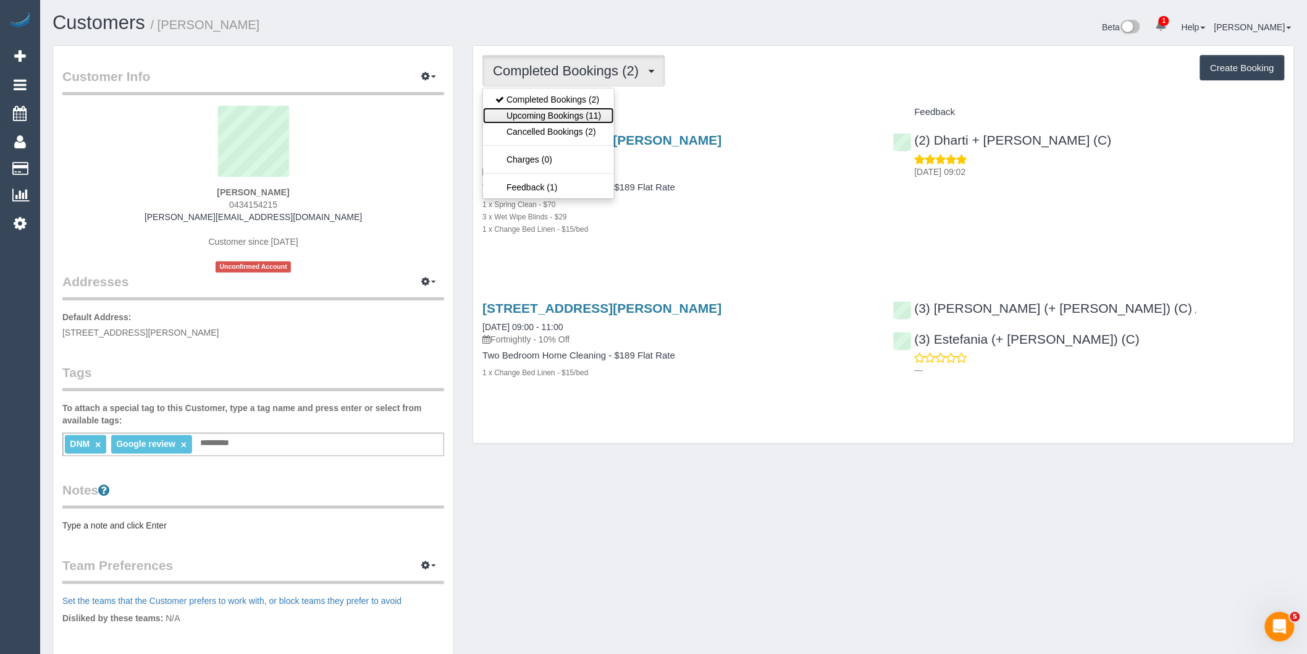
click at [591, 116] on link "Upcoming Bookings (11)" at bounding box center [548, 115] width 130 height 16
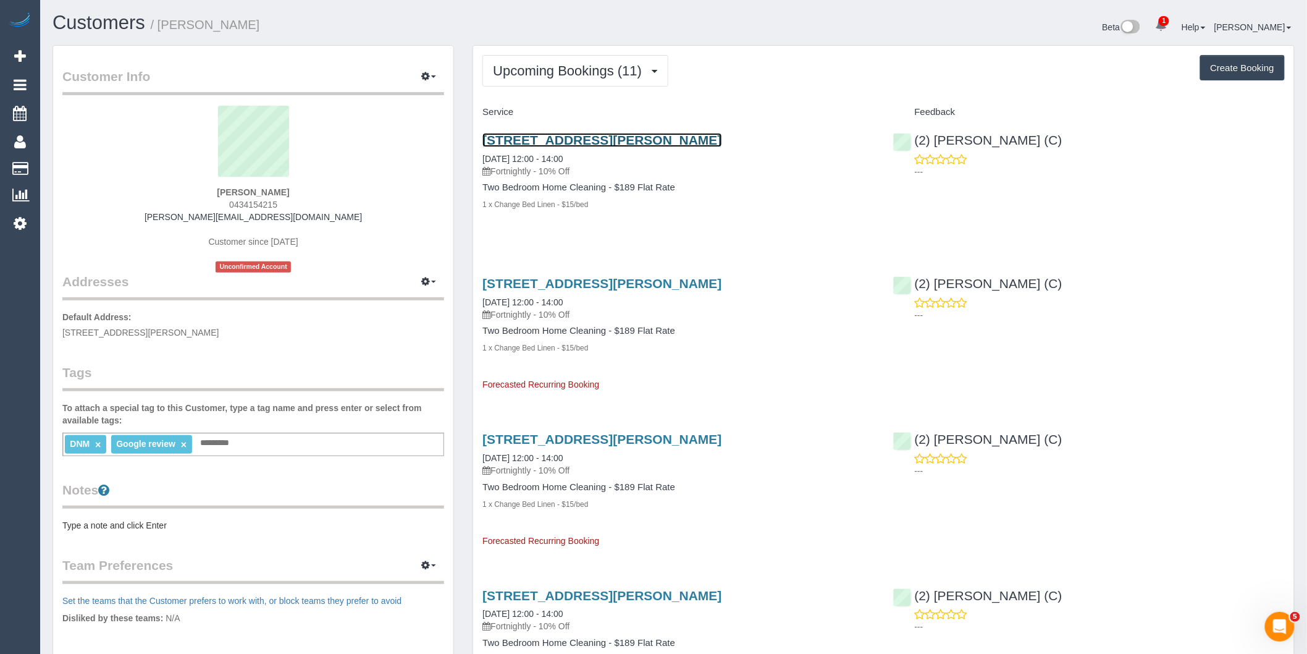
click at [629, 140] on link "[STREET_ADDRESS][PERSON_NAME]" at bounding box center [601, 140] width 239 height 14
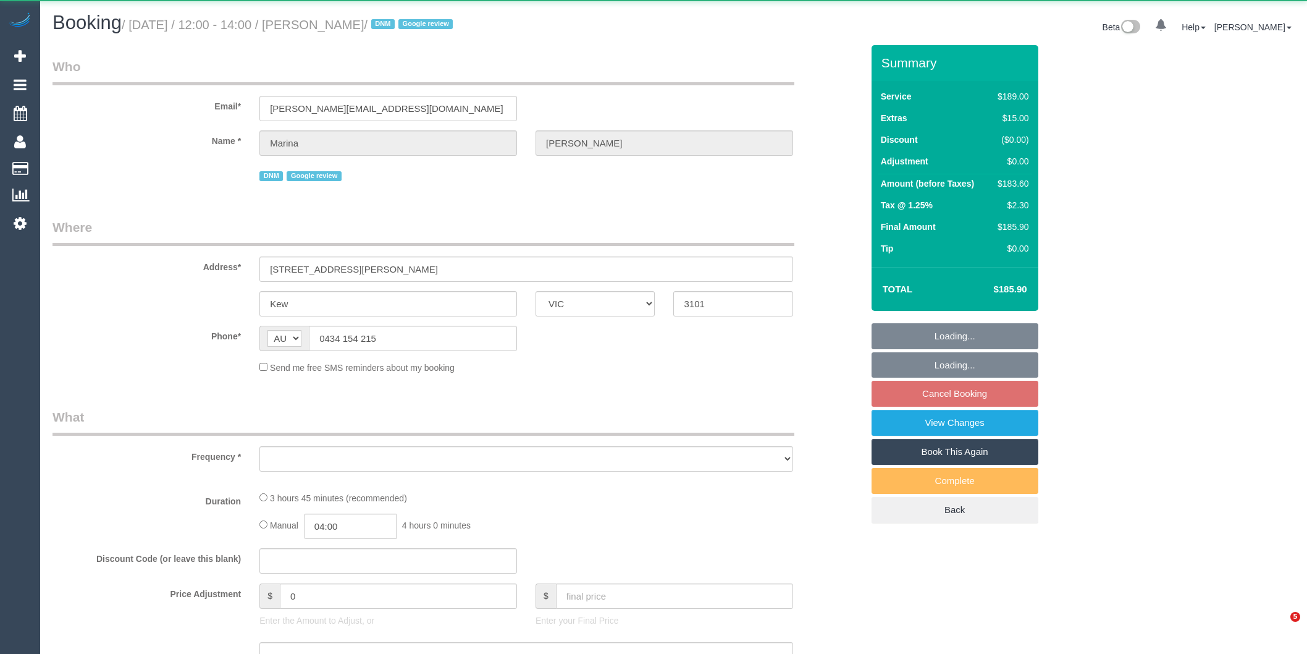
select select "VIC"
select select "object:541"
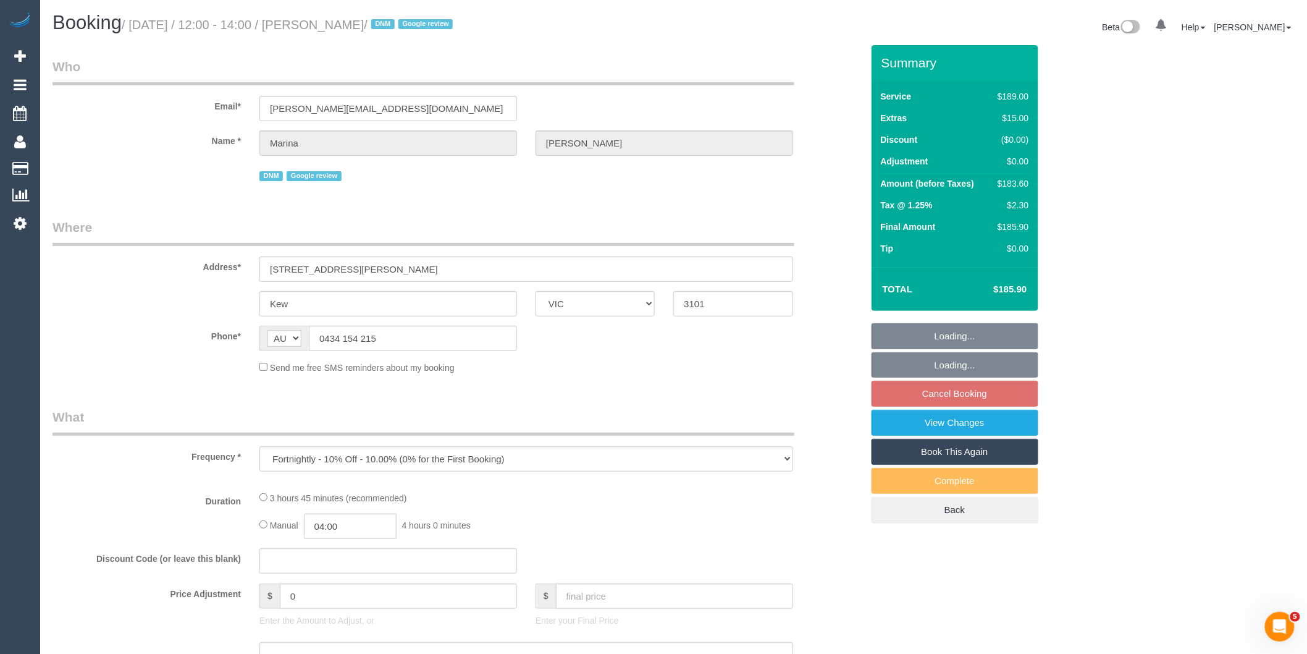
select select "string:stripe-pm_1Rx5eZ2GScqysDRVMWhcIDB8"
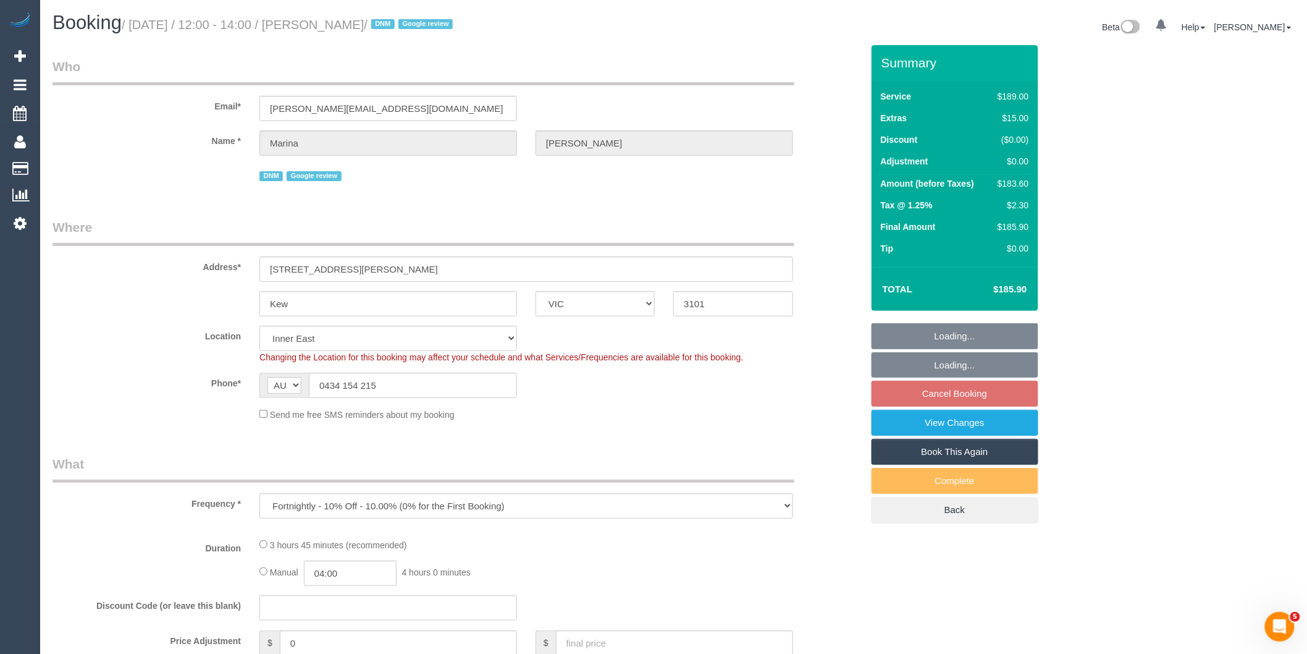
select select "spot4"
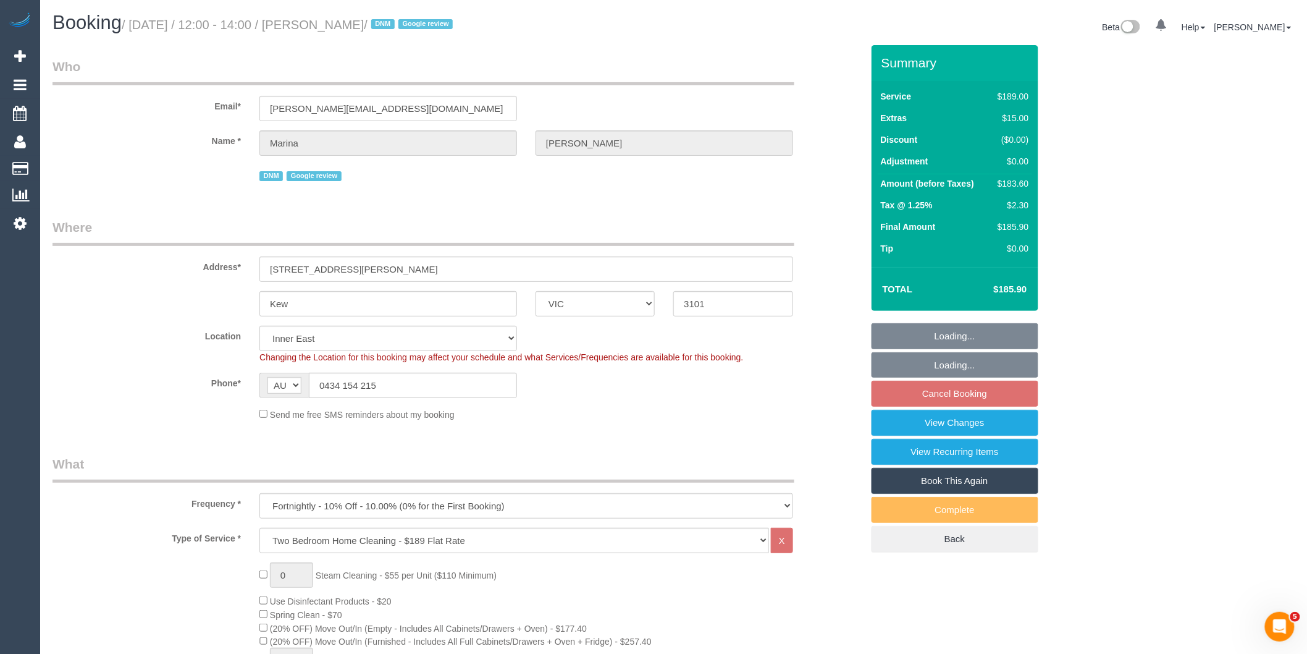
select select "number:27"
select select "number:14"
select select "number:19"
select select "number:24"
select select "number:33"
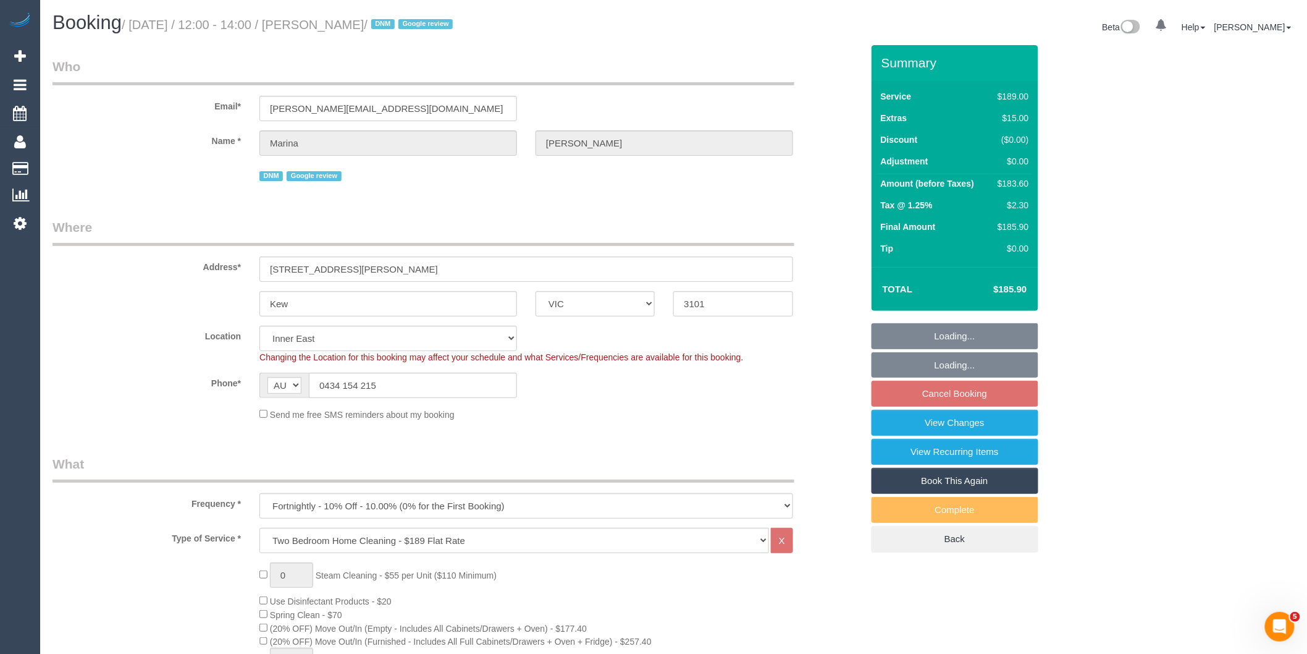
select select "number:11"
select select "object:1435"
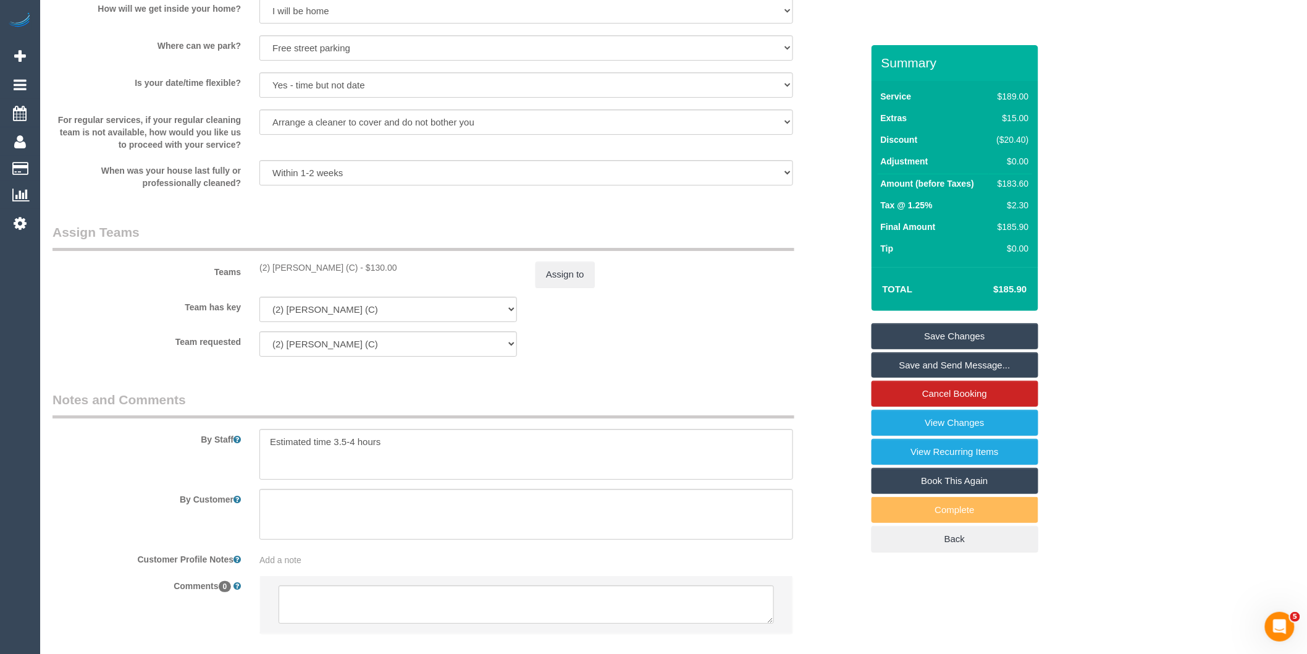
scroll to position [1510, 0]
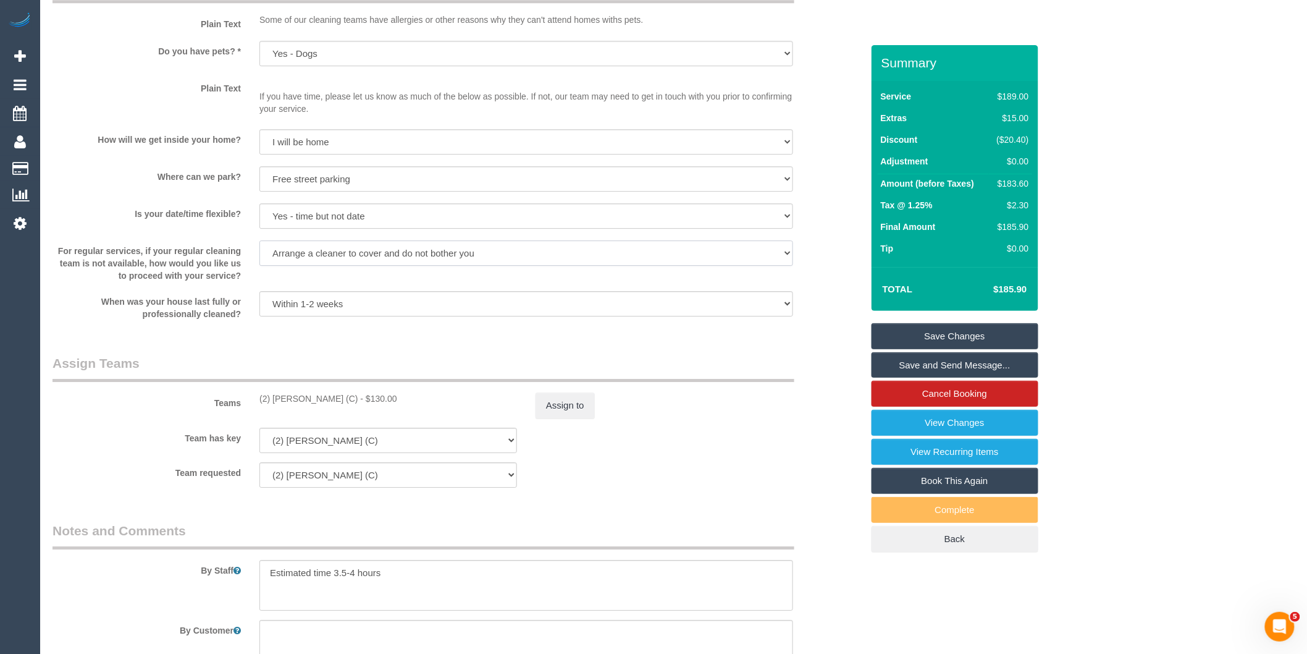
click at [423, 266] on select "Arrange a cleaner to cover and do not bother you Arrange a cleaner to cover and…" at bounding box center [526, 252] width 534 height 25
select select "number:35"
click at [259, 255] on select "Arrange a cleaner to cover and do not bother you Arrange a cleaner to cover and…" at bounding box center [526, 252] width 534 height 25
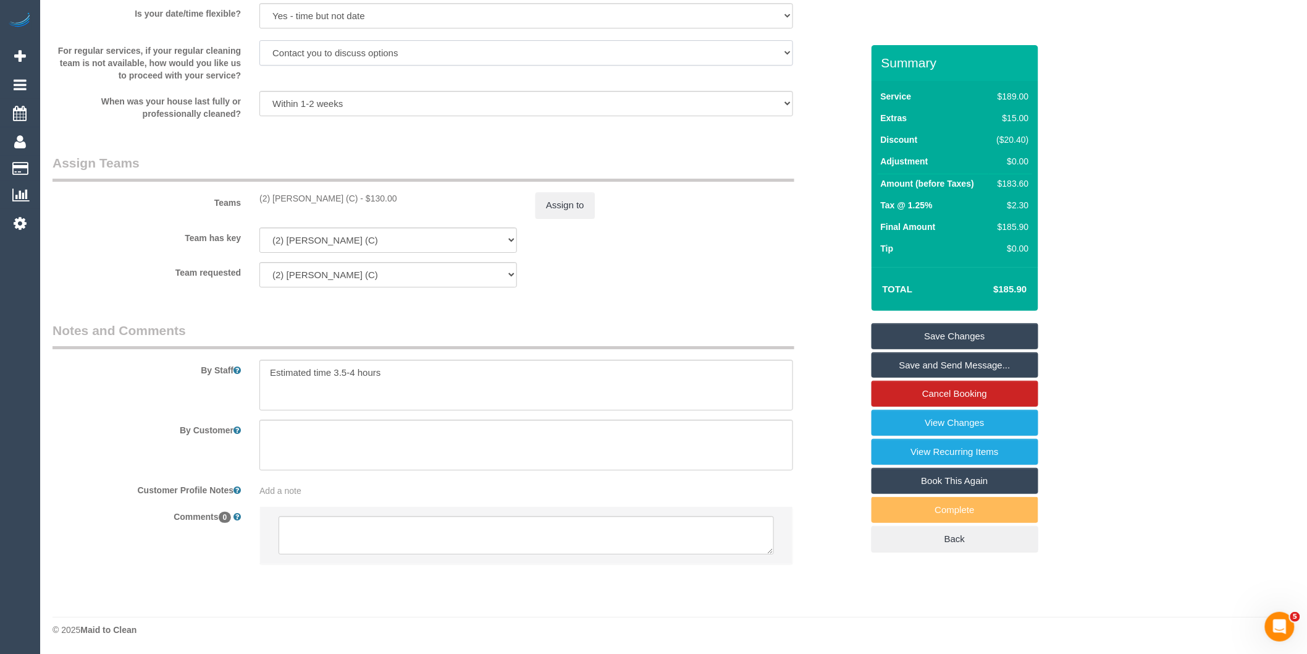
scroll to position [1724, 0]
click at [296, 486] on span "Add a note" at bounding box center [280, 491] width 42 height 10
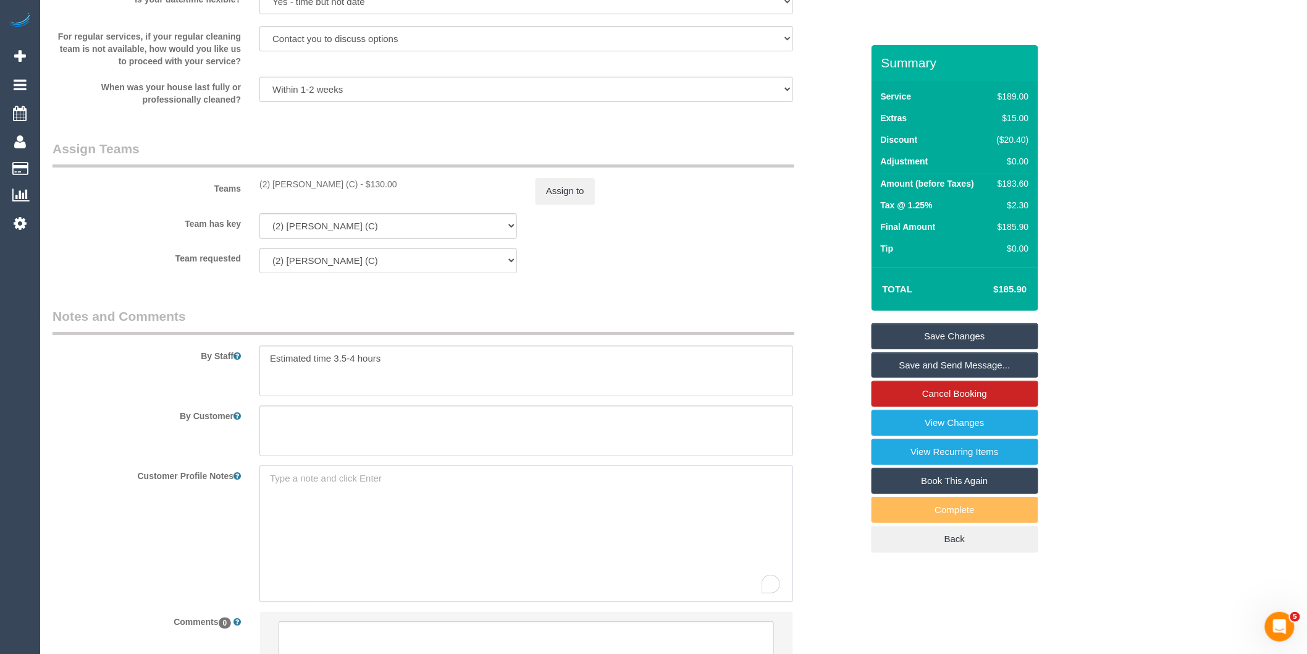
paste textarea "** ACCESS ** ** PREFERENCES ** ** DO NOT SEND ** ** GENERAL **"
click at [347, 488] on textarea "** ACCESS ** ** PREFERENCES ** ** DO NOT SEND ** ** GENERAL **" at bounding box center [526, 533] width 534 height 137
click at [375, 511] on textarea "** ACCESS ** ** PREFERENCES ** ** DO NOT SEND ** ** GENERAL **" at bounding box center [526, 533] width 534 height 137
click at [373, 536] on textarea "** ACCESS ** ** PREFERENCES ** ** DO NOT SEND ** ** GENERAL **" at bounding box center [526, 533] width 534 height 137
click at [379, 542] on textarea "** ACCESS ** ** PREFERENCES ** ** DO NOT SEND ** ** GENERAL **" at bounding box center [526, 533] width 534 height 137
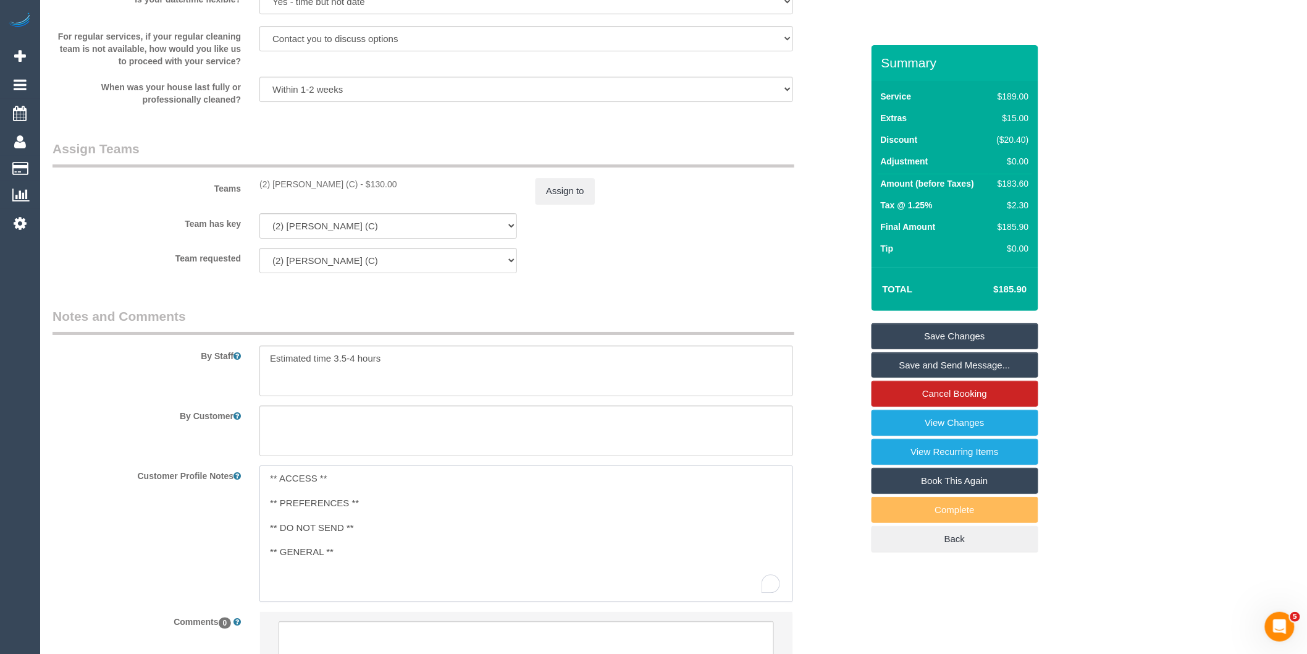
click at [351, 558] on textarea "** ACCESS ** ** PREFERENCES ** ** DO NOT SEND ** ** GENERAL **" at bounding box center [526, 533] width 534 height 137
click at [348, 565] on textarea "** ACCESS ** ** PREFERENCES ** ** DO NOT SEND ** ** GENERAL **" at bounding box center [526, 533] width 534 height 137
click at [619, 565] on textarea "** ACCESS ** ** PREFERENCES ** ** DO NOT SEND ** ** GENERAL ** [DATE] - If a co…" at bounding box center [526, 533] width 534 height 137
click at [644, 579] on textarea "** ACCESS ** ** PREFERENCES ** ** DO NOT SEND ** ** GENERAL ** [DATE] - If a co…" at bounding box center [526, 533] width 534 height 137
type textarea "** ACCESS ** ** PREFERENCES ** ** DO NOT SEND ** ** GENERAL ** [DATE] - If a co…"
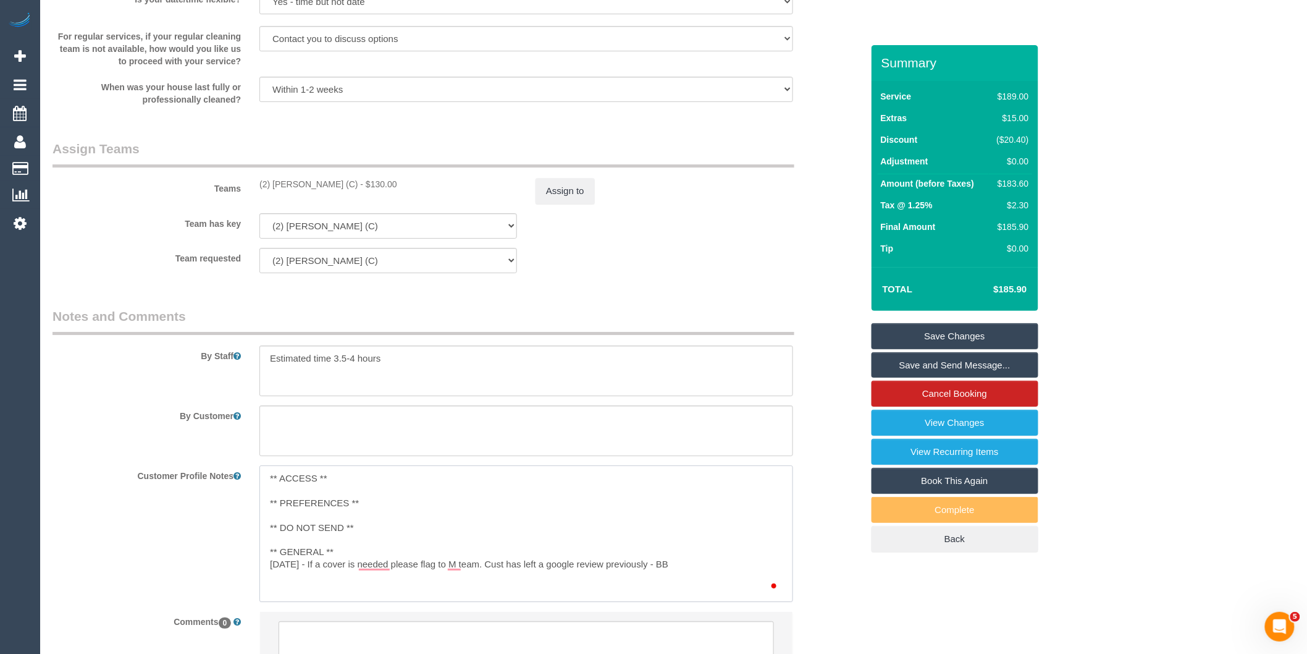
click at [630, 565] on textarea "** ACCESS ** ** PREFERENCES ** ** DO NOT SEND ** ** GENERAL ** [DATE] - If a co…" at bounding box center [526, 533] width 534 height 137
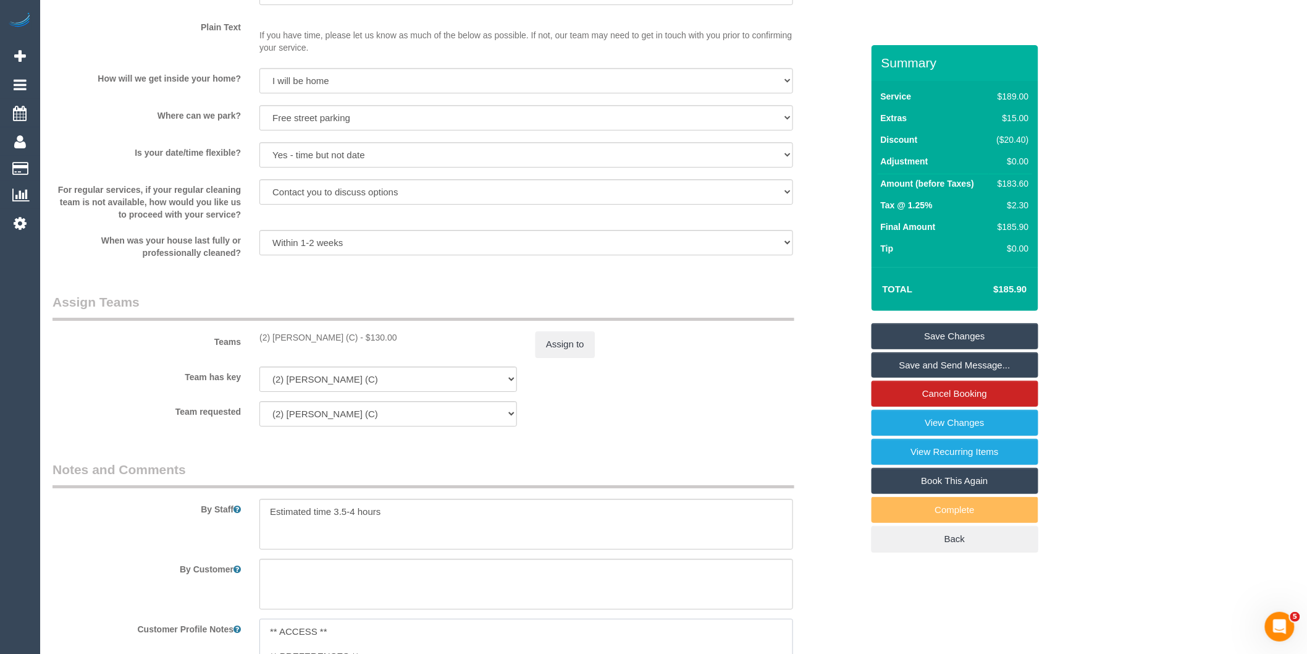
scroll to position [1381, 0]
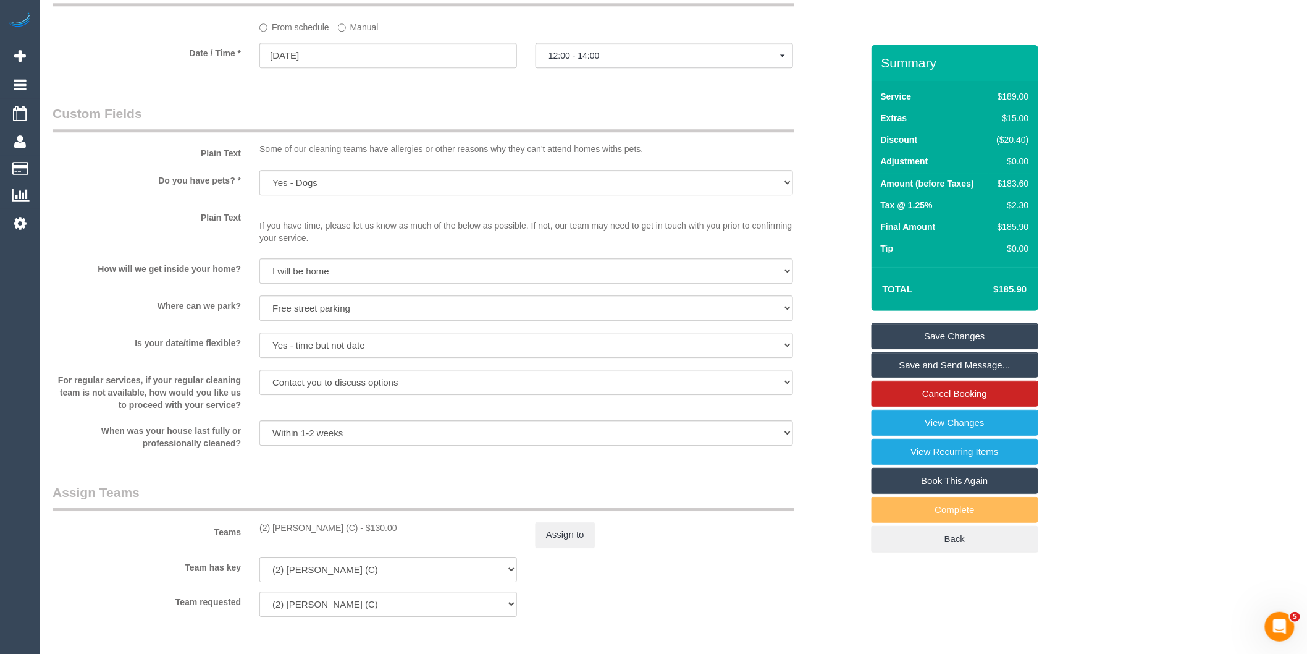
click at [343, 33] on label "Manual" at bounding box center [358, 25] width 41 height 17
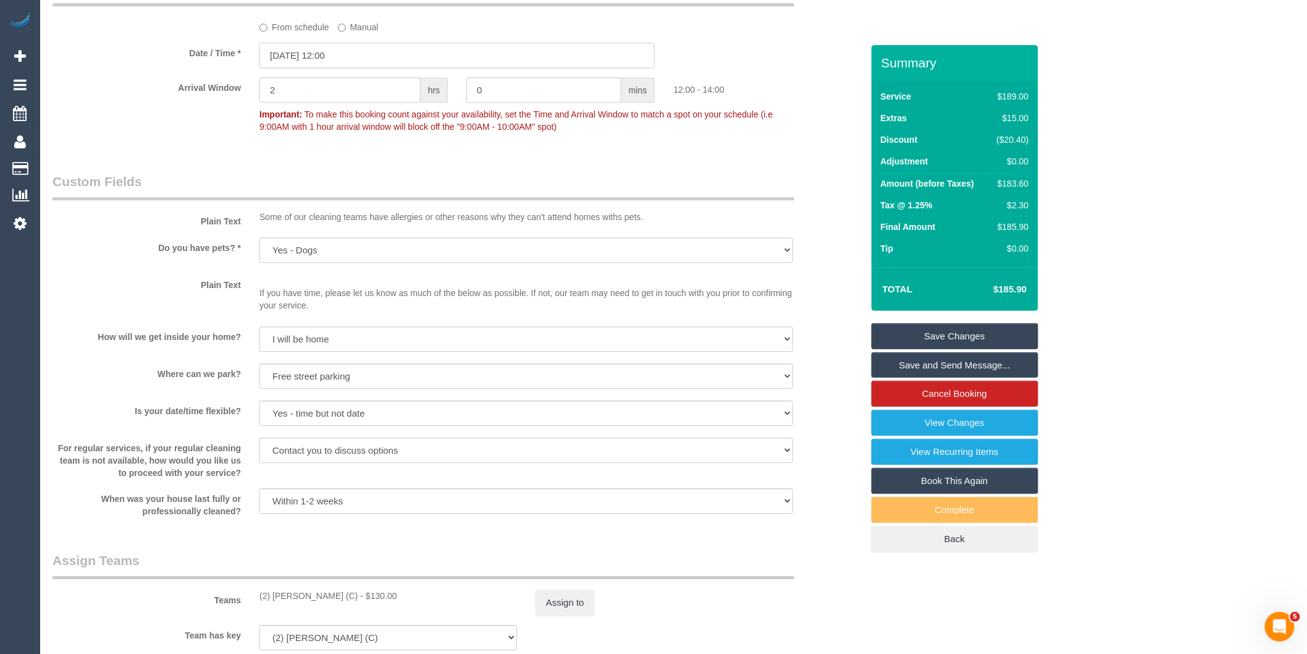
click at [353, 66] on input "[DATE] 12:00" at bounding box center [456, 55] width 395 height 25
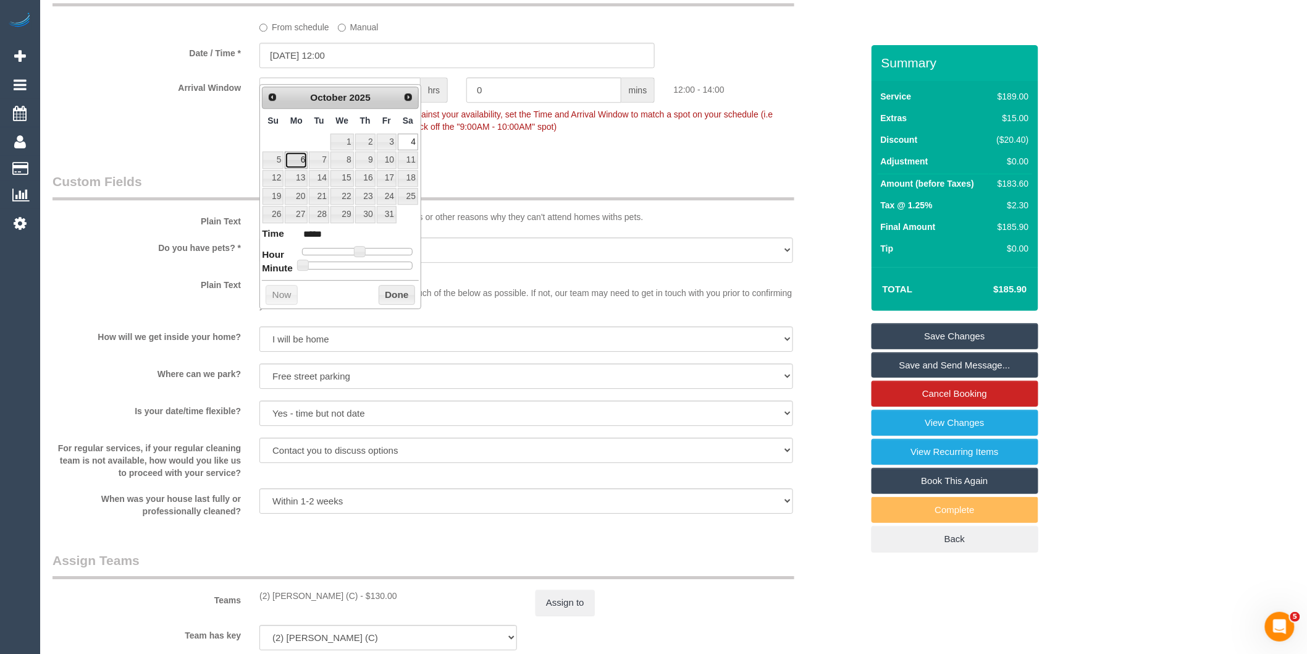
click at [304, 159] on link "6" at bounding box center [296, 159] width 23 height 17
type input "[DATE] 09:00"
type input "*****"
type input "[DATE] 10:00"
type input "*****"
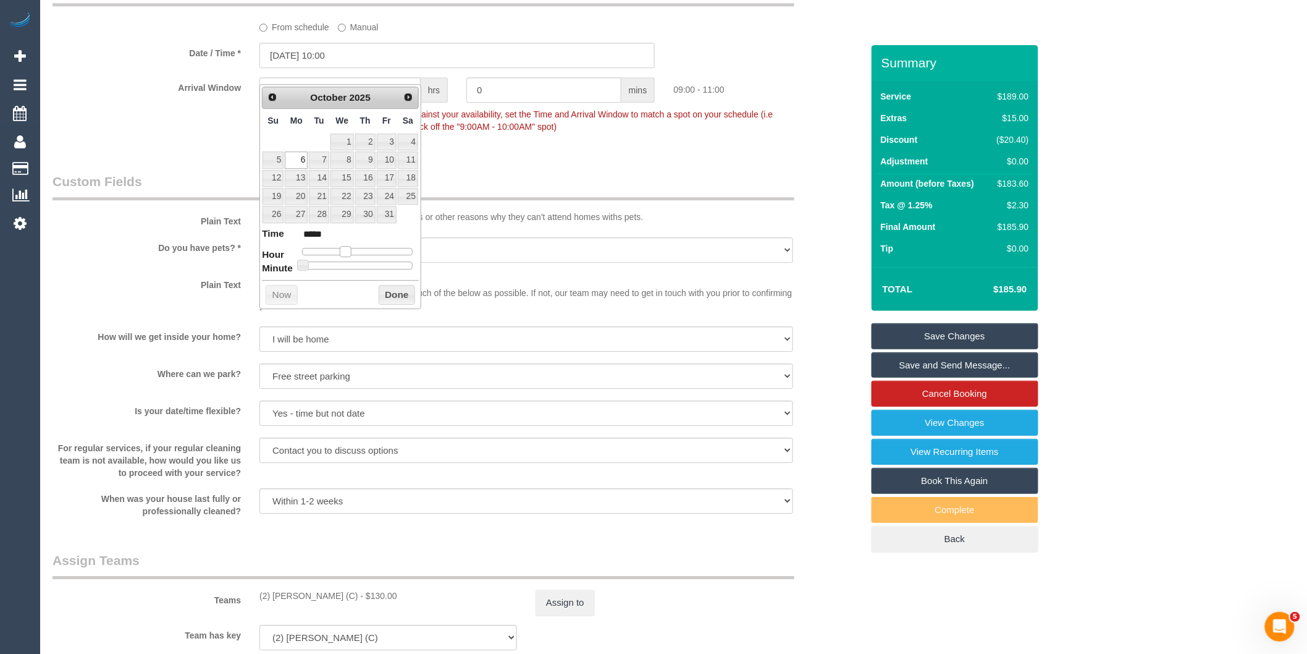
type input "[DATE] 11:00"
type input "*****"
type input "[DATE] 10:00"
type input "*****"
drag, startPoint x: 360, startPoint y: 252, endPoint x: 352, endPoint y: 252, distance: 8.0
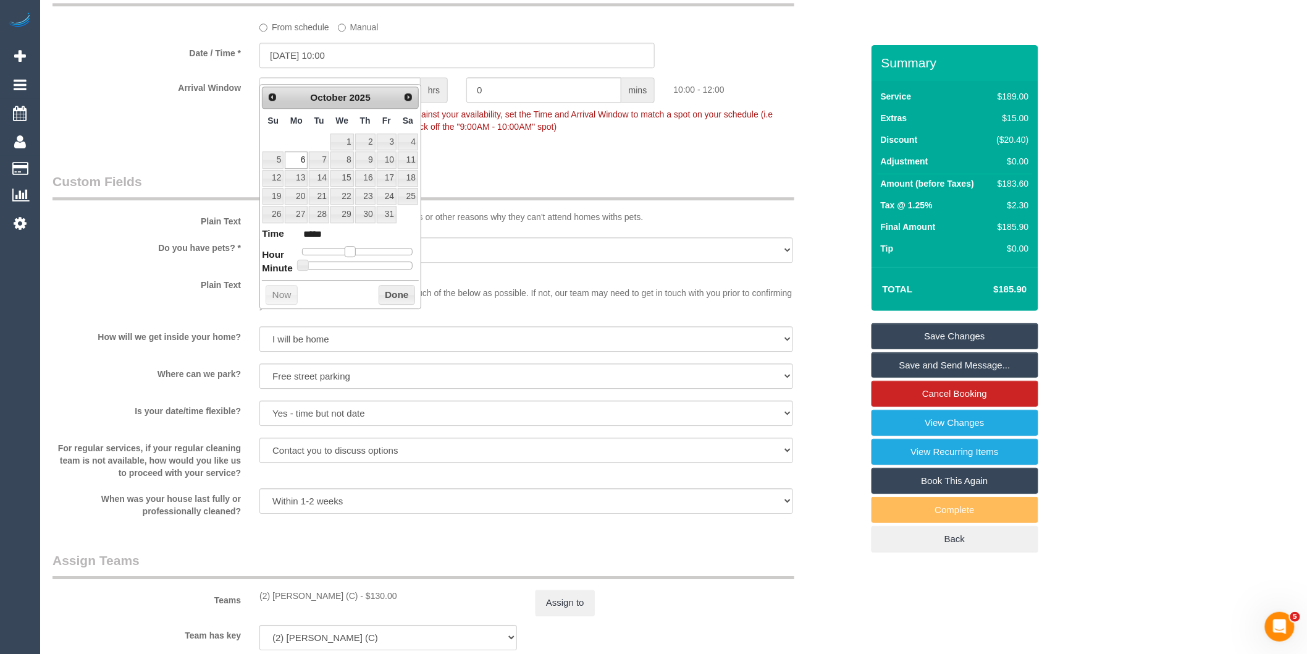
click at [352, 252] on span at bounding box center [350, 251] width 11 height 11
click at [389, 295] on button "Done" at bounding box center [397, 295] width 36 height 20
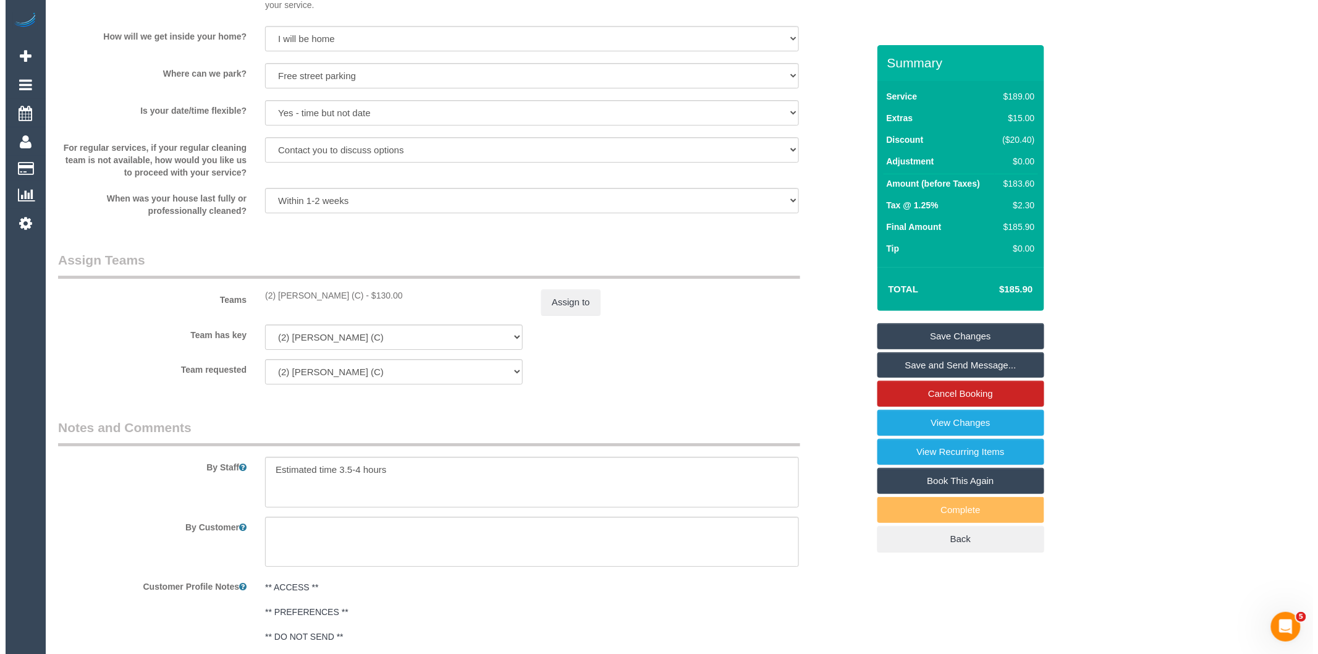
scroll to position [1885, 0]
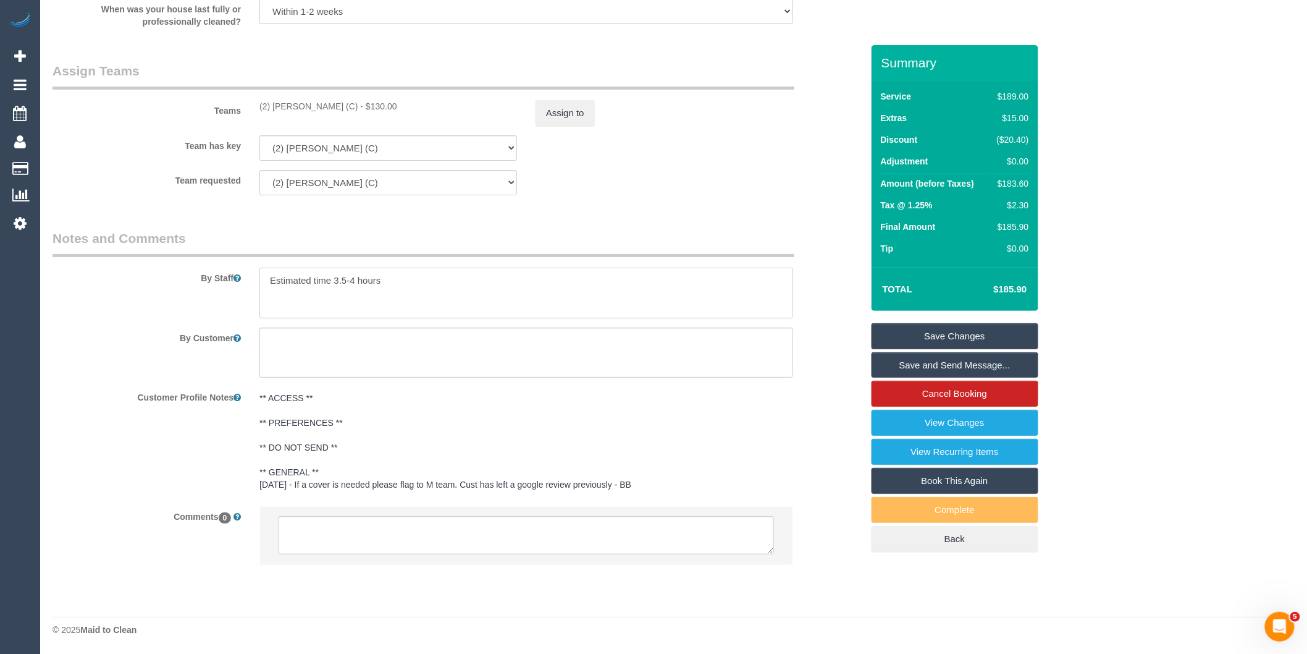
click at [355, 280] on textarea at bounding box center [526, 292] width 534 height 51
click at [393, 282] on textarea "To enrich screen reader interactions, please activate Accessibility in Grammarl…" at bounding box center [526, 292] width 534 height 51
type textarea "Estimated time 3 -3.5 hours"
click at [566, 116] on button "Assign to" at bounding box center [565, 113] width 59 height 26
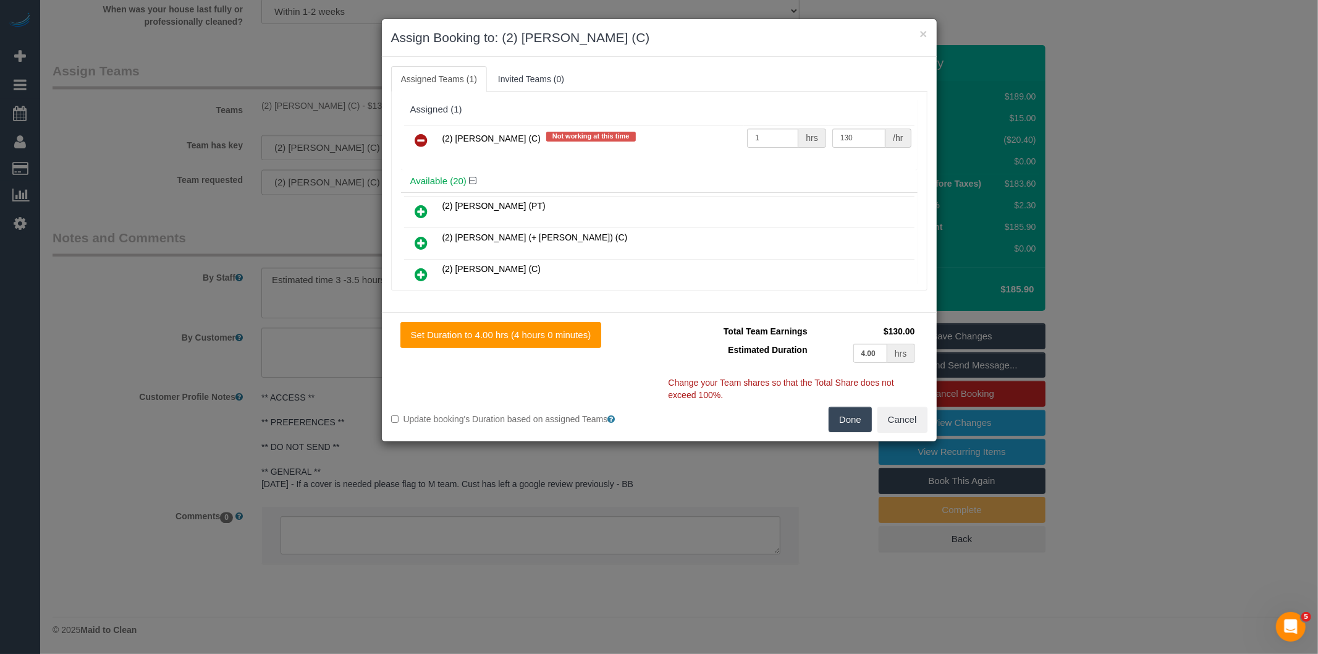
click at [422, 140] on icon at bounding box center [421, 140] width 13 height 15
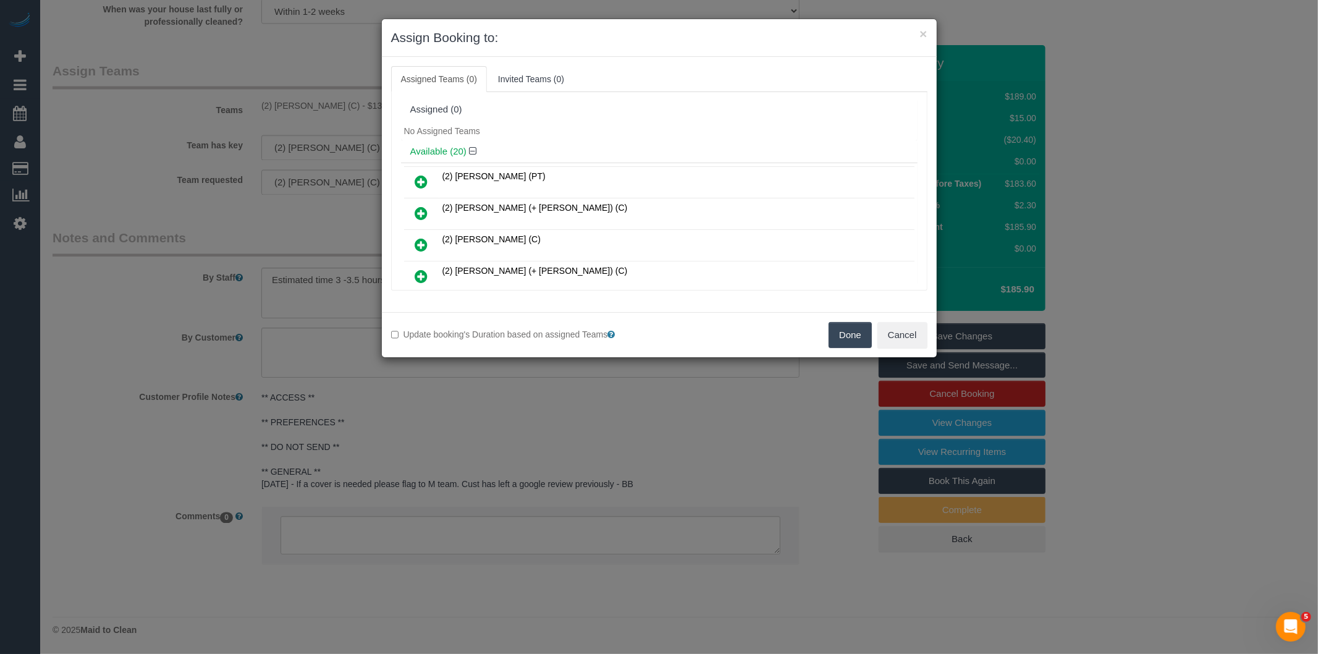
scroll to position [3509, 0]
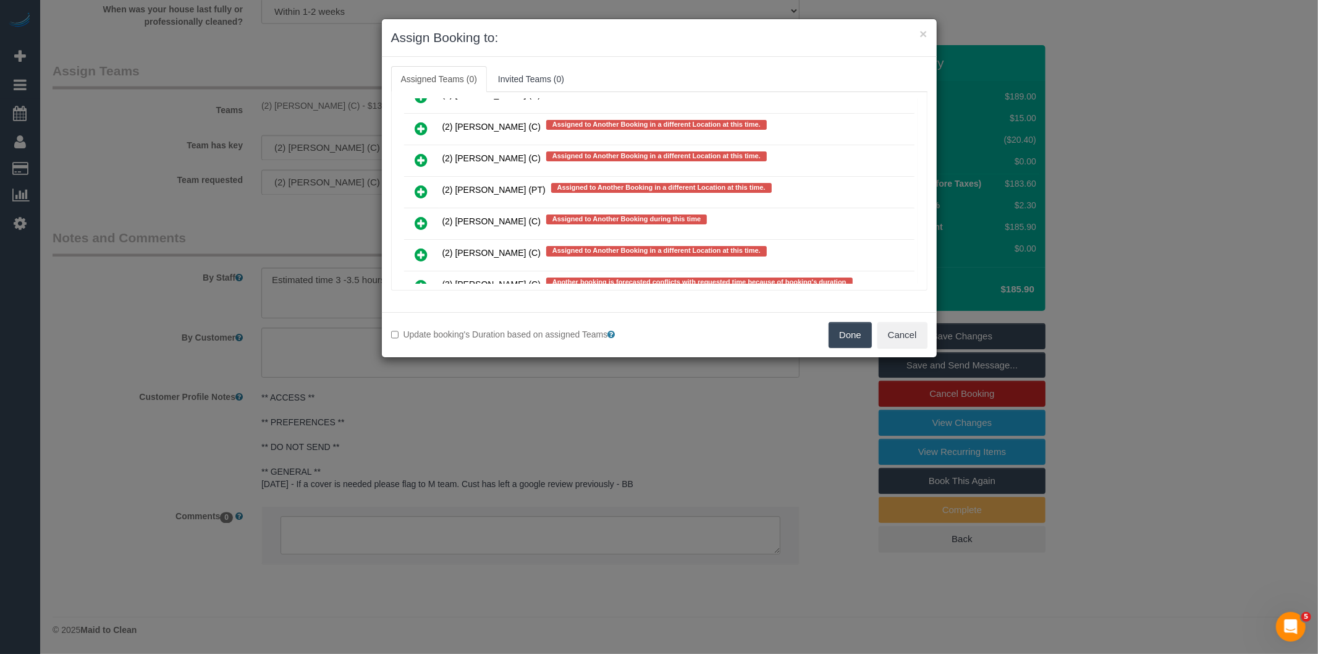
click at [421, 247] on icon at bounding box center [421, 254] width 13 height 15
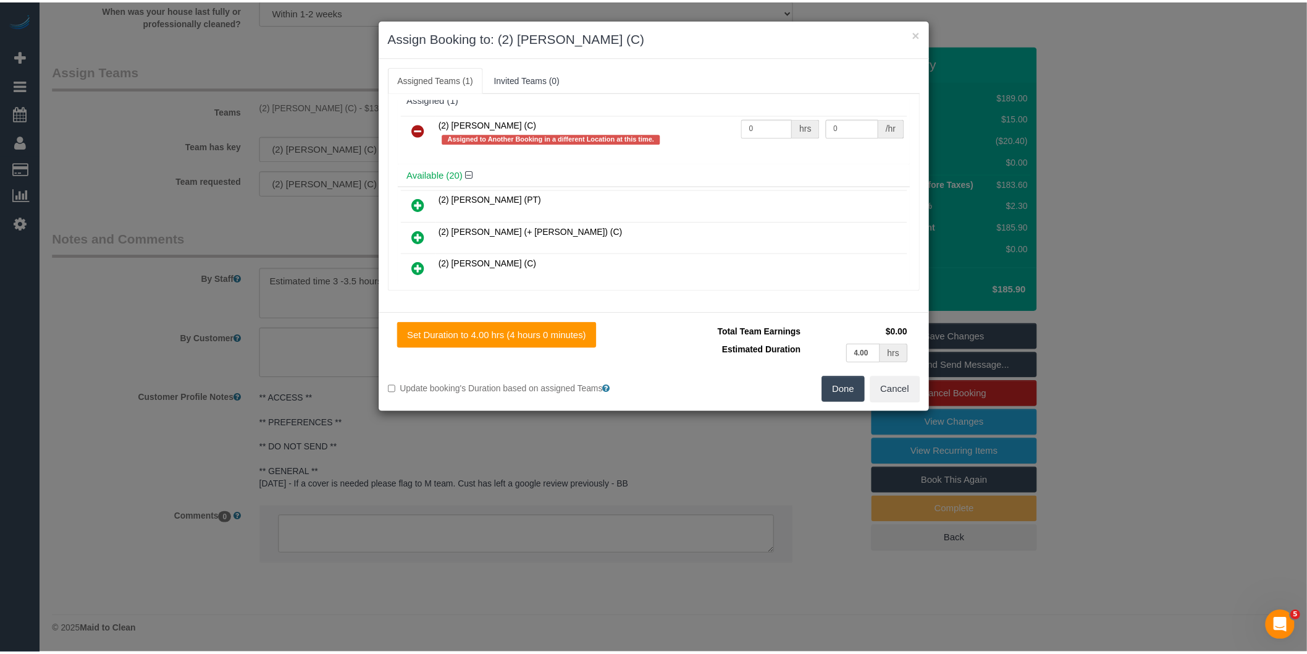
scroll to position [0, 0]
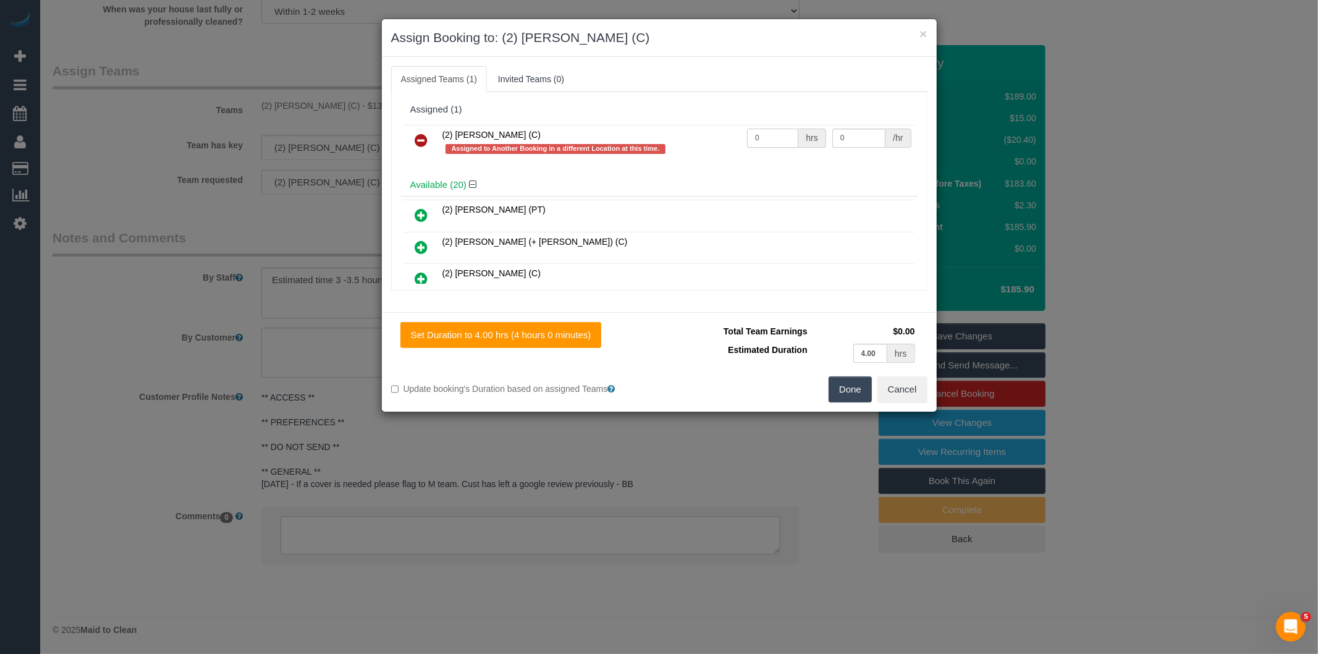
drag, startPoint x: 764, startPoint y: 134, endPoint x: 660, endPoint y: 120, distance: 105.3
click at [682, 128] on tr "(2) [PERSON_NAME] (C) Assigned to Another Booking in a different Location at th…" at bounding box center [659, 142] width 510 height 35
type input "1"
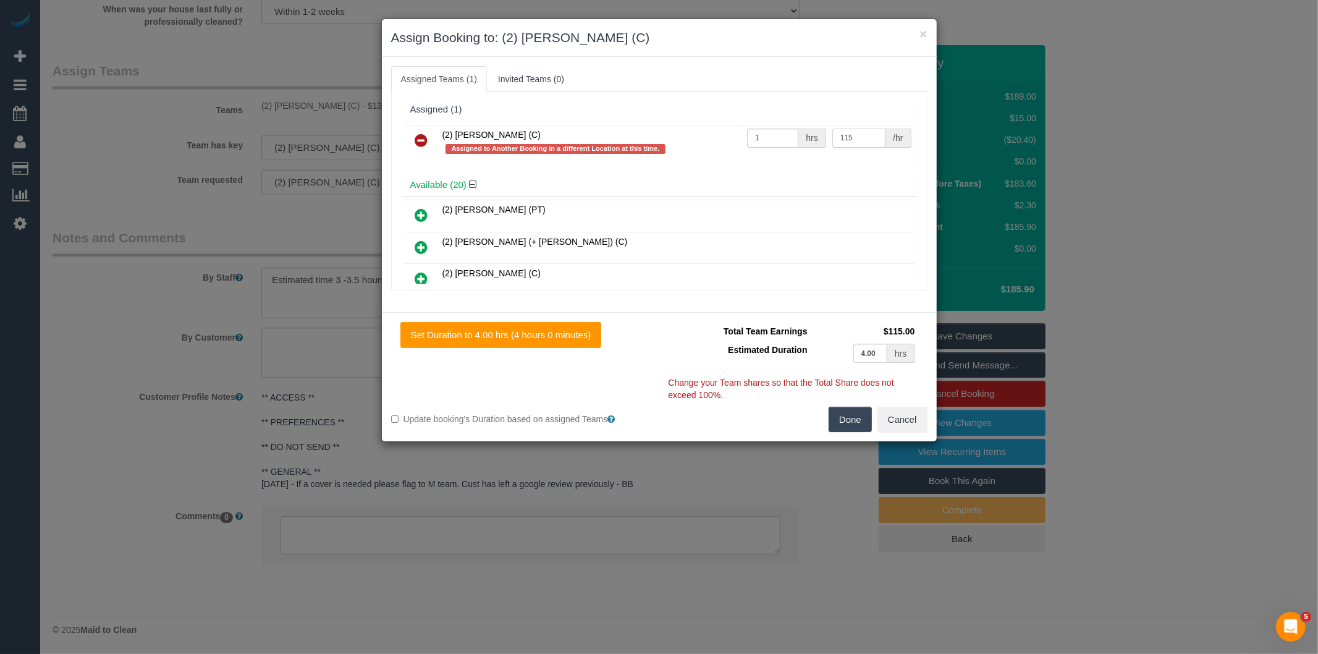
type input "115"
click at [844, 414] on button "Done" at bounding box center [849, 419] width 43 height 26
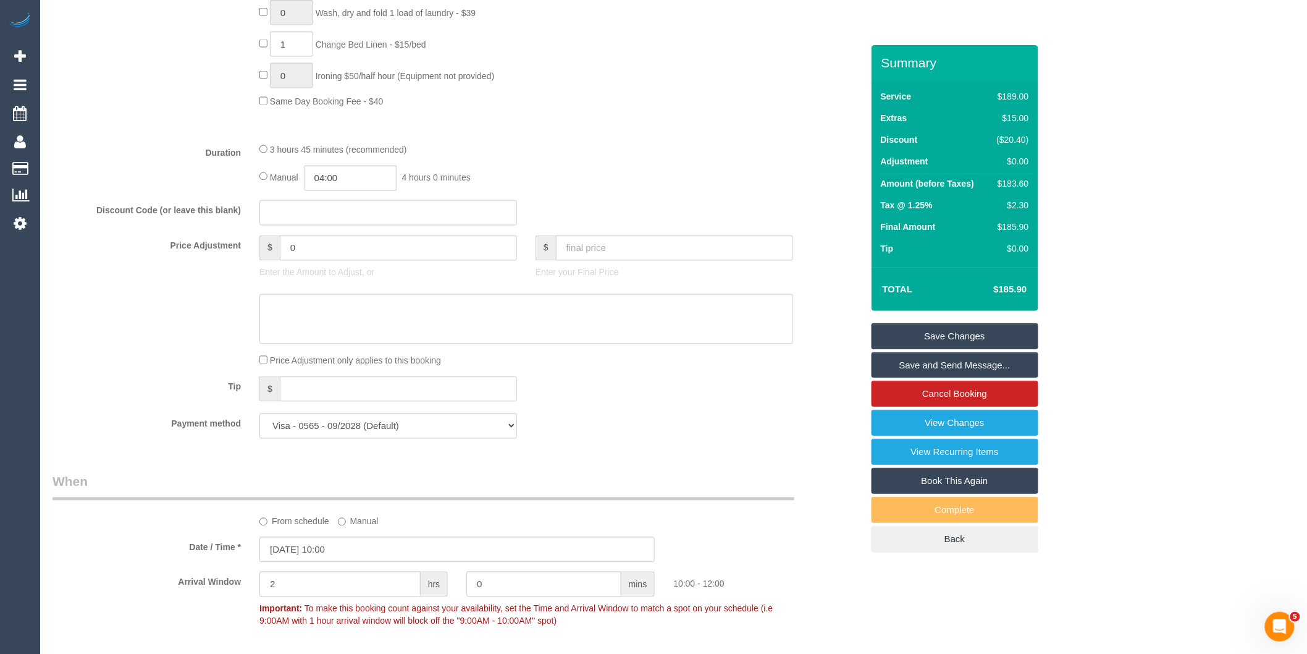
scroll to position [855, 0]
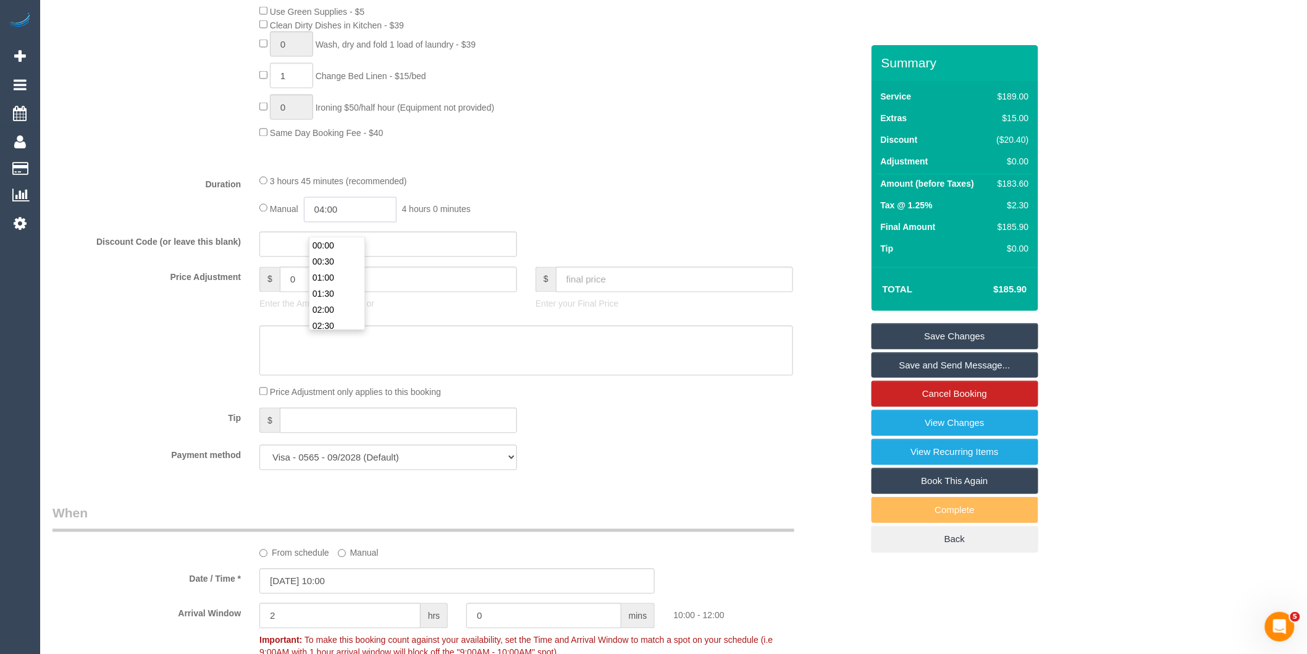
click at [359, 222] on input "04:00" at bounding box center [350, 209] width 93 height 25
type input "03:30"
click at [339, 245] on li "03:30" at bounding box center [336, 246] width 55 height 16
click at [610, 216] on div "Manual 03:30 3 hours 30 minutes" at bounding box center [526, 209] width 534 height 25
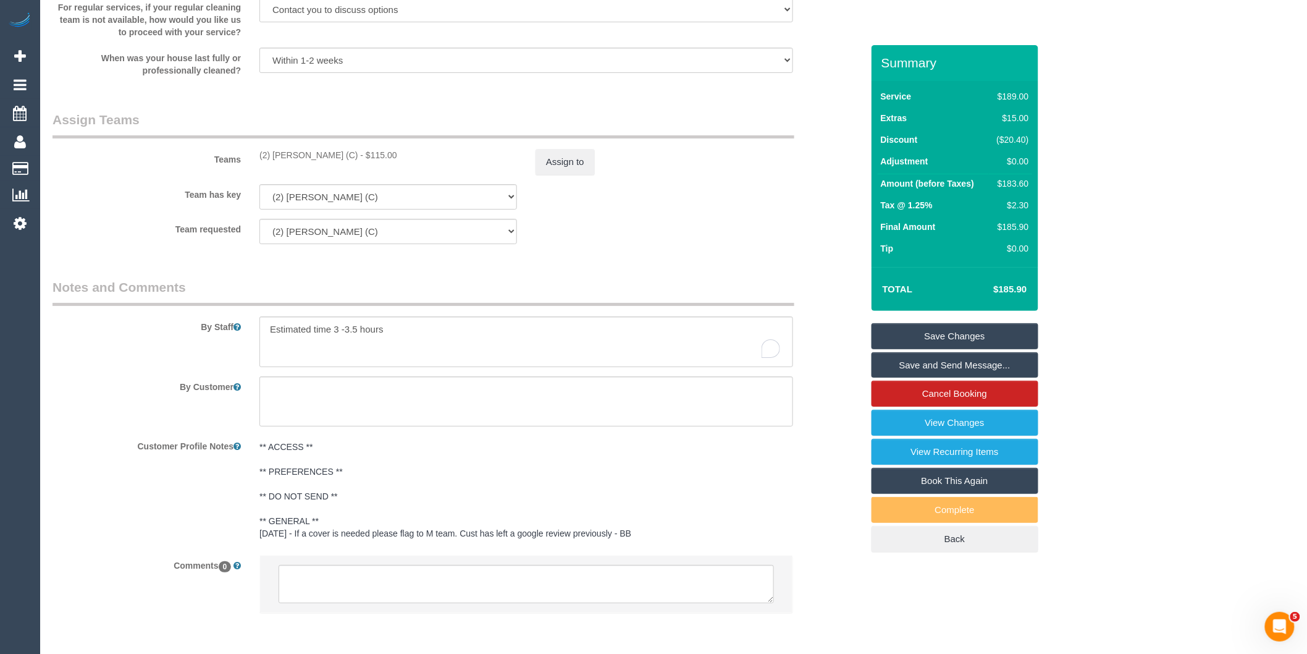
scroll to position [1885, 0]
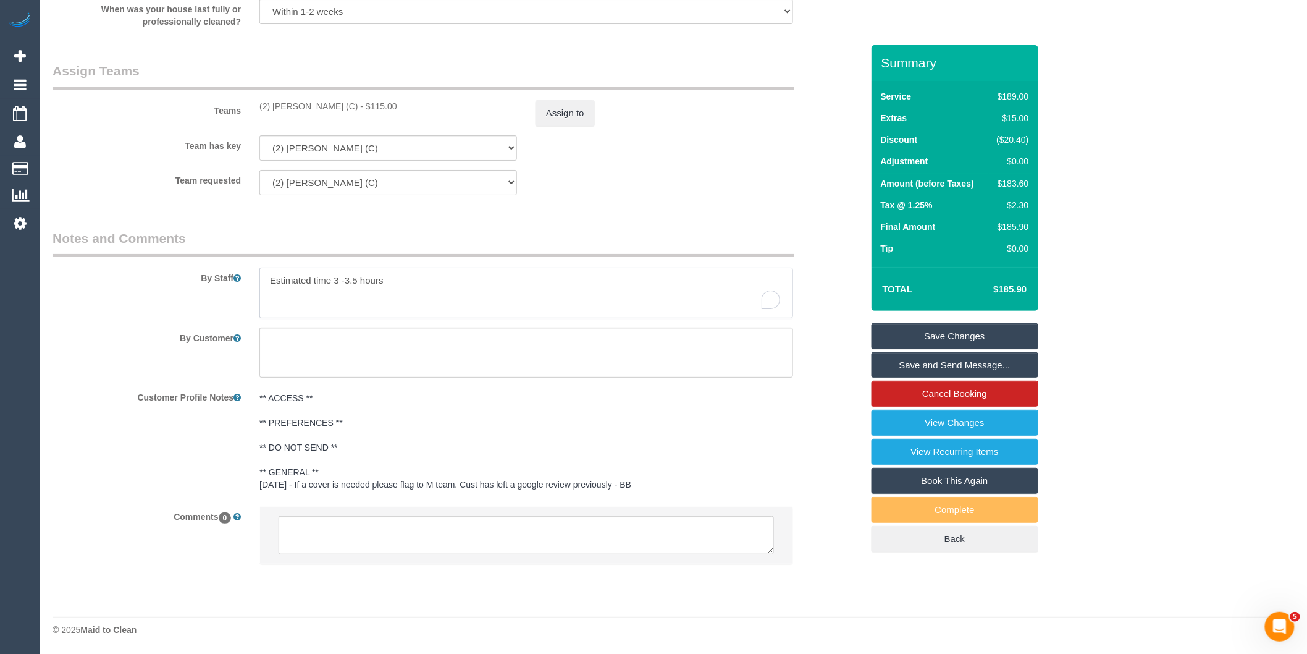
click at [429, 288] on textarea "To enrich screen reader interactions, please activate Accessibility in Grammarl…" at bounding box center [526, 292] width 534 height 51
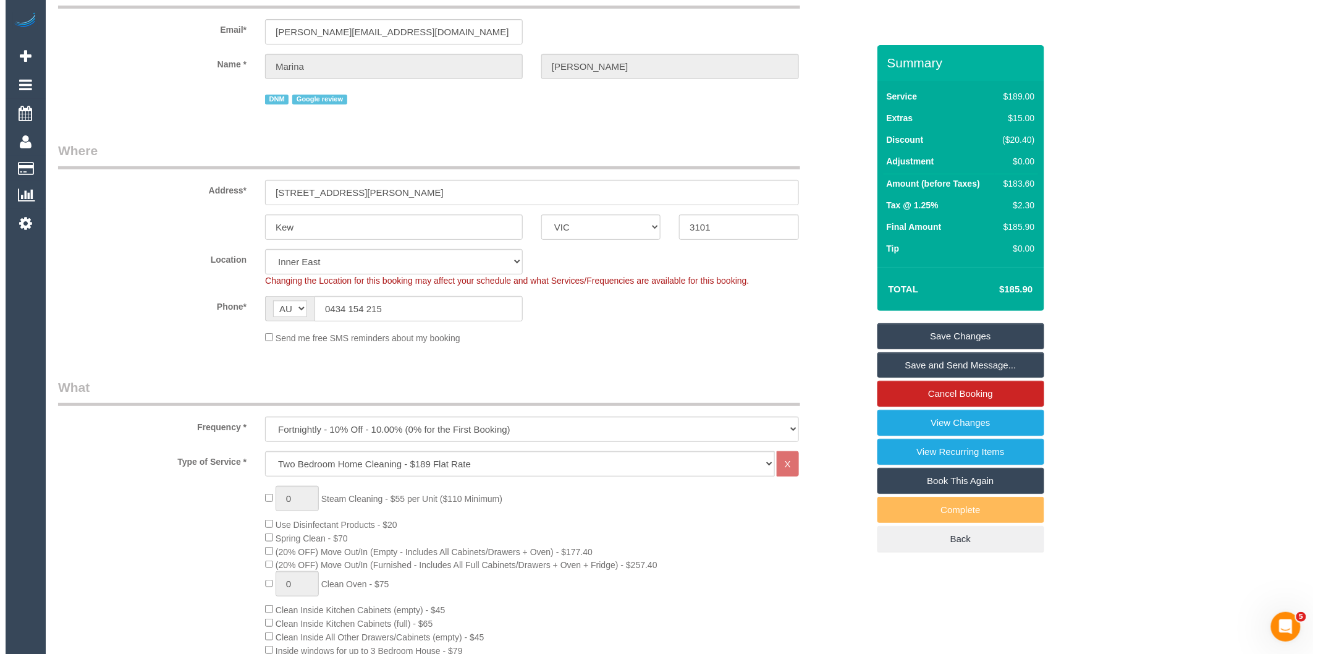
scroll to position [0, 0]
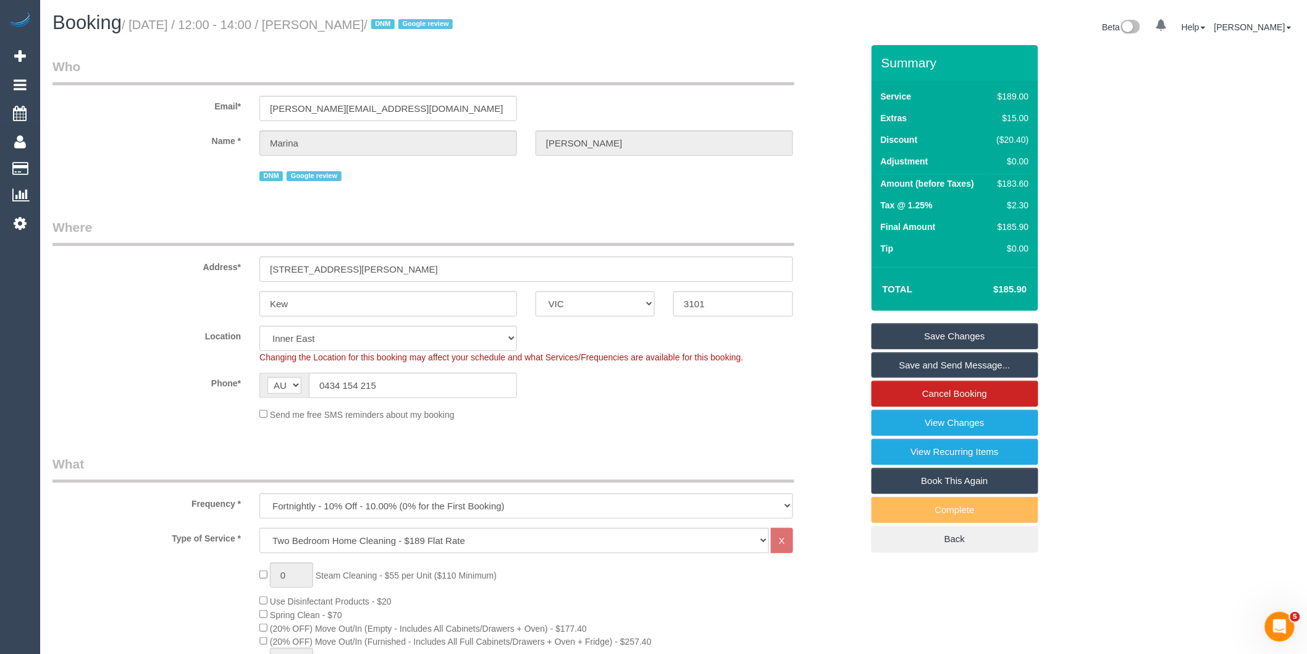
type textarea "Estimated time 3 -3.5 hours This is a VIP customer, please ensure tip top servi…"
click at [922, 368] on link "Save and Send Message..." at bounding box center [955, 365] width 167 height 26
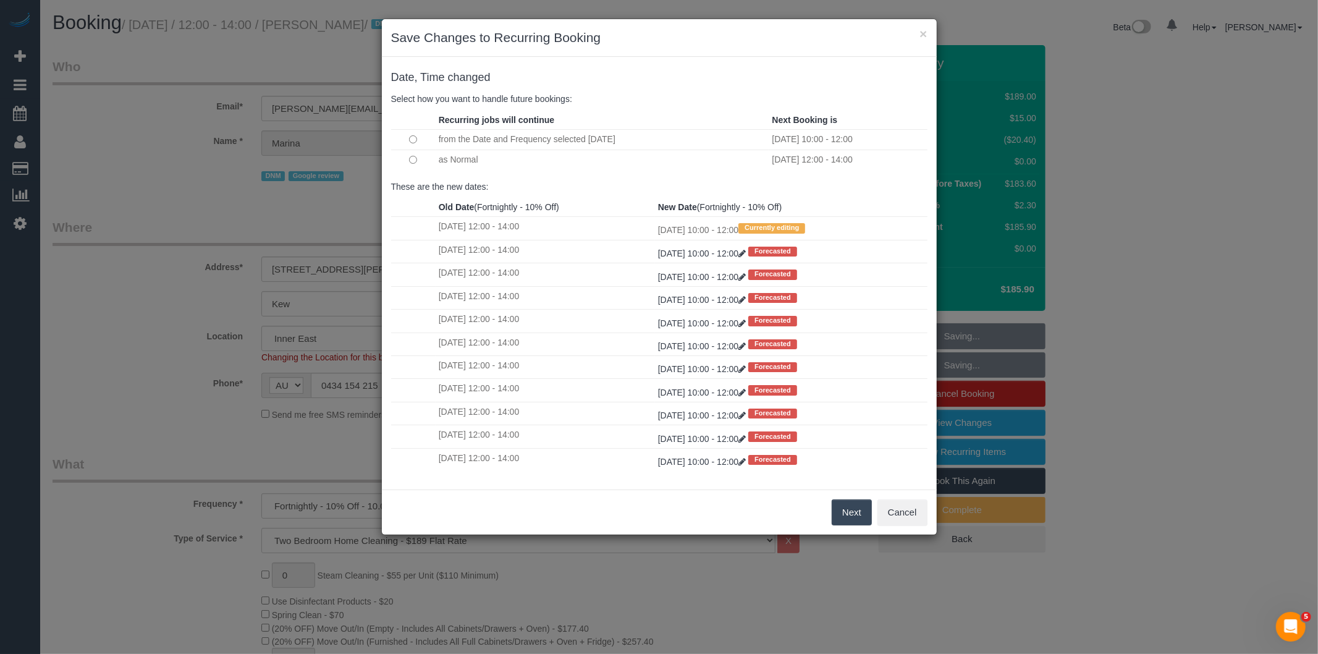
click at [840, 516] on button "Next" at bounding box center [851, 512] width 40 height 26
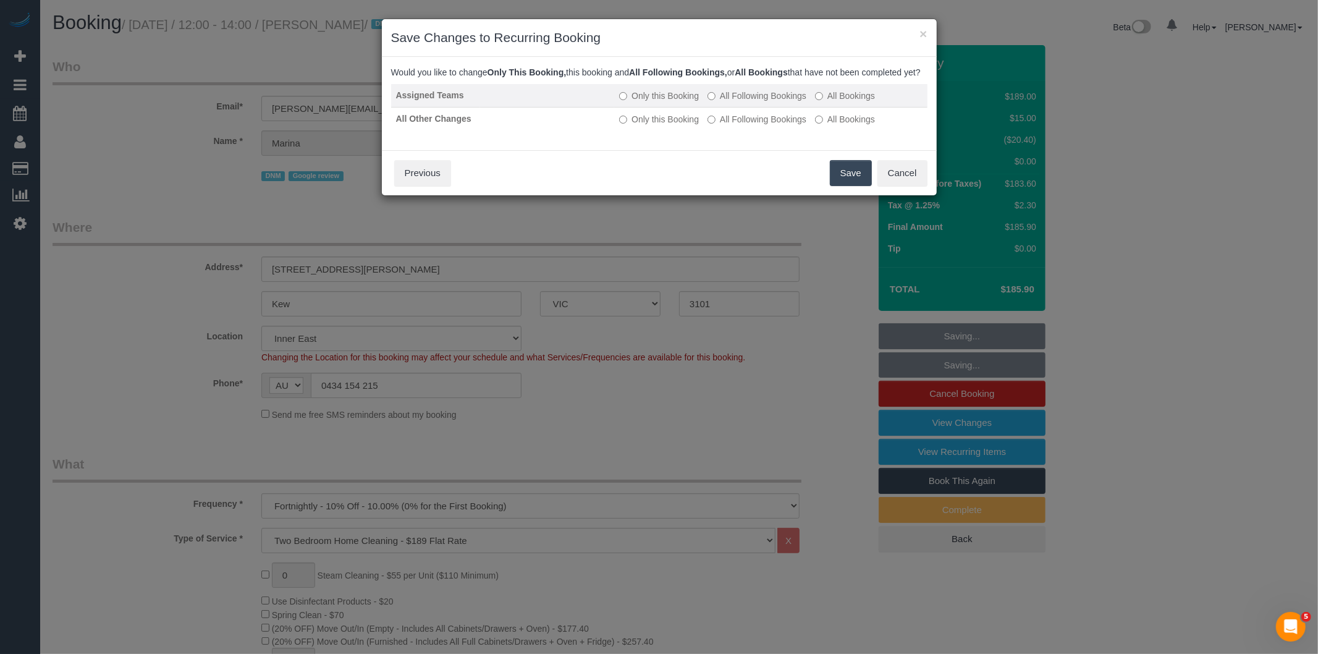
click at [724, 102] on label "All Following Bookings" at bounding box center [756, 96] width 99 height 12
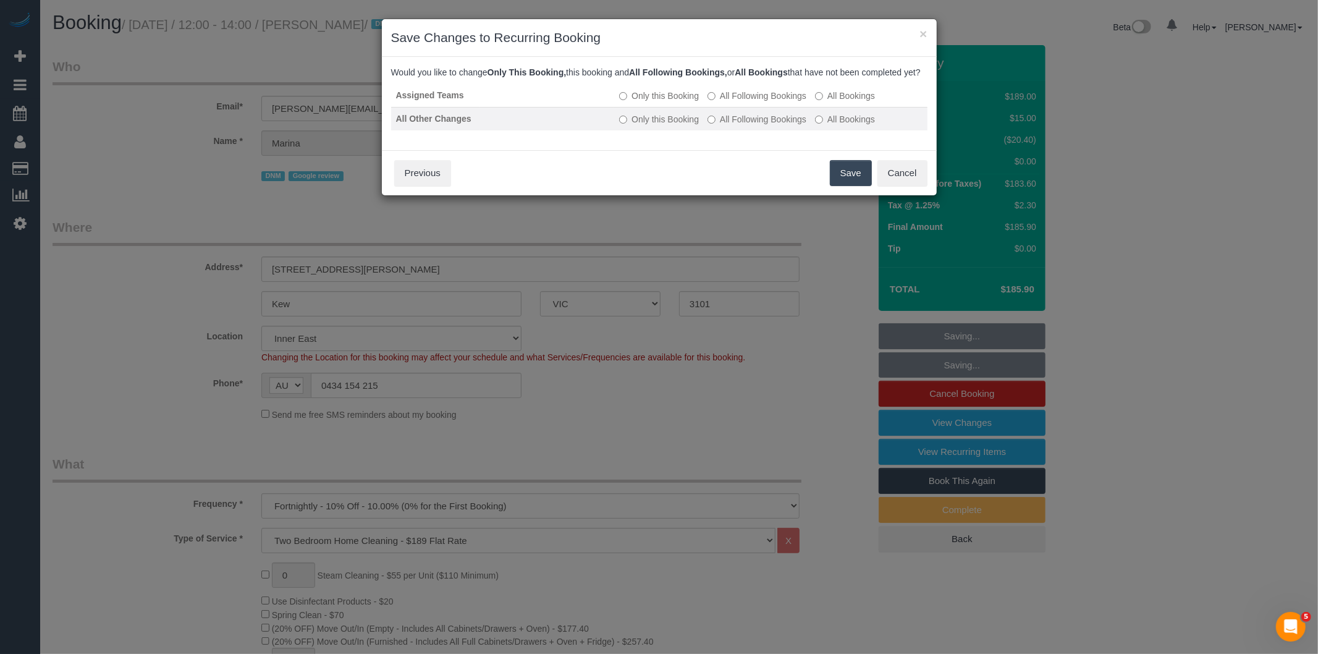
click at [725, 125] on label "All Following Bookings" at bounding box center [756, 119] width 99 height 12
click at [849, 184] on button "Save" at bounding box center [851, 173] width 42 height 26
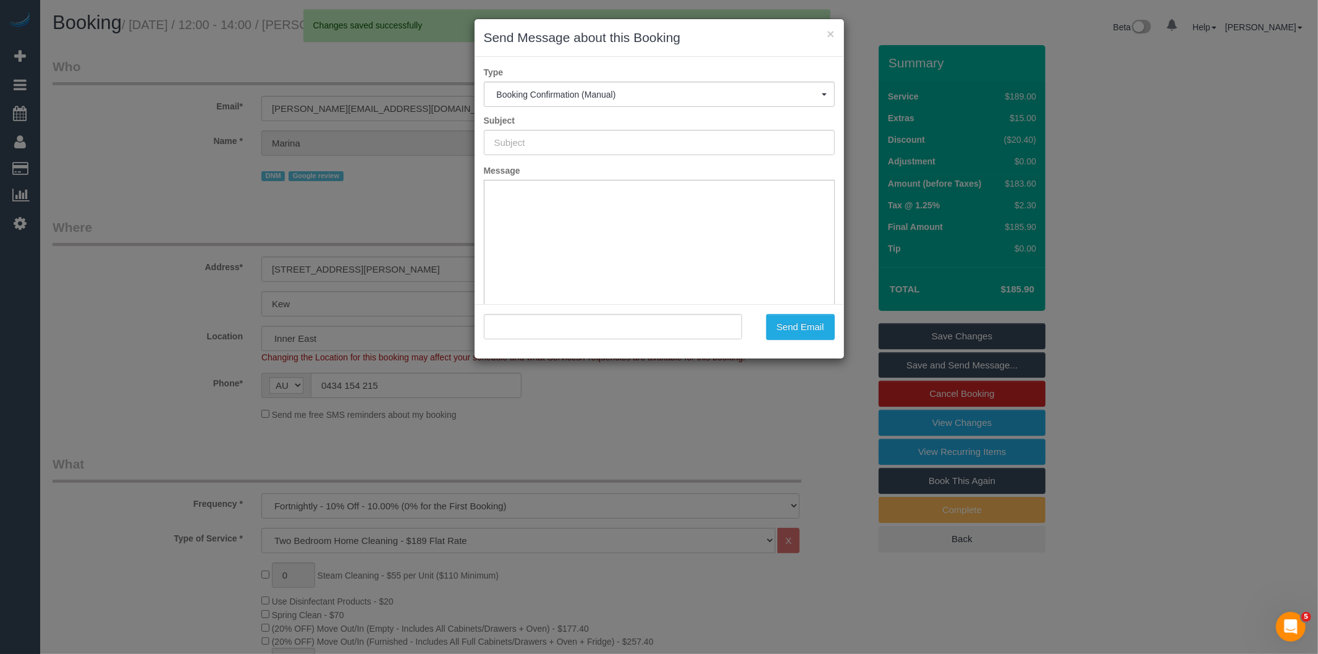
type input "Booking Confirmed"
type input "=?utf-8?q?Marina_Lipovi=C4=87?= <m.lipovic@gmail.com>"
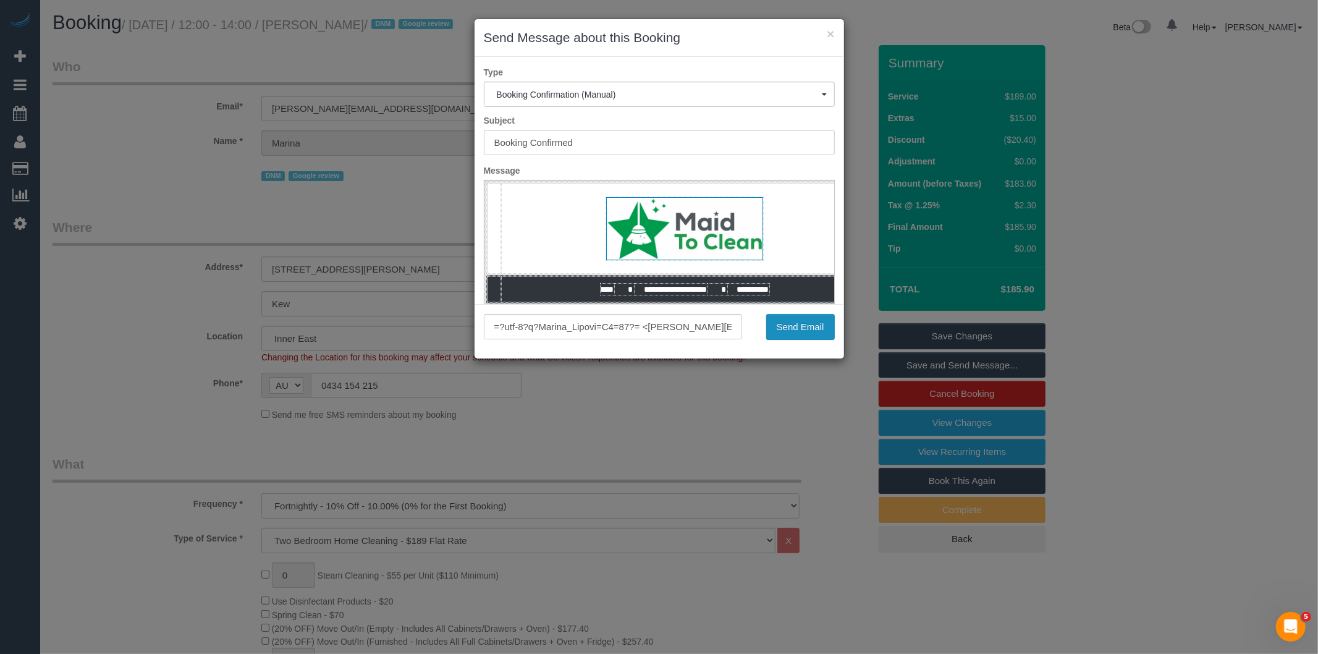
click at [798, 326] on button "Send Email" at bounding box center [800, 327] width 69 height 26
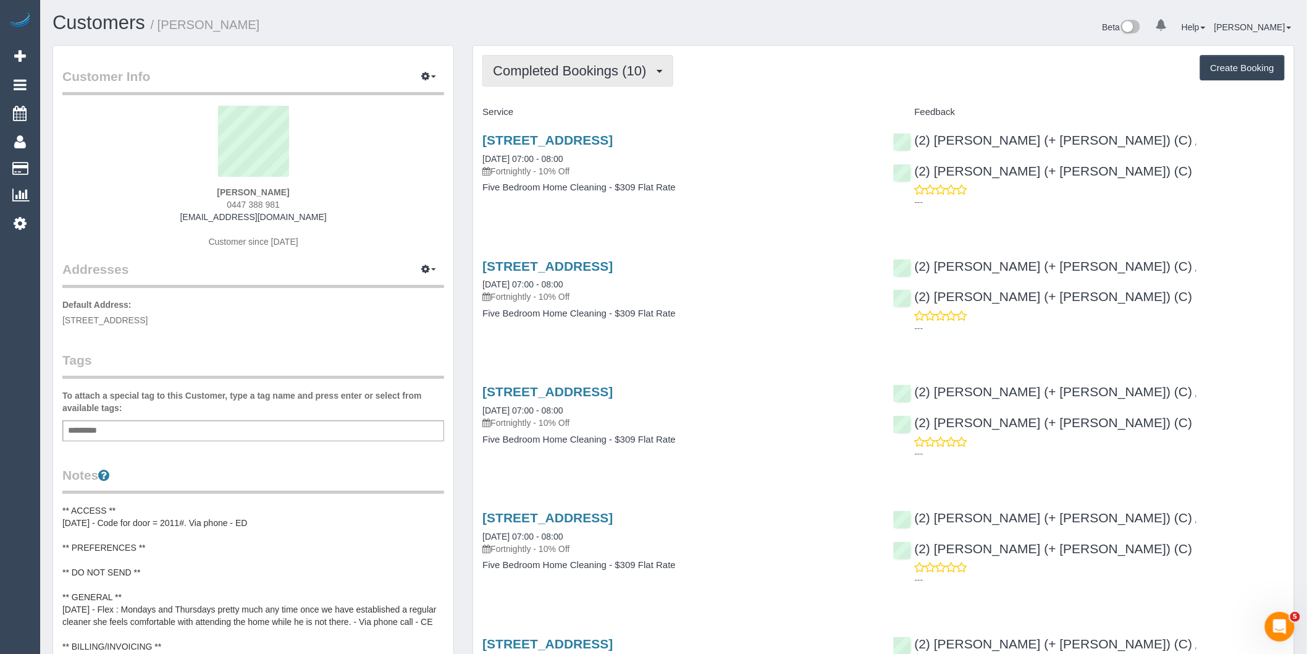
click at [615, 75] on span "Completed Bookings (10)" at bounding box center [572, 70] width 159 height 15
click at [602, 114] on link "Upcoming Bookings (13)" at bounding box center [549, 115] width 133 height 16
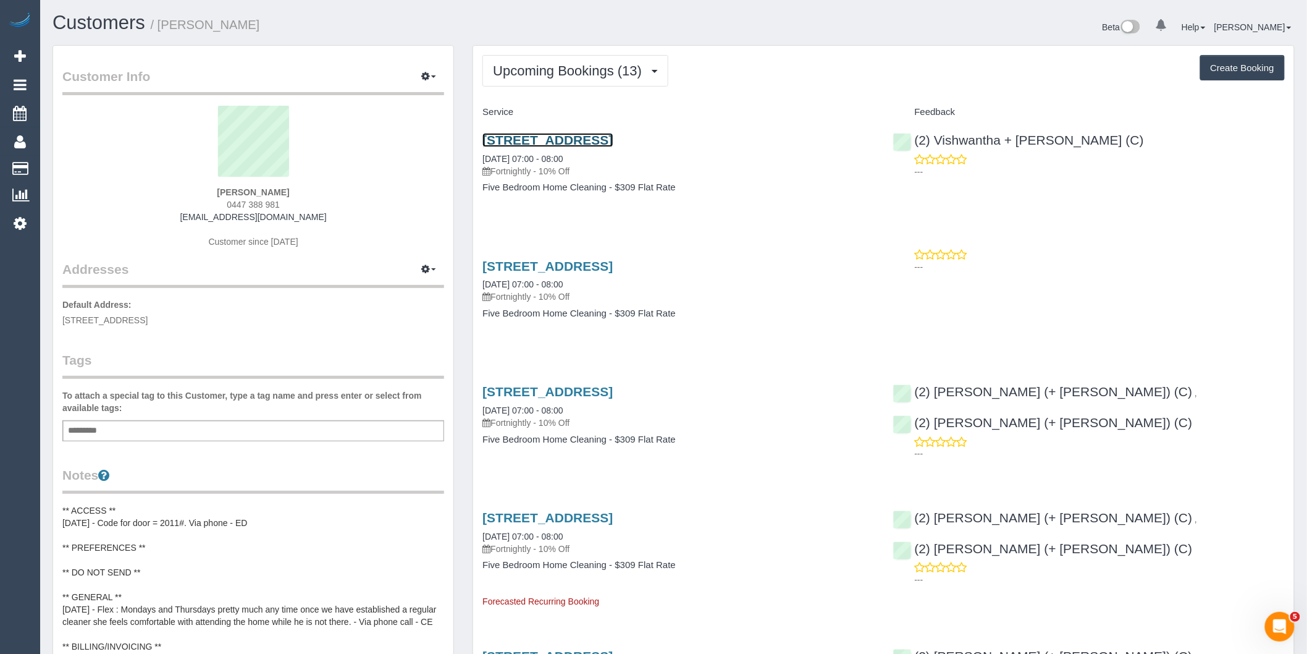
click at [613, 139] on link "7 Potter Court, Northcote, VIC 3070" at bounding box center [547, 140] width 130 height 14
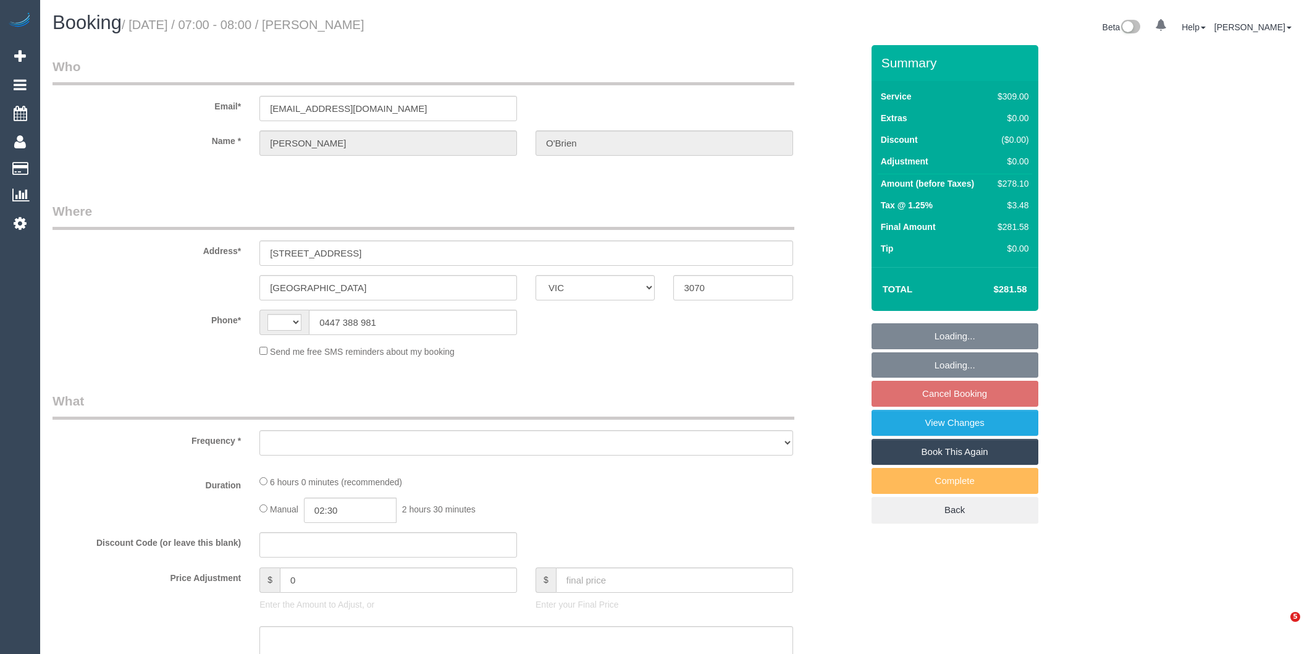
select select "VIC"
select select "string:AU"
select select "object:302"
select select "string:stripe-pm_1RO6QW2GScqysDRVb1xD2Jbd"
select select "number:27"
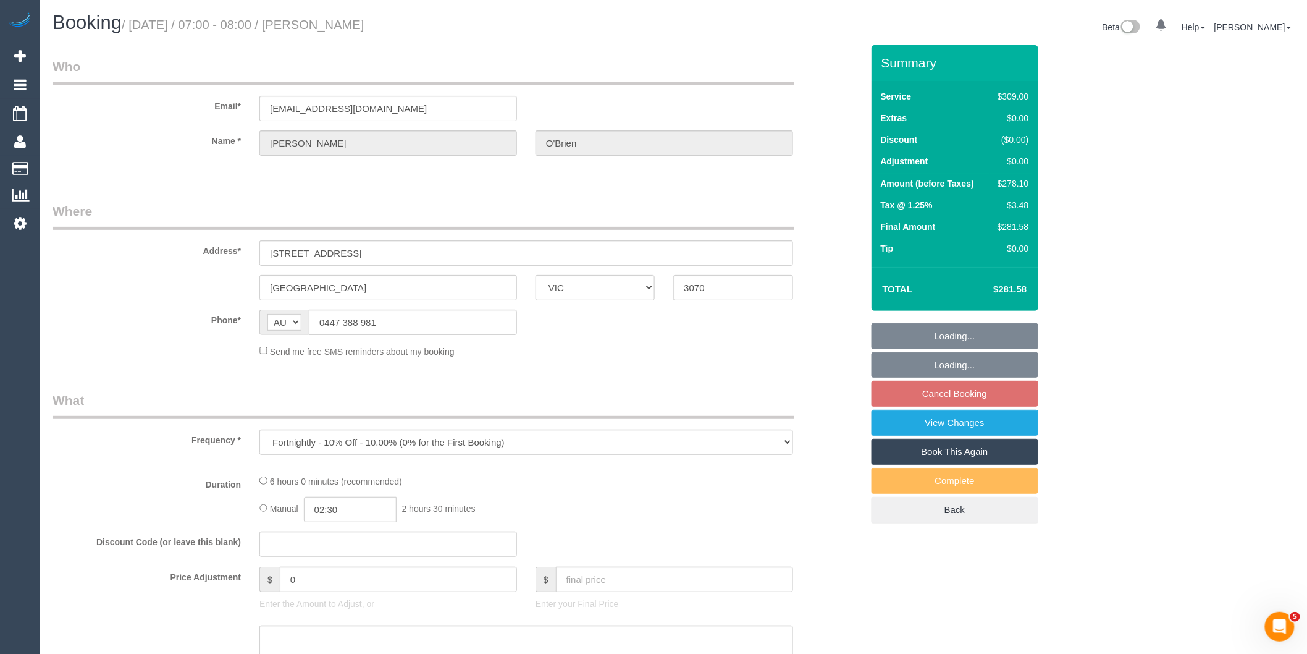
select select "number:14"
select select "number:19"
select select "number:22"
select select "number:34"
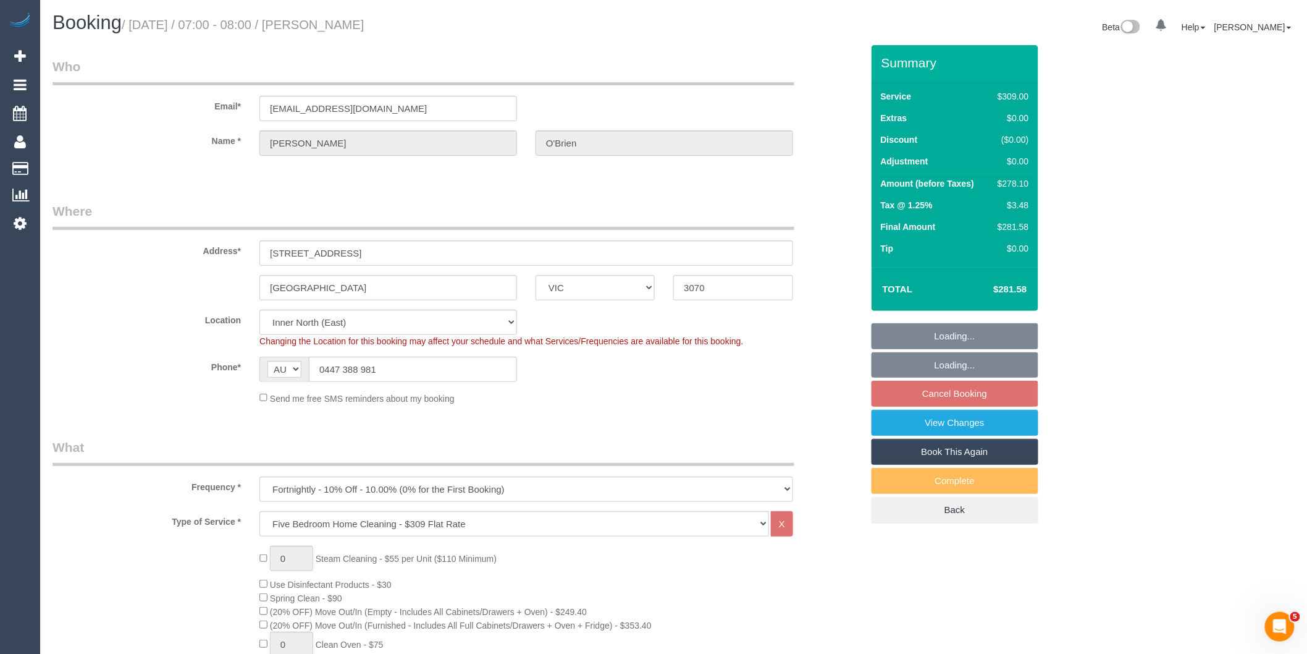
select select "object:1616"
select select "spot1"
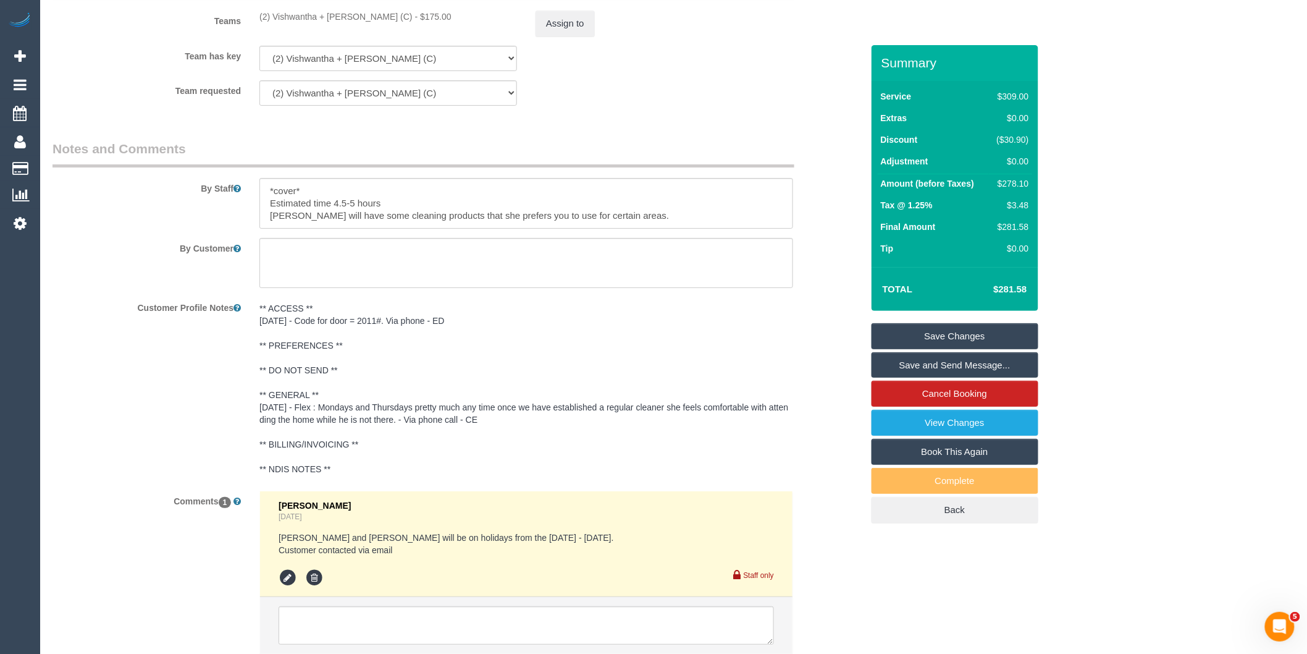
scroll to position [2000, 0]
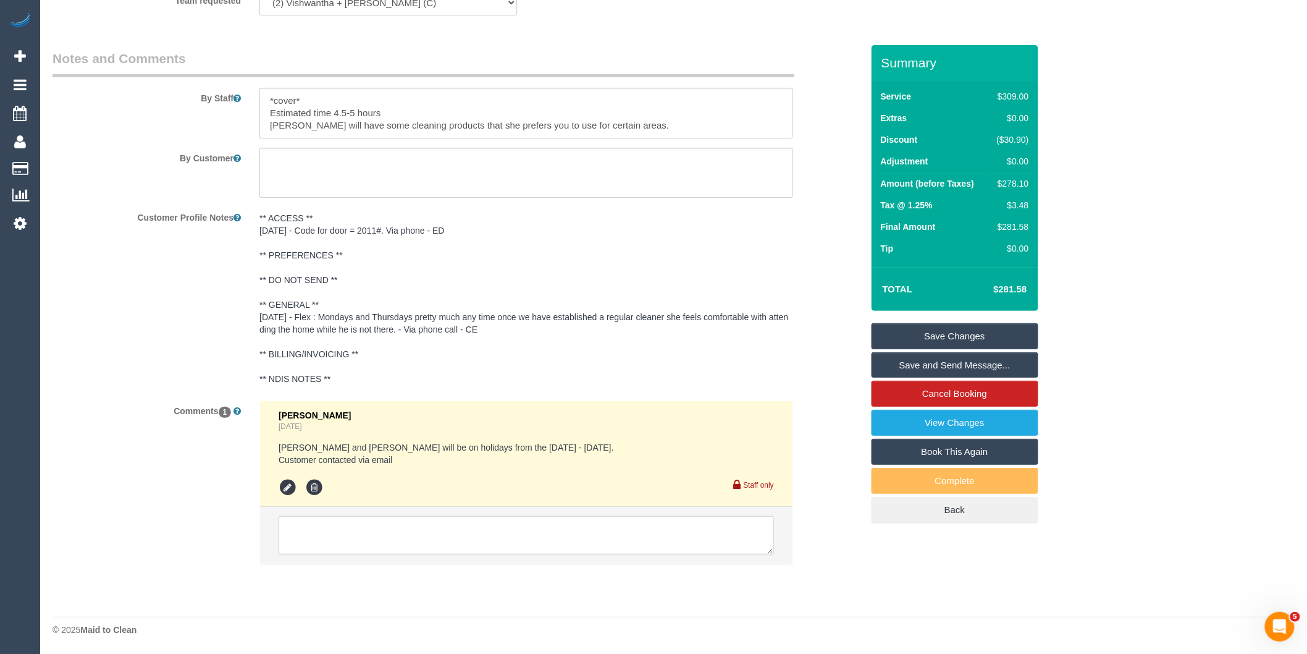
click at [431, 542] on textarea at bounding box center [526, 535] width 495 height 38
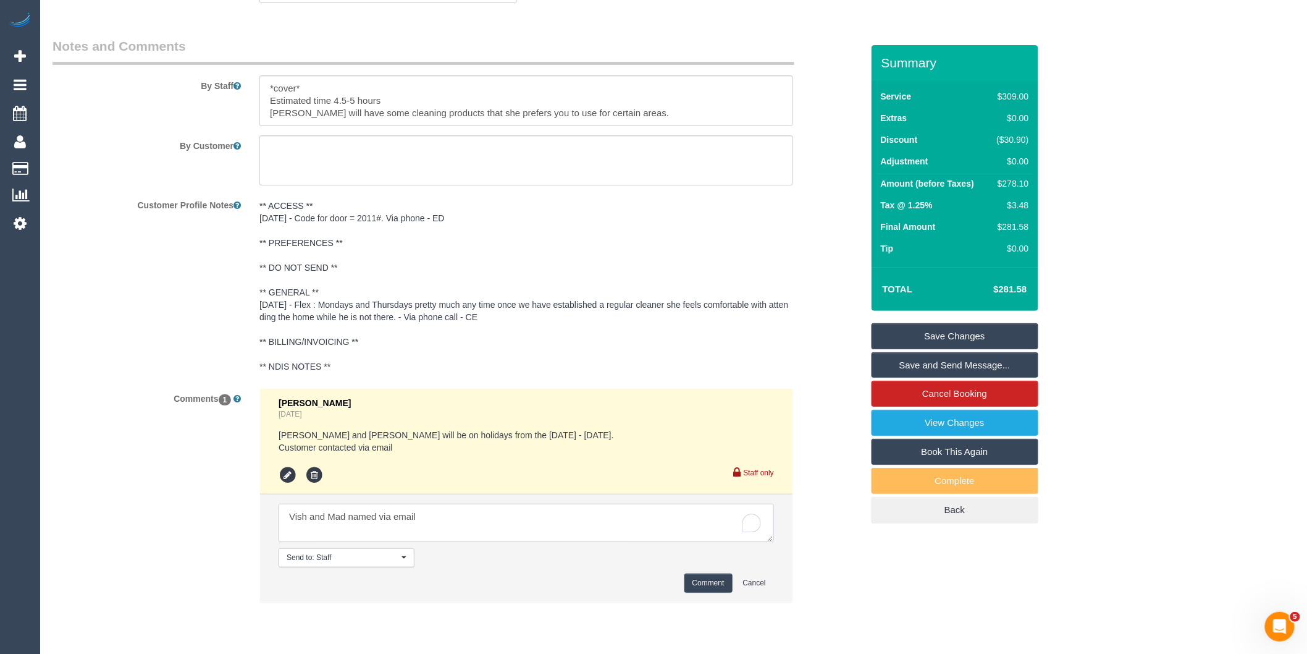
type textarea "Vish and Mad named via email"
click at [710, 584] on li "Send to: Staff Nothing selected Send to: Staff Send to: Customer Send to: Team …" at bounding box center [526, 547] width 532 height 107
click at [709, 592] on button "Comment" at bounding box center [708, 582] width 48 height 19
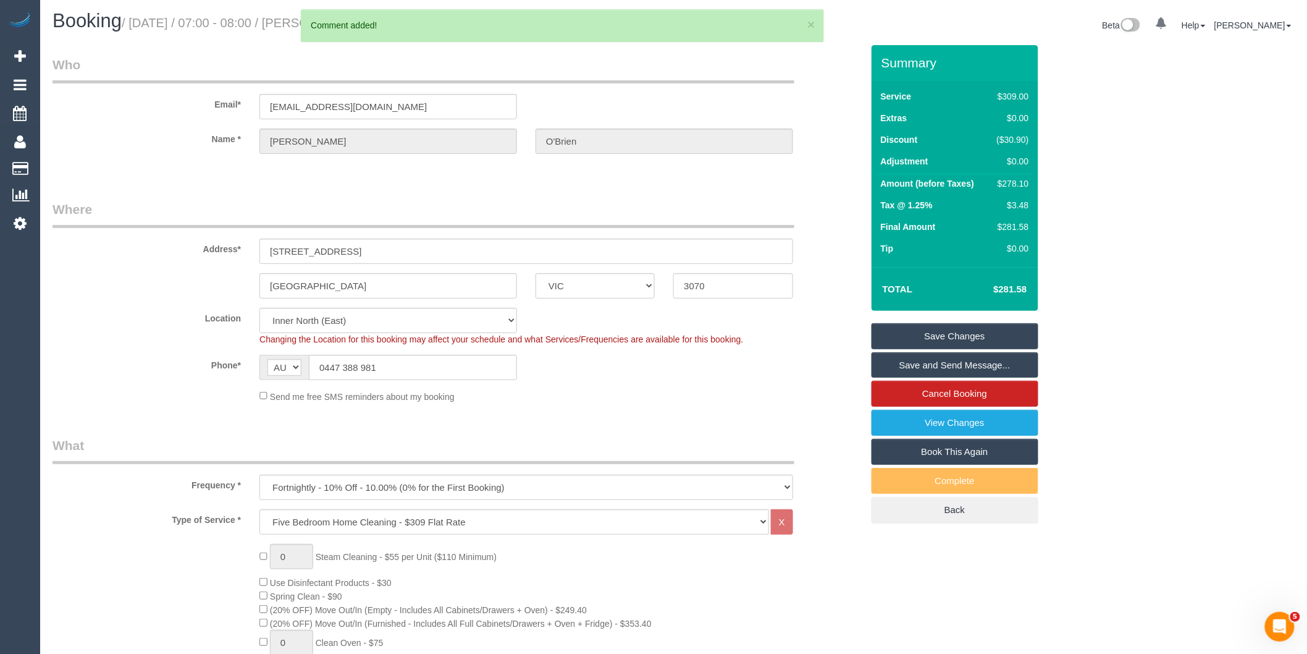
scroll to position [0, 0]
